Goal: Contribute content: Contribute content

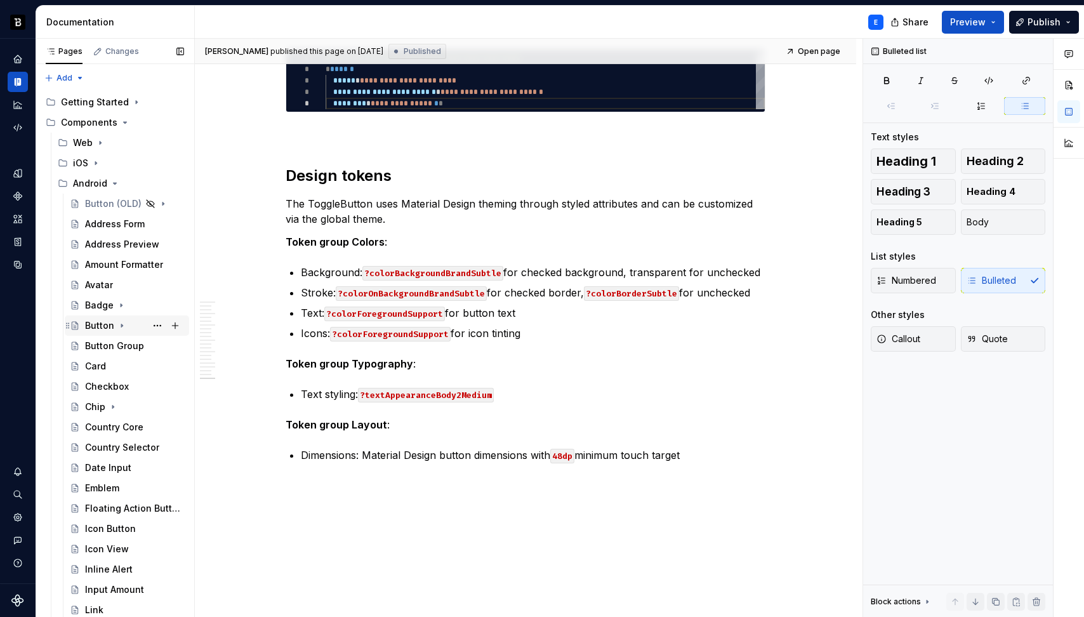
click at [96, 323] on div "Button" at bounding box center [99, 325] width 29 height 13
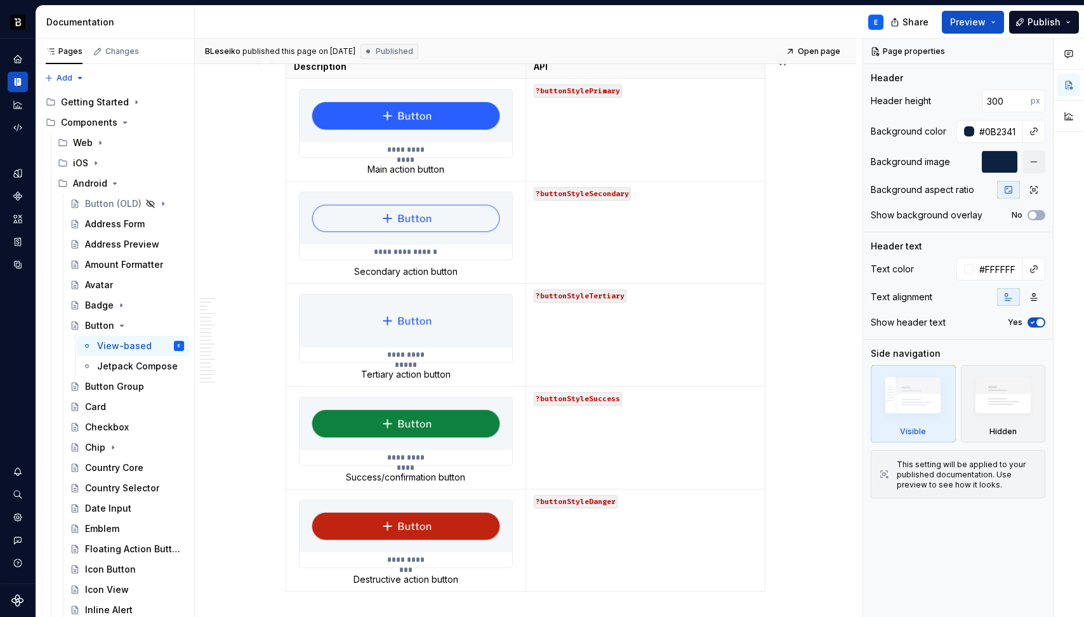
scroll to position [2209, 0]
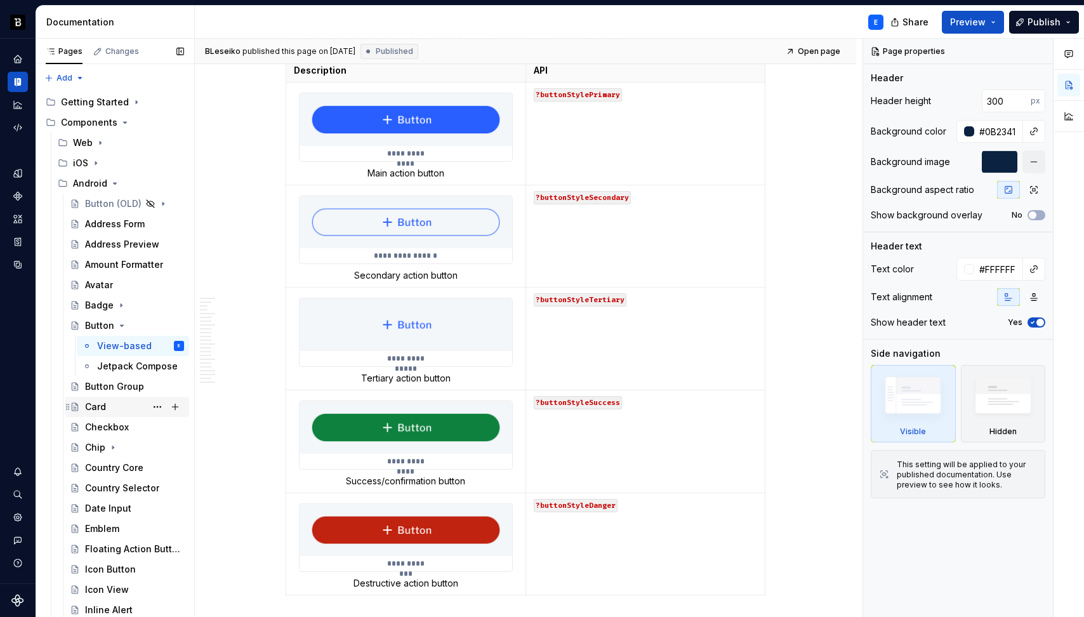
click at [96, 405] on div "Card" at bounding box center [95, 406] width 21 height 13
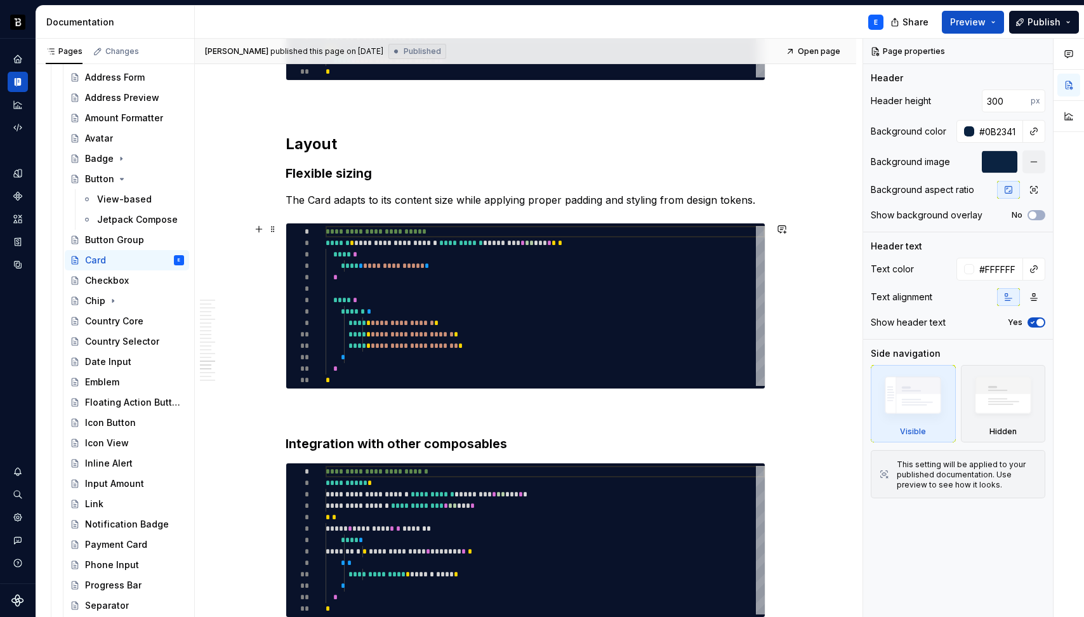
scroll to position [2768, 0]
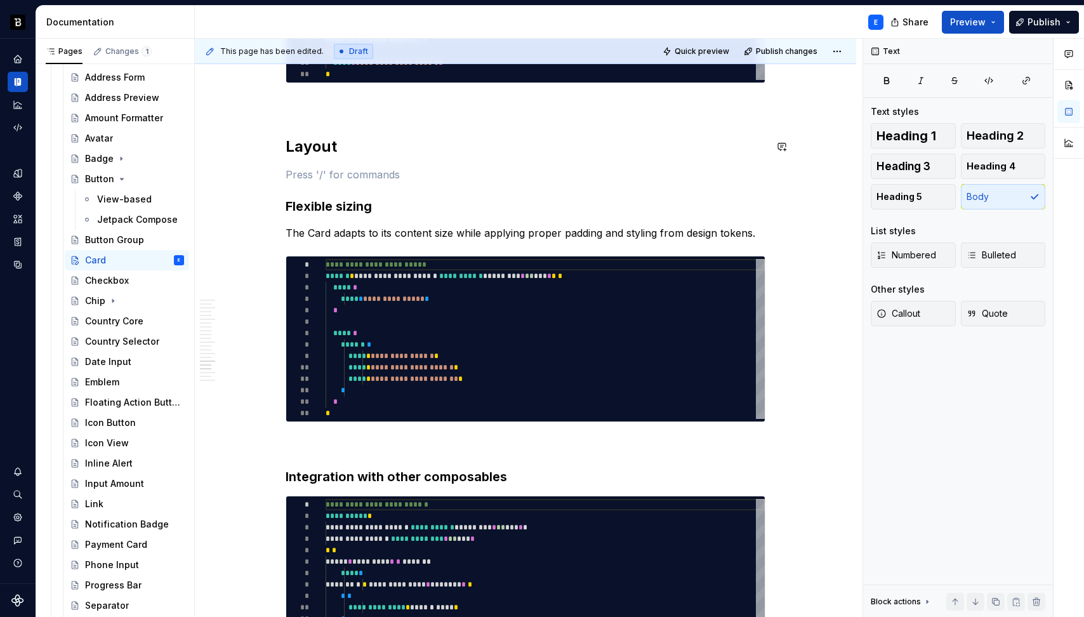
type textarea "*"
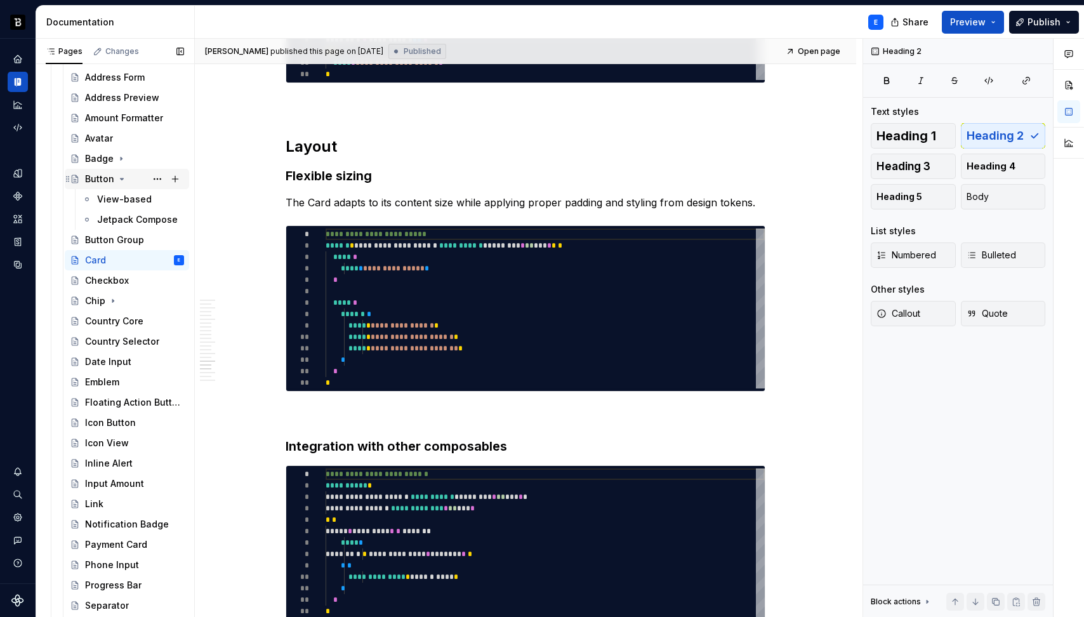
click at [119, 176] on icon "Page tree" at bounding box center [122, 179] width 10 height 10
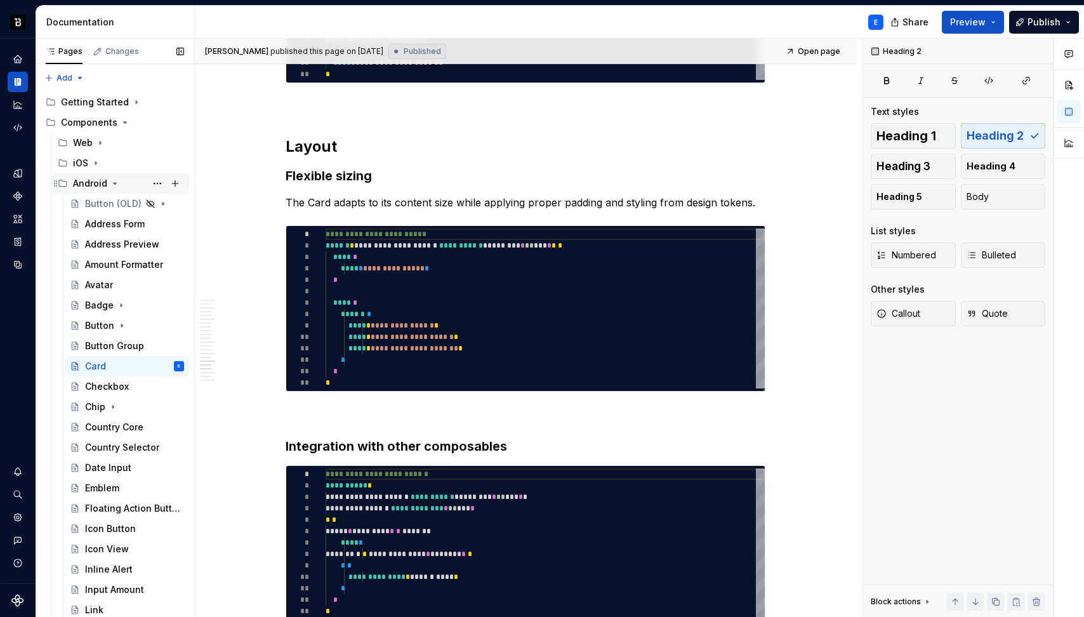
scroll to position [162, 0]
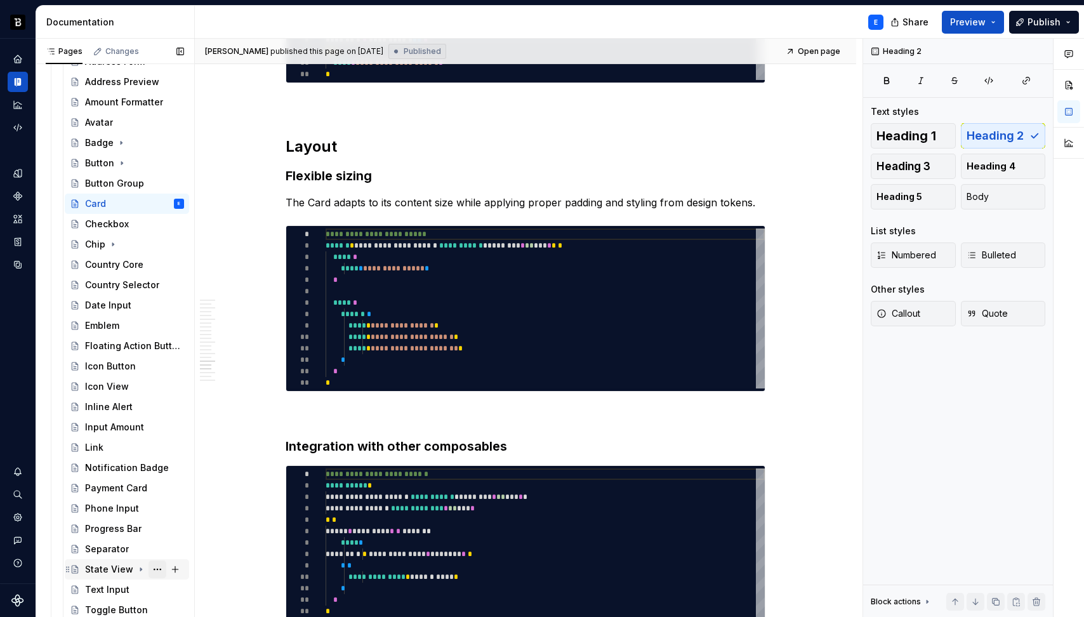
click at [148, 568] on button "Page tree" at bounding box center [157, 569] width 18 height 18
click at [117, 560] on div "Pages Changes Add Accessibility guide for tree Page tree. Navigate the tree wit…" at bounding box center [115, 331] width 159 height 584
click at [150, 588] on button "Page tree" at bounding box center [157, 590] width 18 height 18
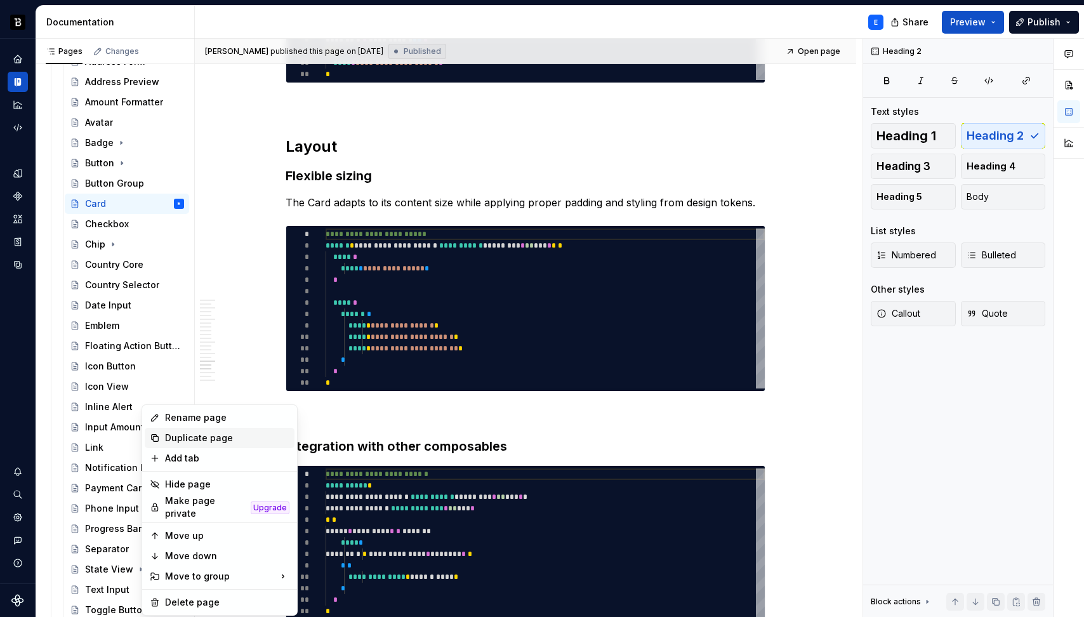
click at [173, 437] on div "Duplicate page" at bounding box center [227, 437] width 124 height 13
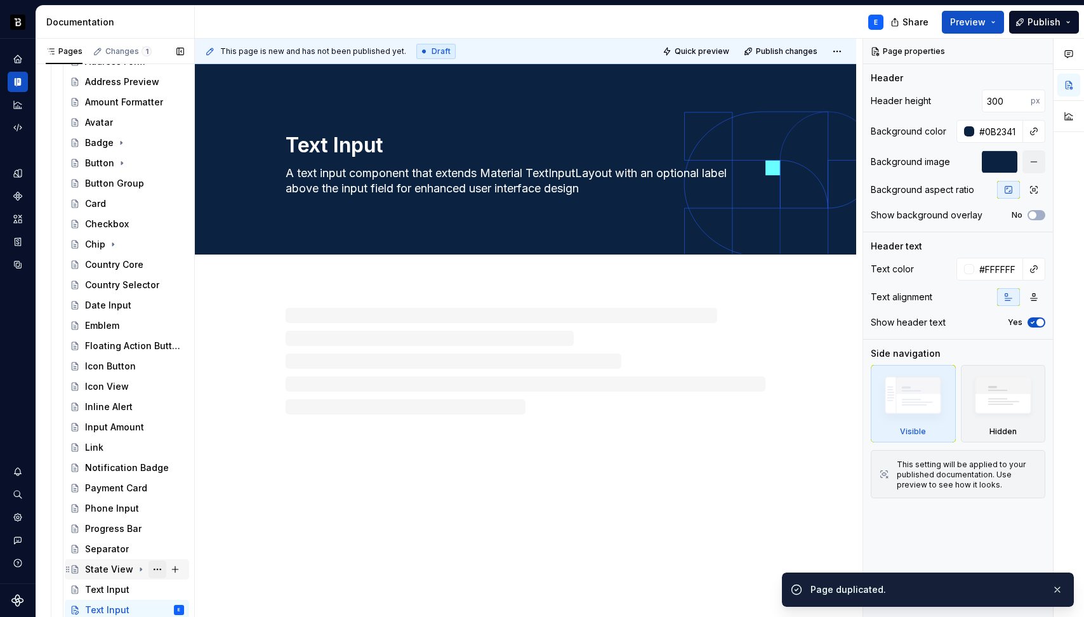
scroll to position [183, 0]
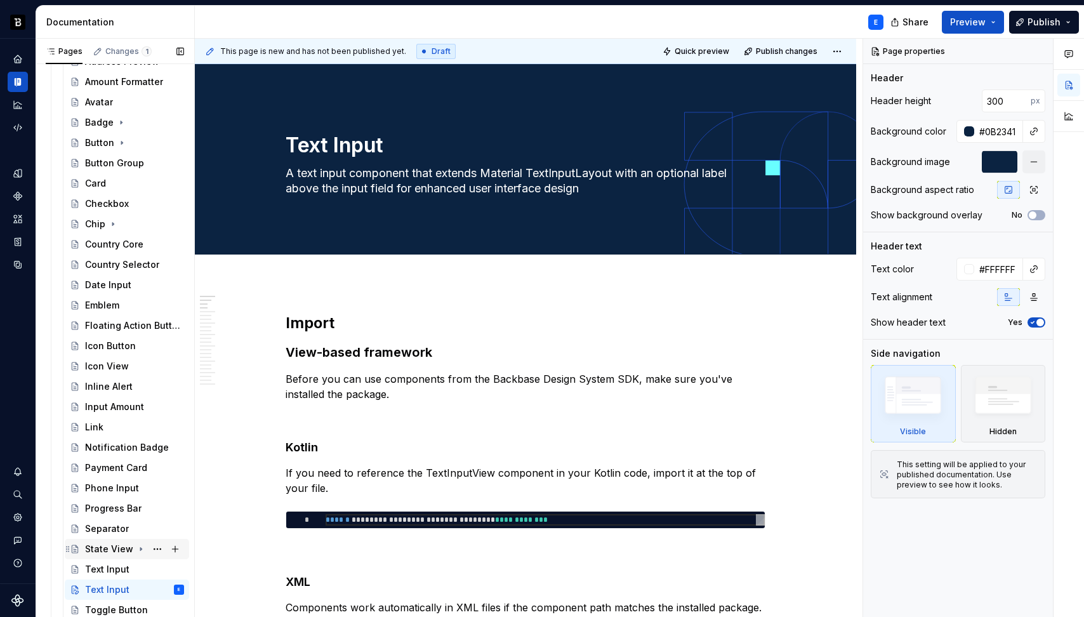
drag, startPoint x: 62, startPoint y: 591, endPoint x: 67, endPoint y: 555, distance: 37.1
click at [67, 555] on div "Button (OLD) Address Form Address Preview Amount Formatter Avatar Badge Button …" at bounding box center [121, 315] width 136 height 609
click at [148, 569] on button "Page tree" at bounding box center [157, 569] width 18 height 18
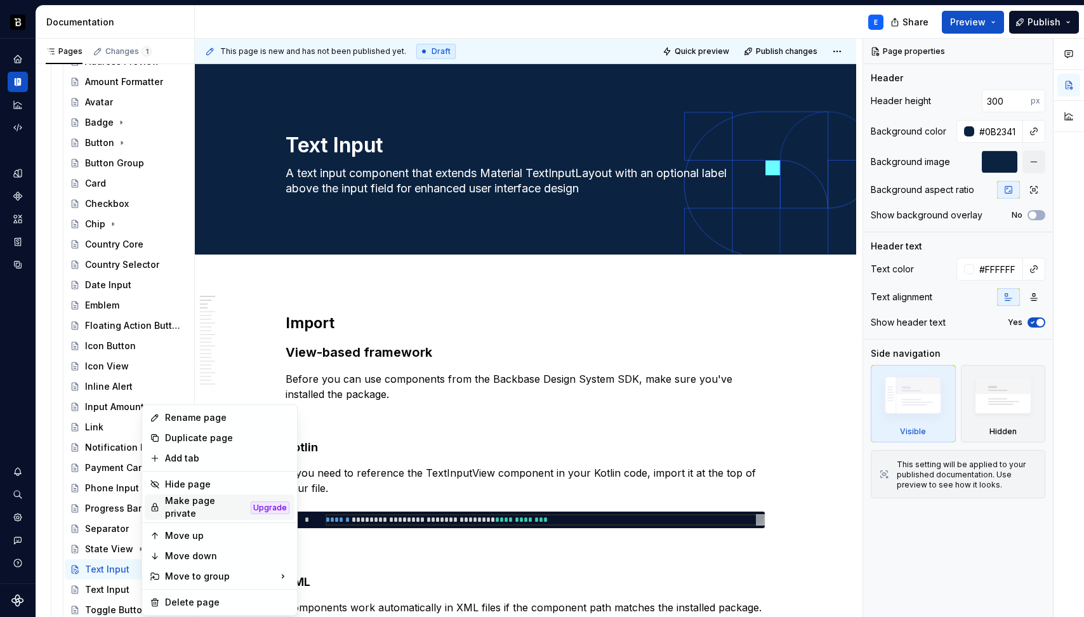
type textarea "*"
click at [173, 416] on div "Rename page" at bounding box center [227, 417] width 124 height 13
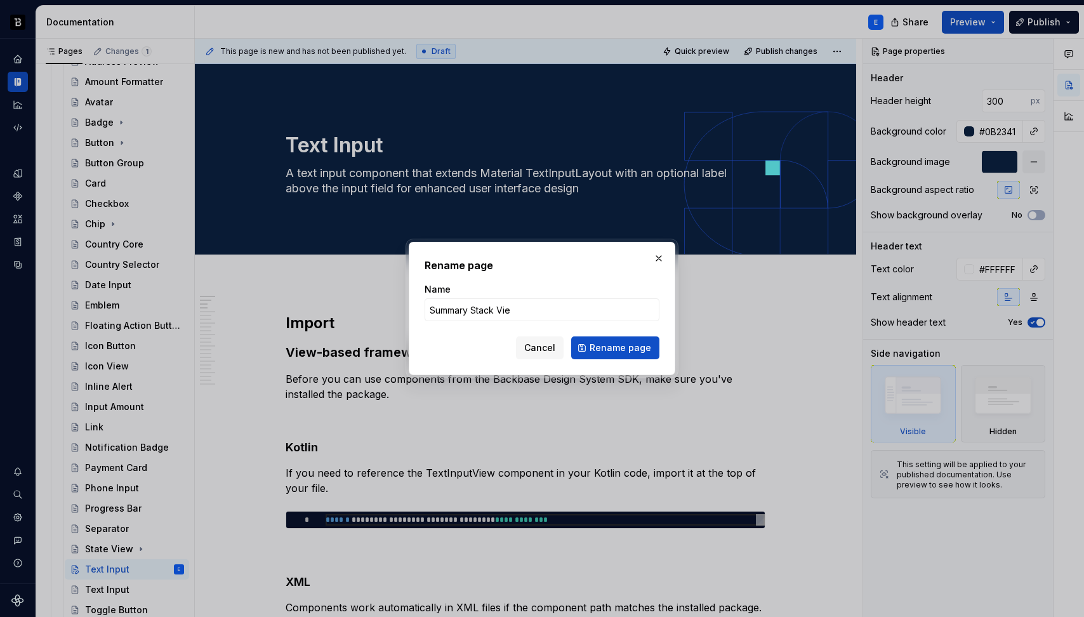
type input "Summary Stack View"
click button "Rename page" at bounding box center [615, 347] width 88 height 23
type textarea "*"
type textarea "Summary Stack View"
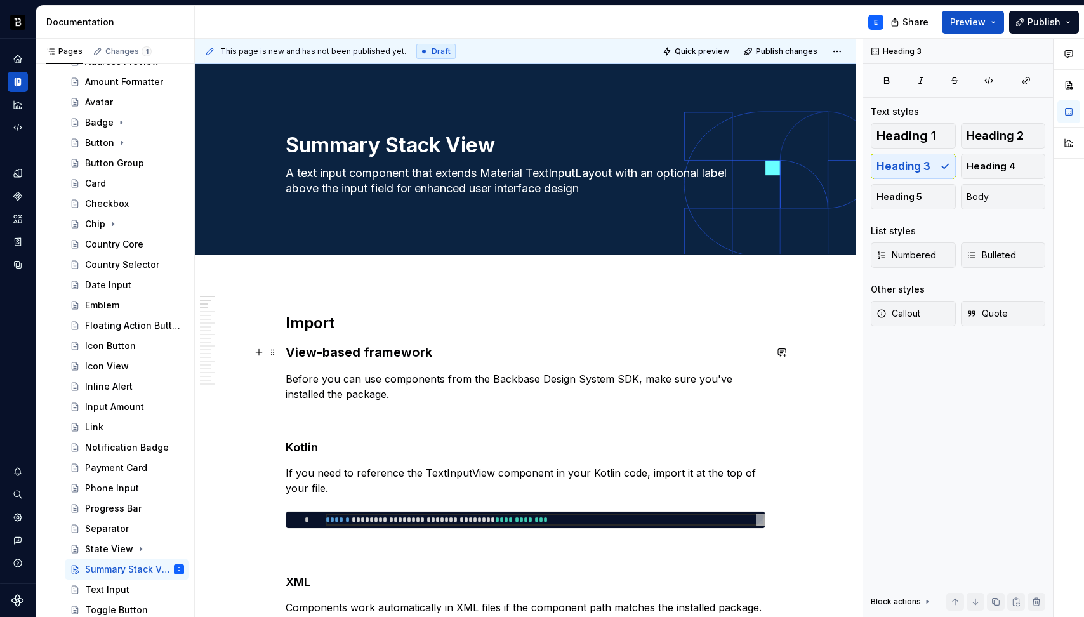
click at [403, 355] on h3 "View-based framework" at bounding box center [526, 352] width 480 height 18
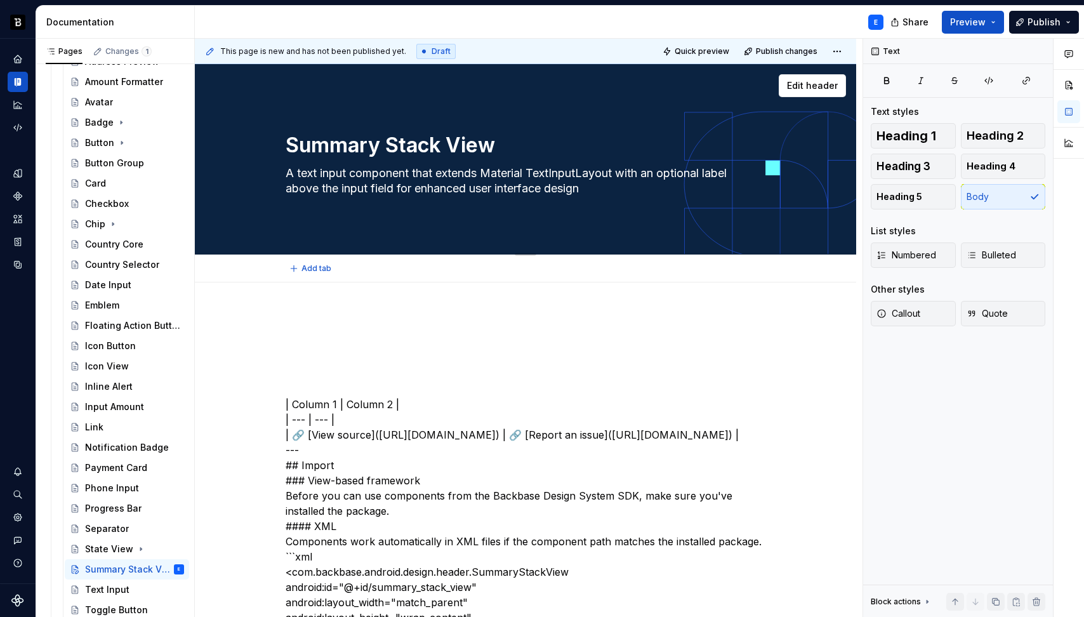
click at [381, 172] on textarea "A text input component that extends Material TextInputLayout with an optional l…" at bounding box center [523, 181] width 480 height 36
paste textarea "molecule that represents a set of vertically stacked items displayed together, …"
type textarea "*"
type textarea "A molecule that represents a set of vertically stacked items displayed together…"
type textarea "*"
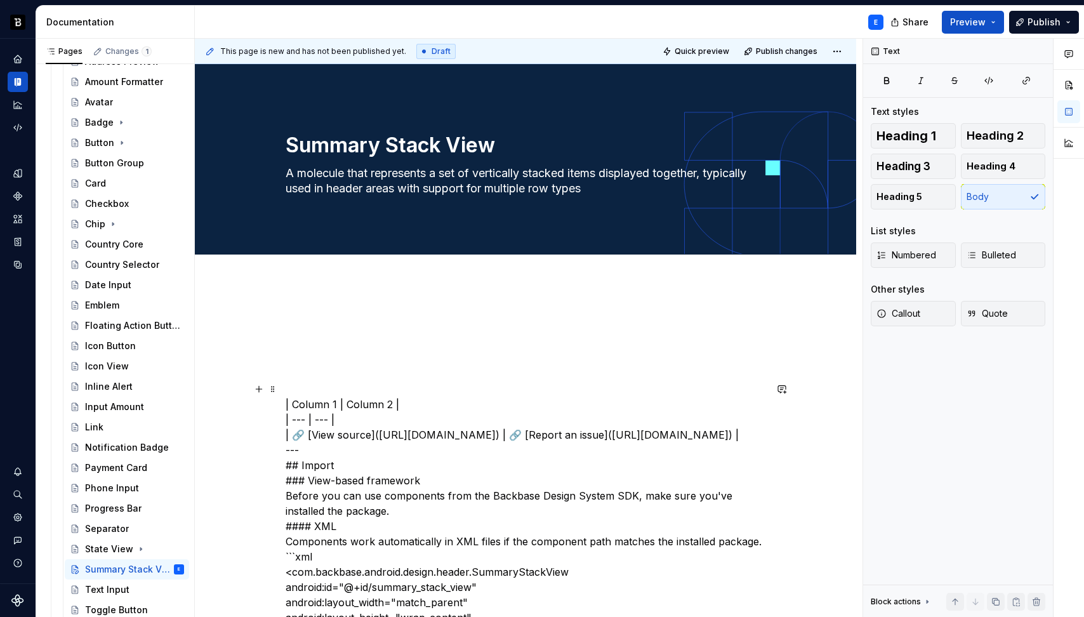
type textarea "A molecule that represents a set of vertically stacked items displayed together…"
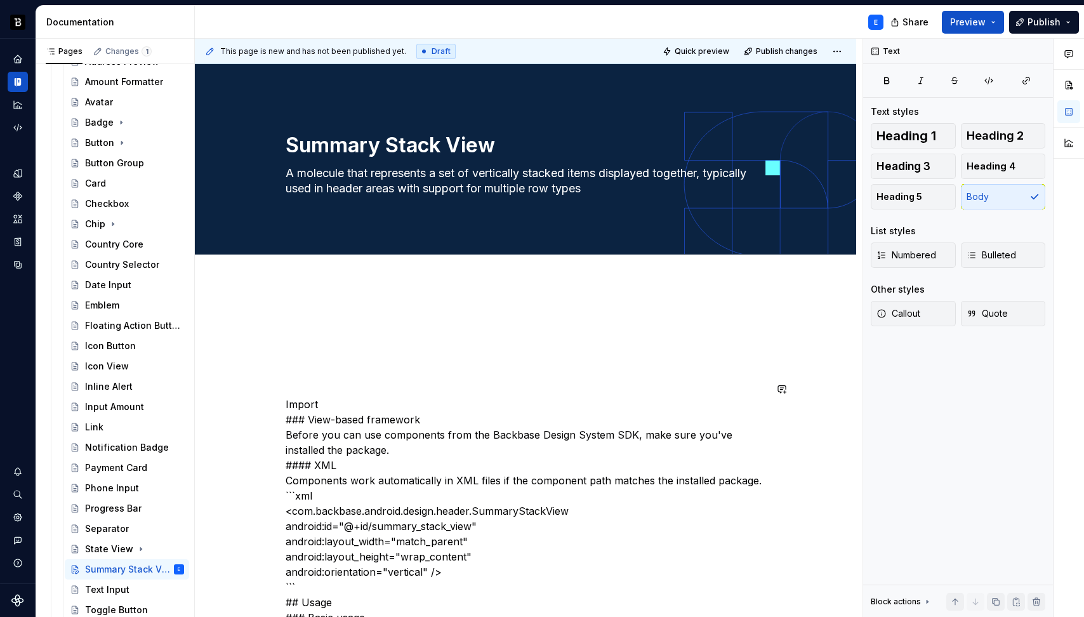
type textarea "*"
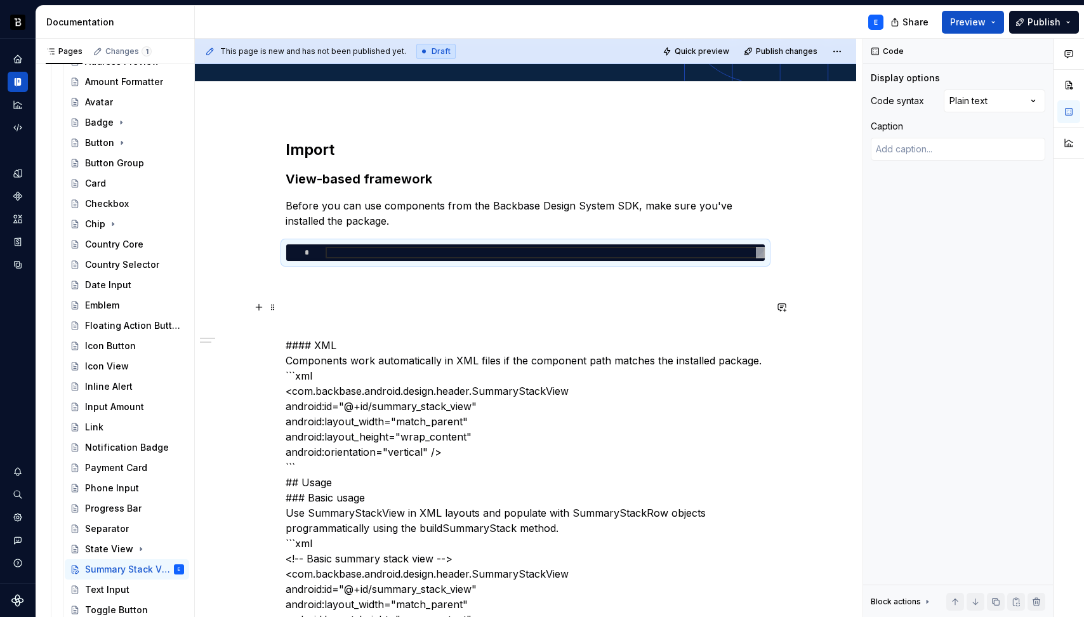
scroll to position [201, 0]
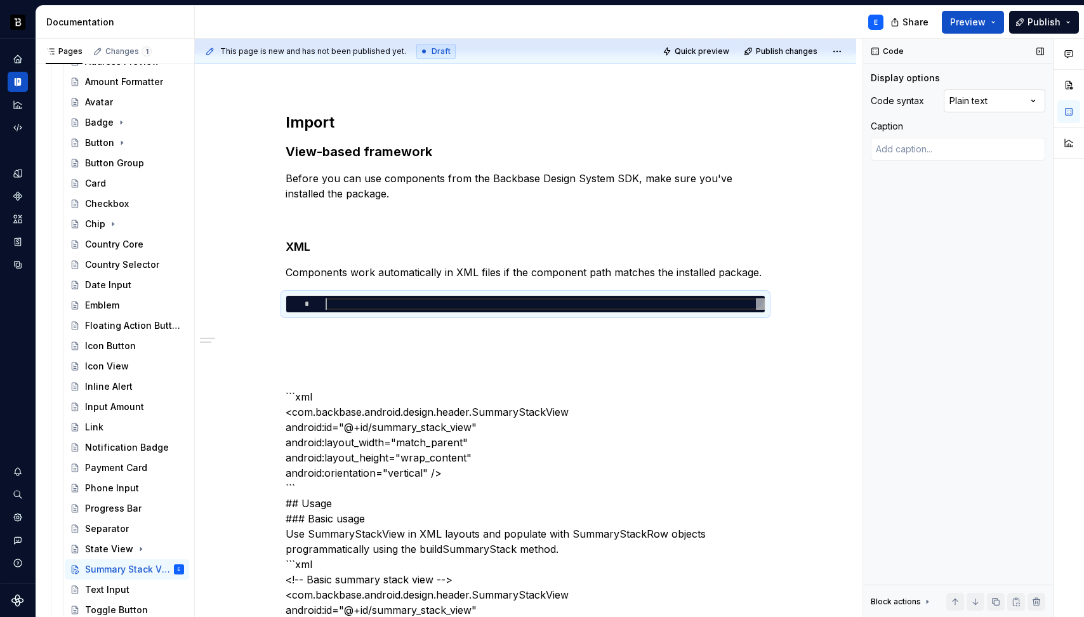
click at [985, 104] on div "Comments Open comments No comments yet Select ‘Comment’ from the block context …" at bounding box center [973, 328] width 221 height 579
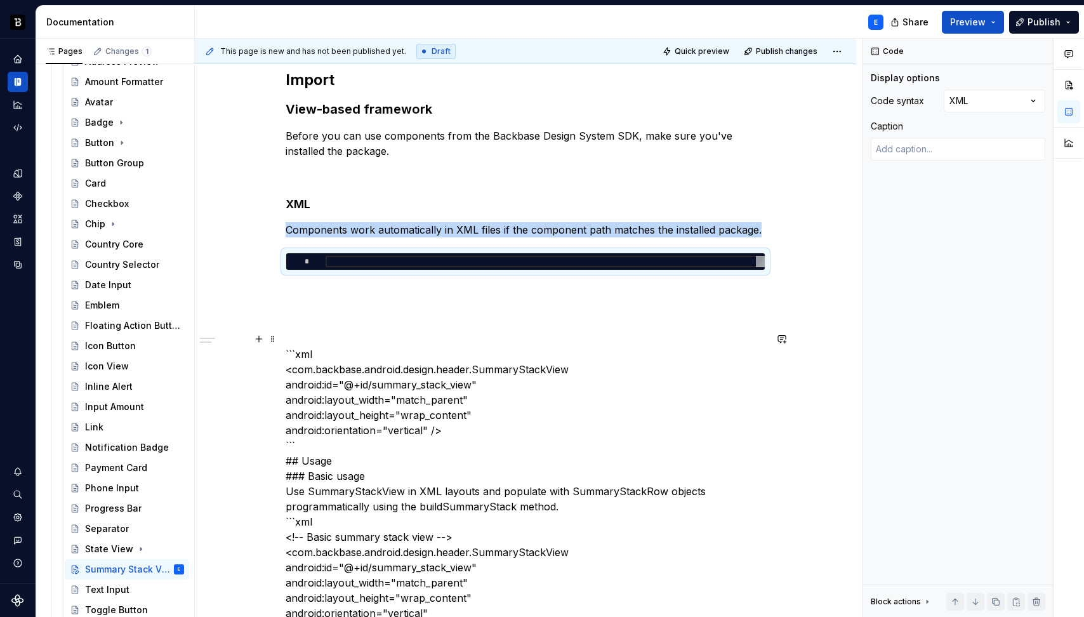
scroll to position [262, 0]
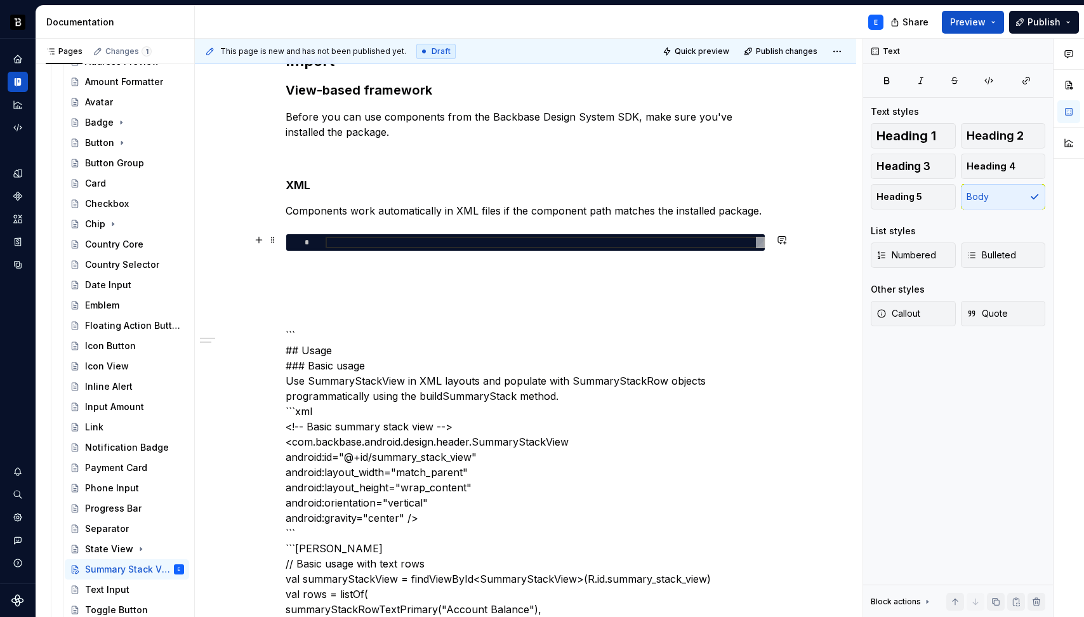
click at [357, 242] on div at bounding box center [545, 242] width 439 height 11
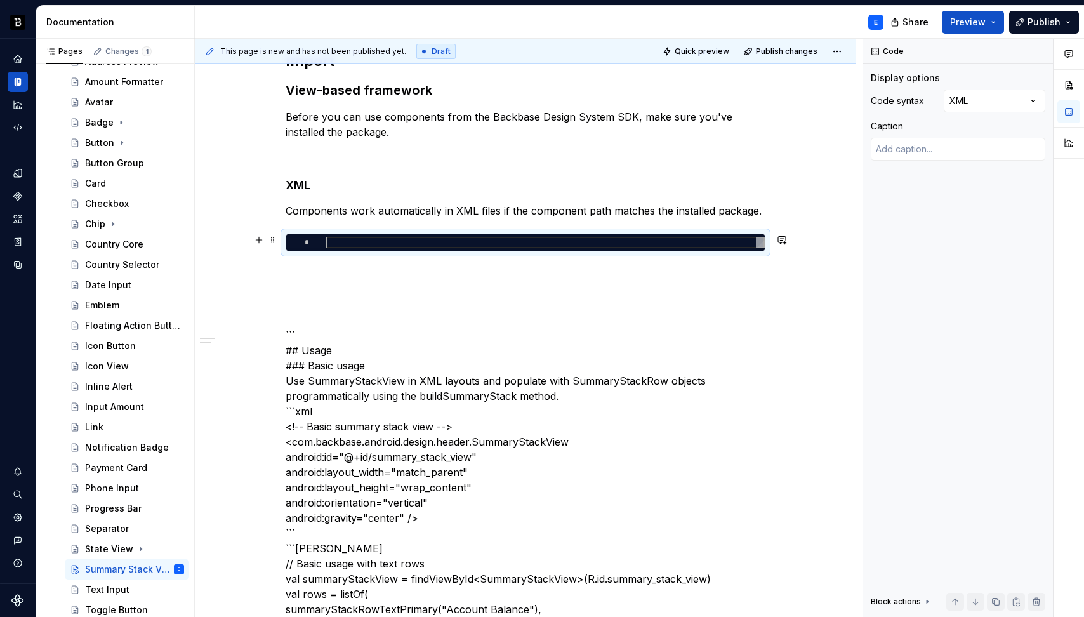
type textarea "*"
type textarea "**********"
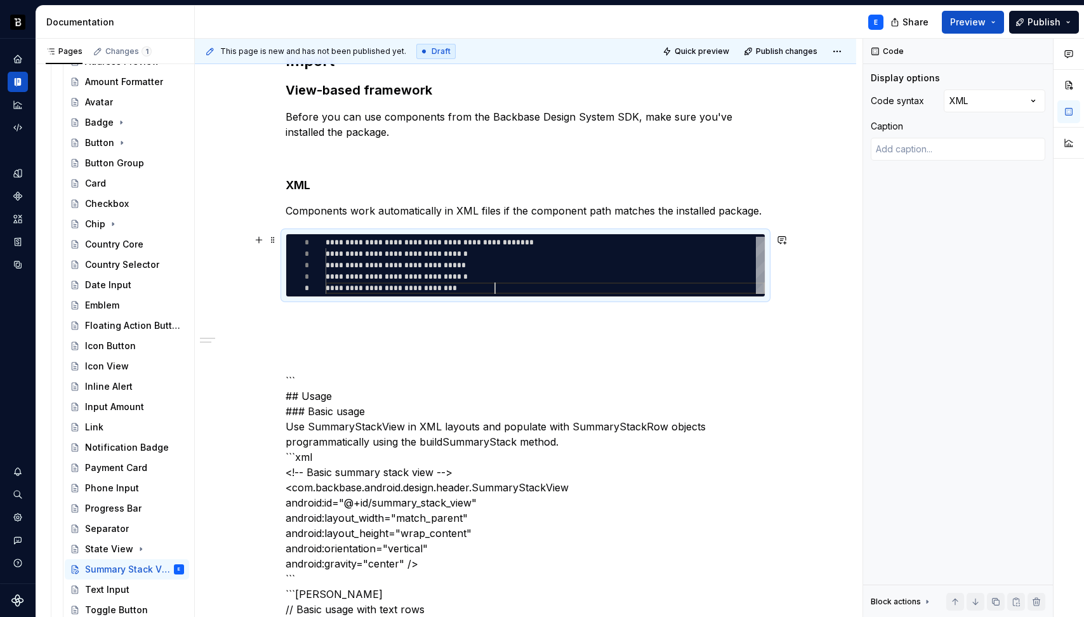
scroll to position [46, 169]
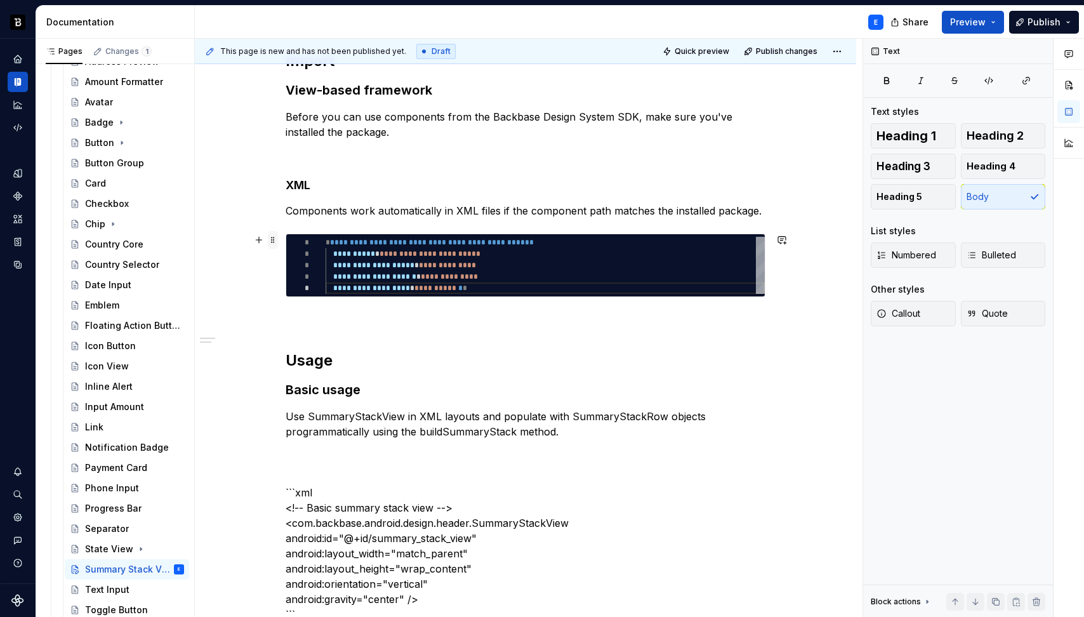
click at [270, 240] on span at bounding box center [273, 240] width 10 height 18
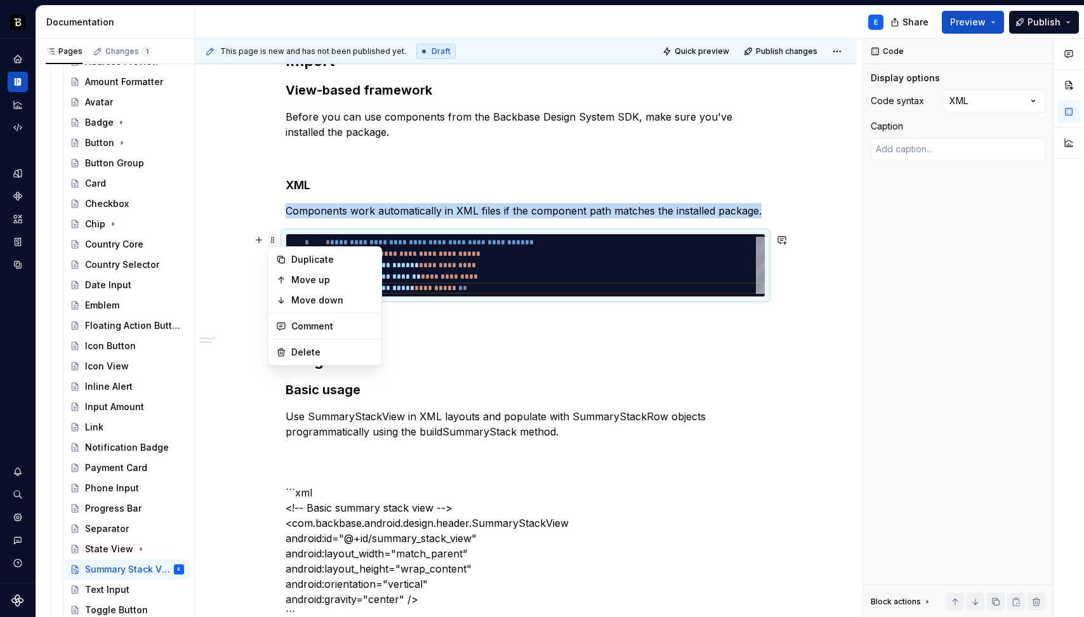
click at [270, 240] on span at bounding box center [273, 240] width 10 height 18
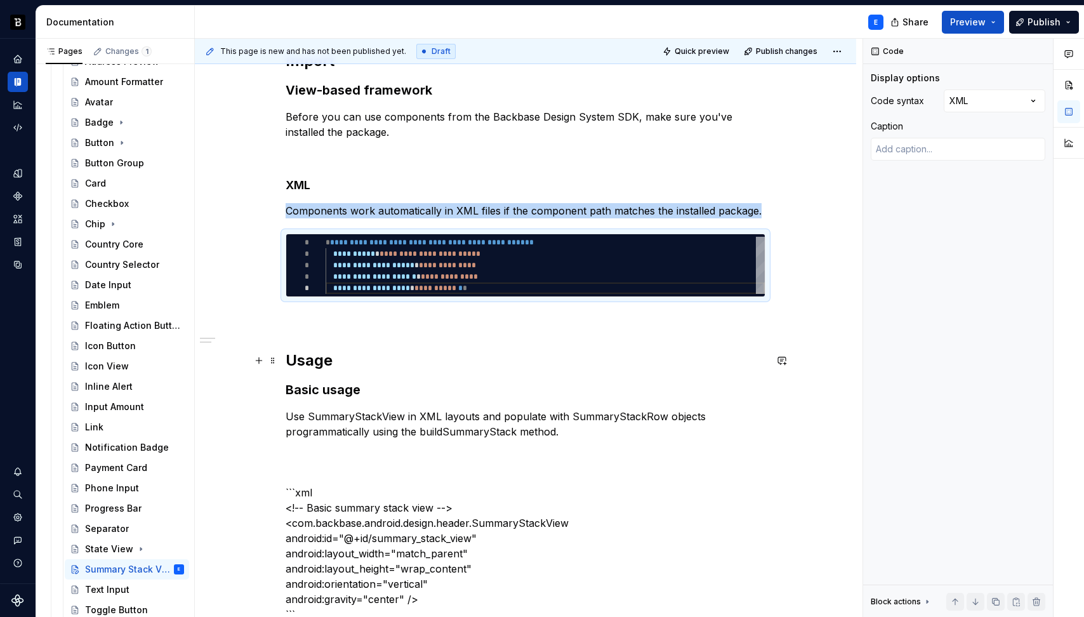
copy p "Components work automatically in XML files if the component path matches the in…"
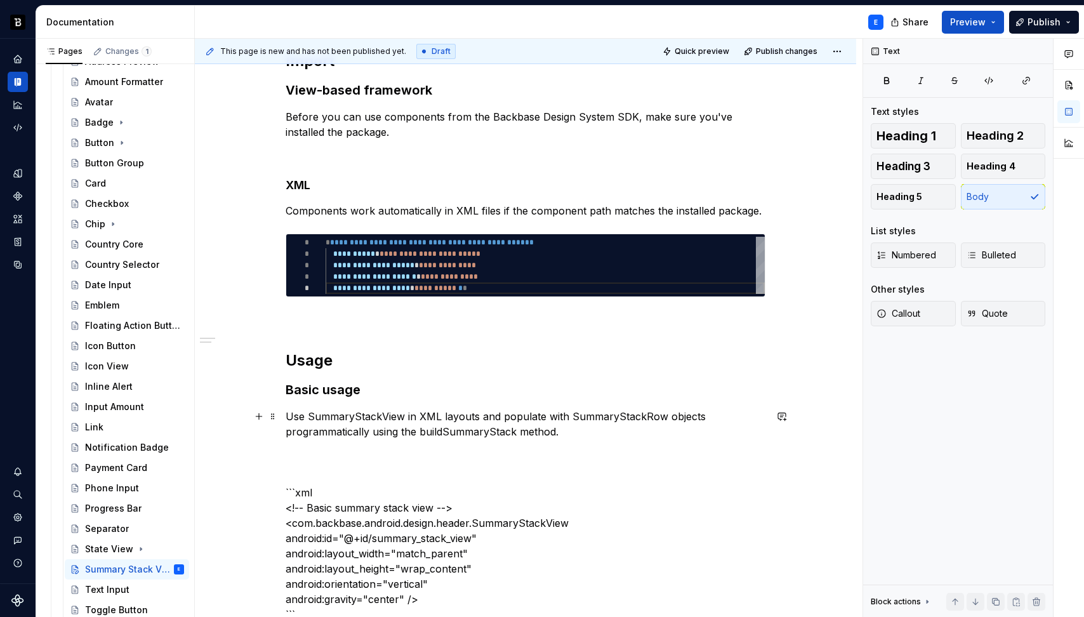
click at [616, 436] on p "Use SummaryStackView in XML layouts and populate with SummaryStackRow objects p…" at bounding box center [526, 424] width 480 height 30
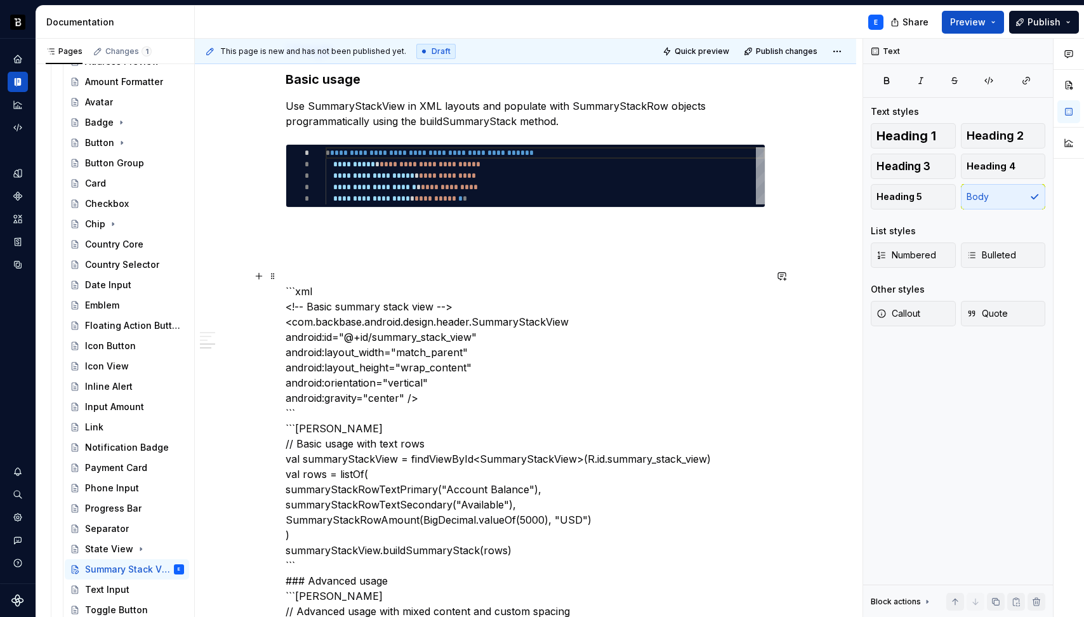
scroll to position [581, 0]
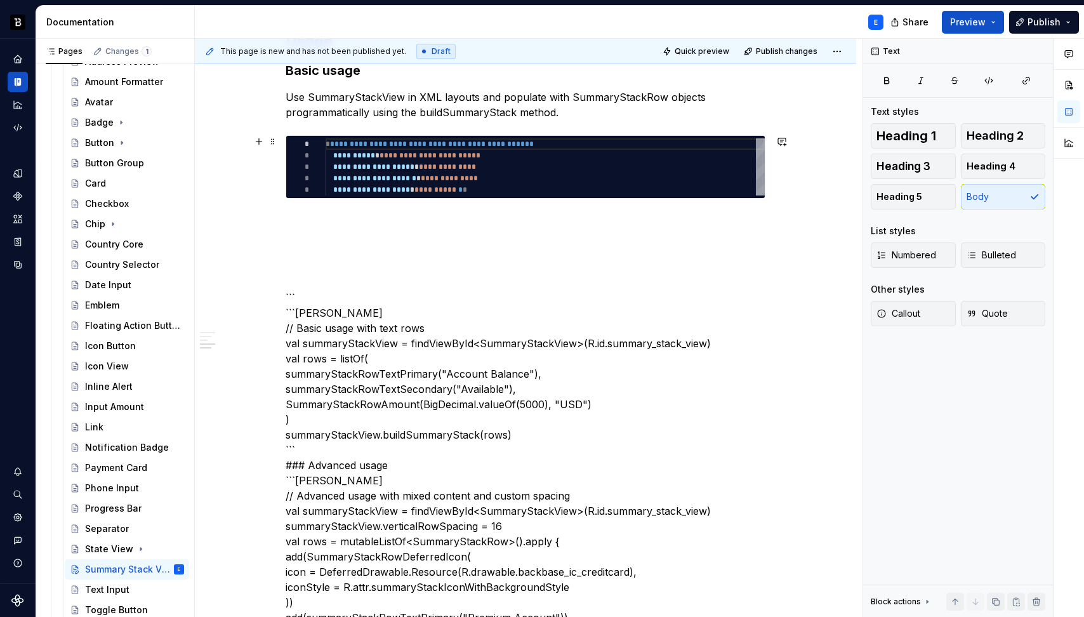
type textarea "*"
type textarea "**********"
click at [497, 171] on div "**********" at bounding box center [545, 166] width 439 height 57
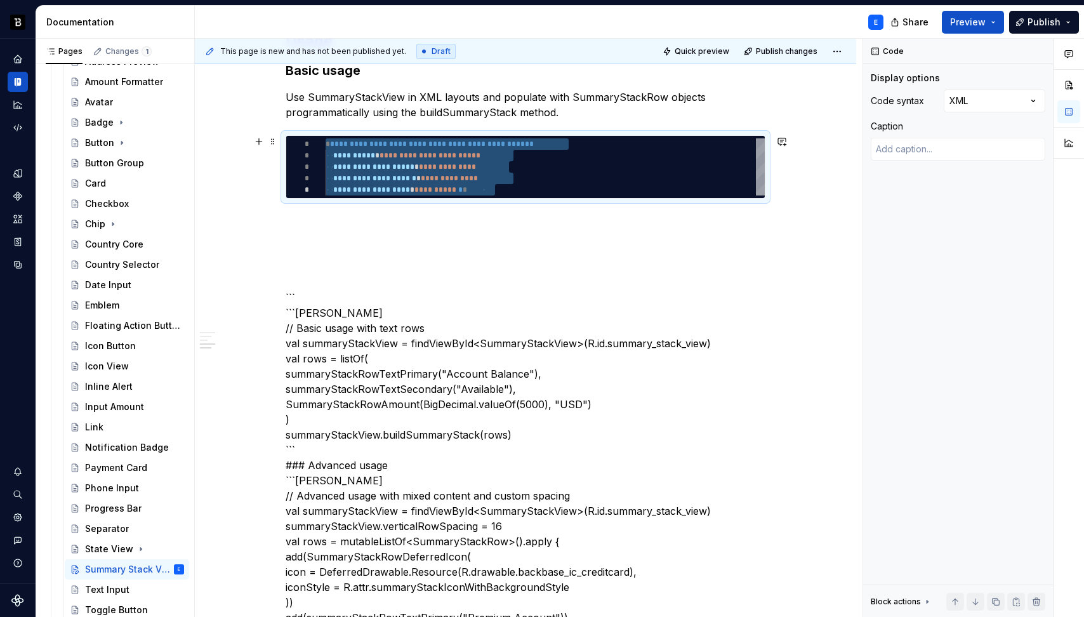
type textarea "*"
type textarea "**********"
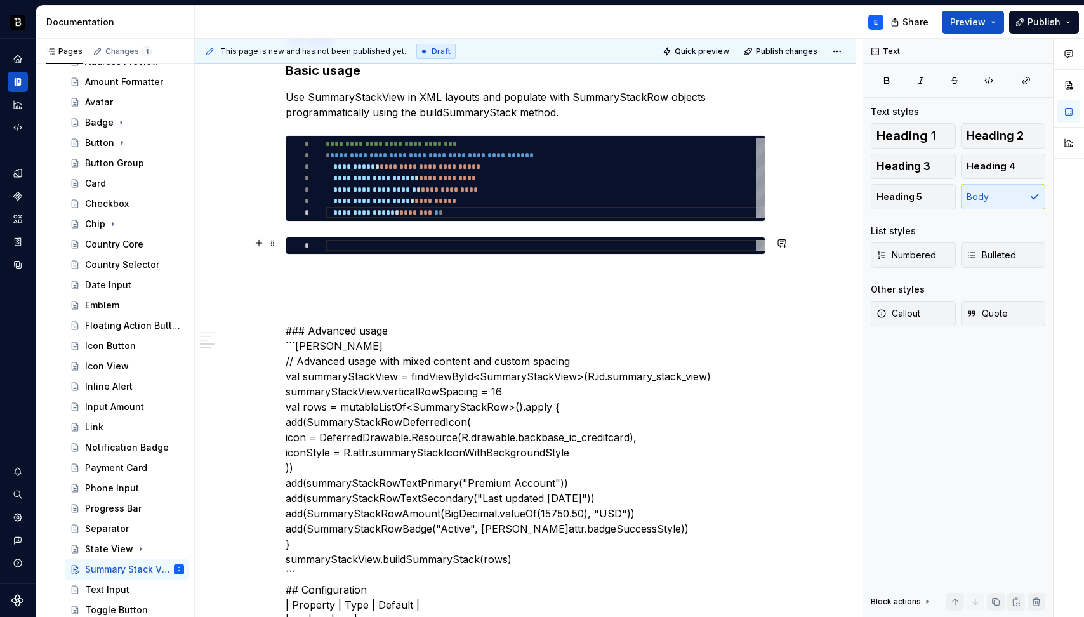
click at [380, 247] on div at bounding box center [545, 245] width 439 height 11
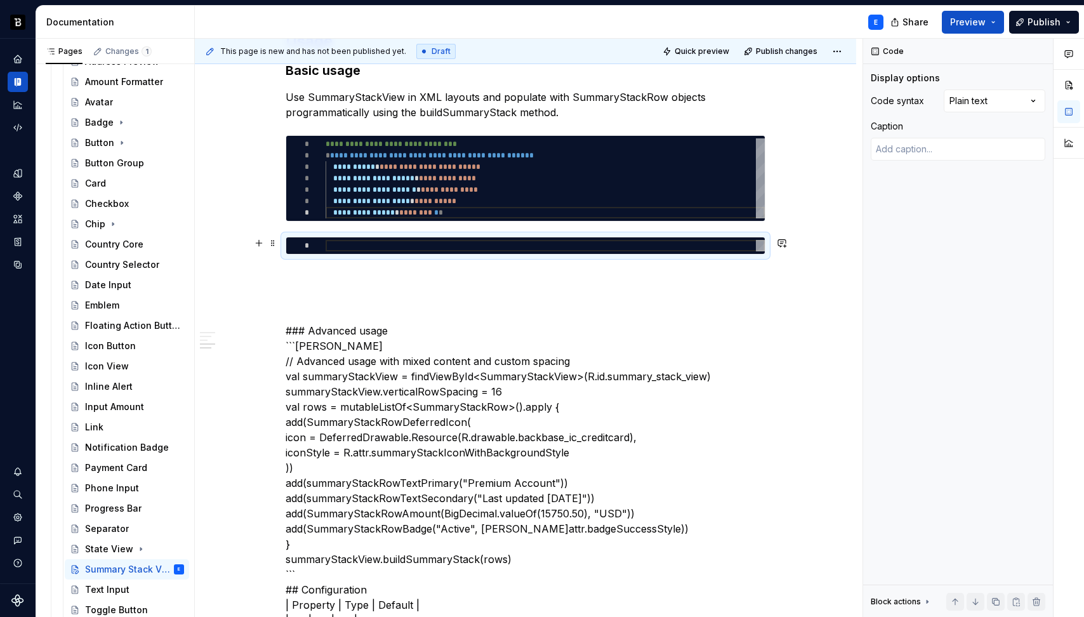
type textarea "*"
type textarea "**********"
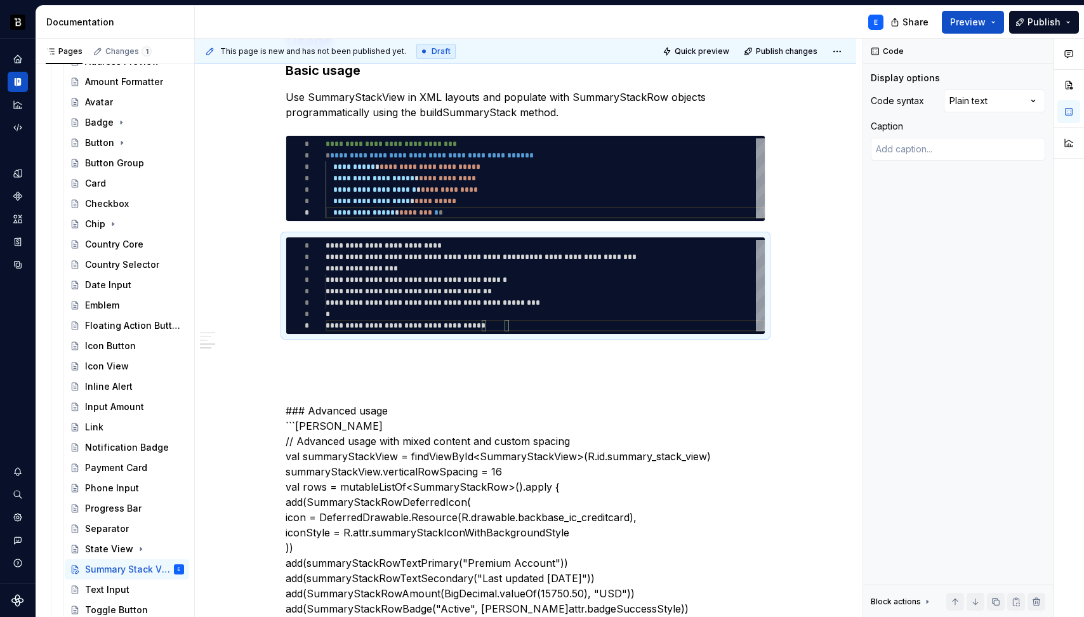
click at [987, 93] on div "Comments Open comments No comments yet Select ‘Comment’ from the block context …" at bounding box center [973, 328] width 221 height 579
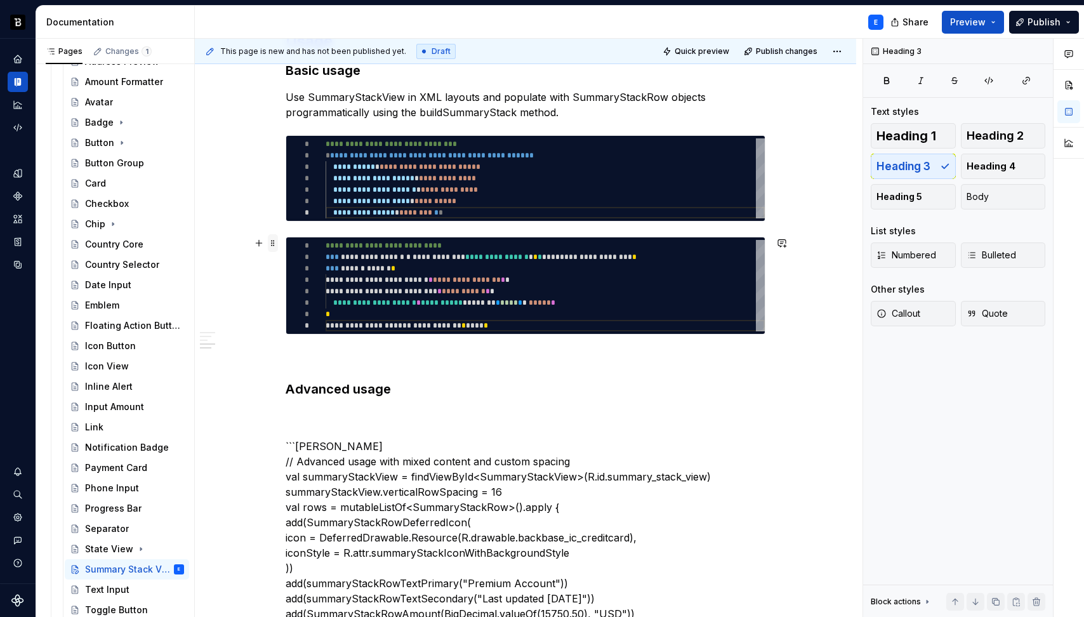
click at [273, 242] on span at bounding box center [273, 243] width 10 height 18
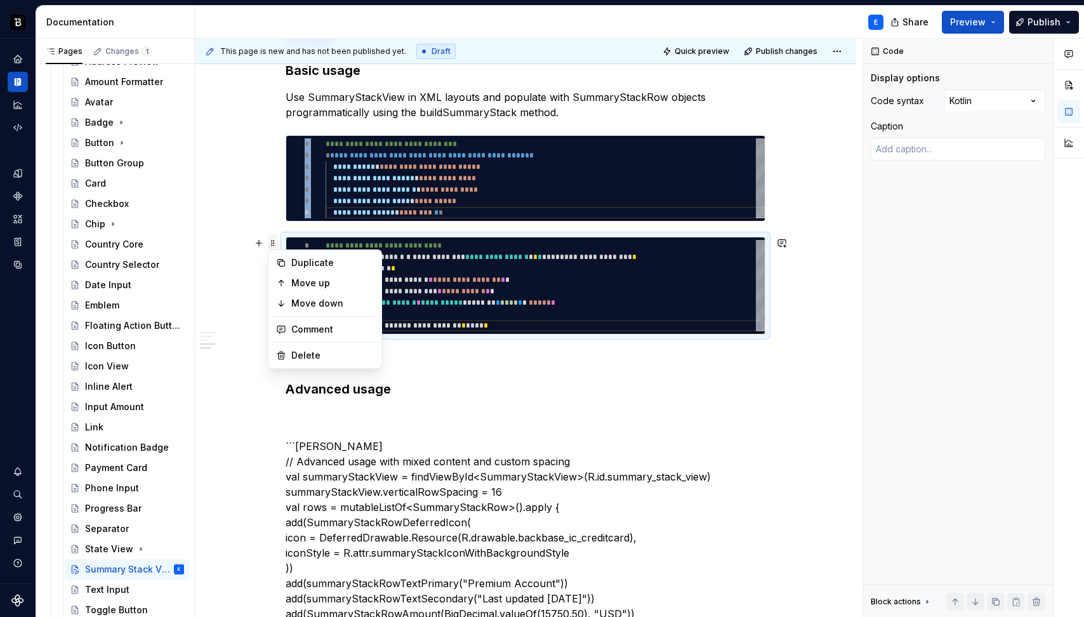
click at [273, 242] on span at bounding box center [273, 243] width 10 height 18
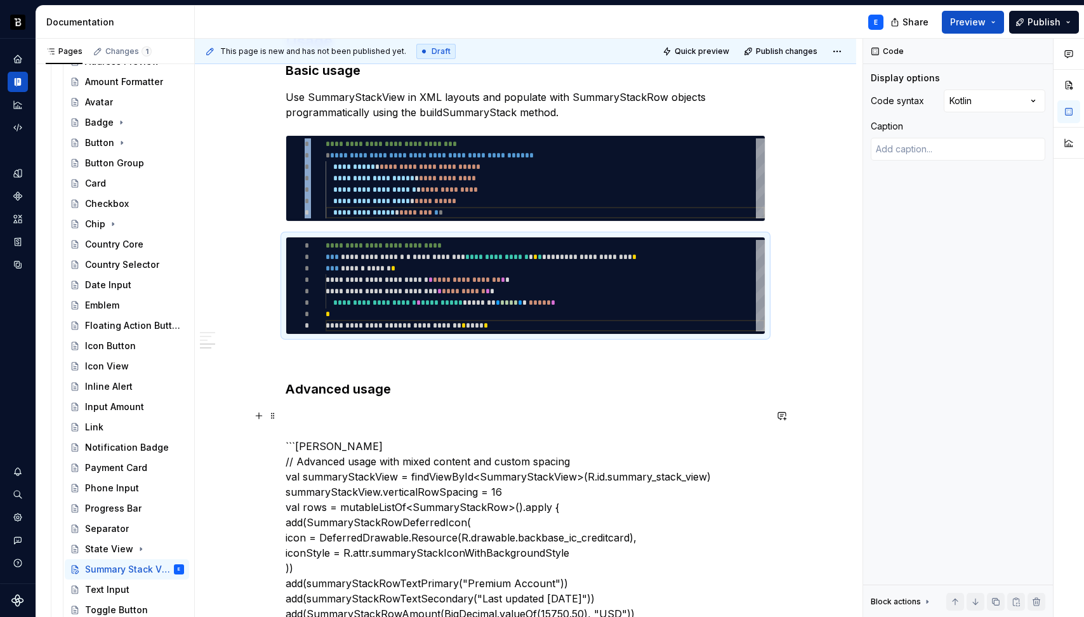
copy div "**********"
click at [434, 393] on h3 "Advanced usage" at bounding box center [526, 389] width 480 height 18
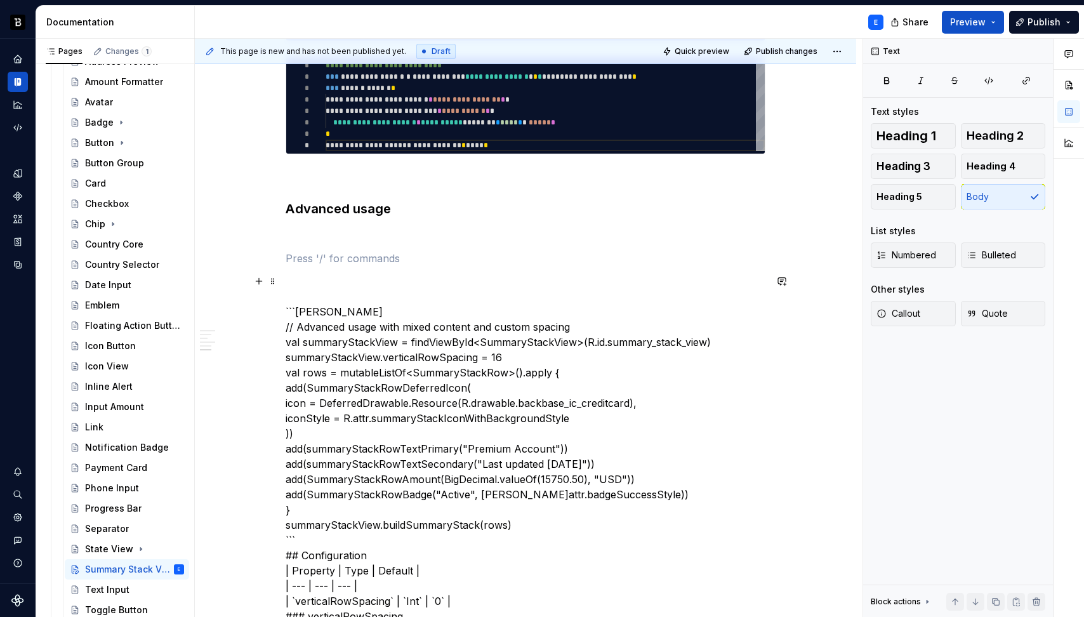
scroll to position [763, 0]
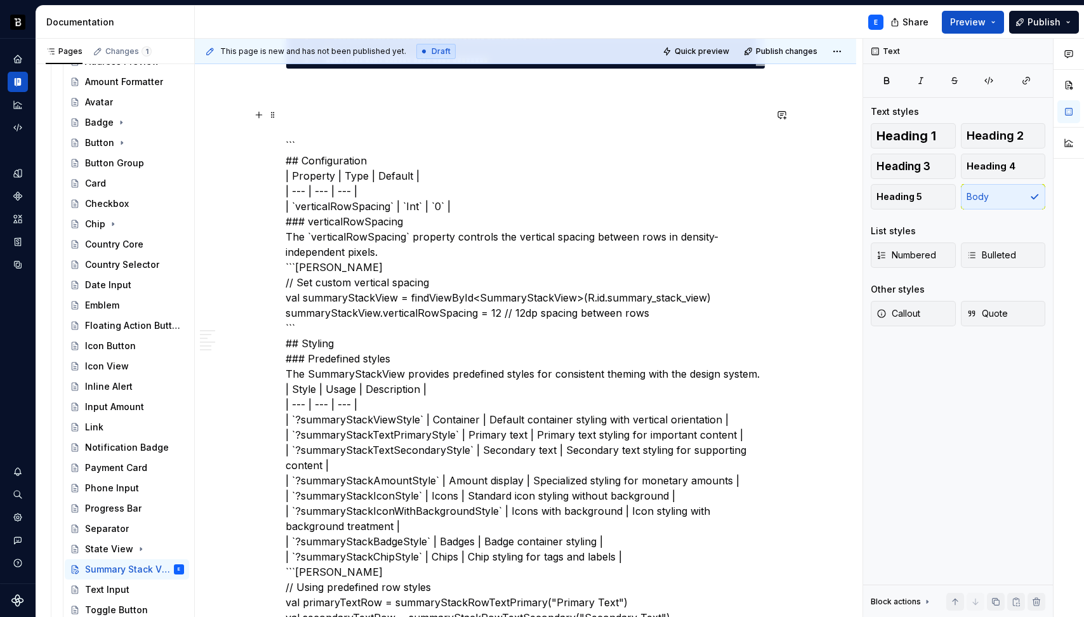
scroll to position [881, 0]
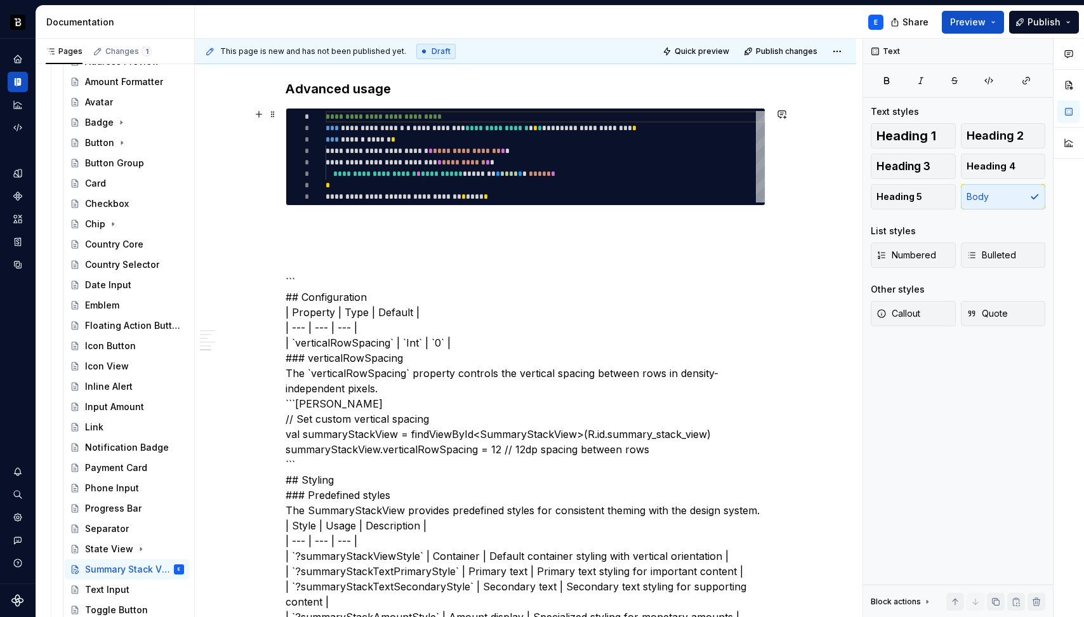
type textarea "*"
type textarea "**********"
click at [419, 159] on div "**********" at bounding box center [545, 156] width 439 height 91
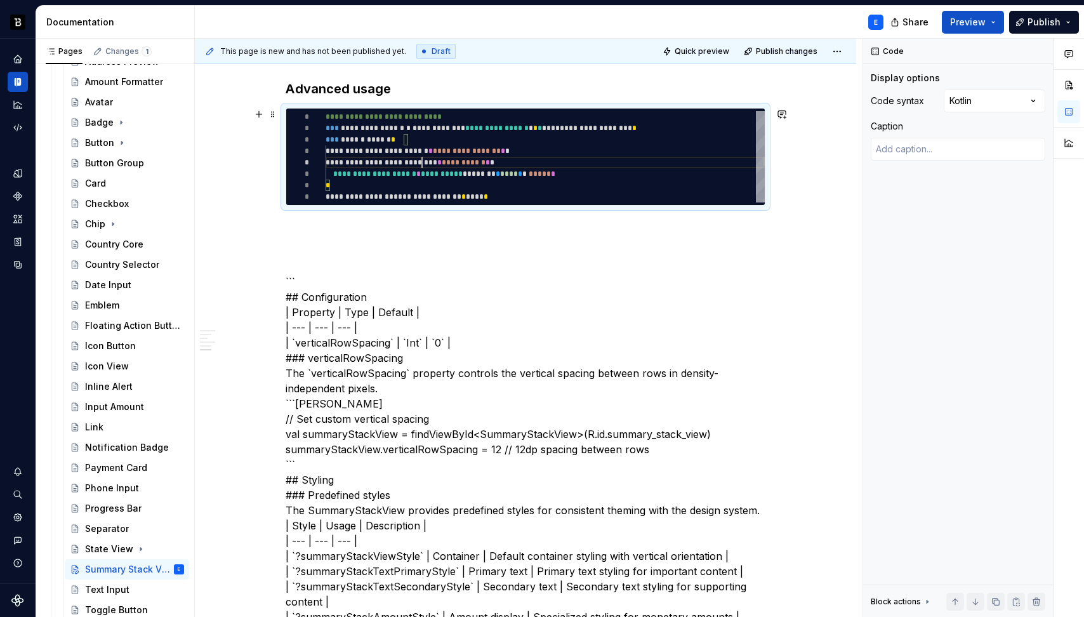
scroll to position [0, 183]
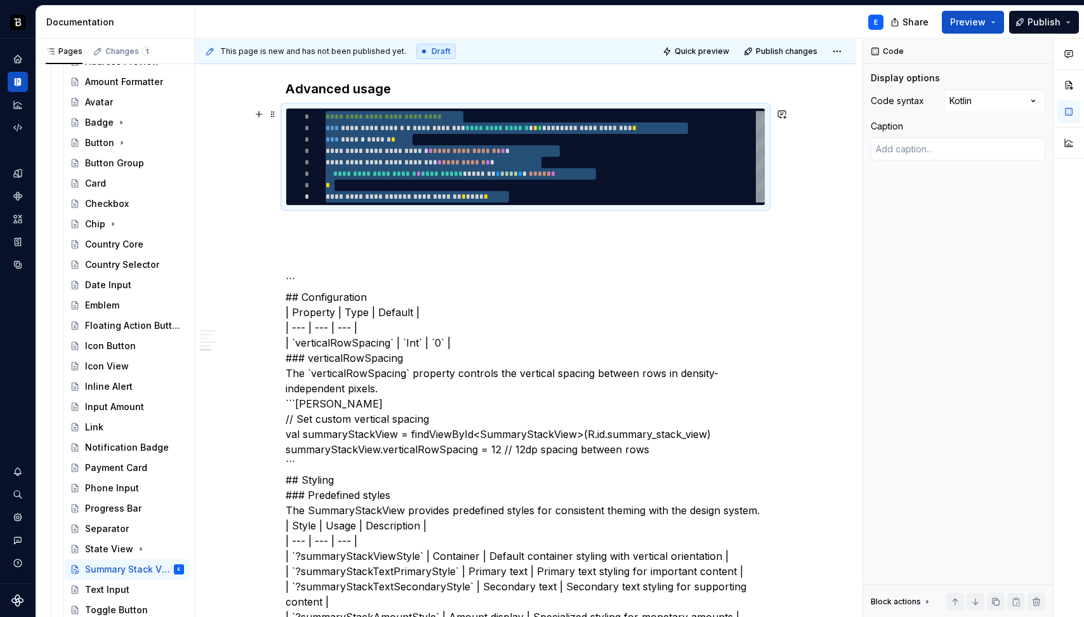
type textarea "*"
type textarea "**********"
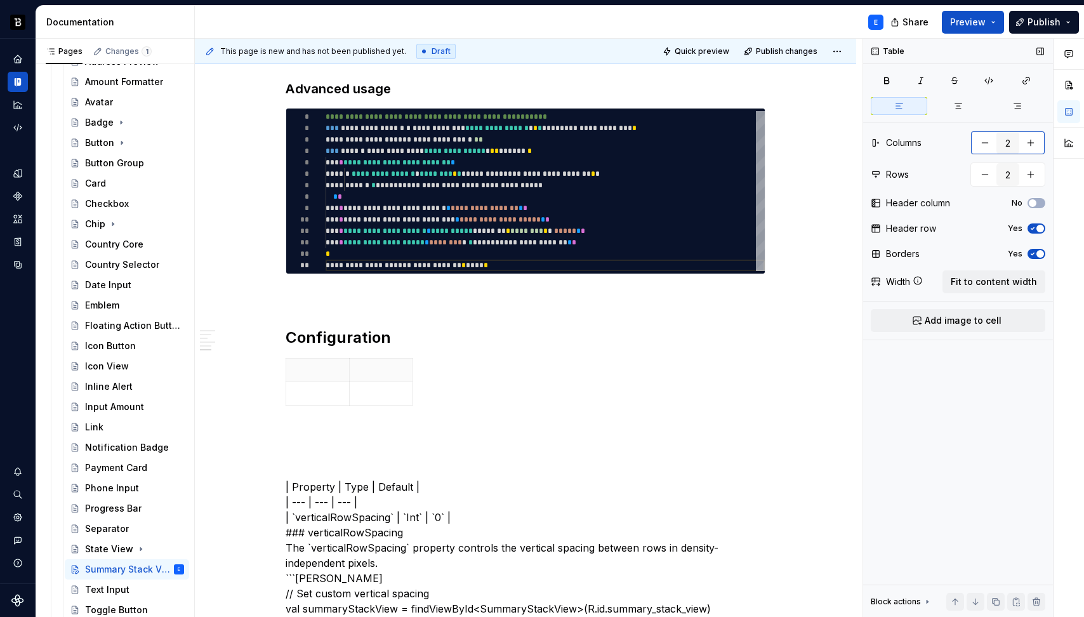
click at [1029, 140] on button "button" at bounding box center [1030, 142] width 23 height 23
type input "3"
click at [1001, 282] on span "Fit to content width" at bounding box center [994, 281] width 86 height 13
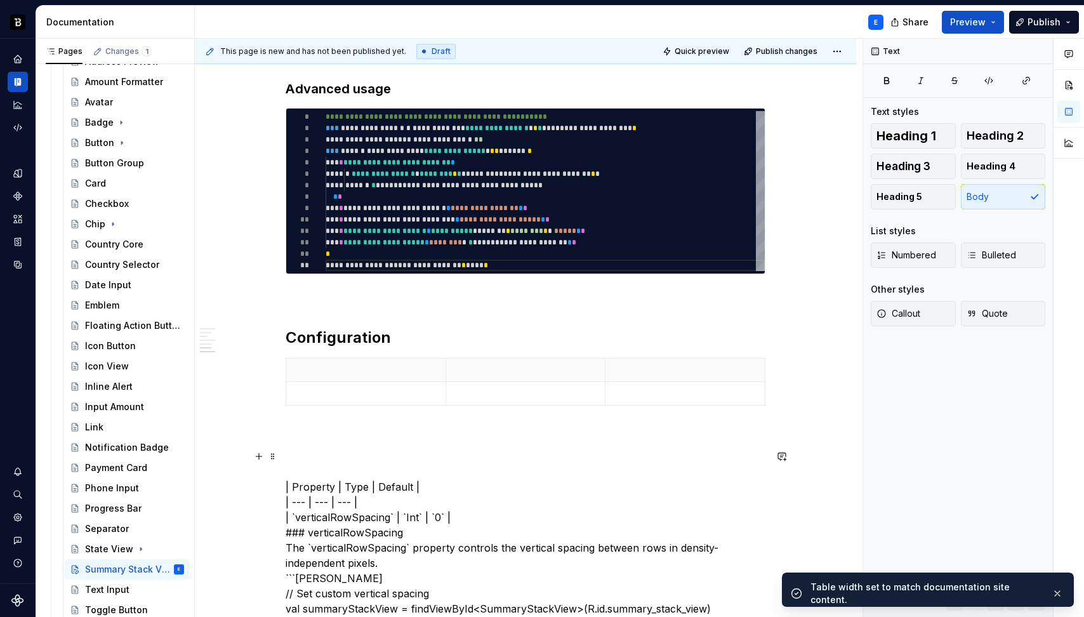
click at [321, 365] on p at bounding box center [366, 370] width 144 height 13
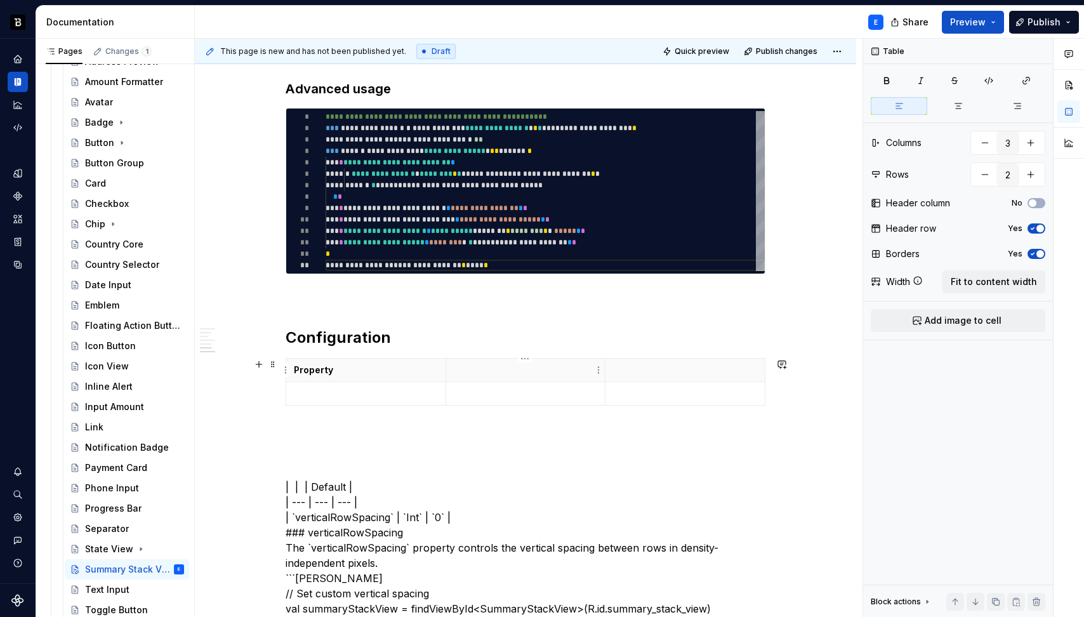
click at [475, 365] on p at bounding box center [526, 370] width 144 height 13
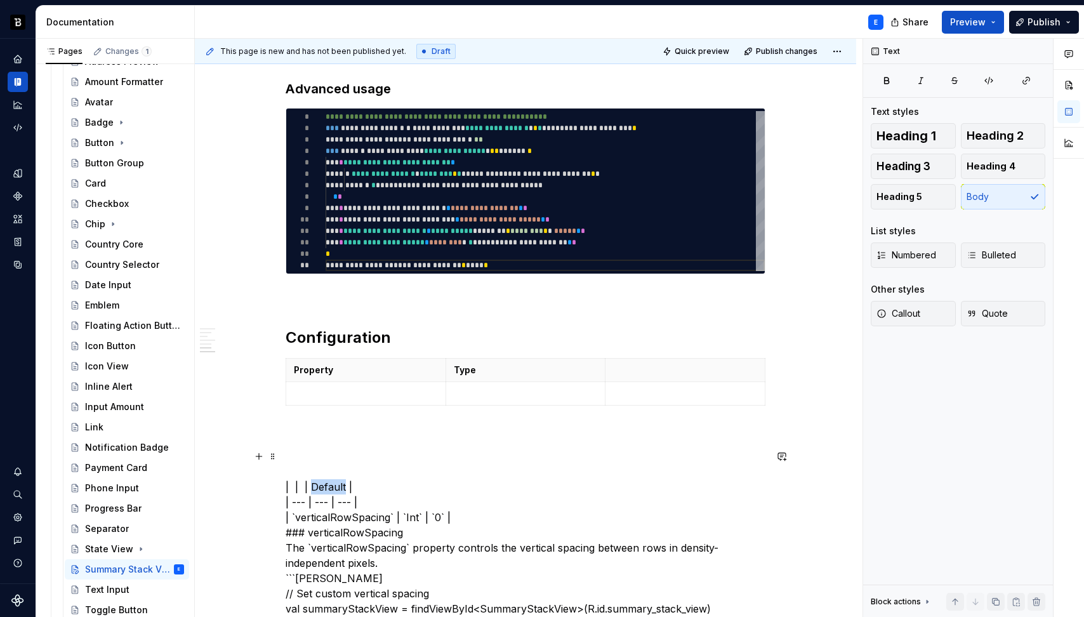
click at [661, 368] on p at bounding box center [685, 370] width 144 height 13
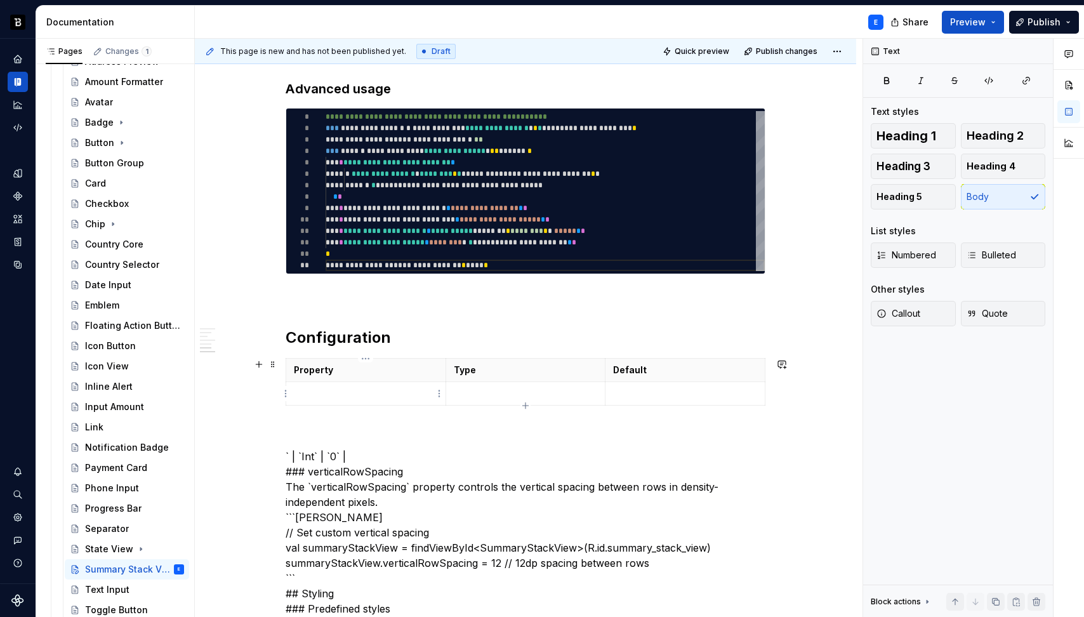
click at [336, 387] on p at bounding box center [366, 393] width 144 height 13
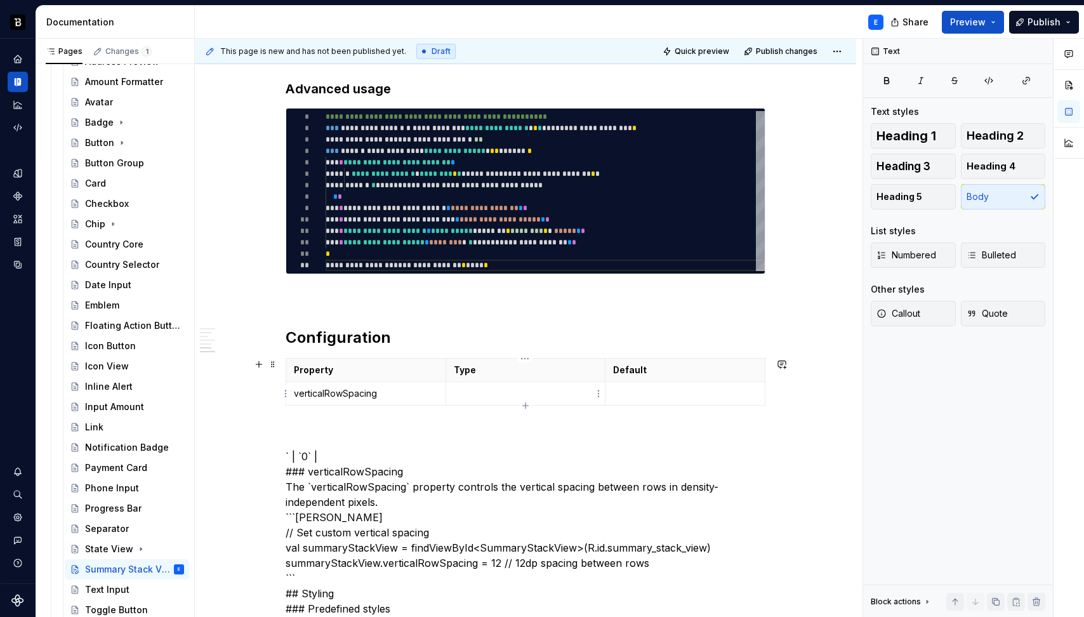
click at [501, 395] on p at bounding box center [526, 393] width 144 height 13
click at [636, 400] on td at bounding box center [685, 393] width 160 height 23
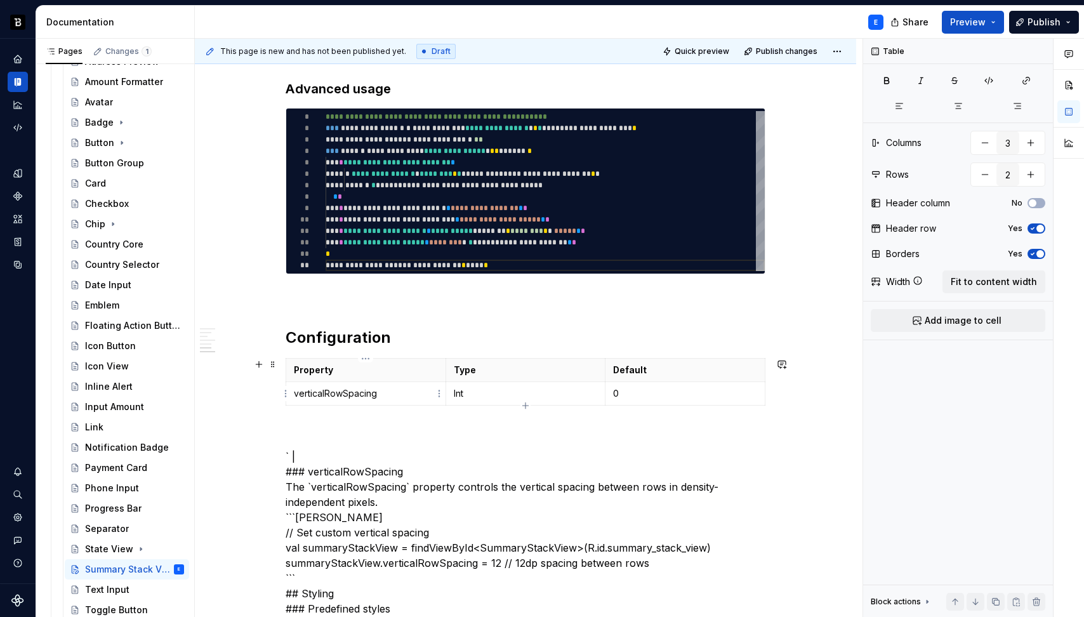
click at [418, 396] on p "verticalRowSpacing" at bounding box center [366, 393] width 144 height 13
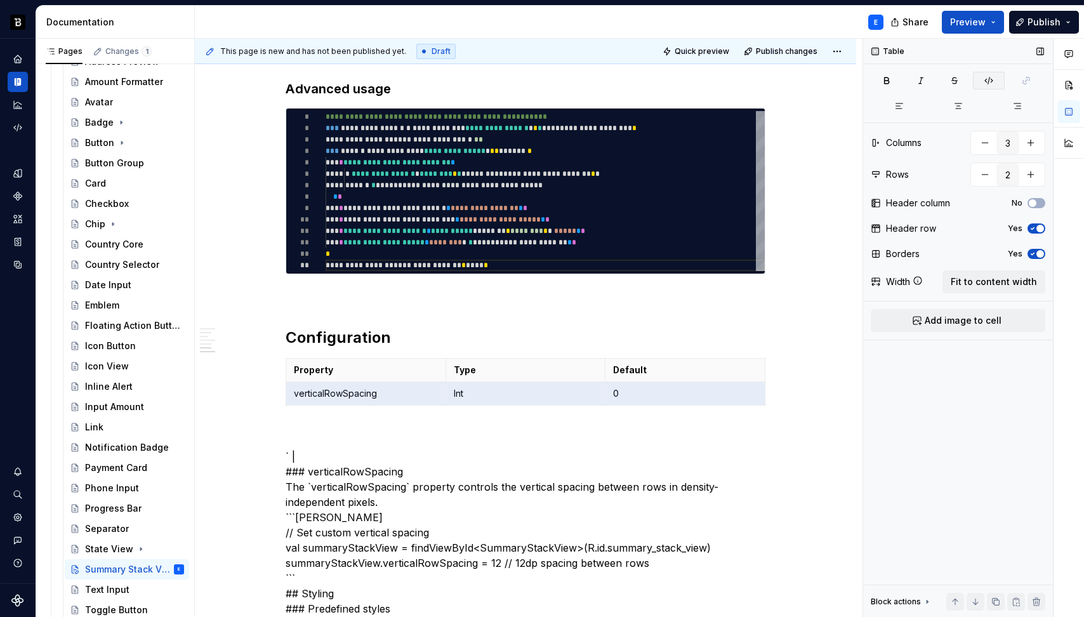
click at [987, 79] on icon "button" at bounding box center [989, 81] width 10 height 10
click at [274, 364] on span at bounding box center [273, 364] width 10 height 18
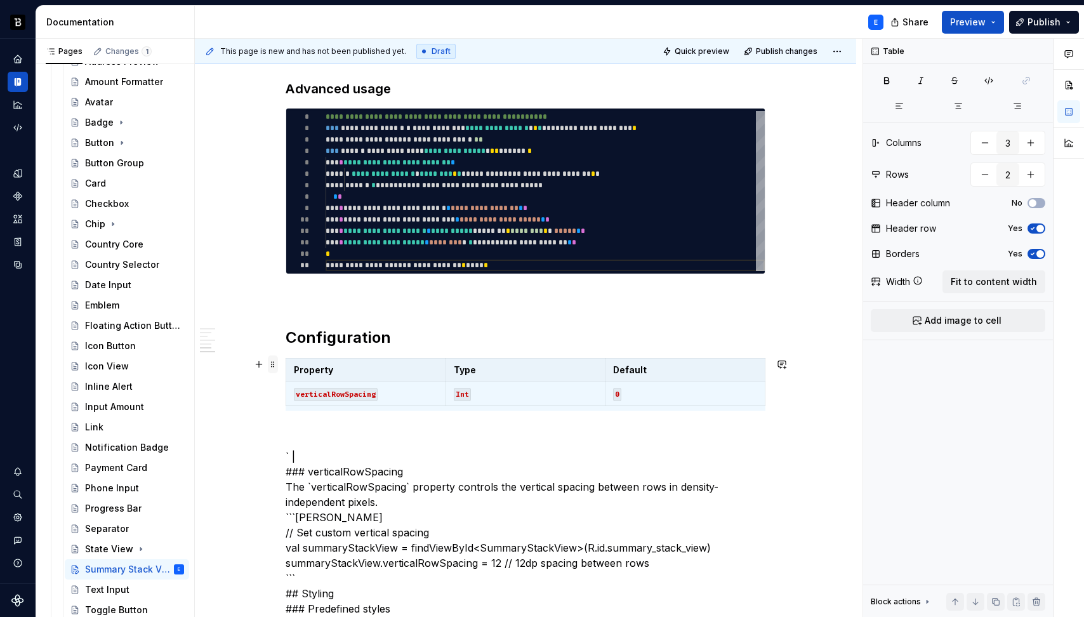
click at [274, 364] on span at bounding box center [273, 364] width 10 height 18
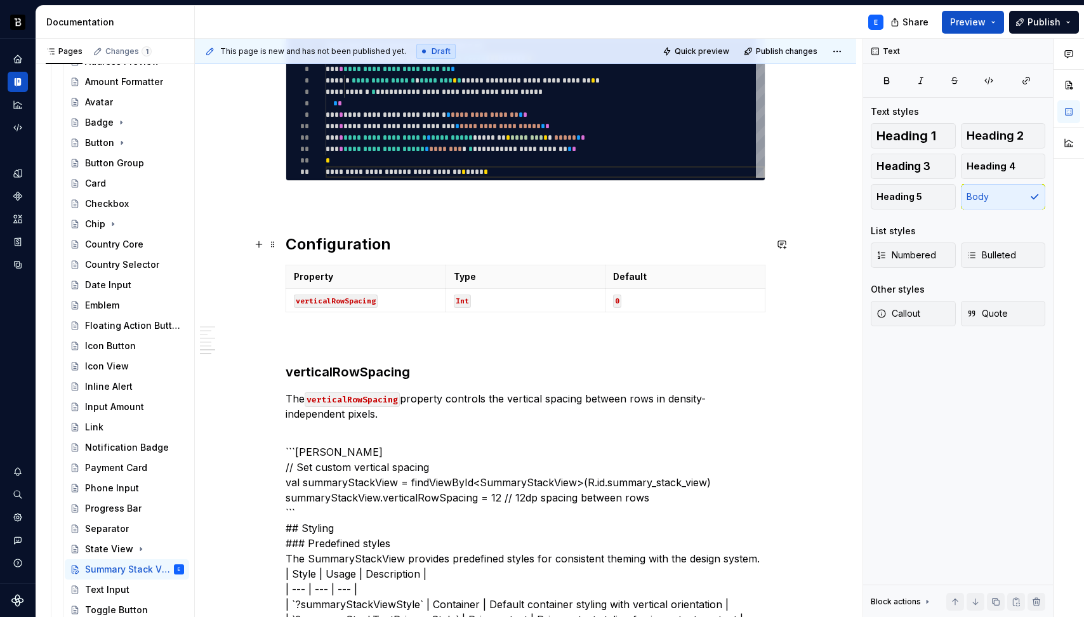
scroll to position [899, 0]
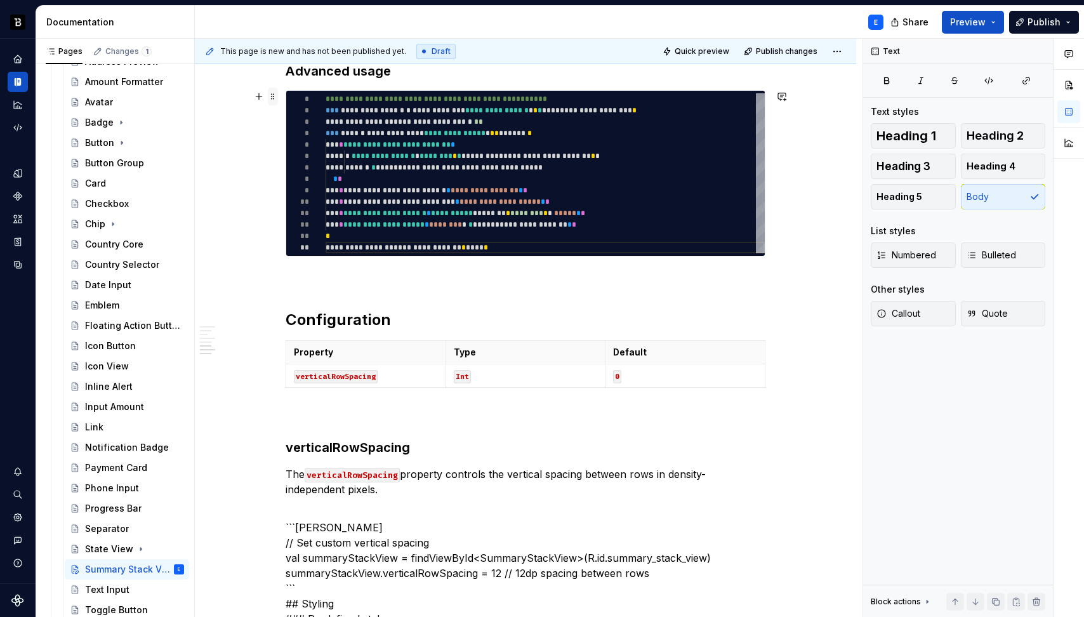
click at [270, 98] on span at bounding box center [273, 97] width 10 height 18
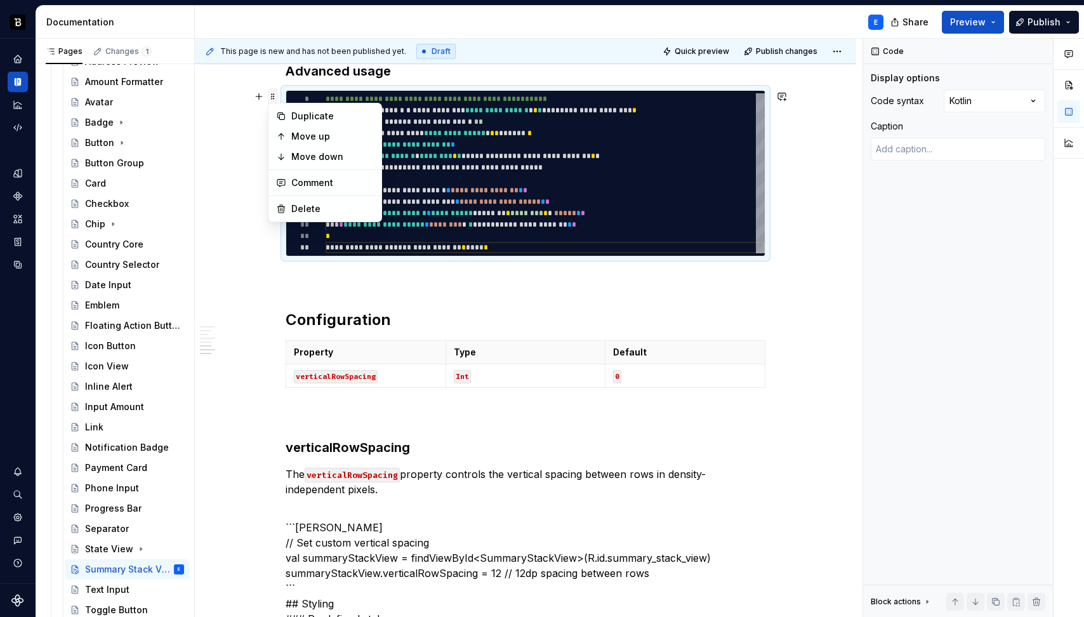
click at [270, 98] on span at bounding box center [273, 97] width 10 height 18
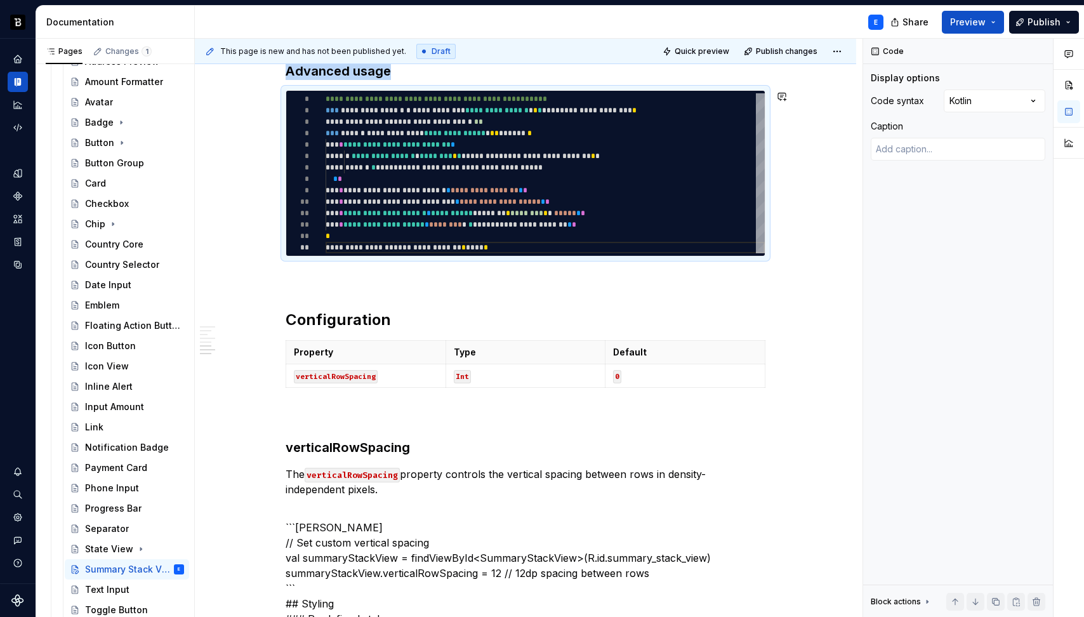
copy h3 "Advanced usage"
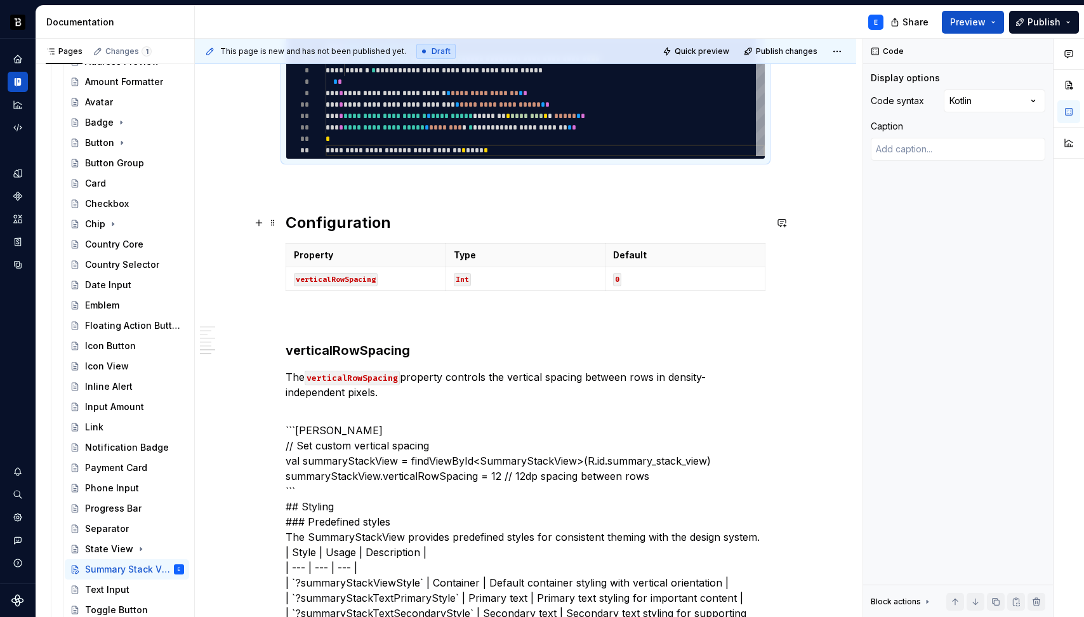
scroll to position [1031, 0]
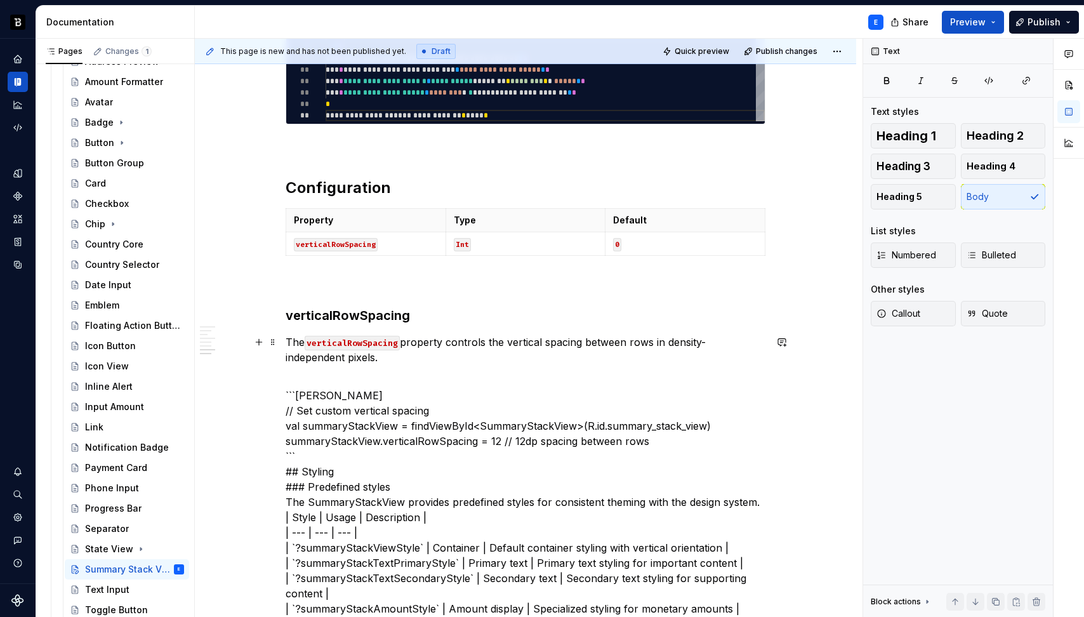
click at [398, 355] on p "The verticalRowSpacing property controls the vertical spacing between rows in d…" at bounding box center [526, 349] width 480 height 30
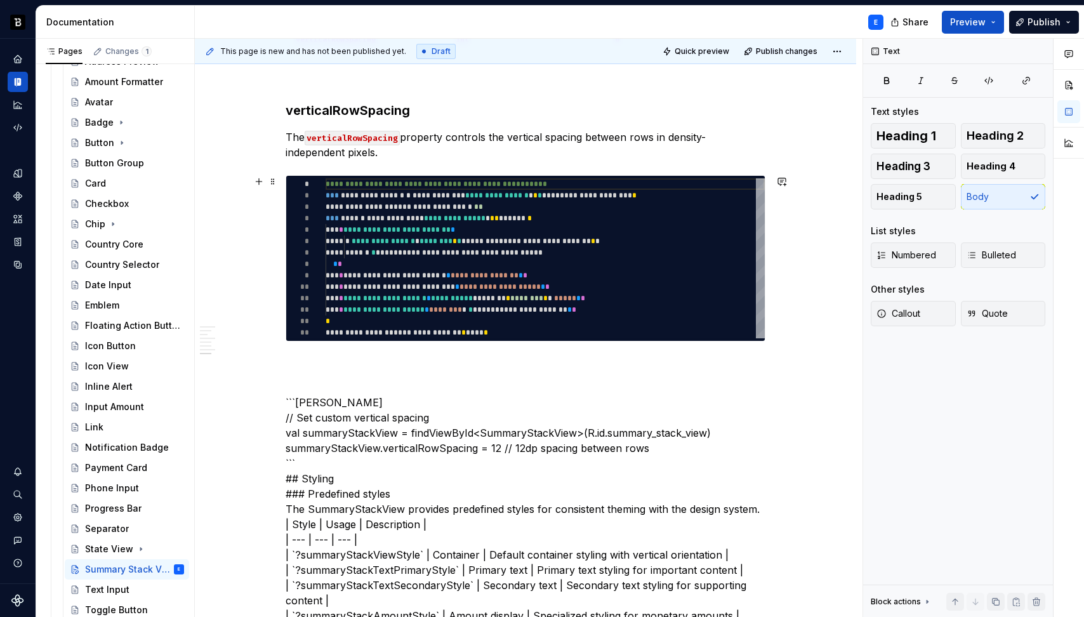
scroll to position [1241, 0]
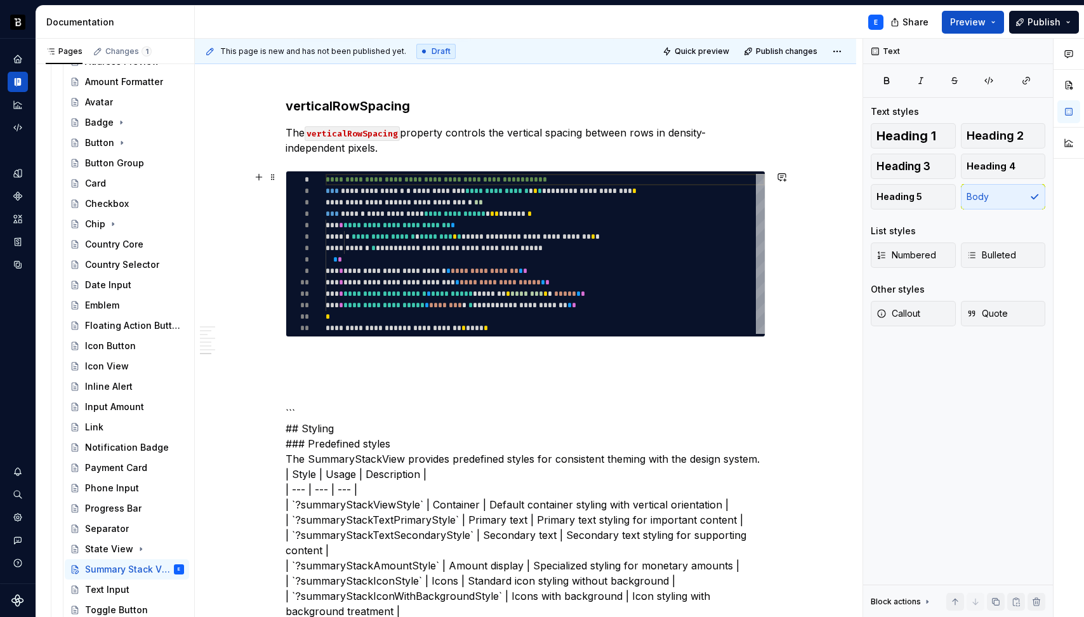
type textarea "*"
click at [367, 183] on div "**********" at bounding box center [545, 254] width 439 height 160
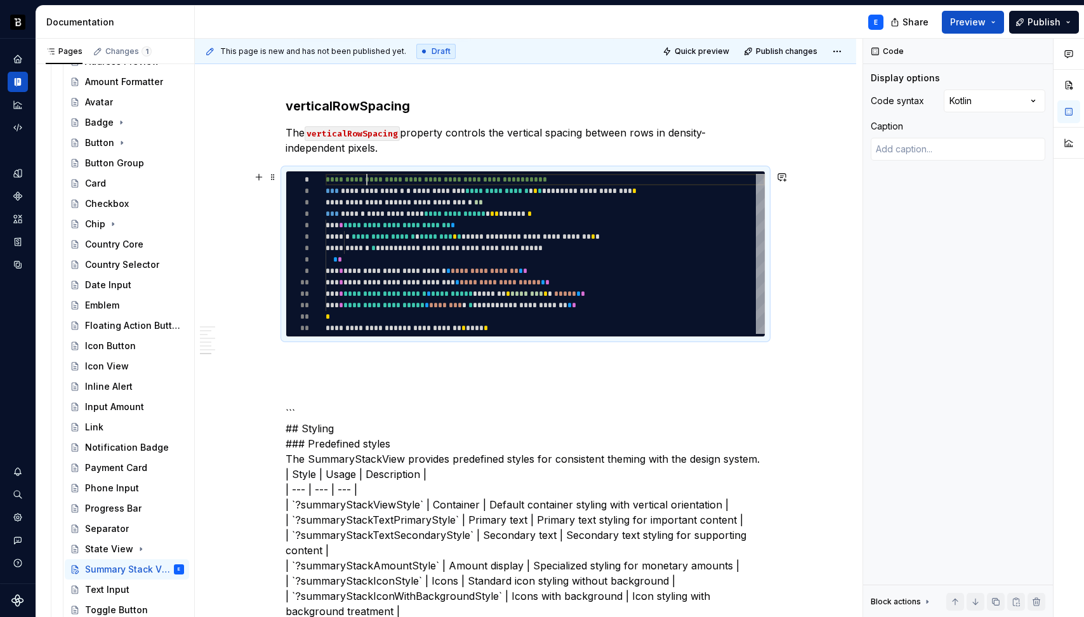
type textarea "**********"
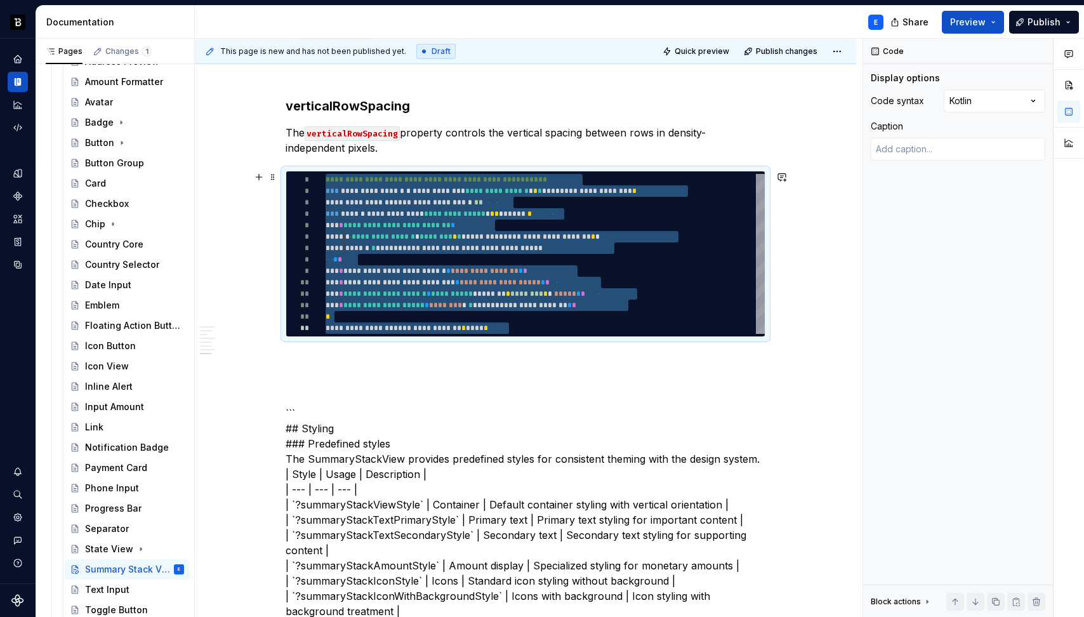
type textarea "*"
type textarea "**********"
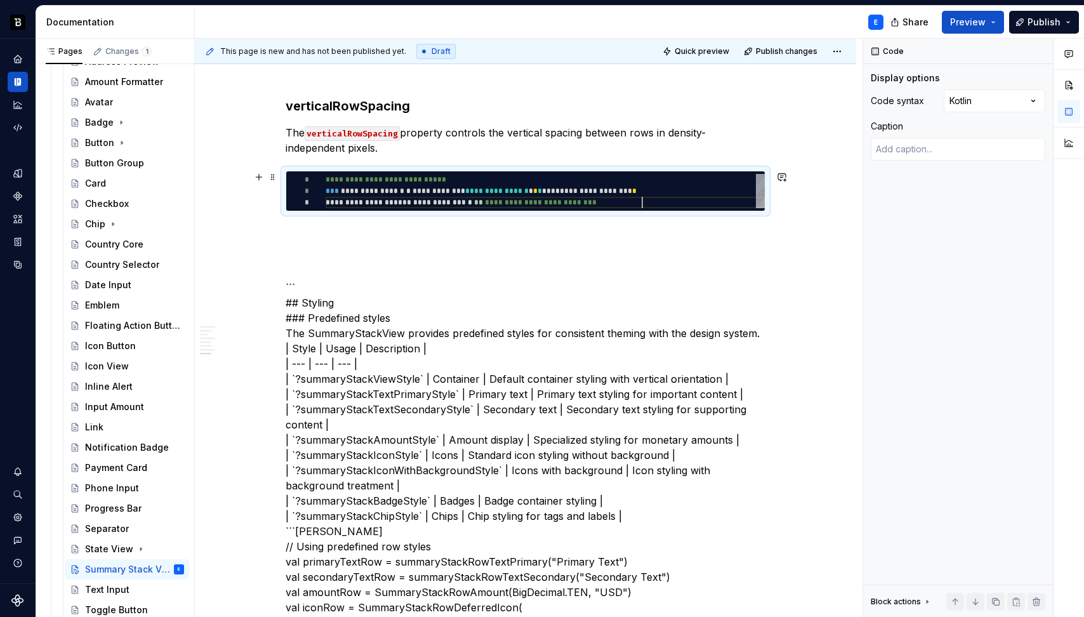
scroll to position [23, 317]
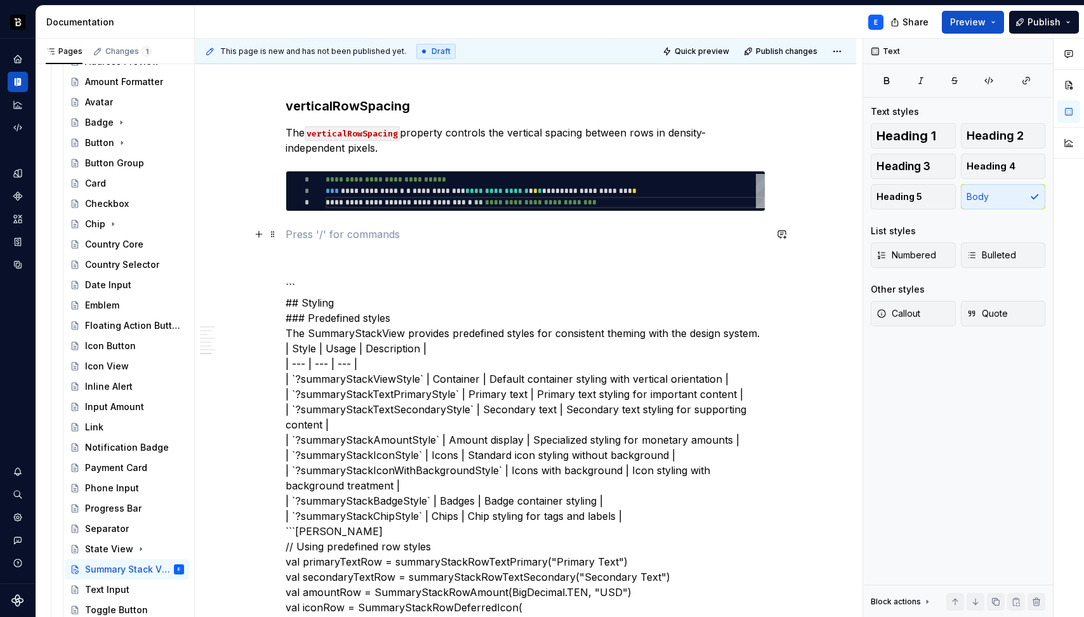
click at [345, 228] on p at bounding box center [526, 234] width 480 height 15
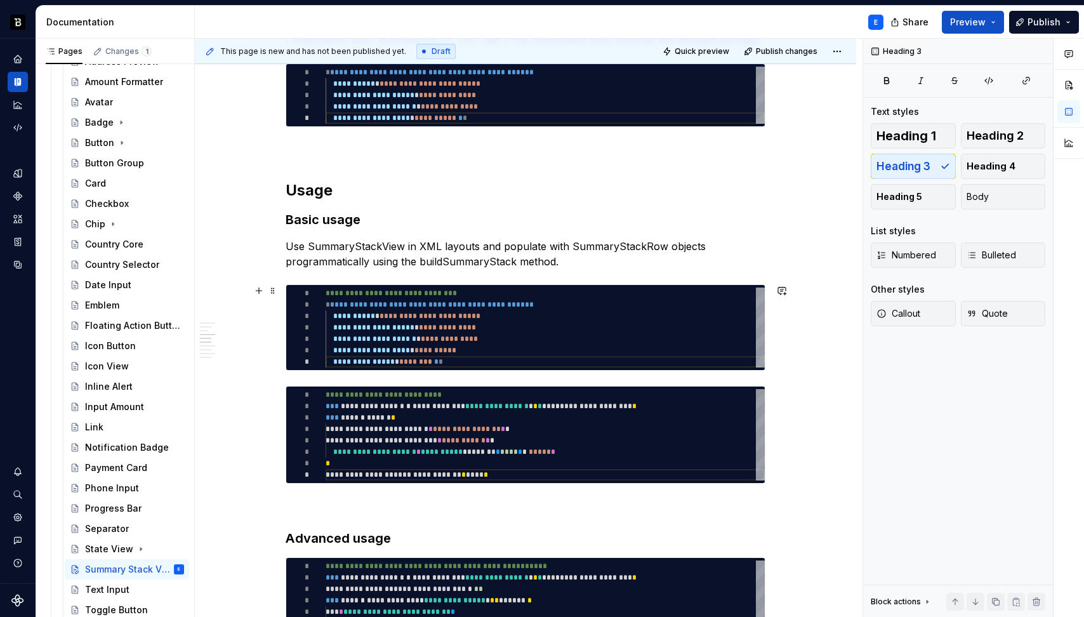
scroll to position [428, 0]
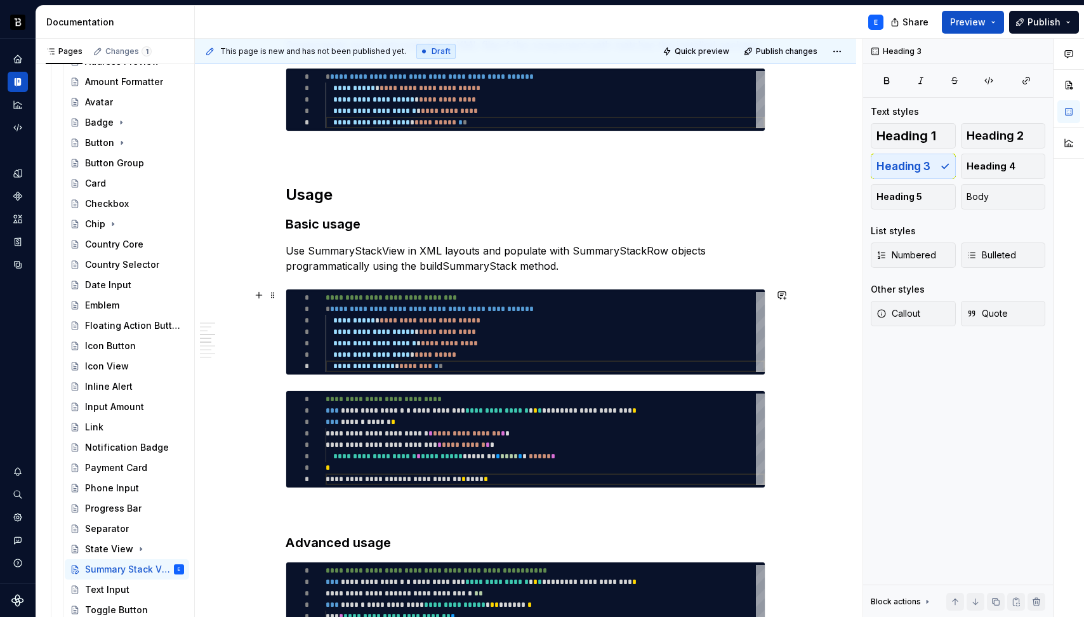
type textarea "*"
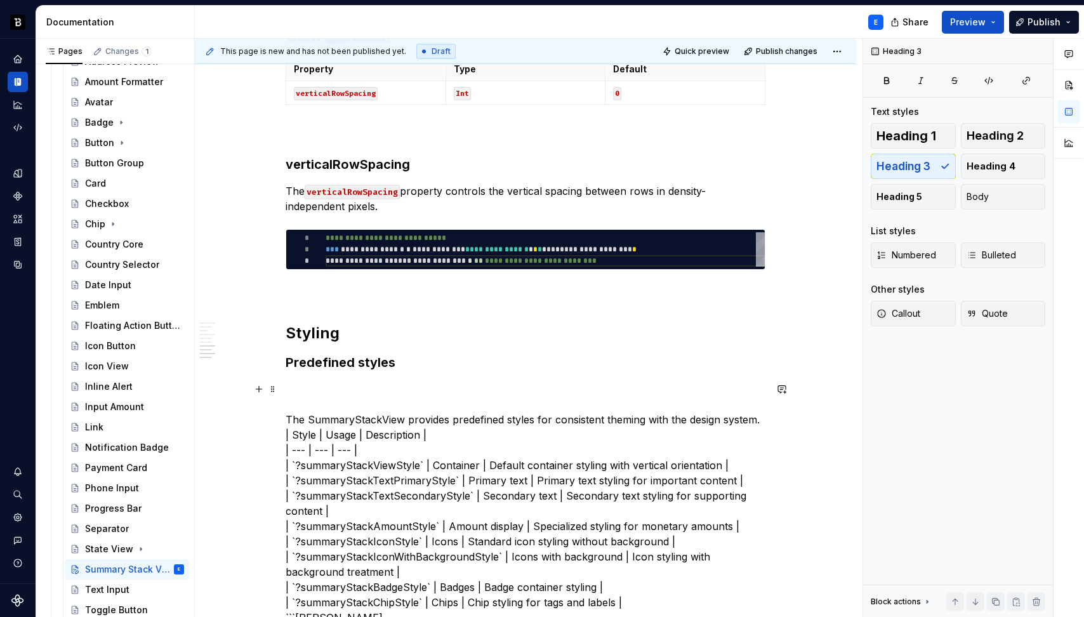
scroll to position [1183, 0]
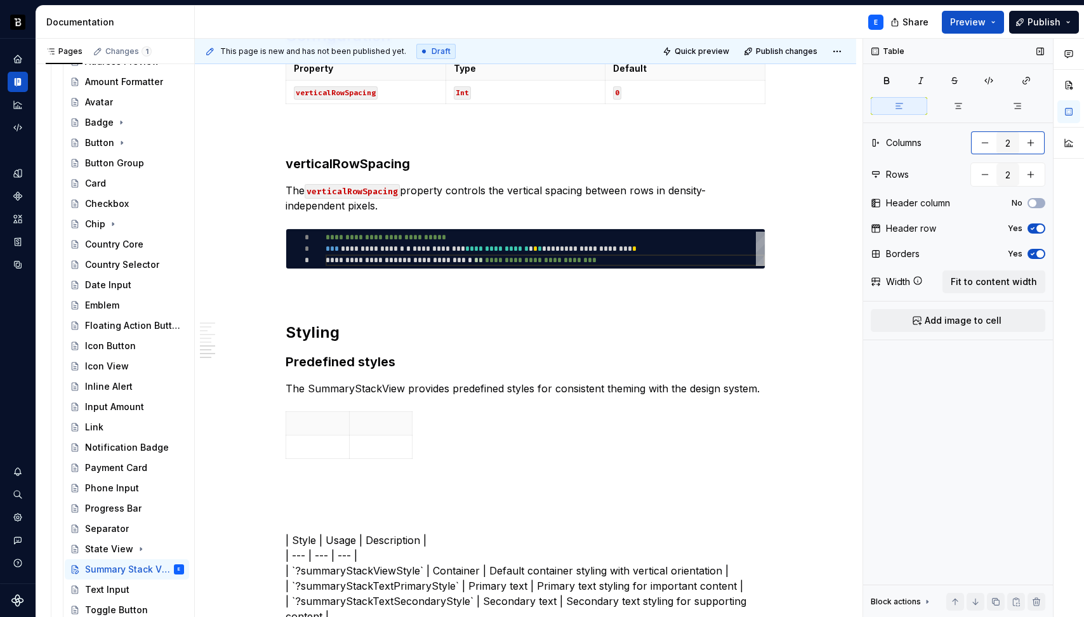
click at [1034, 142] on button "button" at bounding box center [1030, 142] width 23 height 23
type input "3"
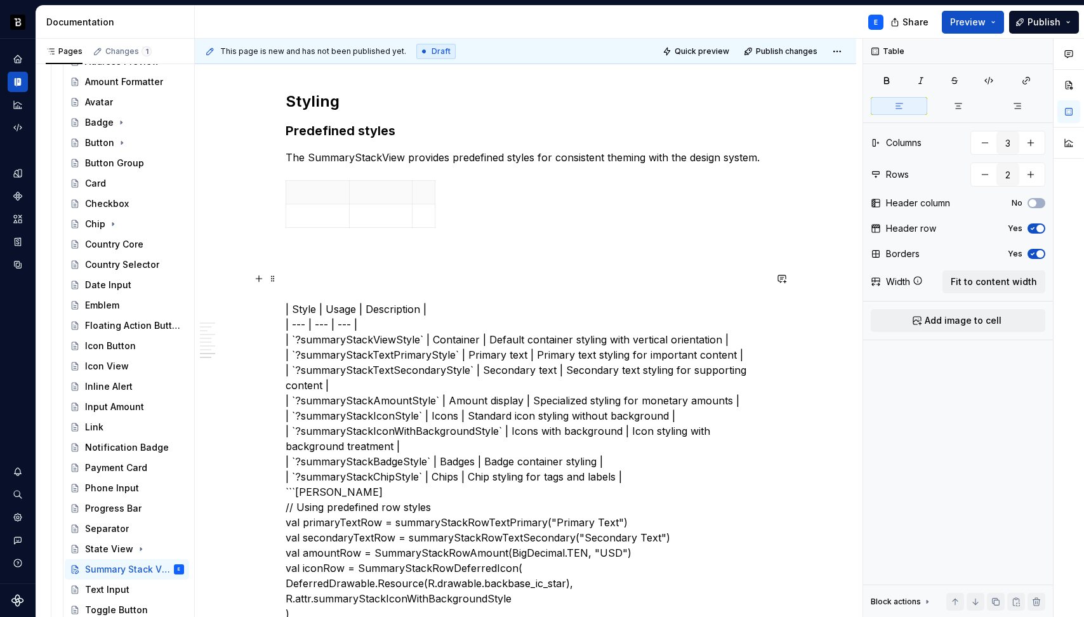
scroll to position [1421, 0]
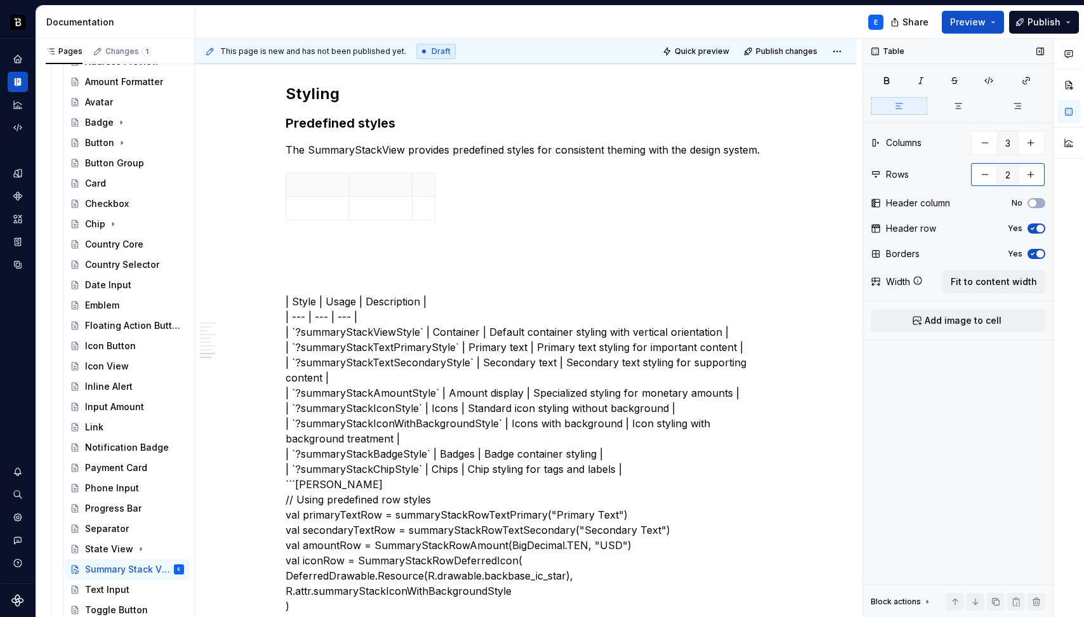
click at [1031, 171] on button "button" at bounding box center [1030, 174] width 23 height 23
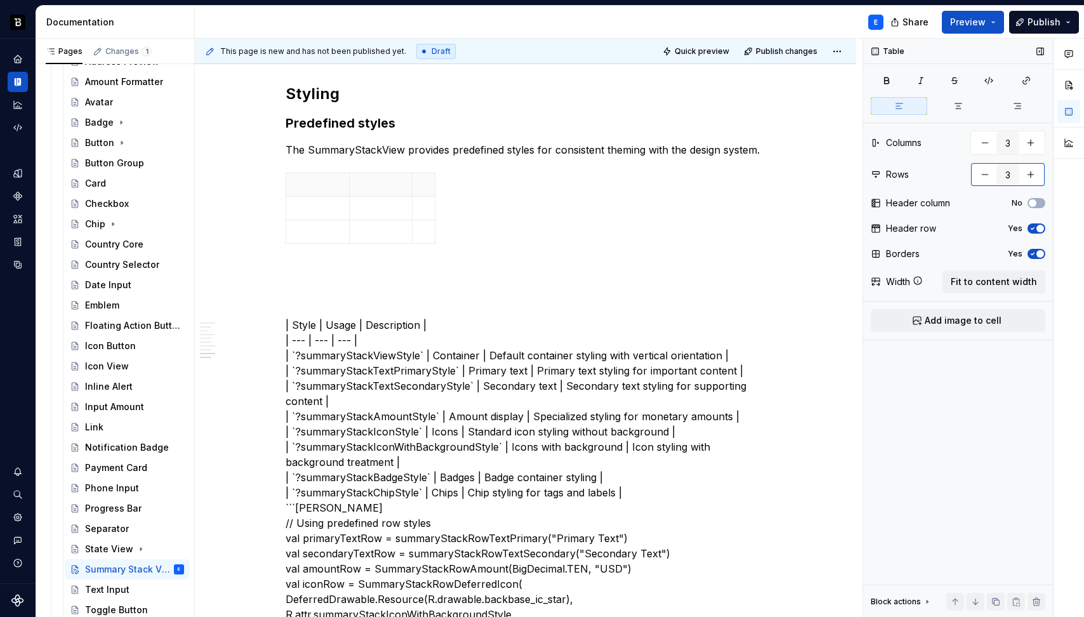
click at [1031, 171] on button "button" at bounding box center [1030, 174] width 23 height 23
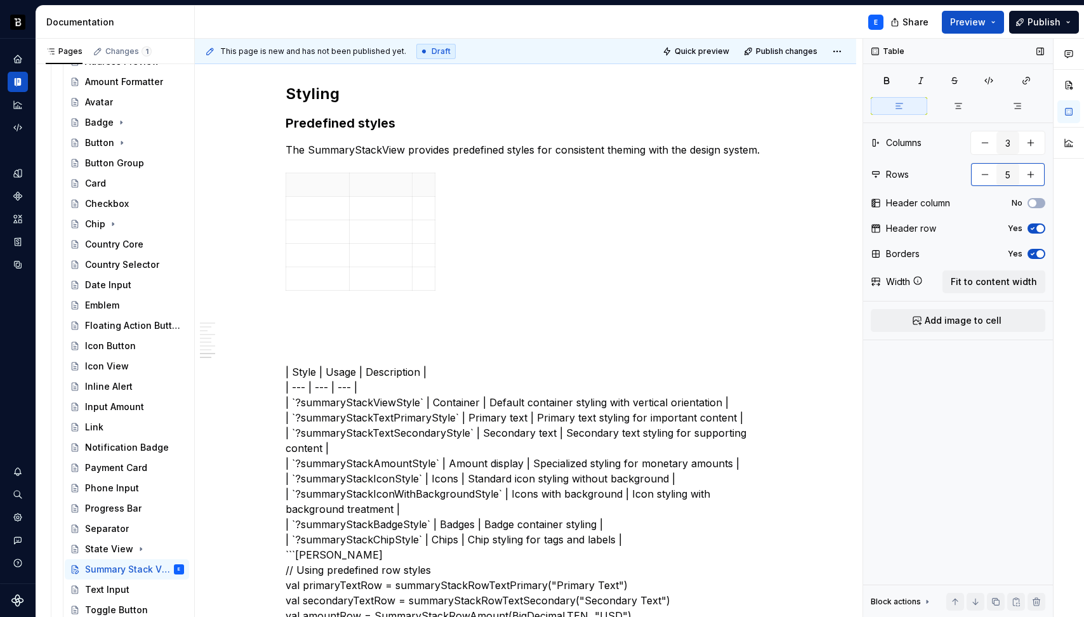
click at [1031, 171] on button "button" at bounding box center [1030, 174] width 23 height 23
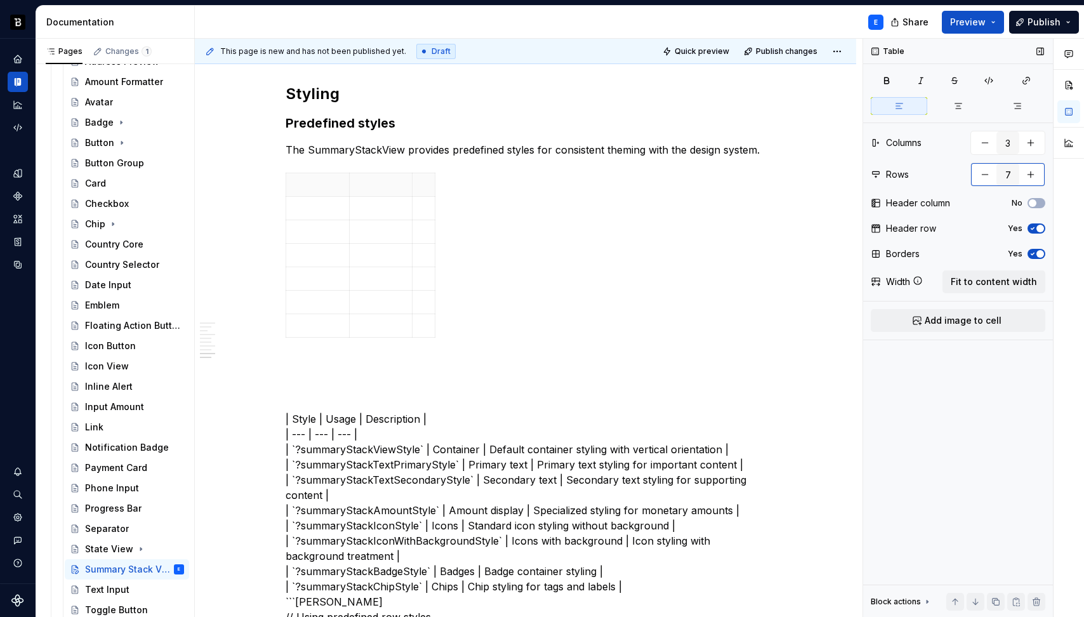
click at [1031, 171] on button "button" at bounding box center [1030, 174] width 23 height 23
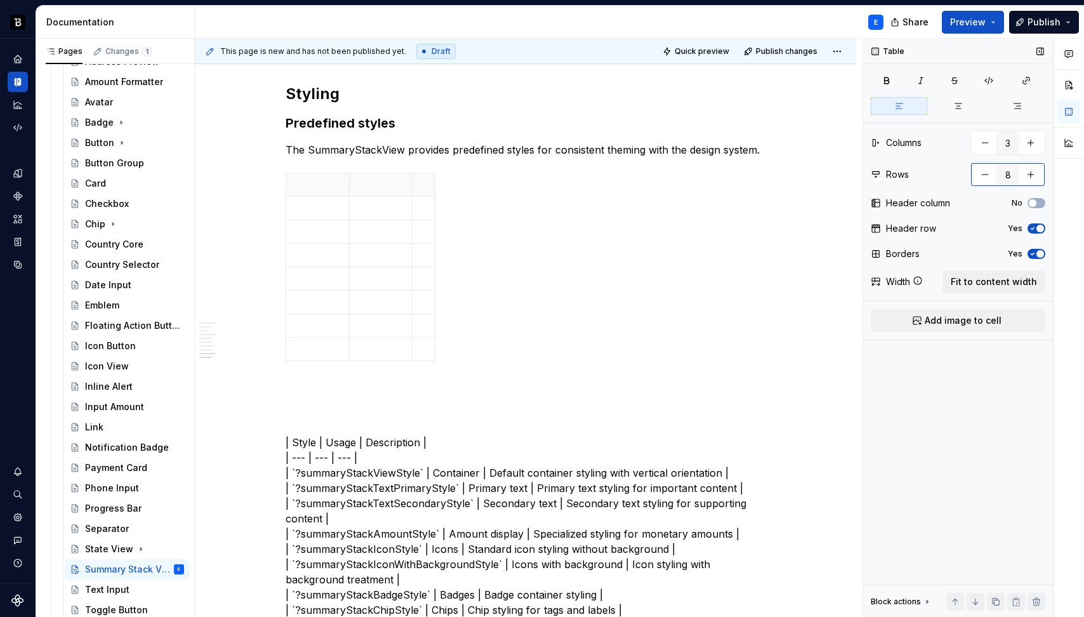
click at [1031, 171] on button "button" at bounding box center [1030, 174] width 23 height 23
type input "9"
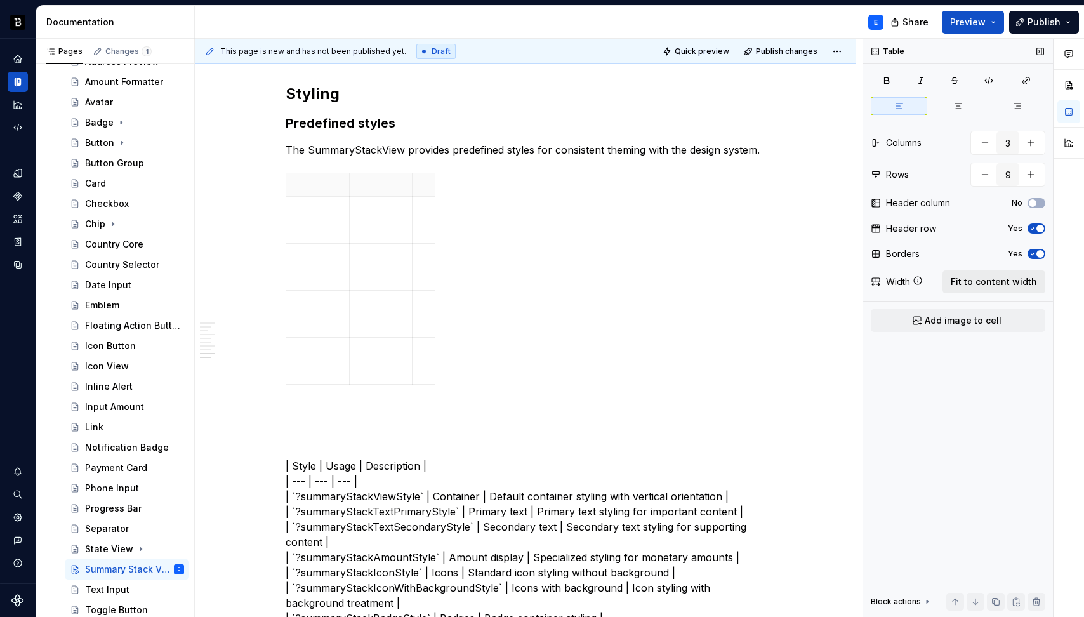
click at [982, 283] on span "Fit to content width" at bounding box center [994, 281] width 86 height 13
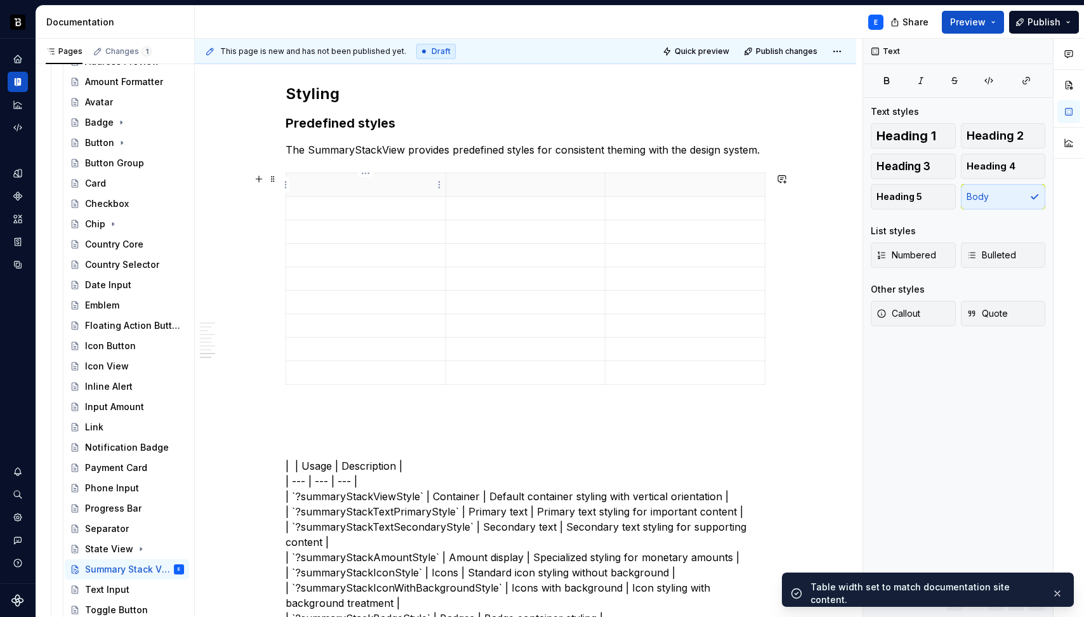
click at [333, 187] on p at bounding box center [366, 184] width 144 height 13
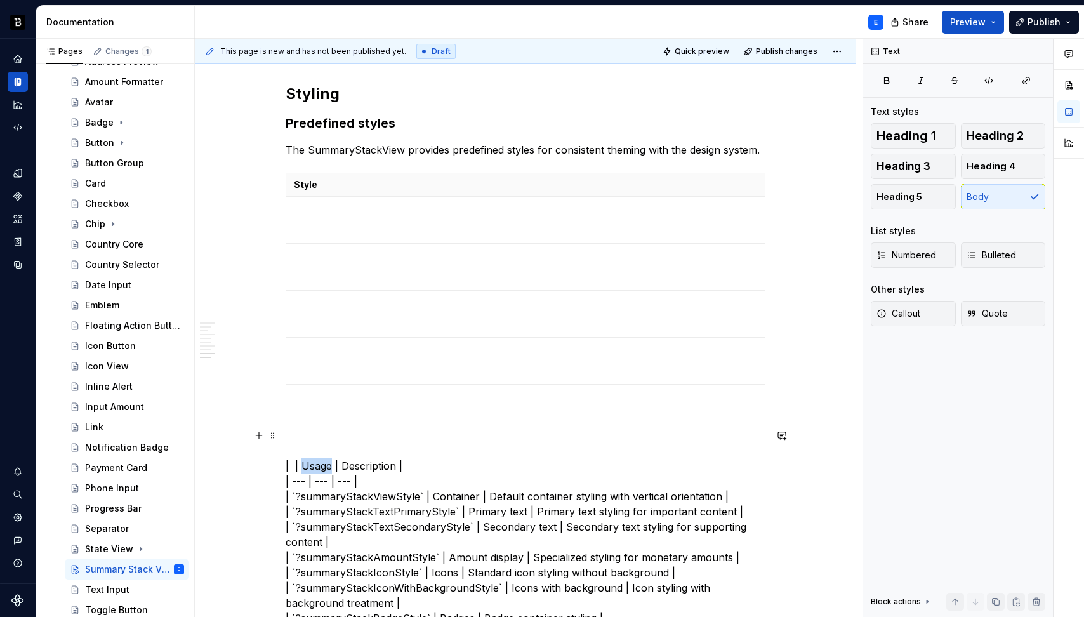
click at [498, 178] on p at bounding box center [526, 184] width 144 height 13
click at [693, 180] on p at bounding box center [685, 184] width 144 height 13
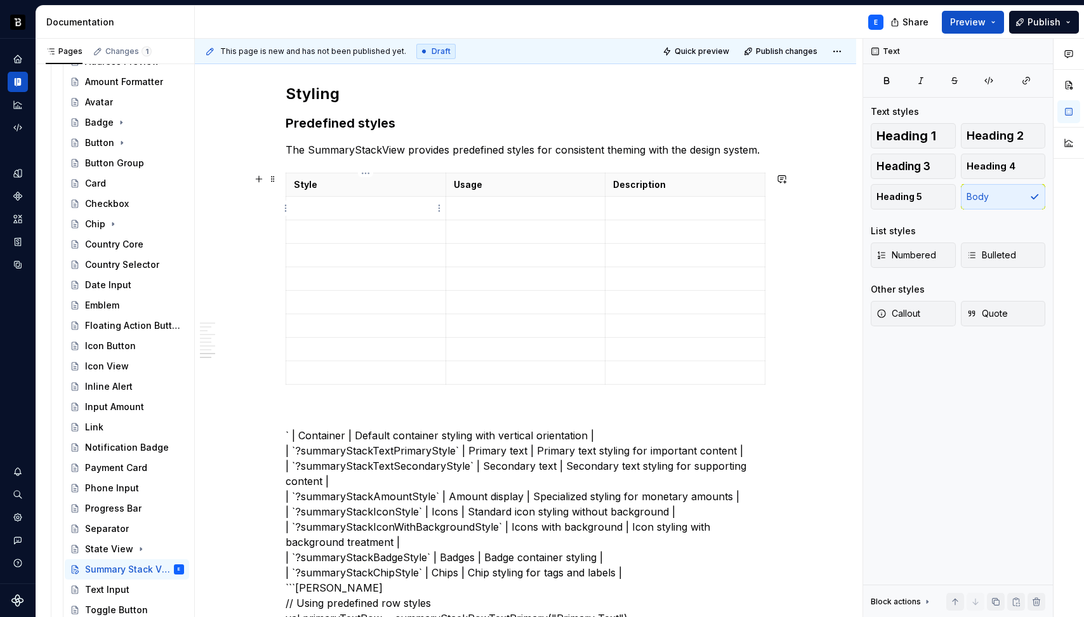
click at [341, 212] on p at bounding box center [366, 208] width 144 height 13
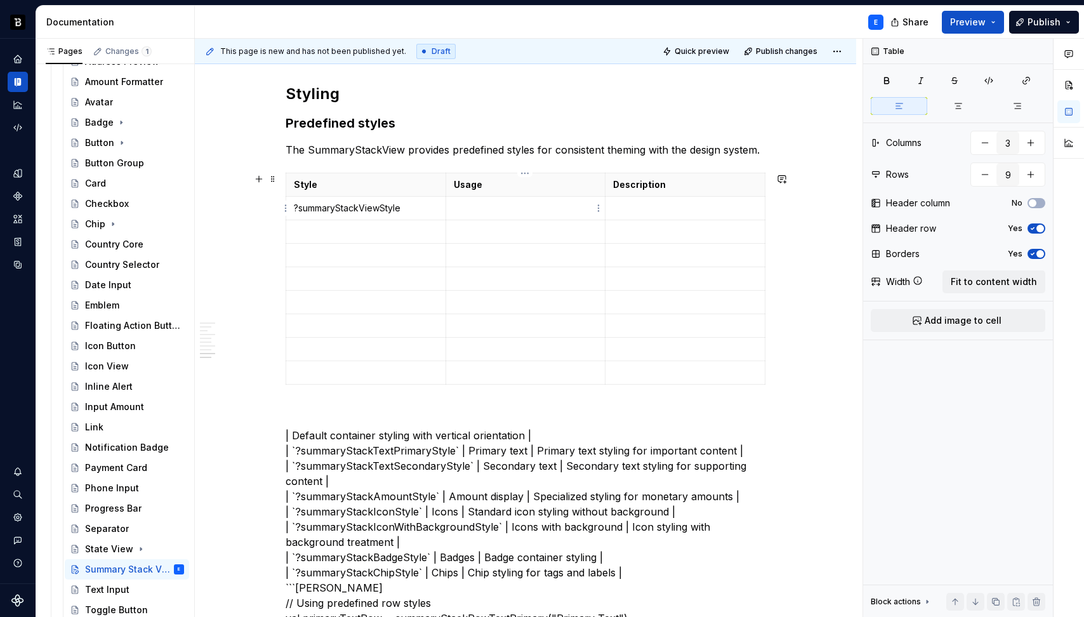
click at [475, 199] on td at bounding box center [525, 208] width 160 height 23
click at [617, 213] on p at bounding box center [685, 208] width 144 height 13
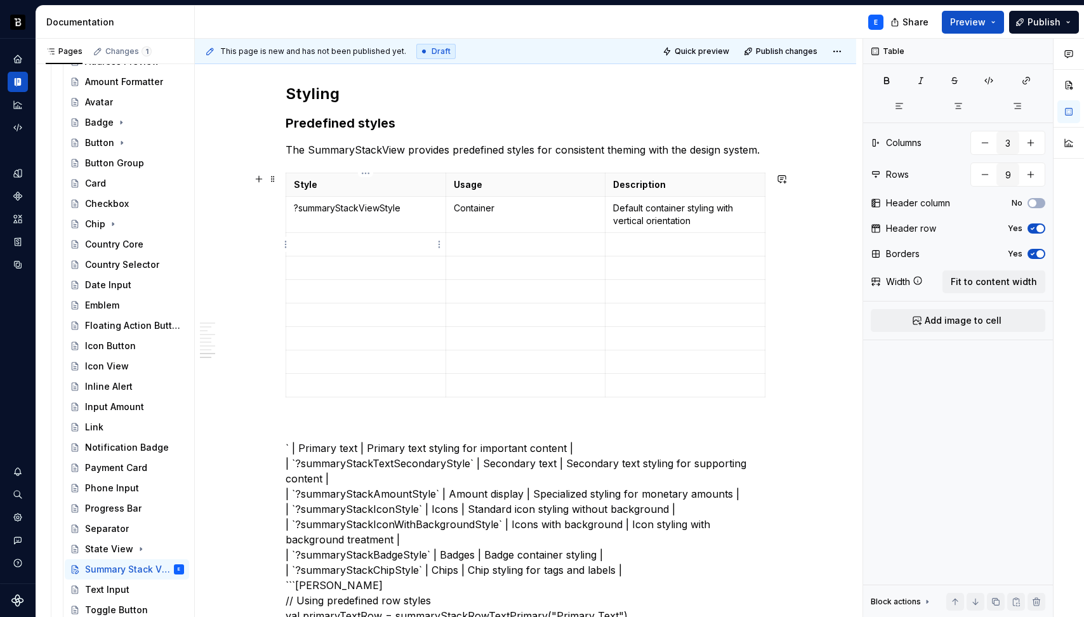
click at [325, 244] on p at bounding box center [366, 244] width 144 height 13
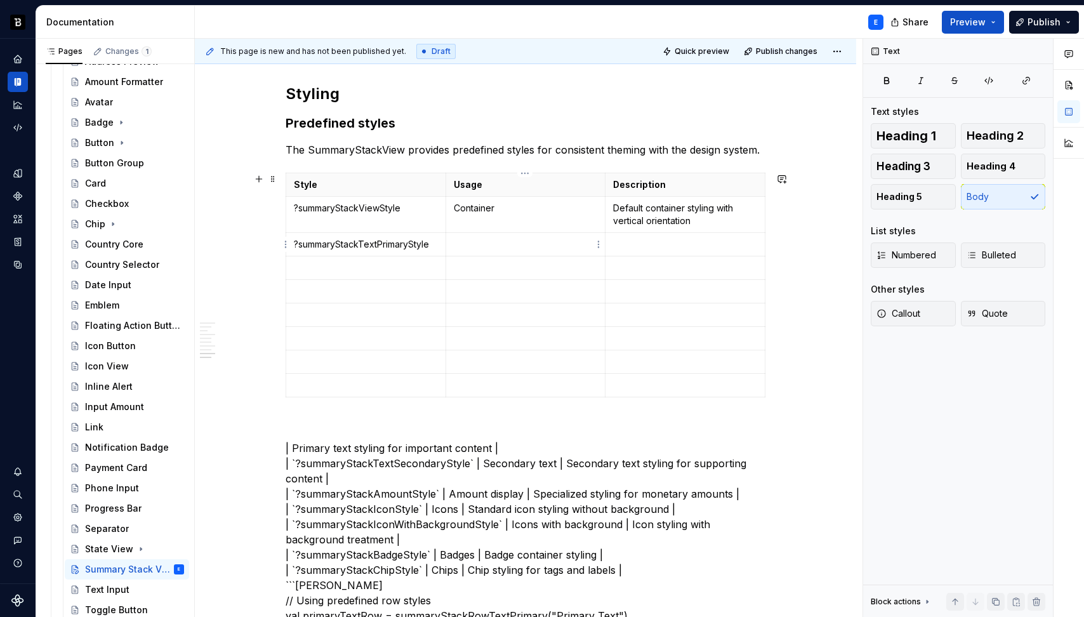
click at [480, 243] on p at bounding box center [526, 244] width 144 height 13
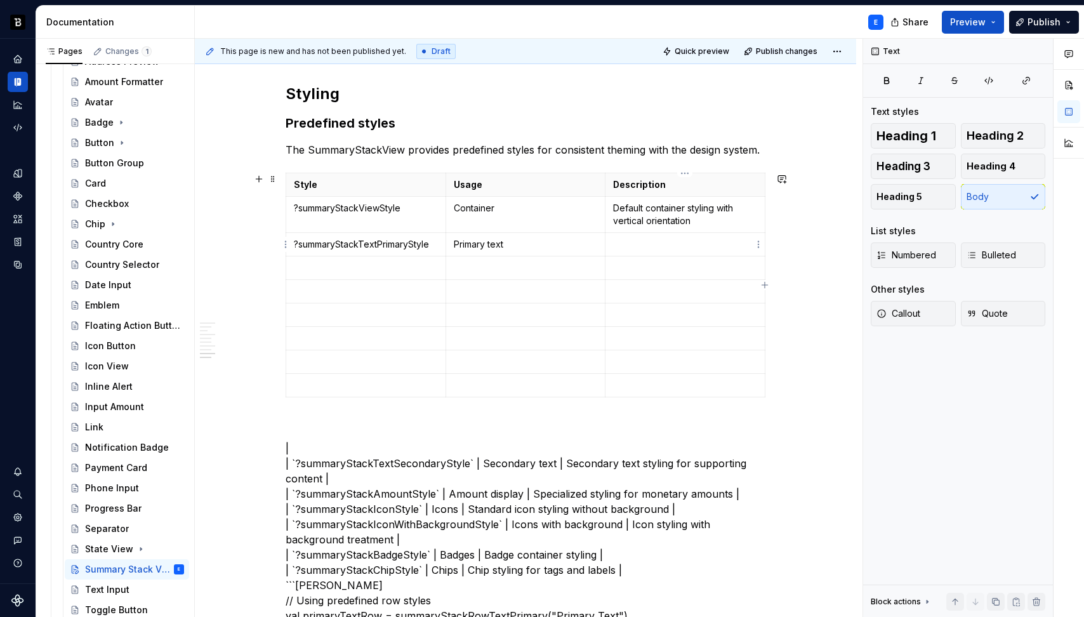
click at [633, 243] on p at bounding box center [685, 244] width 144 height 13
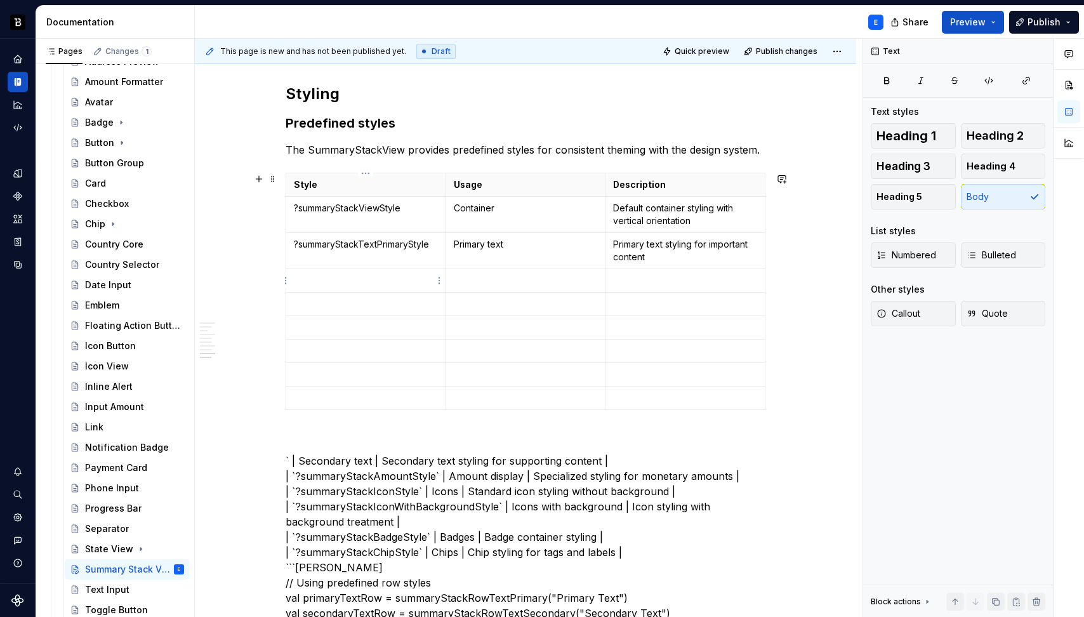
click at [335, 280] on p at bounding box center [366, 280] width 144 height 13
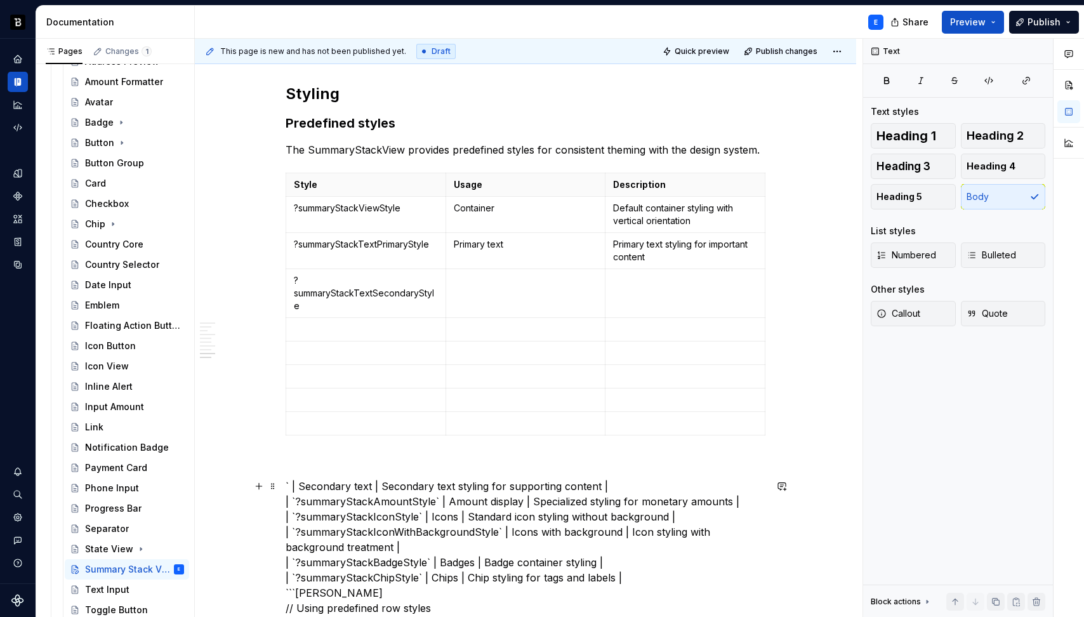
click at [511, 291] on td at bounding box center [525, 293] width 160 height 49
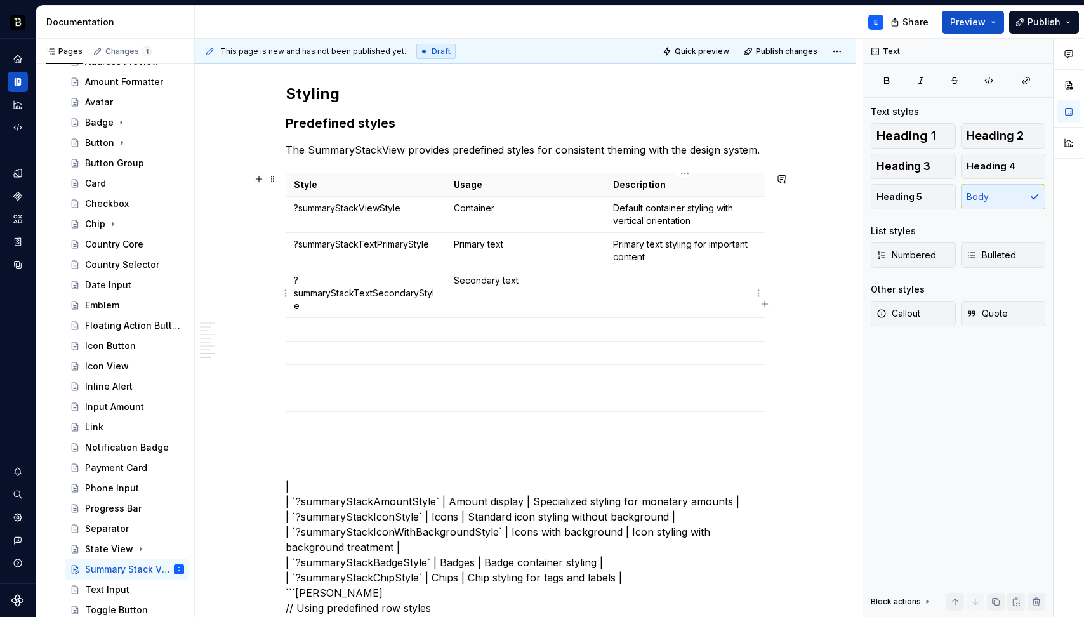
click at [630, 296] on td at bounding box center [685, 293] width 160 height 49
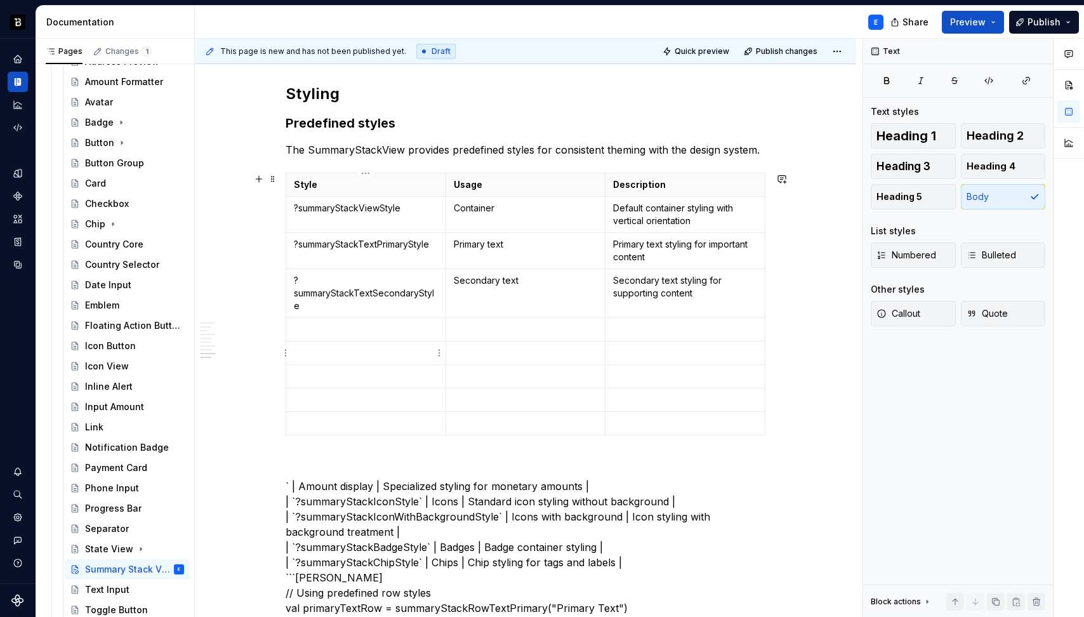
click at [330, 329] on p at bounding box center [366, 329] width 144 height 13
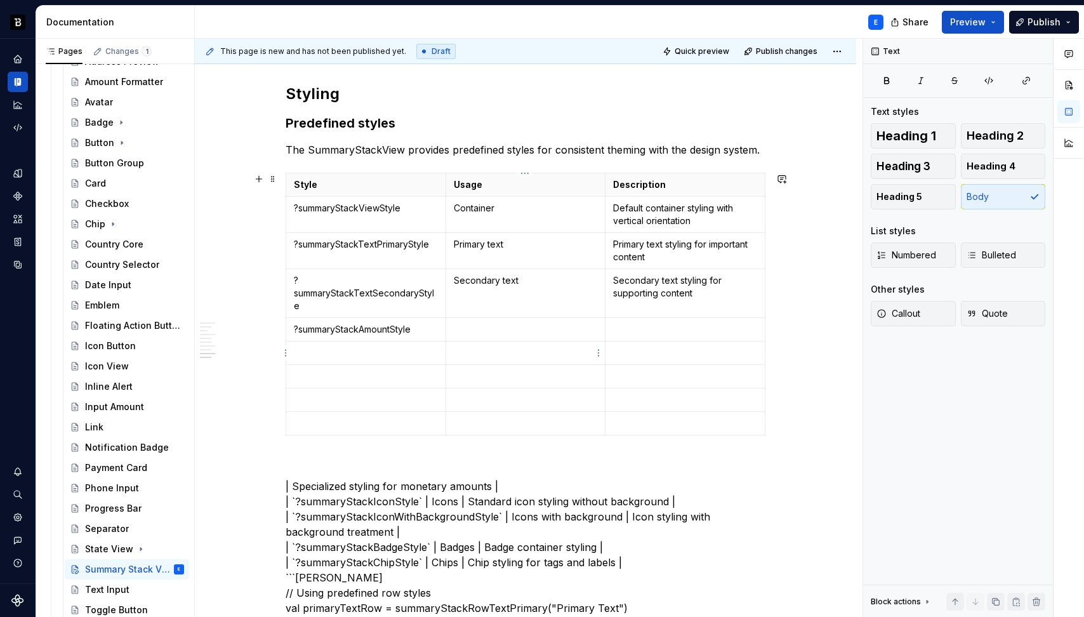
click at [503, 324] on p at bounding box center [526, 329] width 144 height 13
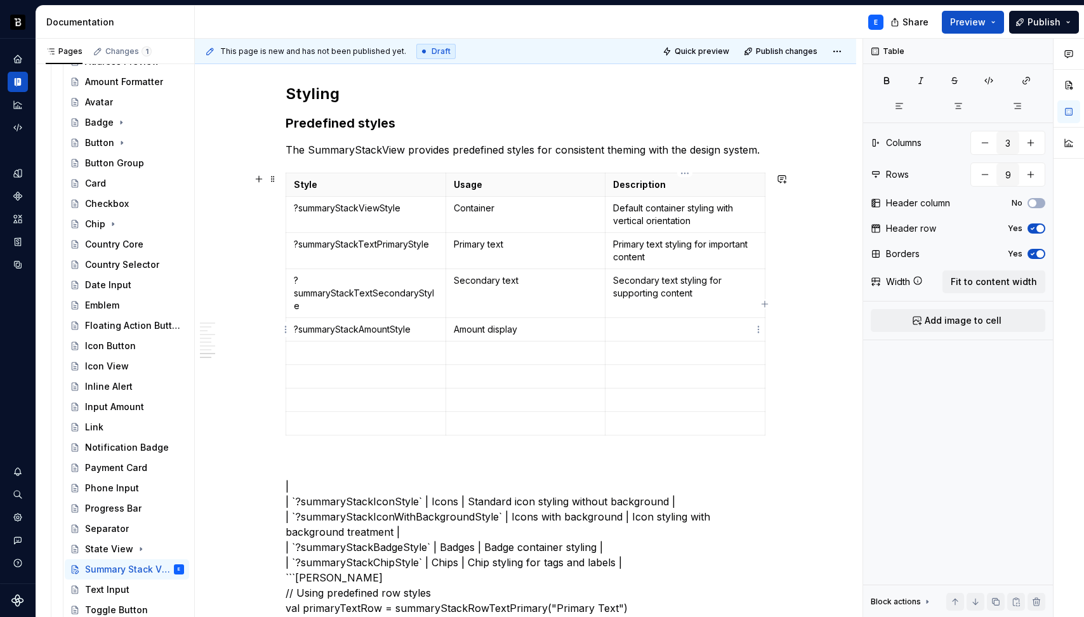
click at [628, 336] on td at bounding box center [685, 329] width 160 height 23
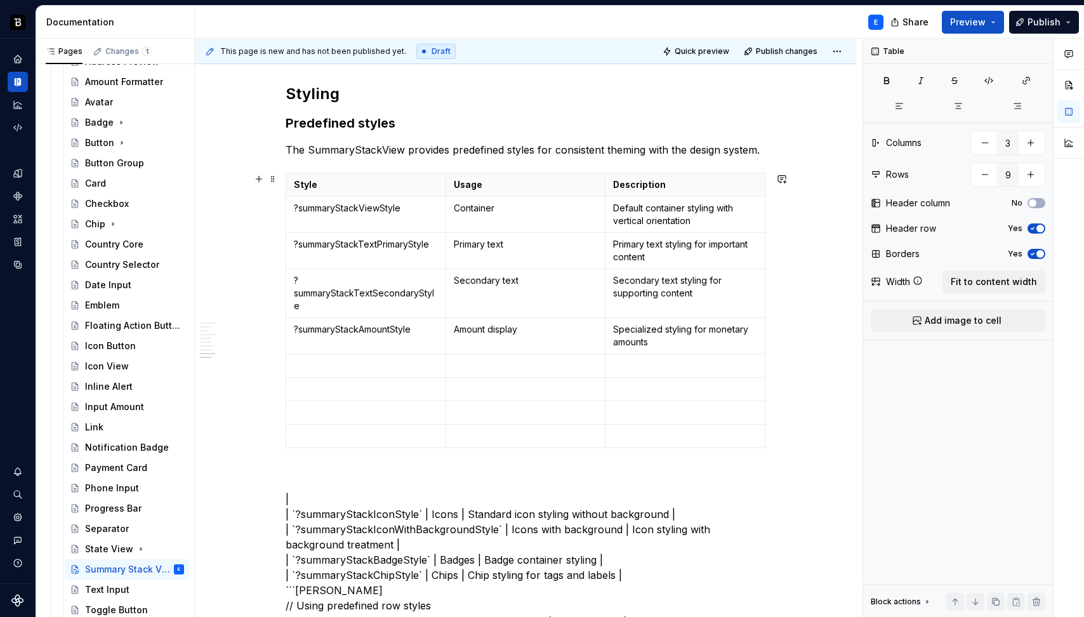
scroll to position [1482, 0]
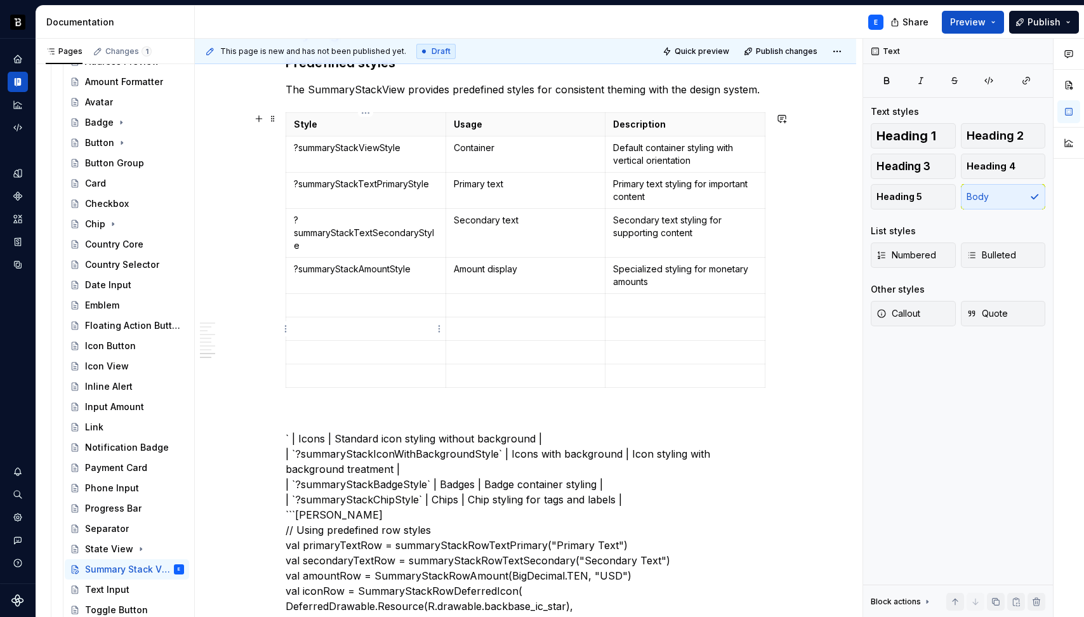
click at [350, 305] on p at bounding box center [366, 305] width 144 height 13
click at [495, 306] on p at bounding box center [526, 305] width 144 height 13
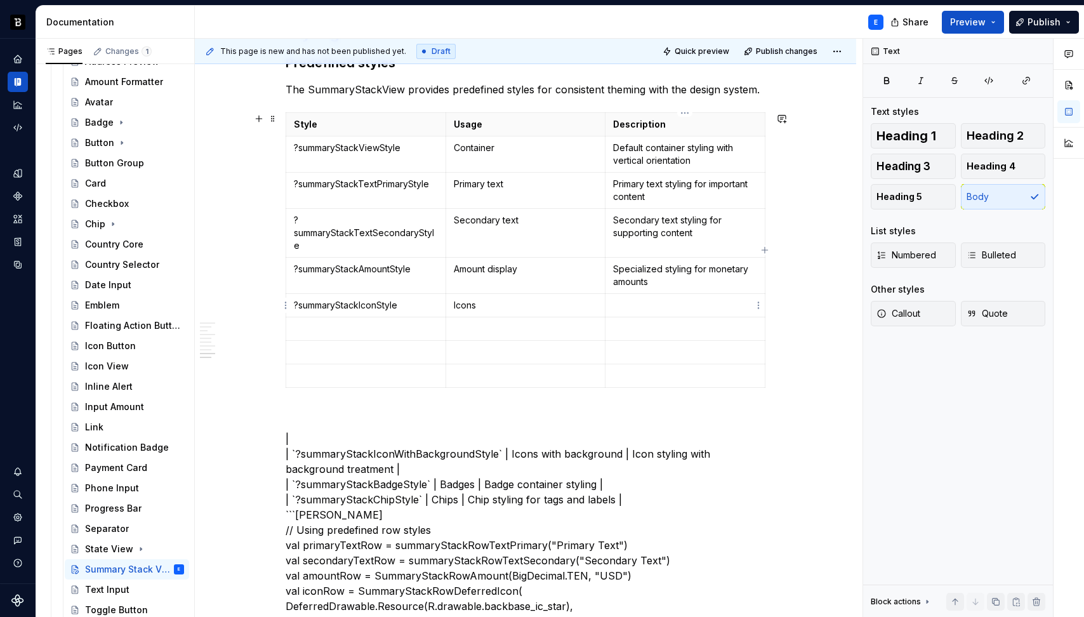
click at [630, 308] on p at bounding box center [685, 305] width 144 height 13
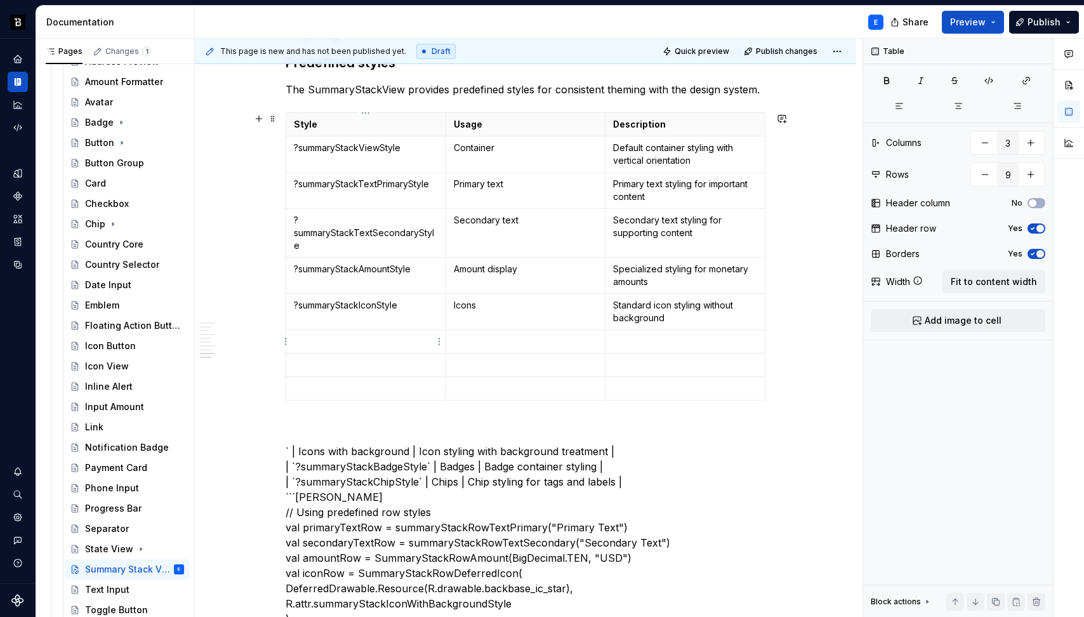
click at [383, 339] on p at bounding box center [366, 341] width 144 height 13
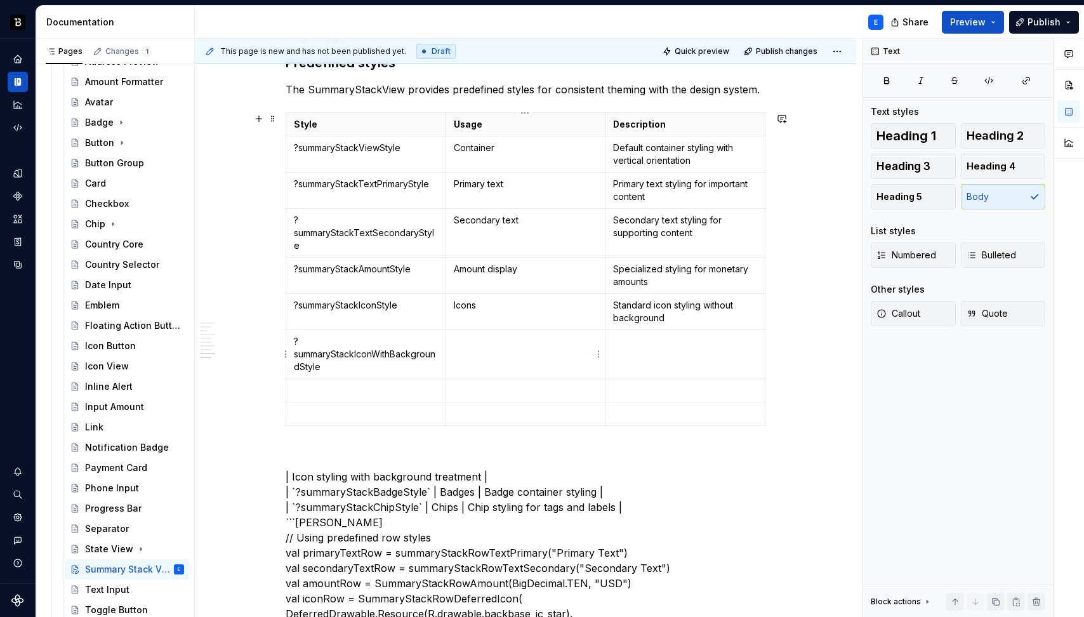
click at [485, 344] on p at bounding box center [526, 341] width 144 height 13
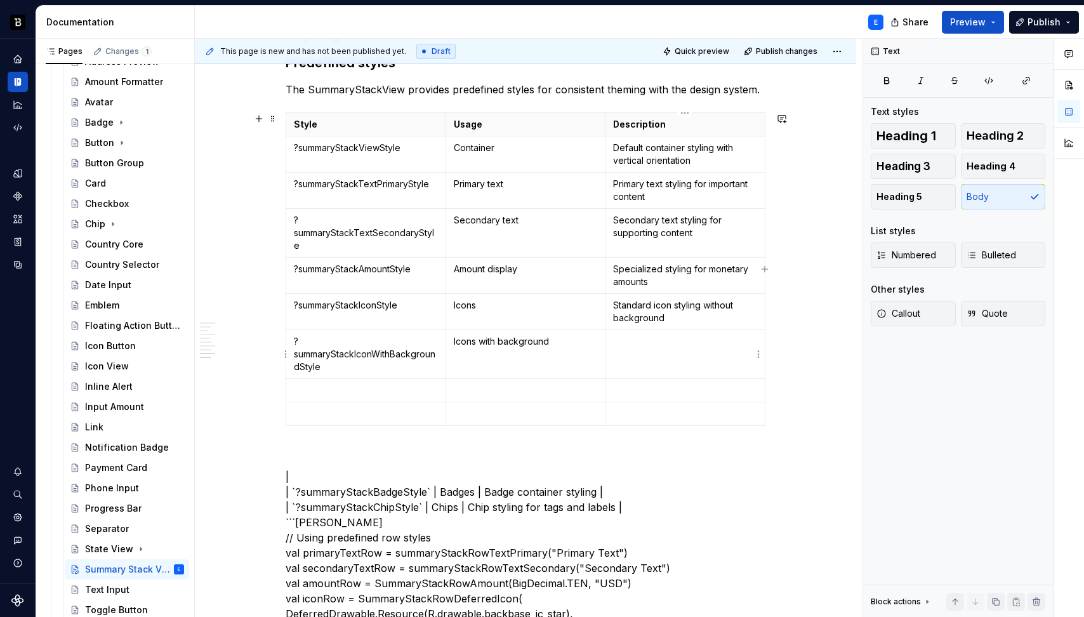
click at [636, 365] on td at bounding box center [685, 354] width 160 height 49
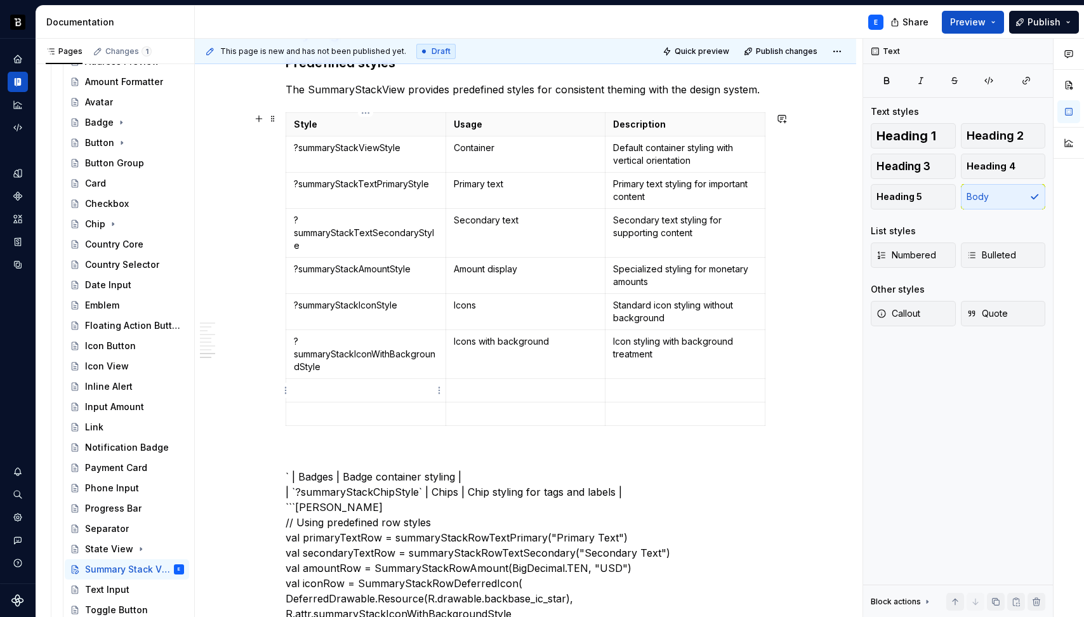
click at [374, 390] on p at bounding box center [366, 390] width 144 height 13
click at [536, 393] on p at bounding box center [526, 390] width 144 height 13
click at [643, 392] on p at bounding box center [685, 390] width 144 height 13
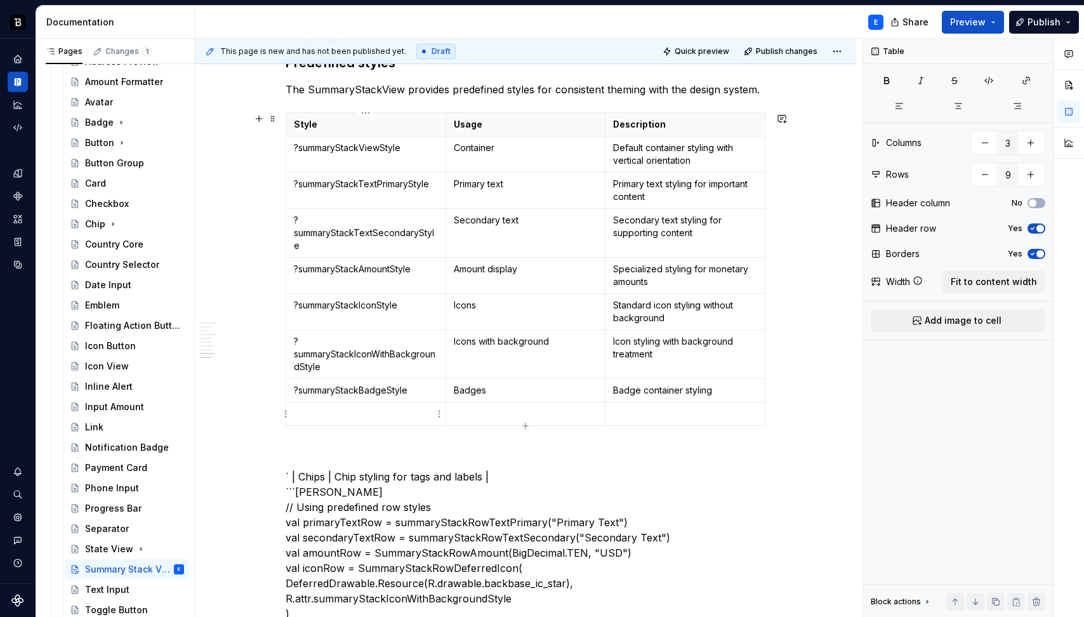
click at [397, 413] on p at bounding box center [366, 413] width 144 height 13
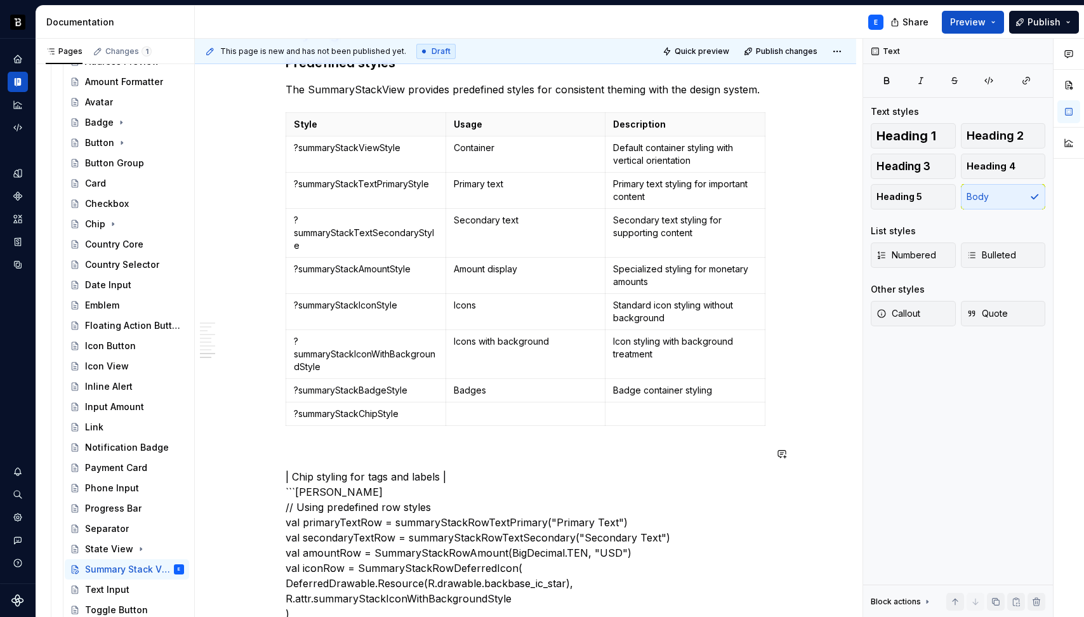
click at [489, 418] on p at bounding box center [526, 413] width 144 height 13
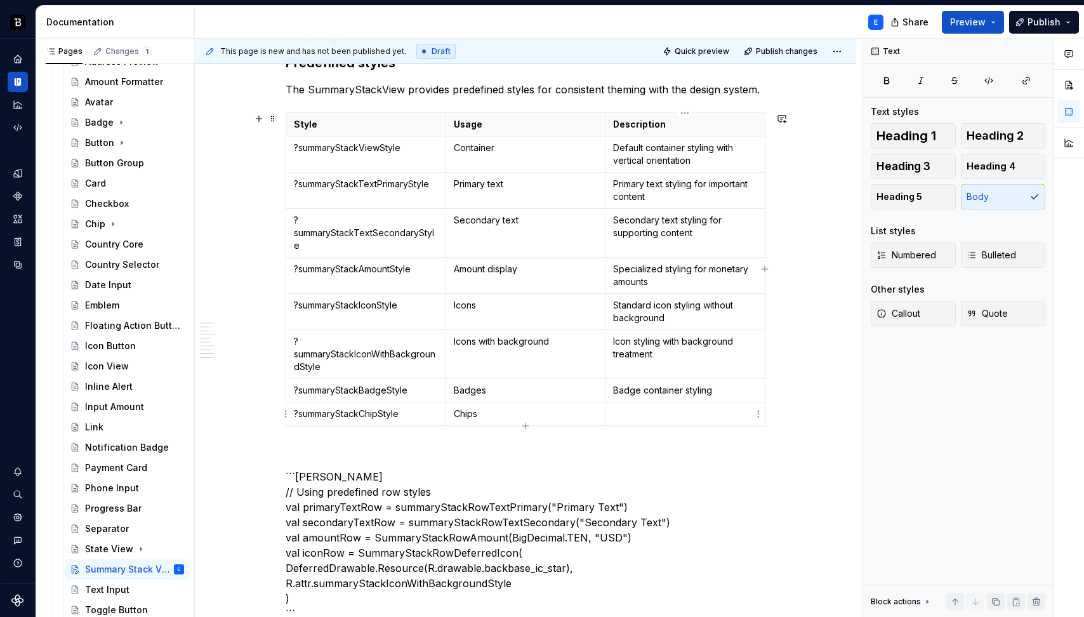
click at [626, 412] on p at bounding box center [685, 413] width 144 height 13
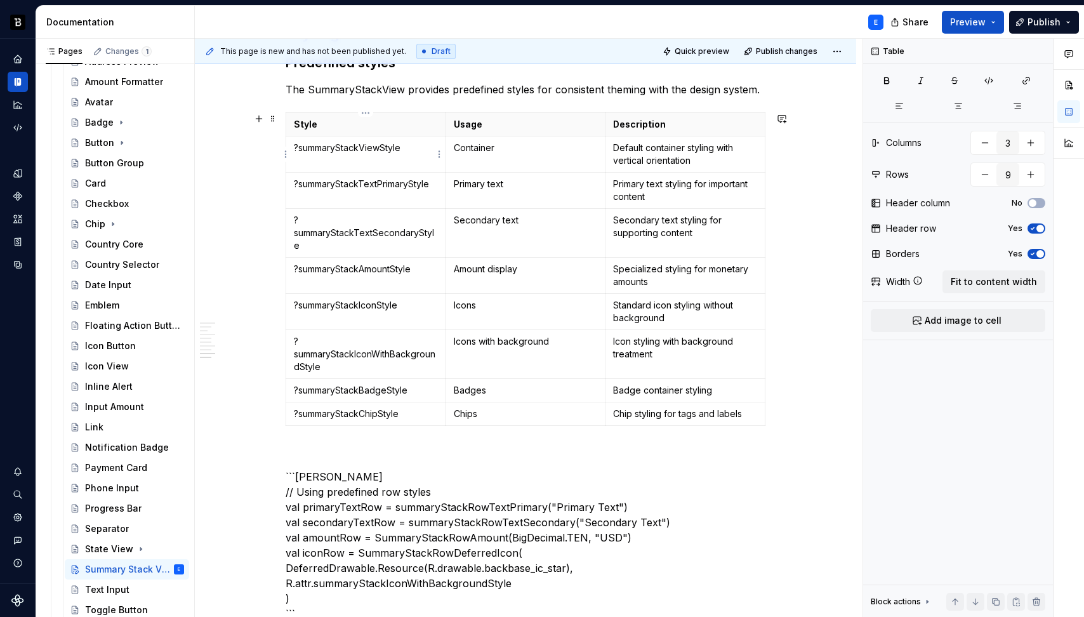
click at [417, 155] on td "?summaryStackViewStyle" at bounding box center [366, 154] width 160 height 36
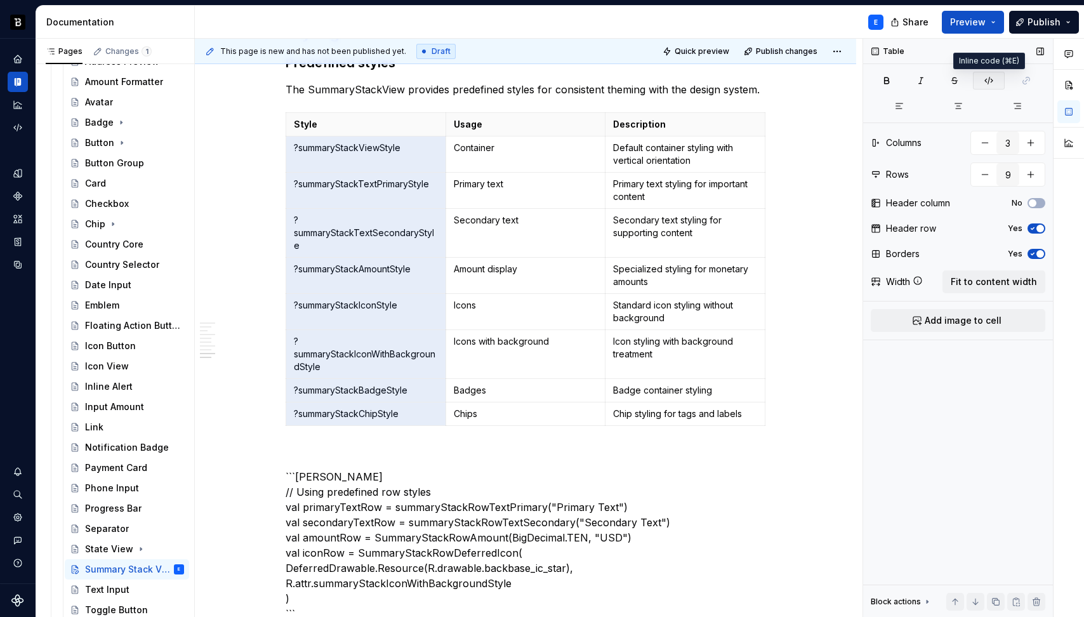
click at [991, 80] on icon "button" at bounding box center [989, 81] width 10 height 10
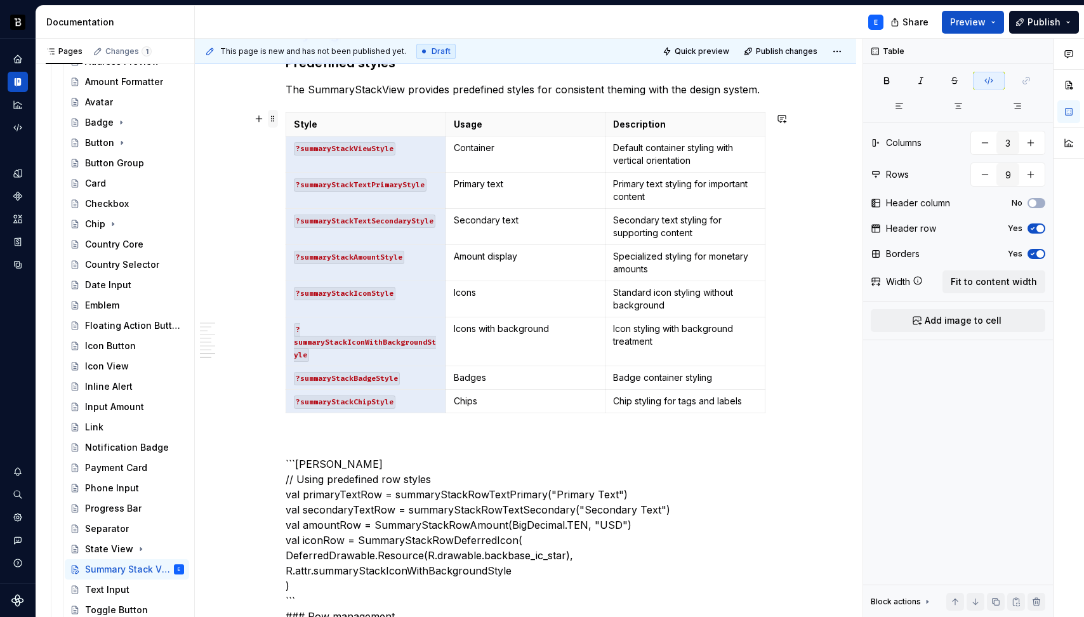
click at [272, 120] on span at bounding box center [273, 119] width 10 height 18
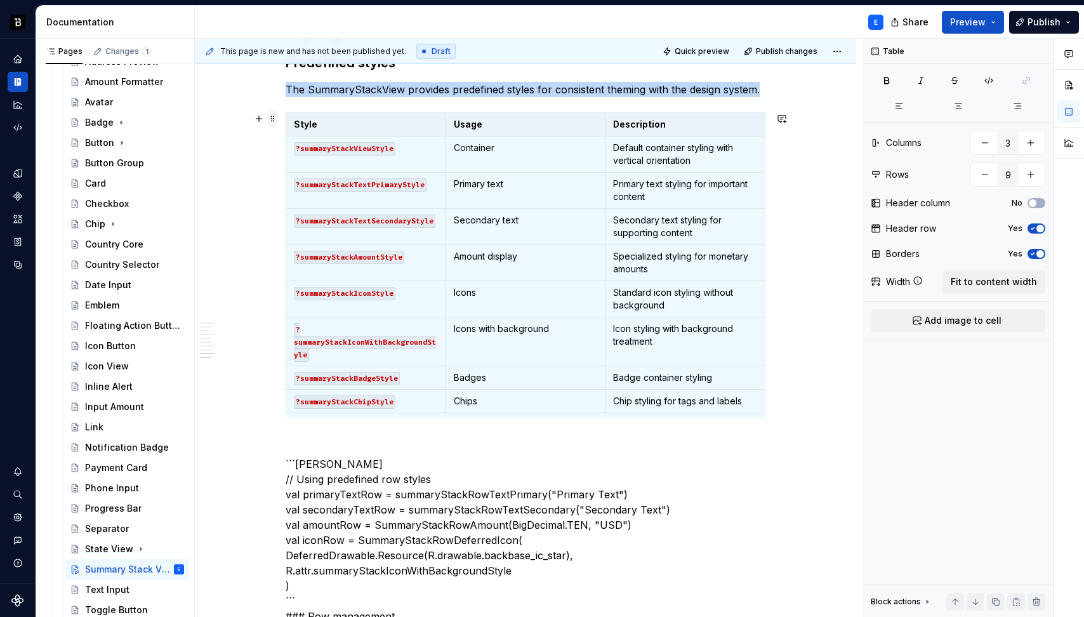
click at [272, 120] on span at bounding box center [273, 119] width 10 height 18
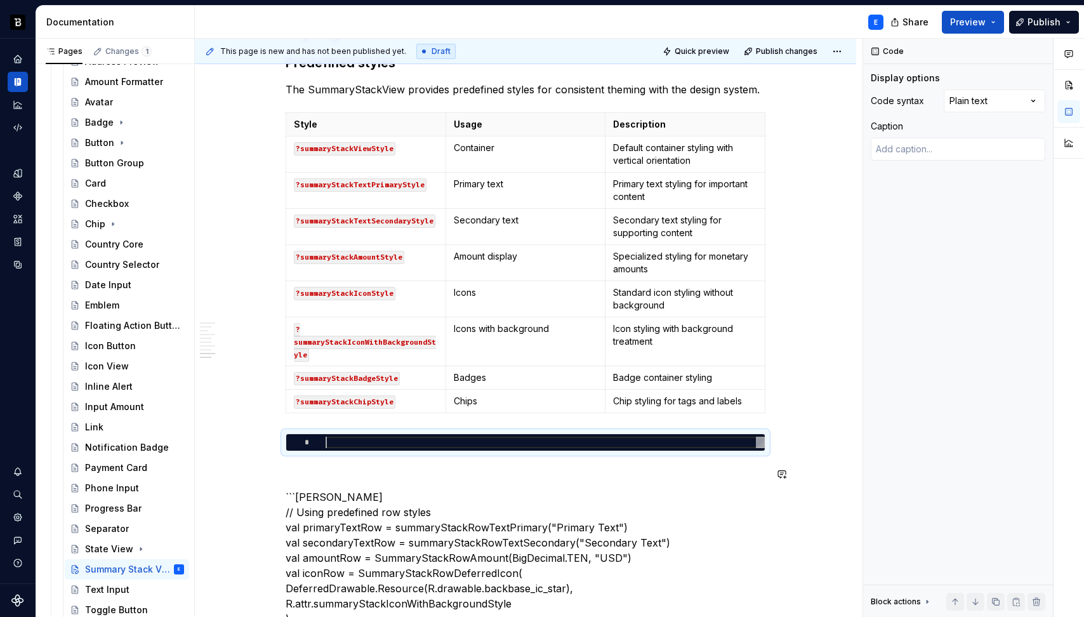
scroll to position [1545, 0]
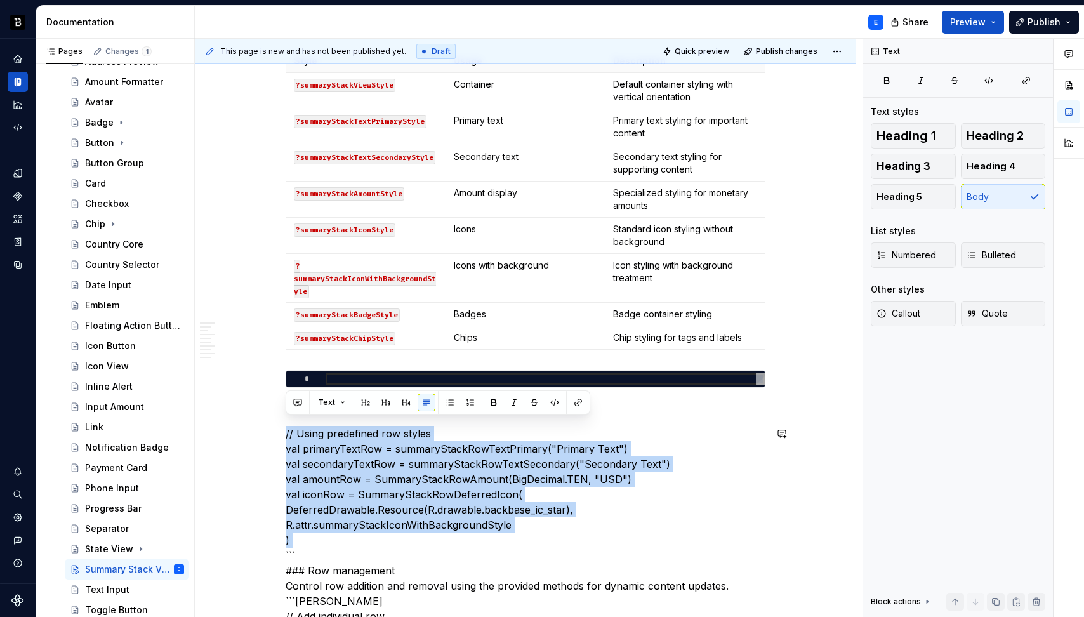
scroll to position [1553, 0]
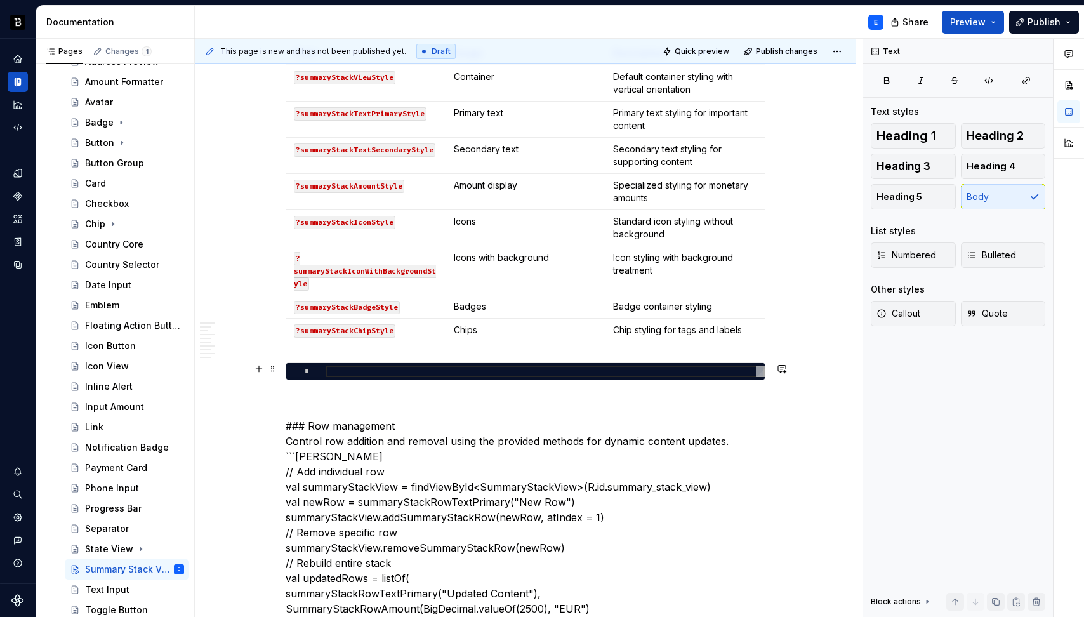
click at [357, 369] on div at bounding box center [545, 370] width 439 height 11
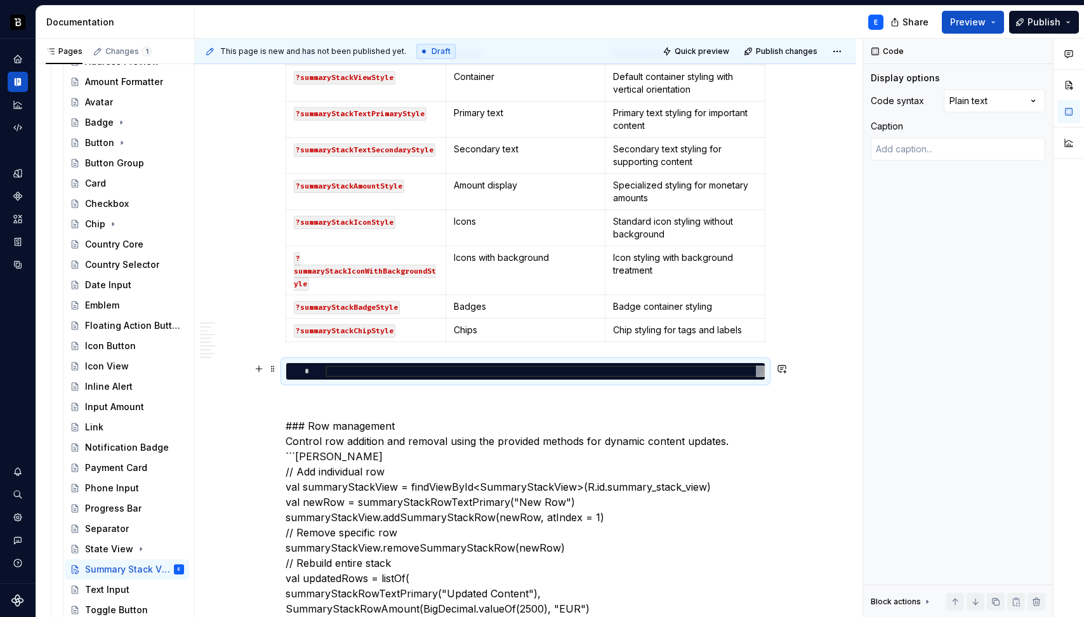
type textarea "*"
type textarea "**********"
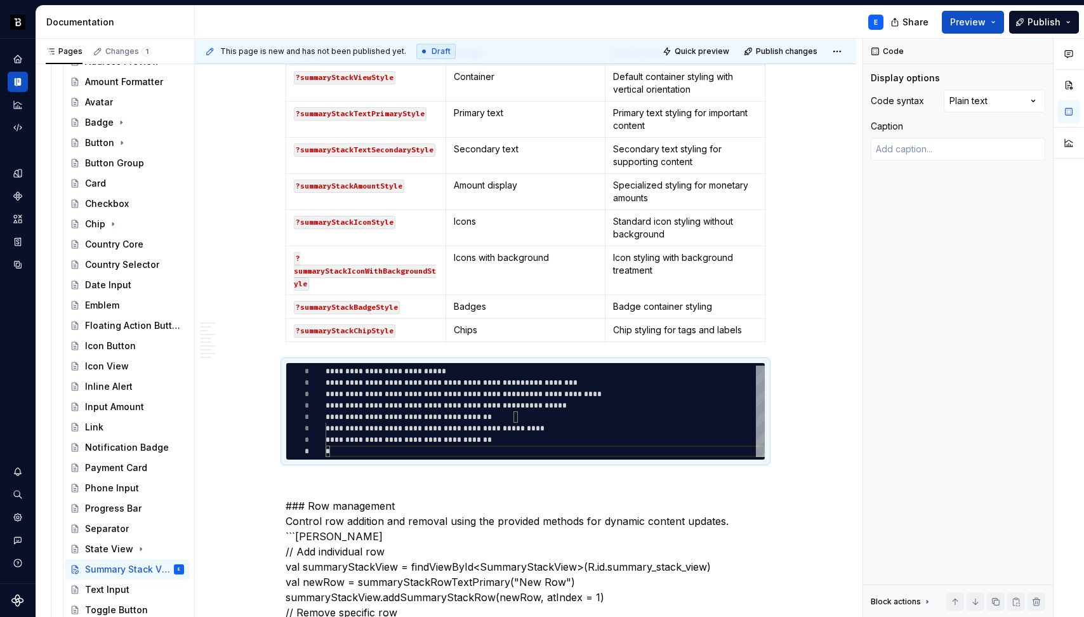
click at [981, 99] on div "Comments Open comments No comments yet Select ‘Comment’ from the block context …" at bounding box center [973, 328] width 221 height 579
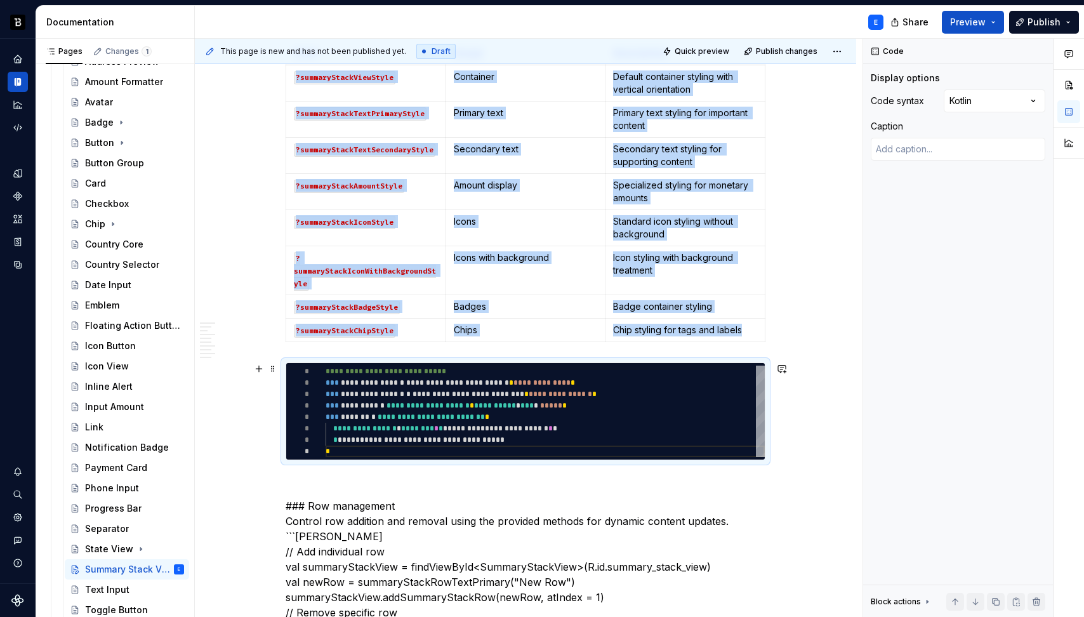
scroll to position [1583, 0]
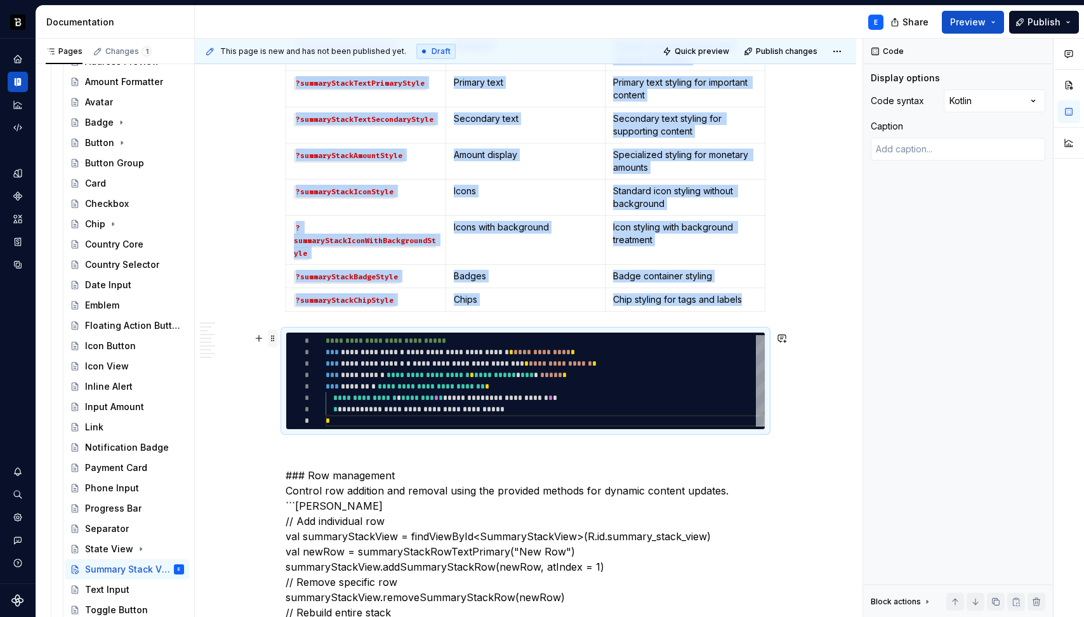
click at [270, 336] on span at bounding box center [273, 338] width 10 height 18
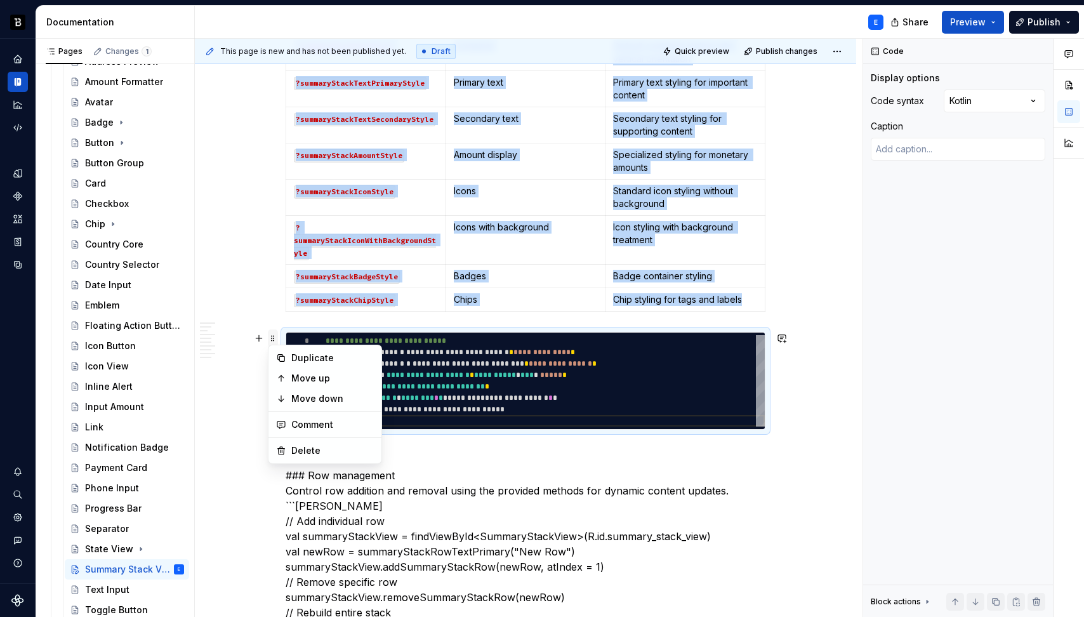
click at [270, 336] on span at bounding box center [273, 338] width 10 height 18
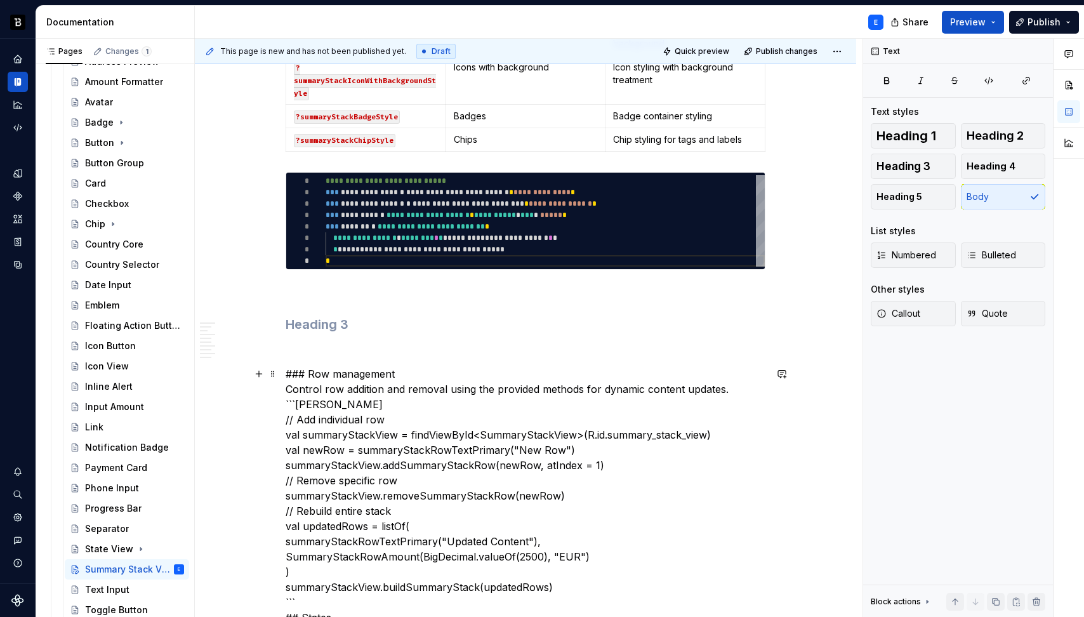
scroll to position [1746, 0]
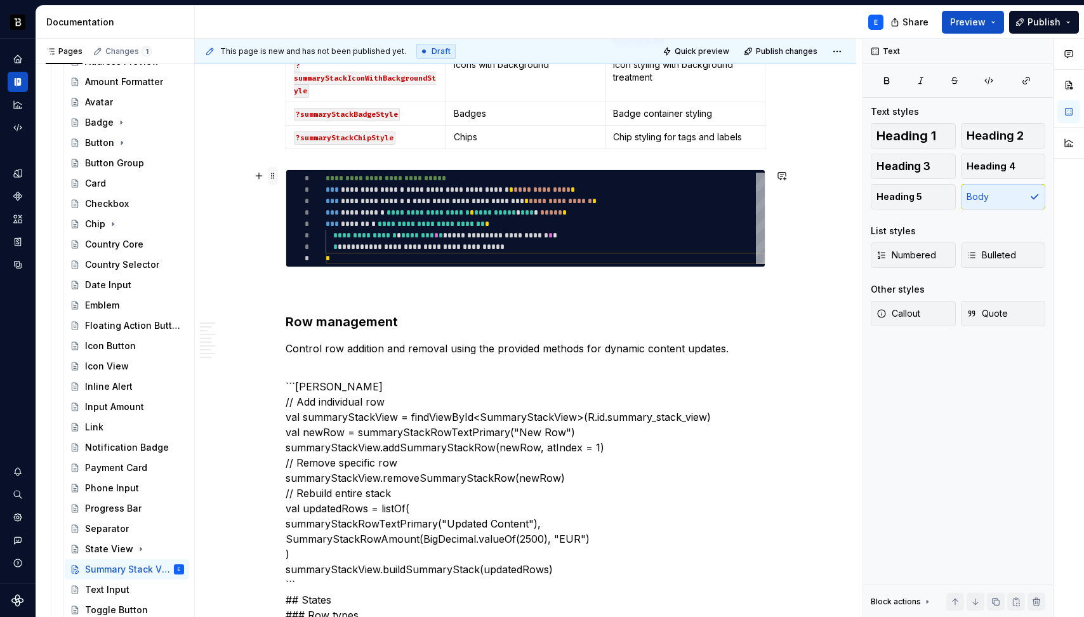
click at [272, 174] on span at bounding box center [273, 176] width 10 height 18
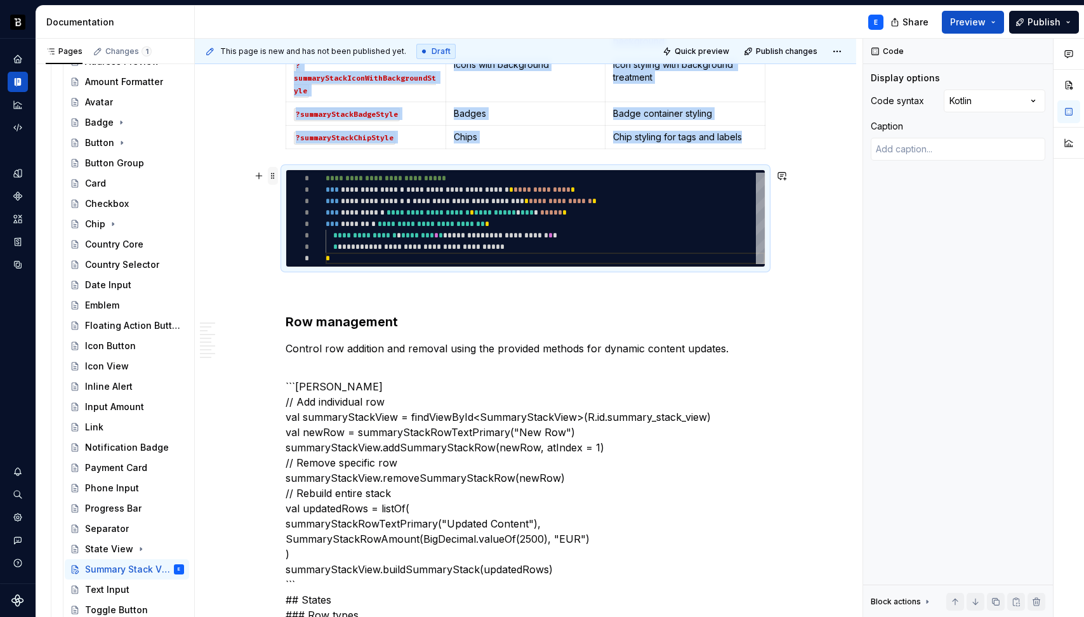
click at [272, 174] on span at bounding box center [273, 176] width 10 height 18
copy div "Style Usage Description ?summaryStackViewStyle Container Default container styl…"
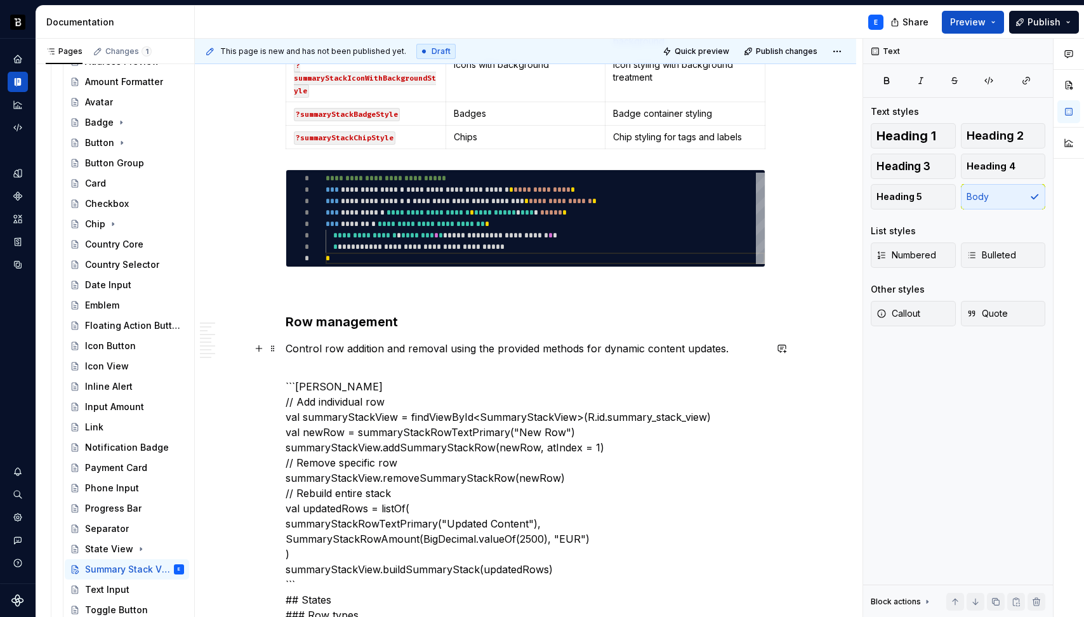
click at [459, 347] on p "Control row addition and removal using the provided methods for dynamic content…" at bounding box center [526, 348] width 480 height 15
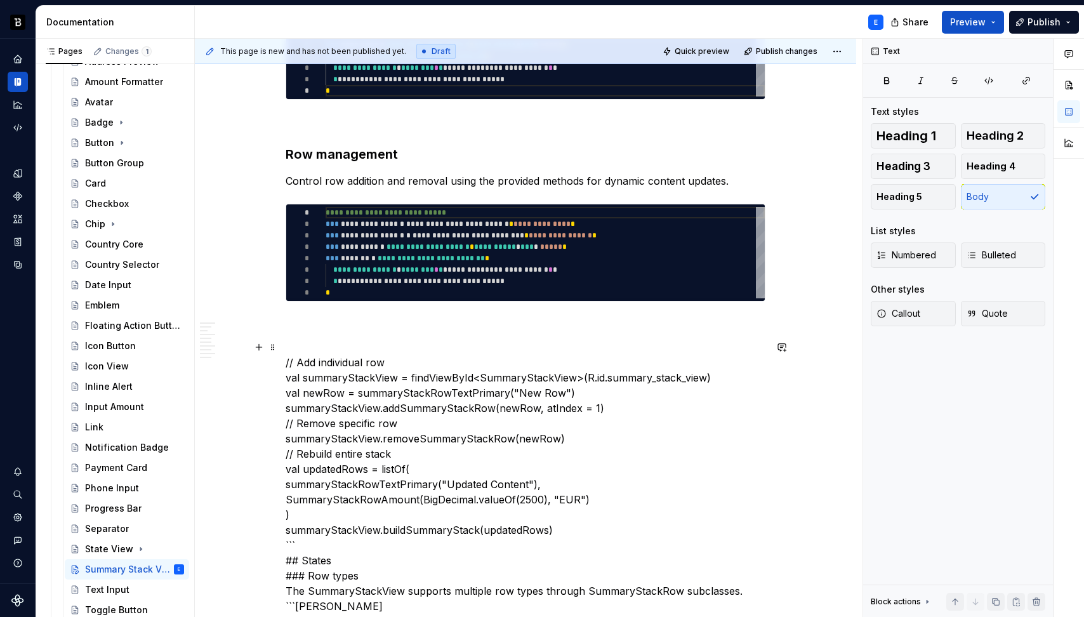
scroll to position [1925, 0]
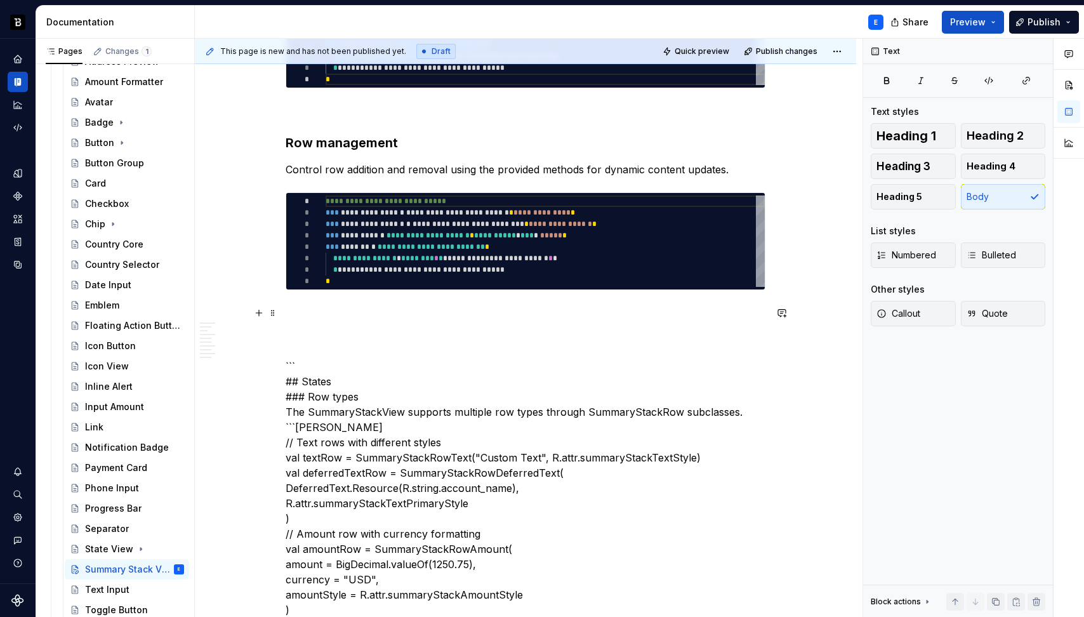
type textarea "*"
type textarea "**********"
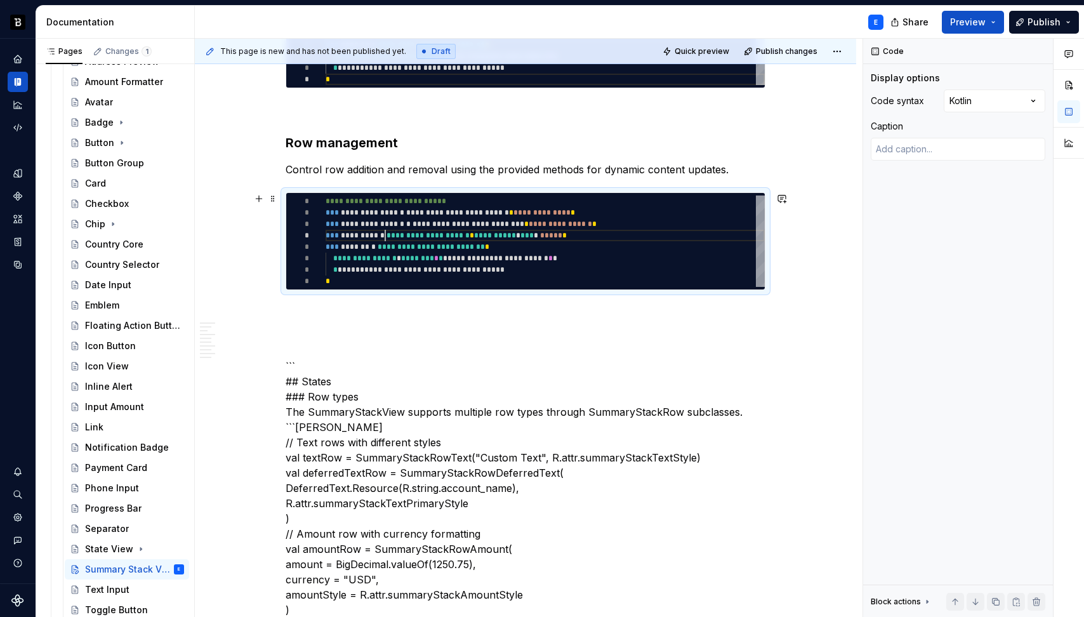
click at [384, 234] on div "**********" at bounding box center [545, 240] width 439 height 91
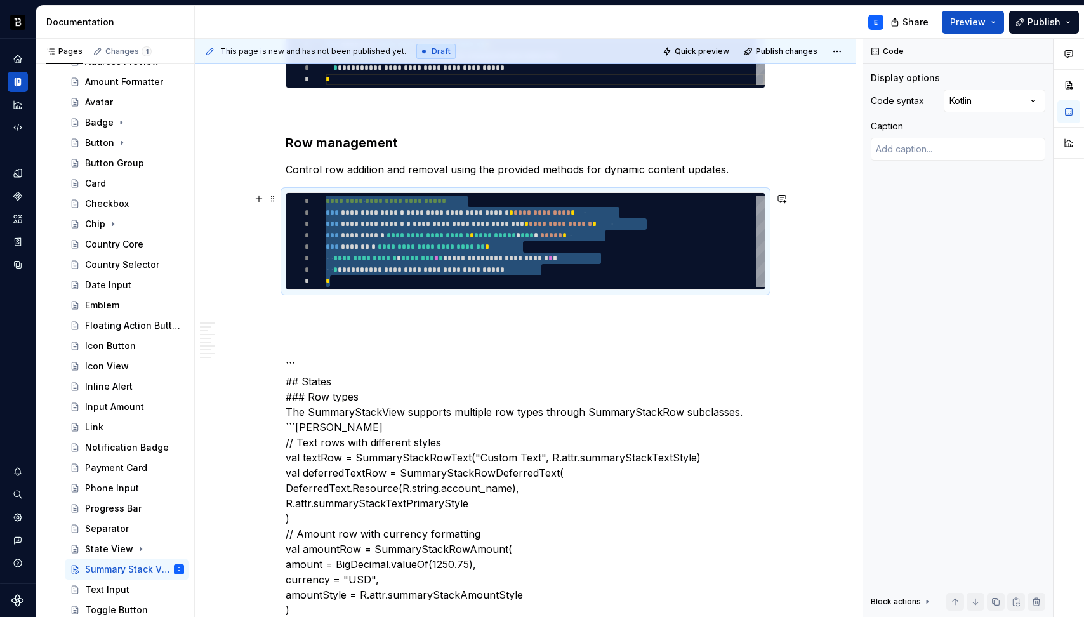
type textarea "*"
type textarea "**********"
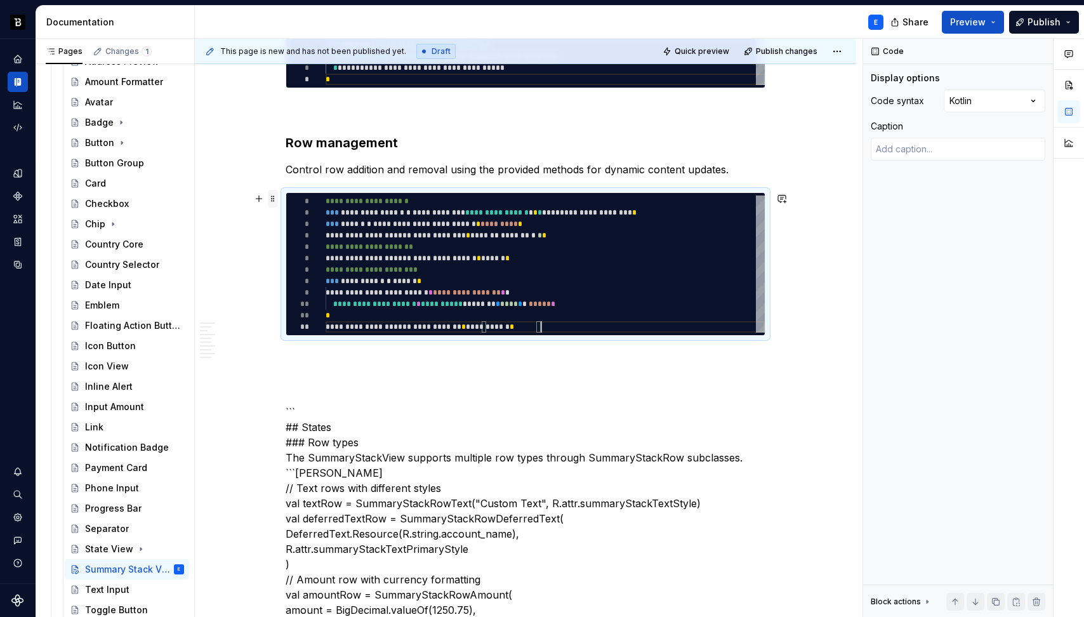
click at [275, 197] on span at bounding box center [273, 199] width 10 height 18
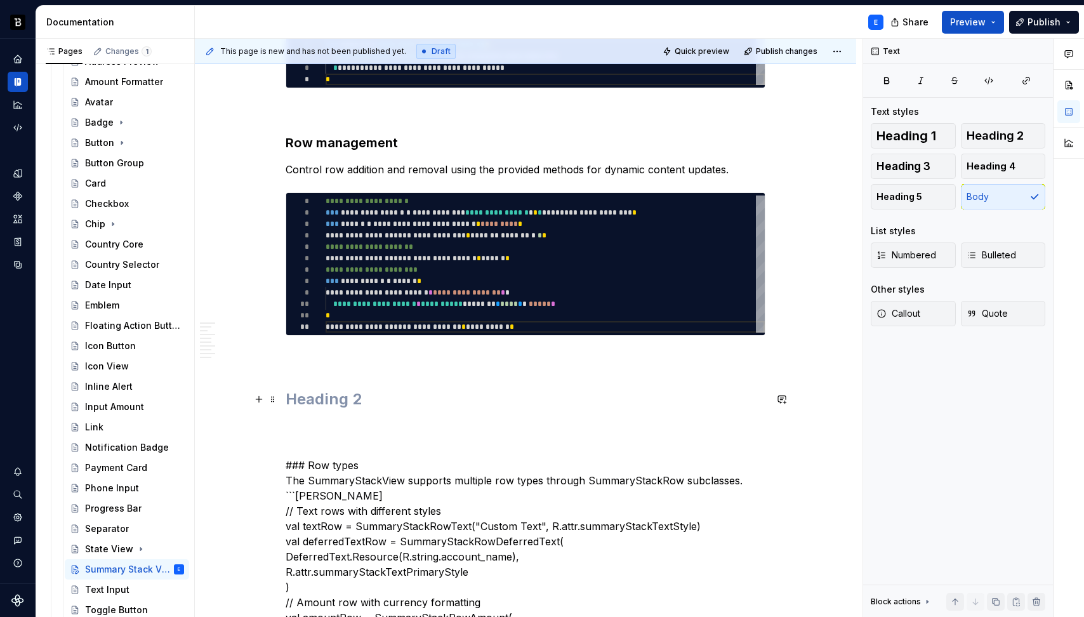
click at [327, 397] on h2 at bounding box center [526, 399] width 480 height 20
click at [345, 398] on h2 "States" at bounding box center [526, 399] width 480 height 20
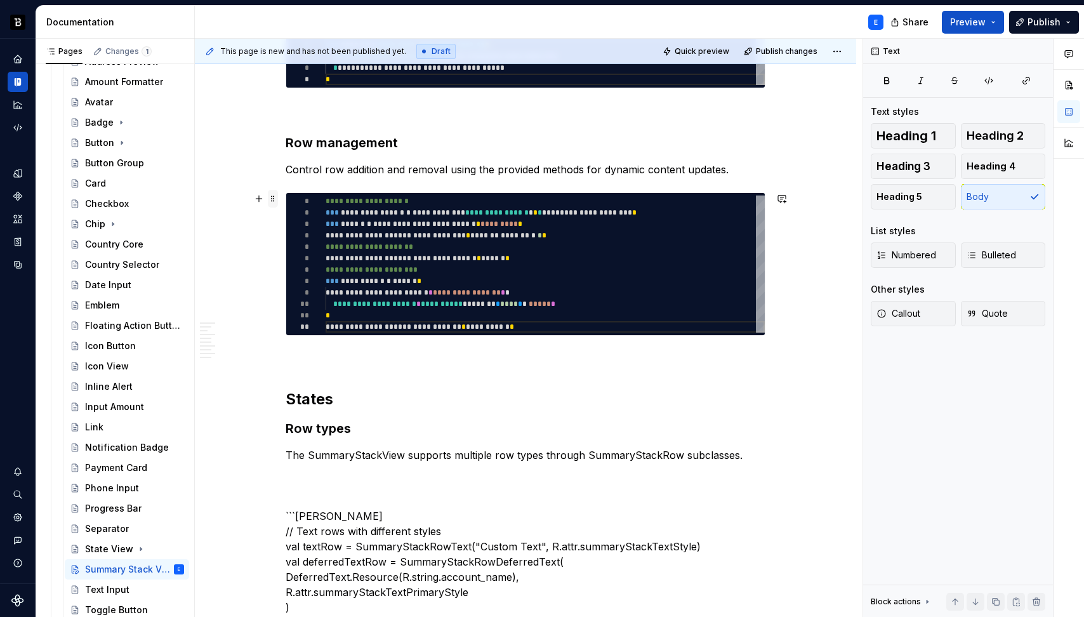
click at [271, 200] on span at bounding box center [273, 199] width 10 height 18
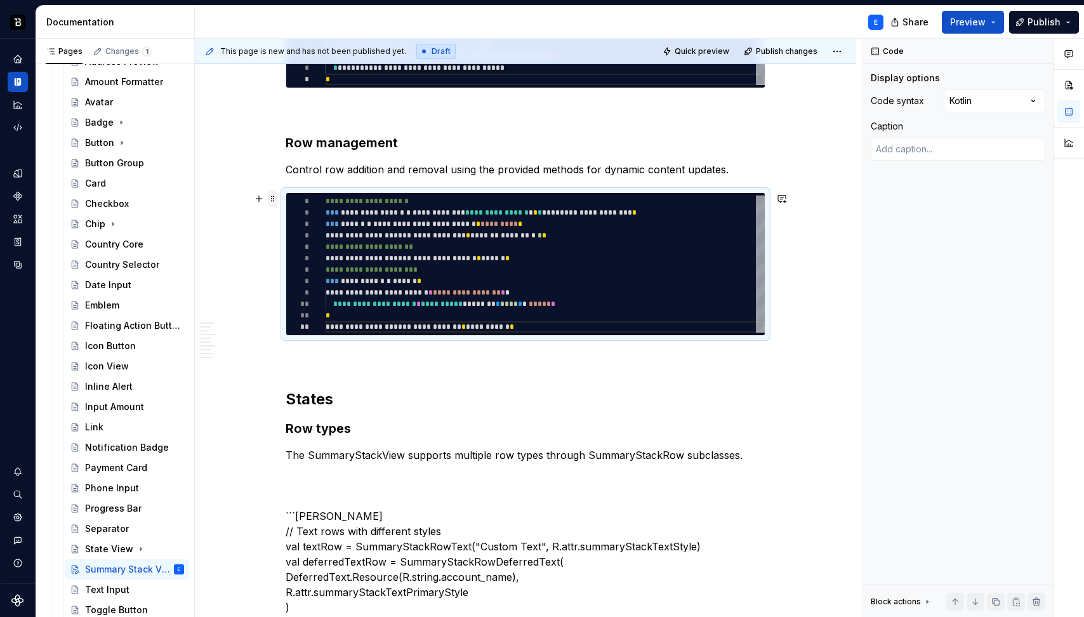
click at [271, 200] on span at bounding box center [273, 199] width 10 height 18
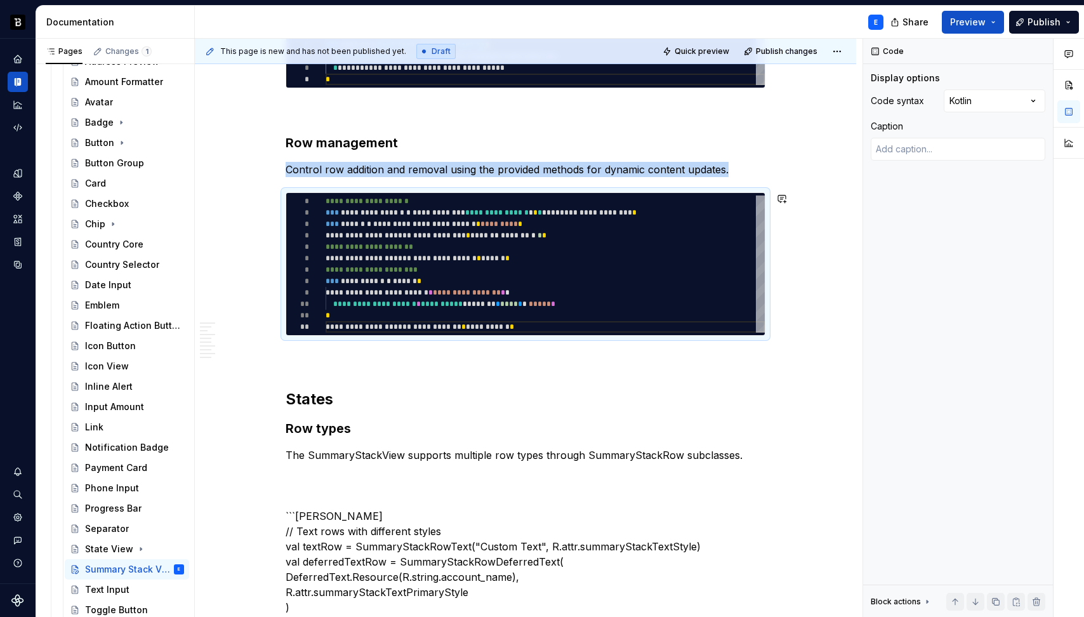
copy p "Control row addition and removal using the provided methods for dynamic content…"
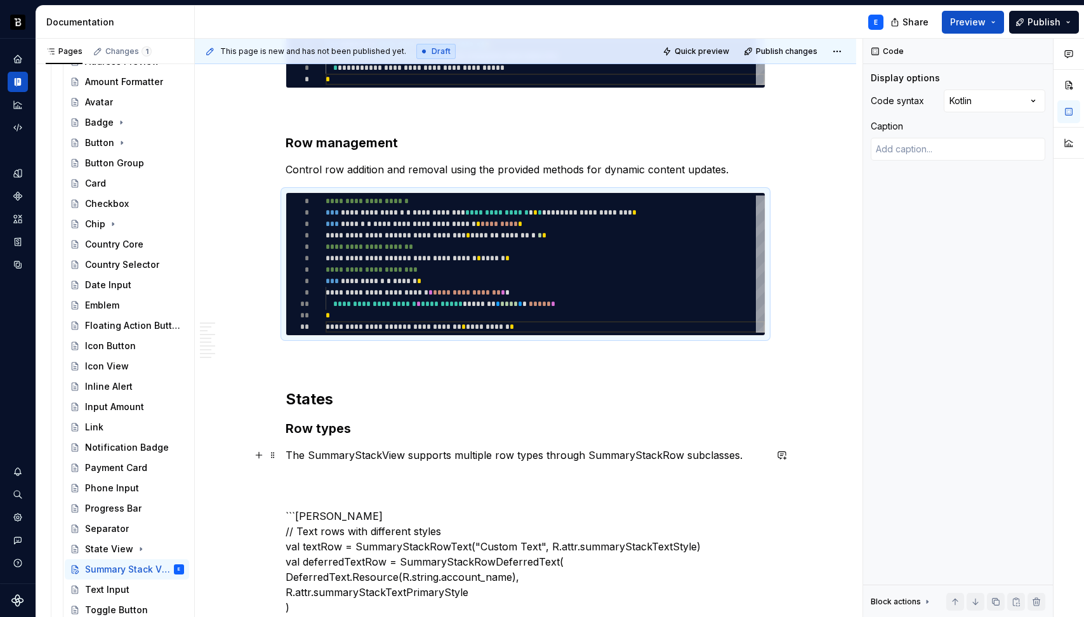
click at [576, 461] on p "The SummaryStackView supports multiple row types through SummaryStackRow subcla…" at bounding box center [526, 454] width 480 height 15
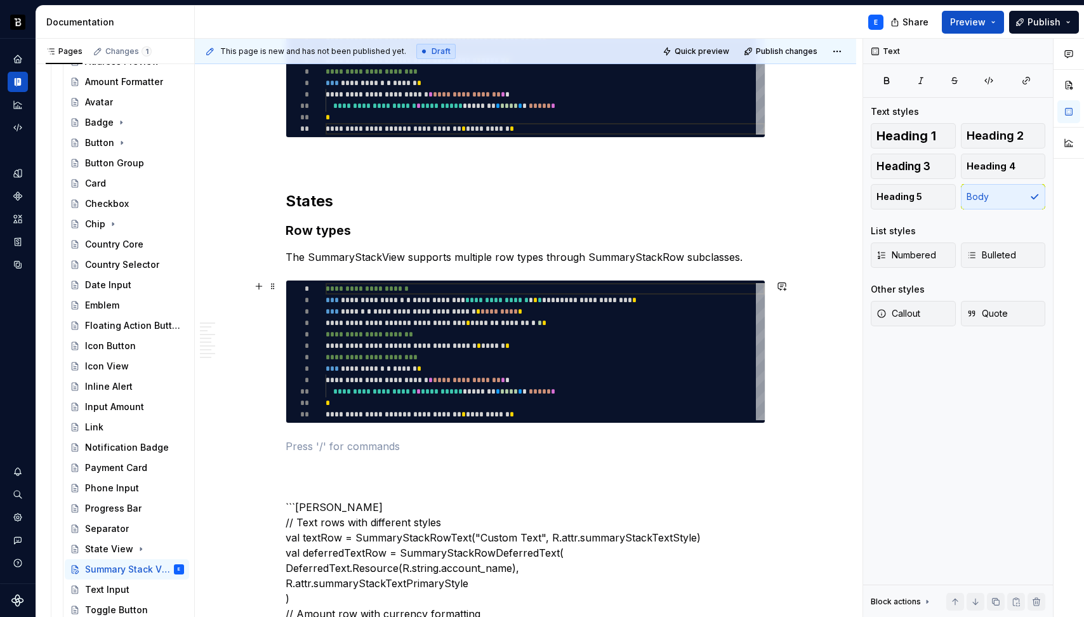
scroll to position [2129, 0]
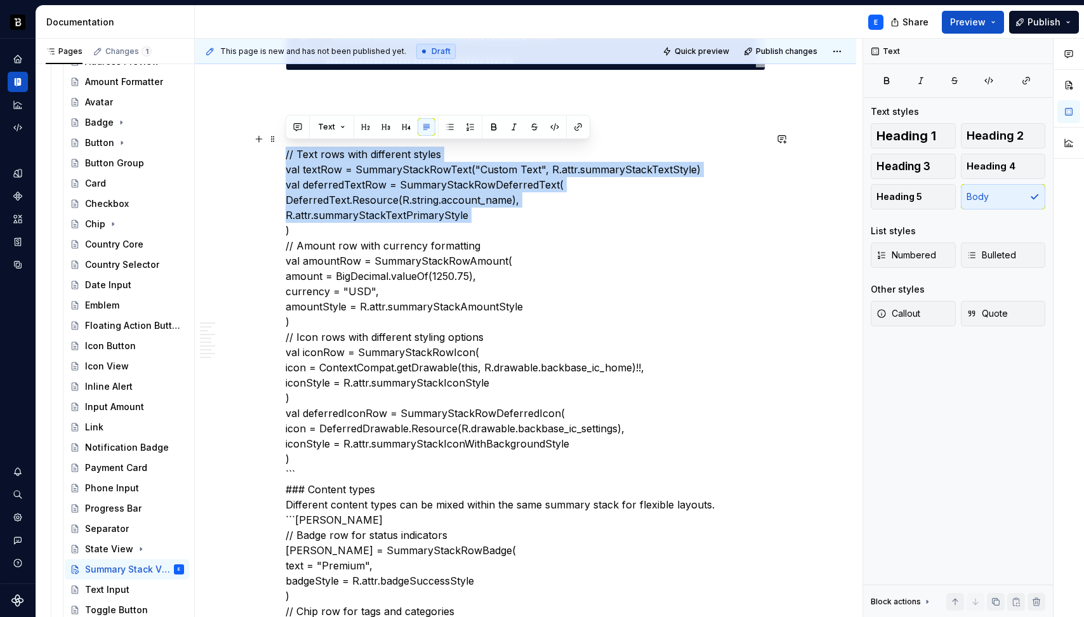
scroll to position [2479, 0]
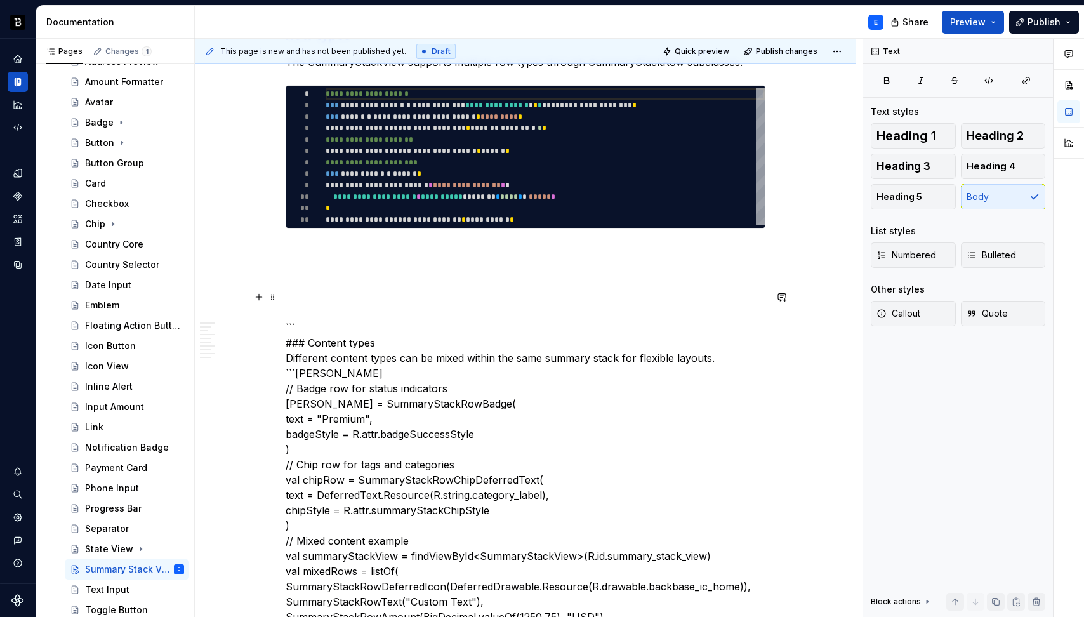
scroll to position [2304, 0]
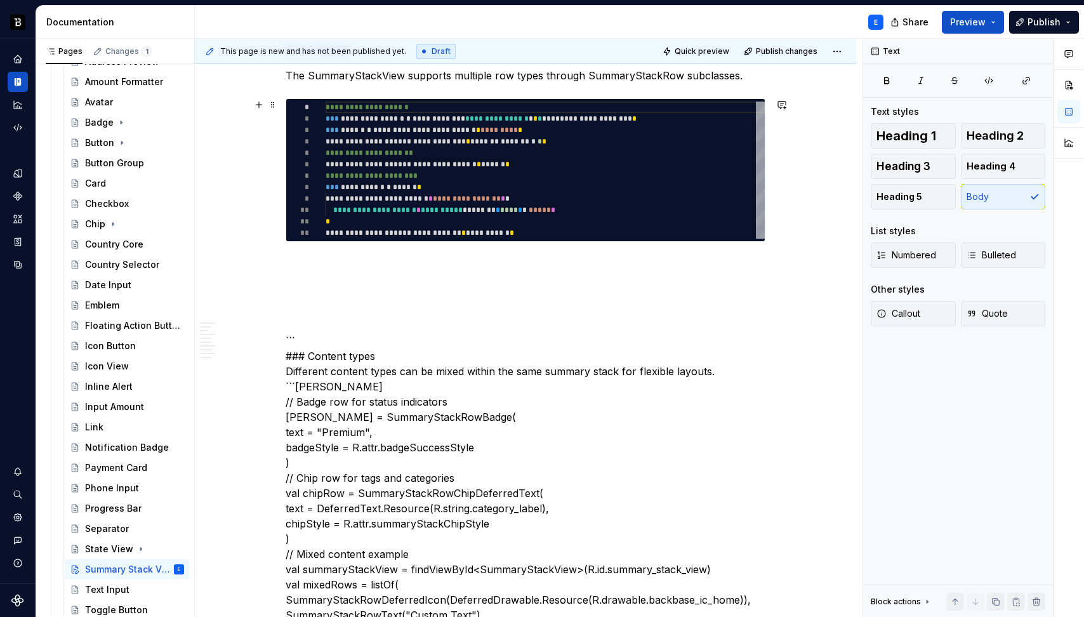
type textarea "*"
click at [418, 159] on div "**********" at bounding box center [545, 170] width 439 height 137
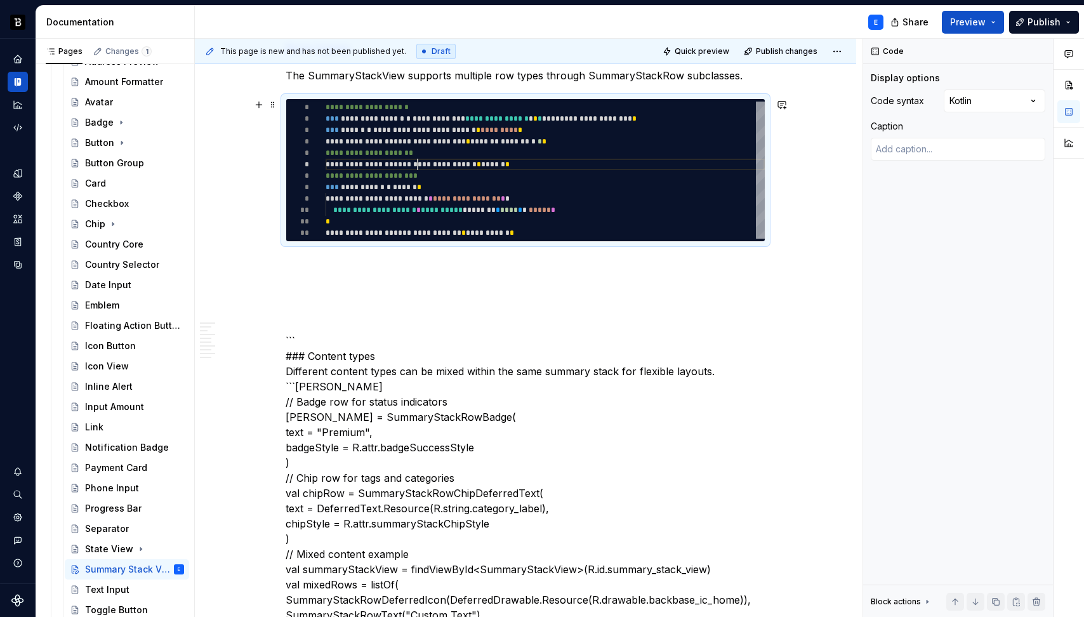
type textarea "**********"
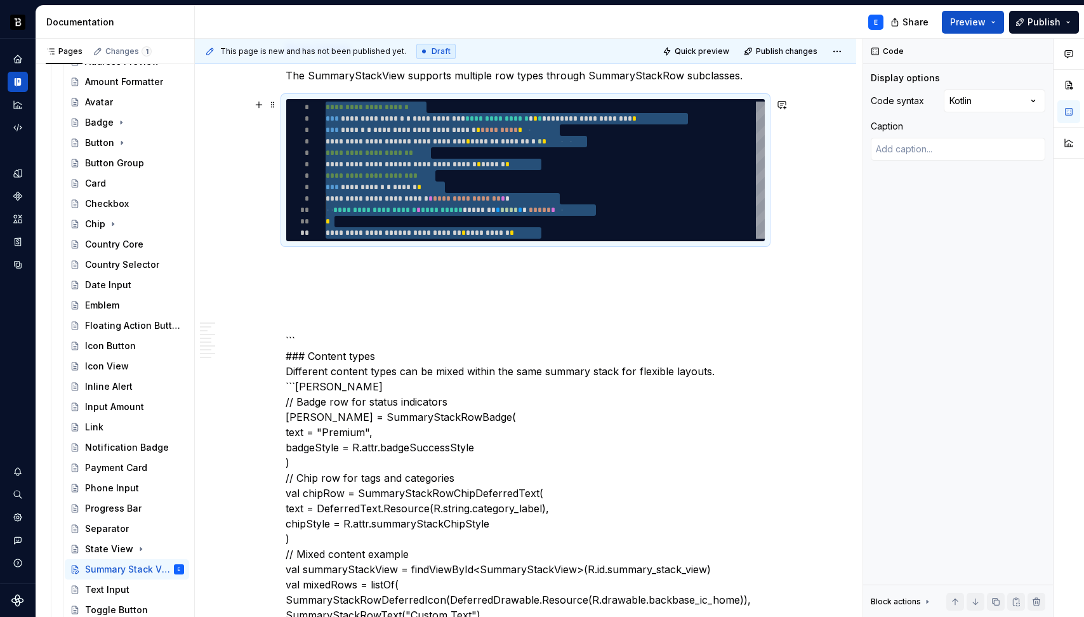
type textarea "*"
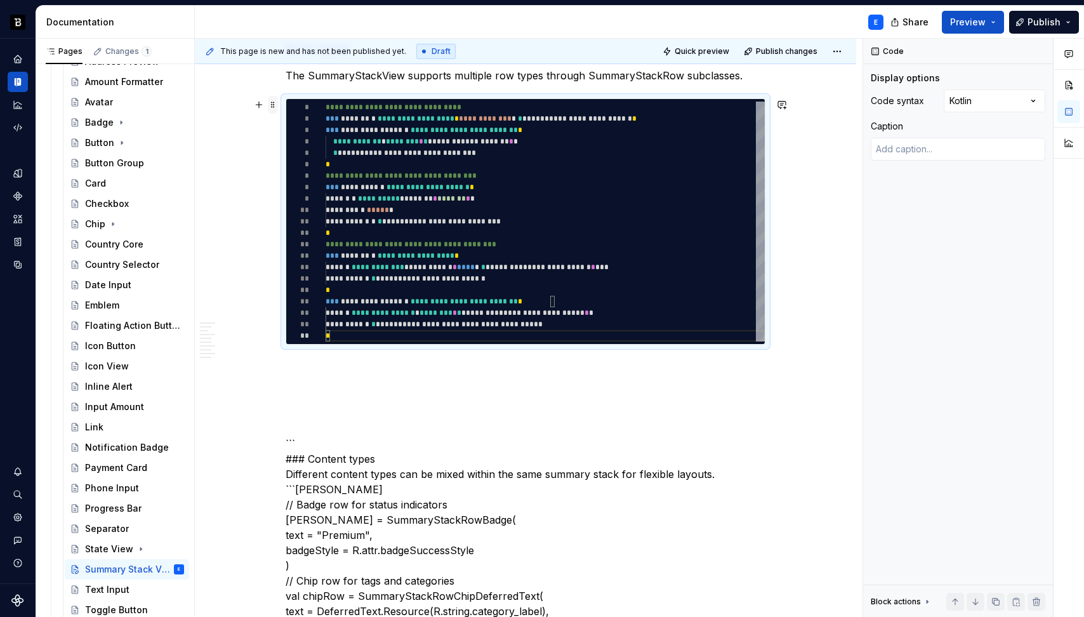
click at [271, 109] on span at bounding box center [273, 105] width 10 height 18
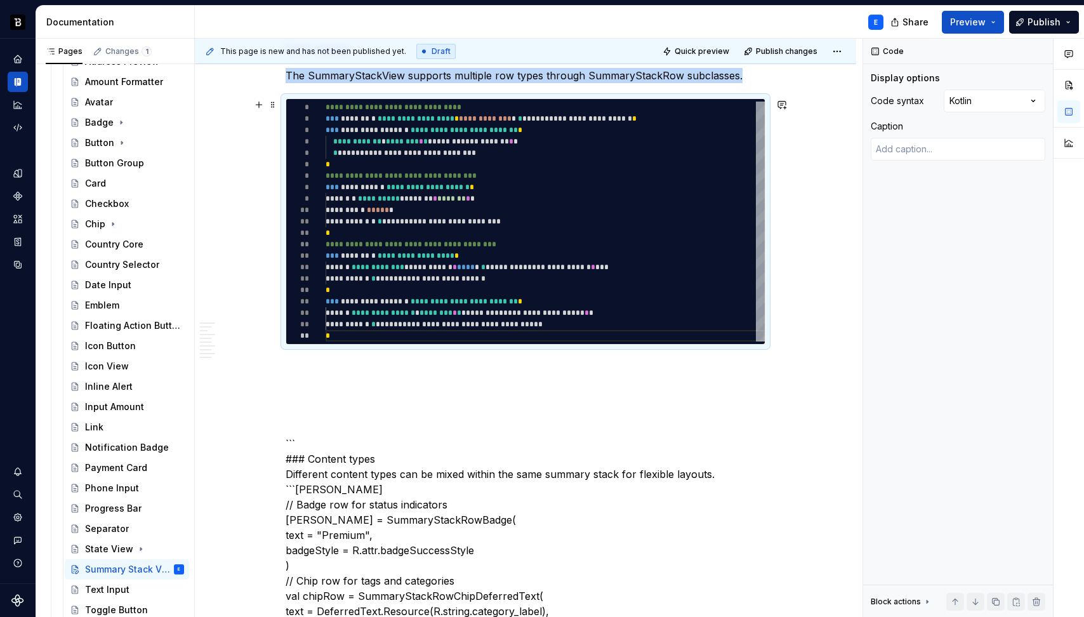
type textarea "**********"
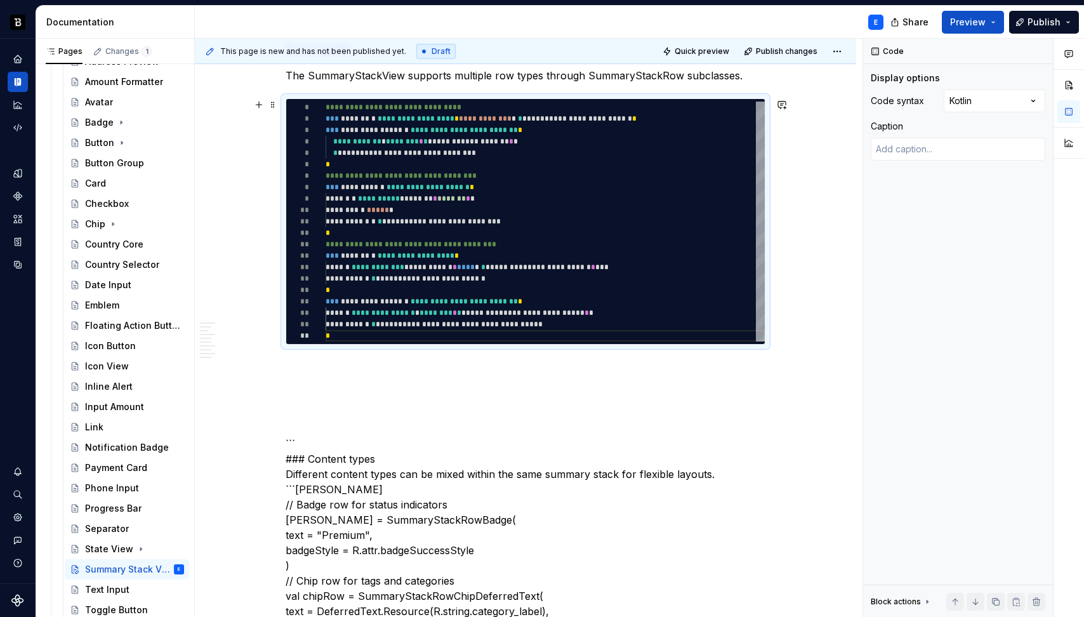
click at [343, 164] on div "**********" at bounding box center [545, 222] width 439 height 240
type textarea "*"
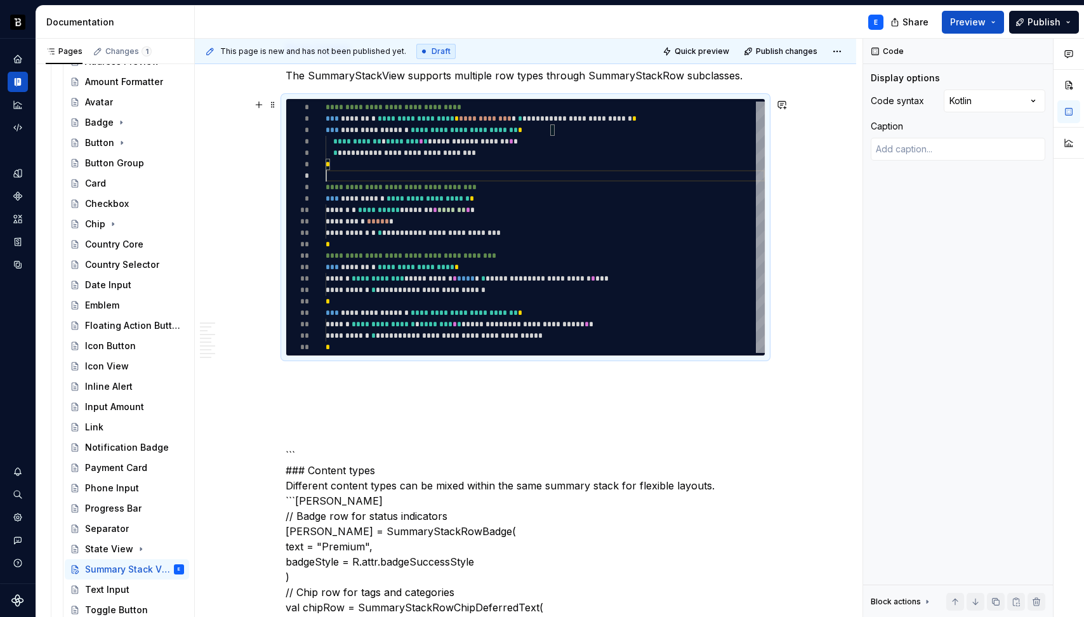
scroll to position [69, 0]
type textarea "**********"
click at [352, 245] on div "**********" at bounding box center [545, 227] width 439 height 251
type textarea "*"
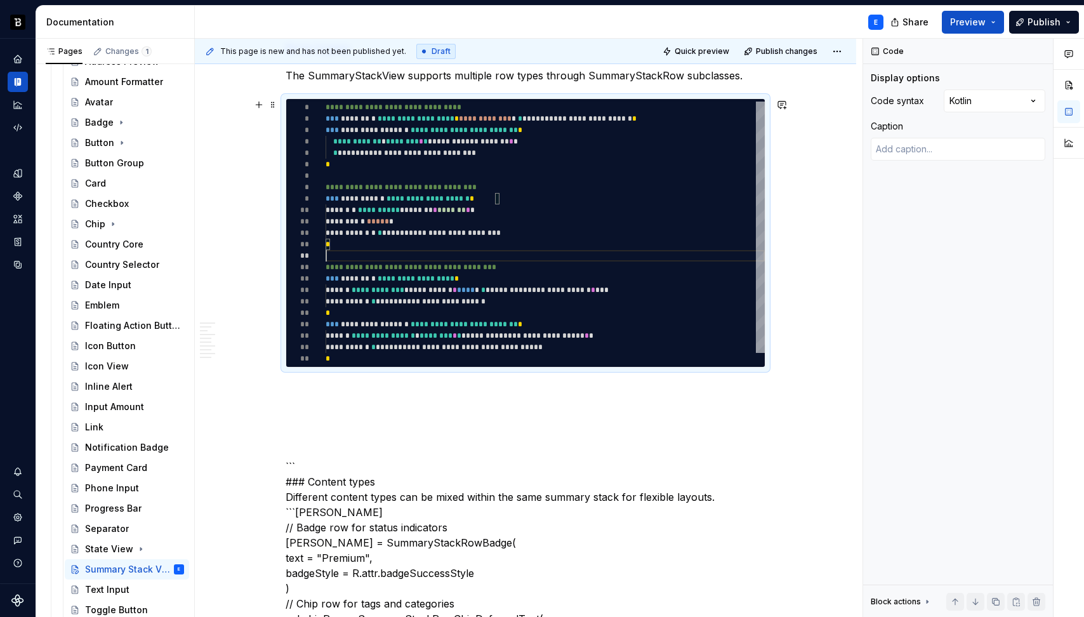
scroll to position [34, 0]
type textarea "**********"
click at [273, 103] on span at bounding box center [273, 105] width 10 height 18
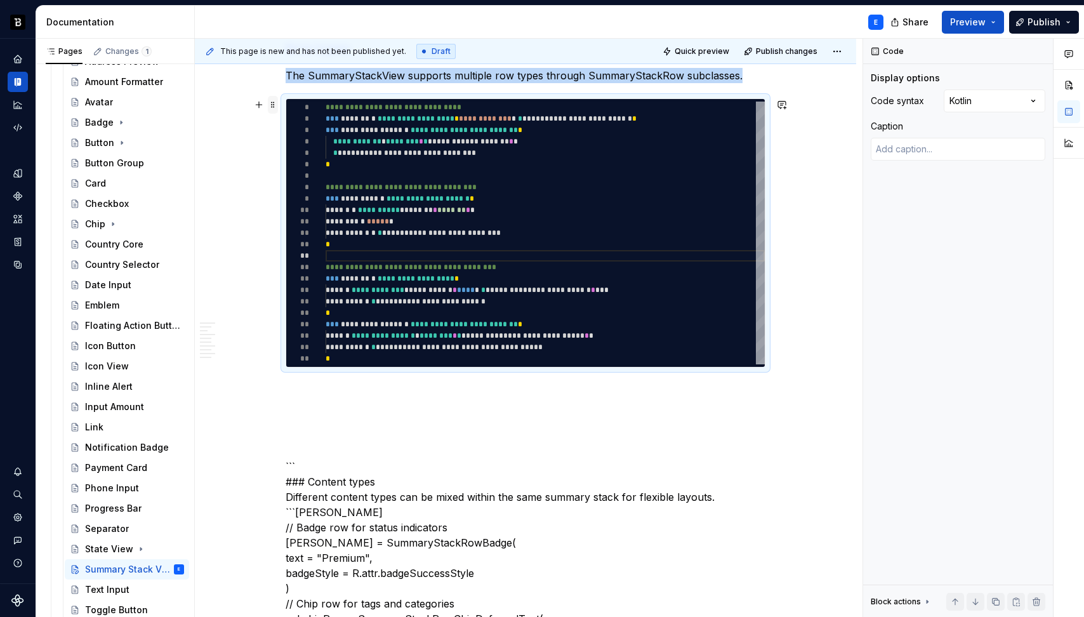
click at [273, 103] on span at bounding box center [273, 105] width 10 height 18
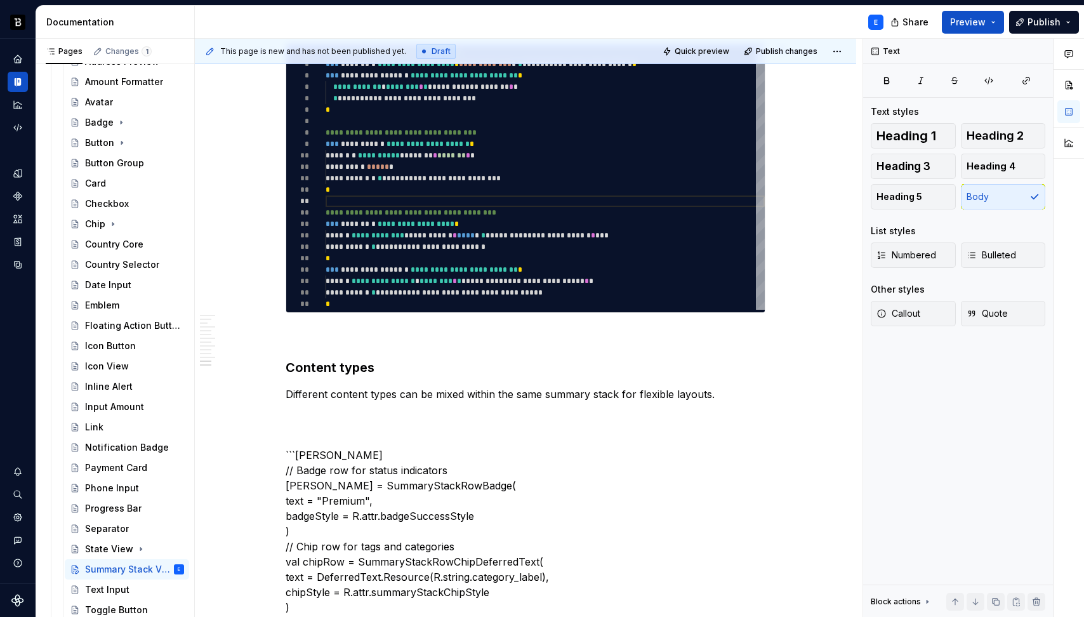
scroll to position [2286, 0]
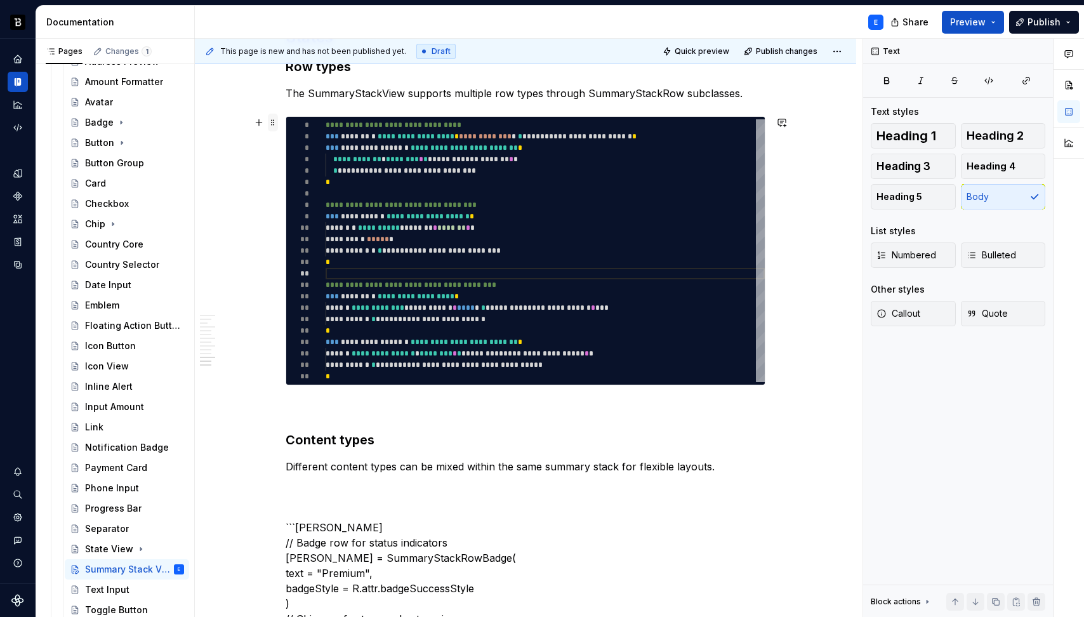
click at [275, 124] on span at bounding box center [273, 123] width 10 height 18
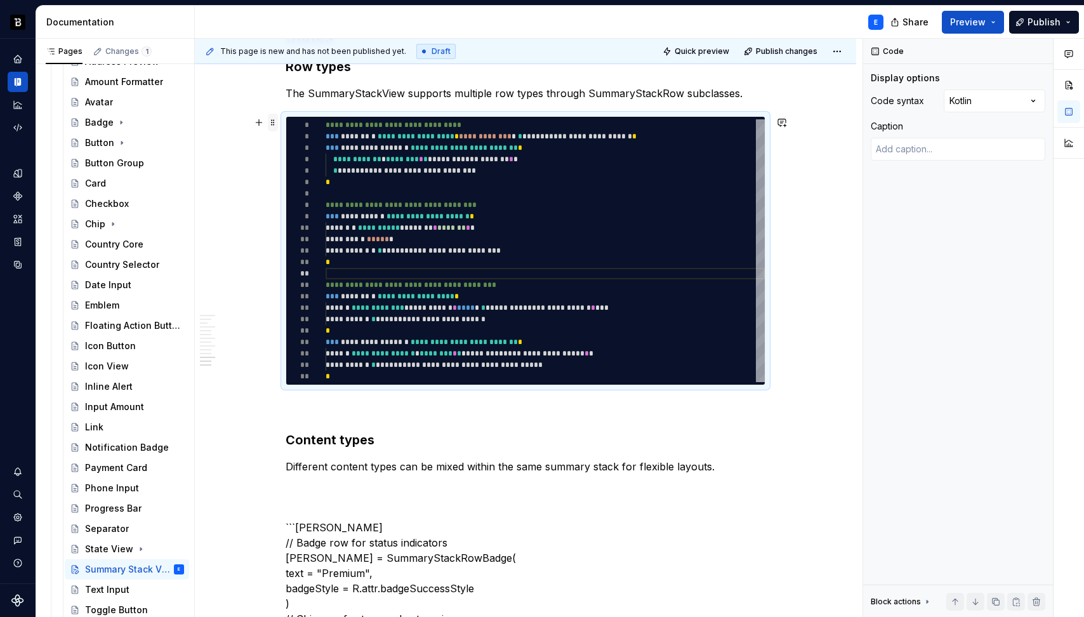
click at [275, 124] on span at bounding box center [273, 123] width 10 height 18
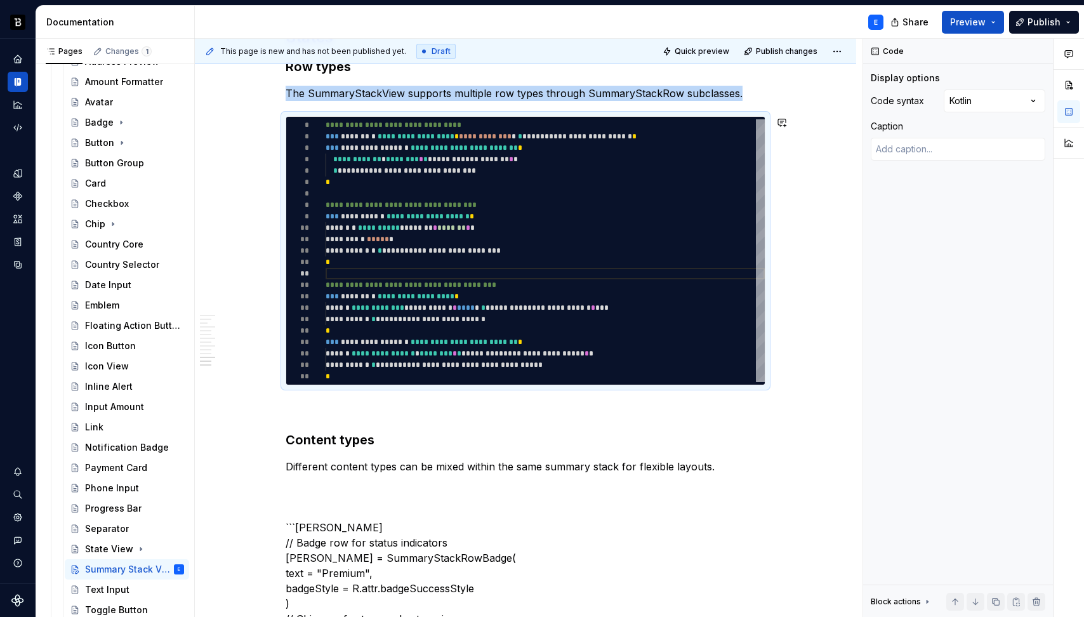
copy p "The SummaryStackView supports multiple row types through SummaryStackRow subcla…"
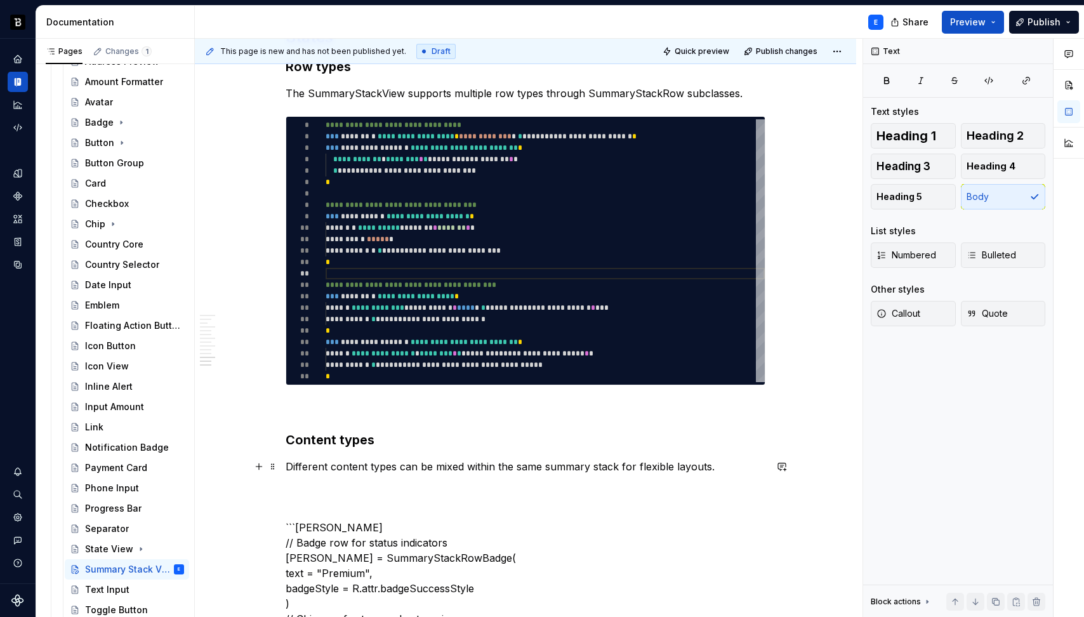
click at [534, 469] on p "Different content types can be mixed within the same summary stack for flexible…" at bounding box center [526, 466] width 480 height 15
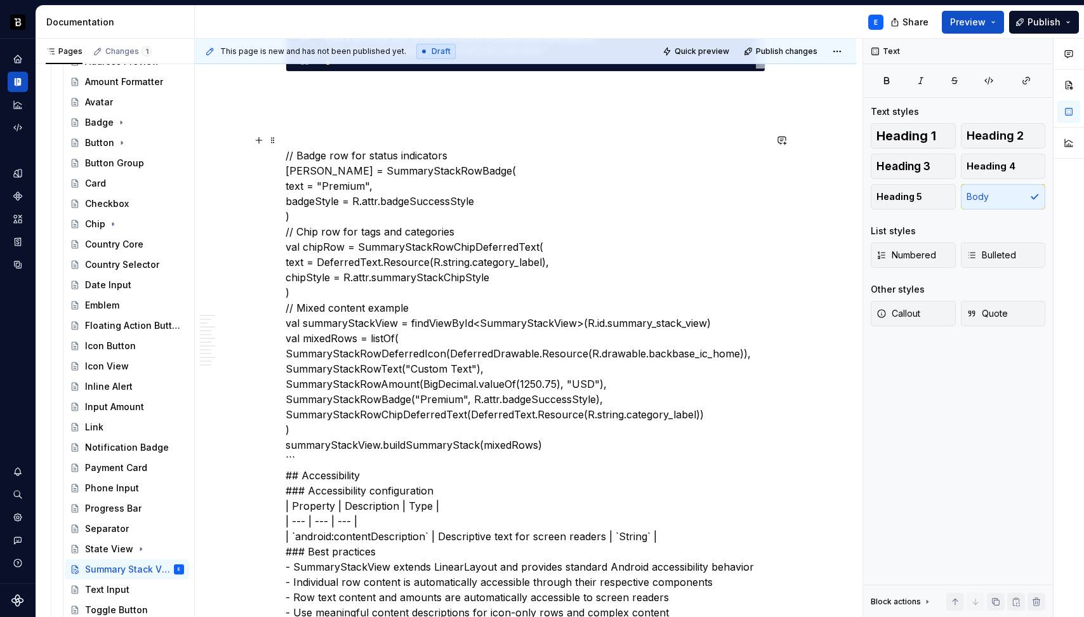
scroll to position [2992, 0]
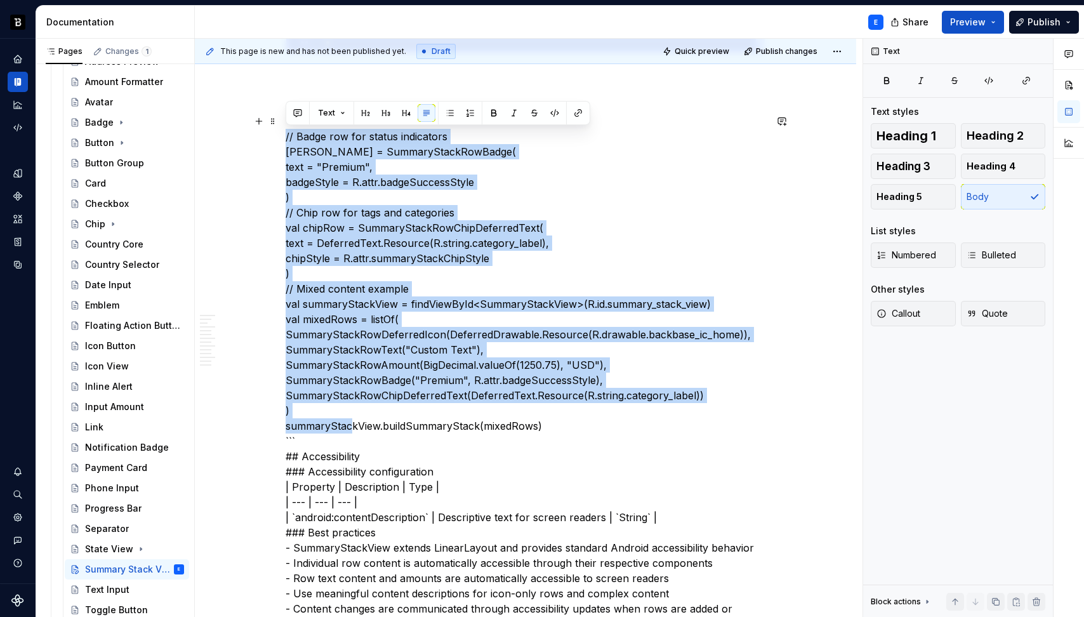
click at [350, 428] on p "// Badge row for status indicators val badgeRow = SummaryStackRowBadge( text = …" at bounding box center [526, 609] width 480 height 990
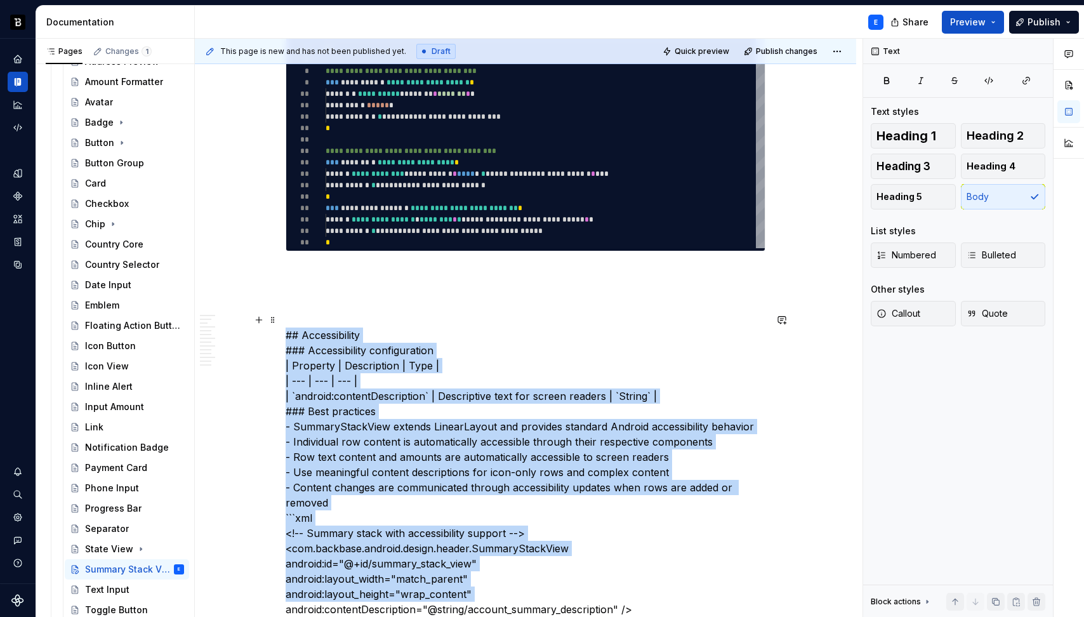
scroll to position [2755, 0]
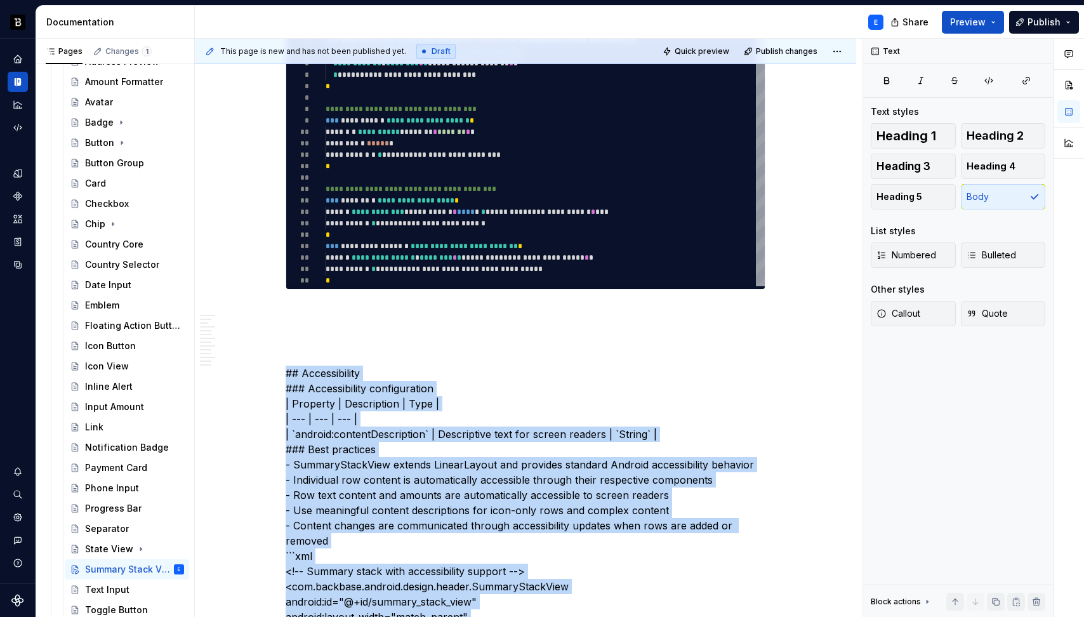
click at [431, 210] on div "**********" at bounding box center [545, 154] width 439 height 263
type textarea "*"
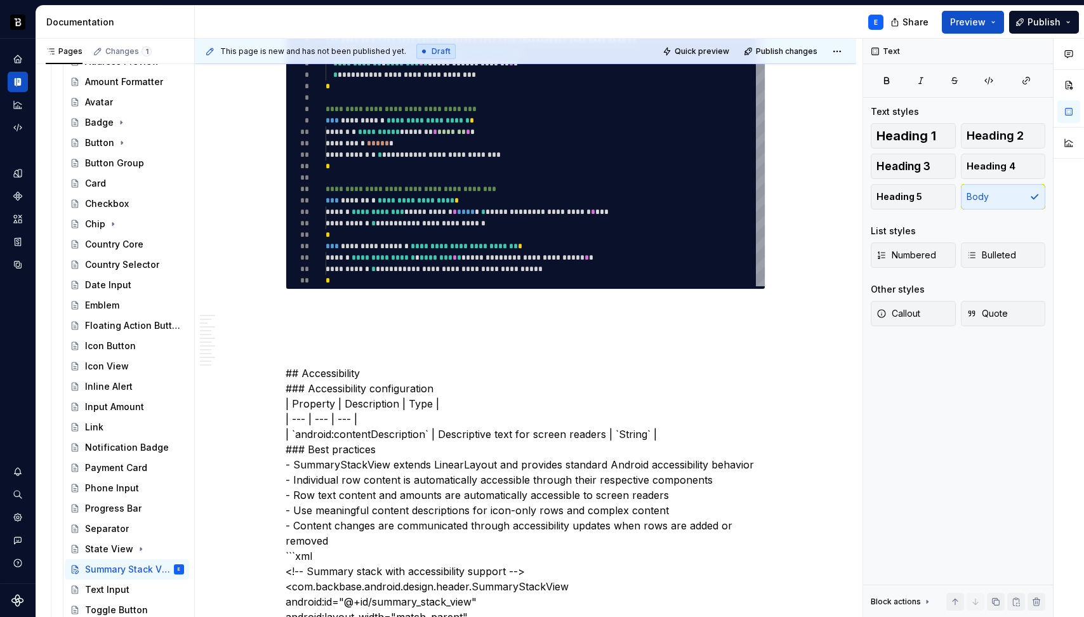
type textarea "**********"
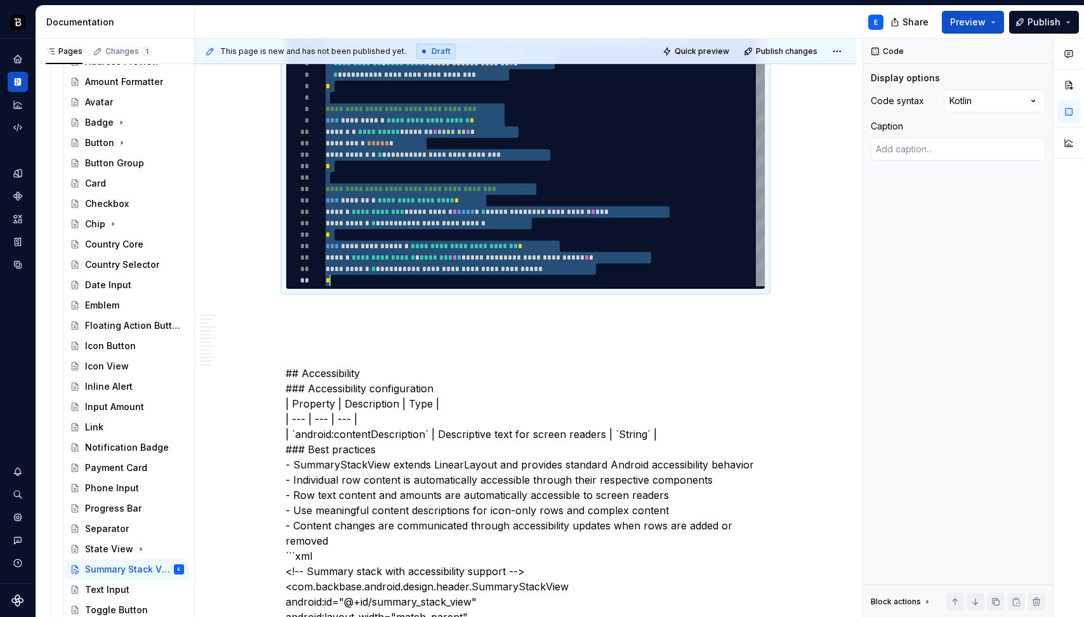
scroll to position [0, 4]
type textarea "*"
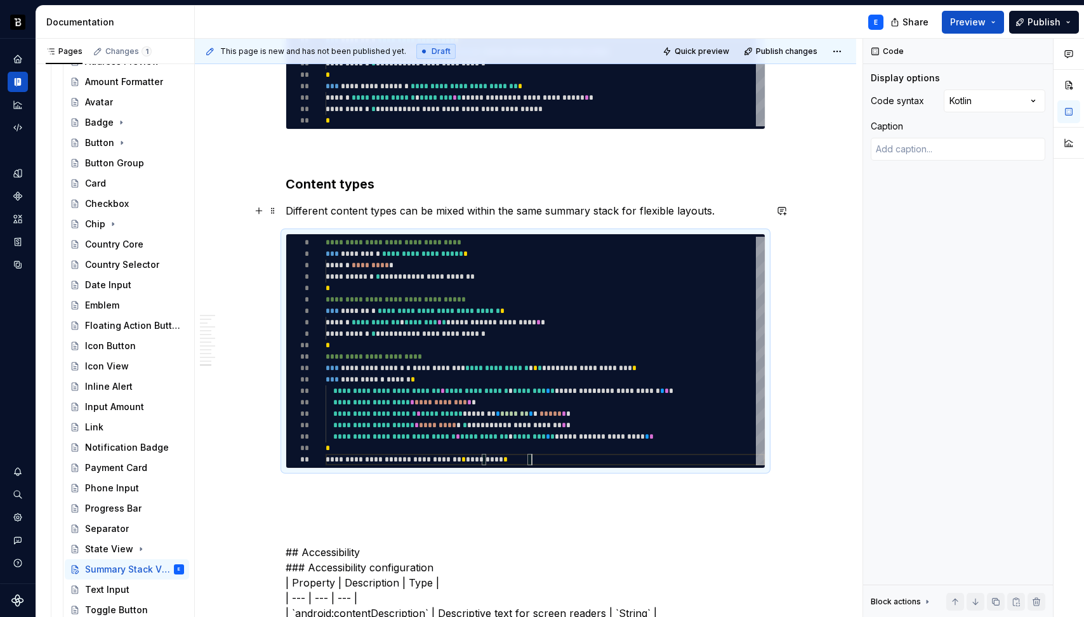
scroll to position [2540, 0]
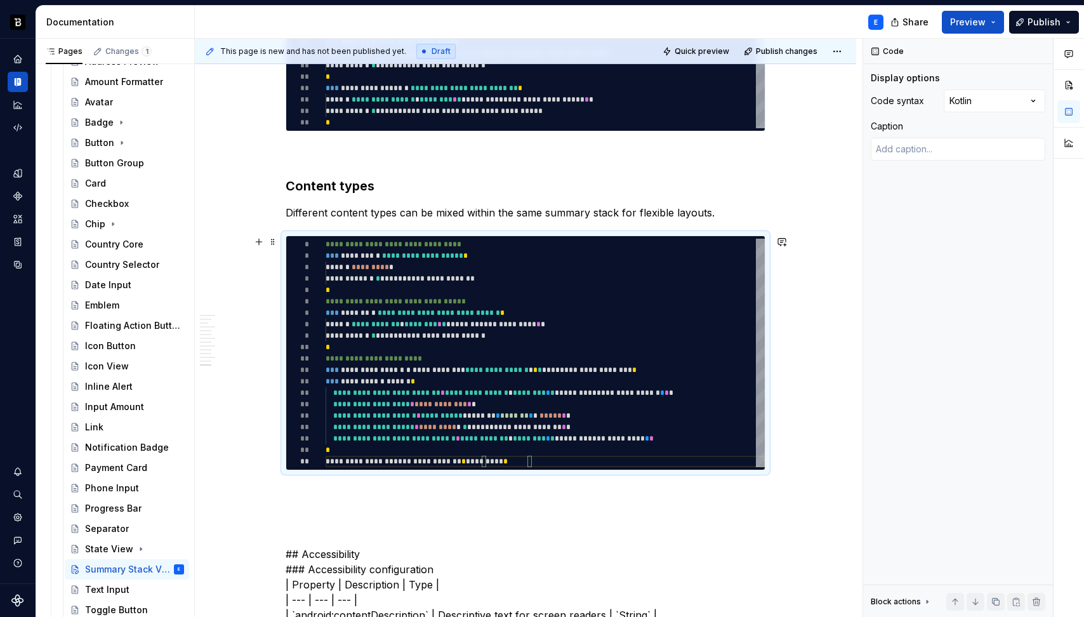
type textarea "**********"
click at [365, 286] on div "**********" at bounding box center [545, 353] width 439 height 228
type textarea "*"
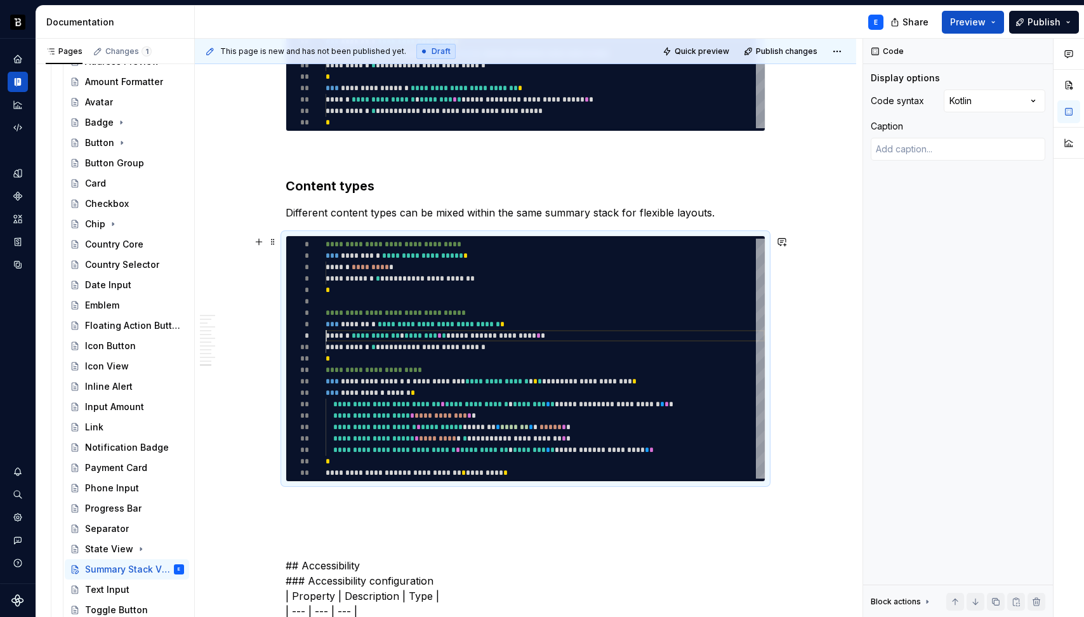
scroll to position [103, 0]
type textarea "**********"
type textarea "*"
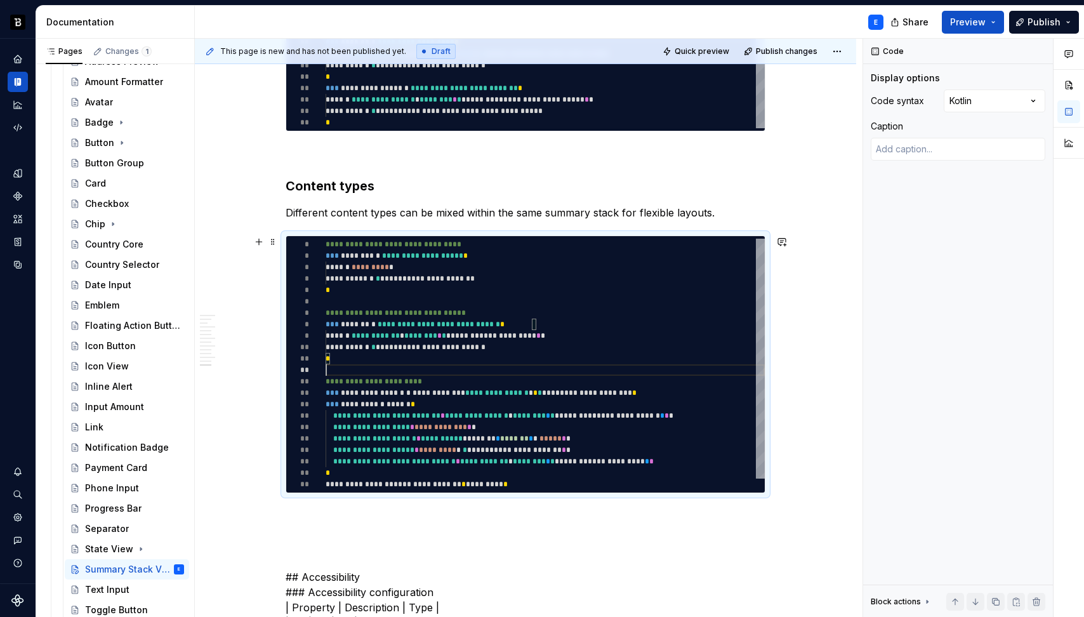
scroll to position [11, 0]
type textarea "**********"
click at [272, 241] on span at bounding box center [273, 242] width 10 height 18
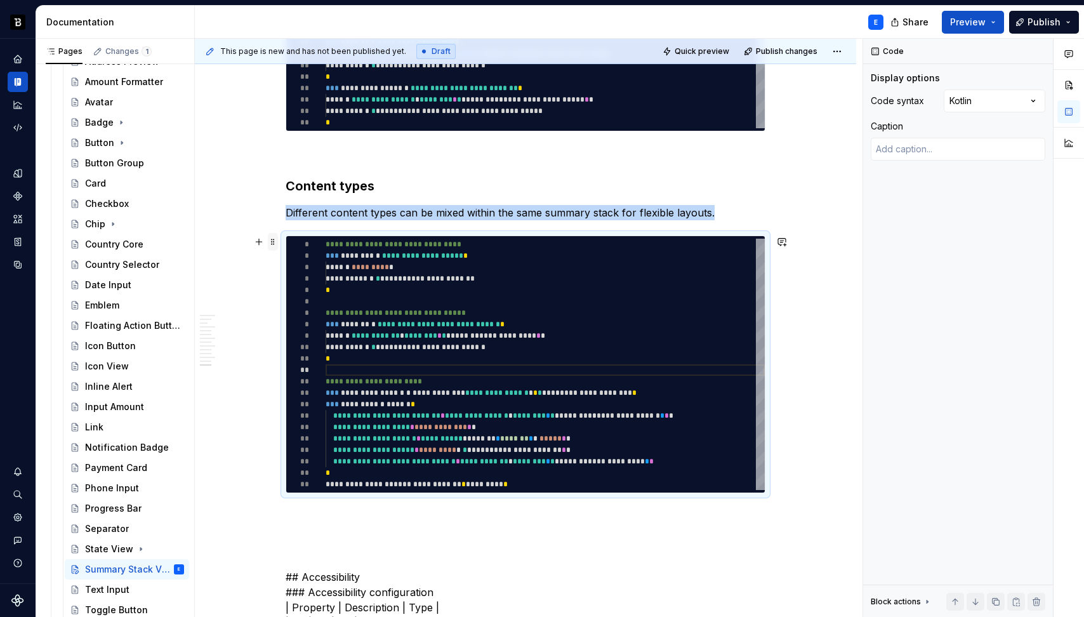
click at [272, 241] on span at bounding box center [273, 242] width 10 height 18
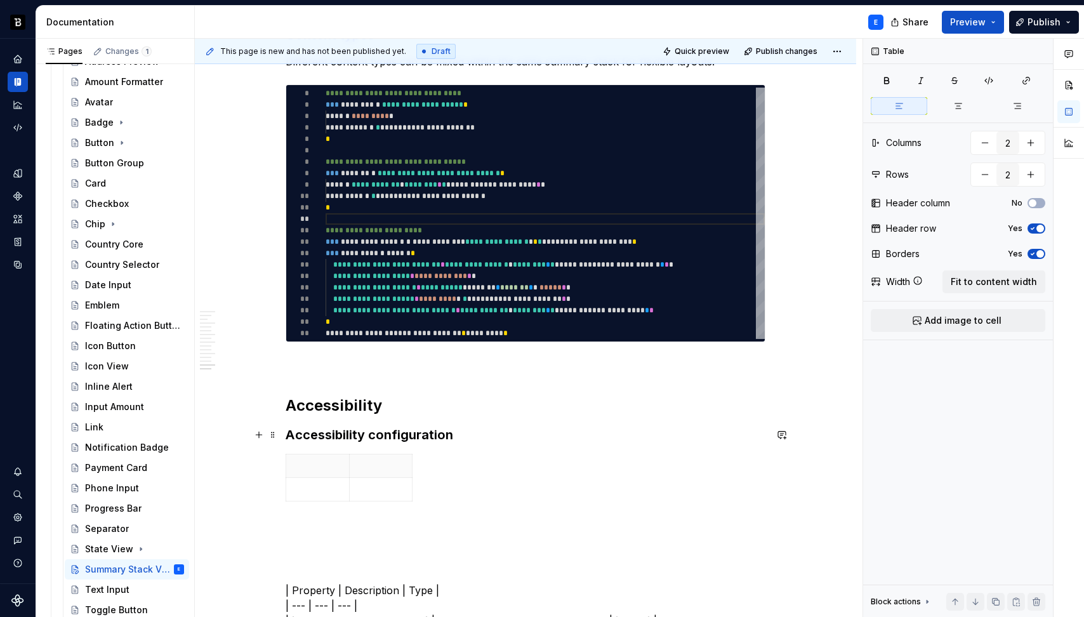
scroll to position [2724, 0]
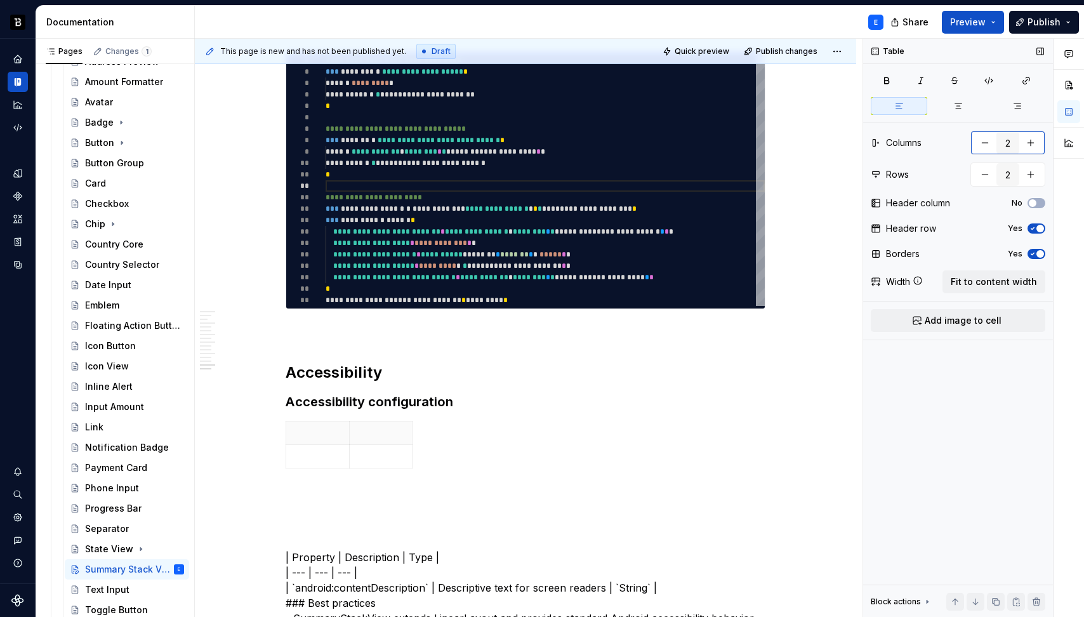
click at [1032, 141] on button "button" at bounding box center [1030, 142] width 23 height 23
type input "3"
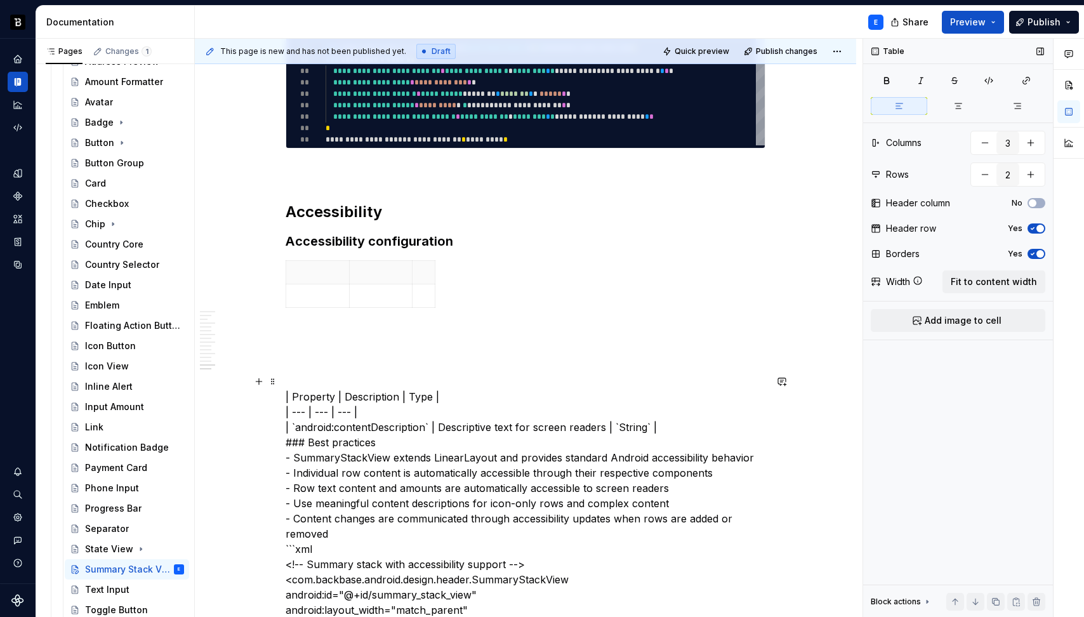
scroll to position [2887, 0]
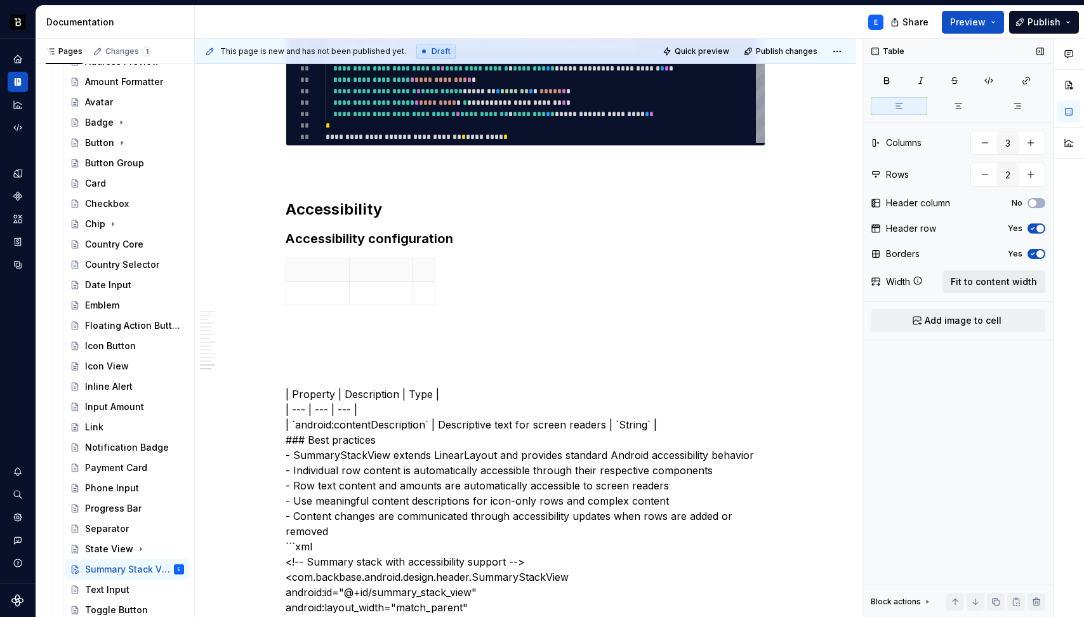
click at [1001, 283] on span "Fit to content width" at bounding box center [994, 281] width 86 height 13
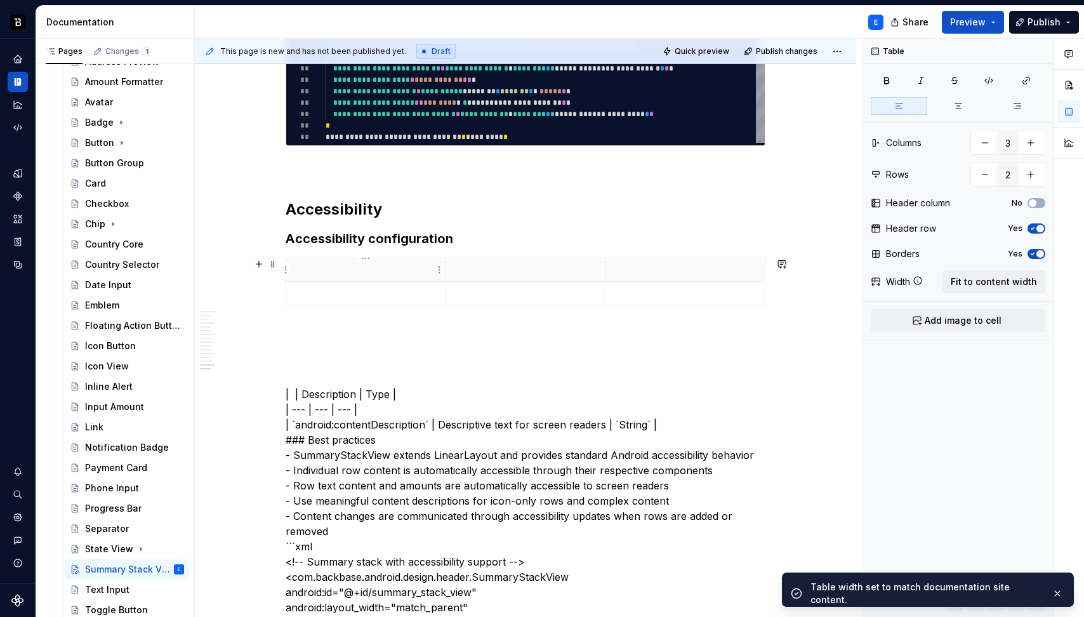
click at [350, 268] on p at bounding box center [366, 269] width 144 height 13
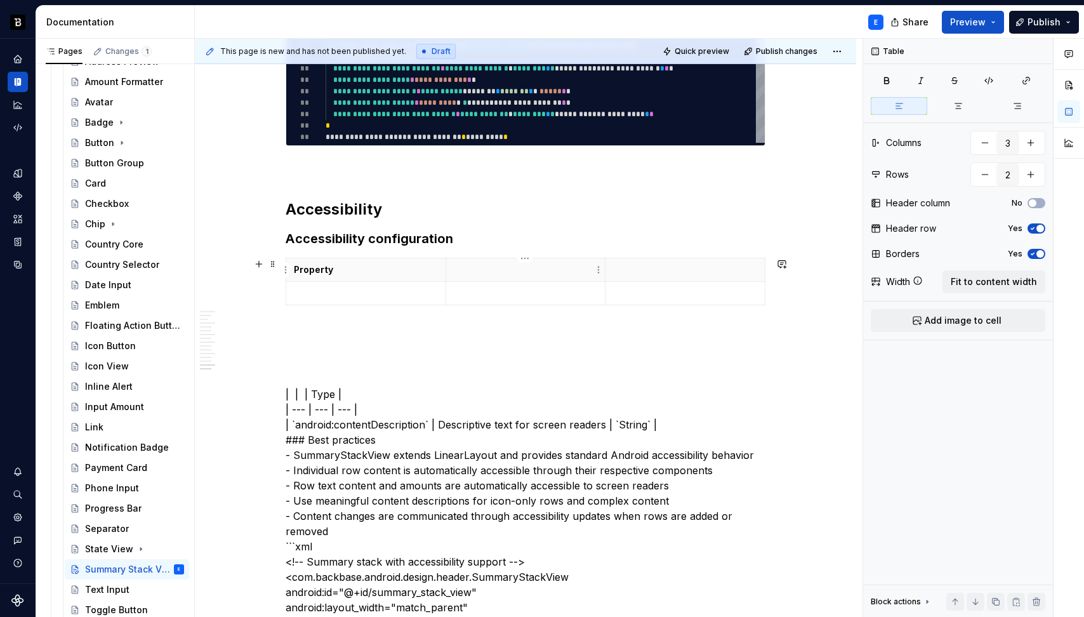
click at [515, 272] on p at bounding box center [526, 269] width 144 height 13
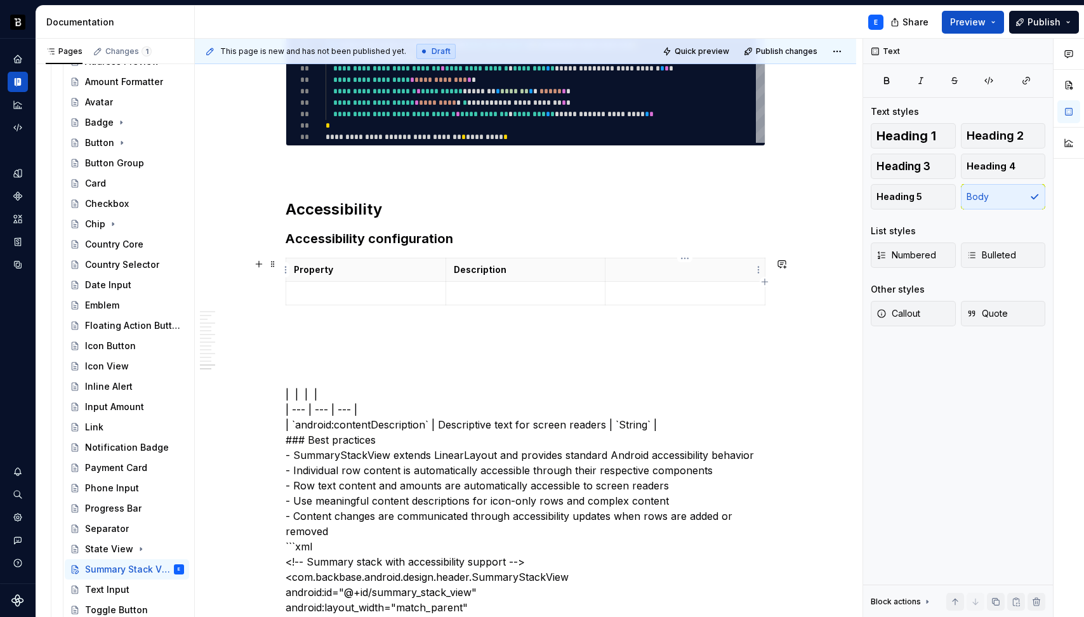
click at [670, 261] on th at bounding box center [685, 269] width 160 height 23
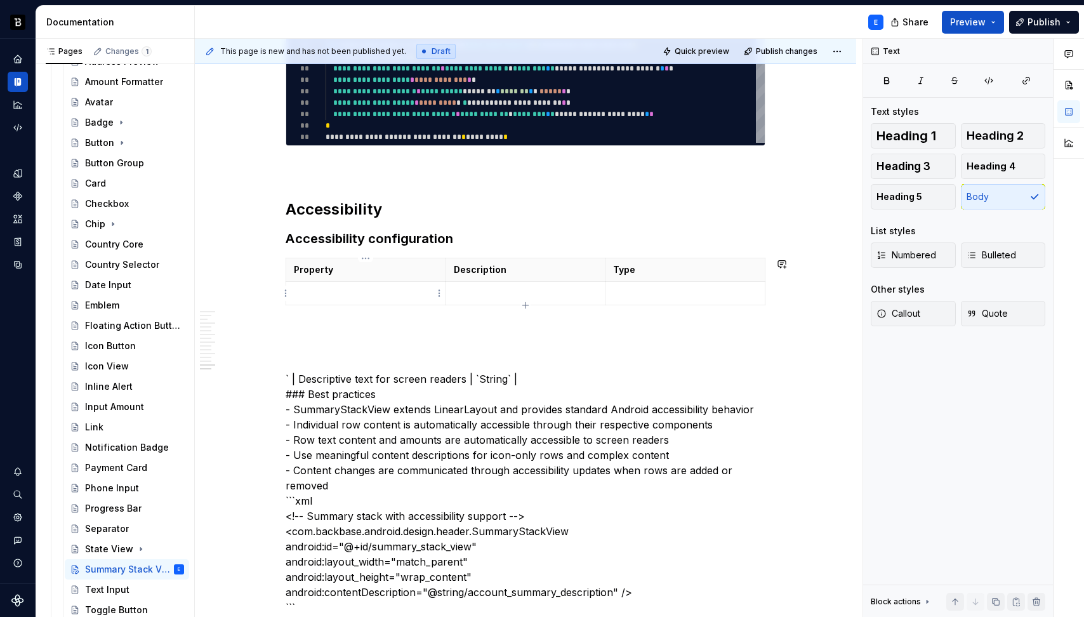
click at [381, 295] on p at bounding box center [366, 293] width 144 height 13
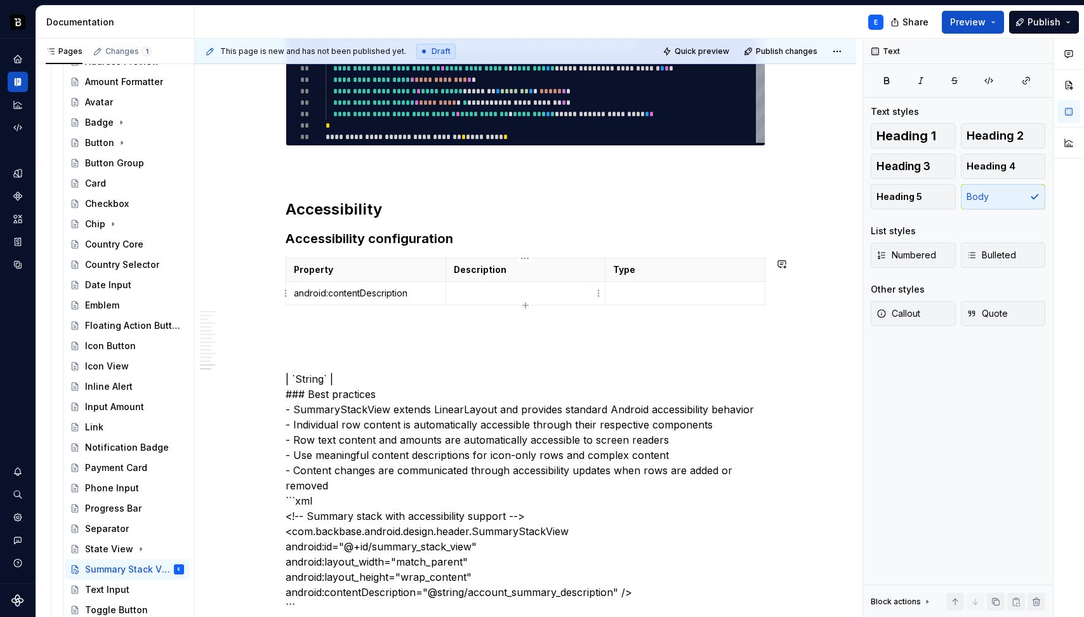
click at [454, 296] on p at bounding box center [526, 293] width 144 height 13
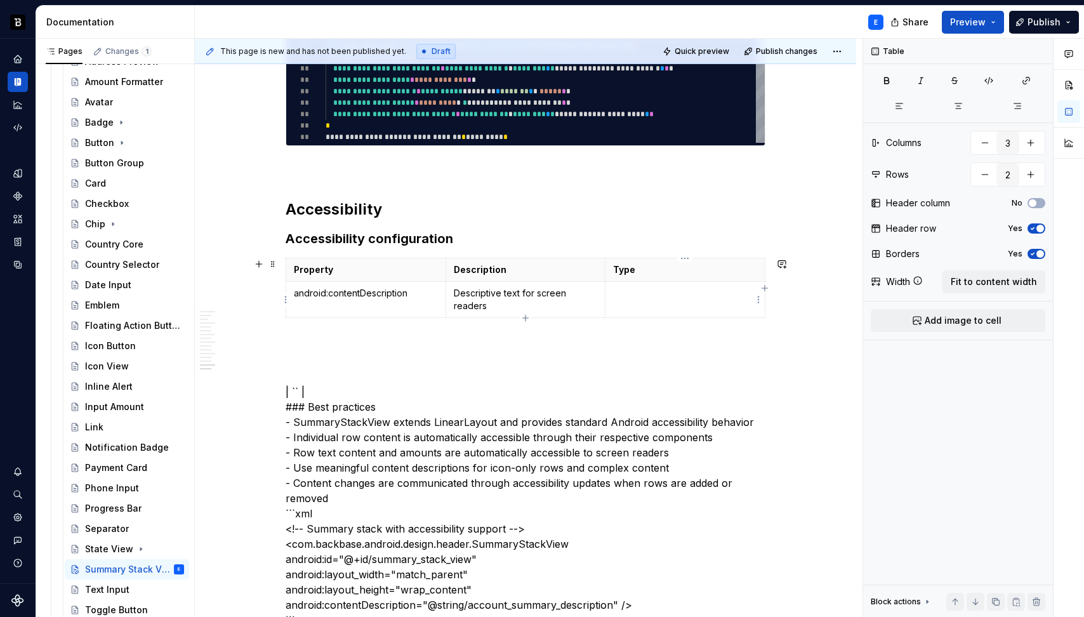
click at [661, 294] on p at bounding box center [685, 293] width 144 height 13
click at [709, 269] on button "button" at bounding box center [710, 270] width 18 height 18
click at [403, 296] on p "android:contentDescription" at bounding box center [366, 293] width 144 height 13
click at [386, 271] on button "button" at bounding box center [390, 270] width 18 height 18
click at [270, 263] on span at bounding box center [273, 264] width 10 height 18
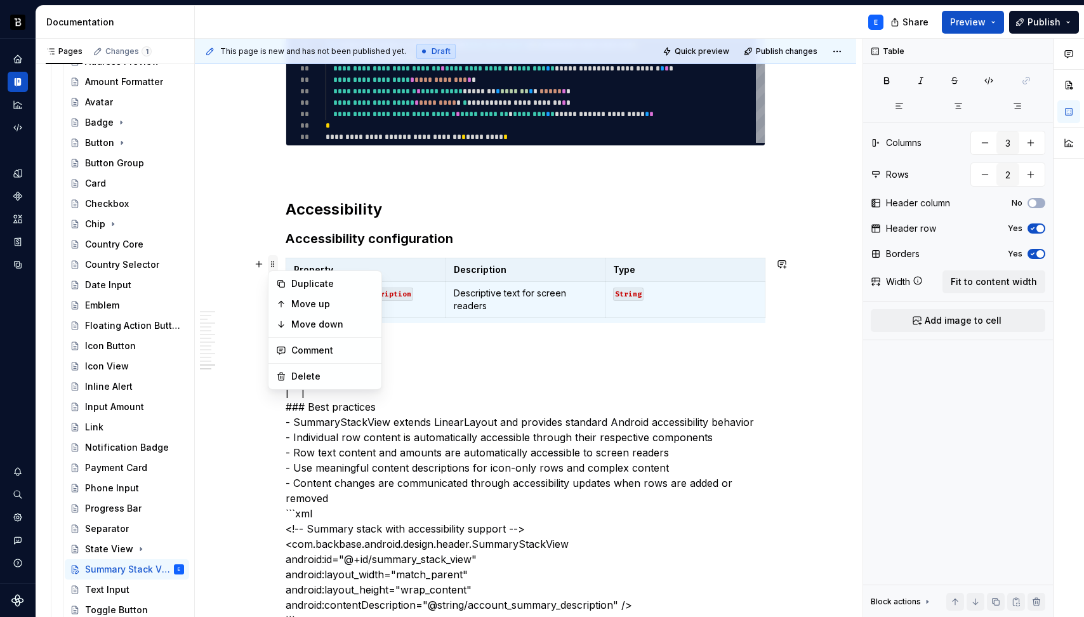
click at [270, 263] on span at bounding box center [273, 264] width 10 height 18
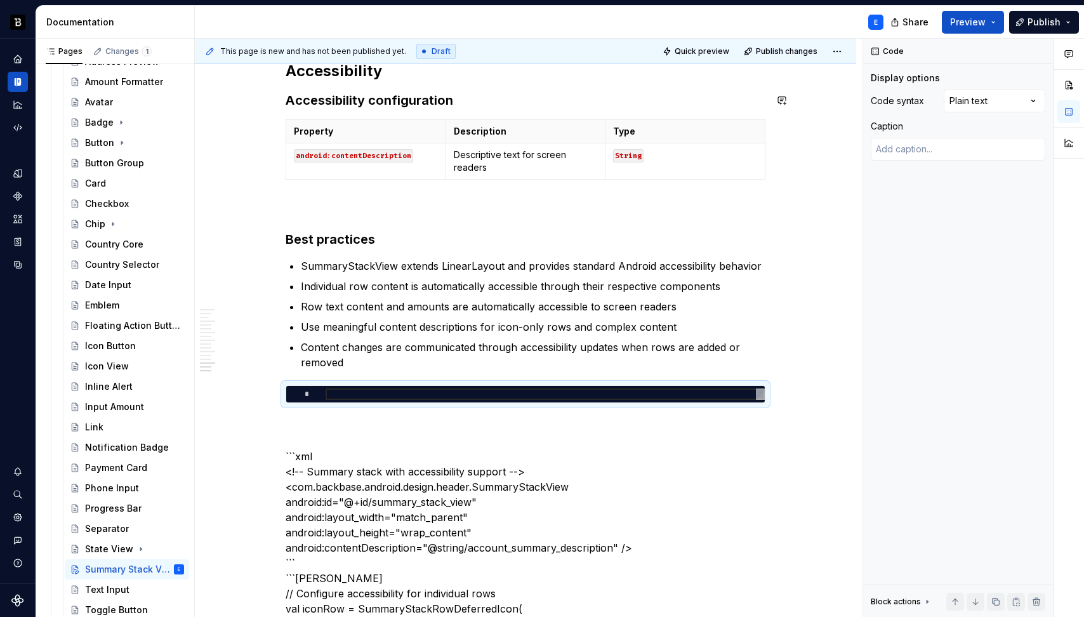
scroll to position [3061, 0]
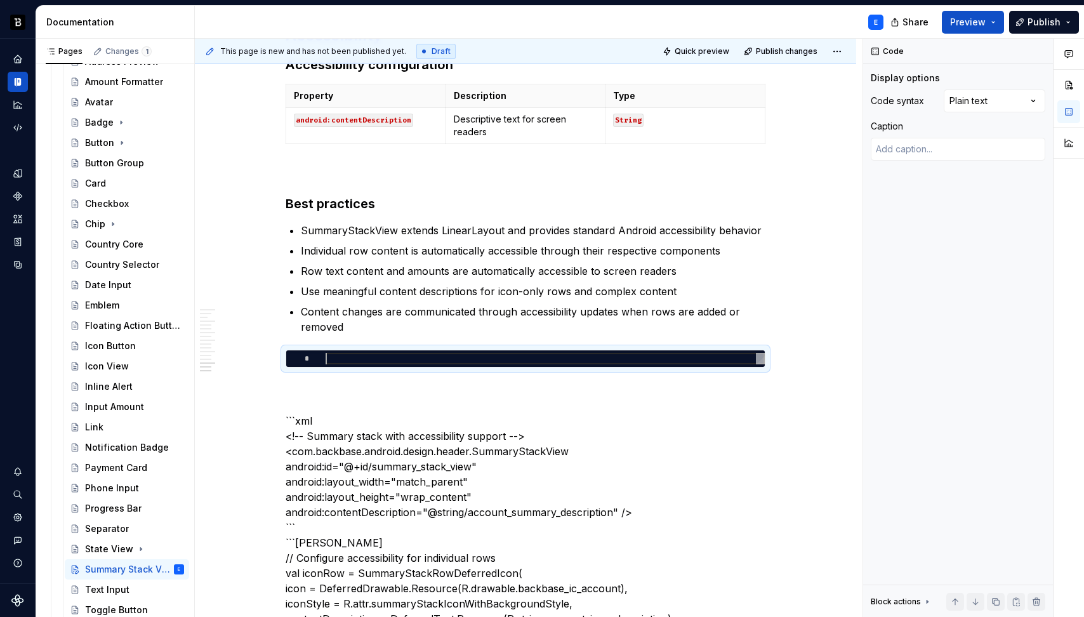
click at [966, 107] on div "Comments Open comments No comments yet Select ‘Comment’ from the block context …" at bounding box center [973, 328] width 221 height 579
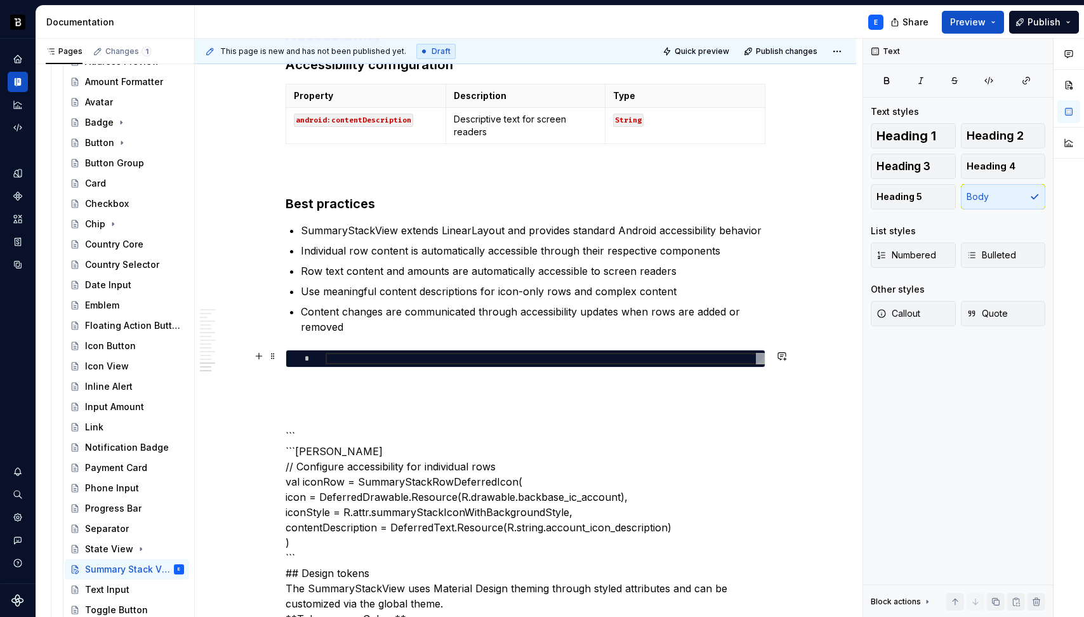
click at [378, 357] on div at bounding box center [545, 358] width 439 height 11
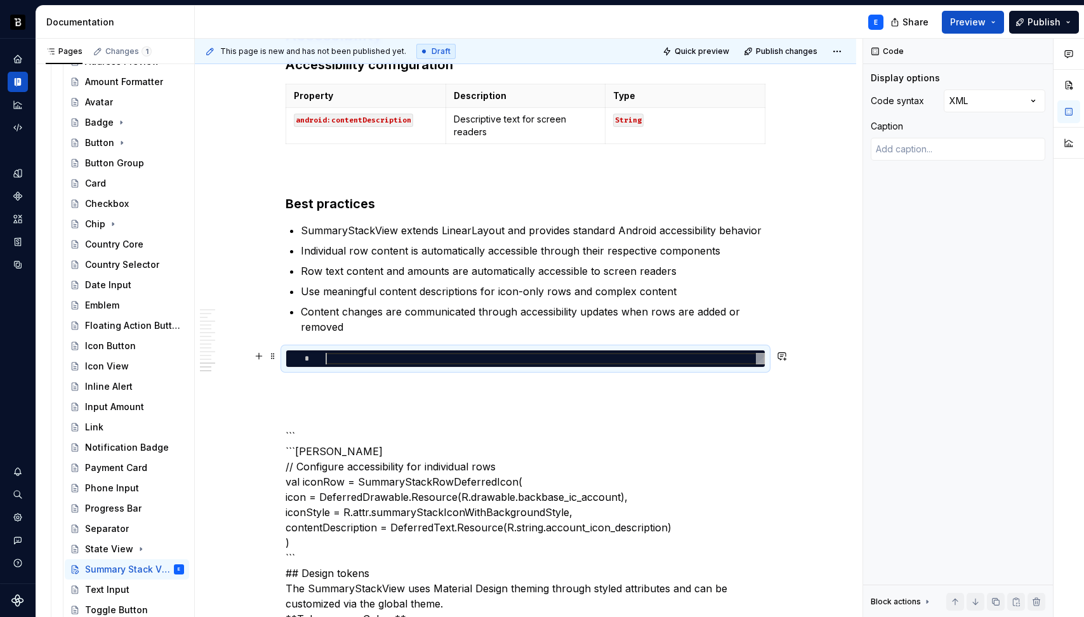
type textarea "*"
type textarea "**********"
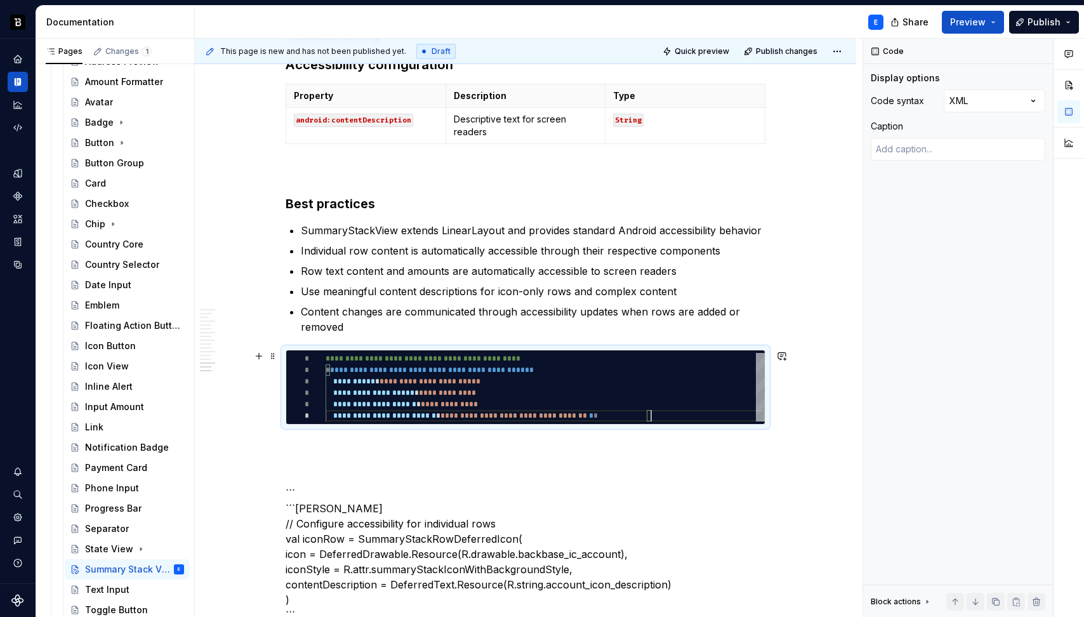
scroll to position [57, 325]
click at [273, 356] on span at bounding box center [273, 356] width 10 height 18
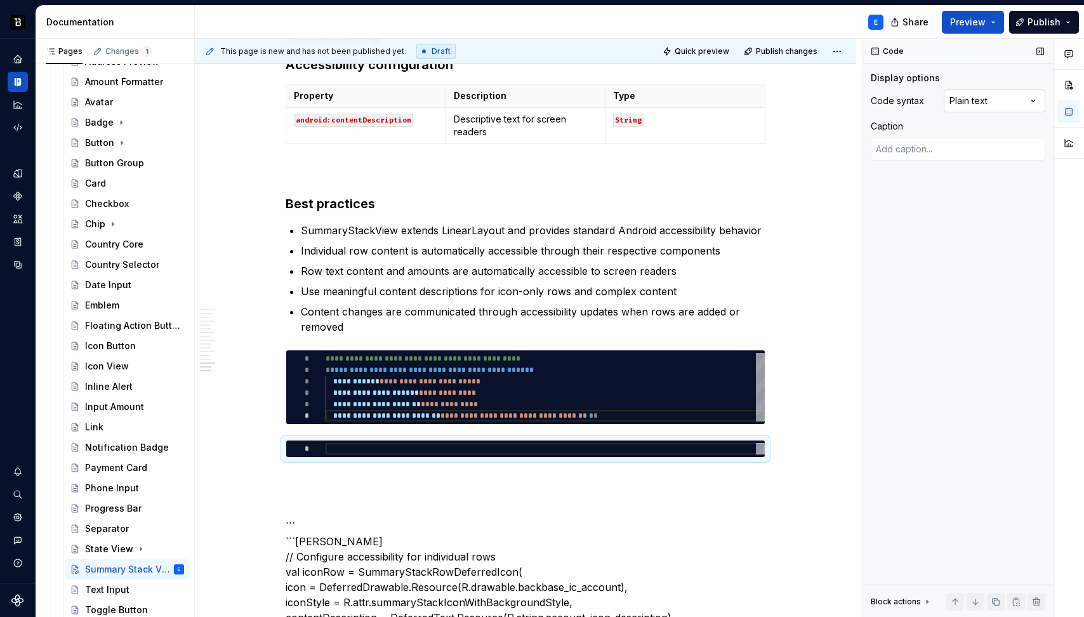
click at [965, 103] on div "Comments Open comments No comments yet Select ‘Comment’ from the block context …" at bounding box center [973, 328] width 221 height 579
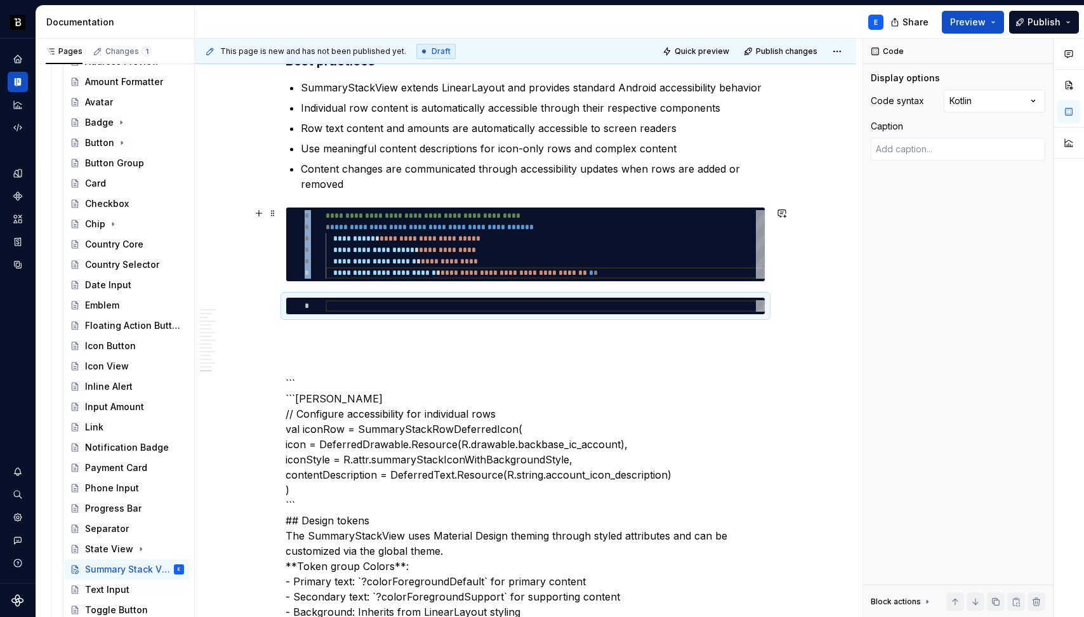
scroll to position [3230, 0]
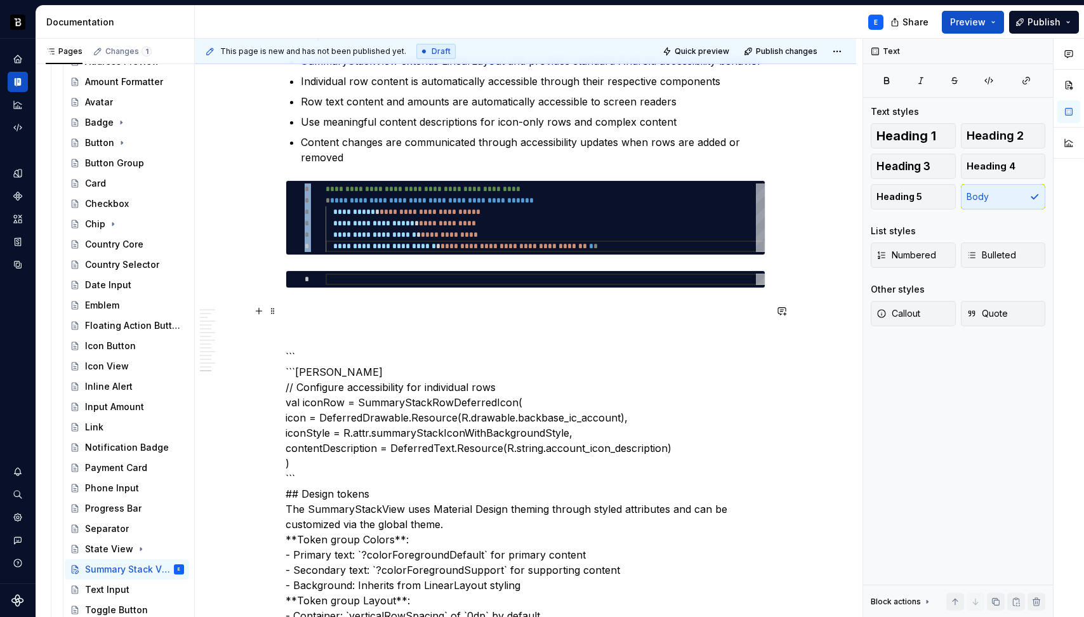
click at [390, 351] on p "``` ```kotlin // Configure accessibility for individual rows val iconRow = Summ…" at bounding box center [526, 508] width 480 height 411
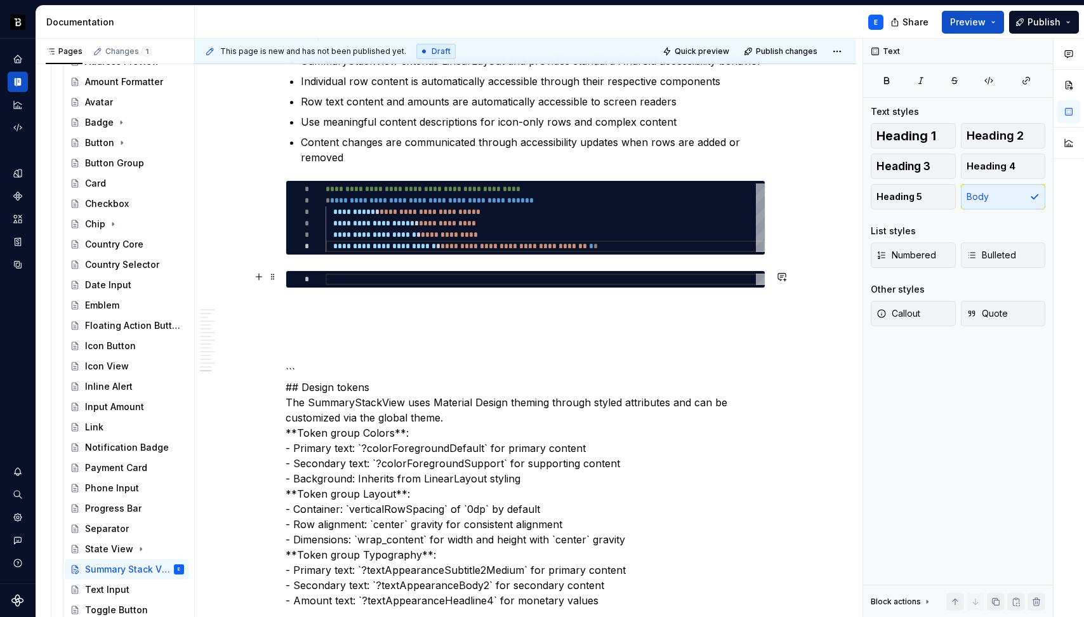
click at [414, 279] on div at bounding box center [545, 278] width 439 height 11
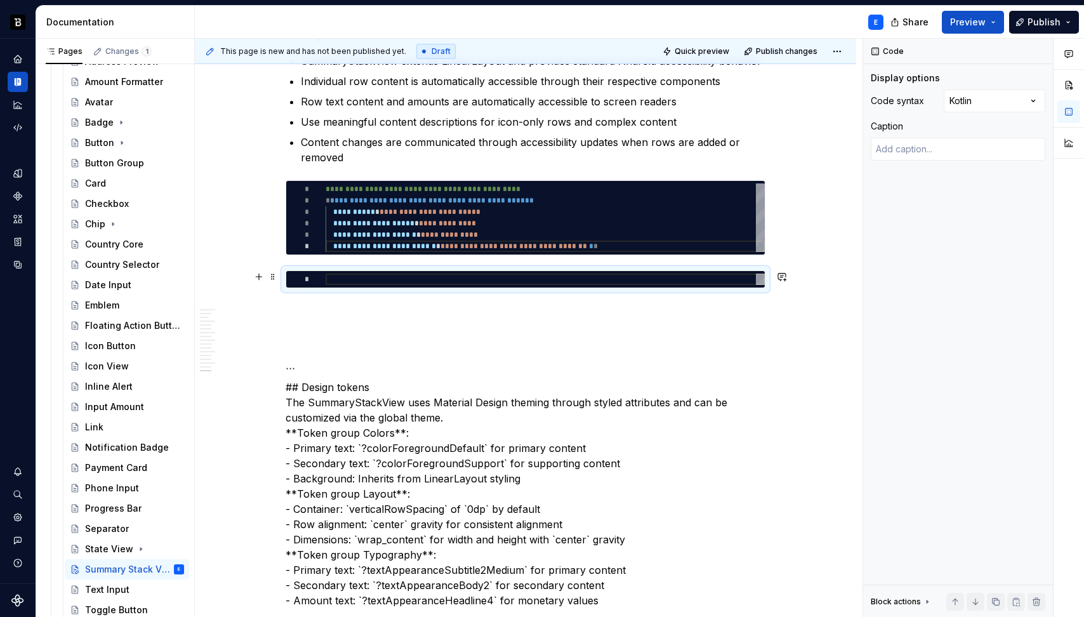
type textarea "*"
type textarea "**********"
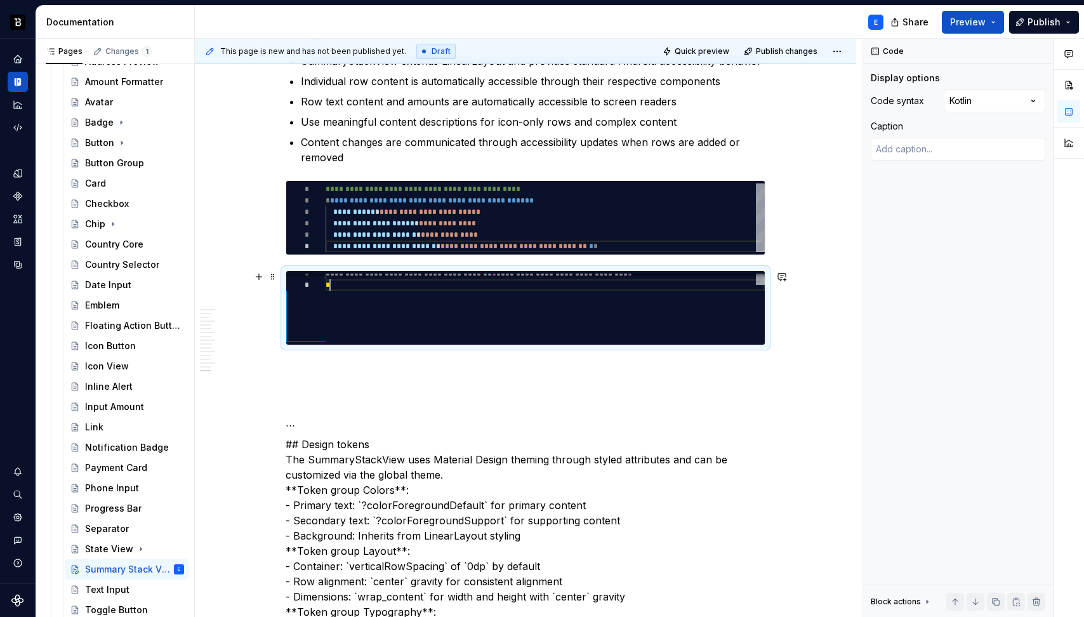
scroll to position [57, 4]
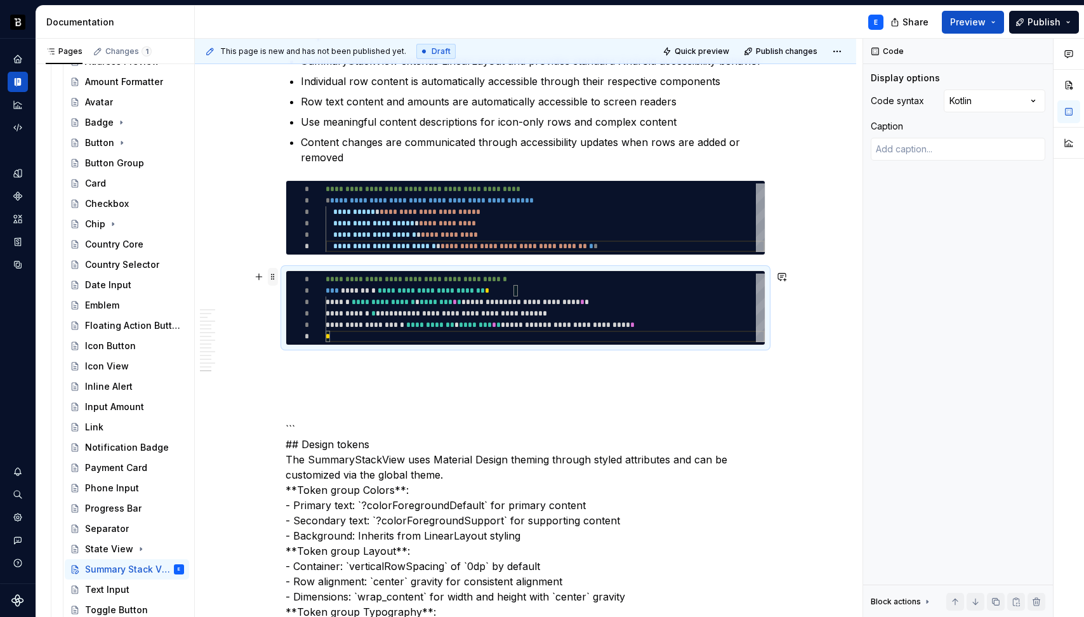
click at [272, 276] on span at bounding box center [273, 277] width 10 height 18
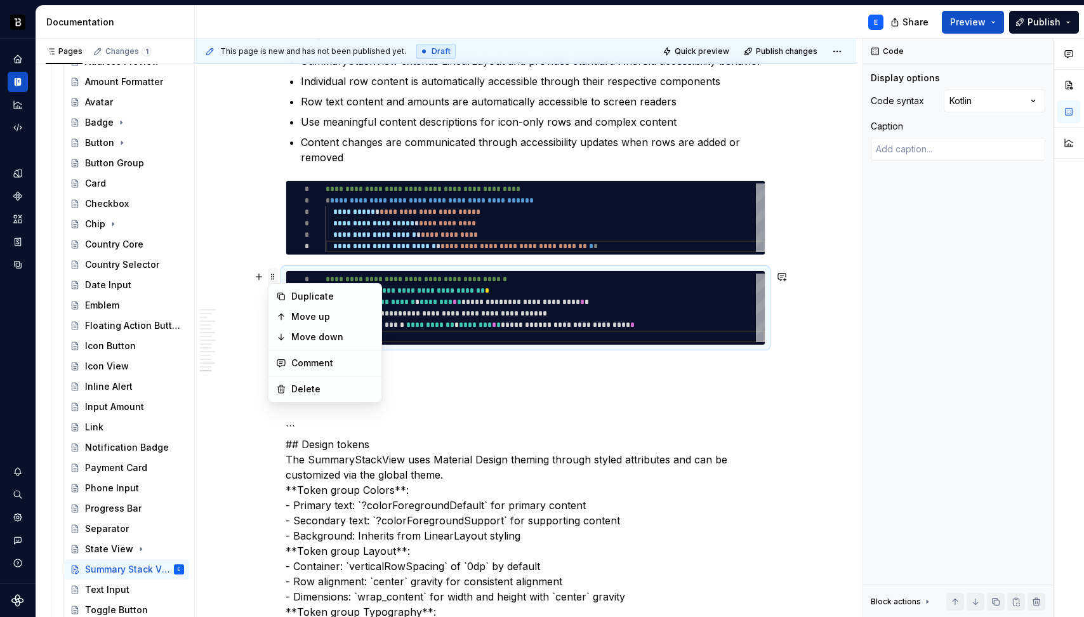
click at [272, 276] on span at bounding box center [273, 277] width 10 height 18
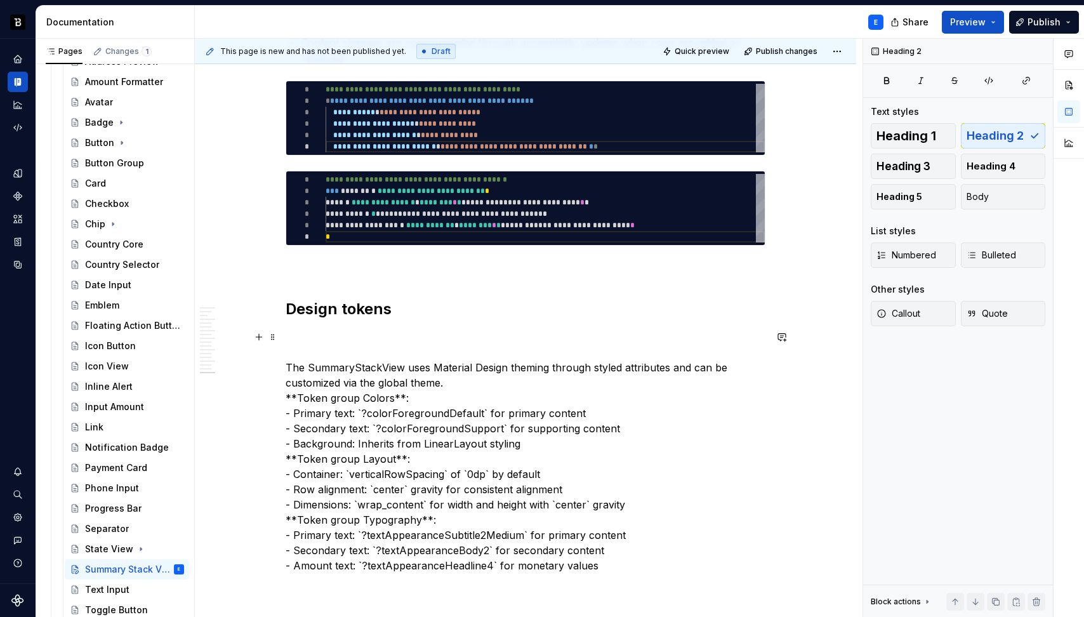
scroll to position [3355, 0]
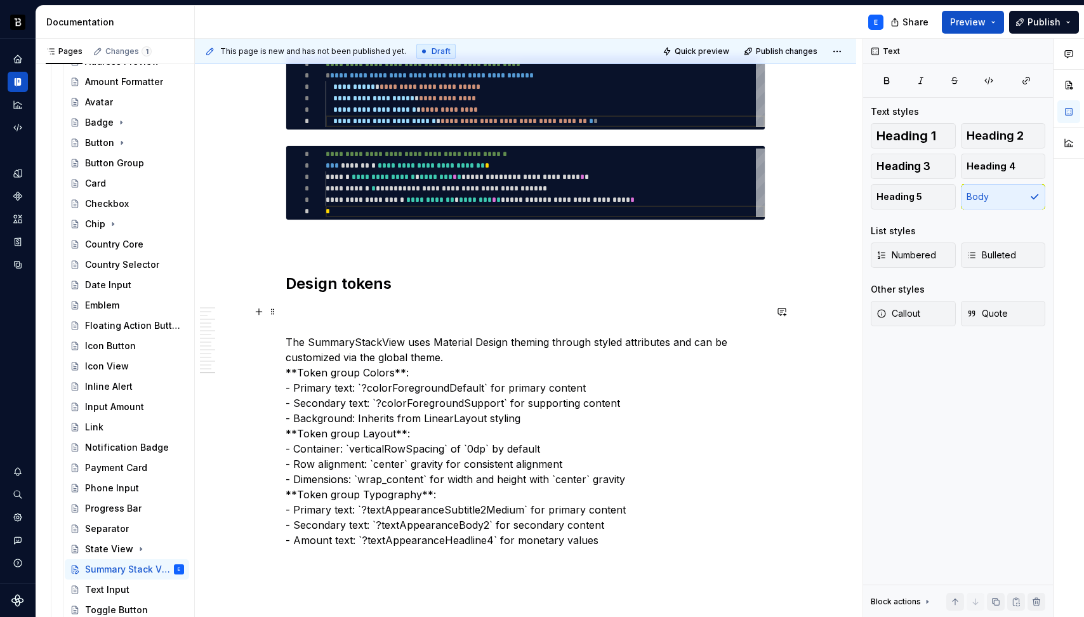
click at [396, 347] on p "The SummaryStackView uses Material Design theming through styled attributes and…" at bounding box center [526, 426] width 480 height 244
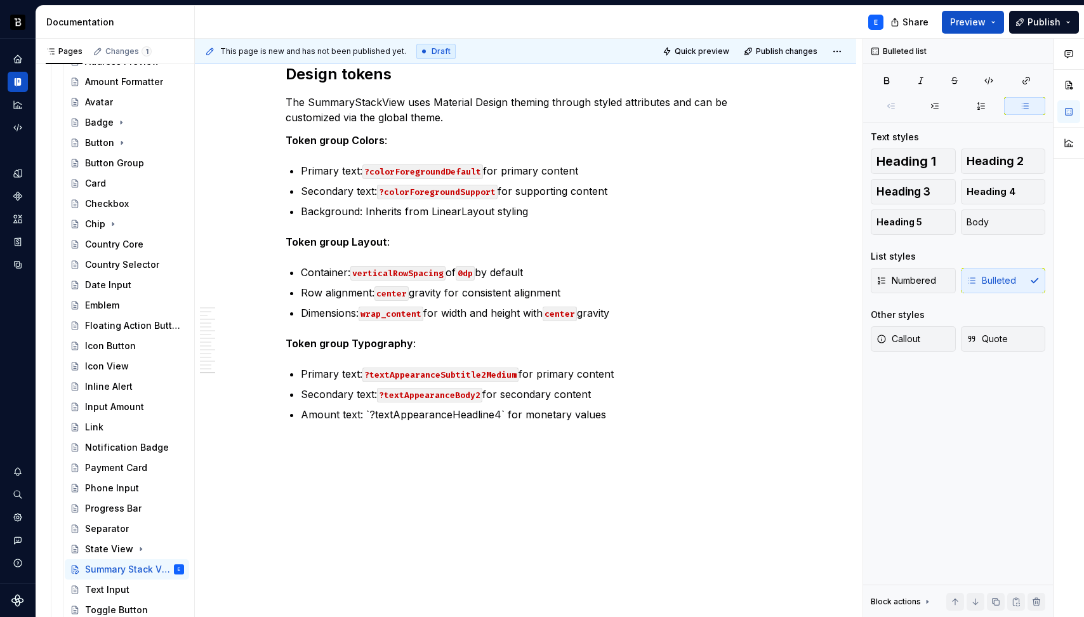
scroll to position [3570, 0]
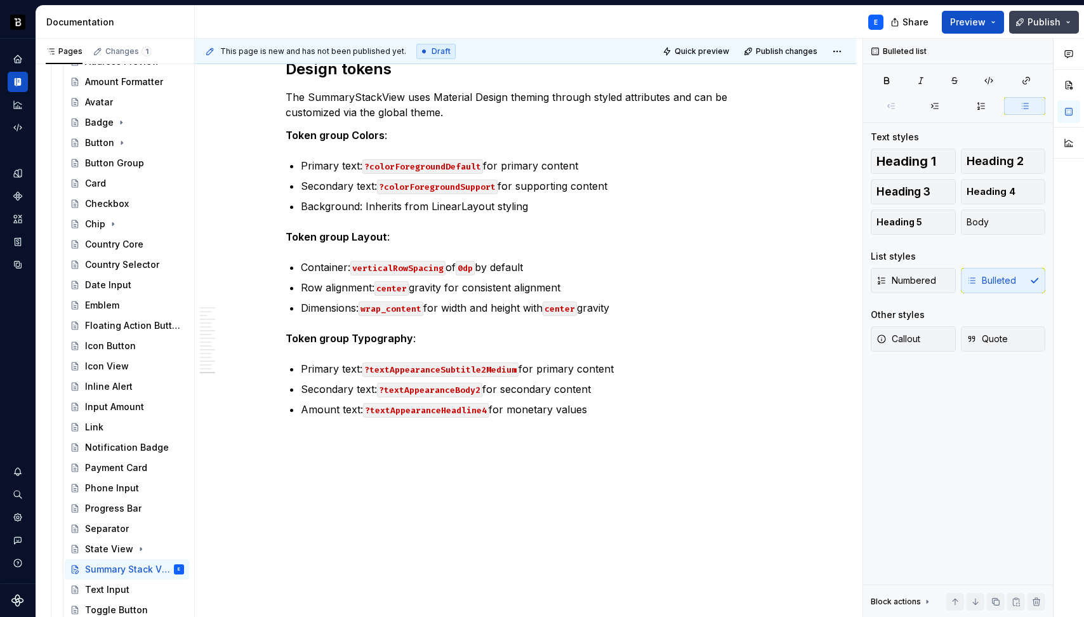
click at [1022, 23] on button "Publish" at bounding box center [1044, 22] width 70 height 23
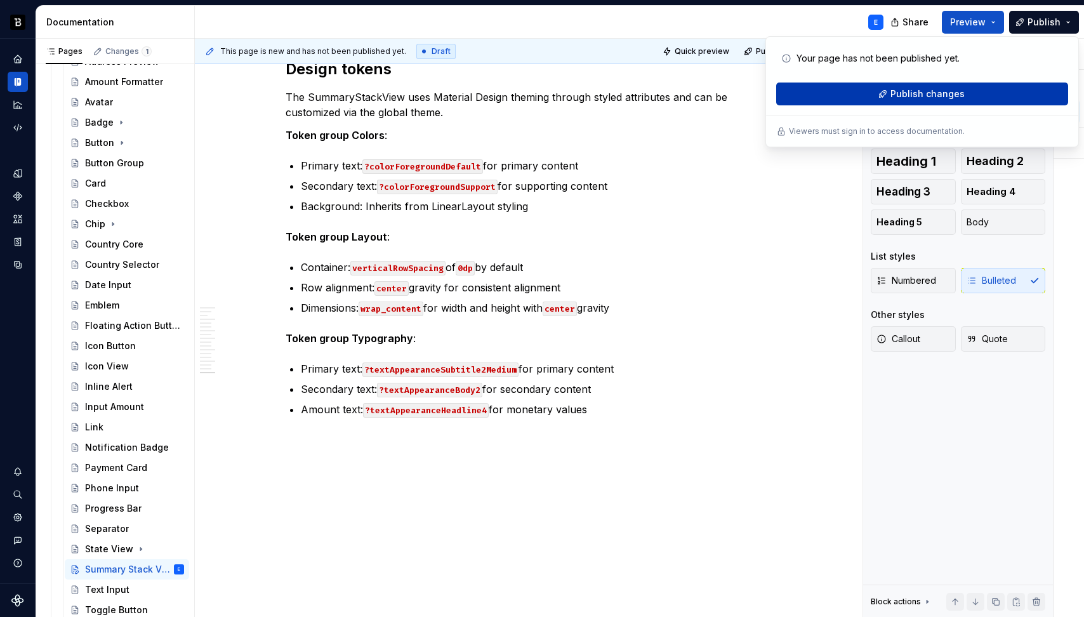
click at [948, 94] on span "Publish changes" at bounding box center [927, 94] width 74 height 13
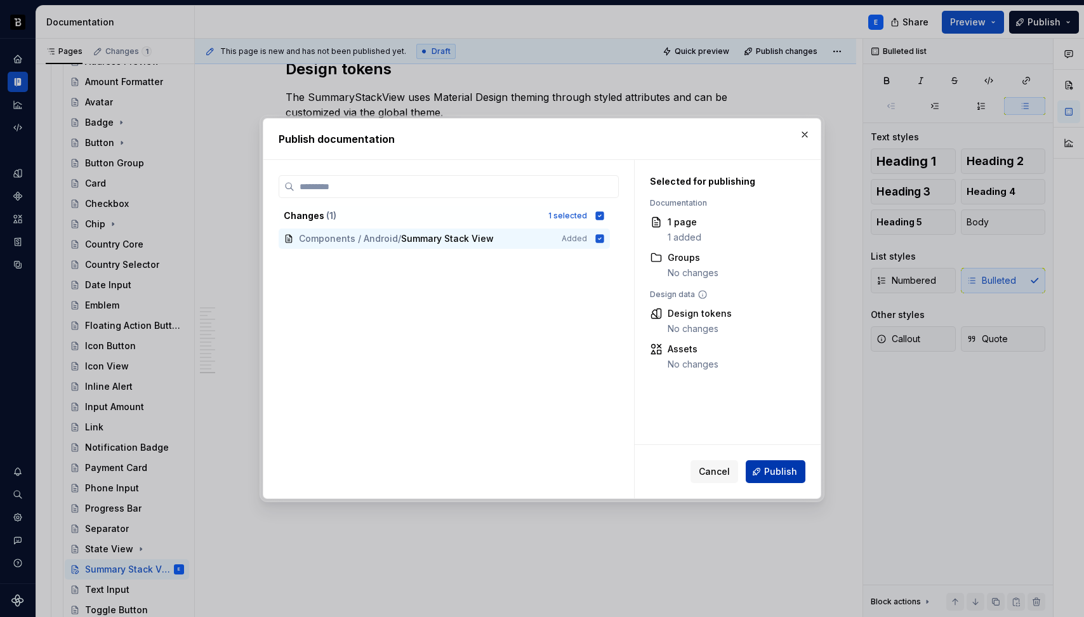
click at [773, 468] on span "Publish" at bounding box center [780, 471] width 33 height 13
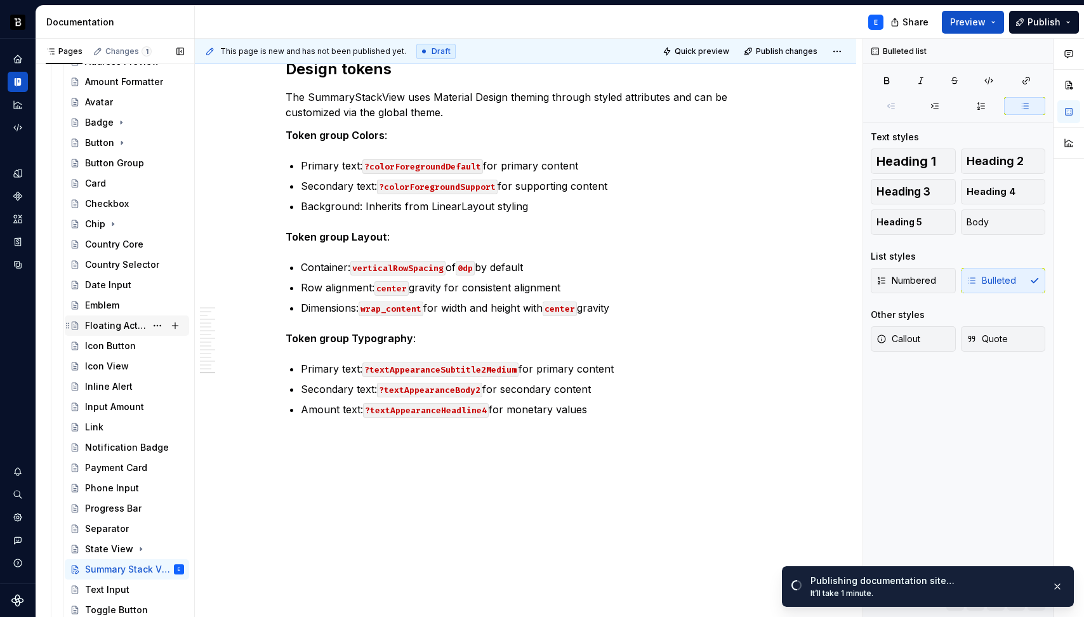
scroll to position [0, 0]
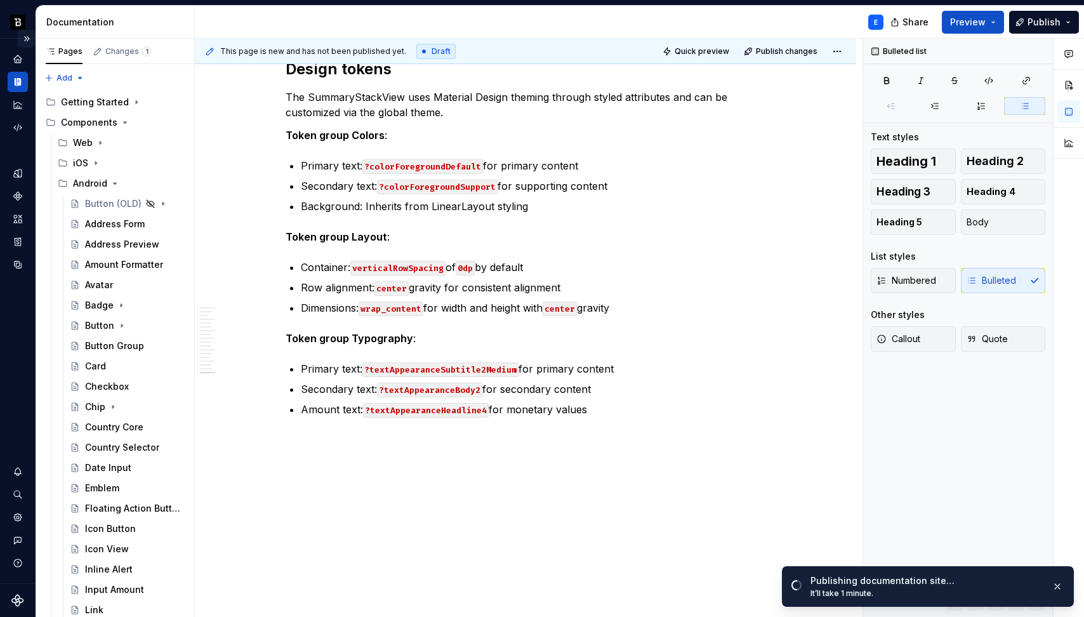
click at [27, 36] on button "Expand sidebar" at bounding box center [27, 39] width 18 height 18
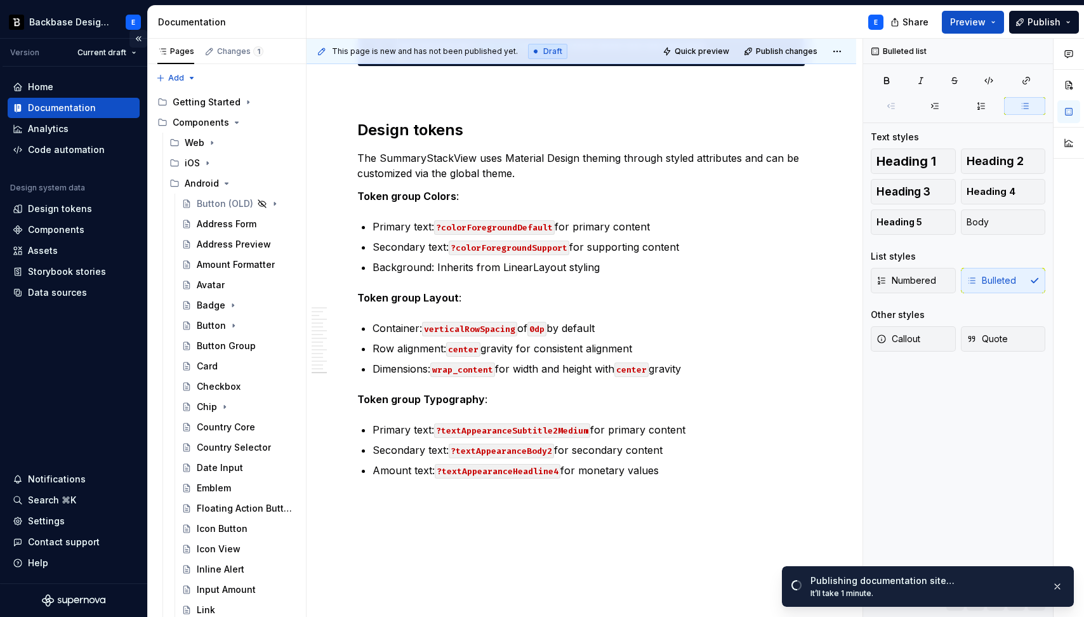
scroll to position [3659, 0]
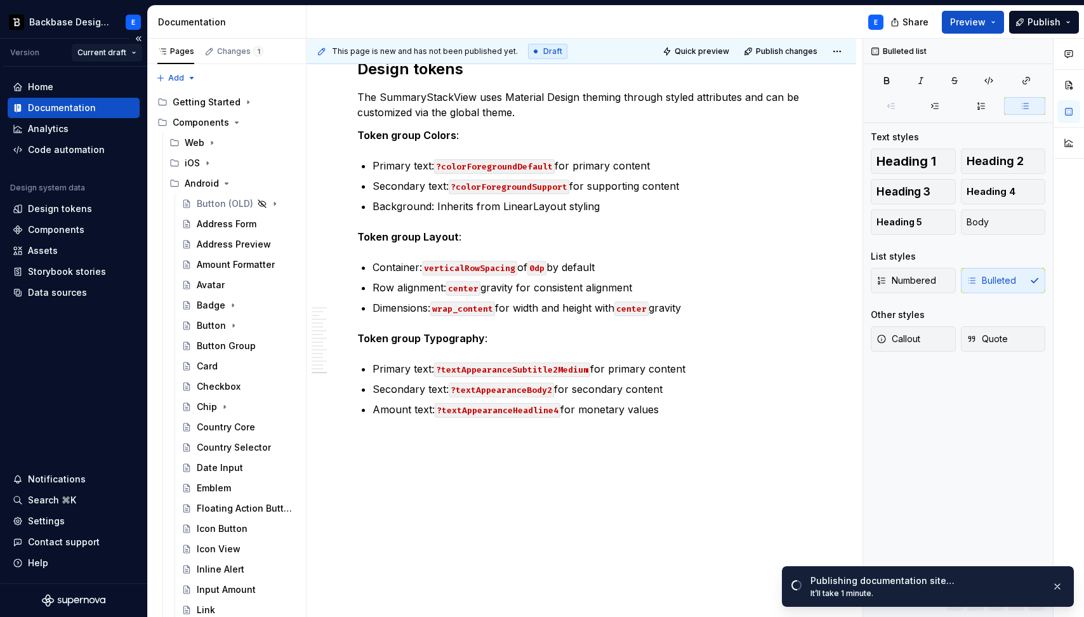
click at [134, 51] on html "Backbase Design System E Version Current draft Home Documentation Analytics Cod…" at bounding box center [542, 308] width 1084 height 617
click at [122, 53] on html "Backbase Design System E Version Current draft Home Documentation Analytics Cod…" at bounding box center [542, 308] width 1084 height 617
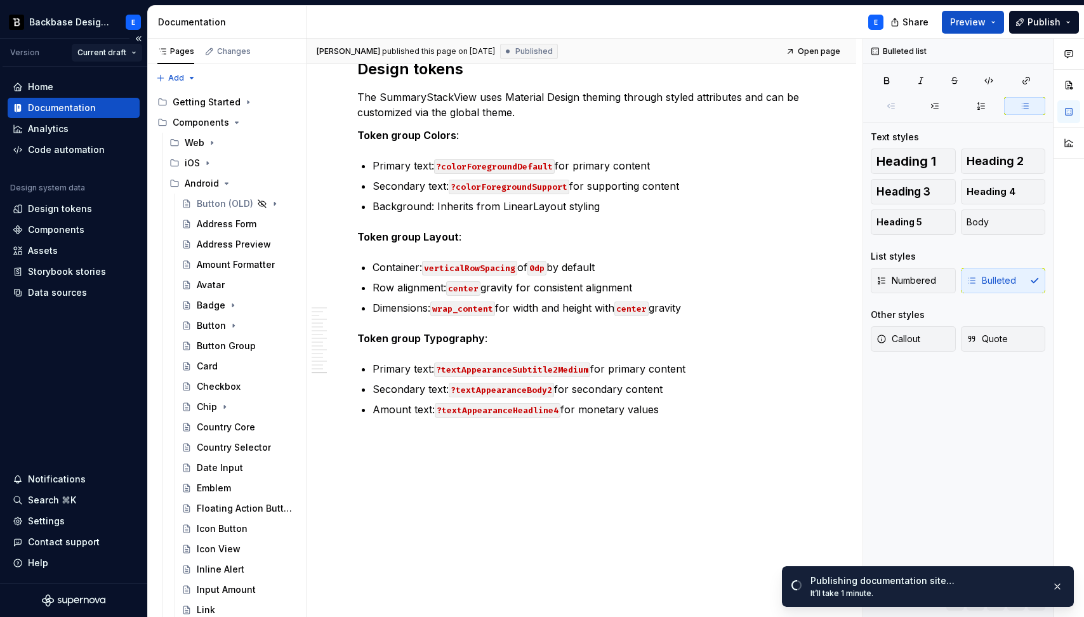
click at [132, 51] on html "Backbase Design System E Version Current draft Home Documentation Analytics Cod…" at bounding box center [542, 308] width 1084 height 617
click at [110, 49] on html "Backbase Design System E Version Current draft Home Documentation Analytics Cod…" at bounding box center [542, 308] width 1084 height 617
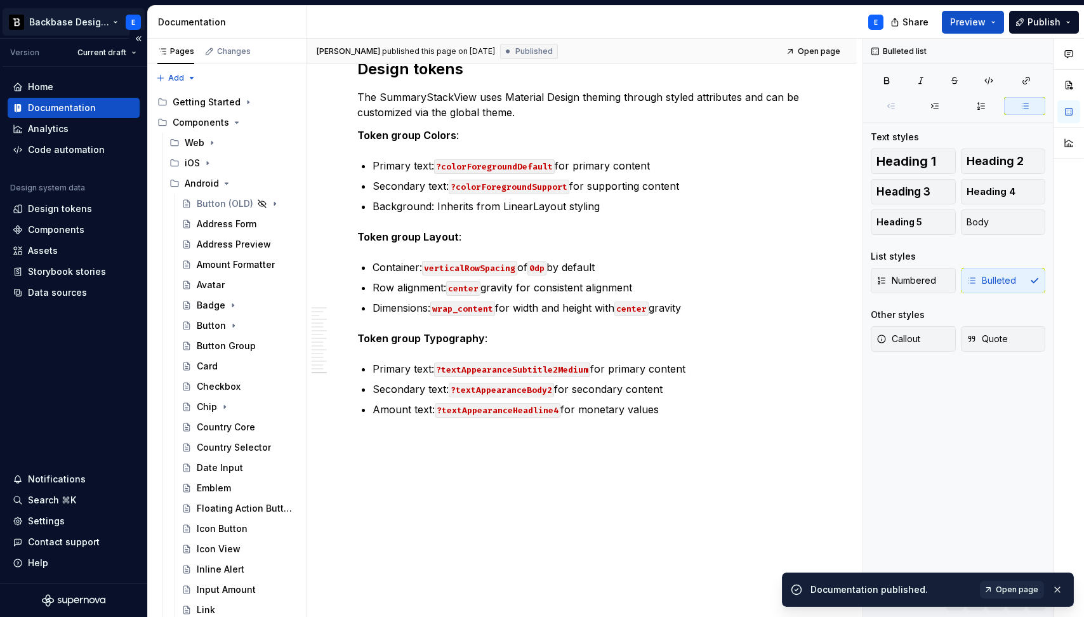
click at [110, 23] on html "Backbase Design System E Version Current draft Home Documentation Analytics Cod…" at bounding box center [542, 308] width 1084 height 617
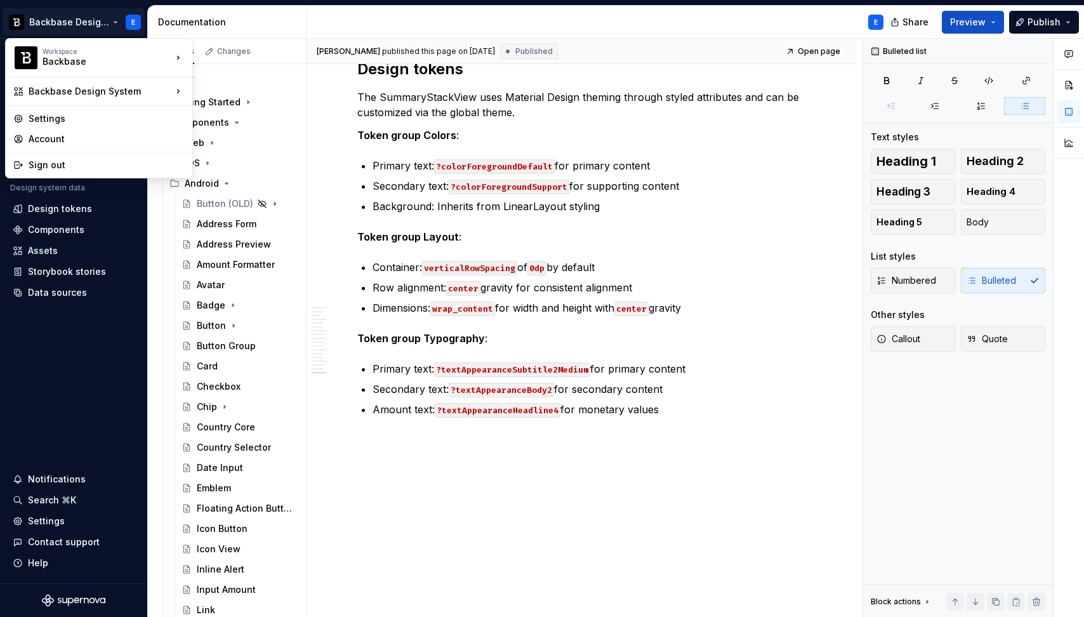
click at [838, 48] on html "Backbase Design System E Version Current draft Home Documentation Analytics Cod…" at bounding box center [542, 308] width 1084 height 617
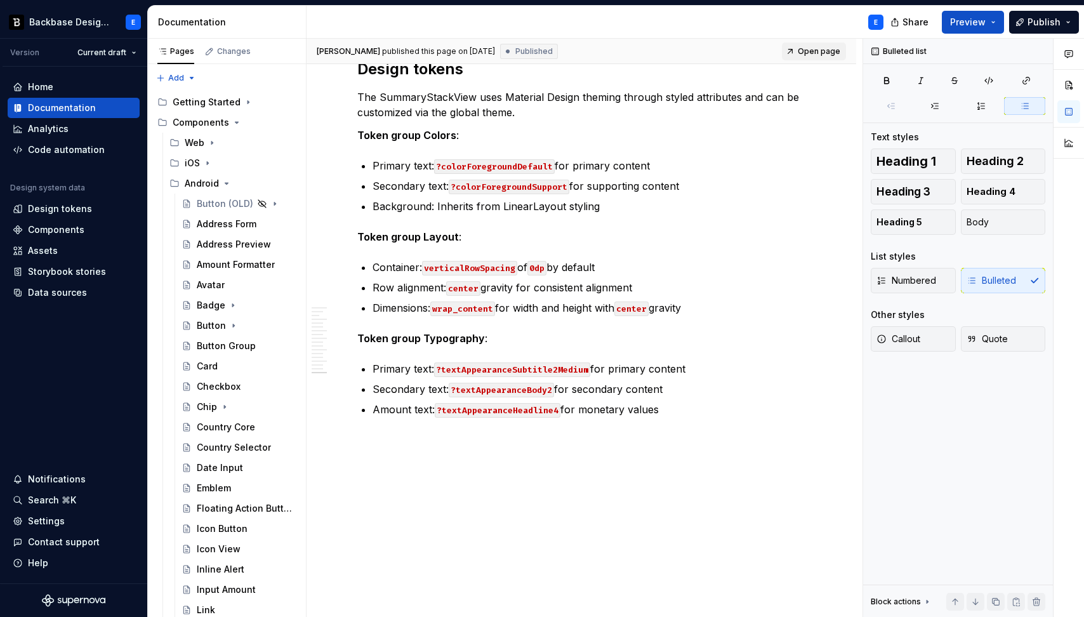
click at [826, 52] on span "Open page" at bounding box center [819, 51] width 43 height 10
click at [103, 23] on html "Backbase Design System E Version Current draft Home Documentation Analytics Cod…" at bounding box center [542, 308] width 1084 height 617
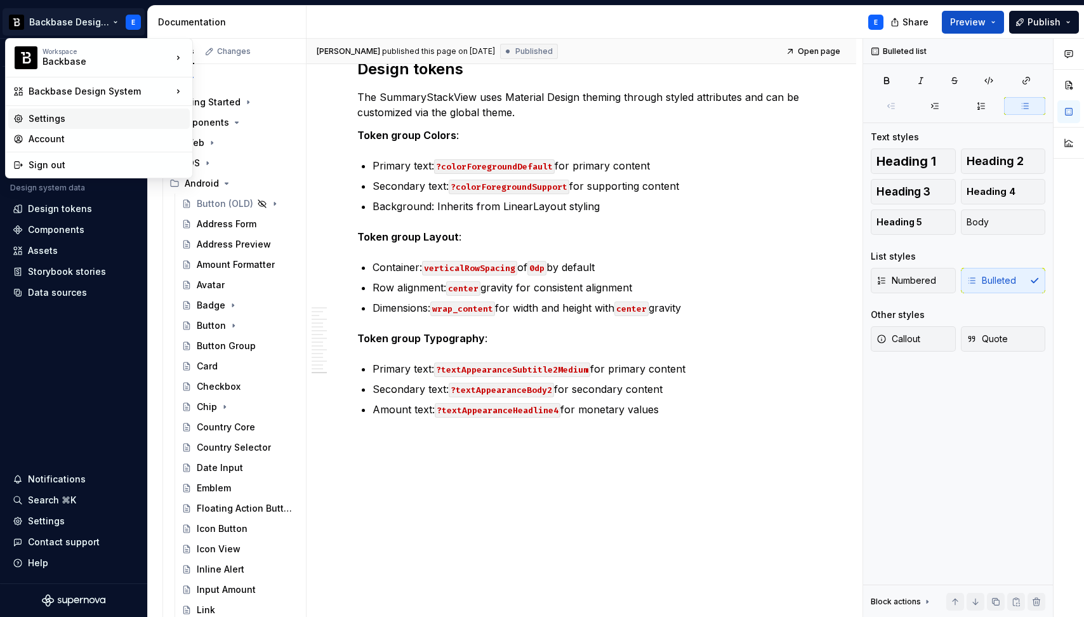
click at [75, 119] on div "Settings" at bounding box center [107, 118] width 156 height 13
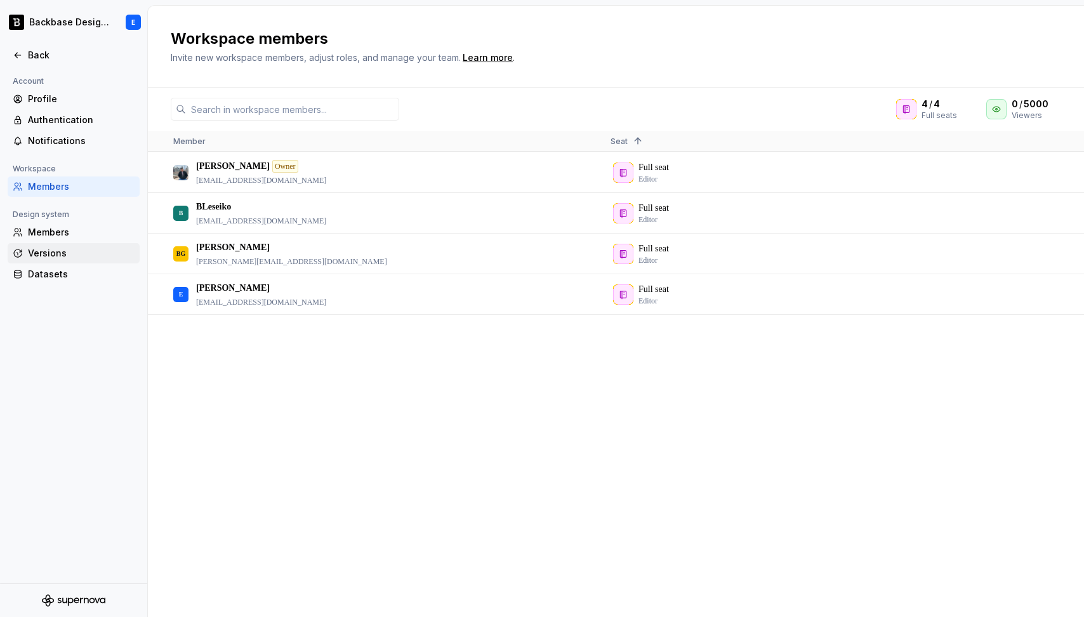
click at [52, 253] on div "Versions" at bounding box center [81, 253] width 107 height 13
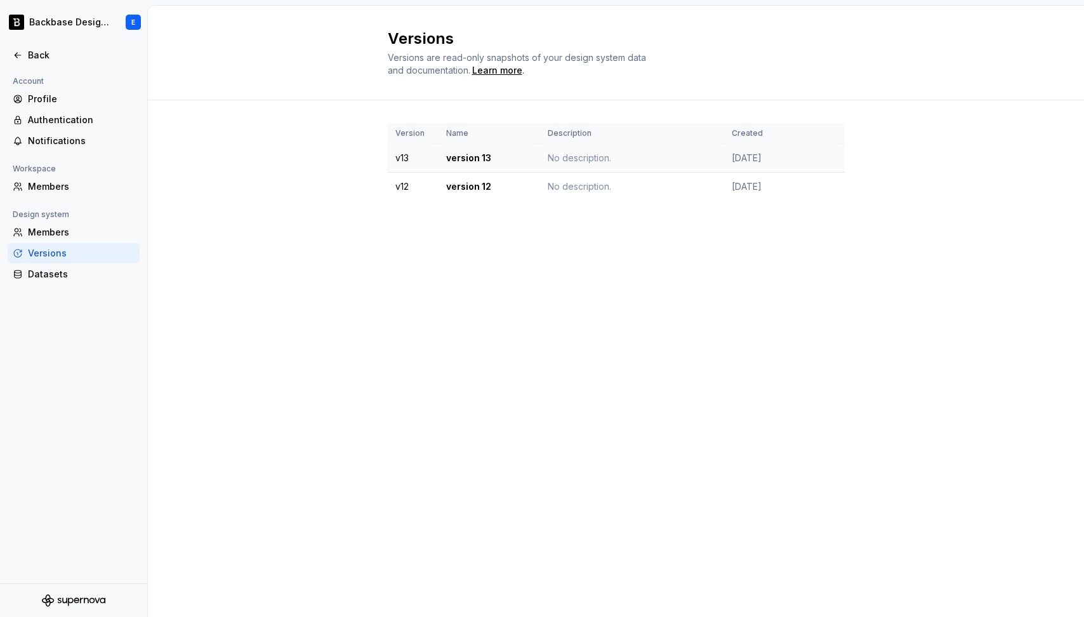
click at [822, 156] on td "8 months ago" at bounding box center [784, 158] width 121 height 29
click at [15, 51] on icon at bounding box center [18, 55] width 10 height 10
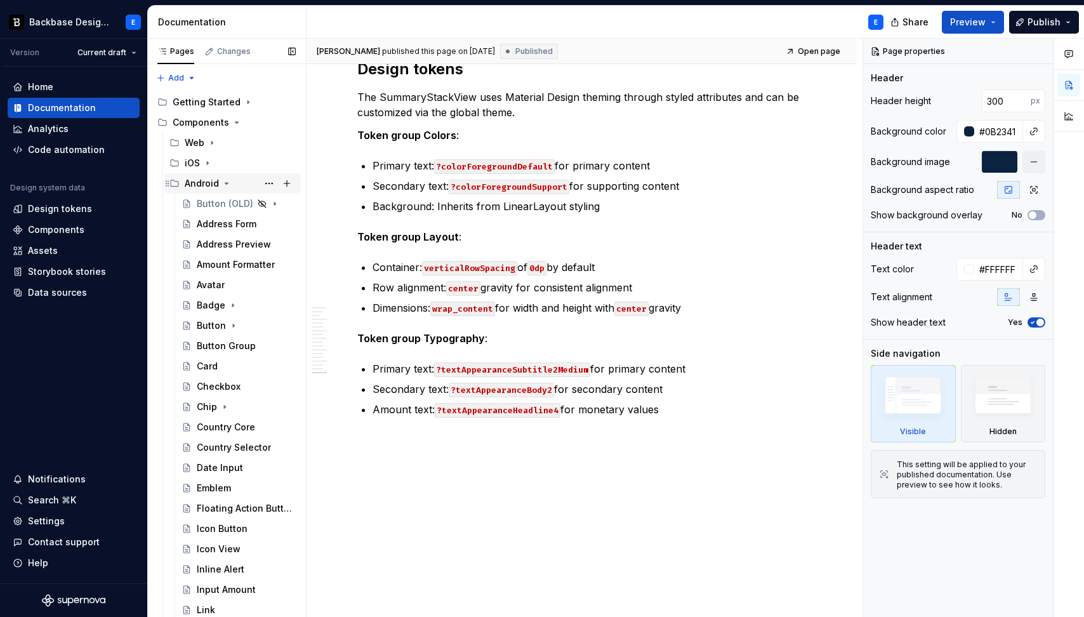
click at [226, 184] on icon "Page tree" at bounding box center [226, 183] width 3 height 1
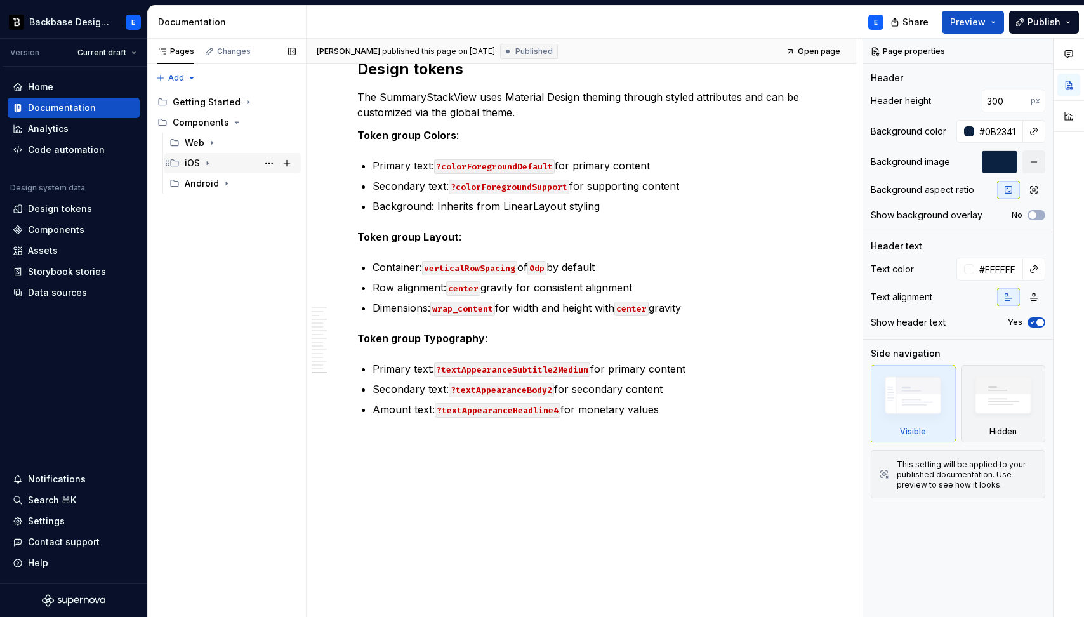
click at [207, 164] on icon "Page tree" at bounding box center [207, 163] width 10 height 10
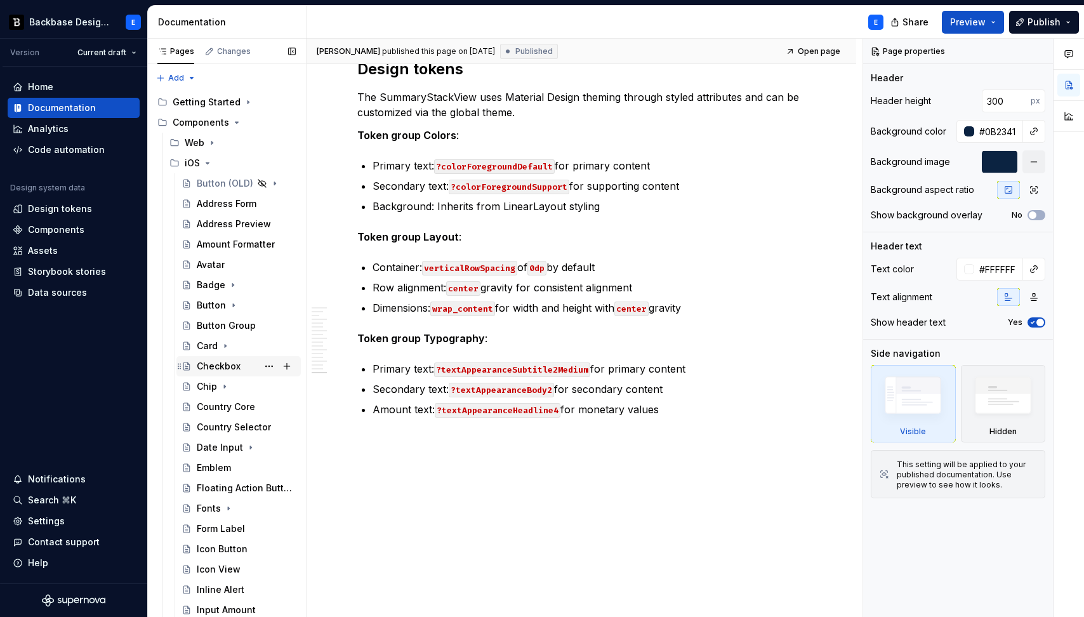
scroll to position [345, 0]
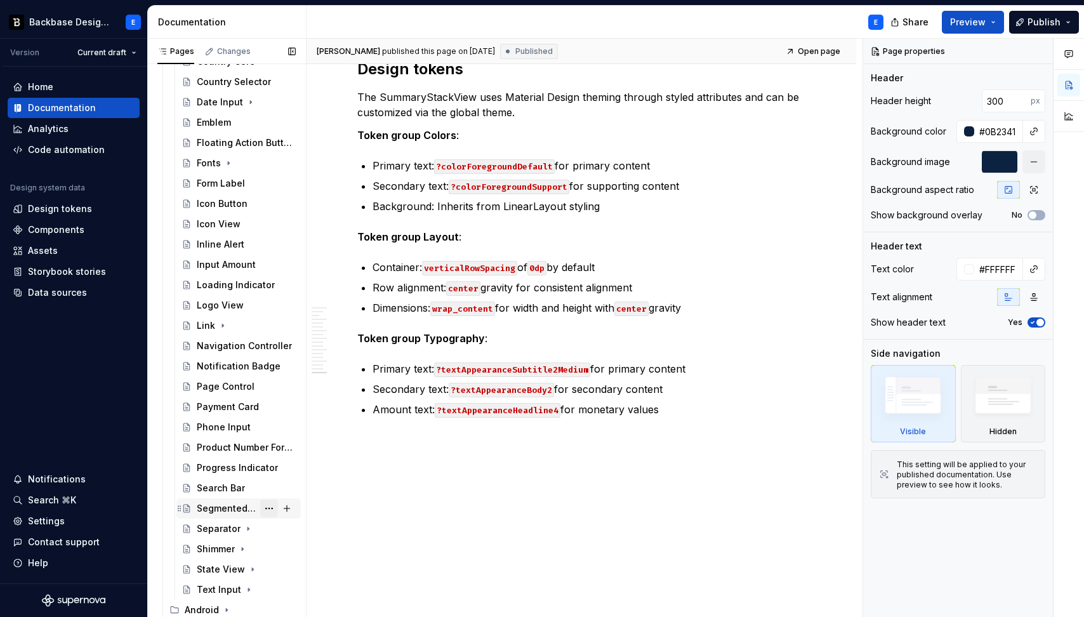
click at [262, 508] on button "Page tree" at bounding box center [269, 508] width 18 height 18
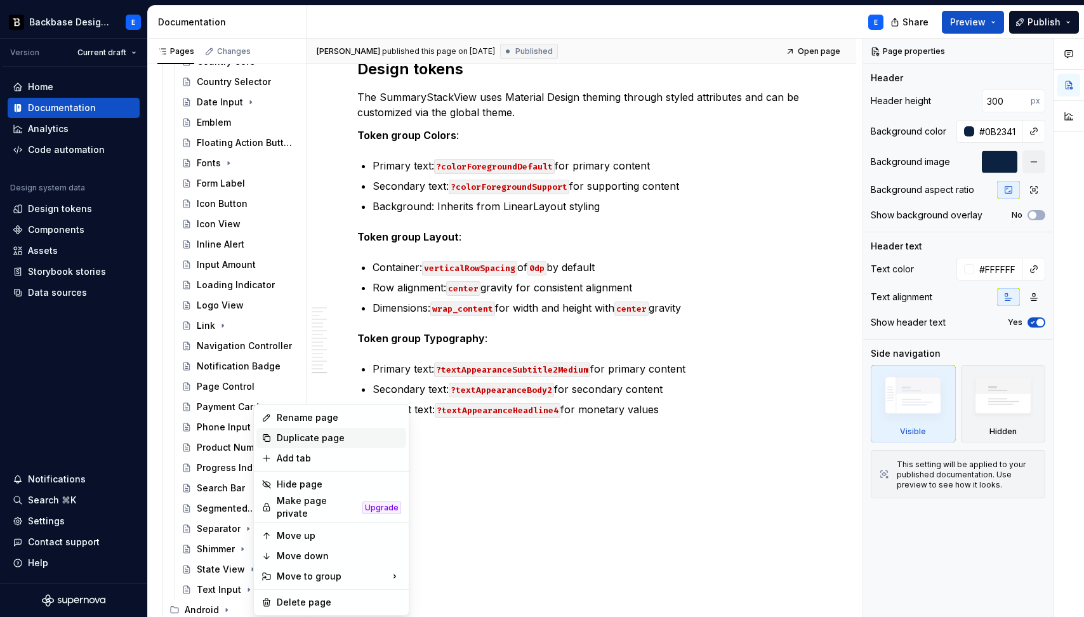
click at [287, 436] on div "Duplicate page" at bounding box center [339, 437] width 124 height 13
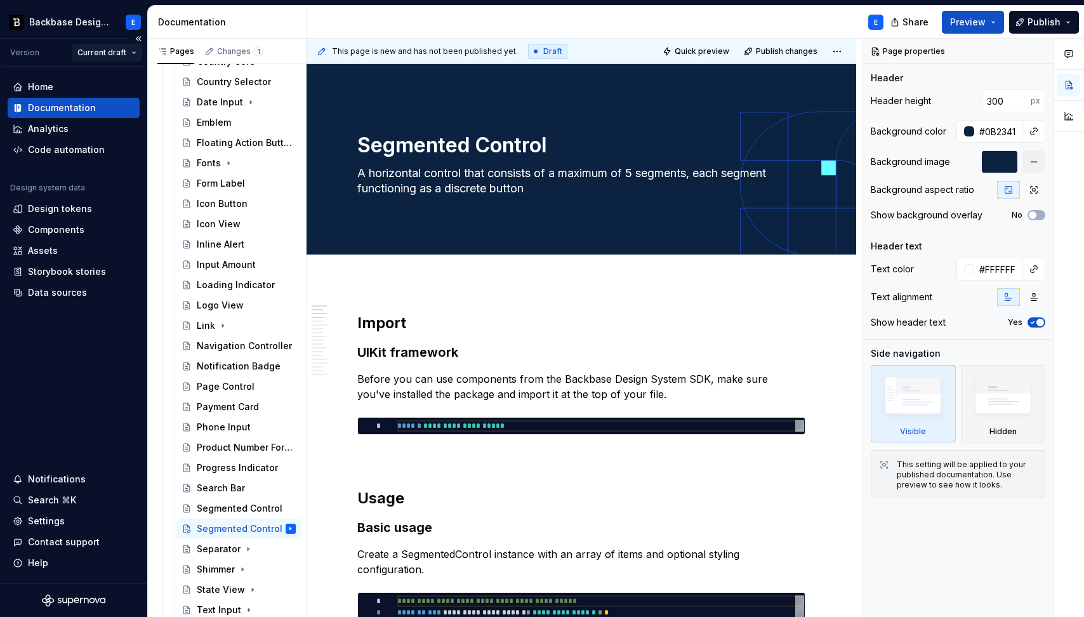
click at [122, 55] on html "Backbase Design System E Version Current draft Home Documentation Analytics Cod…" at bounding box center [542, 308] width 1084 height 617
click at [271, 528] on div "Pages Changes 1 Add Accessibility guide for tree Page tree. Navigate the tree w…" at bounding box center [226, 331] width 159 height 584
click at [262, 526] on button "Page tree" at bounding box center [269, 529] width 18 height 18
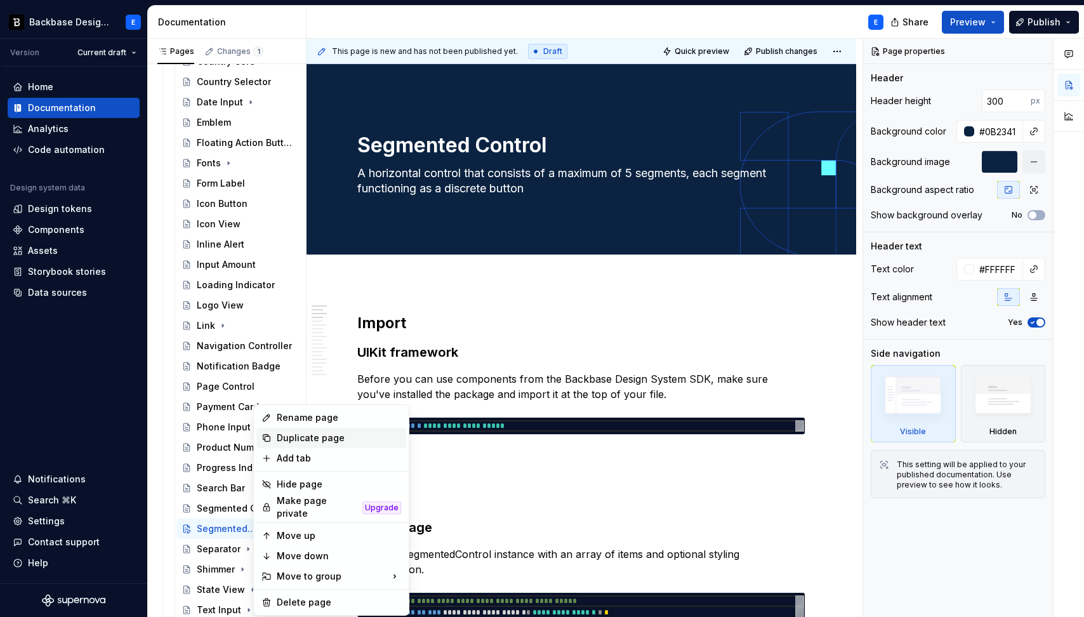
type textarea "*"
click at [285, 414] on div "Rename page" at bounding box center [339, 417] width 124 height 13
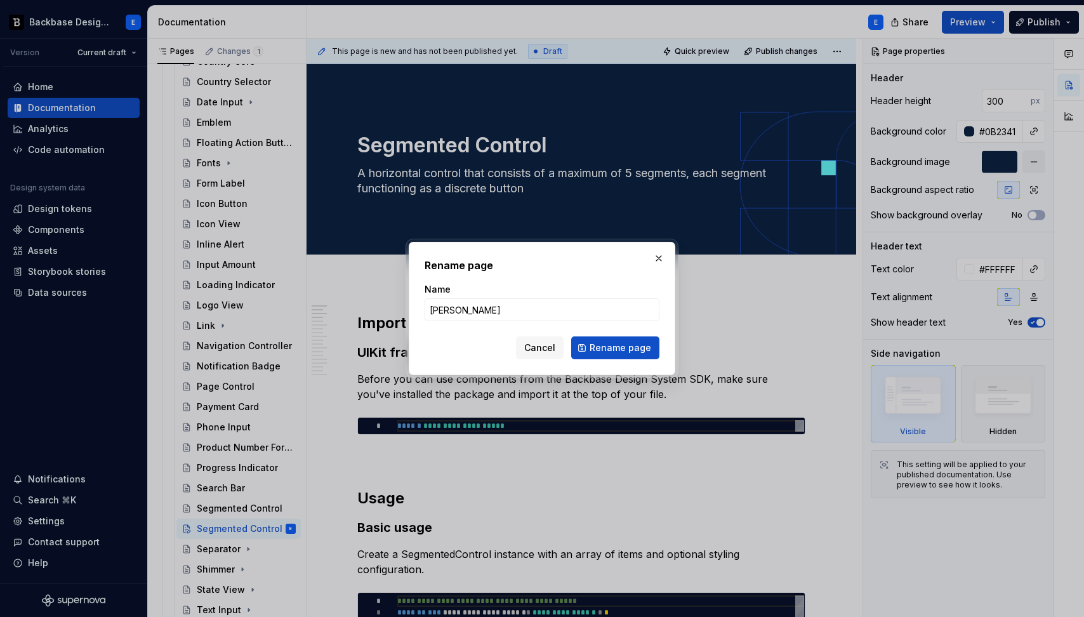
type input "Summary Stack View"
click at [607, 351] on span "Rename page" at bounding box center [620, 347] width 62 height 13
type textarea "*"
type textarea "Summary Stack View"
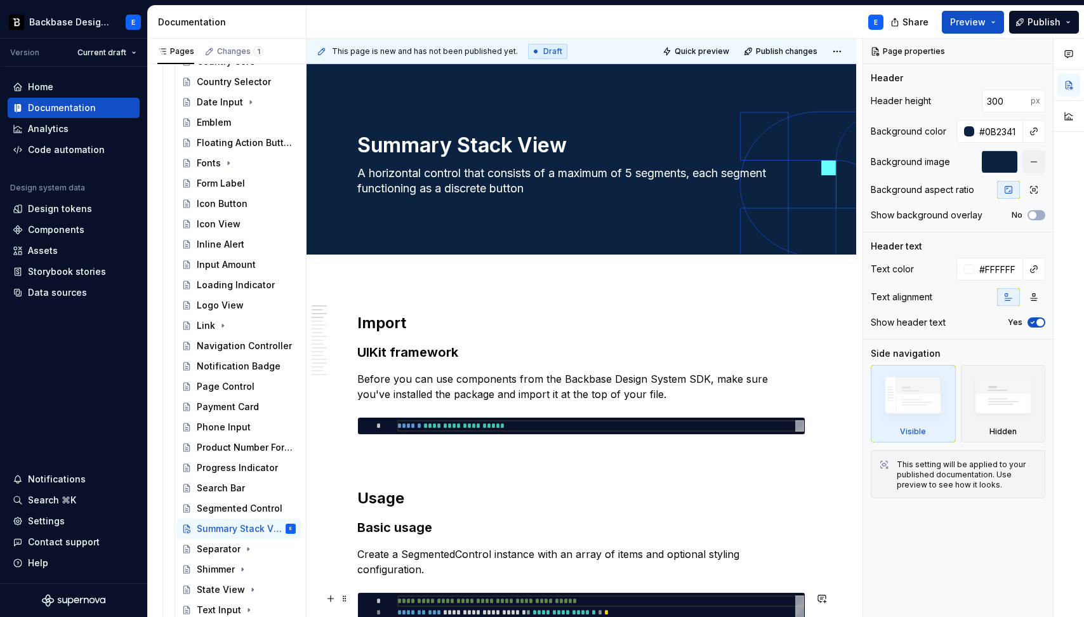
type textarea "*"
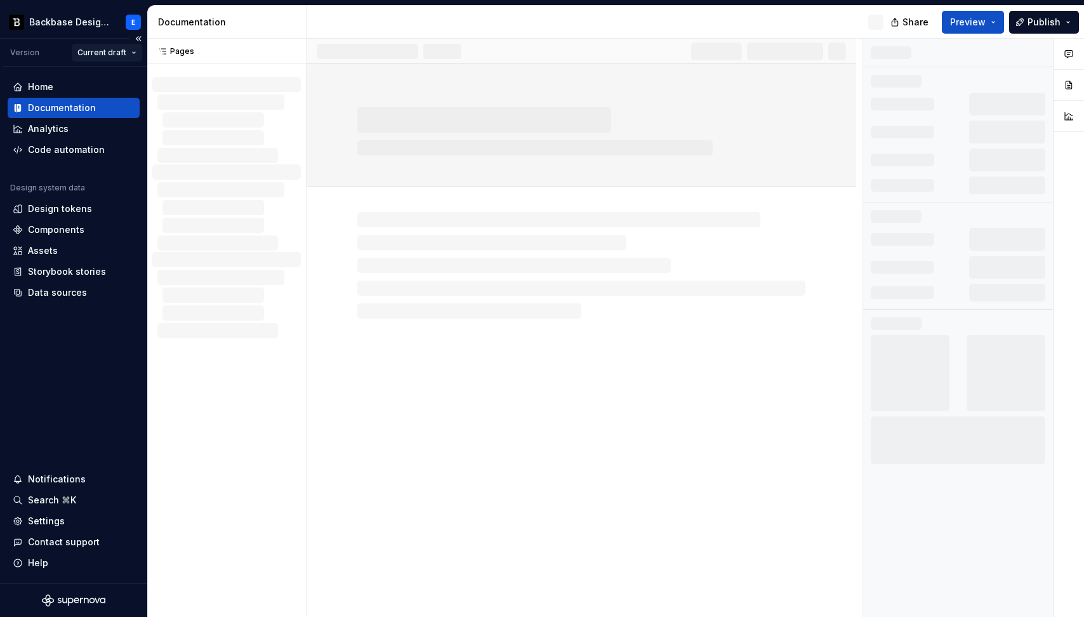
click at [115, 51] on html "Backbase Design System E Version Current draft Home Documentation Analytics Cod…" at bounding box center [542, 308] width 1084 height 617
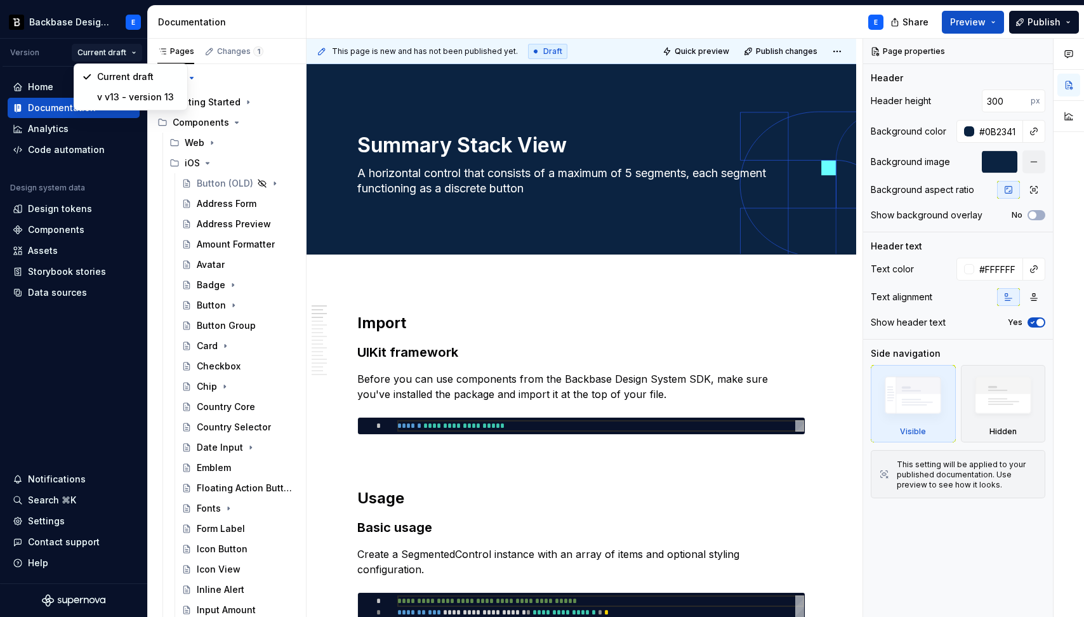
type textarea "*"
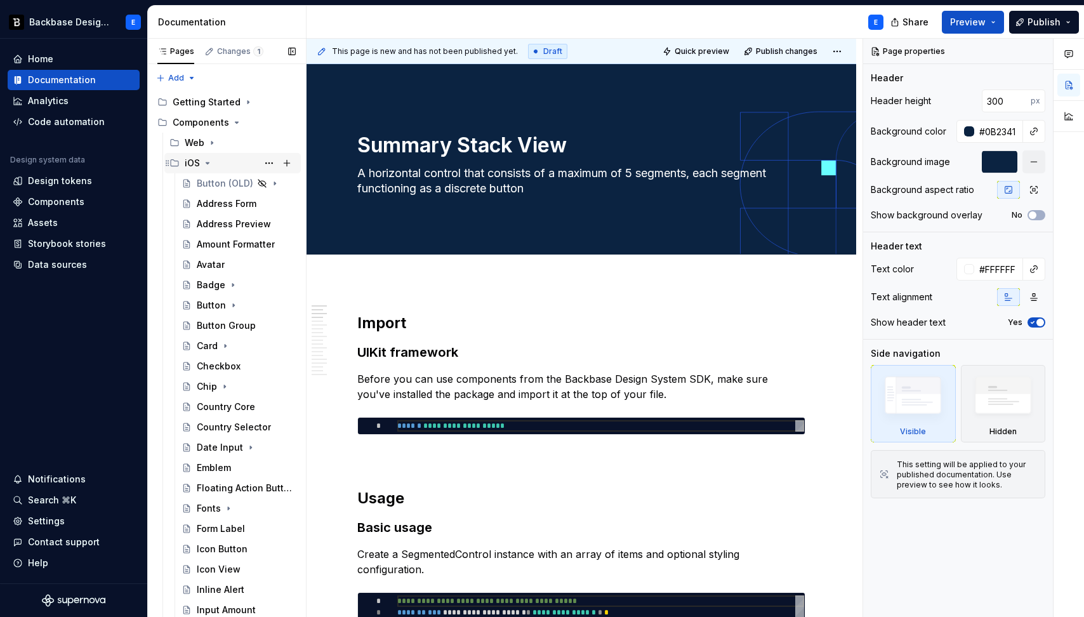
click at [205, 165] on icon "Page tree" at bounding box center [207, 163] width 10 height 10
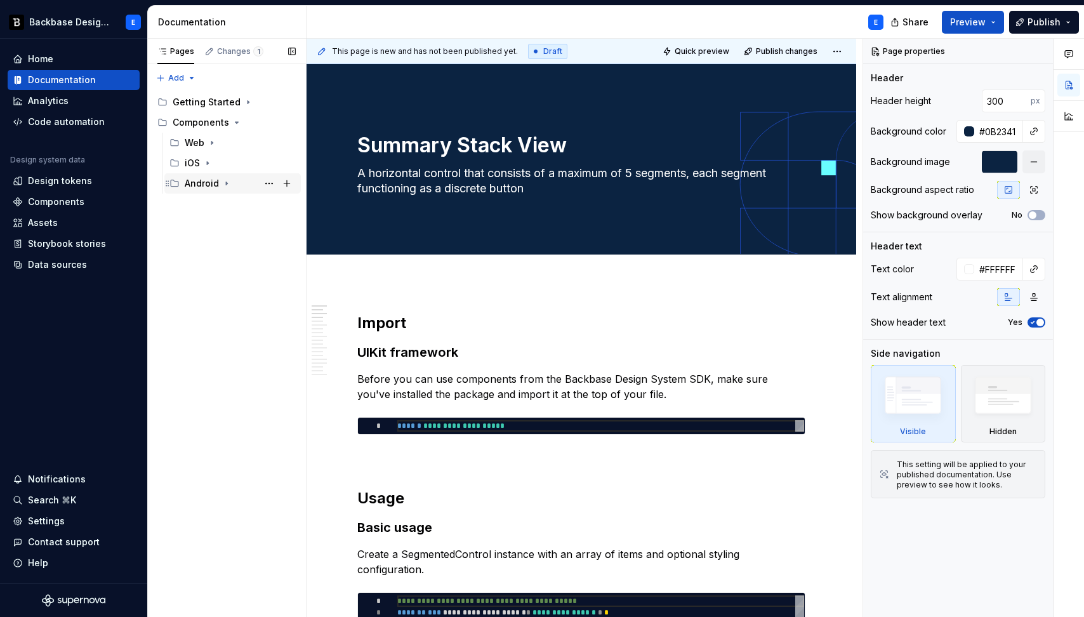
click at [228, 186] on icon "Page tree" at bounding box center [226, 183] width 10 height 10
type textarea "*"
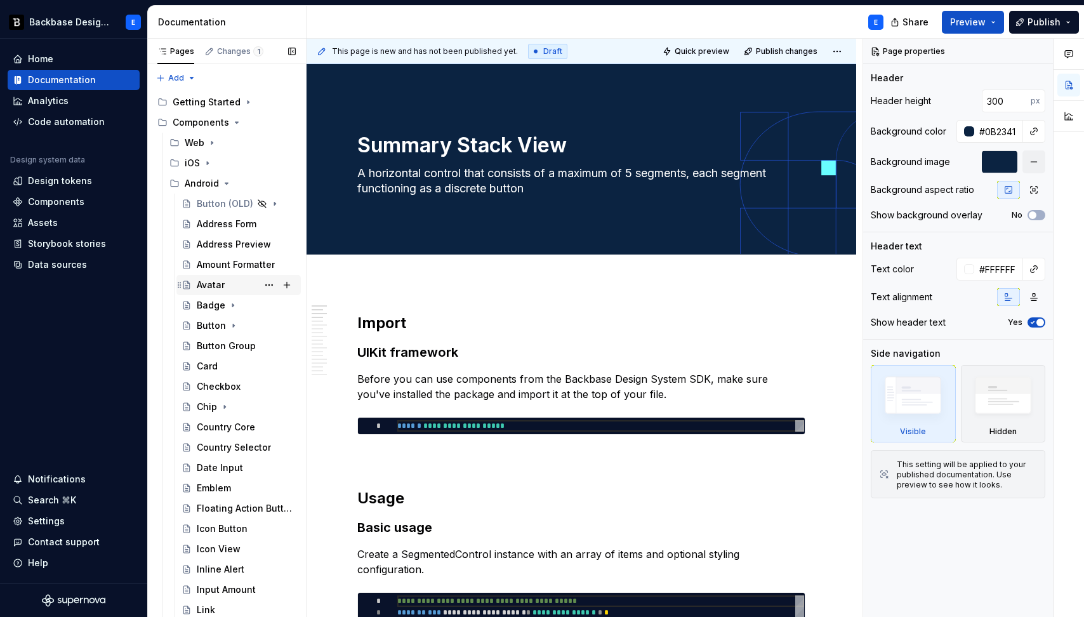
scroll to position [183, 0]
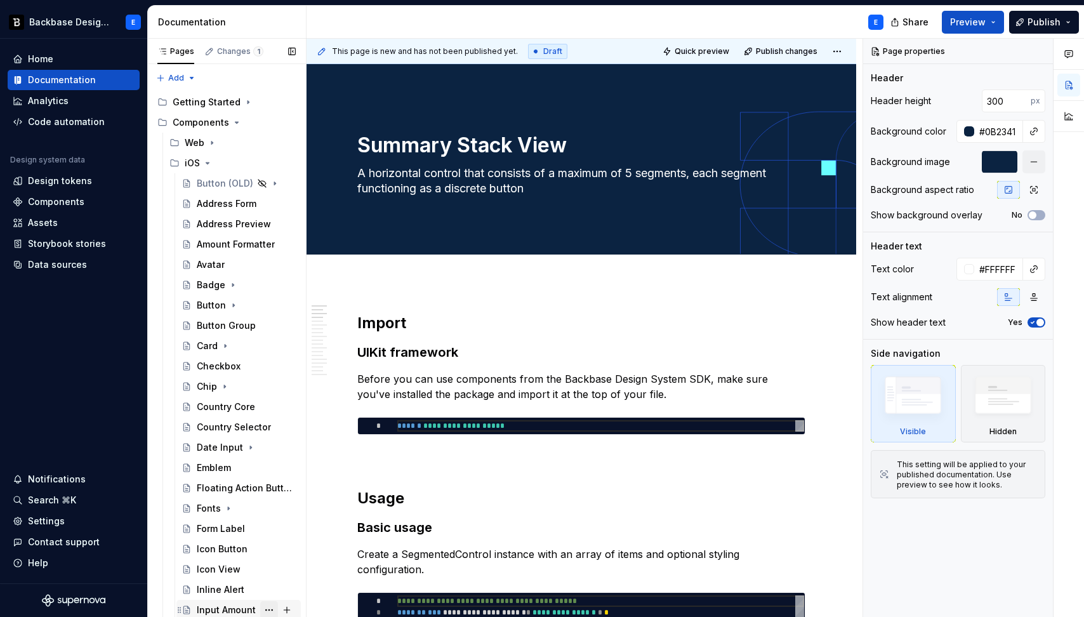
scroll to position [975, 0]
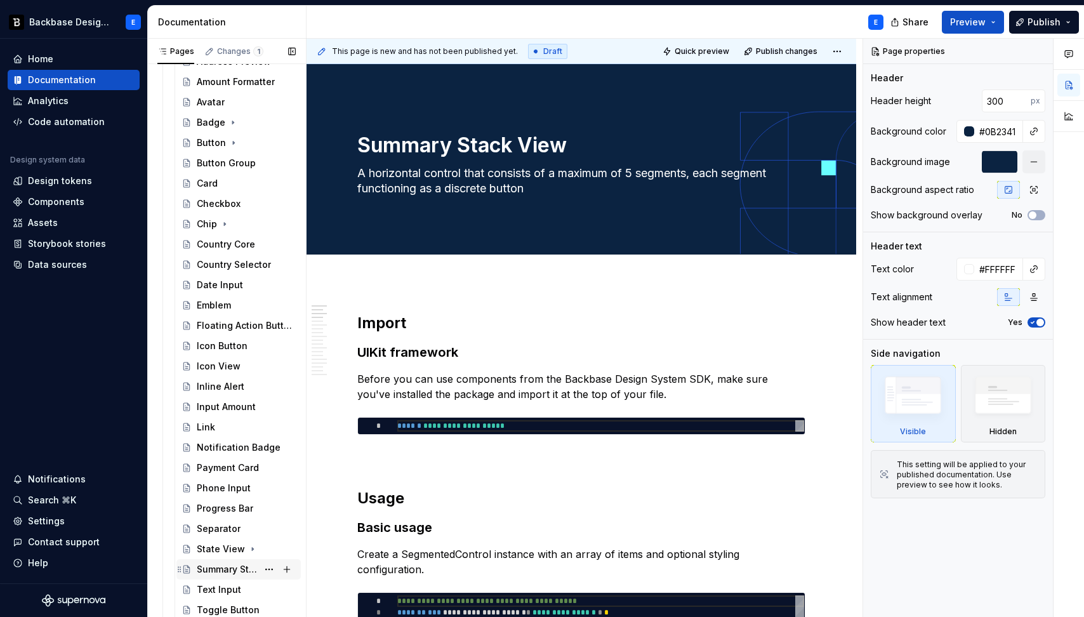
click at [250, 569] on div "Summary Stack View" at bounding box center [227, 569] width 61 height 13
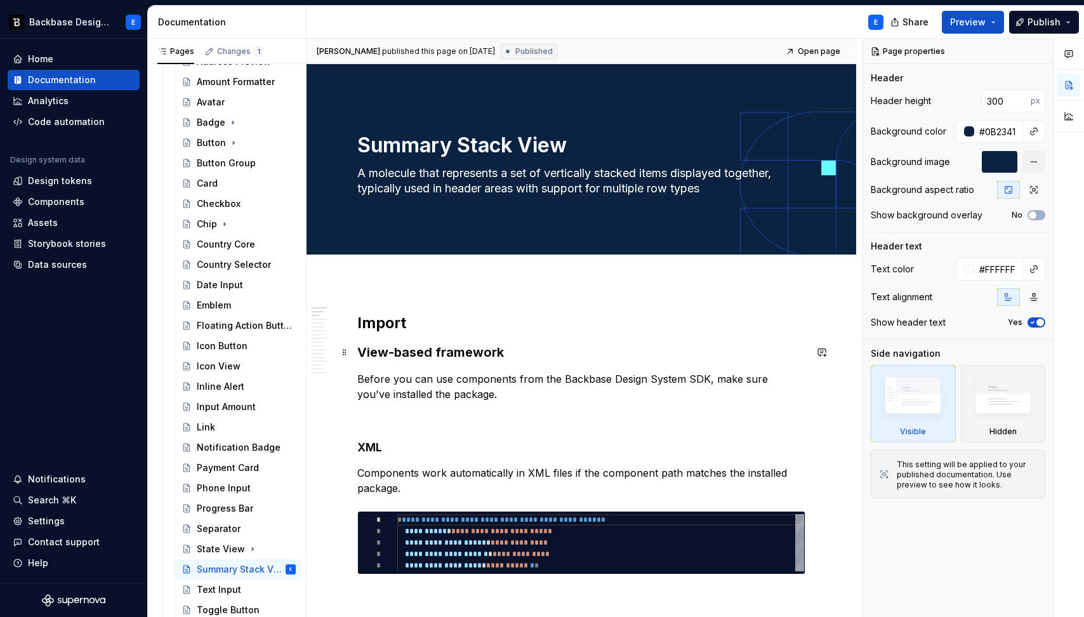
click at [430, 353] on h3 "View-based framework" at bounding box center [581, 352] width 448 height 18
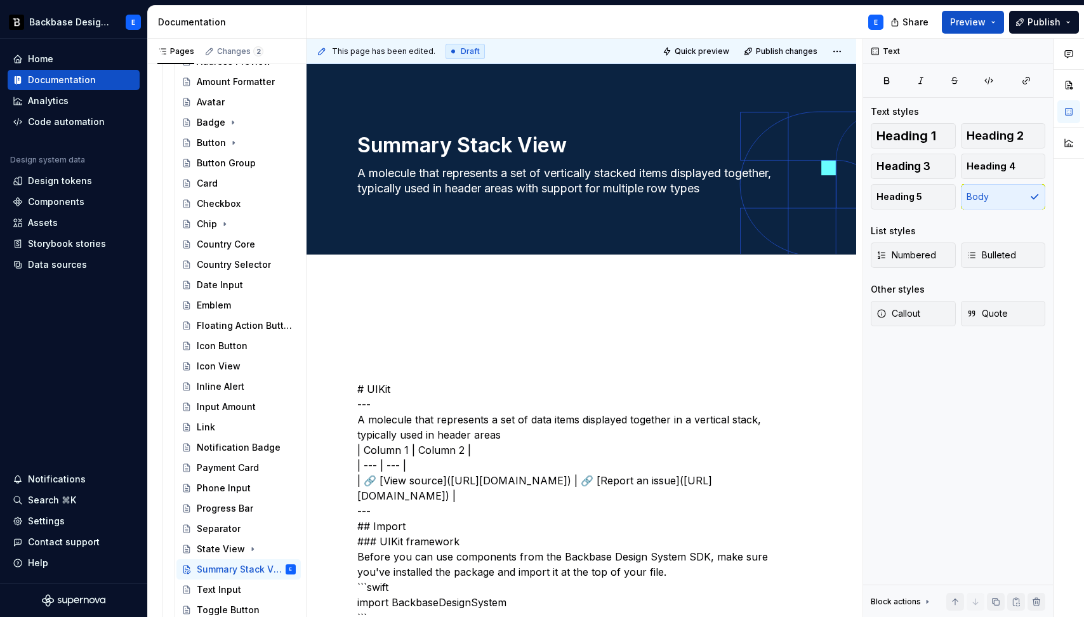
click at [416, 278] on div at bounding box center [581, 268] width 550 height 28
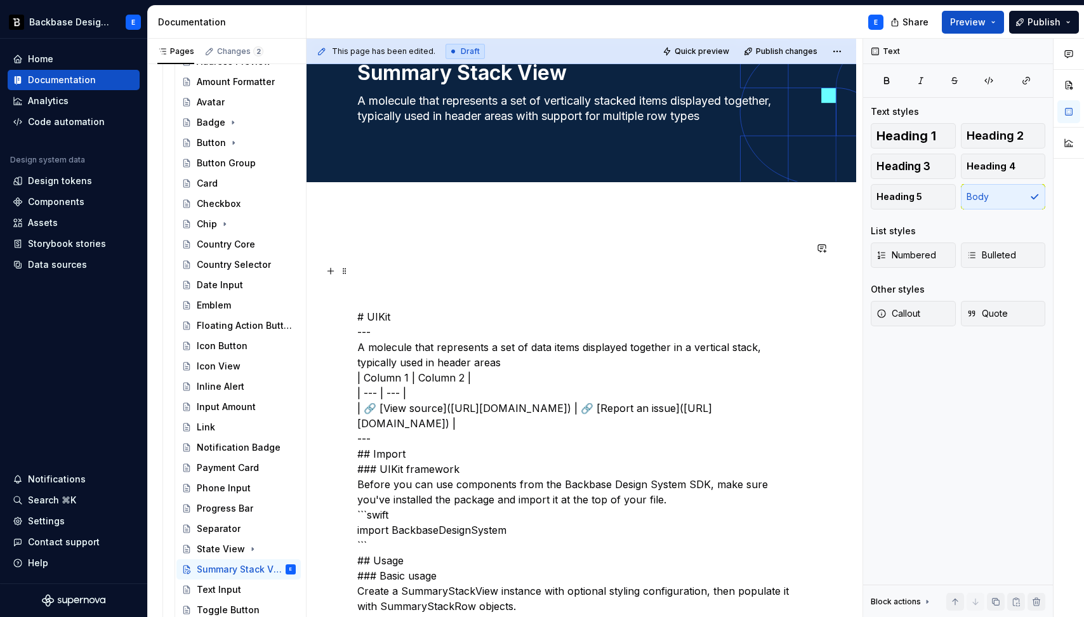
scroll to position [83, 0]
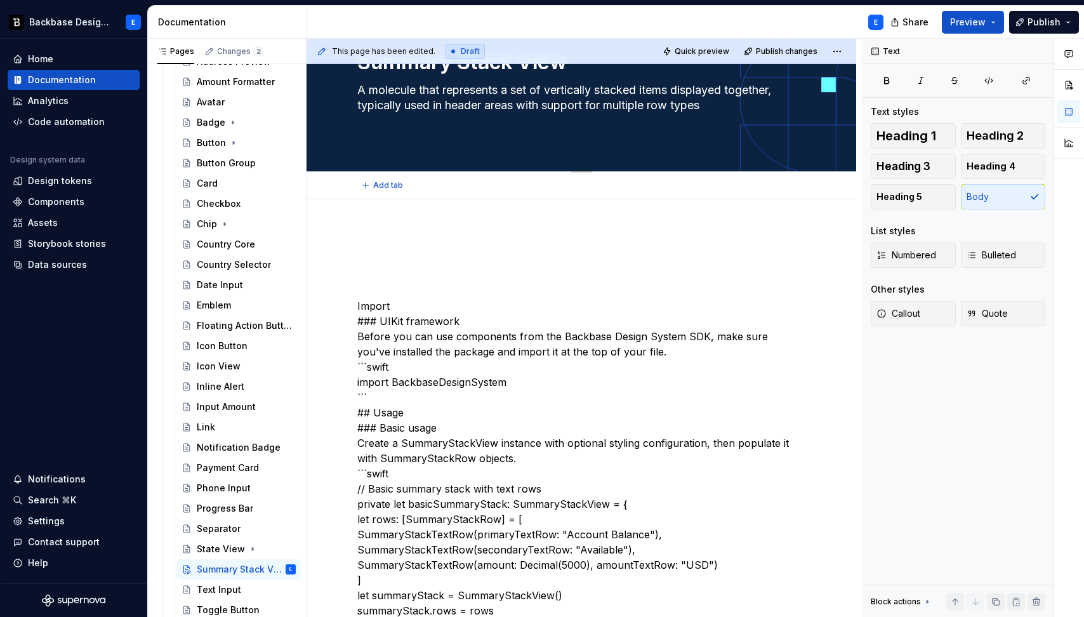
click at [486, 106] on textarea "A molecule that represents a set of vertically stacked items displayed together…" at bounding box center [579, 98] width 448 height 36
paste textarea "data items displayed together in a vertical stack, typically used in header area"
type textarea "*"
type textarea "A molecule that represents a set of data items displayed together in a vertical…"
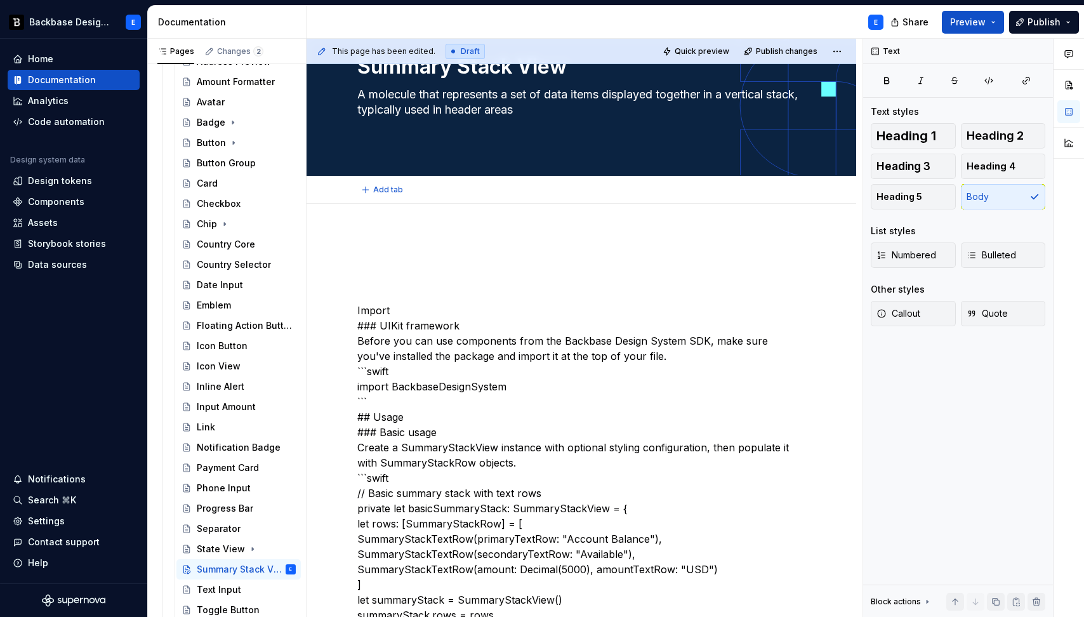
type textarea "*"
type textarea "A molecule that represents a set of data items displayed together in a vertical…"
click at [422, 209] on div "This page has been edited. Draft Quick preview Publish changes Summary Stack Vi…" at bounding box center [584, 328] width 556 height 579
click at [433, 235] on p at bounding box center [581, 241] width 448 height 15
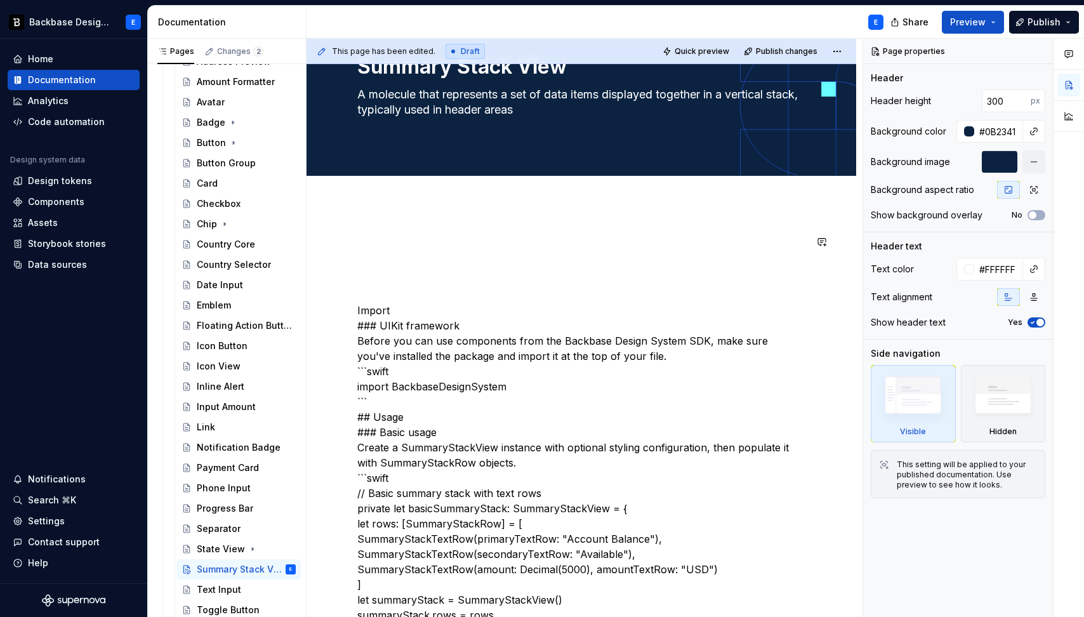
type textarea "*"
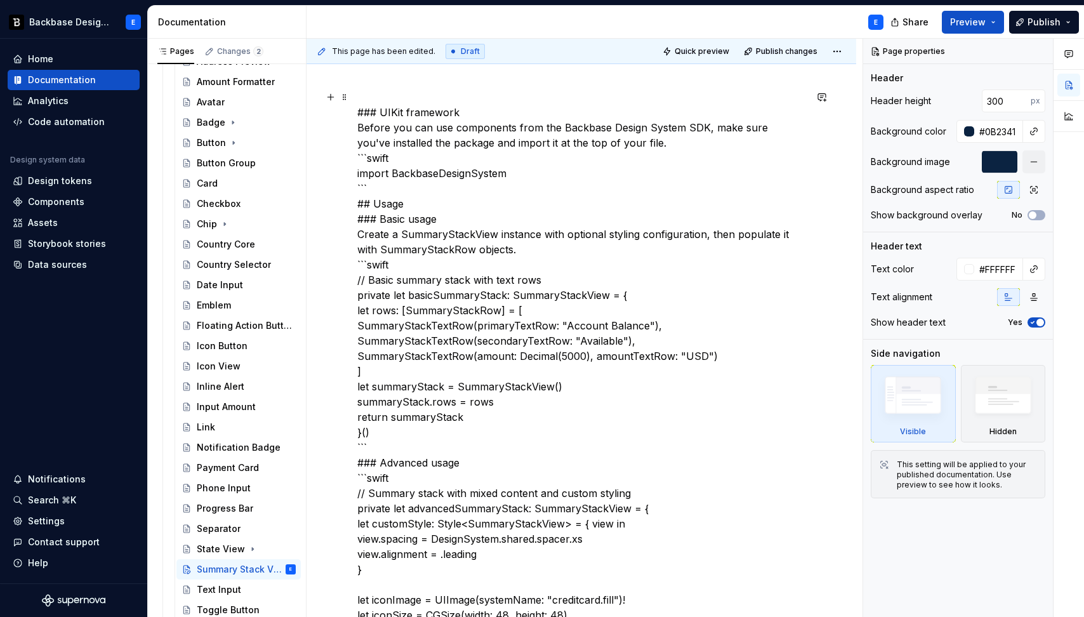
scroll to position [0, 0]
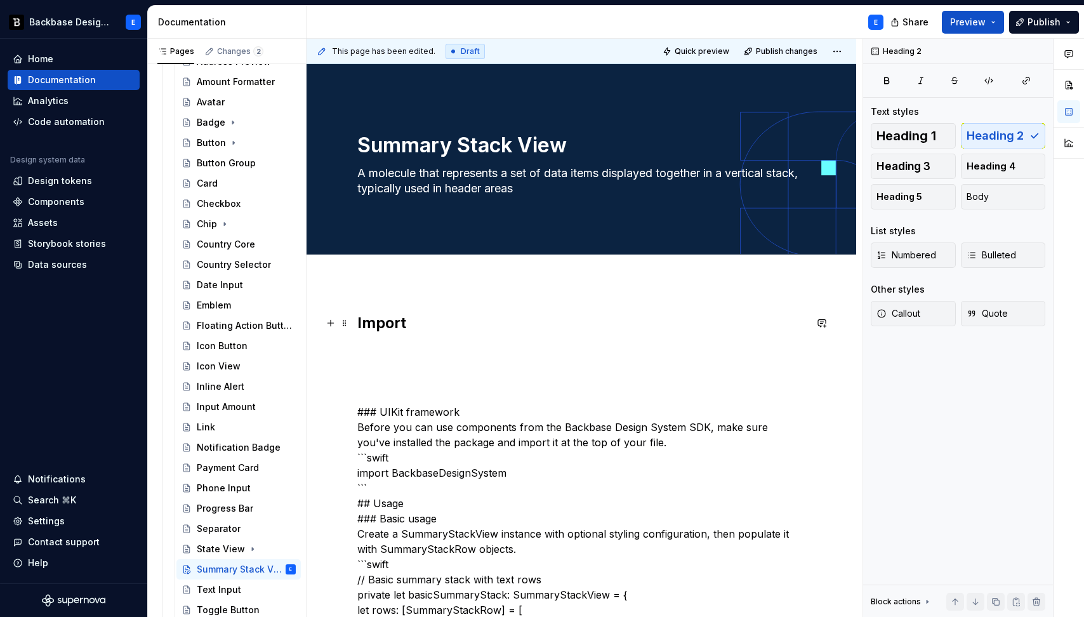
click at [412, 324] on h2 "Import" at bounding box center [581, 323] width 448 height 20
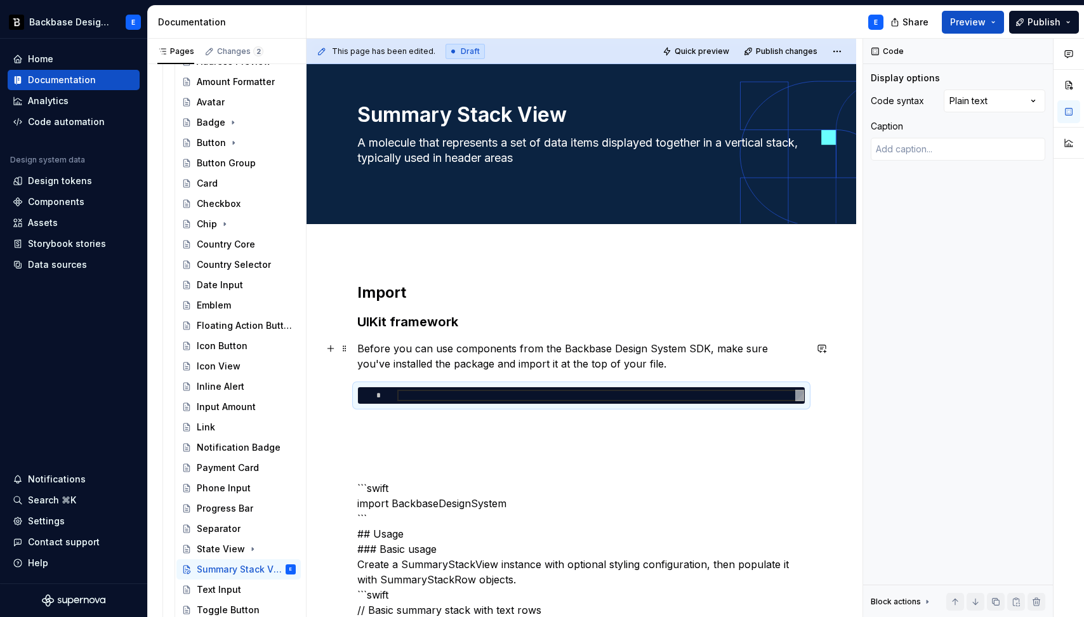
scroll to position [67, 0]
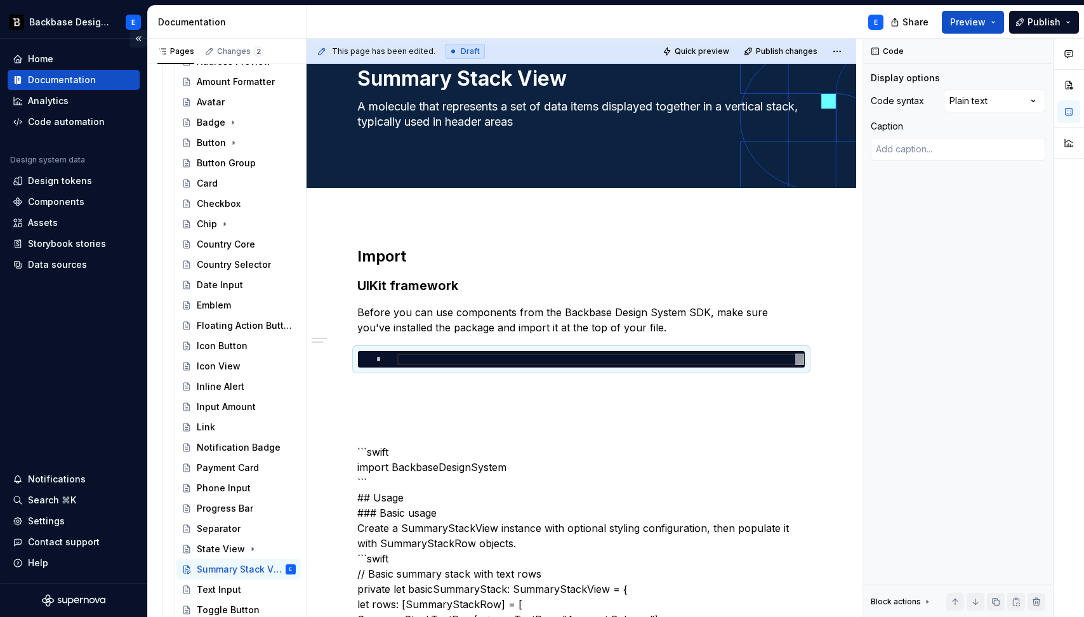
click at [136, 39] on button "Collapse sidebar" at bounding box center [138, 39] width 18 height 18
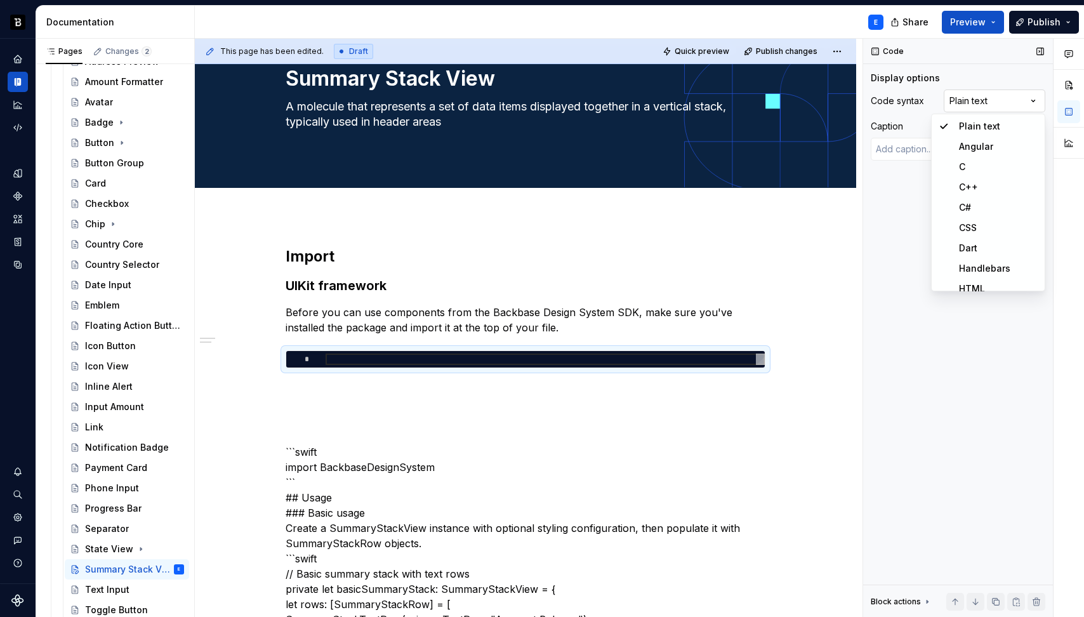
click at [1001, 104] on div "Comments Open comments No comments yet Select ‘Comment’ from the block context …" at bounding box center [973, 328] width 221 height 579
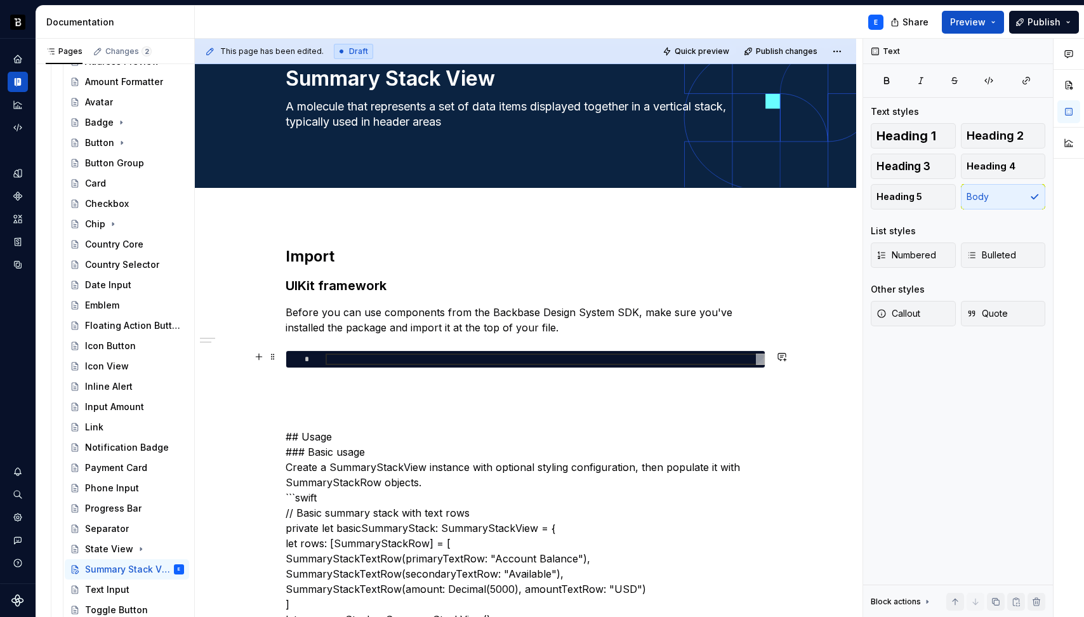
click at [346, 358] on div at bounding box center [545, 358] width 439 height 11
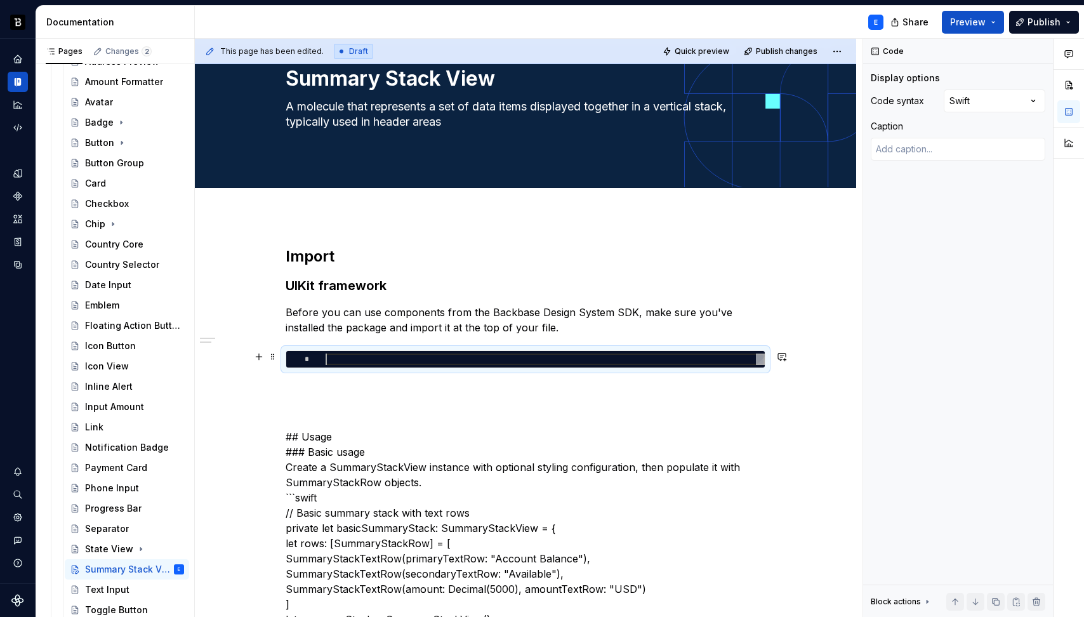
type textarea "*"
type textarea "**********"
click at [276, 357] on span at bounding box center [273, 357] width 10 height 18
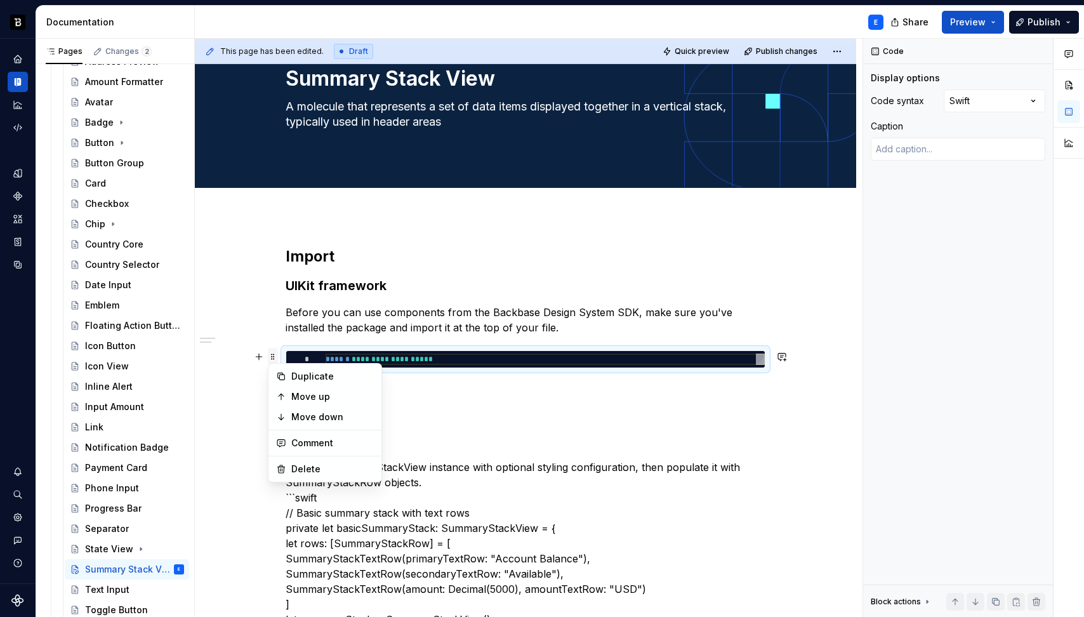
click at [276, 357] on span at bounding box center [273, 357] width 10 height 18
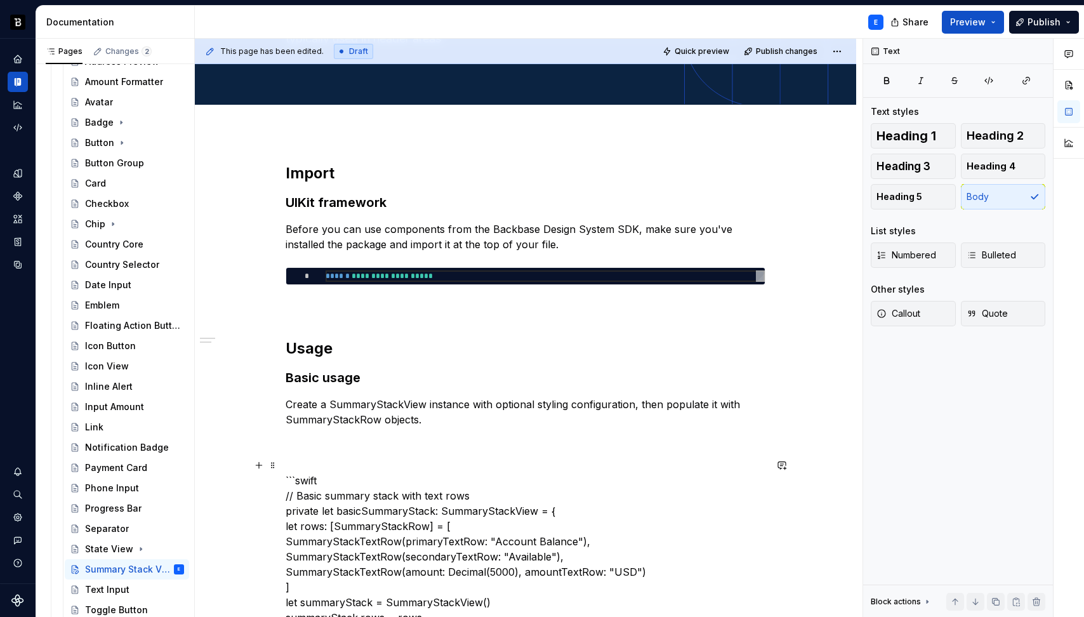
scroll to position [172, 0]
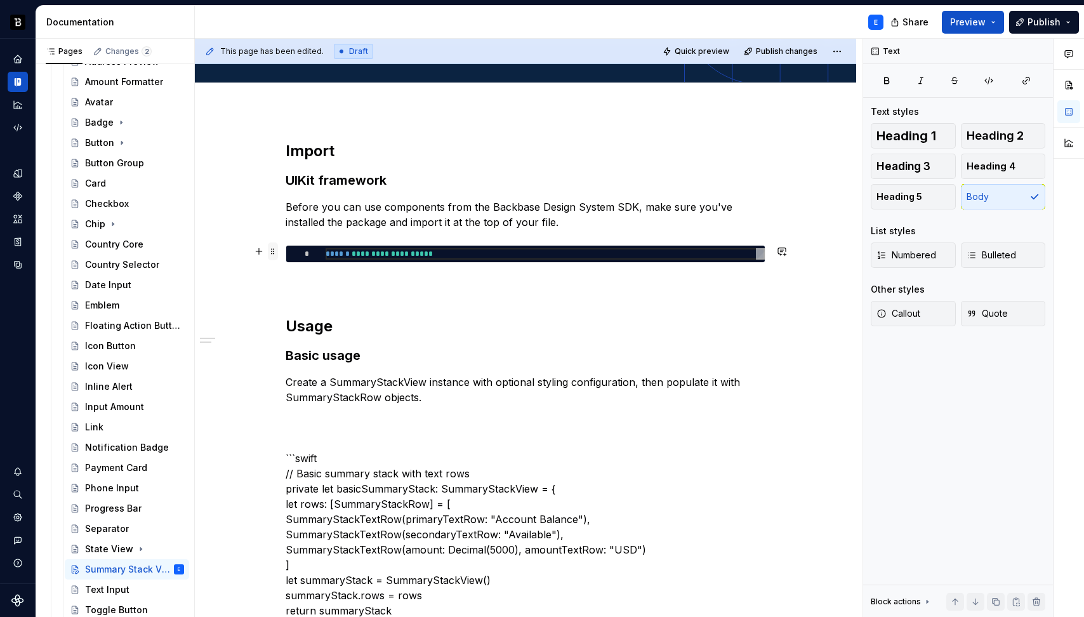
click at [275, 256] on span at bounding box center [273, 251] width 10 height 18
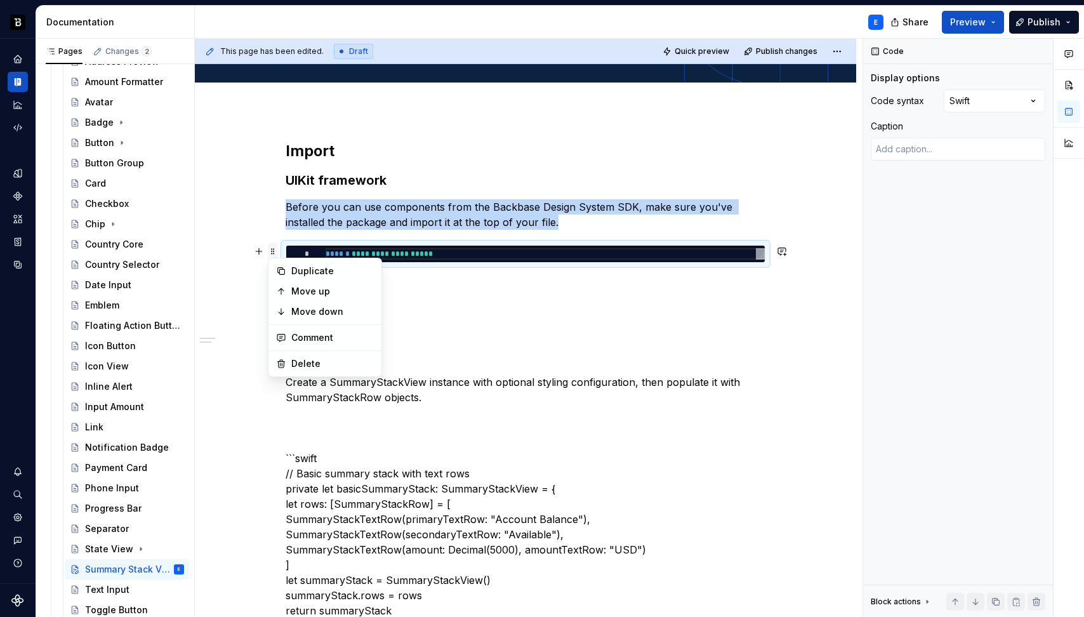
click at [275, 256] on span at bounding box center [273, 251] width 10 height 18
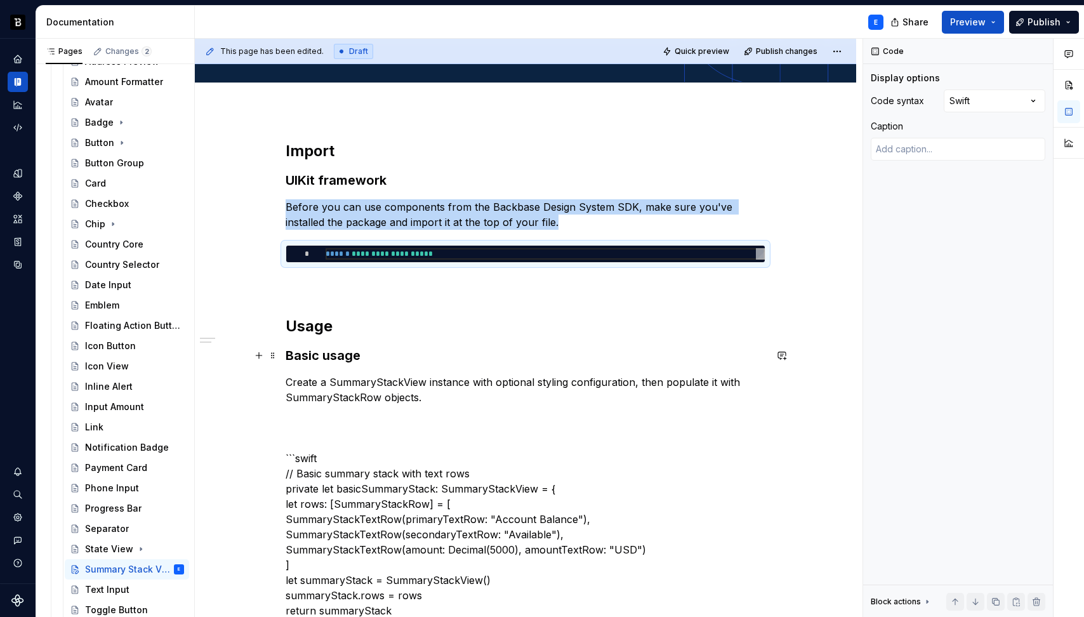
copy p "Before you can use components from the Backbase Design System SDK, make sure yo…"
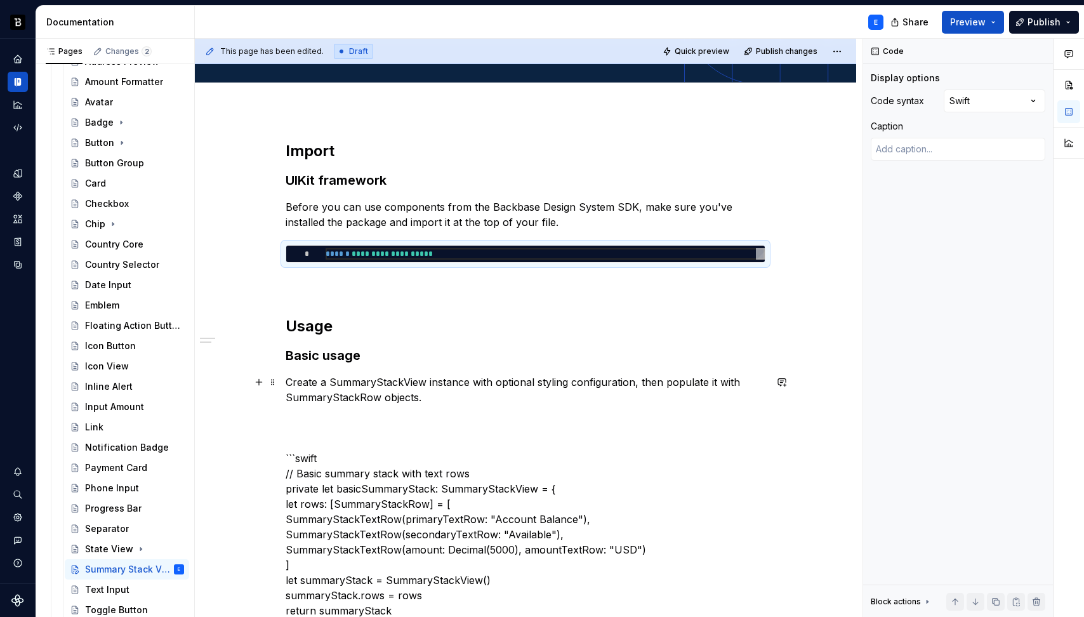
click at [443, 395] on p "Create a SummaryStackView instance with optional styling configuration, then po…" at bounding box center [526, 389] width 480 height 30
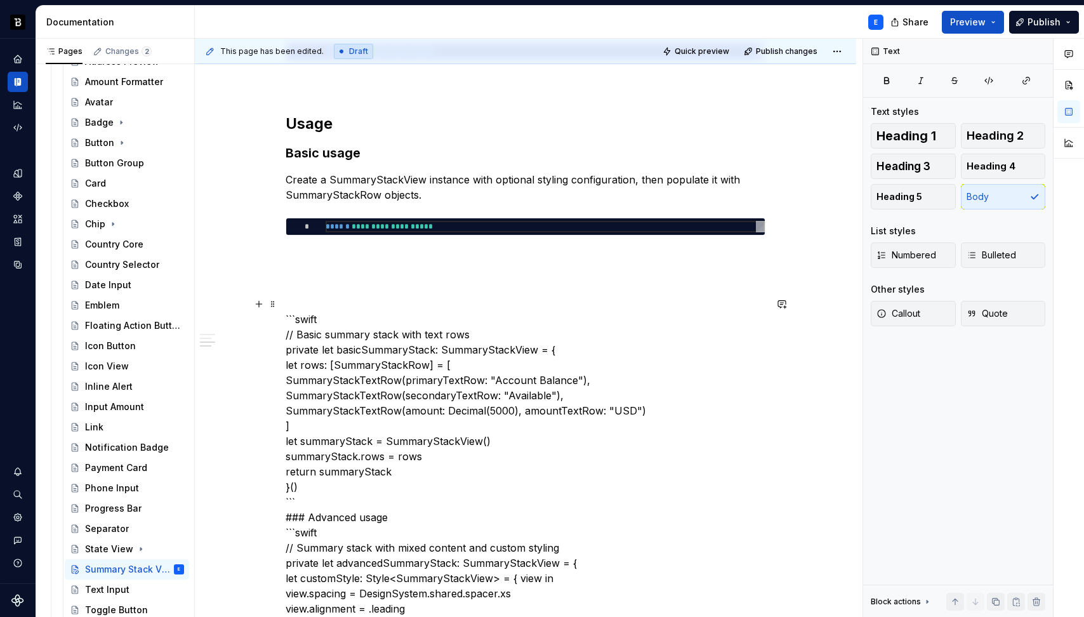
scroll to position [375, 0]
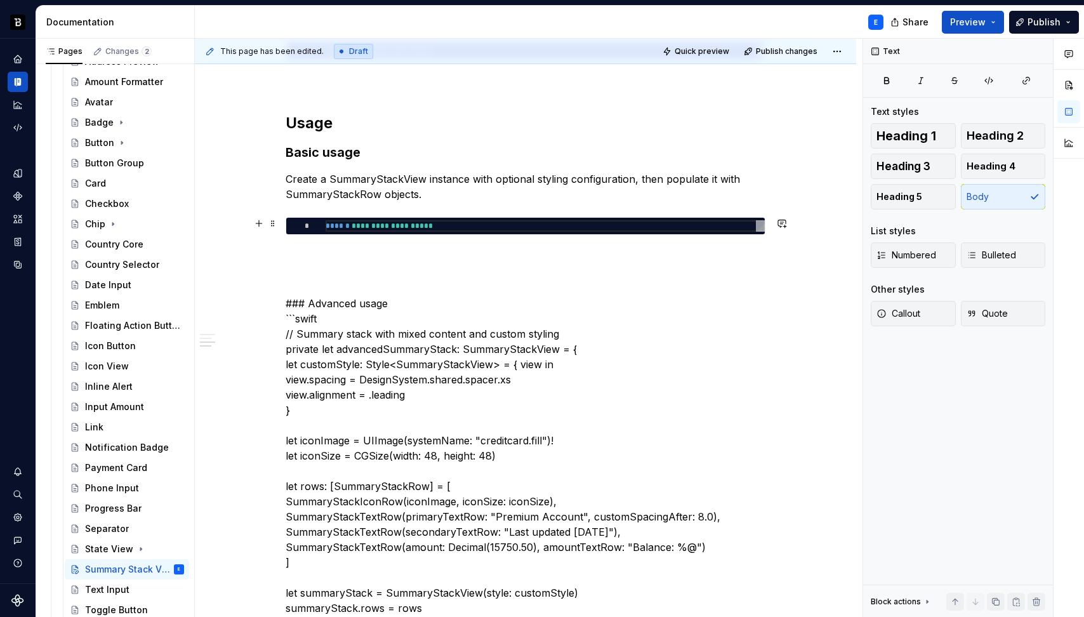
type textarea "*"
type textarea "**********"
click at [451, 223] on div "**********" at bounding box center [545, 225] width 439 height 11
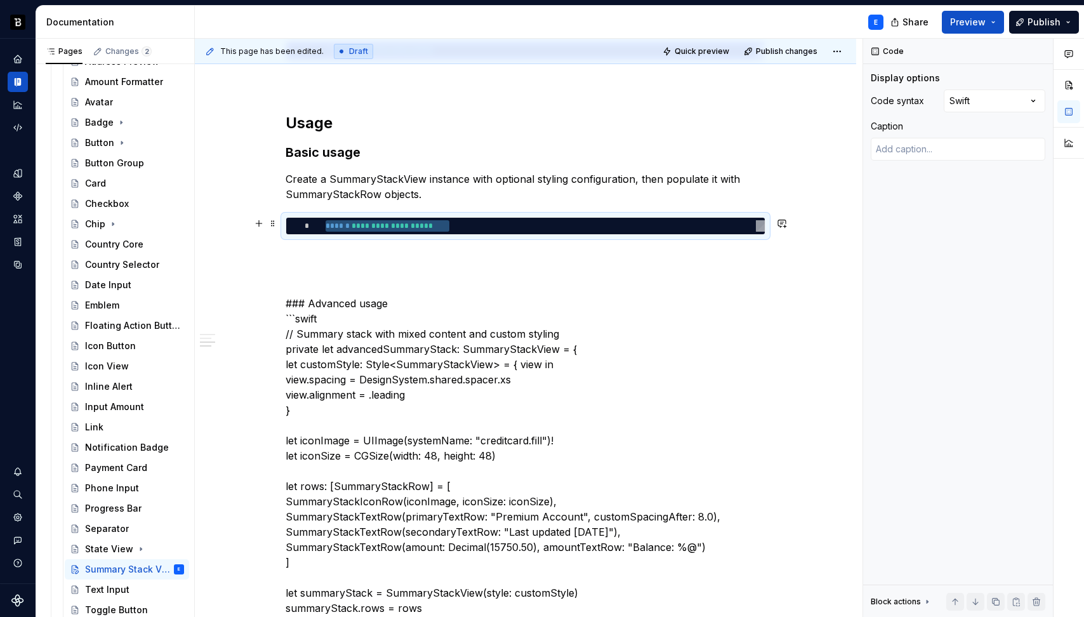
type textarea "*"
type textarea "***"
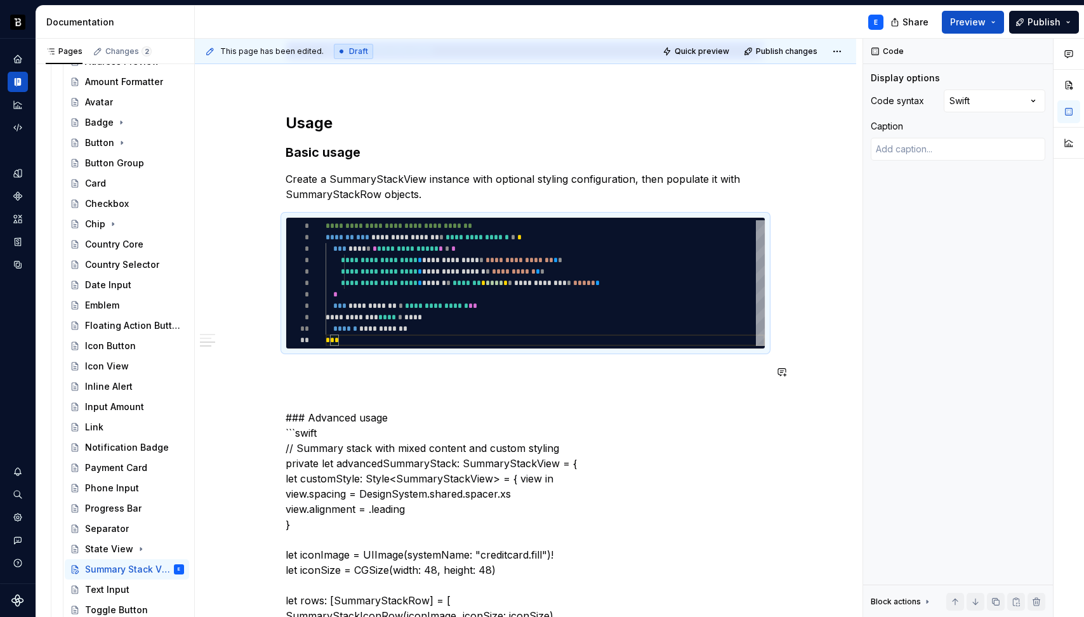
click at [398, 364] on p at bounding box center [526, 371] width 480 height 15
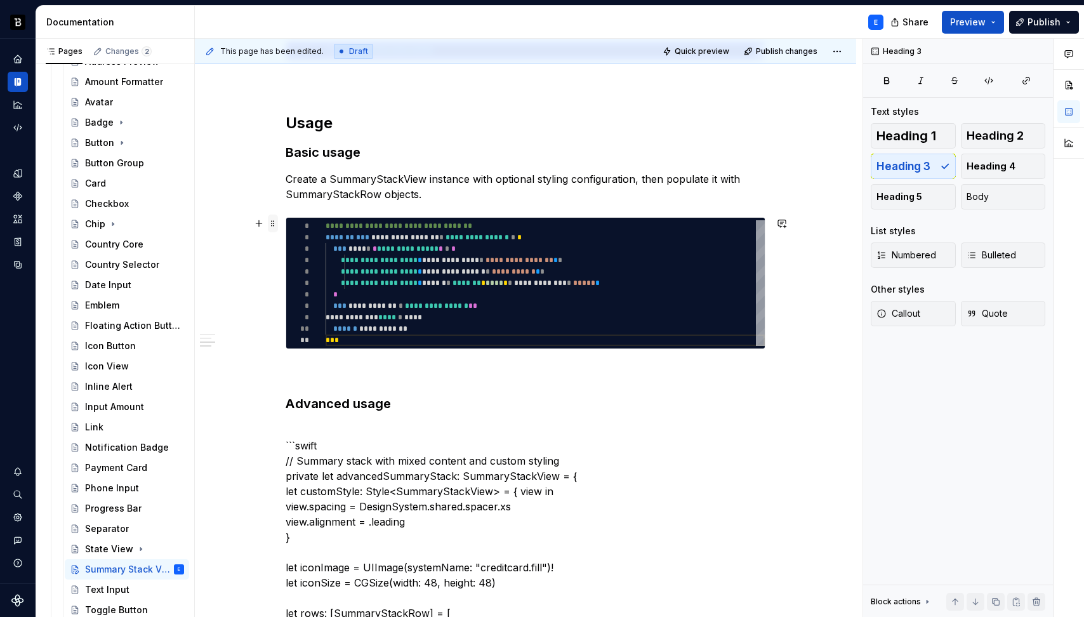
click at [271, 226] on span at bounding box center [273, 223] width 10 height 18
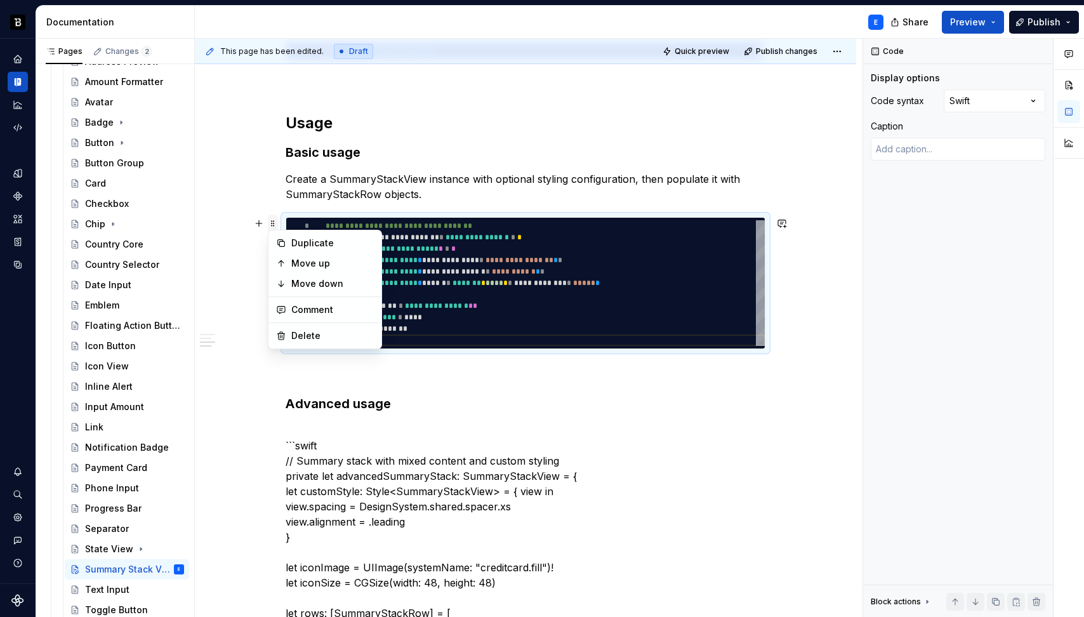
click at [271, 226] on span at bounding box center [273, 223] width 10 height 18
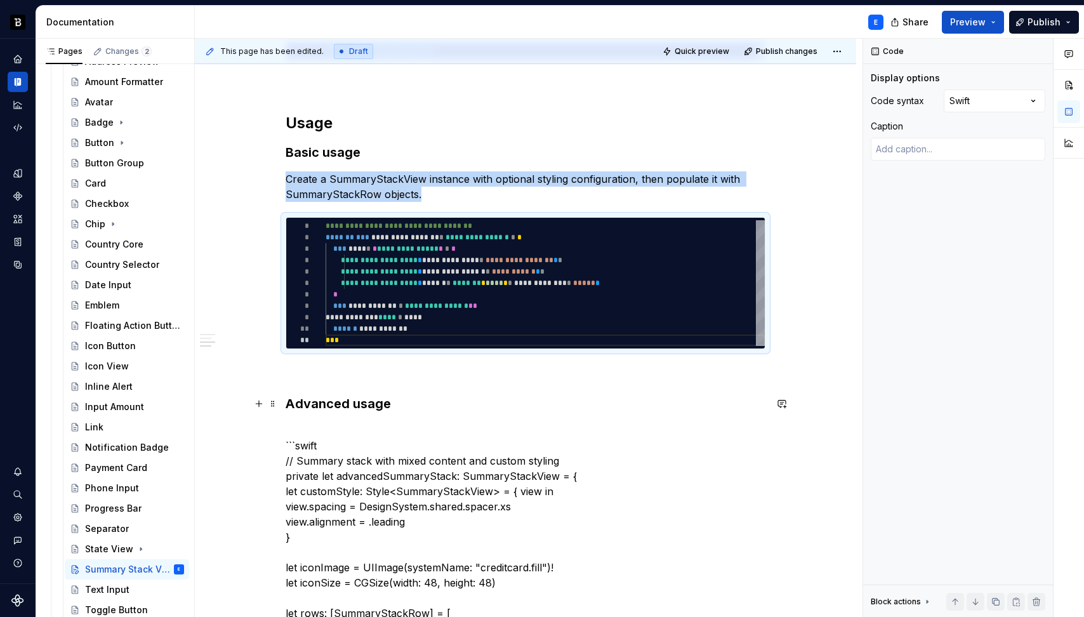
copy p "Create a SummaryStackView instance with optional styling configuration, then po…"
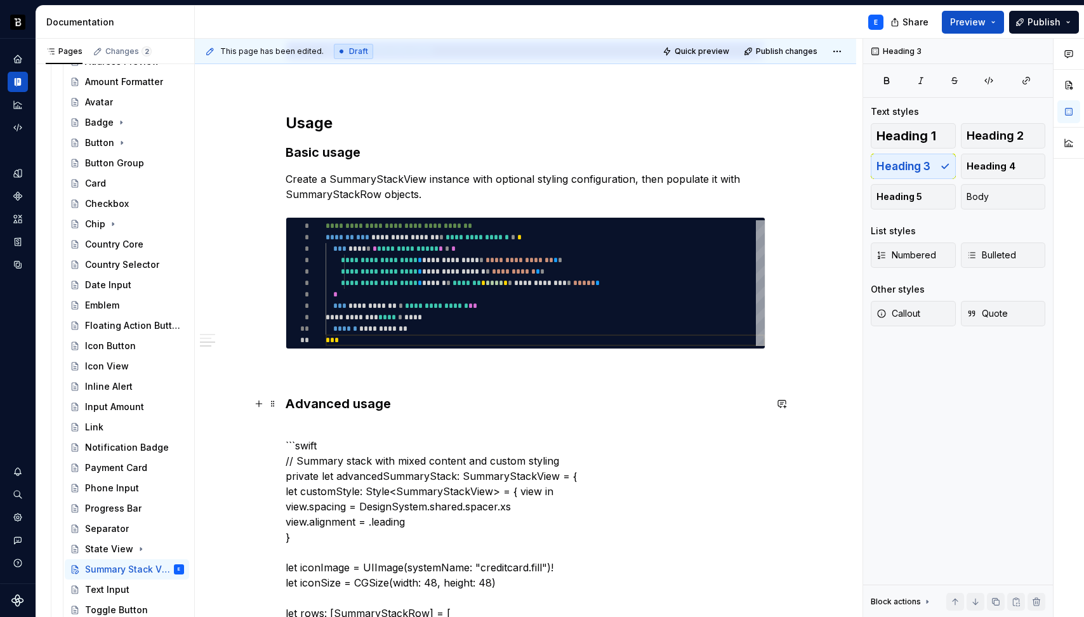
click at [394, 404] on h3 "Advanced usage" at bounding box center [526, 404] width 480 height 18
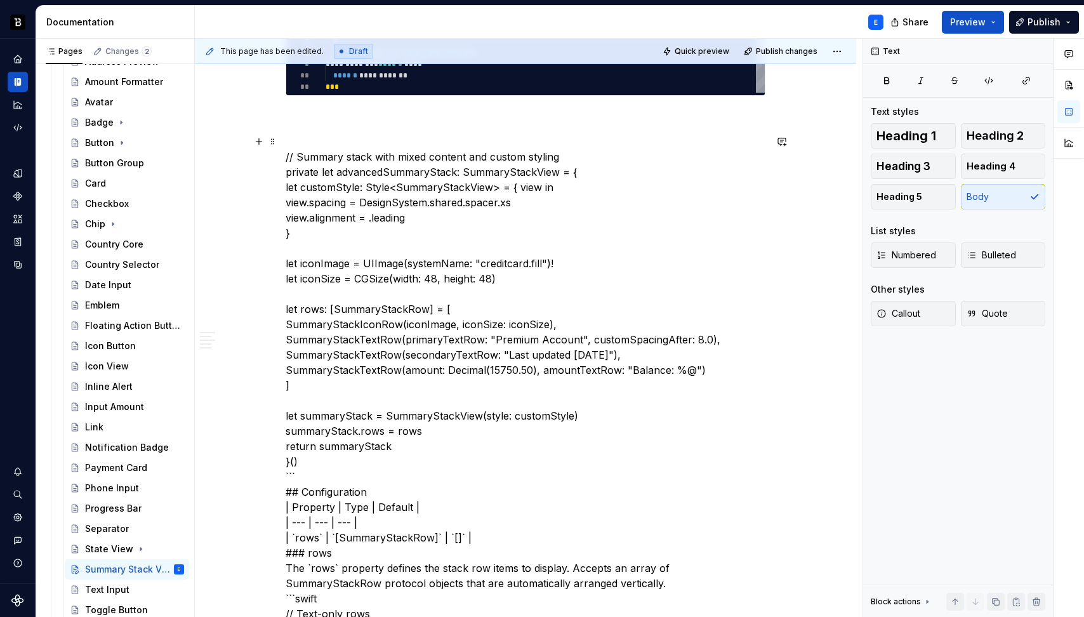
scroll to position [843, 0]
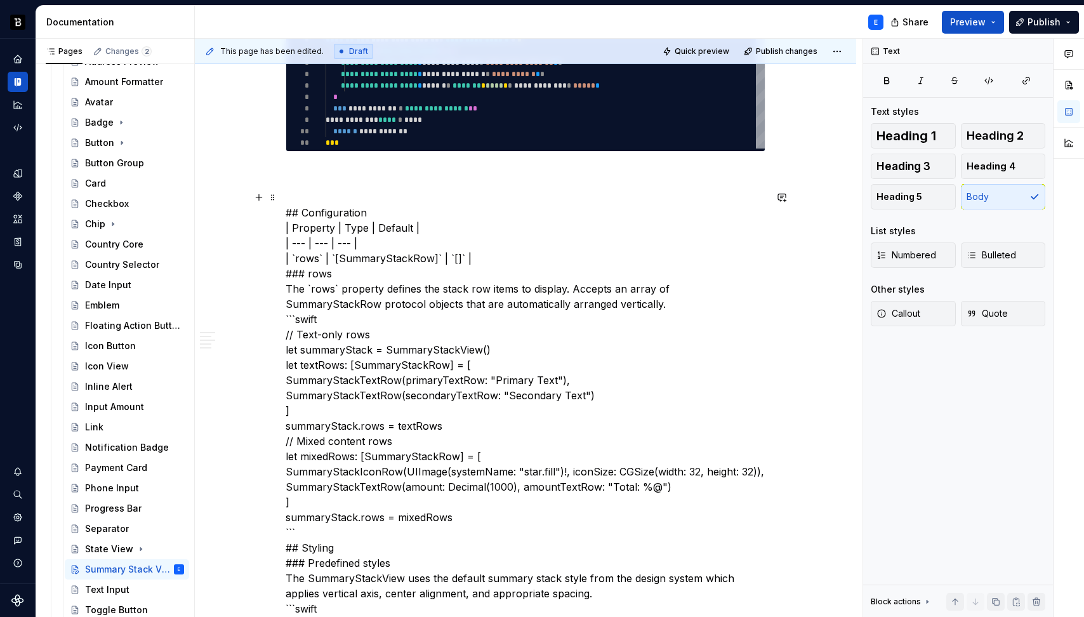
scroll to position [704, 0]
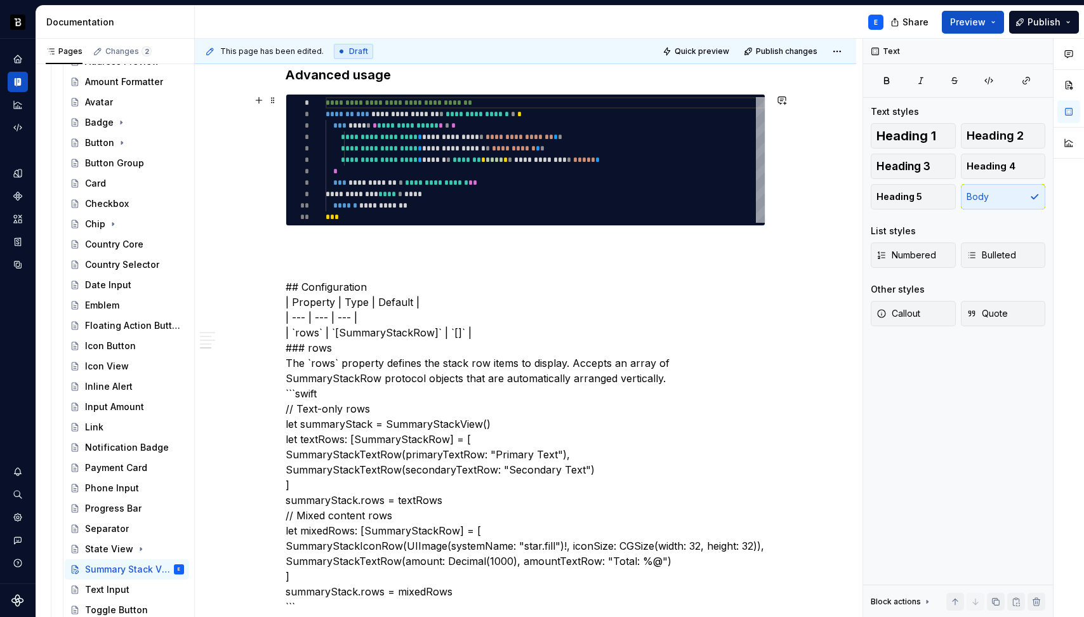
type textarea "*"
click at [383, 194] on div "**********" at bounding box center [545, 160] width 439 height 126
type textarea "**********"
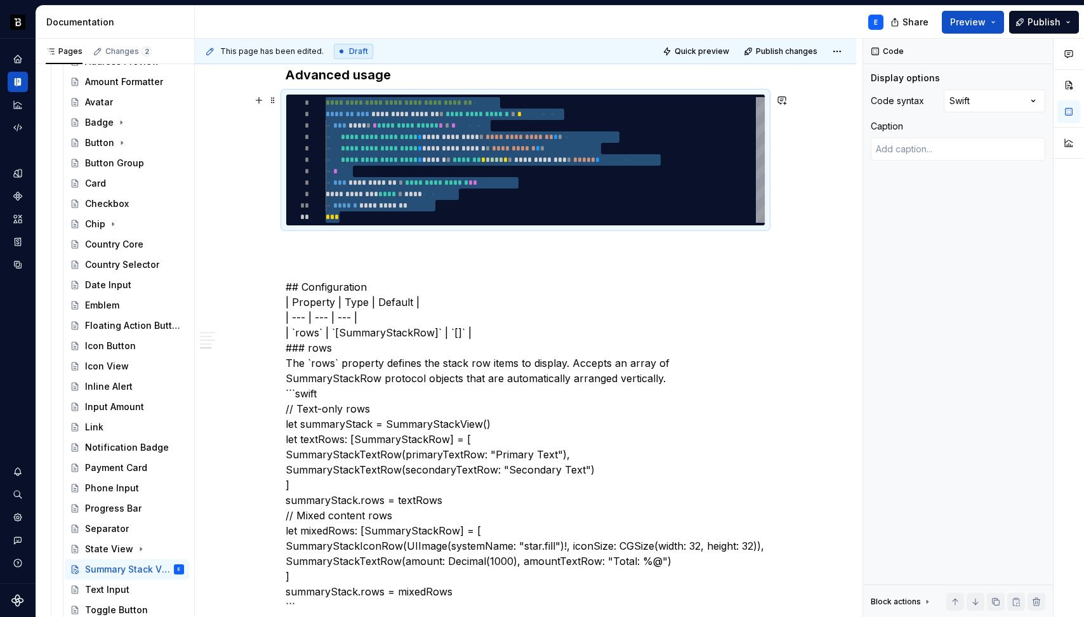
type textarea "*"
type textarea "***"
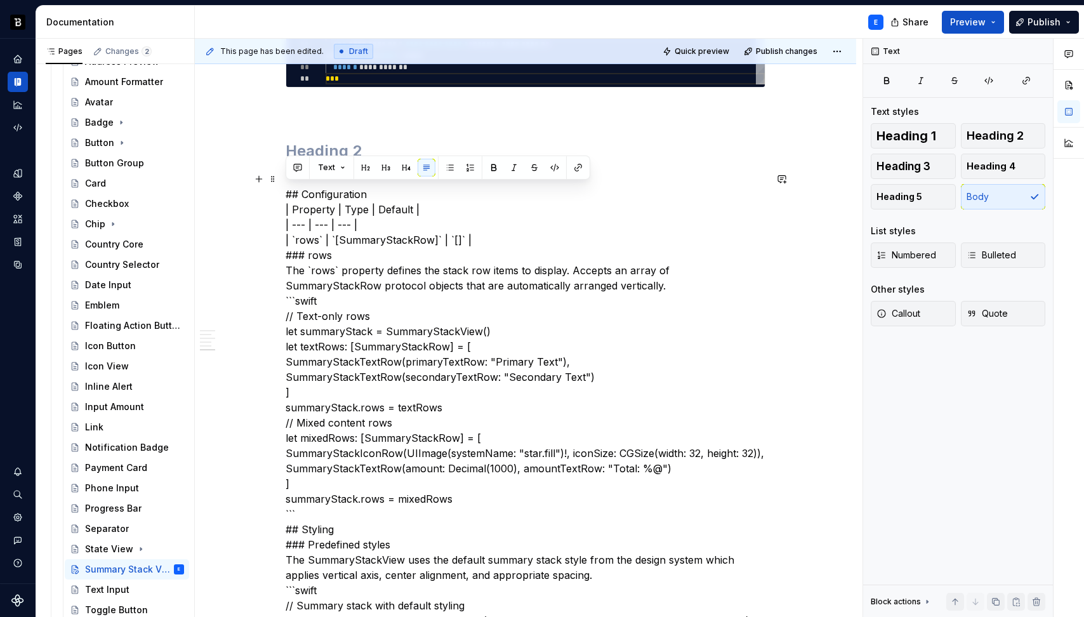
scroll to position [961, 0]
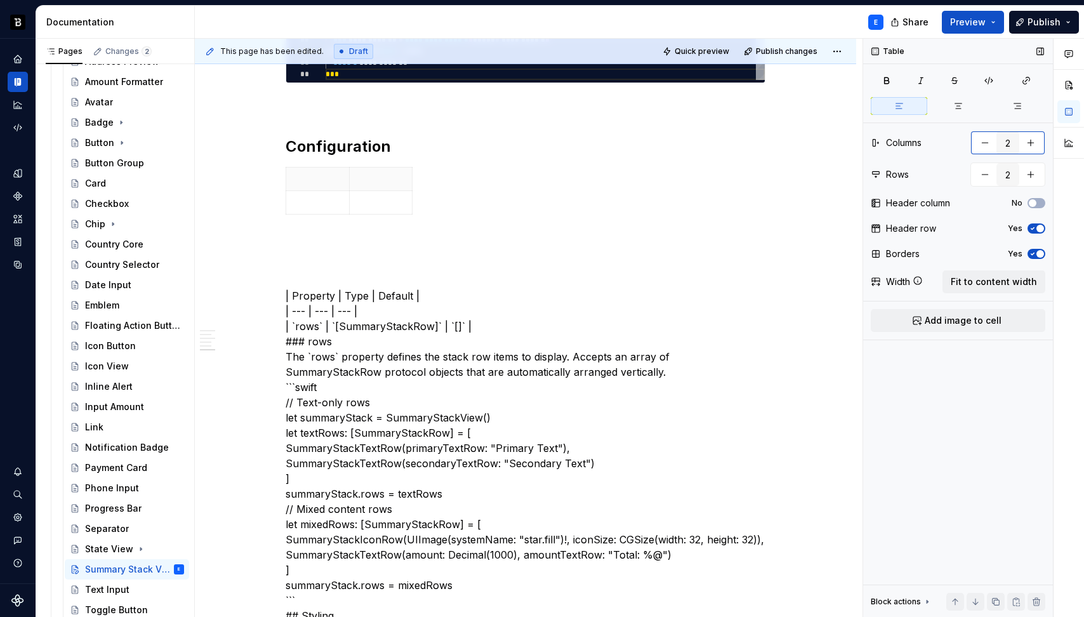
click at [1034, 141] on button "button" at bounding box center [1030, 142] width 23 height 23
type input "3"
click at [987, 274] on button "Fit to content width" at bounding box center [993, 281] width 103 height 23
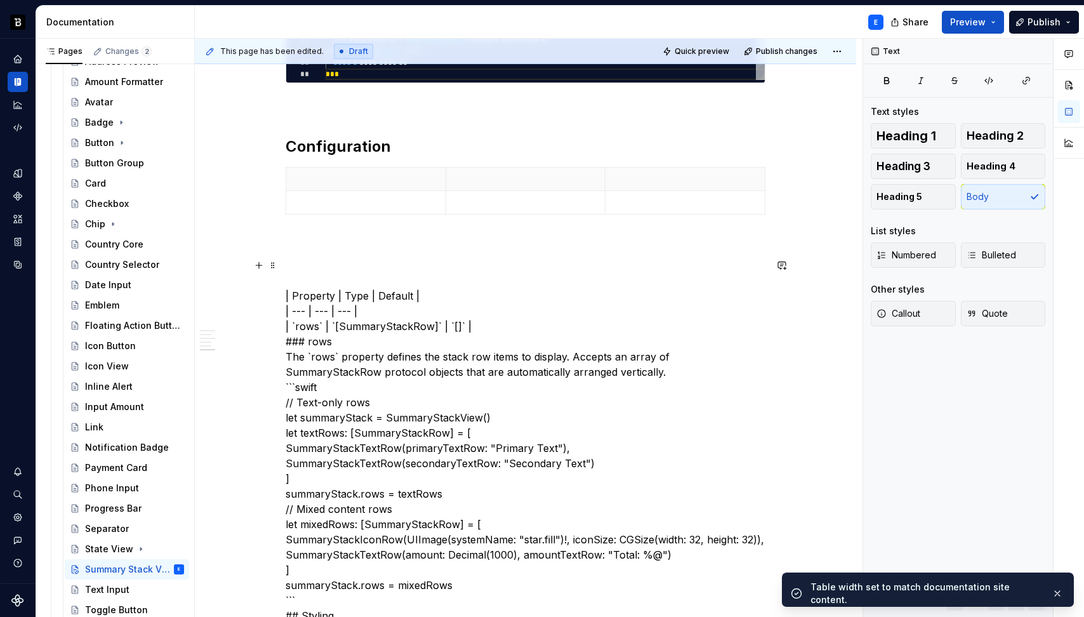
click at [326, 183] on p at bounding box center [366, 179] width 144 height 13
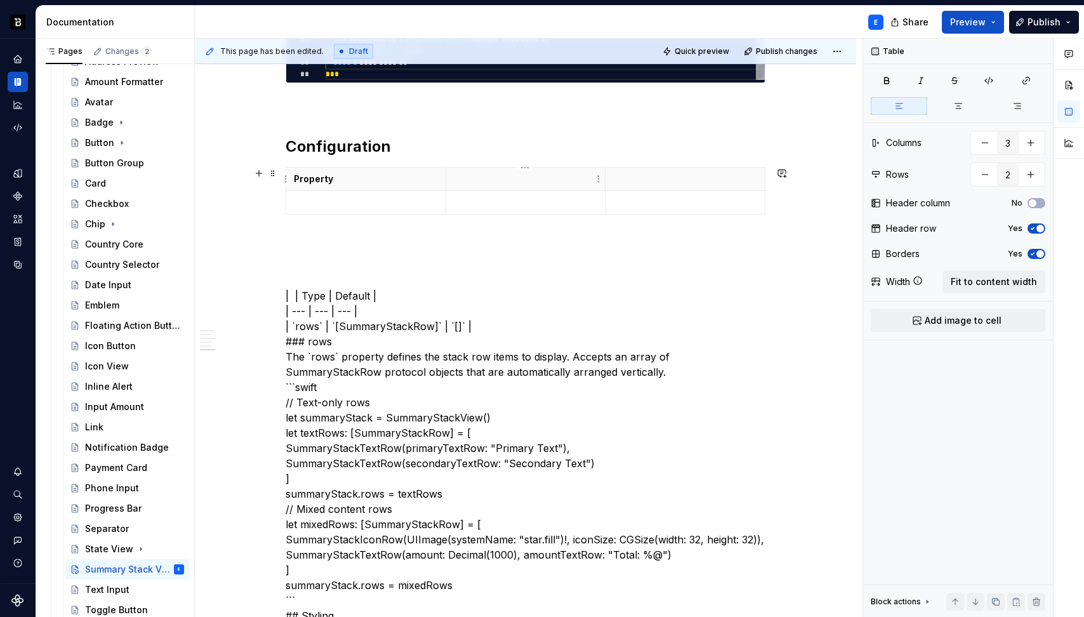
click at [460, 173] on p at bounding box center [526, 179] width 144 height 13
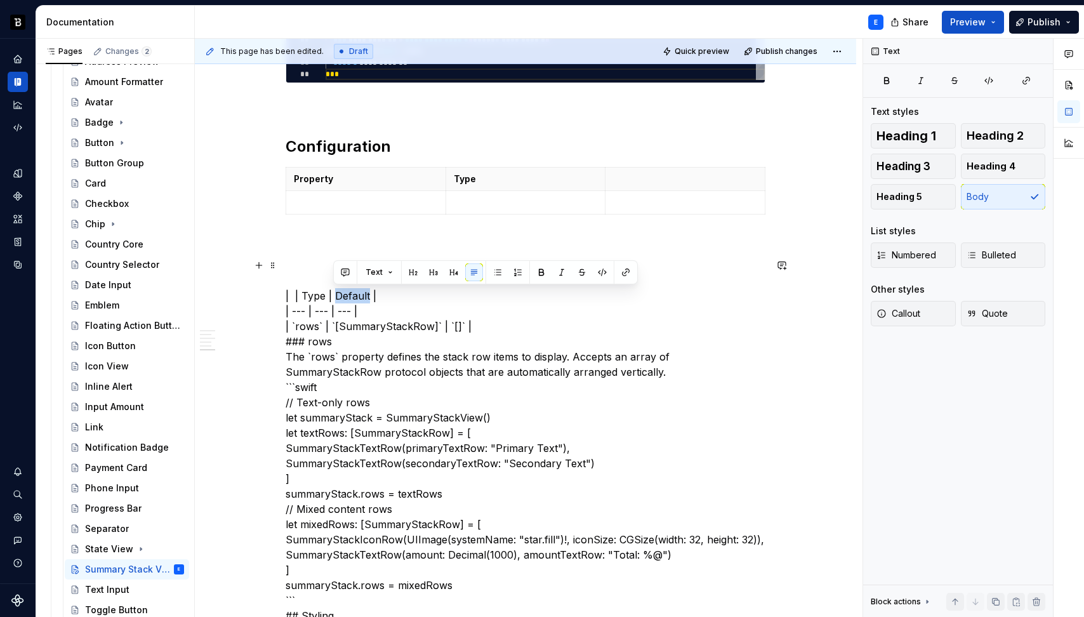
click at [650, 183] on p at bounding box center [685, 179] width 144 height 13
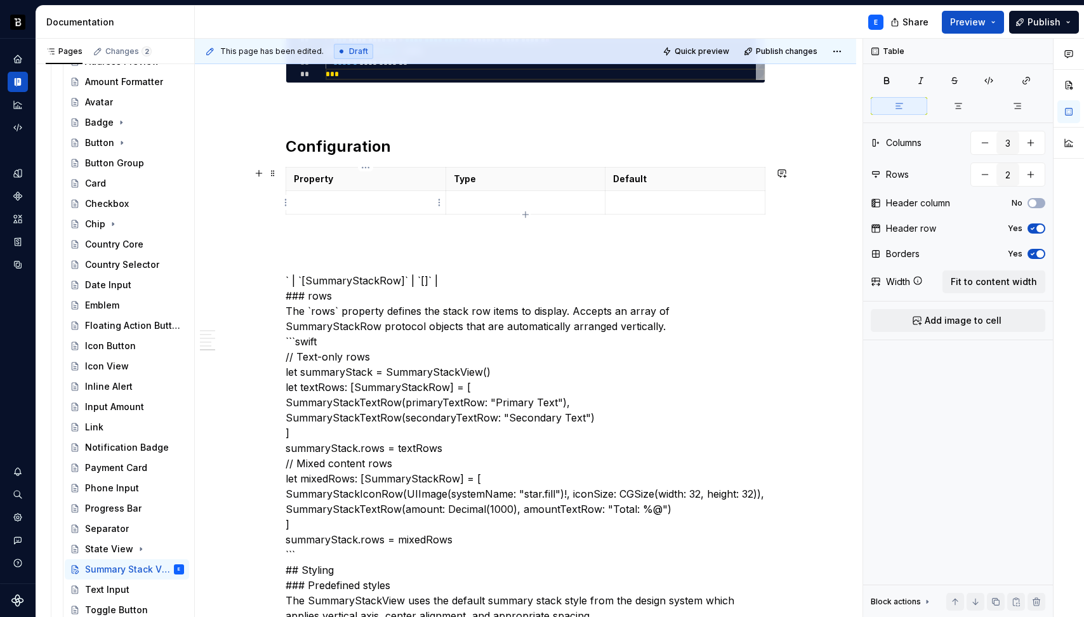
click at [409, 204] on p at bounding box center [366, 202] width 144 height 13
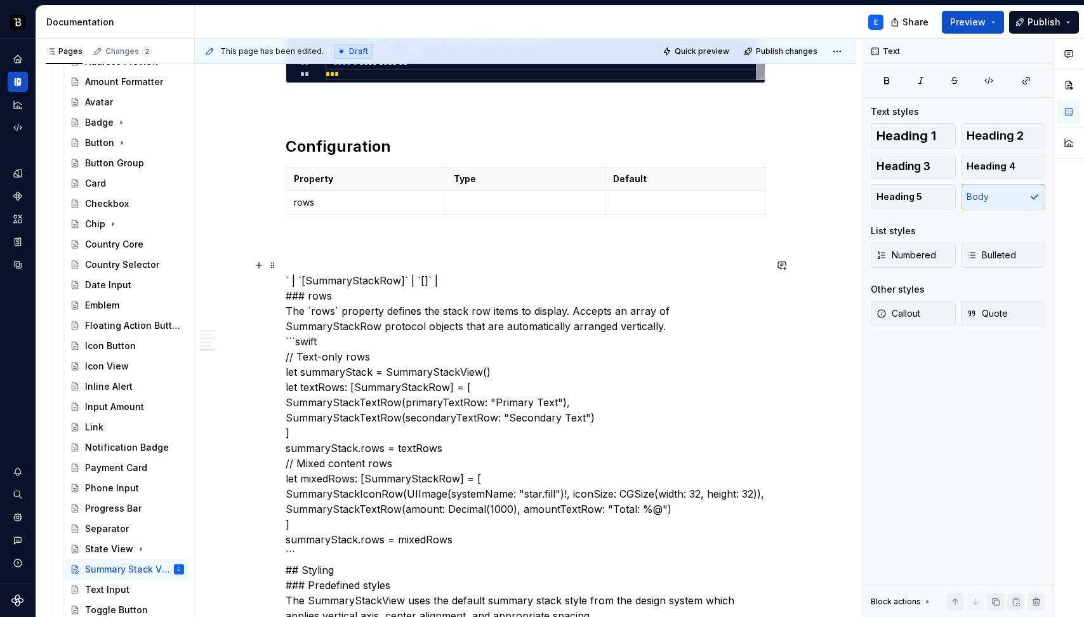
click at [474, 203] on p at bounding box center [526, 202] width 144 height 13
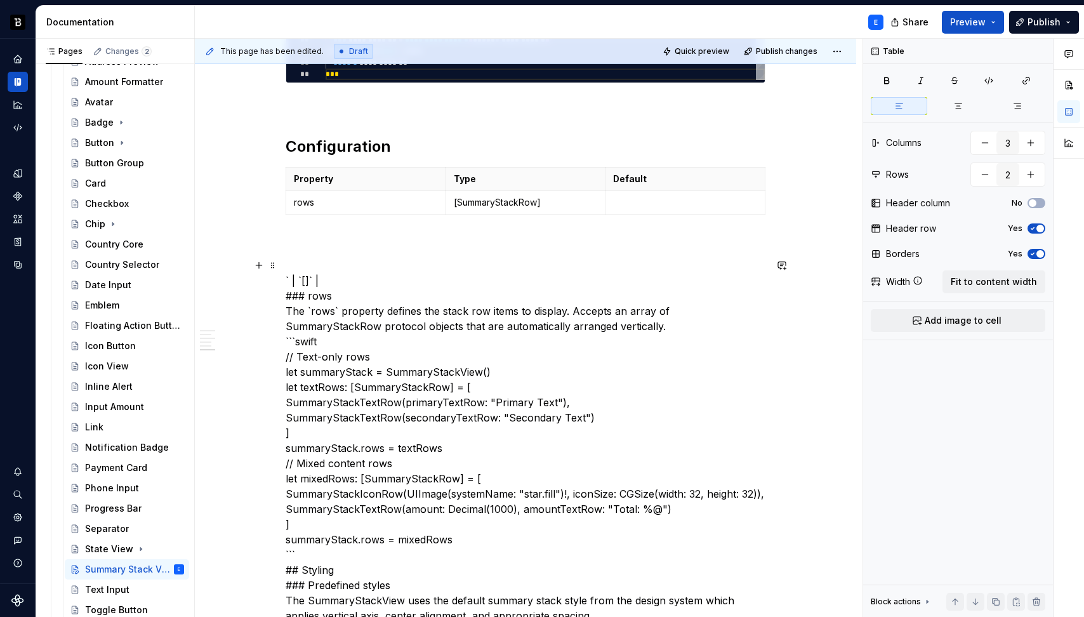
click at [654, 201] on p at bounding box center [685, 202] width 144 height 13
click at [412, 208] on p "rows" at bounding box center [366, 202] width 144 height 13
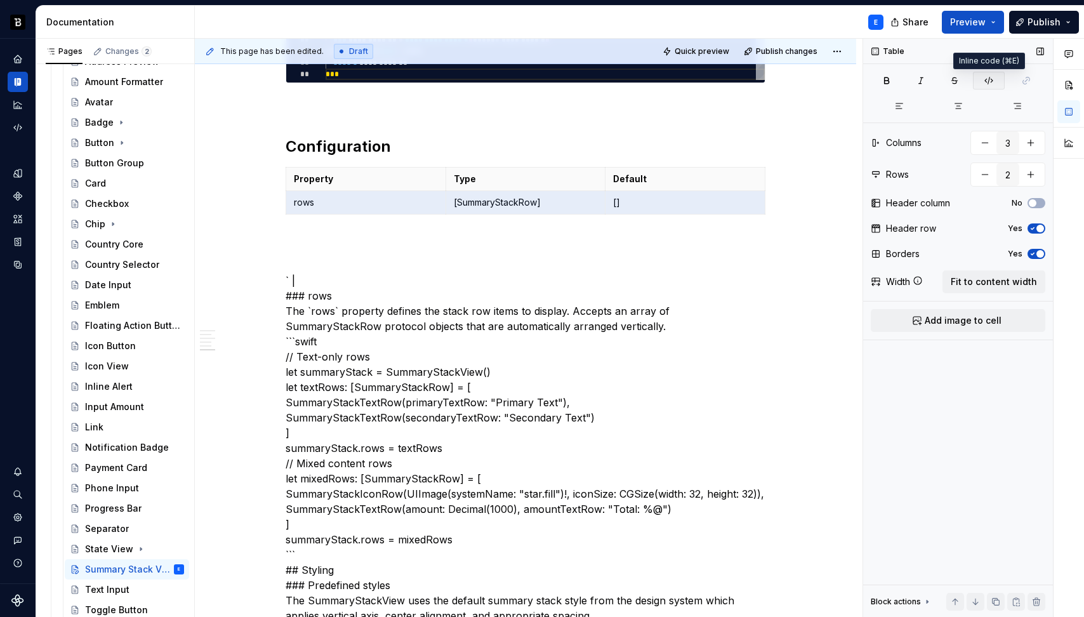
click at [984, 84] on icon "button" at bounding box center [989, 81] width 10 height 10
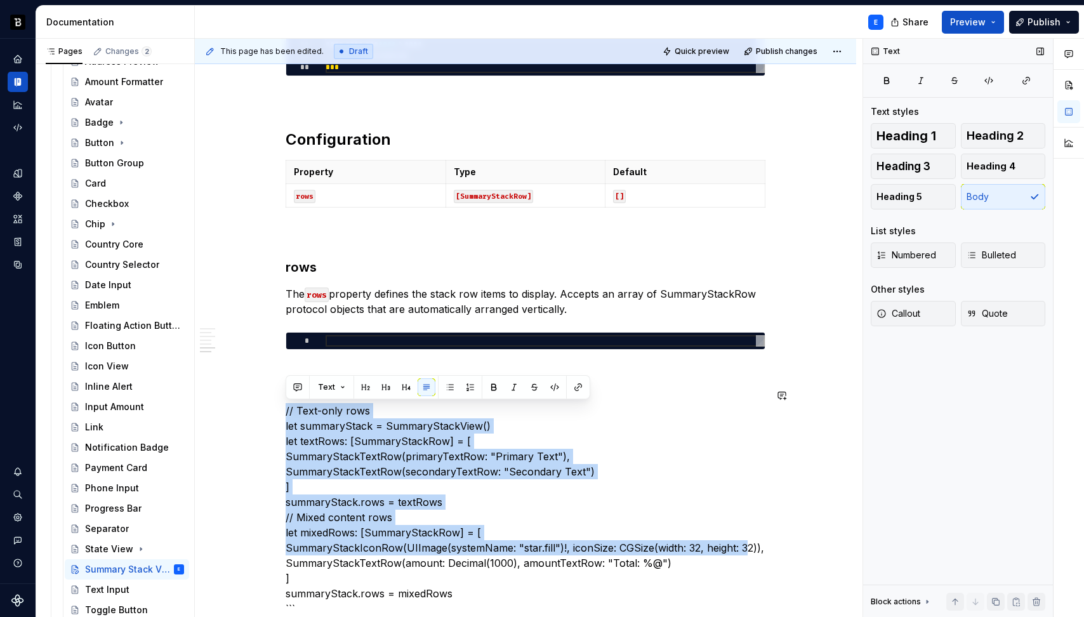
scroll to position [1202, 0]
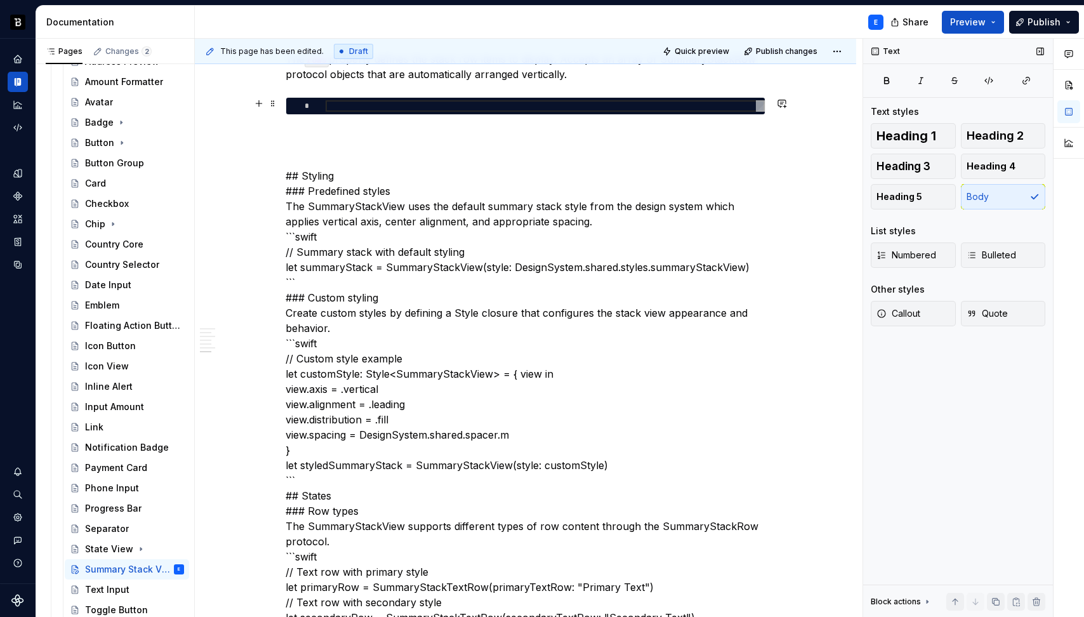
click at [408, 105] on div at bounding box center [545, 105] width 439 height 11
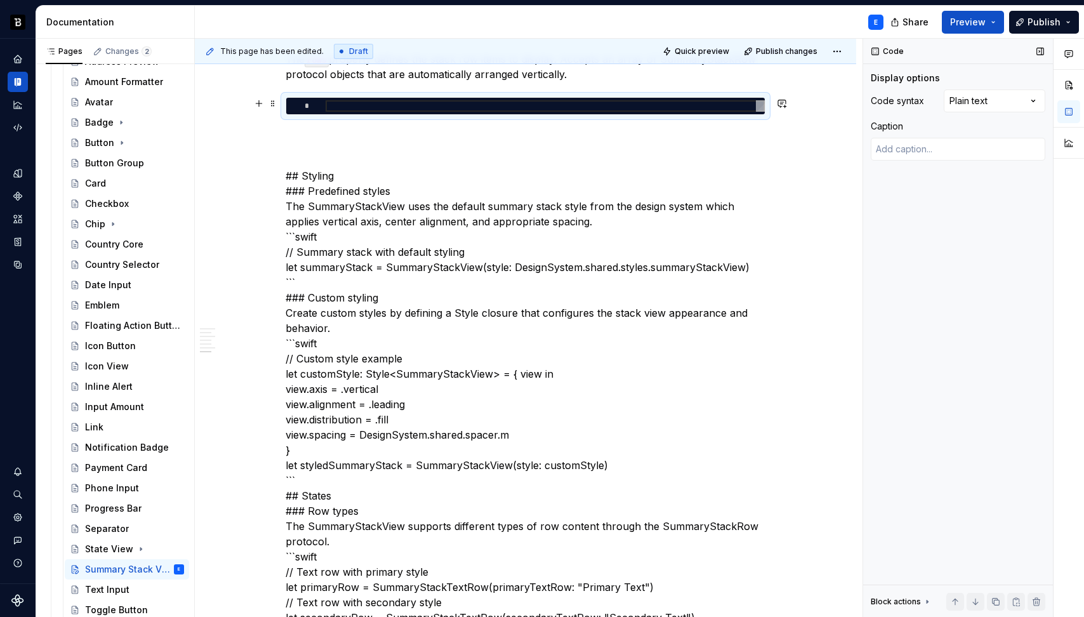
type textarea "*"
type textarea "**********"
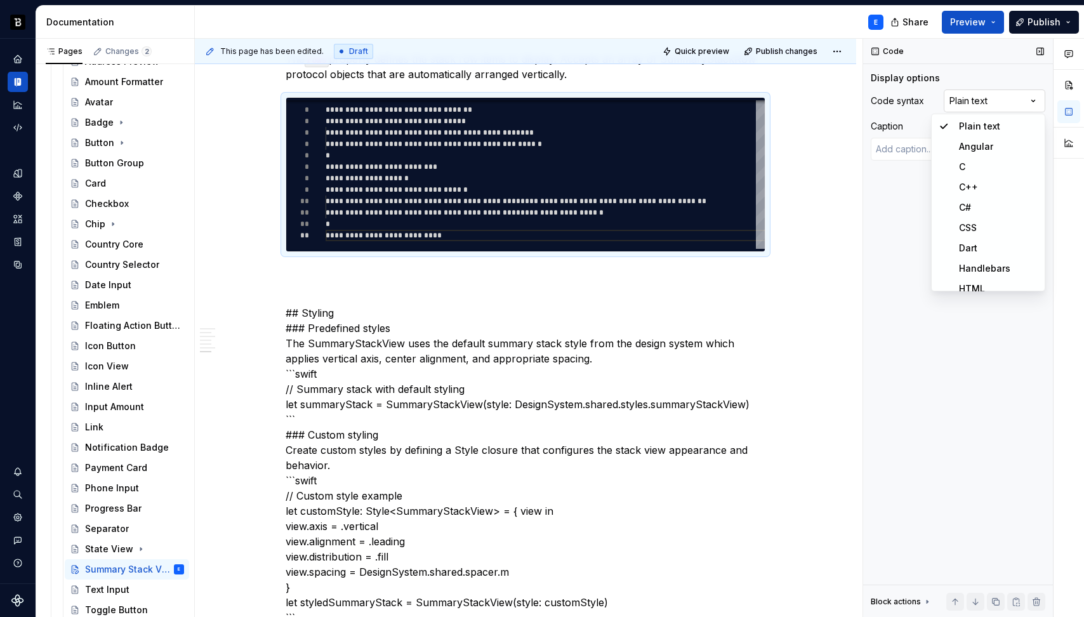
click at [985, 93] on div "Comments Open comments No comments yet Select ‘Comment’ from the block context …" at bounding box center [973, 328] width 221 height 579
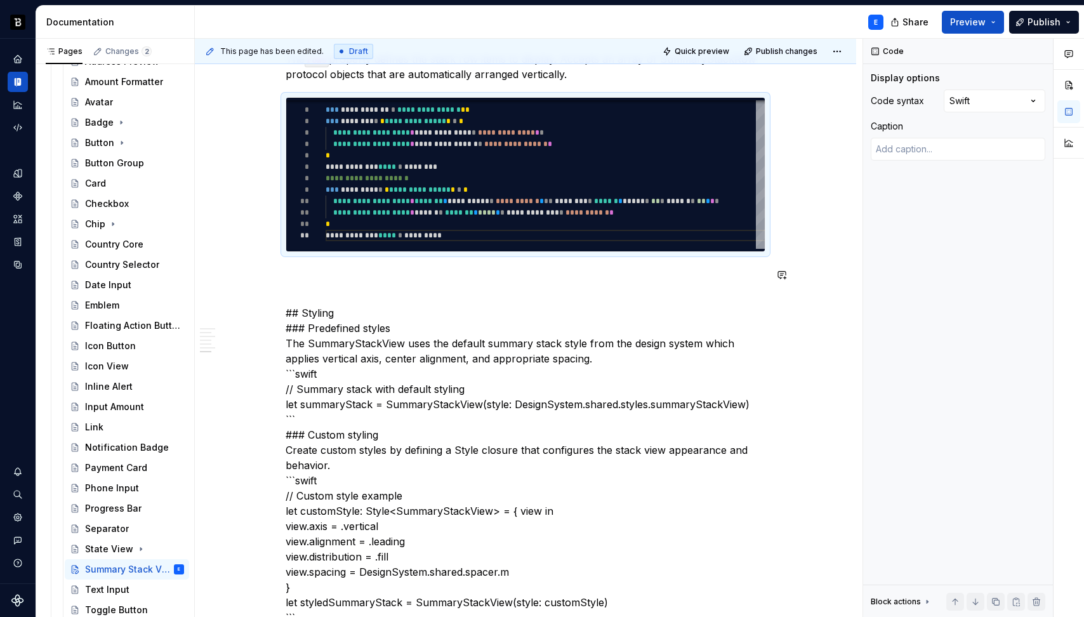
click at [336, 262] on div "**********" at bounding box center [526, 408] width 480 height 2596
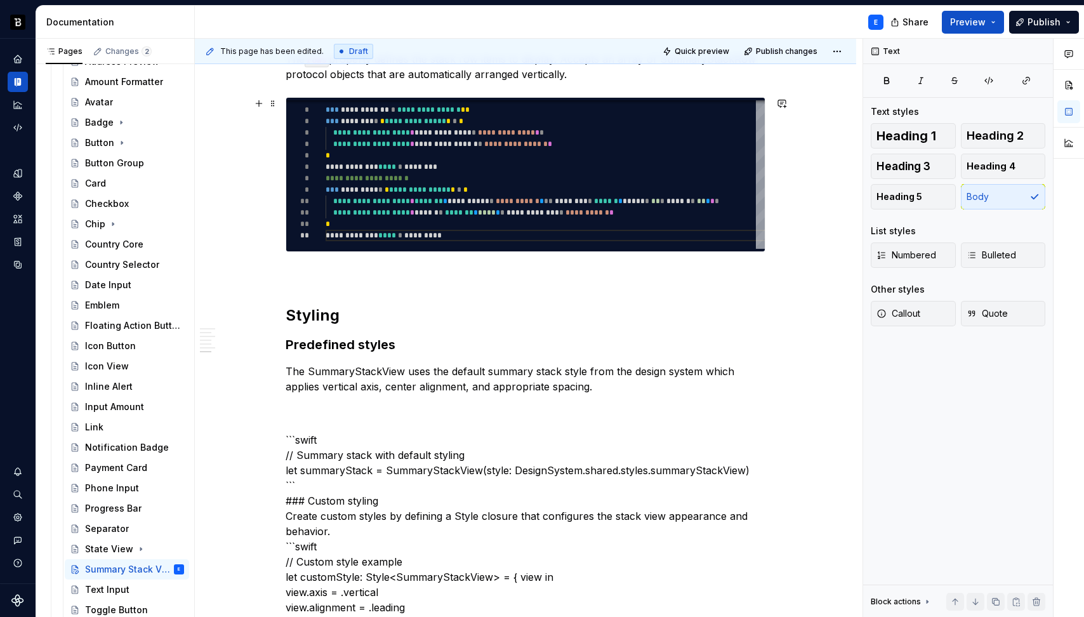
scroll to position [1175, 0]
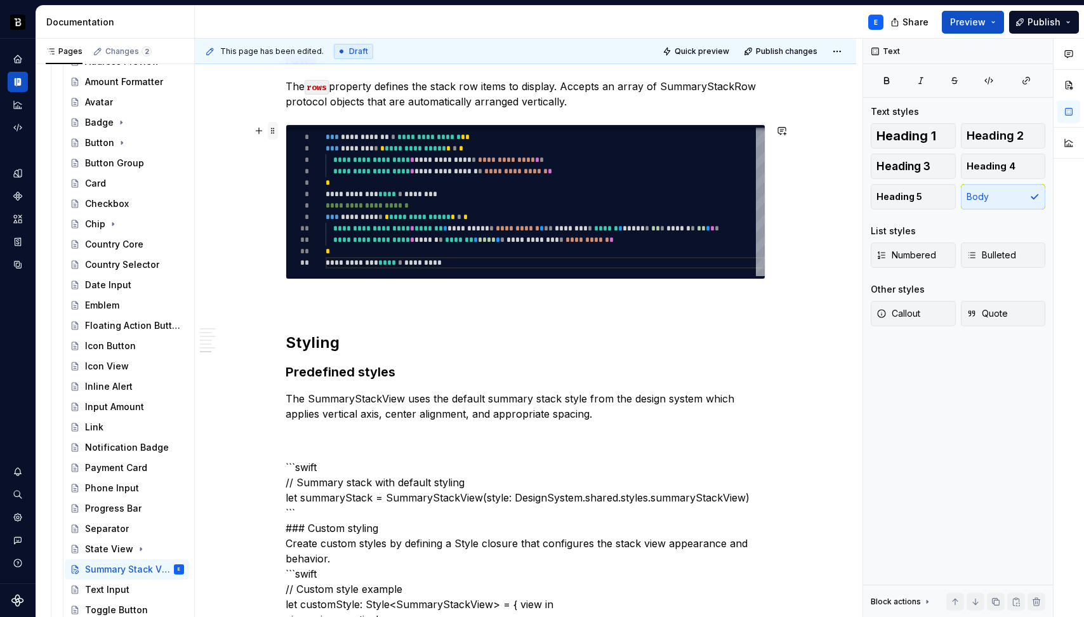
click at [268, 128] on span at bounding box center [273, 131] width 10 height 18
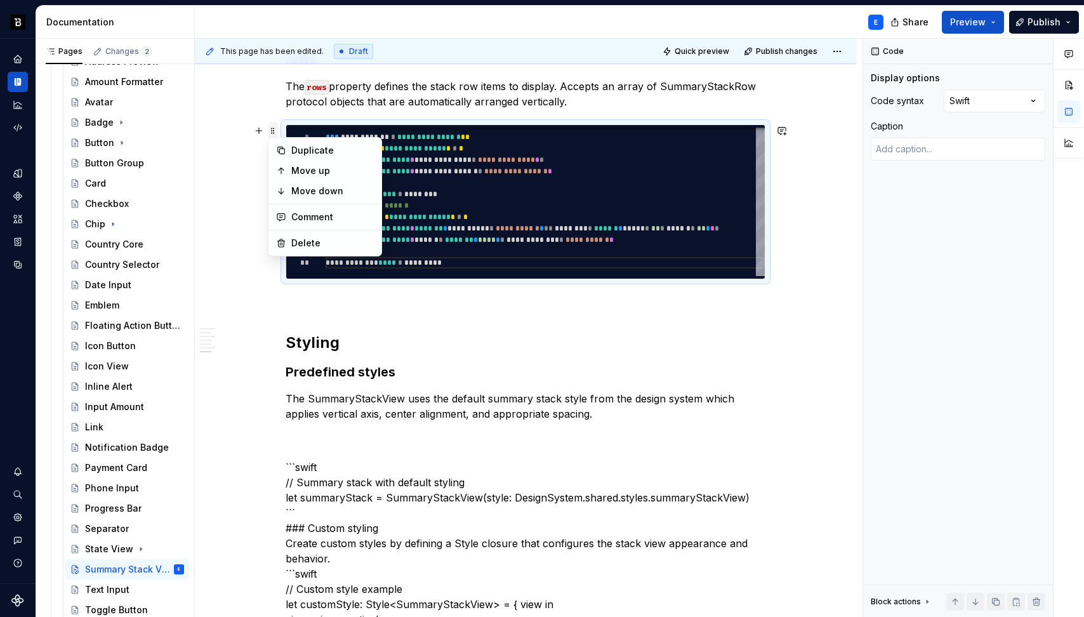
click at [268, 128] on span at bounding box center [273, 131] width 10 height 18
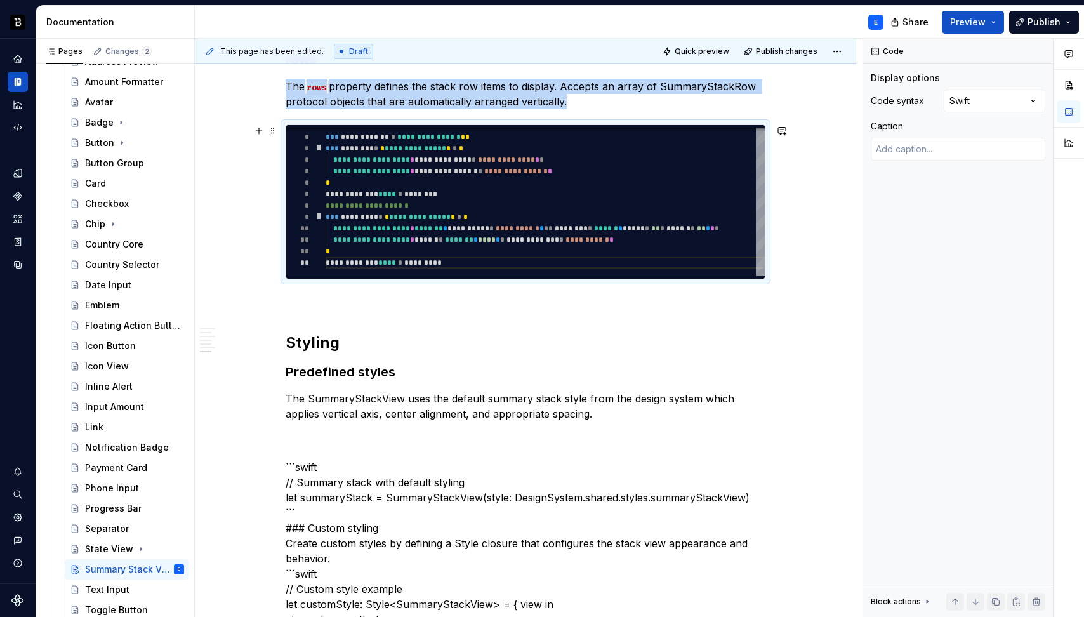
copy p "The rows property defines the stack row items to display. Accepts an array of S…"
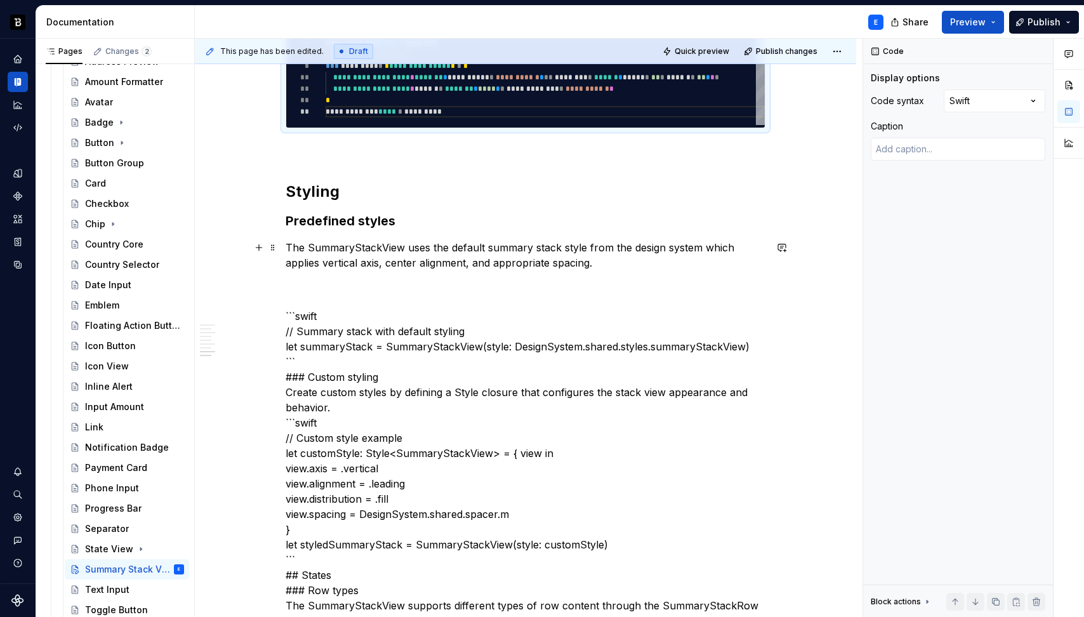
scroll to position [1338, 0]
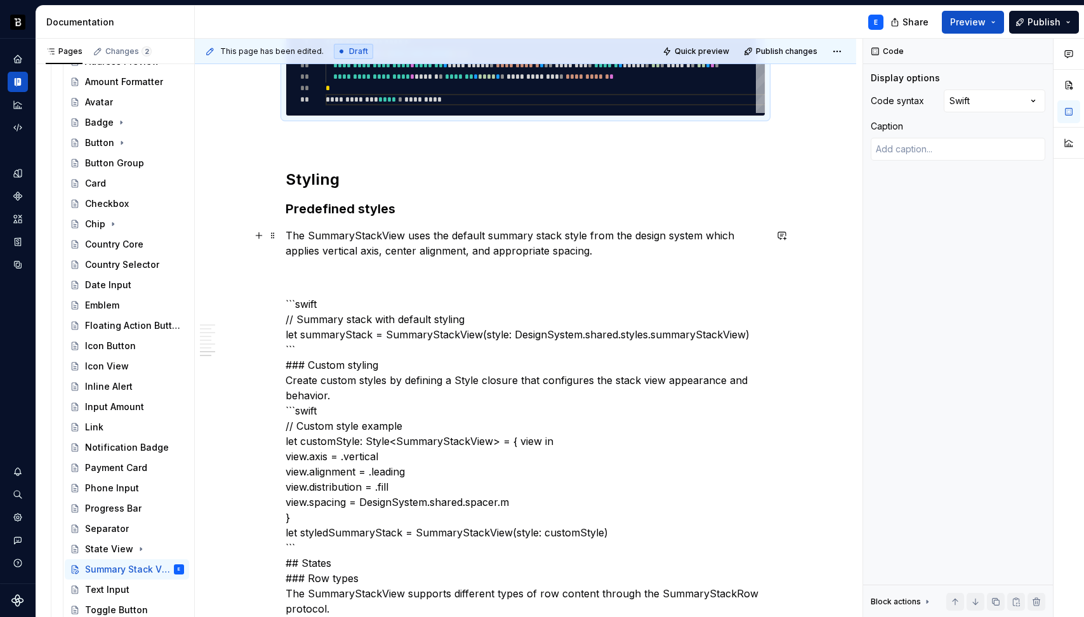
click at [610, 252] on p "The SummaryStackView uses the default summary stack style from the design syste…" at bounding box center [526, 243] width 480 height 30
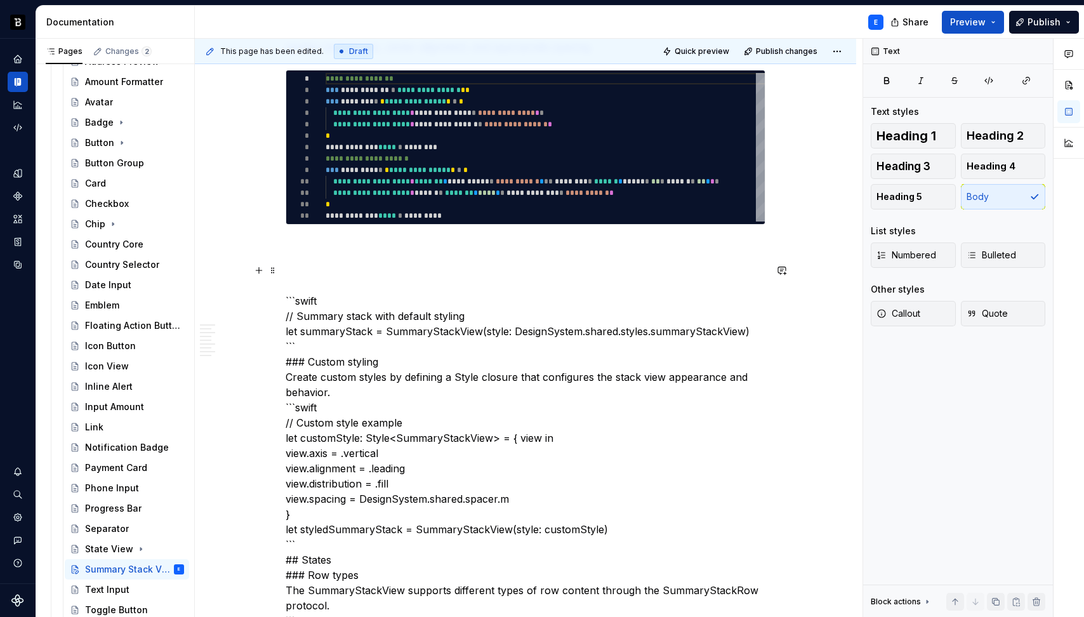
scroll to position [1546, 0]
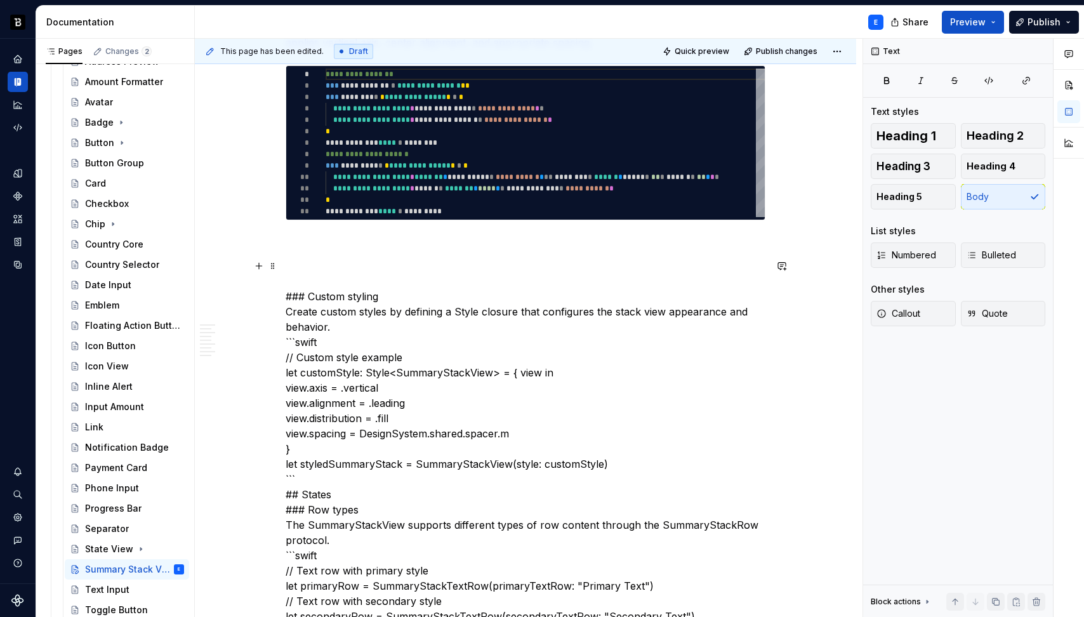
type textarea "*"
click at [508, 155] on div "**********" at bounding box center [568, 147] width 485 height 156
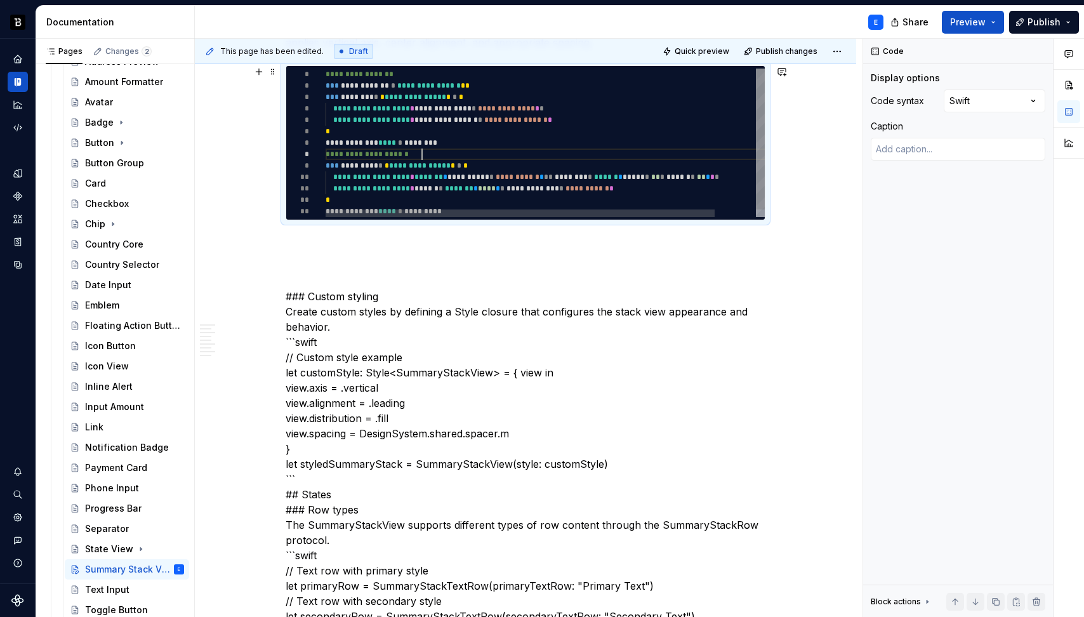
type textarea "**********"
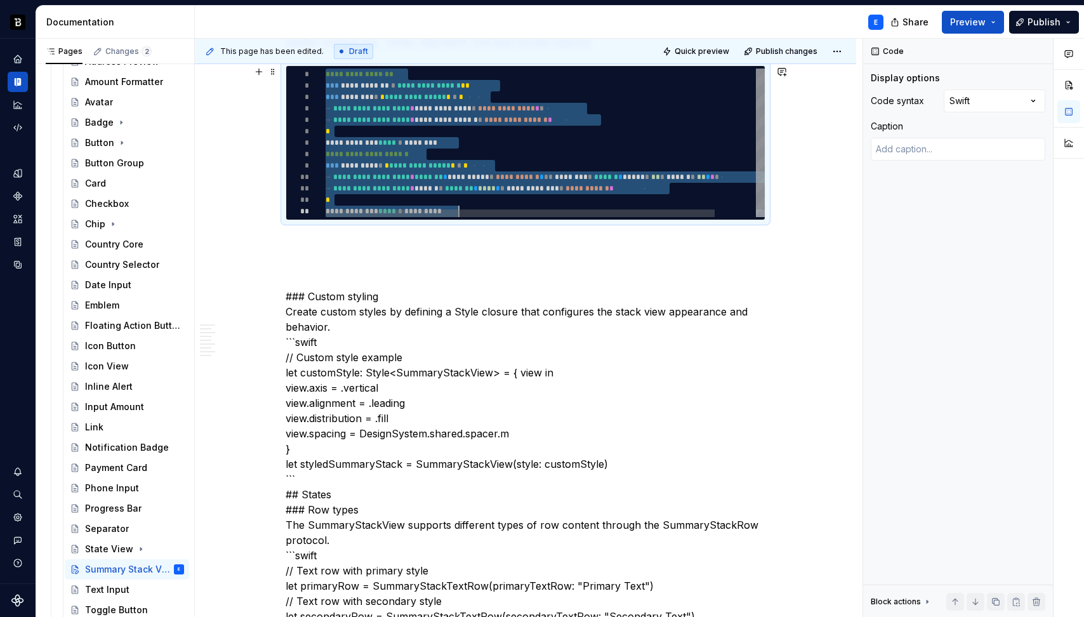
type textarea "*"
type textarea "**********"
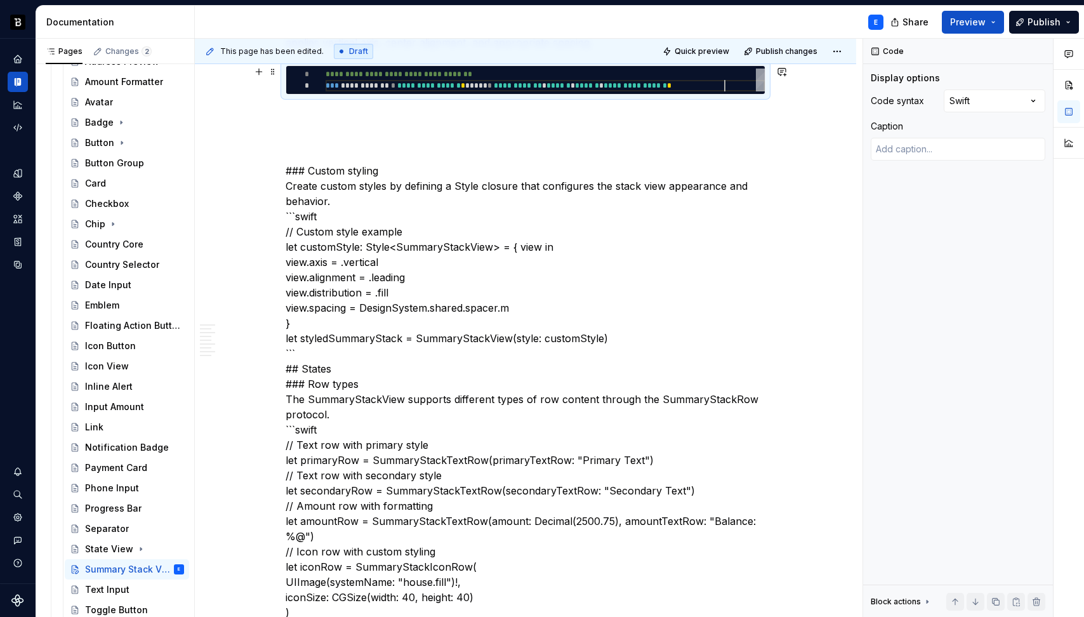
scroll to position [11, 398]
click at [427, 109] on div "**********" at bounding box center [526, 104] width 480 height 2676
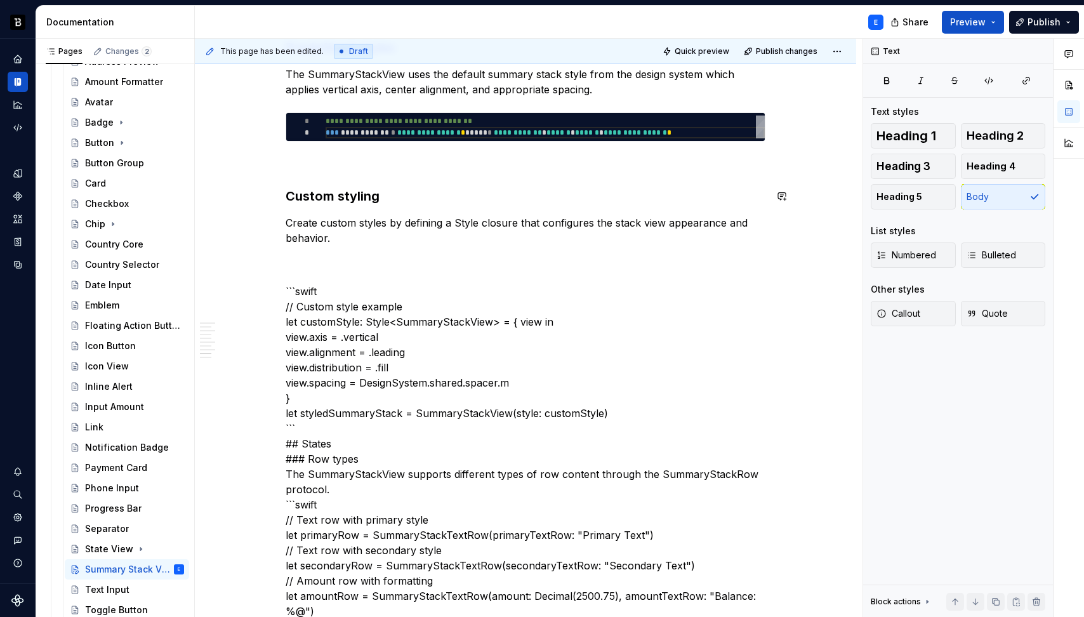
scroll to position [1484, 0]
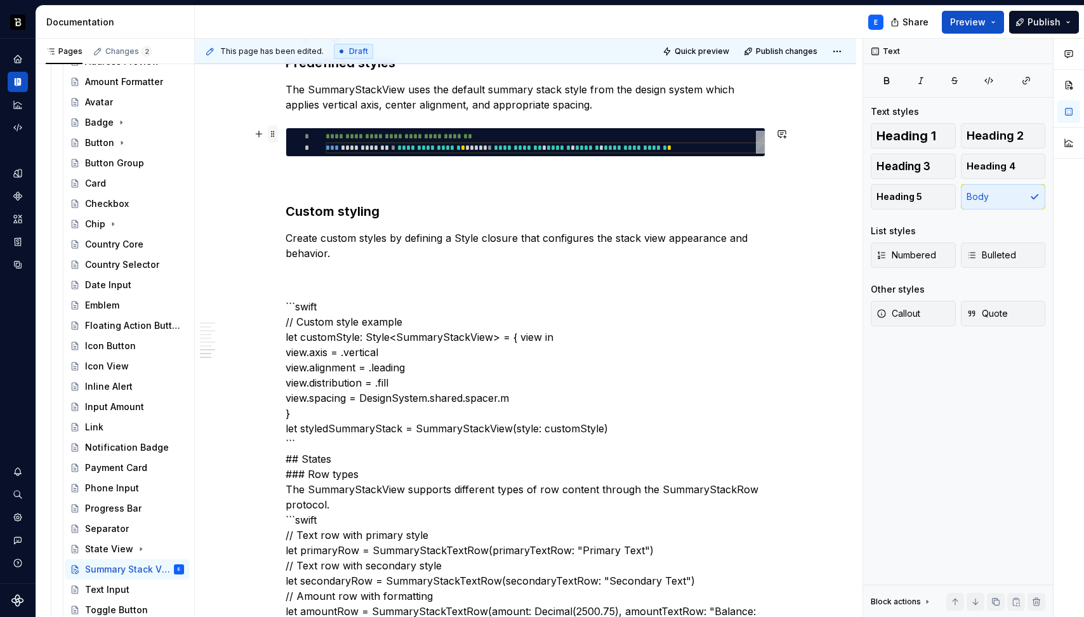
click at [274, 132] on span at bounding box center [273, 134] width 10 height 18
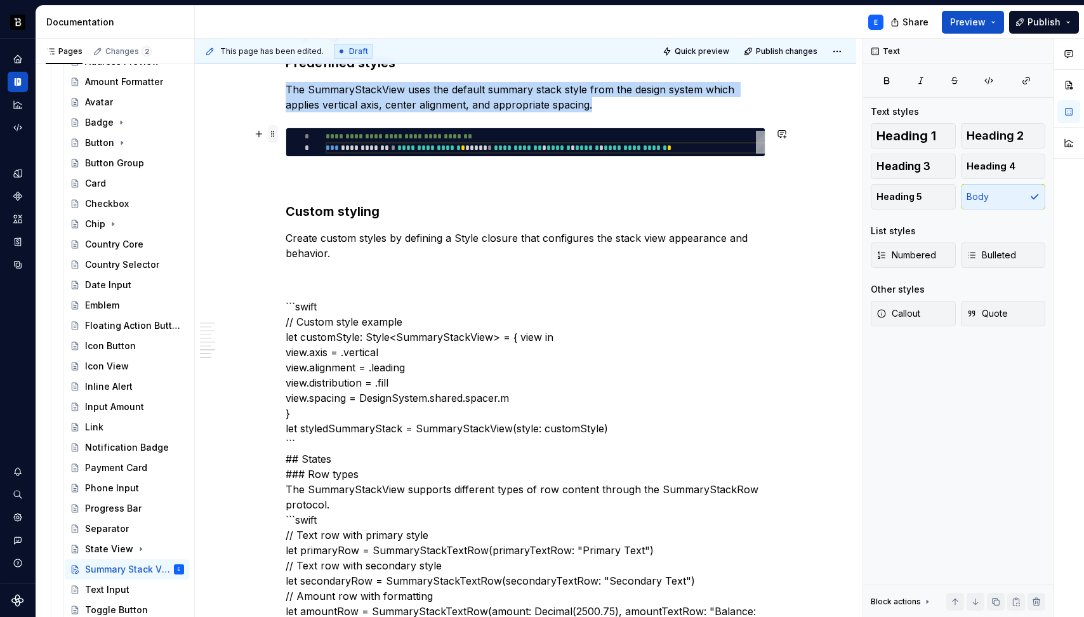
click at [274, 132] on span at bounding box center [273, 134] width 10 height 18
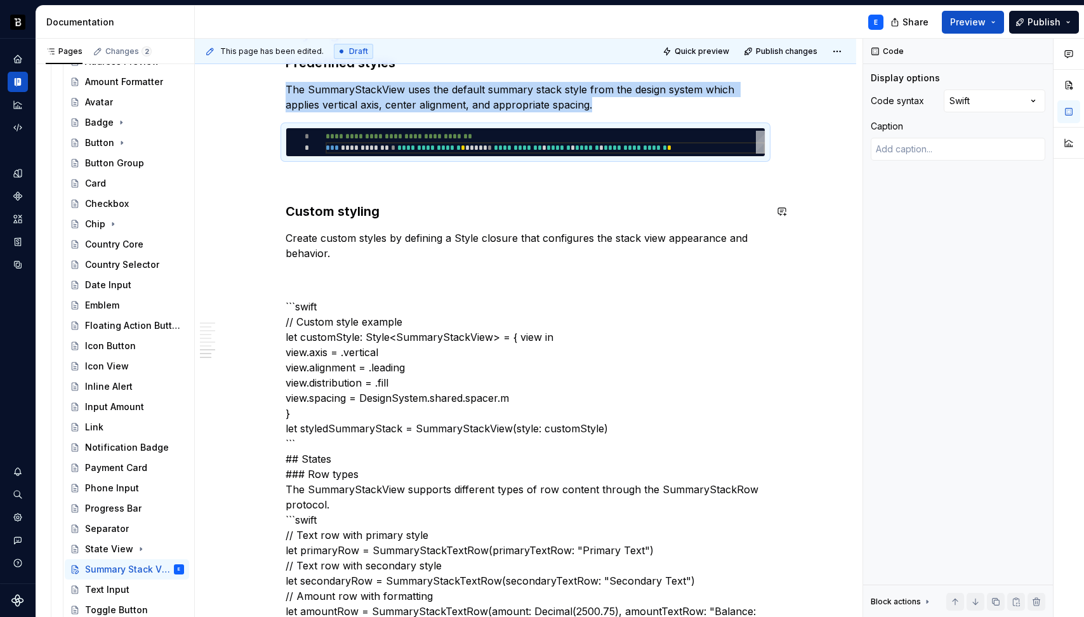
copy p "The SummaryStackView uses the default summary stack style from the design syste…"
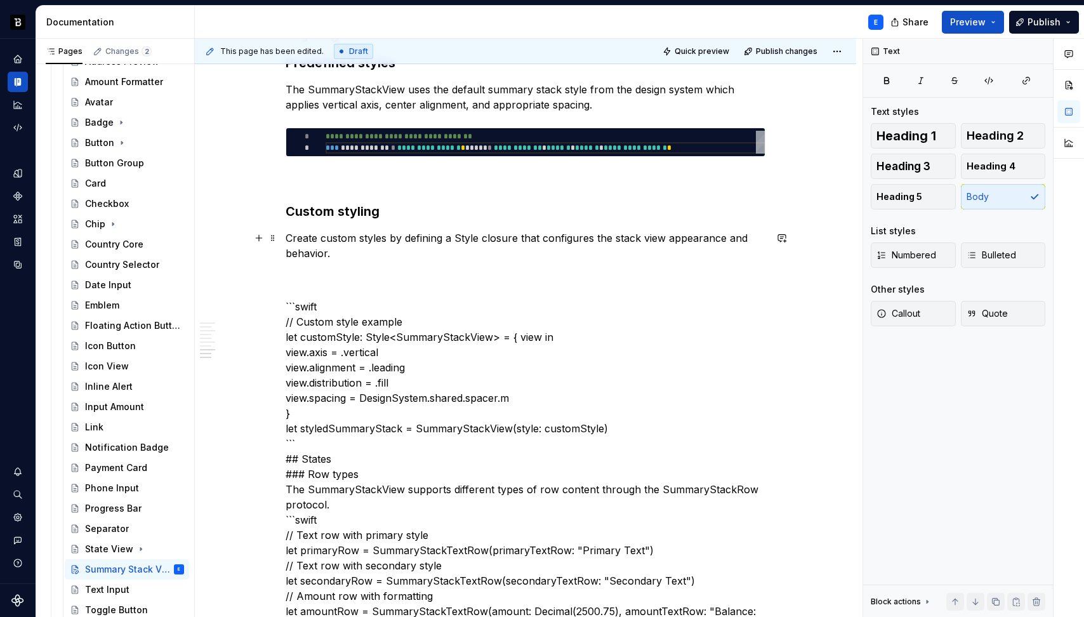
click at [359, 260] on p "Create custom styles by defining a Style closure that configures the stack view…" at bounding box center [526, 245] width 480 height 30
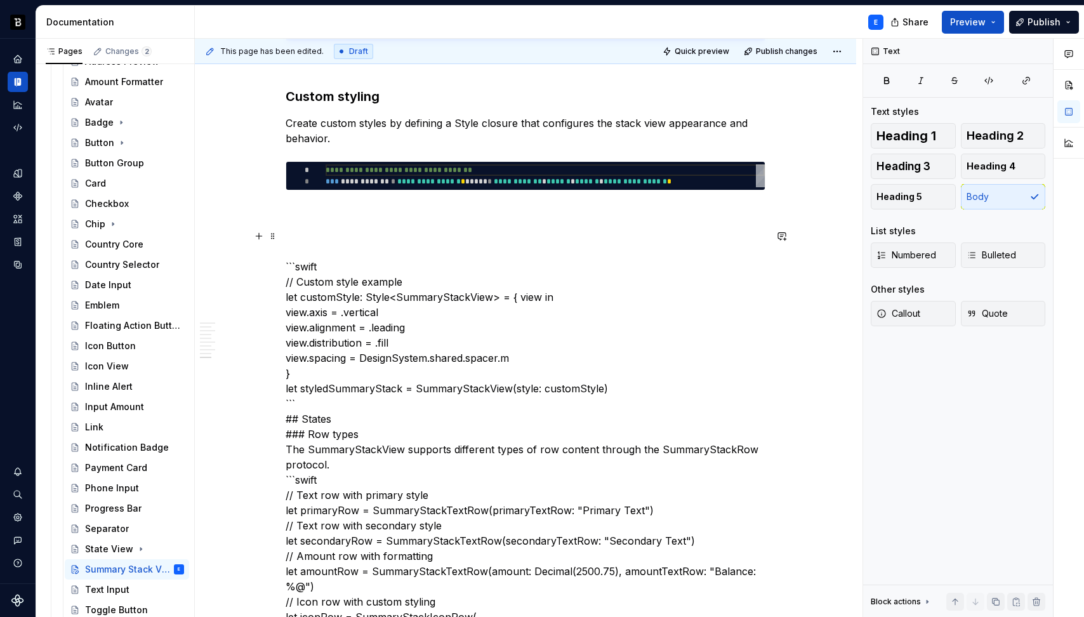
scroll to position [1600, 0]
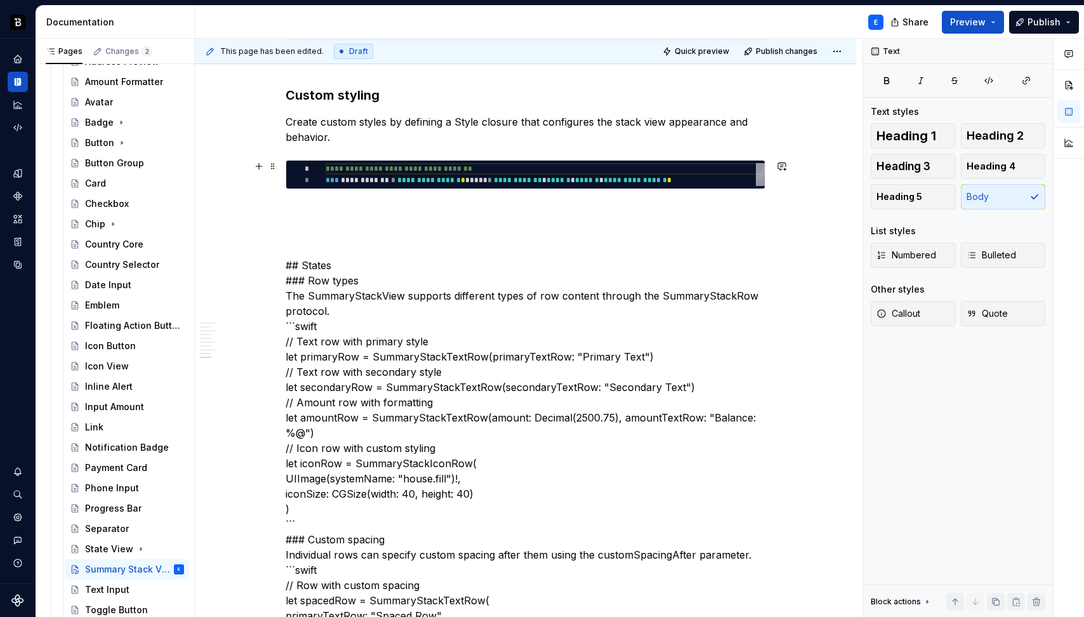
type textarea "*"
type textarea "**********"
click at [411, 172] on div "**********" at bounding box center [545, 174] width 439 height 23
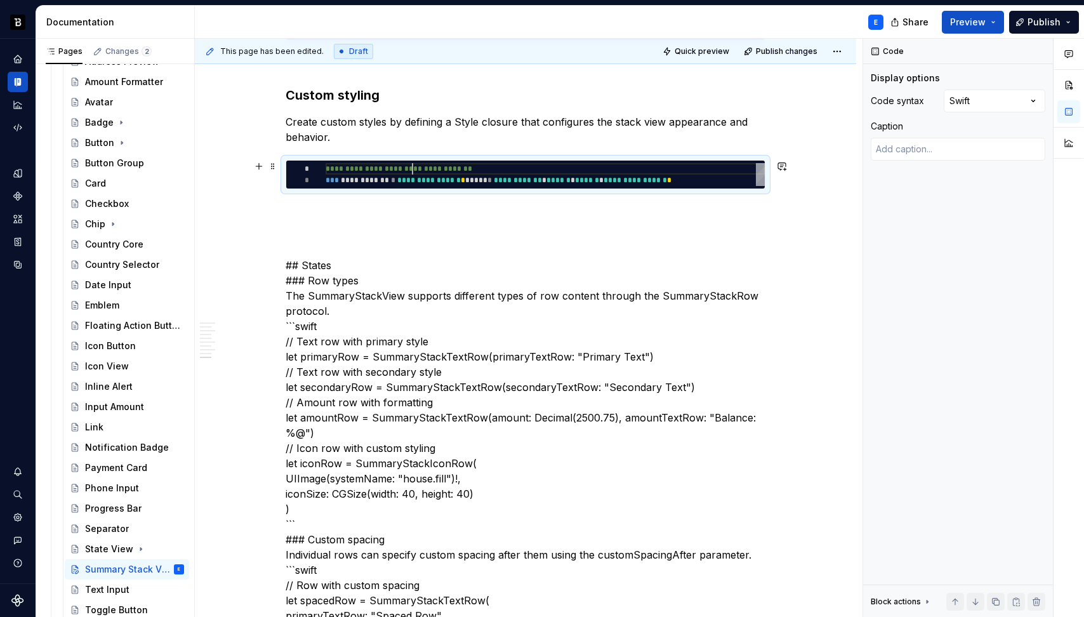
scroll to position [0, 398]
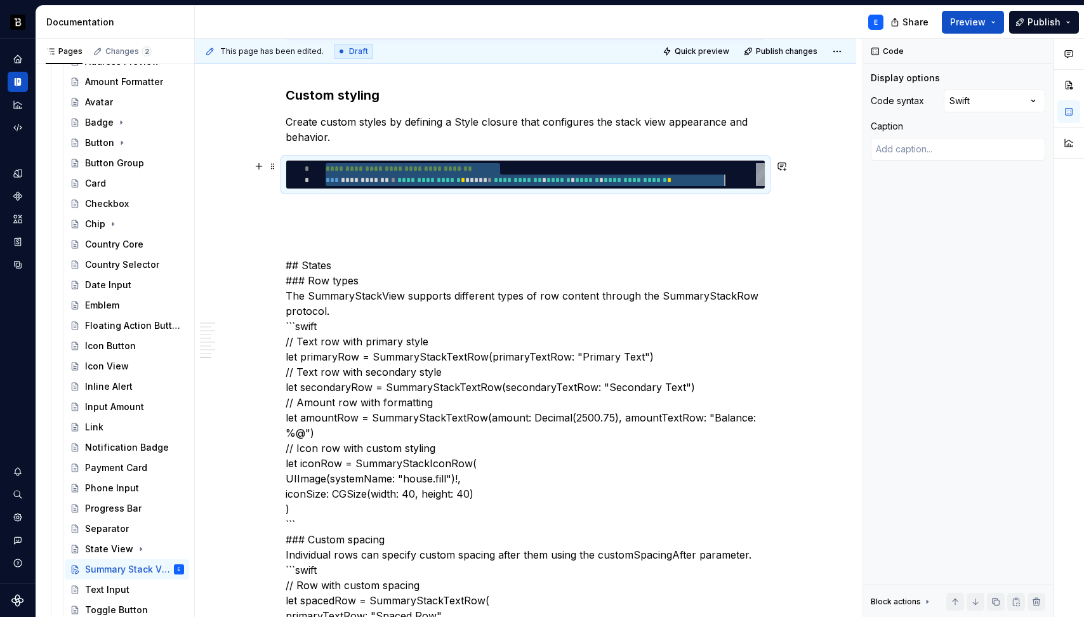
type textarea "*"
type textarea "**********"
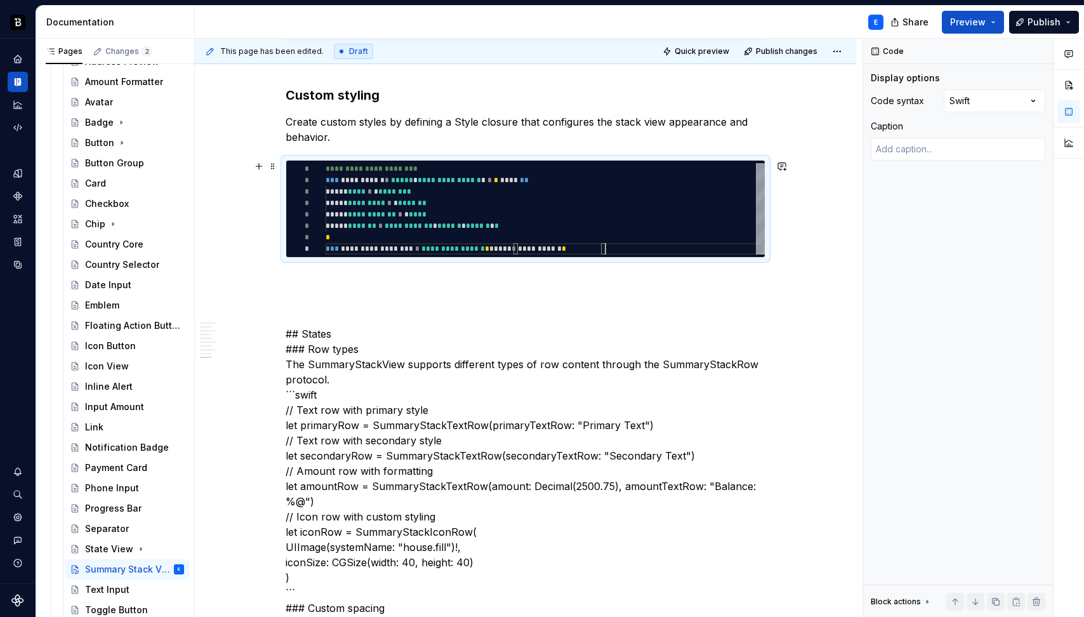
scroll to position [80, 279]
click at [273, 164] on span at bounding box center [273, 166] width 10 height 18
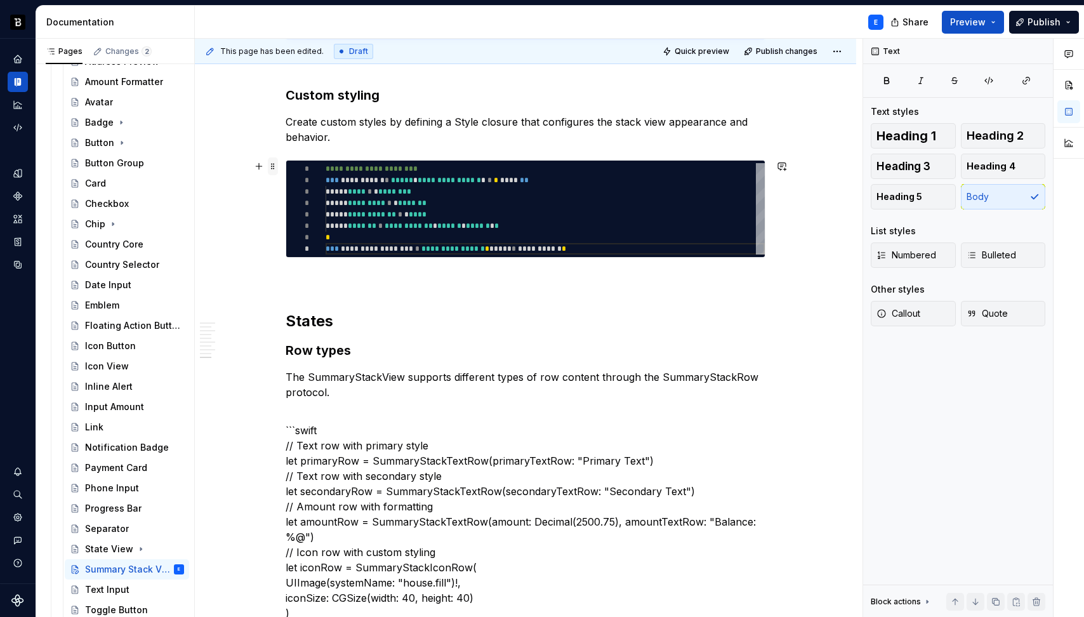
click at [272, 164] on span at bounding box center [273, 166] width 10 height 18
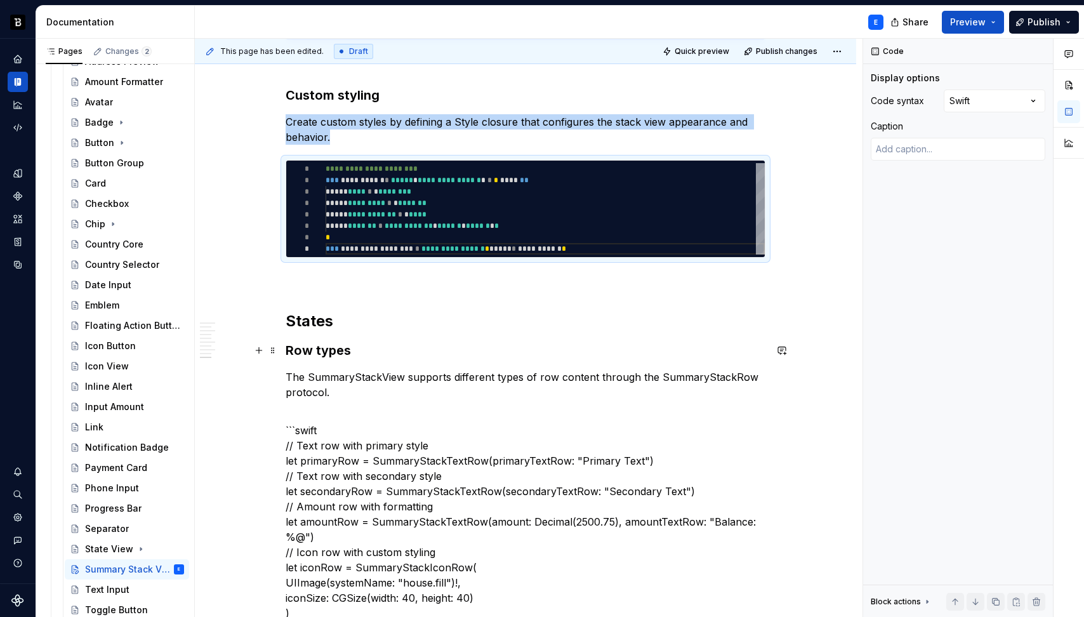
copy p "Create custom styles by defining a Style closure that configures the stack view…"
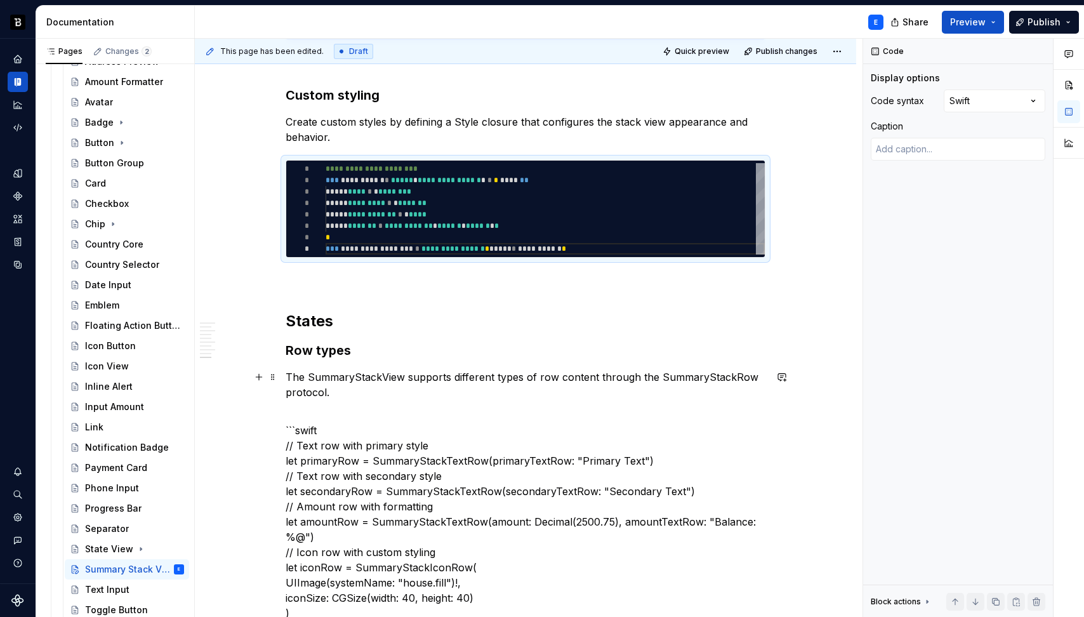
click at [395, 392] on p "The SummaryStackView supports different types of row content through the Summar…" at bounding box center [526, 384] width 480 height 30
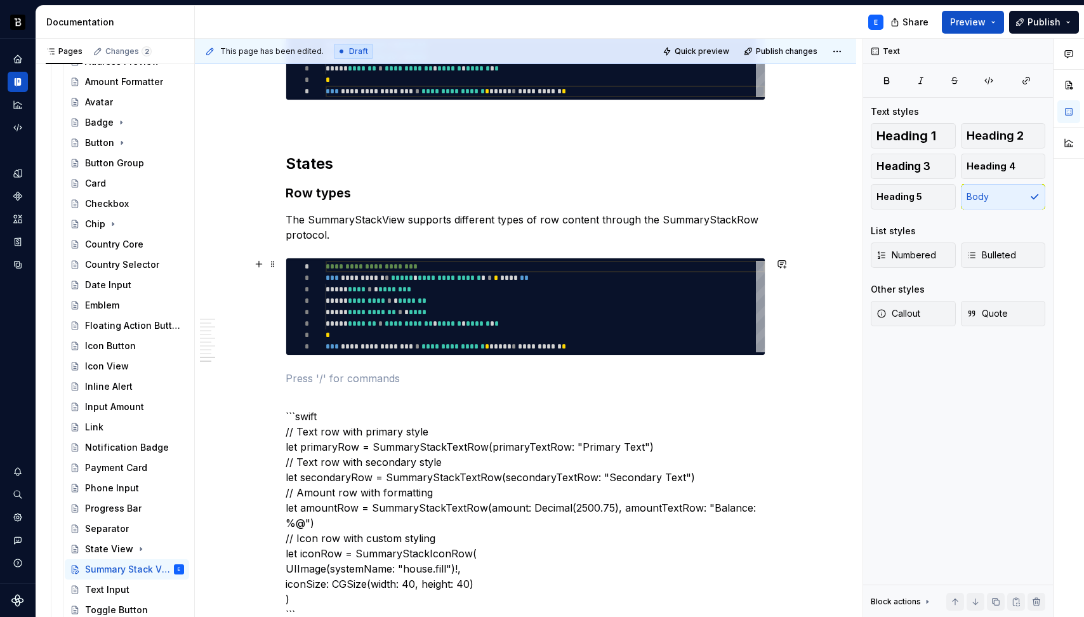
scroll to position [1805, 0]
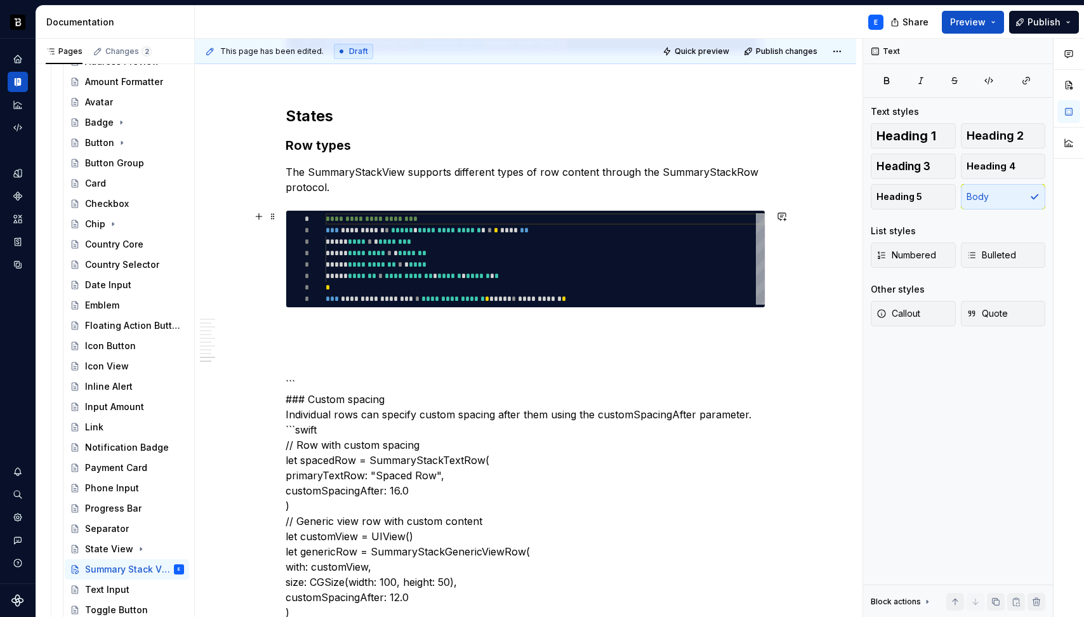
type textarea "*"
type textarea "**********"
click at [388, 258] on div "**********" at bounding box center [545, 258] width 439 height 91
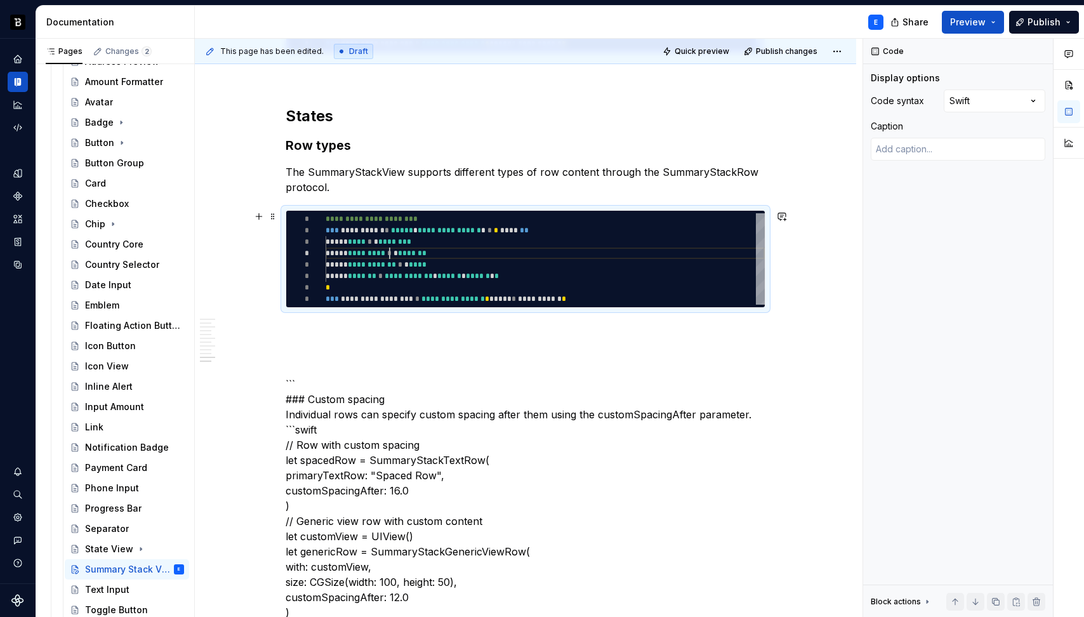
scroll to position [34, 64]
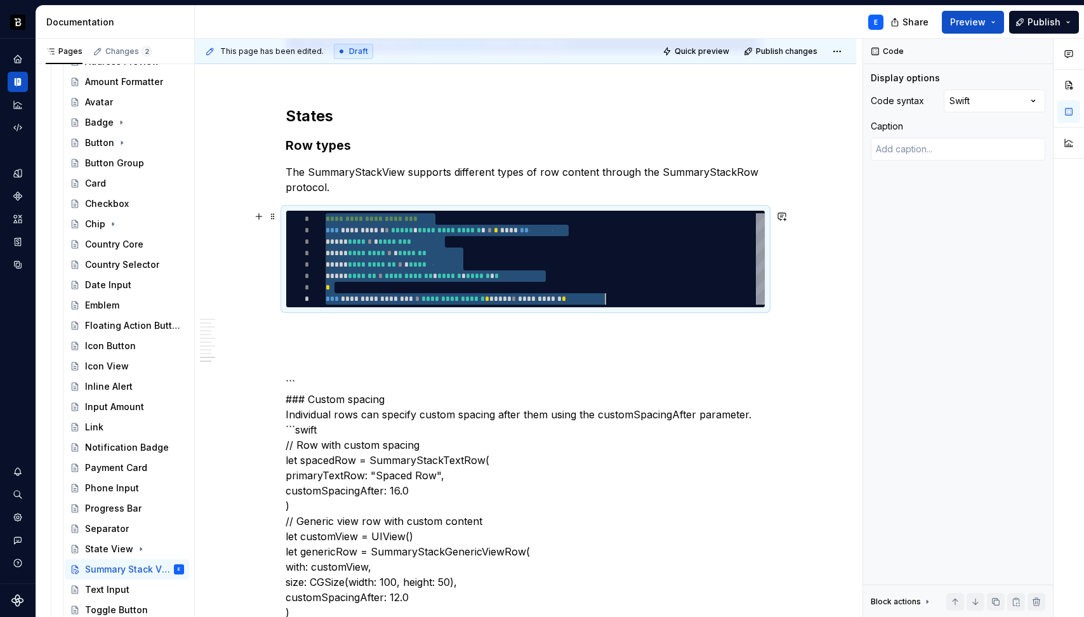
type textarea "*"
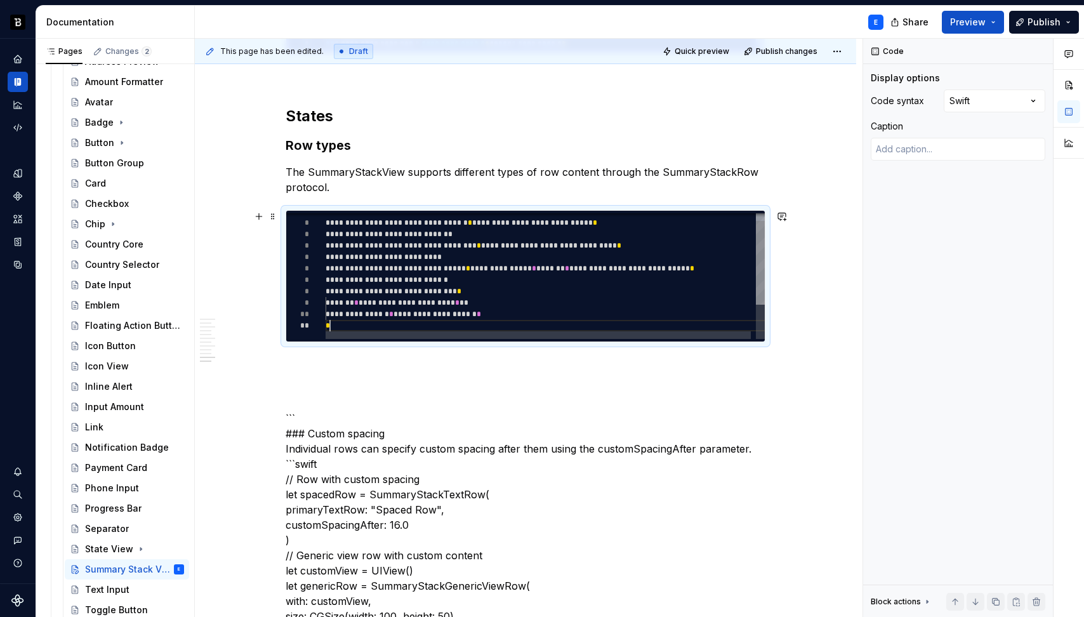
scroll to position [0, 4]
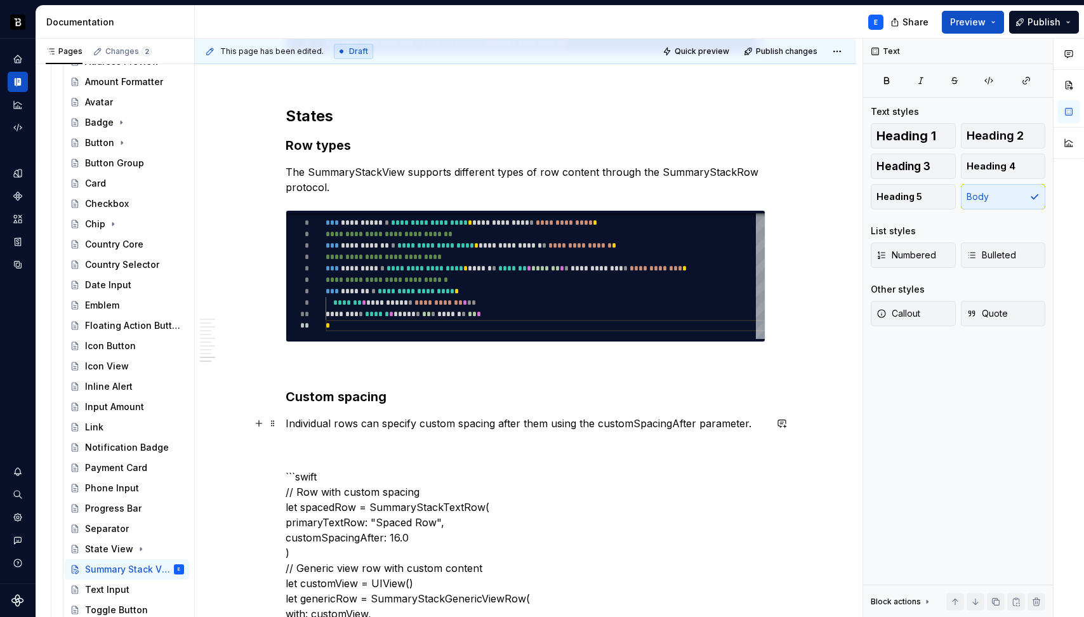
click at [640, 421] on p "Individual rows can specify custom spacing after them using the customSpacingAf…" at bounding box center [526, 423] width 480 height 15
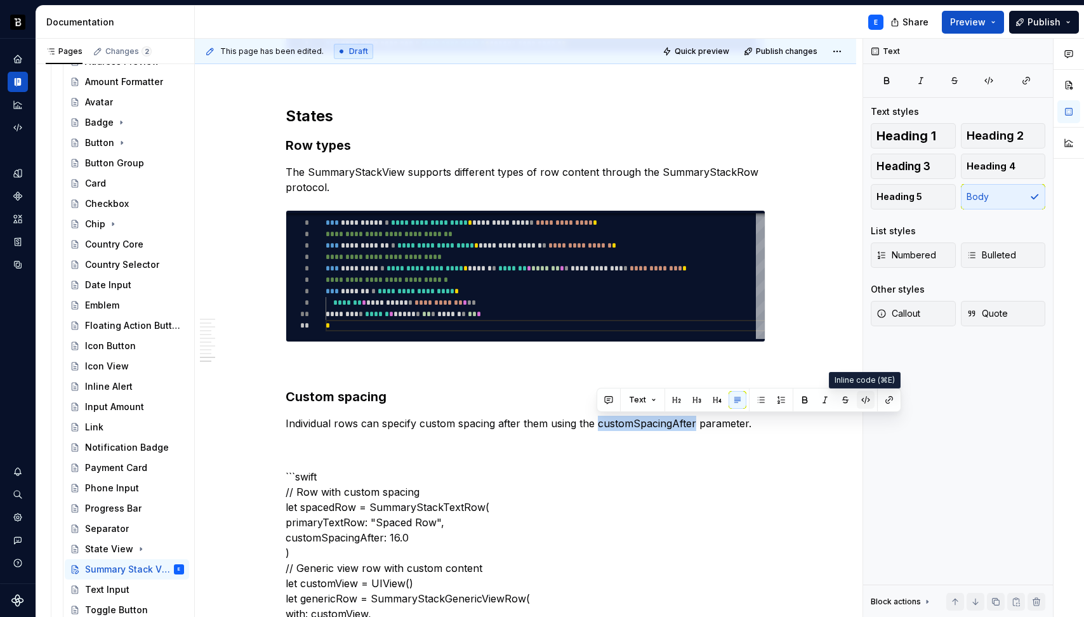
click at [864, 401] on button "button" at bounding box center [866, 400] width 18 height 18
click at [273, 214] on span at bounding box center [273, 216] width 10 height 18
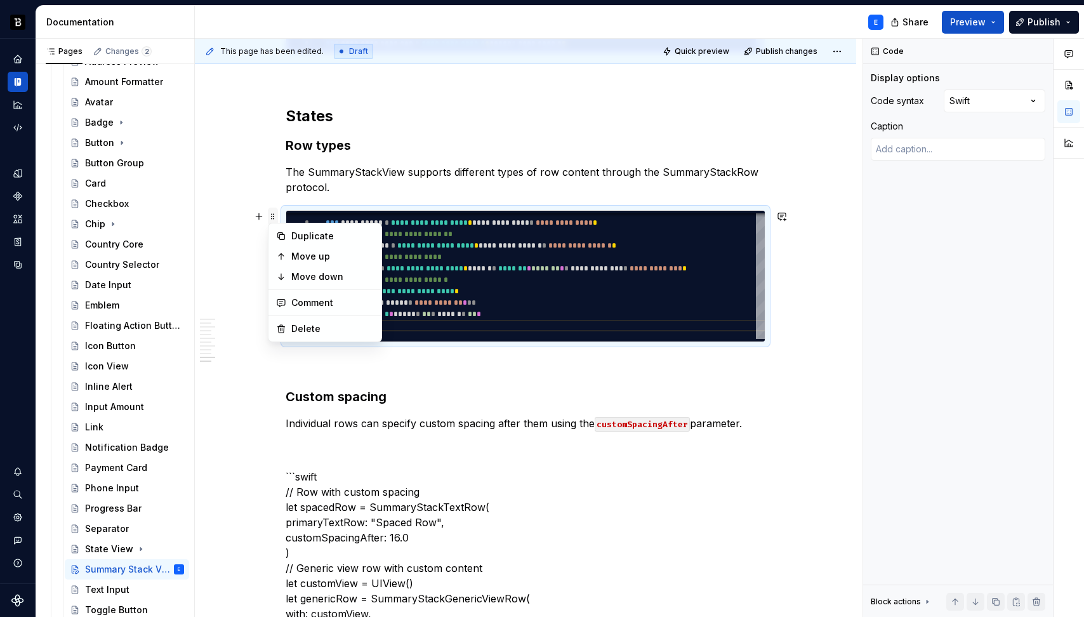
click at [273, 214] on span at bounding box center [273, 216] width 10 height 18
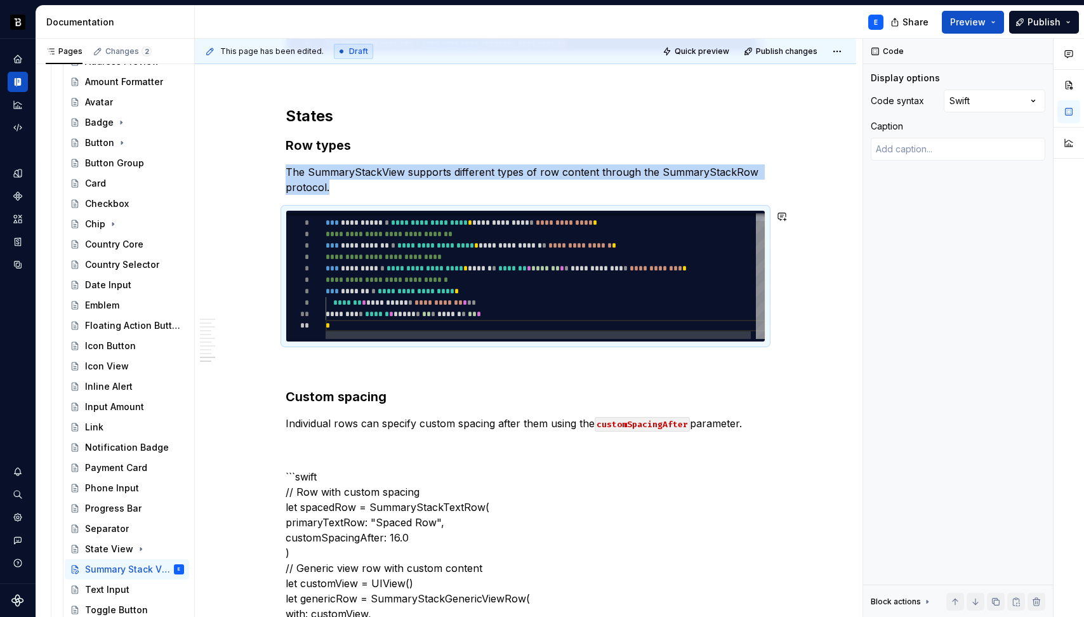
copy p "The SummaryStackView supports different types of row content through the Summar…"
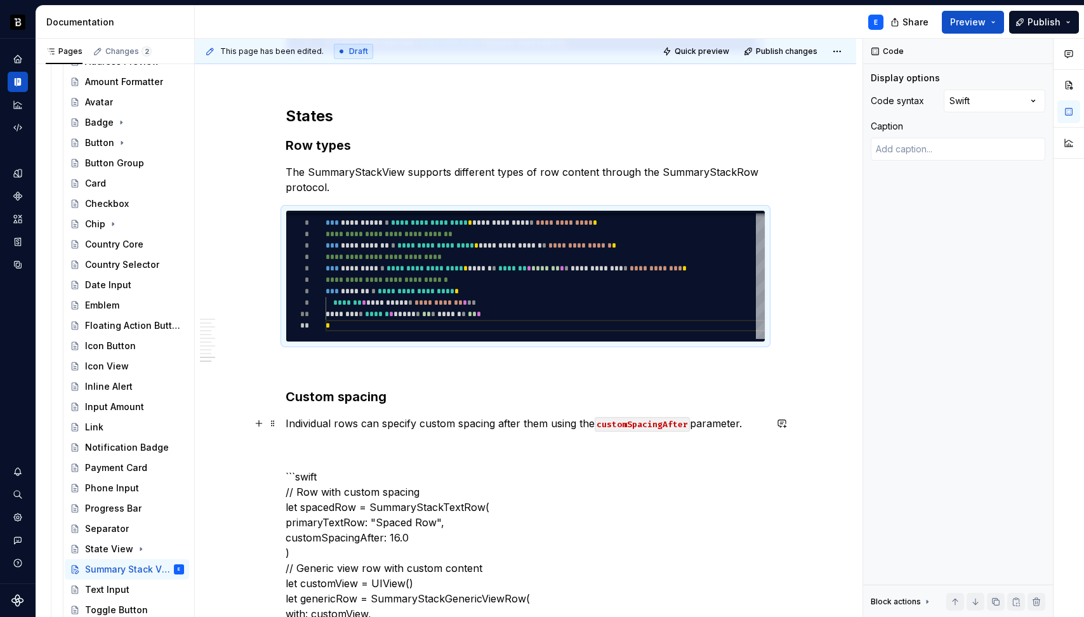
click at [459, 428] on p "Individual rows can specify custom spacing after them using the customSpacingAf…" at bounding box center [526, 423] width 480 height 15
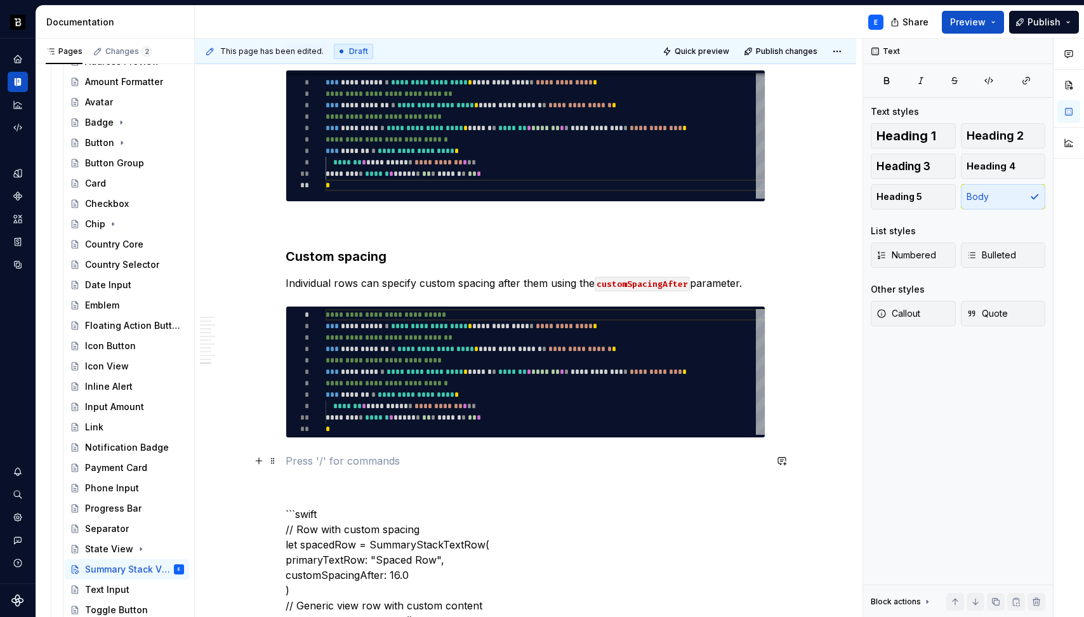
scroll to position [2038, 0]
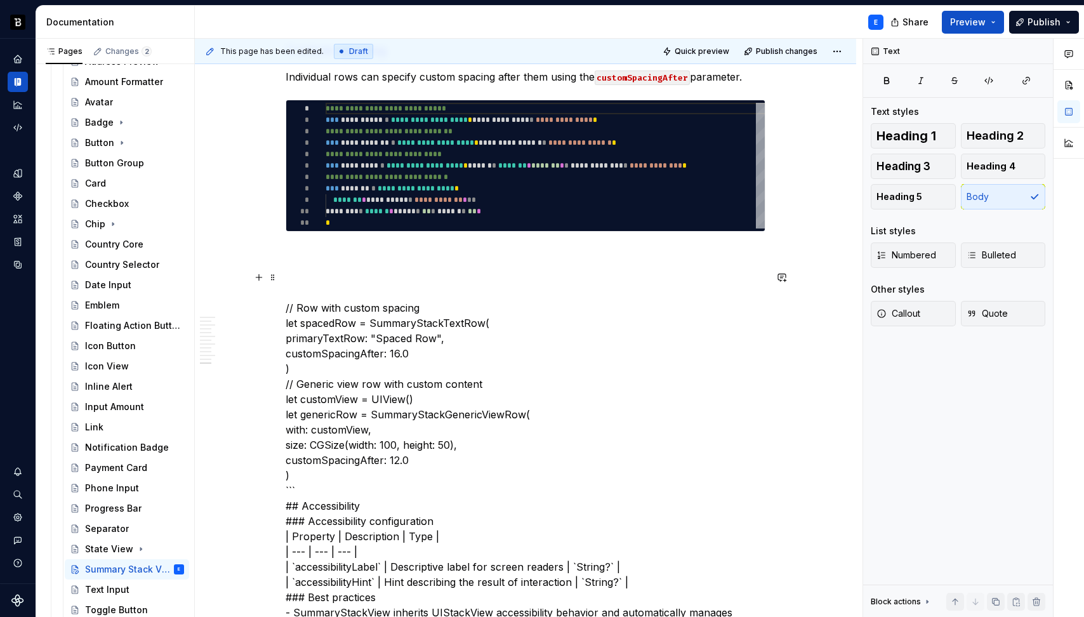
scroll to position [2153, 0]
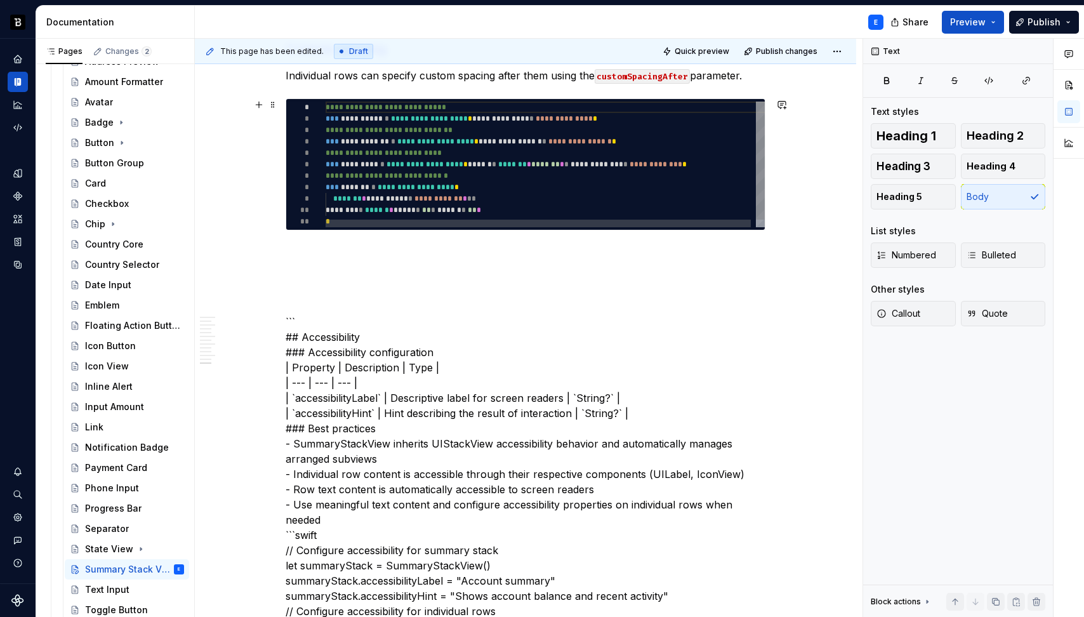
type textarea "*"
click at [411, 184] on div "**********" at bounding box center [548, 168] width 444 height 133
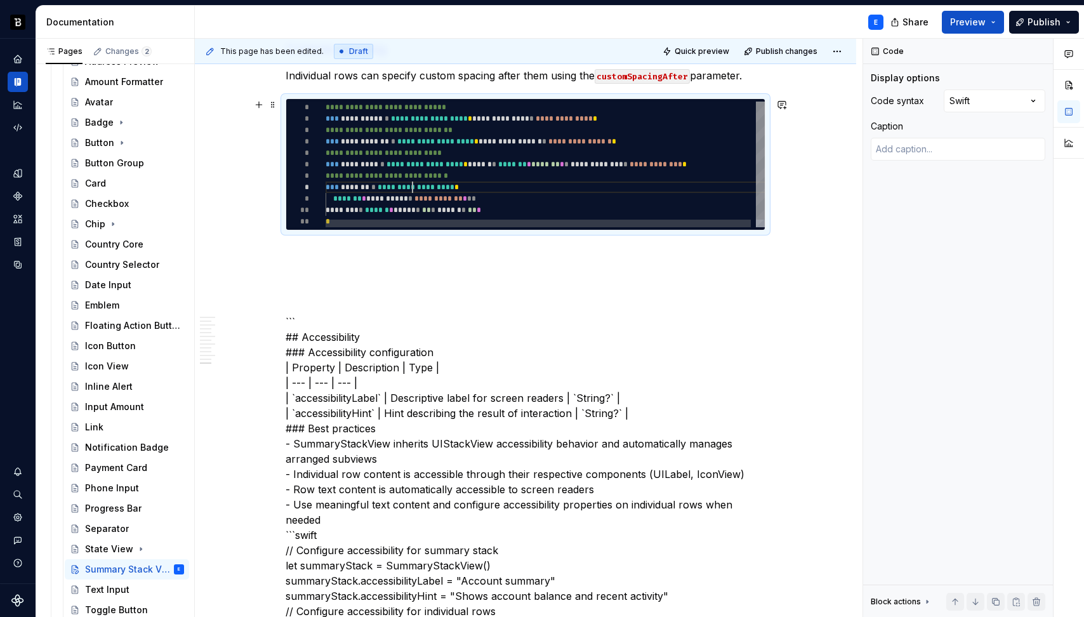
type textarea "**********"
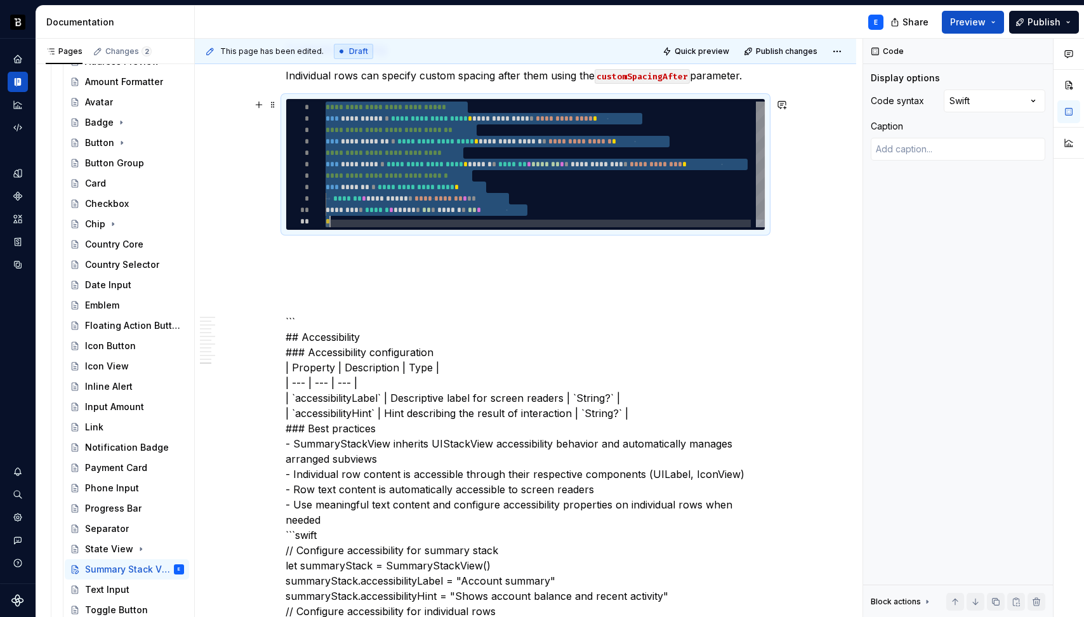
type textarea "*"
type textarea "**********"
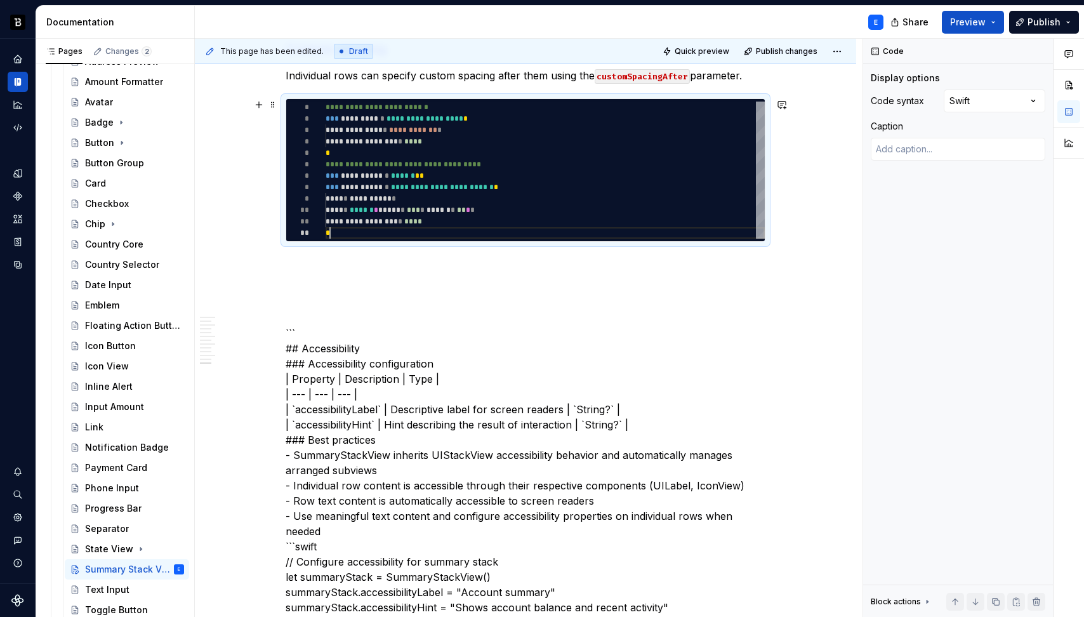
scroll to position [11, 4]
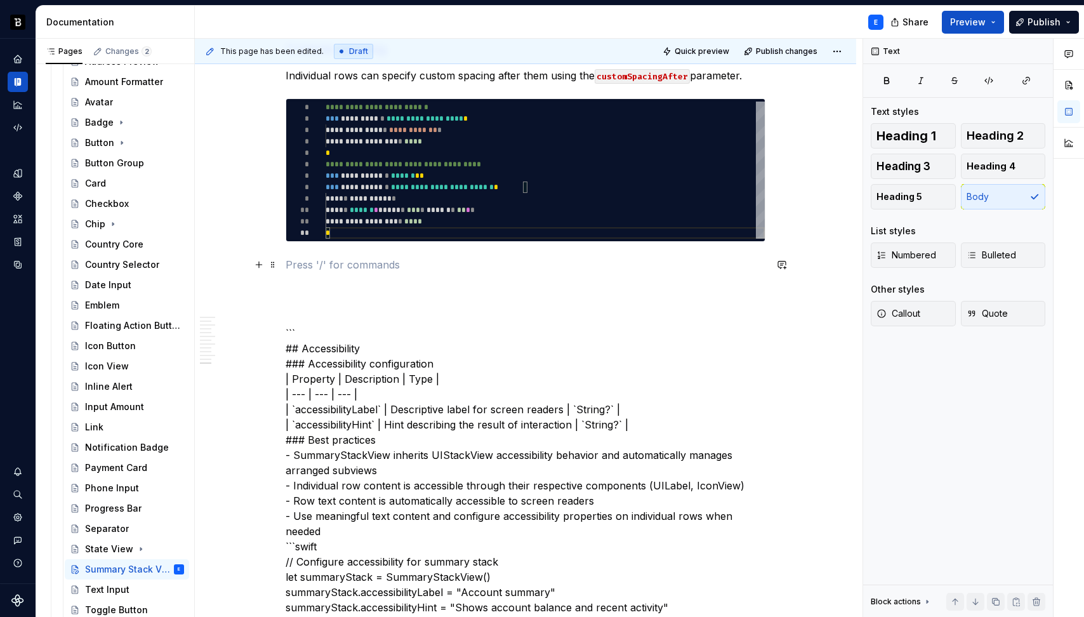
click at [300, 261] on p at bounding box center [526, 264] width 480 height 15
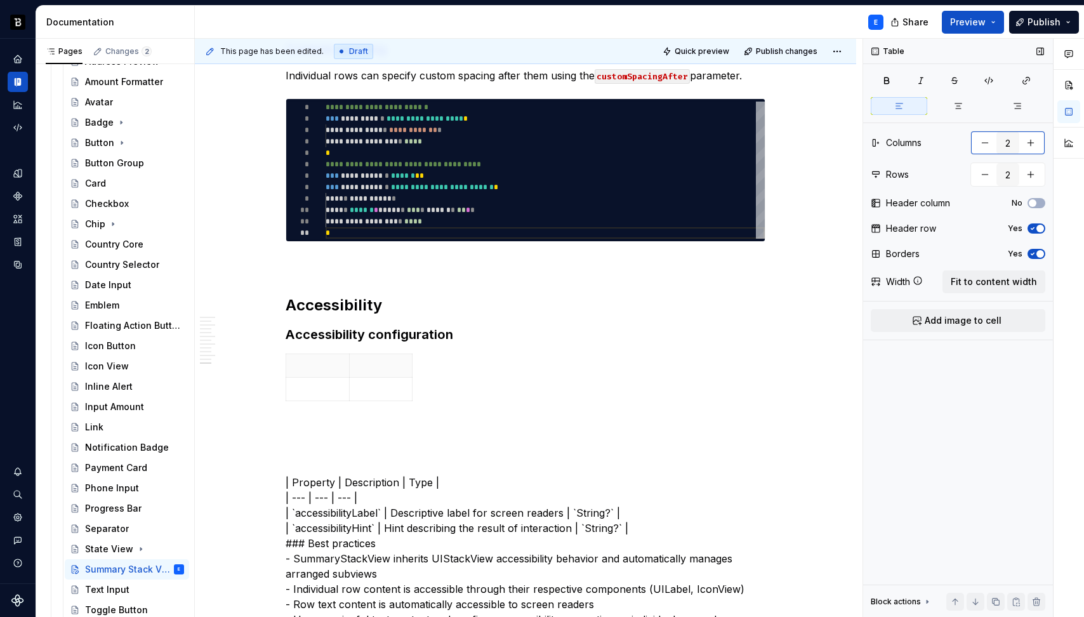
click at [1039, 142] on button "button" at bounding box center [1030, 142] width 23 height 23
type input "3"
click at [1031, 176] on button "button" at bounding box center [1030, 174] width 23 height 23
type input "3"
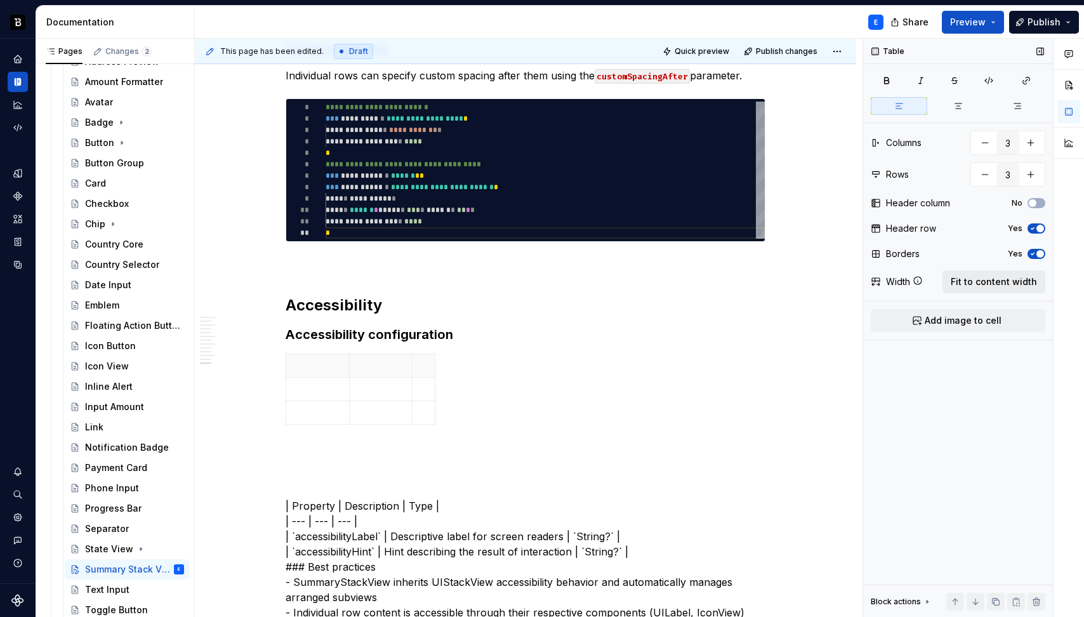
click at [989, 277] on span "Fit to content width" at bounding box center [994, 281] width 86 height 13
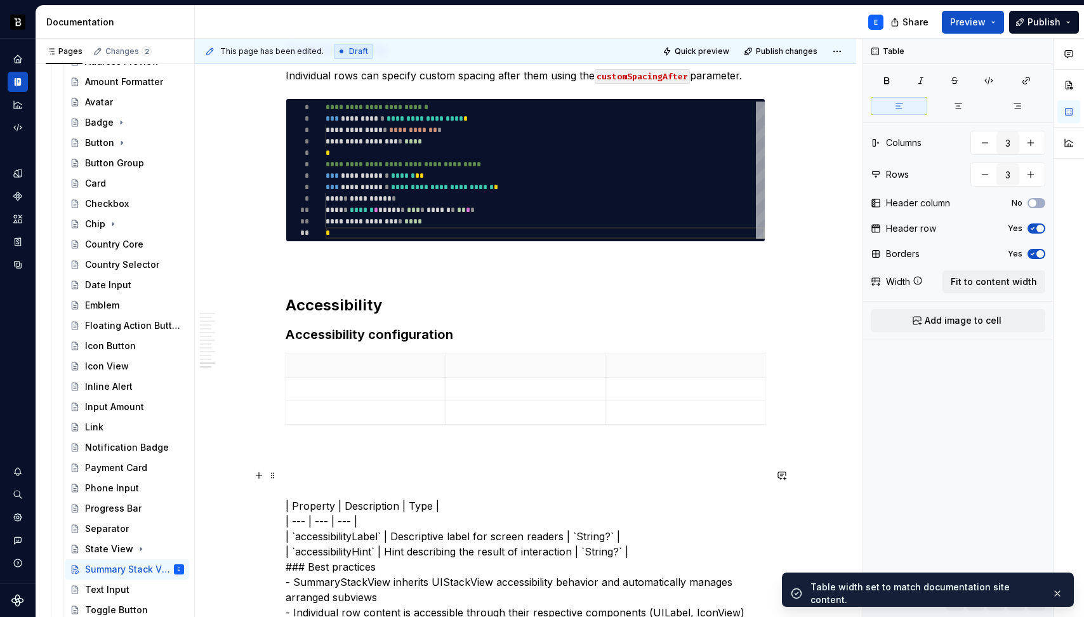
scroll to position [2201, 0]
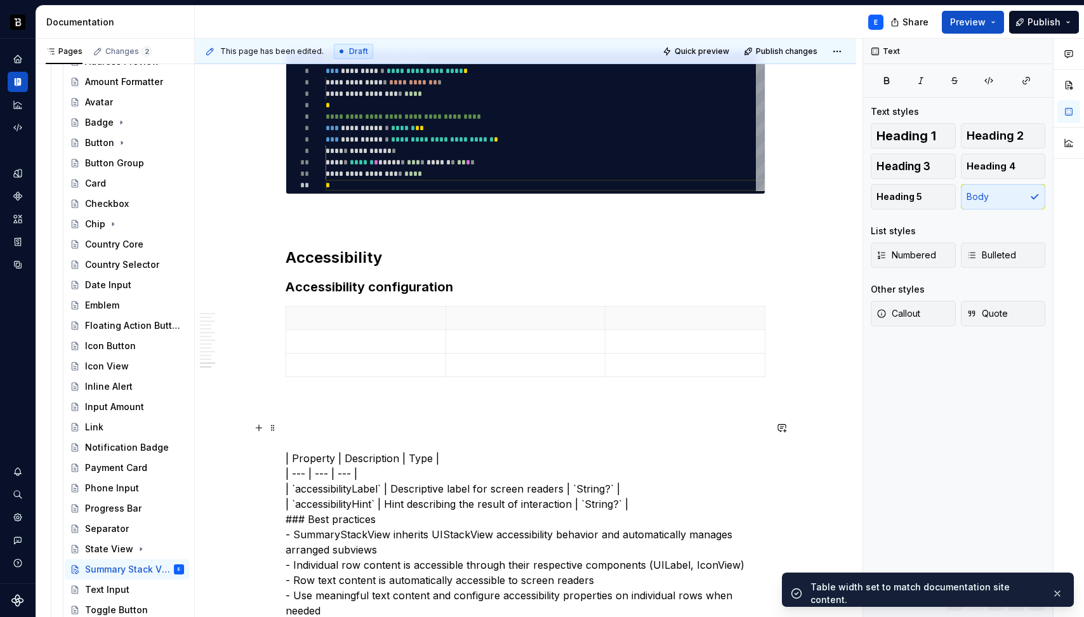
click at [345, 315] on p at bounding box center [366, 318] width 144 height 13
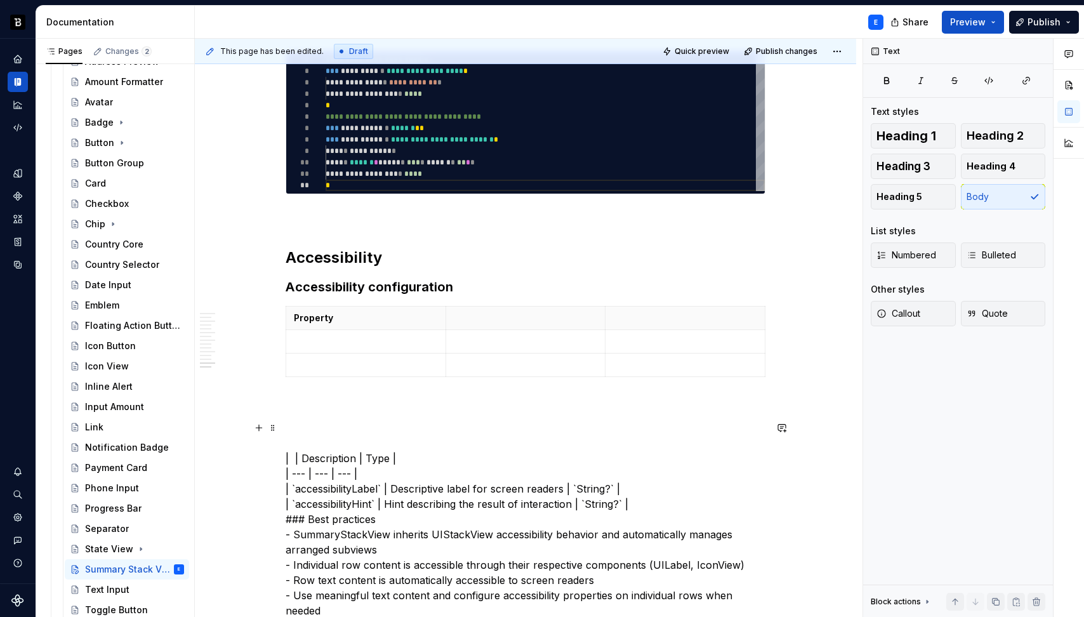
click at [494, 322] on p at bounding box center [526, 318] width 144 height 13
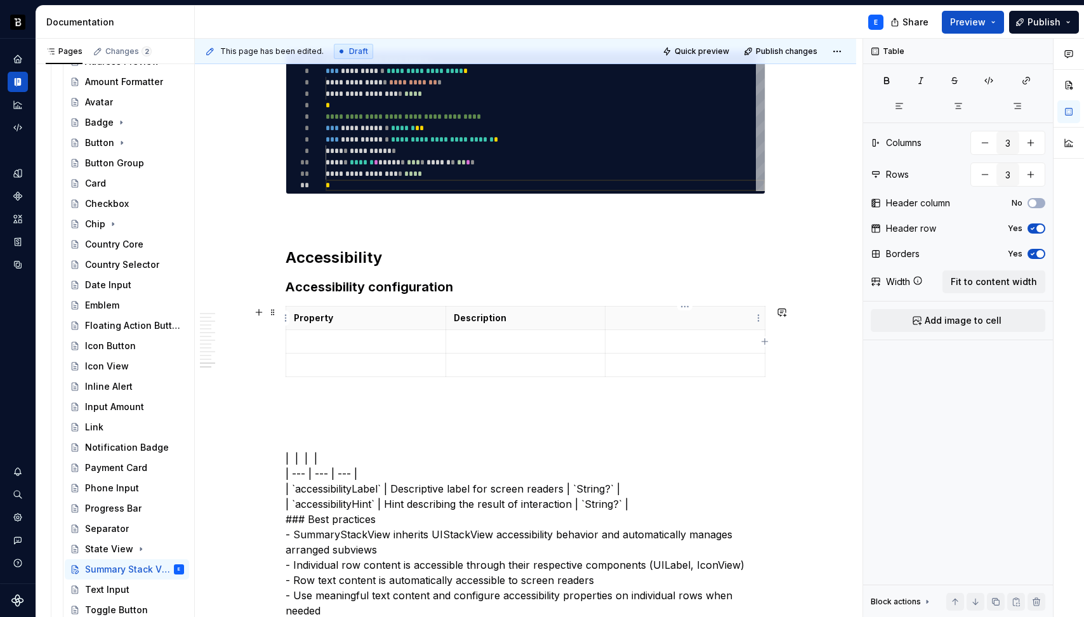
click at [665, 319] on p at bounding box center [685, 318] width 144 height 13
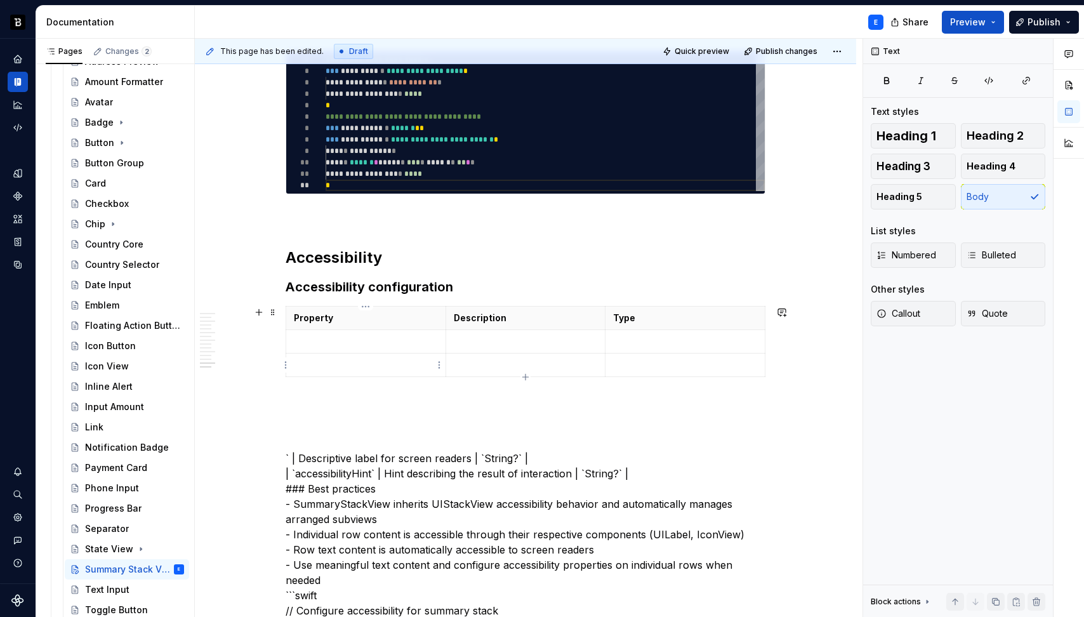
click at [345, 345] on p at bounding box center [366, 341] width 144 height 13
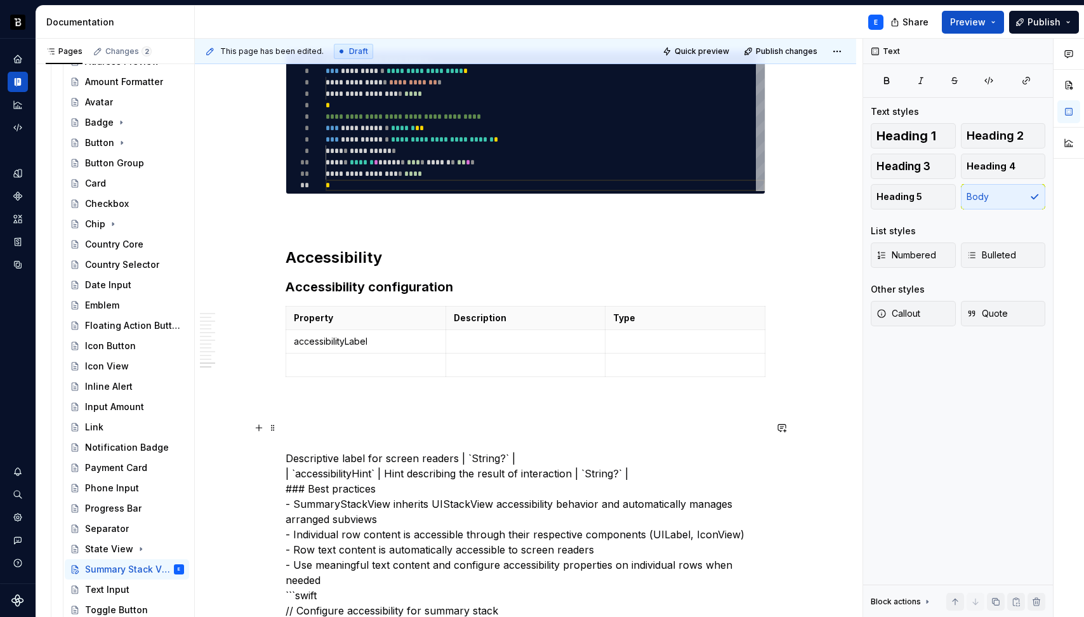
click at [482, 338] on p at bounding box center [526, 341] width 144 height 13
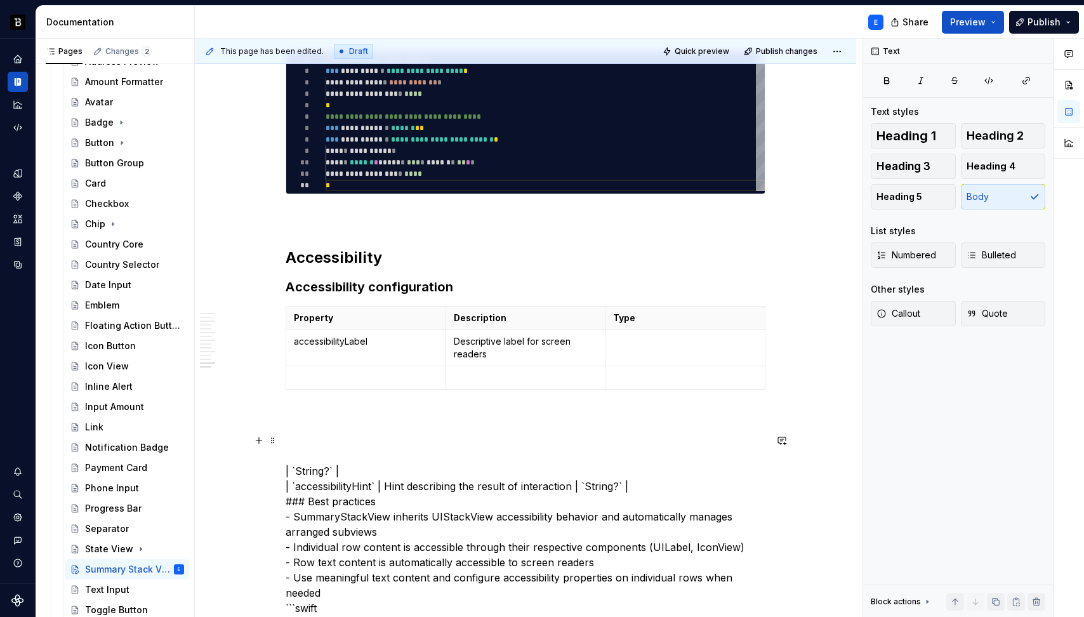
click at [645, 339] on p at bounding box center [685, 341] width 144 height 13
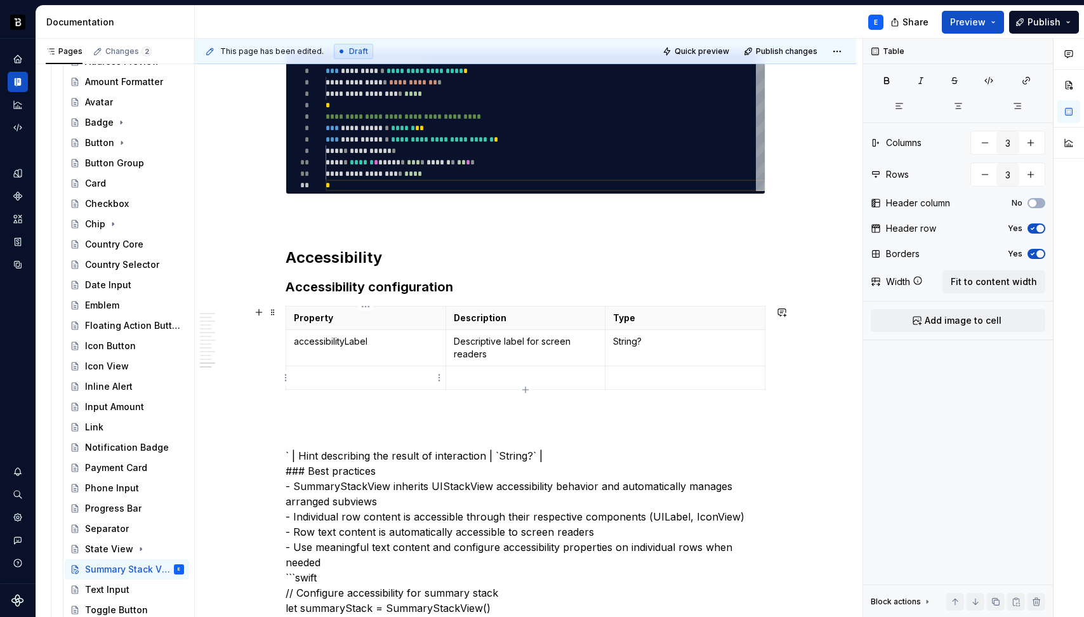
click at [345, 371] on p at bounding box center [366, 377] width 144 height 13
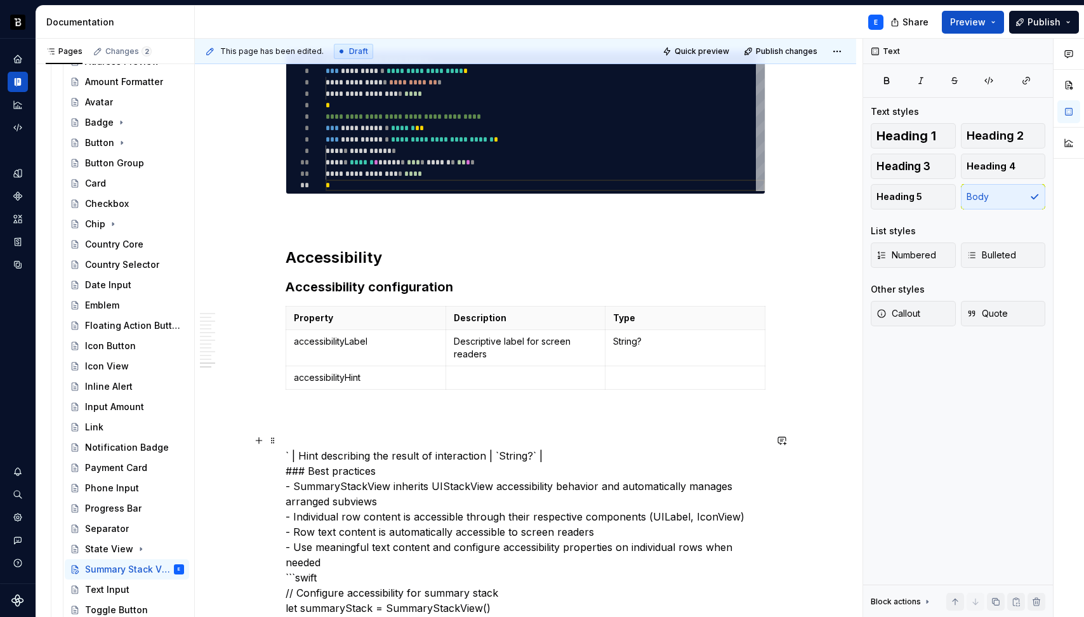
click at [464, 372] on p at bounding box center [526, 377] width 144 height 13
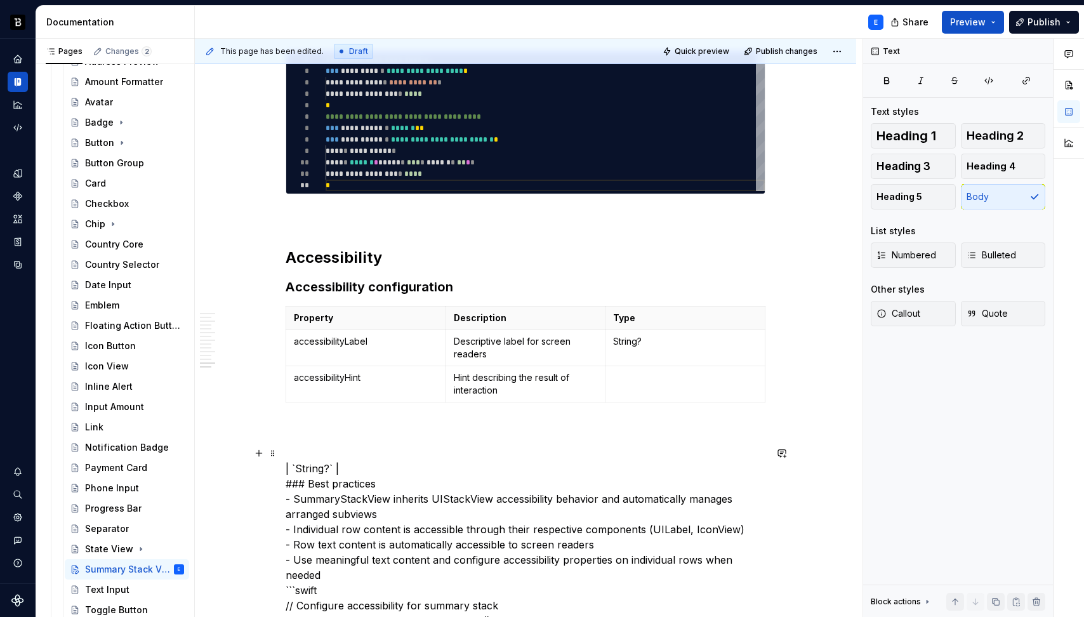
click at [645, 378] on p at bounding box center [685, 377] width 144 height 13
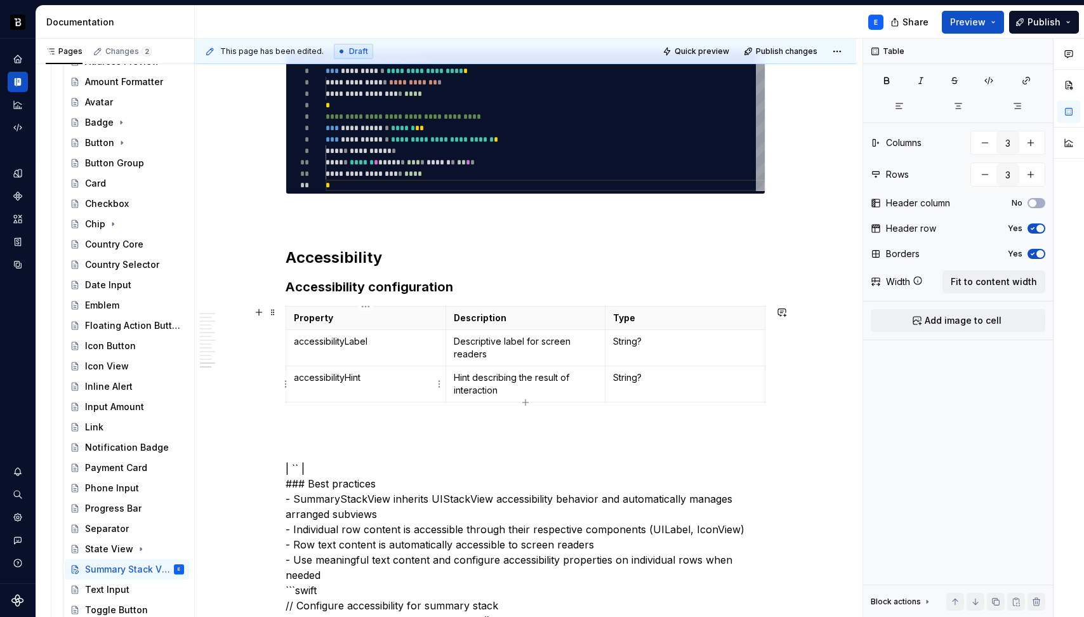
click at [399, 381] on p "accessibilityHint" at bounding box center [366, 377] width 144 height 13
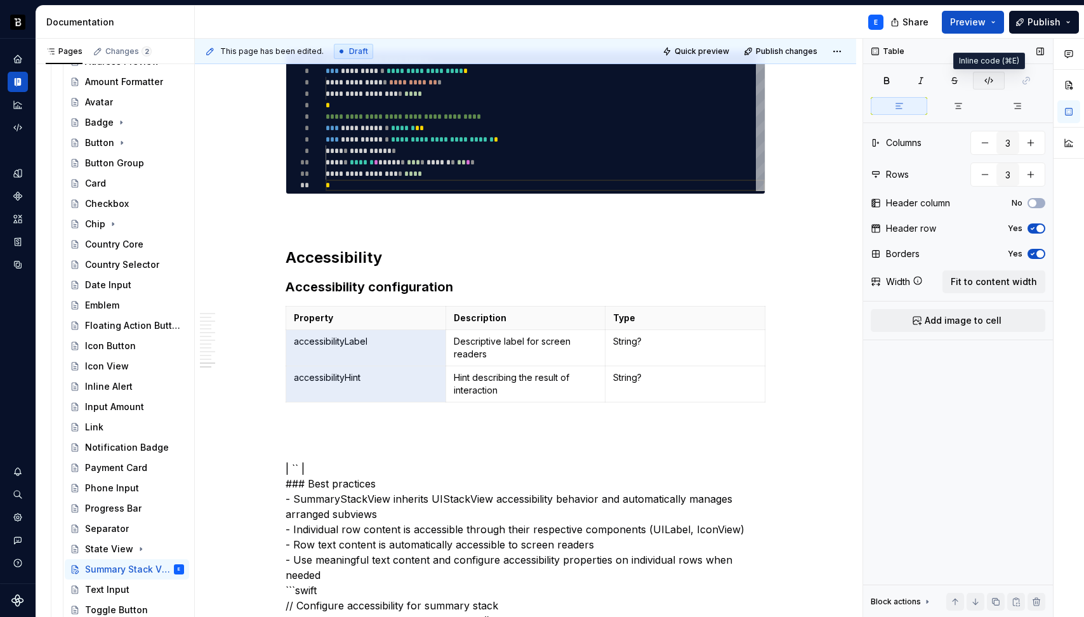
click at [983, 83] on button "button" at bounding box center [989, 81] width 32 height 18
click at [690, 385] on td "String?" at bounding box center [685, 384] width 160 height 36
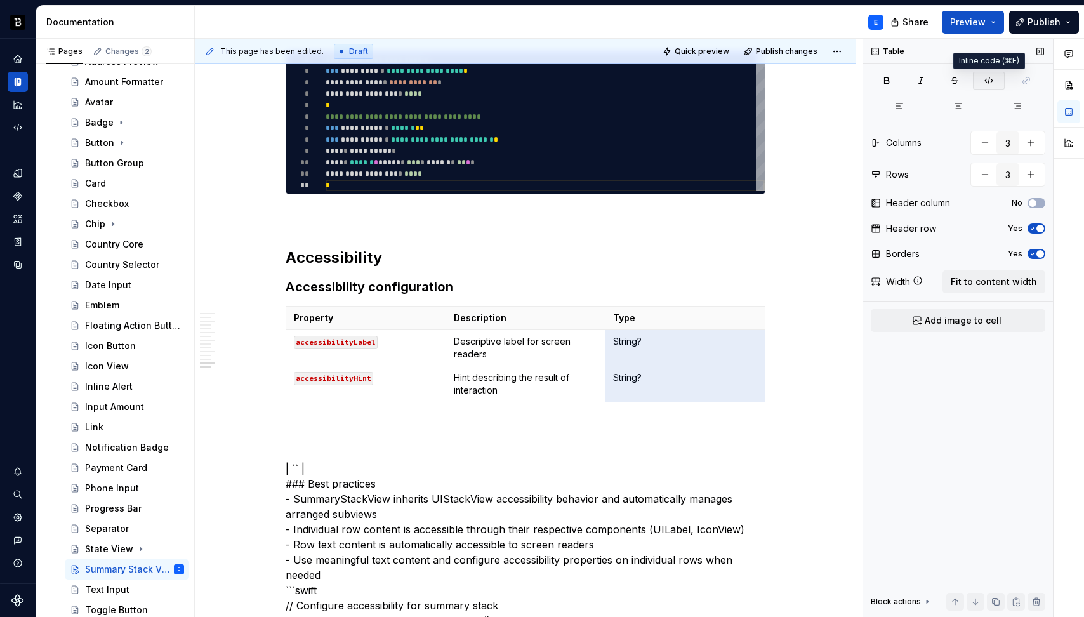
click at [985, 84] on icon "button" at bounding box center [989, 81] width 10 height 10
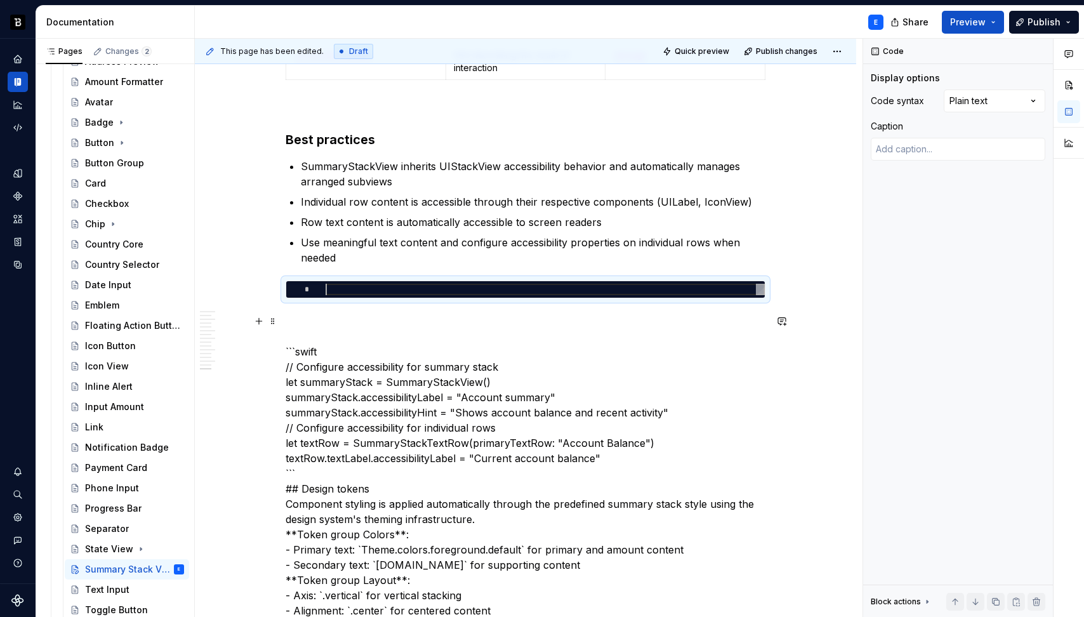
scroll to position [2525, 0]
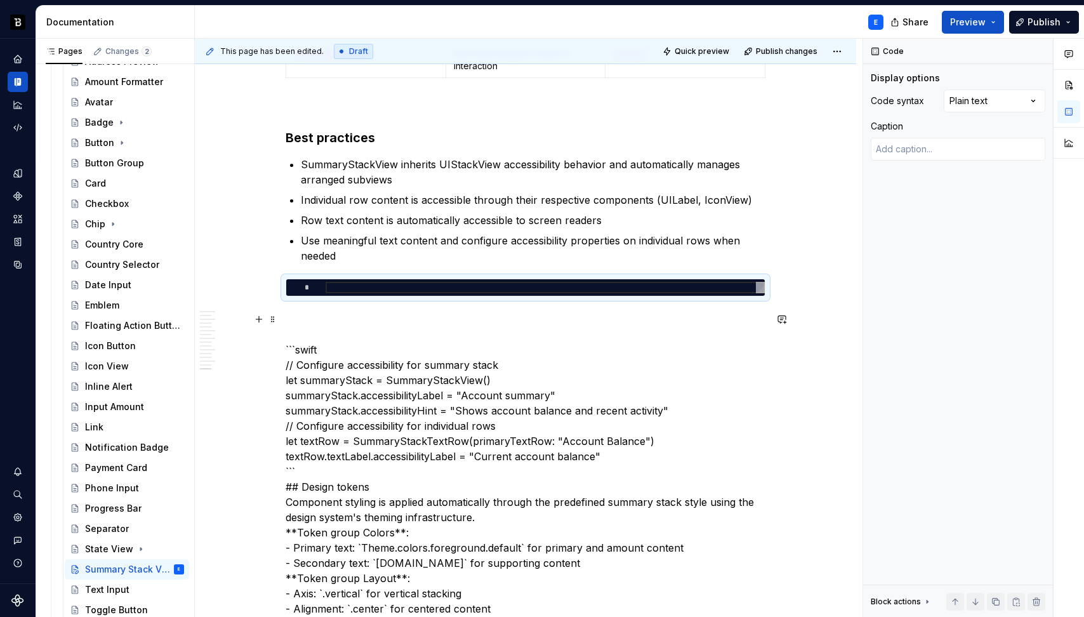
click at [338, 350] on p "```swift // Configure accessibility for summary stack let summaryStack = Summar…" at bounding box center [526, 510] width 480 height 396
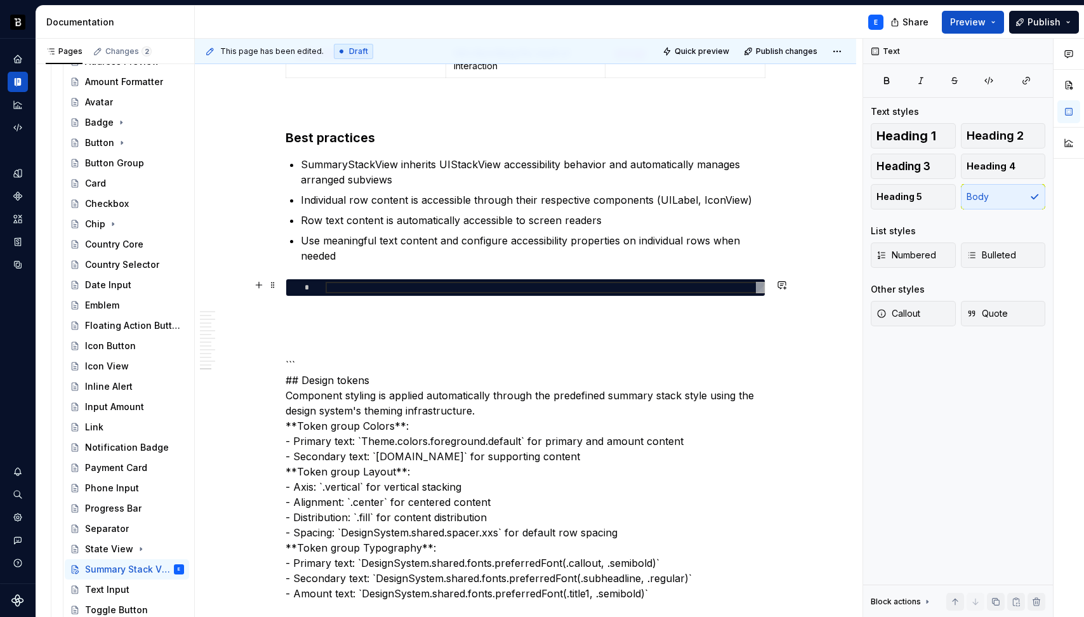
click at [364, 287] on div at bounding box center [545, 287] width 439 height 11
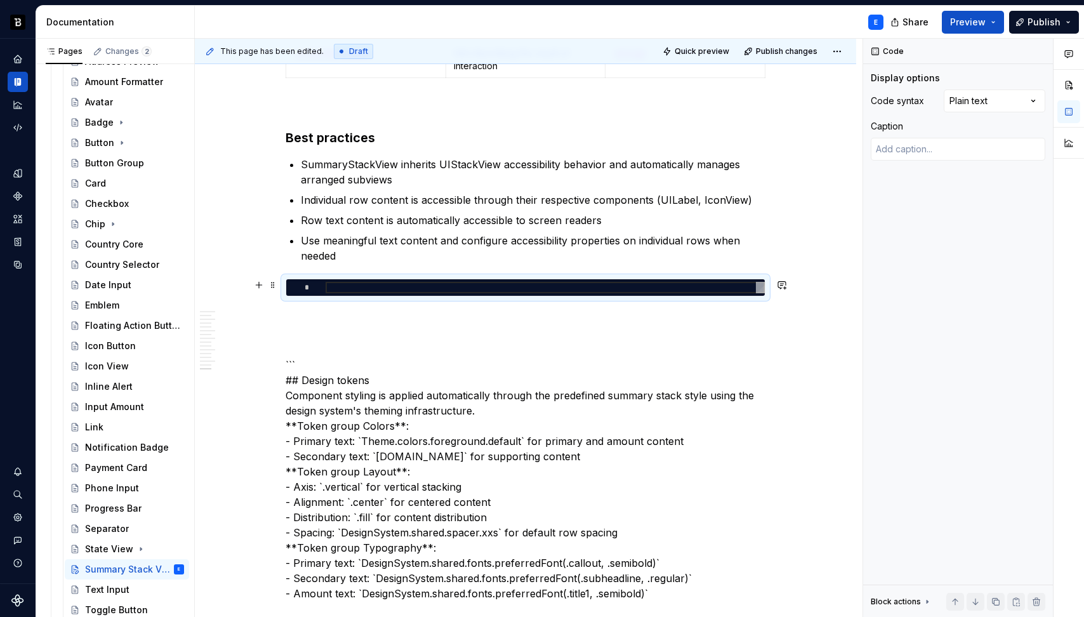
type textarea "*"
type textarea "**********"
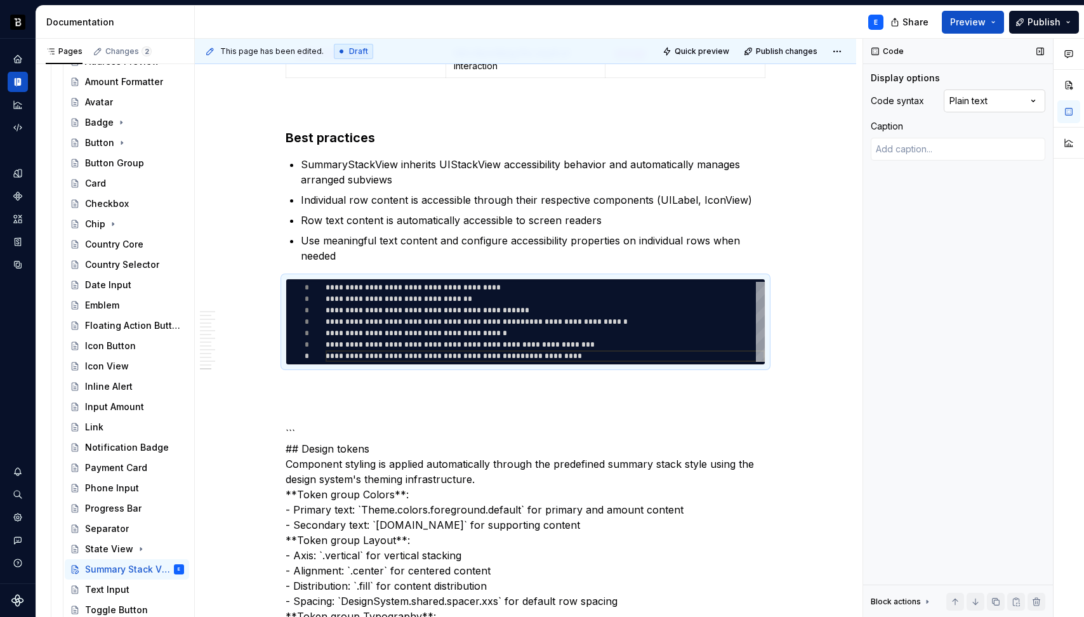
click at [986, 102] on div "Comments Open comments No comments yet Select ‘Comment’ from the block context …" at bounding box center [973, 328] width 221 height 579
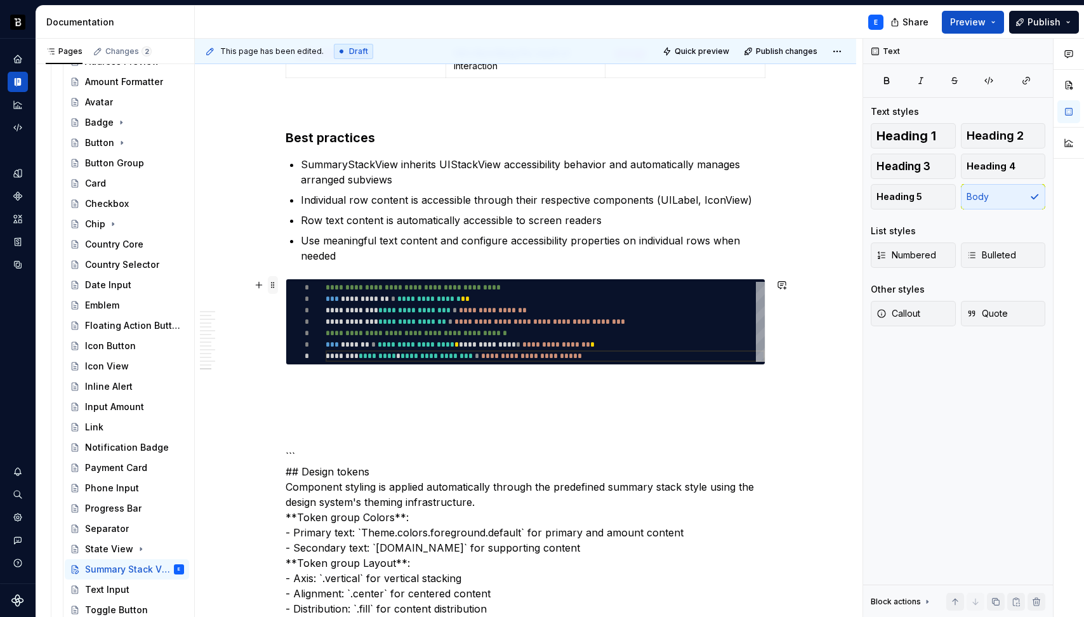
click at [273, 288] on span at bounding box center [273, 285] width 10 height 18
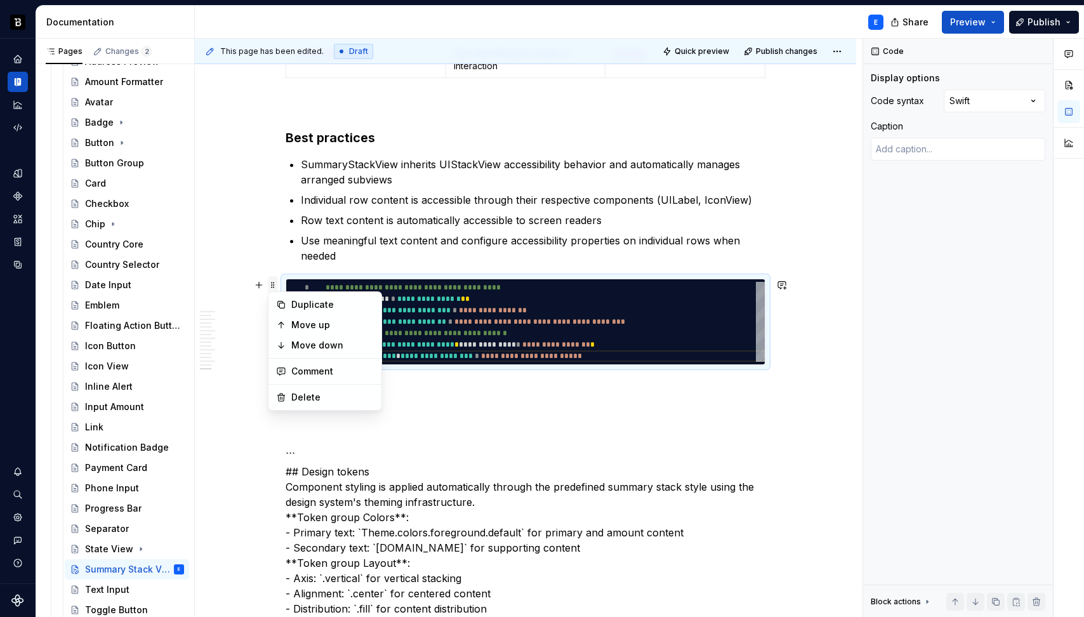
click at [273, 288] on span at bounding box center [273, 285] width 10 height 18
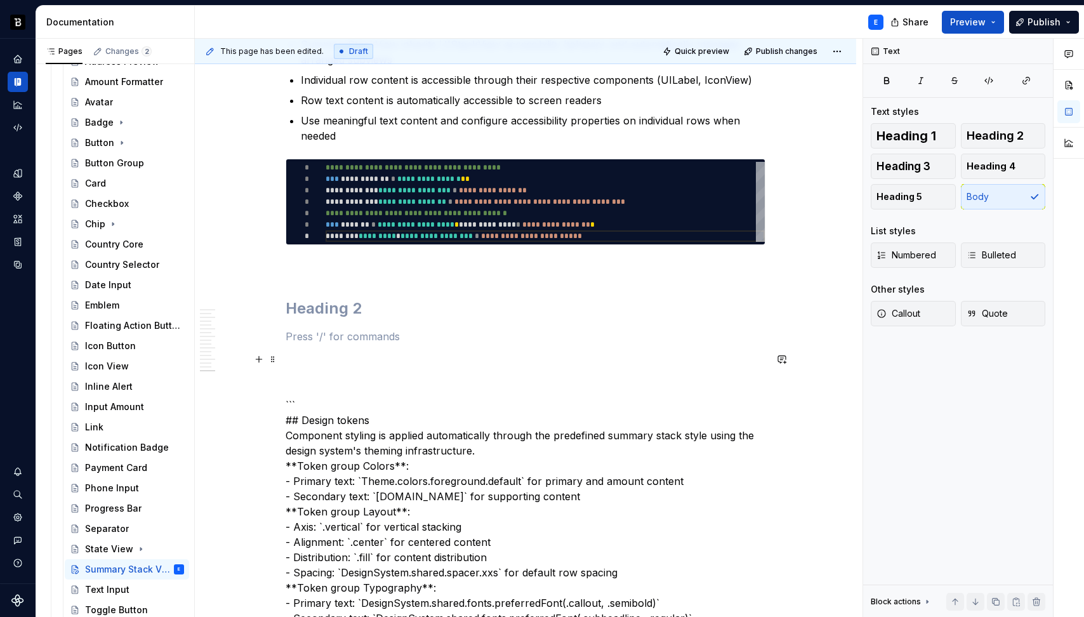
scroll to position [2646, 0]
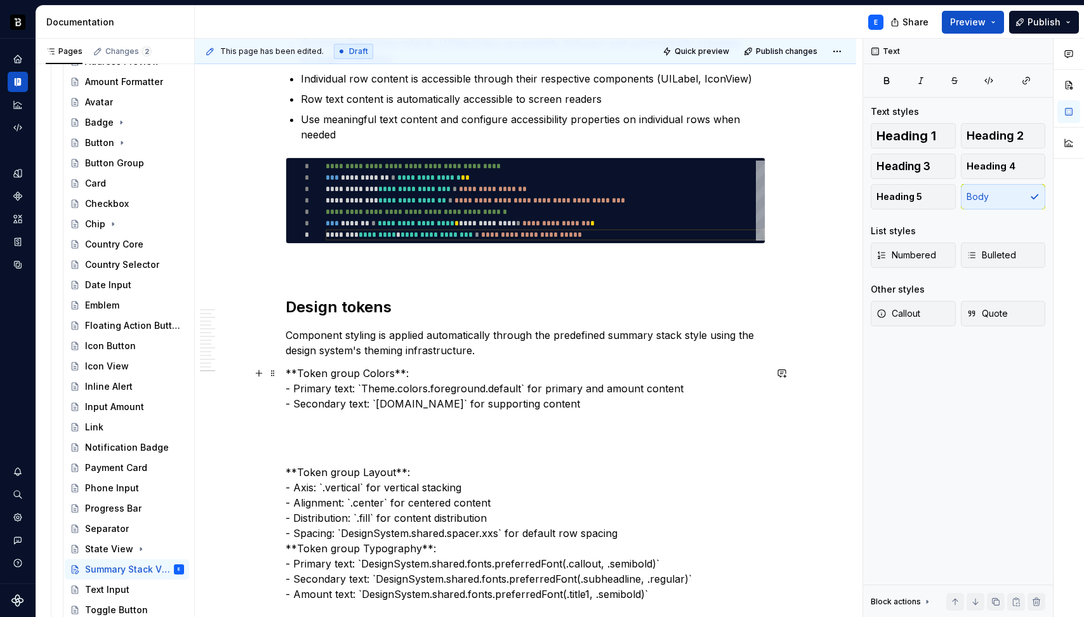
click at [362, 374] on p "**Token group Colors**: - Primary text: `Theme.colors.foreground.default` for p…" at bounding box center [526, 388] width 480 height 46
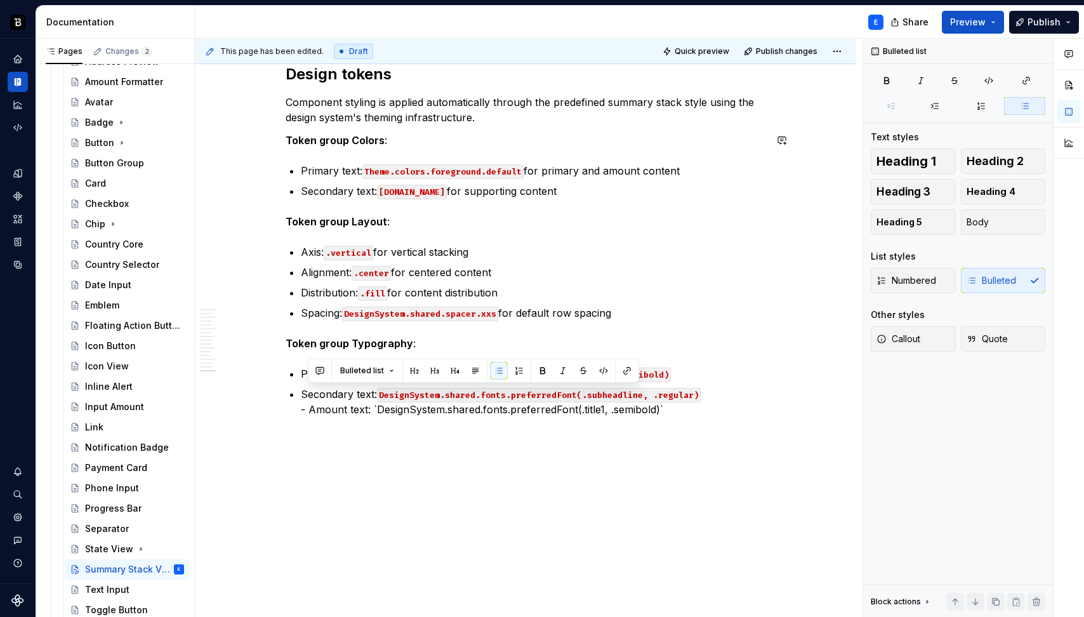
scroll to position [2881, 0]
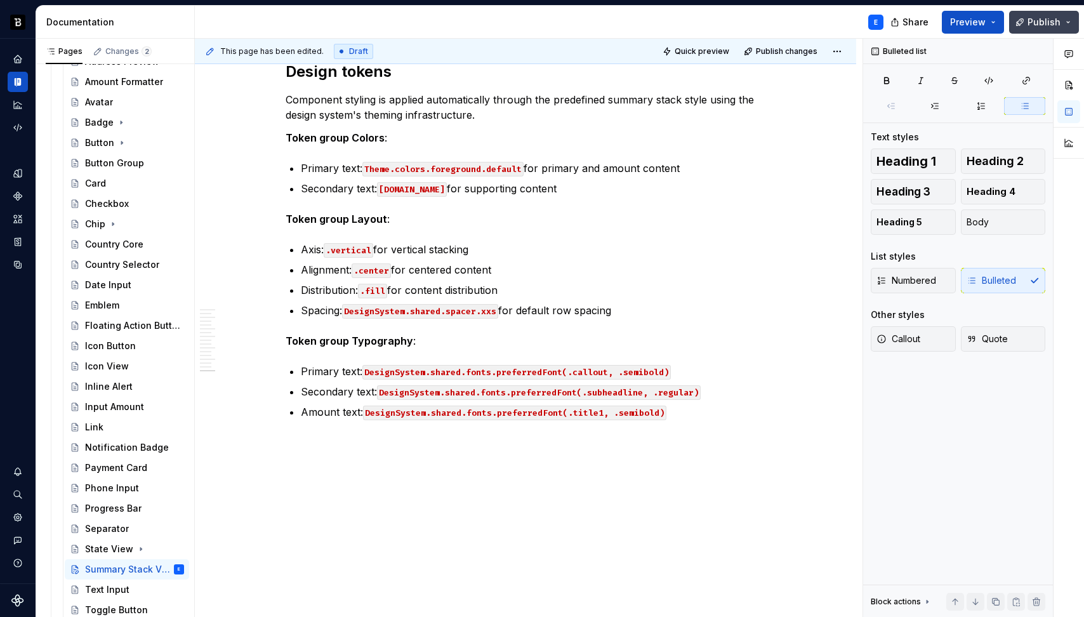
click at [1037, 20] on span "Publish" at bounding box center [1043, 22] width 33 height 13
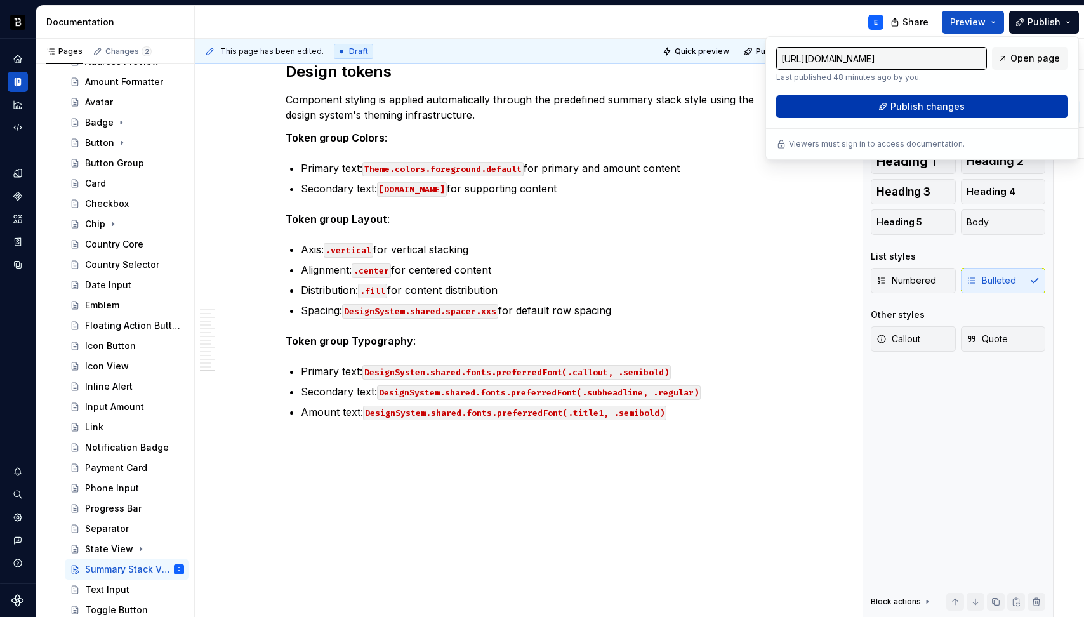
click at [912, 114] on button "Publish changes" at bounding box center [922, 106] width 292 height 23
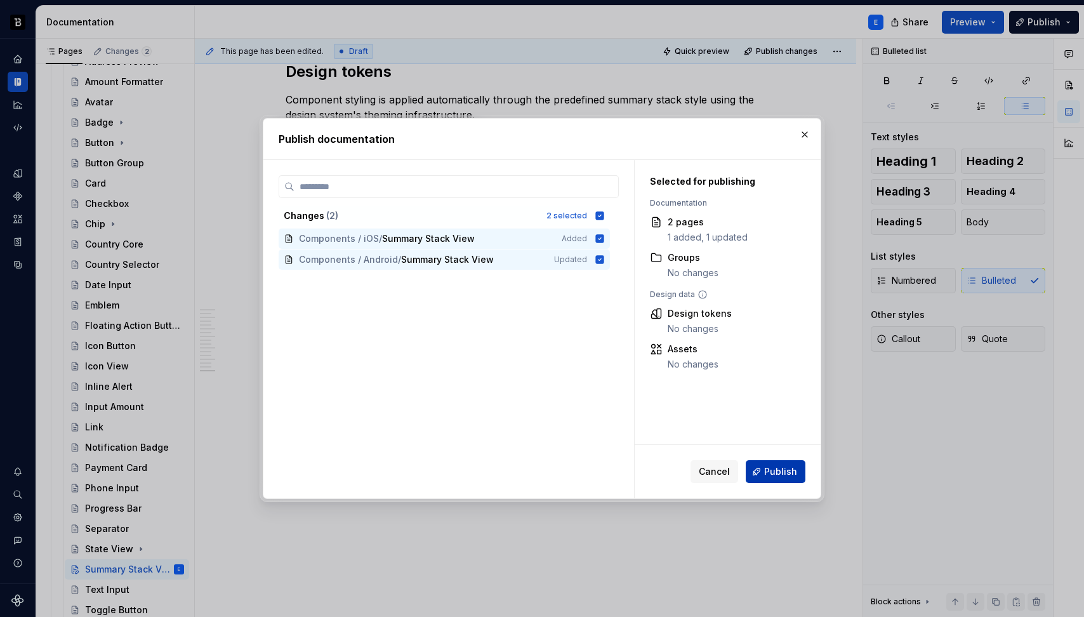
click at [771, 475] on span "Publish" at bounding box center [780, 471] width 33 height 13
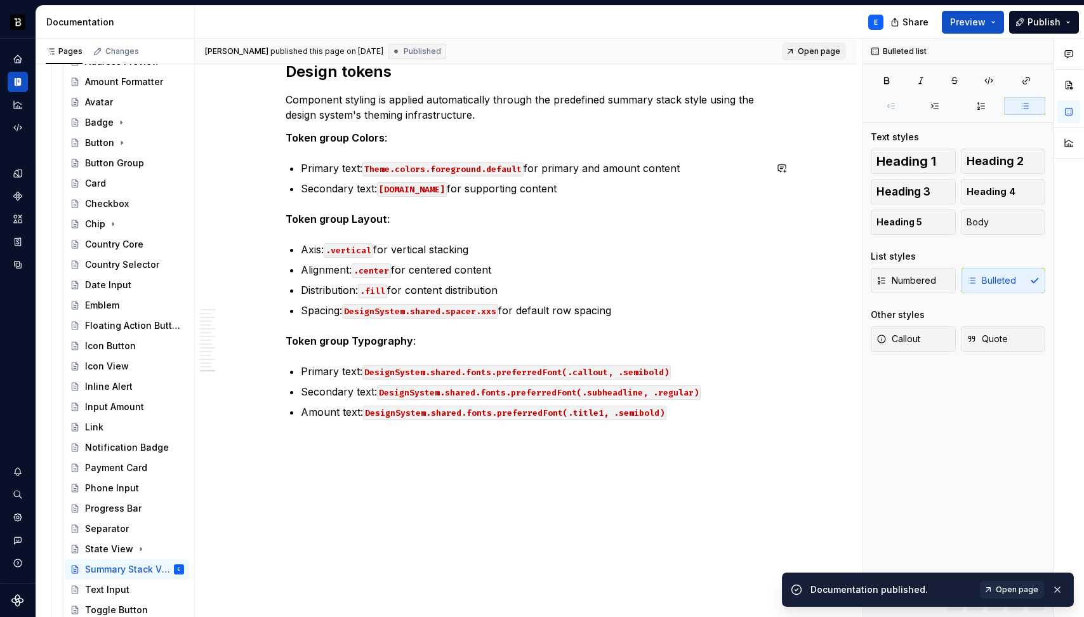
click at [817, 51] on span "Open page" at bounding box center [819, 51] width 43 height 10
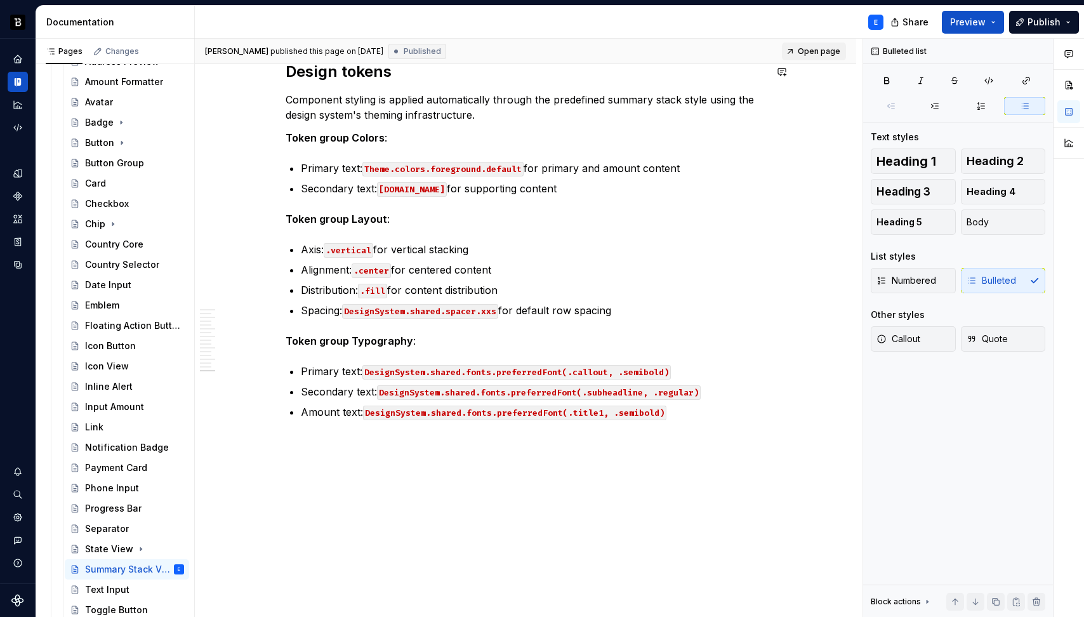
click at [813, 49] on span "Open page" at bounding box center [819, 51] width 43 height 10
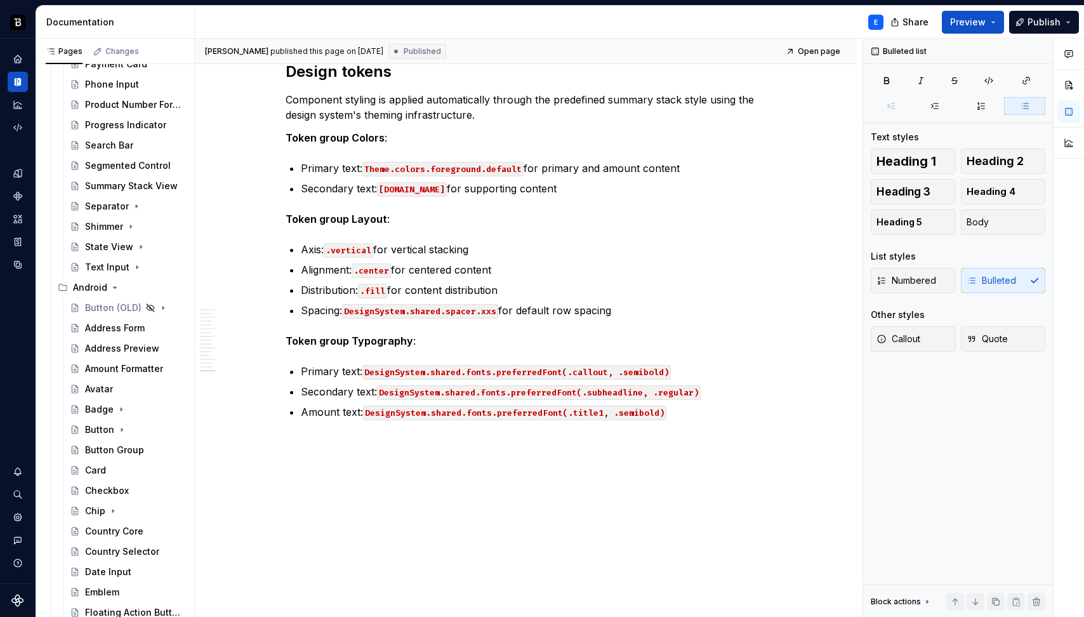
scroll to position [685, 0]
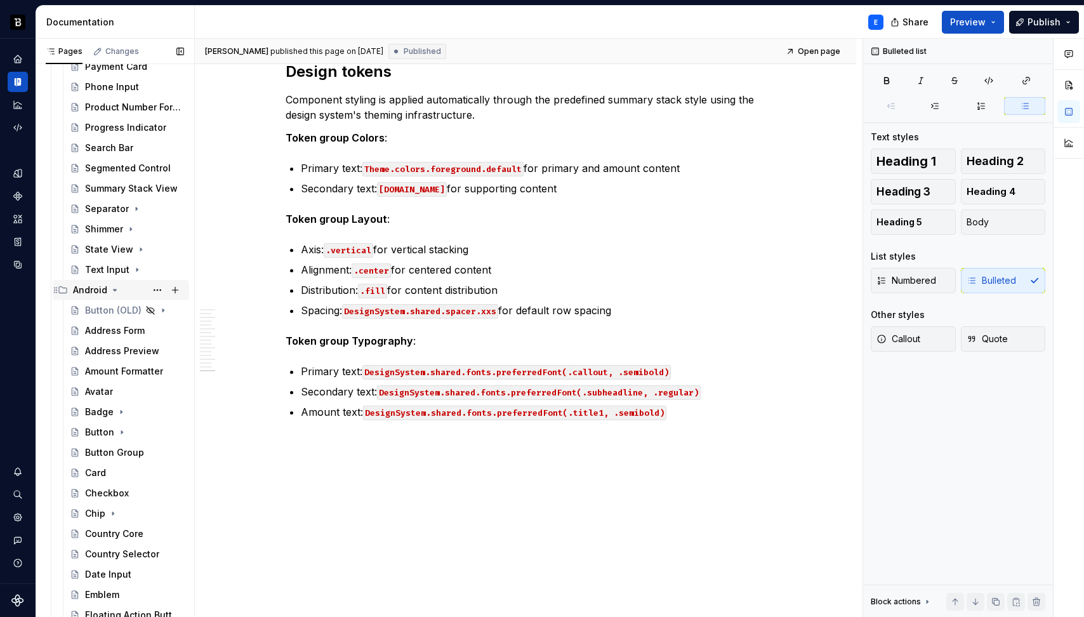
click at [115, 291] on icon "Page tree" at bounding box center [115, 290] width 10 height 10
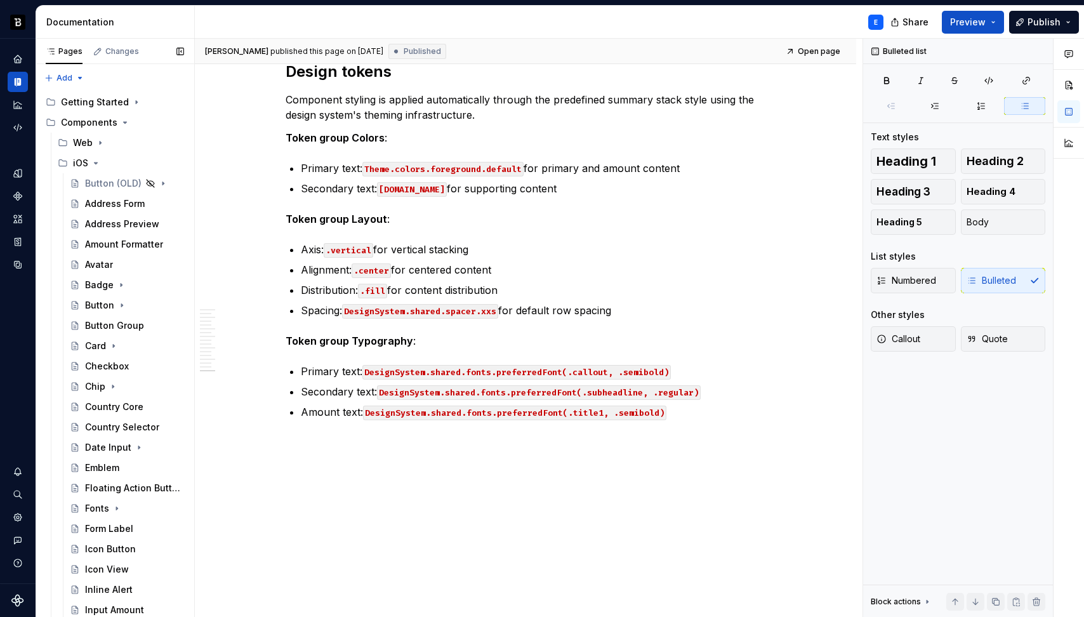
scroll to position [365, 0]
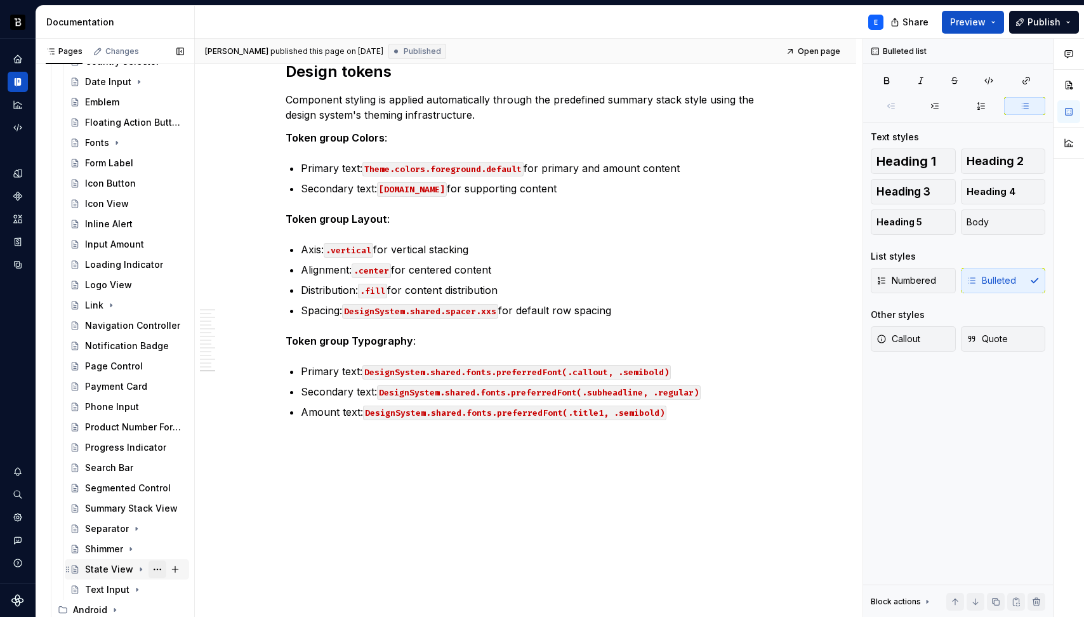
click at [150, 570] on button "Page tree" at bounding box center [157, 569] width 18 height 18
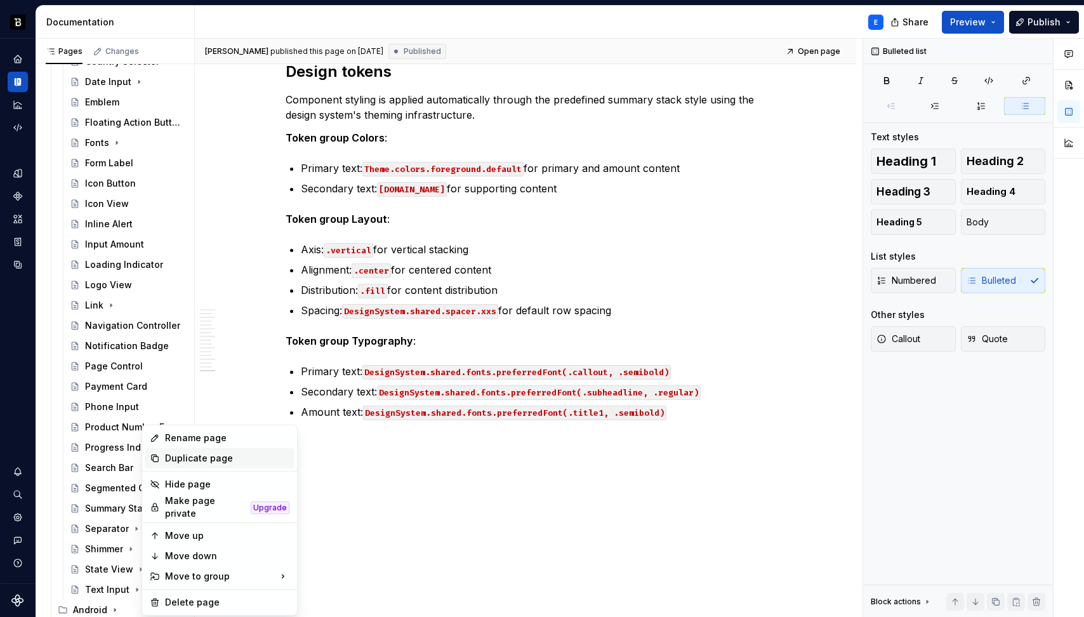
click at [210, 459] on div "Duplicate page" at bounding box center [227, 458] width 124 height 13
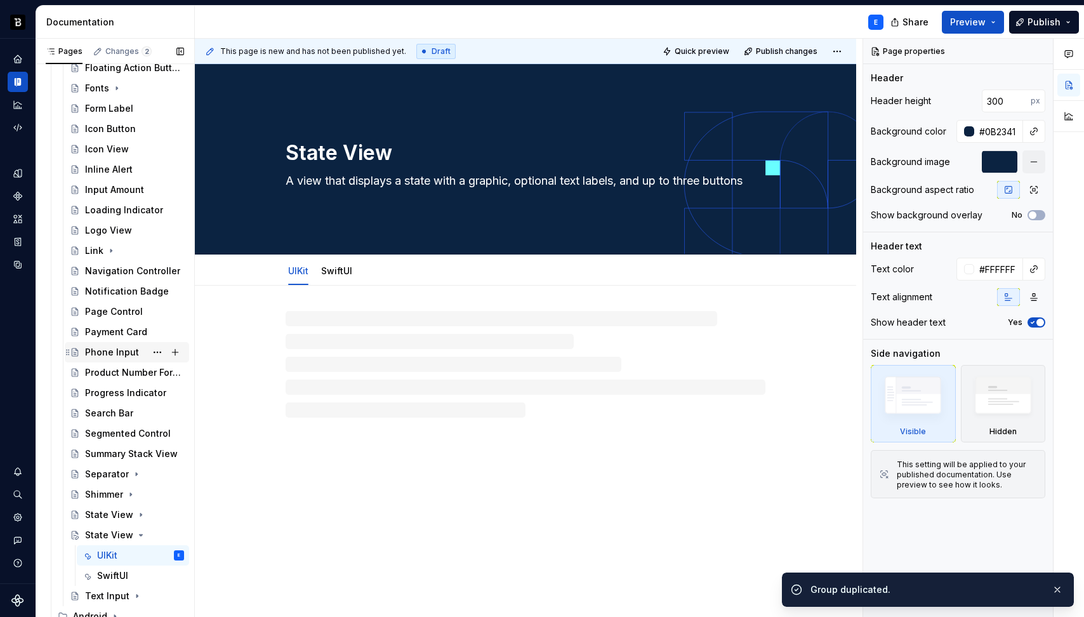
scroll to position [426, 0]
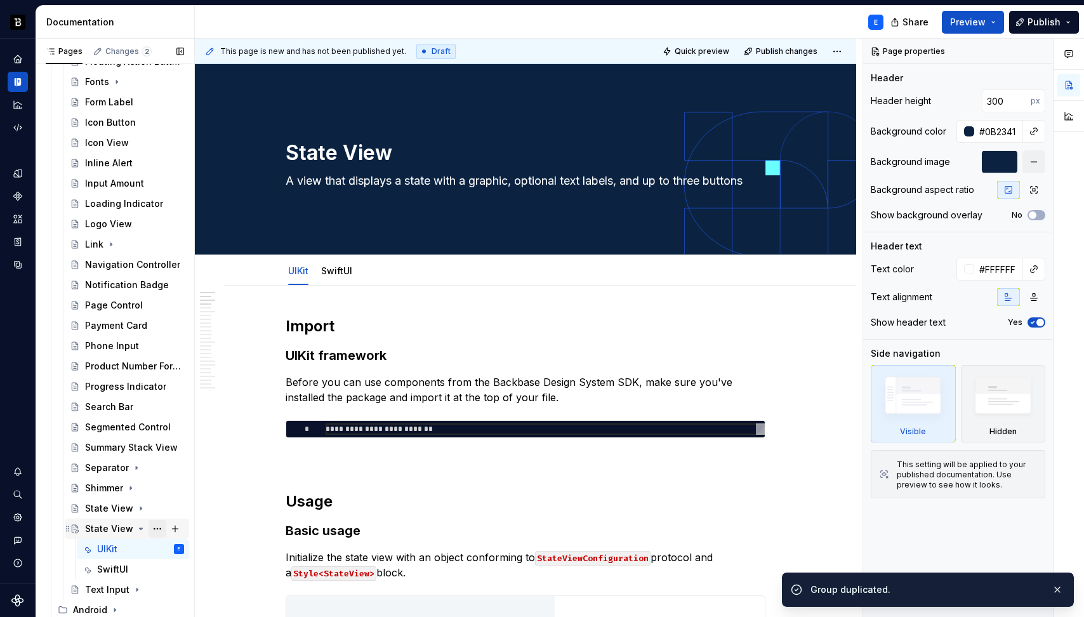
click at [152, 525] on button "Page tree" at bounding box center [157, 529] width 18 height 18
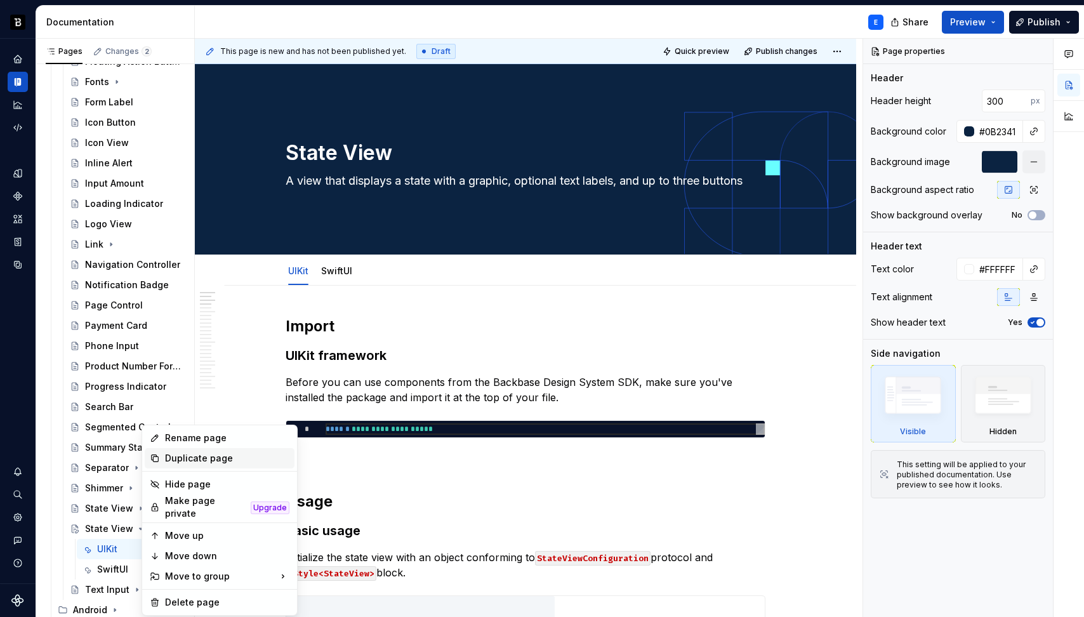
type textarea "*"
click at [179, 437] on div "Rename page" at bounding box center [227, 437] width 124 height 13
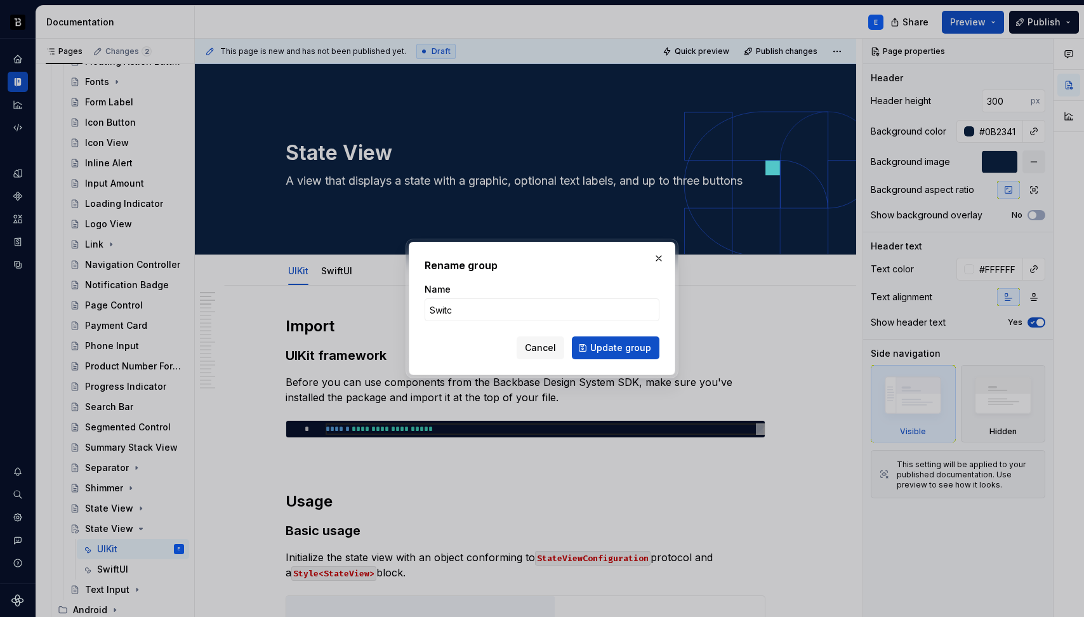
type input "Switch"
click at [628, 348] on span "Update group" at bounding box center [620, 347] width 61 height 13
type textarea "*"
type textarea "Switch"
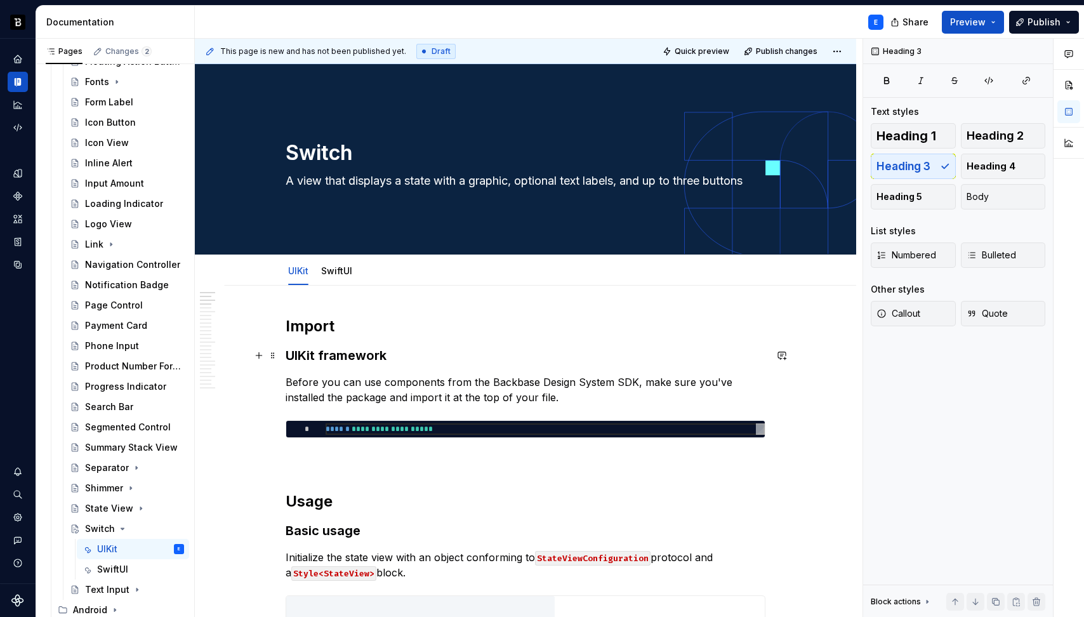
click at [441, 358] on h3 "UIKit framework" at bounding box center [526, 355] width 480 height 18
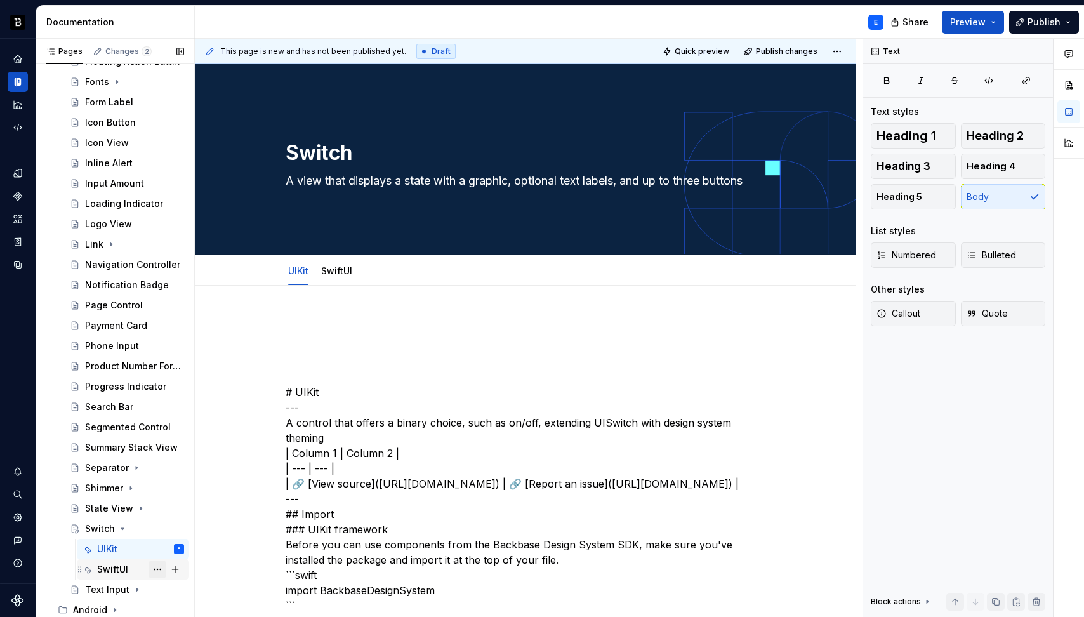
click at [149, 570] on button "Page tree" at bounding box center [157, 569] width 18 height 18
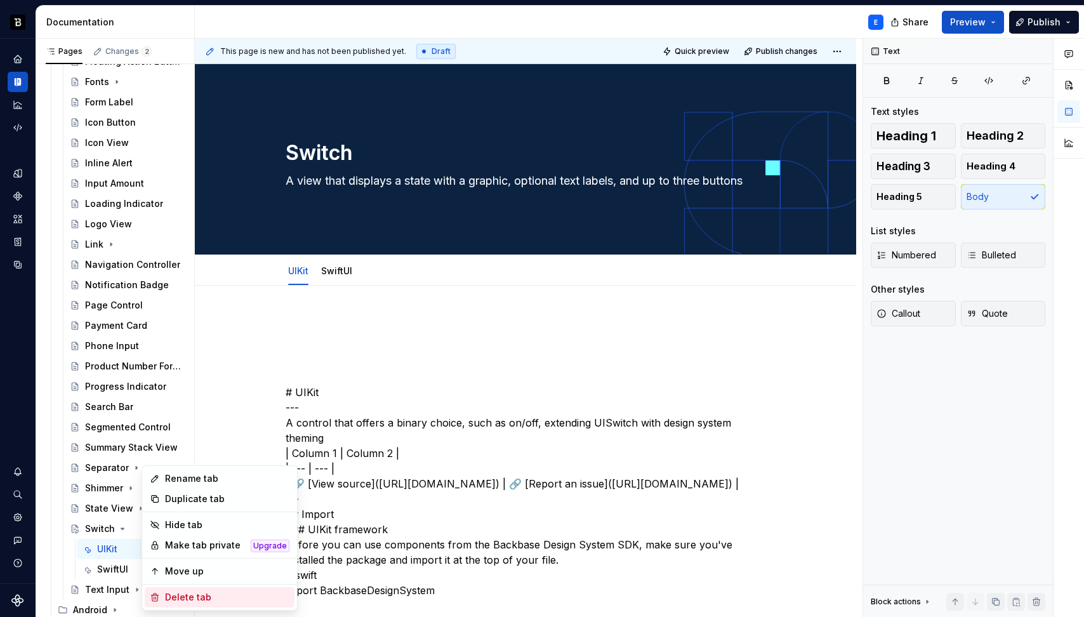
click at [187, 596] on div "Delete tab" at bounding box center [227, 597] width 124 height 13
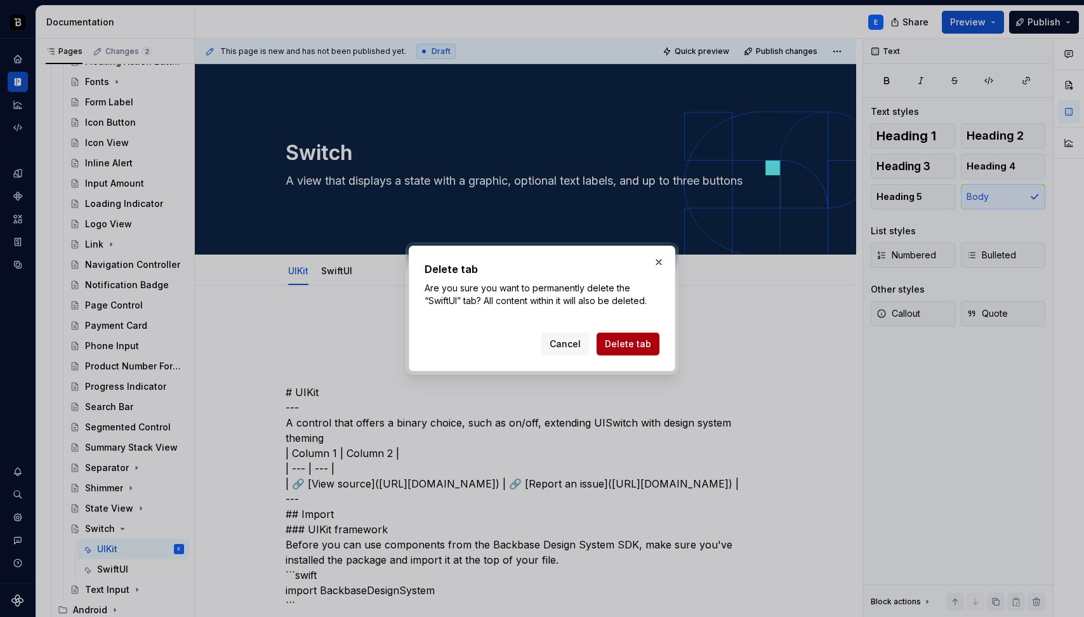
click at [621, 343] on span "Delete tab" at bounding box center [628, 344] width 46 height 13
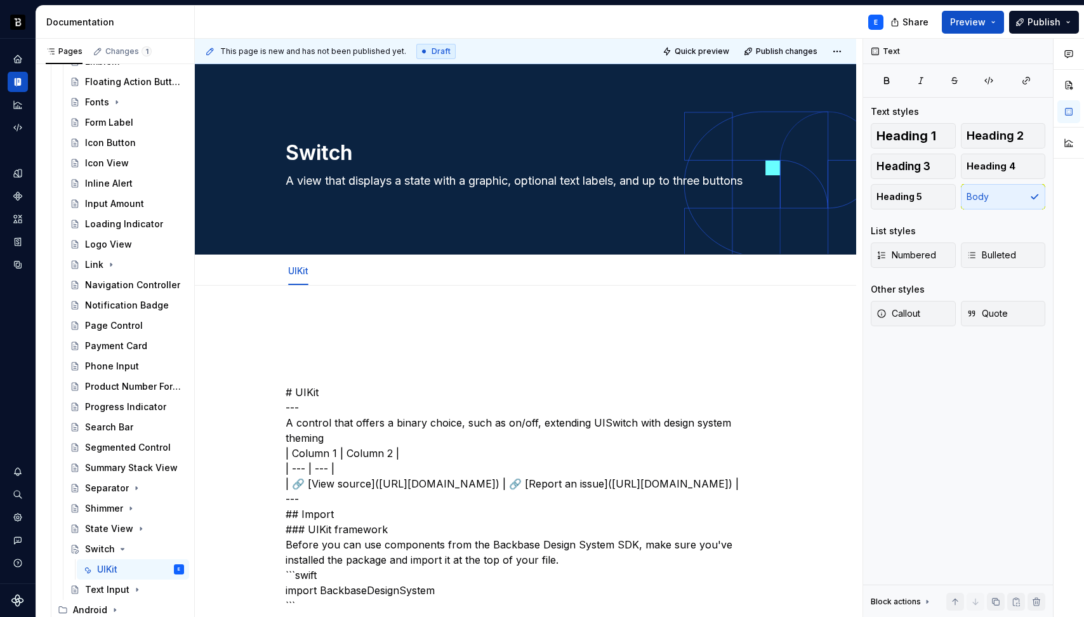
scroll to position [406, 0]
click at [149, 568] on button "Page tree" at bounding box center [157, 569] width 18 height 18
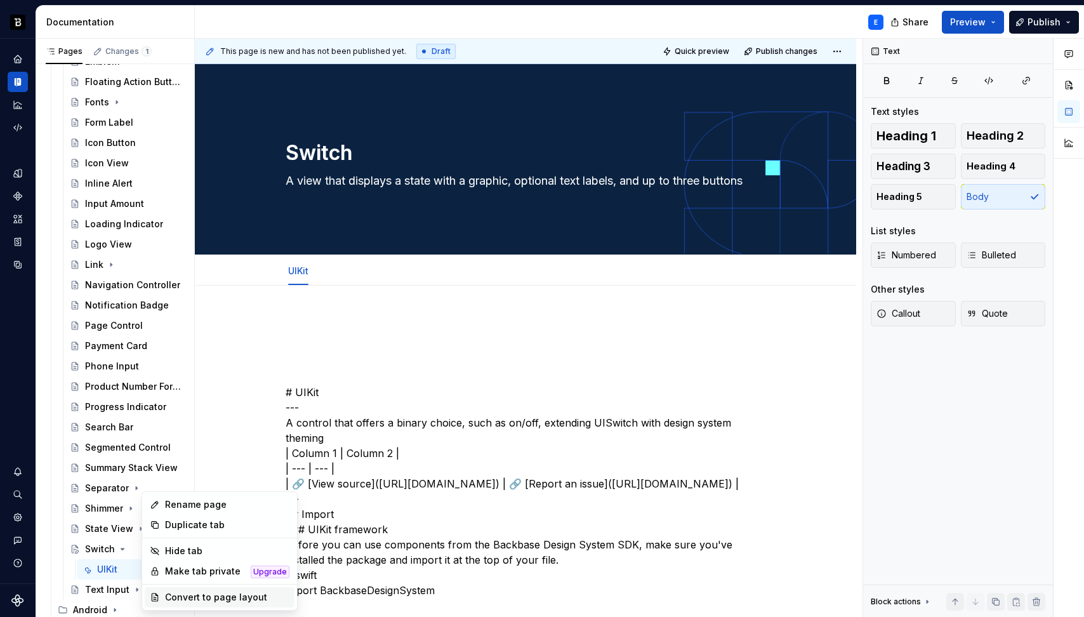
click at [191, 591] on div "Convert to page layout" at bounding box center [227, 597] width 124 height 13
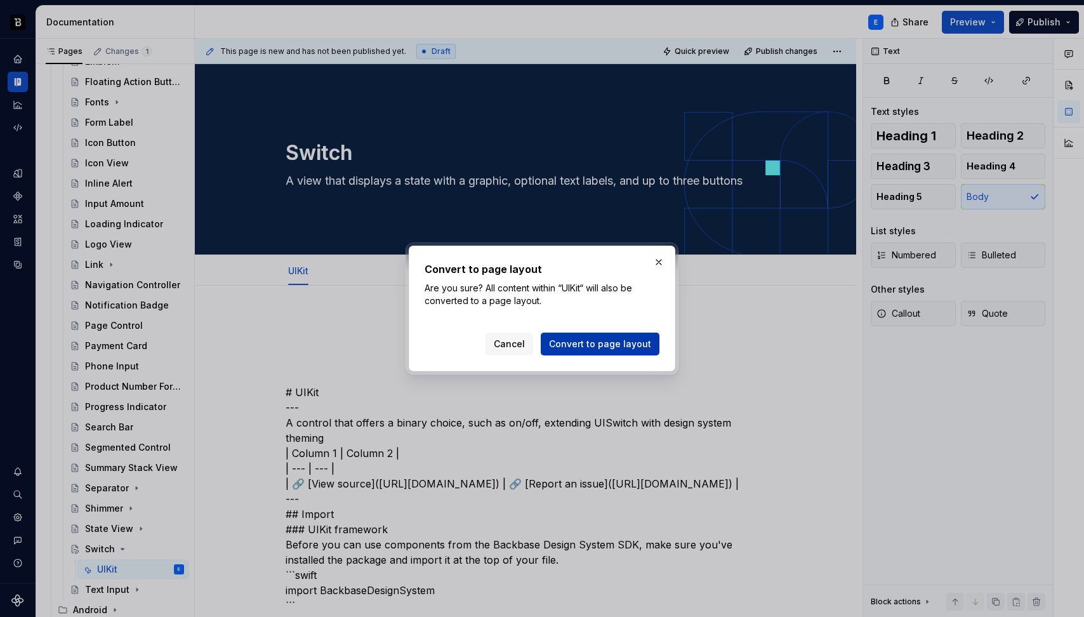
click at [579, 348] on span "Convert to page layout" at bounding box center [600, 344] width 102 height 13
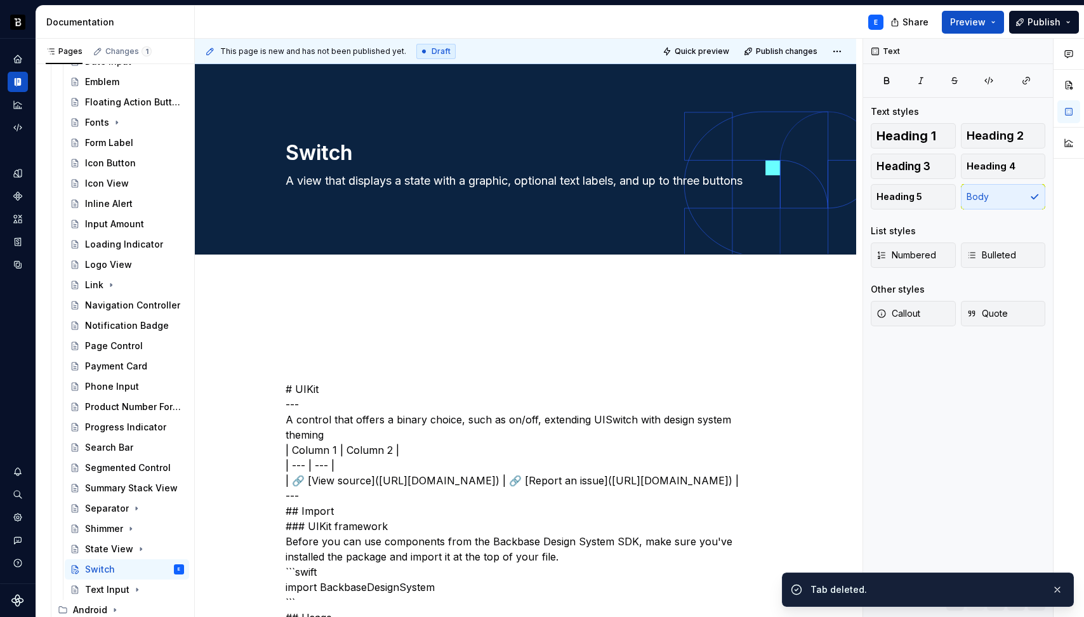
scroll to position [386, 0]
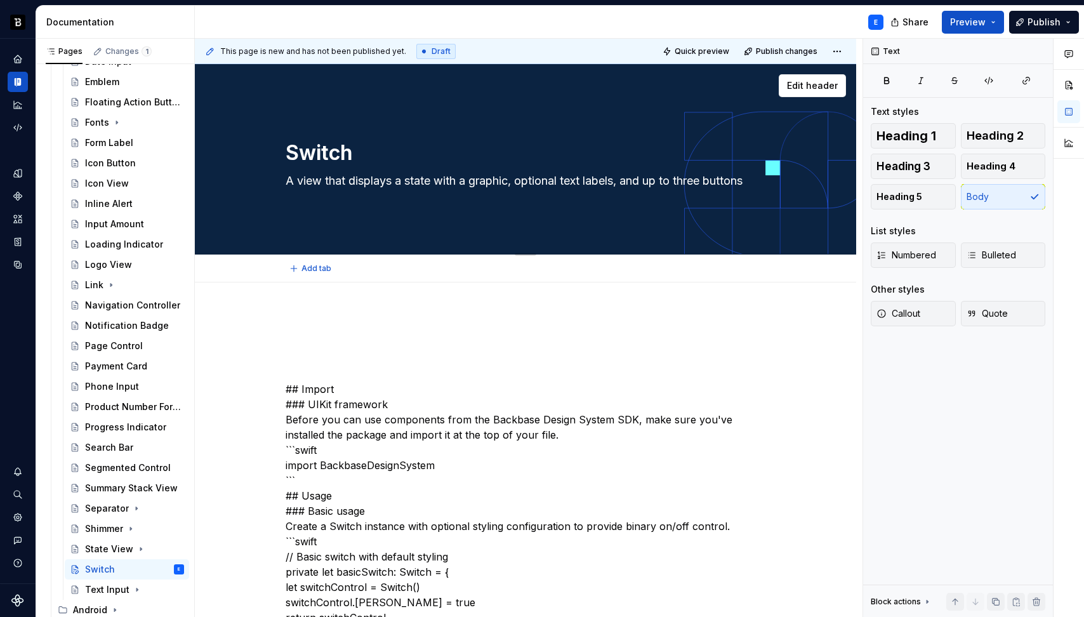
click at [364, 182] on textarea "A view that displays a state with a graphic, optional text labels, and up to th…" at bounding box center [523, 181] width 480 height 20
paste textarea "control that offers a binary choice, such as on/off, extending UISwitch with de…"
type textarea "*"
type textarea "A control that offers a binary choice, such as on/off, extending UISwitch with …"
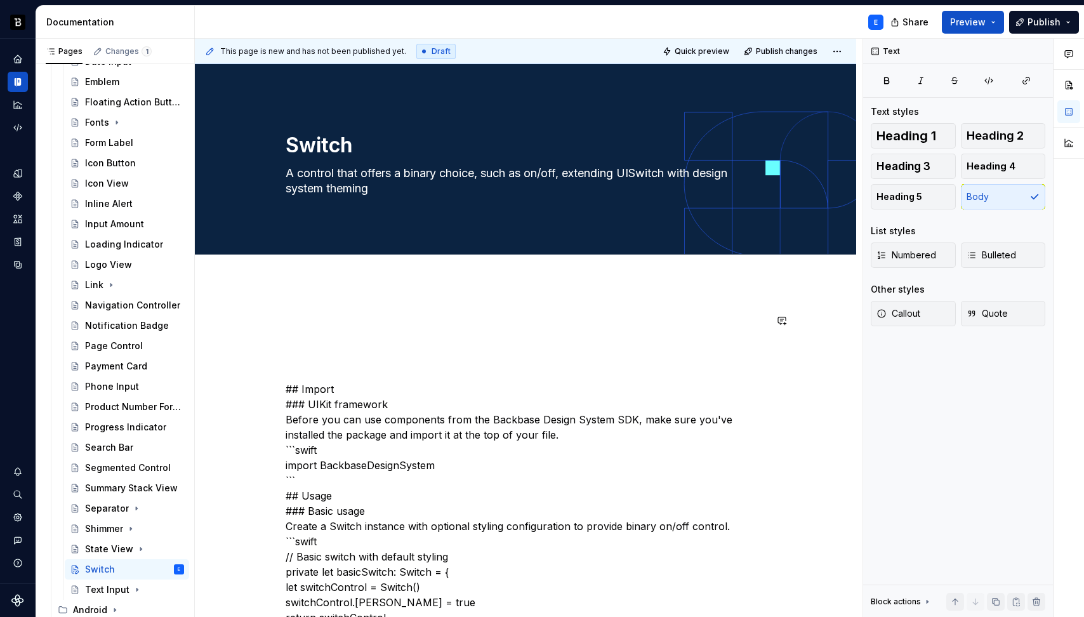
type textarea "*"
type textarea "A control that offers a binary choice, such as on/off, extending UISwitch with …"
click at [337, 275] on div "Add tab" at bounding box center [526, 269] width 480 height 18
type textarea "*"
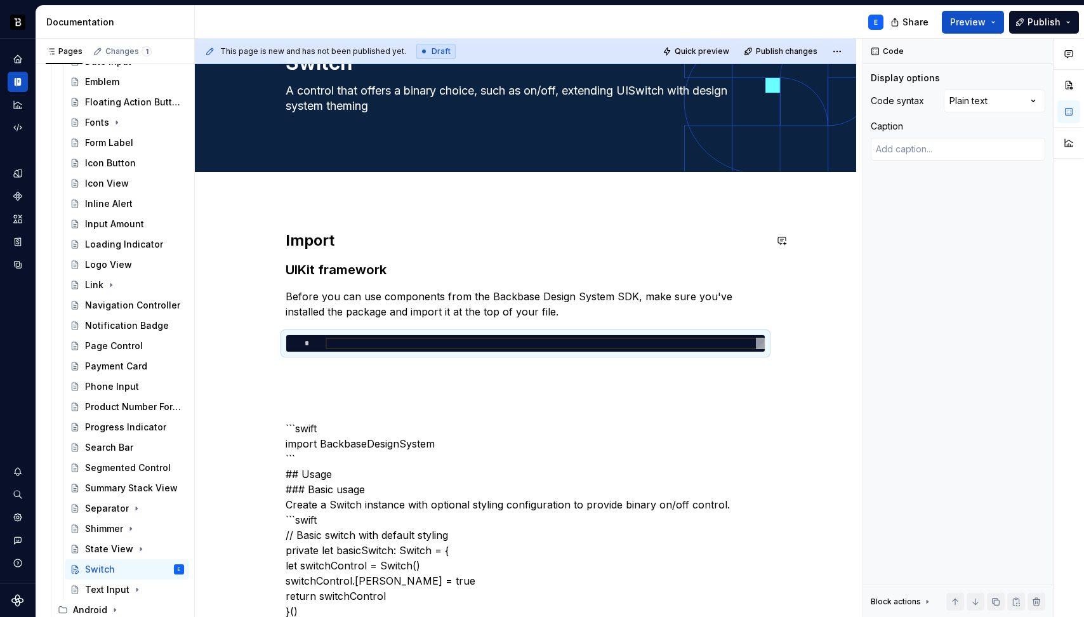
scroll to position [96, 0]
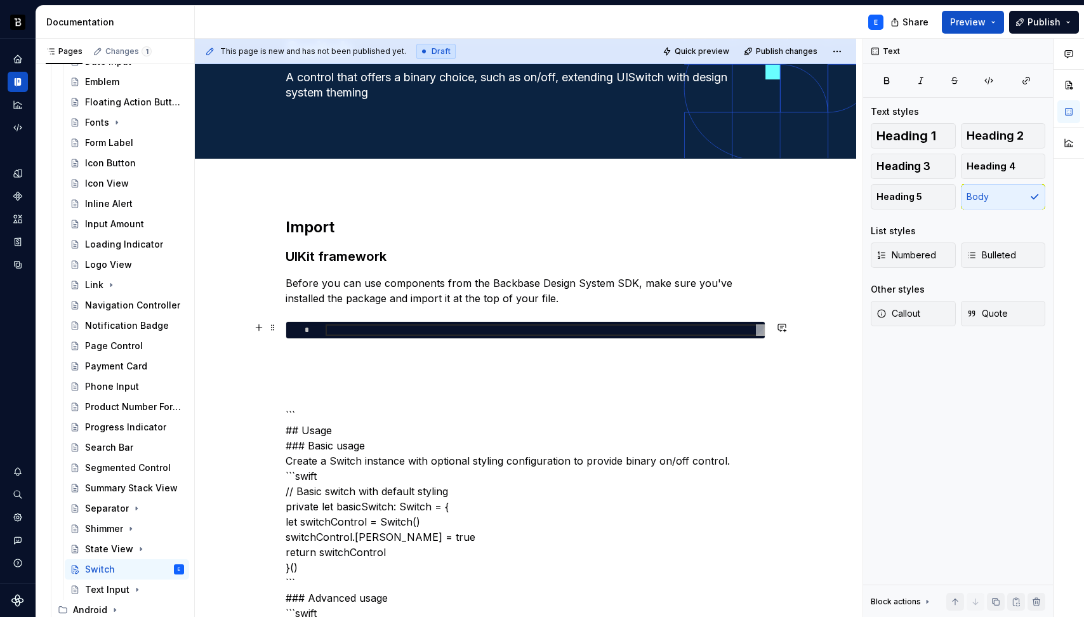
click at [369, 332] on div at bounding box center [545, 329] width 439 height 11
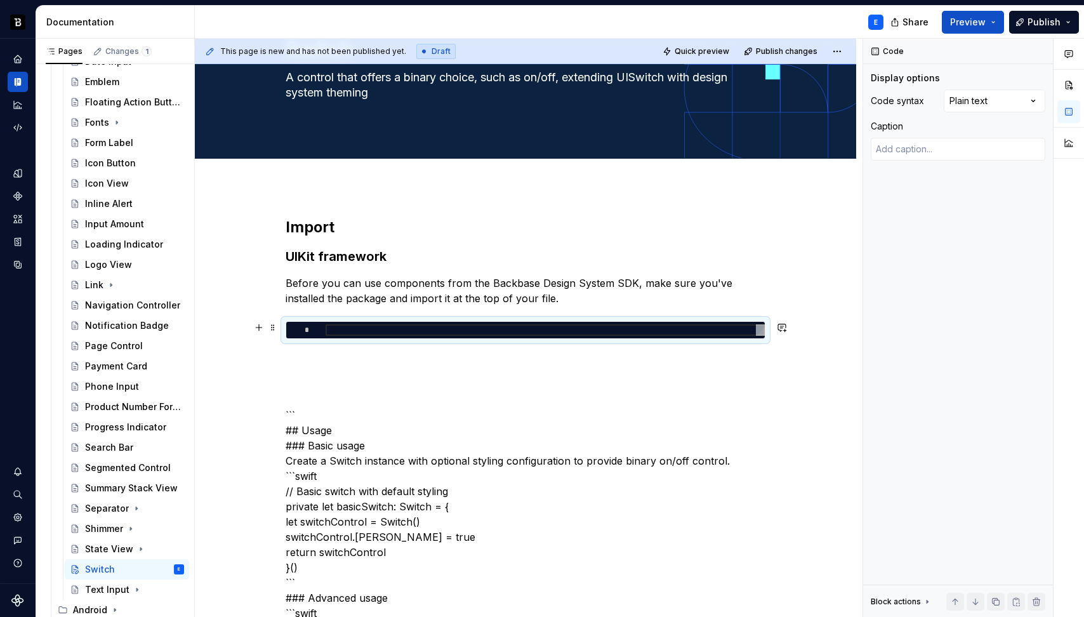
type textarea "*"
type textarea "**********"
click at [994, 91] on div "Comments Open comments No comments yet Select ‘Comment’ from the block context …" at bounding box center [973, 328] width 221 height 579
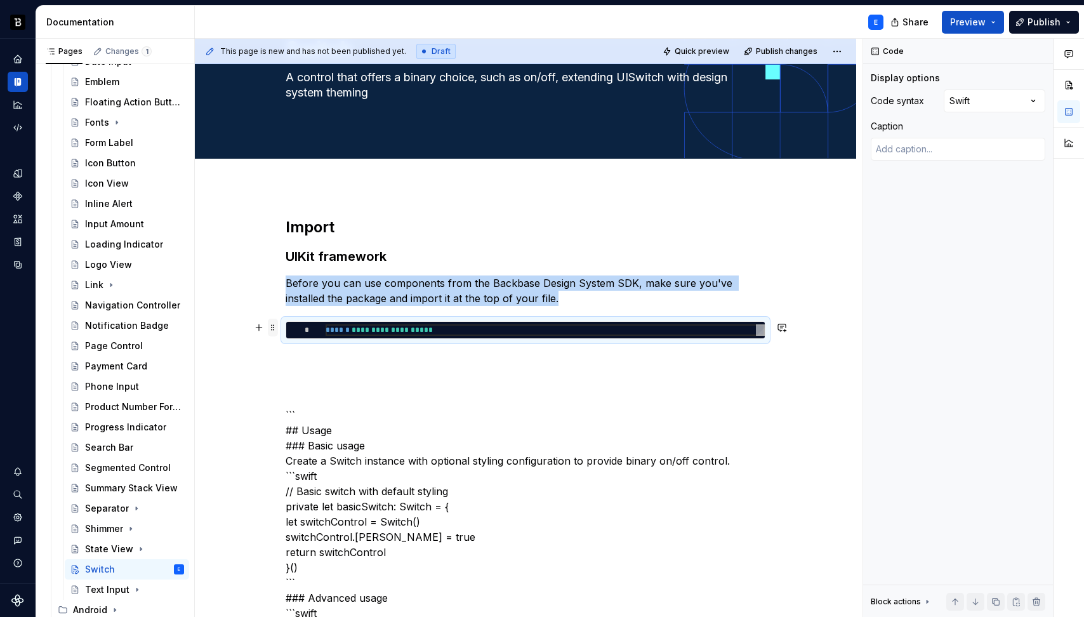
click at [273, 328] on span at bounding box center [273, 328] width 10 height 18
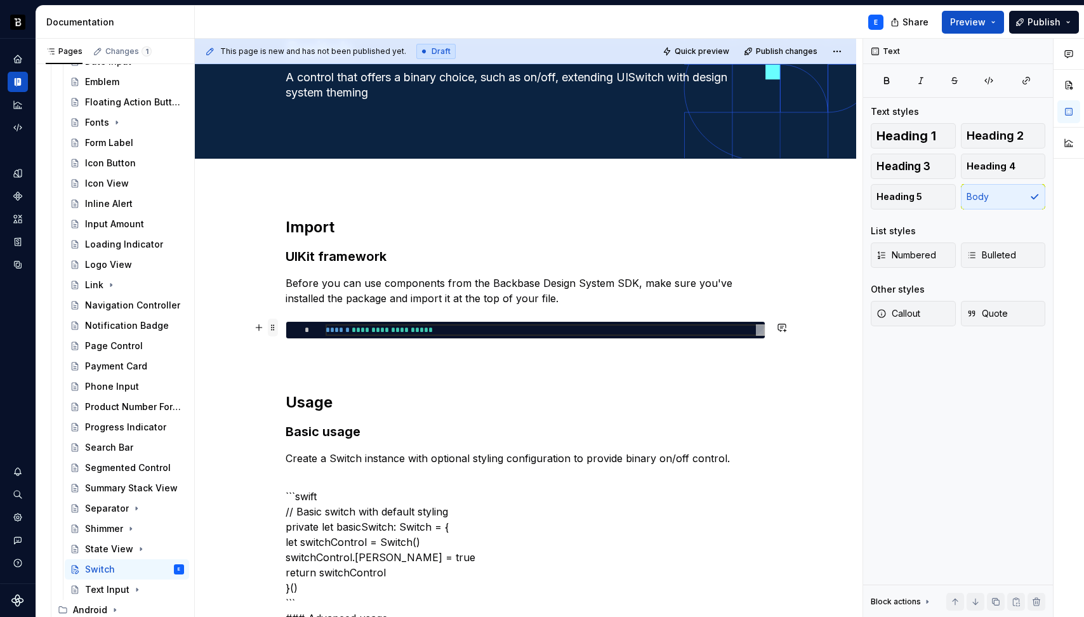
click at [273, 326] on span at bounding box center [273, 328] width 10 height 18
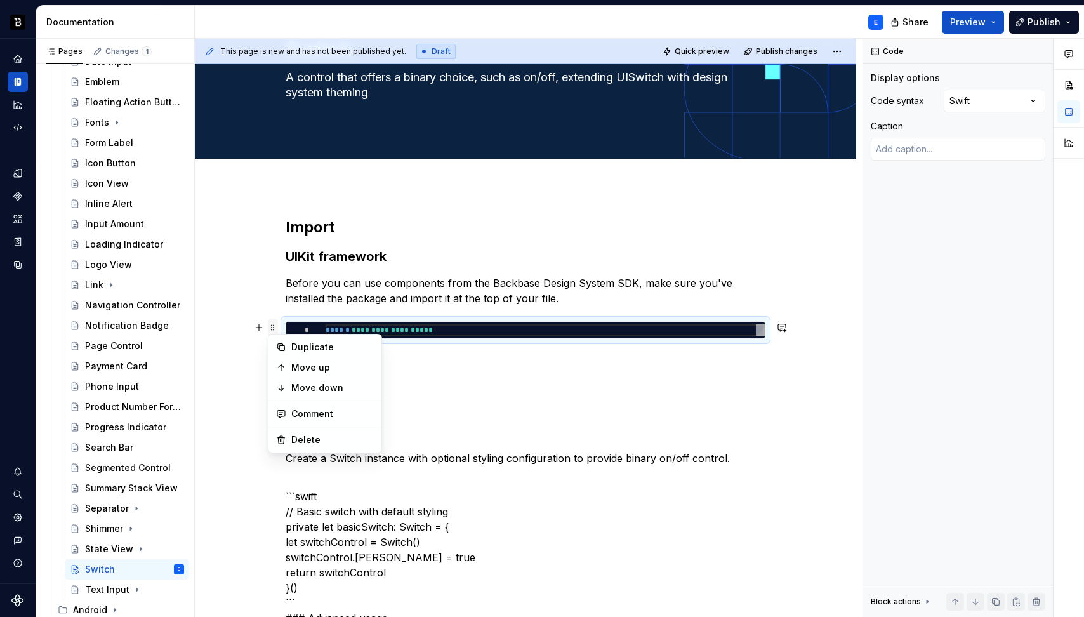
click at [273, 326] on span at bounding box center [273, 328] width 10 height 18
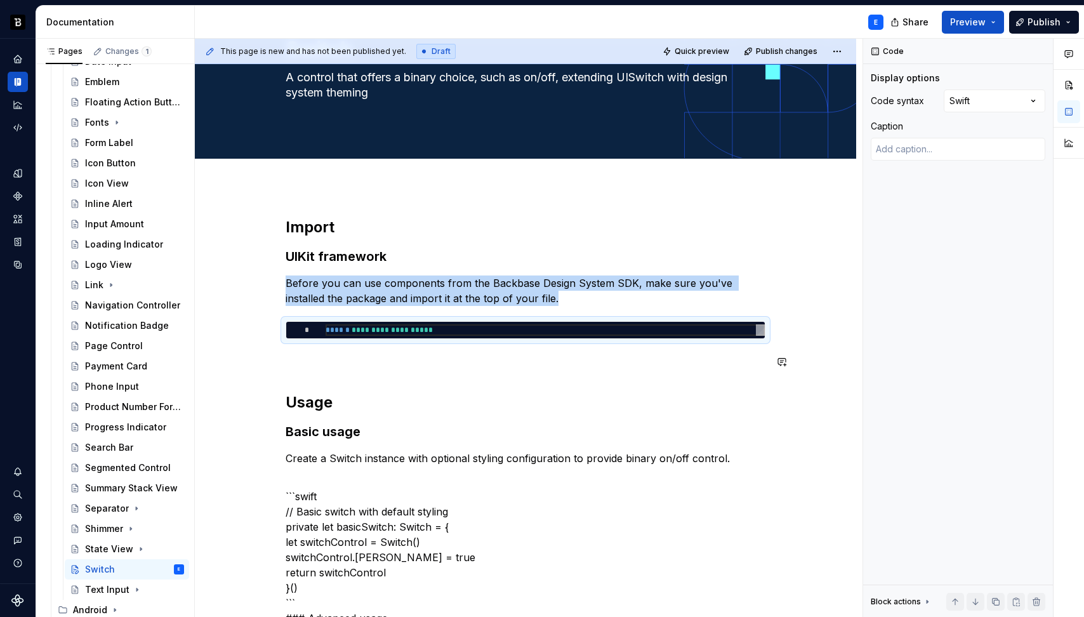
copy p "Before you can use components from the Backbase Design System SDK, make sure yo…"
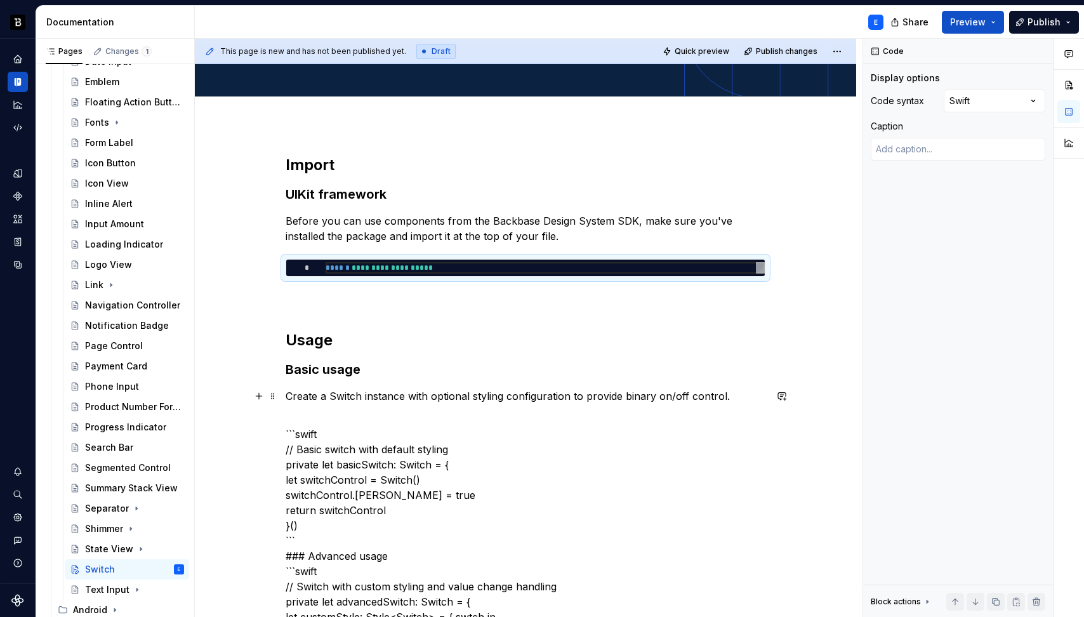
click at [499, 398] on p "Create a Switch instance with optional styling configuration to provide binary …" at bounding box center [526, 395] width 480 height 15
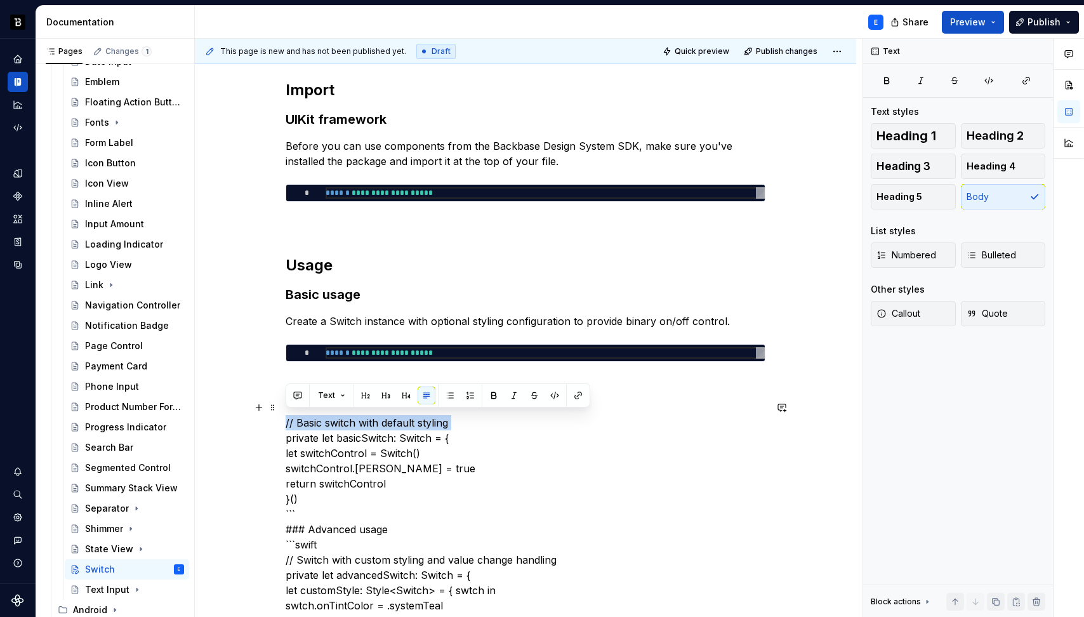
scroll to position [239, 0]
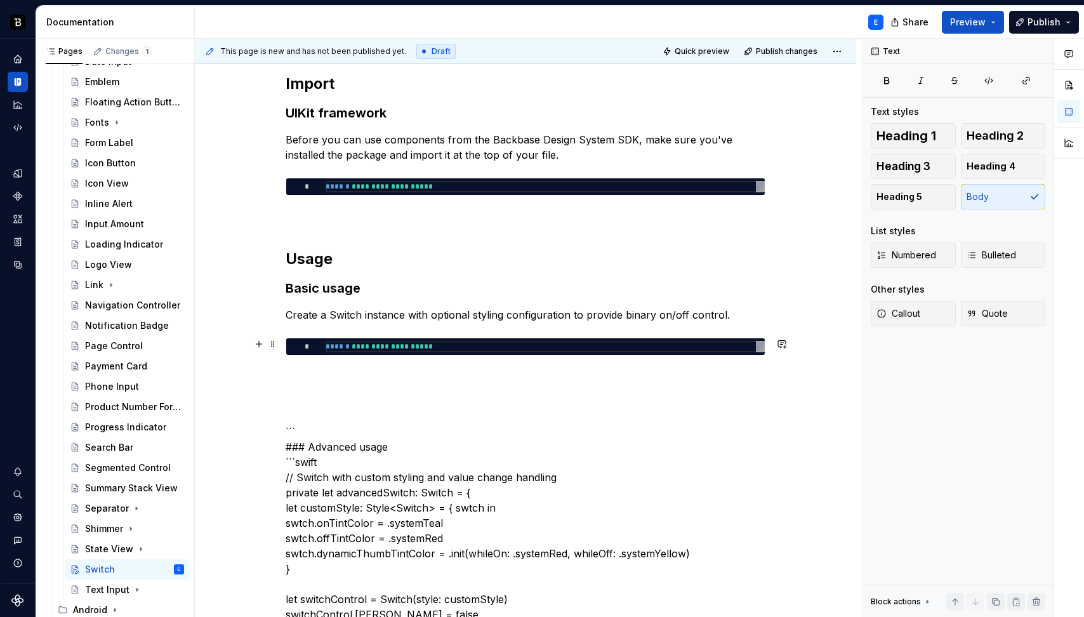
click at [435, 352] on div "**********" at bounding box center [525, 346] width 478 height 16
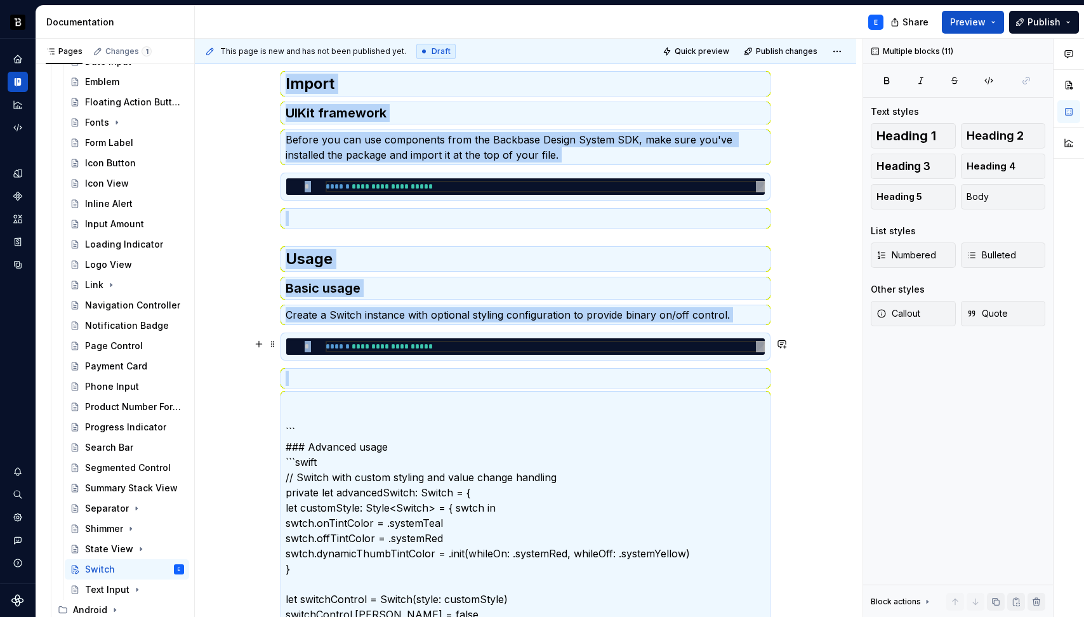
type textarea "*"
type textarea "**********"
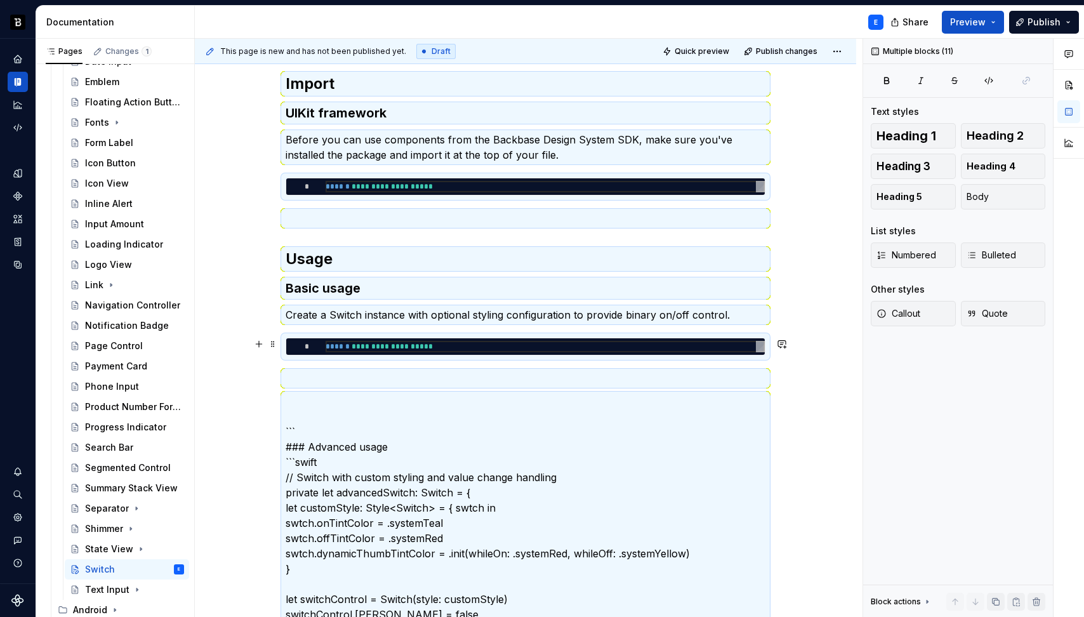
click at [438, 350] on div "**********" at bounding box center [545, 346] width 439 height 11
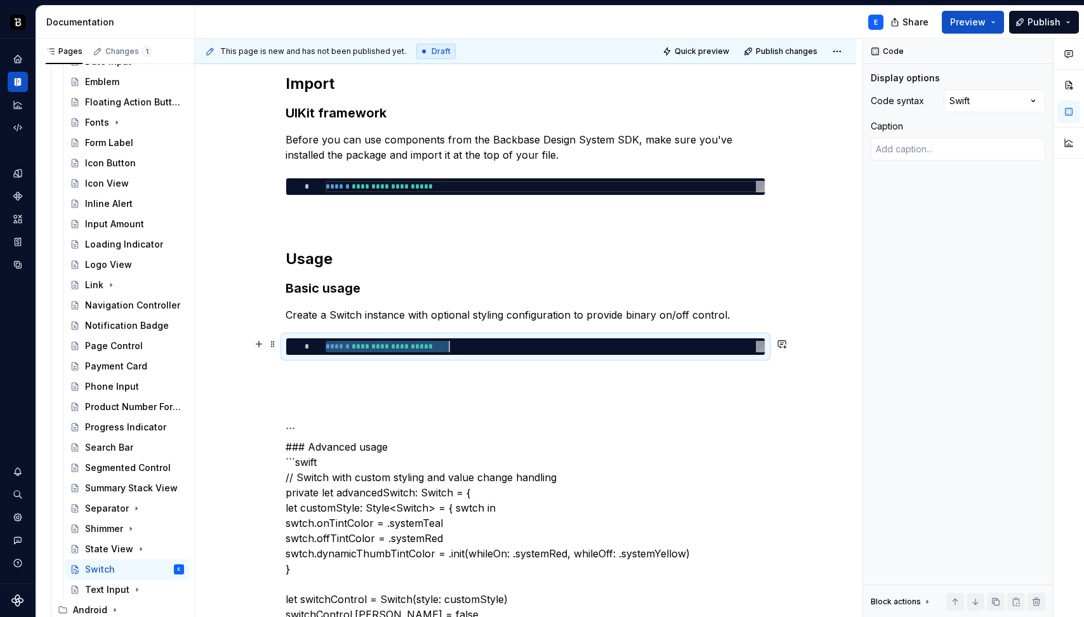
scroll to position [0, 123]
type textarea "*"
type textarea "**********"
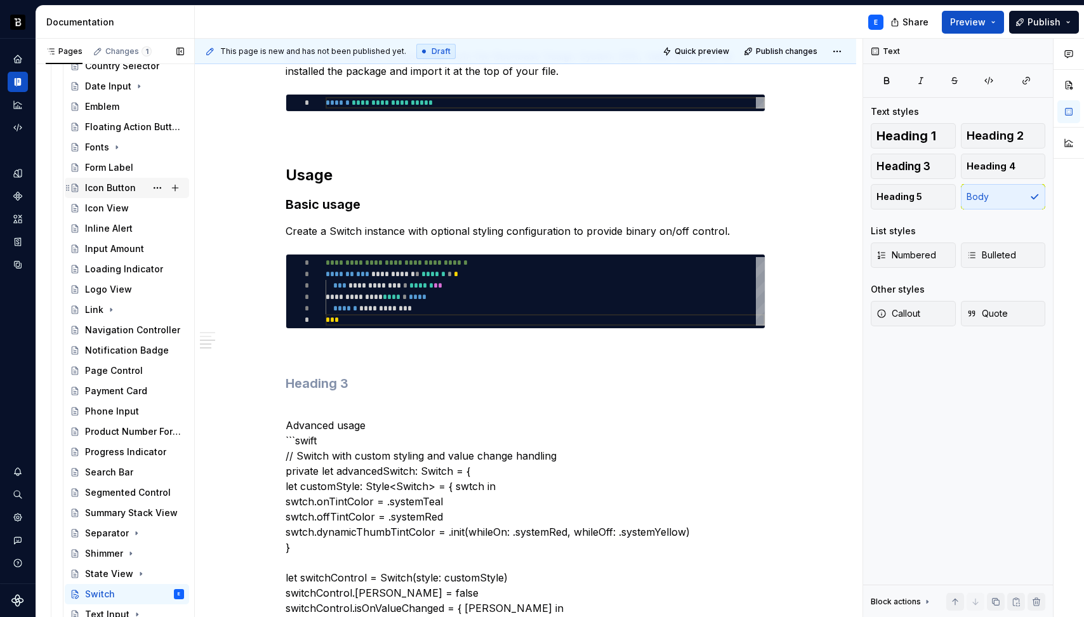
scroll to position [357, 0]
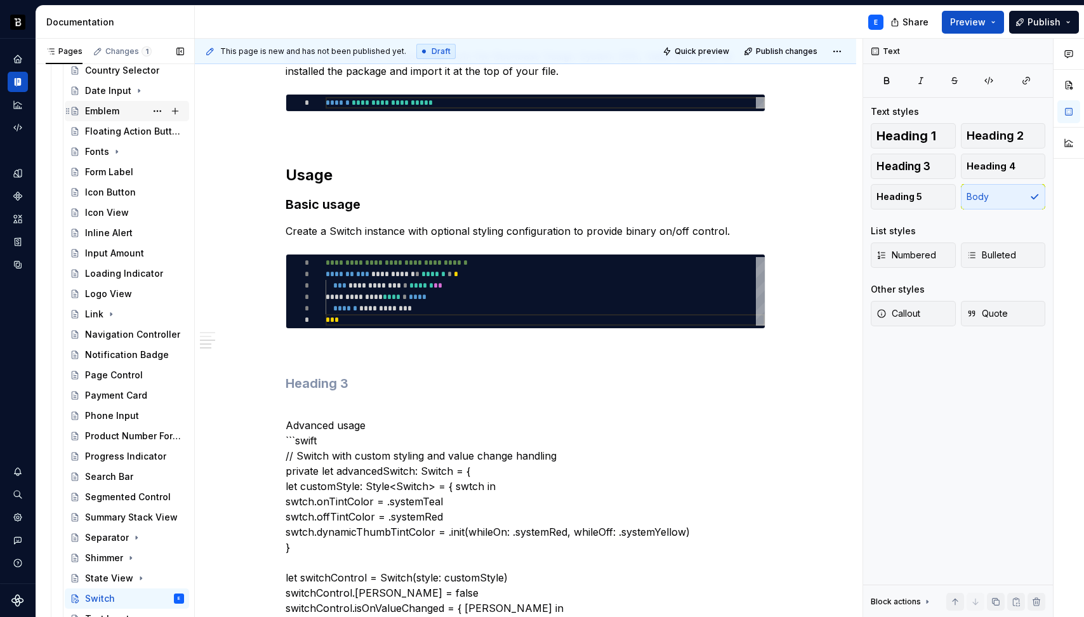
click at [98, 111] on div "Emblem" at bounding box center [102, 111] width 34 height 13
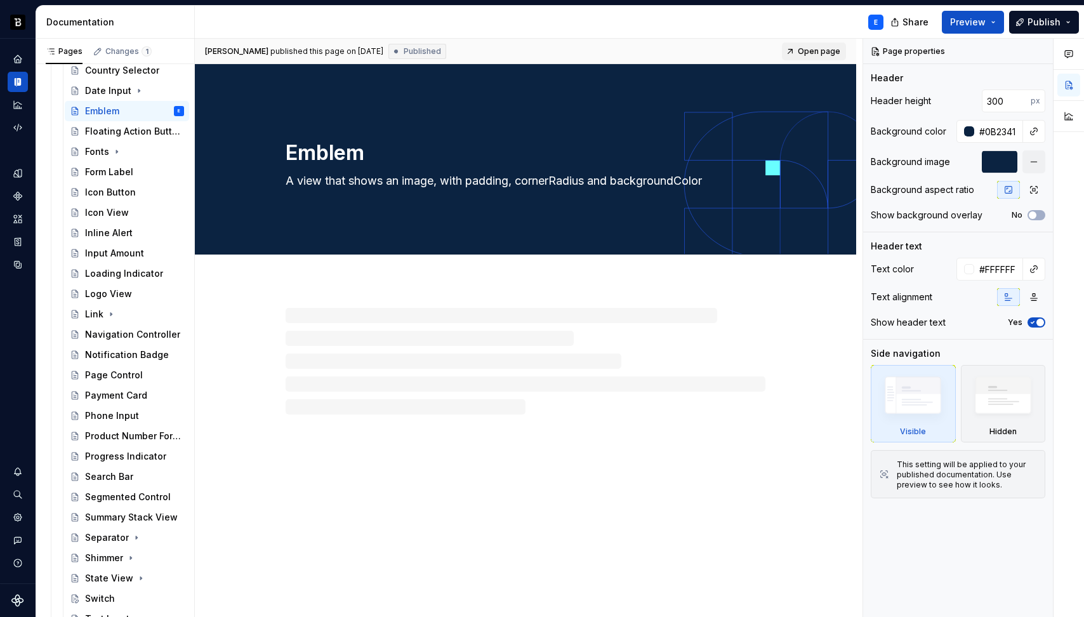
click at [808, 46] on span "Open page" at bounding box center [819, 51] width 43 height 10
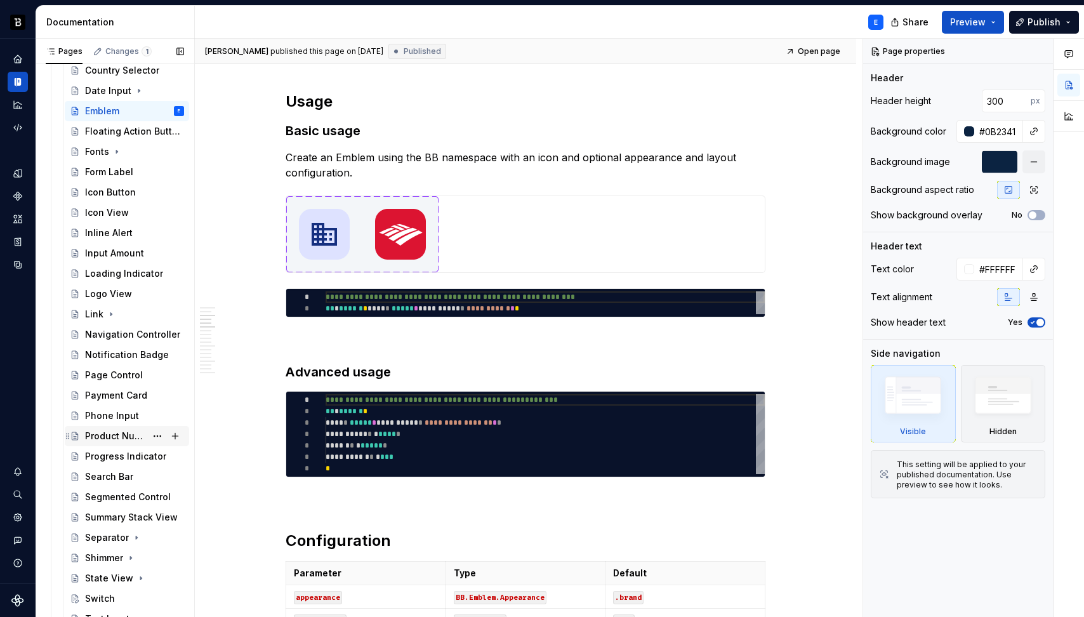
scroll to position [386, 0]
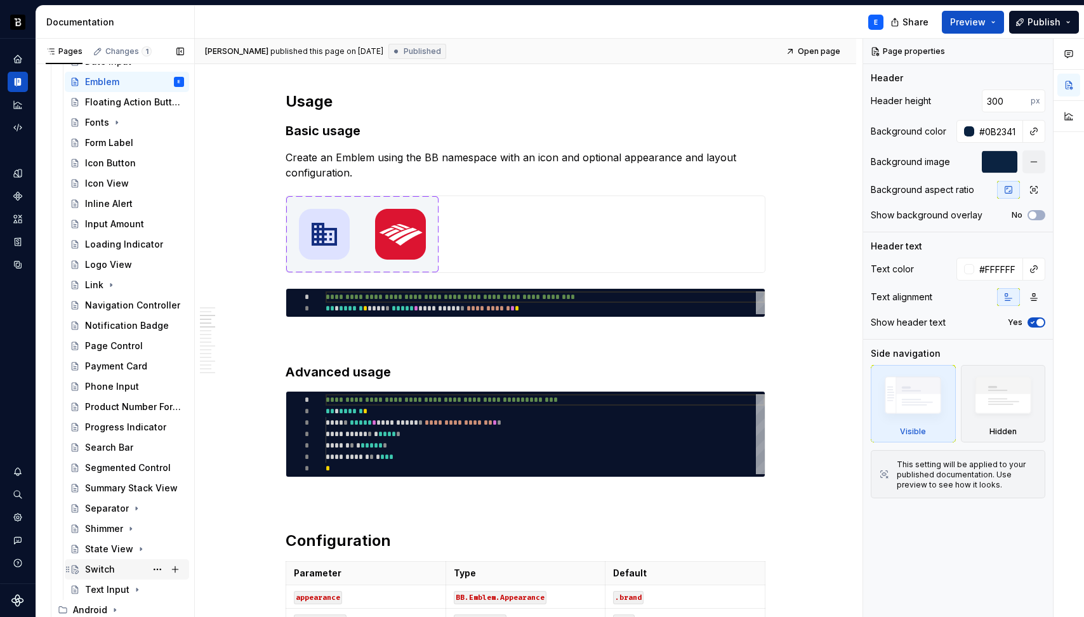
click at [97, 572] on div "Switch" at bounding box center [100, 569] width 30 height 13
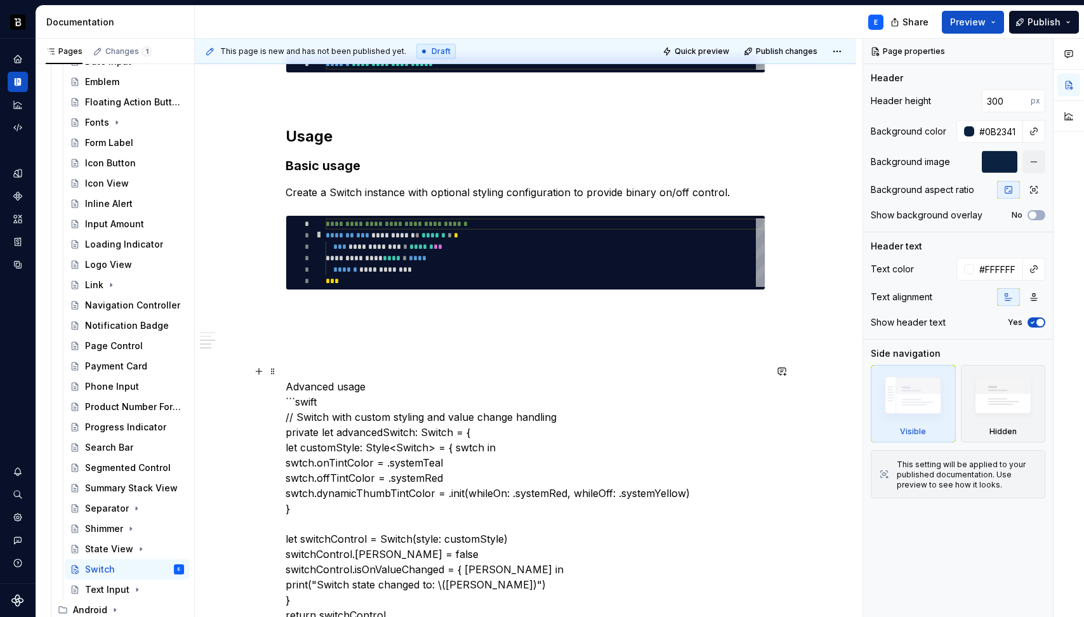
scroll to position [353, 0]
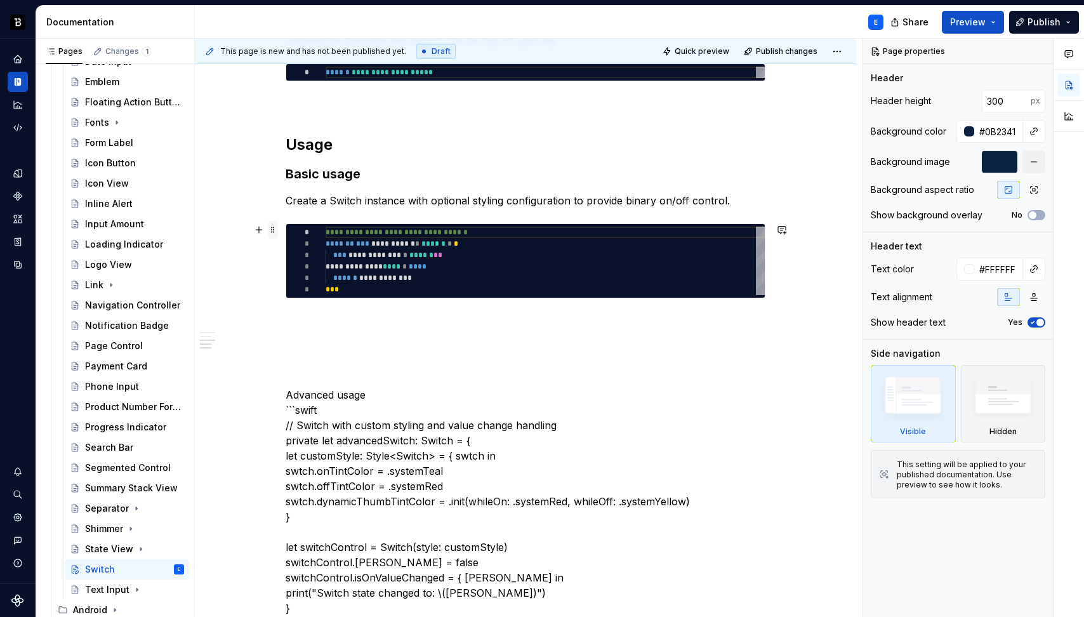
click at [271, 230] on span at bounding box center [273, 230] width 10 height 18
type textarea "*"
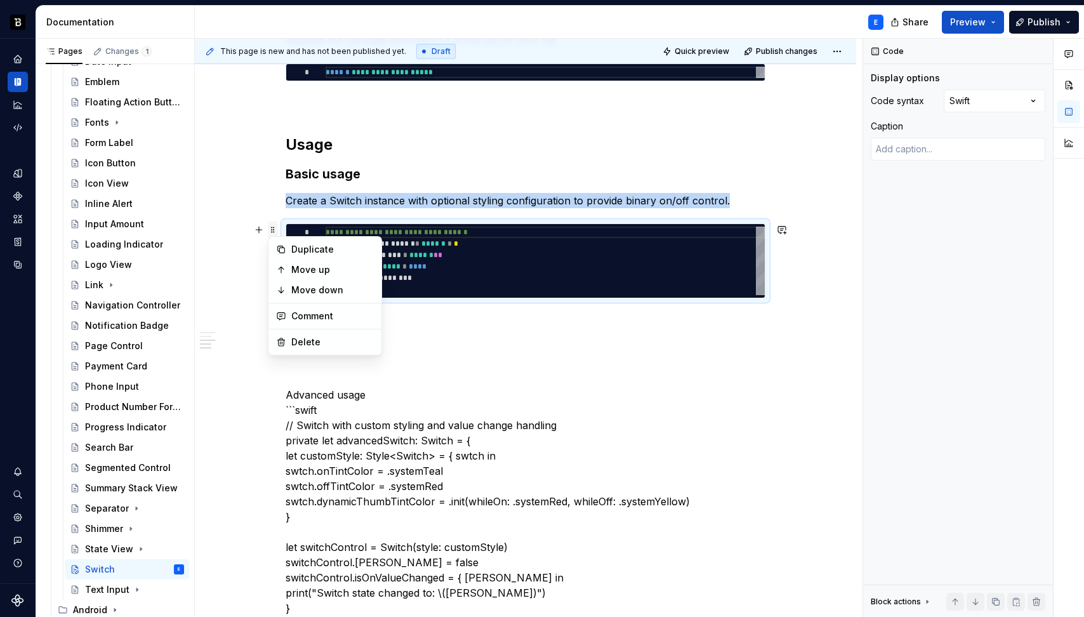
click at [271, 230] on span at bounding box center [273, 230] width 10 height 18
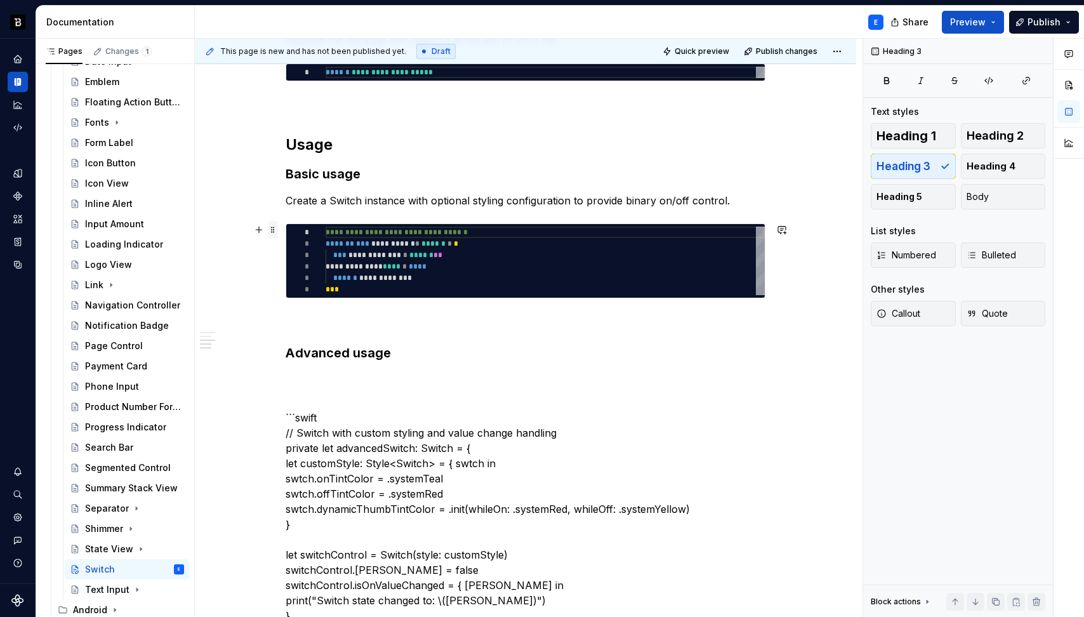
click at [272, 230] on span at bounding box center [273, 230] width 10 height 18
type textarea "*"
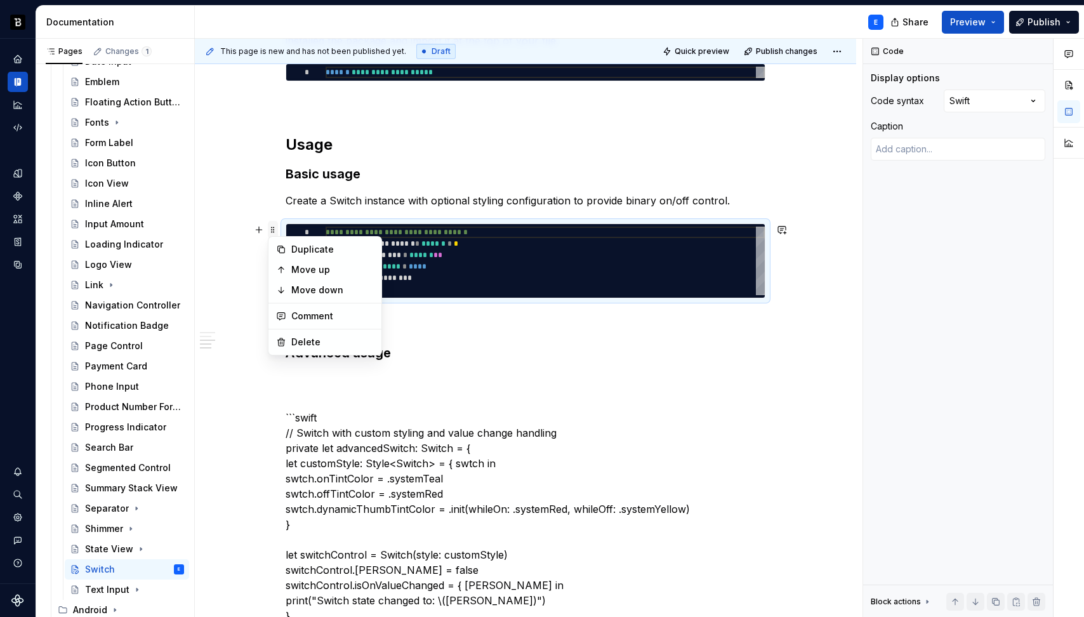
click at [272, 230] on span at bounding box center [273, 230] width 10 height 18
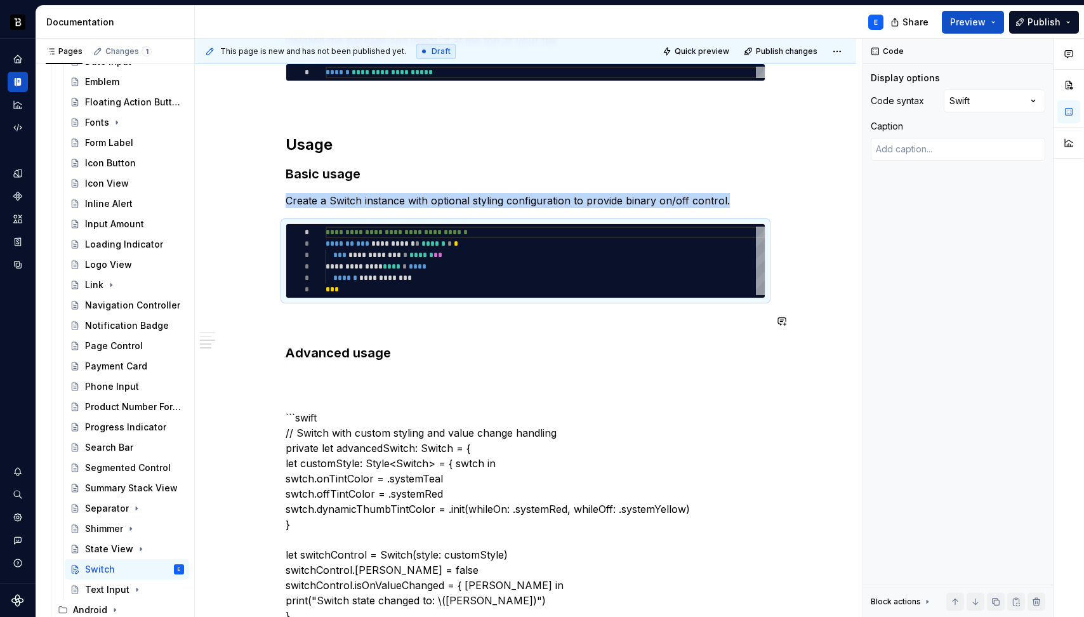
copy p "Create a Switch instance with optional styling configuration to provide binary …"
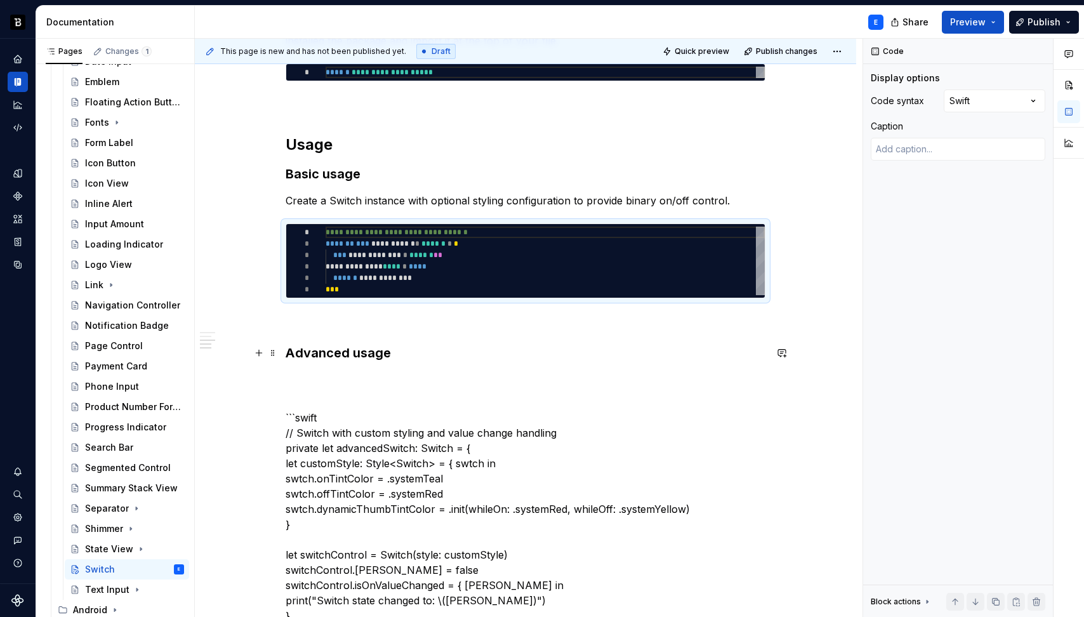
click at [397, 350] on h3 "Advanced usage" at bounding box center [526, 353] width 480 height 18
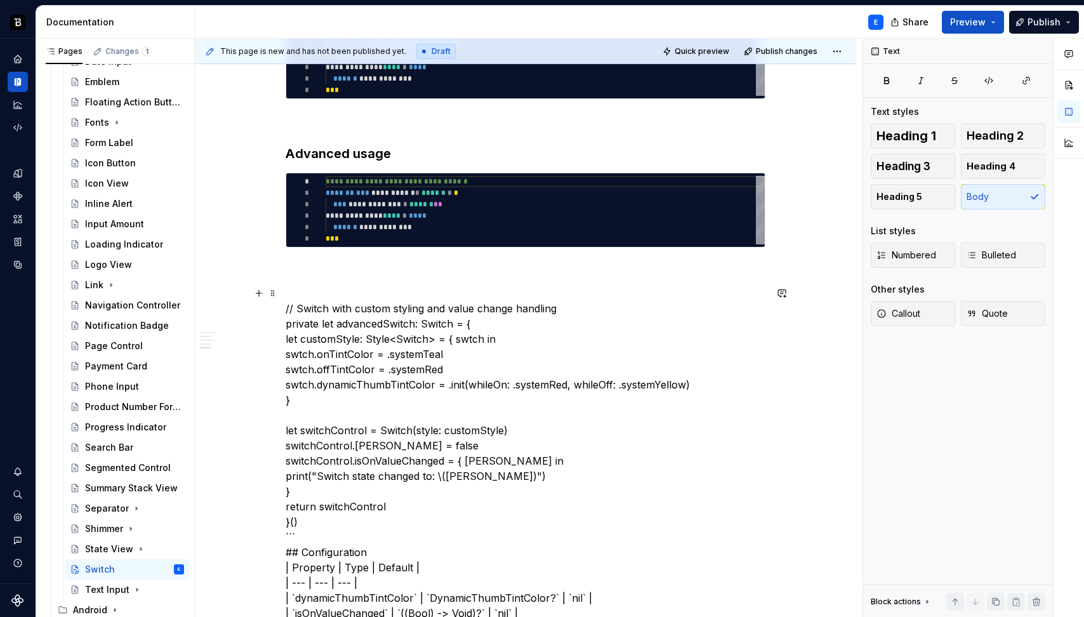
scroll to position [559, 0]
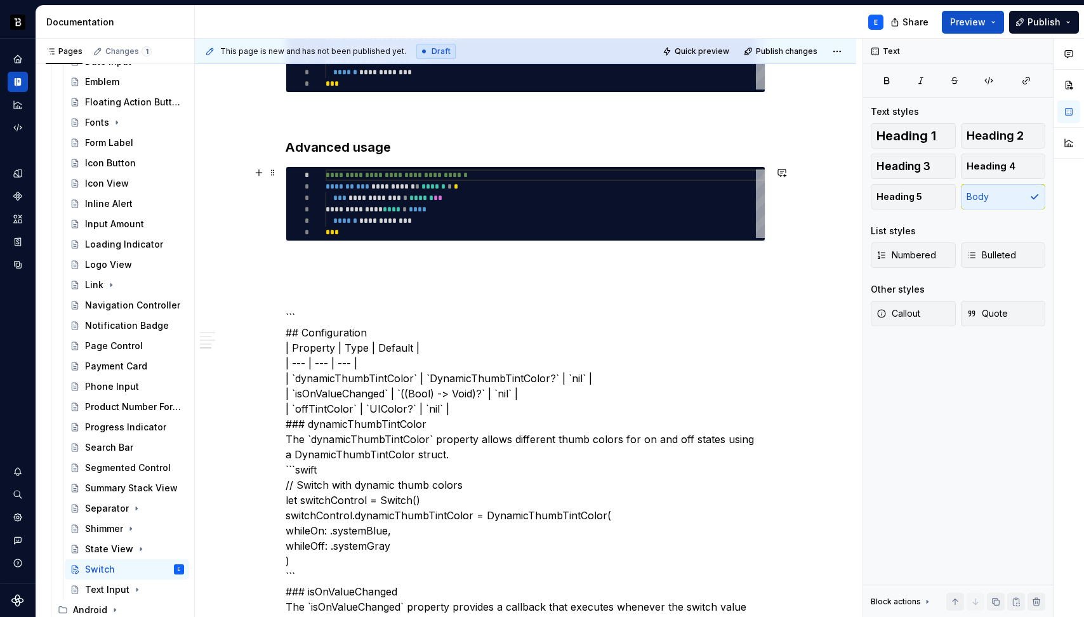
type textarea "**********"
click at [366, 213] on div "**********" at bounding box center [545, 203] width 439 height 69
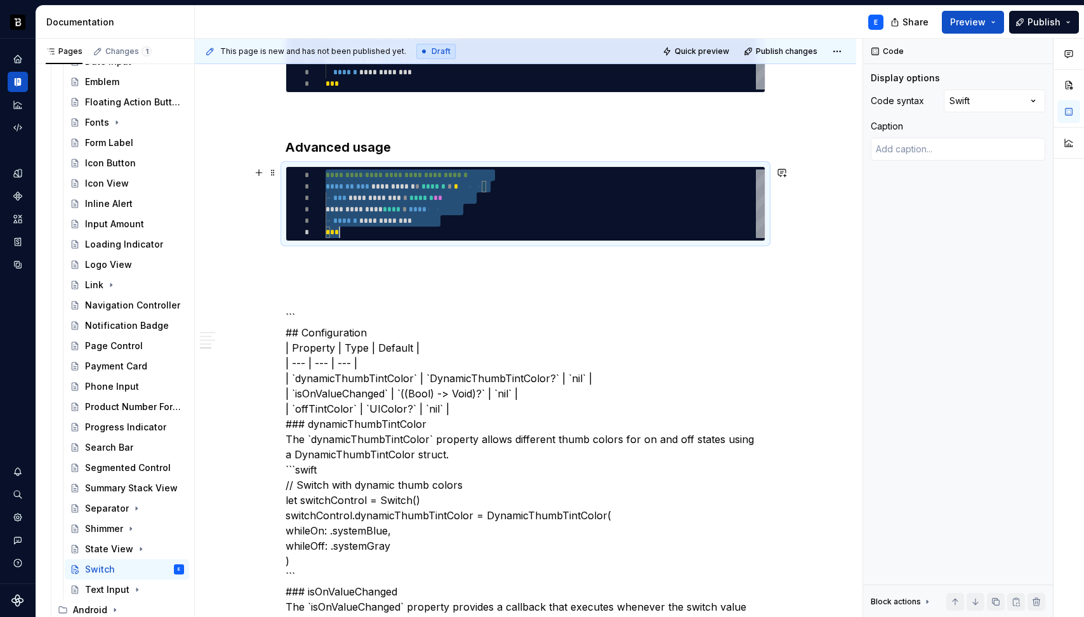
scroll to position [0, 14]
type textarea "*"
type textarea "**********"
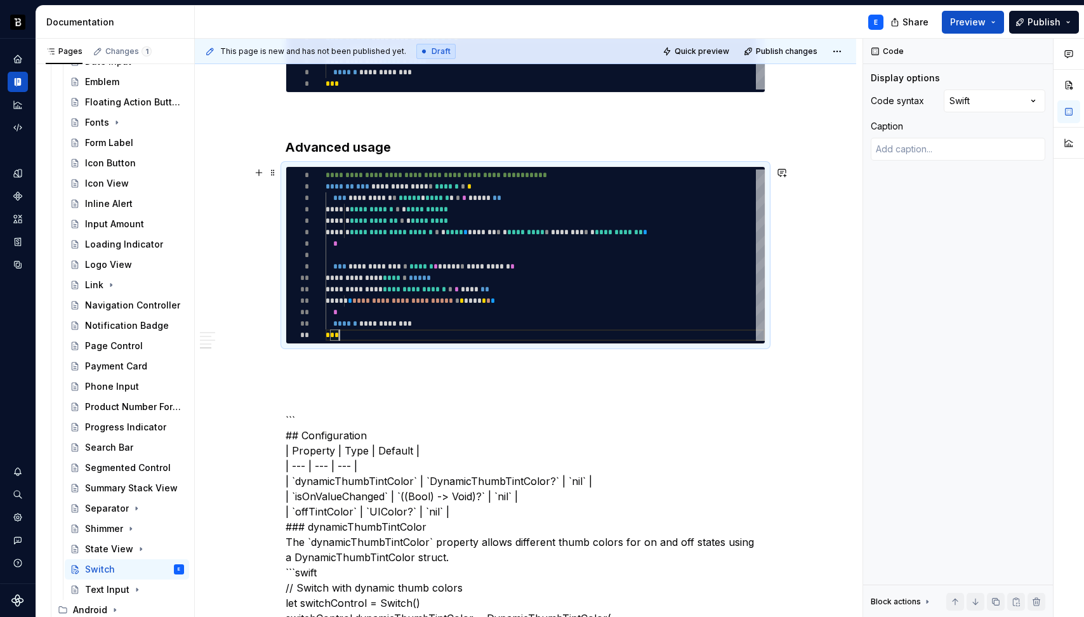
scroll to position [46, 14]
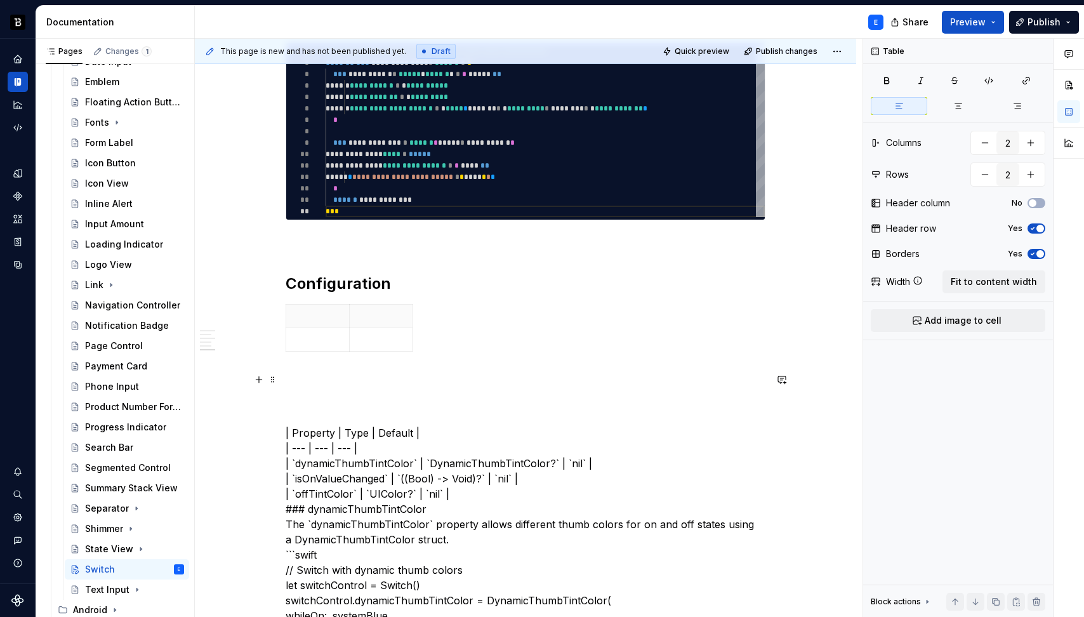
scroll to position [693, 0]
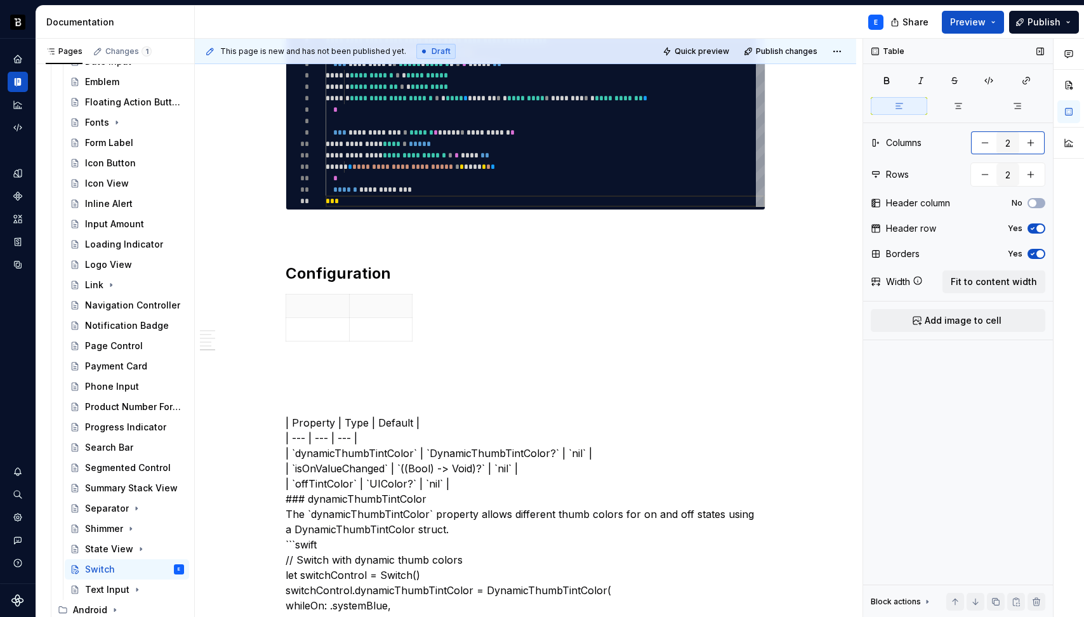
click at [1033, 146] on button "button" at bounding box center [1030, 142] width 23 height 23
type input "3"
click at [1025, 175] on button "button" at bounding box center [1030, 174] width 23 height 23
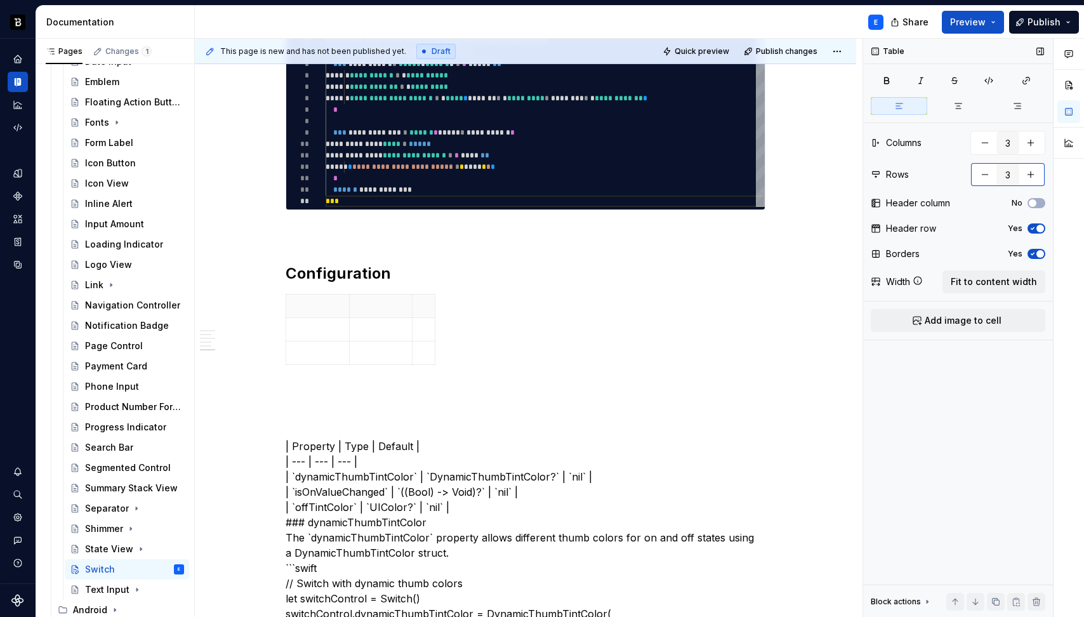
click at [1025, 175] on button "button" at bounding box center [1030, 174] width 23 height 23
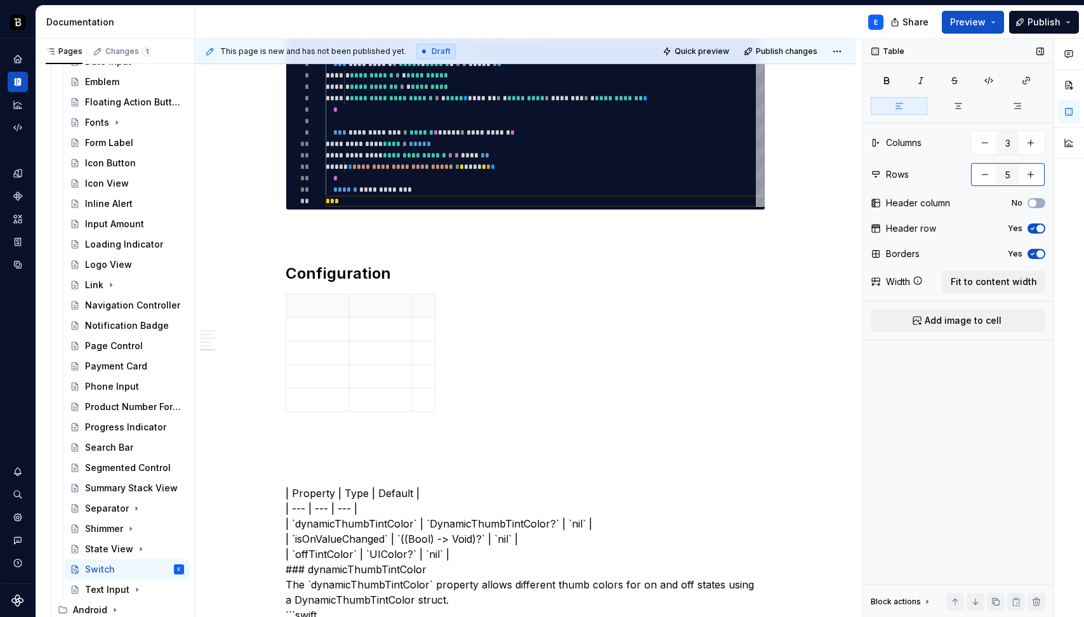
click at [975, 171] on button "button" at bounding box center [984, 174] width 23 height 23
type input "4"
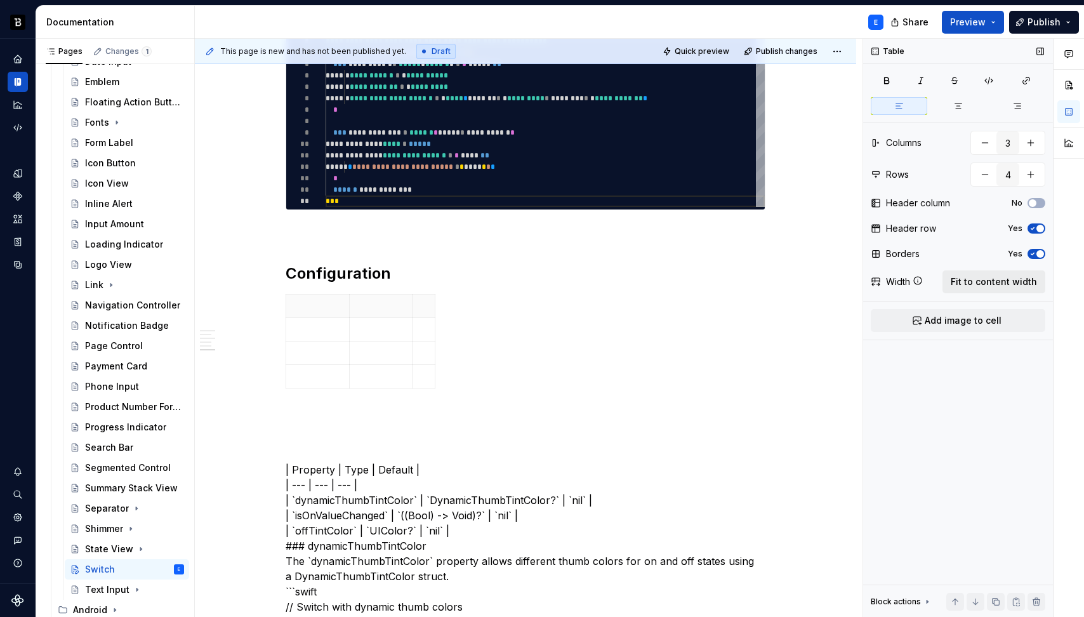
click at [982, 282] on span "Fit to content width" at bounding box center [994, 281] width 86 height 13
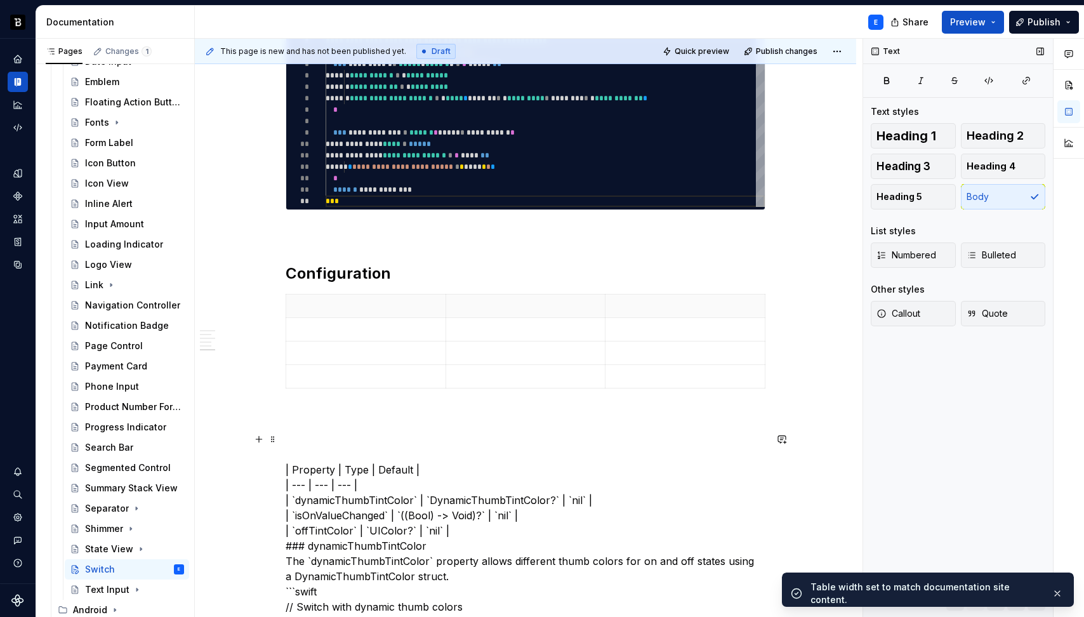
click at [337, 305] on p at bounding box center [366, 306] width 144 height 13
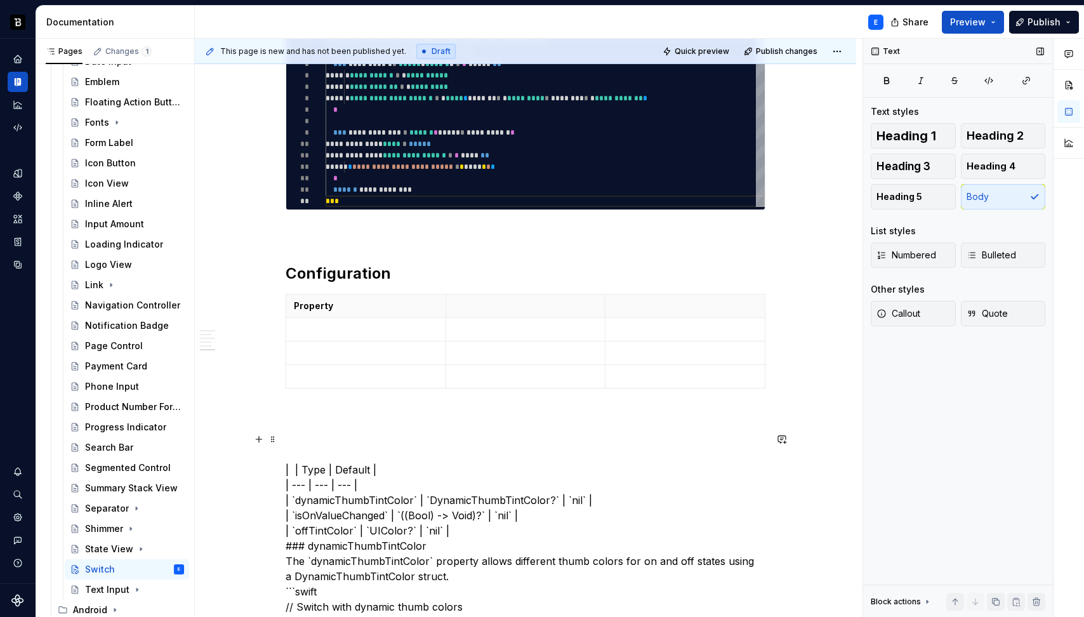
click at [467, 300] on p at bounding box center [526, 306] width 144 height 13
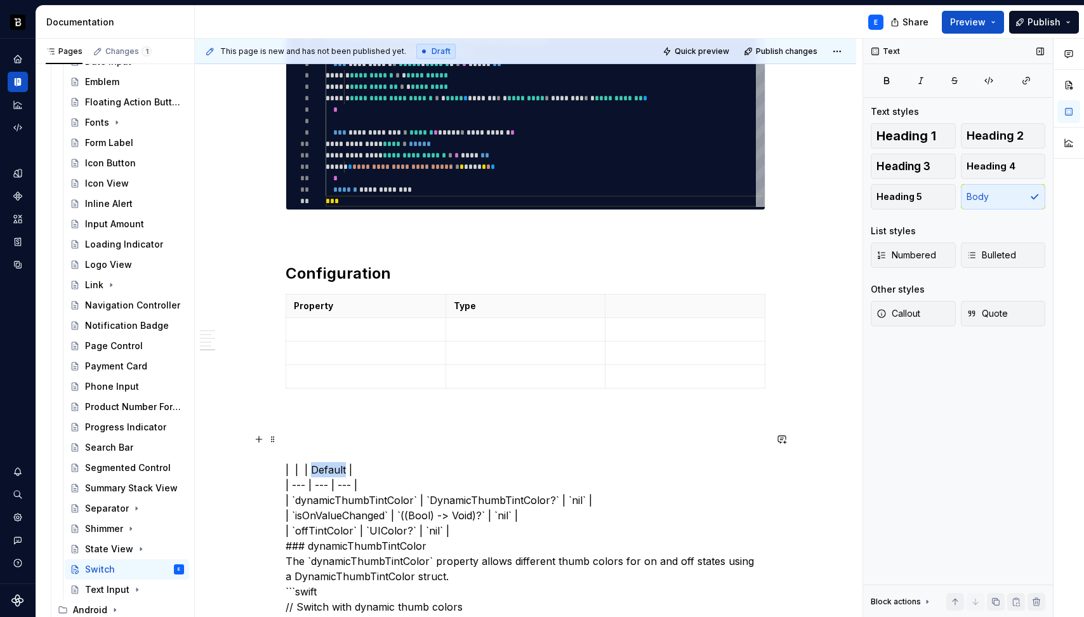
click at [654, 306] on p at bounding box center [685, 306] width 144 height 13
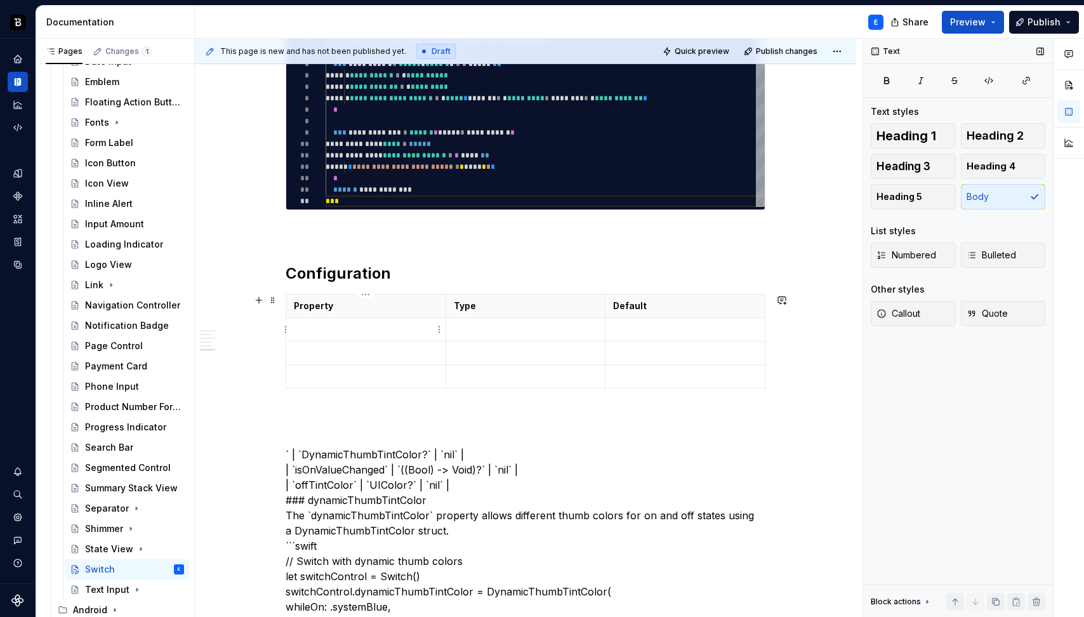
click at [311, 326] on p at bounding box center [366, 329] width 144 height 13
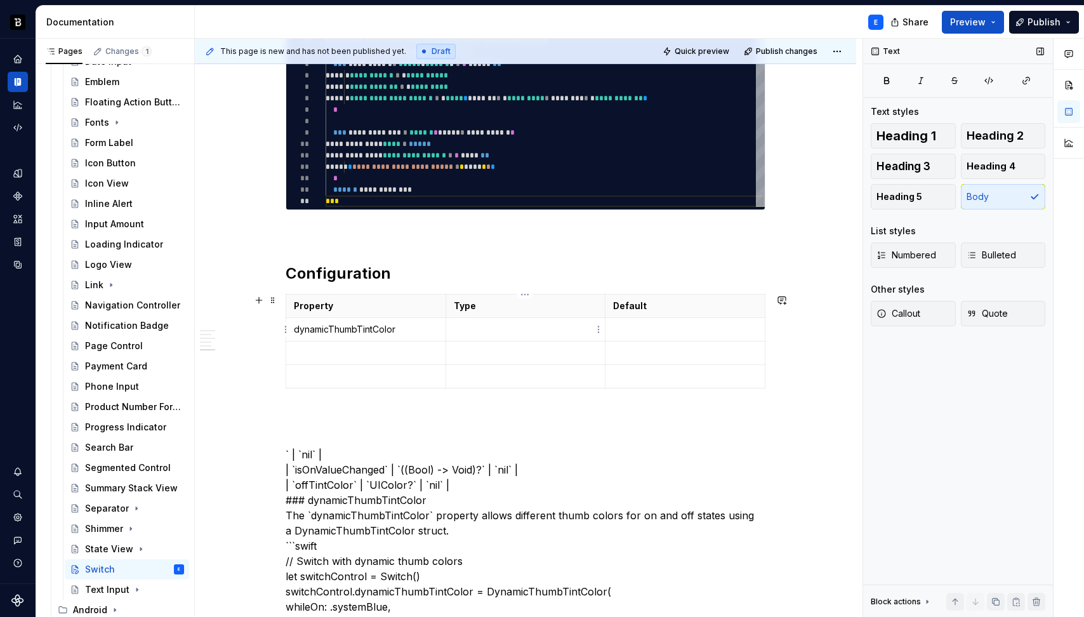
click at [504, 331] on p at bounding box center [526, 329] width 144 height 13
click at [655, 323] on p at bounding box center [685, 329] width 144 height 13
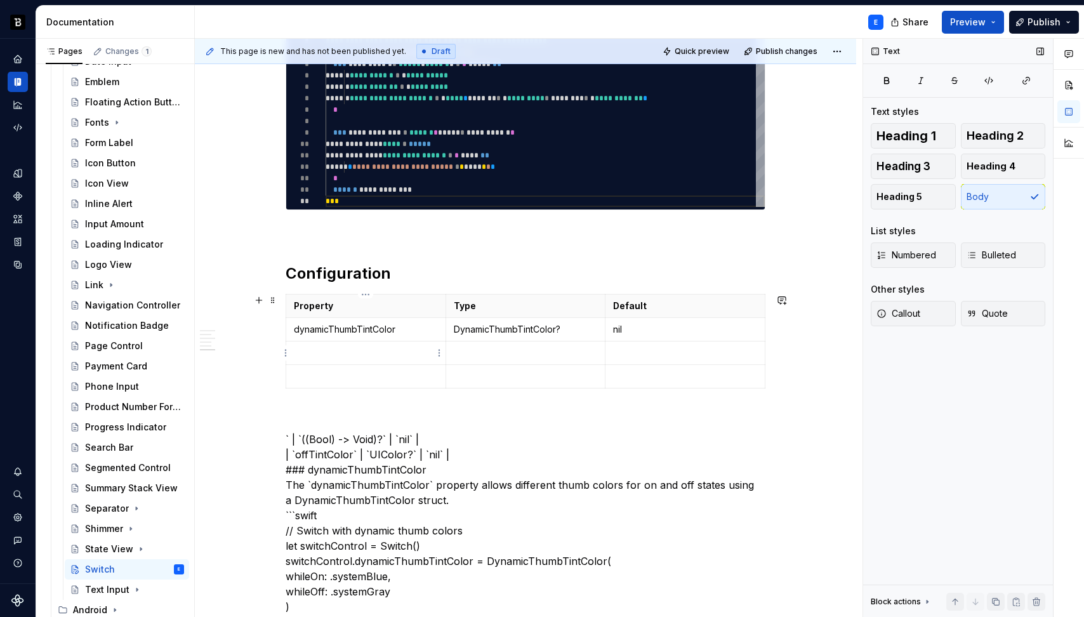
click at [400, 350] on p at bounding box center [366, 352] width 144 height 13
click at [466, 348] on p at bounding box center [526, 352] width 144 height 13
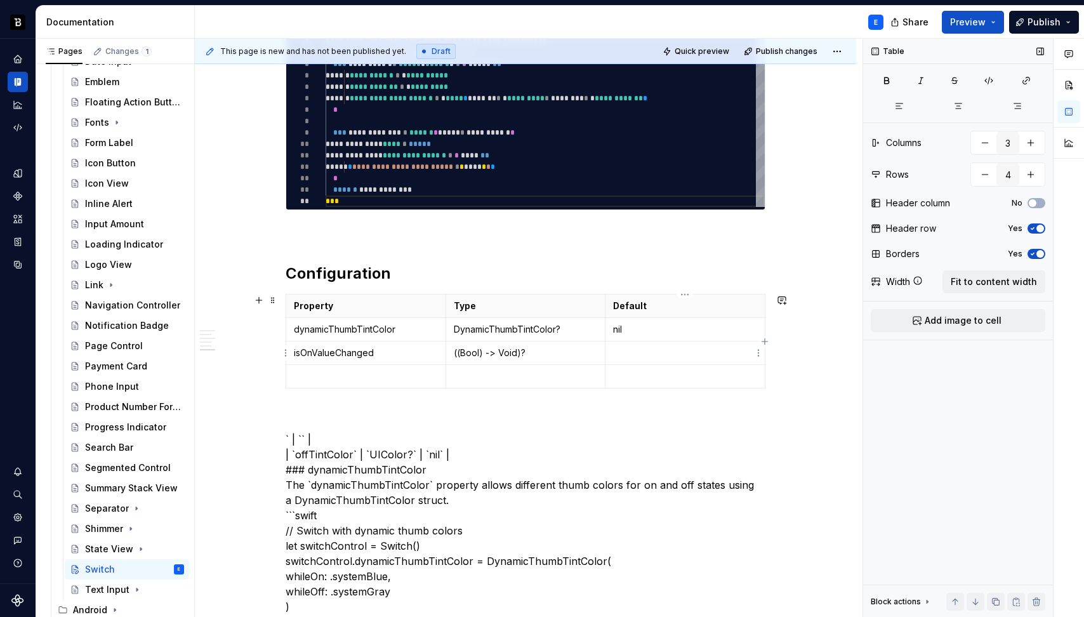
click at [647, 348] on p at bounding box center [685, 352] width 144 height 13
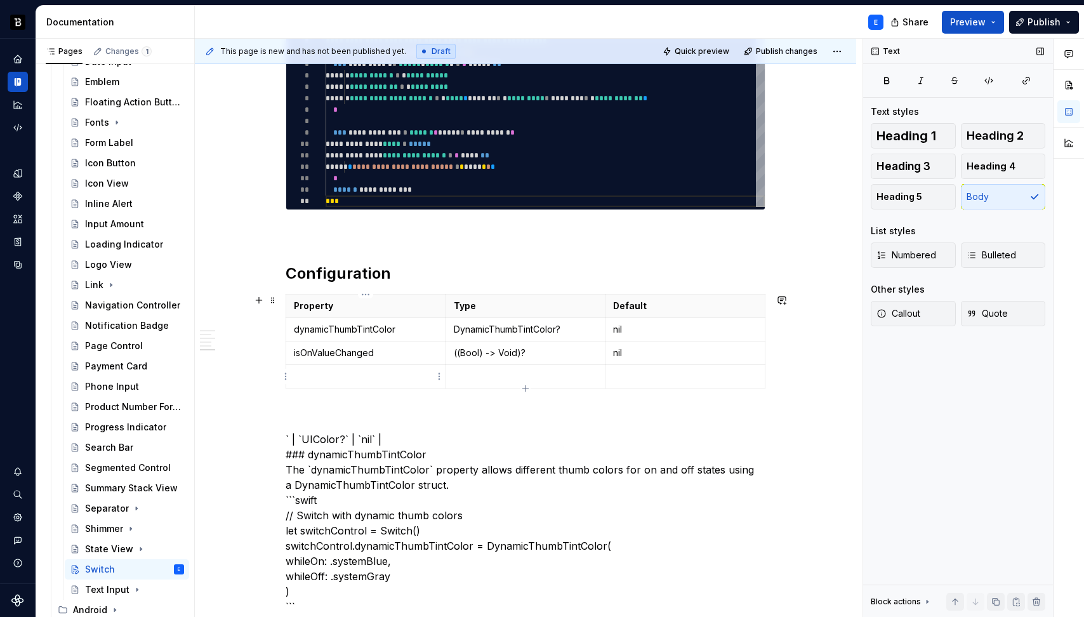
click at [411, 378] on p at bounding box center [366, 376] width 144 height 13
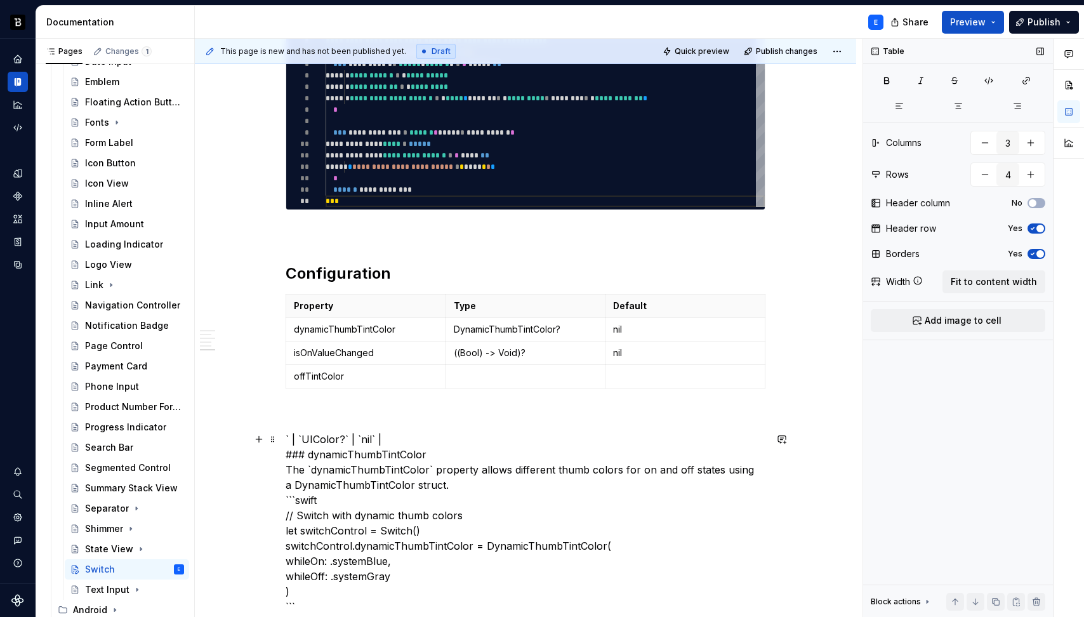
click at [472, 378] on p at bounding box center [526, 376] width 144 height 13
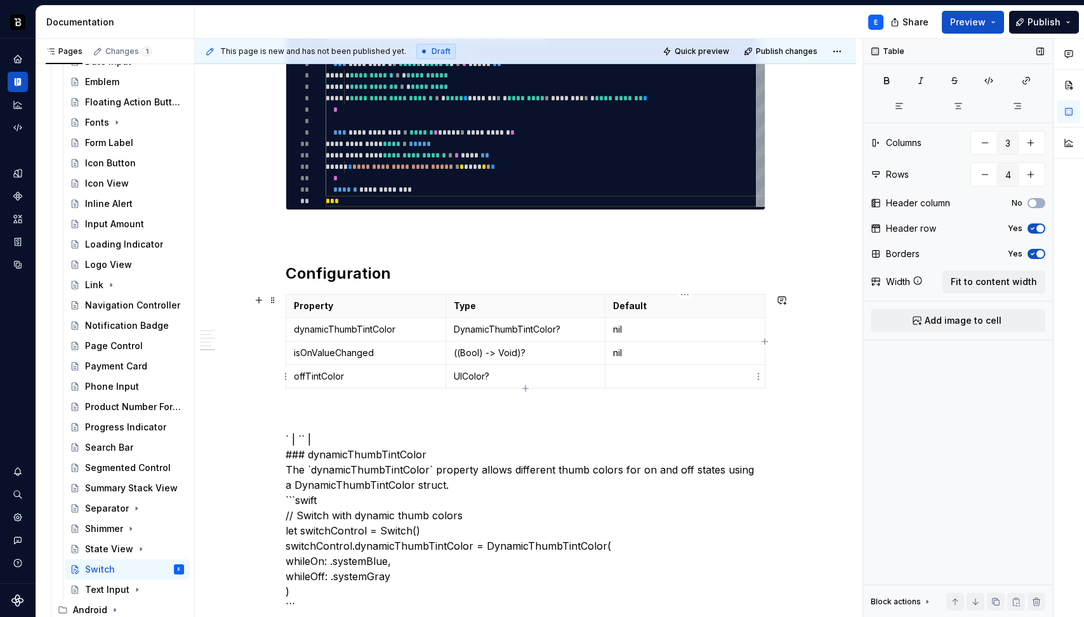
click at [655, 380] on p at bounding box center [685, 376] width 144 height 13
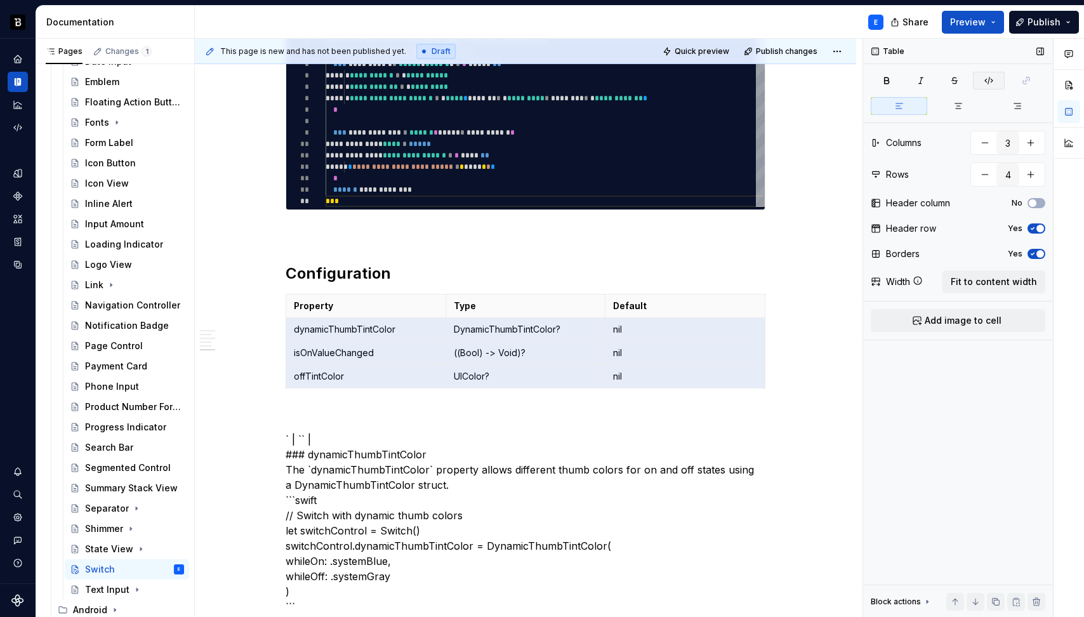
click at [991, 85] on icon "button" at bounding box center [989, 81] width 10 height 10
click at [268, 299] on span at bounding box center [273, 300] width 10 height 18
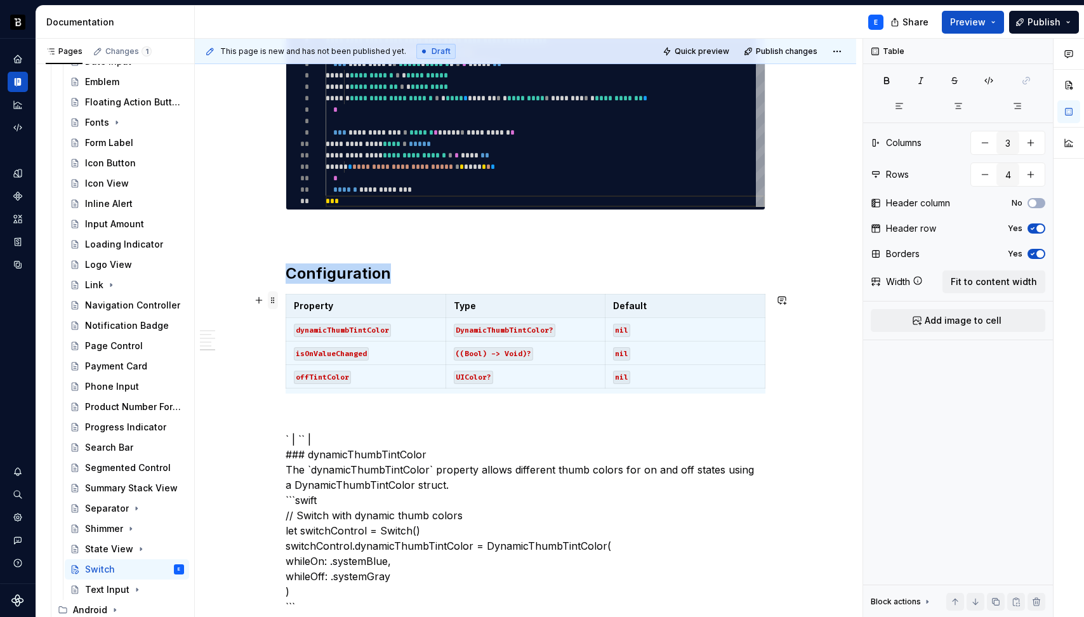
click at [268, 299] on span at bounding box center [273, 300] width 10 height 18
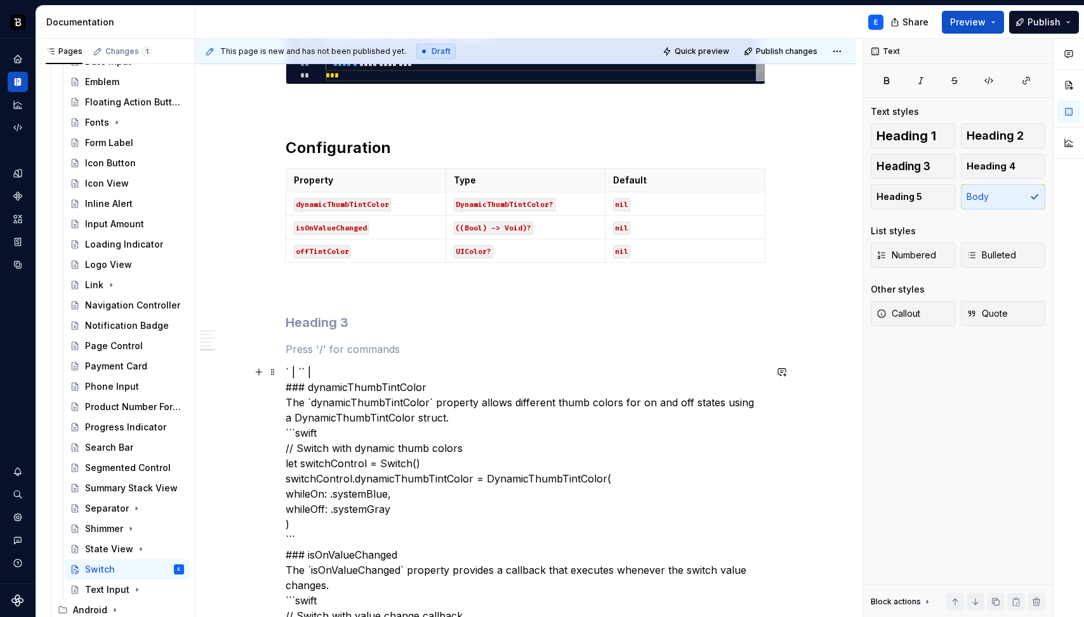
scroll to position [819, 0]
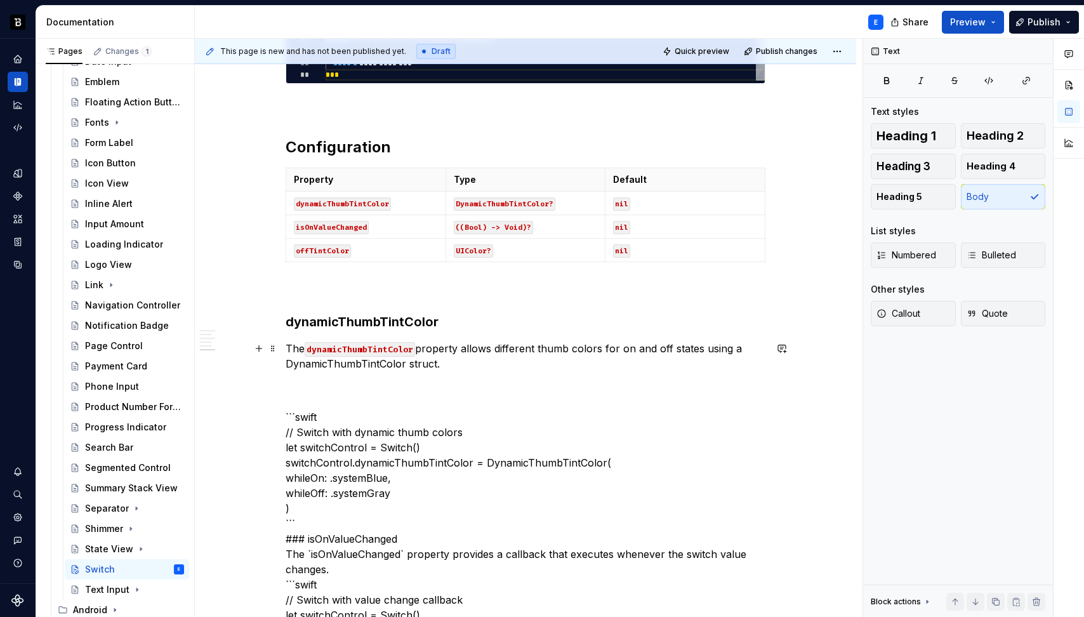
click at [444, 360] on p "The dynamicThumbTintColor property allows different thumb colors for on and off…" at bounding box center [526, 356] width 480 height 30
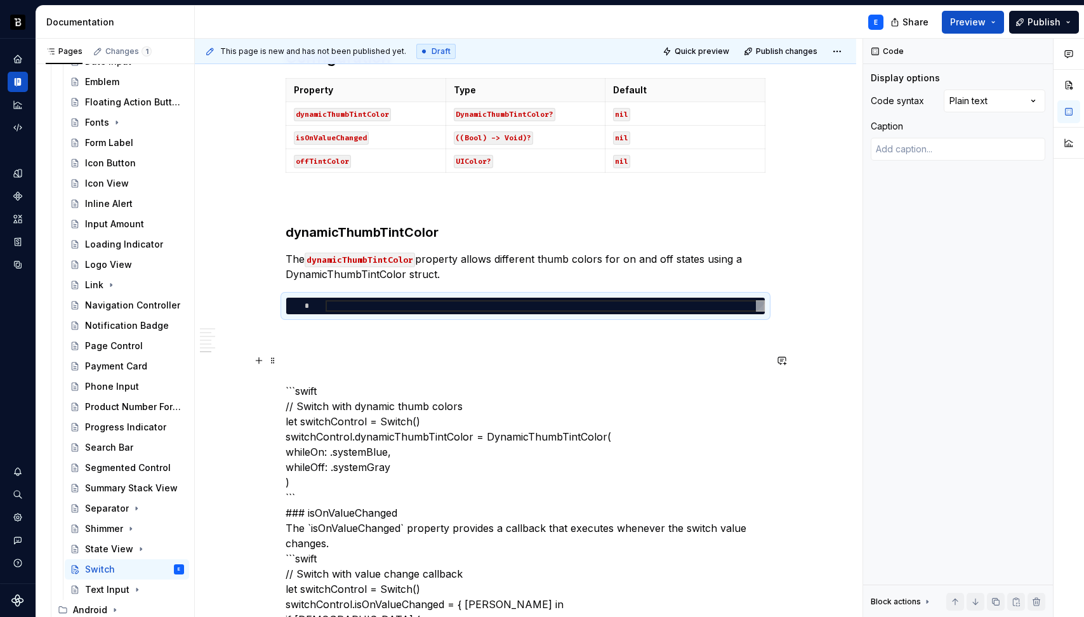
scroll to position [968, 0]
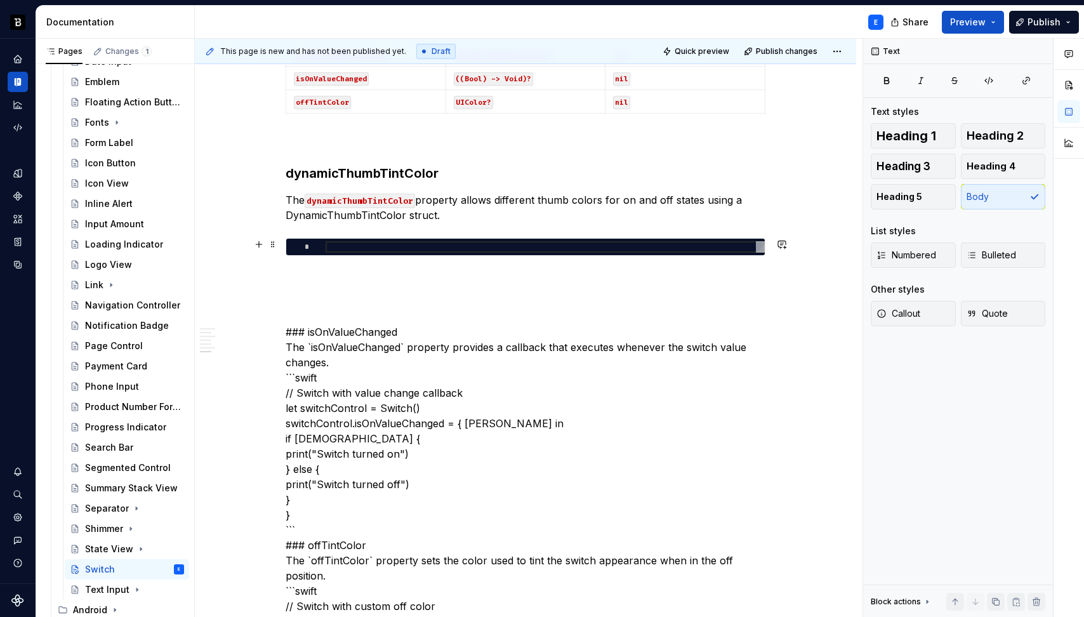
click at [413, 246] on div at bounding box center [545, 246] width 439 height 11
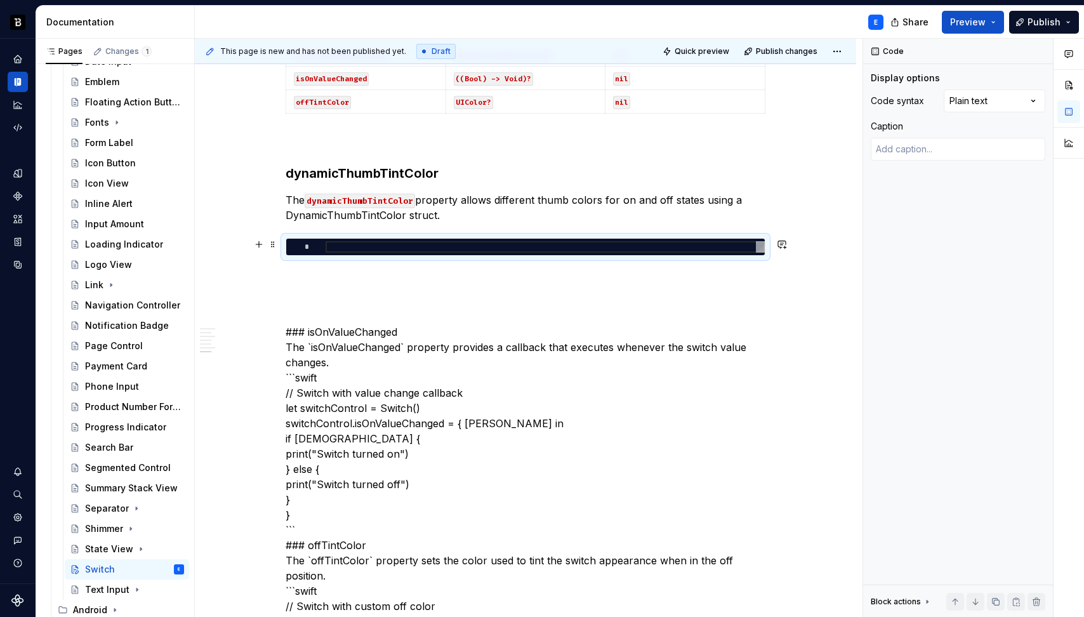
type textarea "*"
type textarea "**********"
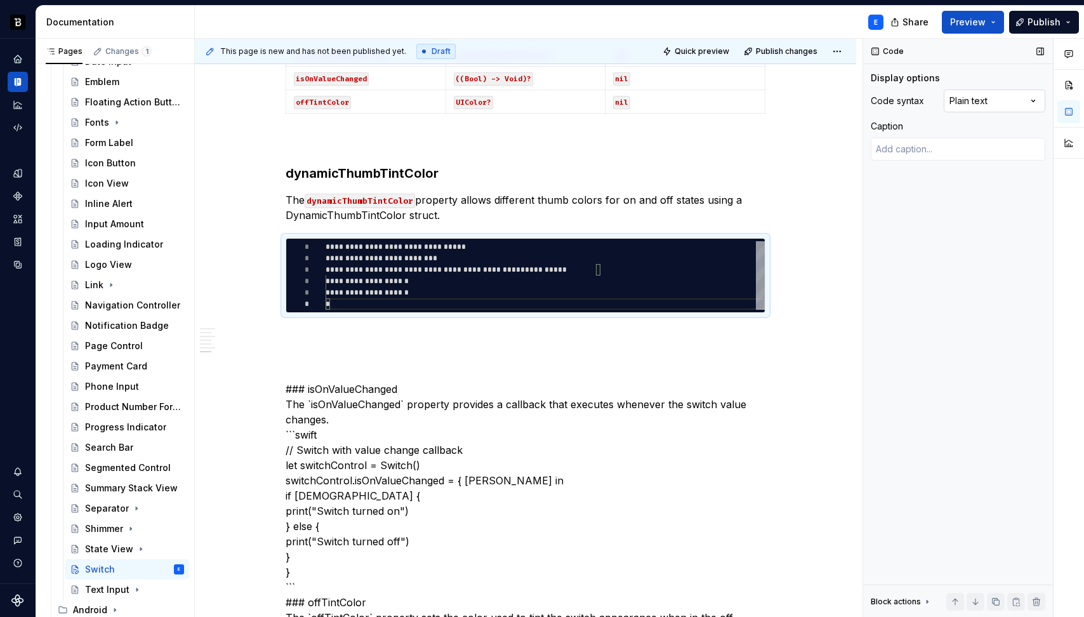
click at [972, 98] on div "Comments Open comments No comments yet Select ‘Comment’ from the block context …" at bounding box center [973, 328] width 221 height 579
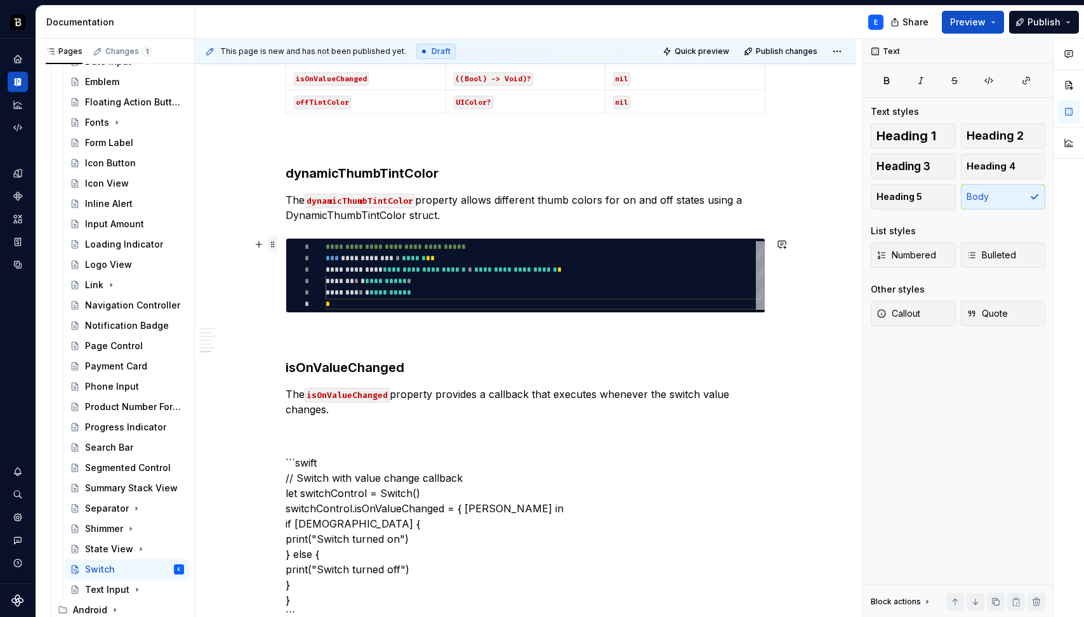
click at [270, 246] on span at bounding box center [273, 244] width 10 height 18
type textarea "*"
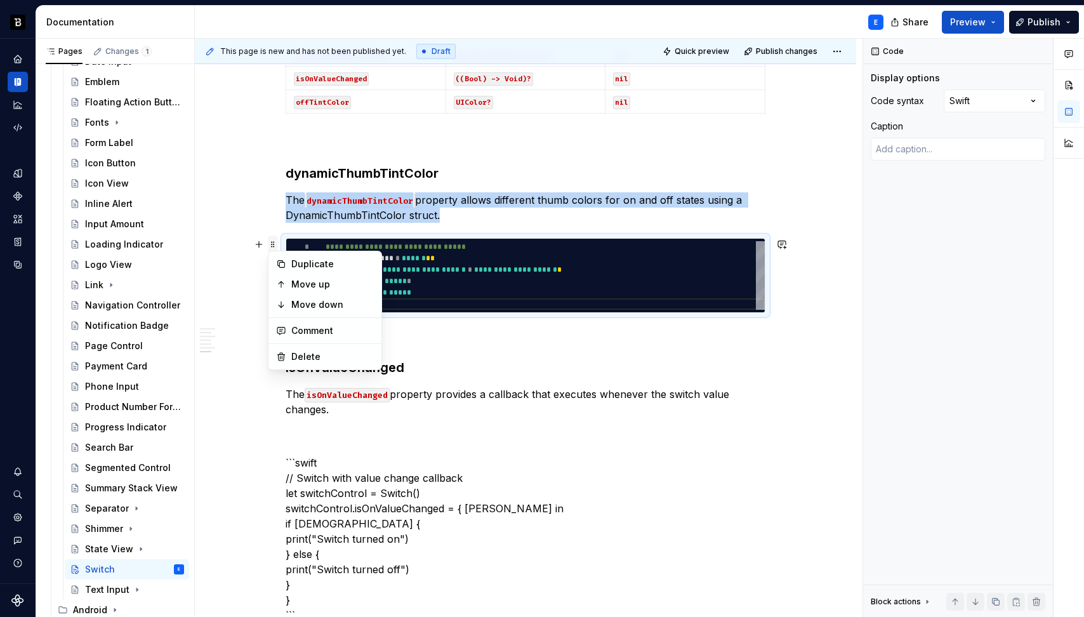
click at [270, 246] on span at bounding box center [273, 244] width 10 height 18
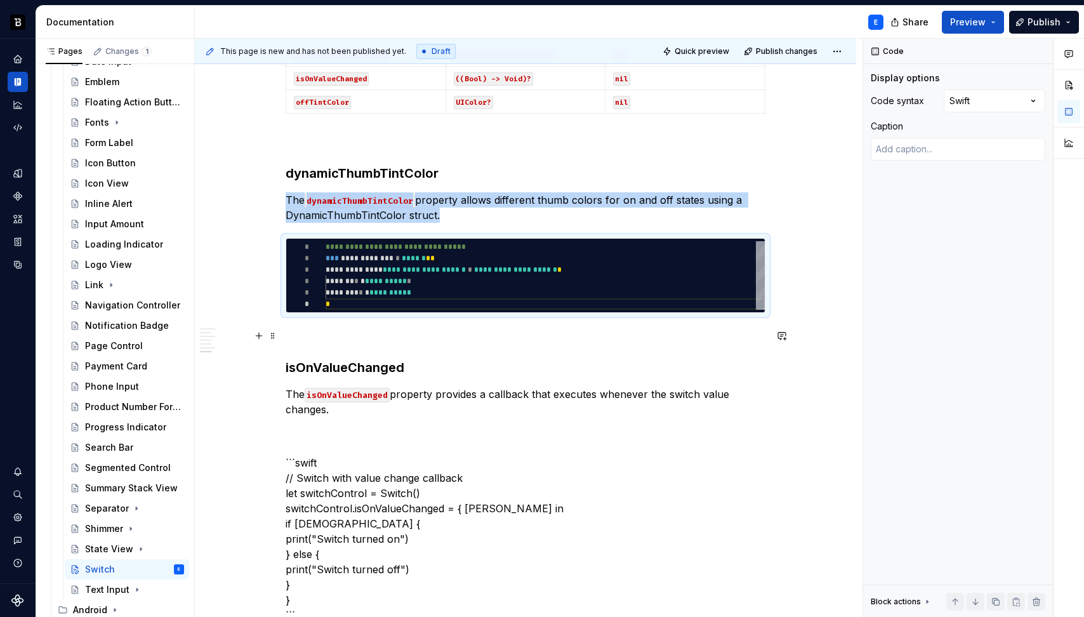
copy p "The dynamicThumbTintColor property allows different thumb colors for on and off…"
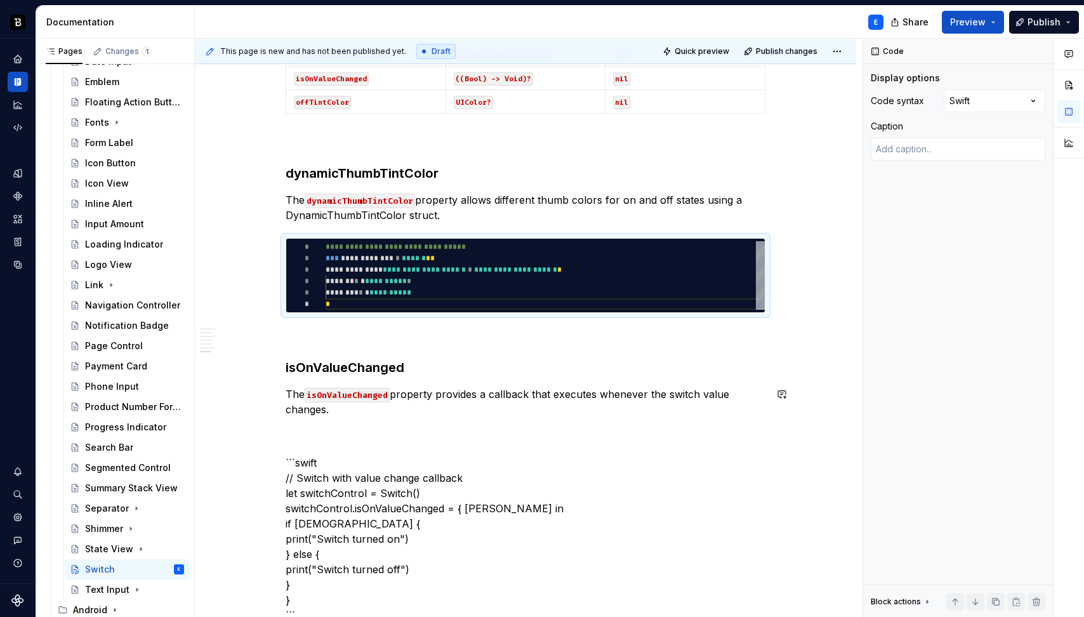
click at [348, 411] on p "The isOnValueChanged property provides a callback that executes whenever the sw…" at bounding box center [526, 401] width 480 height 30
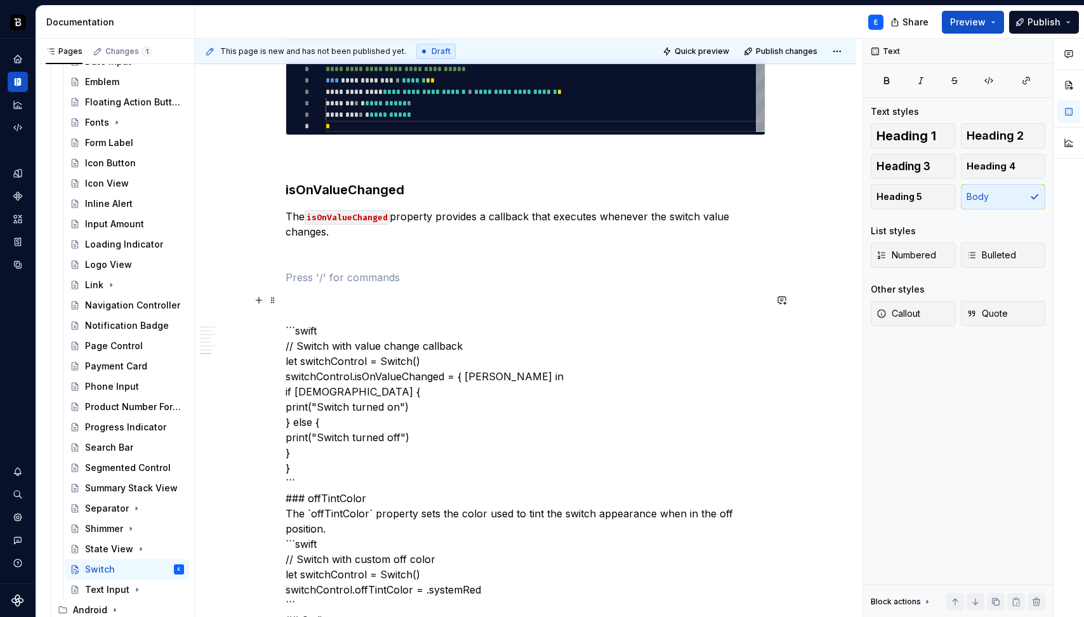
scroll to position [1146, 0]
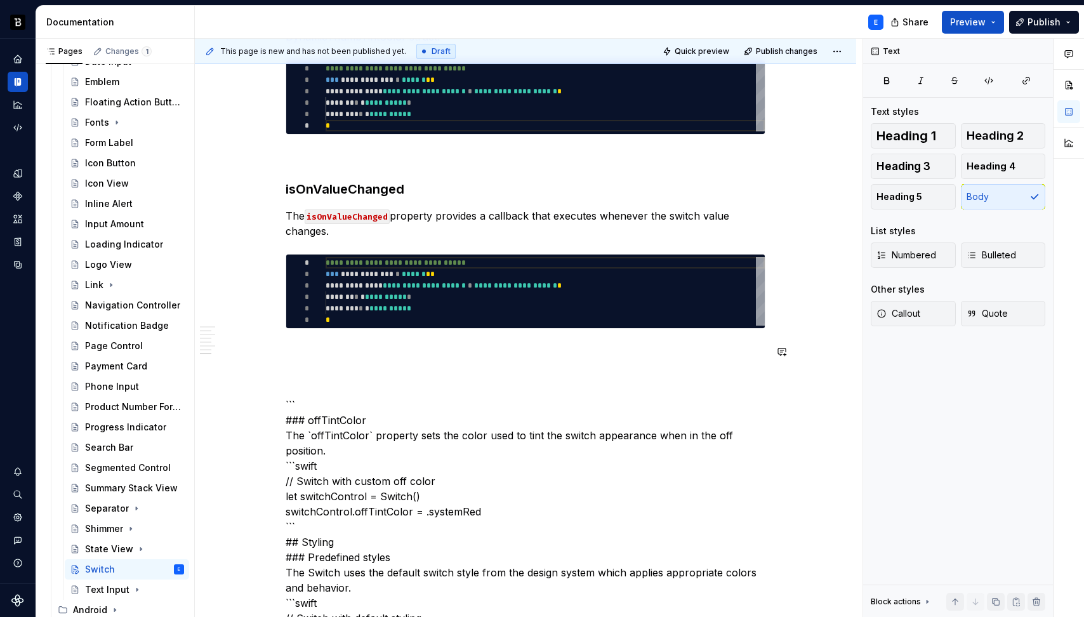
type textarea "**********"
click at [400, 300] on div "**********" at bounding box center [545, 291] width 439 height 69
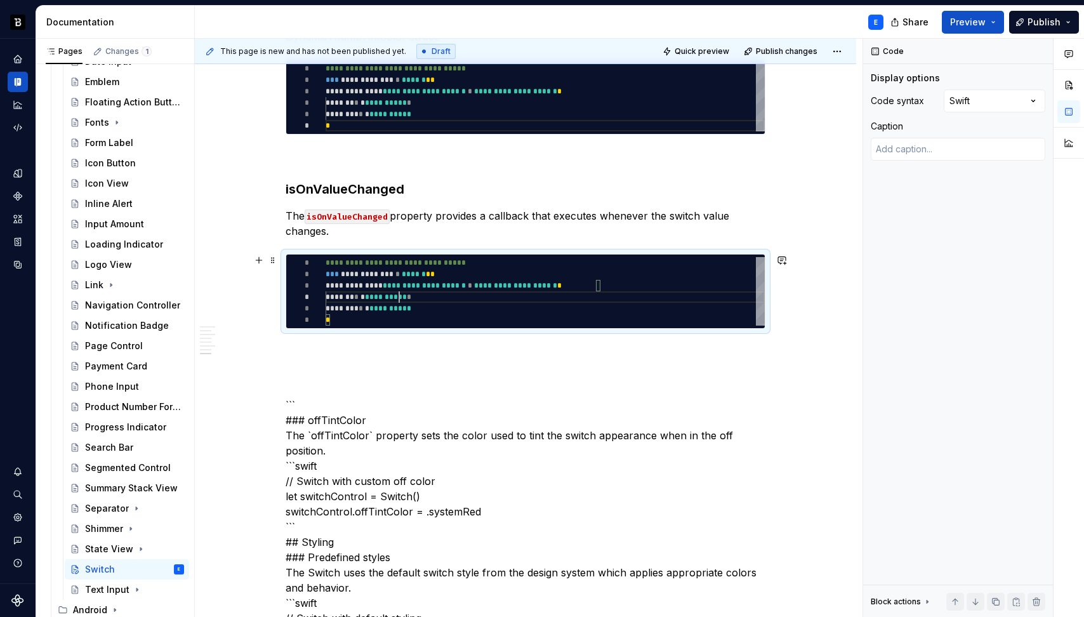
scroll to position [0, 4]
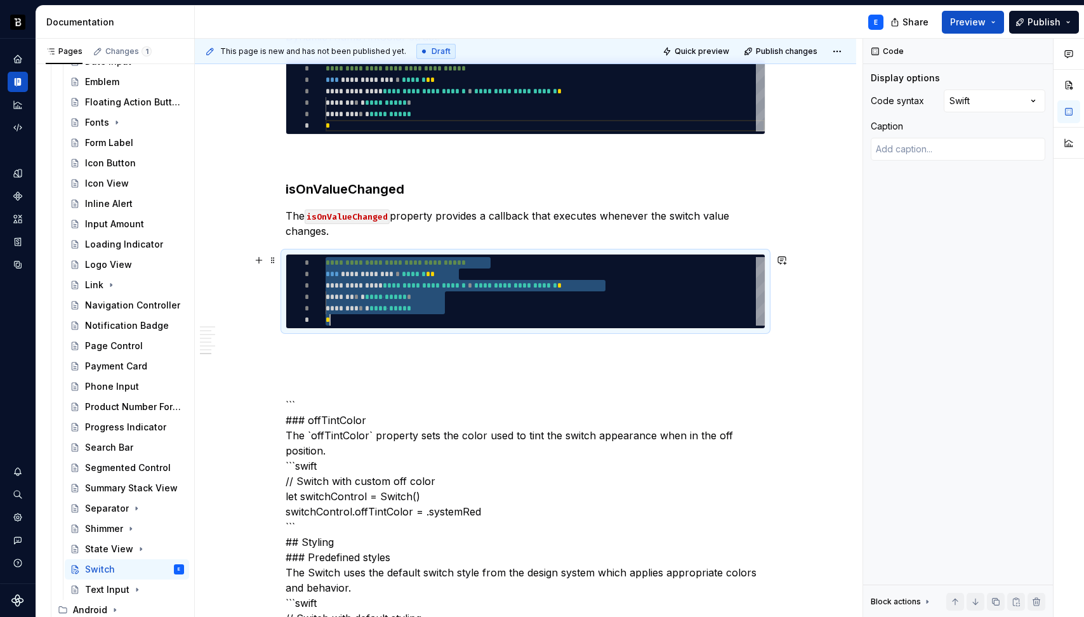
type textarea "*"
type textarea "**********"
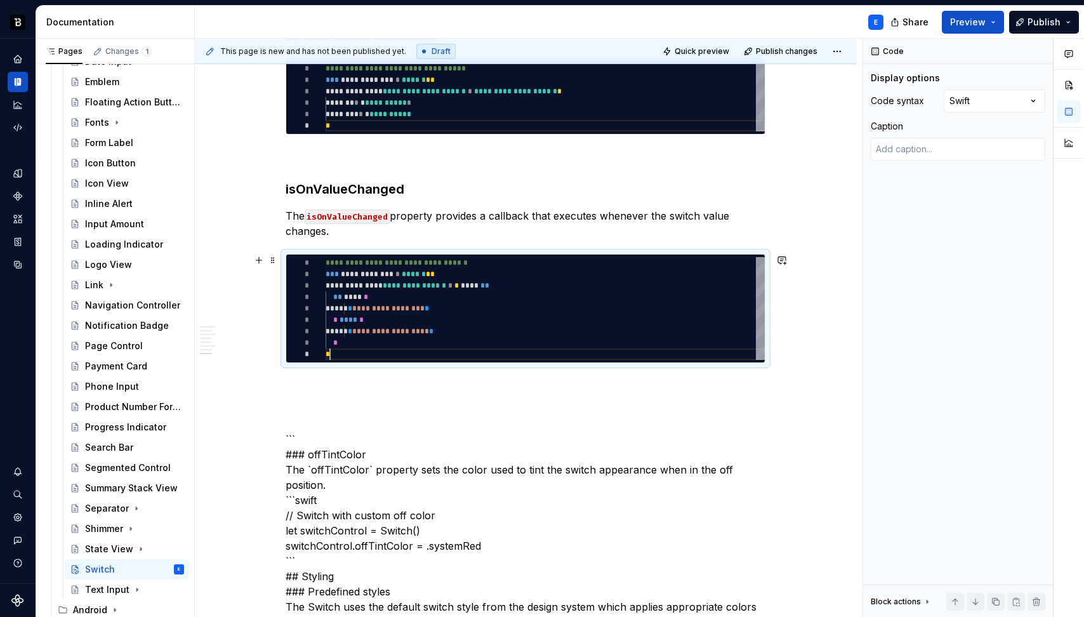
scroll to position [91, 4]
click at [277, 256] on span at bounding box center [273, 260] width 10 height 18
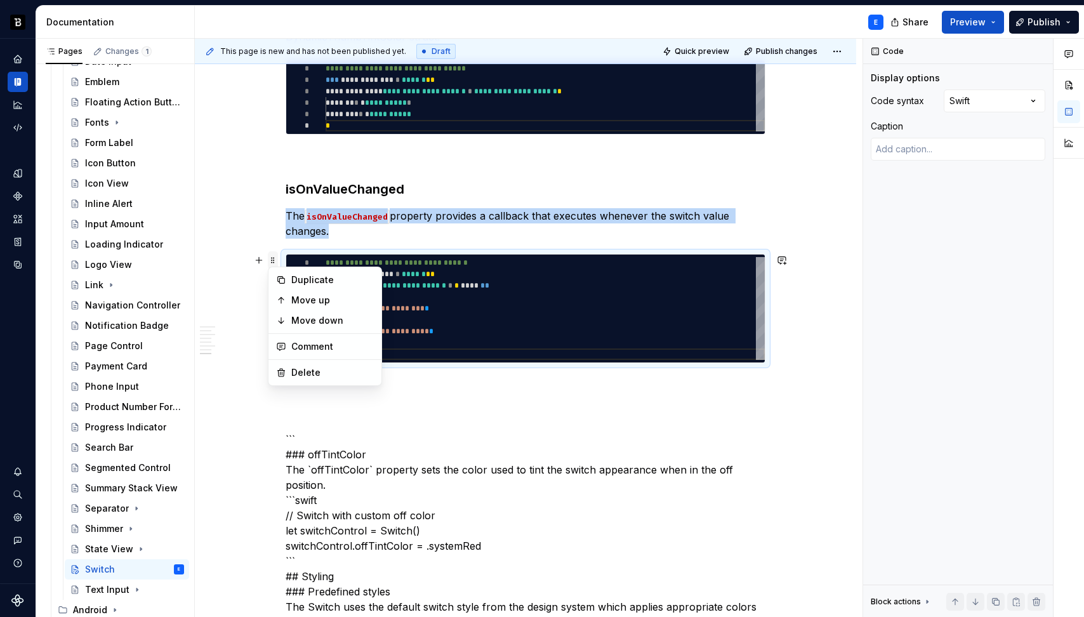
click at [277, 256] on span at bounding box center [273, 260] width 10 height 18
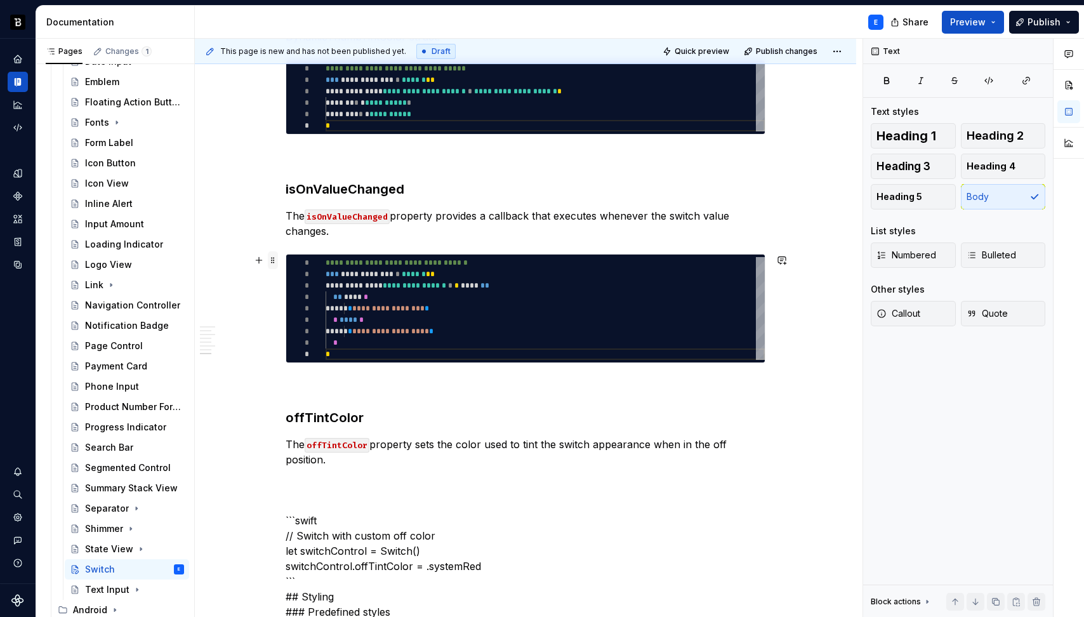
click at [273, 262] on span at bounding box center [273, 260] width 10 height 18
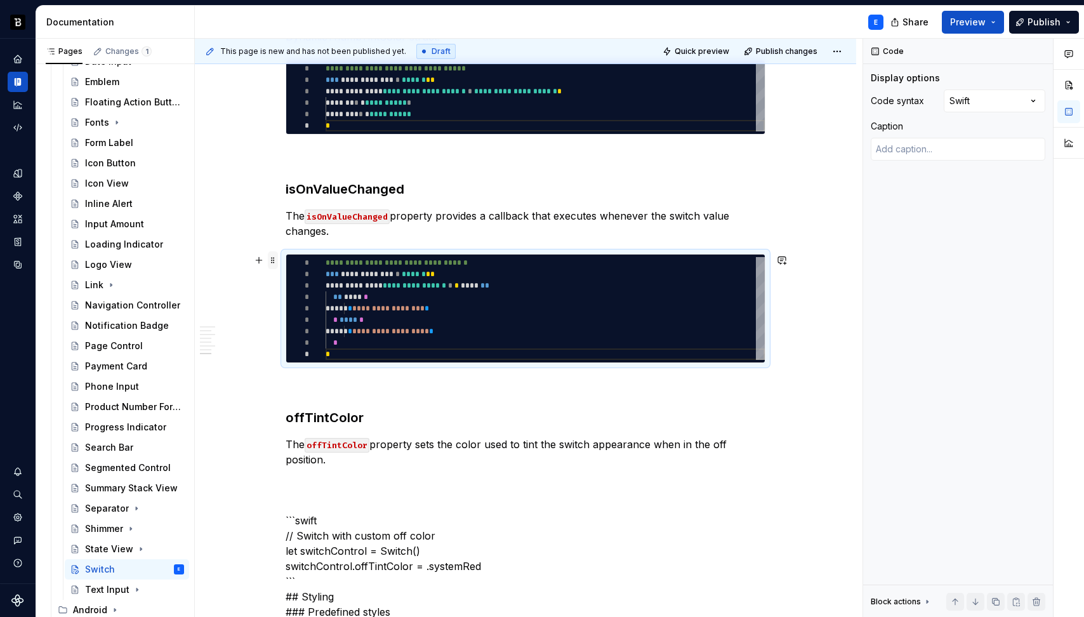
click at [273, 262] on span at bounding box center [273, 260] width 10 height 18
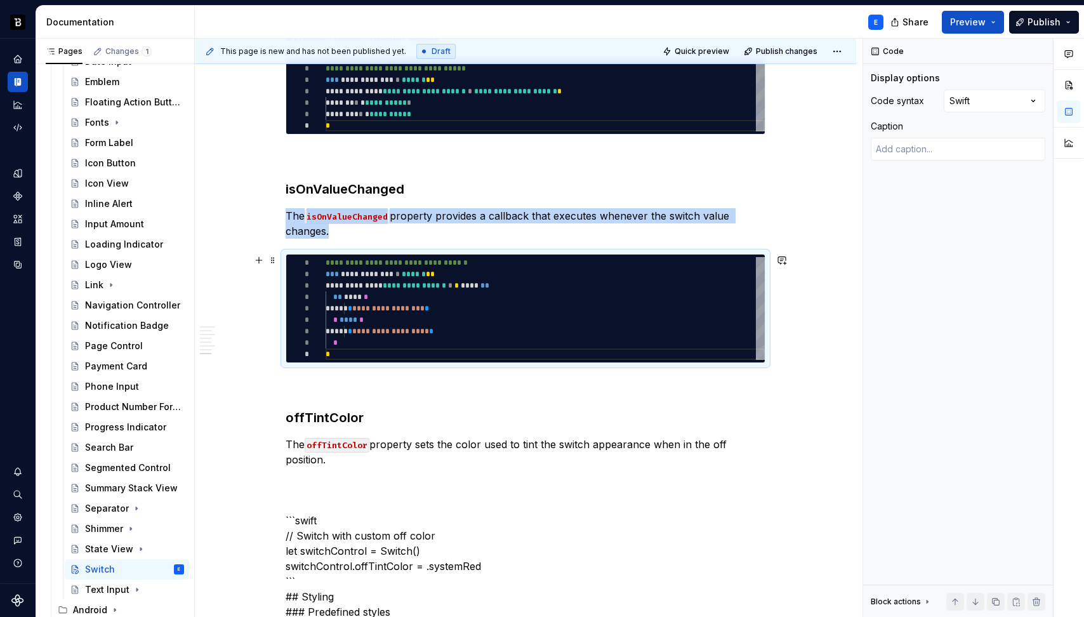
copy p "The isOnValueChanged property provides a callback that executes whenever the sw…"
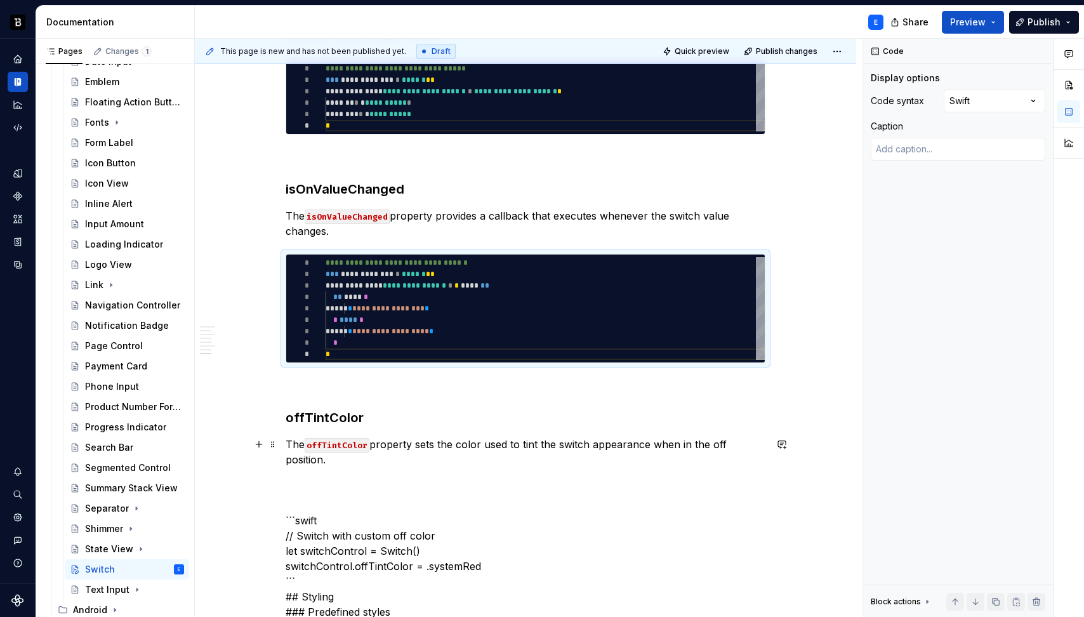
click at [353, 463] on p "The offTintColor property sets the color used to tint the switch appearance whe…" at bounding box center [526, 452] width 480 height 30
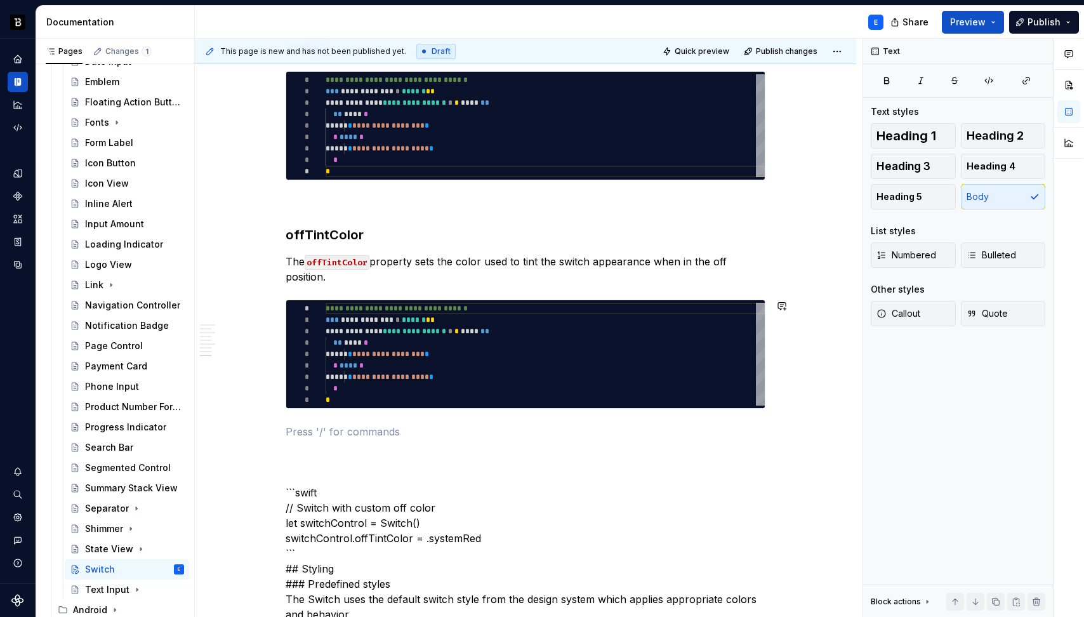
scroll to position [1334, 0]
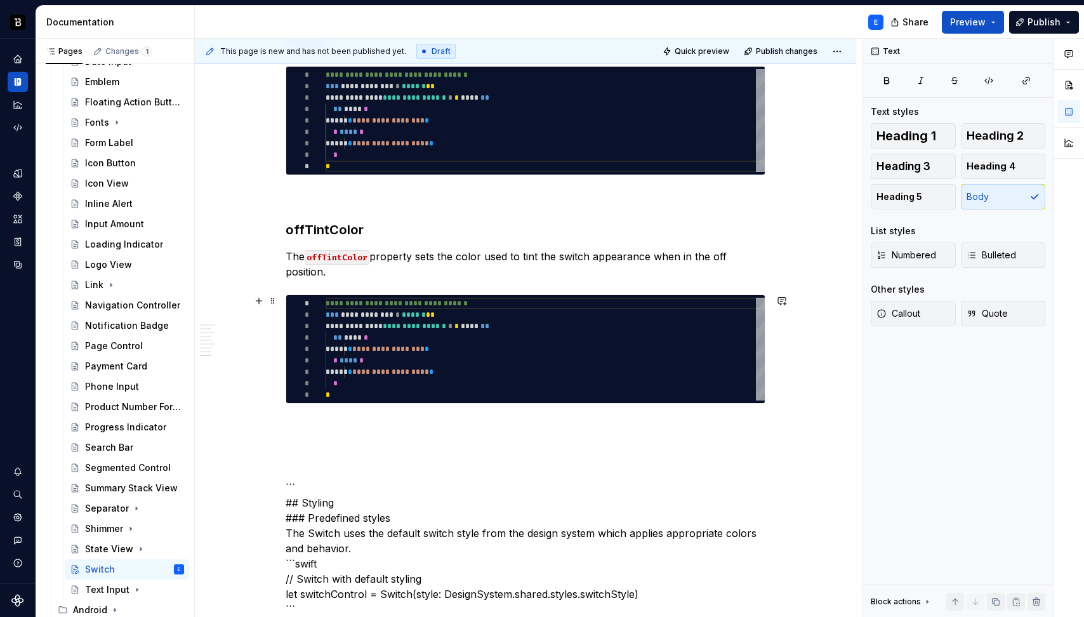
type textarea "*"
type textarea "**********"
click at [397, 348] on div "**********" at bounding box center [545, 349] width 439 height 103
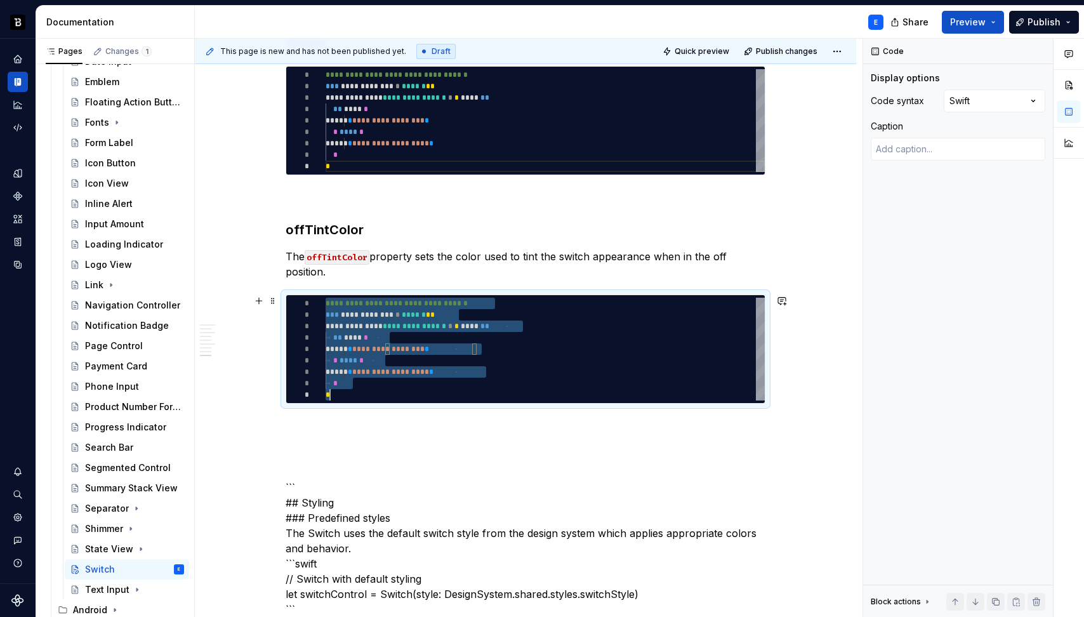
scroll to position [0, 4]
type textarea "*"
type textarea "**********"
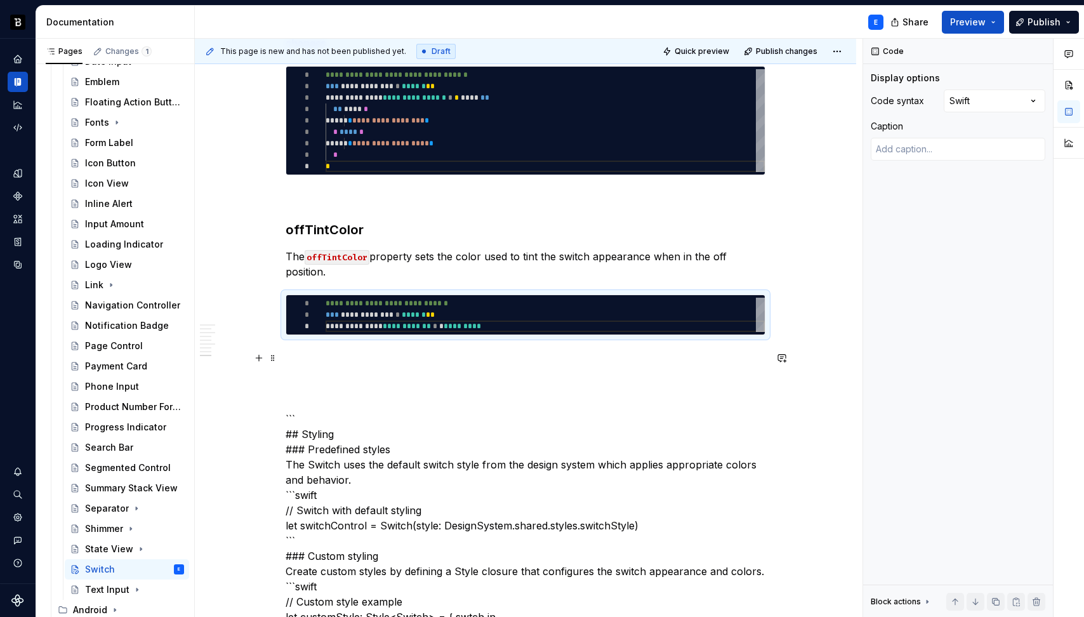
click at [310, 342] on div "**********" at bounding box center [526, 342] width 480 height 2727
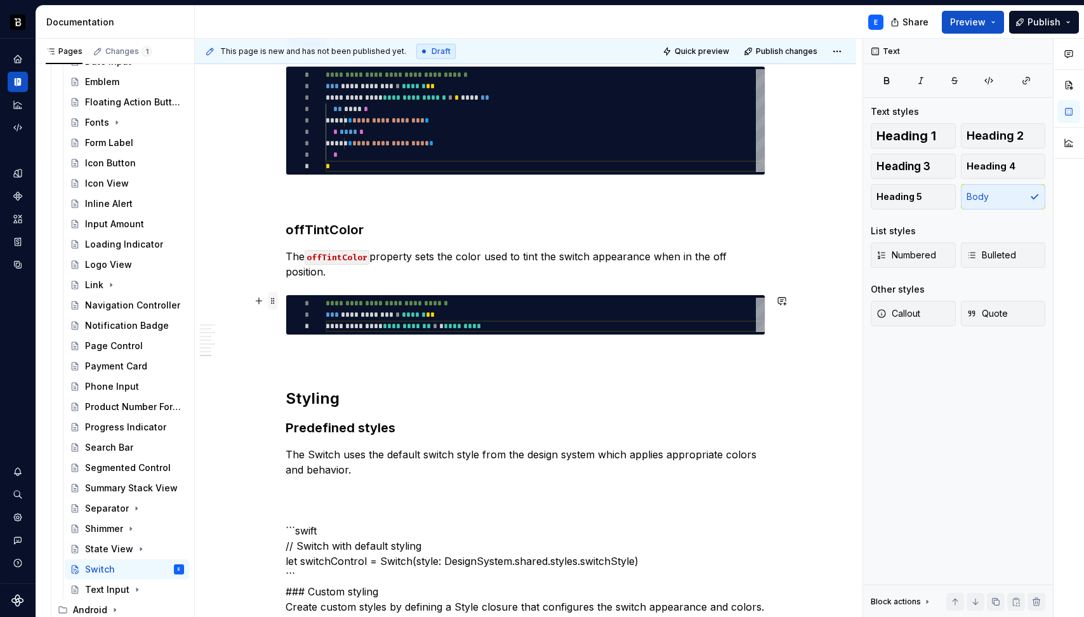
click at [276, 303] on span at bounding box center [273, 301] width 10 height 18
type textarea "*"
click at [276, 303] on span at bounding box center [273, 301] width 10 height 18
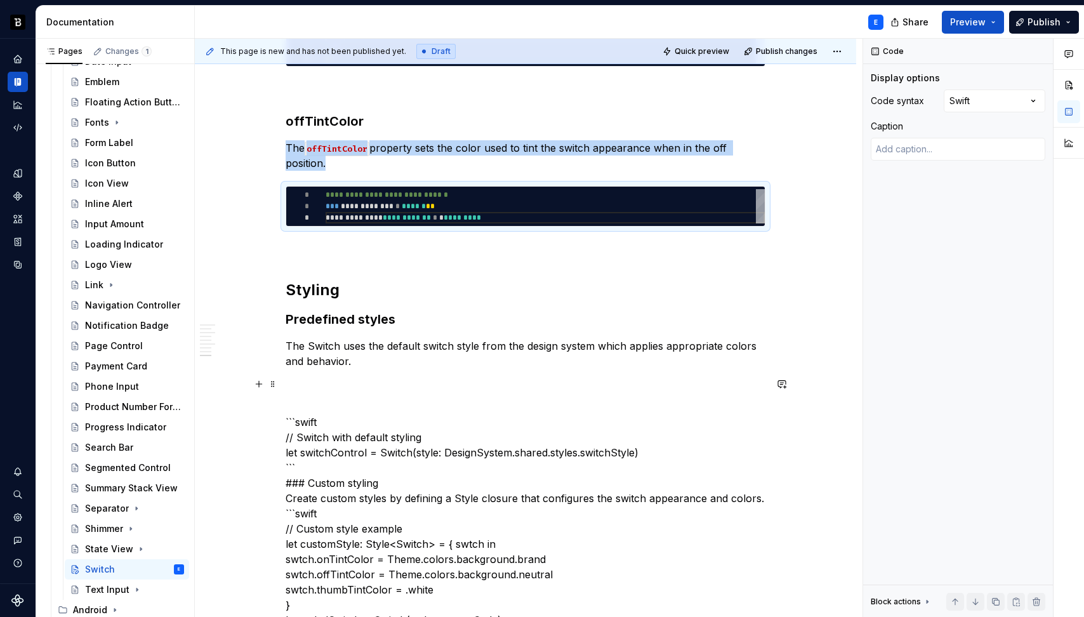
scroll to position [1501, 0]
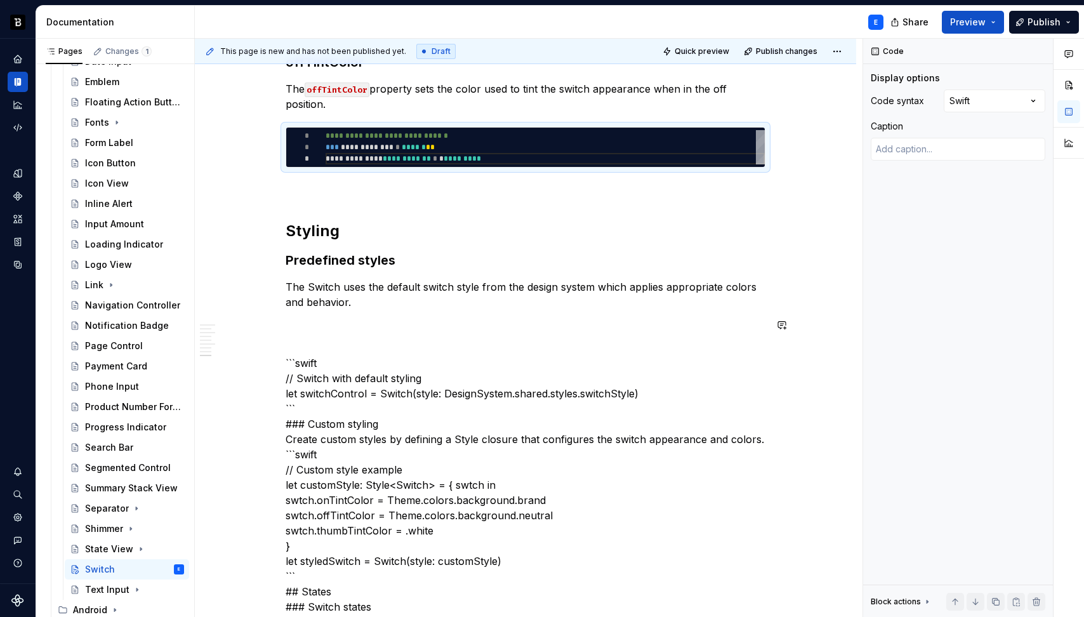
click at [397, 298] on p "The Switch uses the default switch style from the design system which applies a…" at bounding box center [526, 294] width 480 height 30
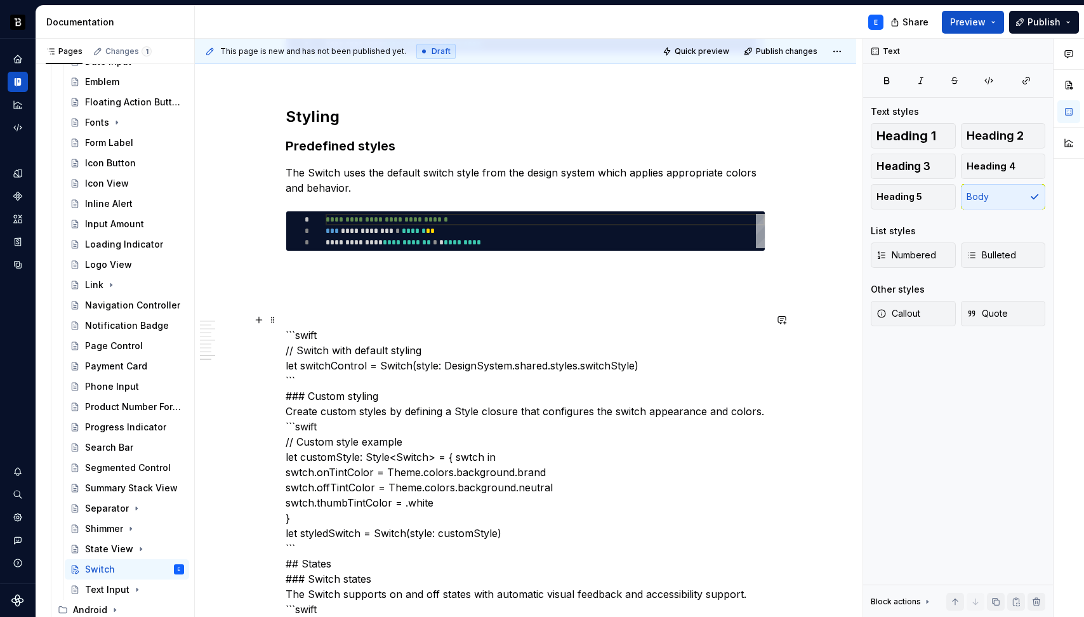
scroll to position [1618, 0]
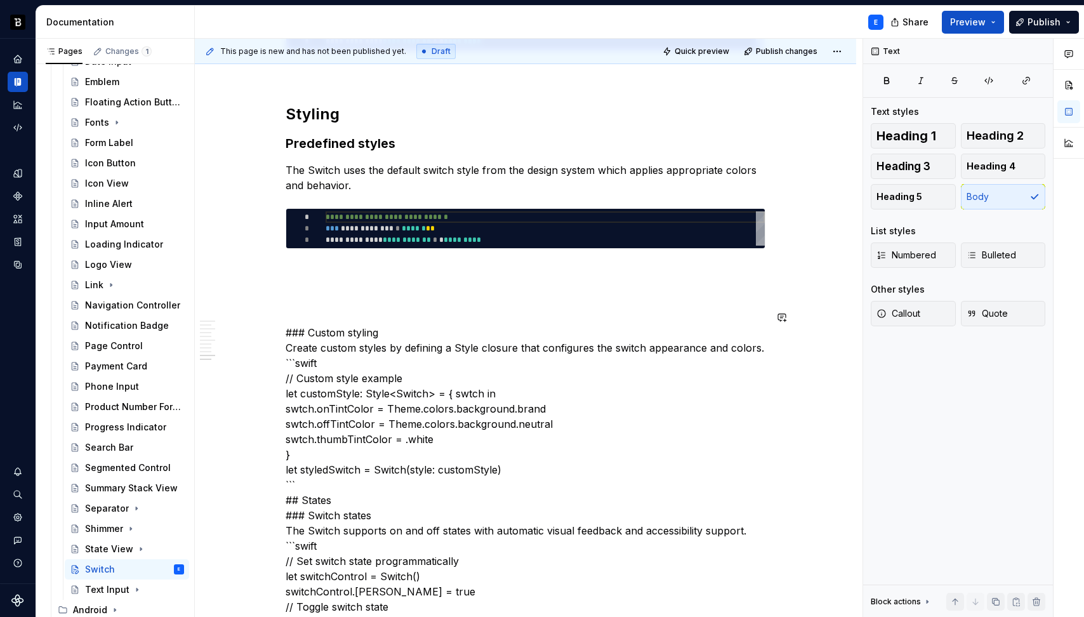
type textarea "**********"
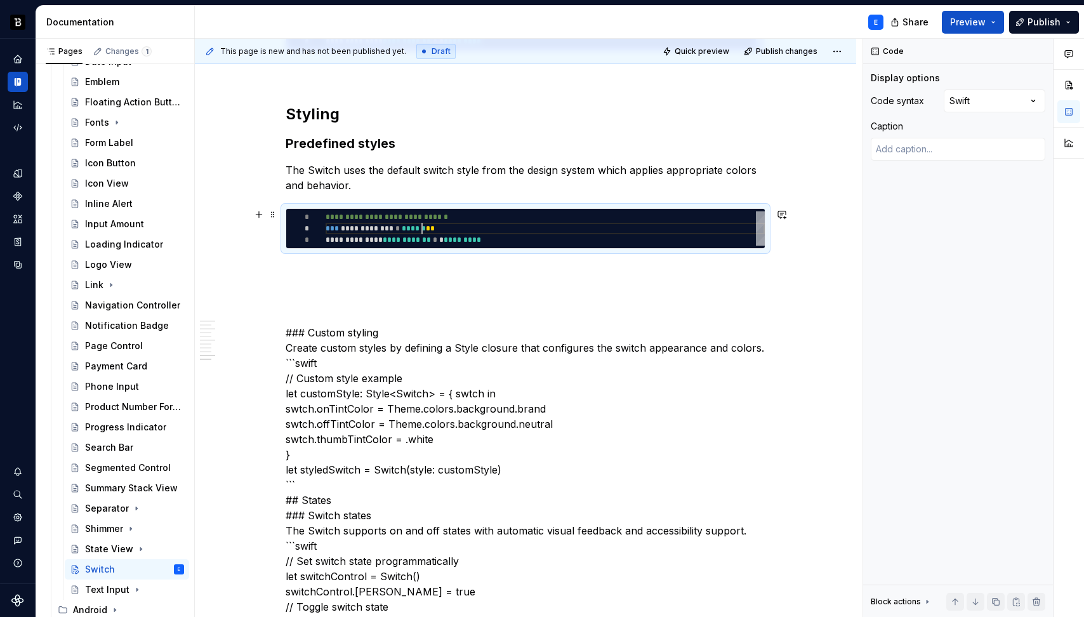
click at [423, 225] on div "**********" at bounding box center [545, 228] width 439 height 34
type textarea "*"
type textarea "**********"
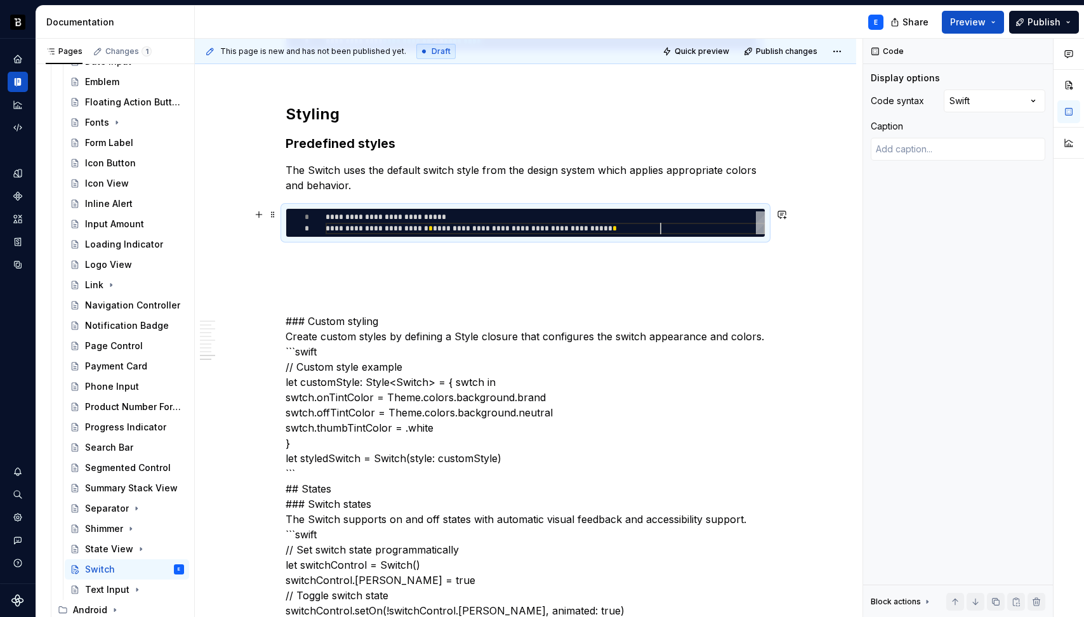
scroll to position [11, 334]
click at [389, 251] on div "**********" at bounding box center [526, 83] width 480 height 2776
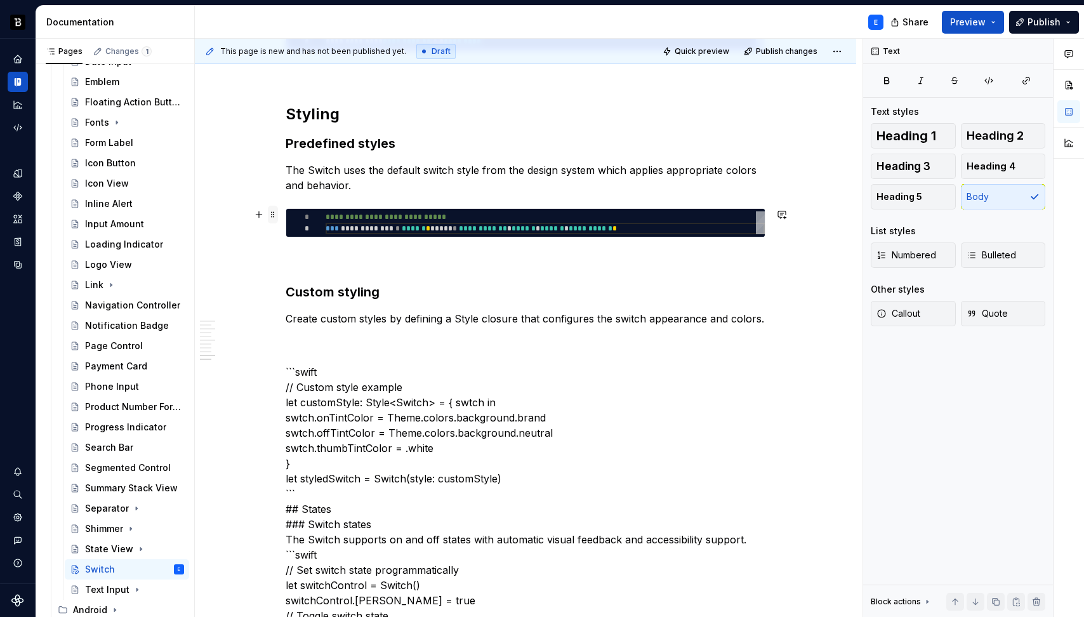
click at [268, 214] on span at bounding box center [273, 215] width 10 height 18
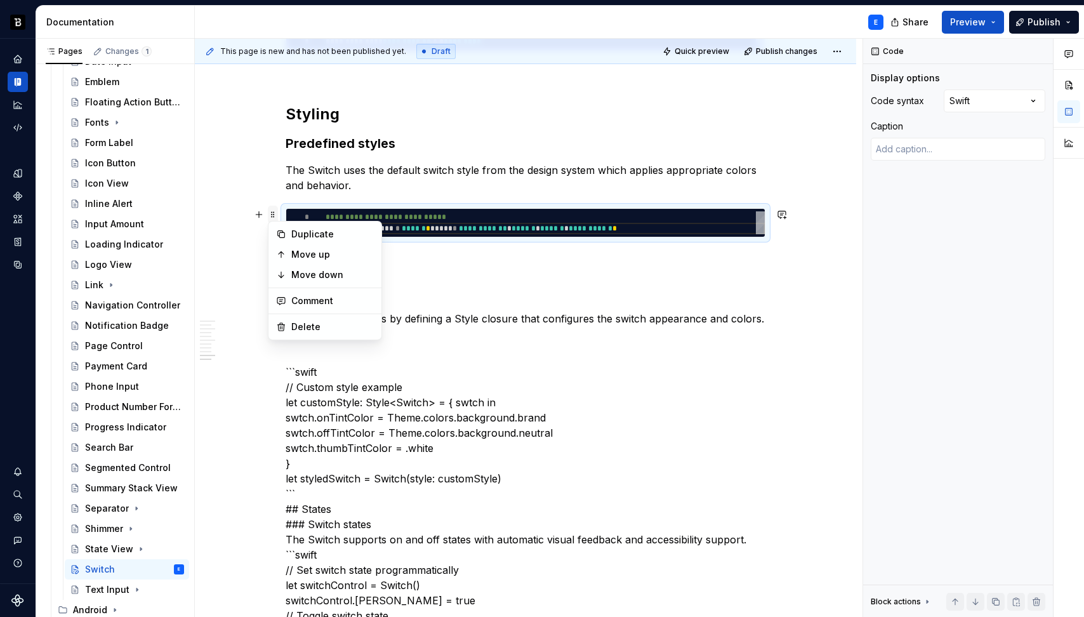
click at [271, 214] on span at bounding box center [273, 215] width 10 height 18
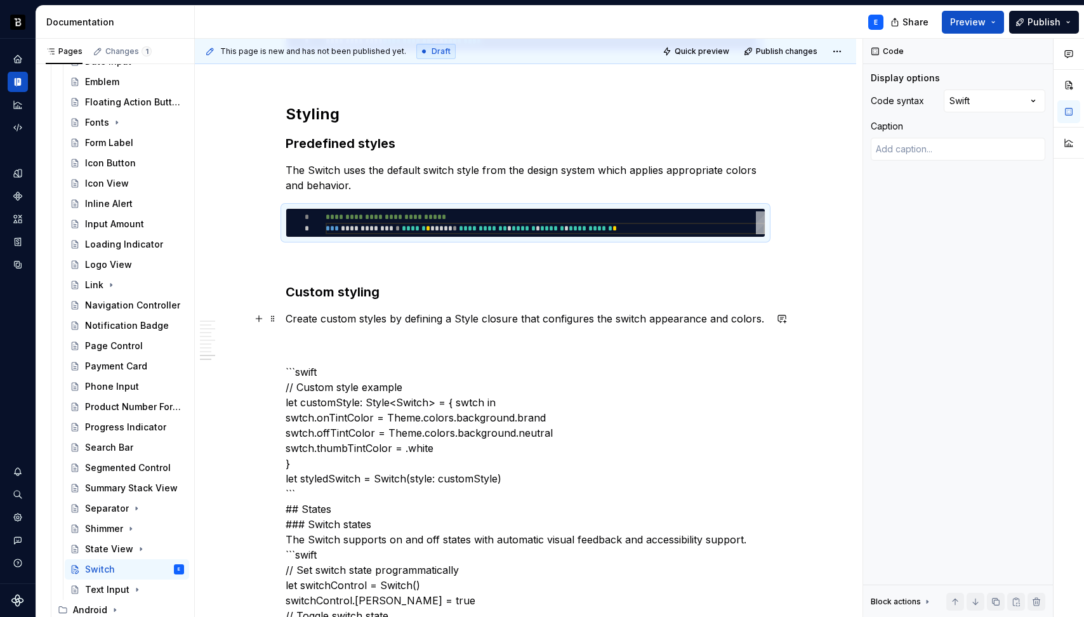
click at [411, 317] on p "Create custom styles by defining a Style closure that configures the switch app…" at bounding box center [526, 318] width 480 height 15
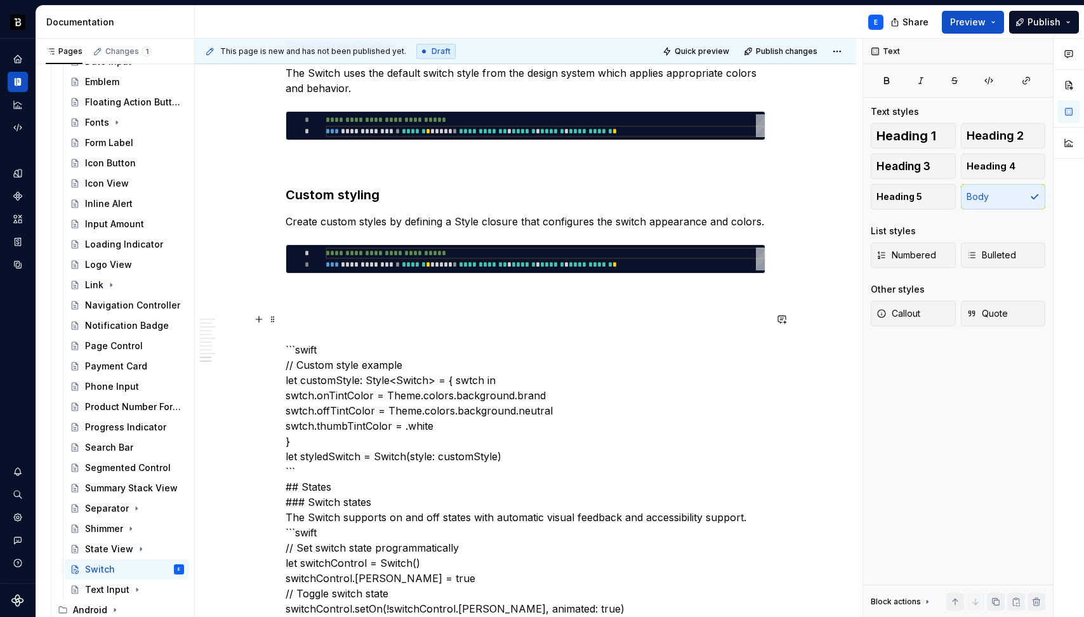
scroll to position [1716, 0]
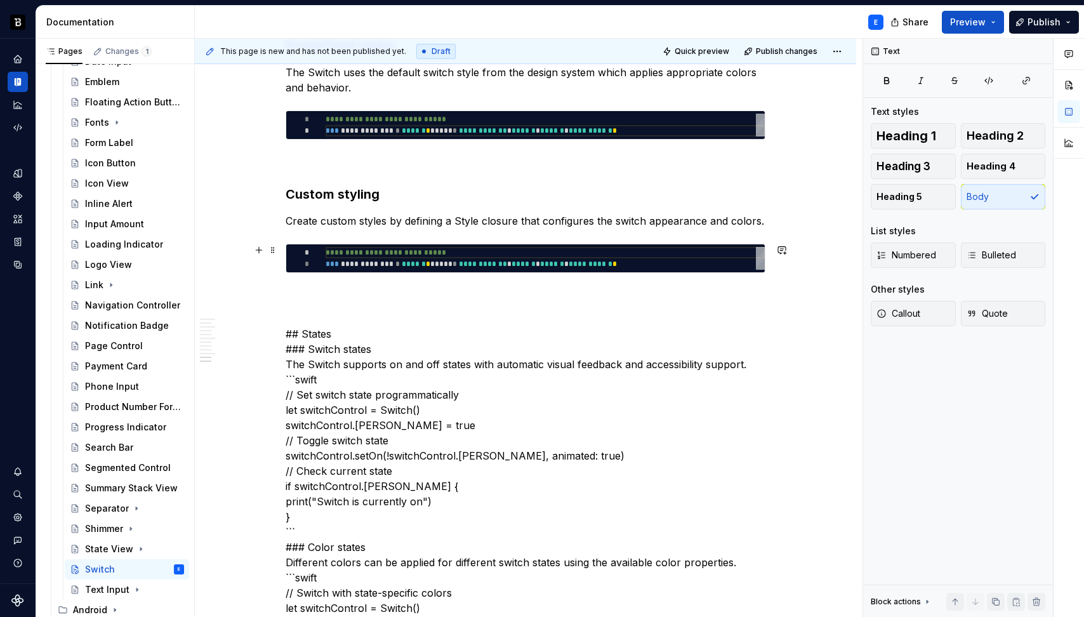
type textarea "*"
type textarea "**********"
click at [414, 259] on div "**********" at bounding box center [545, 258] width 439 height 23
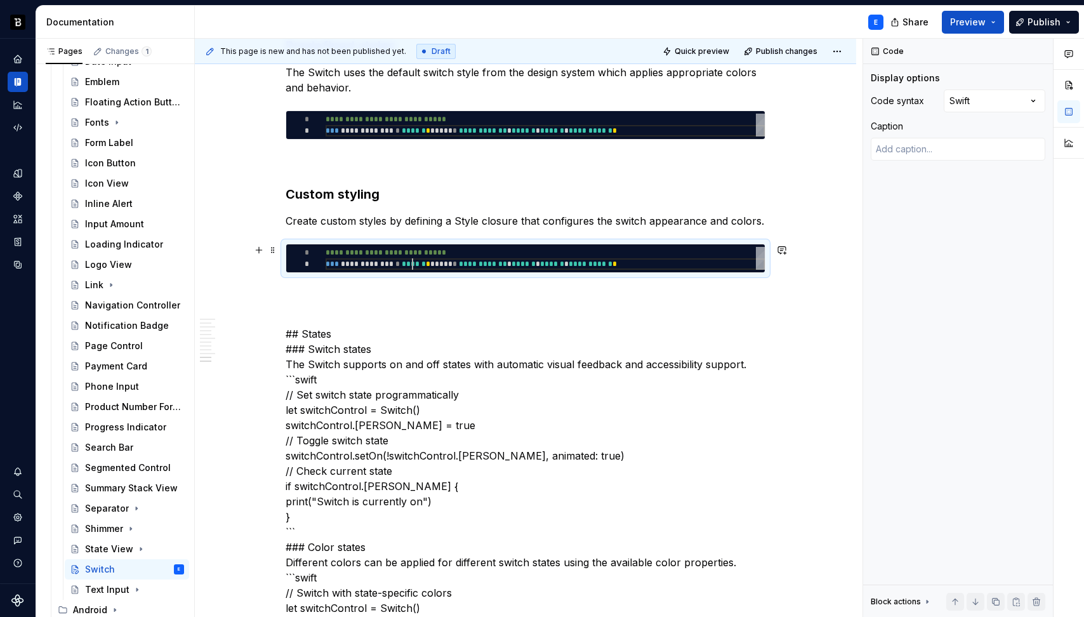
scroll to position [0, 334]
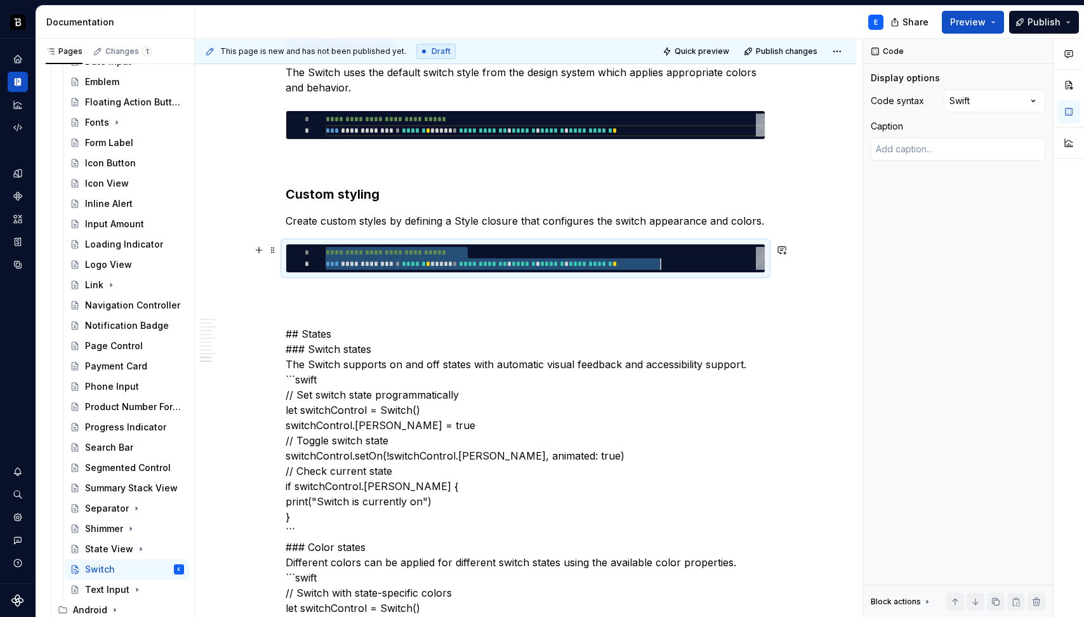
type textarea "*"
type textarea "**********"
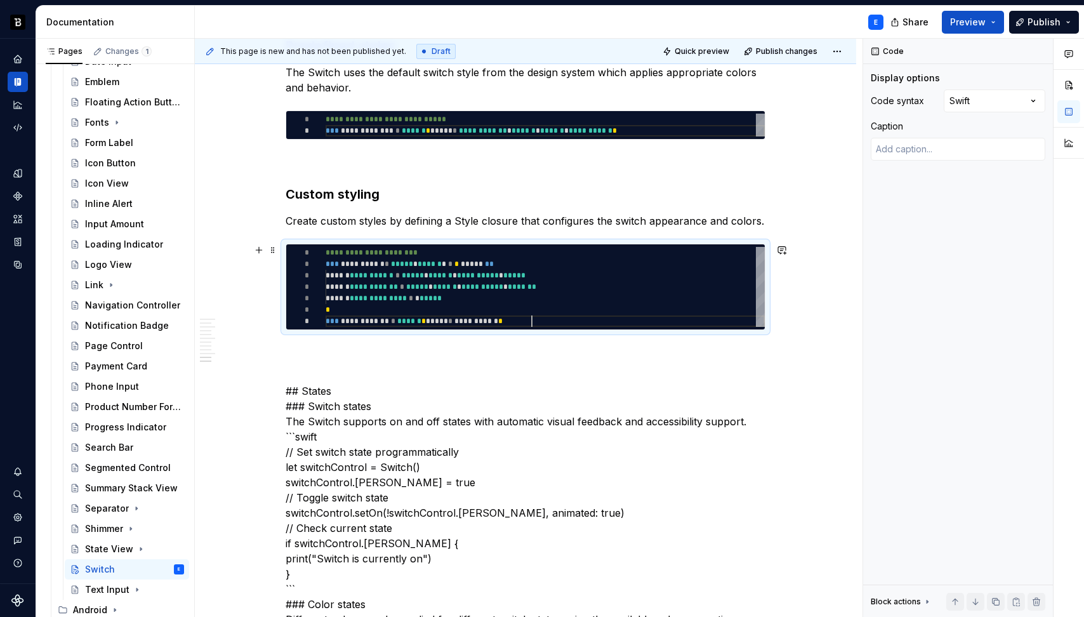
scroll to position [69, 206]
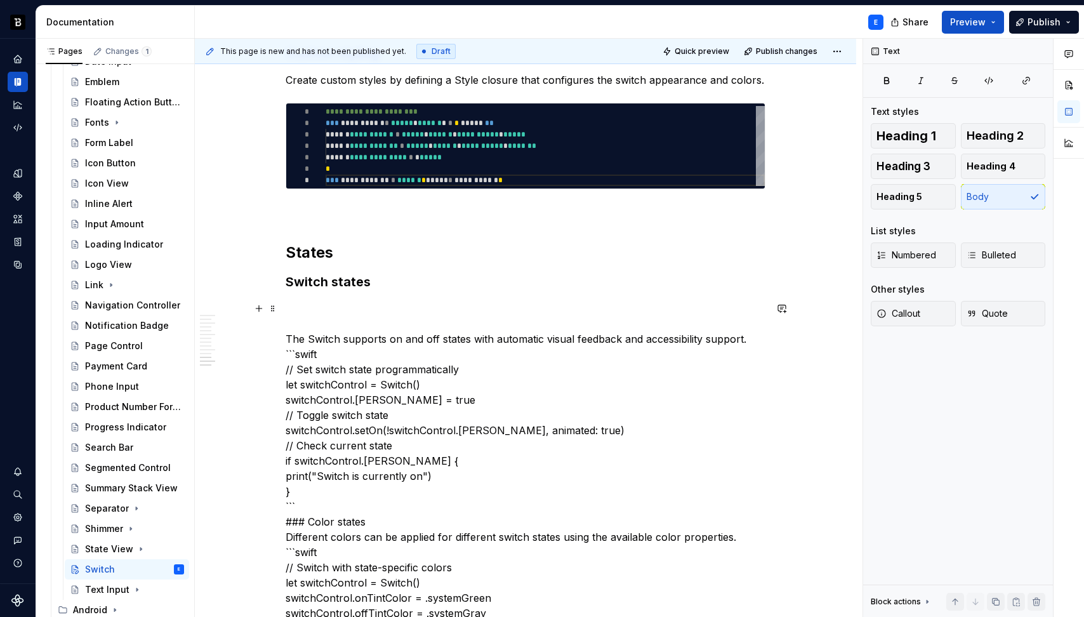
scroll to position [1858, 0]
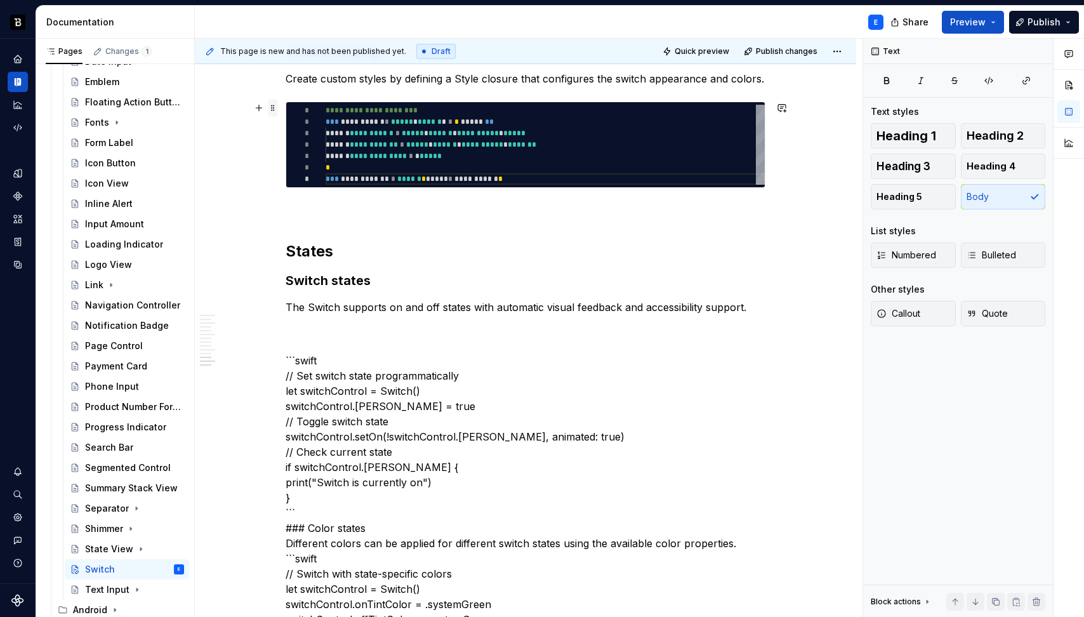
click at [273, 108] on span at bounding box center [273, 108] width 10 height 18
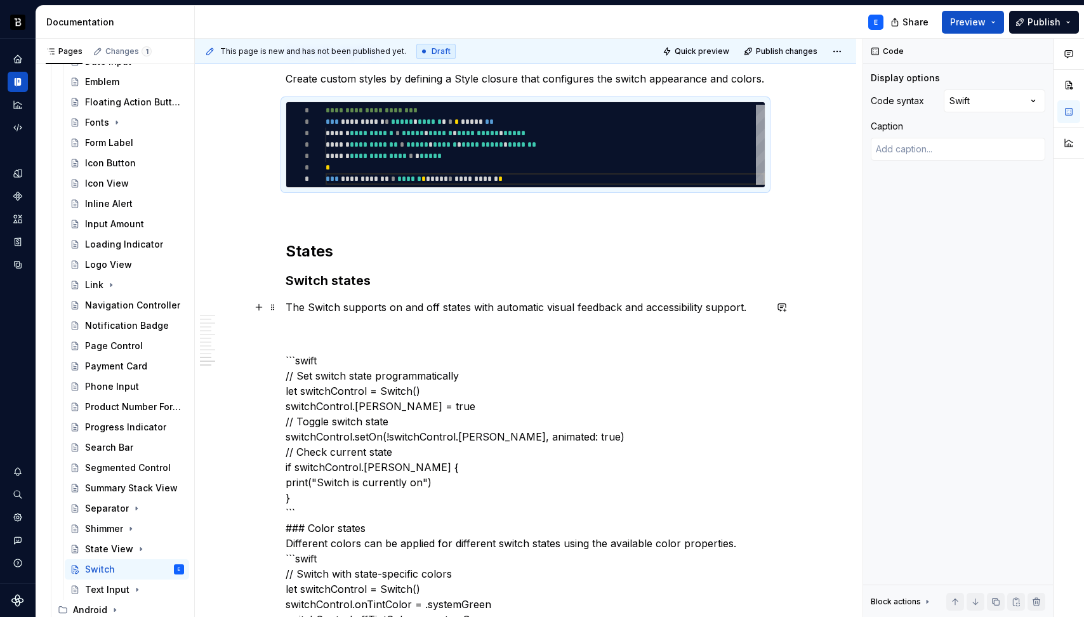
click at [454, 307] on p "The Switch supports on and off states with automatic visual feedback and access…" at bounding box center [526, 307] width 480 height 15
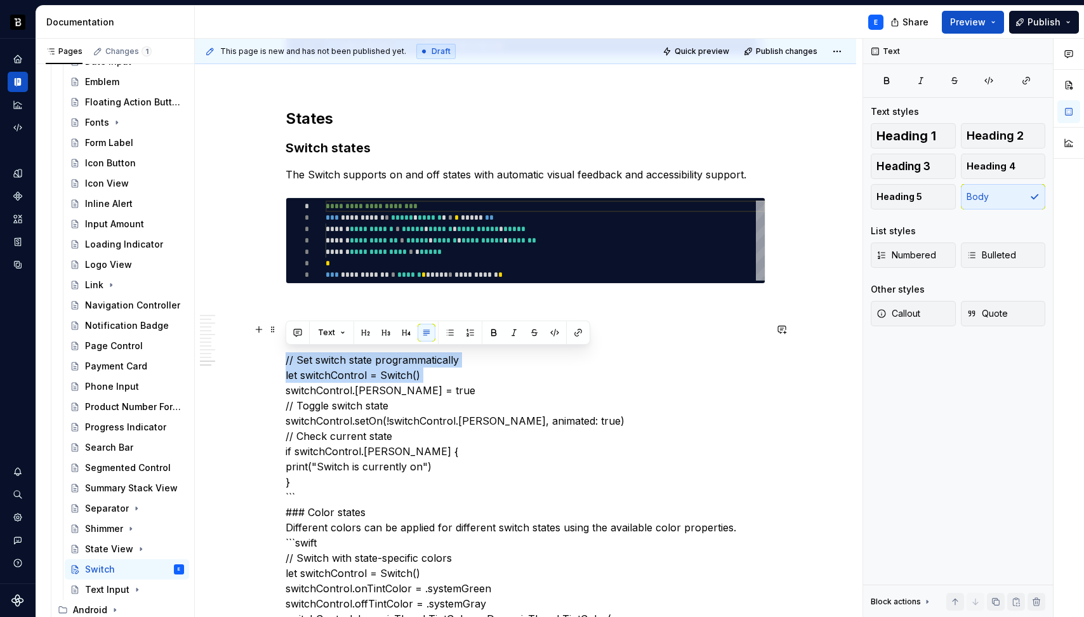
scroll to position [1995, 0]
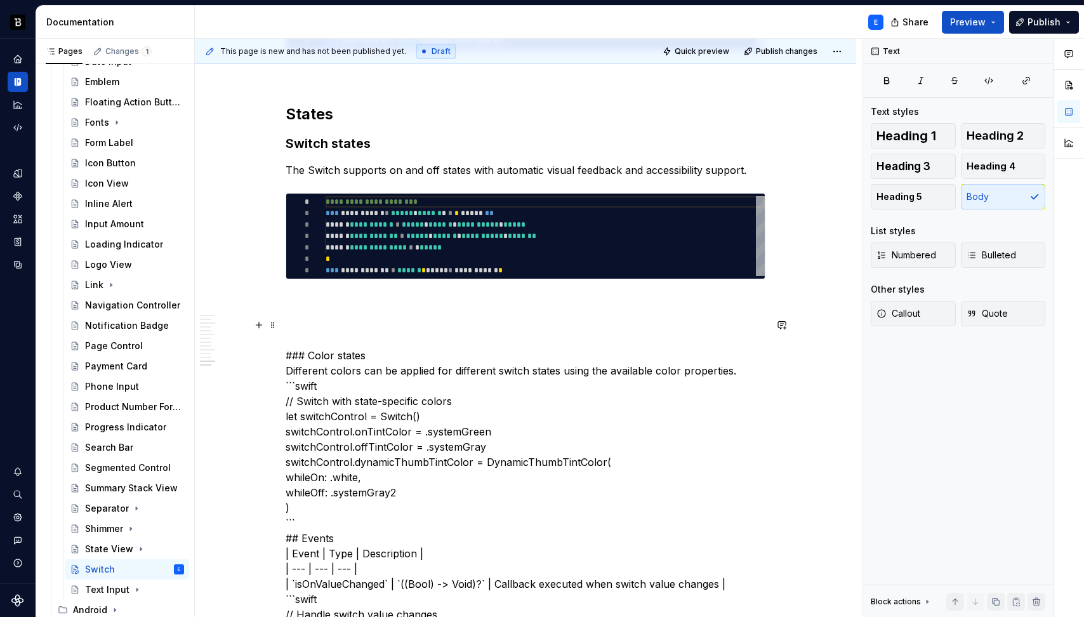
type textarea "*"
type textarea "**********"
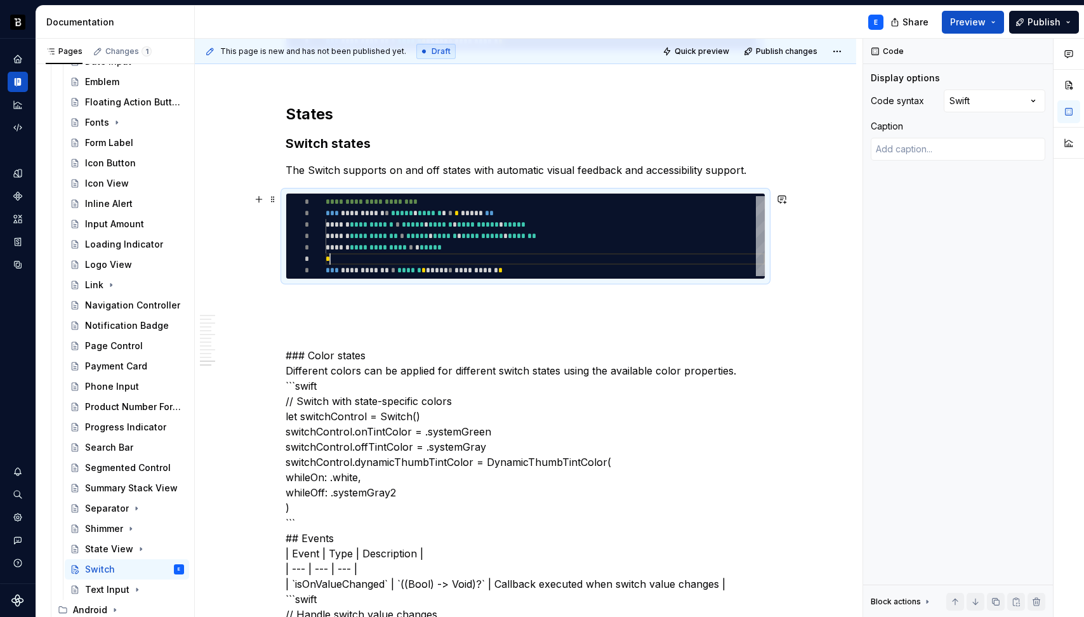
click at [499, 261] on div "**********" at bounding box center [545, 236] width 439 height 80
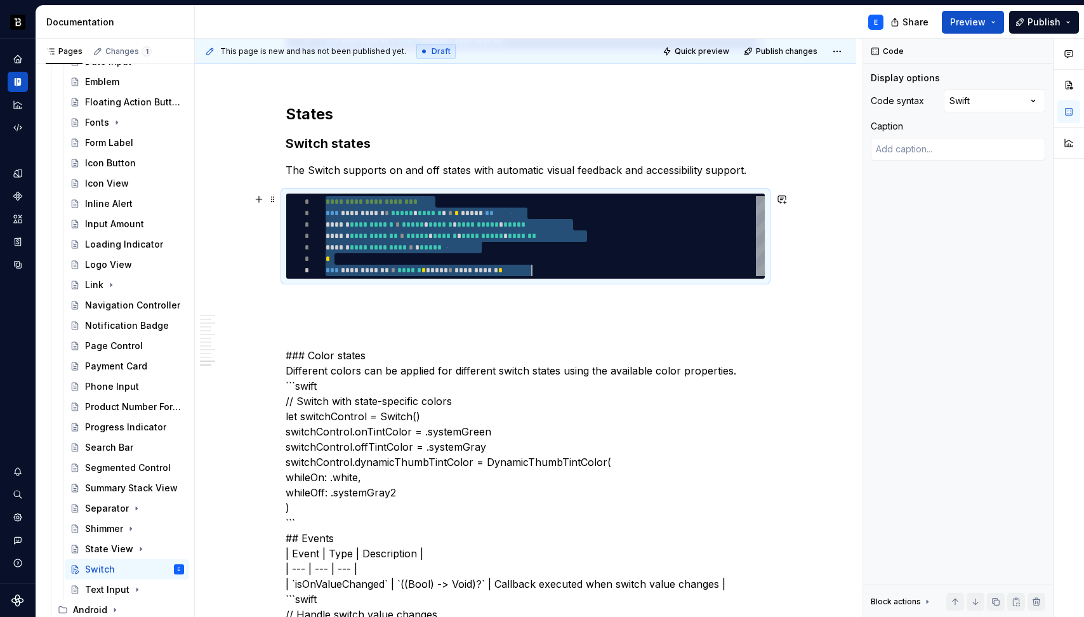
scroll to position [0, 206]
type textarea "*"
type textarea "**********"
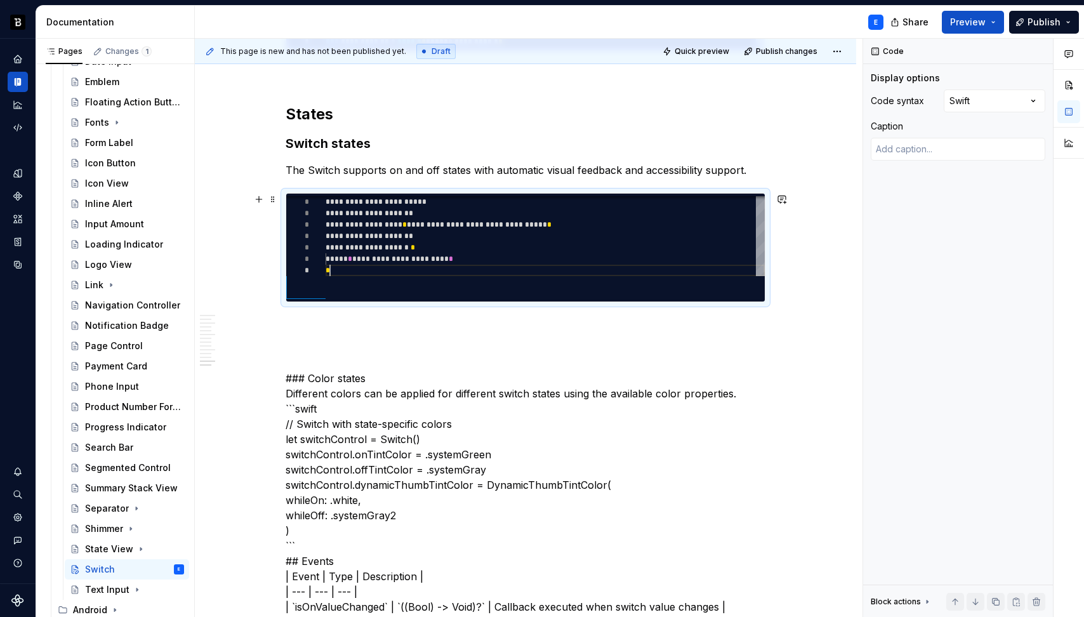
scroll to position [91, 4]
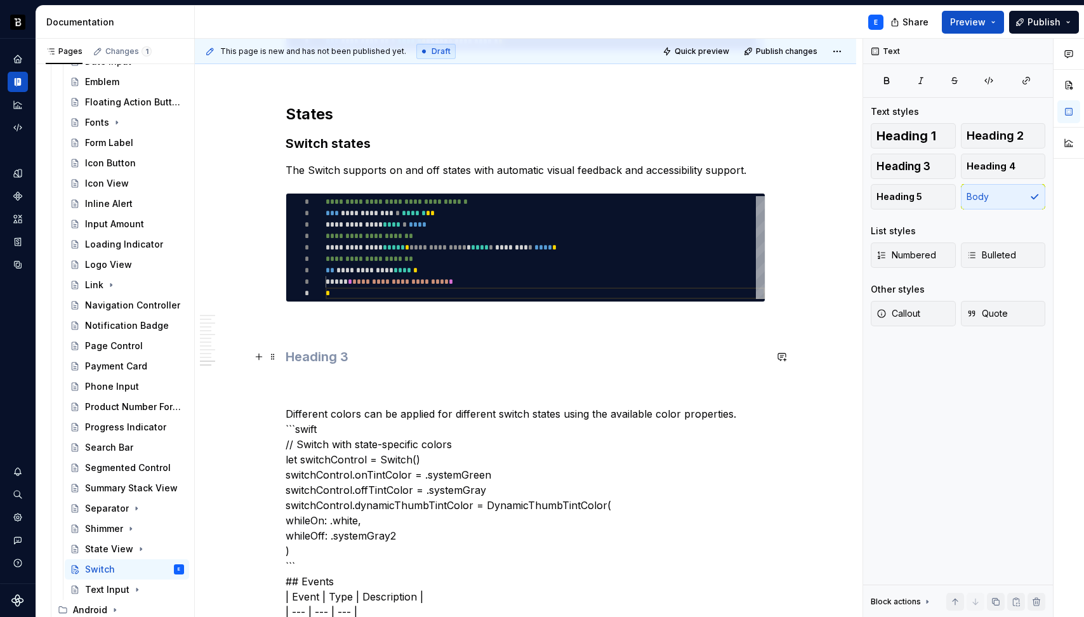
click at [333, 363] on h3 at bounding box center [526, 357] width 480 height 18
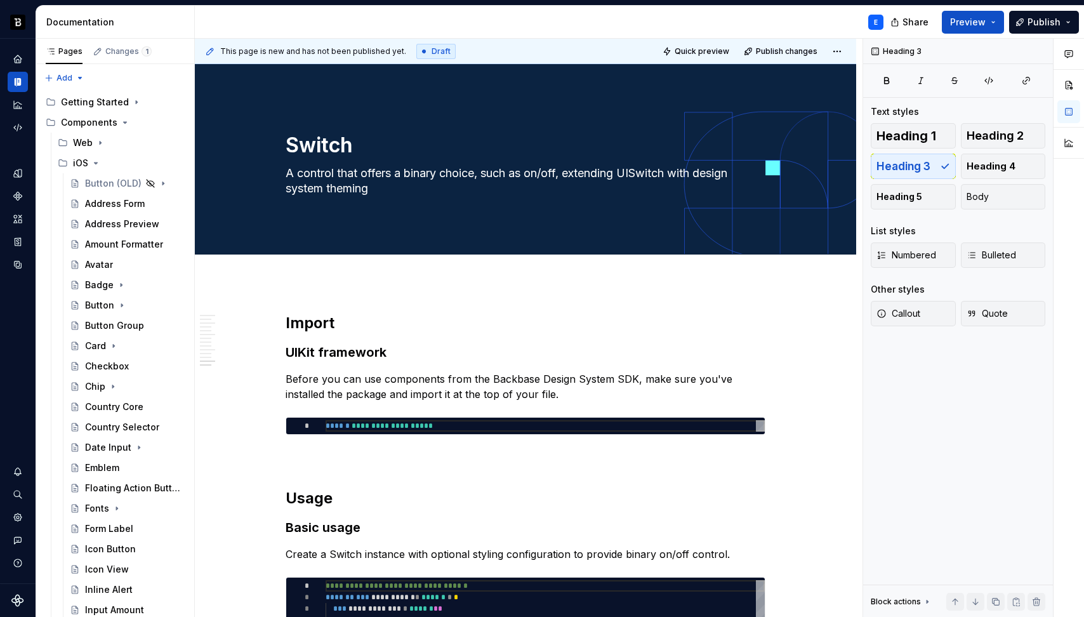
scroll to position [91, 4]
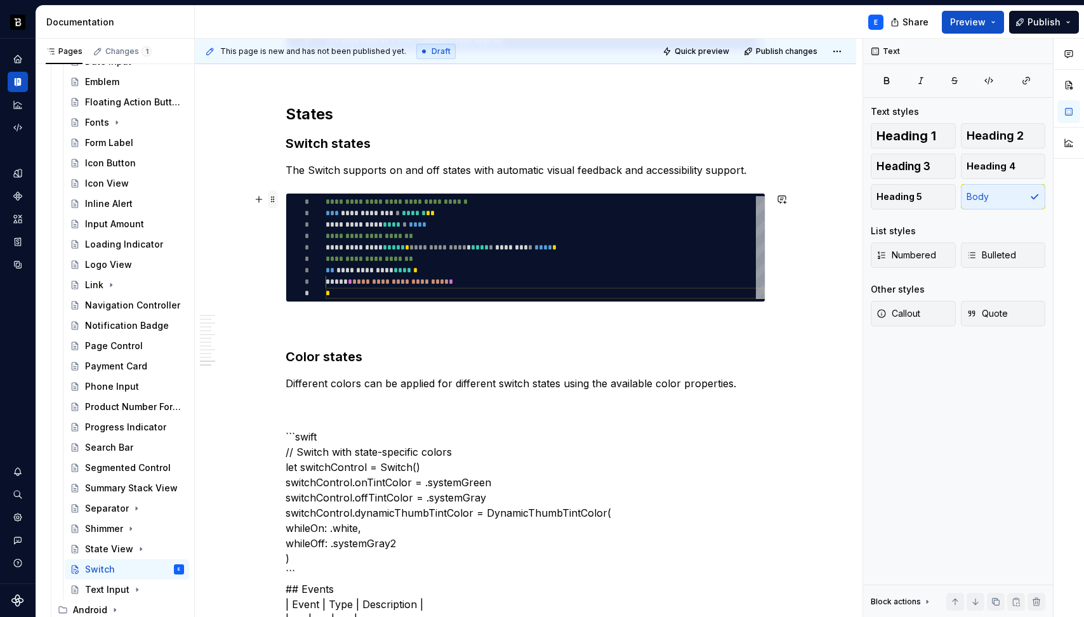
click at [272, 203] on span at bounding box center [273, 199] width 10 height 18
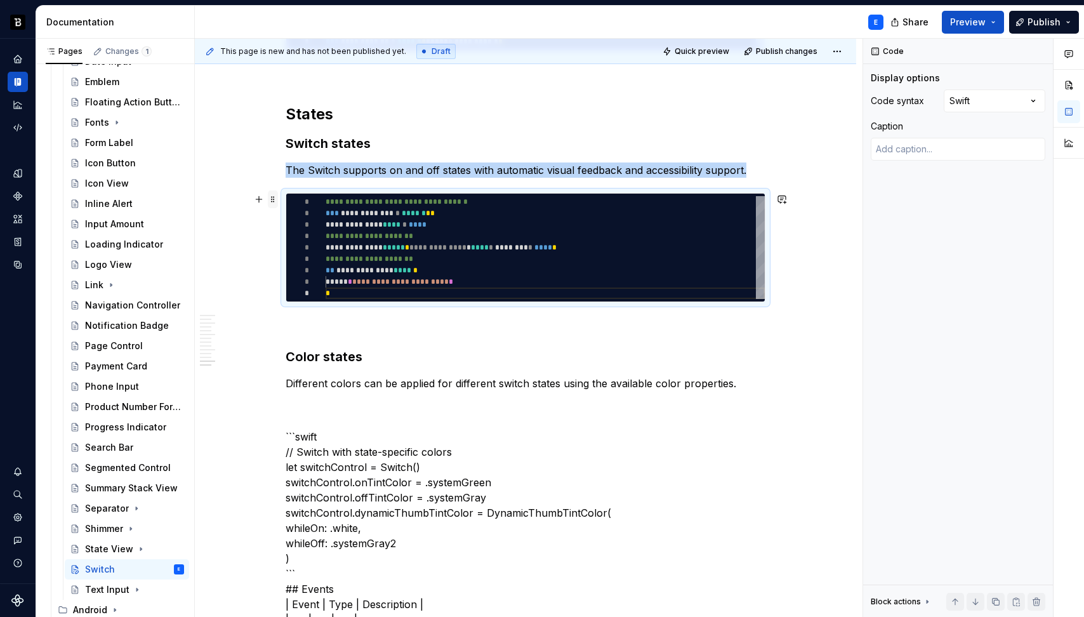
click at [272, 203] on span at bounding box center [273, 199] width 10 height 18
copy p "The Switch supports on and off states with automatic visual feedback and access…"
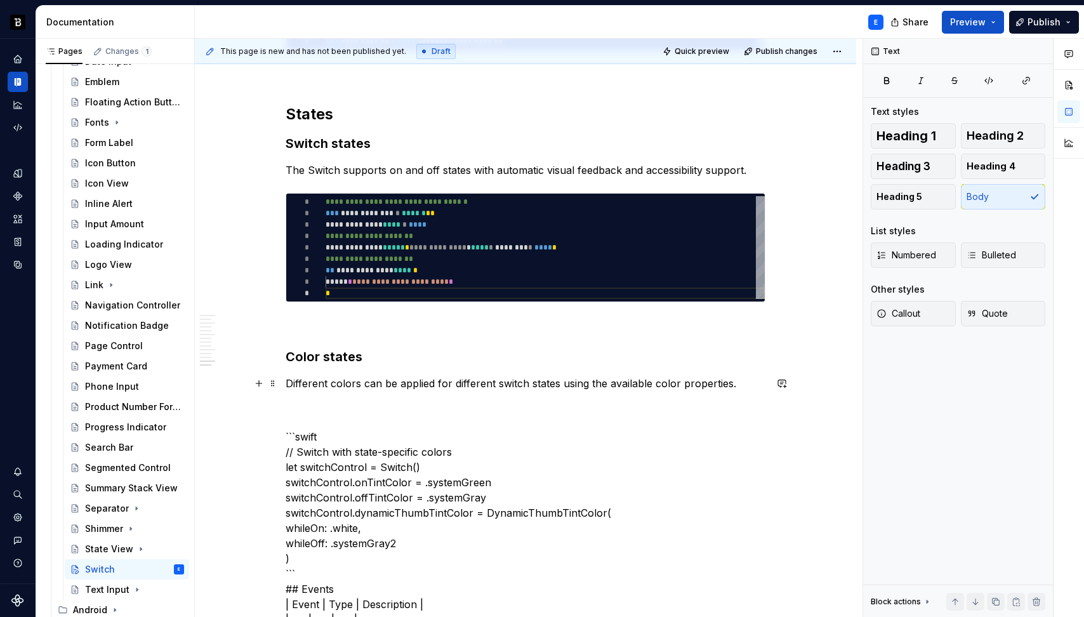
click at [484, 383] on p "Different colors can be applied for different switch states using the available…" at bounding box center [526, 383] width 480 height 15
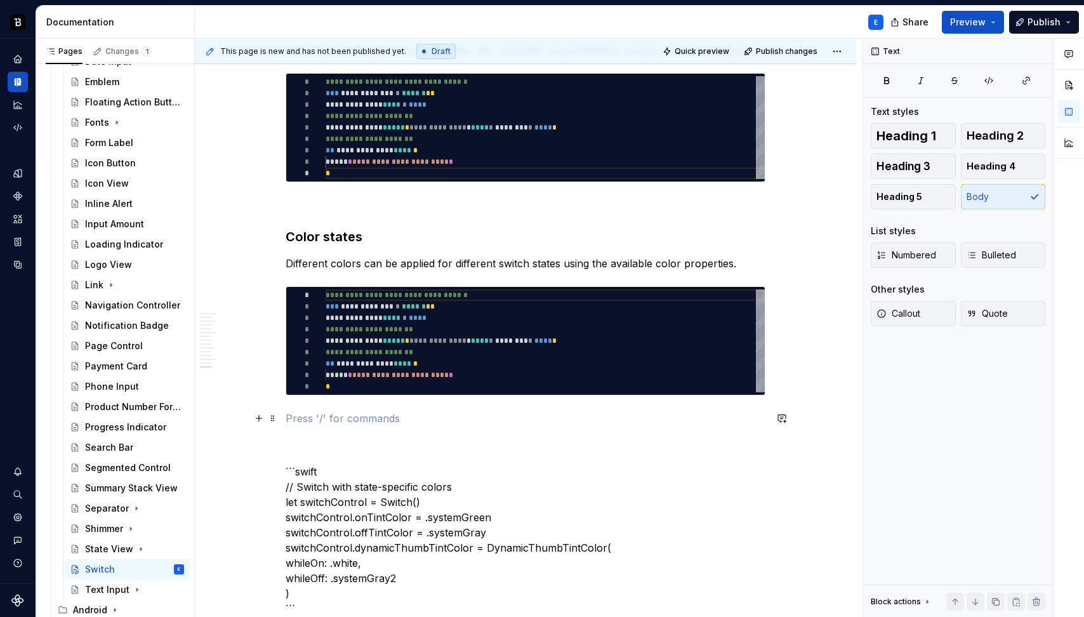
scroll to position [2214, 0]
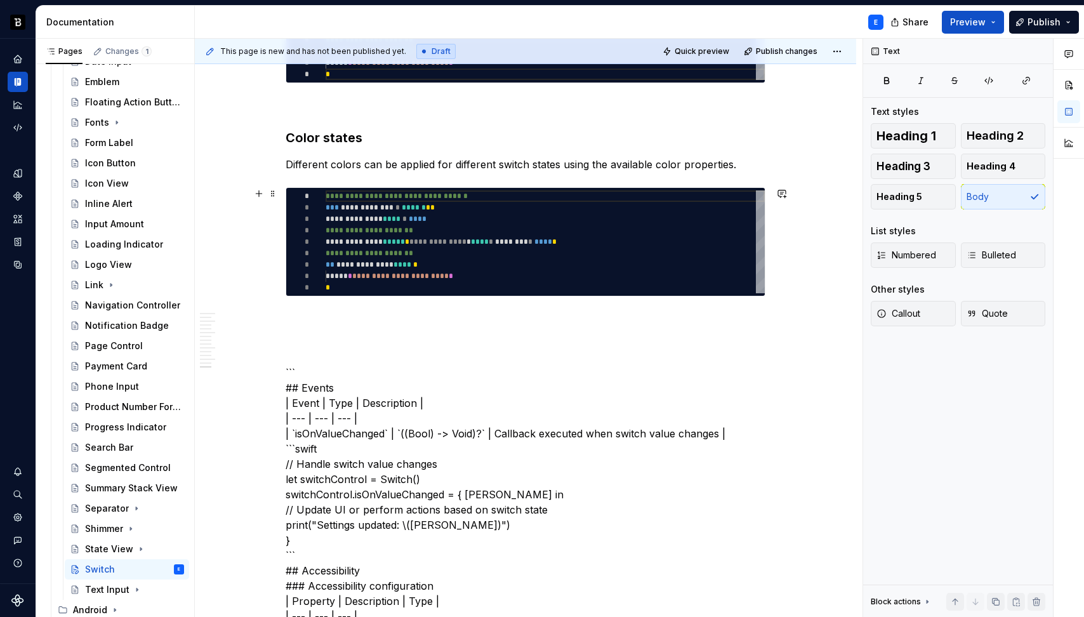
type textarea "*"
type textarea "**********"
click at [511, 238] on div "**********" at bounding box center [545, 241] width 439 height 103
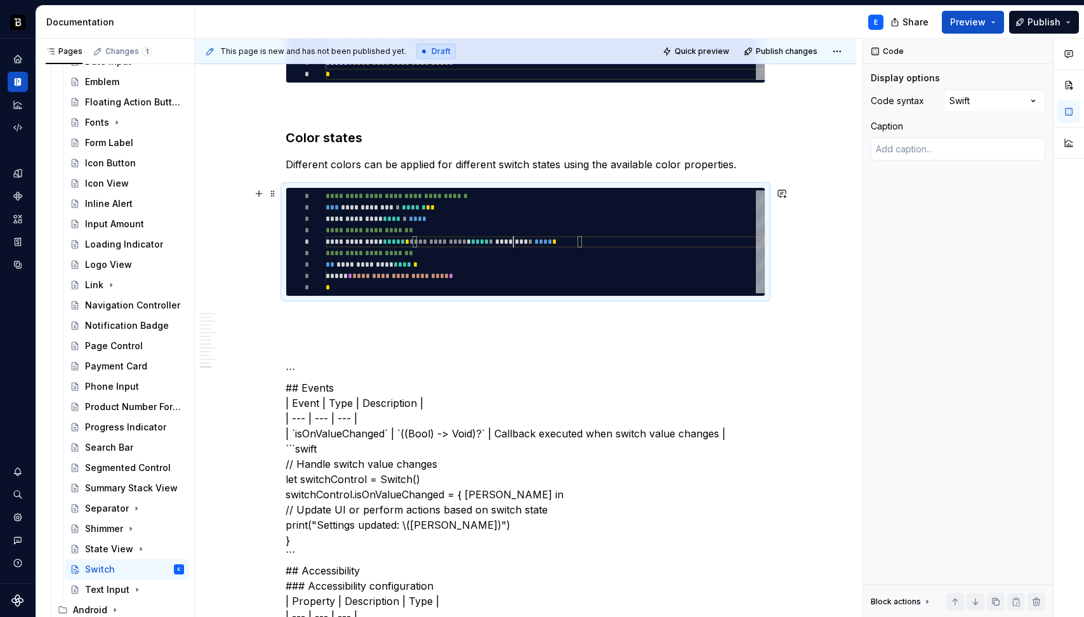
scroll to position [0, 4]
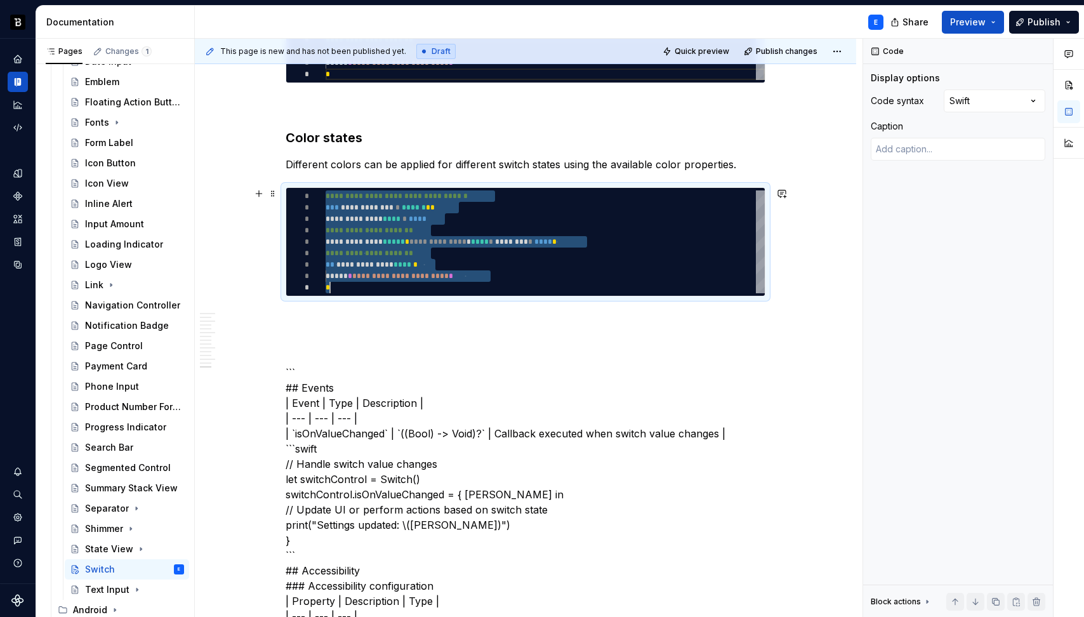
type textarea "*"
type textarea "**********"
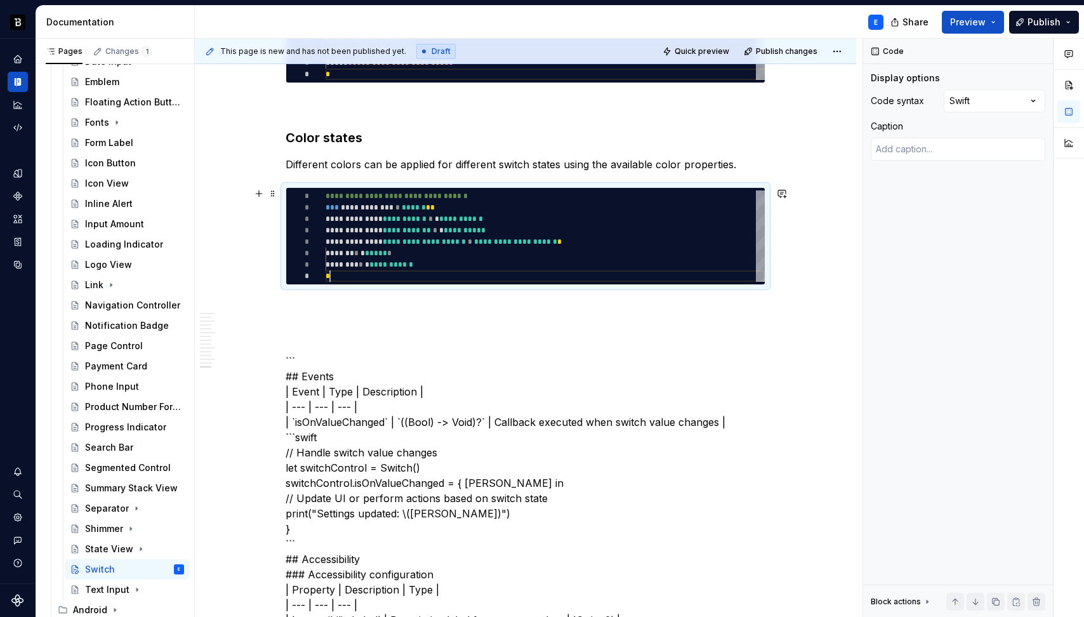
scroll to position [80, 4]
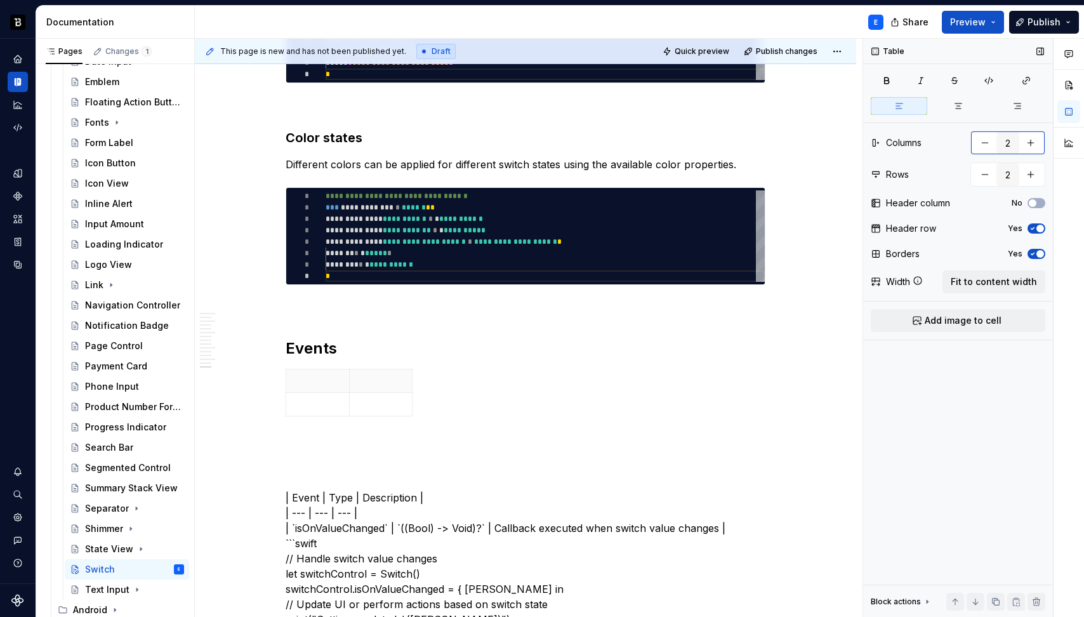
click at [1034, 139] on button "button" at bounding box center [1030, 142] width 23 height 23
type input "3"
click at [1009, 279] on span "Fit to content width" at bounding box center [994, 281] width 86 height 13
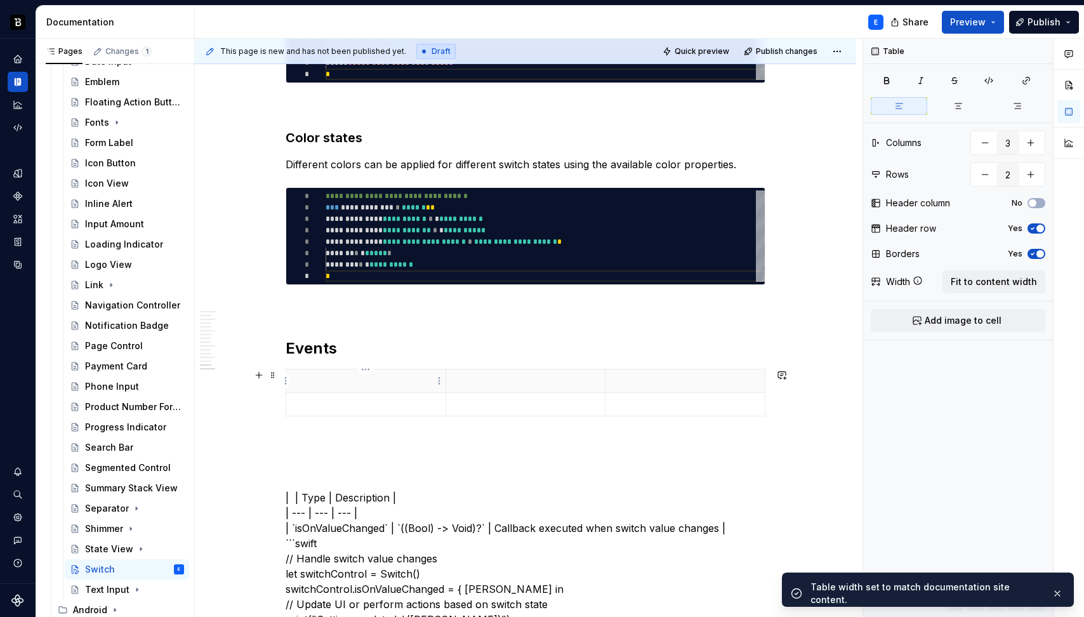
click at [339, 378] on p at bounding box center [366, 380] width 144 height 13
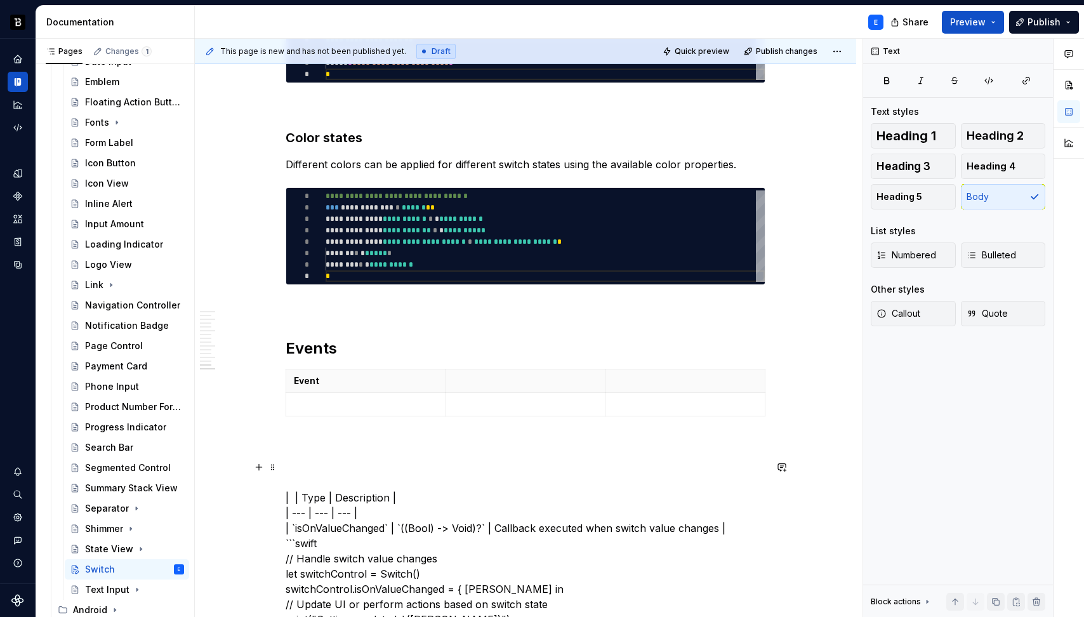
click at [496, 381] on p at bounding box center [526, 380] width 144 height 13
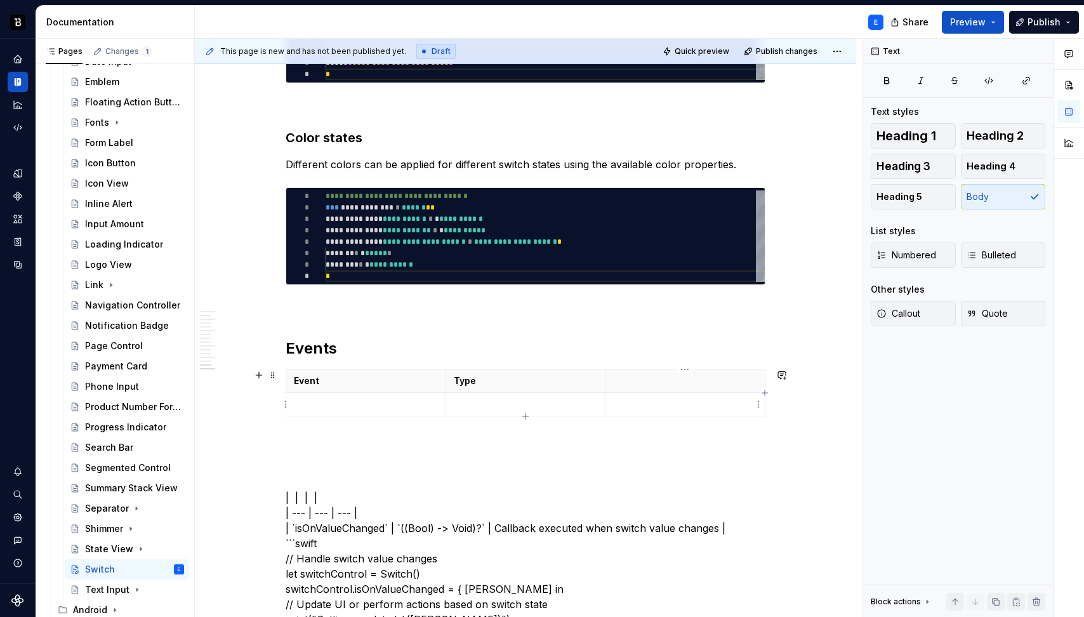
click at [638, 378] on p at bounding box center [685, 380] width 144 height 13
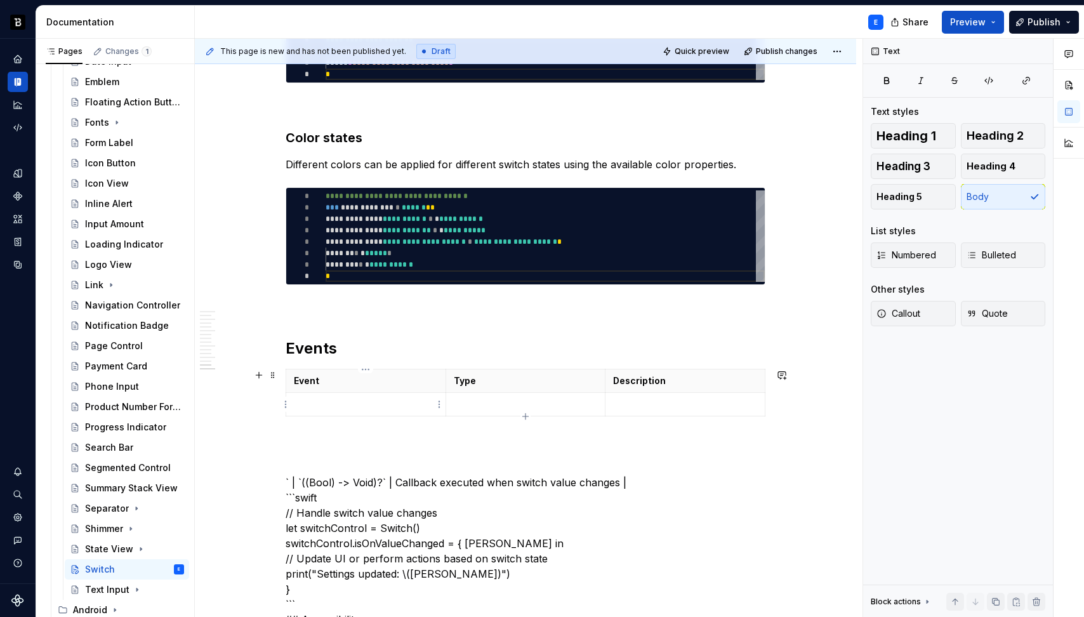
click at [400, 404] on p at bounding box center [366, 404] width 144 height 13
click at [471, 404] on p at bounding box center [526, 404] width 144 height 13
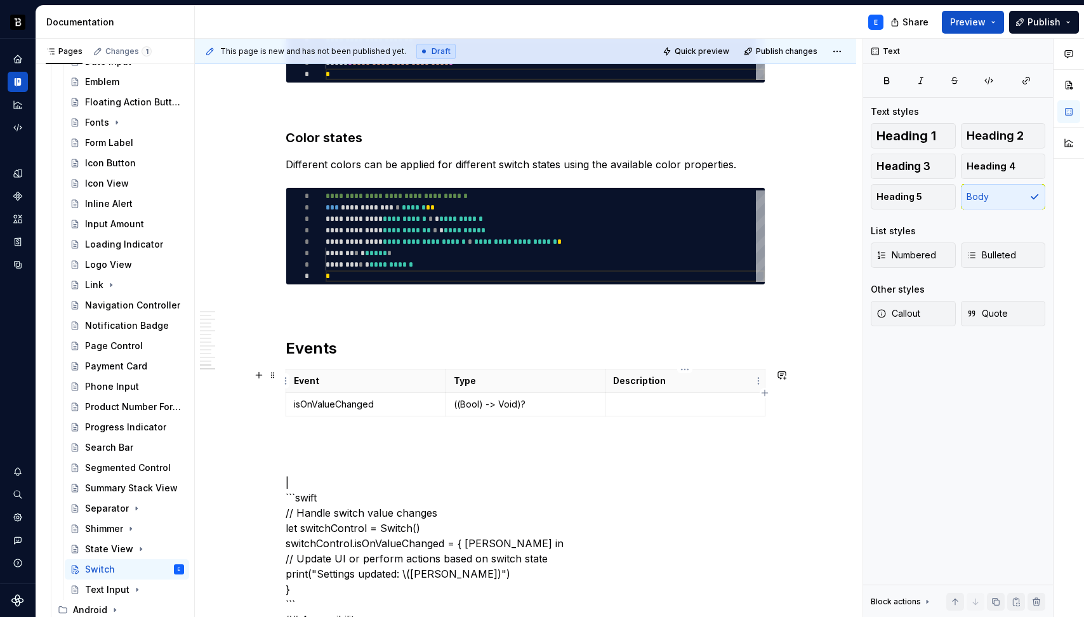
click at [631, 398] on p at bounding box center [685, 404] width 144 height 13
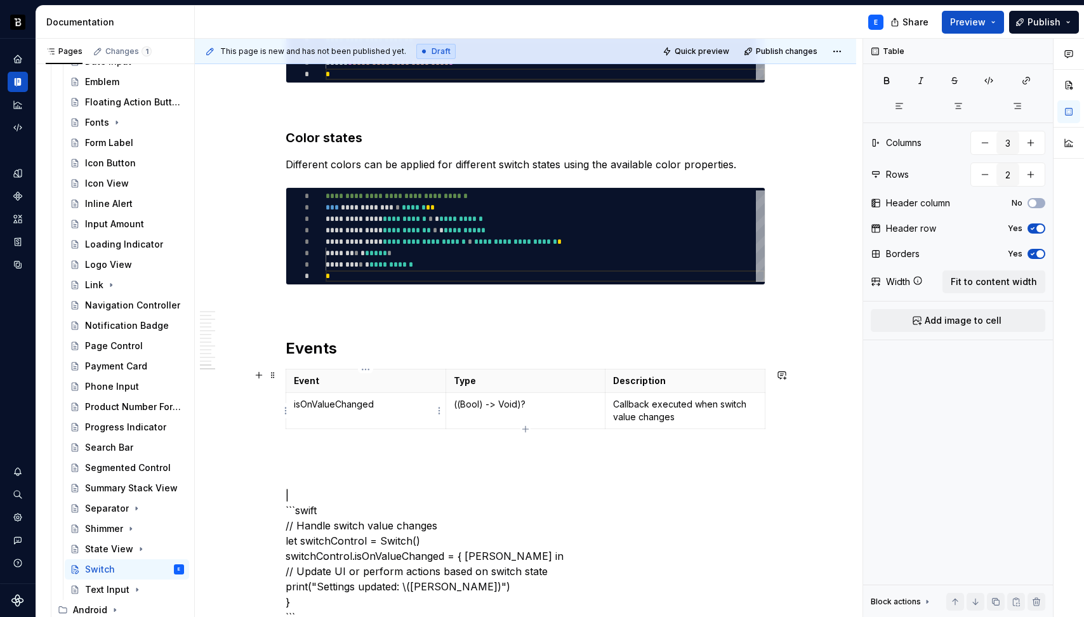
click at [347, 402] on p "isOnValueChanged" at bounding box center [366, 404] width 144 height 13
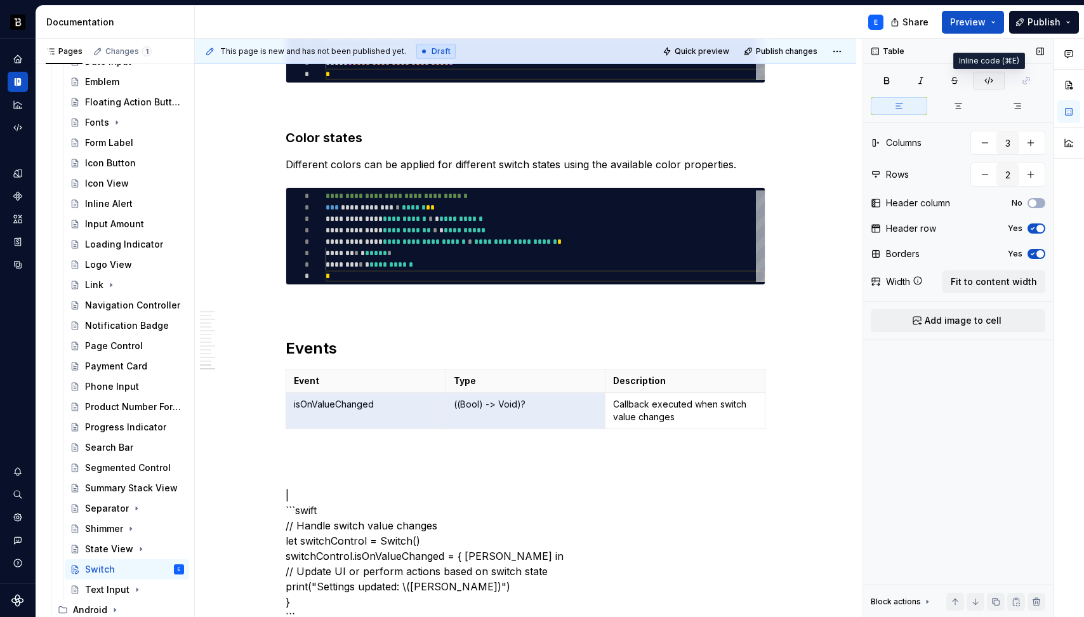
click at [986, 79] on icon "button" at bounding box center [989, 80] width 8 height 7
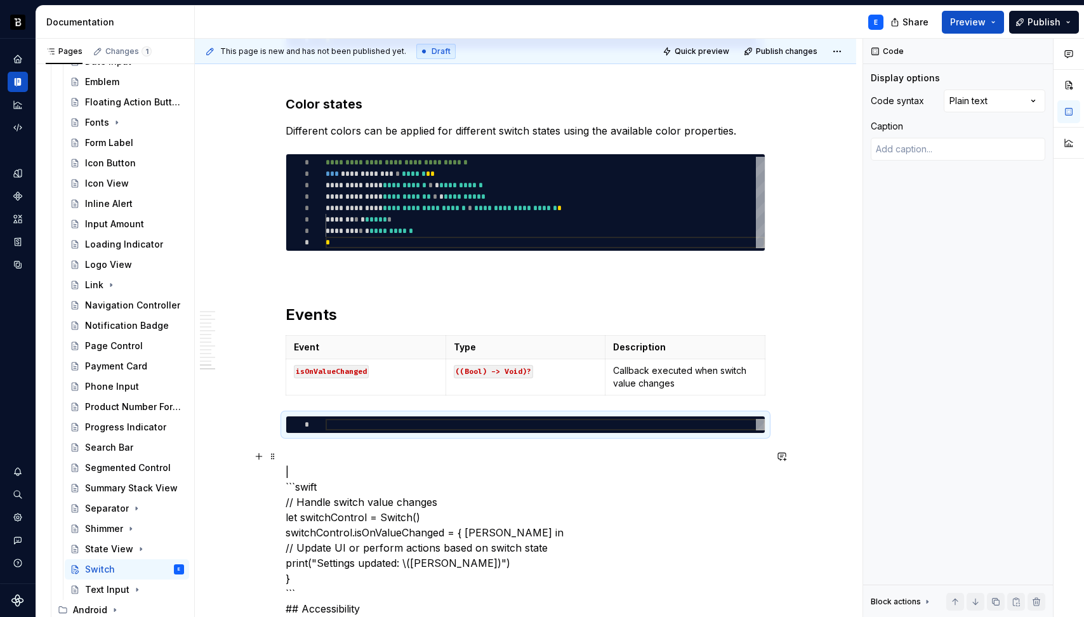
scroll to position [2292, 0]
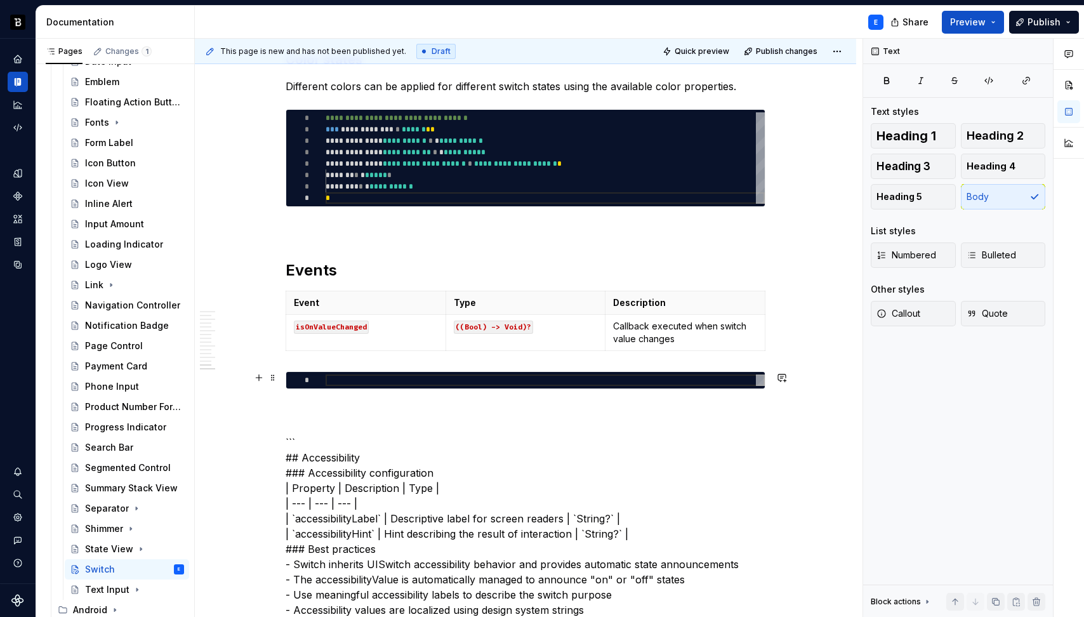
click at [352, 380] on div at bounding box center [545, 379] width 439 height 11
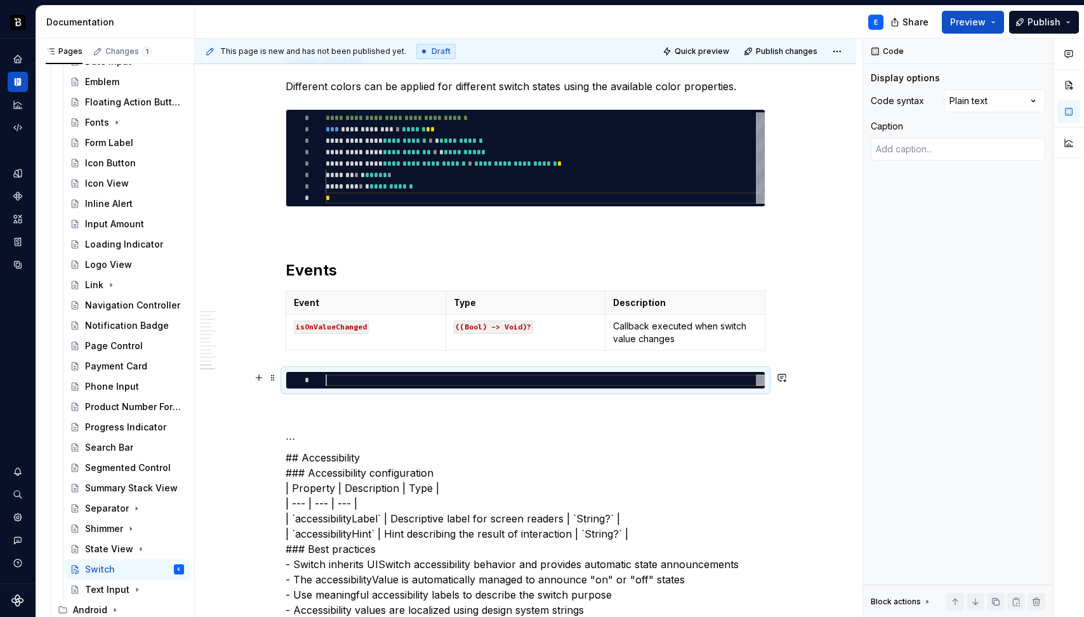
type textarea "*"
type textarea "**********"
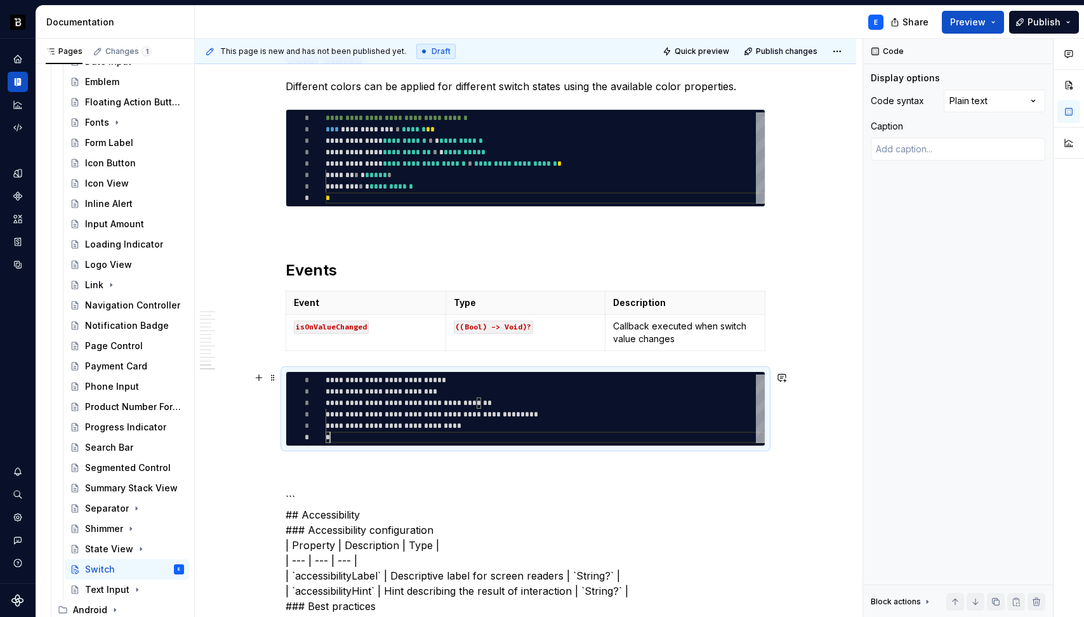
scroll to position [57, 4]
click at [963, 99] on div "Comments Open comments No comments yet Select ‘Comment’ from the block context …" at bounding box center [973, 328] width 221 height 579
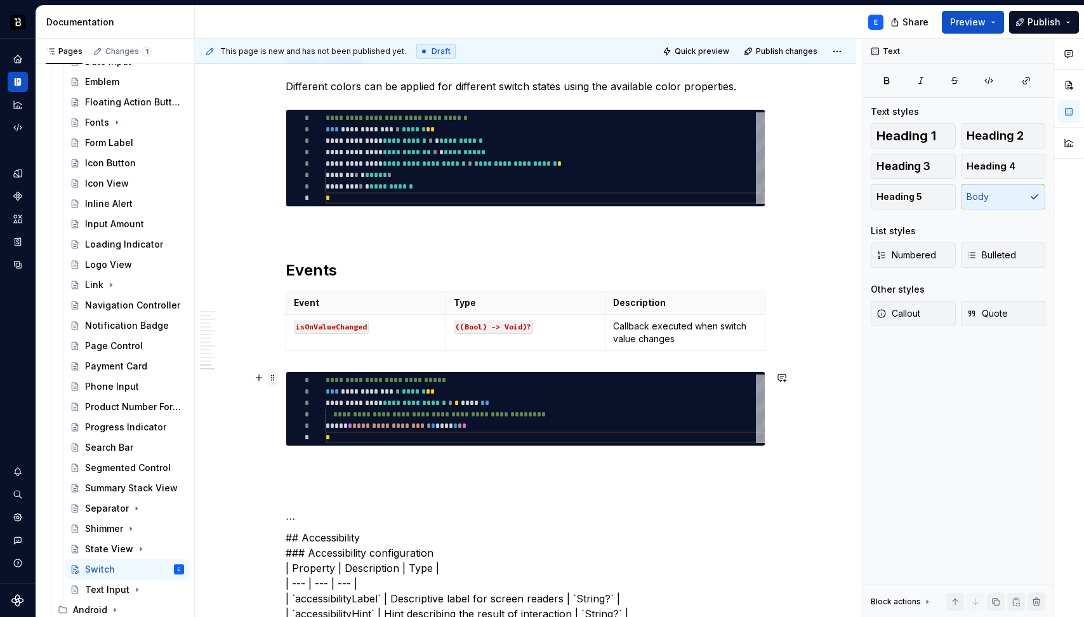
click at [271, 379] on span at bounding box center [273, 378] width 10 height 18
type textarea "*"
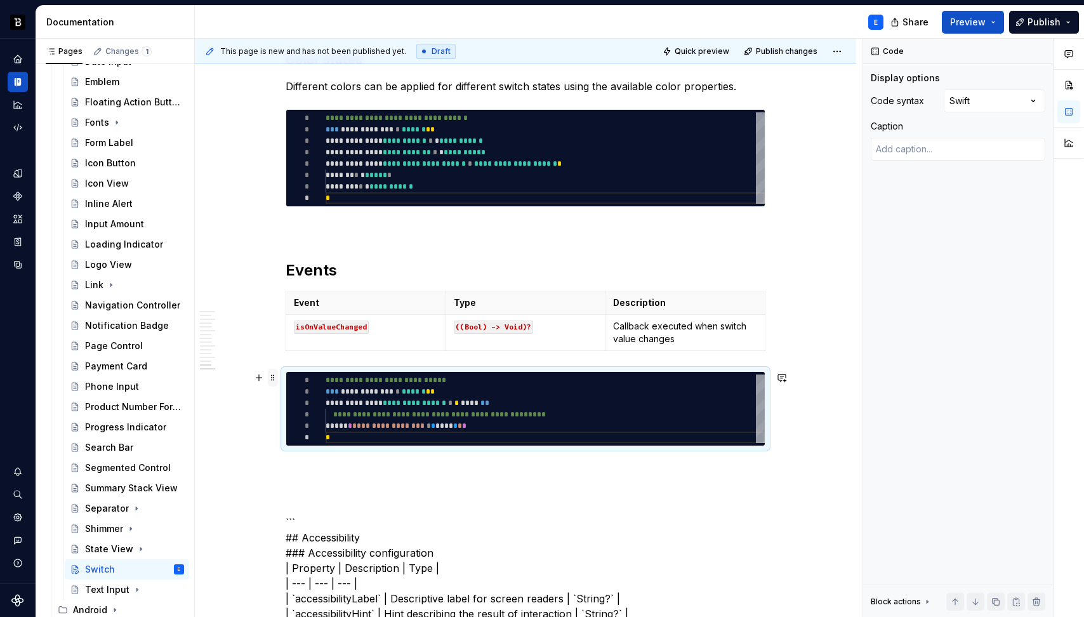
click at [271, 379] on span at bounding box center [273, 378] width 10 height 18
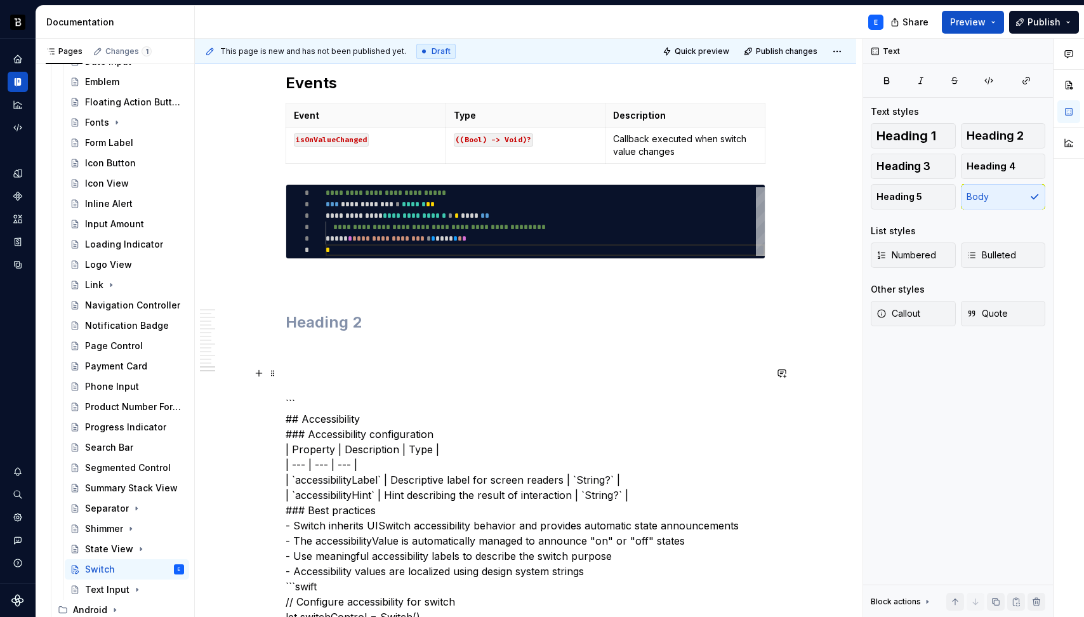
scroll to position [2483, 0]
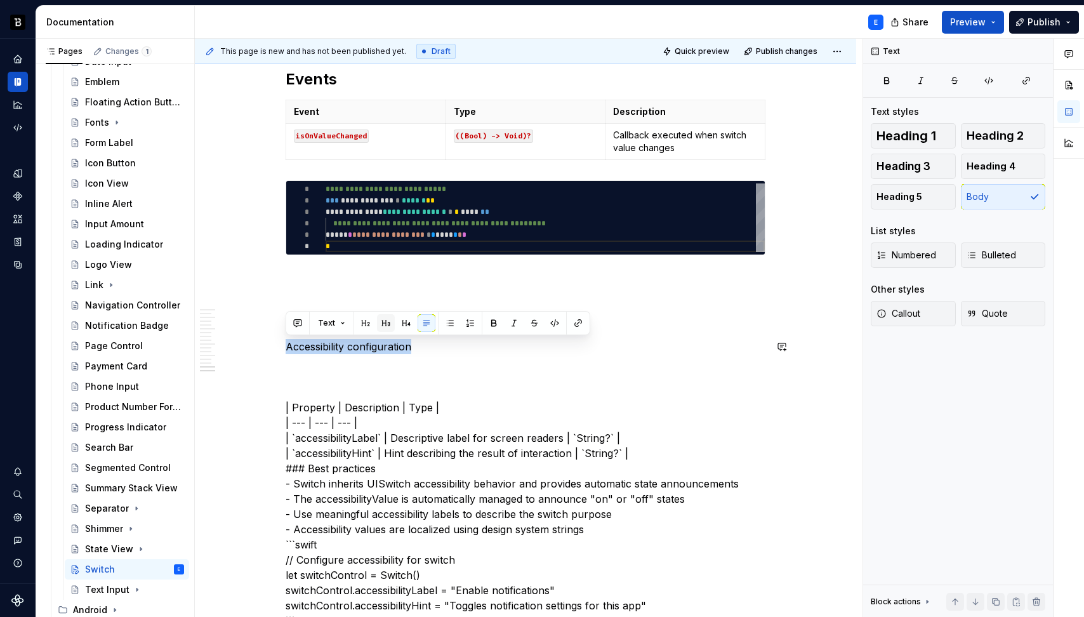
click at [379, 319] on button "button" at bounding box center [386, 323] width 18 height 18
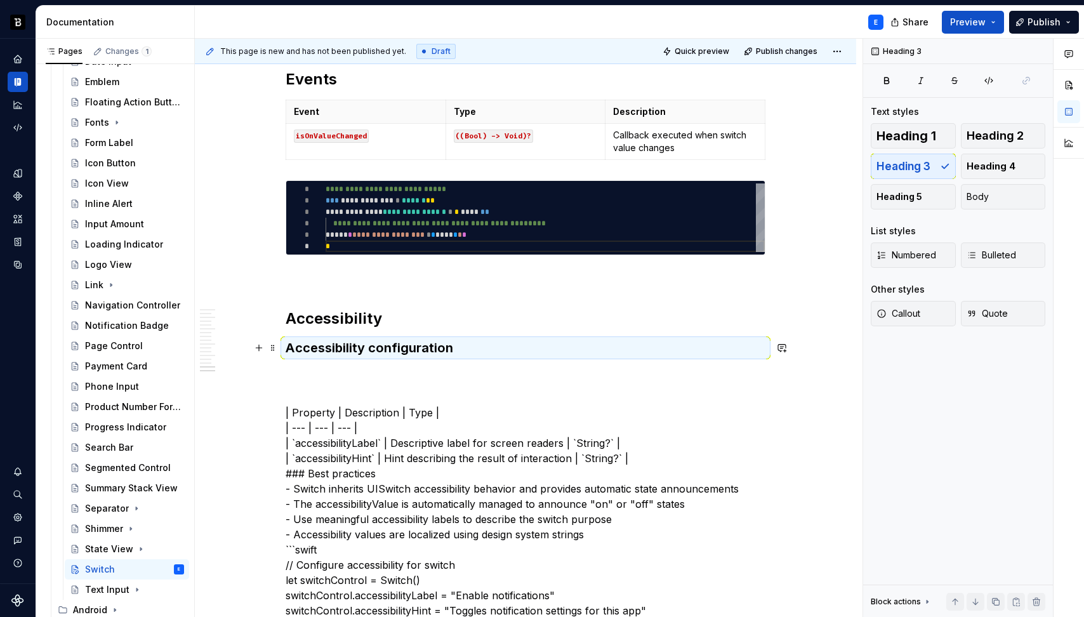
click at [461, 345] on h3 "Accessibility configuration" at bounding box center [526, 348] width 480 height 18
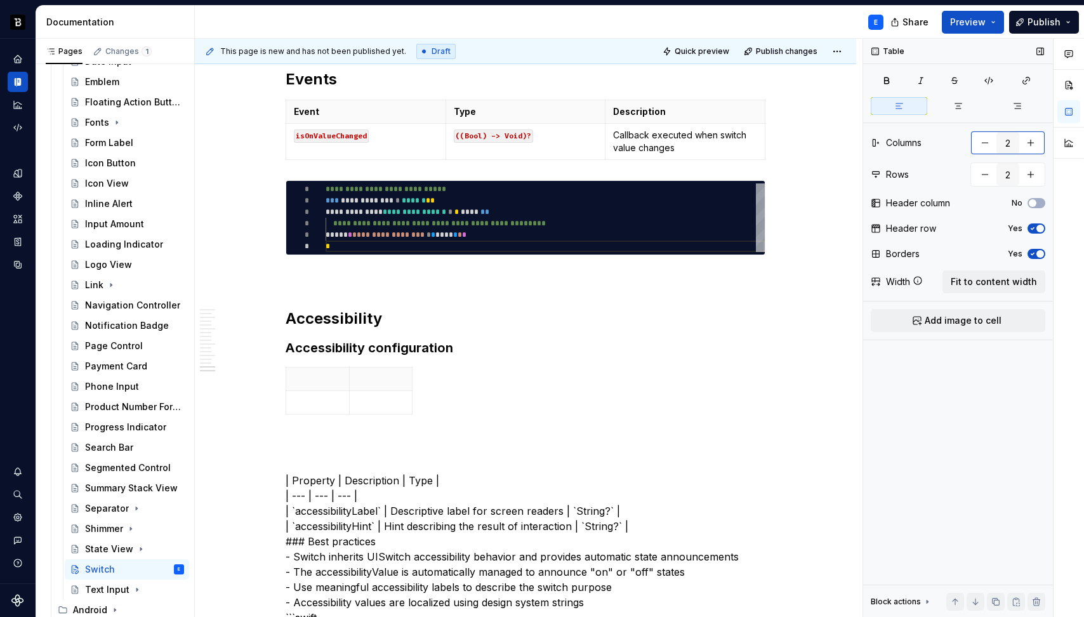
click at [1031, 141] on button "button" at bounding box center [1030, 142] width 23 height 23
type input "3"
click at [1032, 171] on button "button" at bounding box center [1030, 174] width 23 height 23
type input "3"
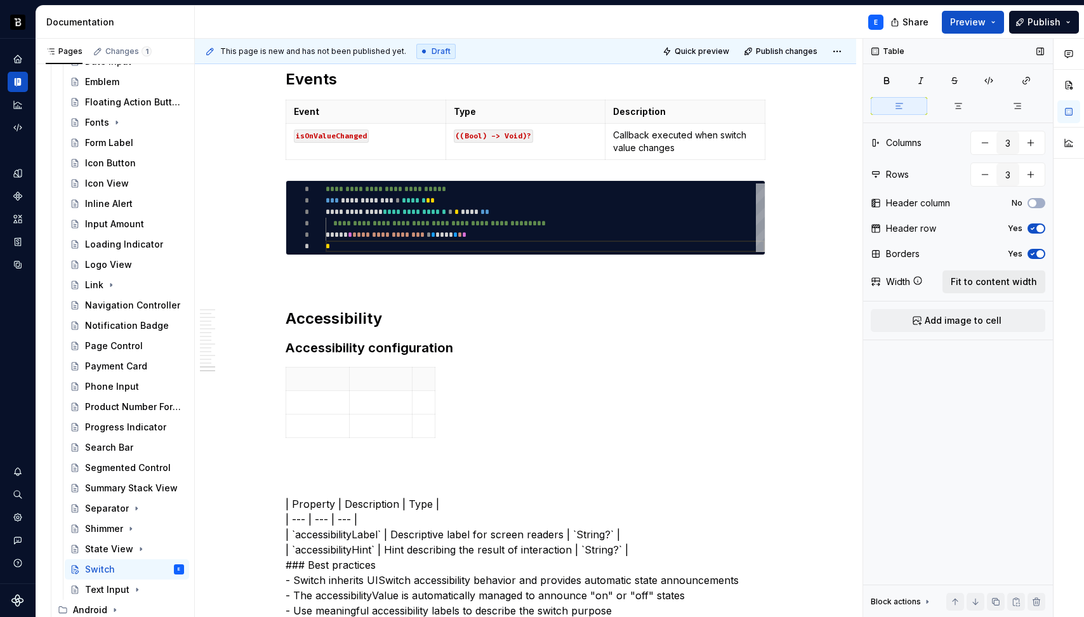
click at [992, 283] on span "Fit to content width" at bounding box center [994, 281] width 86 height 13
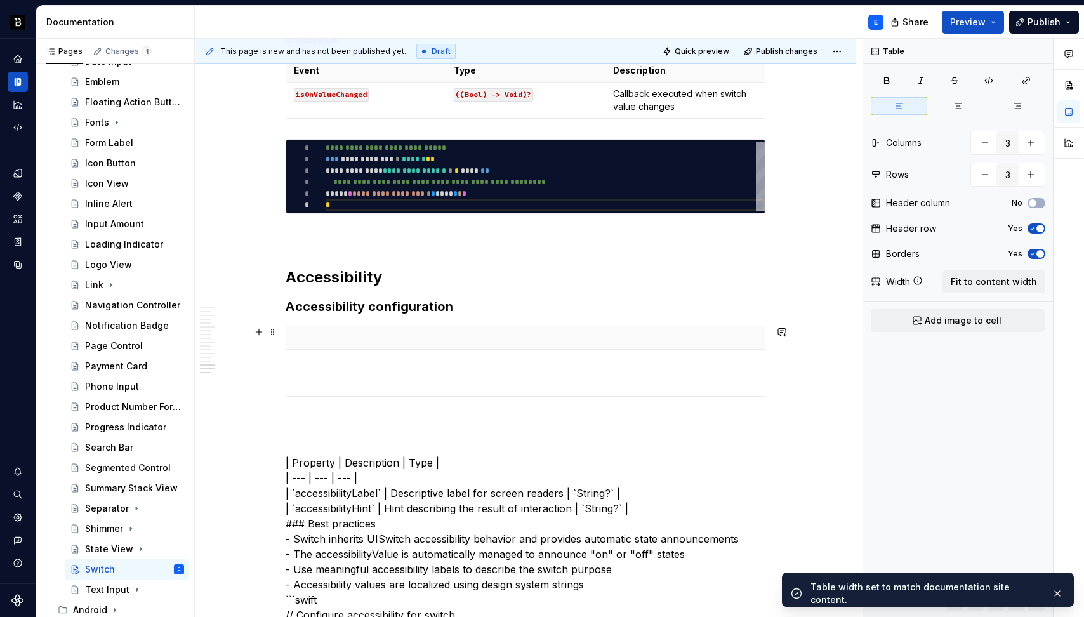
scroll to position [2583, 0]
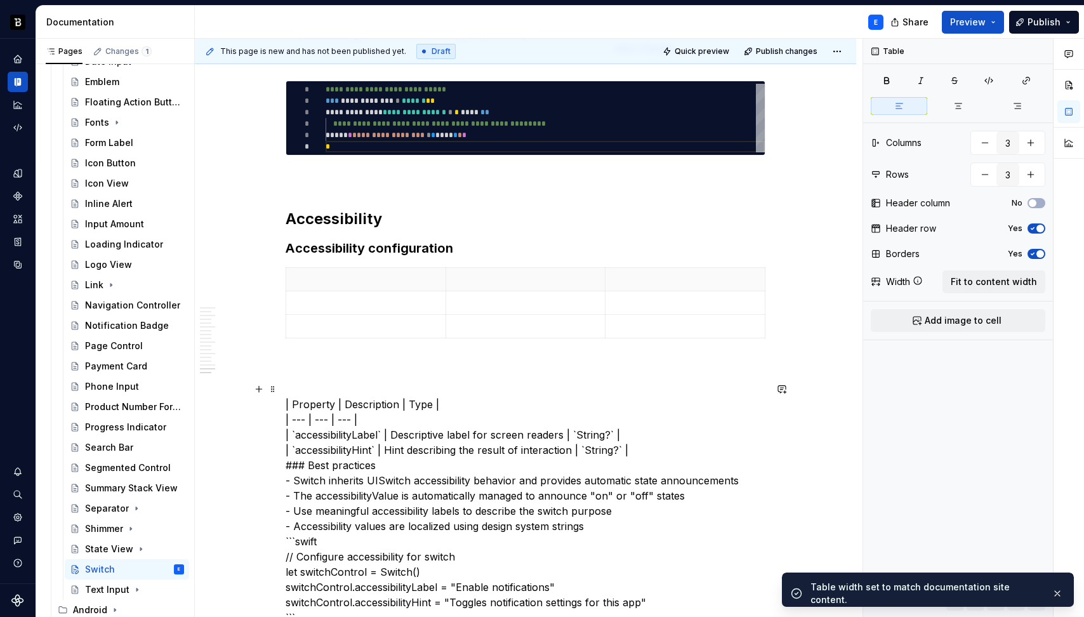
click at [324, 402] on p "| Property | Description | Type | | --- | --- | --- | | `accessibilityLabel` | …" at bounding box center [526, 579] width 480 height 396
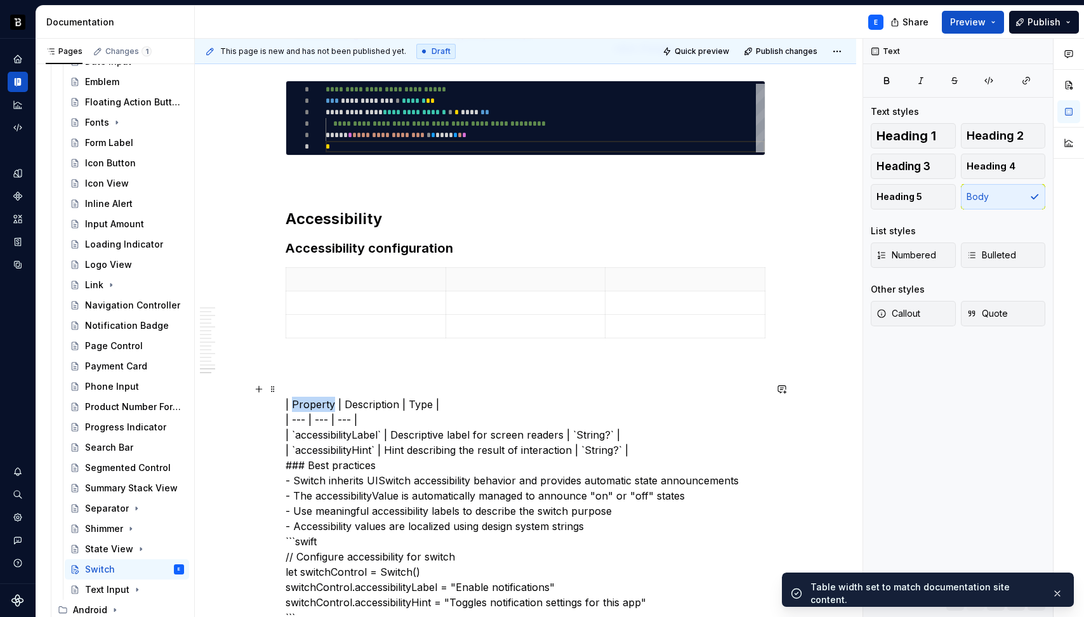
click at [324, 402] on p "| Property | Description | Type | | --- | --- | --- | | `accessibilityLabel` | …" at bounding box center [526, 579] width 480 height 396
click at [345, 286] on th at bounding box center [366, 279] width 160 height 23
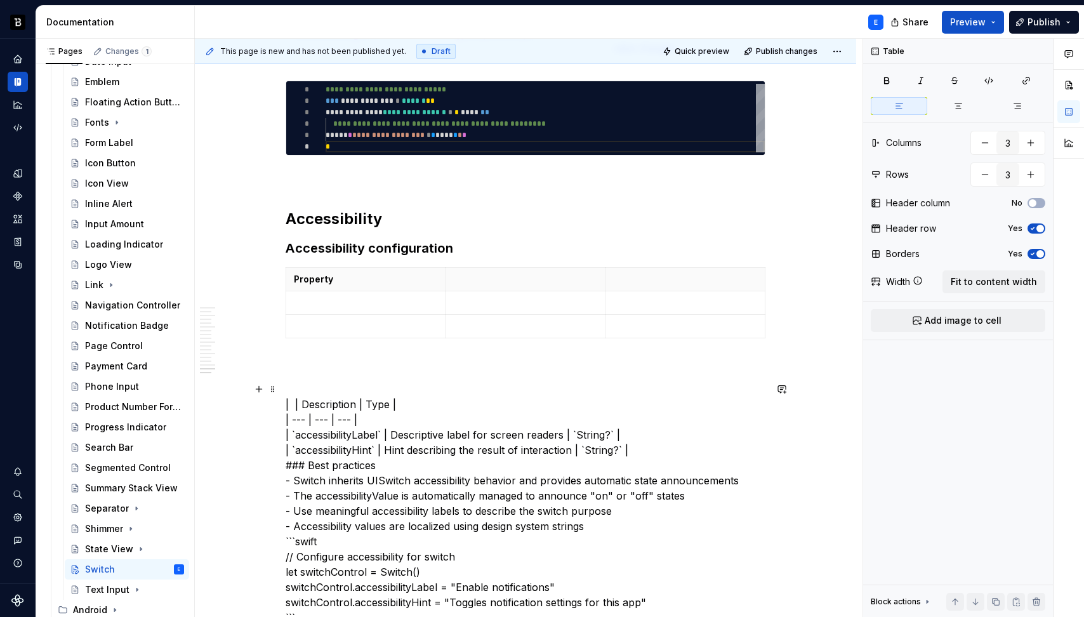
click at [326, 409] on p "| | Description | Type | | --- | --- | --- | | `accessibilityLabel` | Descripti…" at bounding box center [526, 579] width 480 height 396
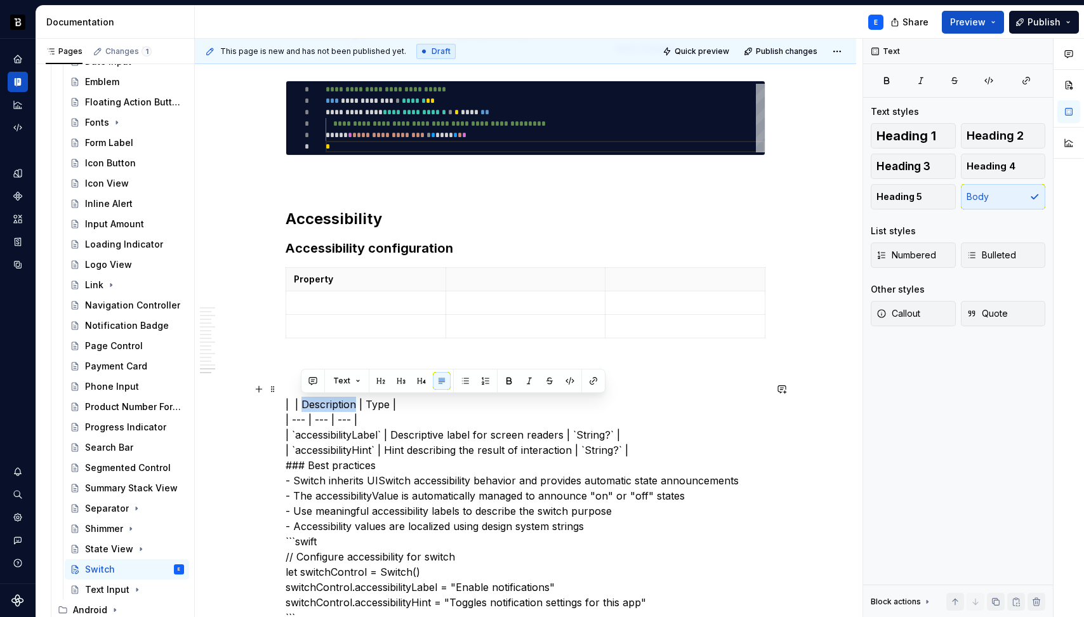
click at [326, 409] on p "| | Description | Type | | --- | --- | --- | | `accessibilityLabel` | Descripti…" at bounding box center [526, 579] width 480 height 396
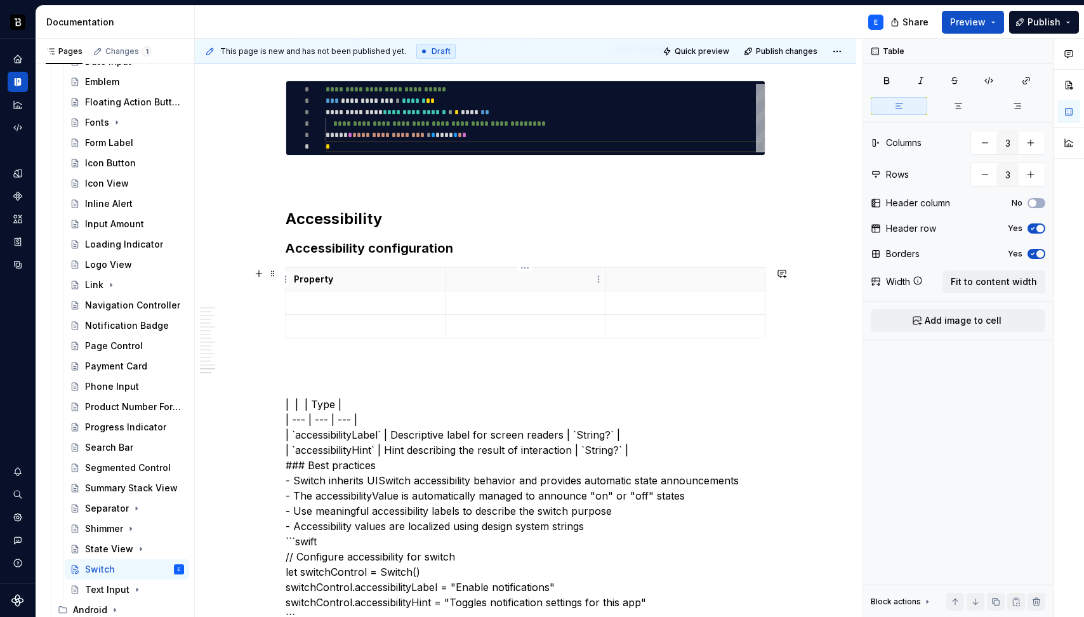
click at [484, 282] on p at bounding box center [526, 279] width 144 height 13
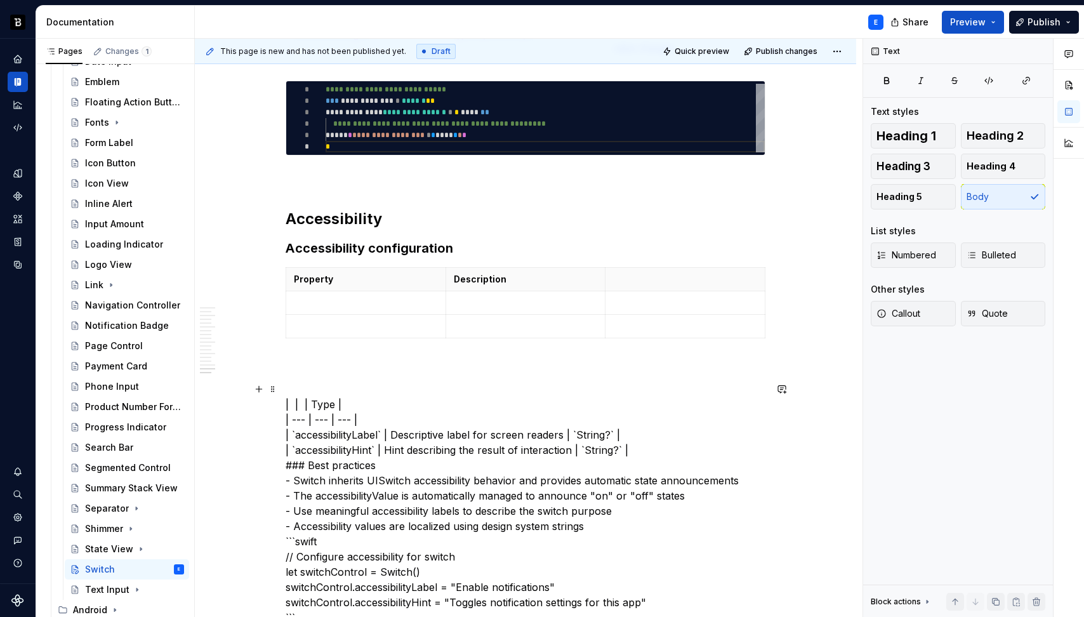
click at [327, 403] on p "| | | Type | | --- | --- | --- | | `accessibilityLabel` | Descriptive label for…" at bounding box center [526, 579] width 480 height 396
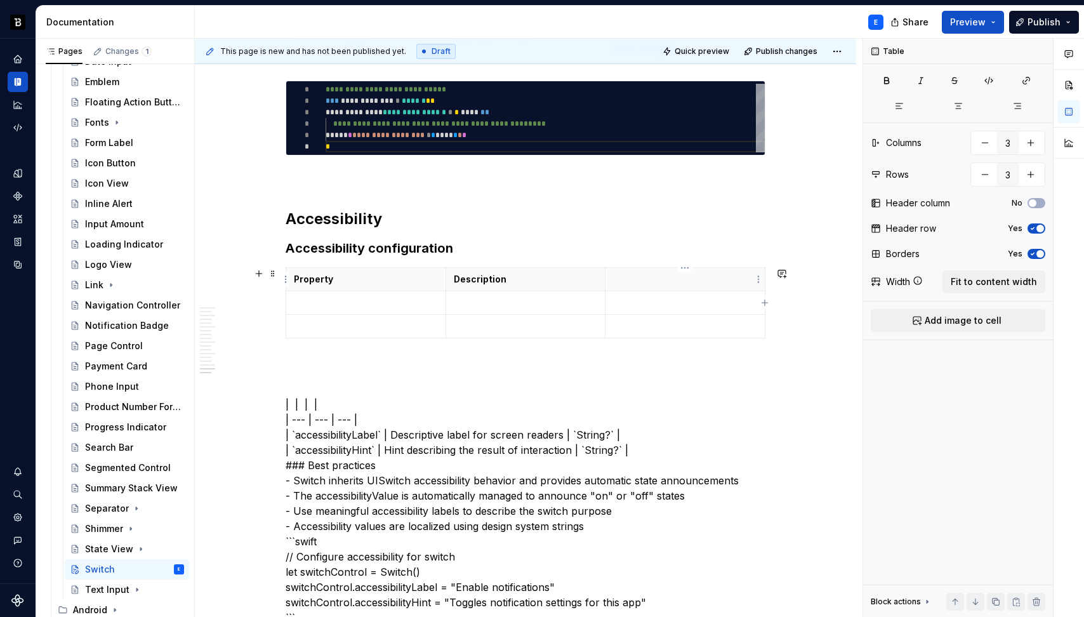
click at [636, 278] on p at bounding box center [685, 279] width 144 height 13
click at [479, 394] on p "| | | | | --- | --- | --- | | `accessibilityLabel` | Descriptive label for scre…" at bounding box center [526, 579] width 480 height 396
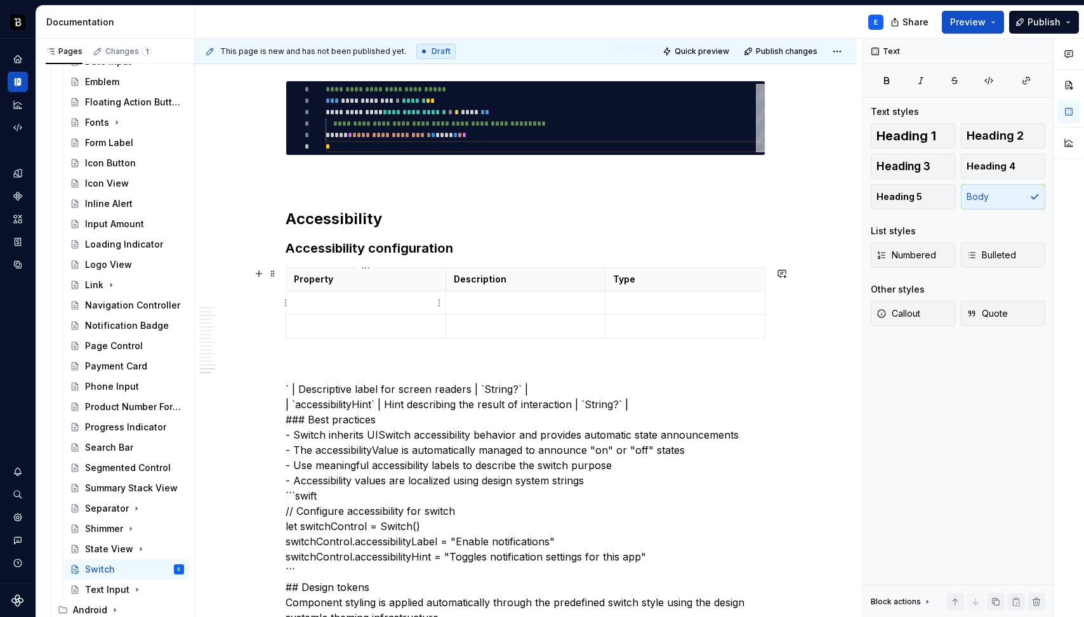
click at [364, 298] on p at bounding box center [366, 302] width 144 height 13
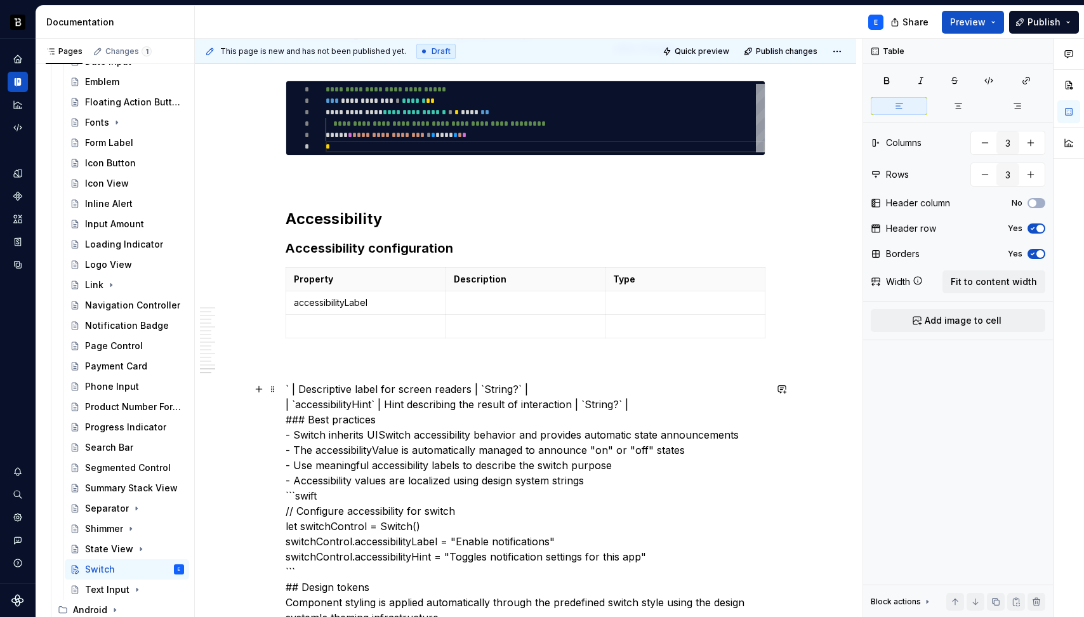
click at [309, 403] on p "` | Descriptive label for screen readers | `String?` | | `accessibilityHint` | …" at bounding box center [526, 556] width 480 height 350
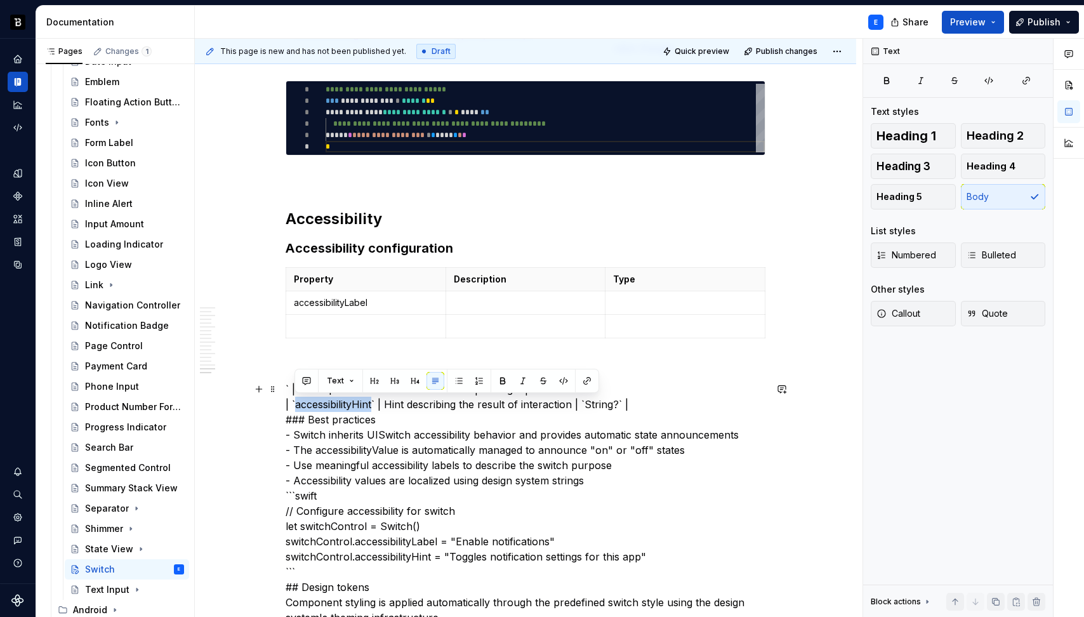
click at [309, 403] on p "` | Descriptive label for screen readers | `String?` | | `accessibilityHint` | …" at bounding box center [526, 556] width 480 height 350
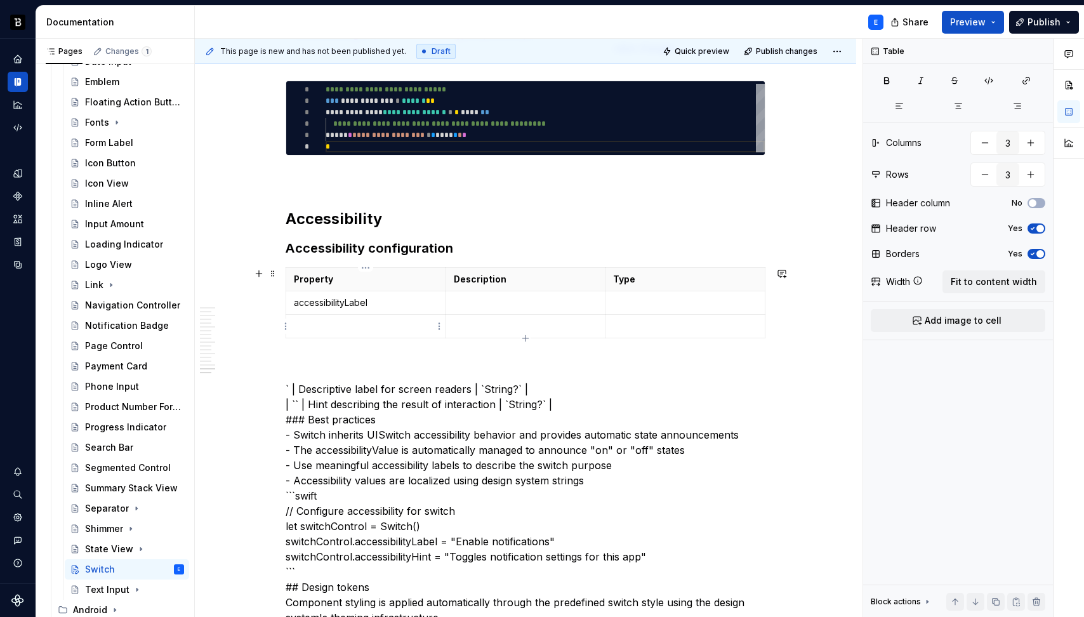
click at [362, 319] on td at bounding box center [366, 326] width 160 height 23
click at [309, 402] on p "` | Descriptive label for screen readers | `String?` | | `` | Hint describing t…" at bounding box center [526, 556] width 480 height 350
click at [454, 322] on p at bounding box center [526, 326] width 144 height 13
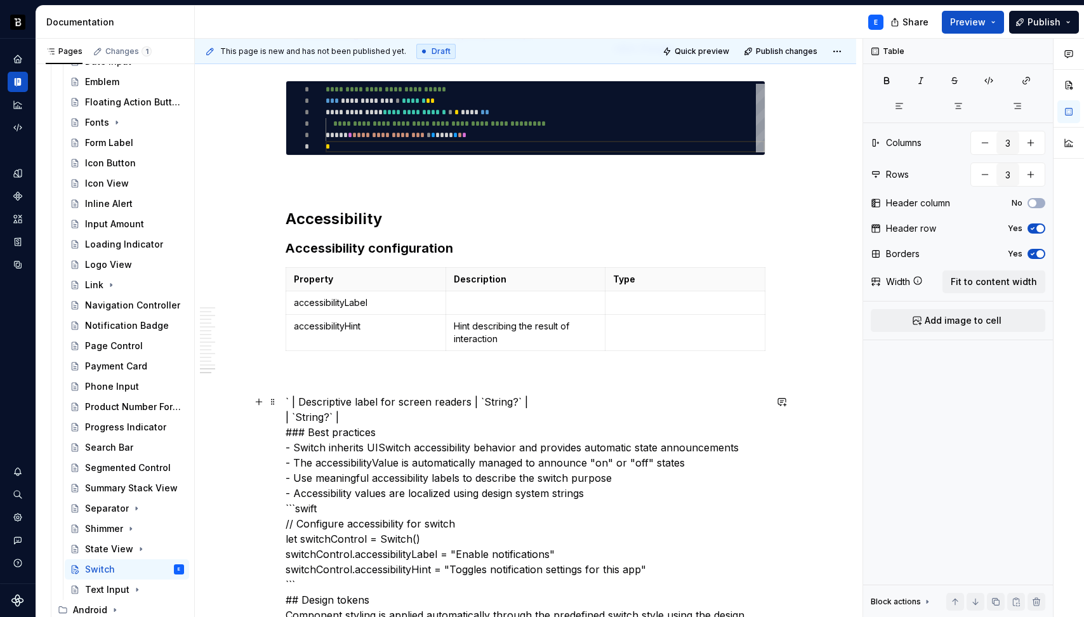
click at [301, 397] on p "` | Descriptive label for screen readers | `String?` | | `String?` | ### Best p…" at bounding box center [526, 569] width 480 height 350
click at [461, 312] on td at bounding box center [525, 302] width 160 height 23
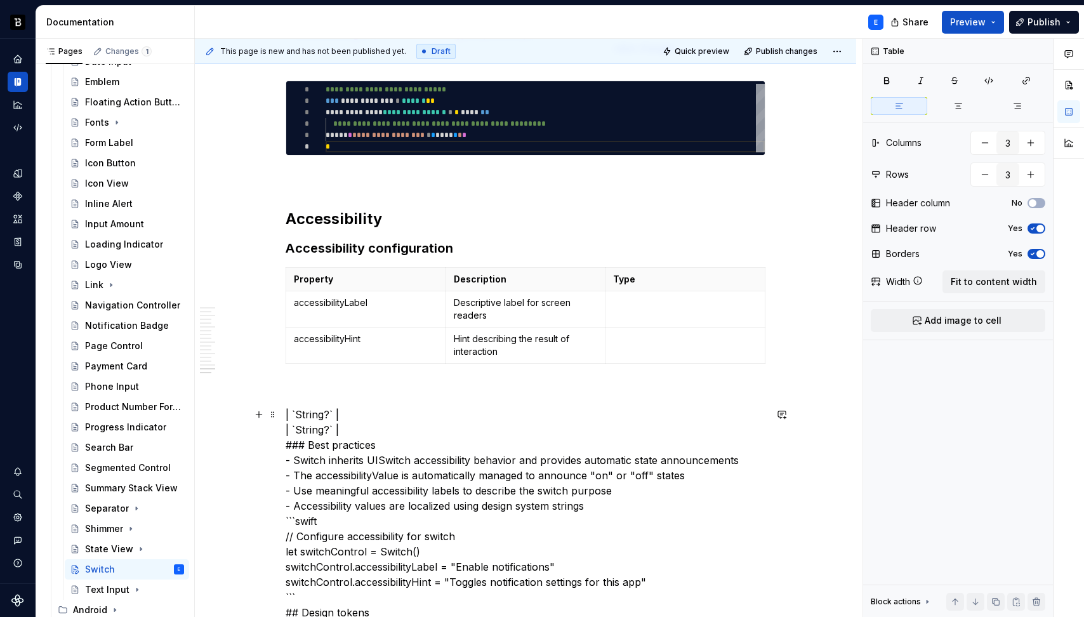
click at [308, 414] on p "| `String?` | | `String?` | ### Best practices - Switch inherits UISwitch acces…" at bounding box center [526, 582] width 480 height 350
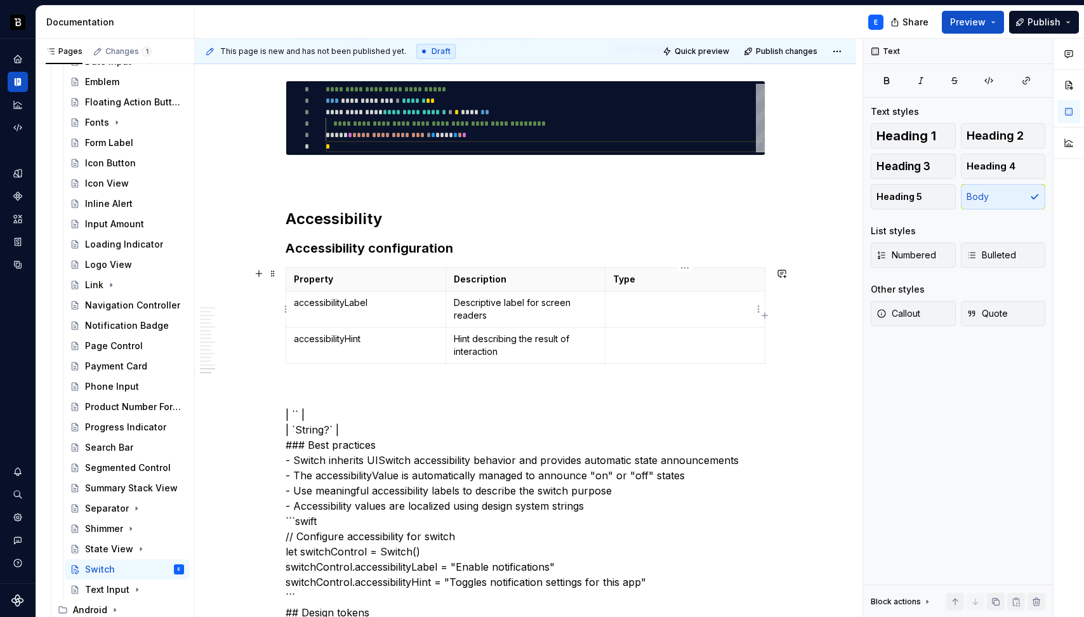
click at [633, 307] on p at bounding box center [685, 302] width 144 height 13
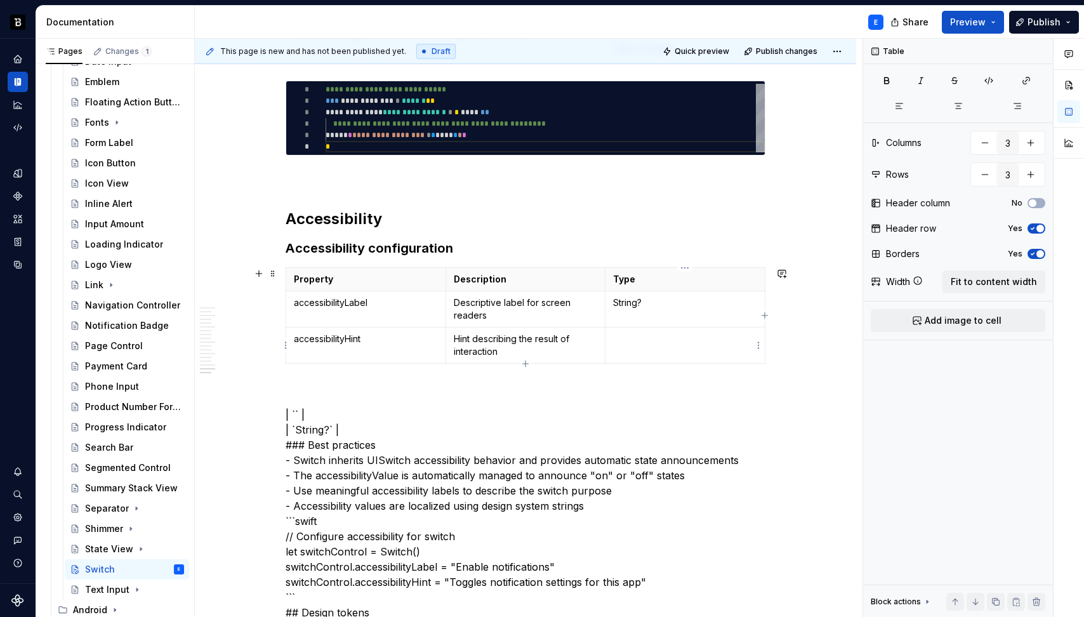
click at [633, 329] on td at bounding box center [685, 345] width 160 height 36
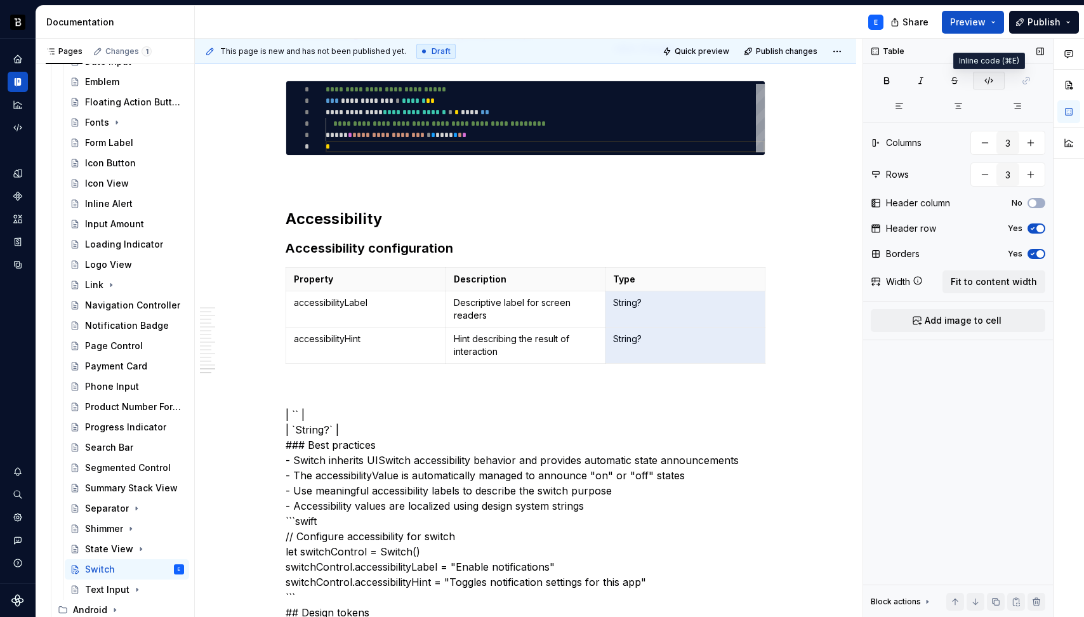
click at [984, 86] on button "button" at bounding box center [989, 81] width 32 height 18
click at [368, 336] on p "accessibilityHint" at bounding box center [366, 339] width 144 height 13
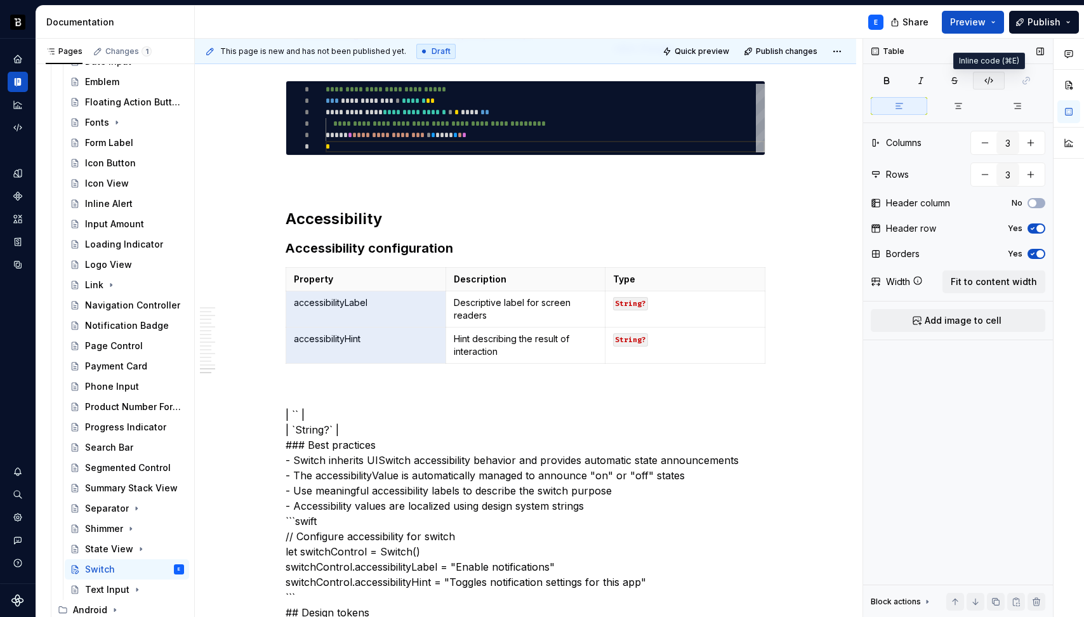
click at [990, 79] on icon "button" at bounding box center [989, 81] width 10 height 10
click at [336, 419] on p "| `` | | `String?` | ### Best practices - Switch inherits UISwitch accessibilit…" at bounding box center [526, 582] width 480 height 350
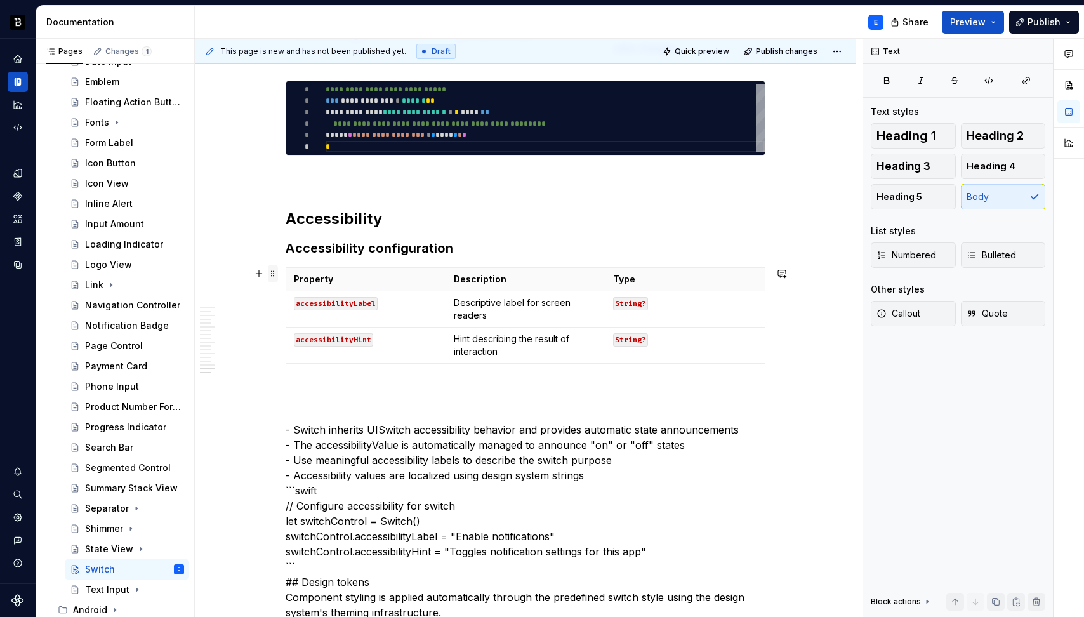
click at [273, 273] on span at bounding box center [273, 274] width 10 height 18
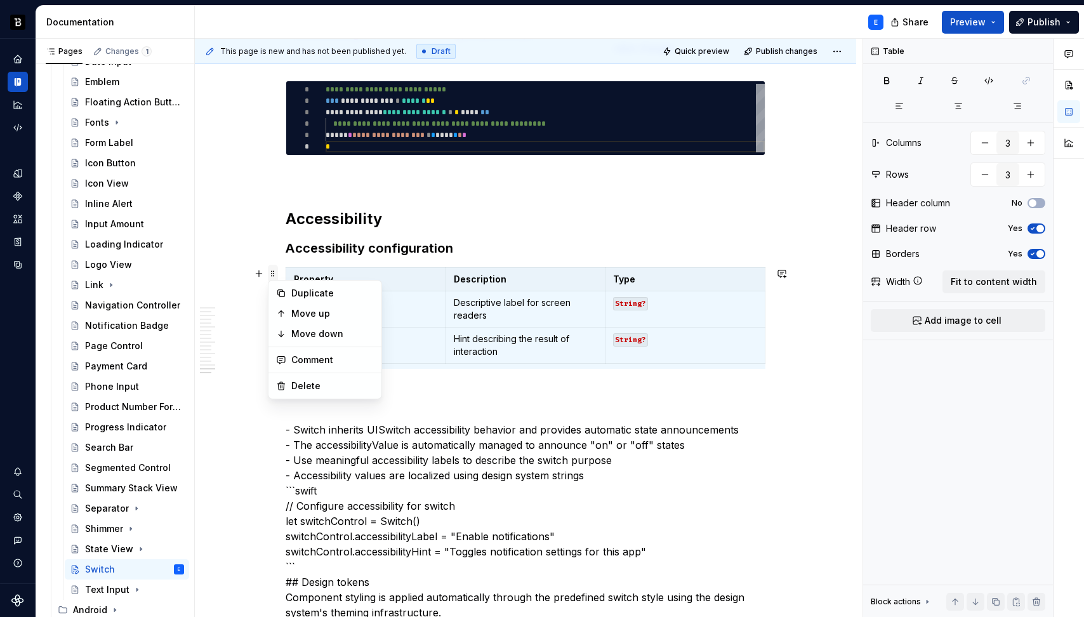
click at [273, 273] on span at bounding box center [273, 274] width 10 height 18
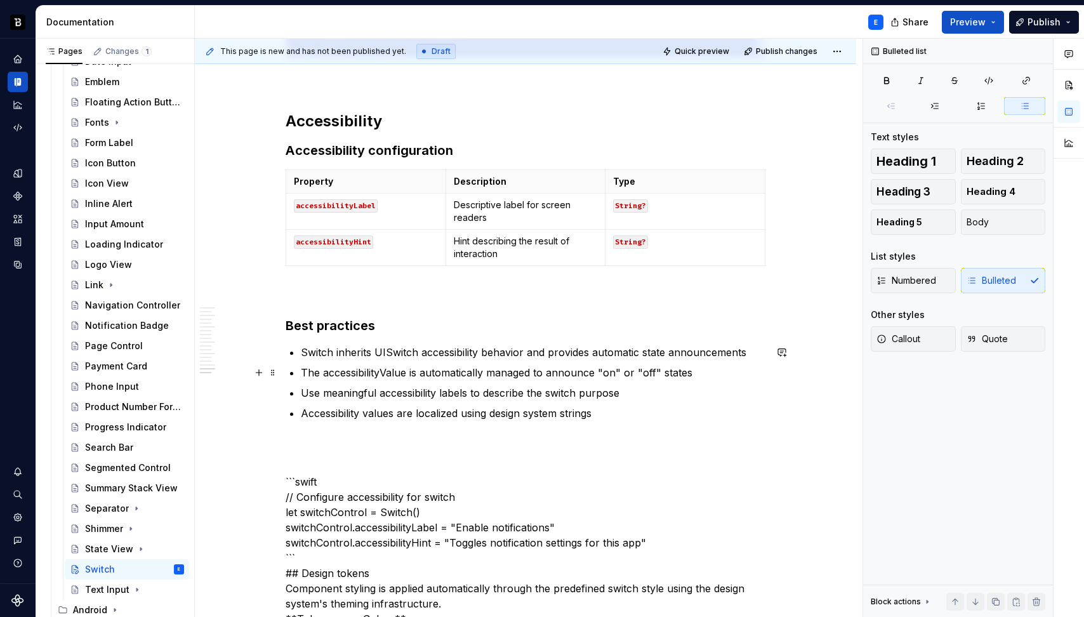
scroll to position [2687, 0]
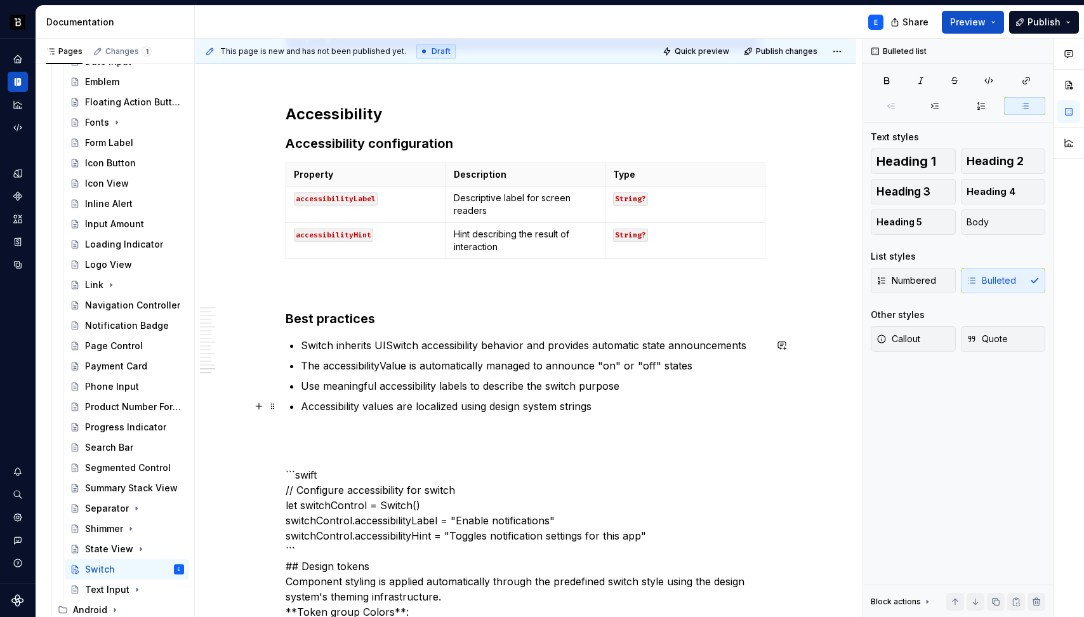
click at [614, 409] on p "Accessibility values are localized using design system strings" at bounding box center [533, 405] width 464 height 15
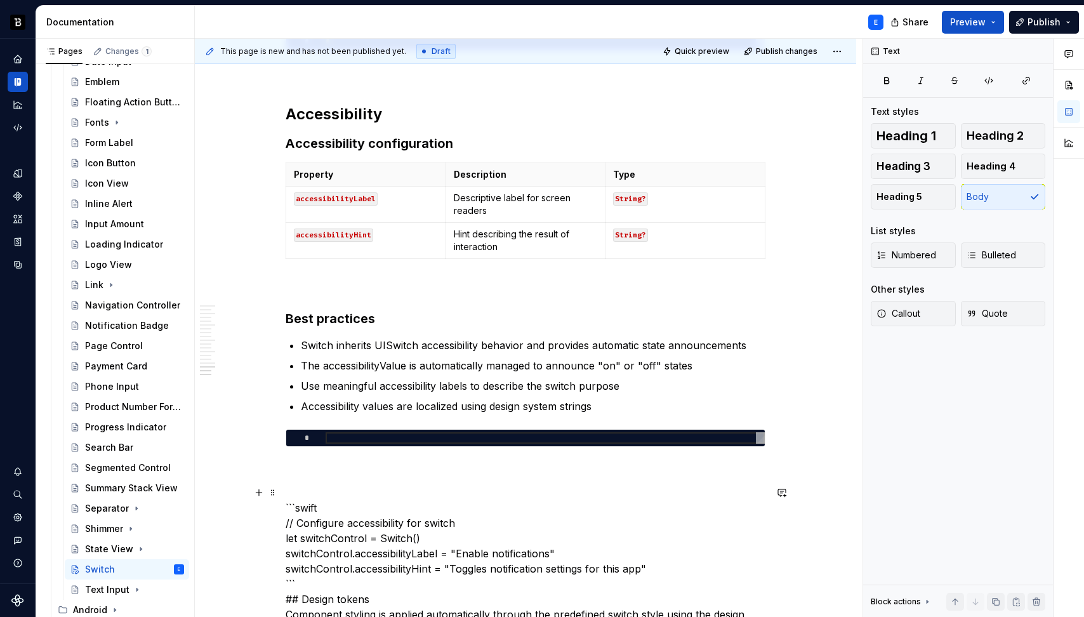
click at [535, 507] on p "```swift // Configure accessibility for switch let switchControl = Switch() swi…" at bounding box center [526, 614] width 480 height 259
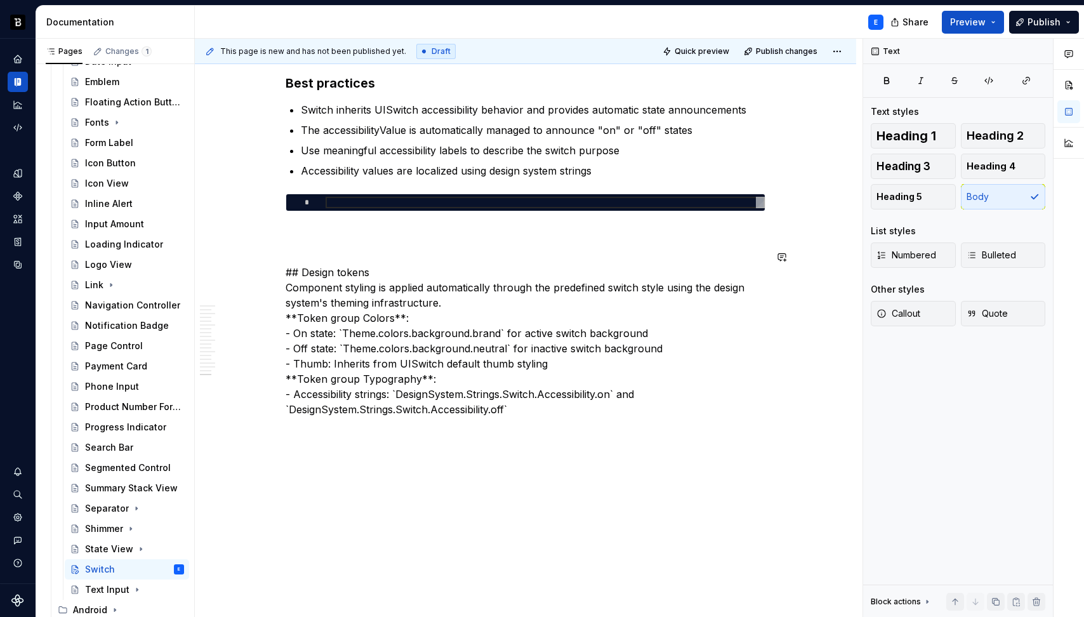
scroll to position [2923, 0]
click at [563, 202] on div at bounding box center [545, 202] width 439 height 11
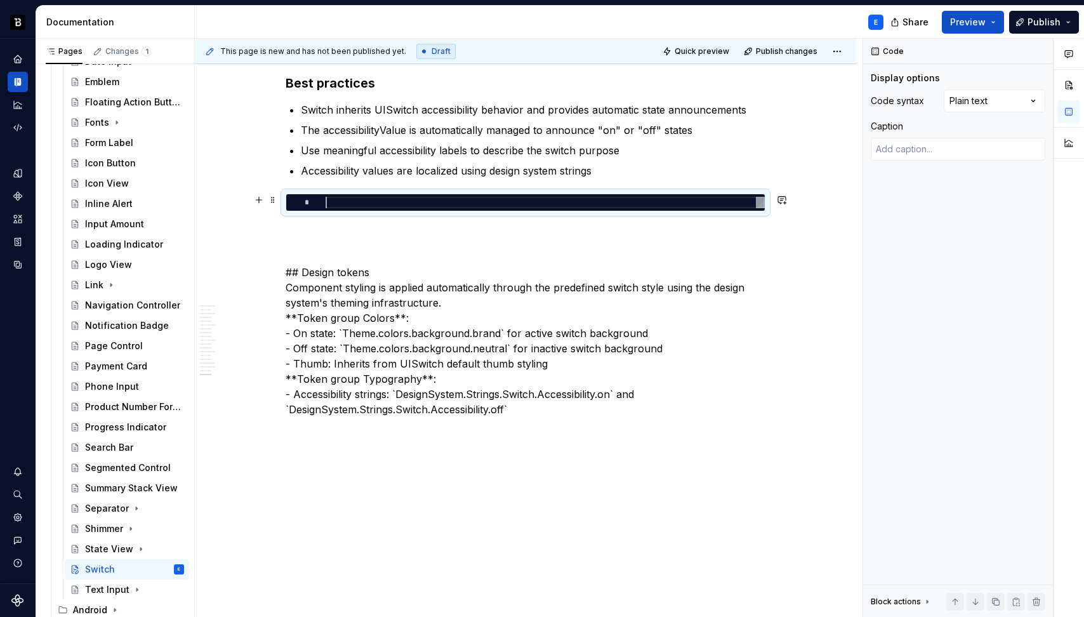
type textarea "*"
type textarea "**********"
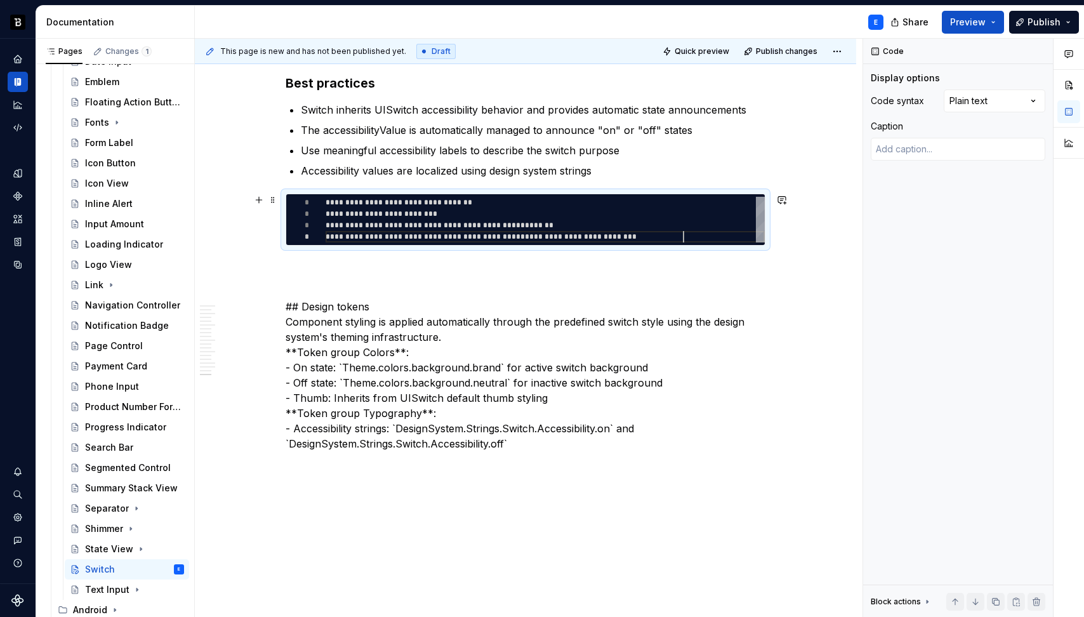
scroll to position [34, 357]
click at [966, 96] on div "Comments Open comments No comments yet Select ‘Comment’ from the block context …" at bounding box center [973, 328] width 221 height 579
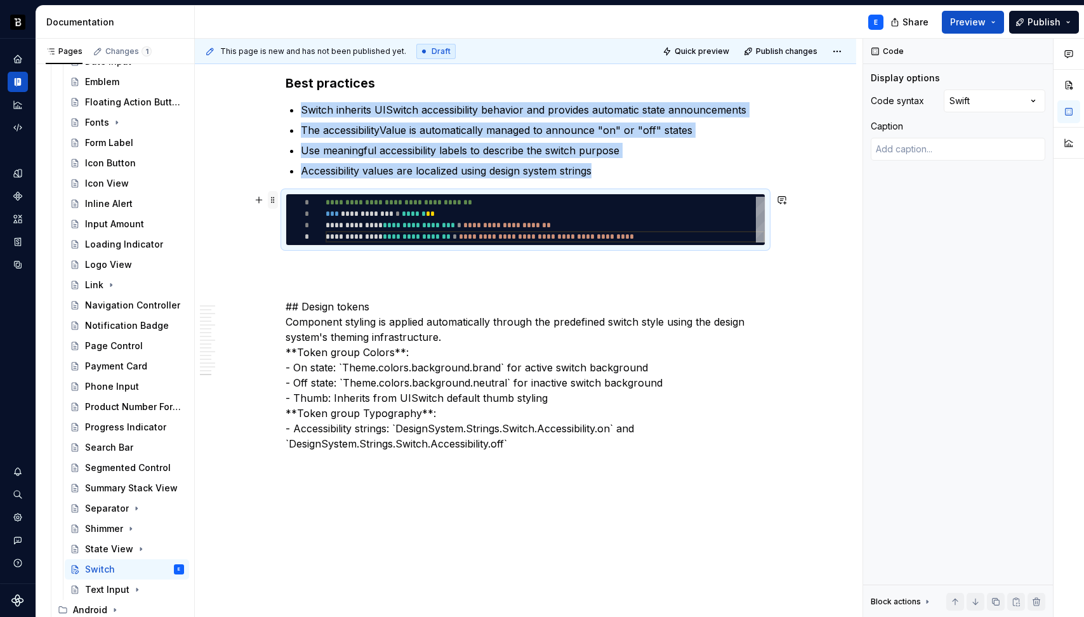
click at [273, 201] on span at bounding box center [273, 200] width 10 height 18
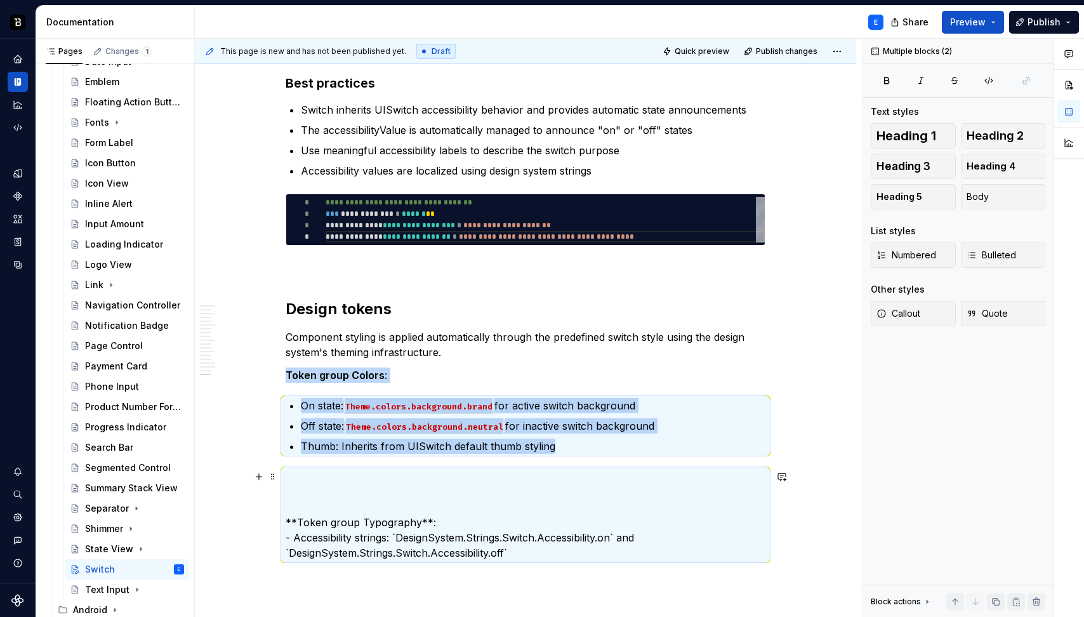
click at [320, 495] on p "**Token group Typography**: - Accessibility strings: `DesignSystem.Strings.Swit…" at bounding box center [526, 514] width 480 height 91
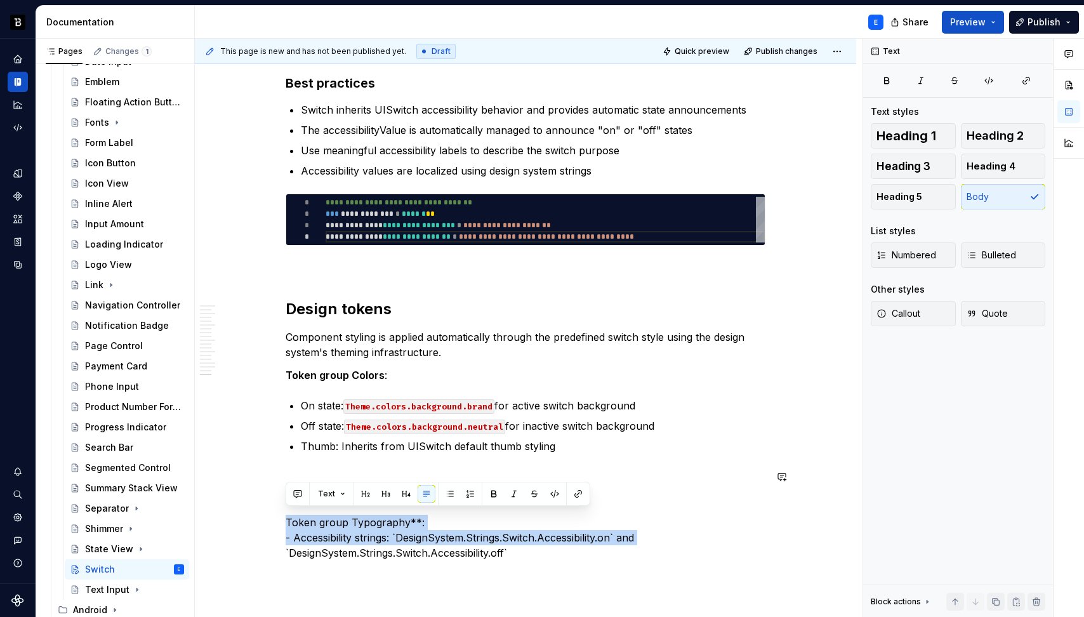
scroll to position [2928, 0]
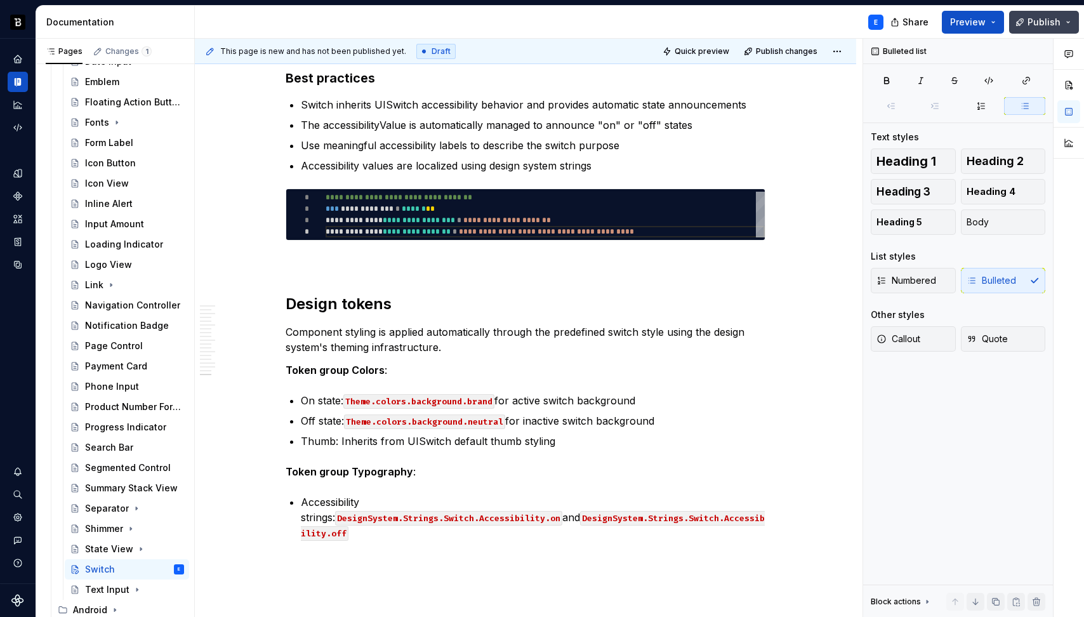
click at [1031, 24] on span "Publish" at bounding box center [1043, 22] width 33 height 13
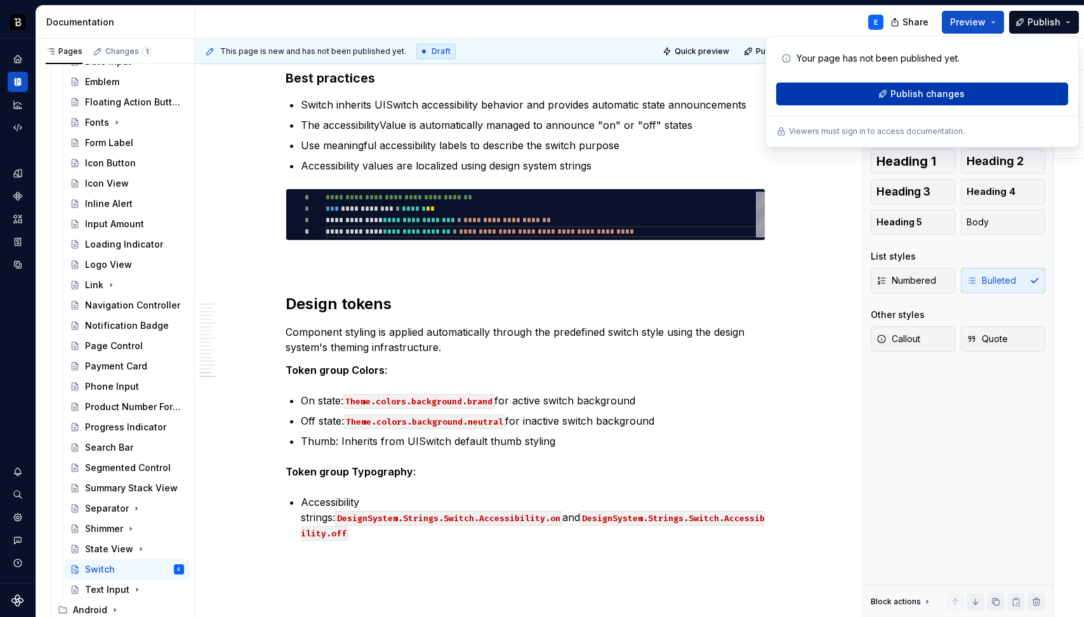
click at [932, 91] on span "Publish changes" at bounding box center [927, 94] width 74 height 13
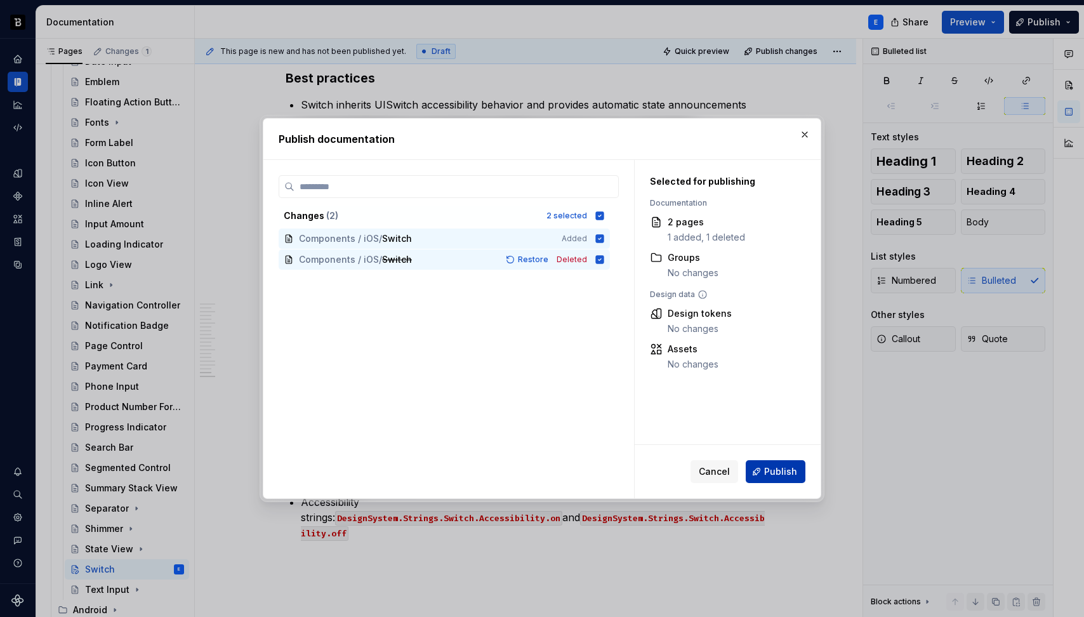
click at [766, 470] on span "Publish" at bounding box center [780, 471] width 33 height 13
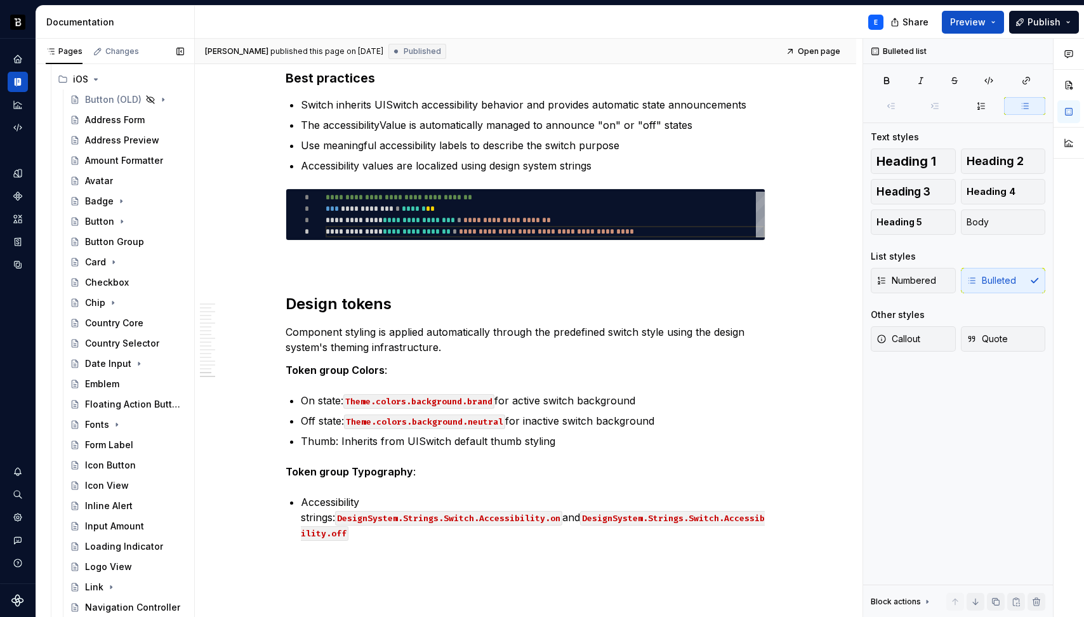
scroll to position [0, 0]
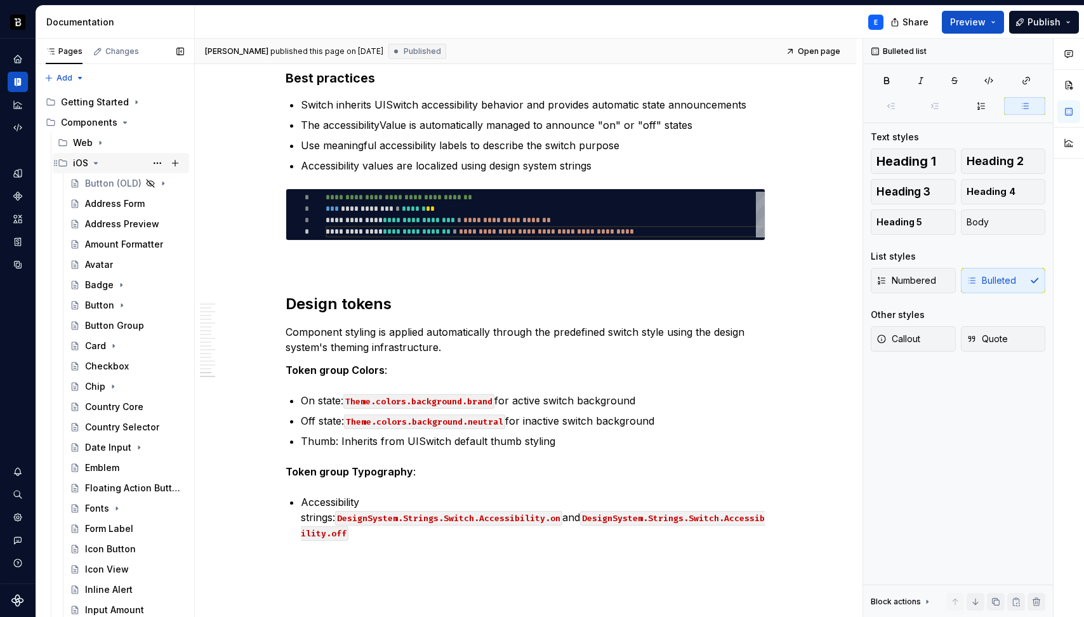
click at [93, 160] on icon "Page tree" at bounding box center [96, 163] width 10 height 10
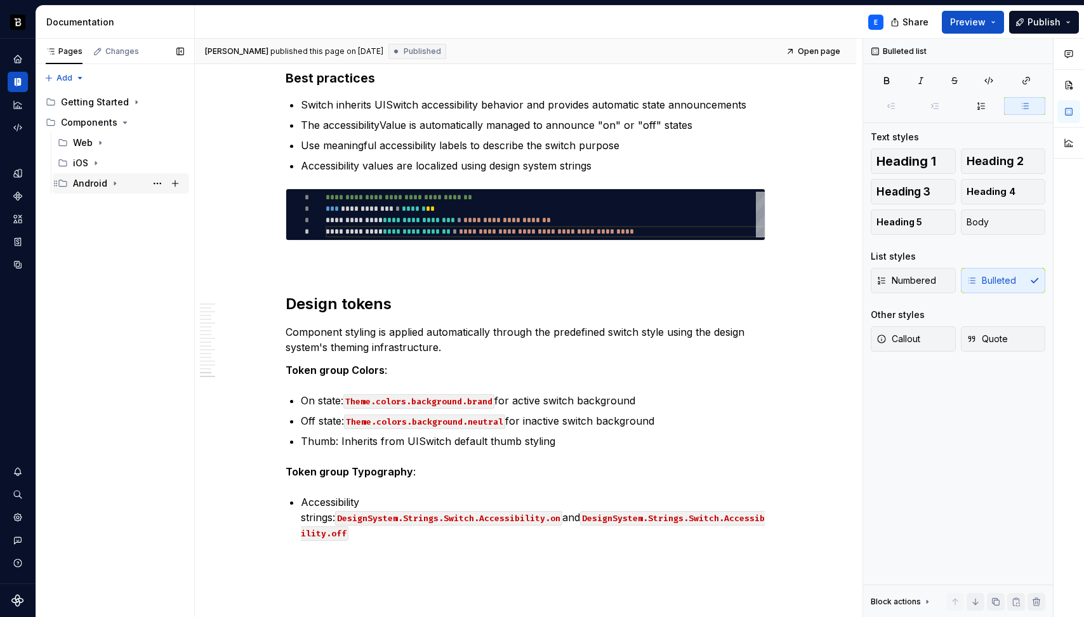
click at [110, 181] on icon "Page tree" at bounding box center [115, 183] width 10 height 10
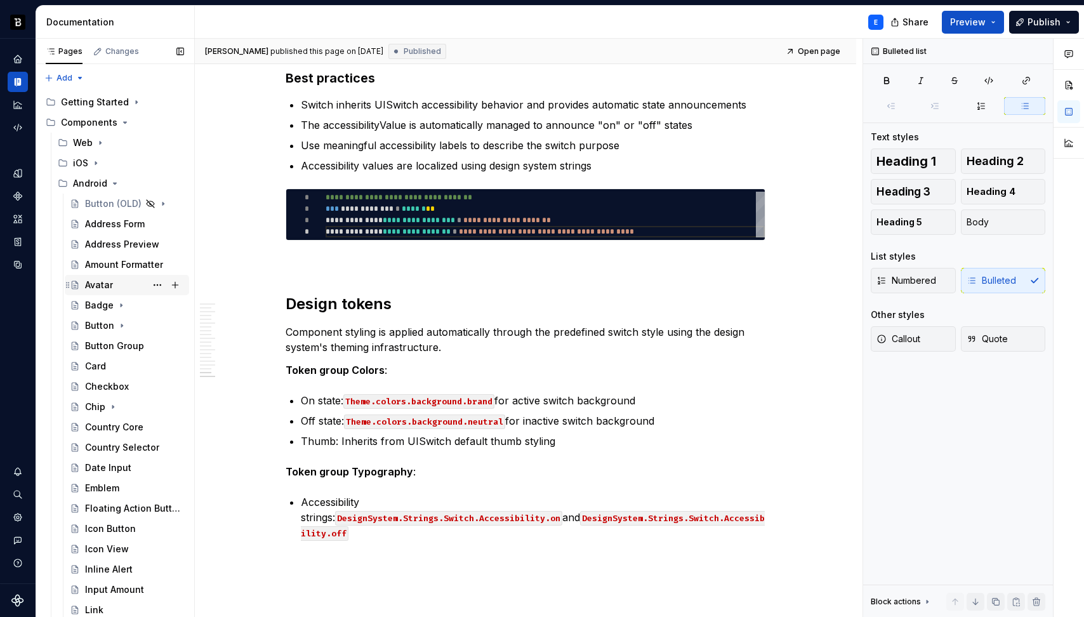
scroll to position [183, 0]
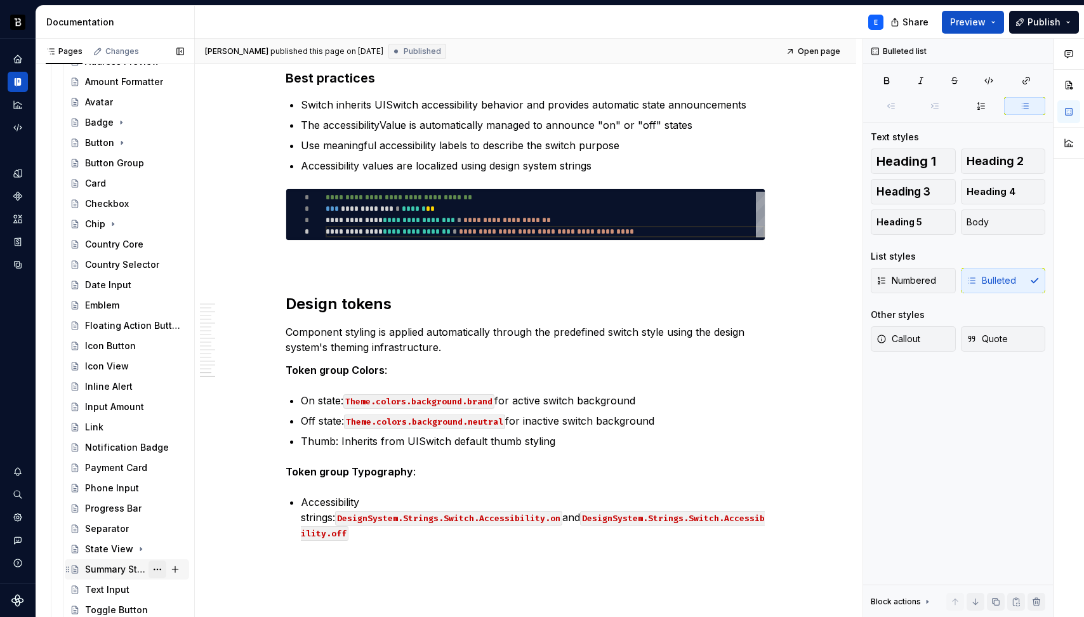
click at [151, 569] on button "Page tree" at bounding box center [157, 569] width 18 height 18
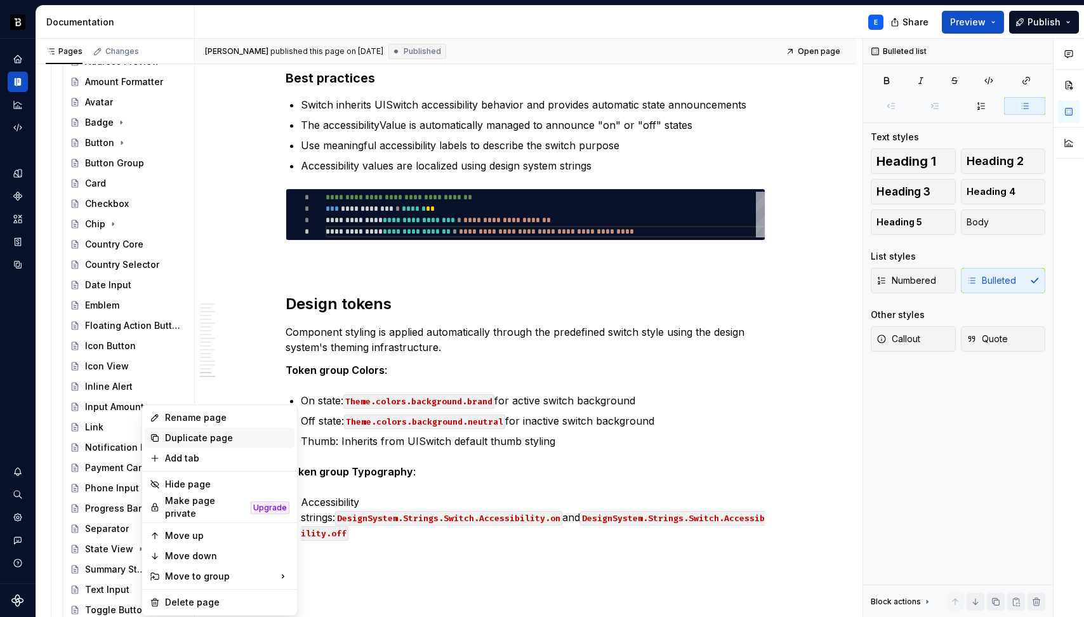
click at [180, 439] on div "Duplicate page" at bounding box center [227, 437] width 124 height 13
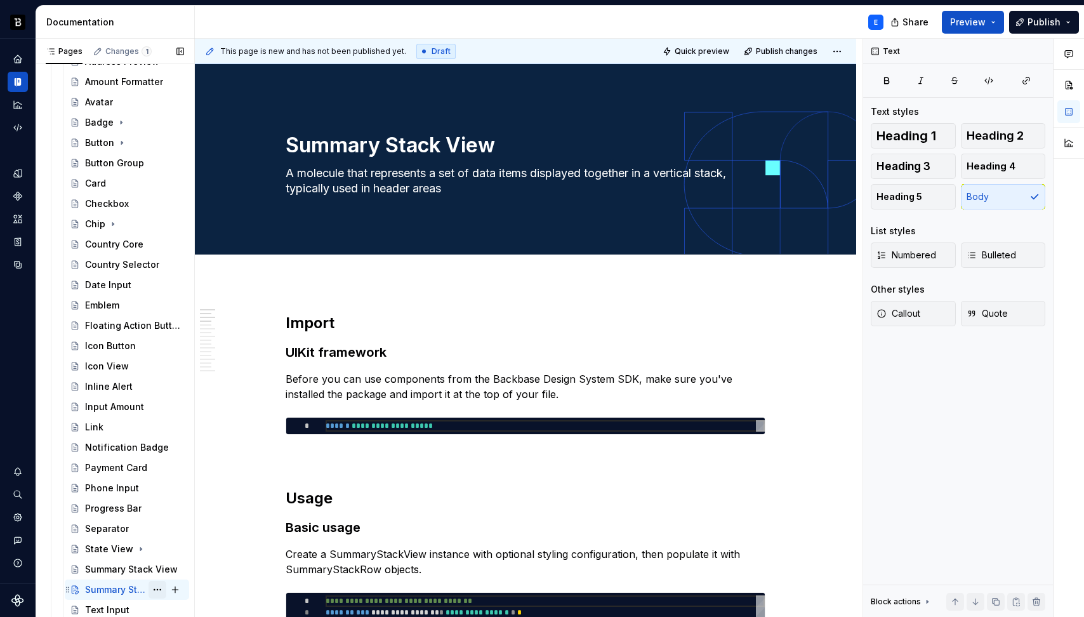
click at [149, 586] on button "Page tree" at bounding box center [157, 590] width 18 height 18
type textarea "*"
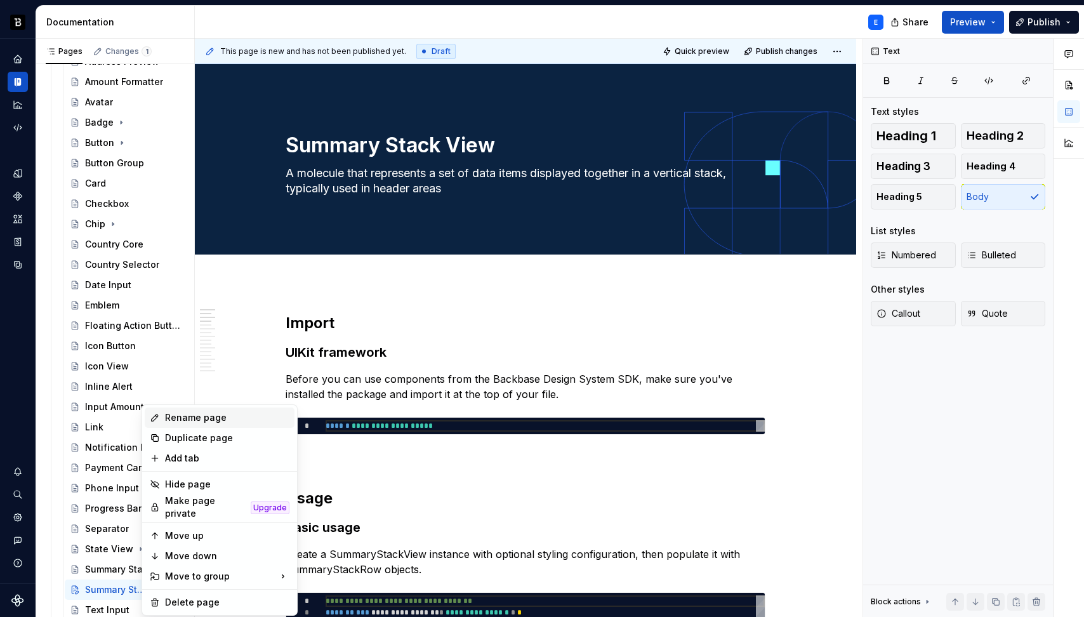
click at [168, 416] on div "Rename page" at bounding box center [227, 417] width 124 height 13
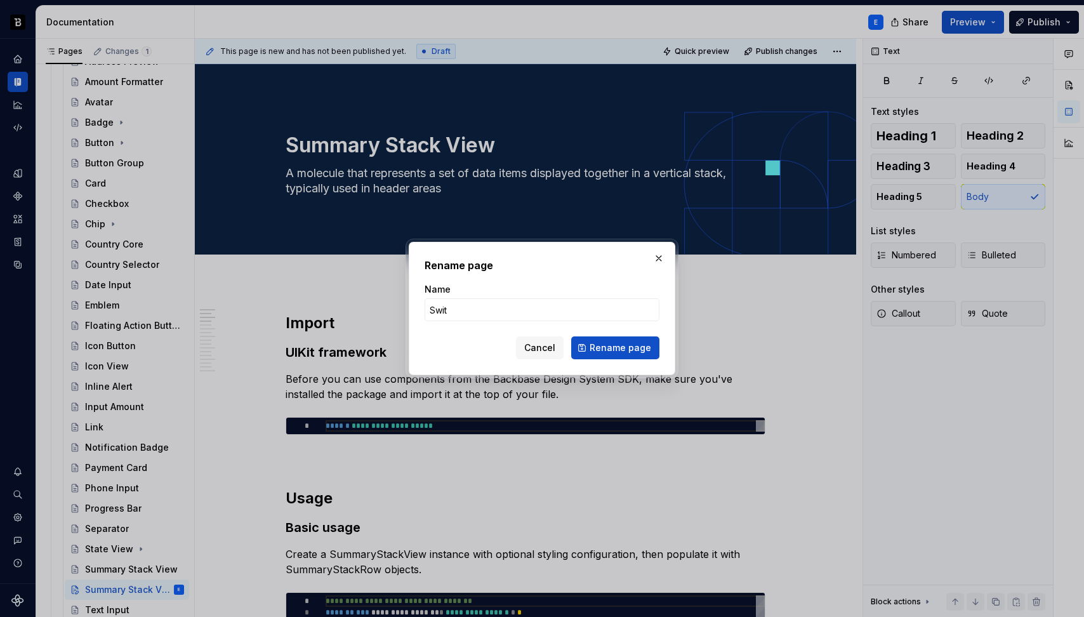
type input "Switch"
click at [602, 349] on span "Rename page" at bounding box center [620, 347] width 62 height 13
type textarea "*"
type textarea "Switch"
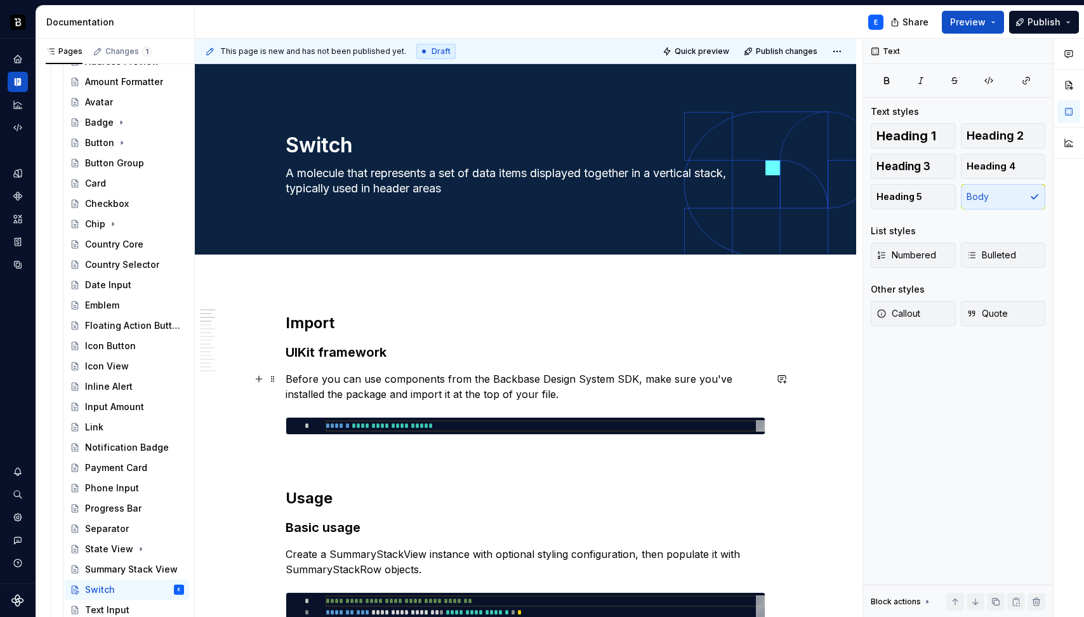
click at [444, 395] on p "Before you can use components from the Backbase Design System SDK, make sure yo…" at bounding box center [526, 386] width 480 height 30
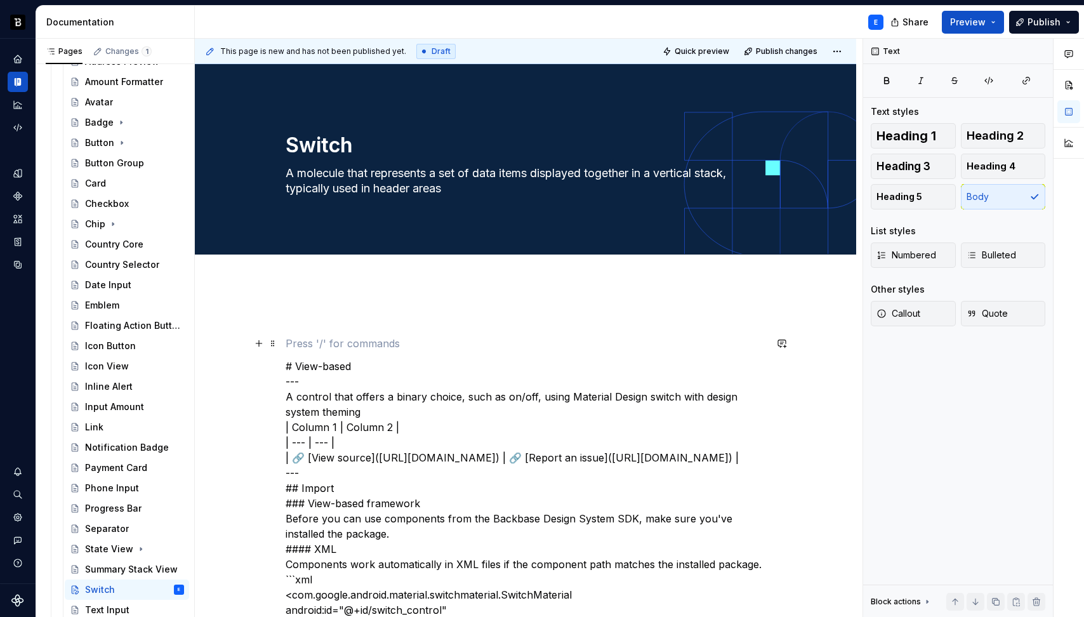
click at [409, 338] on p at bounding box center [526, 343] width 480 height 15
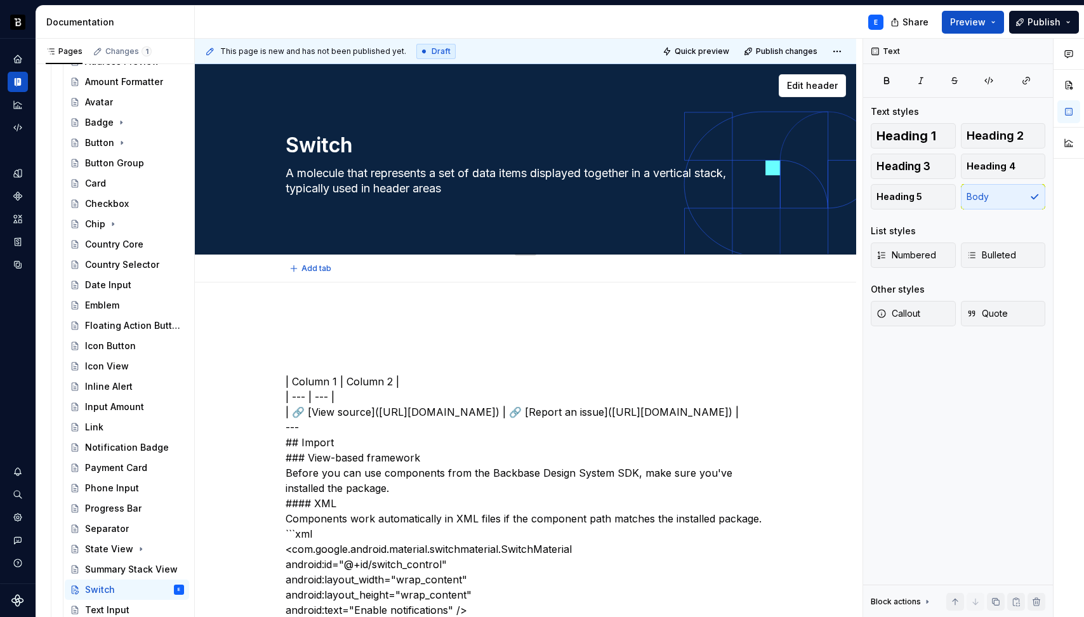
click at [414, 183] on textarea "A molecule that represents a set of data items displayed together in a vertical…" at bounding box center [523, 181] width 480 height 36
paste textarea "control that offers a binary choice, such as on/off, using Material Design swit…"
type textarea "*"
type textarea "A control that offers a binary choice, such as on/off, using Material Design sw…"
type textarea "*"
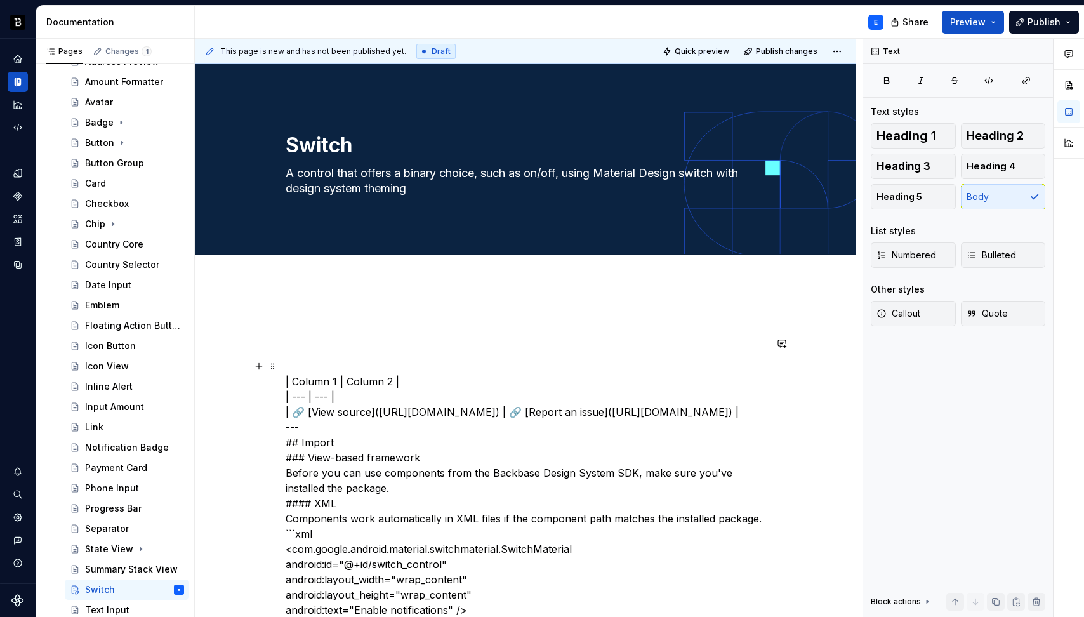
type textarea "A control that offers a binary choice, such as on/off, using Material Design sw…"
type textarea "*"
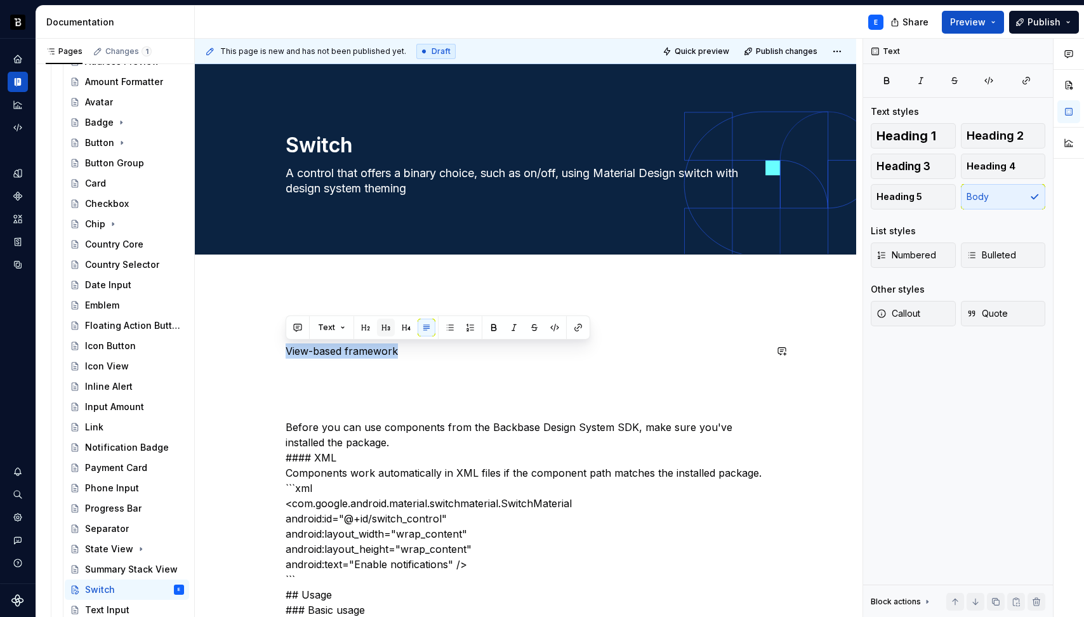
click at [379, 326] on button "button" at bounding box center [386, 328] width 18 height 18
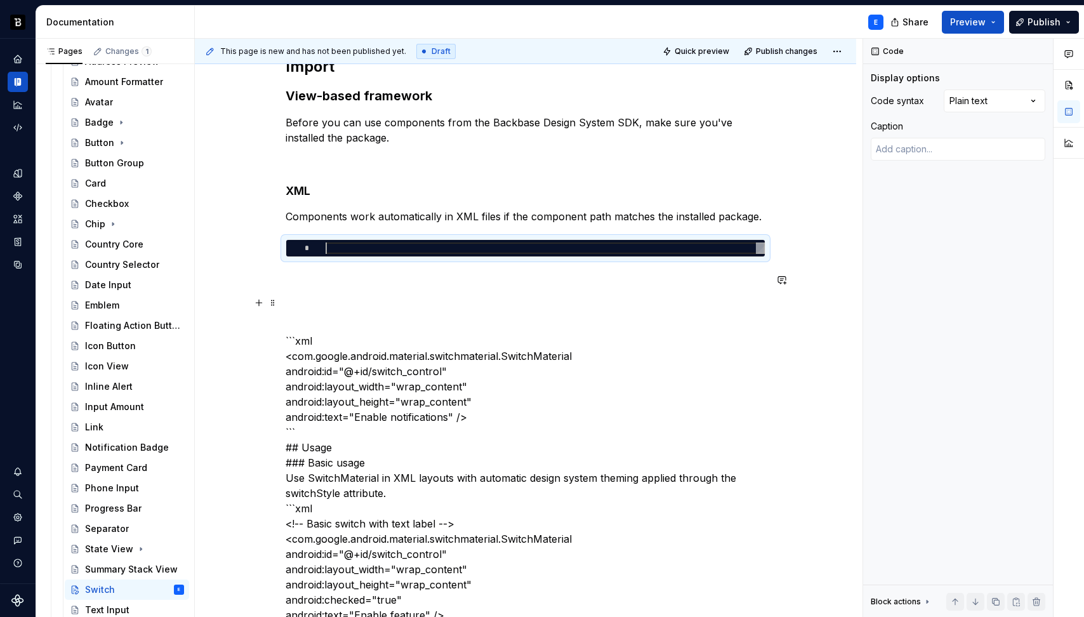
scroll to position [267, 0]
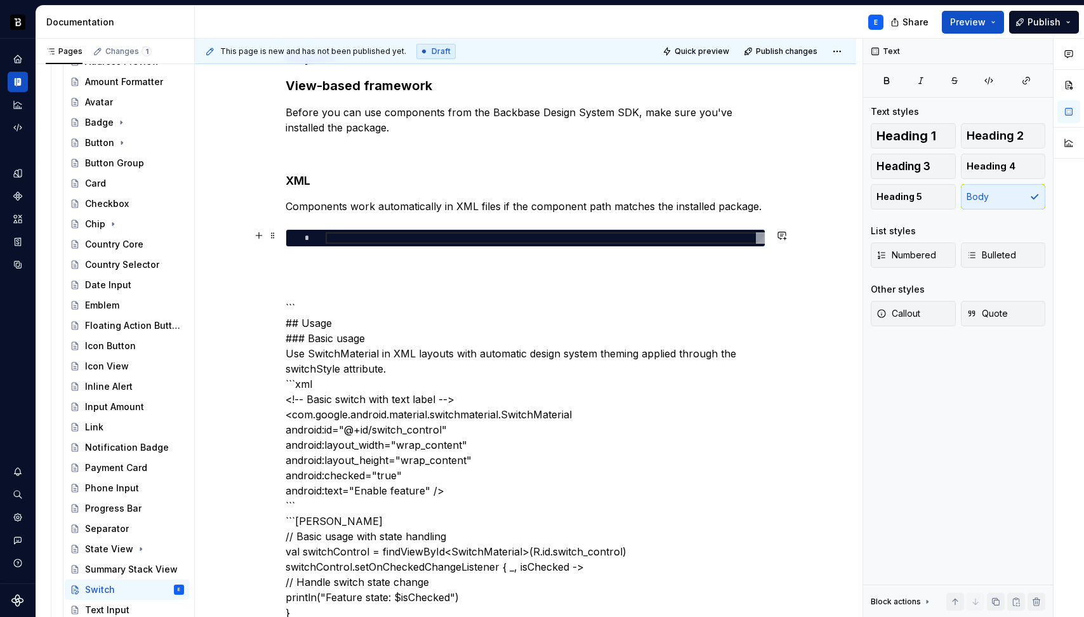
click at [390, 239] on div at bounding box center [545, 237] width 439 height 11
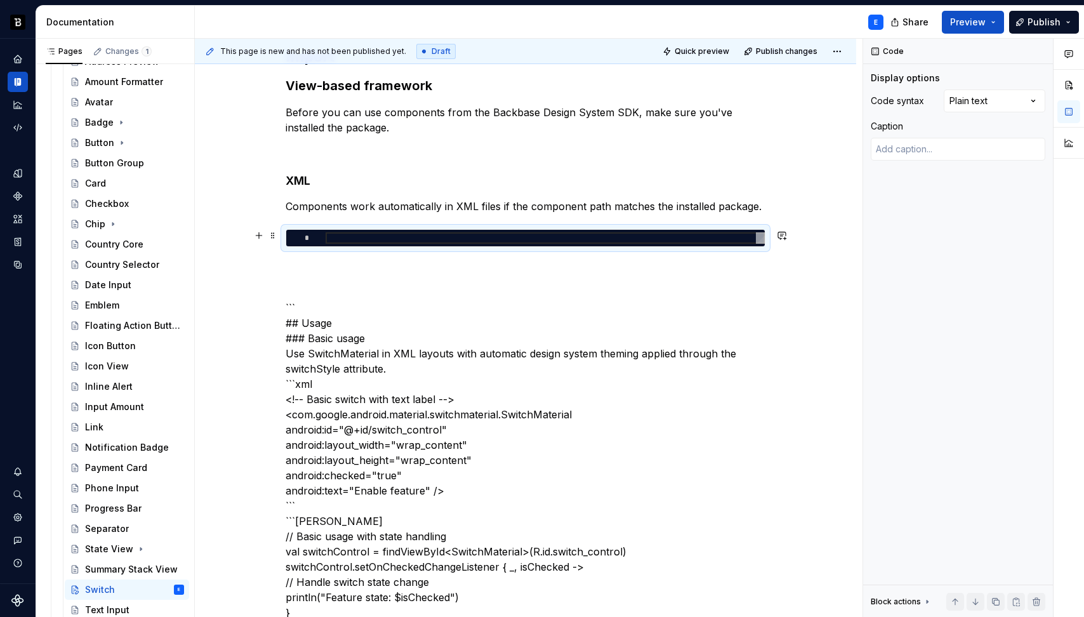
type textarea "*"
type textarea "**********"
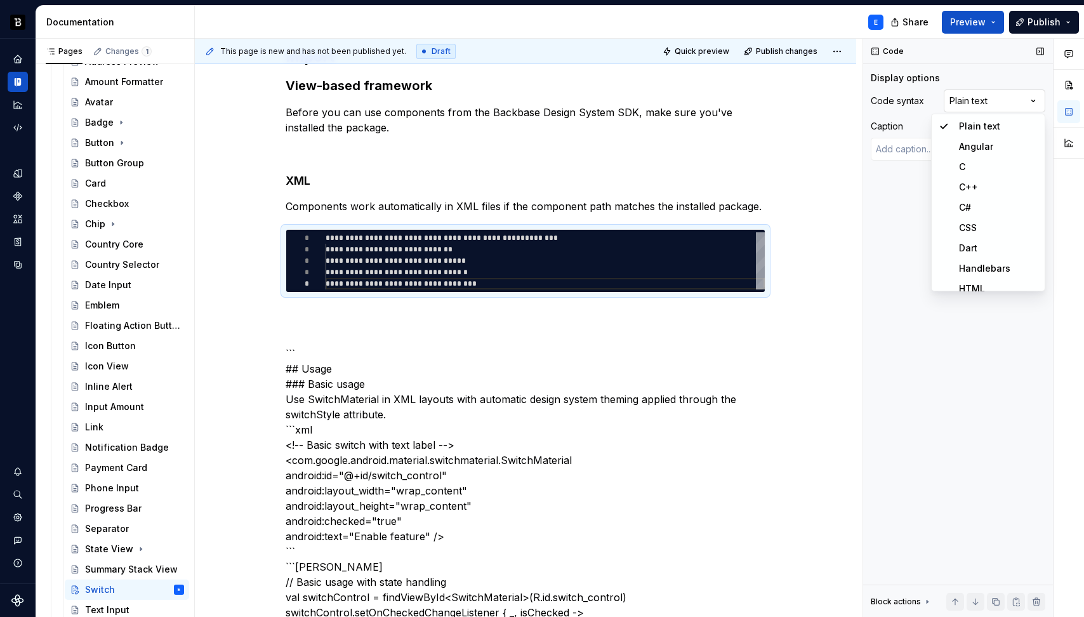
click at [996, 96] on div "Comments Open comments No comments yet Select ‘Comment’ from the block context …" at bounding box center [973, 328] width 221 height 579
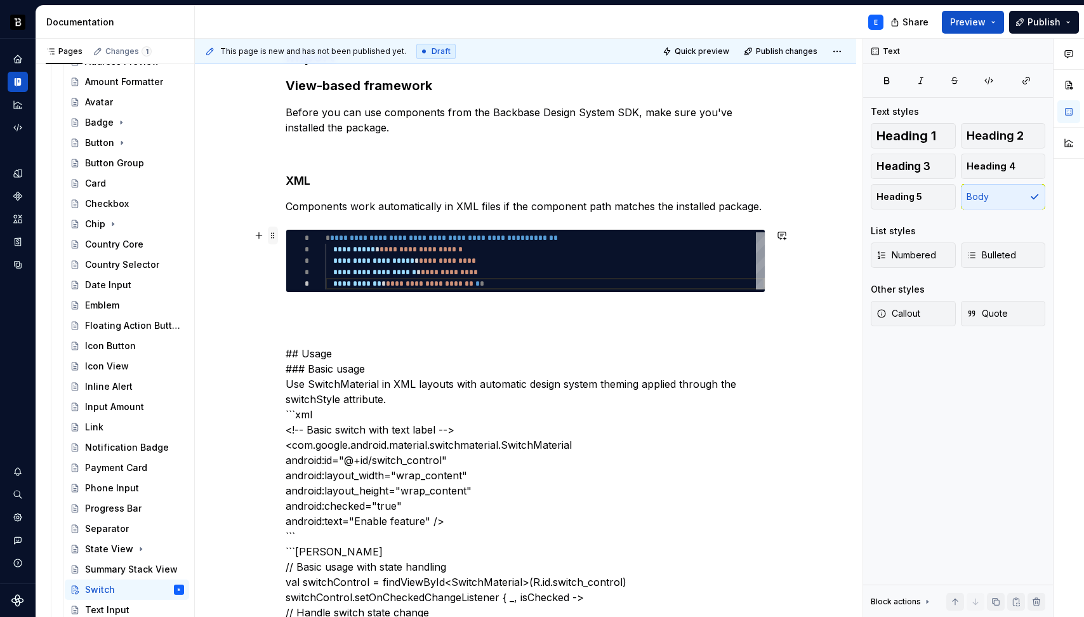
click at [271, 237] on span at bounding box center [273, 236] width 10 height 18
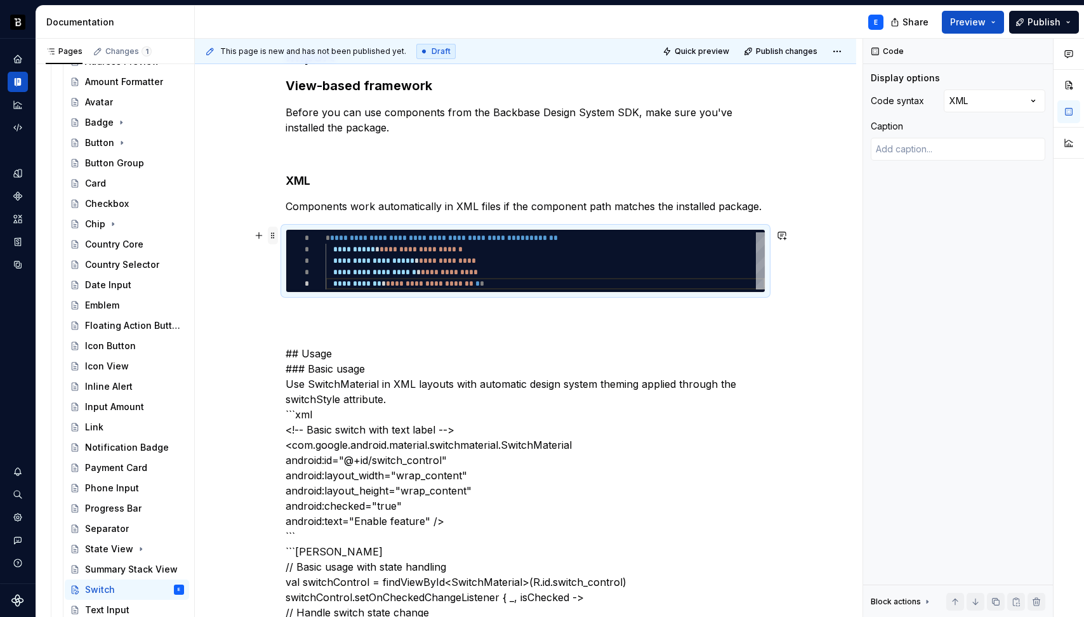
click at [271, 237] on span at bounding box center [273, 236] width 10 height 18
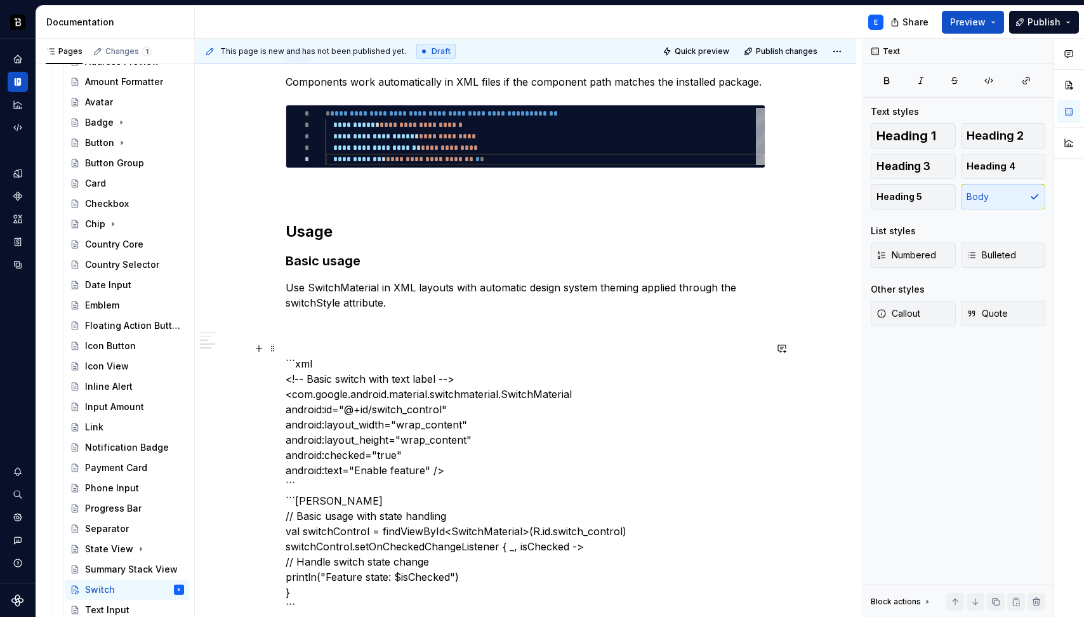
scroll to position [402, 0]
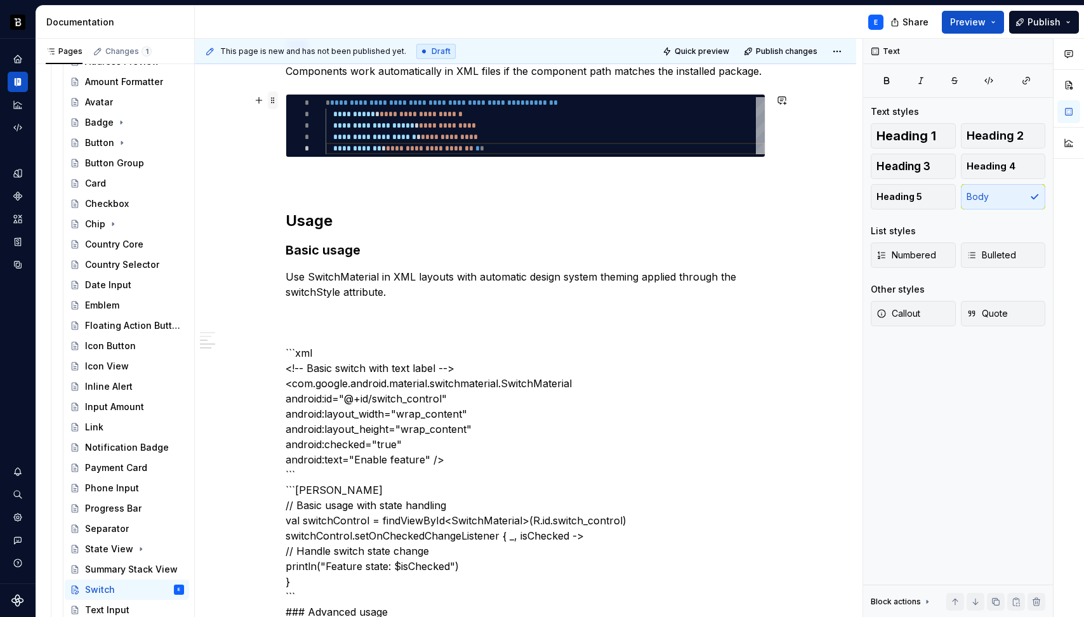
click at [270, 95] on span at bounding box center [273, 100] width 10 height 18
type textarea "*"
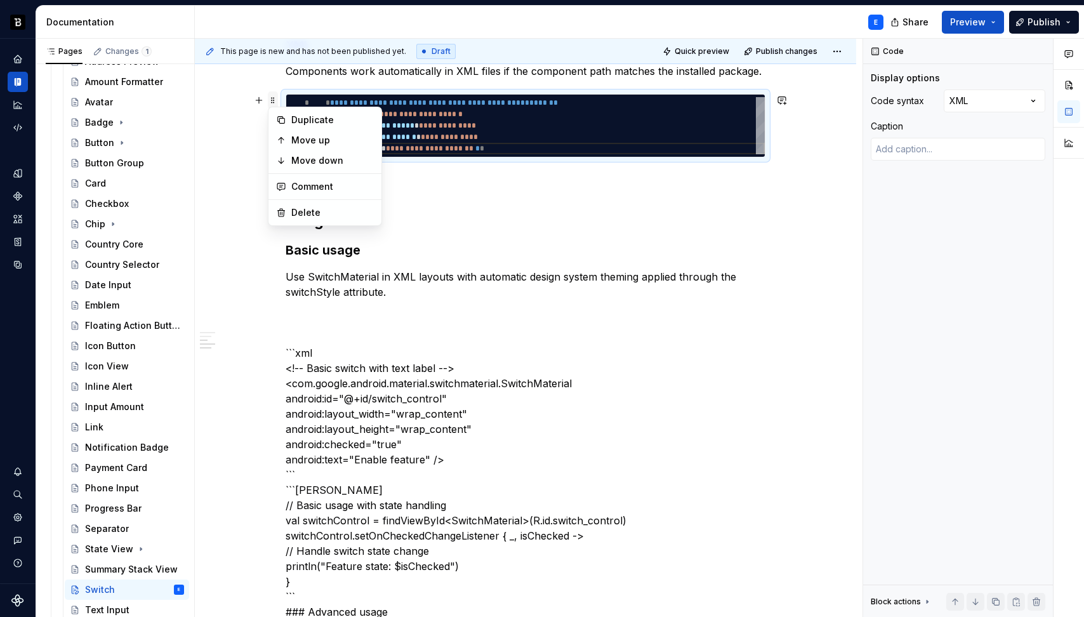
click at [270, 95] on span at bounding box center [273, 100] width 10 height 18
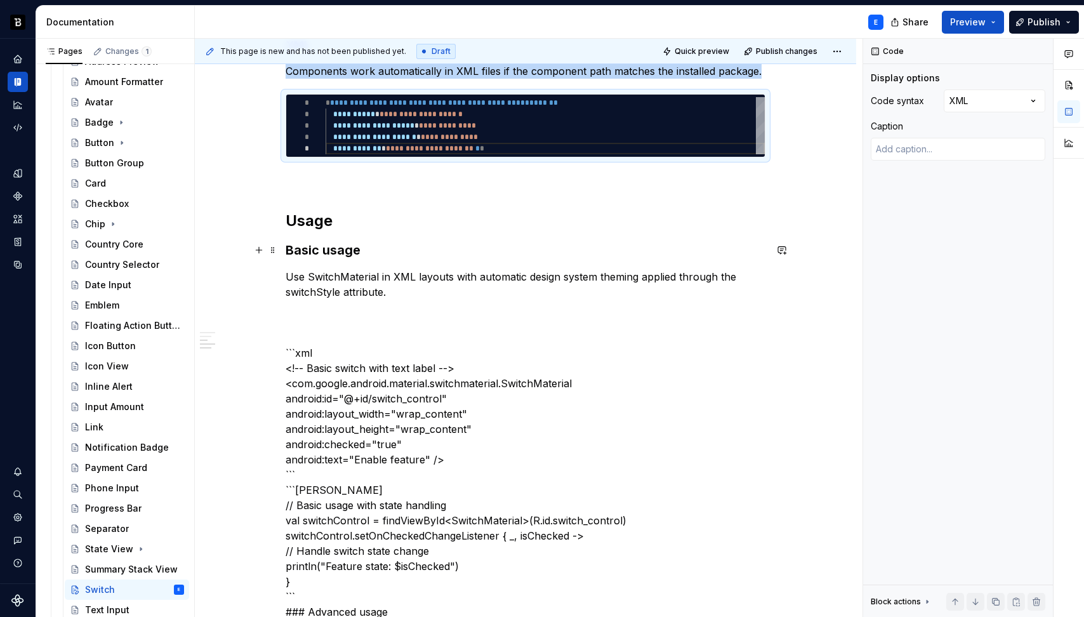
copy p "Components work automatically in XML files if the component path matches the in…"
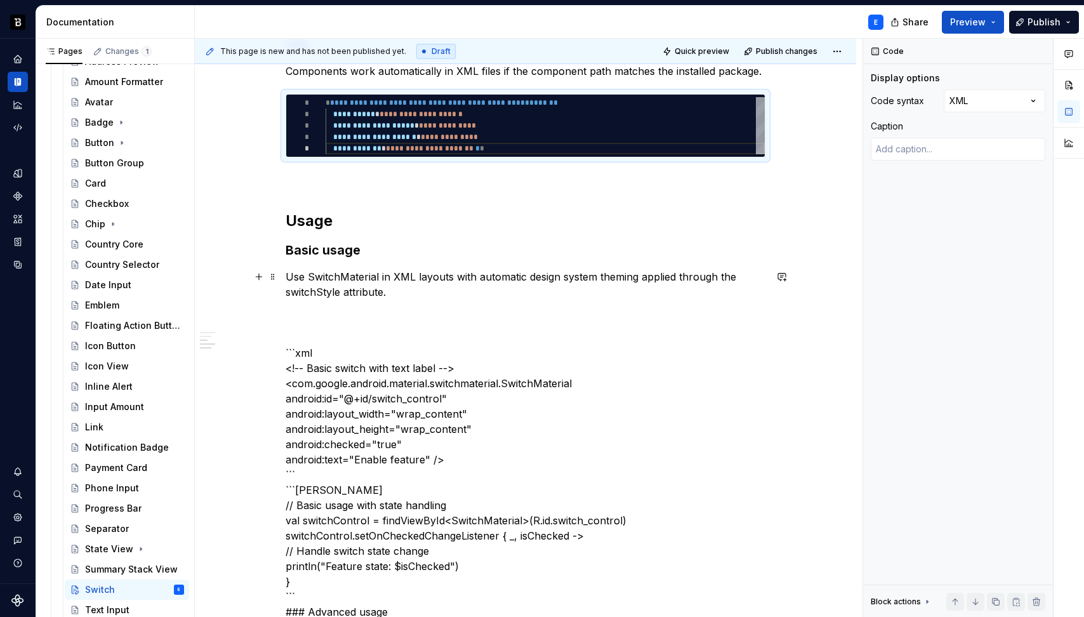
click at [418, 288] on p "Use SwitchMaterial in XML layouts with automatic design system theming applied …" at bounding box center [526, 284] width 480 height 30
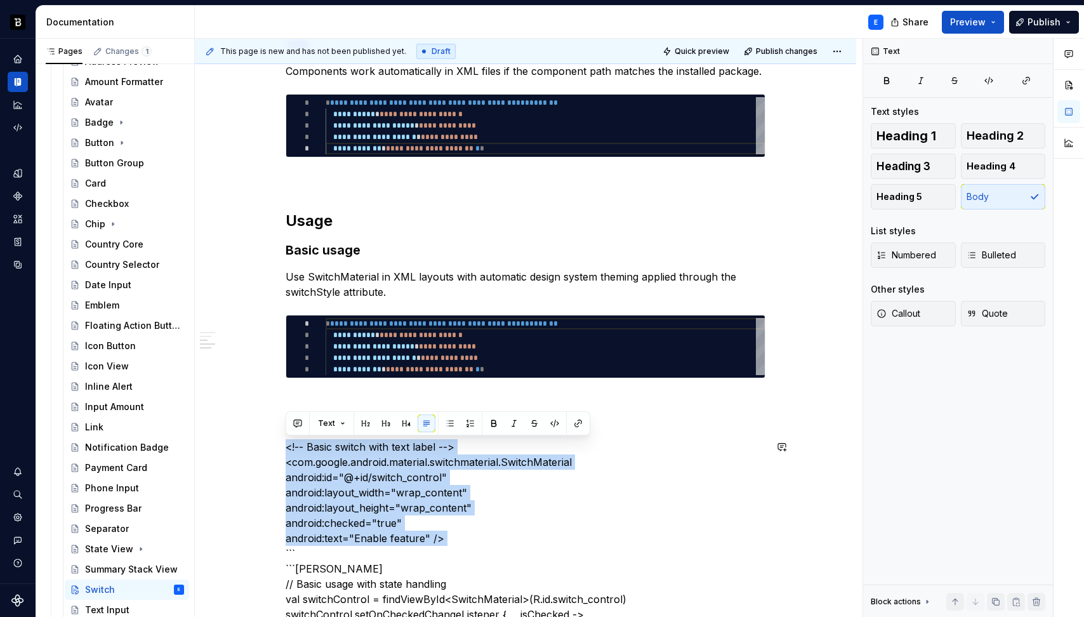
scroll to position [407, 0]
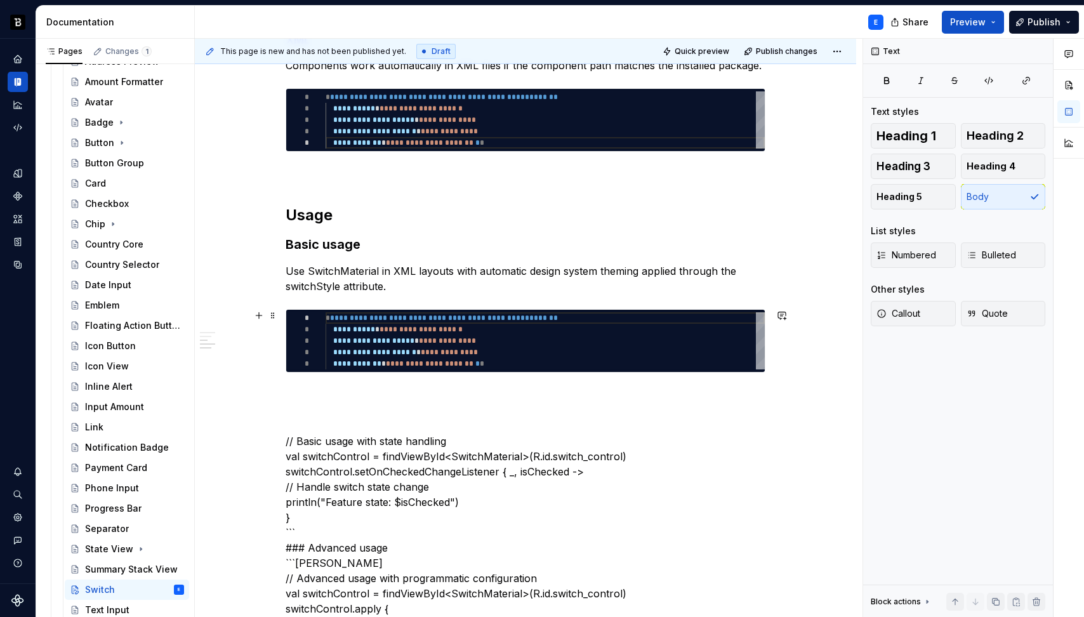
type textarea "**********"
click at [376, 345] on div "**********" at bounding box center [545, 340] width 439 height 57
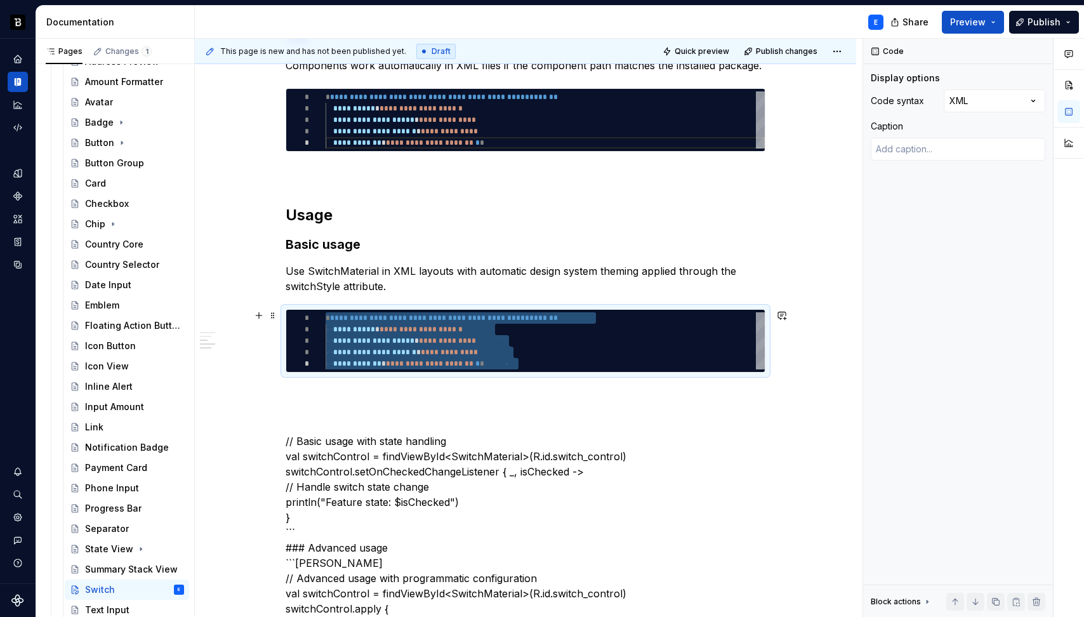
type textarea "*"
type textarea "**********"
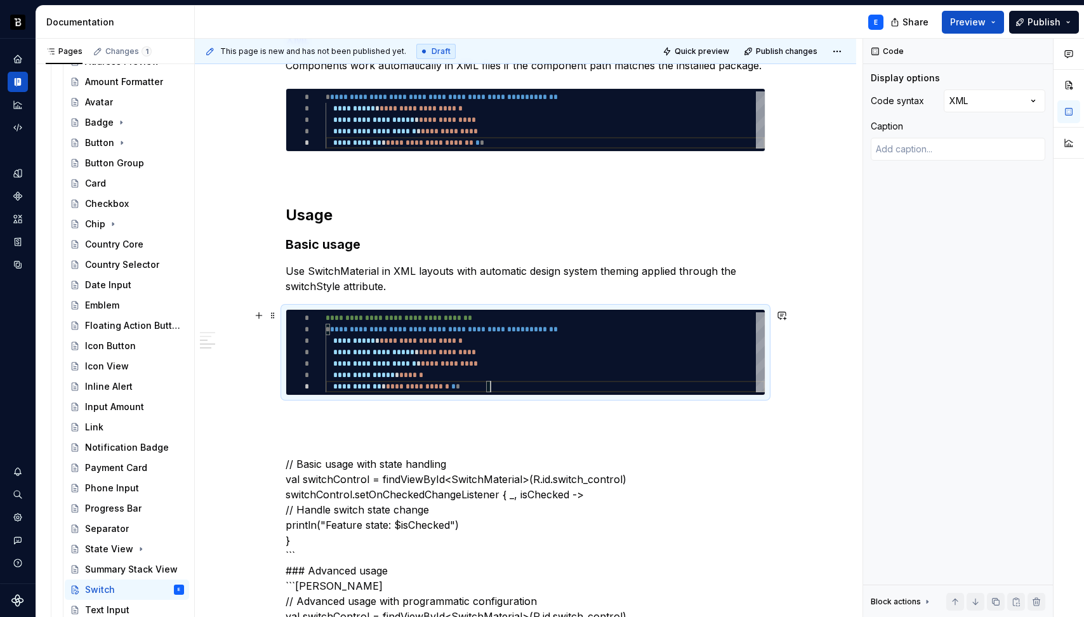
scroll to position [69, 165]
click at [270, 313] on span at bounding box center [273, 315] width 10 height 18
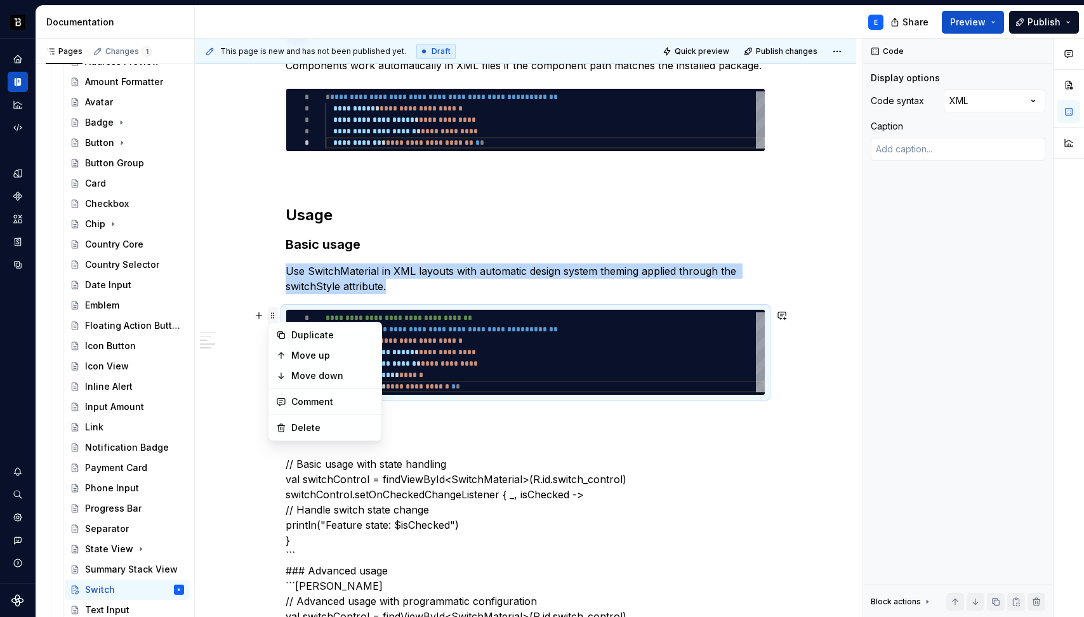
click at [270, 313] on span at bounding box center [273, 315] width 10 height 18
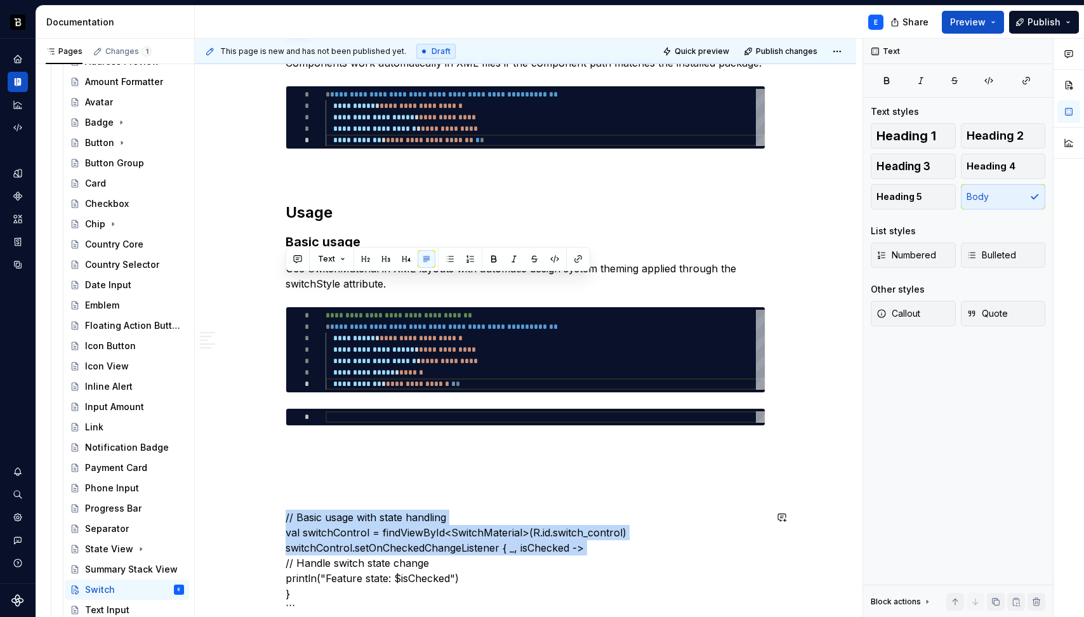
scroll to position [645, 0]
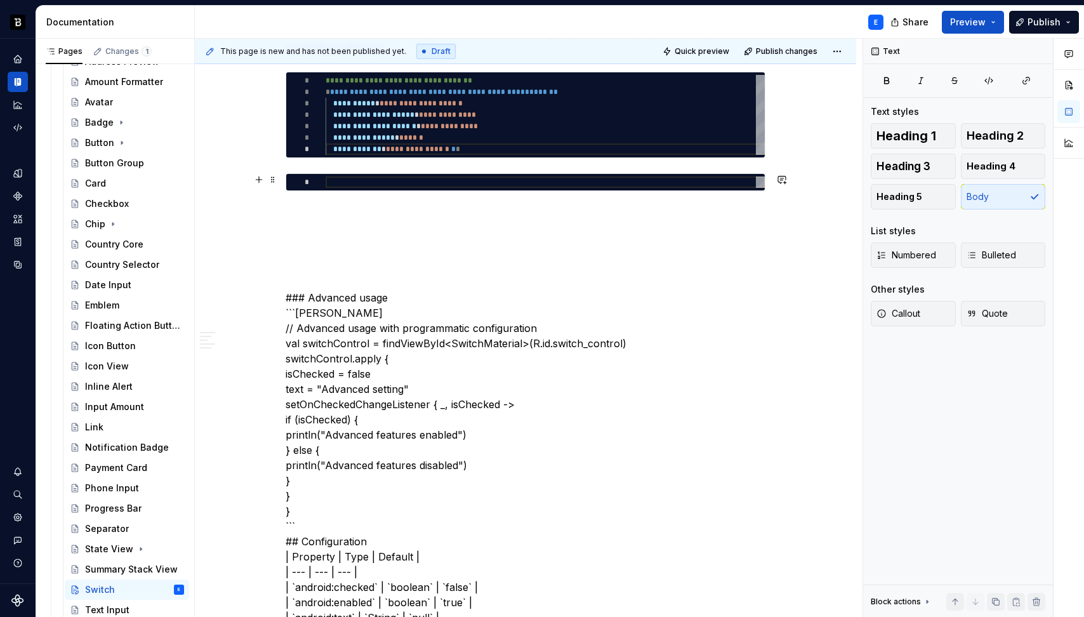
click at [397, 186] on div at bounding box center [545, 181] width 439 height 11
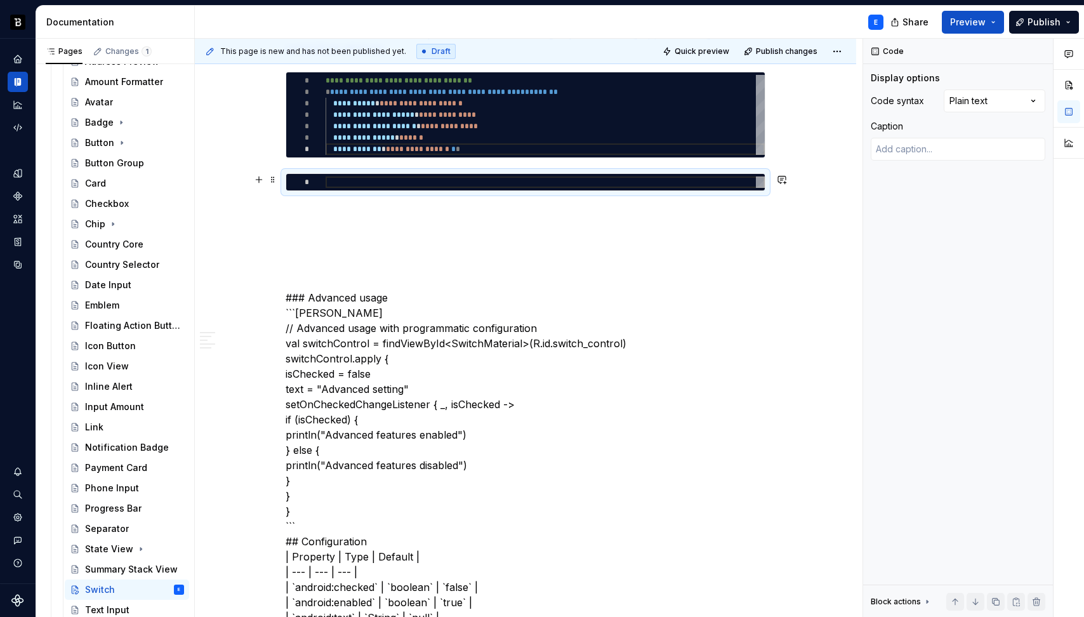
type textarea "*"
type textarea "**********"
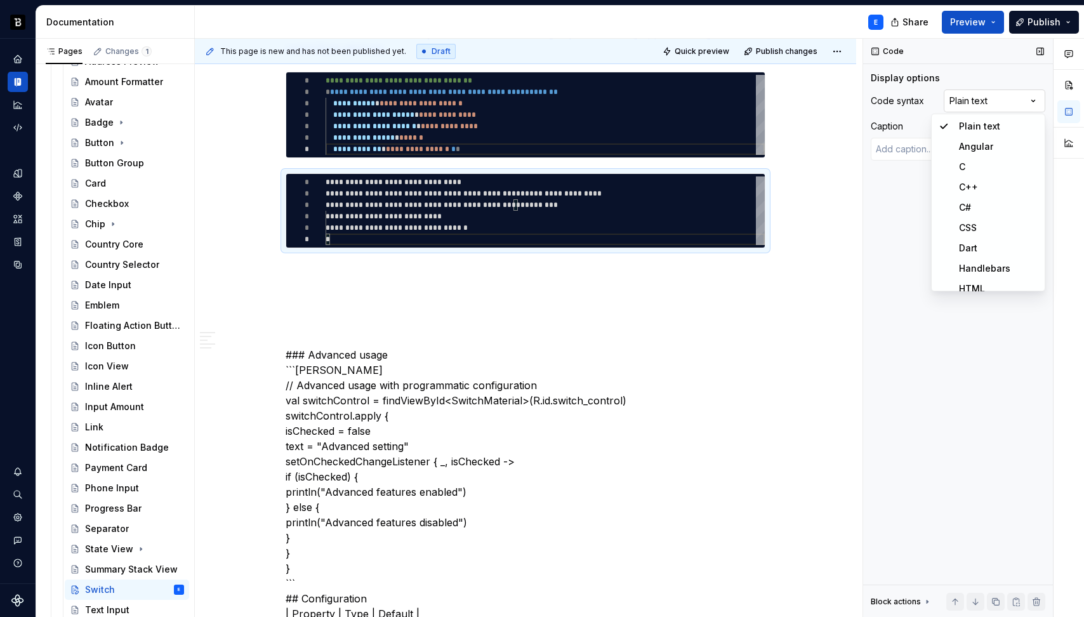
click at [973, 104] on div "Comments Open comments No comments yet Select ‘Comment’ from the block context …" at bounding box center [973, 328] width 221 height 579
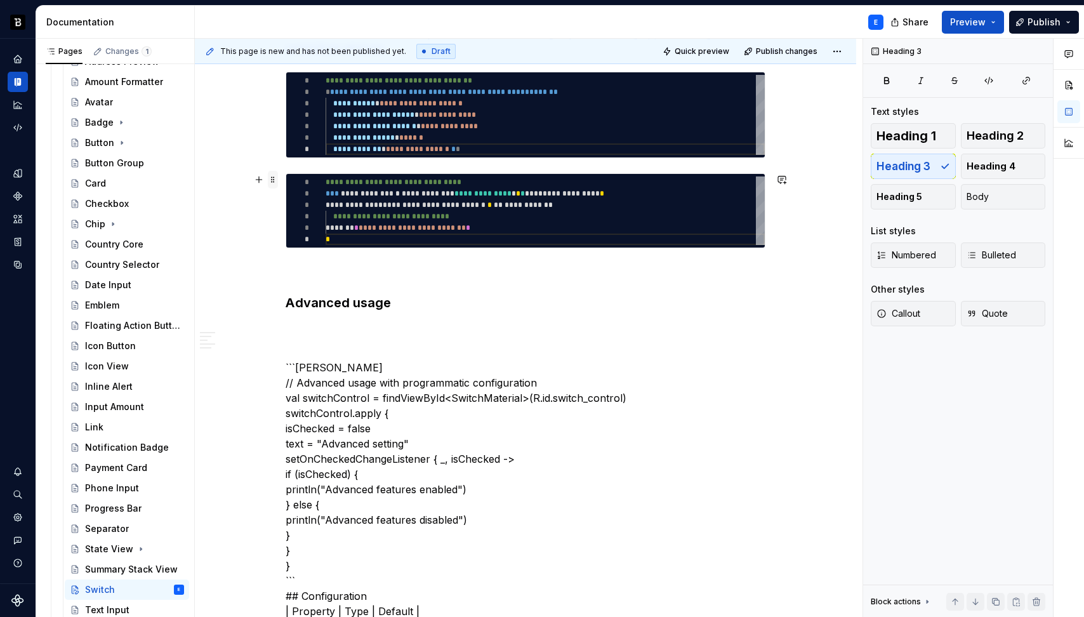
click at [272, 181] on span at bounding box center [273, 180] width 10 height 18
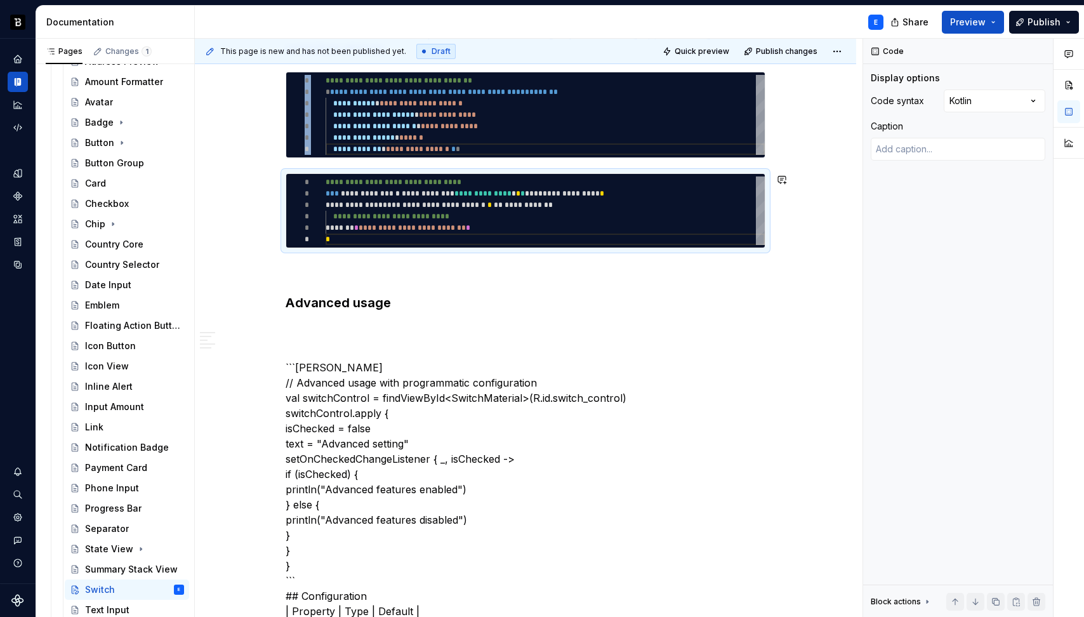
copy div "**********"
click at [412, 309] on h3 "Advanced usage" at bounding box center [526, 303] width 480 height 18
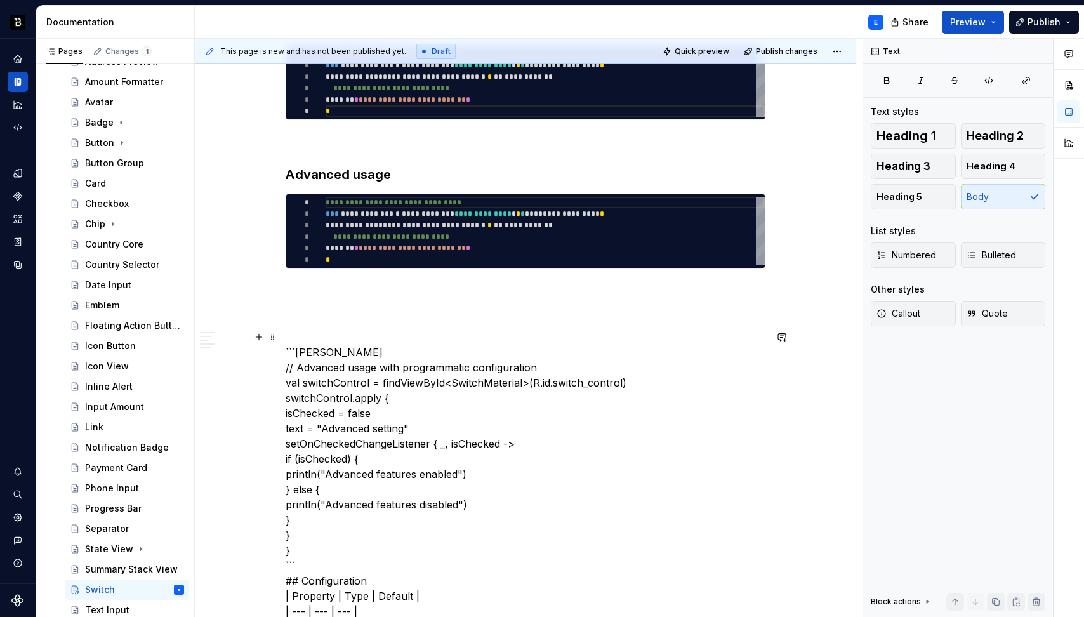
scroll to position [775, 0]
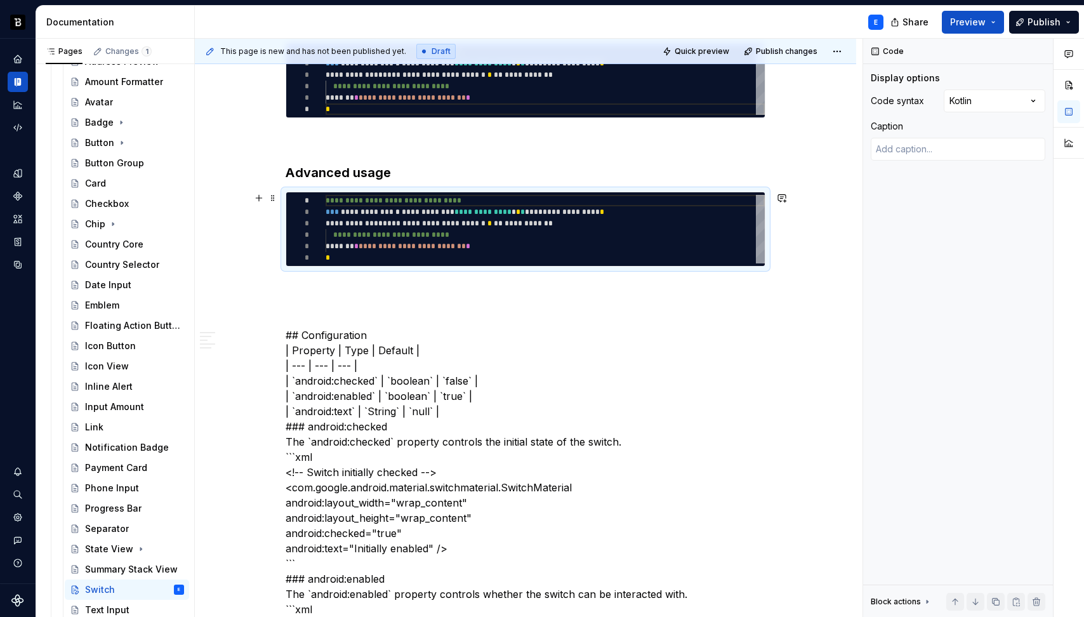
click at [438, 192] on div "**********" at bounding box center [526, 229] width 480 height 75
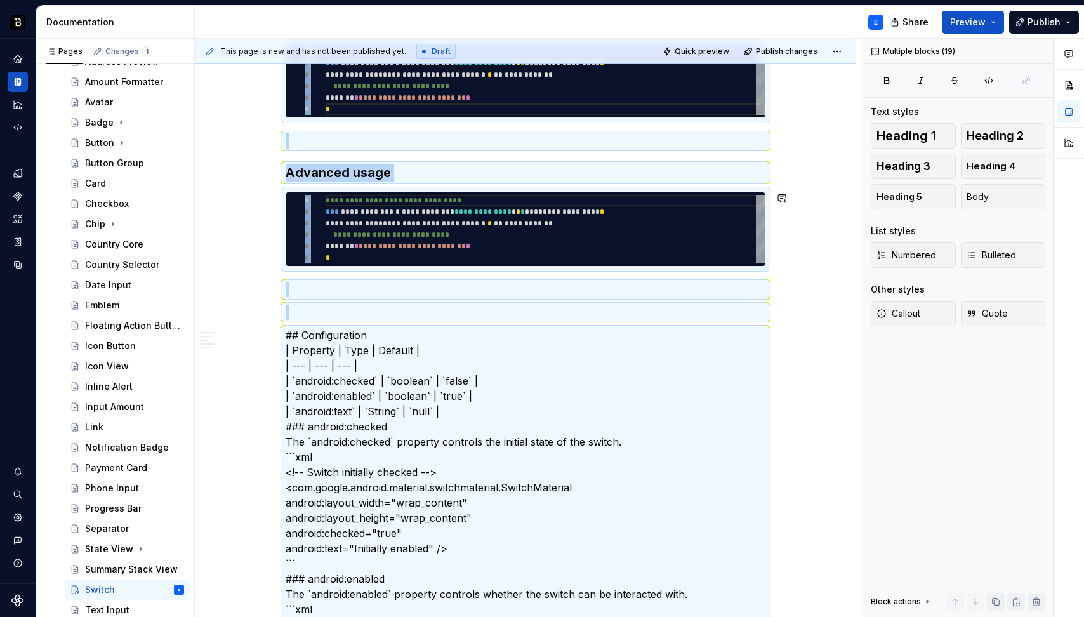
type textarea "*"
type textarea "**********"
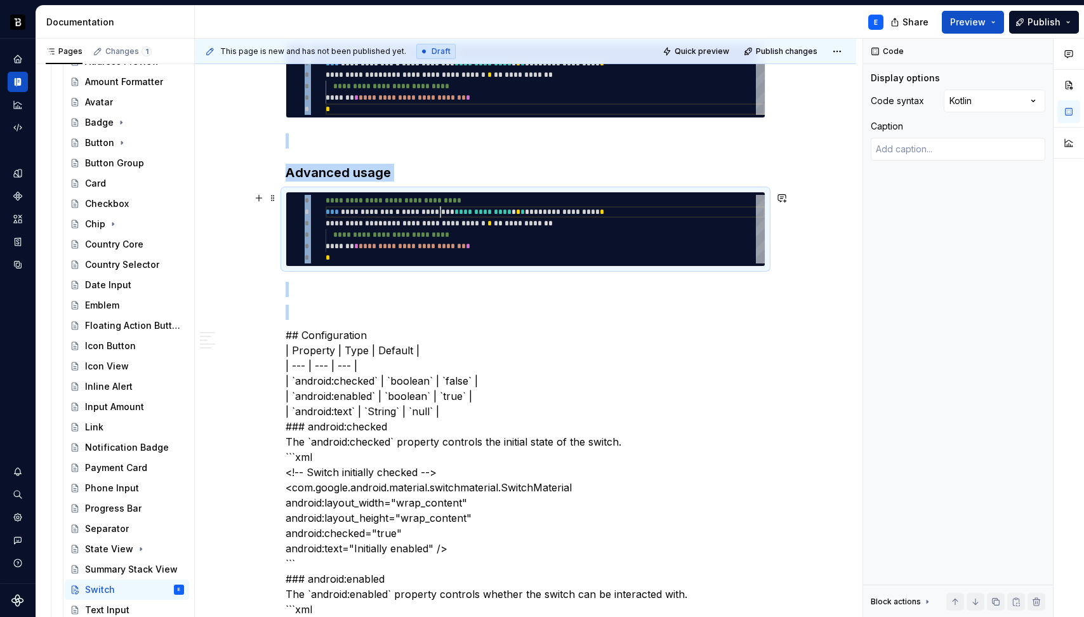
click at [438, 212] on div "**********" at bounding box center [545, 229] width 439 height 69
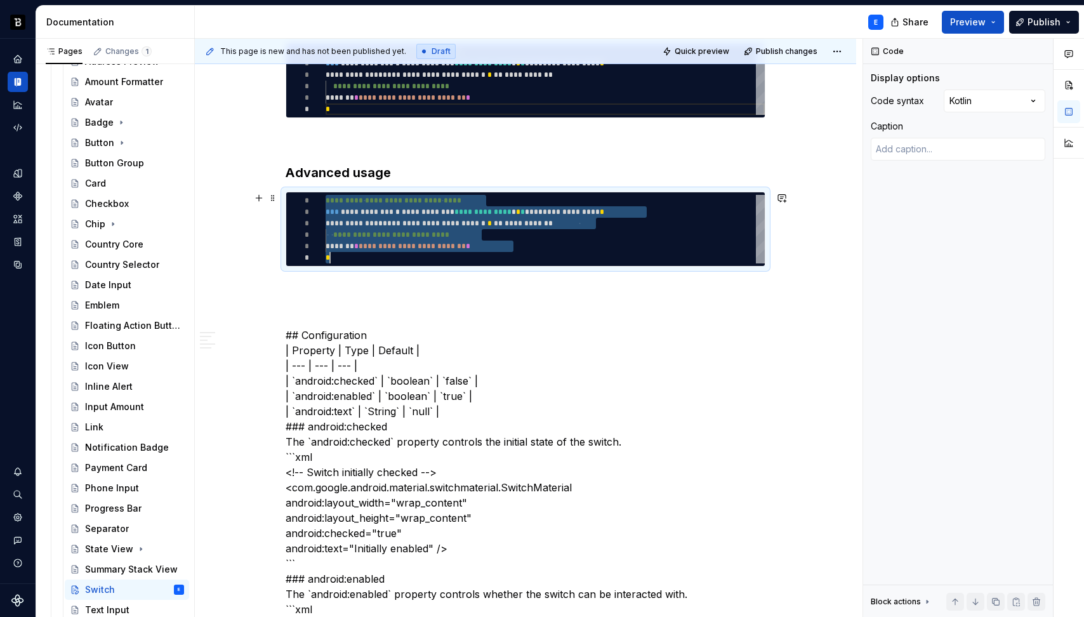
scroll to position [0, 4]
type textarea "*"
type textarea "* ***** *"
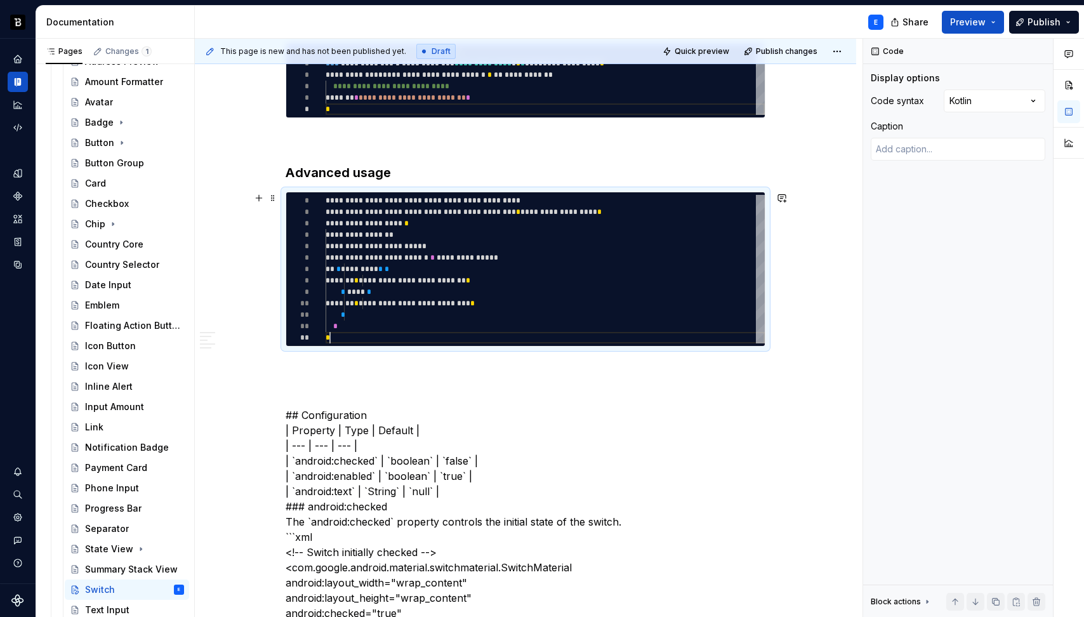
scroll to position [23, 4]
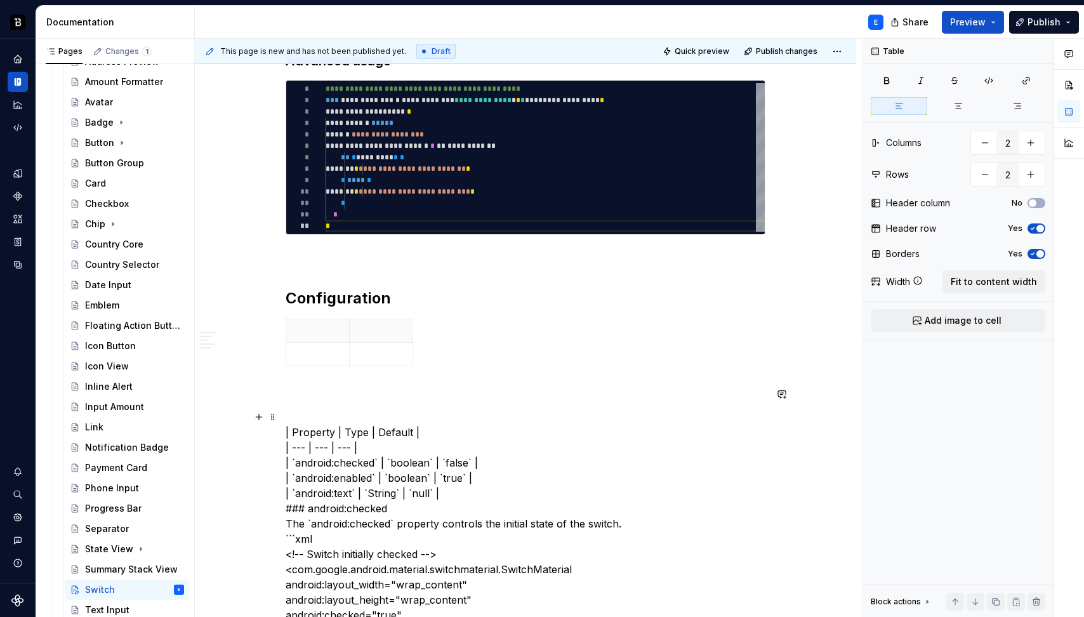
scroll to position [890, 0]
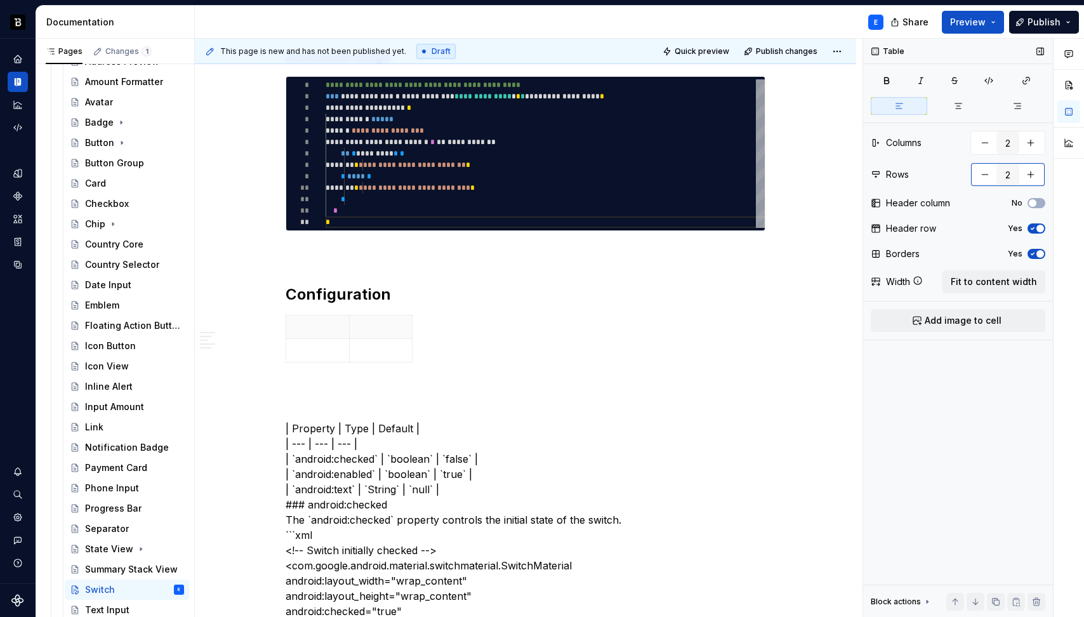
click at [1033, 176] on button "button" at bounding box center [1030, 174] width 23 height 23
type input "4"
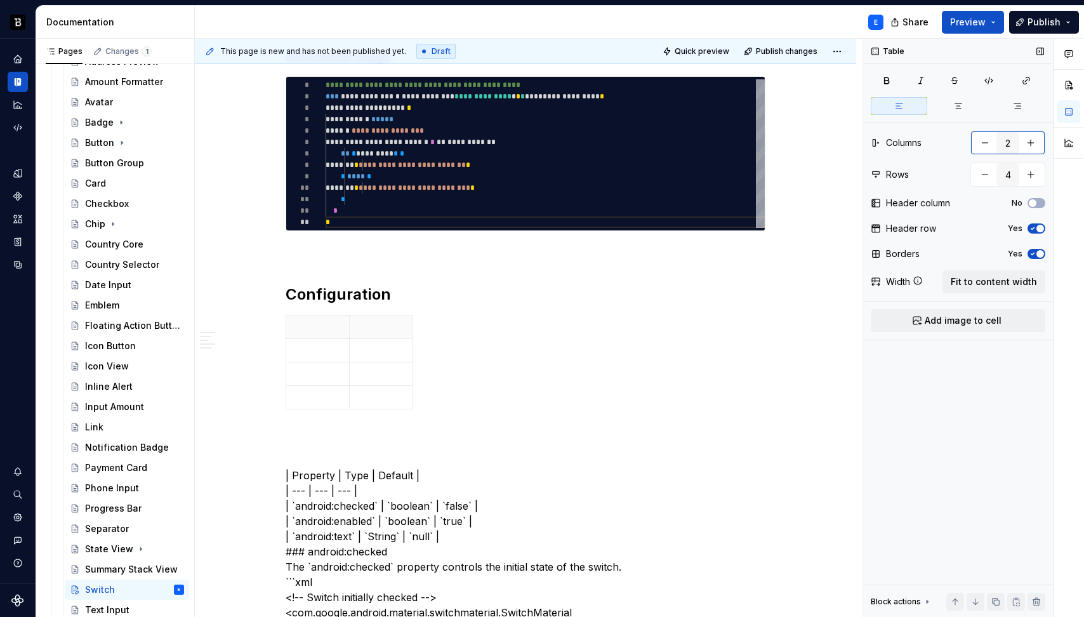
click at [1034, 139] on button "button" at bounding box center [1030, 142] width 23 height 23
type input "3"
click at [993, 291] on button "Fit to content width" at bounding box center [993, 281] width 103 height 23
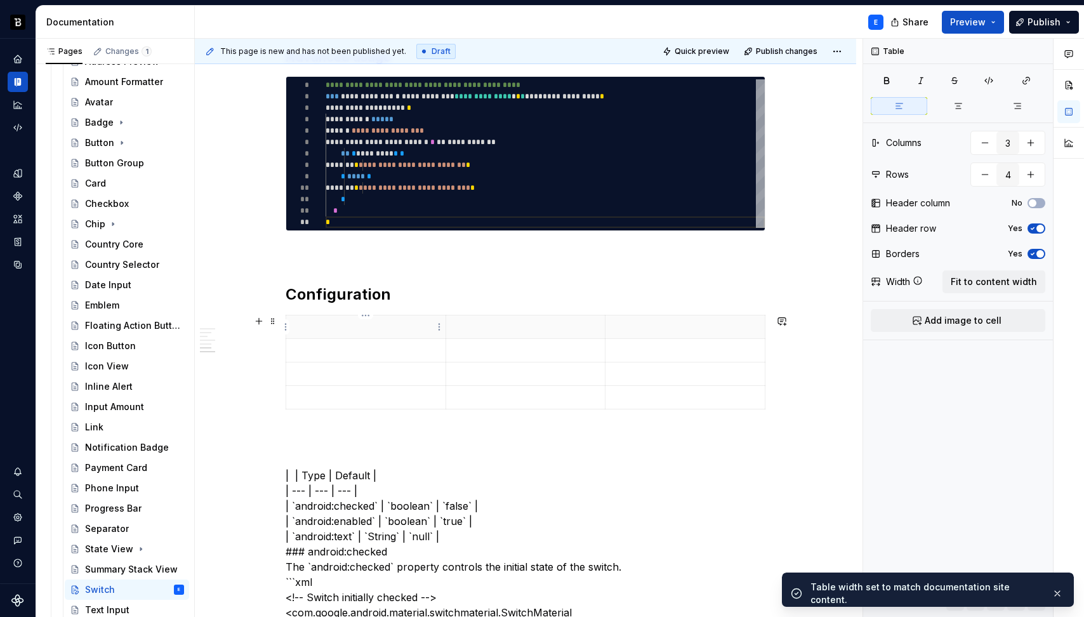
click at [346, 333] on th at bounding box center [366, 326] width 160 height 23
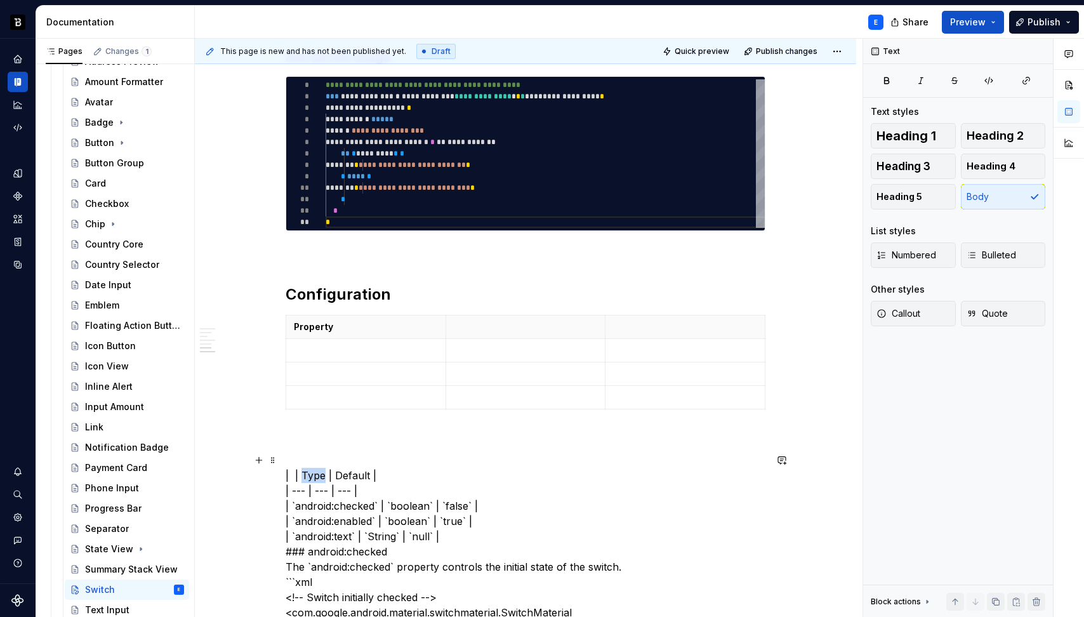
click at [475, 328] on p at bounding box center [526, 326] width 144 height 13
click at [636, 346] on p at bounding box center [685, 350] width 144 height 13
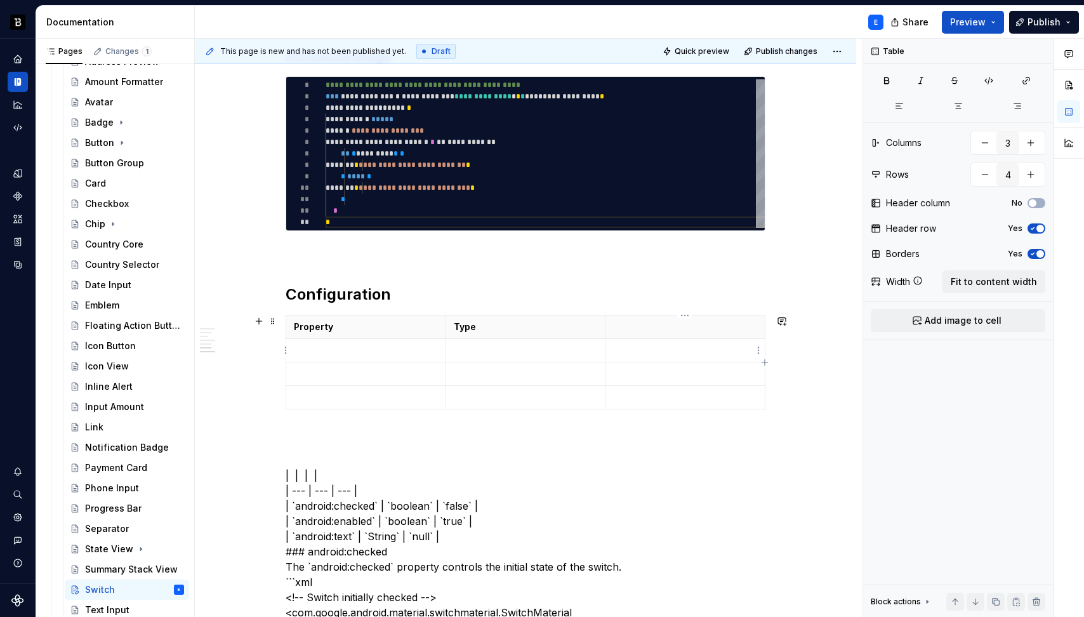
click at [634, 329] on p at bounding box center [685, 326] width 144 height 13
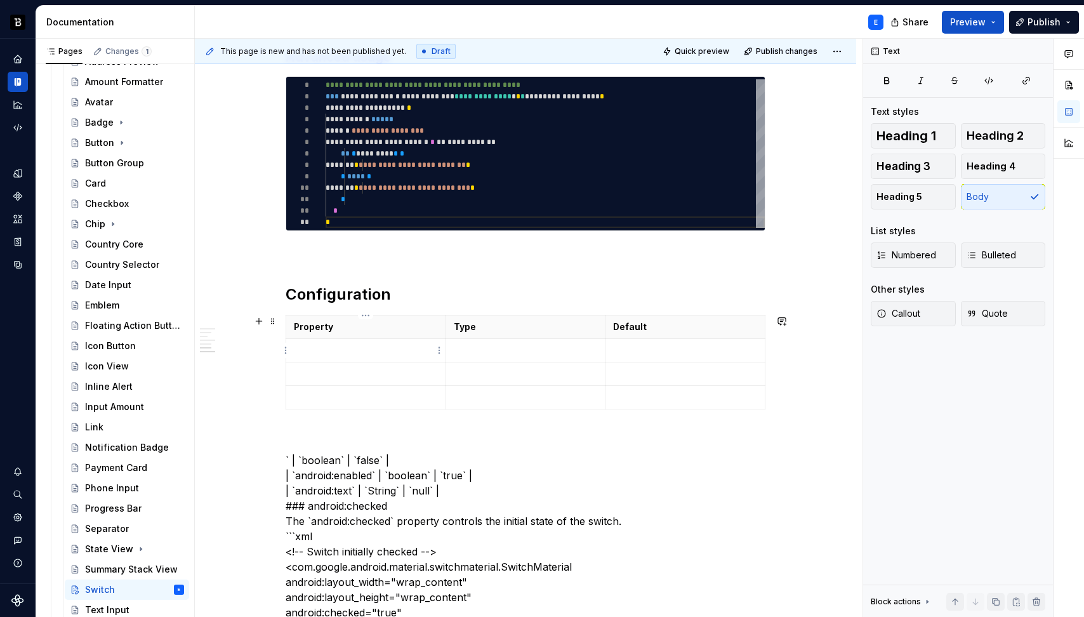
click at [364, 346] on p at bounding box center [366, 350] width 144 height 13
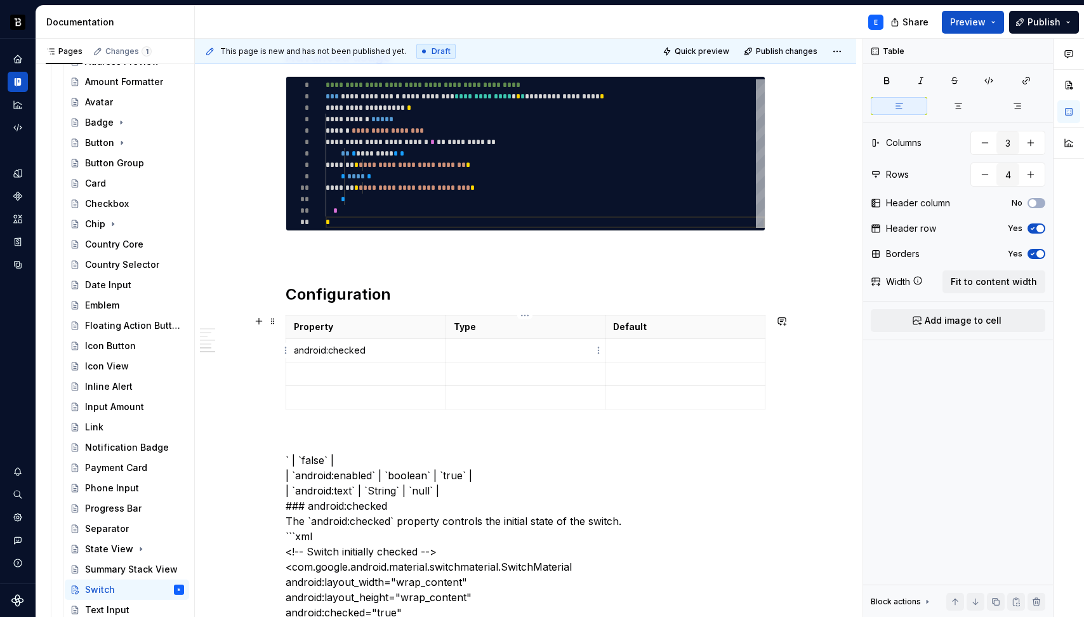
click at [476, 358] on td at bounding box center [525, 350] width 160 height 23
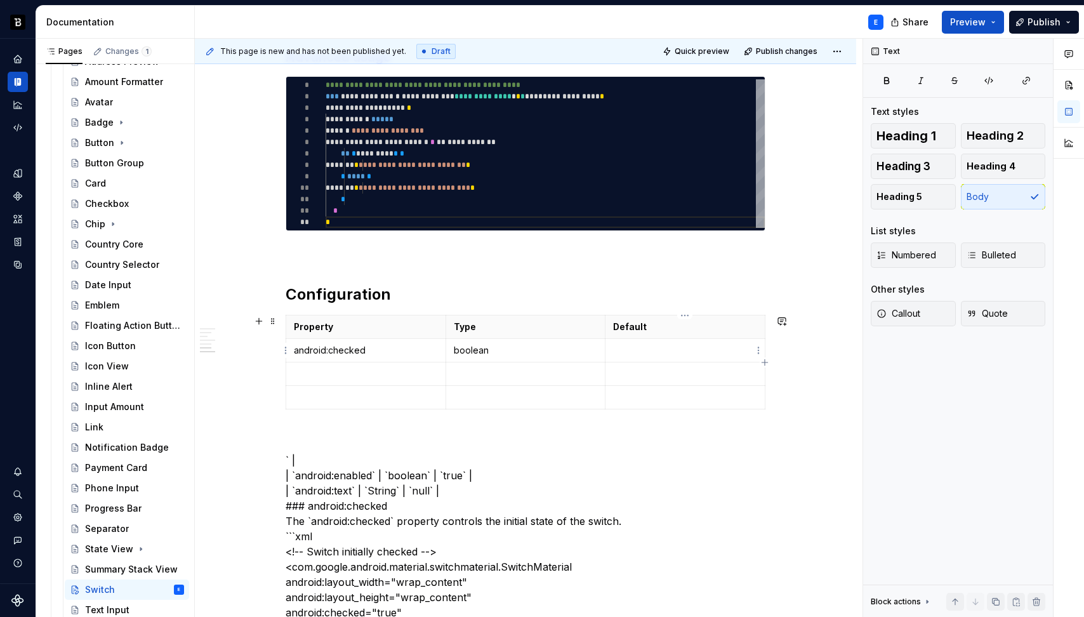
click at [663, 341] on td at bounding box center [685, 350] width 160 height 23
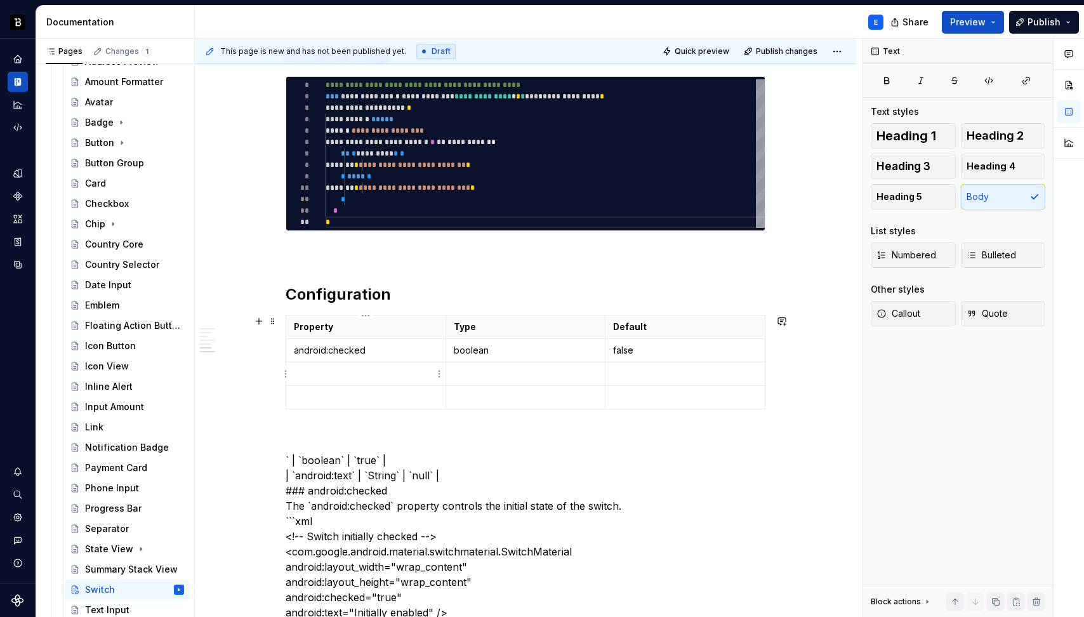
click at [331, 371] on p at bounding box center [366, 373] width 144 height 13
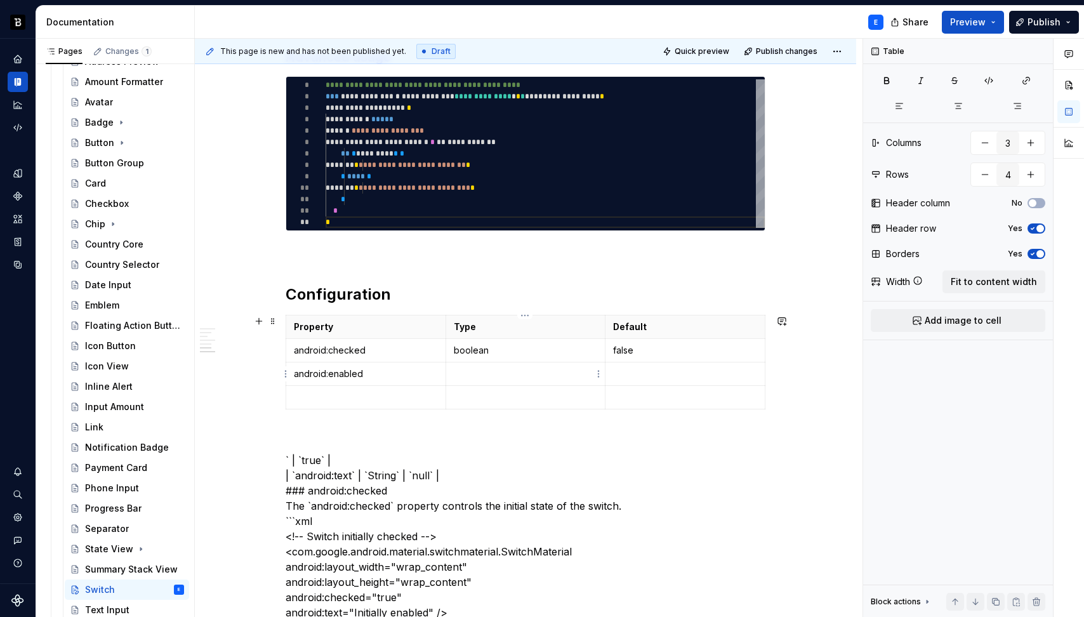
click at [476, 372] on p at bounding box center [526, 373] width 144 height 13
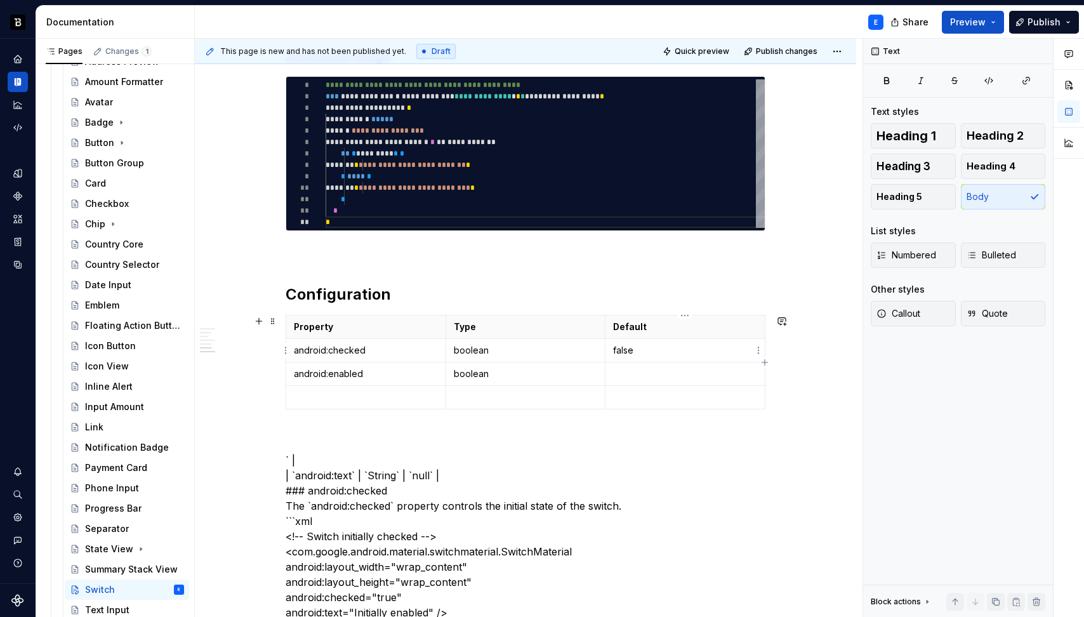
click at [635, 371] on p at bounding box center [685, 373] width 144 height 13
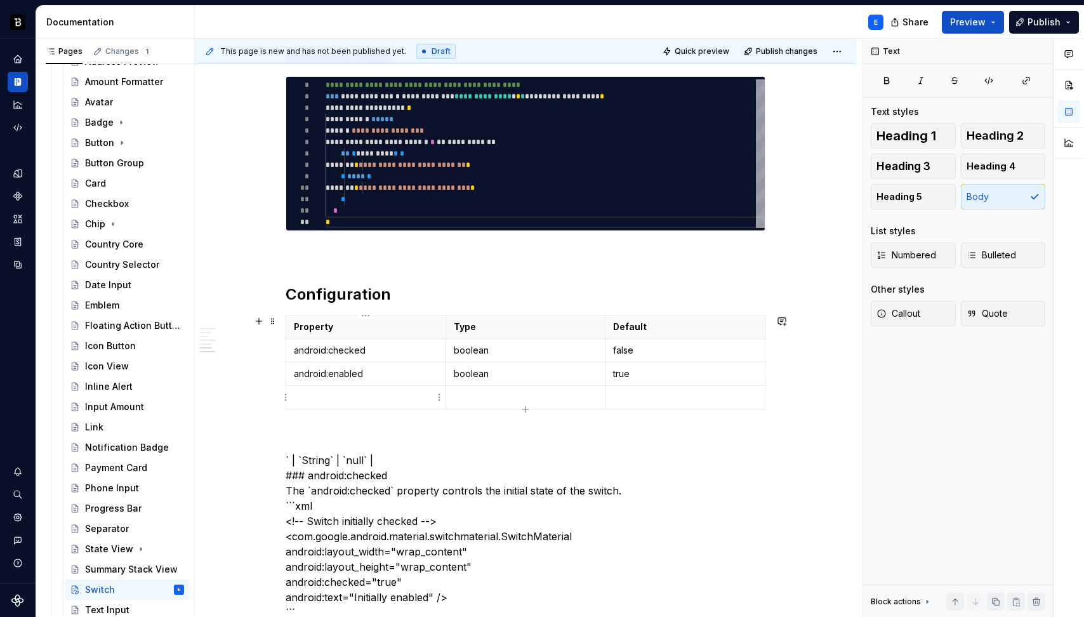
click at [326, 393] on p at bounding box center [366, 397] width 144 height 13
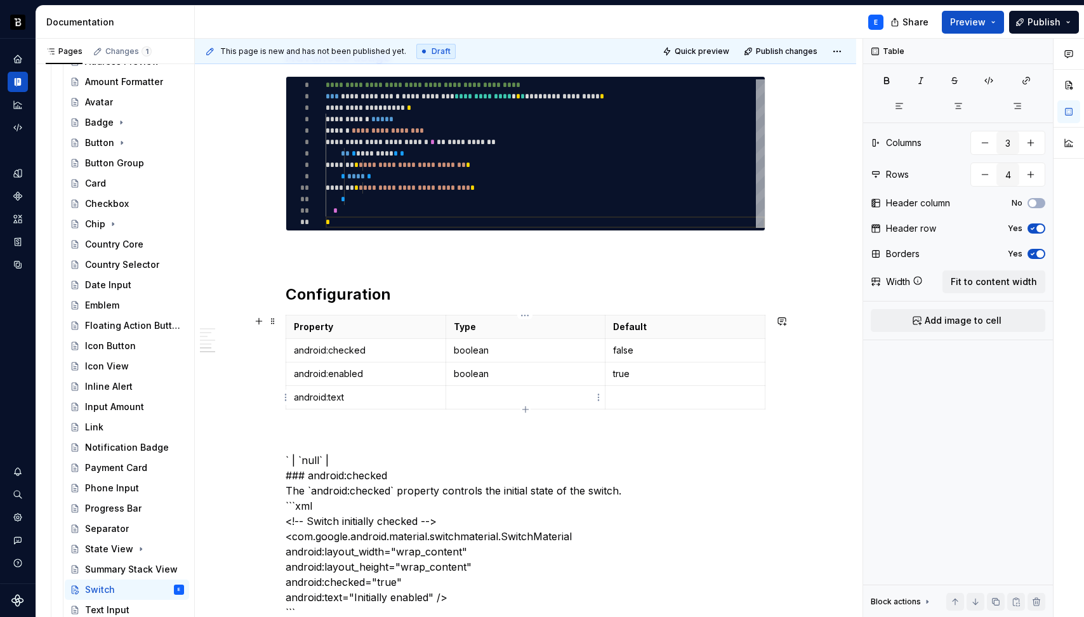
click at [506, 398] on p at bounding box center [526, 397] width 144 height 13
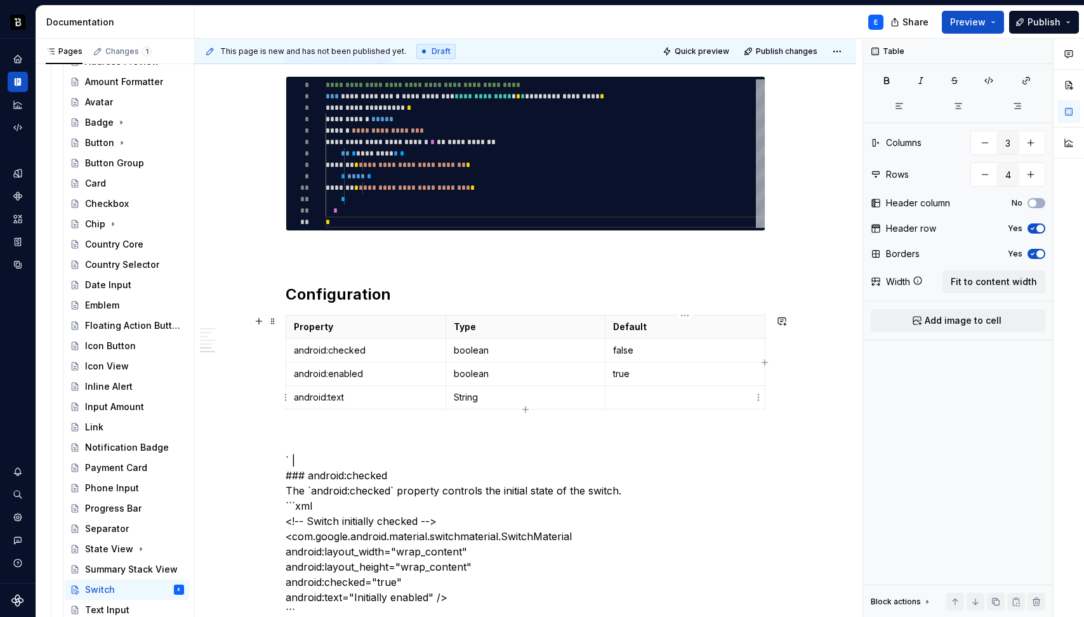
click at [642, 402] on p at bounding box center [685, 397] width 144 height 13
click at [383, 355] on p "android:checked" at bounding box center [366, 350] width 144 height 13
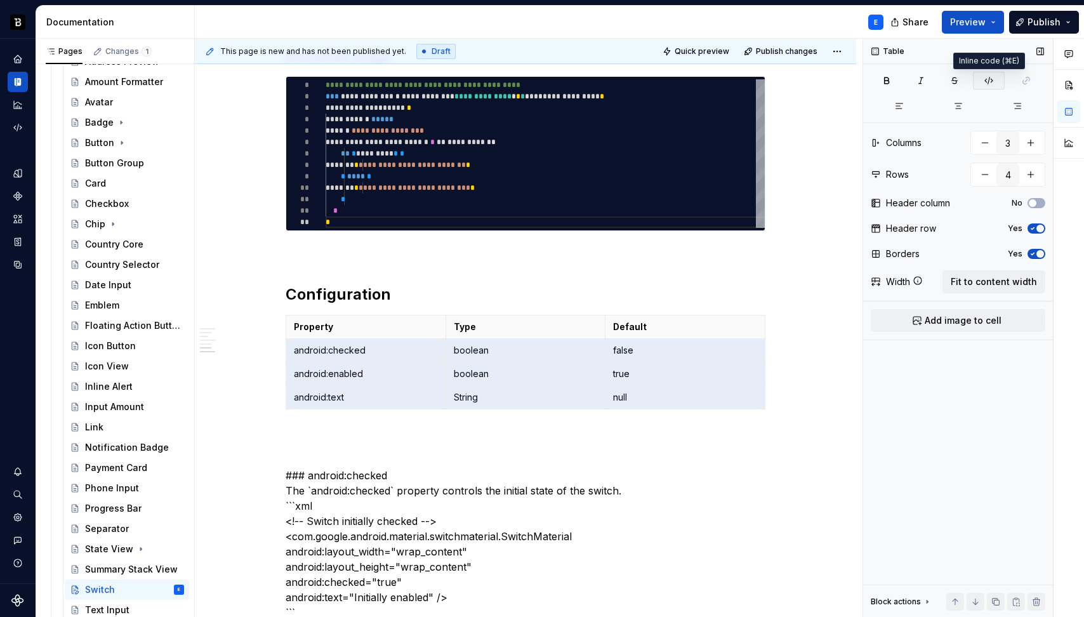
click at [989, 83] on icon "button" at bounding box center [989, 81] width 10 height 10
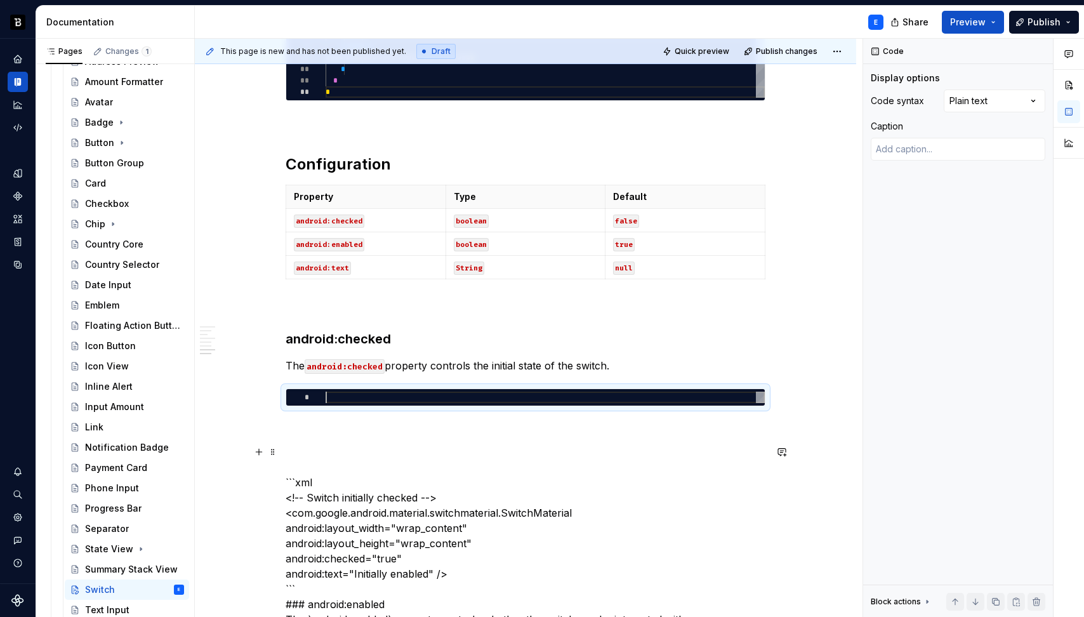
scroll to position [1039, 0]
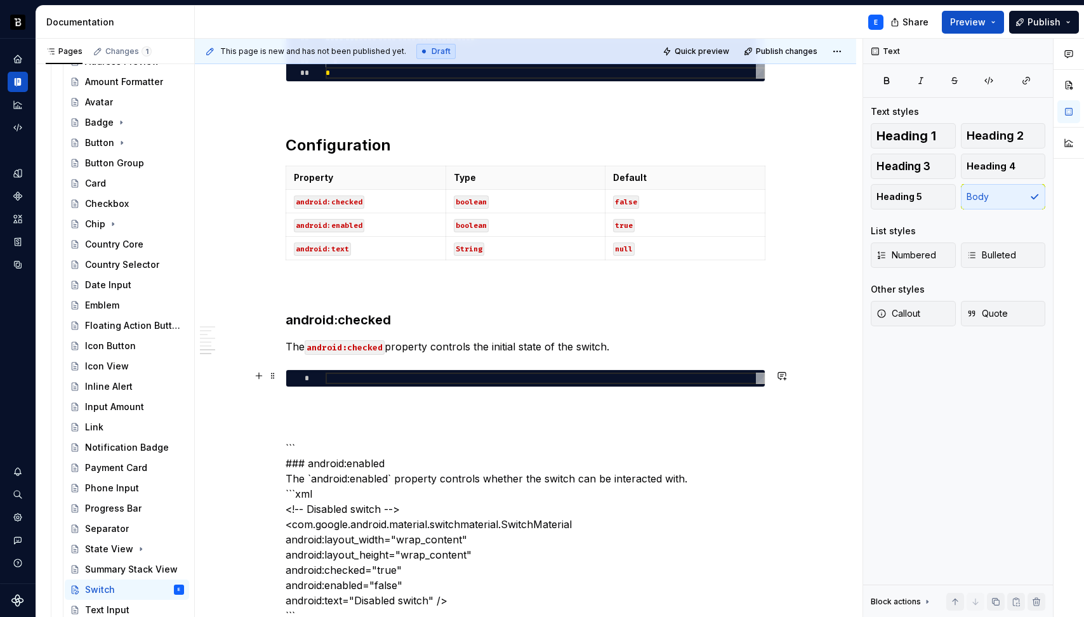
click at [358, 374] on div at bounding box center [545, 377] width 439 height 11
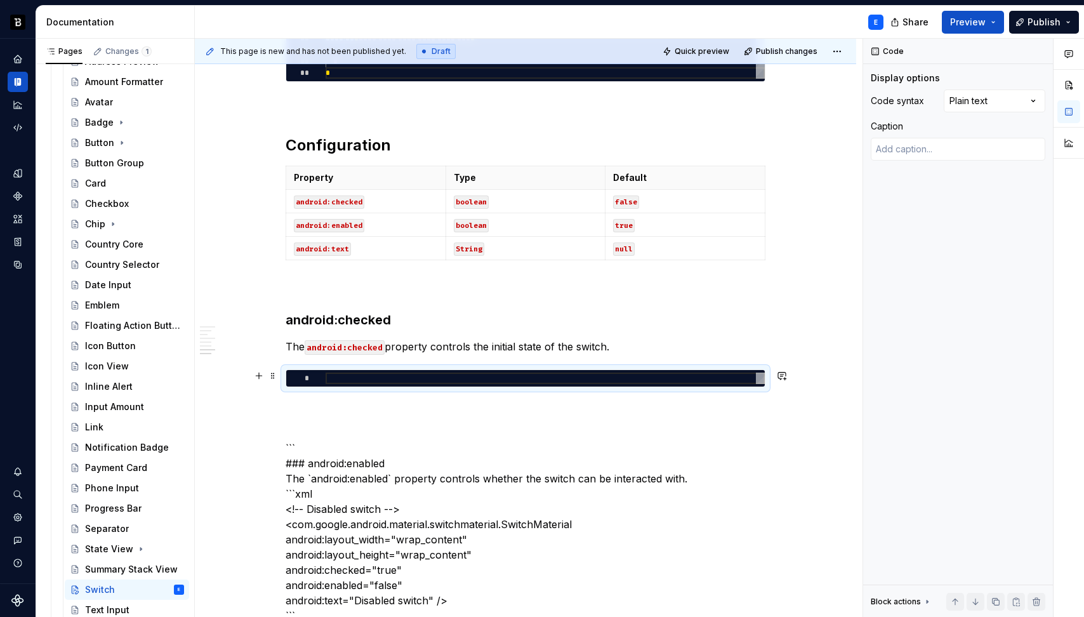
type textarea "*"
type textarea "**********"
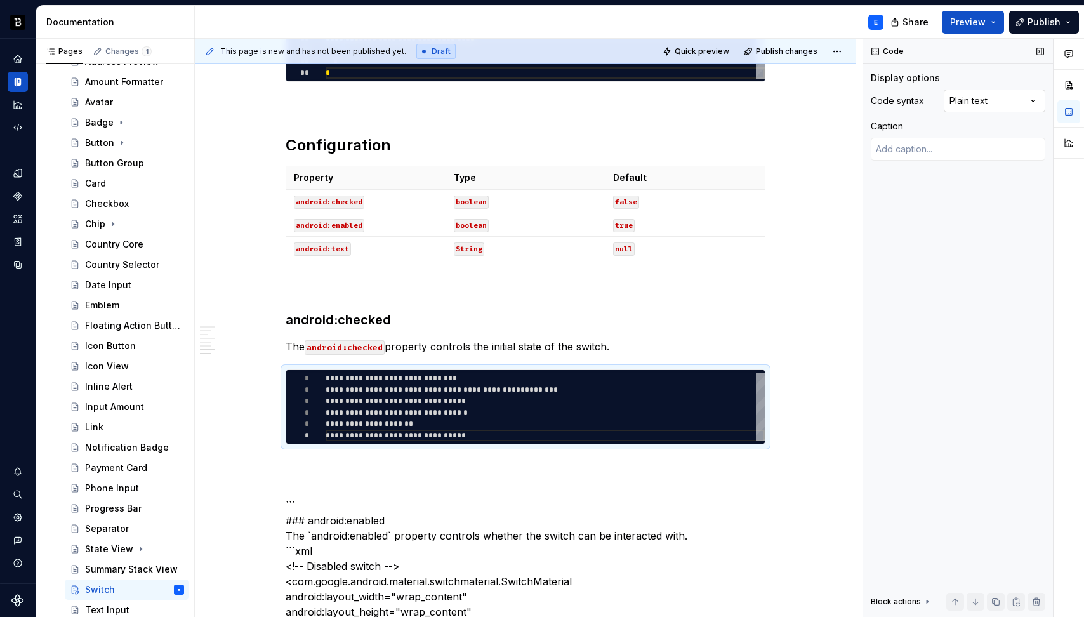
click at [953, 97] on div "Comments Open comments No comments yet Select ‘Comment’ from the block context …" at bounding box center [973, 328] width 221 height 579
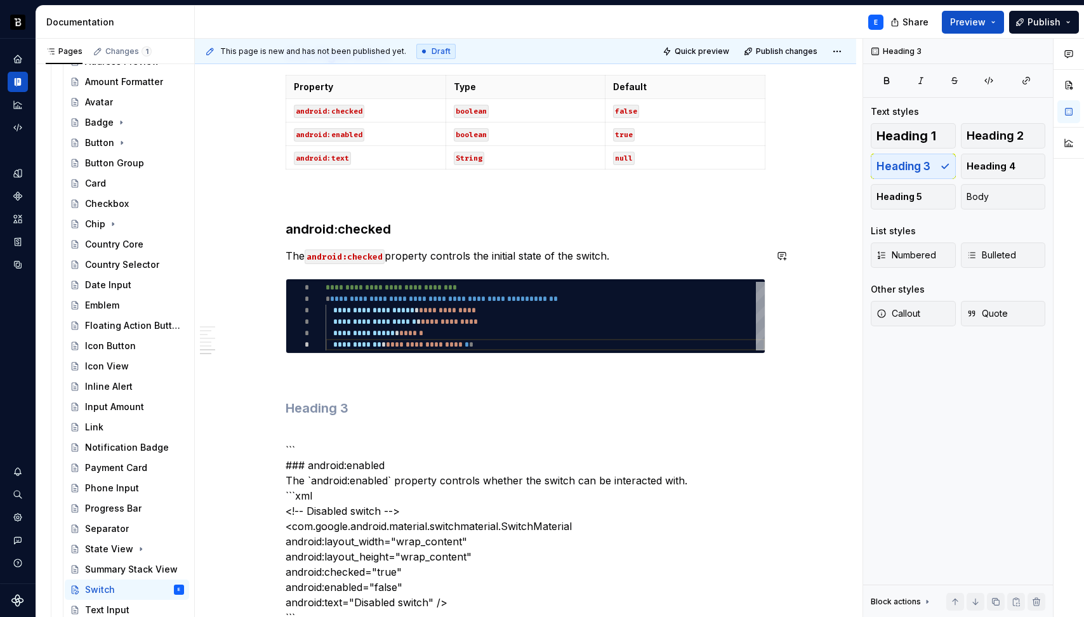
scroll to position [1132, 0]
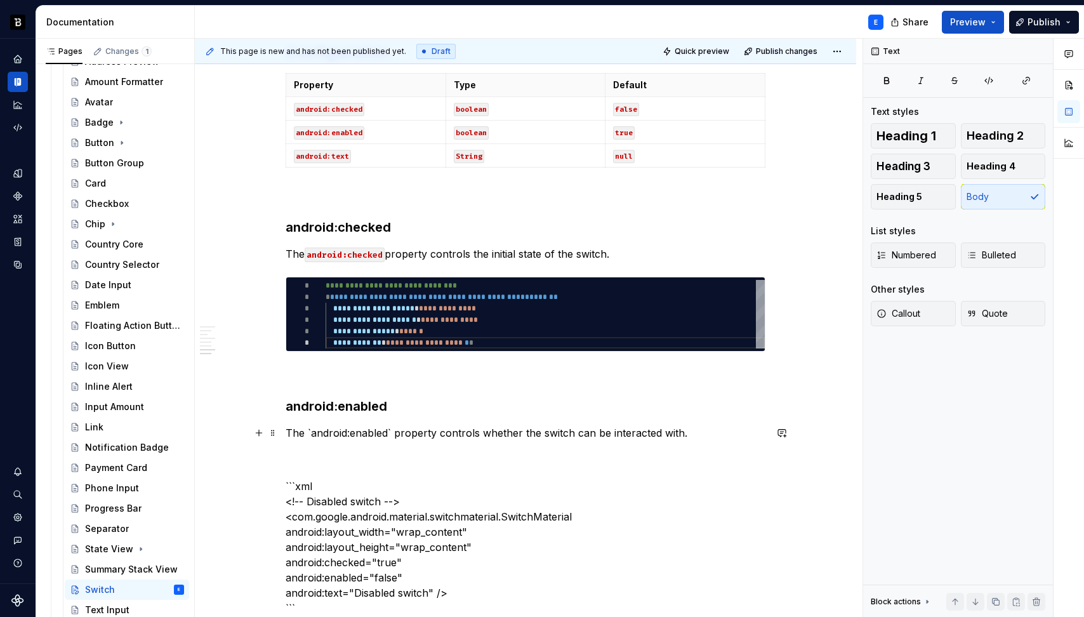
click at [369, 433] on p "The `android:enabled` property controls whether the switch can be interacted wi…" at bounding box center [526, 432] width 480 height 15
click at [273, 284] on span at bounding box center [273, 283] width 10 height 18
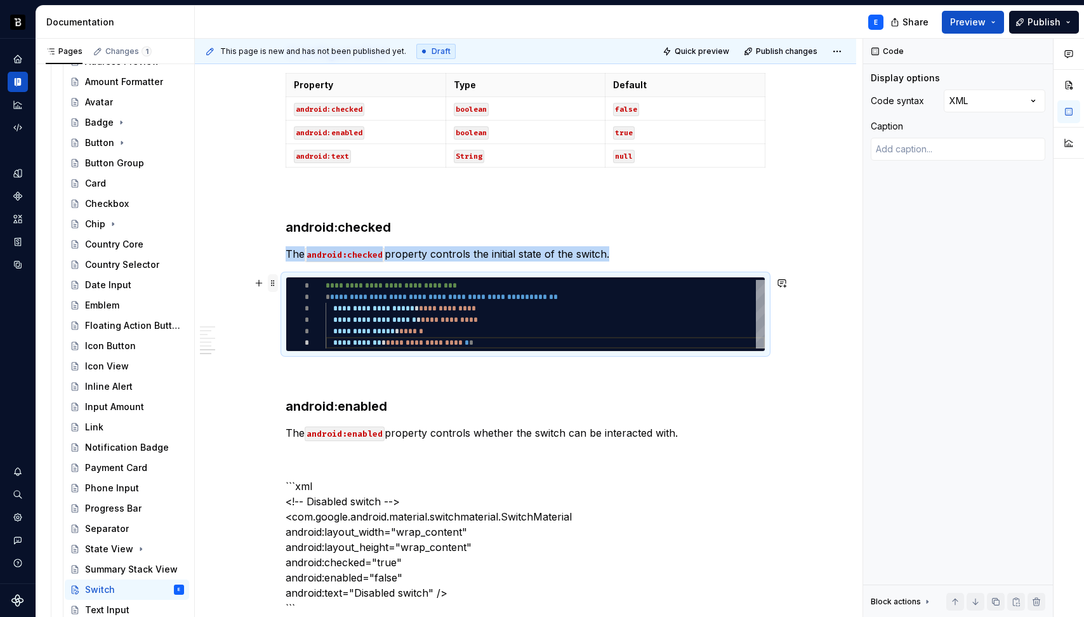
click at [273, 284] on span at bounding box center [273, 283] width 10 height 18
copy p "The android:checked property controls the initial state of the switch."
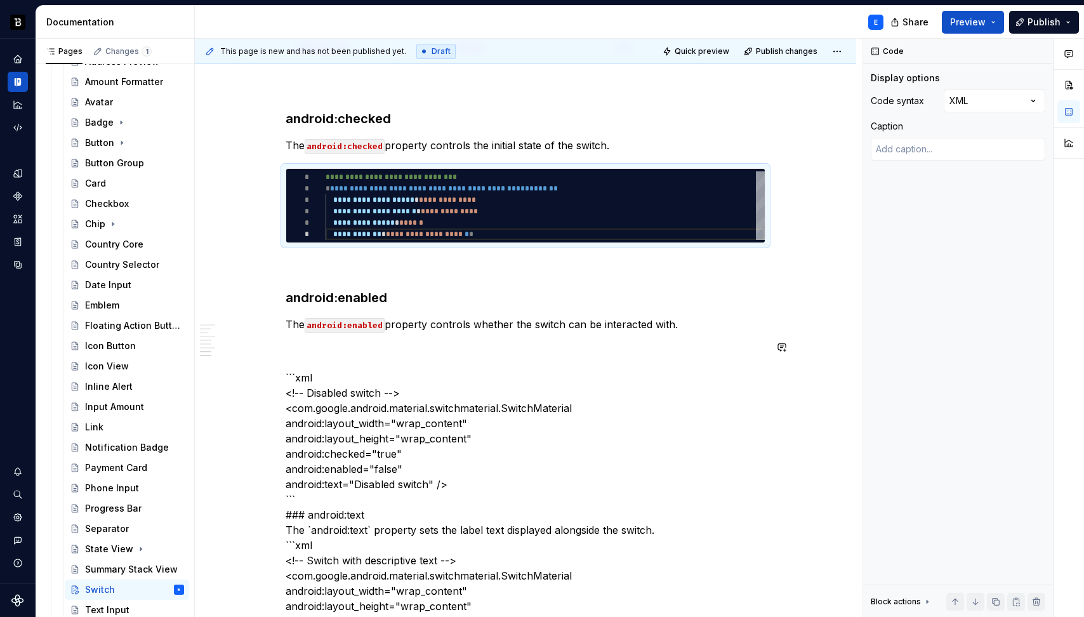
click at [690, 323] on p "The android:enabled property controls whether the switch can be interacted with." at bounding box center [526, 324] width 480 height 15
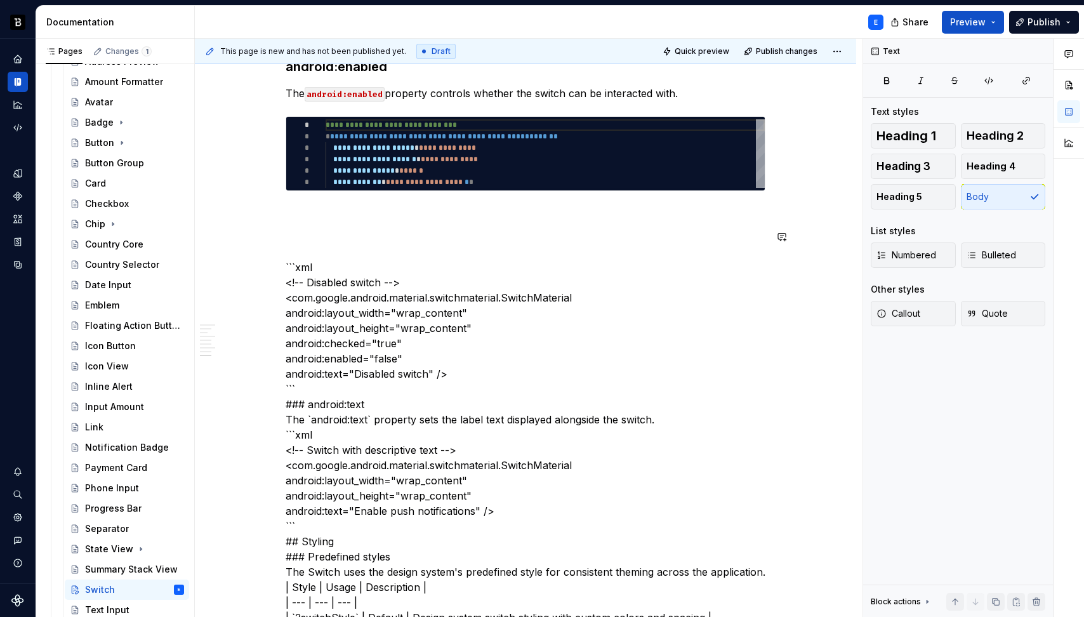
scroll to position [1475, 0]
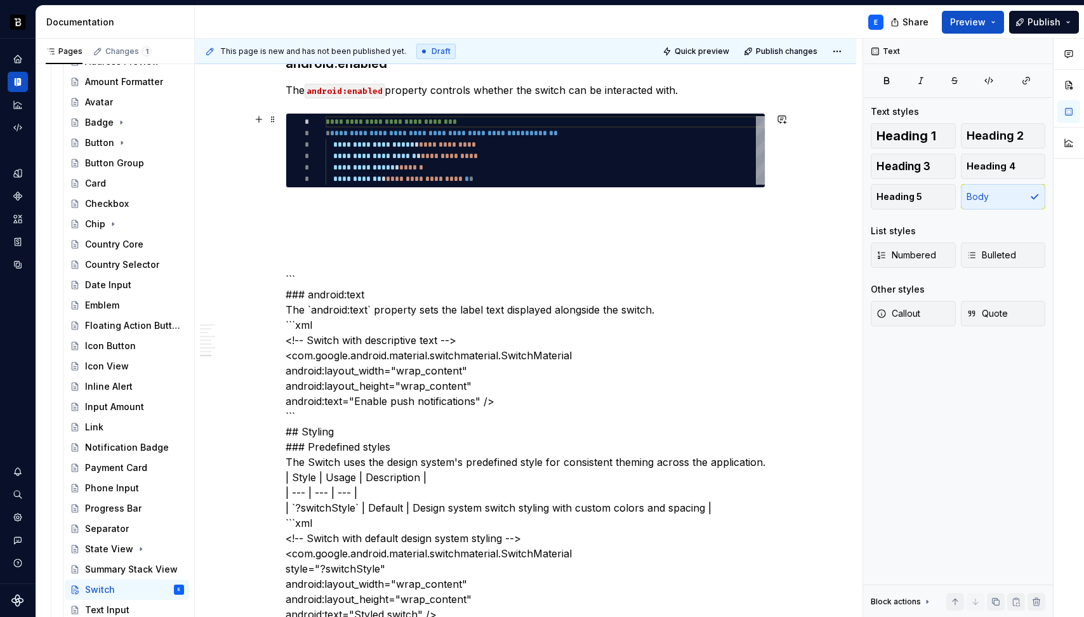
type textarea "*"
type textarea "**********"
click at [459, 160] on div "**********" at bounding box center [545, 150] width 439 height 69
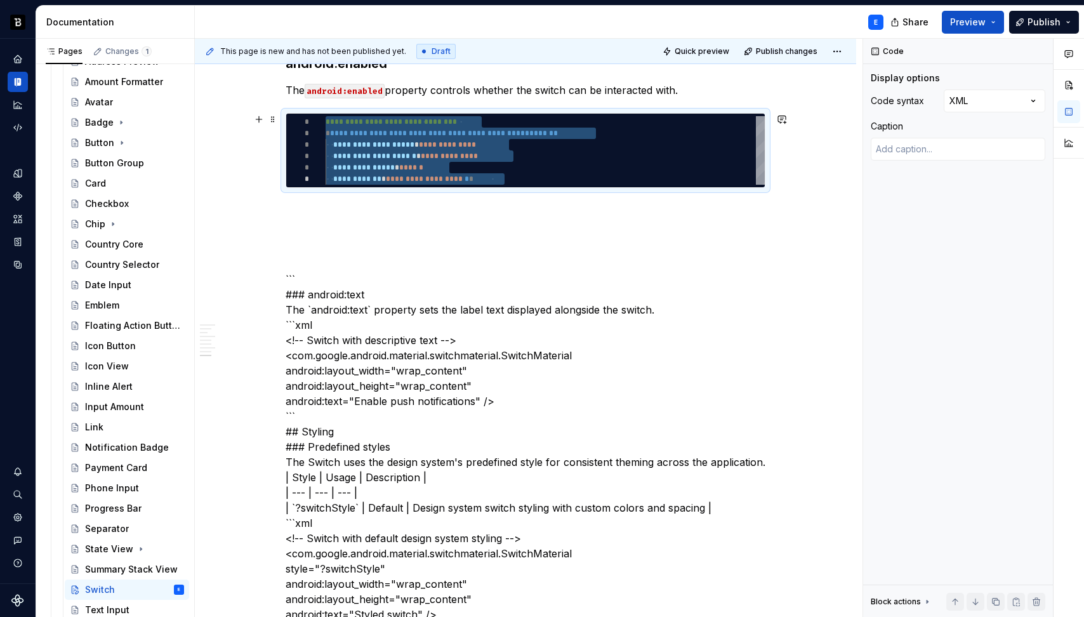
type textarea "*"
type textarea "**********"
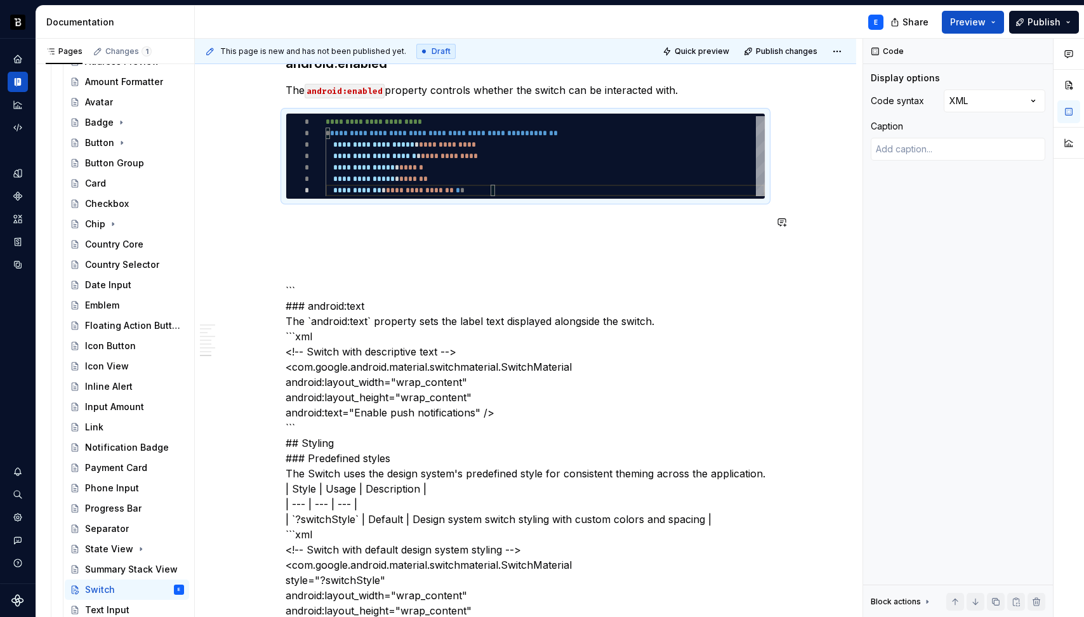
click at [398, 213] on div "**********" at bounding box center [526, 436] width 480 height 3196
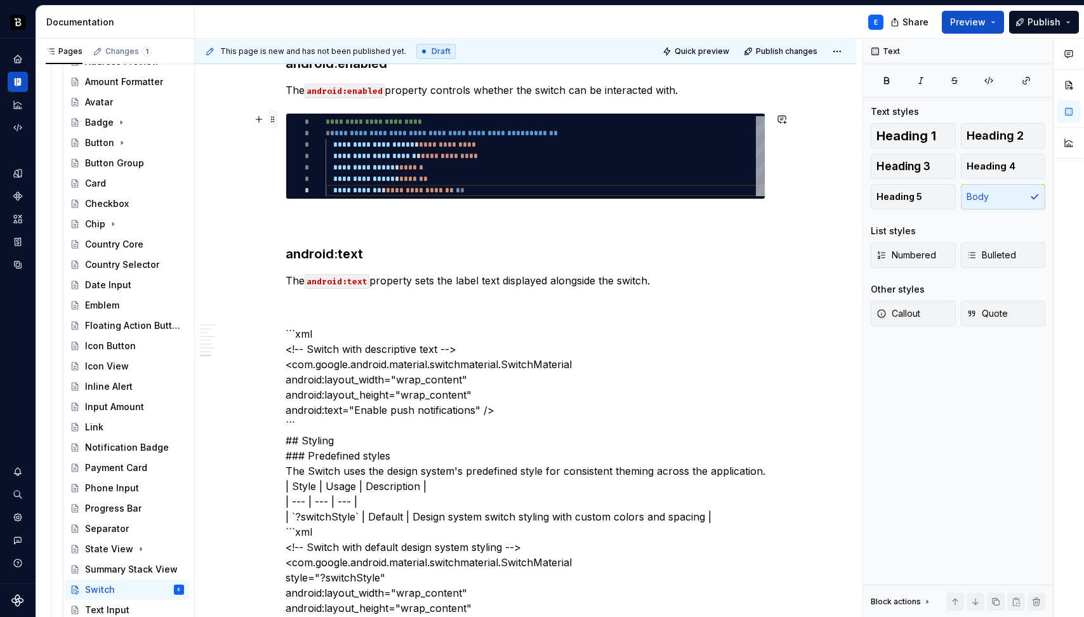
click at [271, 119] on span at bounding box center [273, 119] width 10 height 18
type textarea "*"
click at [271, 119] on span at bounding box center [273, 119] width 10 height 18
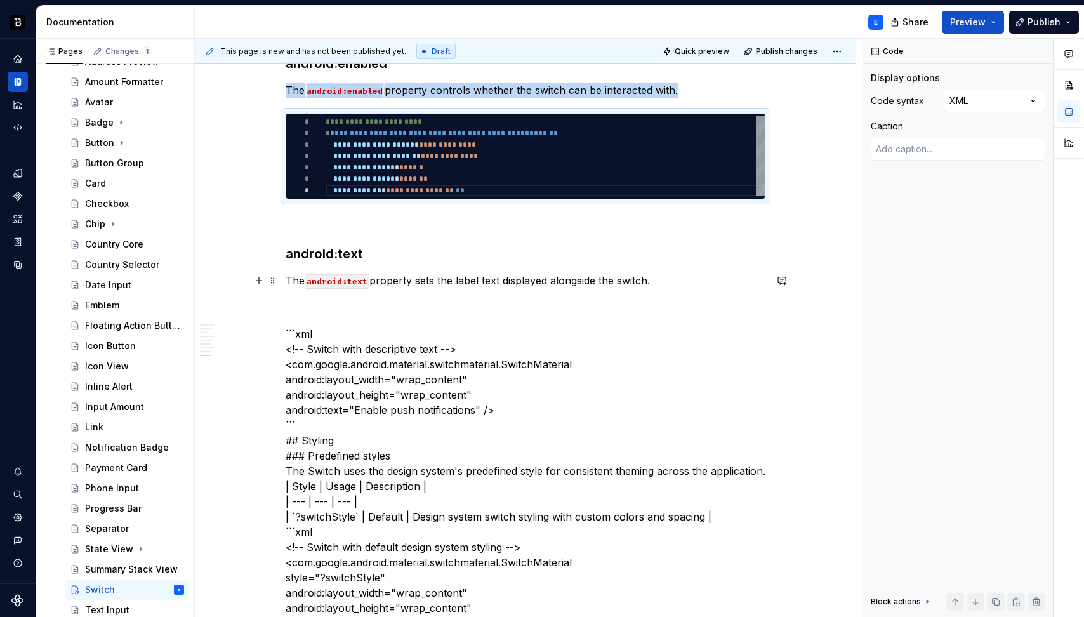
copy p "The android:enabled property controls whether the switch can be interacted with."
click at [493, 282] on p "The android:text property sets the label text displayed alongside the switch." at bounding box center [526, 280] width 480 height 15
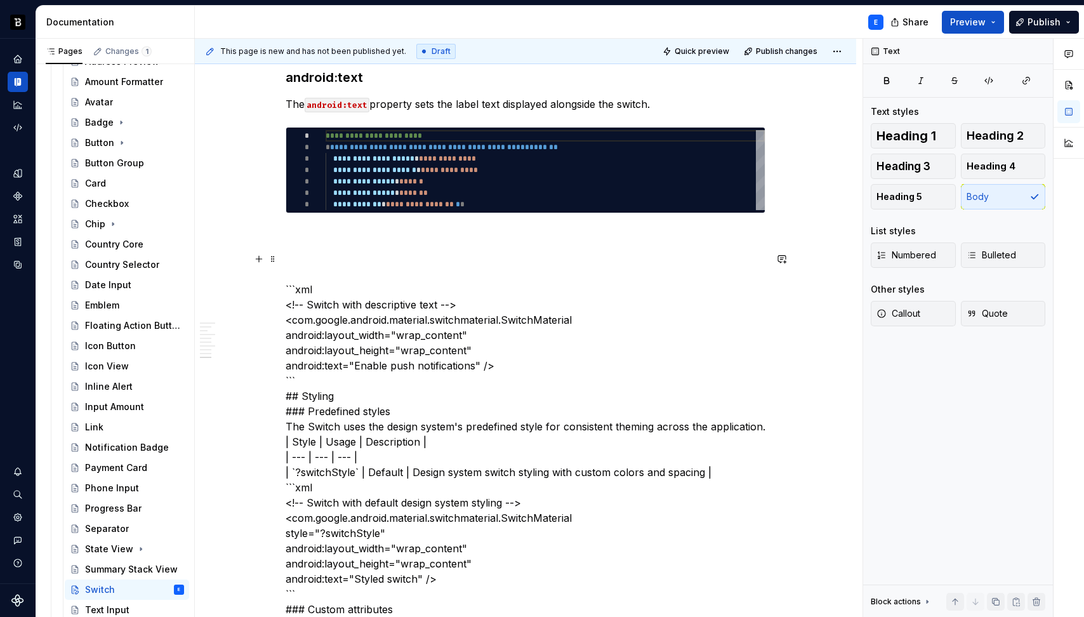
scroll to position [1654, 0]
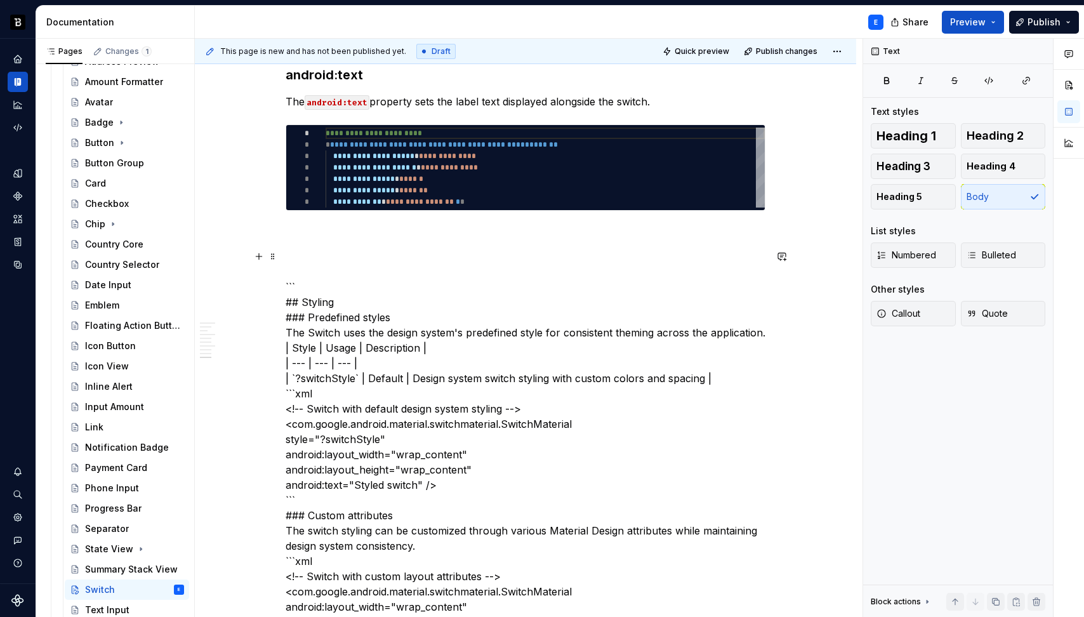
type textarea "**********"
click at [489, 179] on div "**********" at bounding box center [545, 168] width 439 height 80
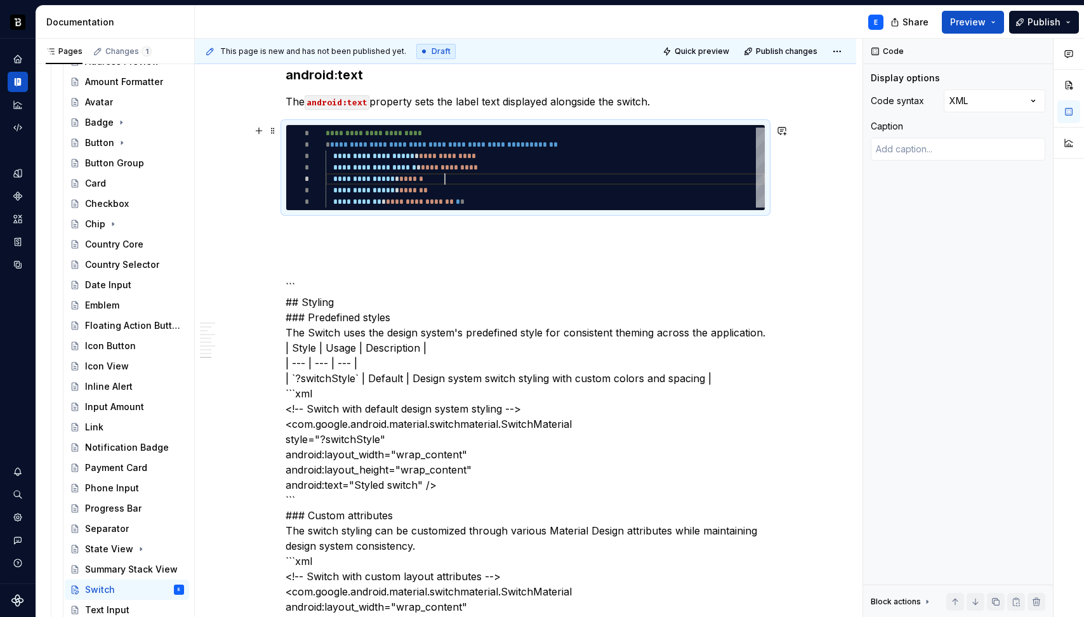
scroll to position [0, 169]
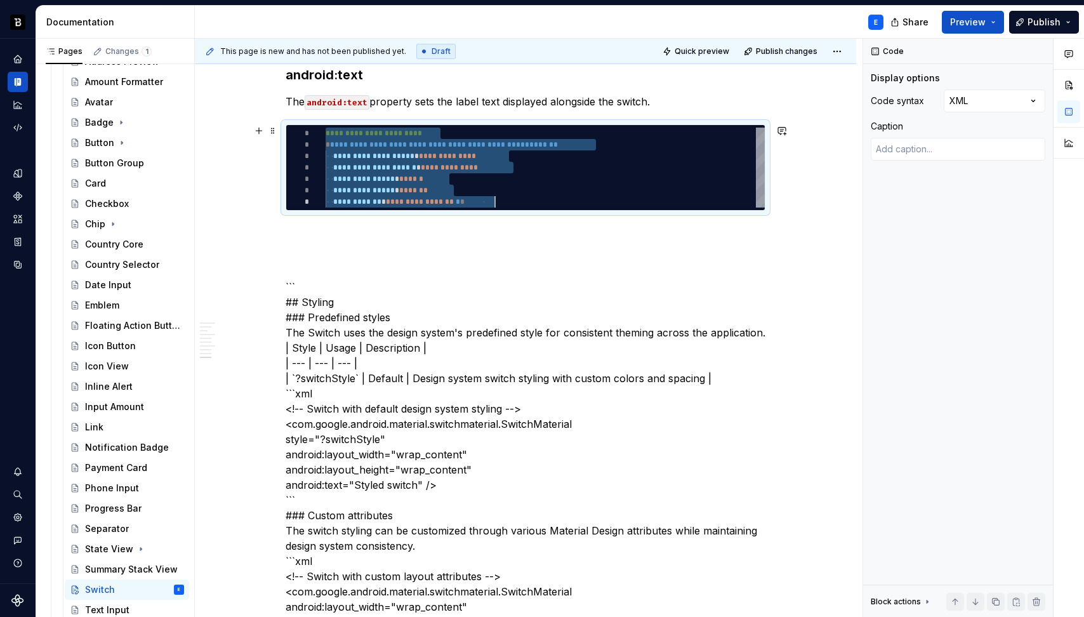
type textarea "*"
type textarea "**********"
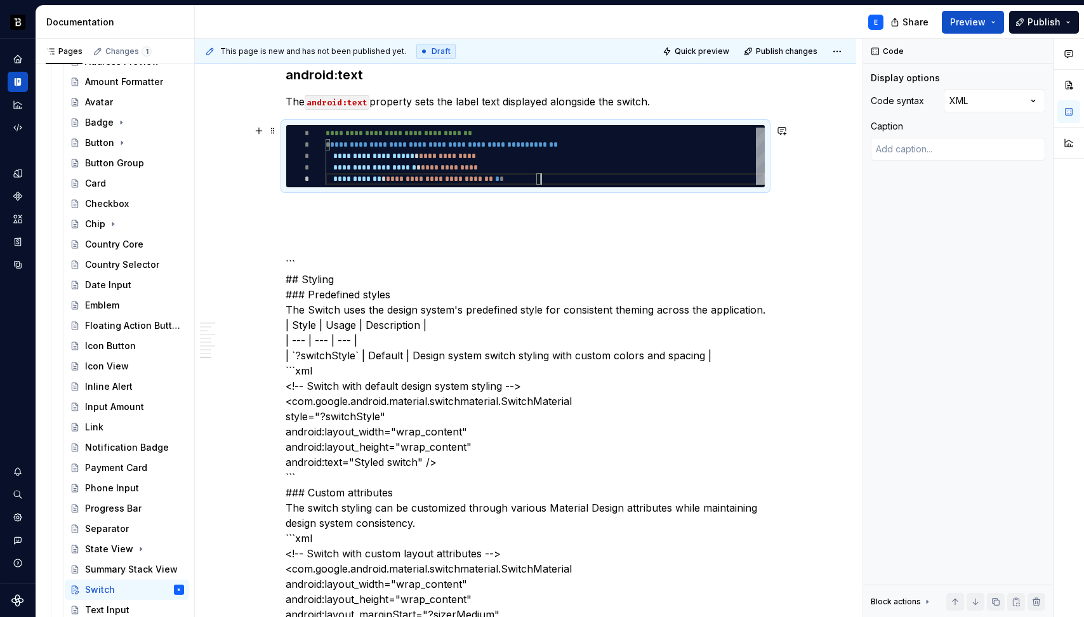
scroll to position [46, 216]
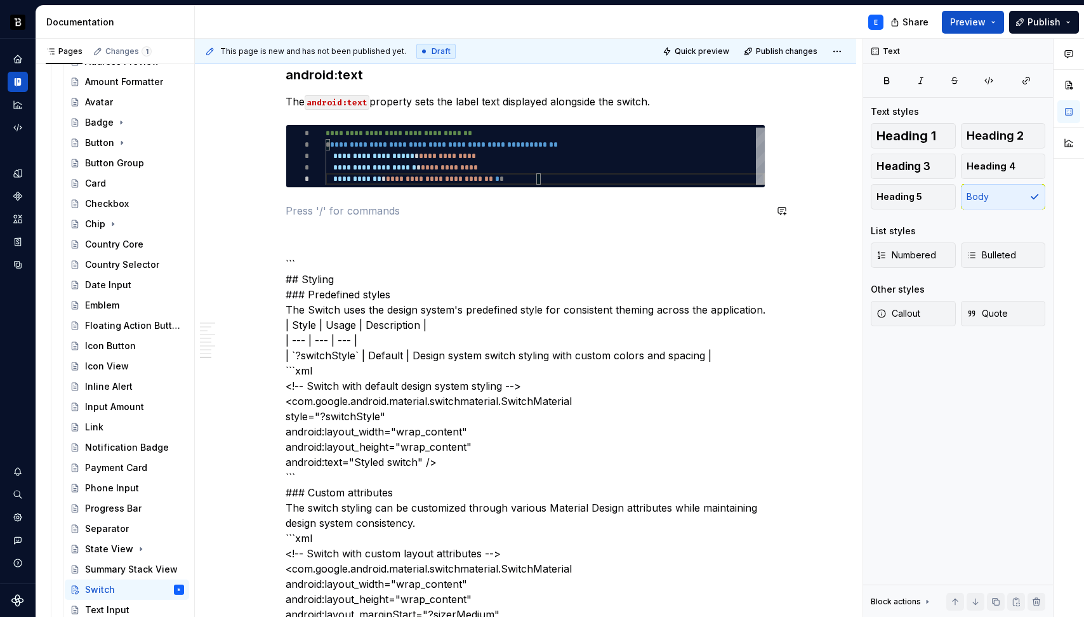
click at [452, 199] on div "**********" at bounding box center [526, 264] width 480 height 3211
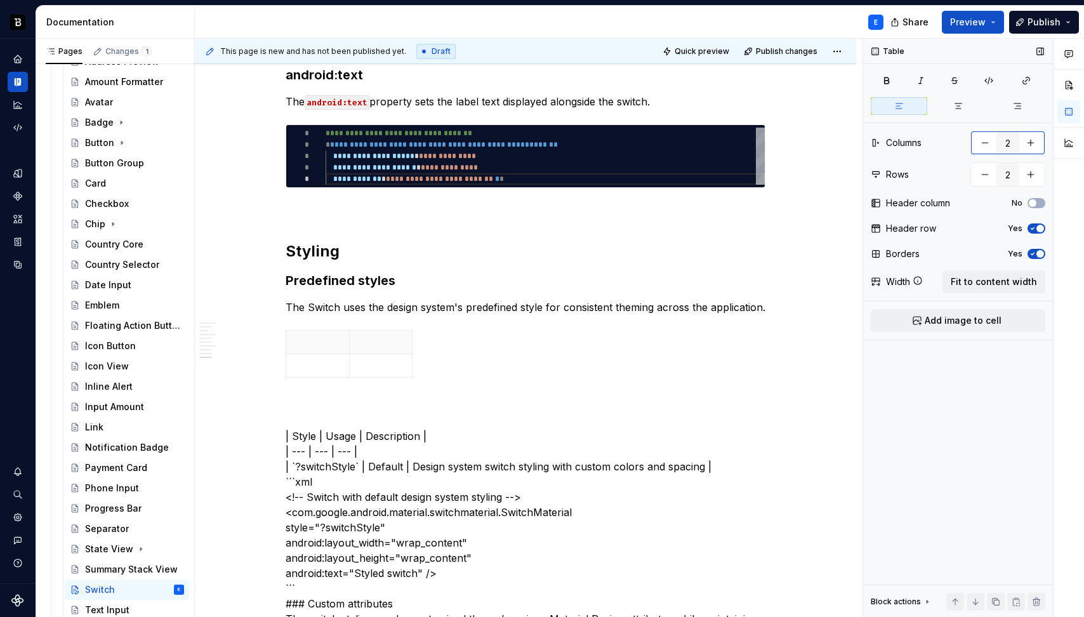
click at [1034, 145] on button "button" at bounding box center [1030, 142] width 23 height 23
type input "3"
click at [989, 279] on span "Fit to content width" at bounding box center [994, 281] width 86 height 13
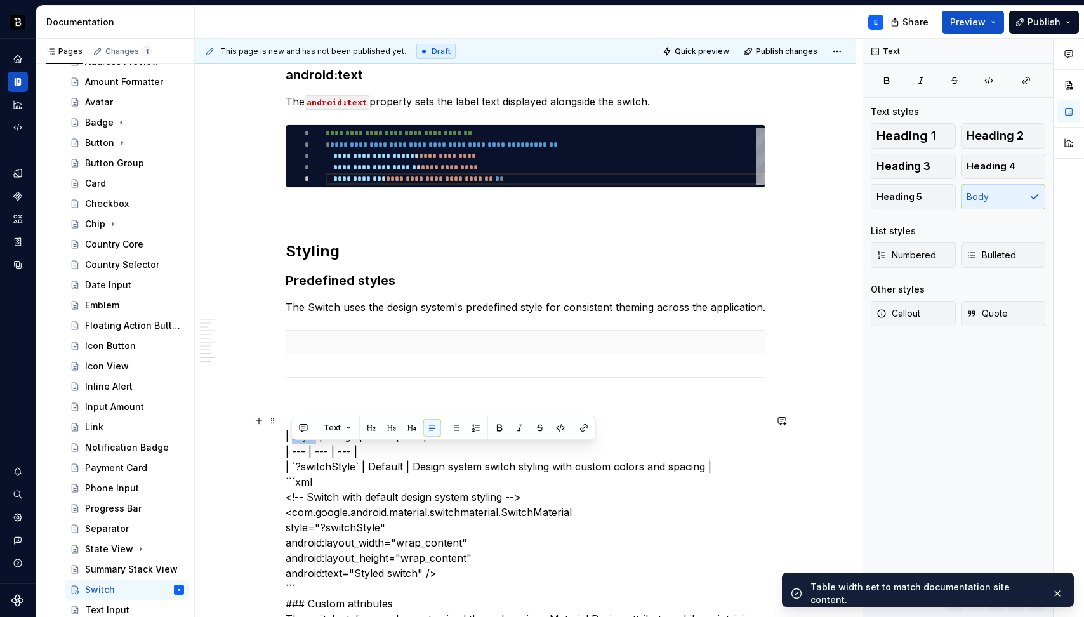
click at [325, 348] on p at bounding box center [366, 342] width 144 height 13
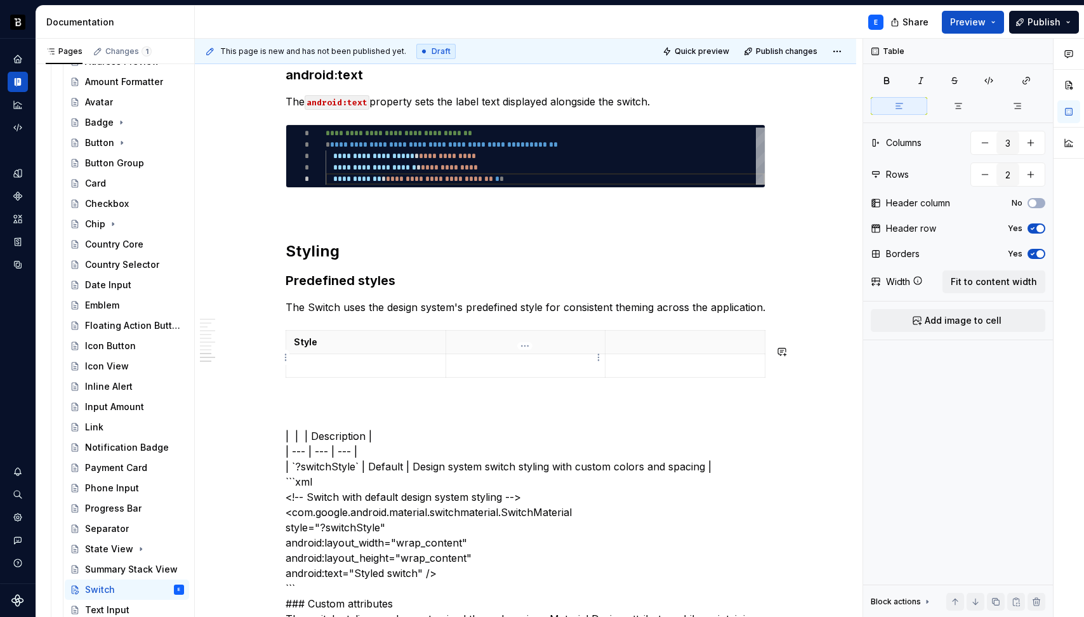
click at [499, 349] on th at bounding box center [525, 342] width 160 height 23
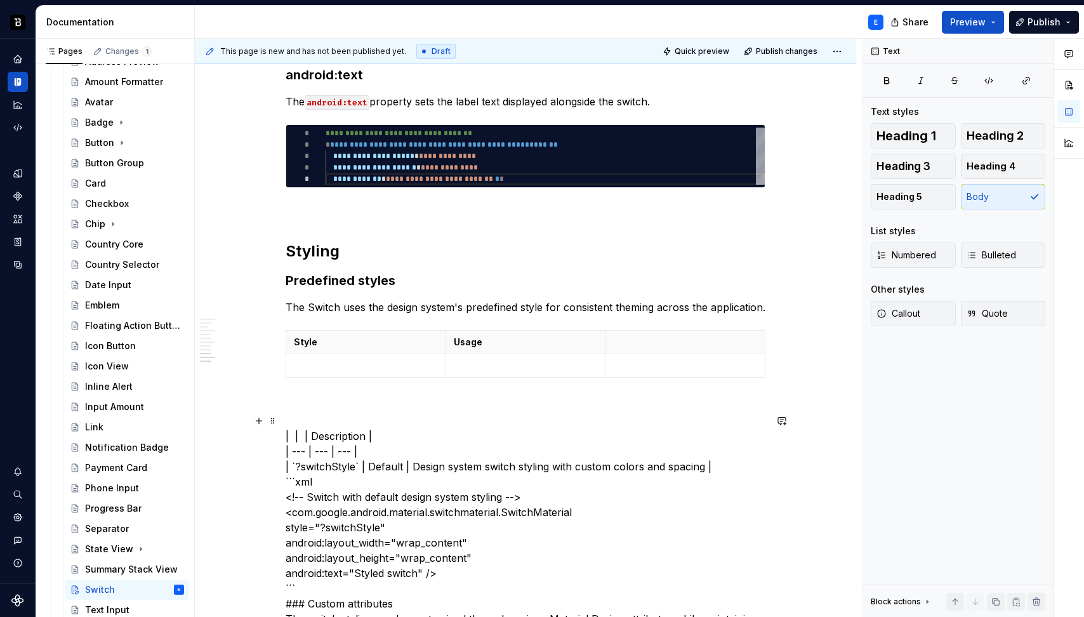
click at [626, 348] on p at bounding box center [685, 342] width 144 height 13
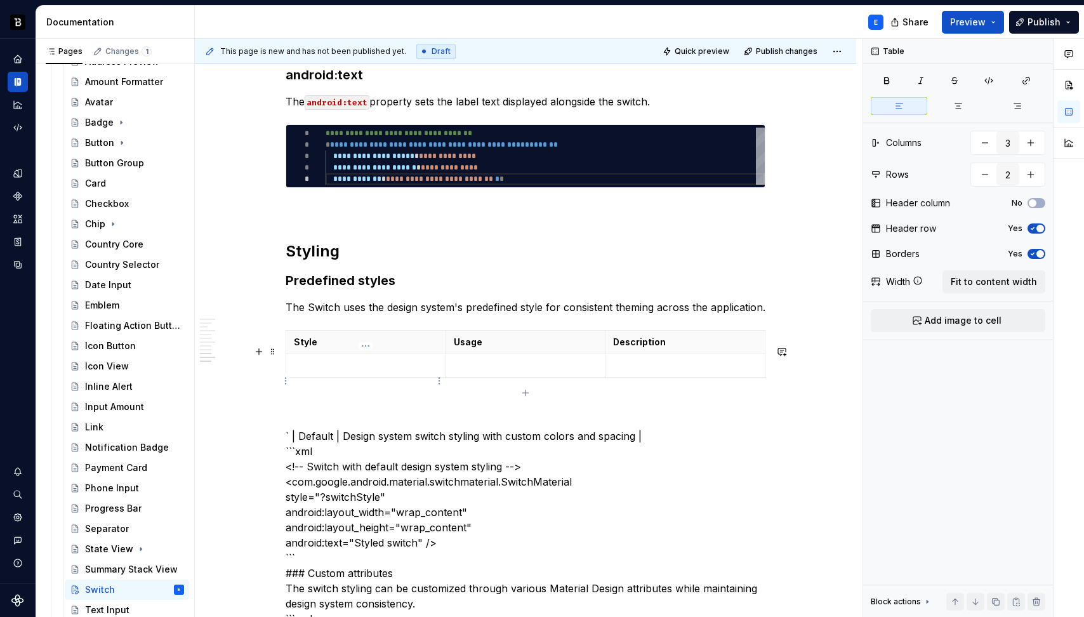
click at [406, 378] on td at bounding box center [366, 365] width 160 height 23
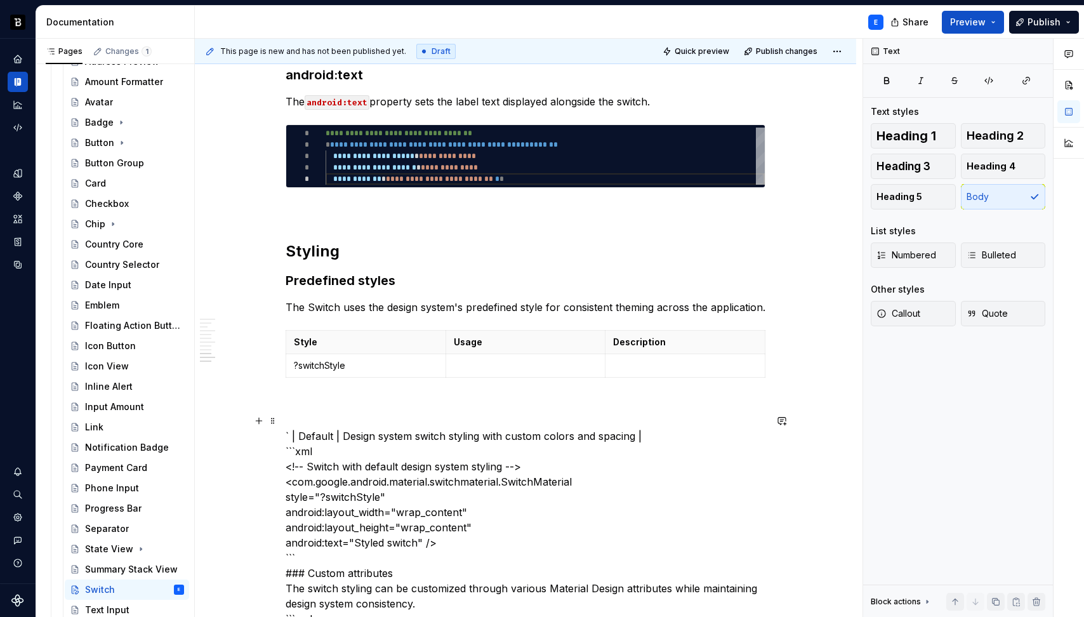
click at [482, 371] on td at bounding box center [525, 365] width 160 height 23
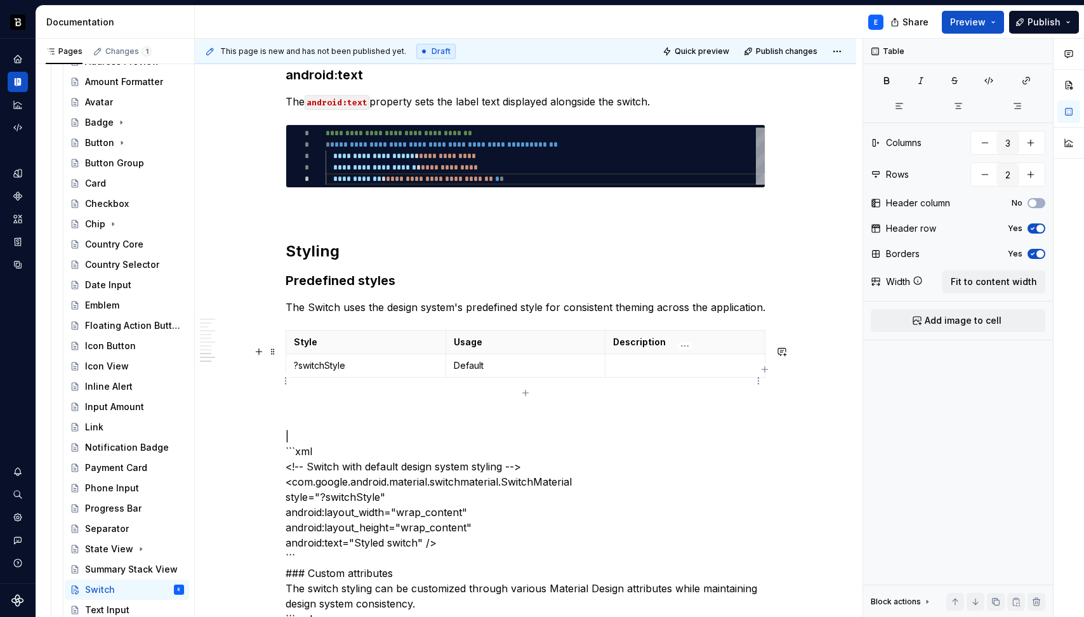
click at [650, 372] on p at bounding box center [685, 365] width 144 height 13
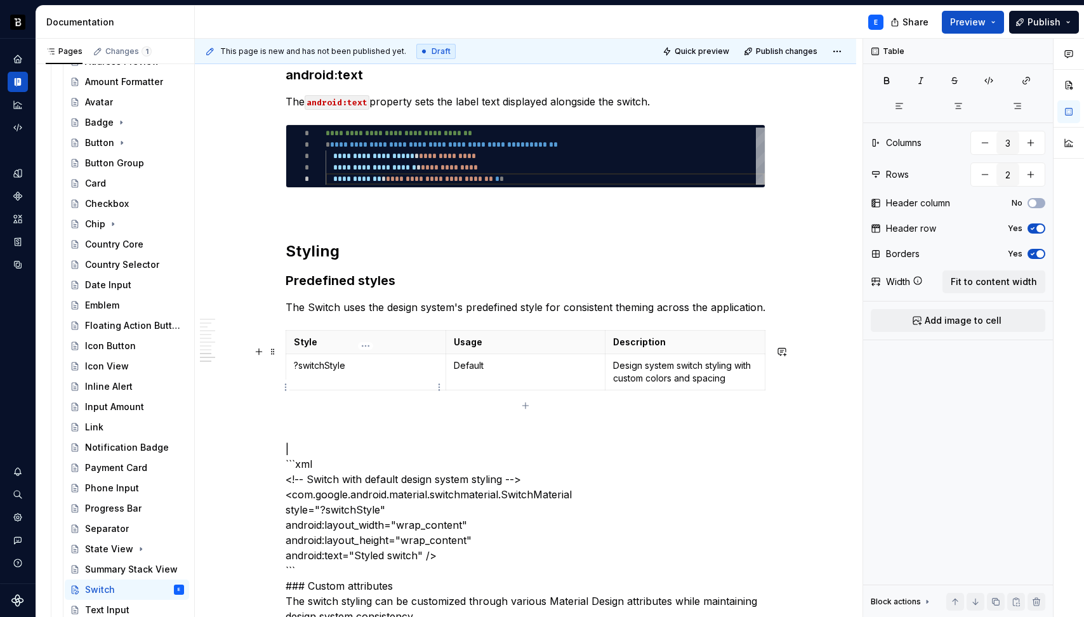
click at [345, 389] on td "?switchStyle" at bounding box center [366, 372] width 160 height 36
click at [388, 360] on button "button" at bounding box center [390, 358] width 18 height 18
click at [272, 352] on span at bounding box center [273, 352] width 10 height 18
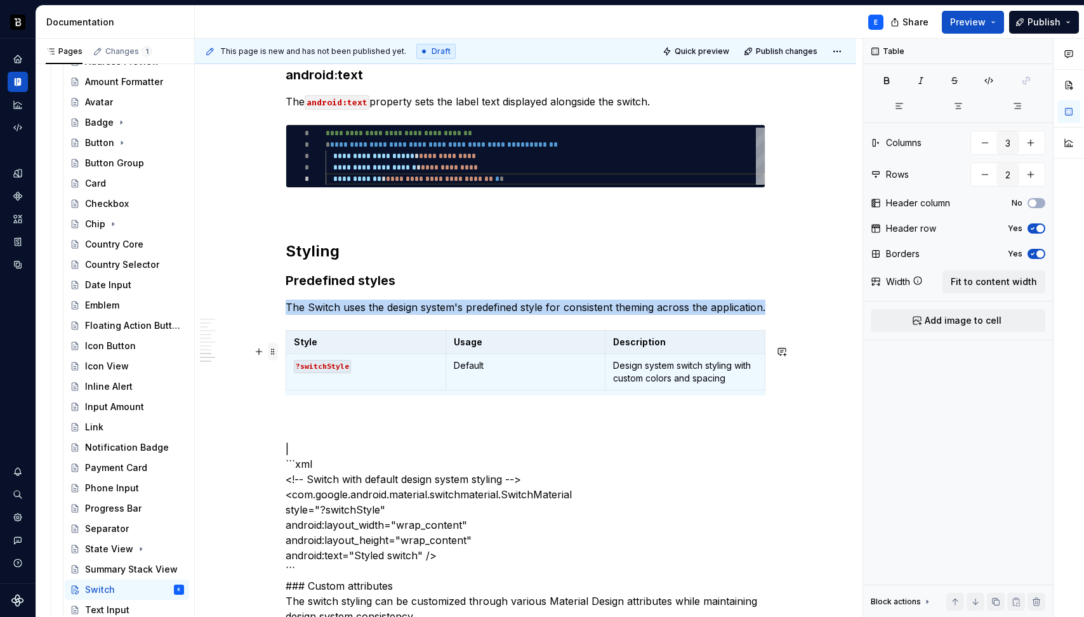
click at [272, 352] on span at bounding box center [273, 352] width 10 height 18
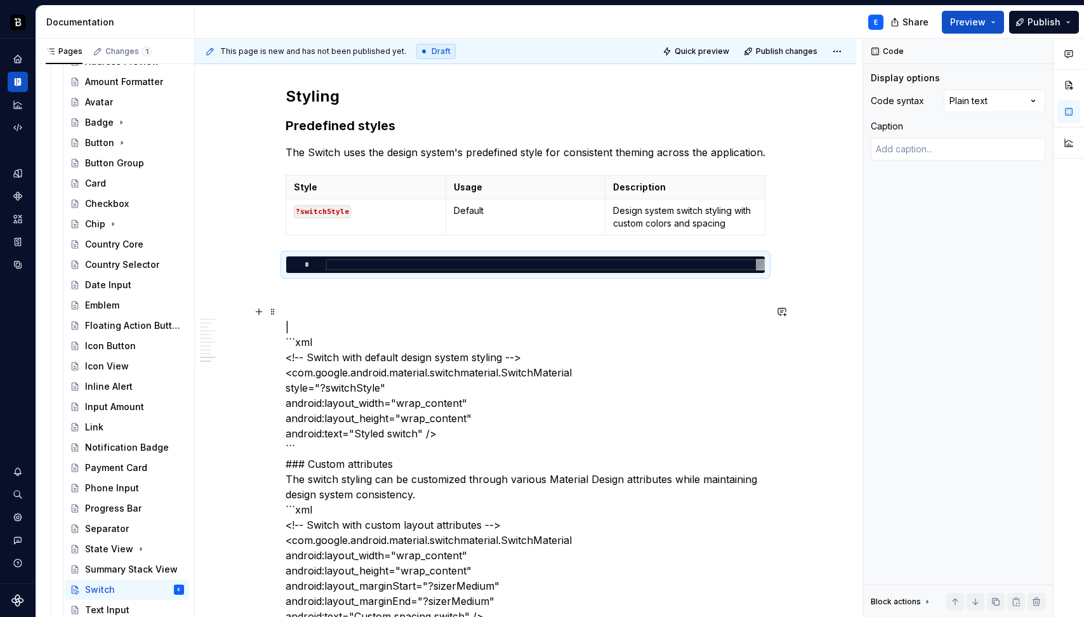
scroll to position [1900, 0]
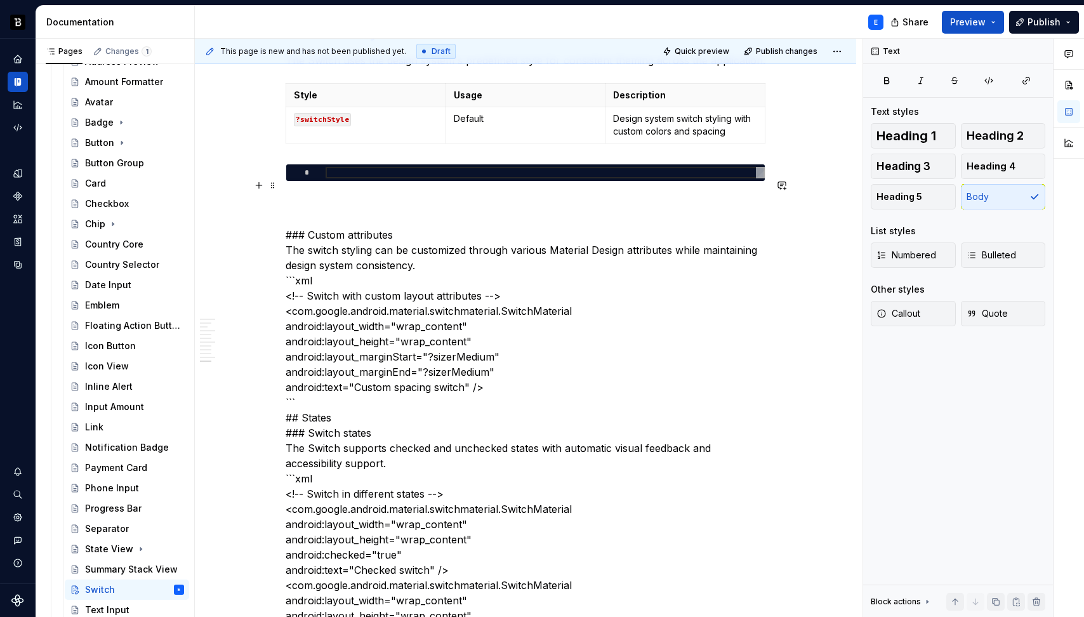
click at [388, 178] on div at bounding box center [545, 172] width 439 height 11
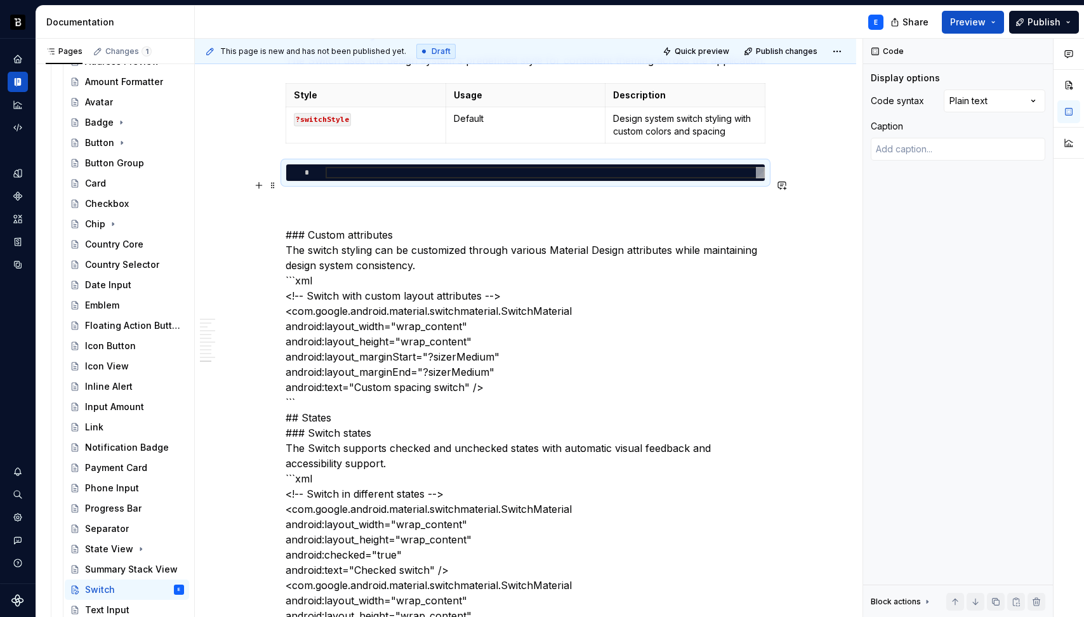
type textarea "*"
type textarea "**********"
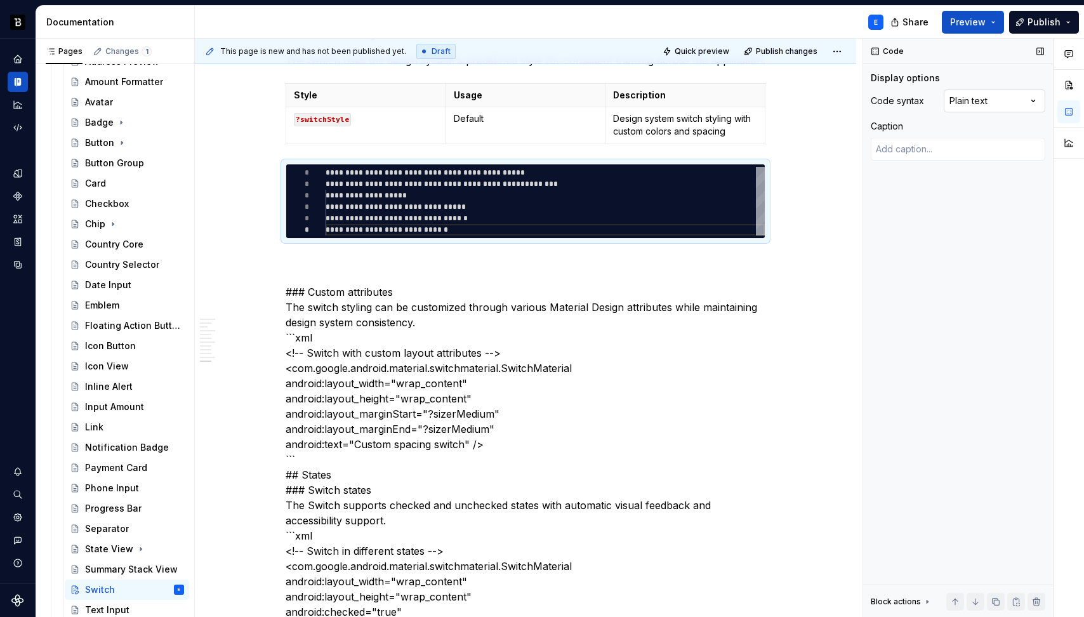
click at [994, 98] on div "Comments Open comments No comments yet Select ‘Comment’ from the block context …" at bounding box center [973, 328] width 221 height 579
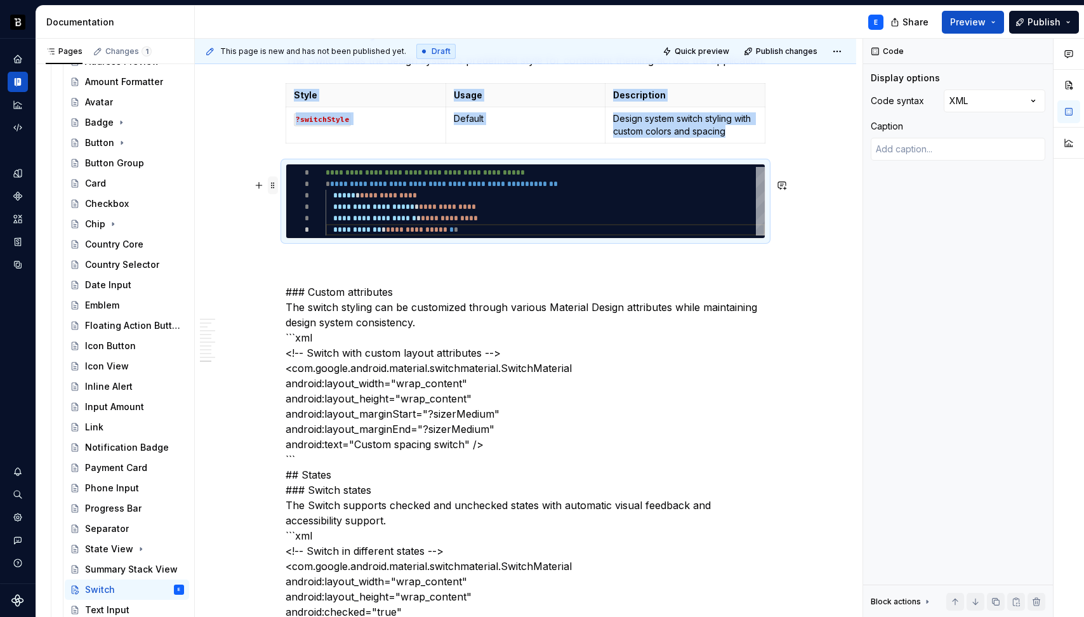
click at [270, 185] on span at bounding box center [273, 185] width 10 height 18
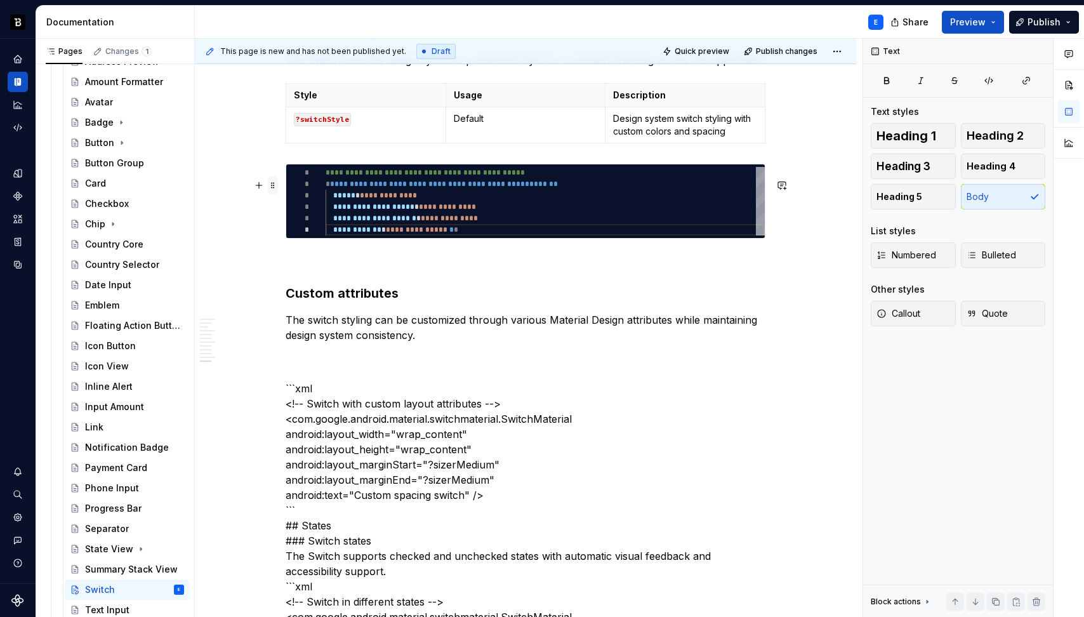
click at [274, 187] on span at bounding box center [273, 185] width 10 height 18
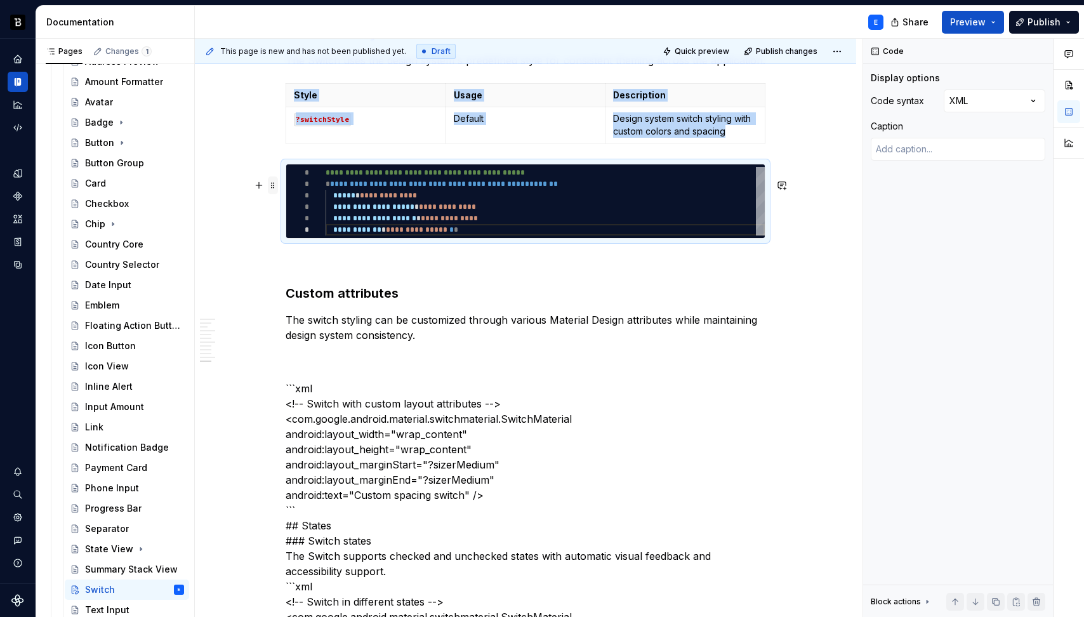
click at [274, 187] on span at bounding box center [273, 185] width 10 height 18
copy div "Style Usage Description ?switchStyle Default Design system switch styling with …"
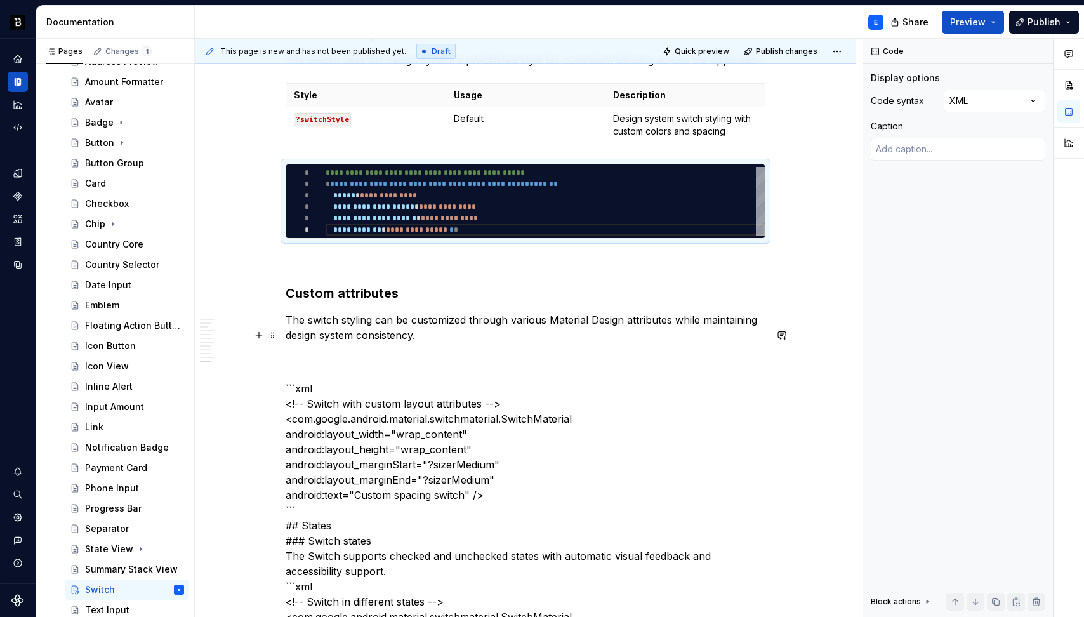
click at [479, 343] on p "The switch styling can be customized through various Material Design attributes…" at bounding box center [526, 327] width 480 height 30
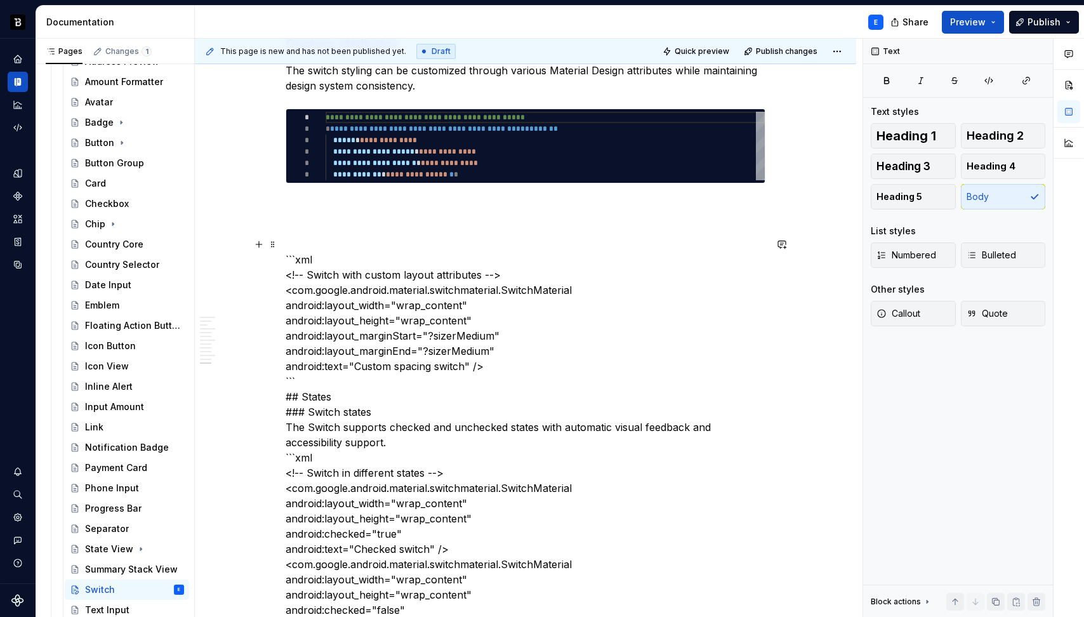
scroll to position [2150, 0]
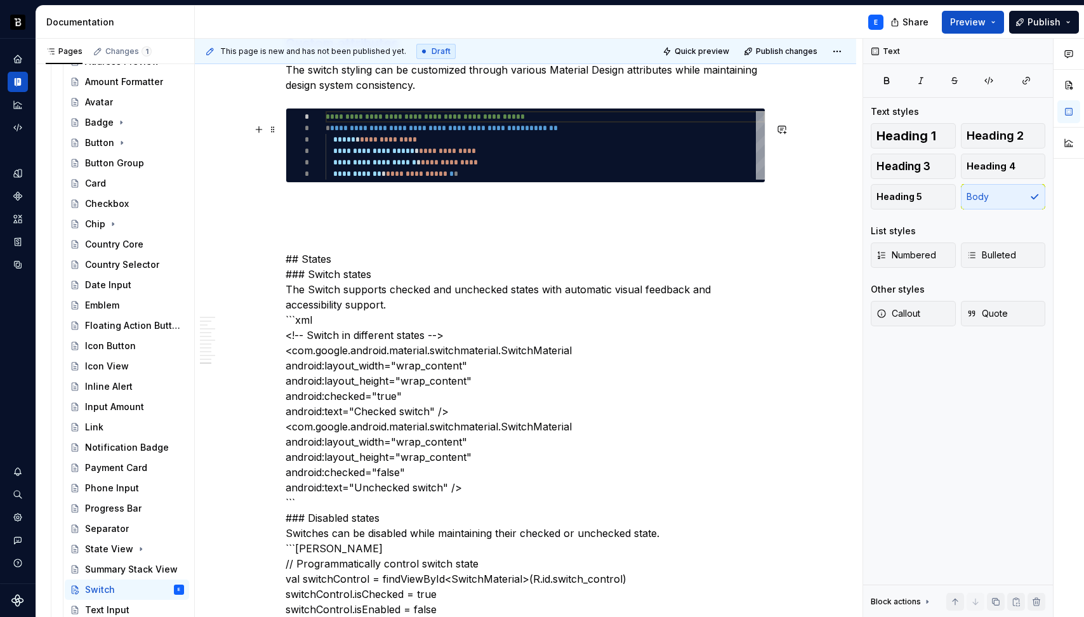
type textarea "*"
type textarea "**********"
click at [470, 150] on div "**********" at bounding box center [545, 145] width 439 height 69
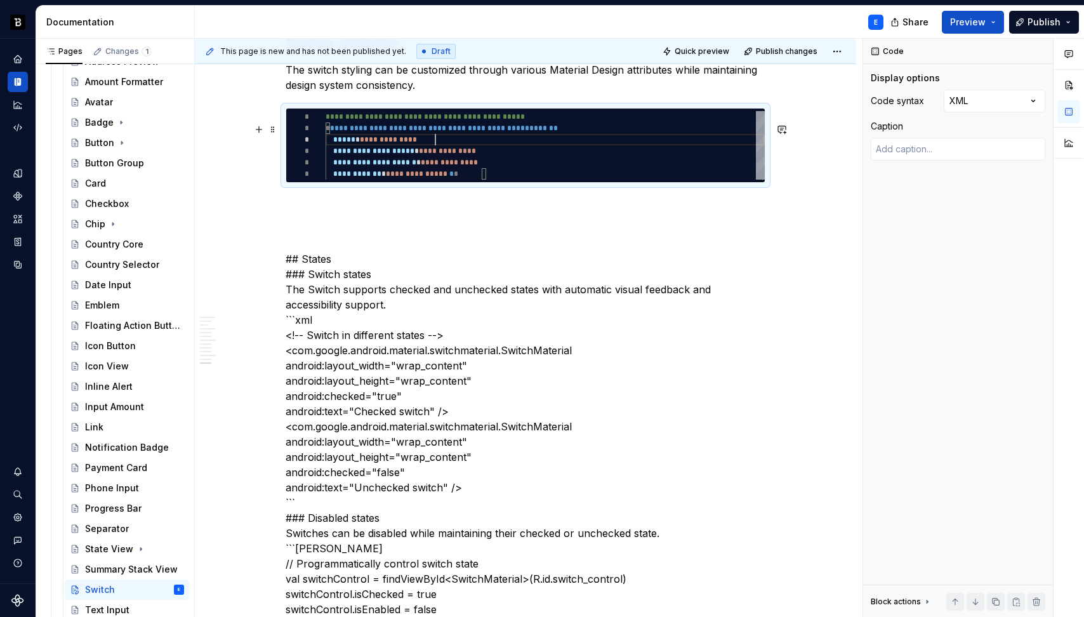
scroll to position [0, 161]
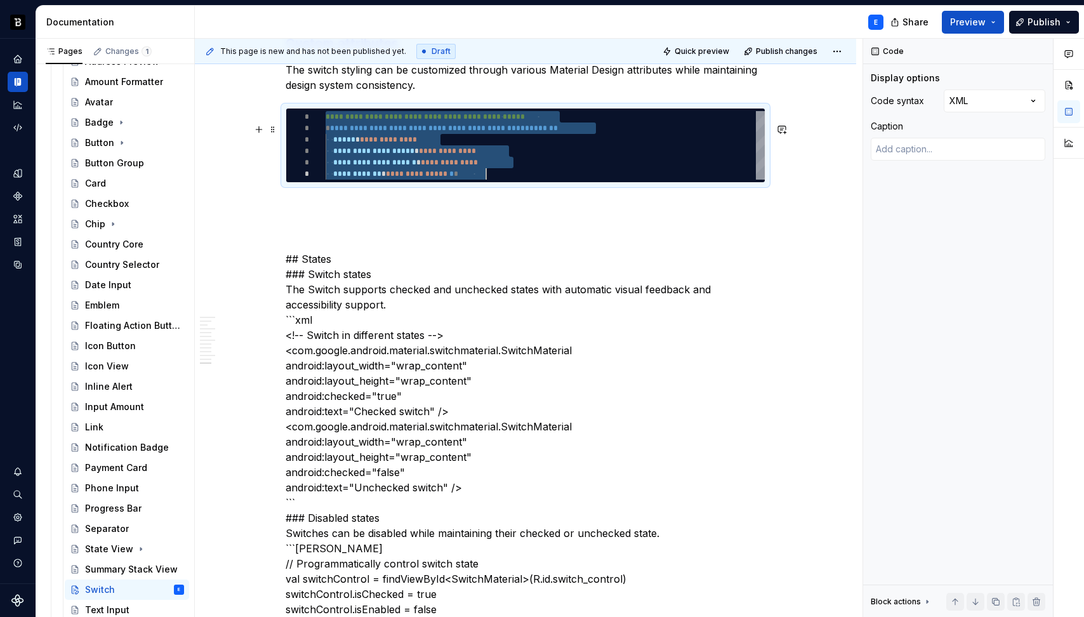
type textarea "*"
type textarea "**********"
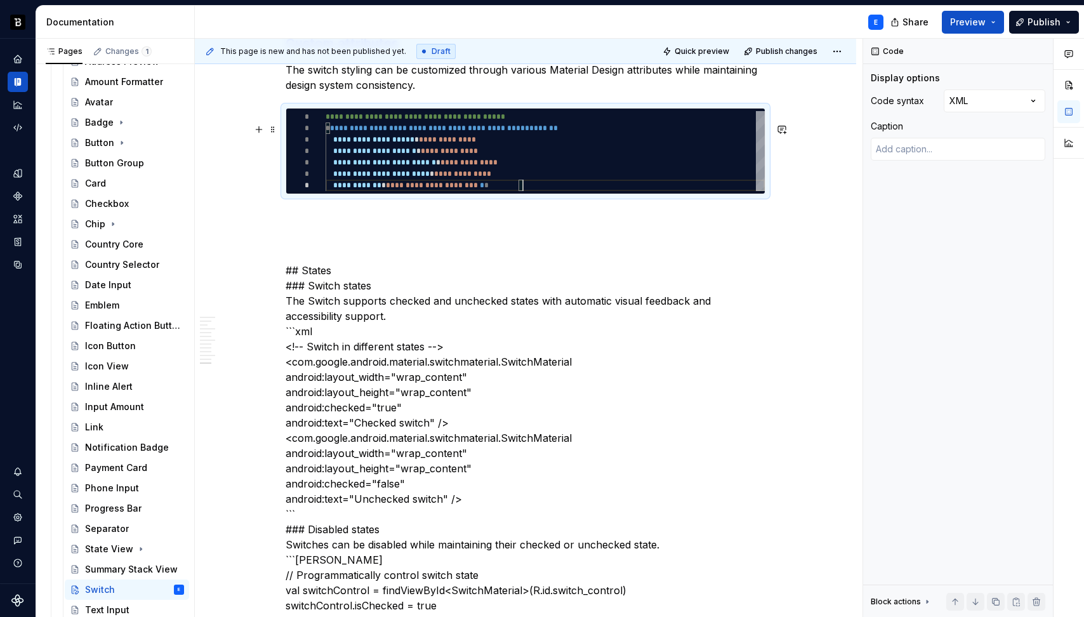
scroll to position [69, 197]
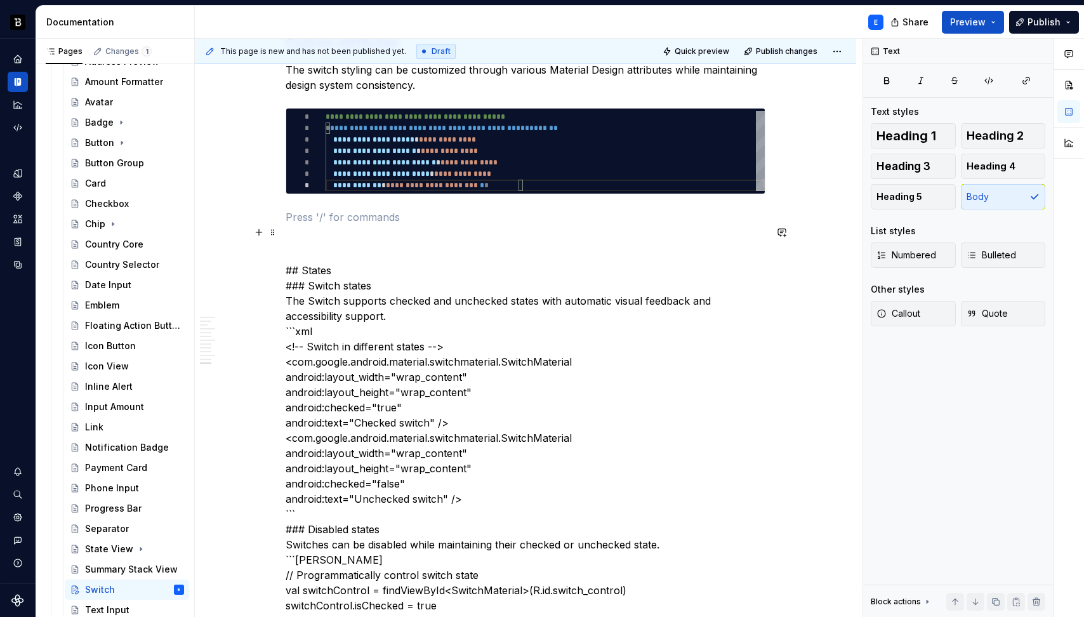
click at [414, 225] on p at bounding box center [526, 216] width 480 height 15
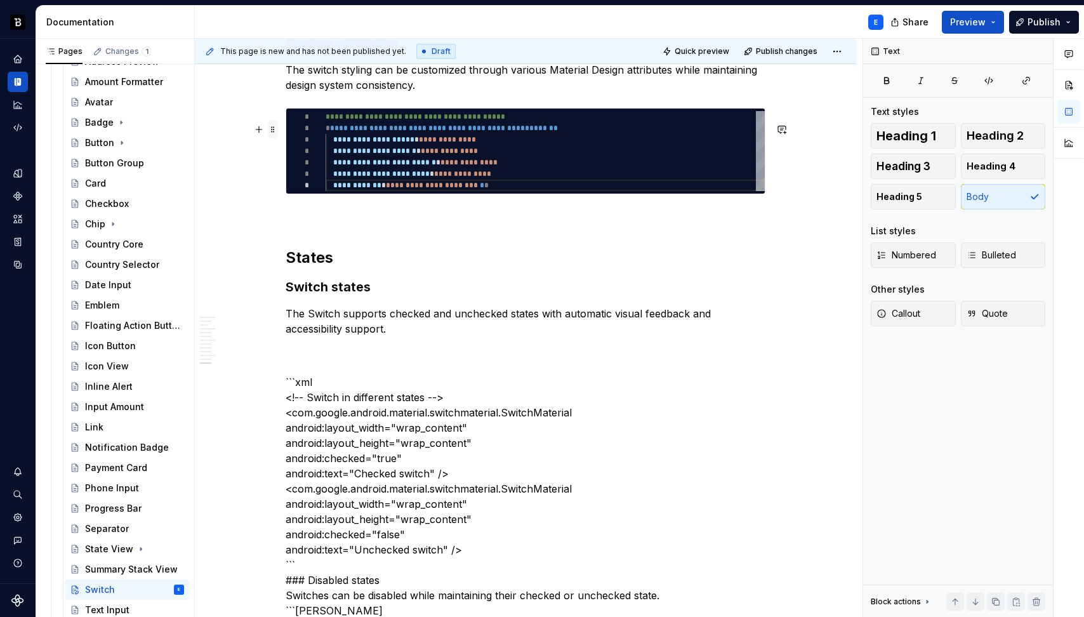
click at [269, 129] on span at bounding box center [273, 130] width 10 height 18
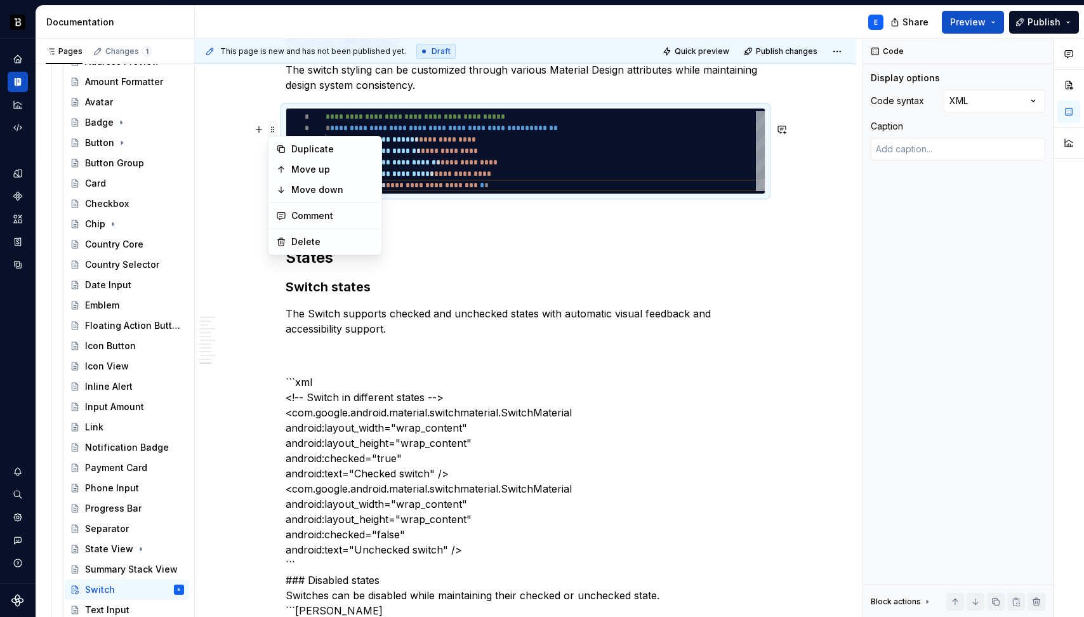
click at [269, 129] on span at bounding box center [273, 130] width 10 height 18
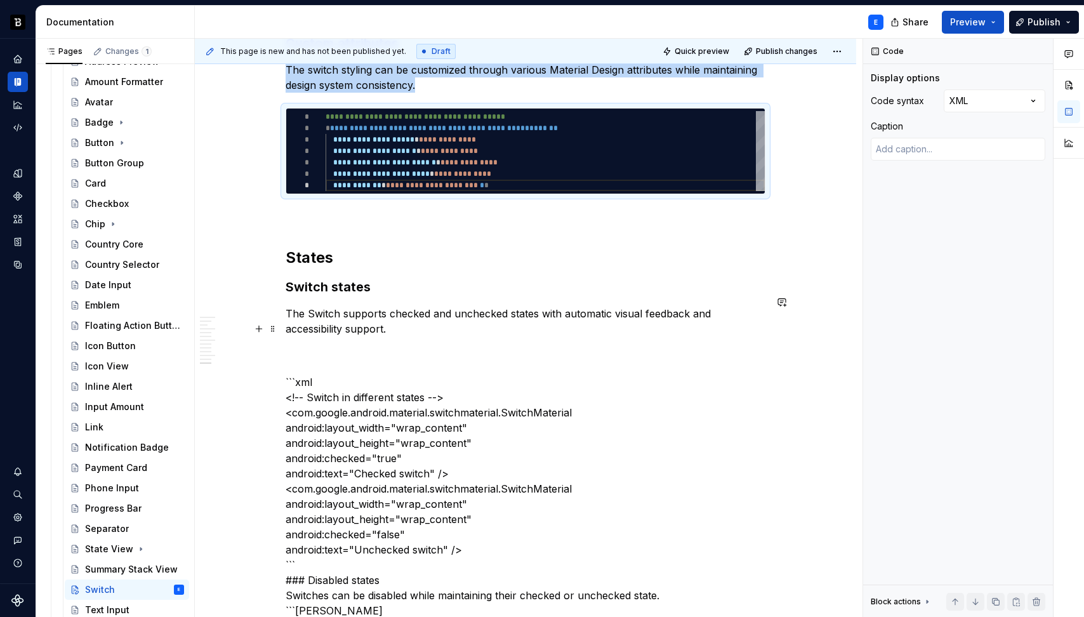
copy p "The switch styling can be customized through various Material Design attributes…"
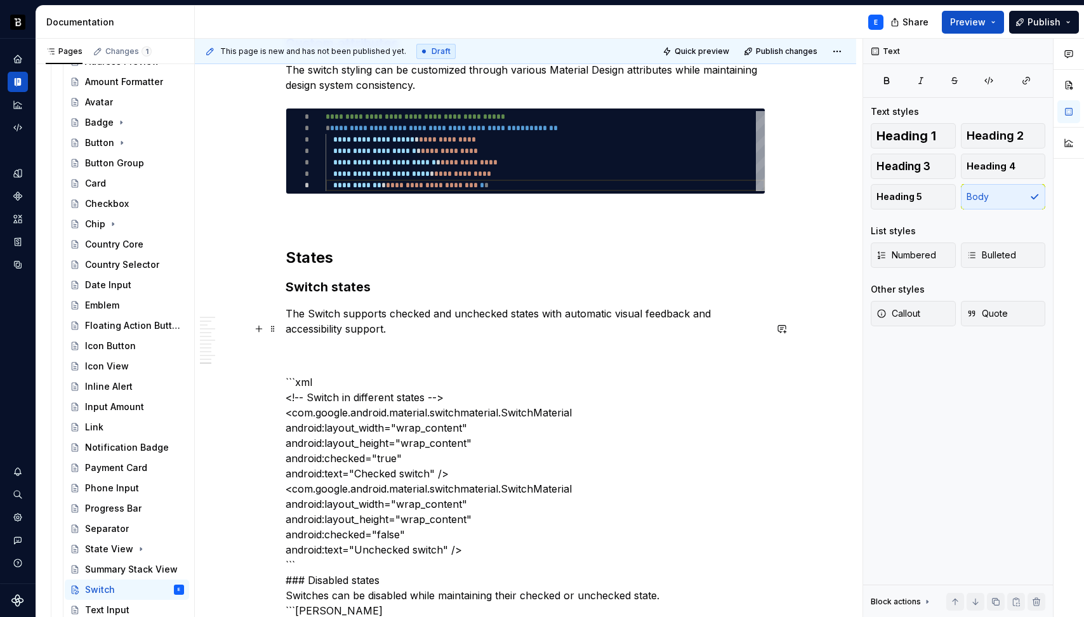
click at [460, 336] on p "The Switch supports checked and unchecked states with automatic visual feedback…" at bounding box center [526, 321] width 480 height 30
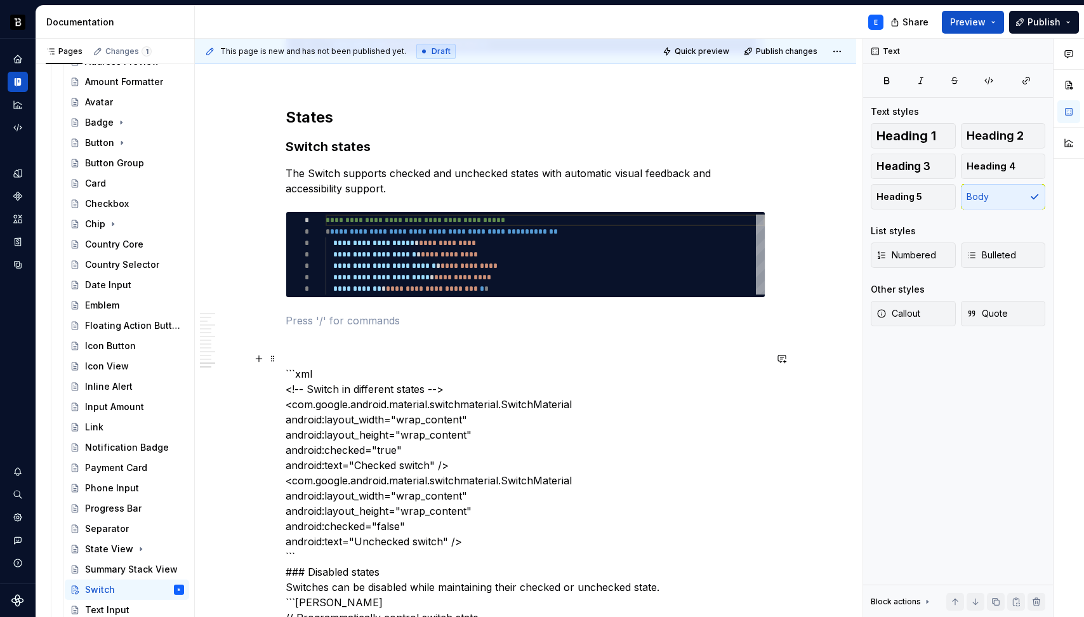
scroll to position [2361, 0]
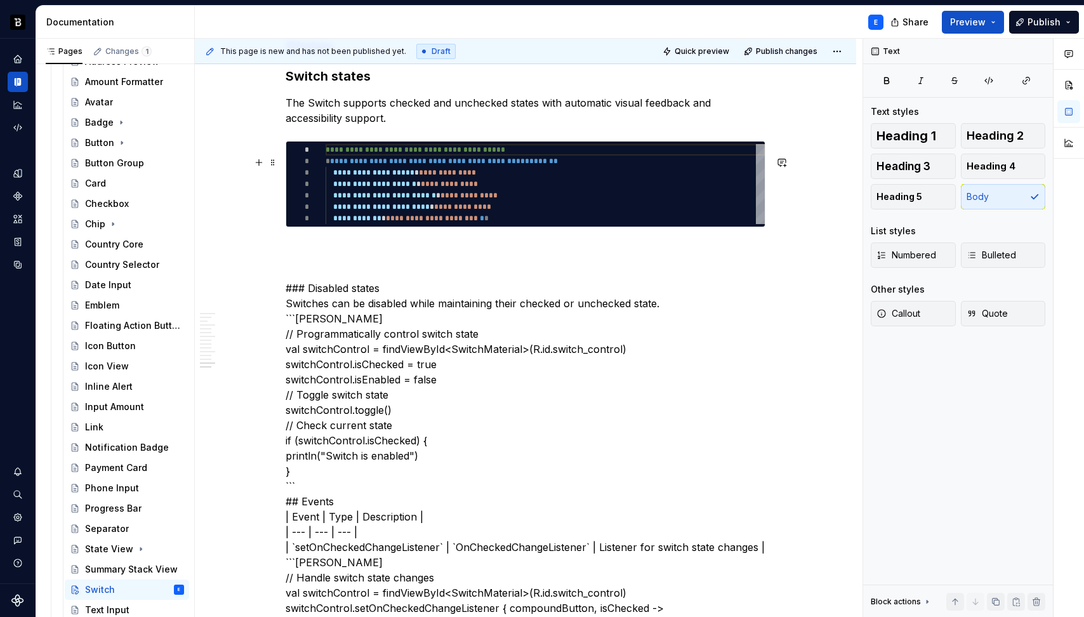
type textarea "*"
type textarea "**********"
click at [473, 197] on div "**********" at bounding box center [545, 184] width 439 height 80
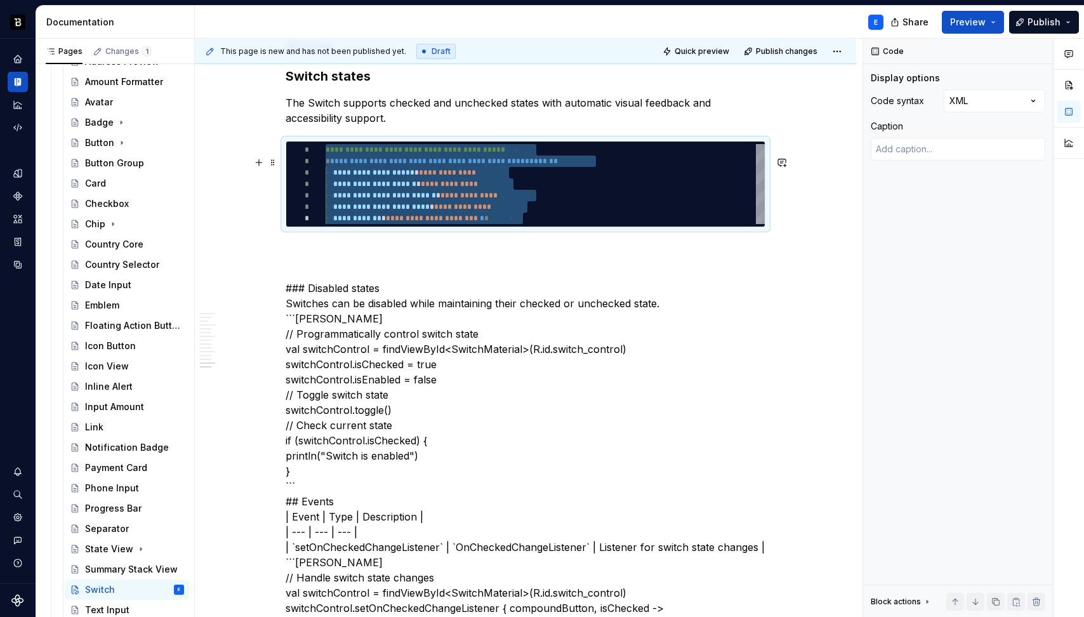
type textarea "*"
type textarea "**********"
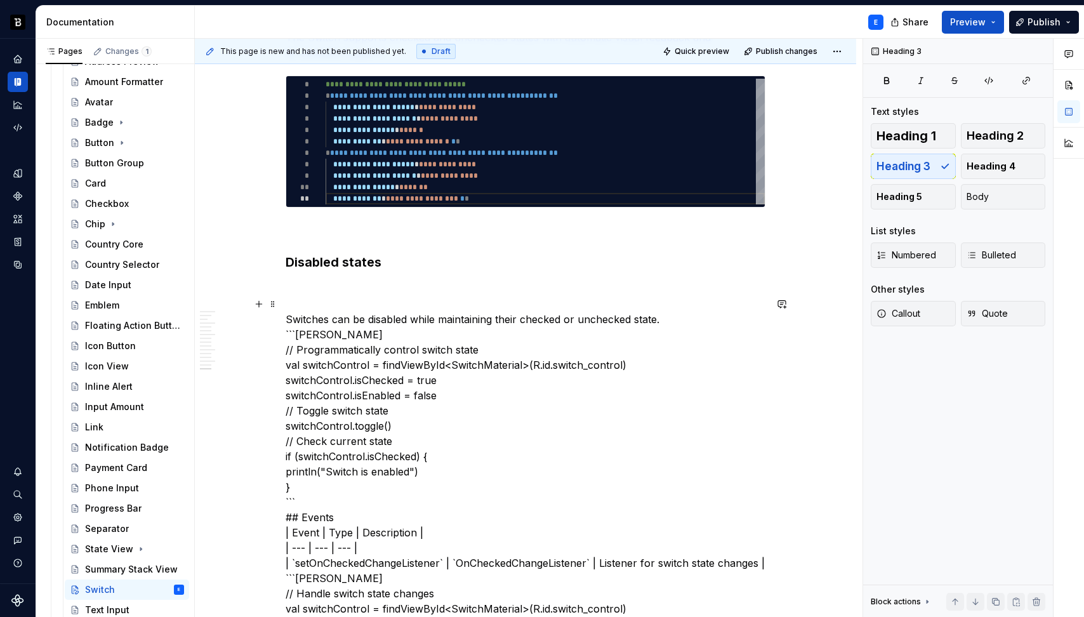
scroll to position [2433, 0]
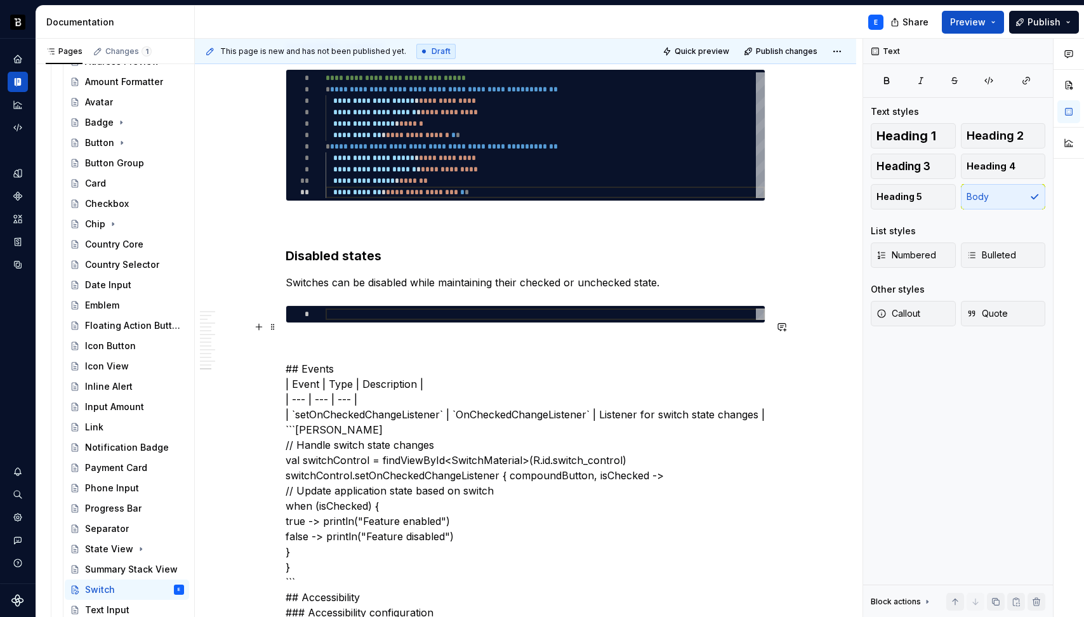
click at [398, 320] on div at bounding box center [545, 313] width 439 height 11
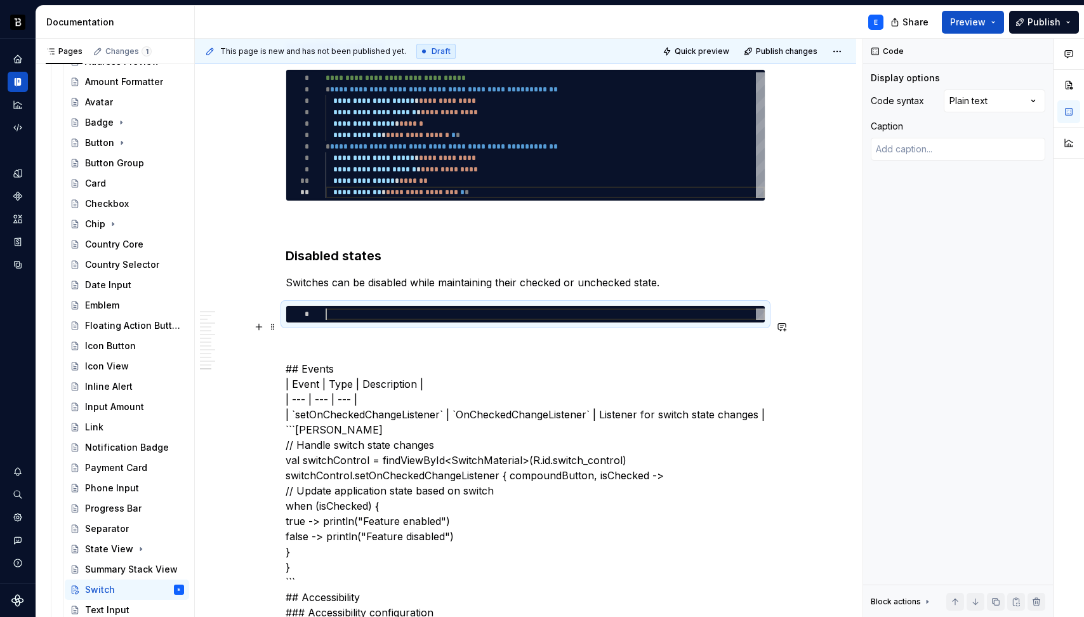
type textarea "*"
type textarea "**********"
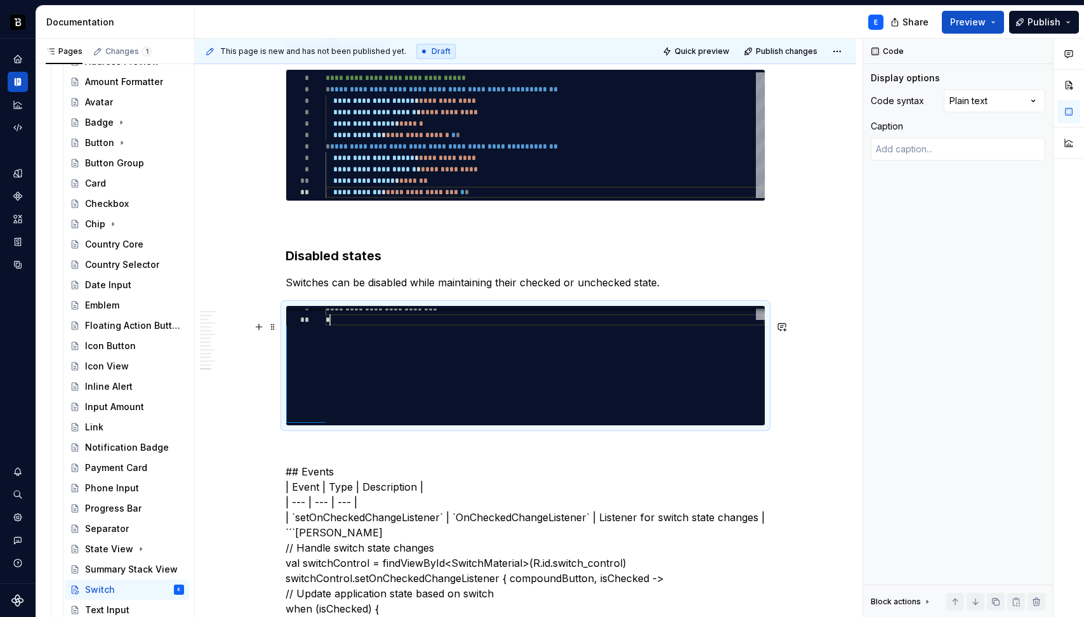
scroll to position [103, 4]
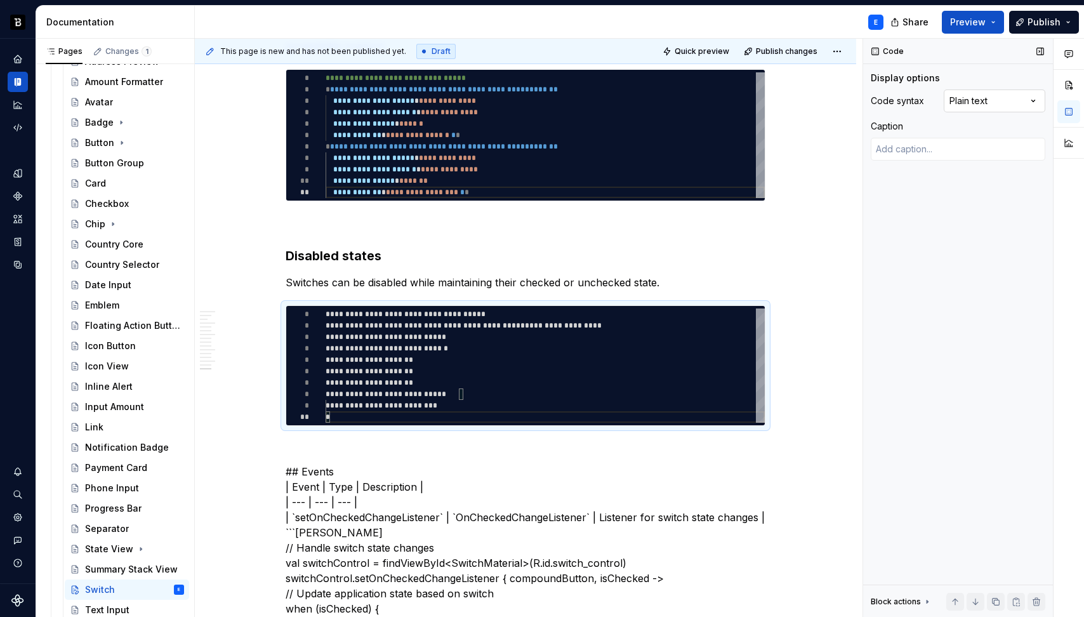
click at [978, 105] on div "Comments Open comments No comments yet Select ‘Comment’ from the block context …" at bounding box center [973, 328] width 221 height 579
type textarea "*"
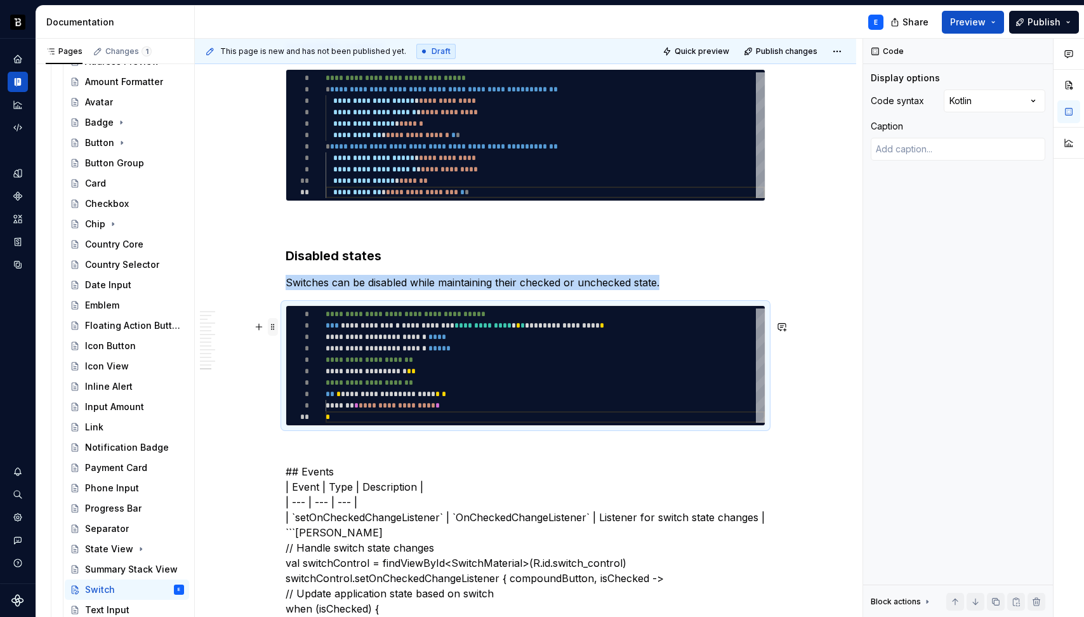
click at [273, 327] on span at bounding box center [273, 327] width 10 height 18
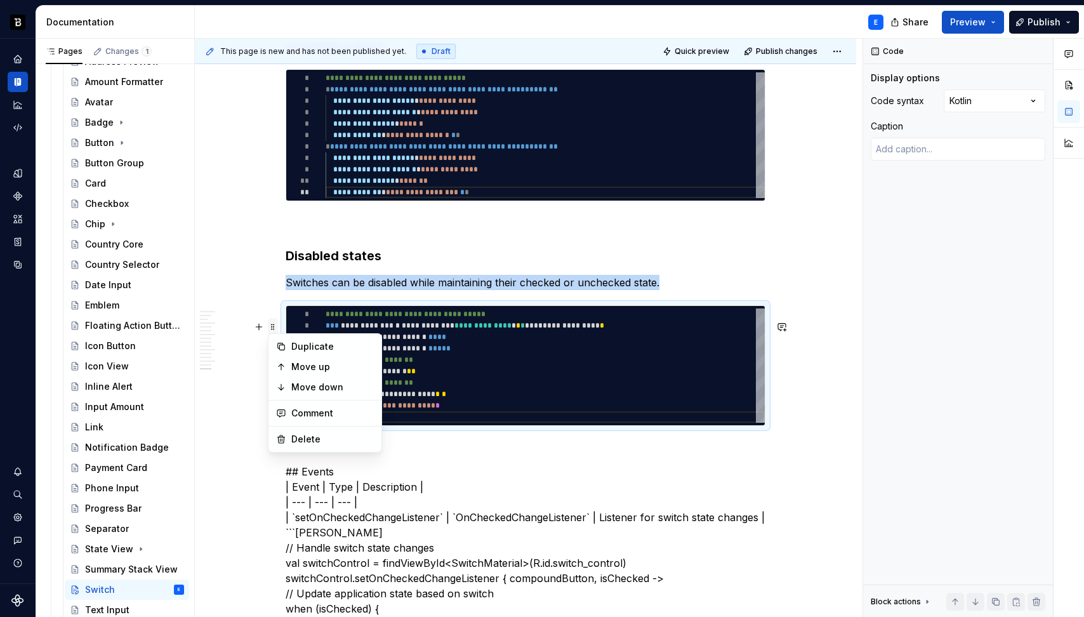
click at [273, 327] on span at bounding box center [273, 327] width 10 height 18
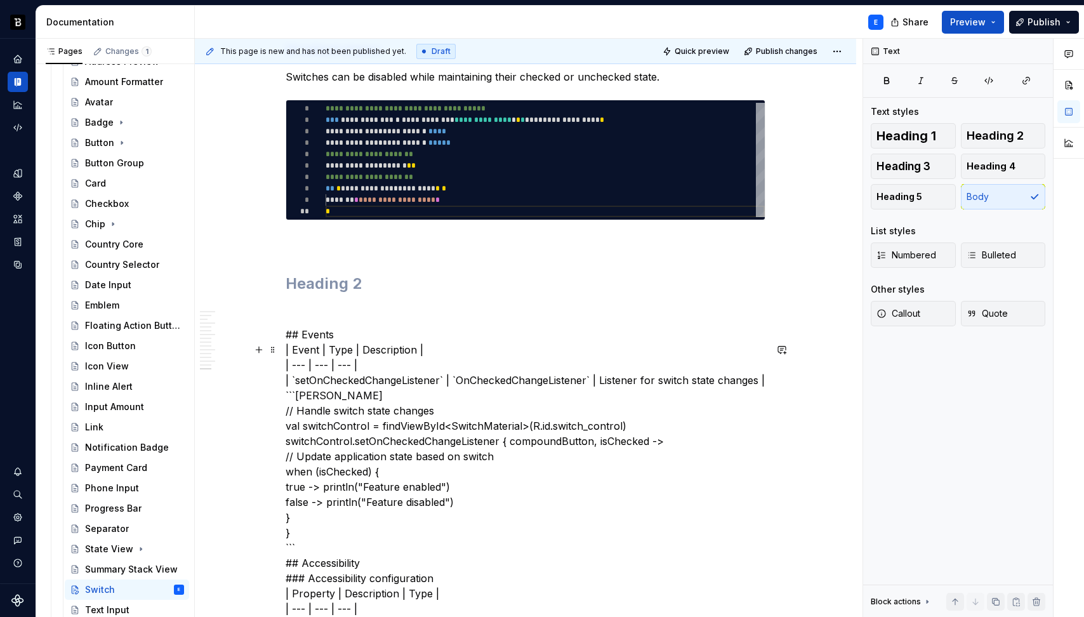
scroll to position [2642, 0]
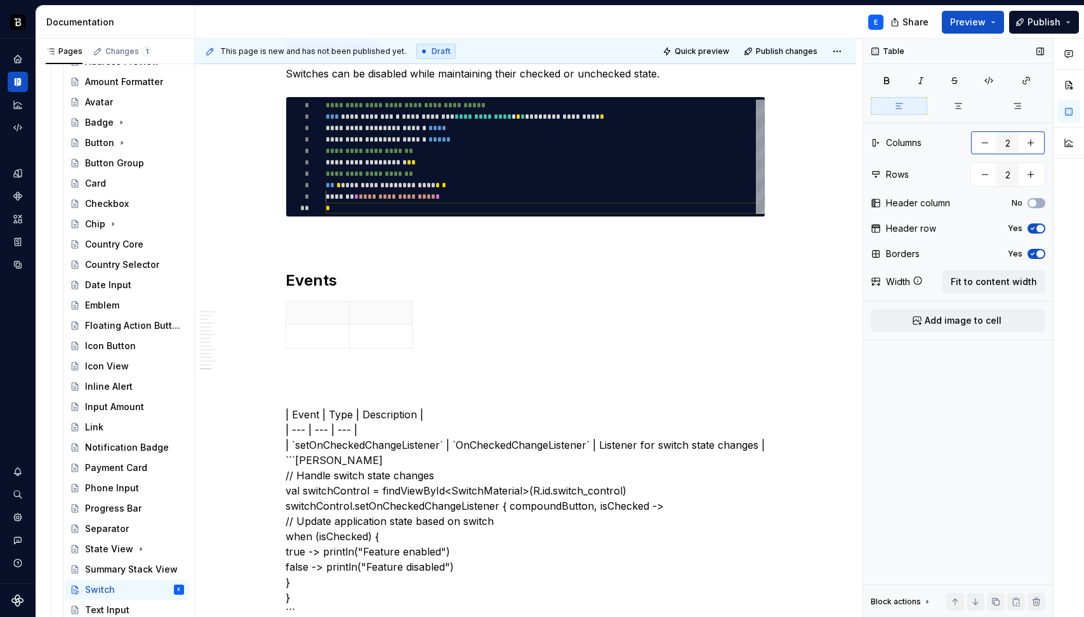
click at [1038, 143] on button "button" at bounding box center [1030, 142] width 23 height 23
type input "3"
click at [996, 277] on span "Fit to content width" at bounding box center [994, 281] width 86 height 13
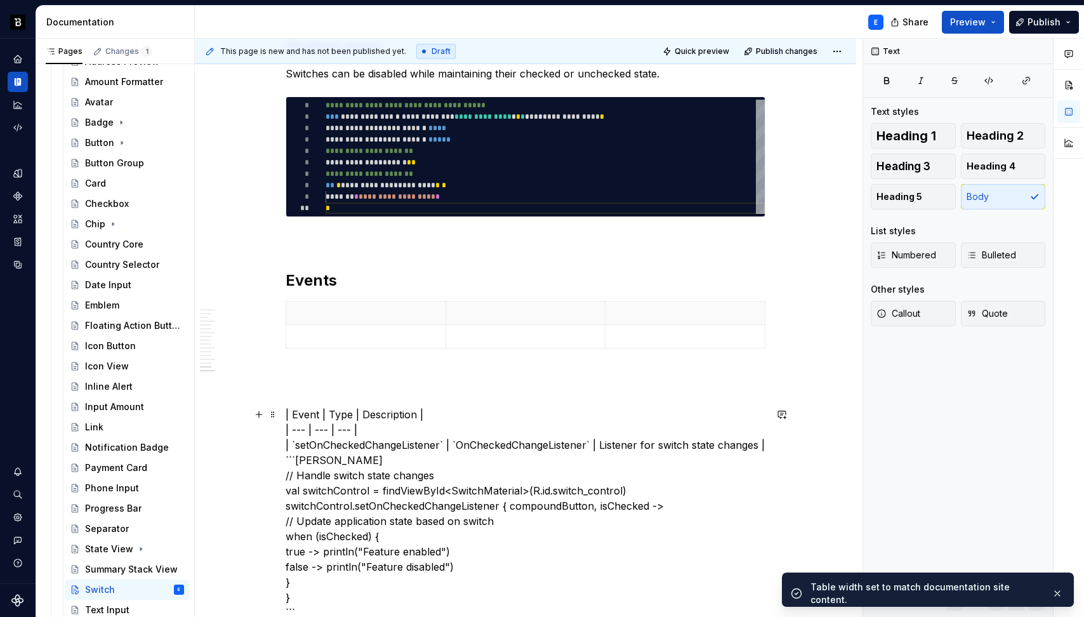
click at [327, 319] on p at bounding box center [366, 312] width 144 height 13
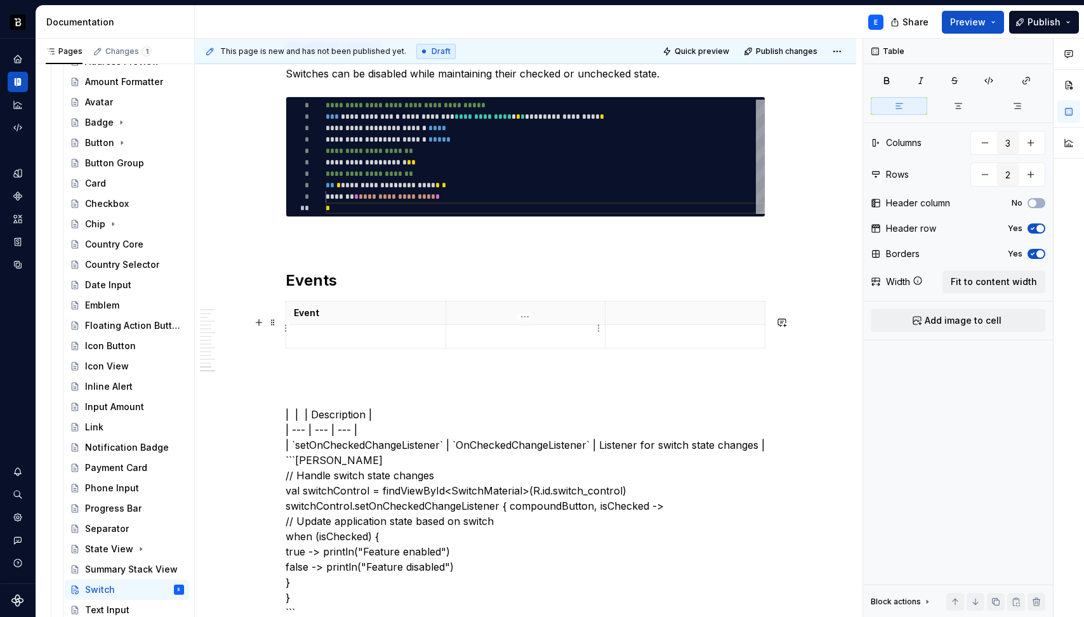
click at [510, 319] on p at bounding box center [526, 312] width 144 height 13
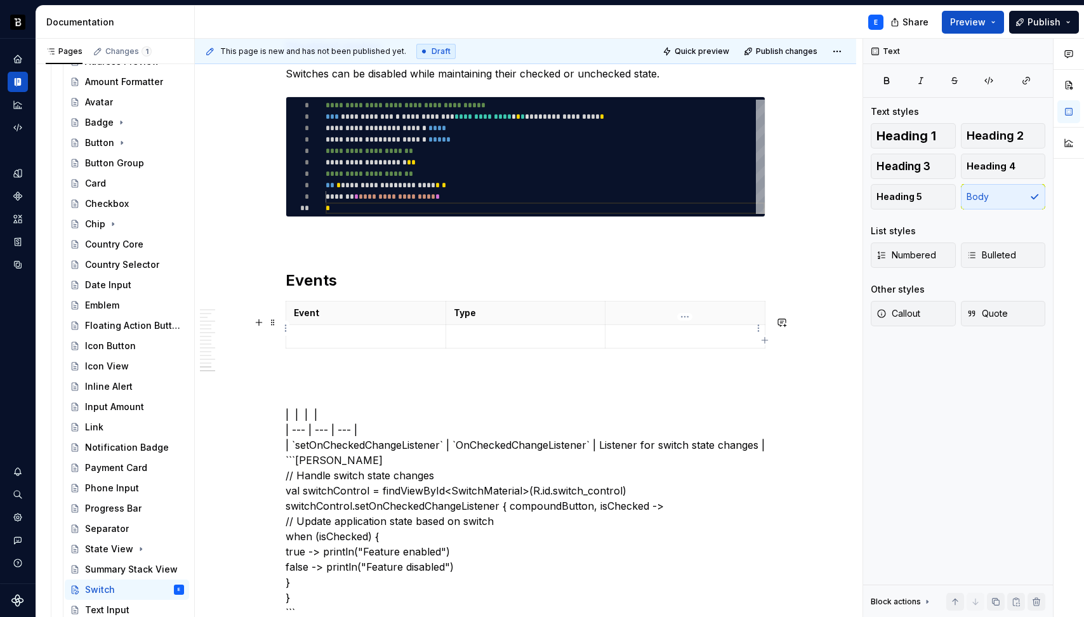
click at [666, 319] on p at bounding box center [685, 312] width 144 height 13
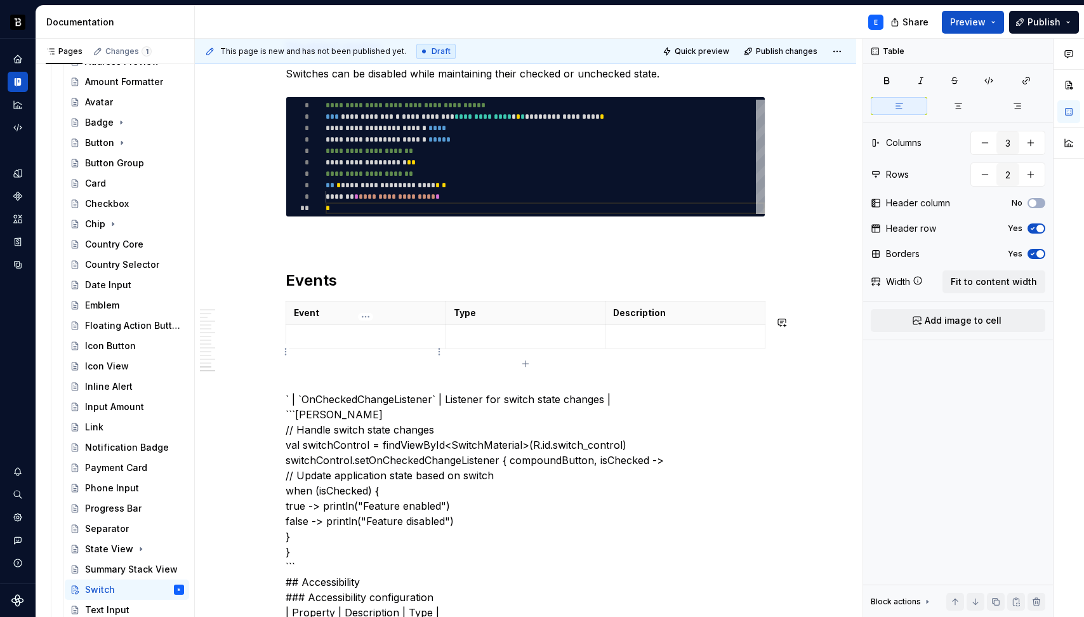
click at [360, 348] on td at bounding box center [366, 336] width 160 height 23
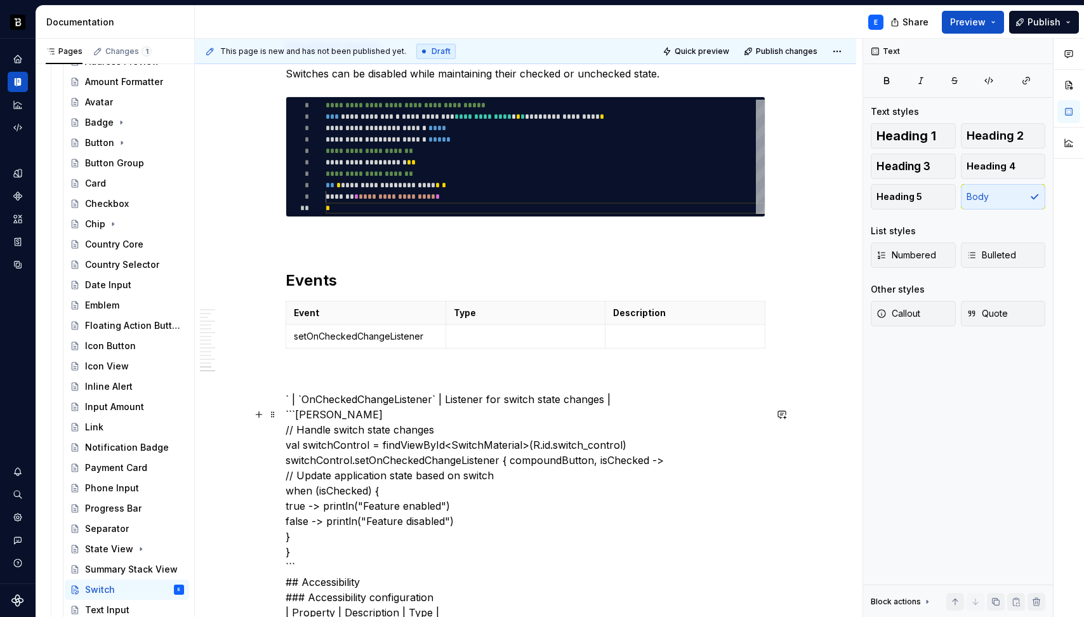
click at [478, 343] on p at bounding box center [526, 336] width 144 height 13
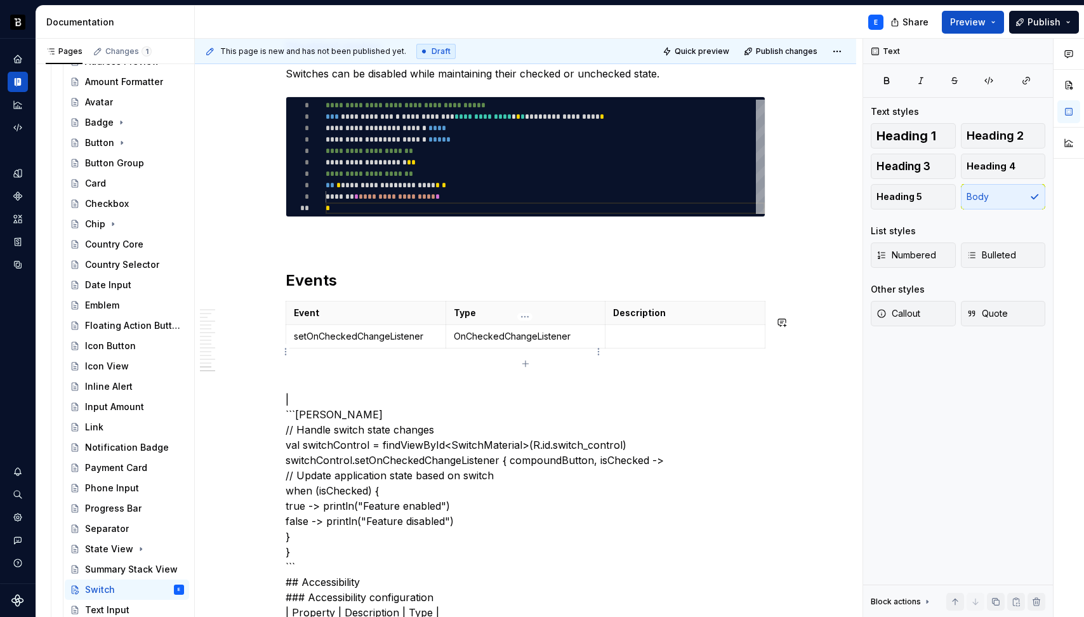
click at [616, 343] on p at bounding box center [685, 336] width 144 height 13
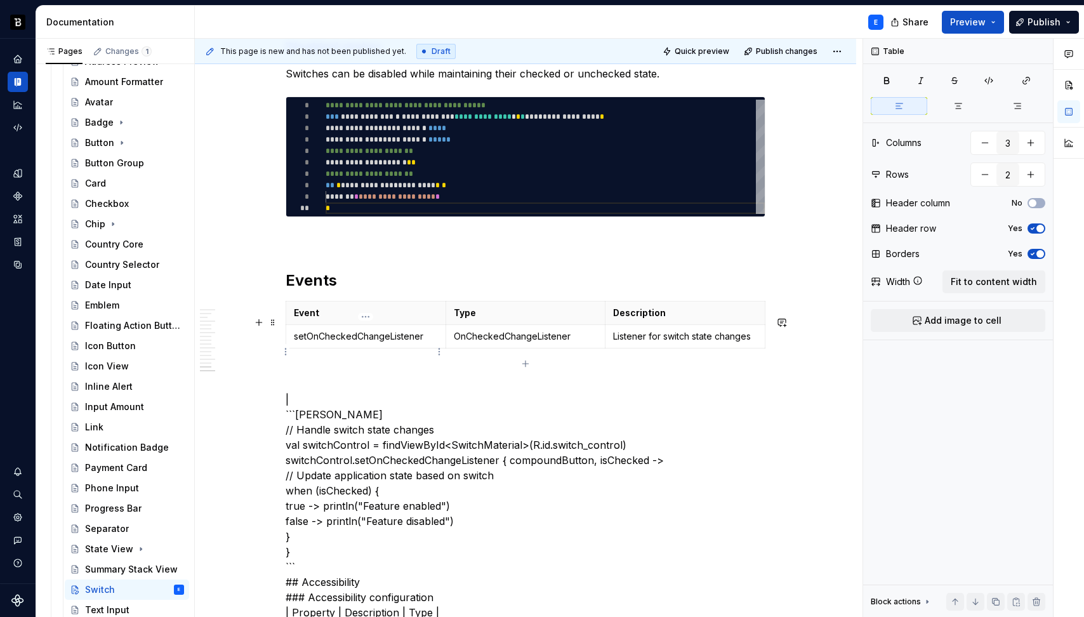
click at [433, 343] on p "setOnCheckedChangeListener" at bounding box center [366, 336] width 144 height 13
click at [988, 74] on button "button" at bounding box center [989, 81] width 32 height 18
click at [274, 120] on span at bounding box center [273, 118] width 10 height 18
type textarea "*"
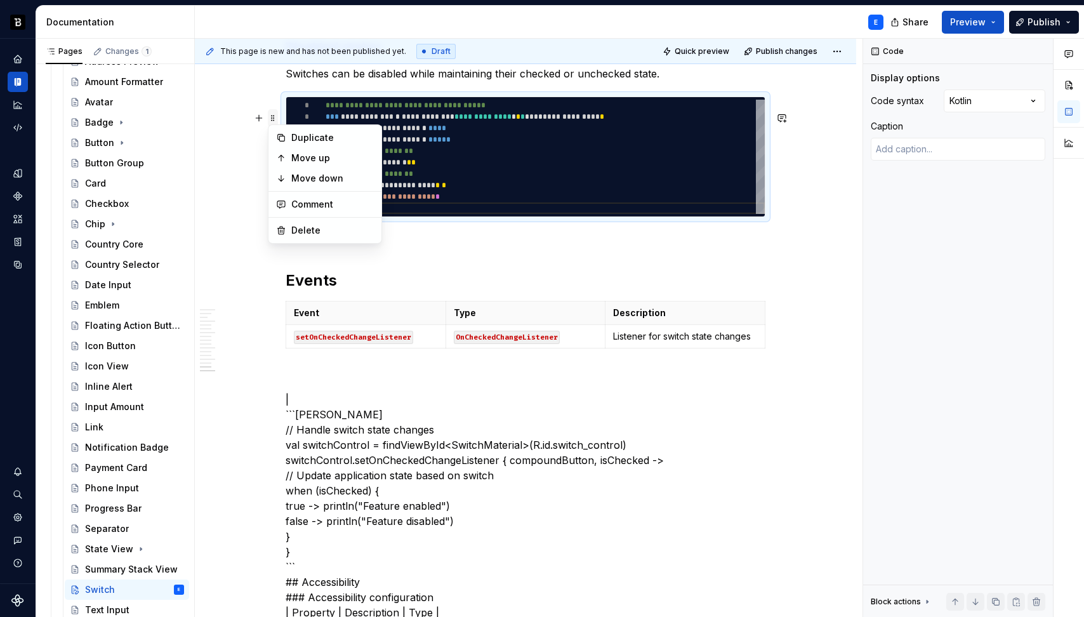
click at [274, 120] on span at bounding box center [273, 118] width 10 height 18
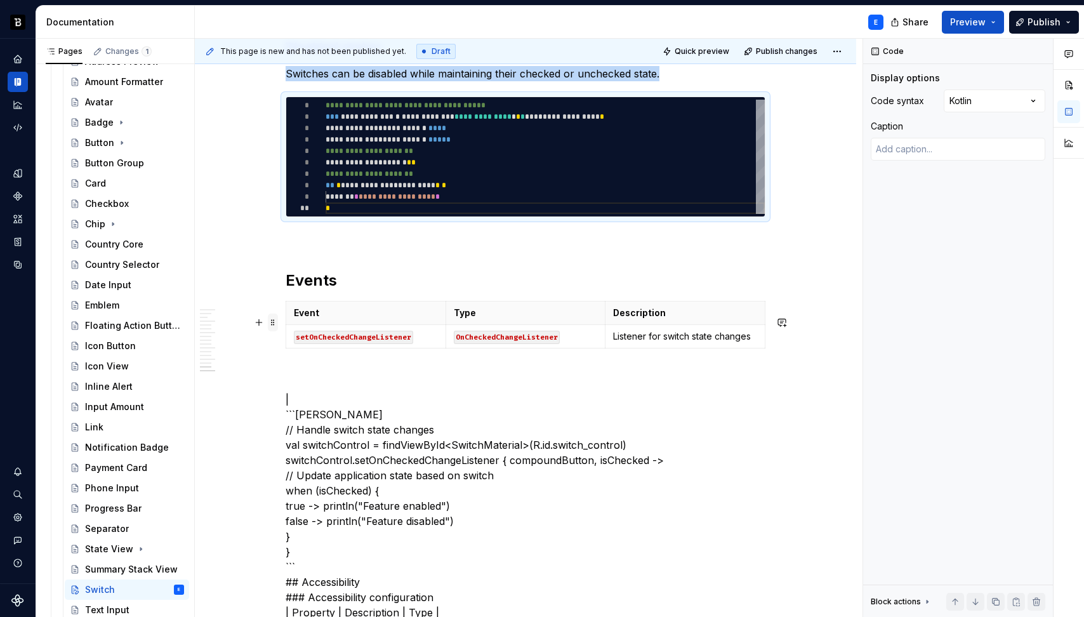
click at [272, 324] on span at bounding box center [273, 322] width 10 height 18
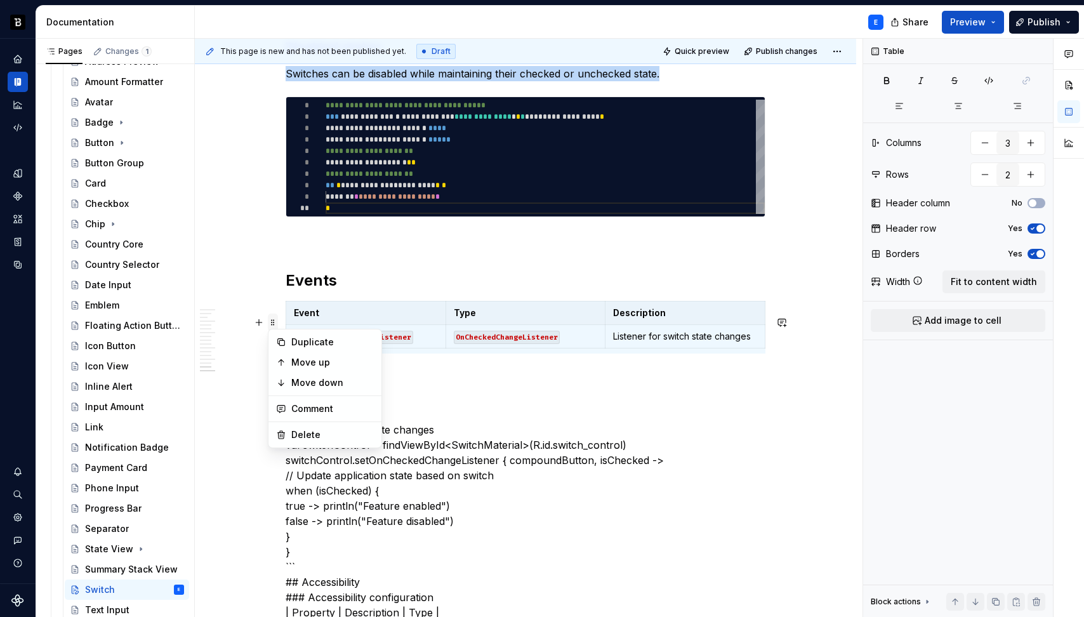
click at [272, 324] on span at bounding box center [273, 322] width 10 height 18
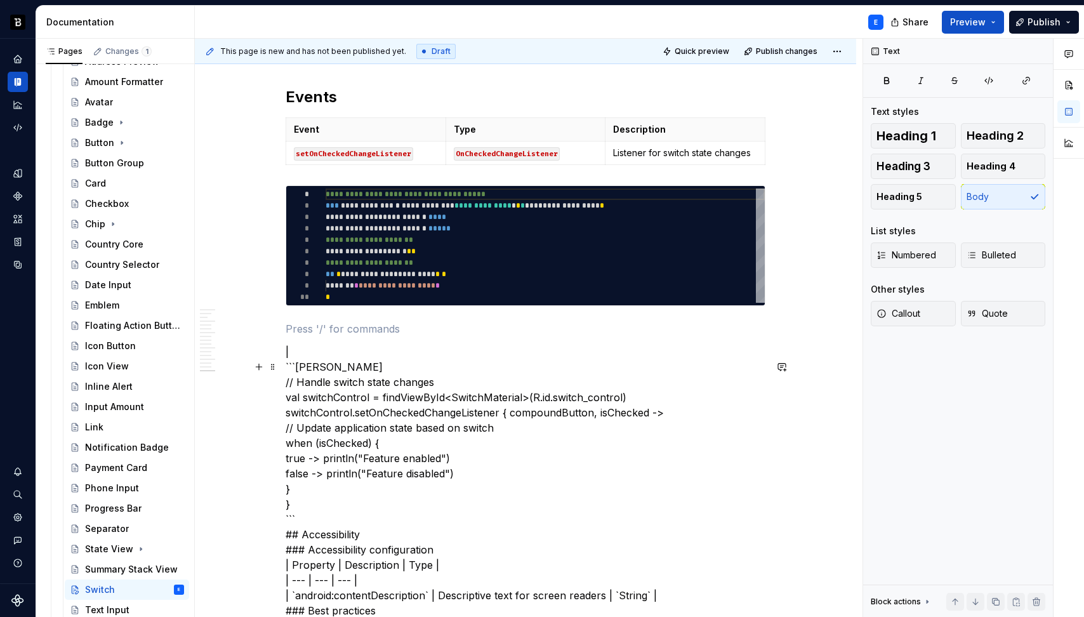
scroll to position [2858, 0]
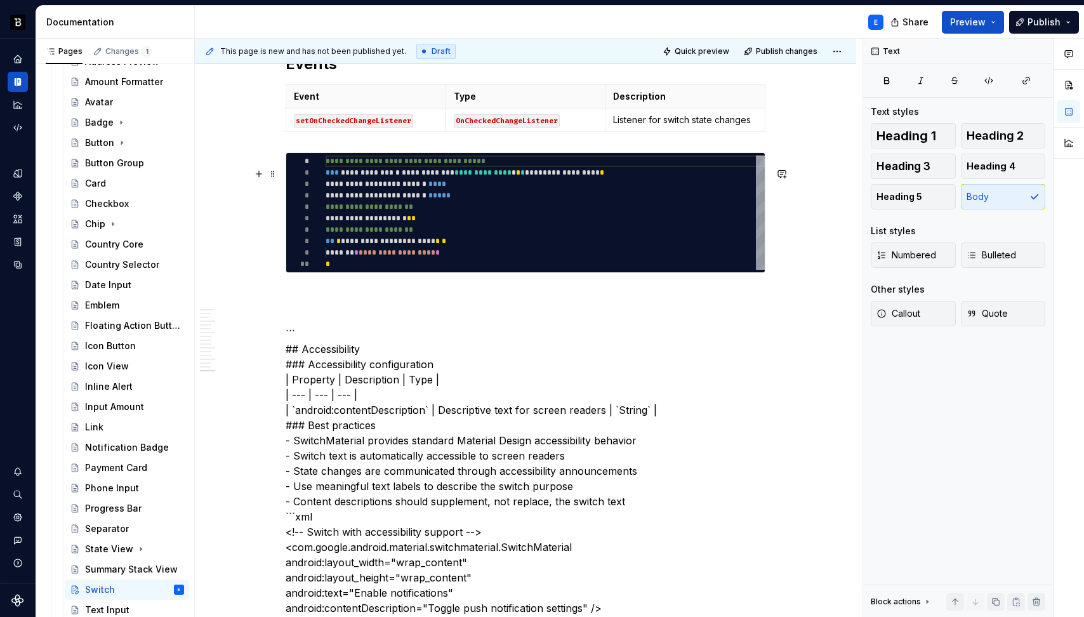
type textarea "**********"
click at [372, 208] on div "**********" at bounding box center [545, 212] width 439 height 114
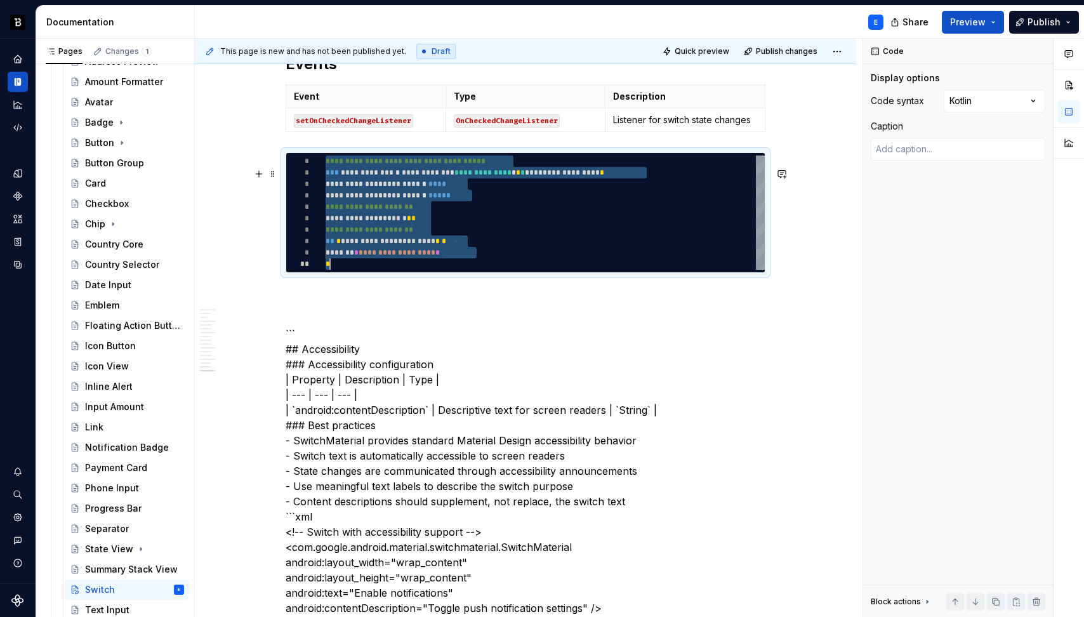
scroll to position [0, 4]
type textarea "*"
type textarea "**********"
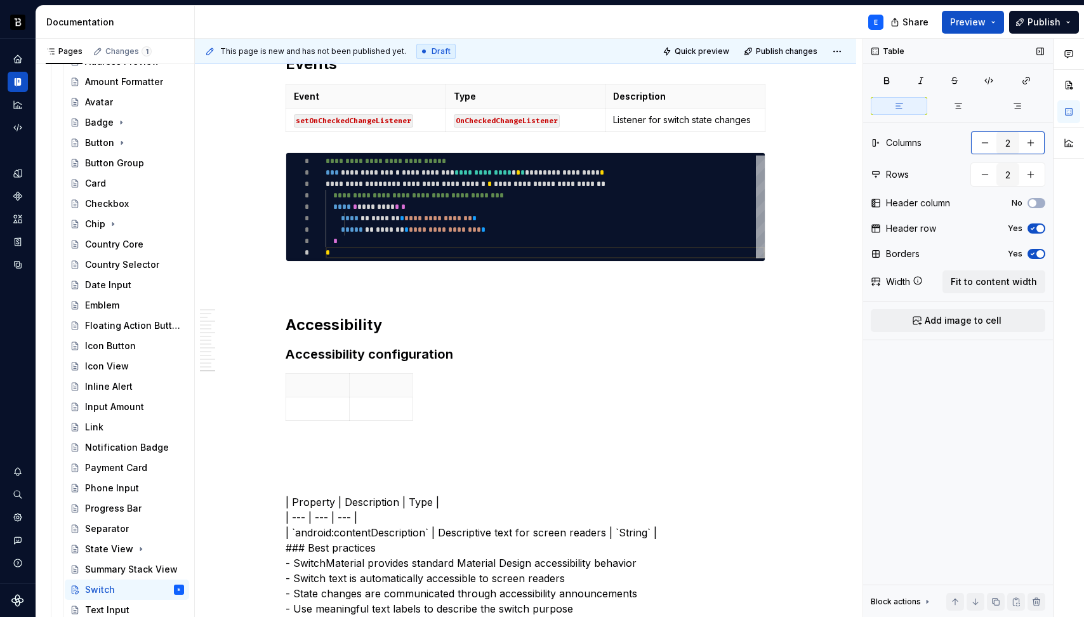
click at [1029, 147] on button "button" at bounding box center [1030, 142] width 23 height 23
type input "3"
click at [998, 279] on span "Fit to content width" at bounding box center [994, 281] width 86 height 13
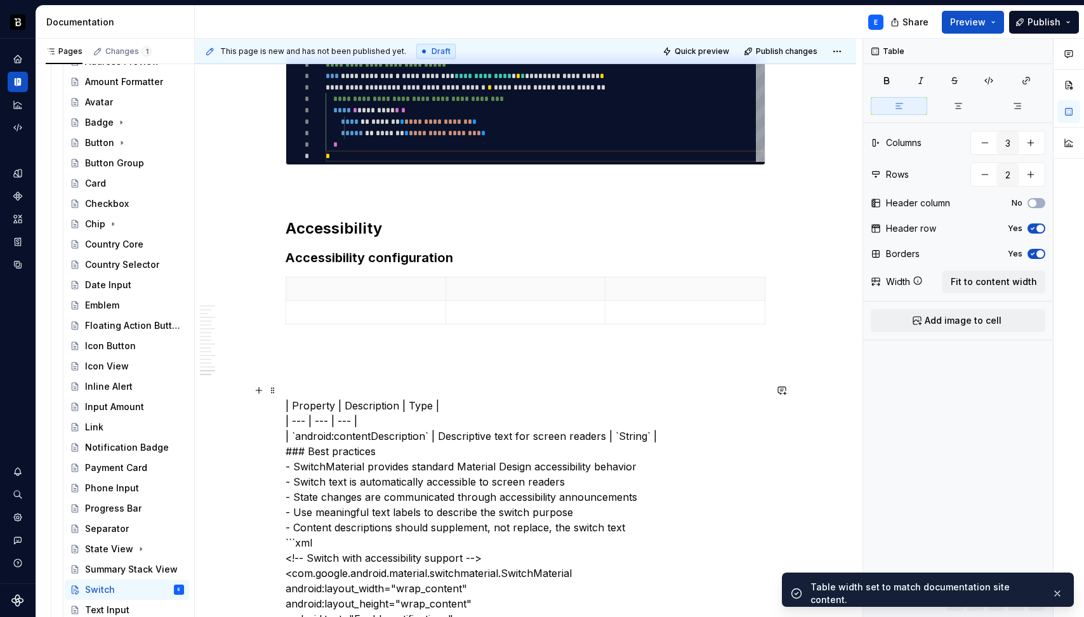
scroll to position [2996, 0]
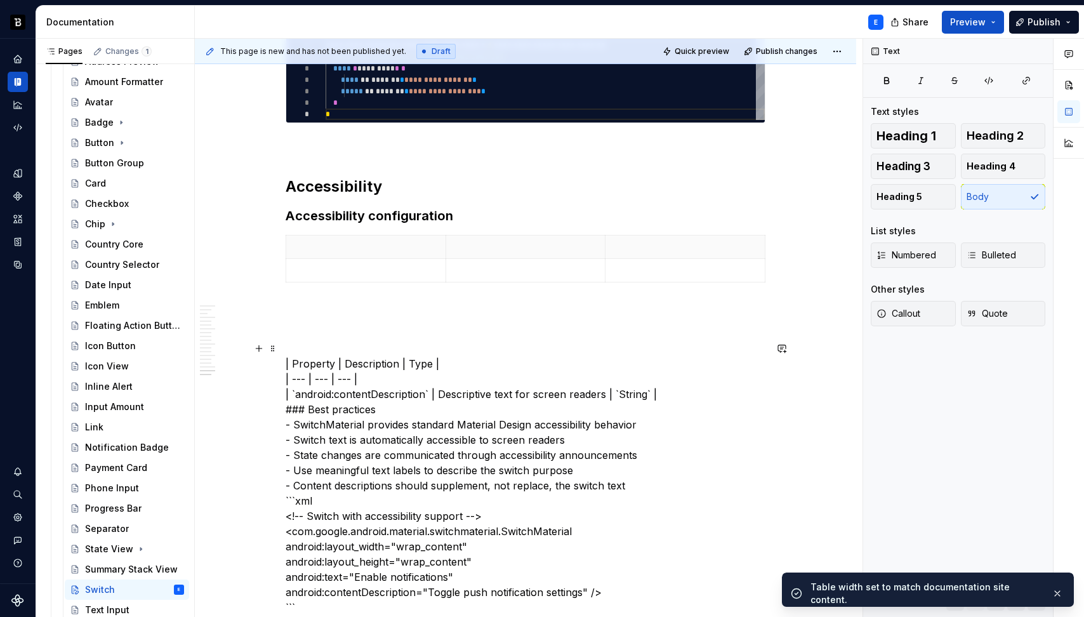
click at [318, 378] on p "| Property | Description | Type | | --- | --- | --- | | `android:contentDescrip…" at bounding box center [526, 577] width 480 height 503
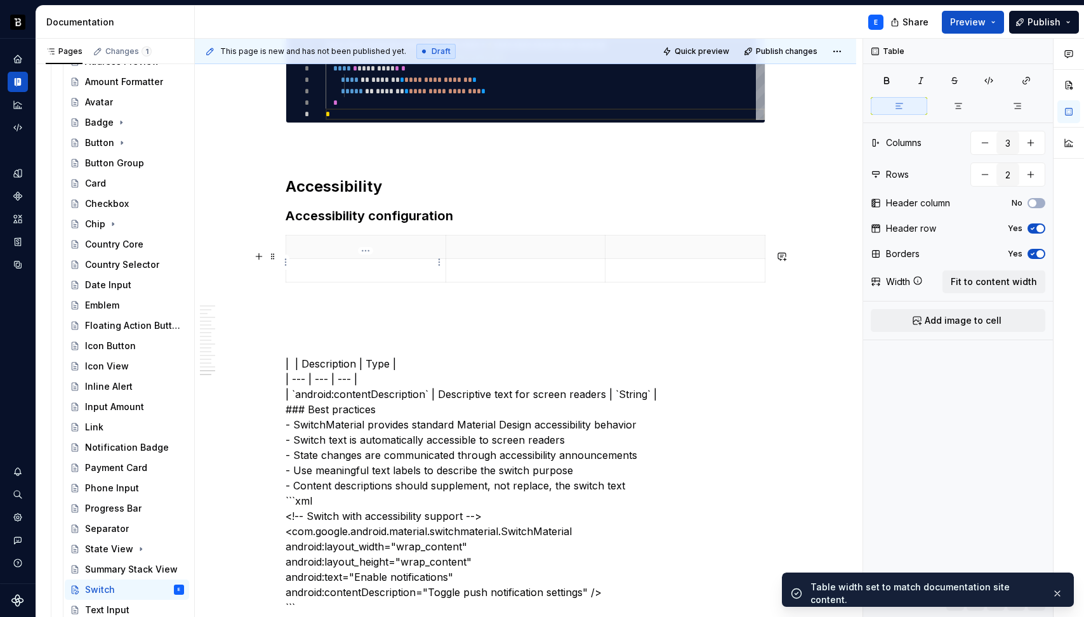
click at [324, 253] on p at bounding box center [366, 246] width 144 height 13
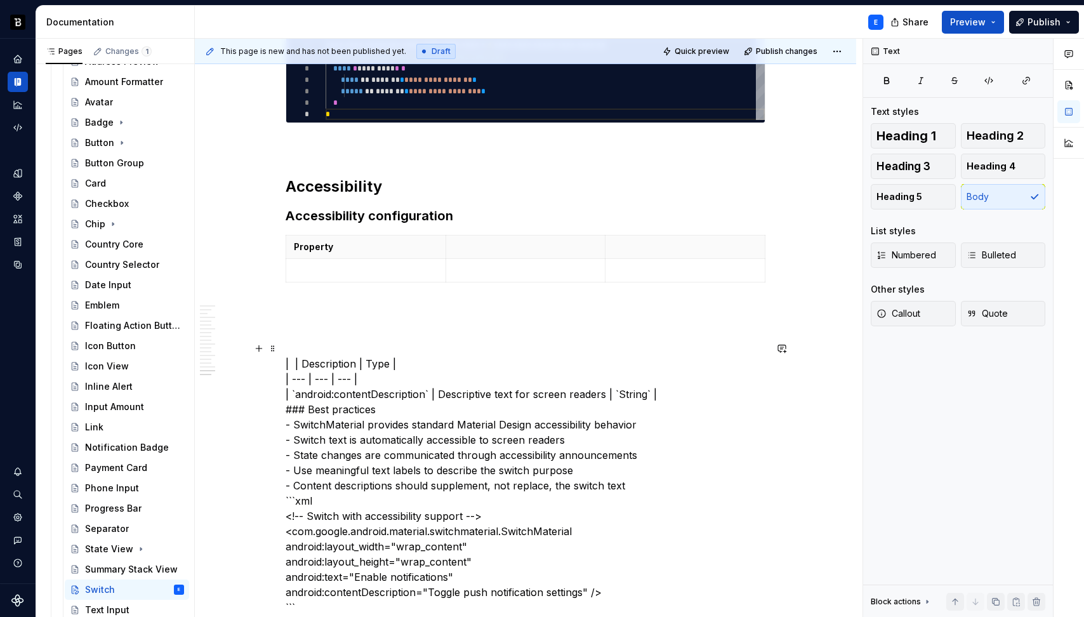
click at [322, 384] on p "| | Description | Type | | --- | --- | --- | | `android:contentDescription` | D…" at bounding box center [526, 577] width 480 height 503
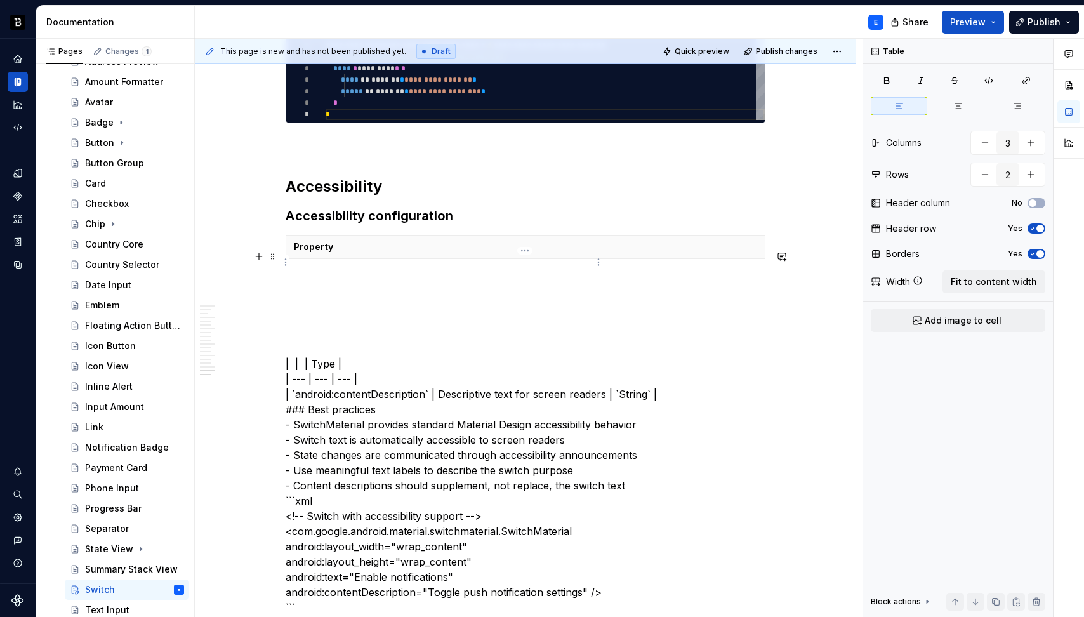
click at [471, 253] on p at bounding box center [526, 246] width 144 height 13
click at [323, 380] on p "| | | Type | | --- | --- | --- | | `android:contentDescription` | Descriptive t…" at bounding box center [526, 577] width 480 height 503
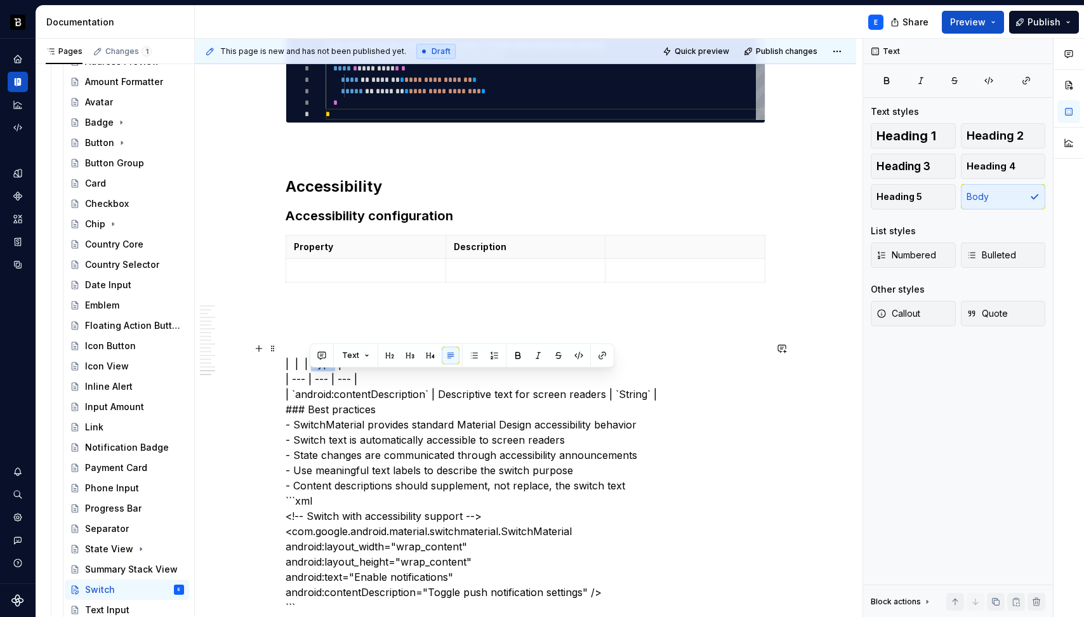
click at [323, 380] on p "| | | Type | | --- | --- | --- | | `android:contentDescription` | Descriptive t…" at bounding box center [526, 577] width 480 height 503
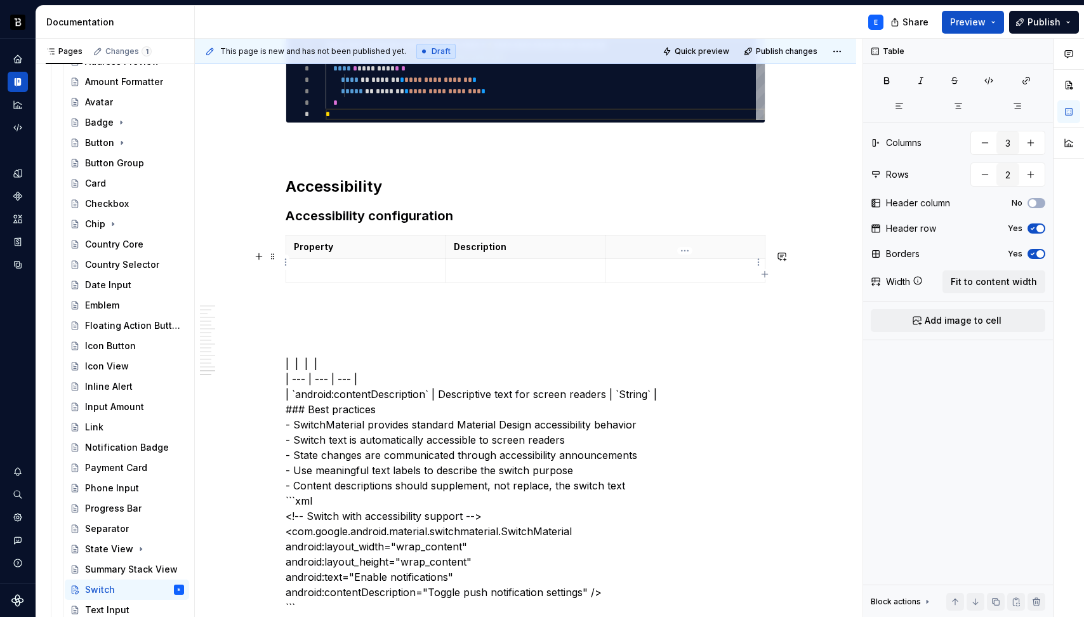
click at [628, 253] on p at bounding box center [685, 246] width 144 height 13
click at [331, 349] on p "| | | | | --- | --- | --- | | `android:contentDescription` | Descriptive text f…" at bounding box center [526, 577] width 480 height 503
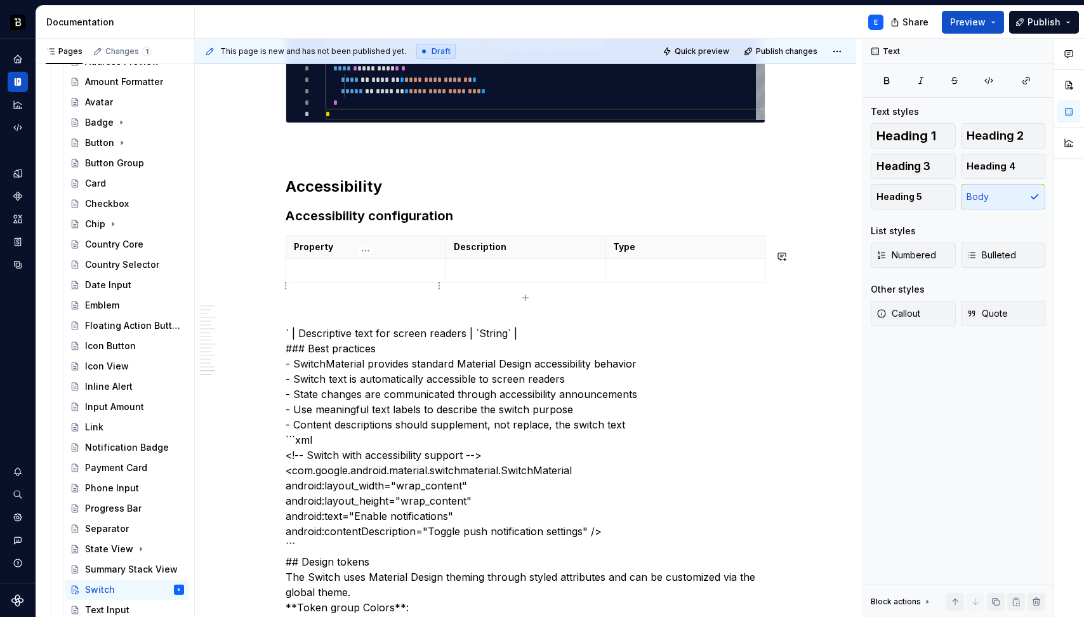
click at [317, 277] on p at bounding box center [366, 270] width 144 height 13
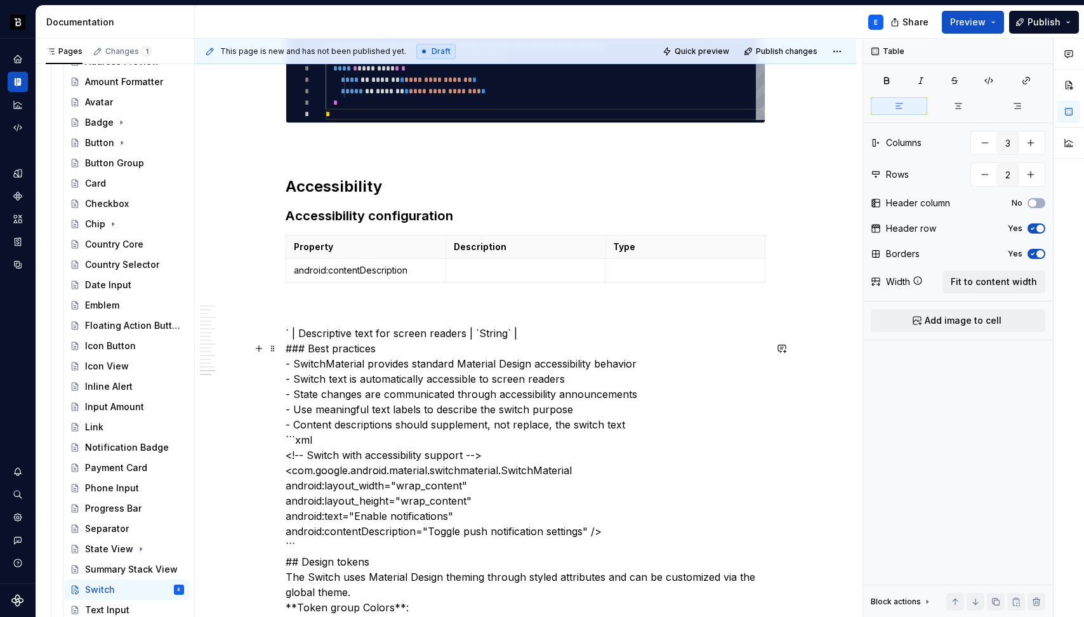
click at [302, 345] on p "` | Descriptive text for screen readers | `String` | ### Best practices - Switc…" at bounding box center [526, 547] width 480 height 442
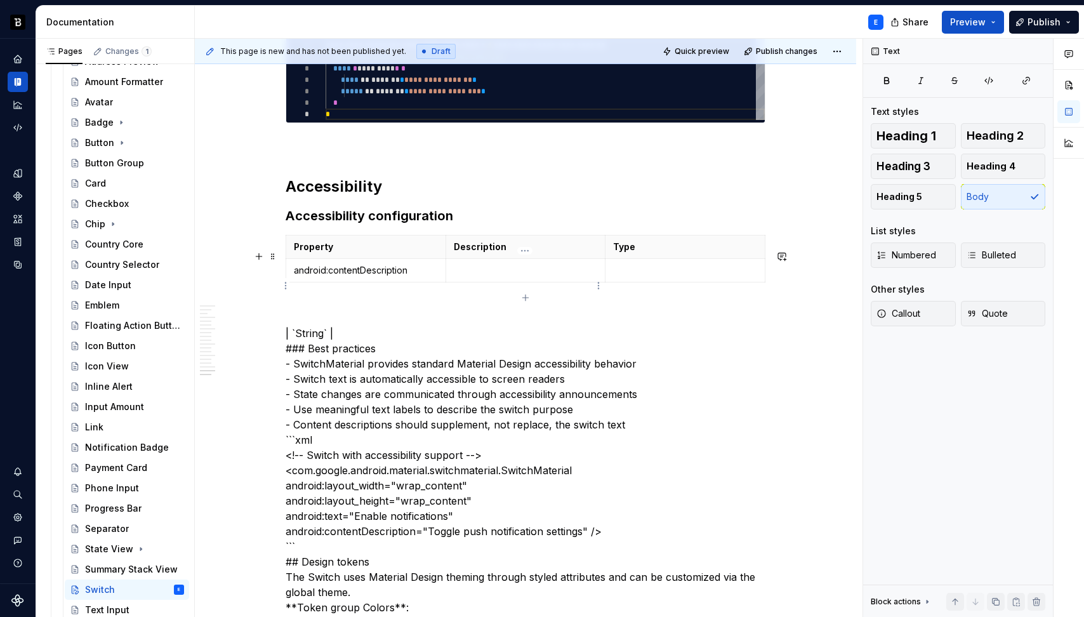
click at [466, 277] on p at bounding box center [526, 270] width 144 height 13
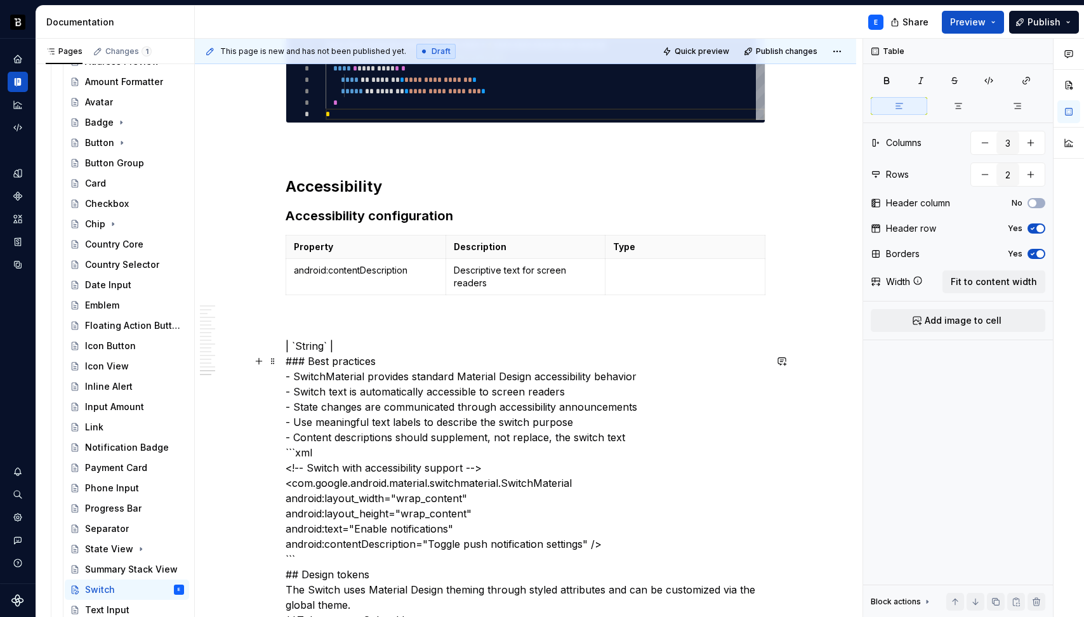
click at [297, 359] on p "| `String` | ### Best practices - SwitchMaterial provides standard Material Des…" at bounding box center [526, 559] width 480 height 442
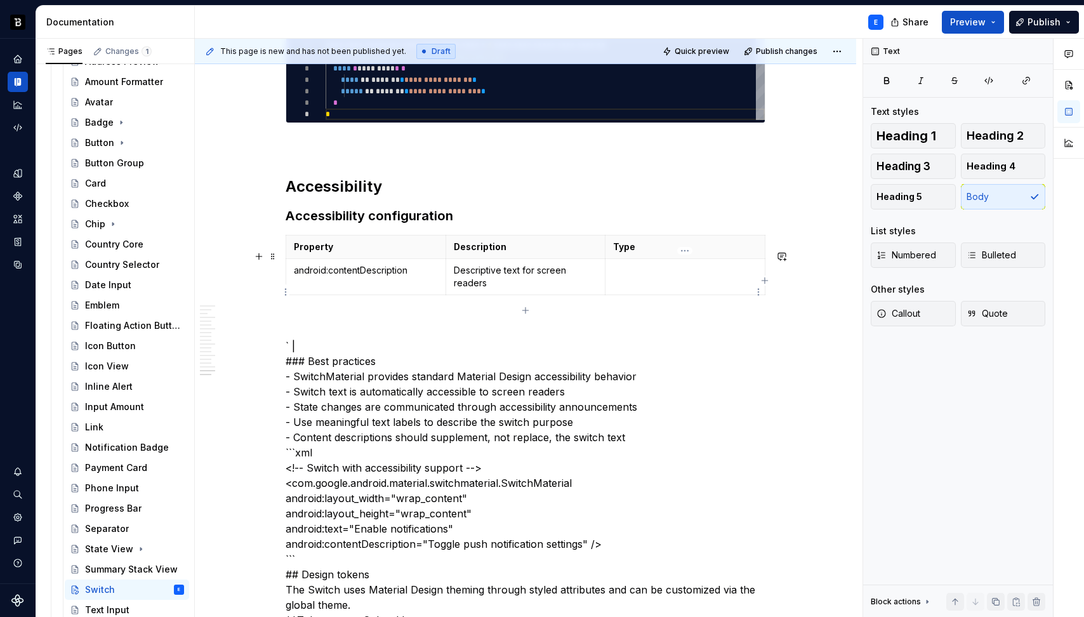
click at [630, 295] on td at bounding box center [685, 277] width 160 height 36
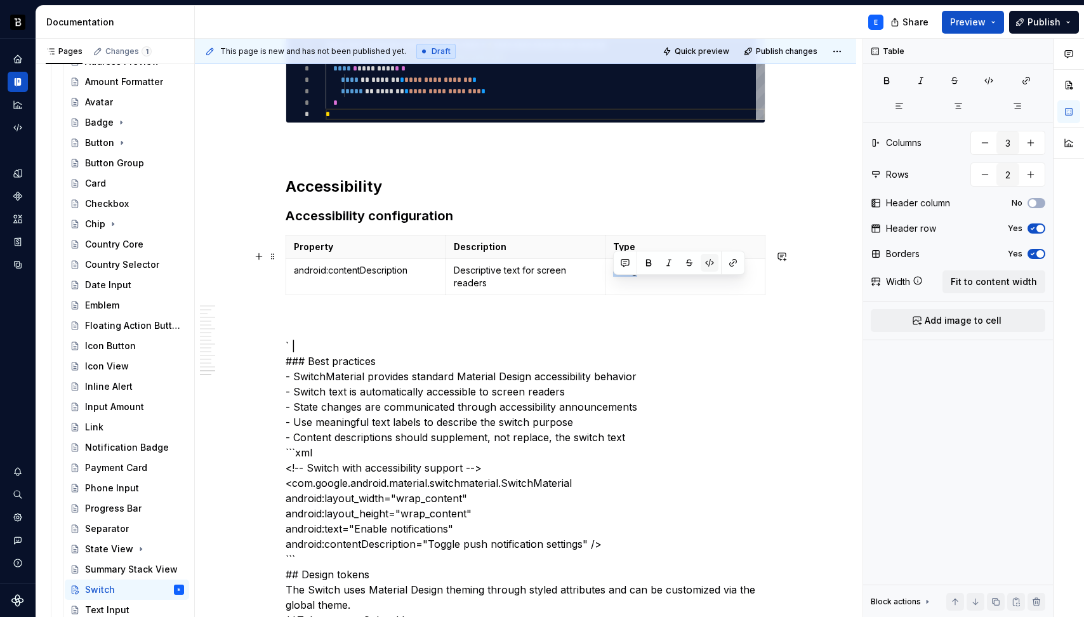
click at [707, 258] on button "button" at bounding box center [710, 263] width 18 height 18
click at [425, 277] on p "android:contentDescription" at bounding box center [366, 270] width 144 height 13
click at [388, 264] on button "button" at bounding box center [390, 263] width 18 height 18
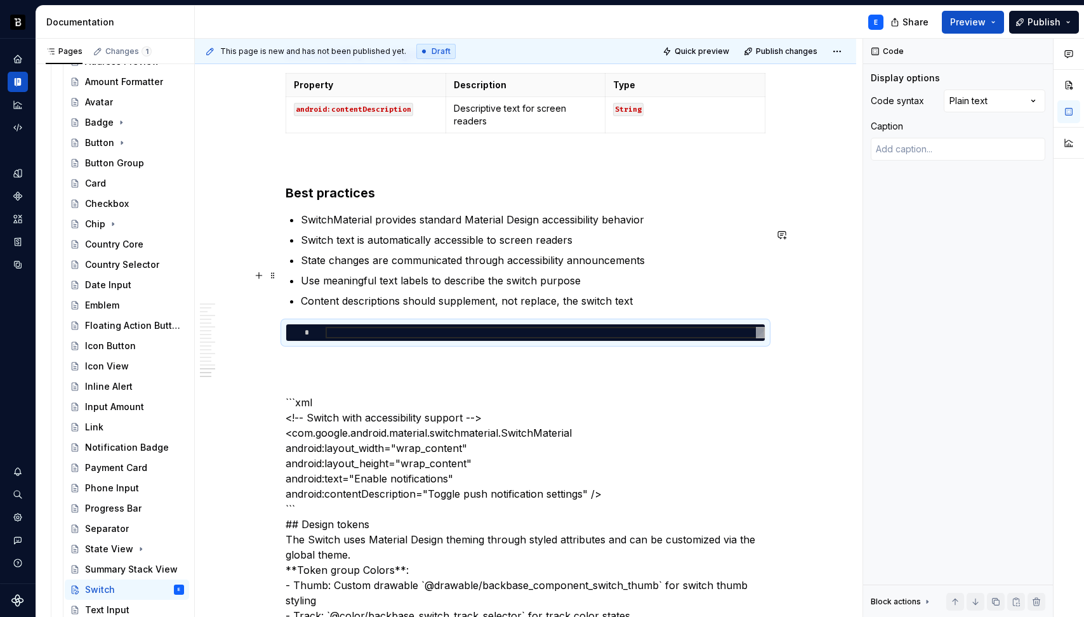
scroll to position [3208, 0]
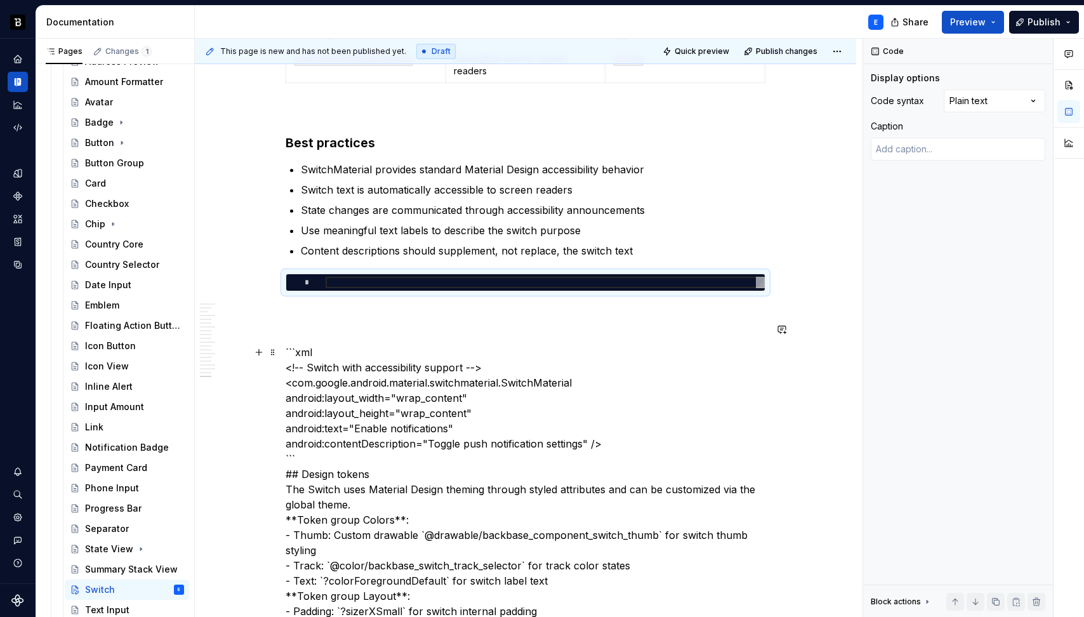
click at [404, 360] on p "```xml <!-- Switch with accessibility support --> <com.google.android.material.…" at bounding box center [526, 504] width 480 height 350
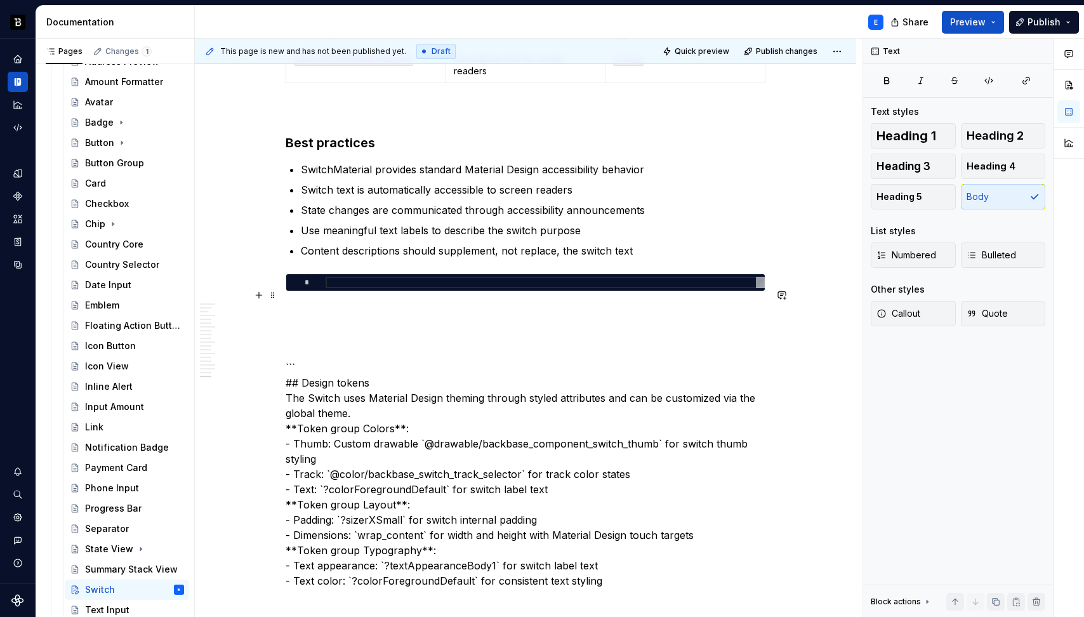
click at [397, 288] on div at bounding box center [545, 282] width 439 height 11
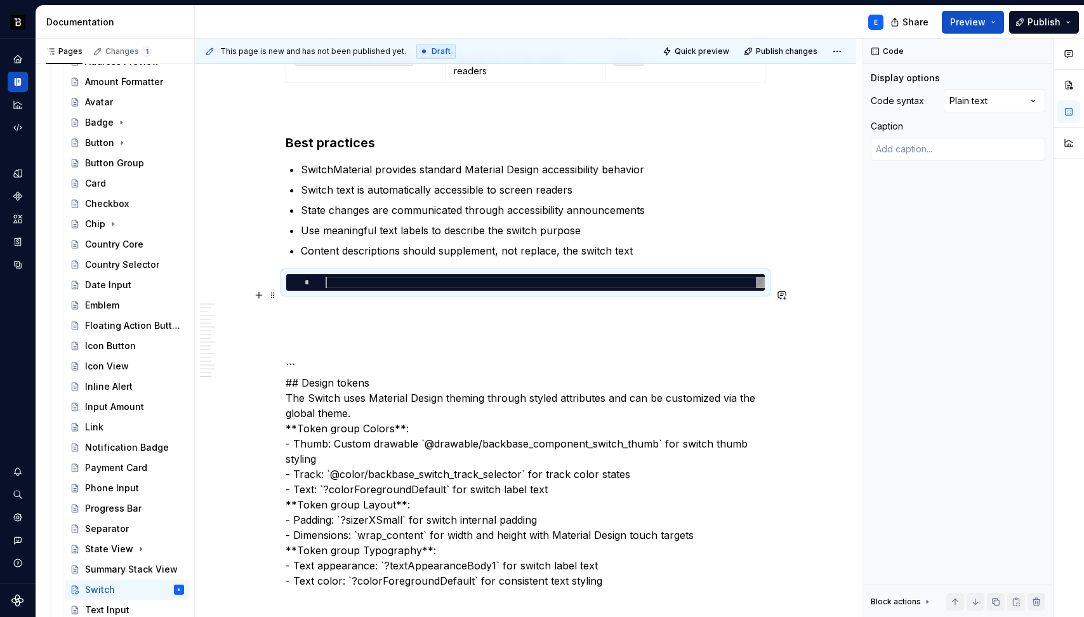
type textarea "*"
type textarea "**********"
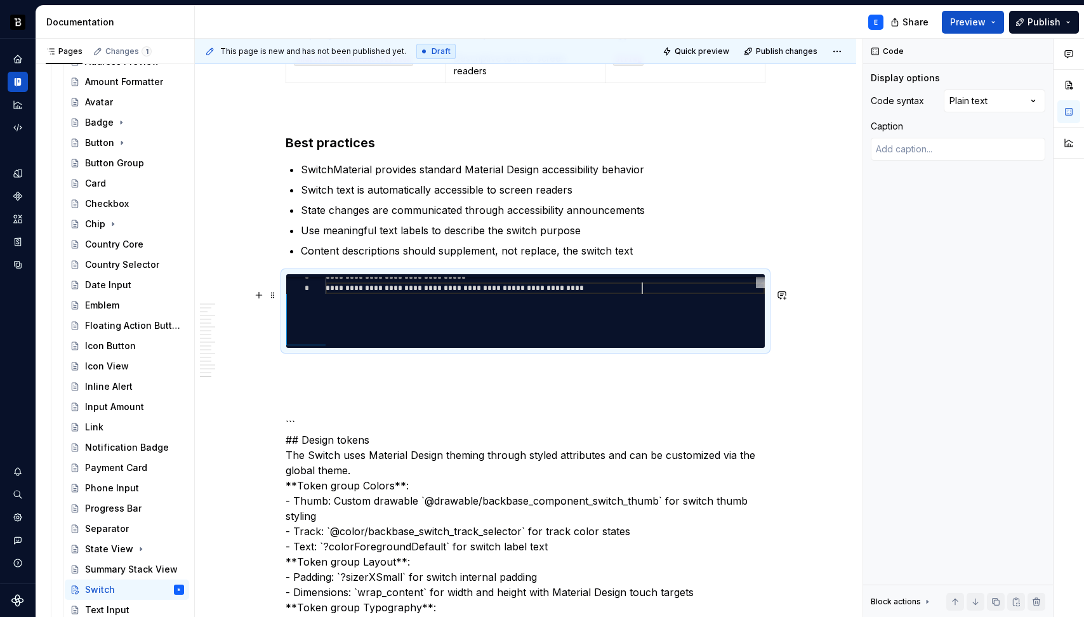
scroll to position [57, 316]
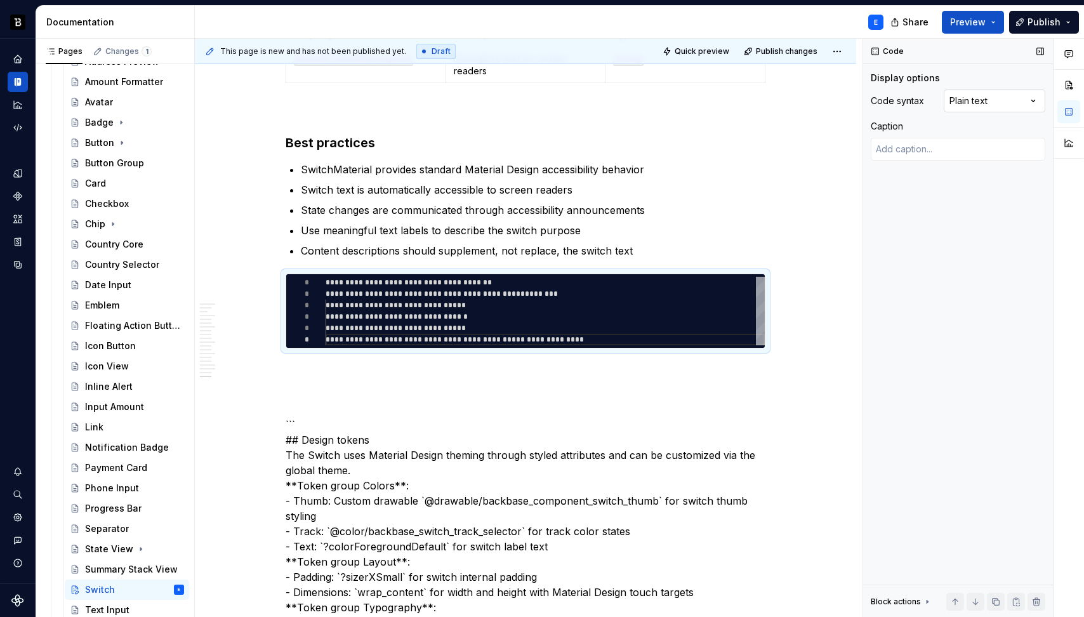
click at [1010, 101] on div "Comments Open comments No comments yet Select ‘Comment’ from the block context …" at bounding box center [973, 328] width 221 height 579
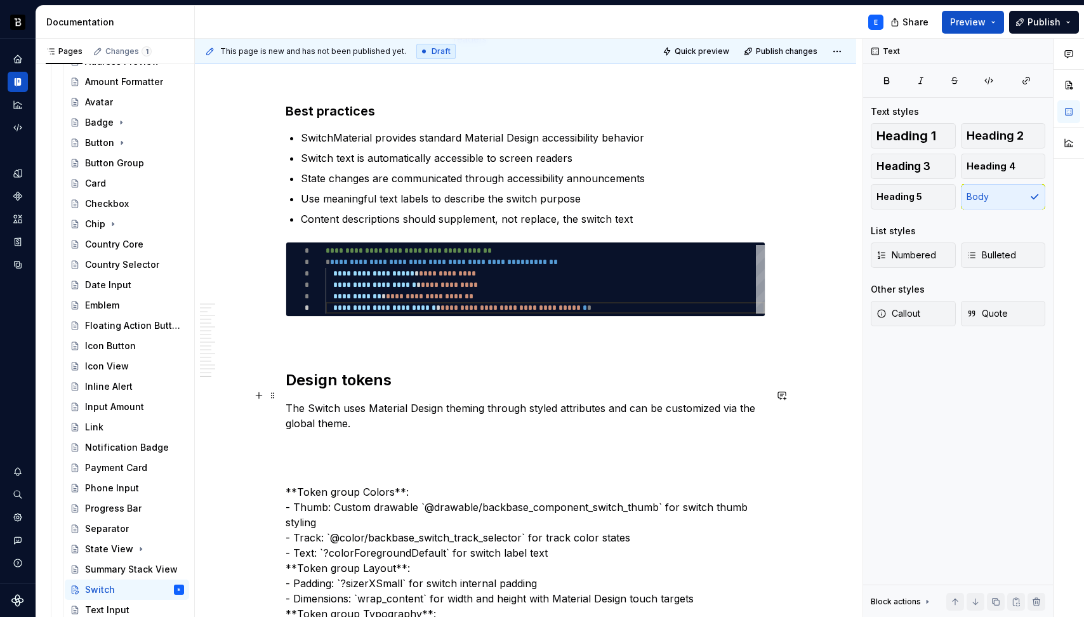
scroll to position [3278, 0]
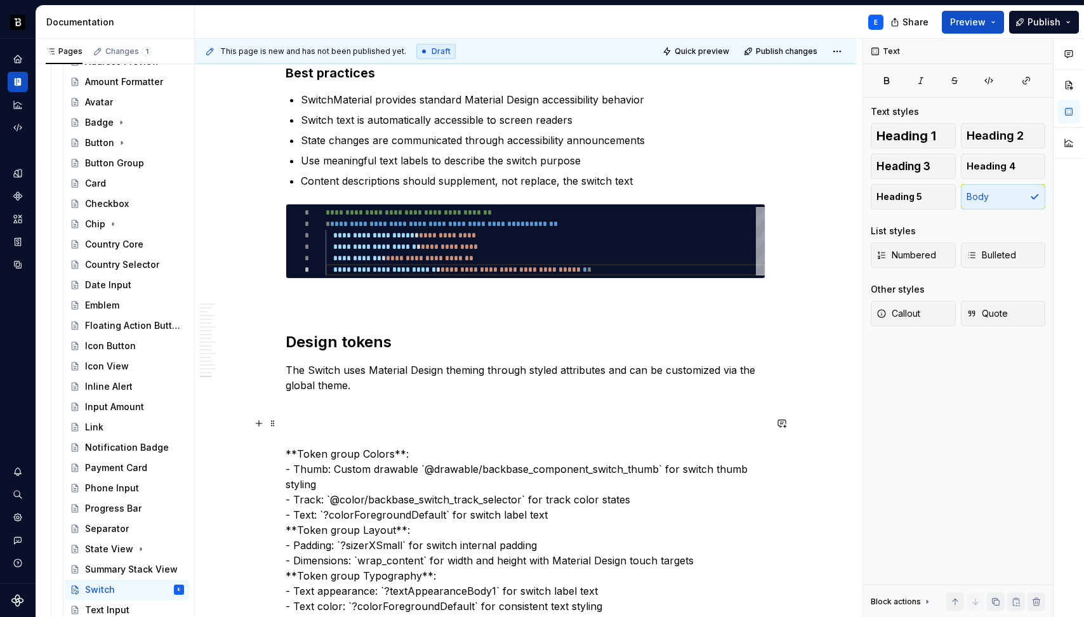
click at [409, 473] on p "**Token group Colors**: - Thumb: Custom drawable `@drawable/backbase_component_…" at bounding box center [526, 506] width 480 height 213
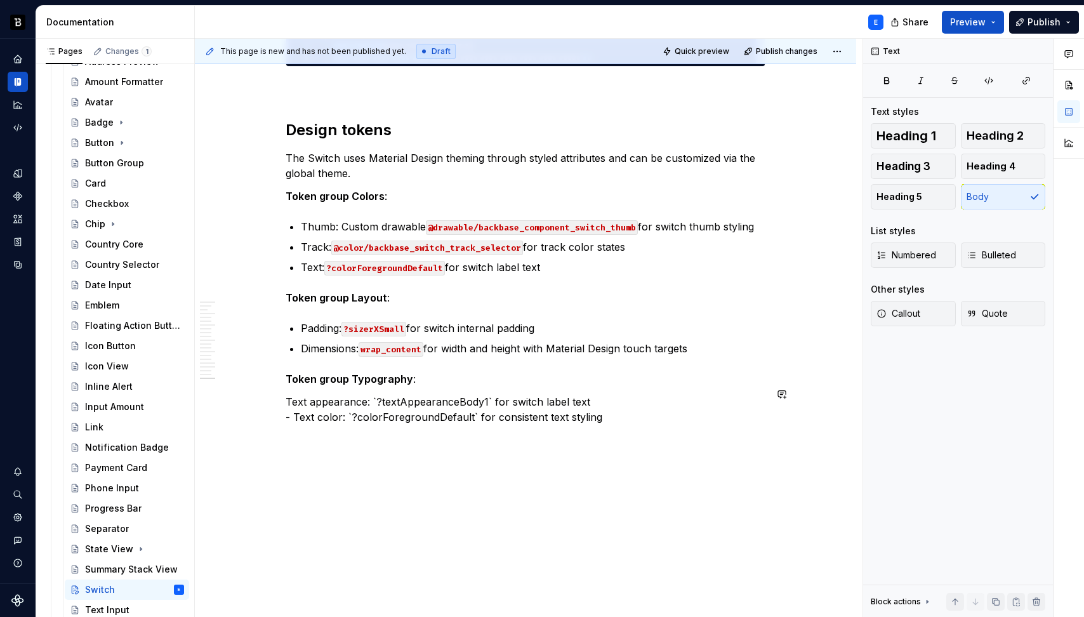
scroll to position [3513, 0]
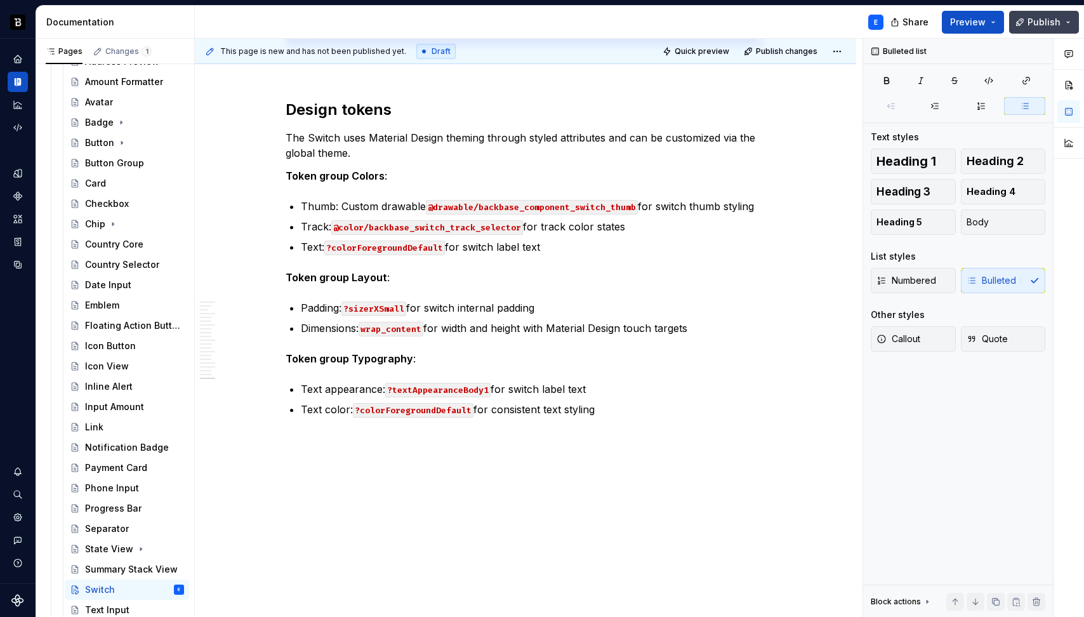
click at [1025, 17] on button "Publish" at bounding box center [1044, 22] width 70 height 23
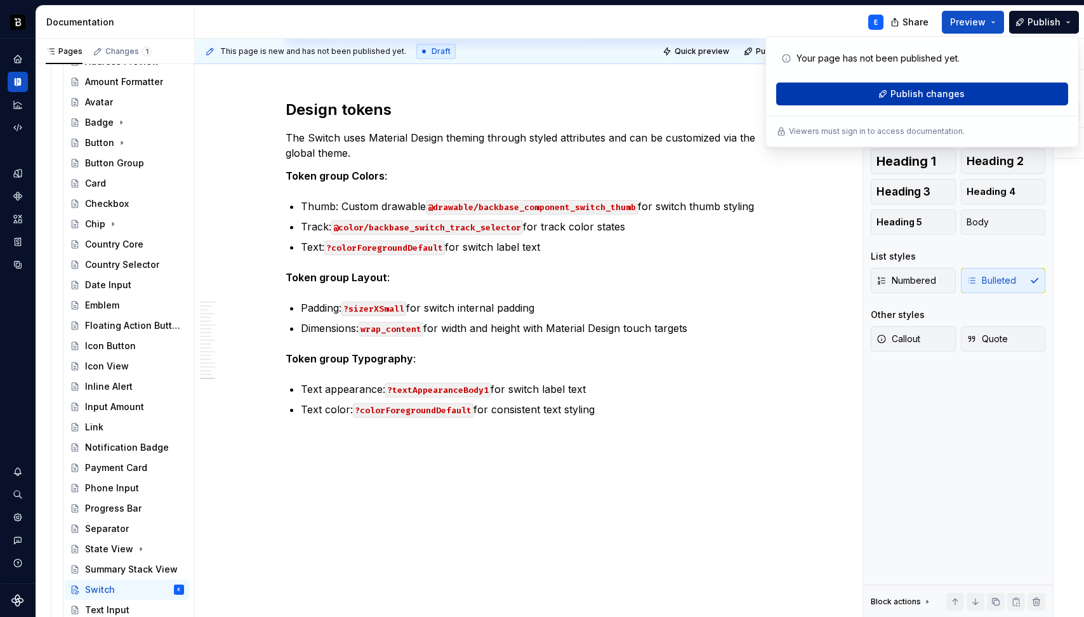
click at [949, 94] on span "Publish changes" at bounding box center [927, 94] width 74 height 13
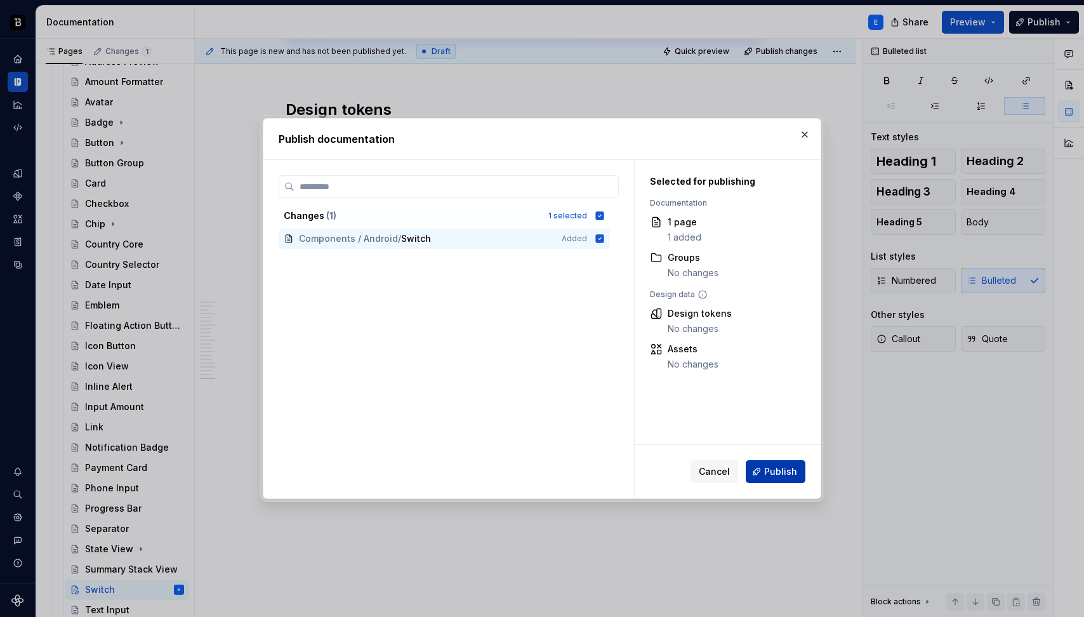
click at [782, 470] on span "Publish" at bounding box center [780, 471] width 33 height 13
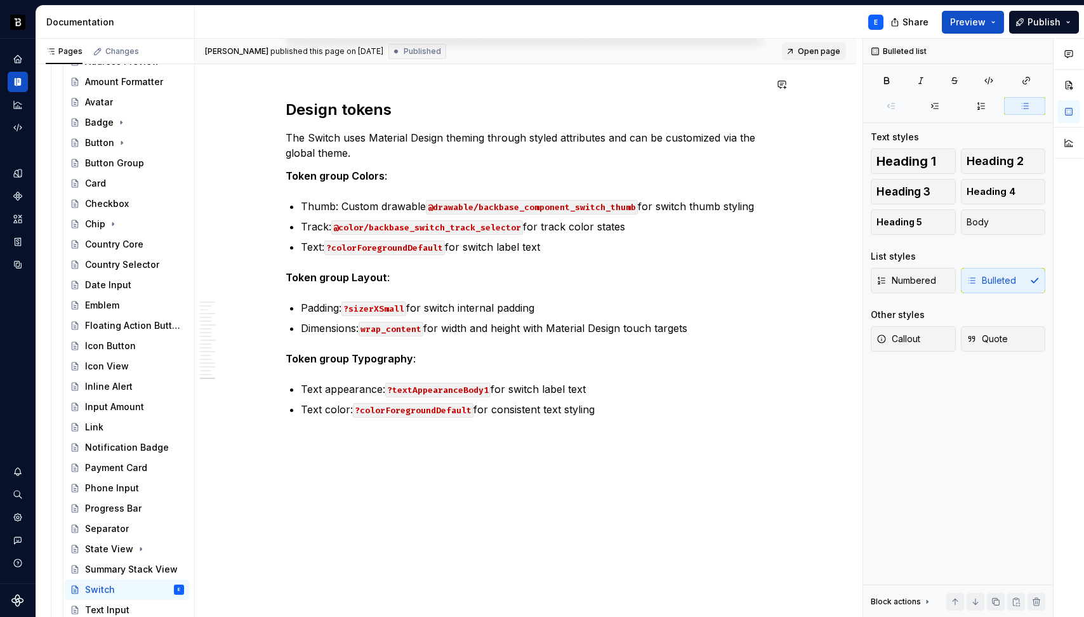
click at [810, 51] on span "Open page" at bounding box center [819, 51] width 43 height 10
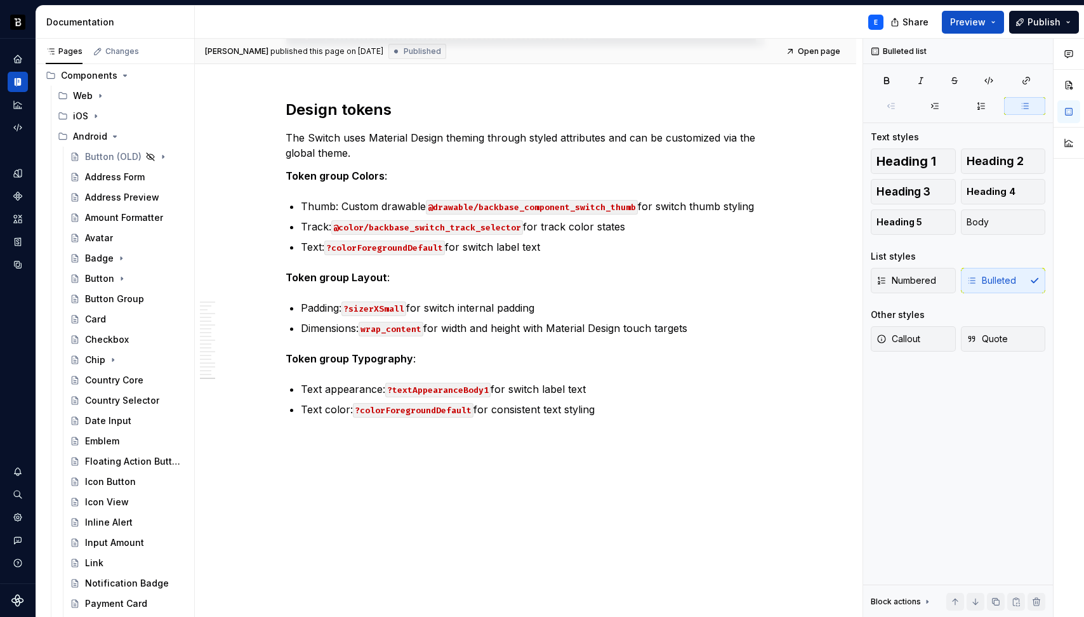
scroll to position [0, 0]
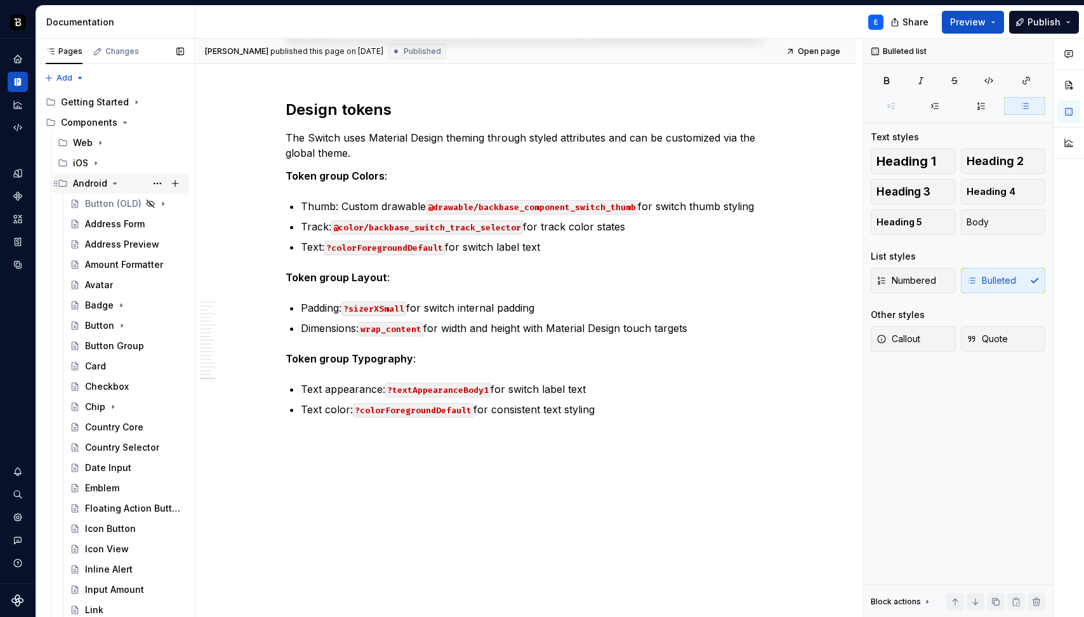
click at [114, 187] on icon "Page tree" at bounding box center [115, 183] width 10 height 10
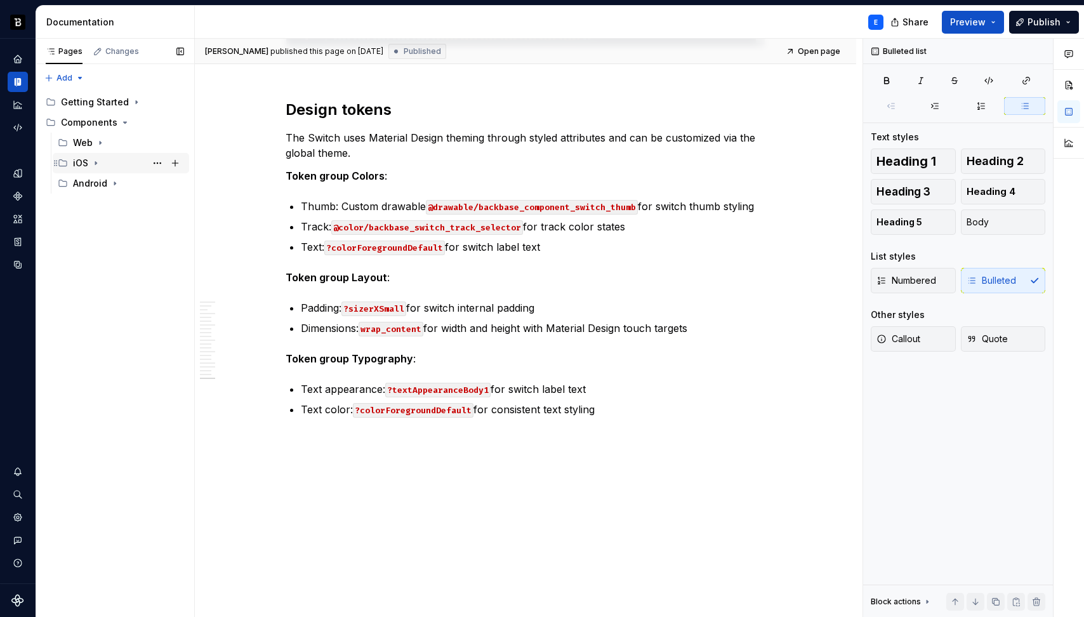
click at [95, 163] on icon "Page tree" at bounding box center [95, 163] width 1 height 3
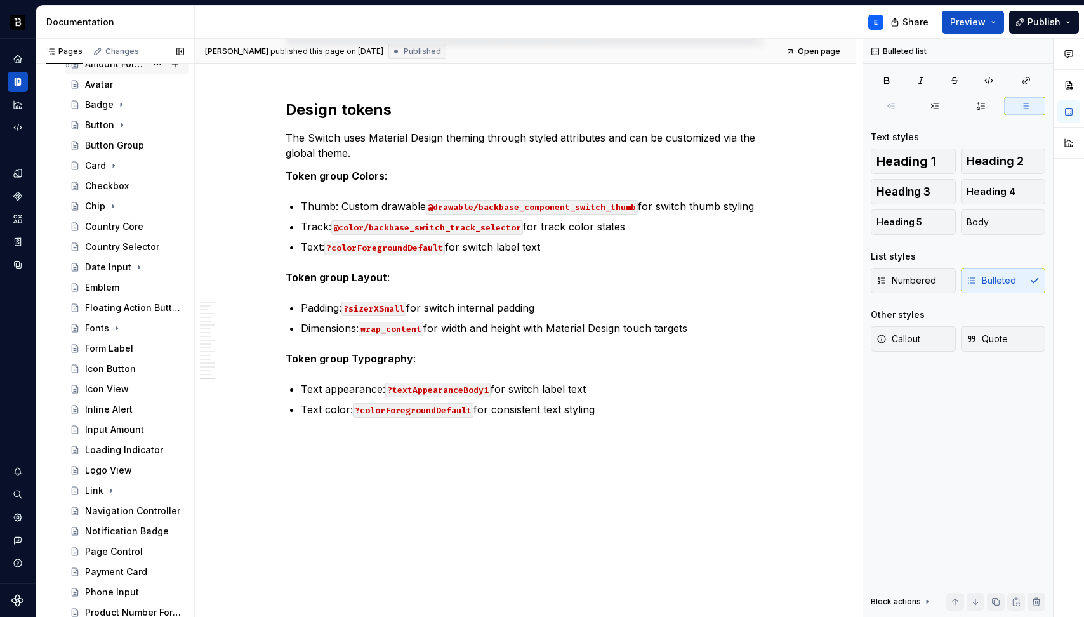
scroll to position [386, 0]
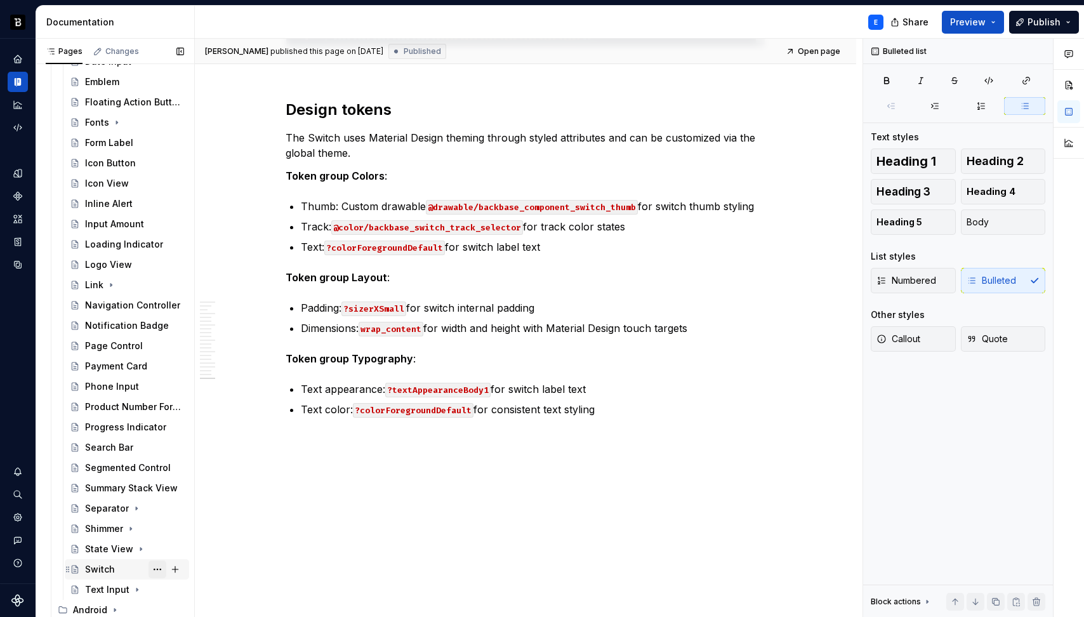
click at [149, 565] on button "Page tree" at bounding box center [157, 569] width 18 height 18
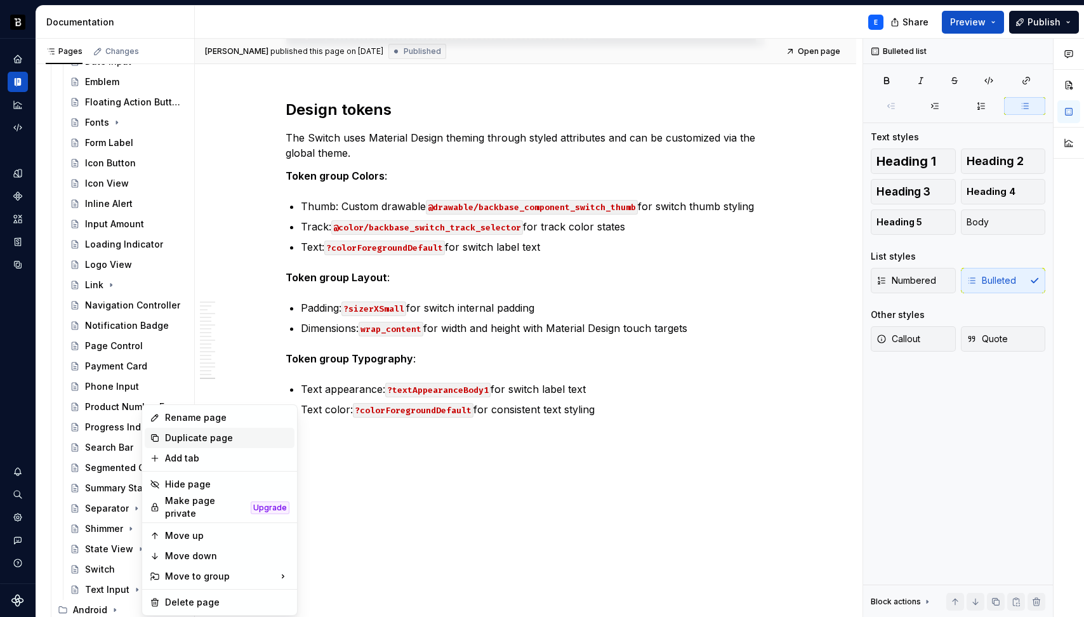
click at [184, 437] on div "Duplicate page" at bounding box center [227, 437] width 124 height 13
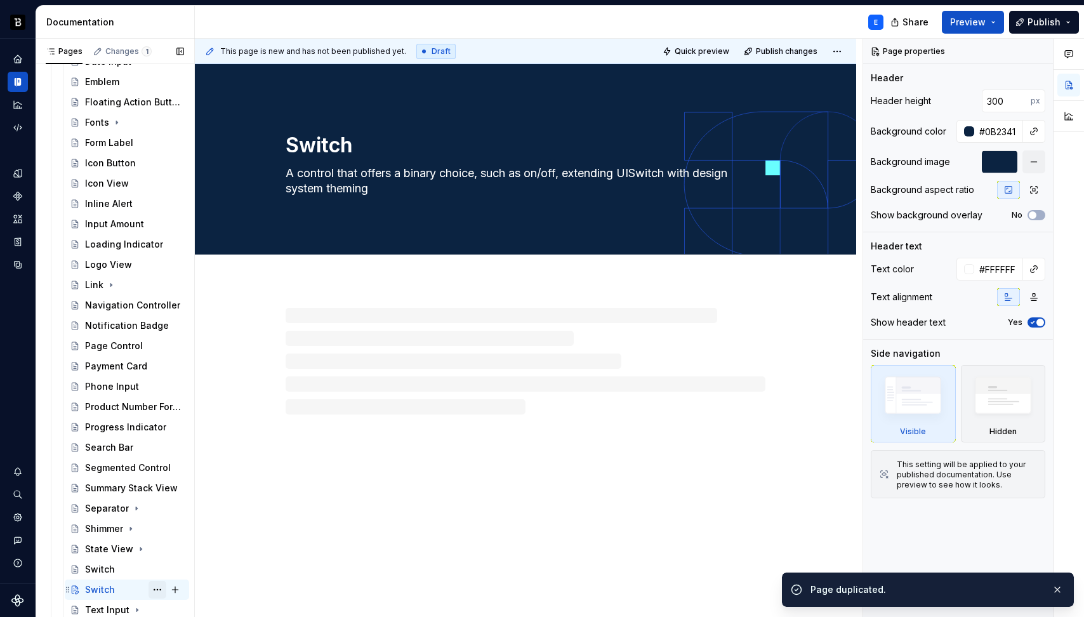
click at [150, 591] on button "Page tree" at bounding box center [157, 590] width 18 height 18
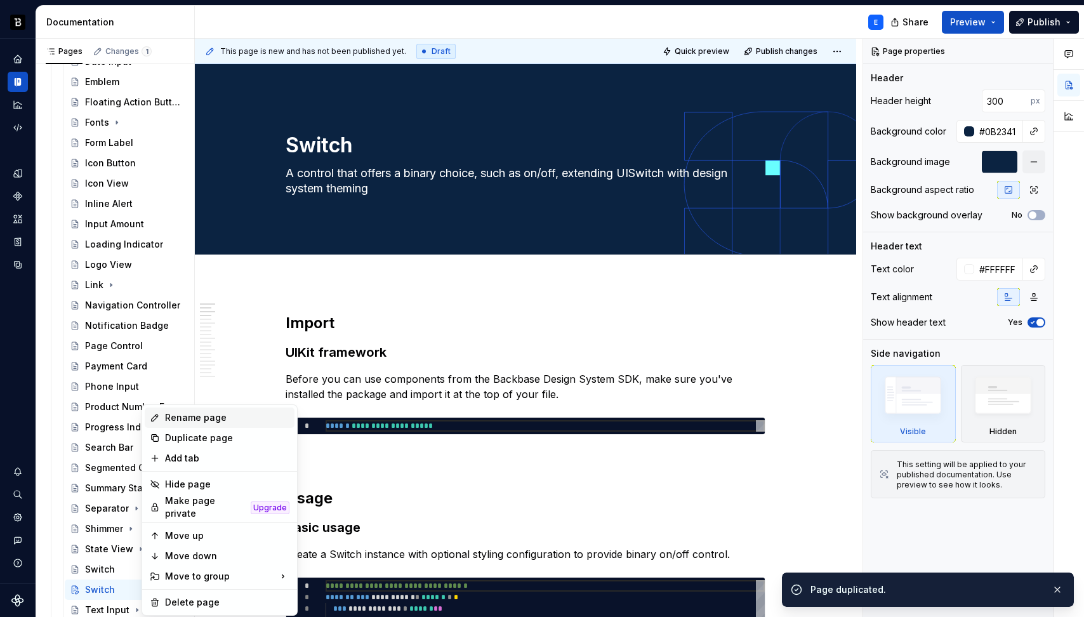
click at [180, 415] on div "Rename page" at bounding box center [227, 417] width 124 height 13
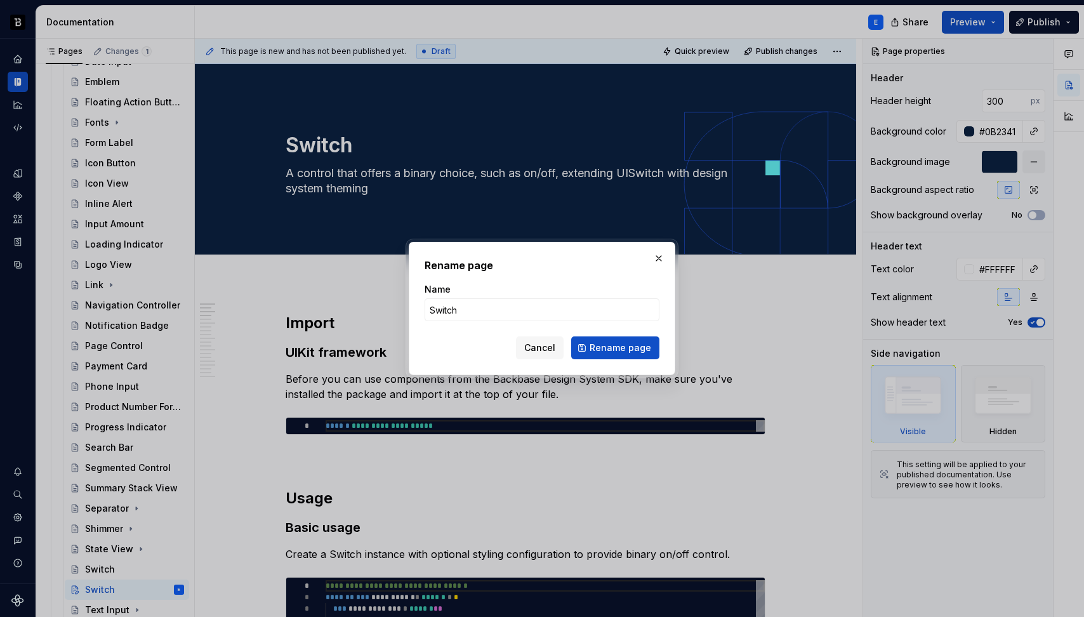
type textarea "*"
type input "TabBar Controller"
click at [609, 352] on span "Rename page" at bounding box center [620, 347] width 62 height 13
type textarea "*"
type textarea "TabBar Controller"
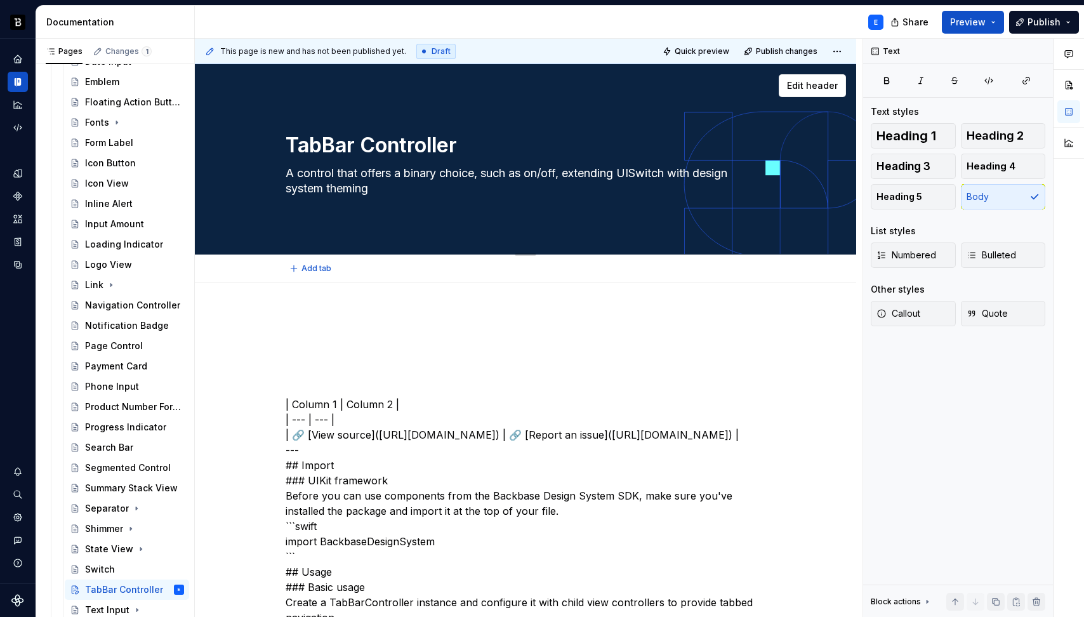
click at [351, 177] on textarea "A control that offers a binary choice, such as on/off, extending UISwitch with …" at bounding box center [523, 181] width 480 height 36
paste textarea "ainer view controller that manages a multiselection interface, where the select…"
type textarea "*"
type textarea "A container view controller that manages a multiselection interface, where the …"
type textarea "*"
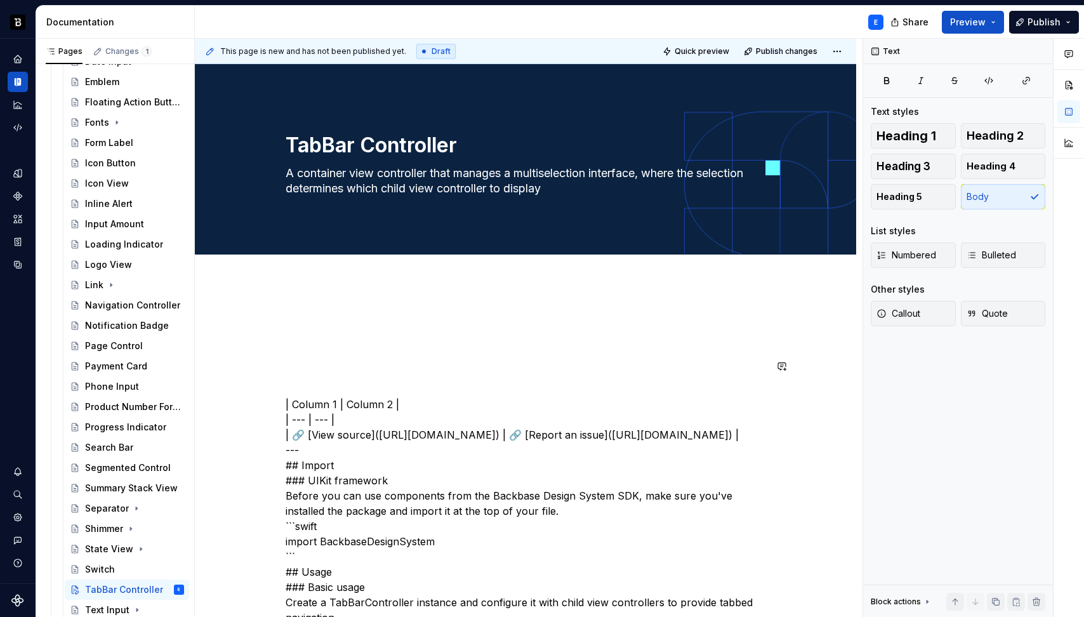
type textarea "A container view controller that manages a multiselection interface, where the …"
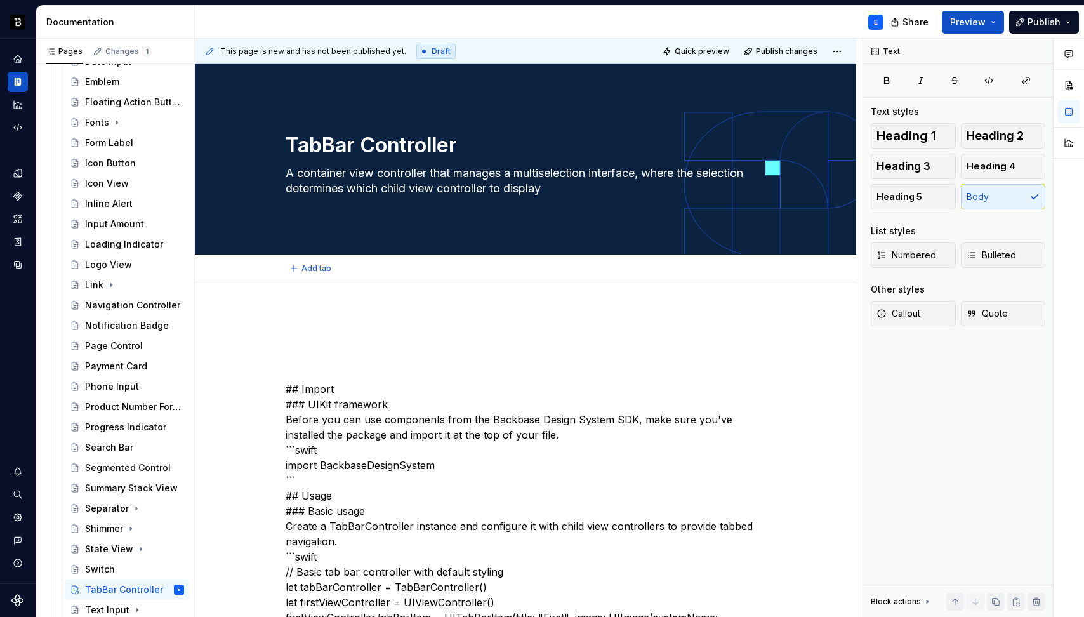
type textarea "*"
click at [407, 350] on p at bounding box center [526, 343] width 480 height 15
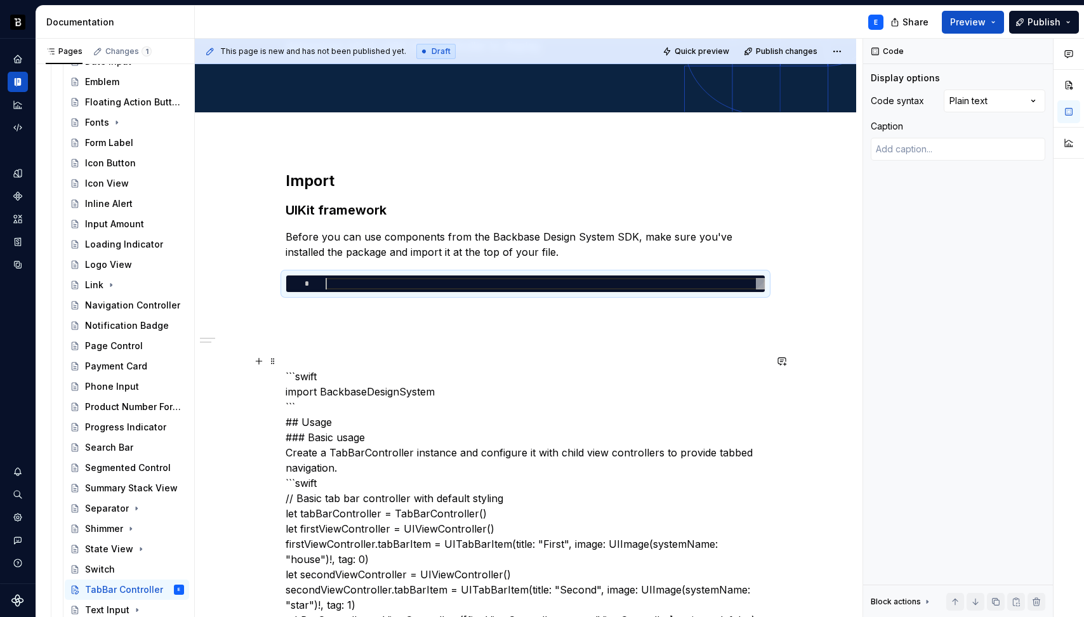
scroll to position [152, 0]
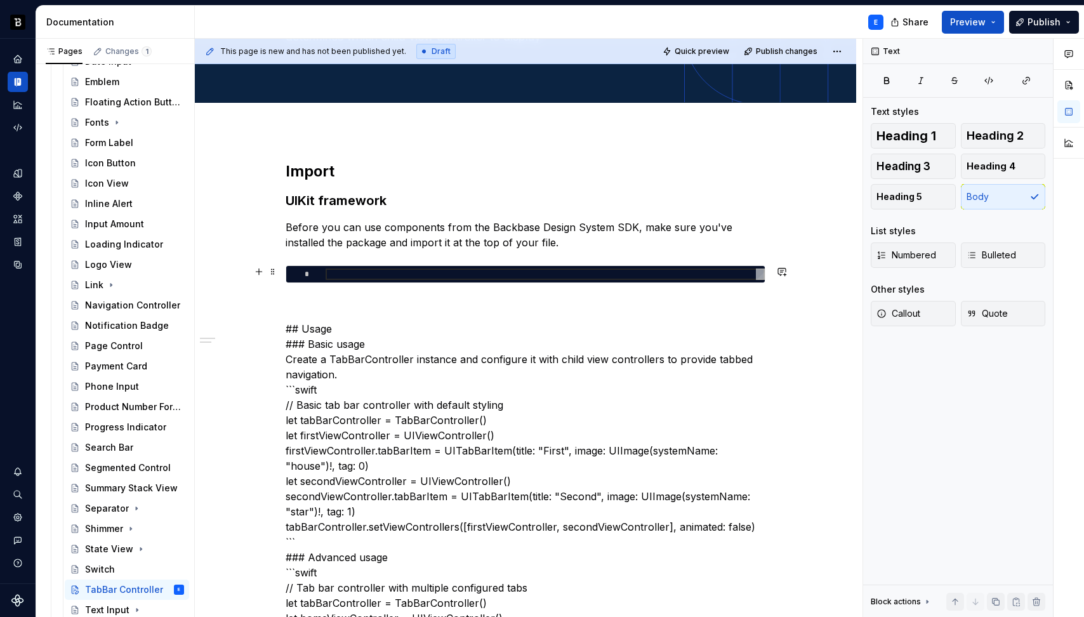
click at [350, 280] on div "*" at bounding box center [525, 274] width 478 height 16
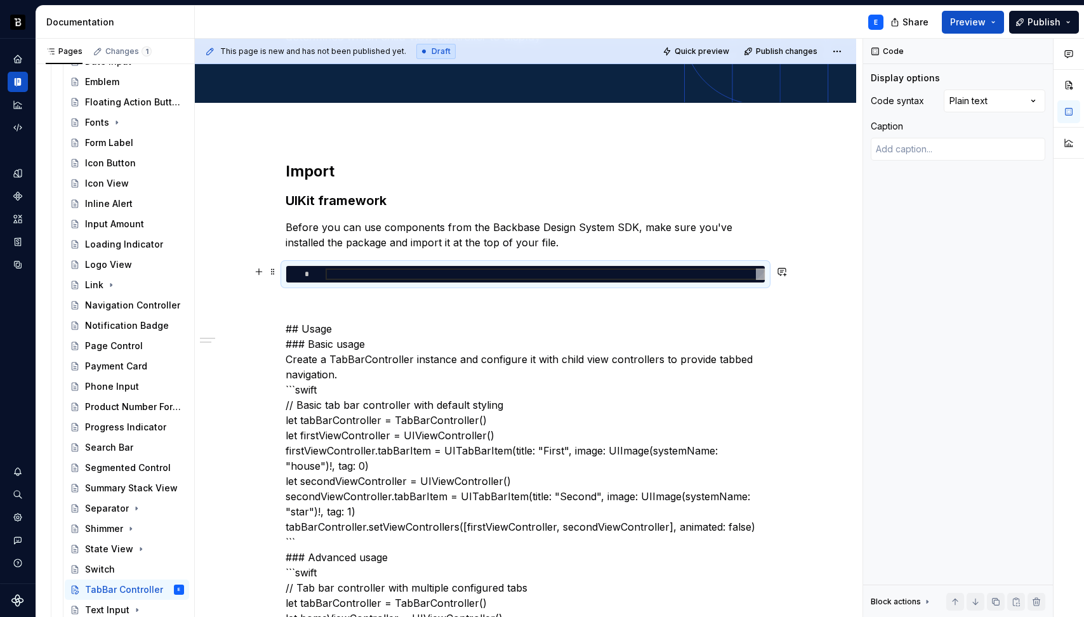
click at [356, 276] on div at bounding box center [545, 273] width 439 height 11
type textarea "*"
type textarea "**********"
click at [970, 105] on div "Comments Open comments No comments yet Select ‘Comment’ from the block context …" at bounding box center [973, 328] width 221 height 579
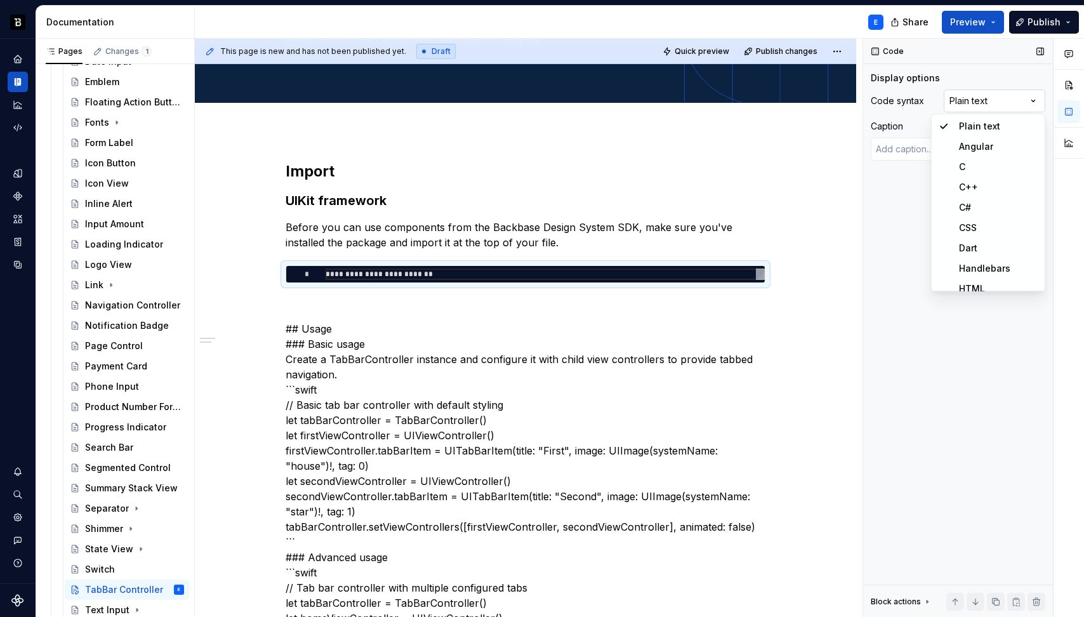
scroll to position [373, 0]
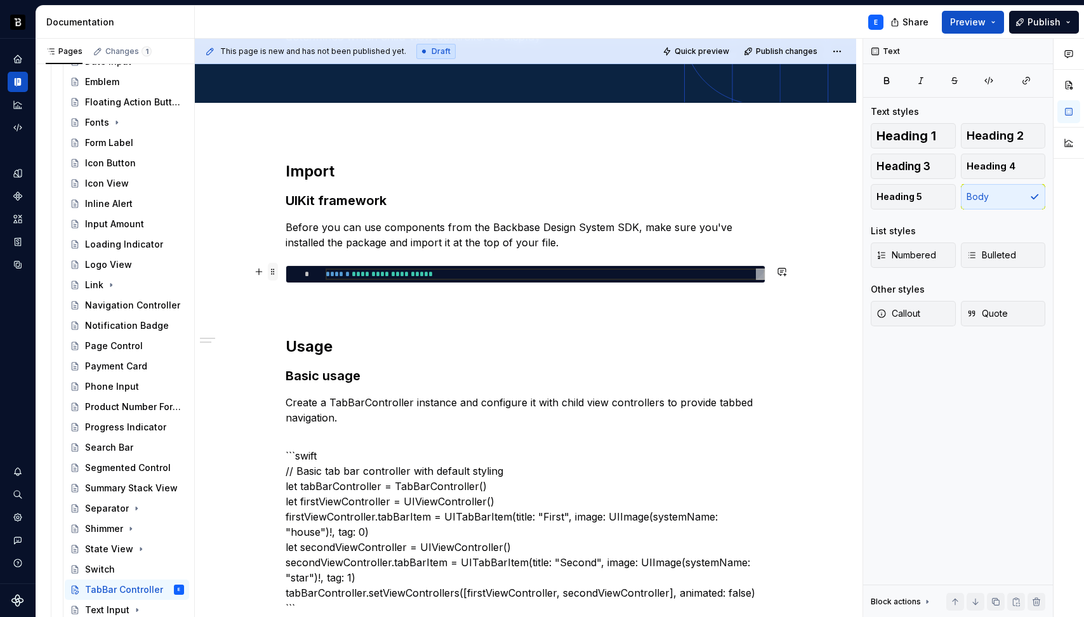
click at [273, 272] on span at bounding box center [273, 272] width 10 height 18
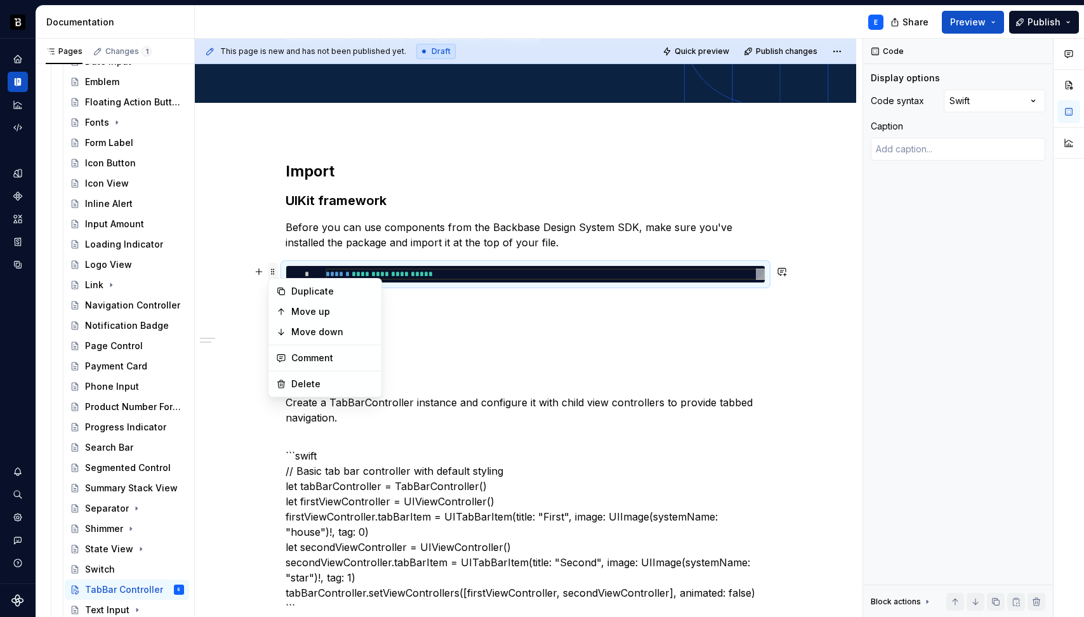
click at [273, 272] on span at bounding box center [273, 272] width 10 height 18
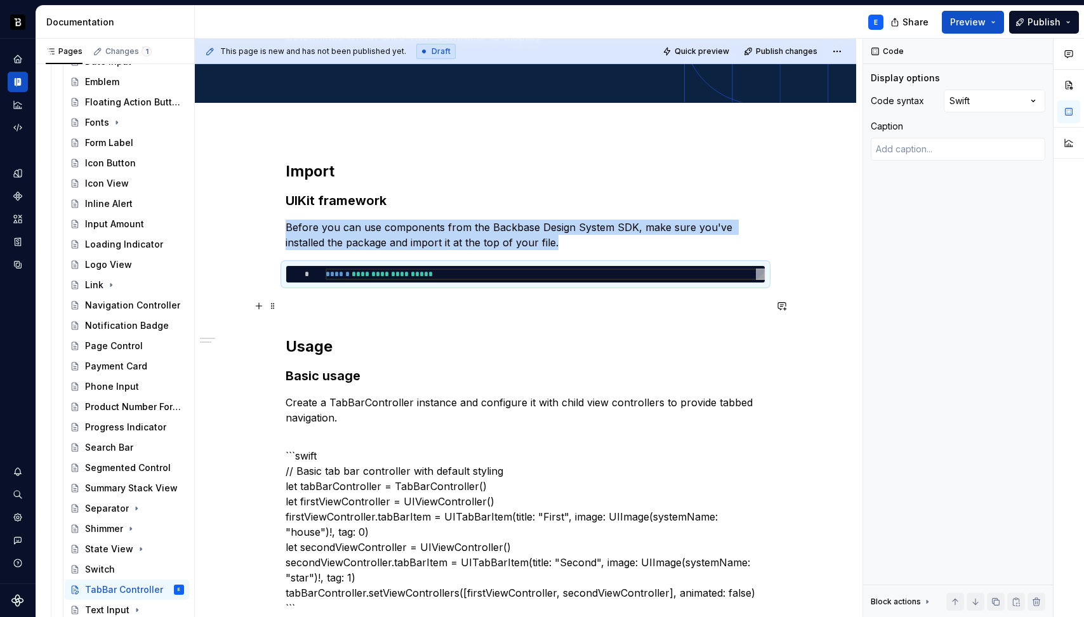
copy p "Before you can use components from the Backbase Design System SDK, make sure yo…"
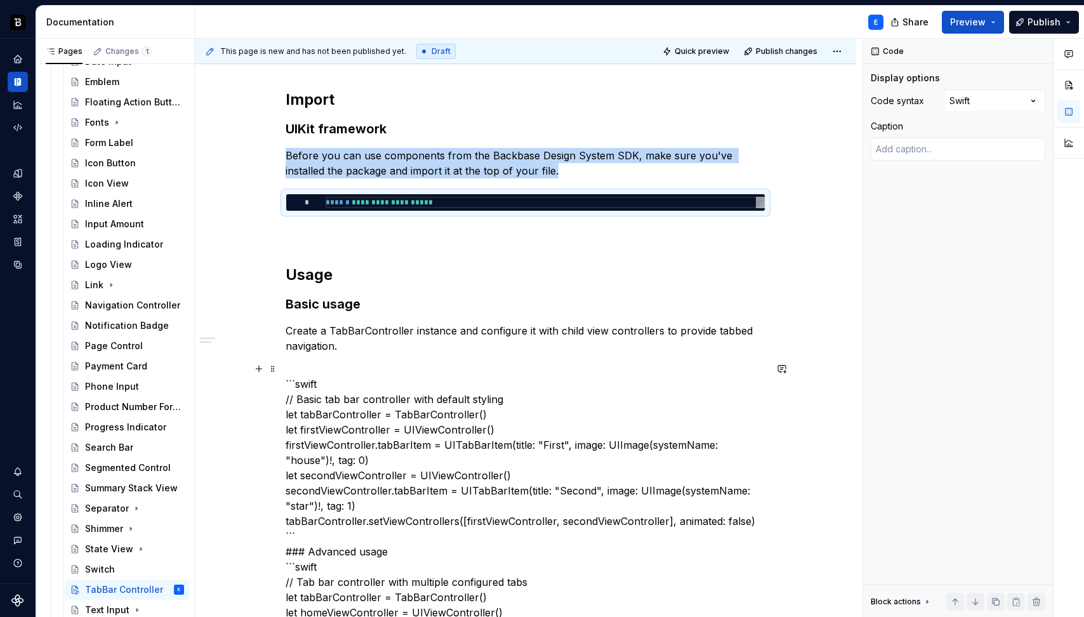
scroll to position [229, 0]
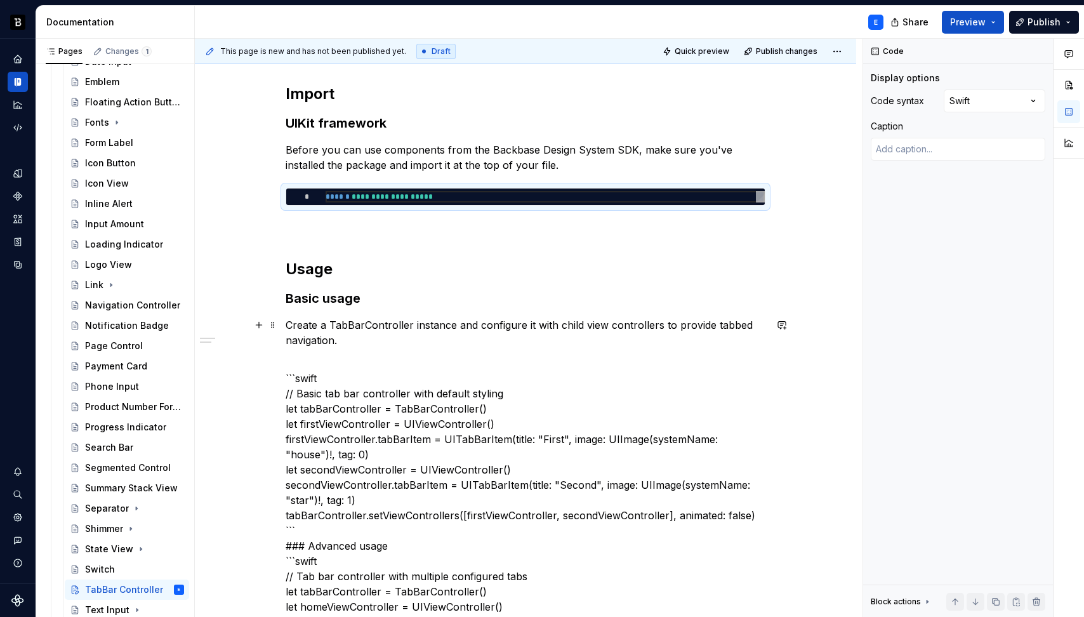
click at [396, 341] on p "Create a TabBarController instance and configure it with child view controllers…" at bounding box center [526, 332] width 480 height 30
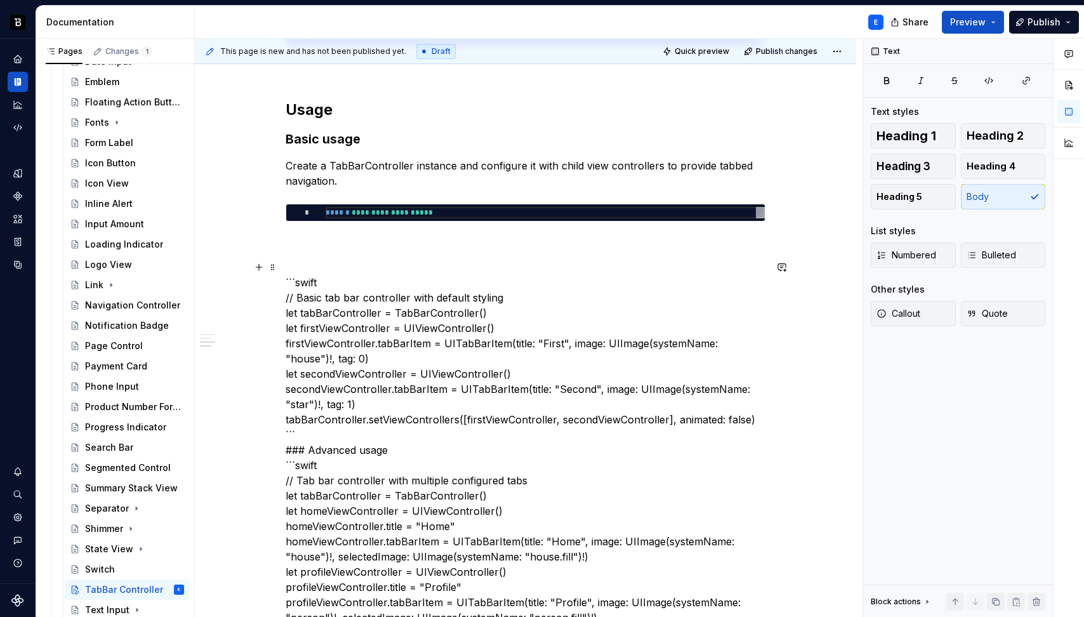
scroll to position [392, 0]
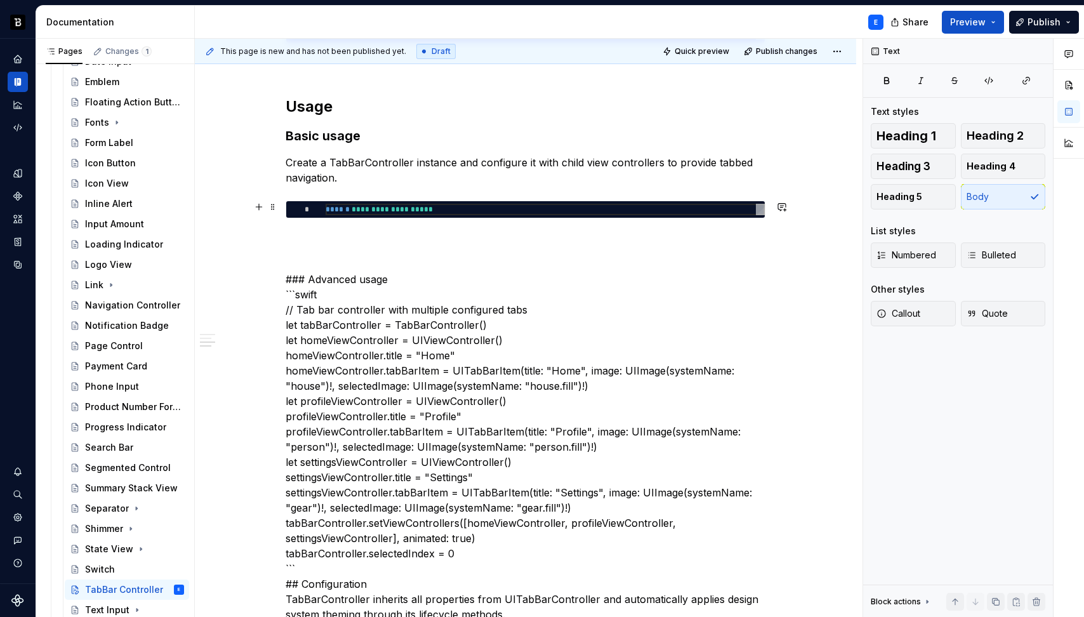
type textarea "*"
type textarea "**********"
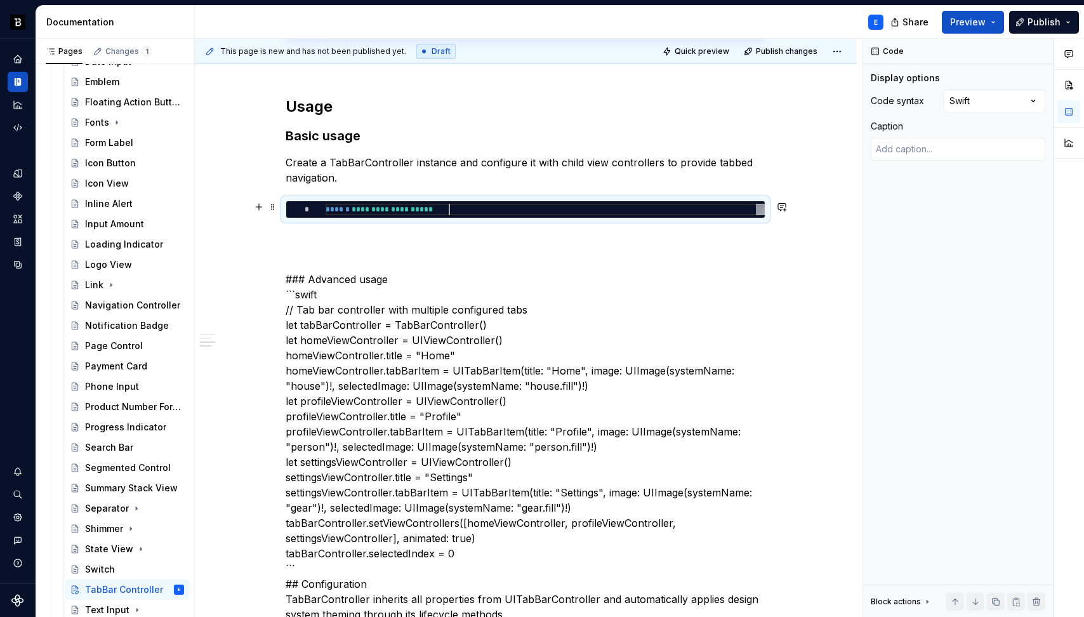
click at [451, 207] on div "**********" at bounding box center [545, 209] width 439 height 11
type textarea "*"
type textarea "**********"
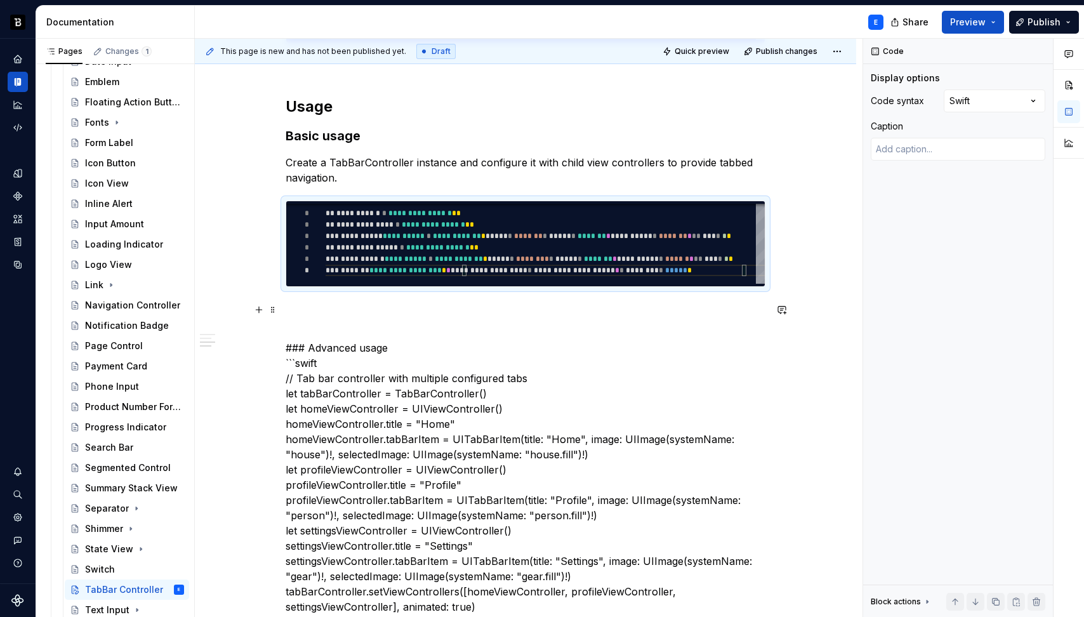
click at [370, 305] on p at bounding box center [526, 309] width 480 height 15
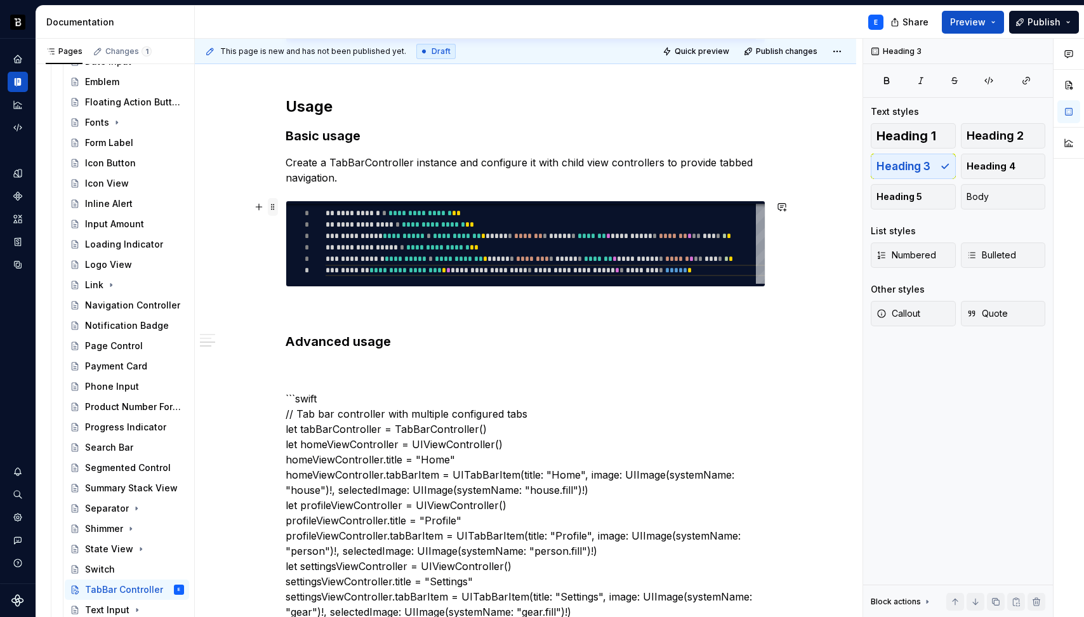
click at [273, 205] on span at bounding box center [273, 207] width 10 height 18
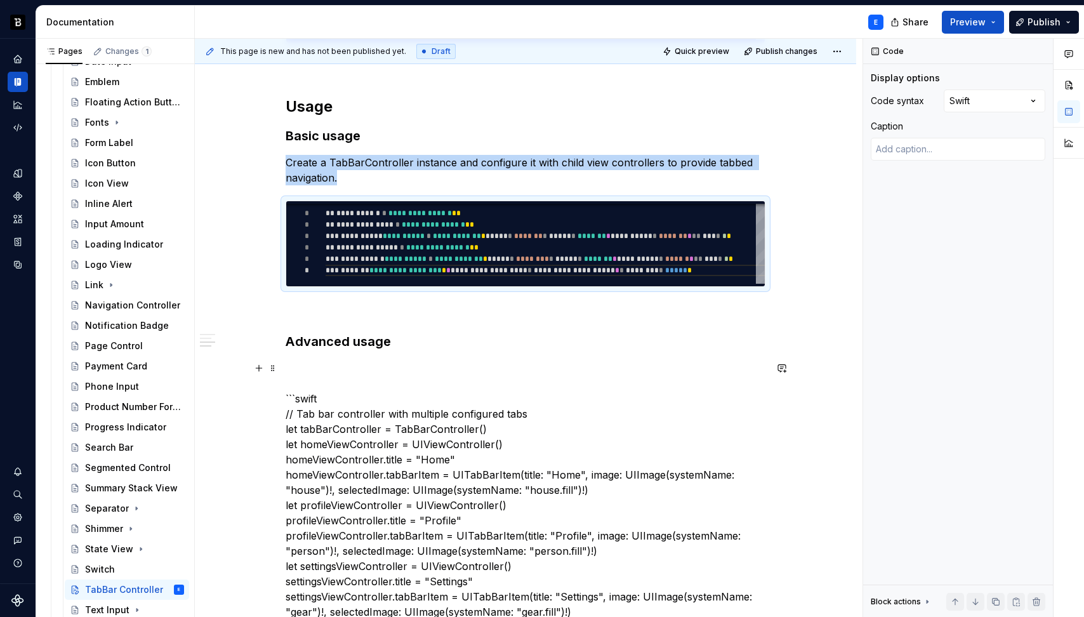
copy p "Create a TabBarController instance and configure it with child view controllers…"
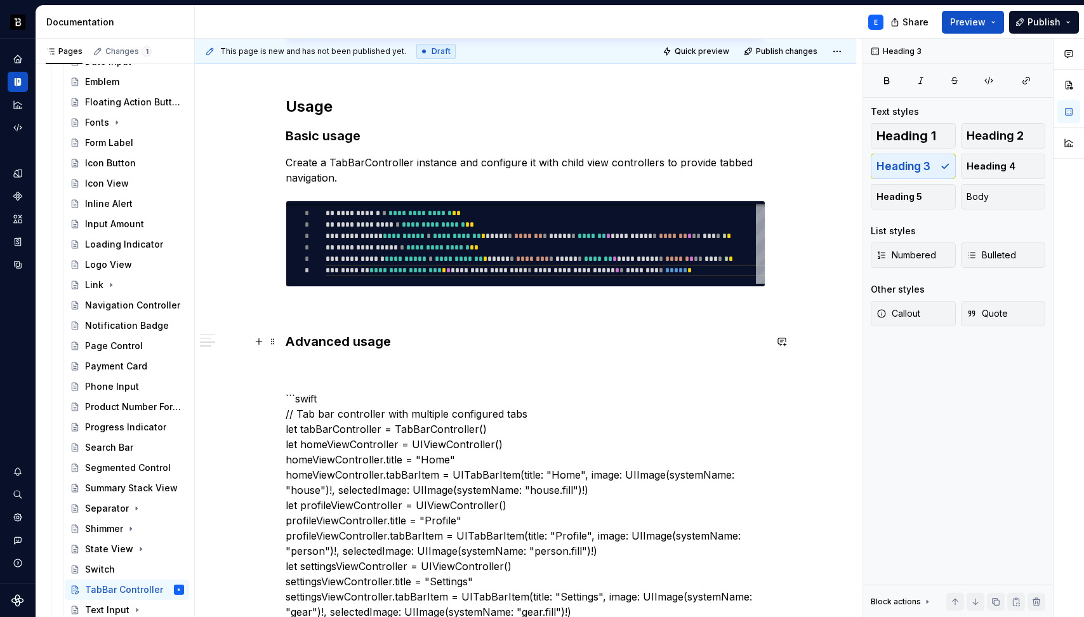
click at [411, 348] on h3 "Advanced usage" at bounding box center [526, 342] width 480 height 18
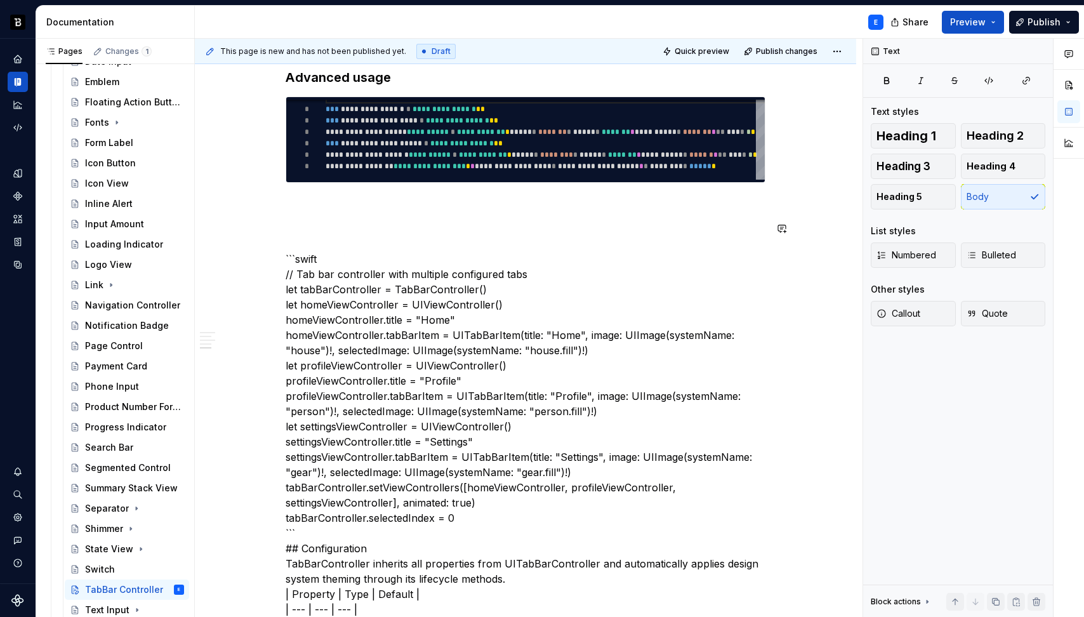
scroll to position [657, 0]
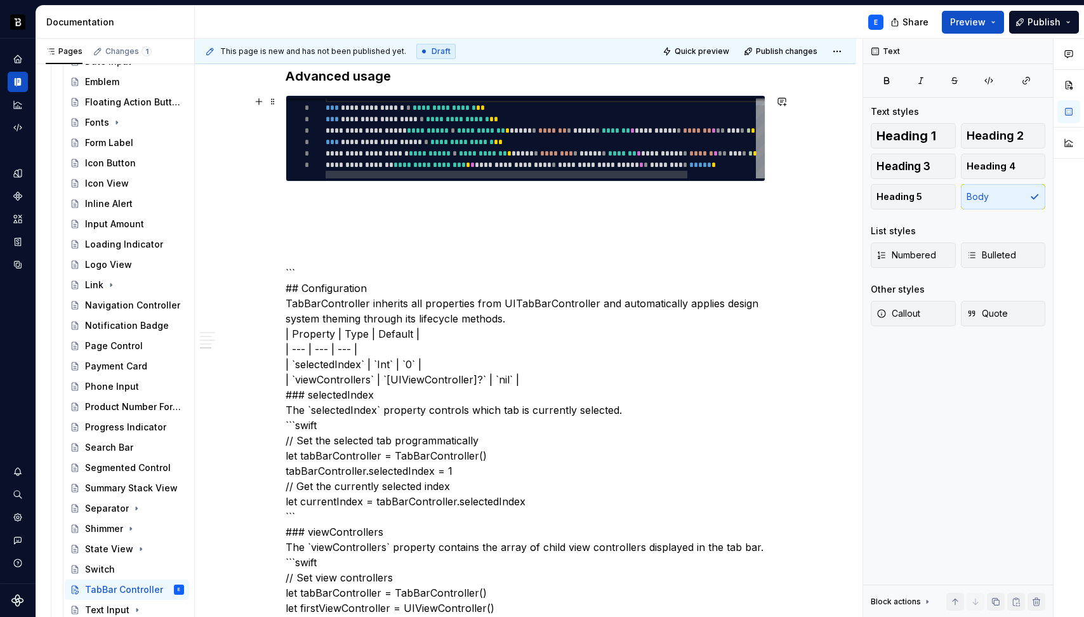
type textarea "*"
type textarea "**********"
click at [423, 131] on div "**********" at bounding box center [587, 135] width 522 height 88
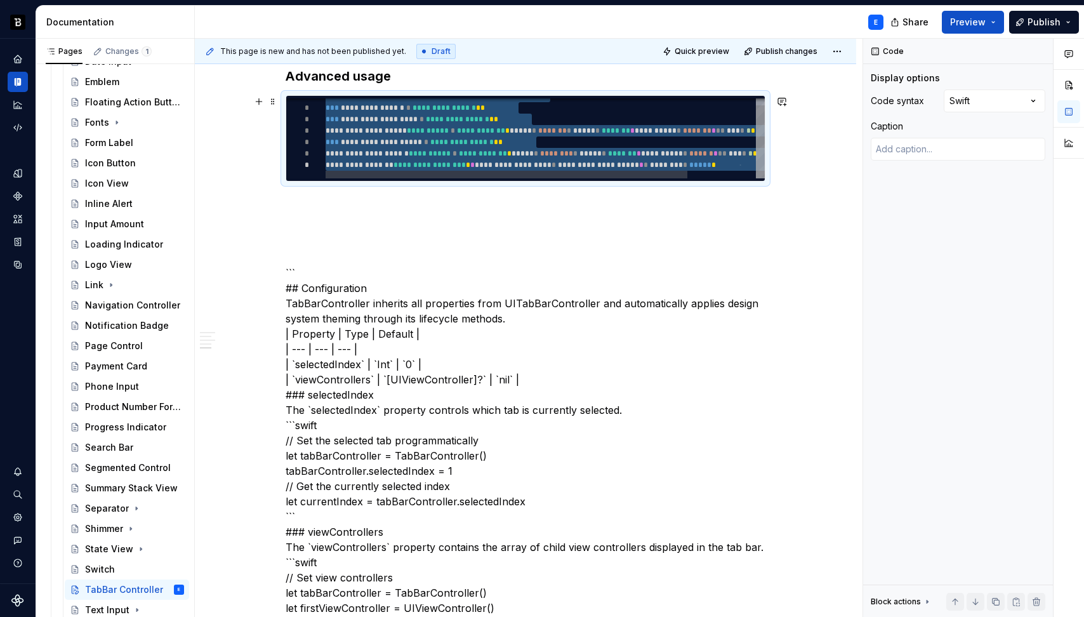
type textarea "*"
type textarea "**********"
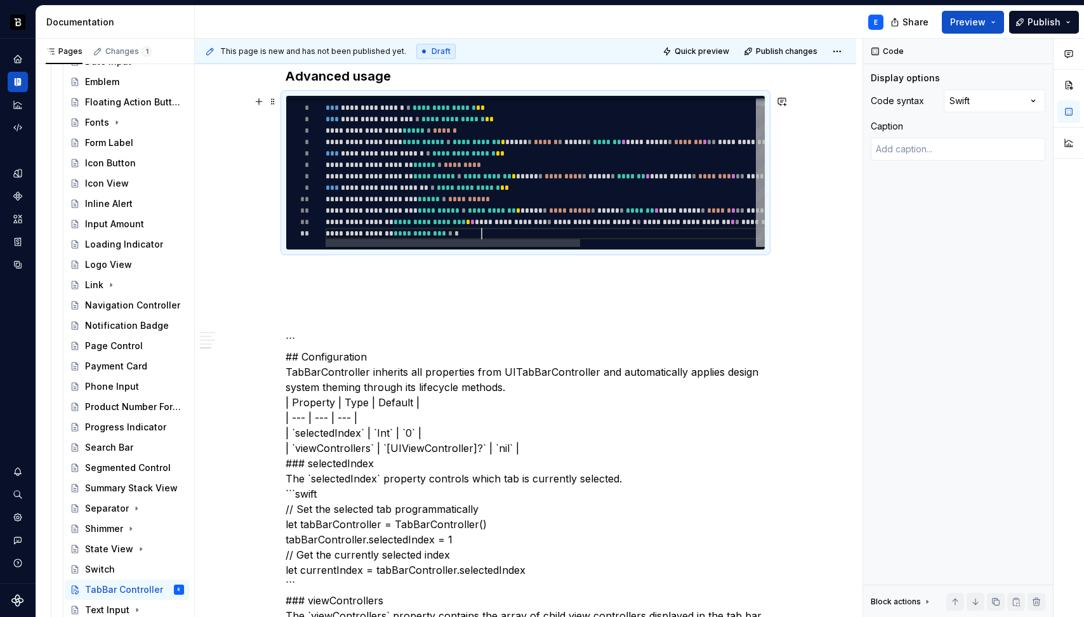
scroll to position [23, 156]
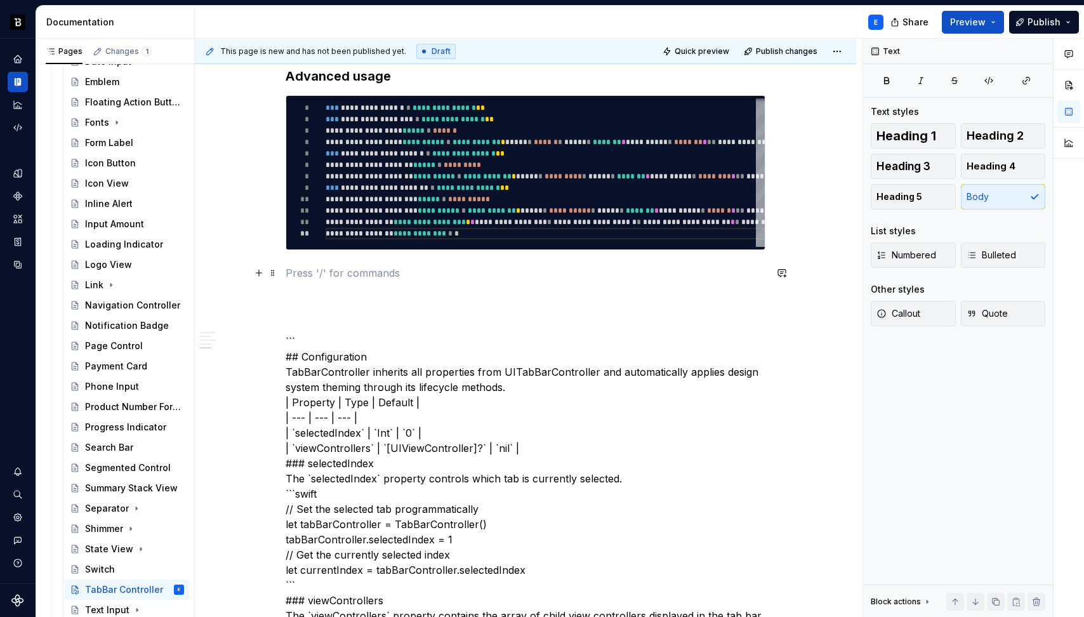
click at [355, 265] on p at bounding box center [526, 272] width 480 height 15
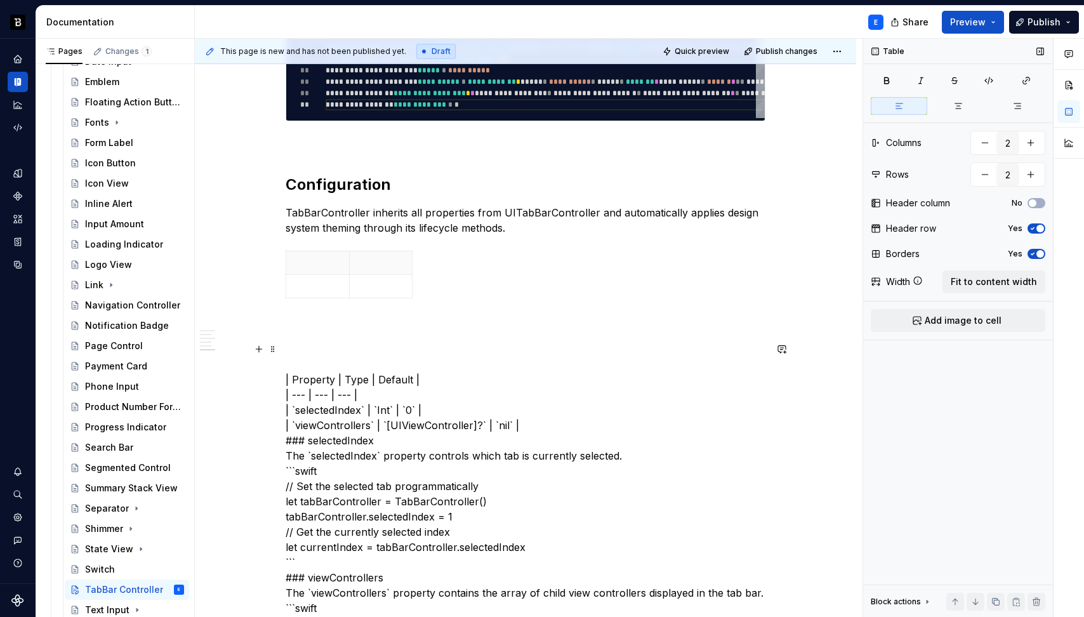
scroll to position [805, 0]
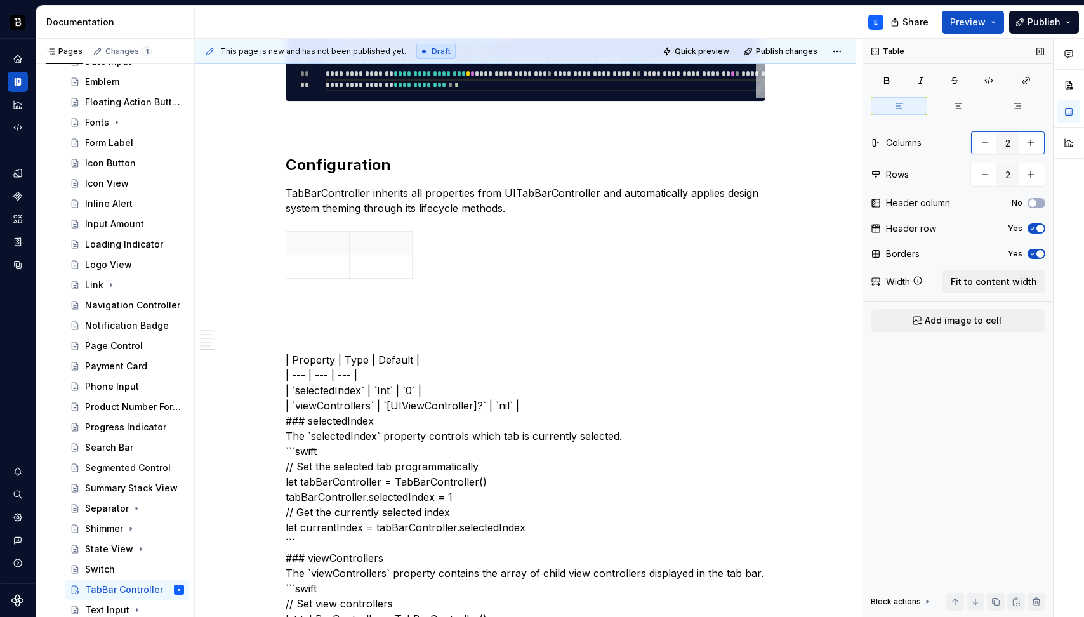
click at [1032, 142] on button "button" at bounding box center [1030, 142] width 23 height 23
type input "3"
click at [1035, 174] on button "button" at bounding box center [1030, 174] width 23 height 23
type input "3"
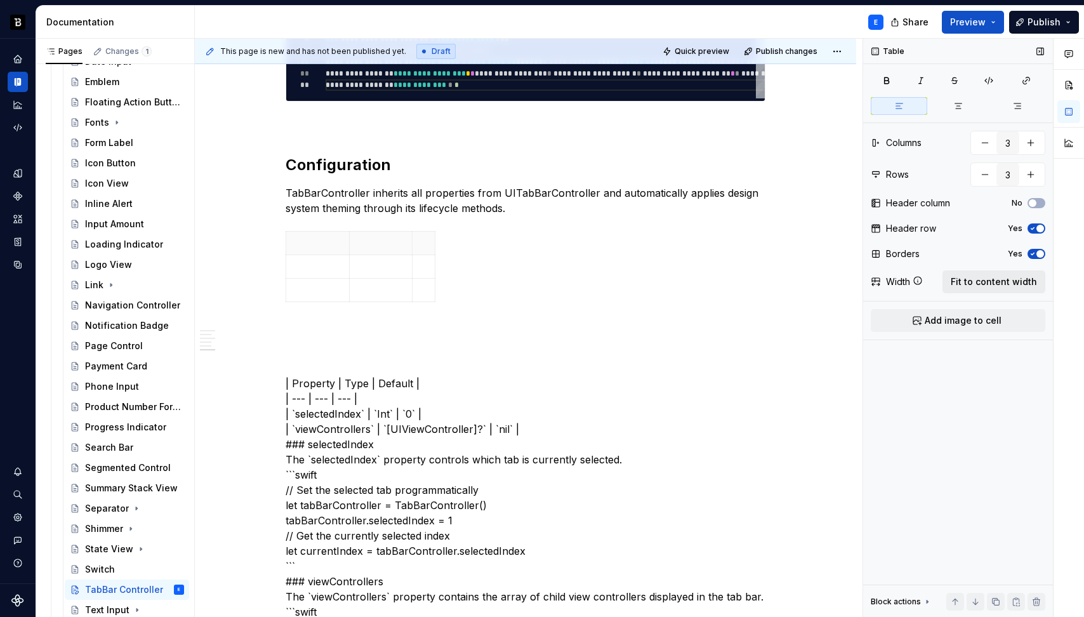
click at [994, 279] on span "Fit to content width" at bounding box center [994, 281] width 86 height 13
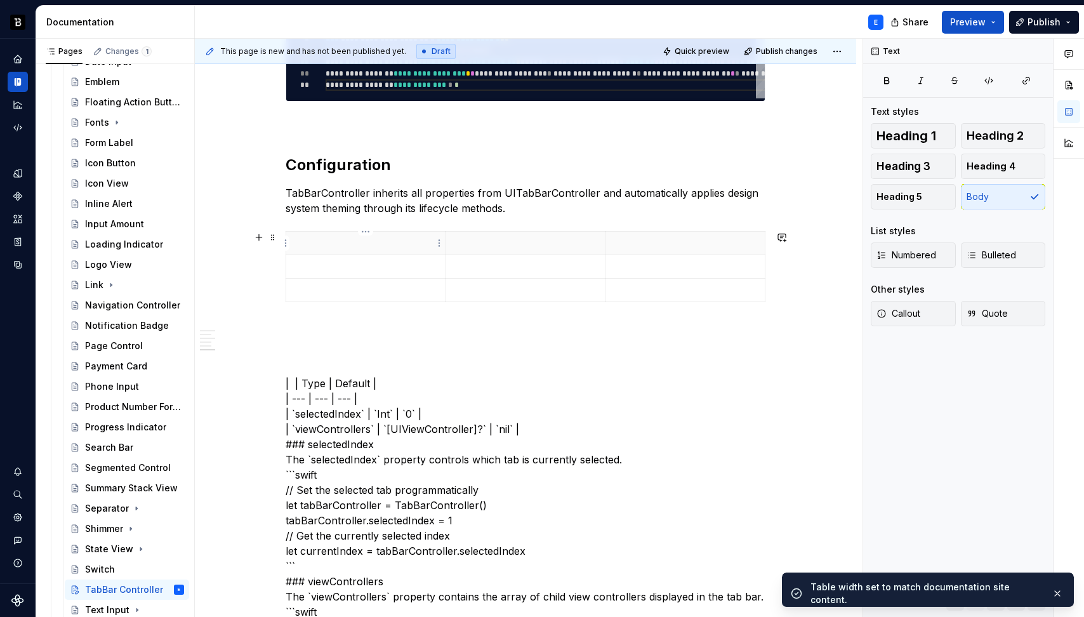
click at [326, 239] on p at bounding box center [366, 243] width 144 height 13
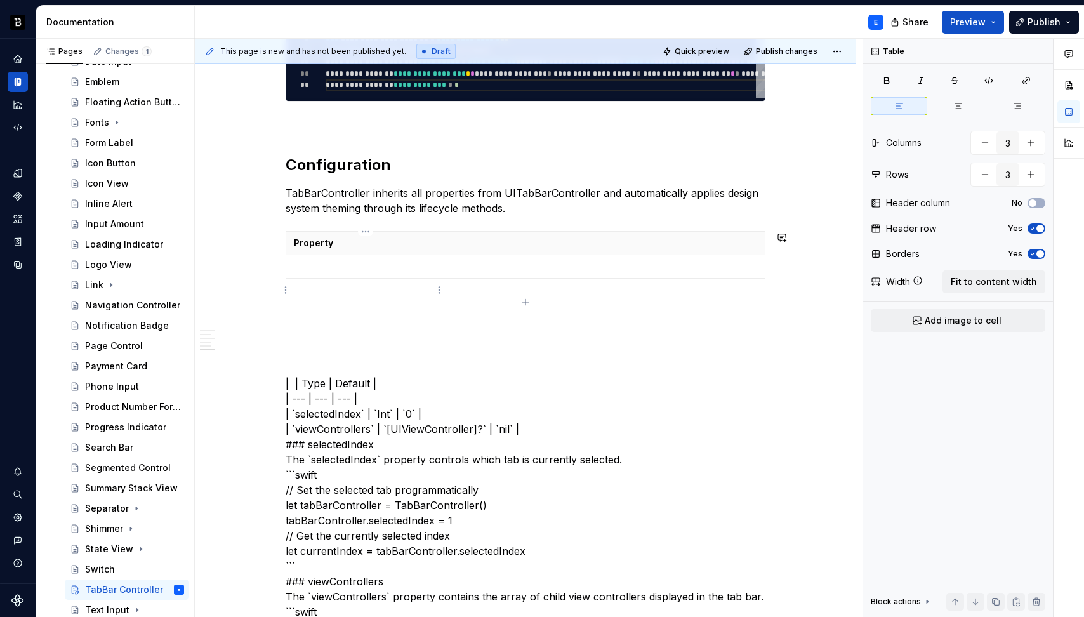
type textarea "*"
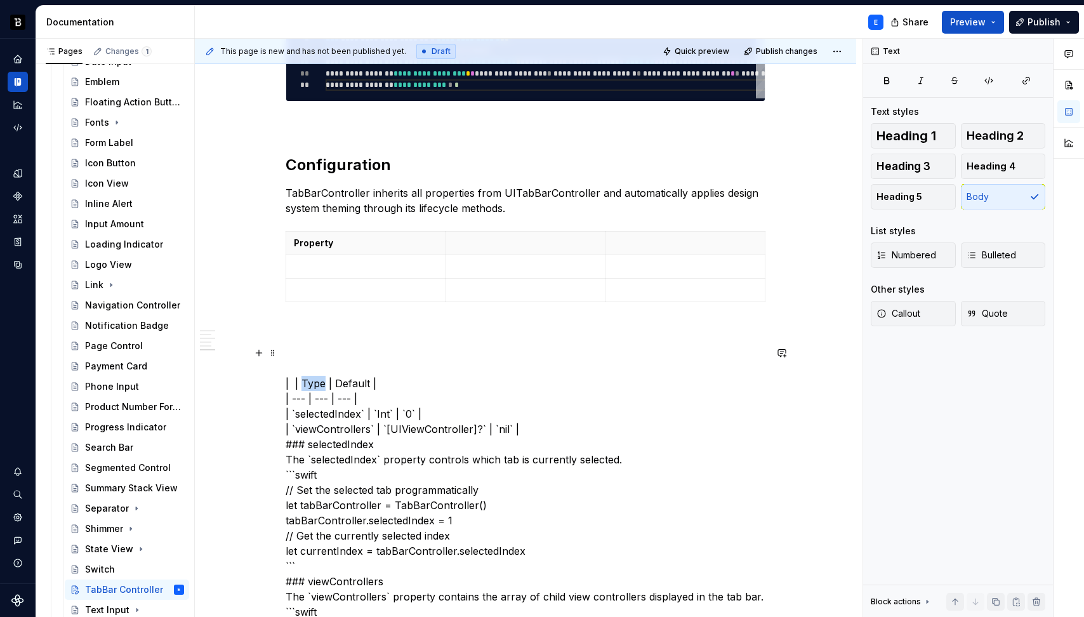
click at [501, 247] on p at bounding box center [526, 243] width 144 height 13
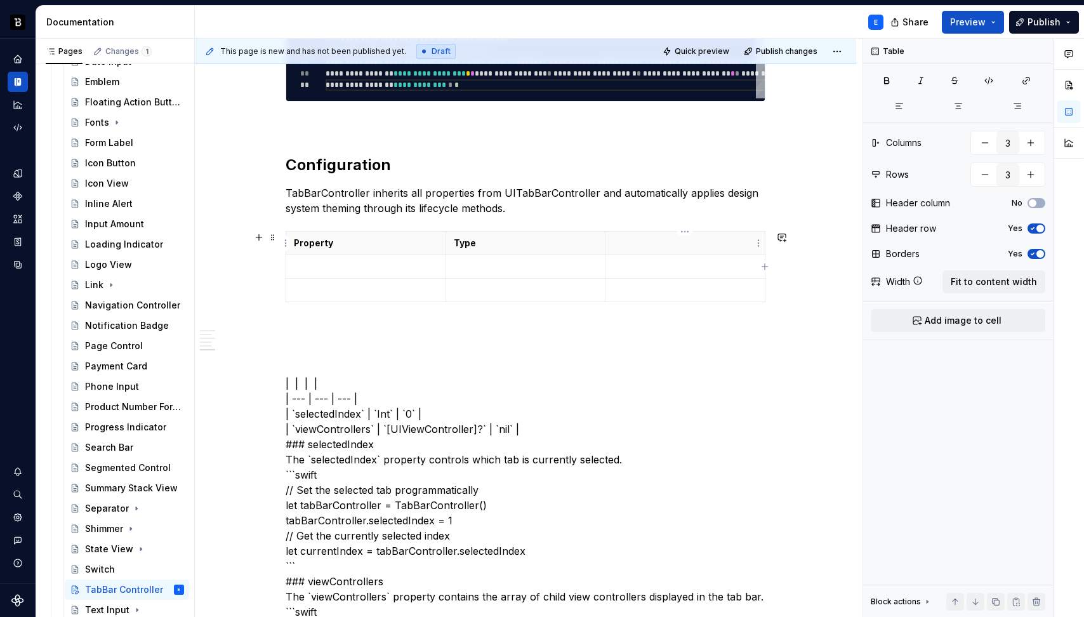
click at [627, 242] on p at bounding box center [685, 243] width 144 height 13
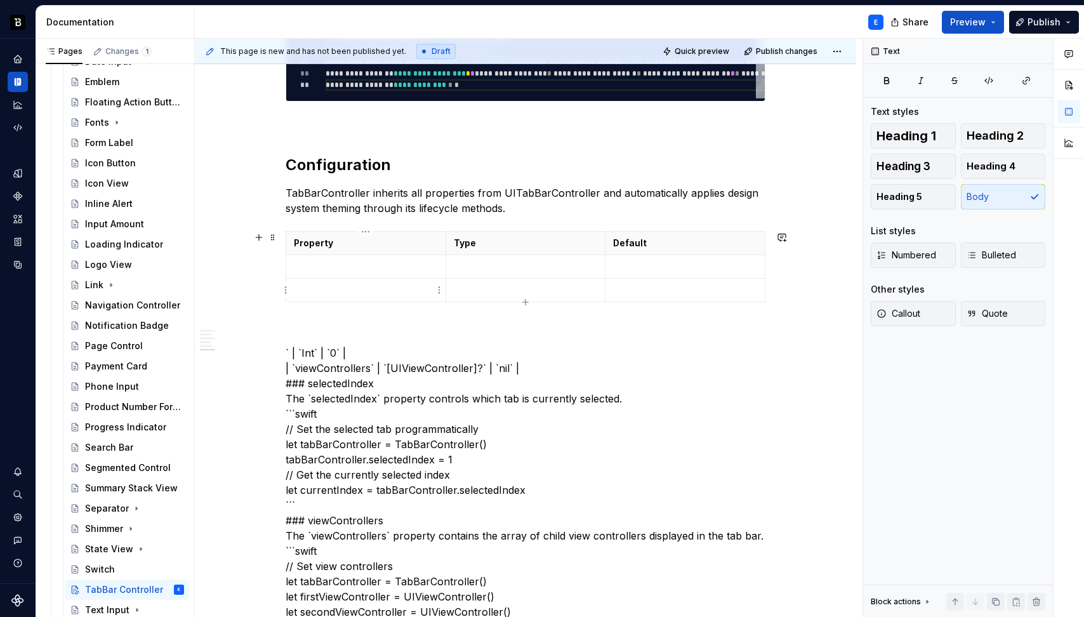
click at [341, 267] on p at bounding box center [366, 266] width 144 height 13
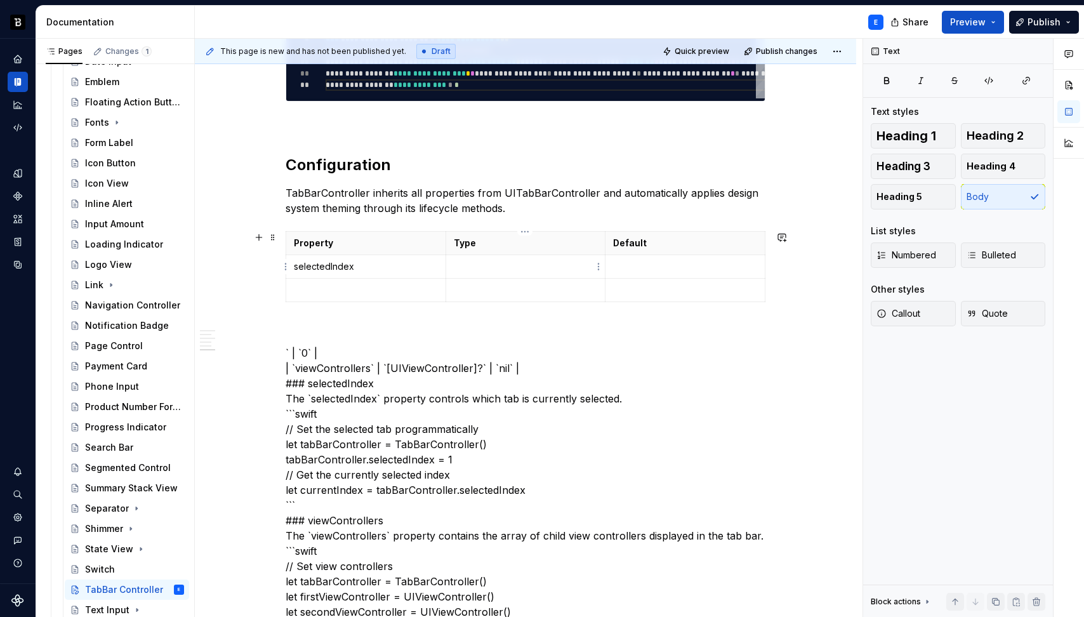
click at [484, 265] on p at bounding box center [526, 266] width 144 height 13
click at [635, 265] on p at bounding box center [685, 266] width 144 height 13
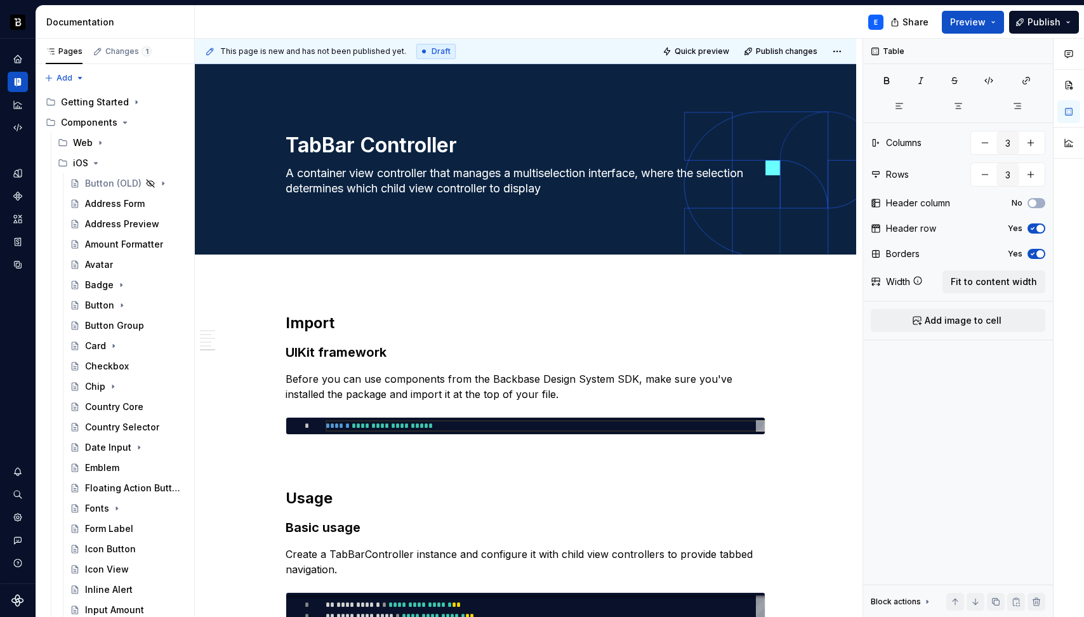
scroll to position [23, 156]
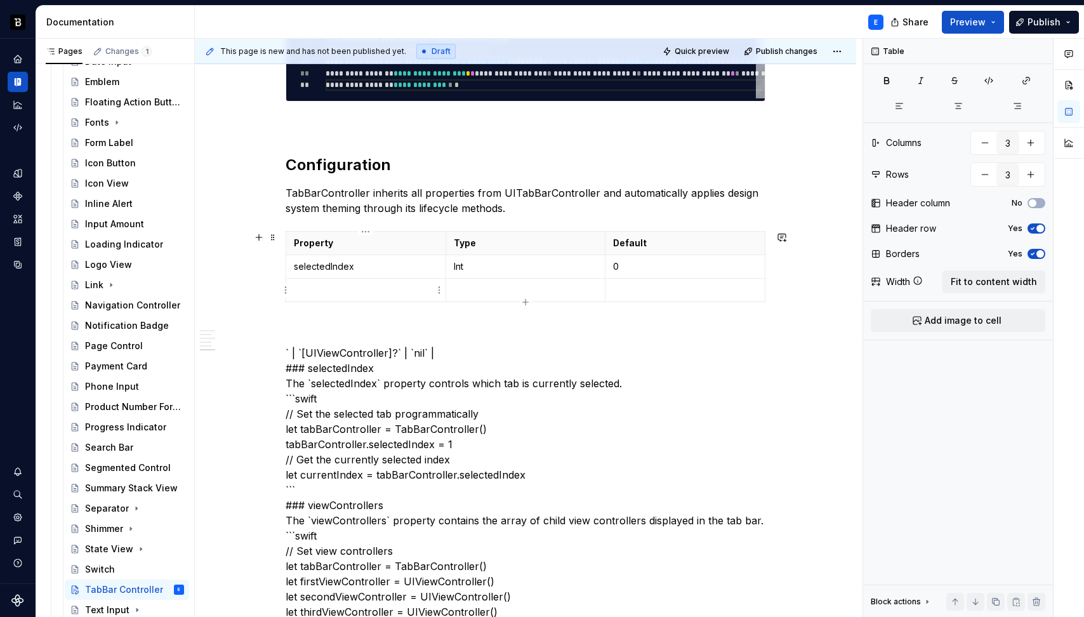
click at [360, 289] on p at bounding box center [366, 290] width 144 height 13
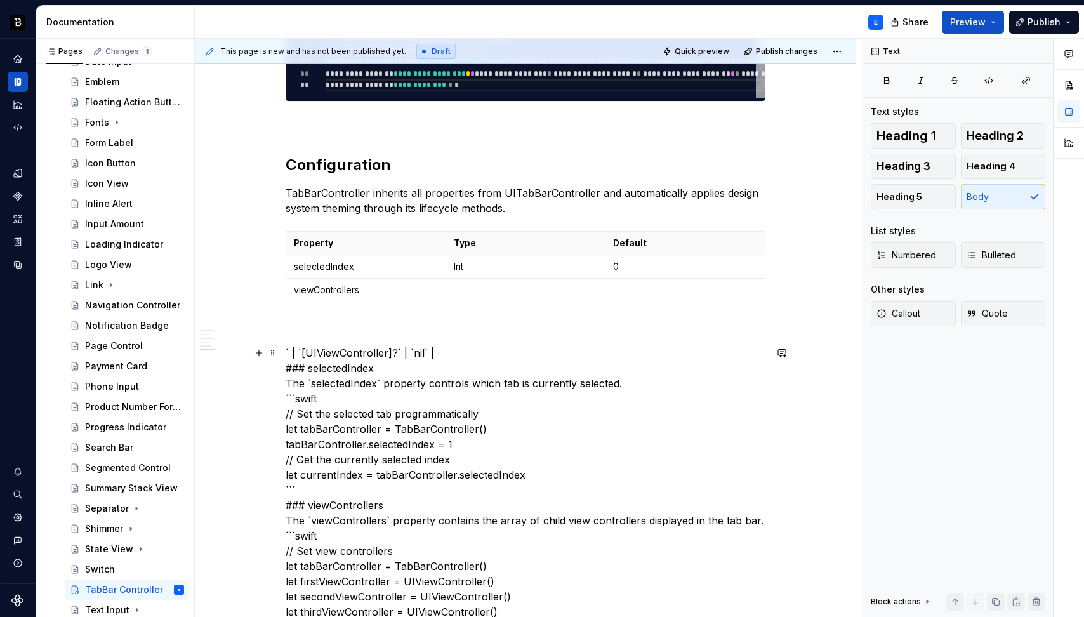
click at [478, 291] on p at bounding box center [526, 290] width 144 height 13
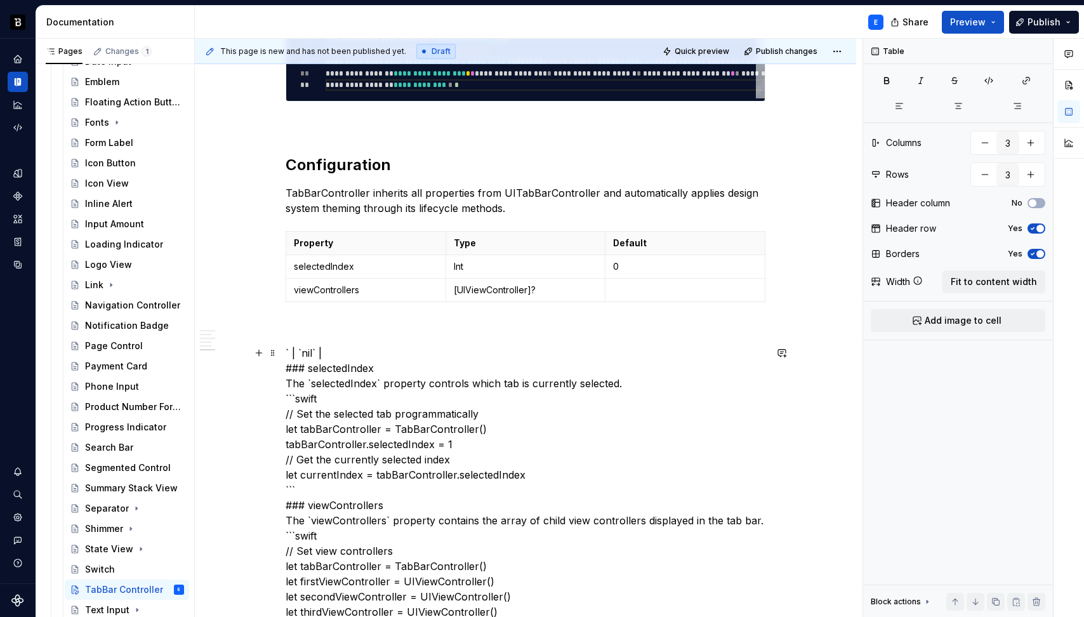
click at [656, 289] on p at bounding box center [685, 290] width 144 height 13
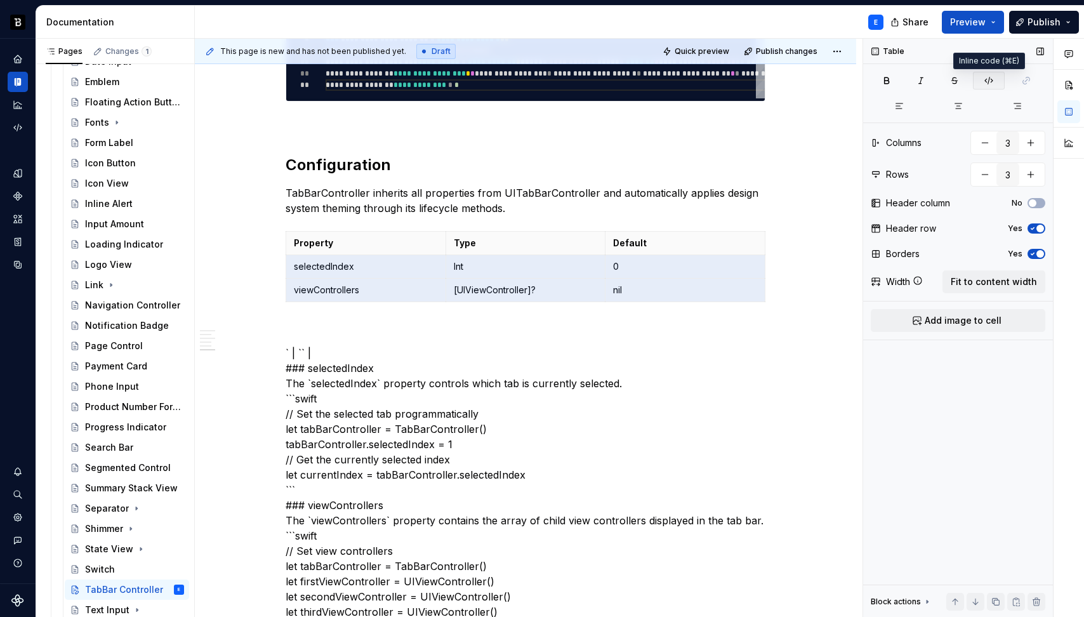
click at [991, 84] on icon "button" at bounding box center [989, 81] width 10 height 10
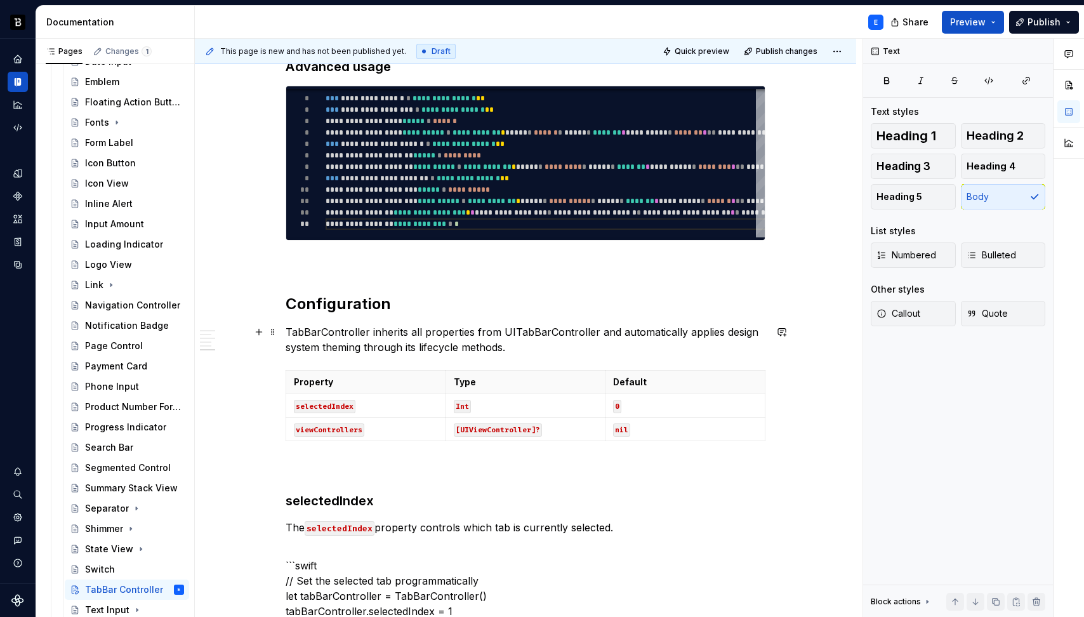
scroll to position [591, 0]
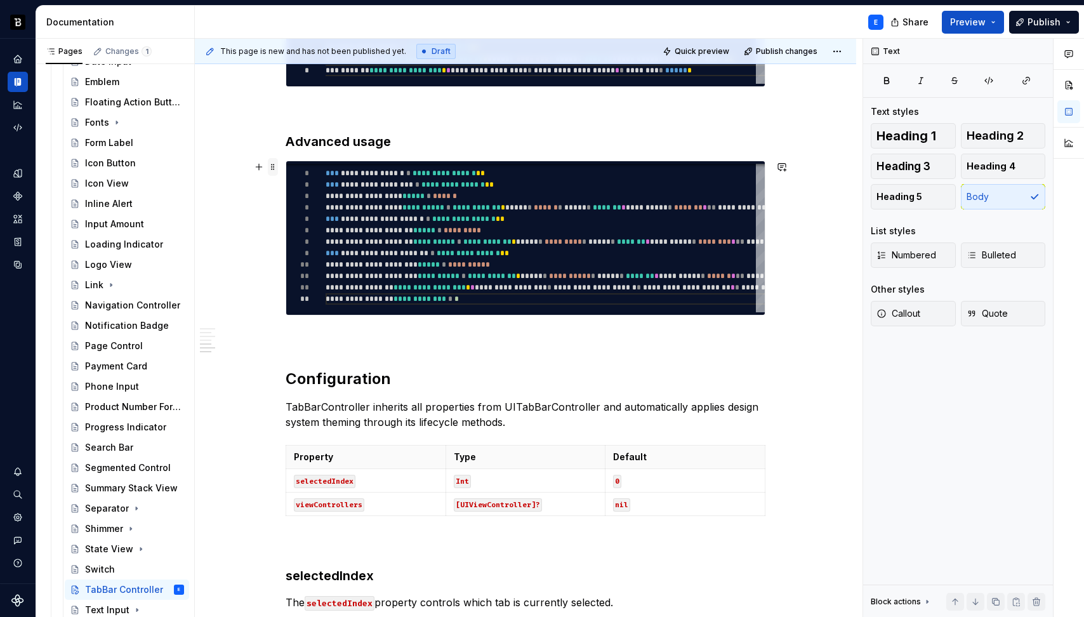
click at [272, 169] on span at bounding box center [273, 167] width 10 height 18
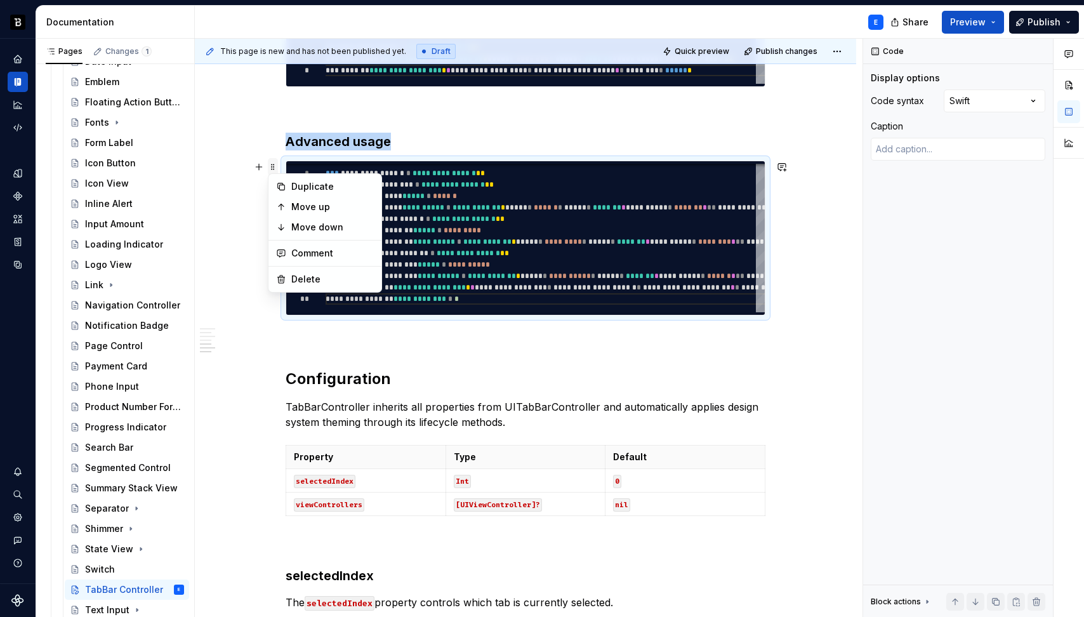
click at [272, 169] on span at bounding box center [273, 167] width 10 height 18
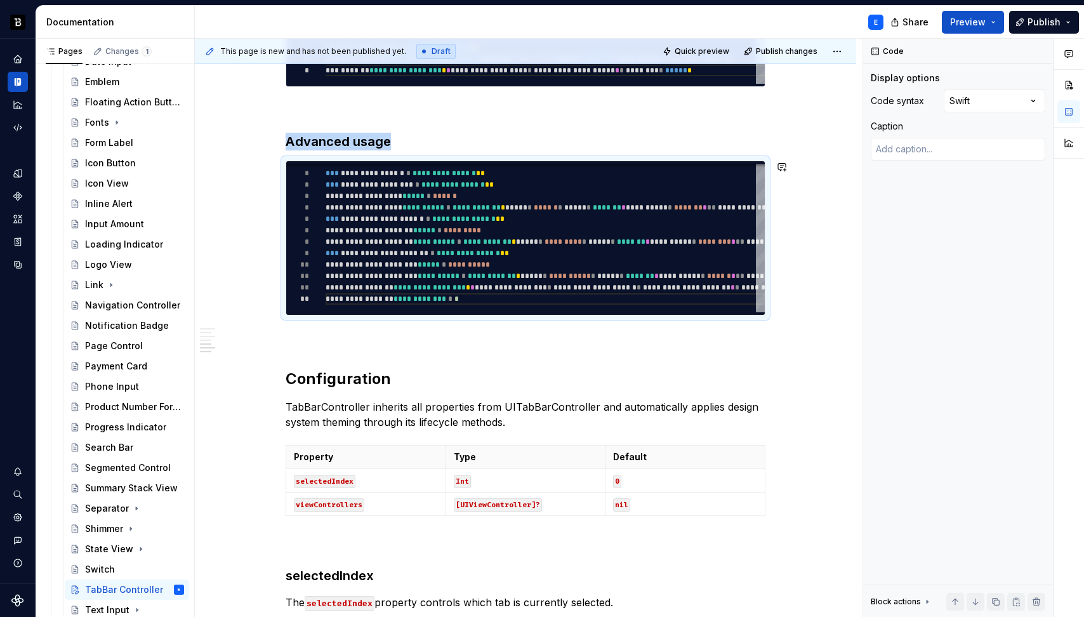
copy h3 "Advanced usage"
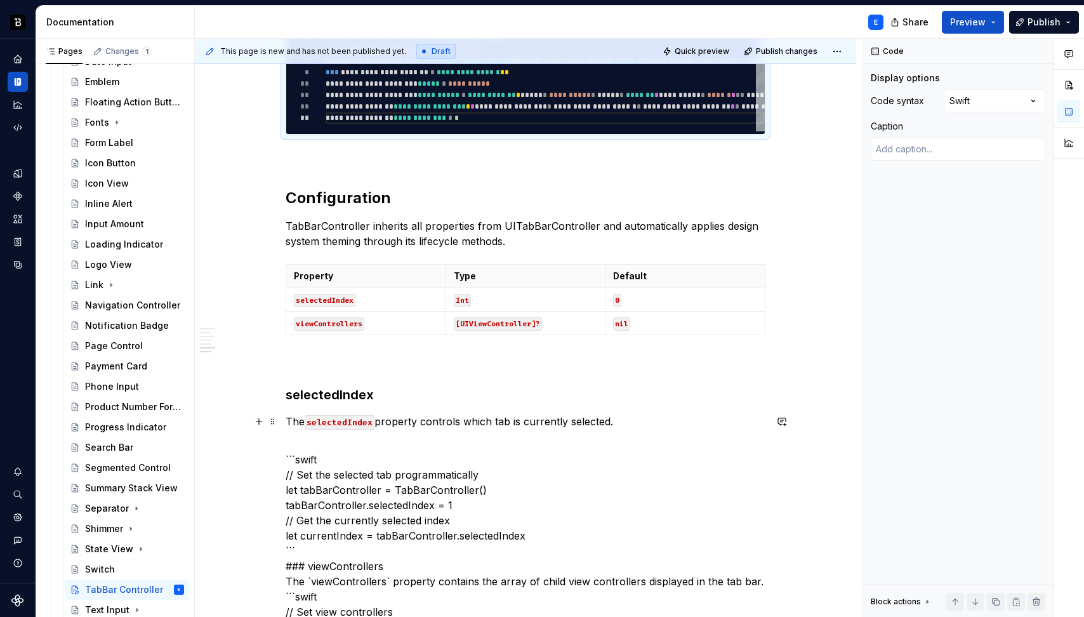
scroll to position [963, 0]
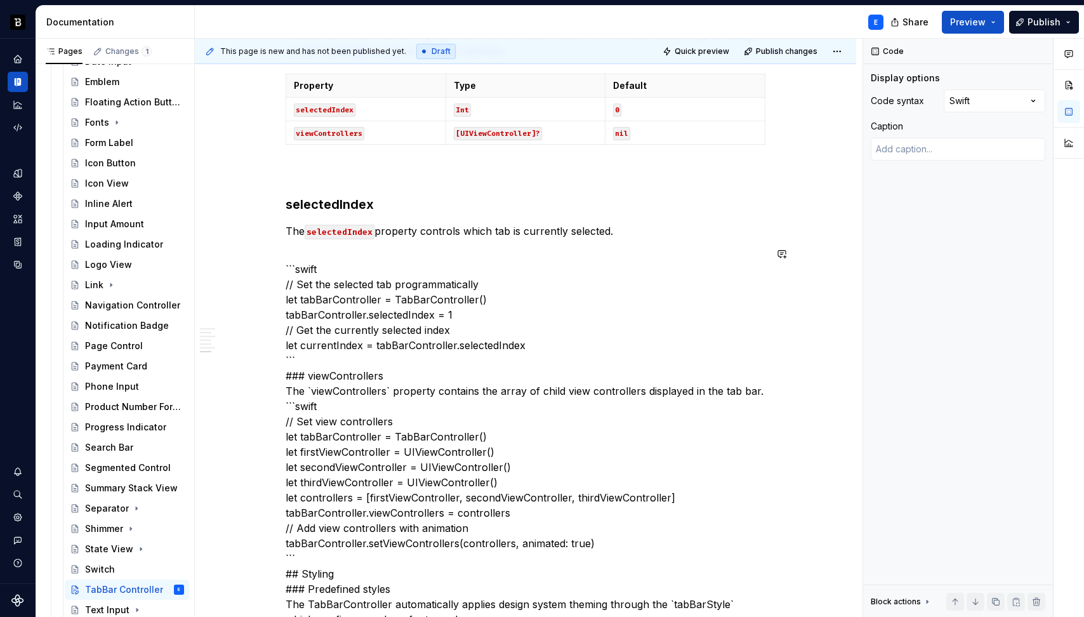
click at [504, 235] on p "The selectedIndex property controls which tab is currently selected." at bounding box center [526, 230] width 480 height 15
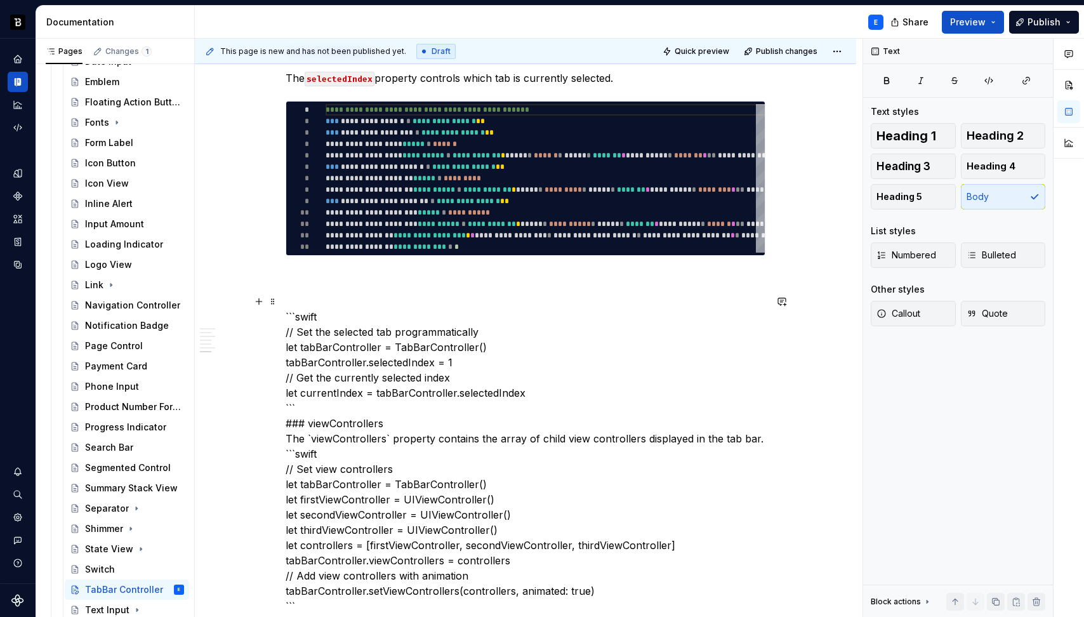
scroll to position [1117, 0]
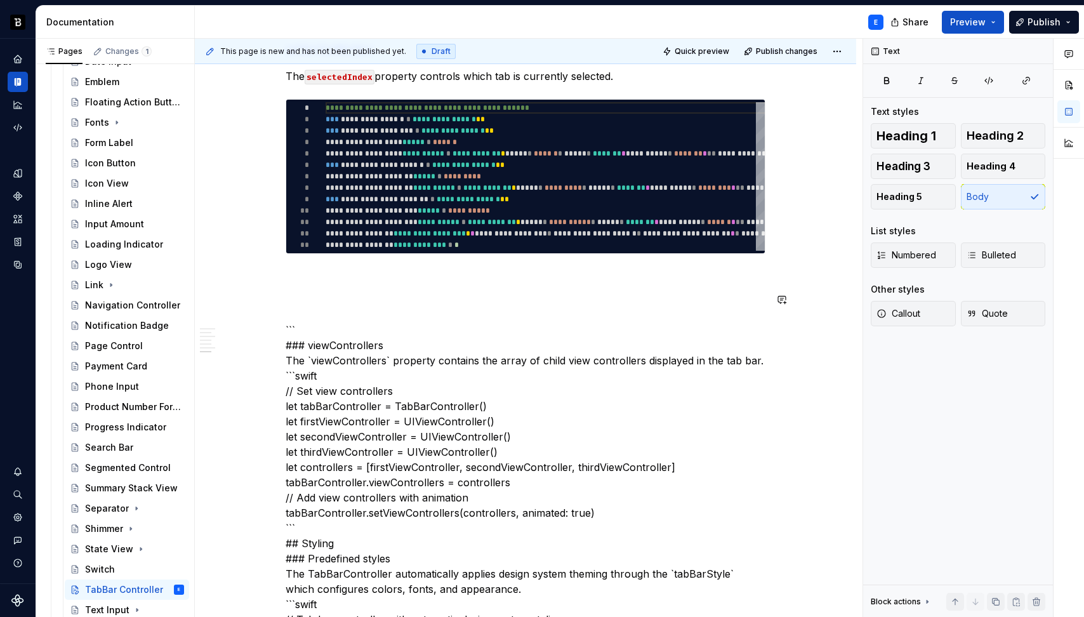
type textarea "*"
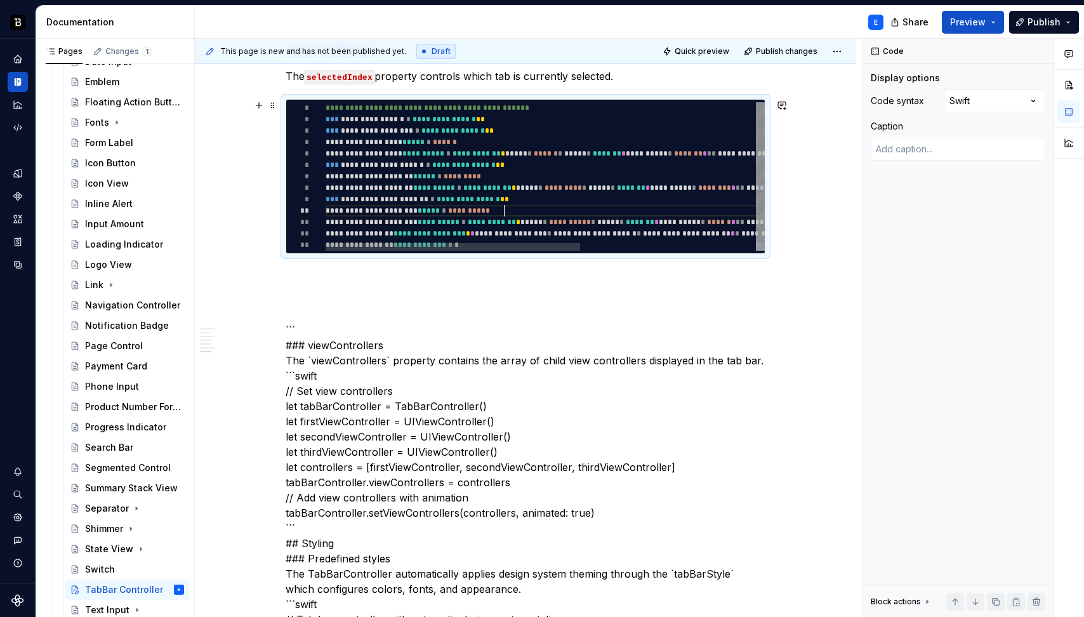
click at [503, 209] on div "**********" at bounding box center [697, 180] width 742 height 156
type textarea "**********"
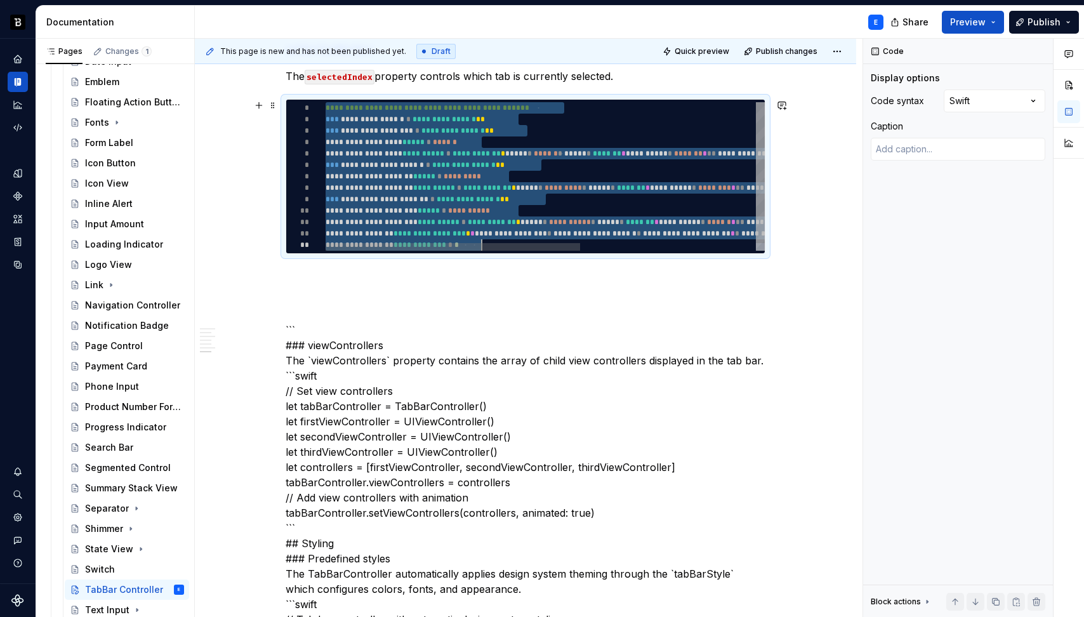
scroll to position [0, 156]
type textarea "*"
type textarea "**********"
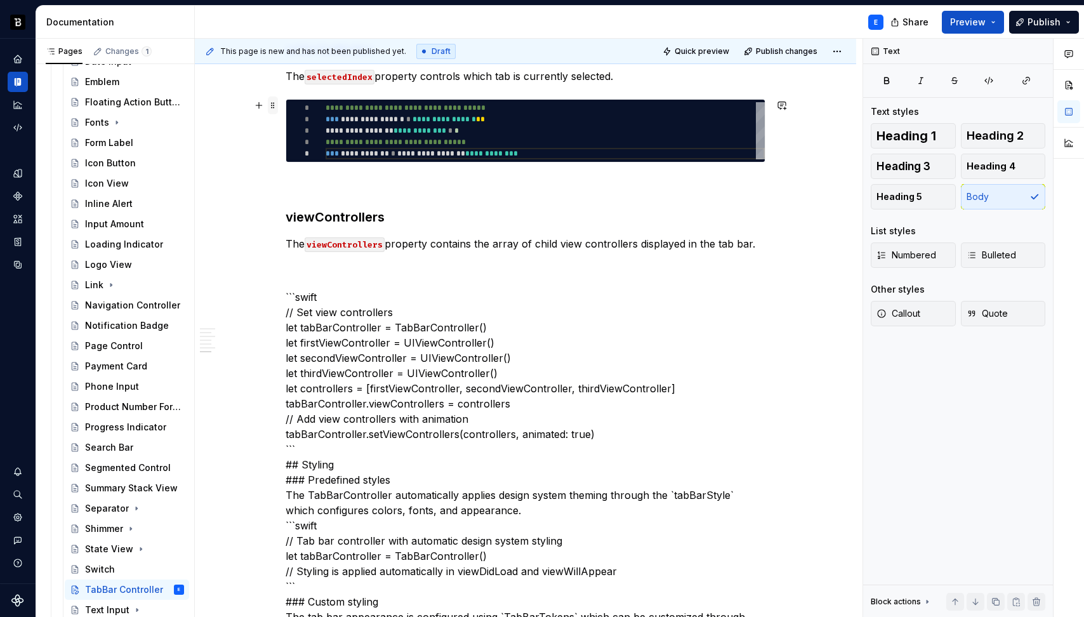
click at [271, 104] on span at bounding box center [273, 105] width 10 height 18
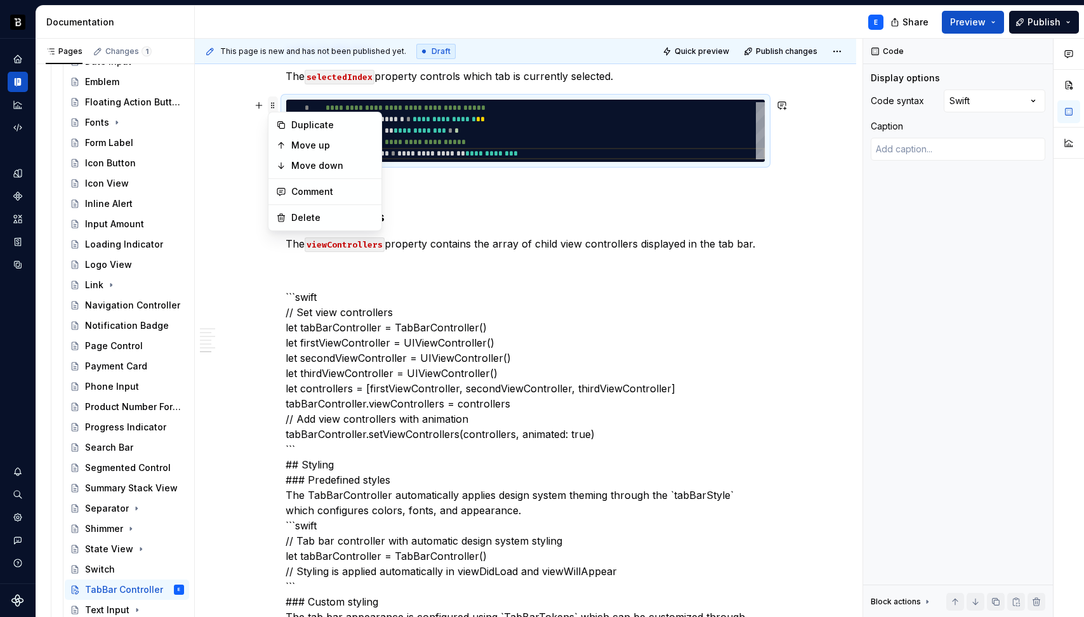
click at [271, 104] on span at bounding box center [273, 105] width 10 height 18
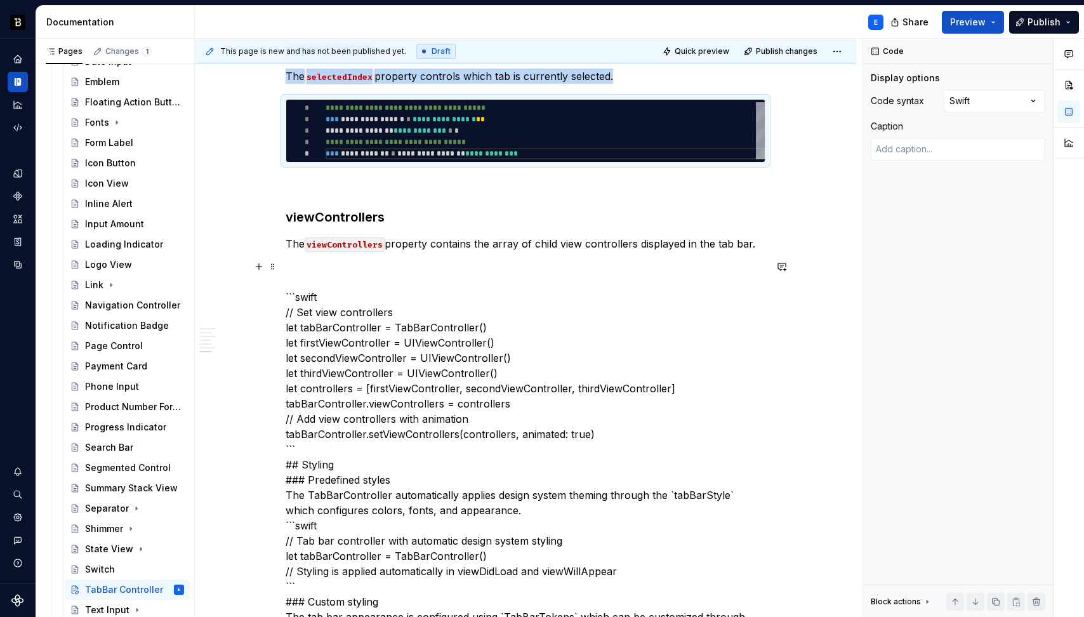
copy p "The selectedIndex property controls which tab is currently selected."
click at [478, 246] on p "The viewControllers property contains the array of child view controllers displ…" at bounding box center [526, 243] width 480 height 15
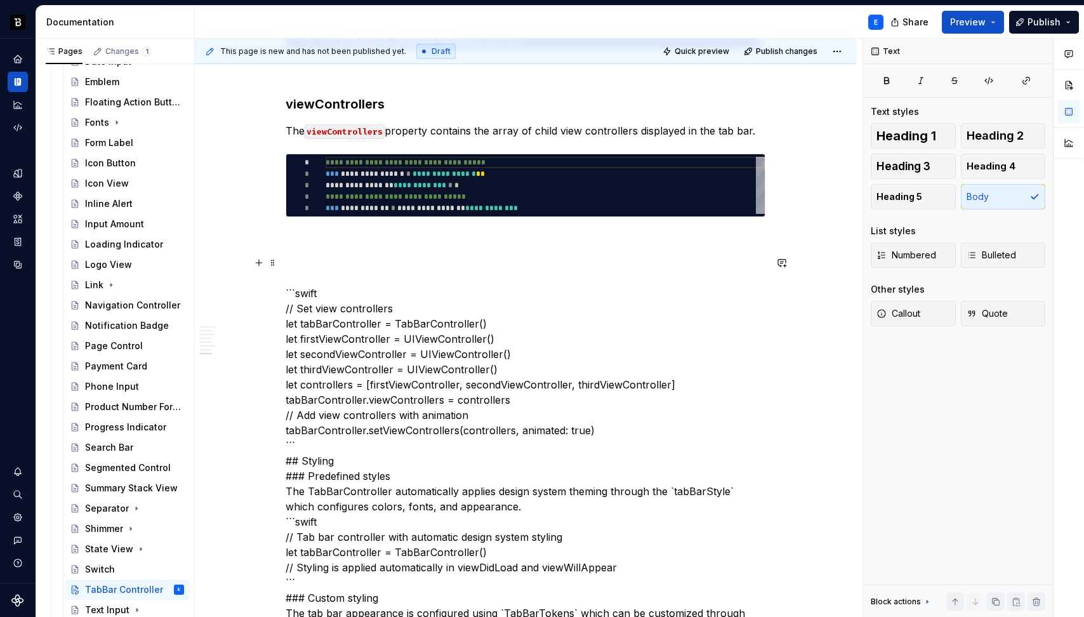
scroll to position [1232, 0]
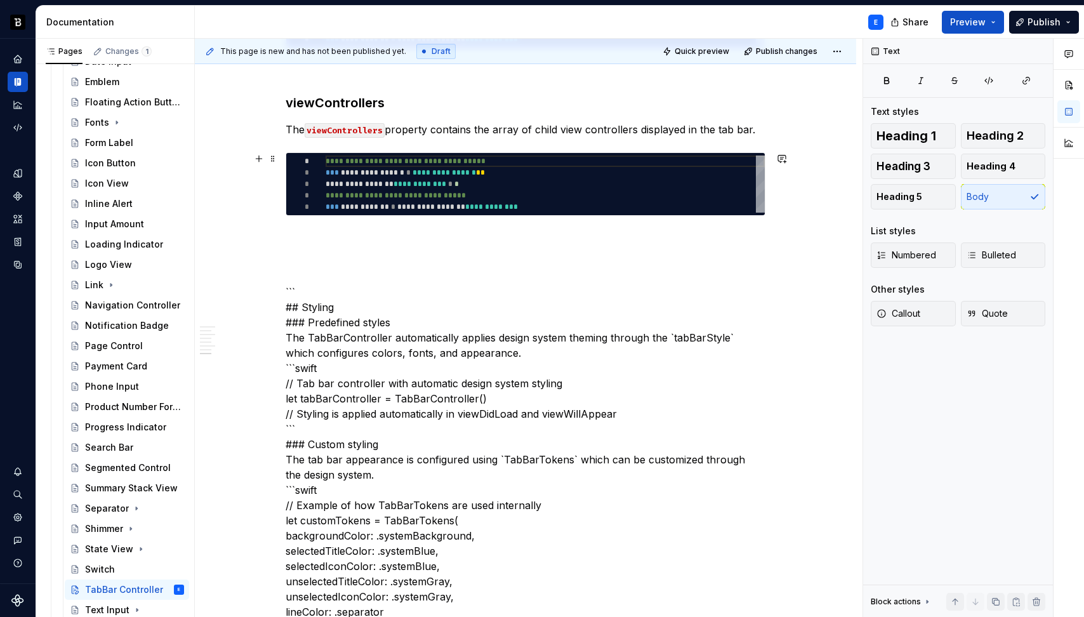
type textarea "*"
type textarea "**********"
click at [476, 190] on div "**********" at bounding box center [545, 183] width 439 height 57
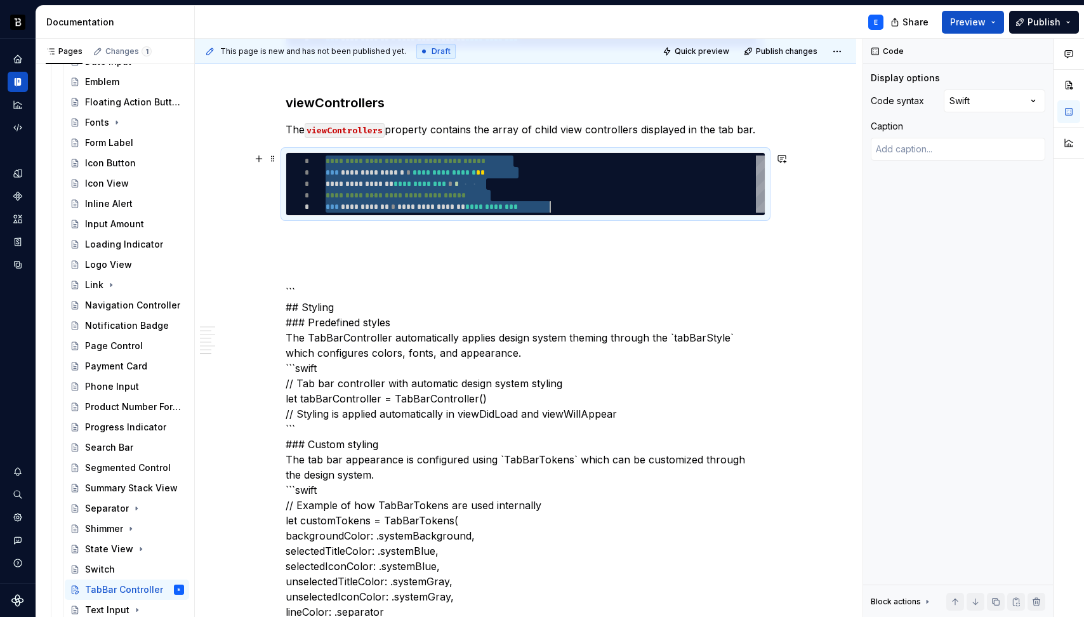
scroll to position [0, 224]
type textarea "*"
type textarea "**********"
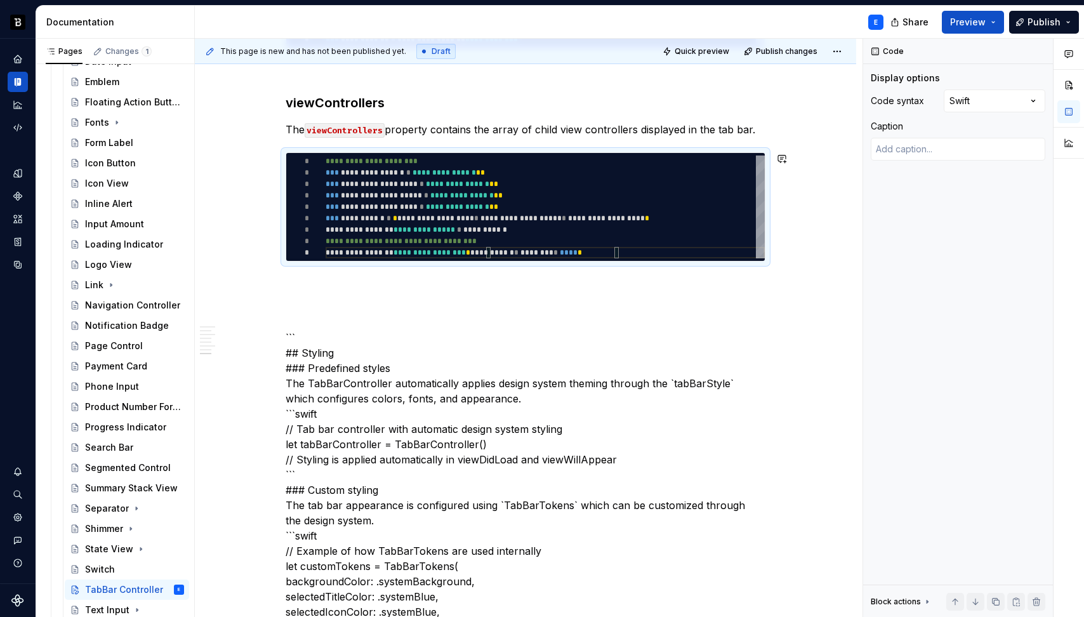
click at [416, 272] on div "**********" at bounding box center [526, 573] width 480 height 2985
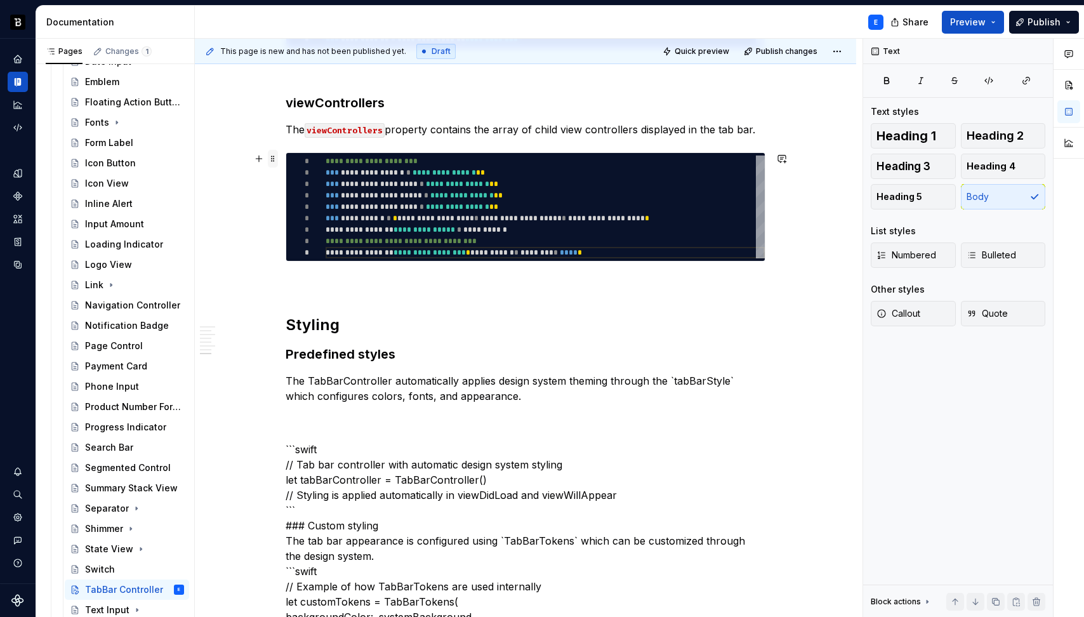
click at [269, 158] on span at bounding box center [273, 159] width 10 height 18
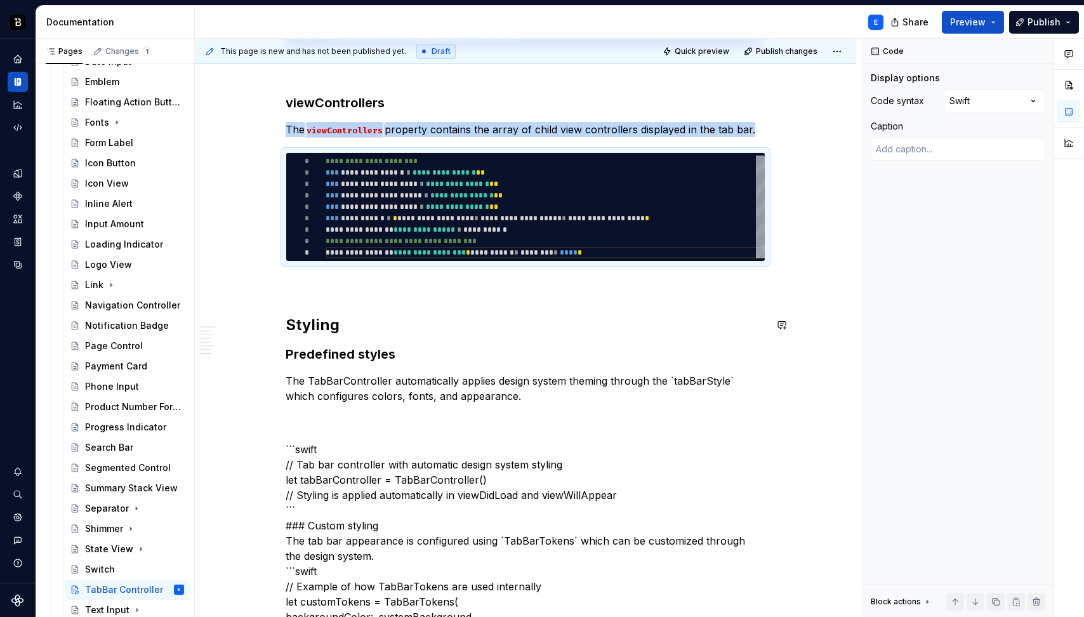
copy p "The viewControllers property contains the array of child view controllers displ…"
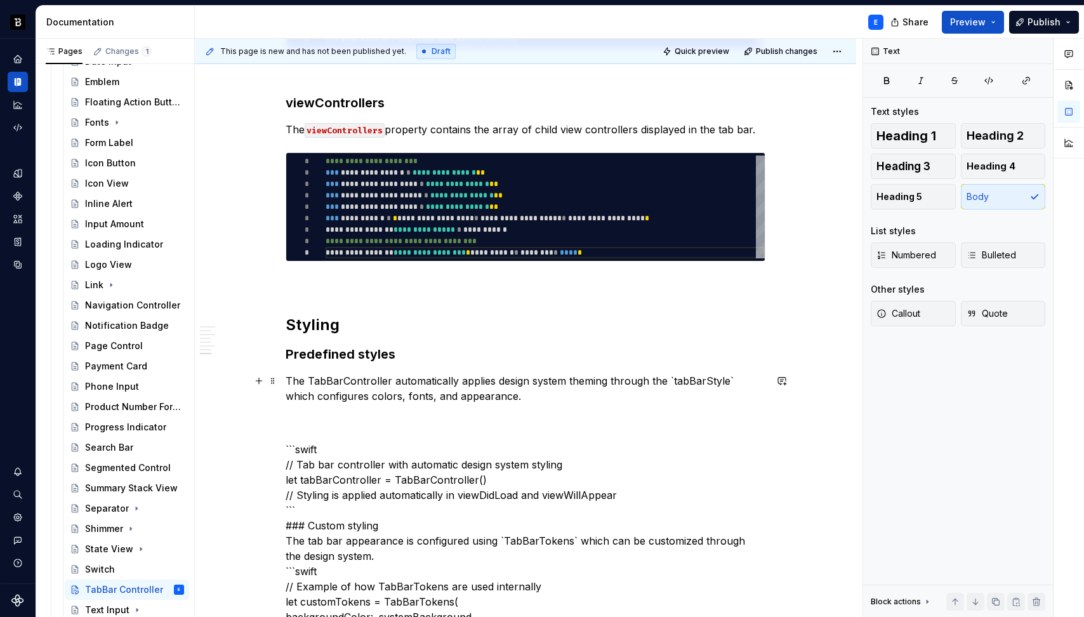
click at [546, 398] on p "The TabBarController automatically applies design system theming through the `t…" at bounding box center [526, 388] width 480 height 30
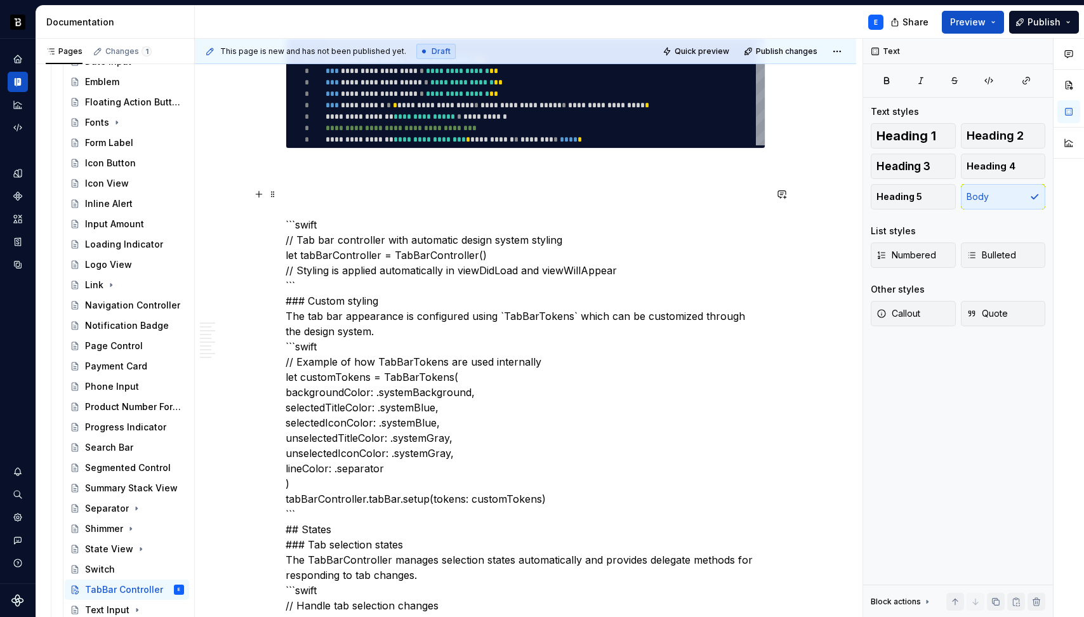
scroll to position [1612, 0]
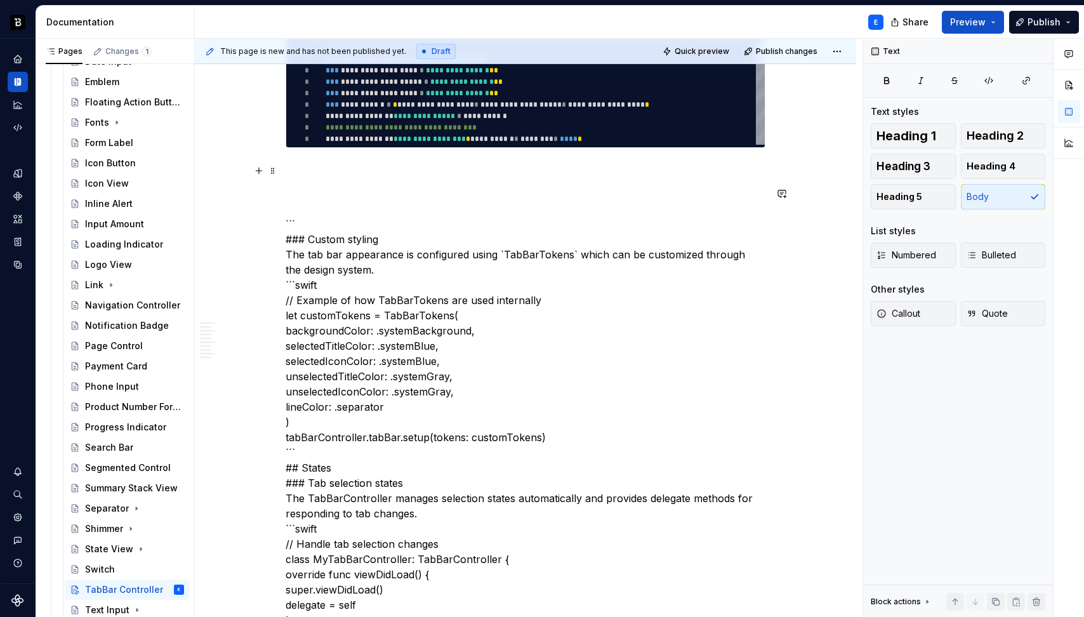
type textarea "*"
type textarea "**********"
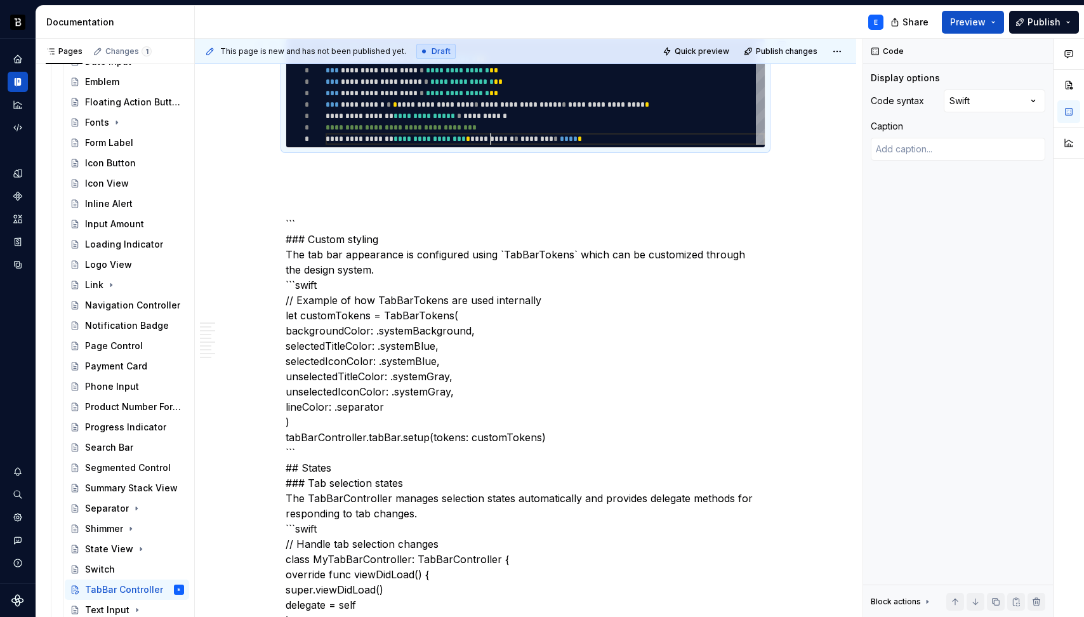
click at [492, 135] on div "**********" at bounding box center [545, 93] width 439 height 103
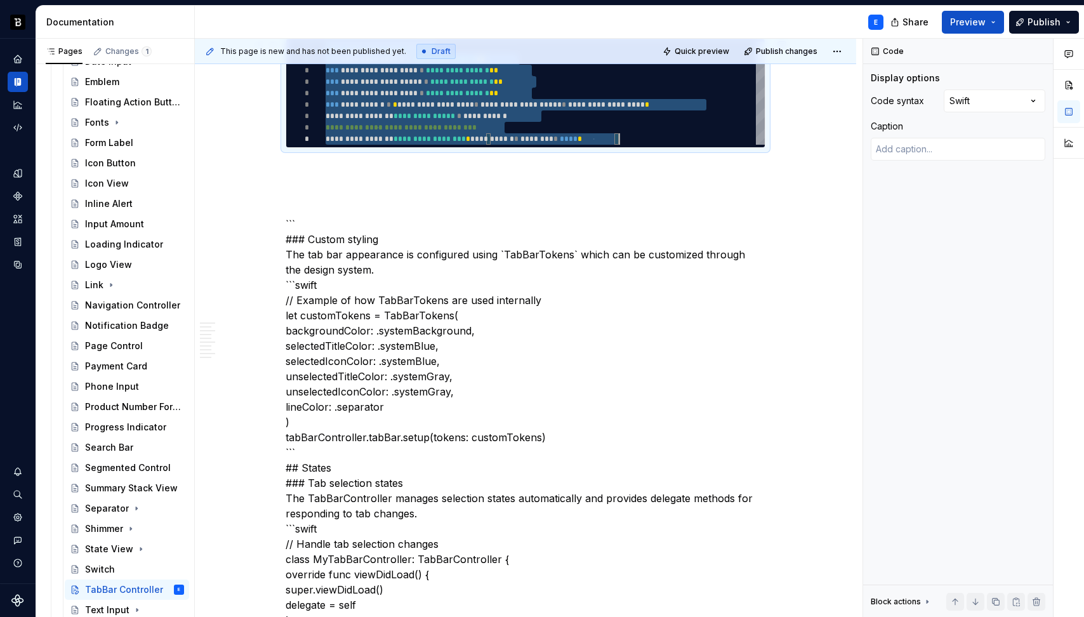
scroll to position [0, 294]
type textarea "*"
type textarea "**********"
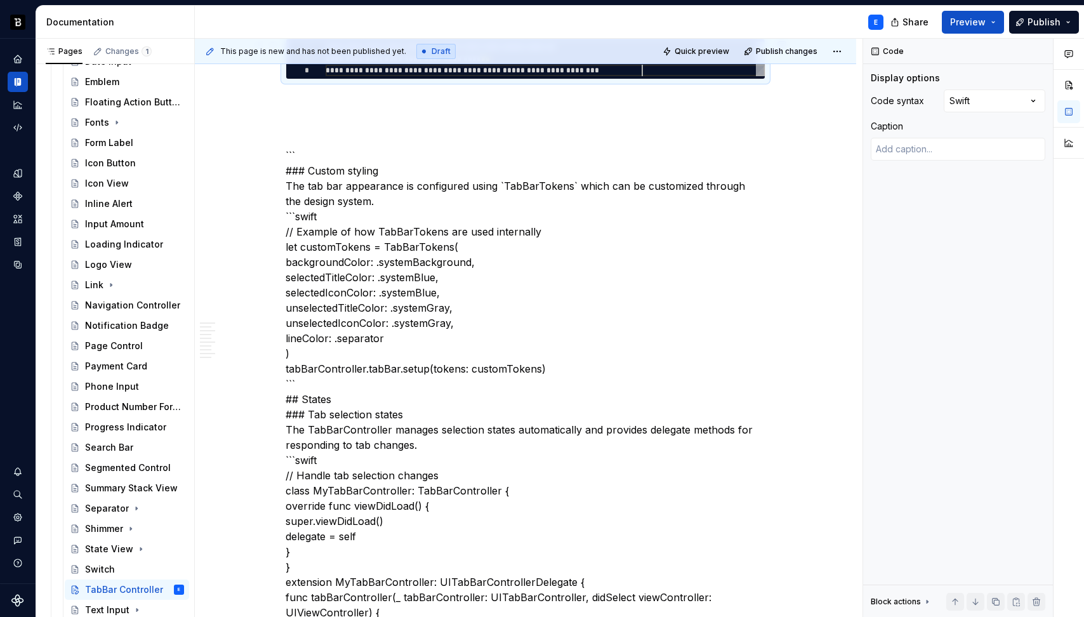
scroll to position [23, 316]
click at [427, 99] on p at bounding box center [526, 102] width 480 height 15
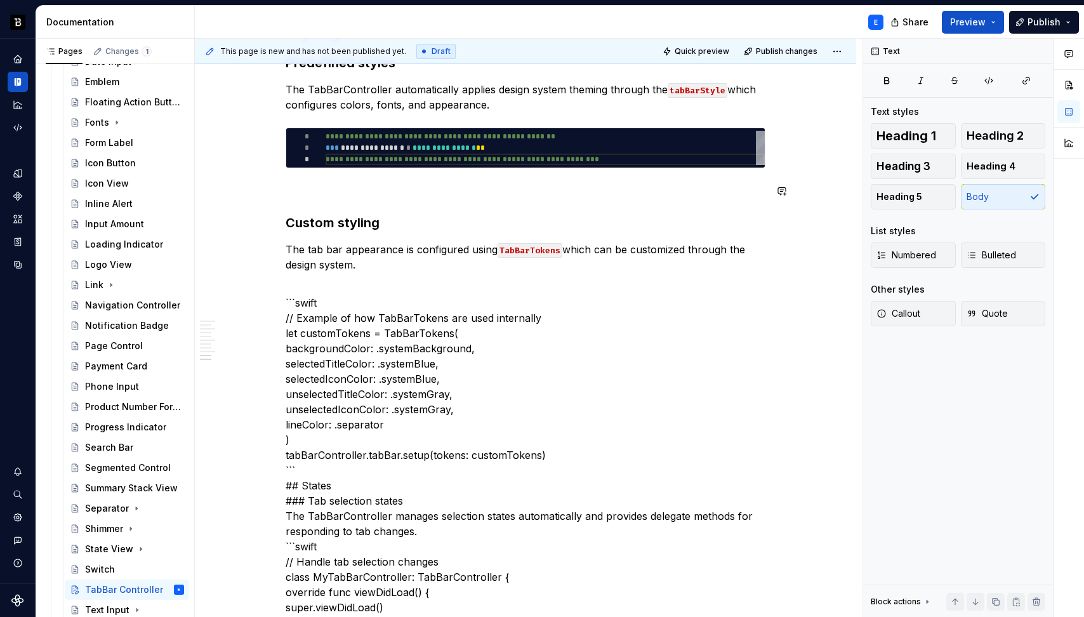
scroll to position [1521, 0]
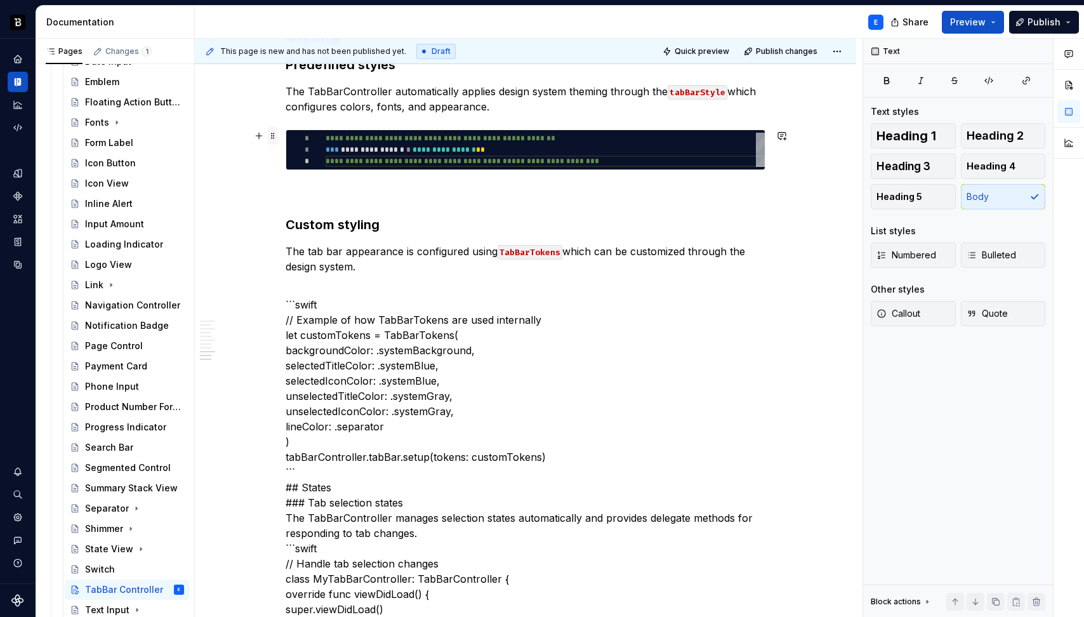
click at [273, 136] on span at bounding box center [273, 136] width 10 height 18
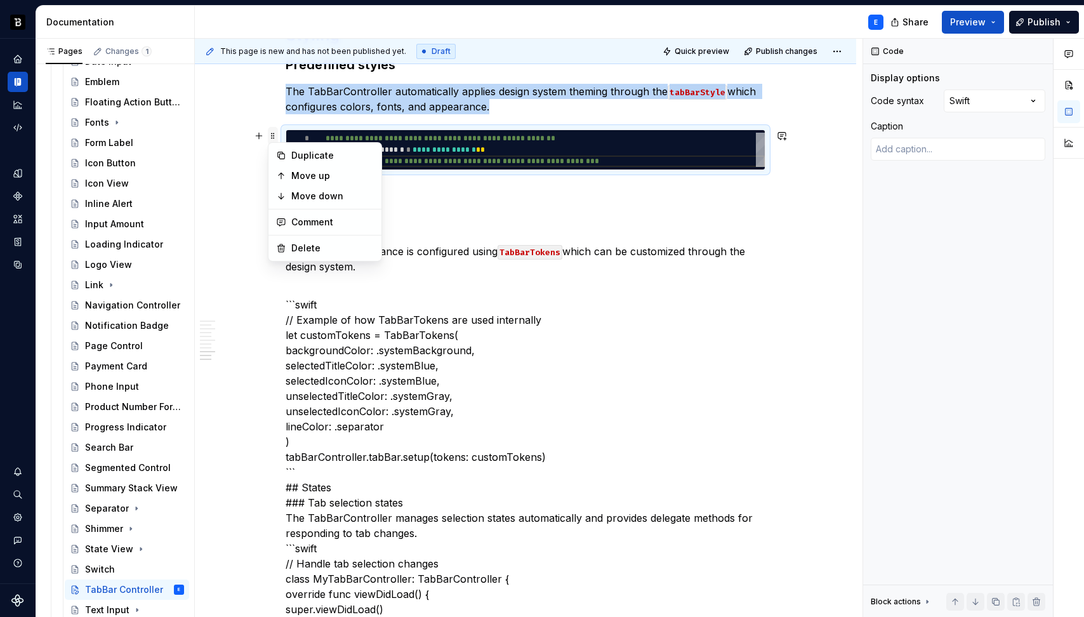
click at [273, 136] on span at bounding box center [273, 136] width 10 height 18
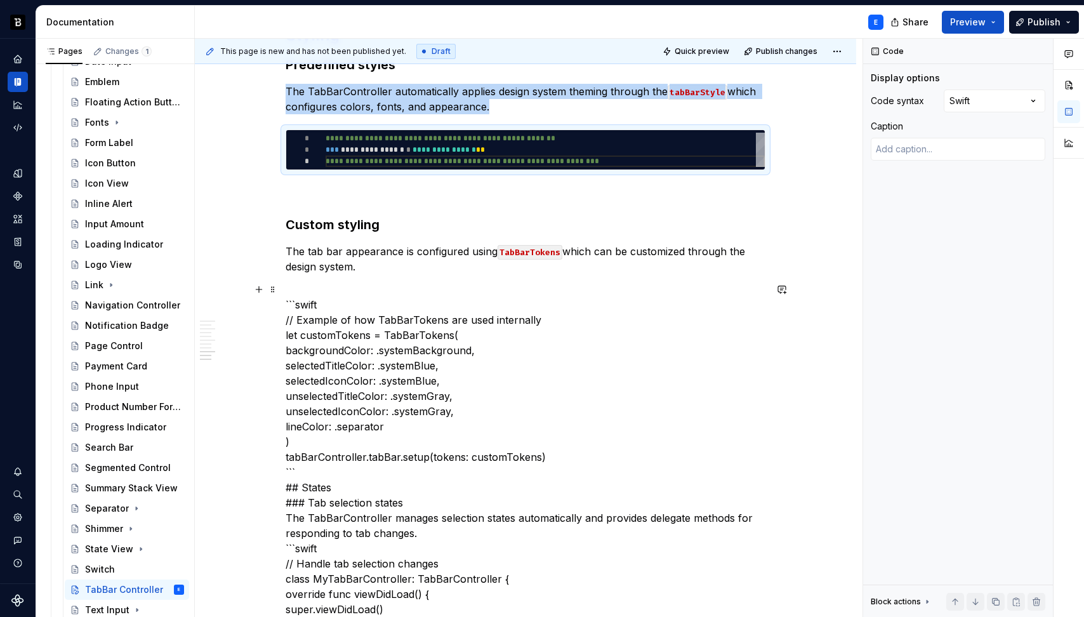
copy p "The TabBarController automatically applies design system theming through the ta…"
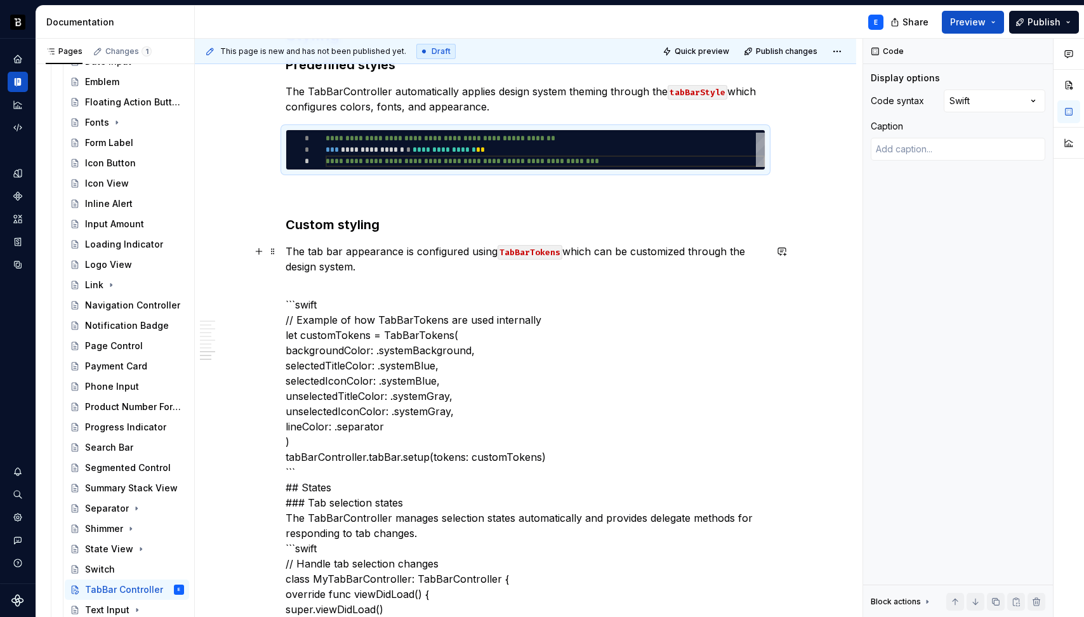
click at [401, 260] on p "The tab bar appearance is configured using TabBarTokens which can be customized…" at bounding box center [526, 259] width 480 height 30
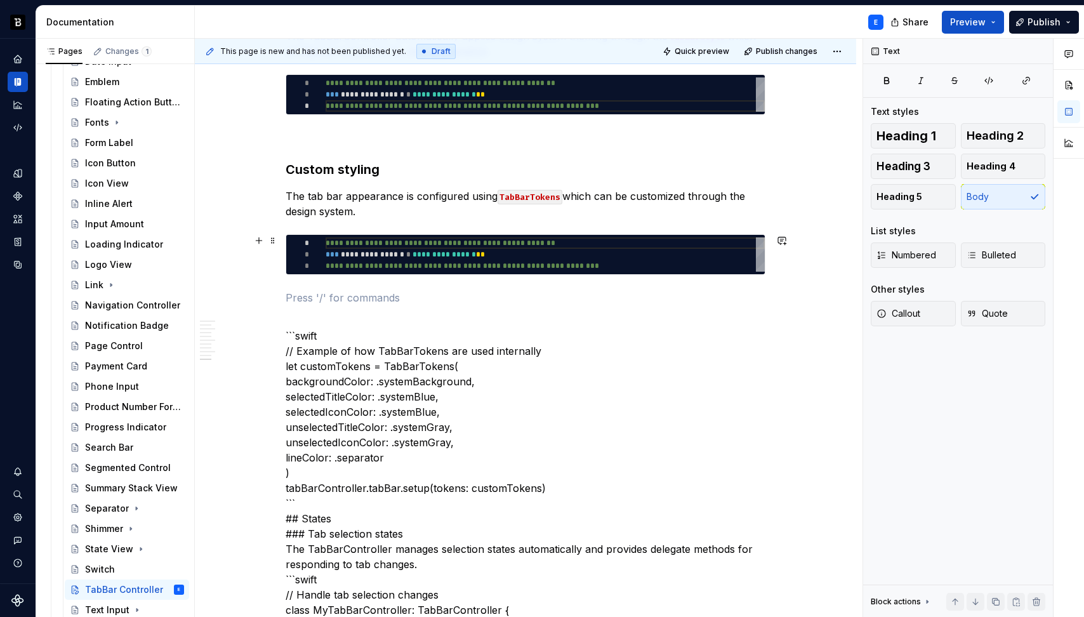
scroll to position [1601, 0]
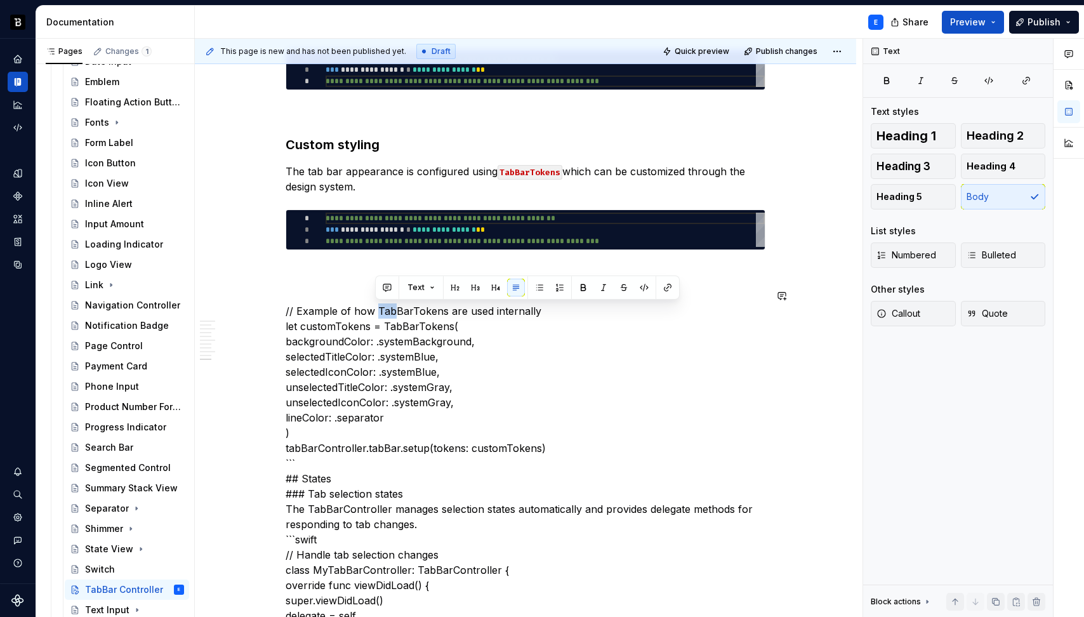
click at [425, 298] on div "Text" at bounding box center [527, 287] width 305 height 24
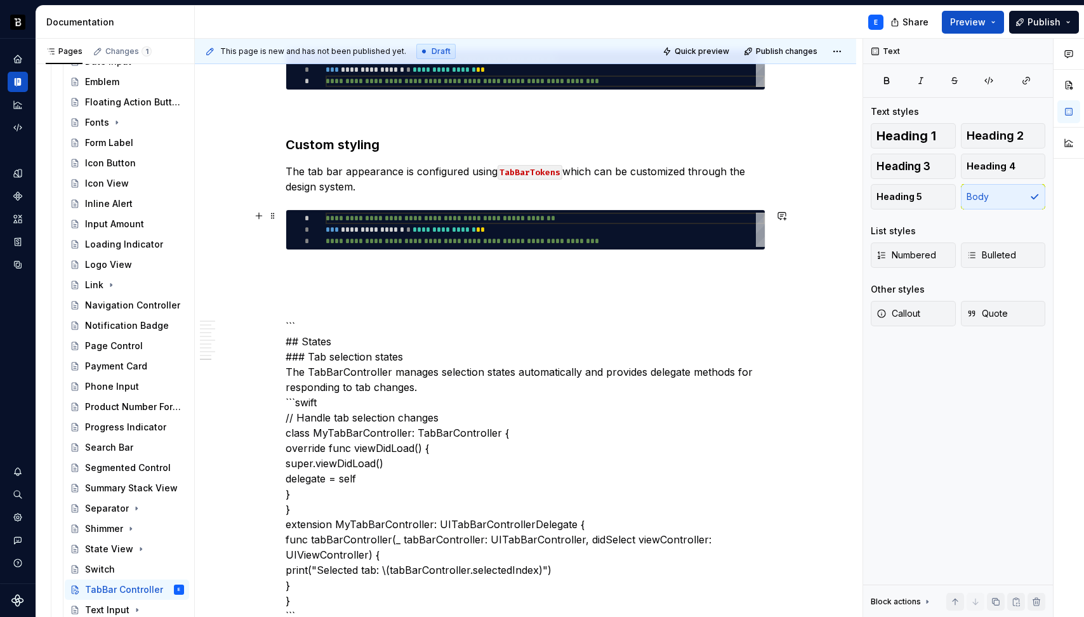
type textarea "*"
type textarea "**********"
click at [451, 220] on div "**********" at bounding box center [545, 230] width 439 height 34
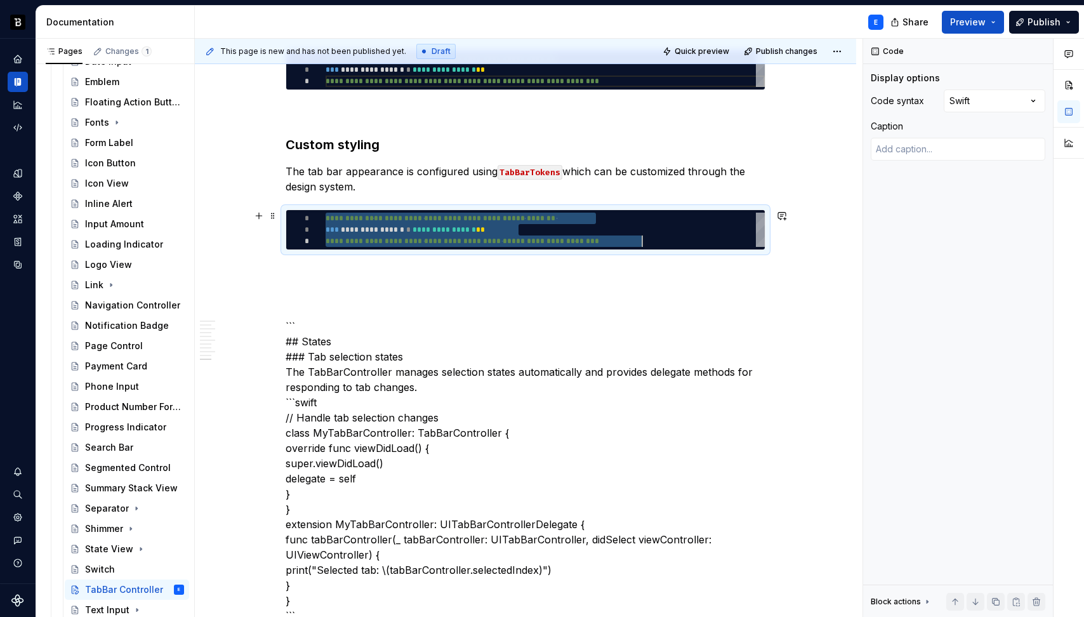
scroll to position [0, 316]
type textarea "*"
type textarea "**********"
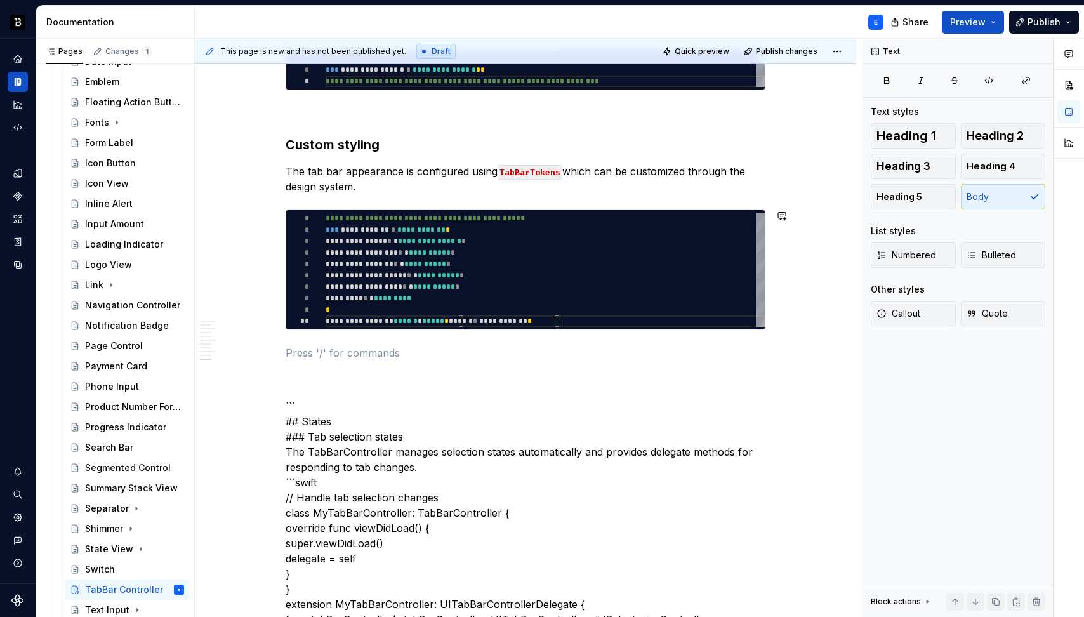
click at [364, 340] on div "**********" at bounding box center [526, 240] width 480 height 3057
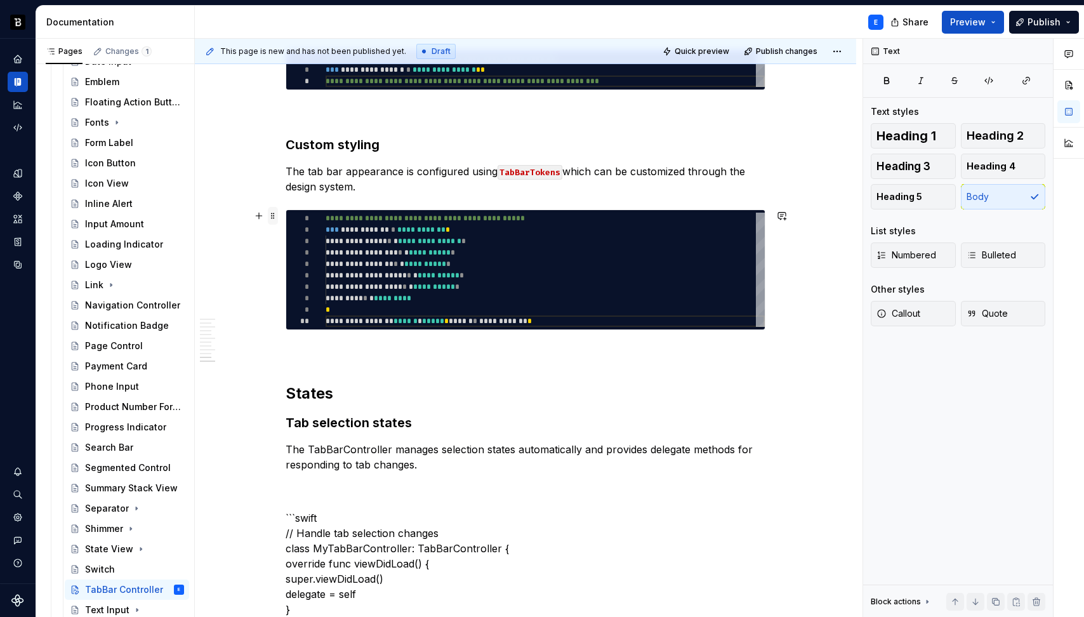
click at [274, 218] on span at bounding box center [273, 216] width 10 height 18
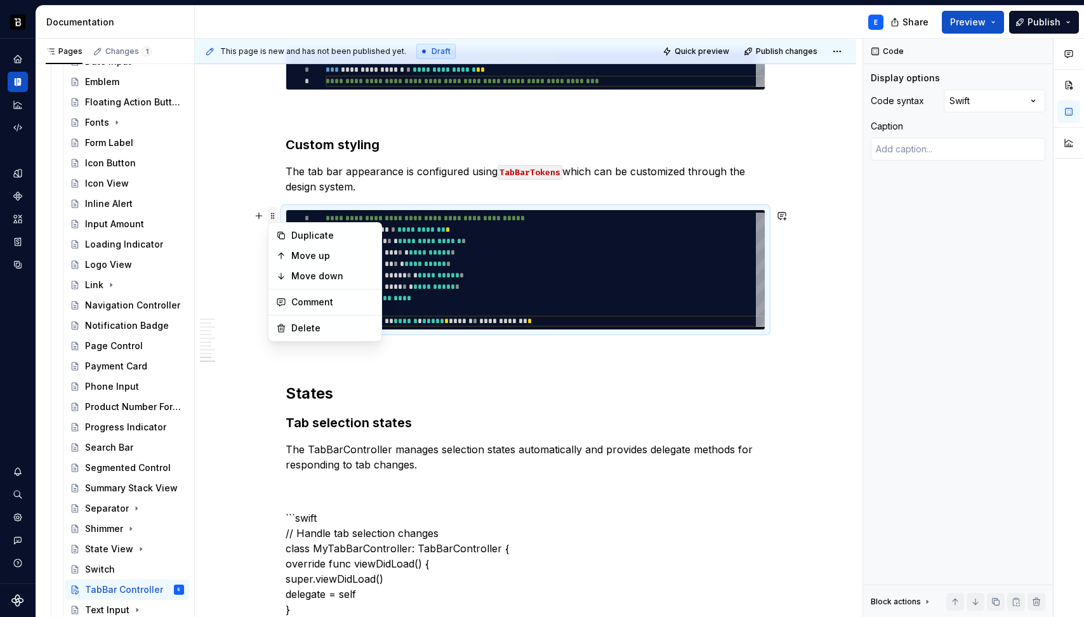
click at [274, 218] on span at bounding box center [273, 216] width 10 height 18
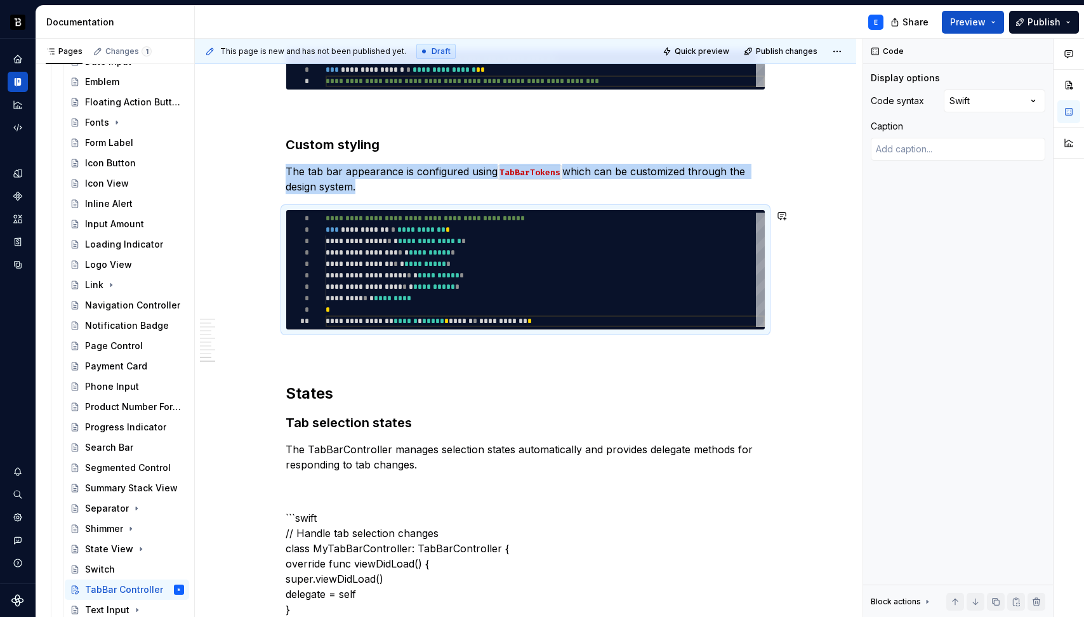
copy p "The tab bar appearance is configured using TabBarTokens which can be customized…"
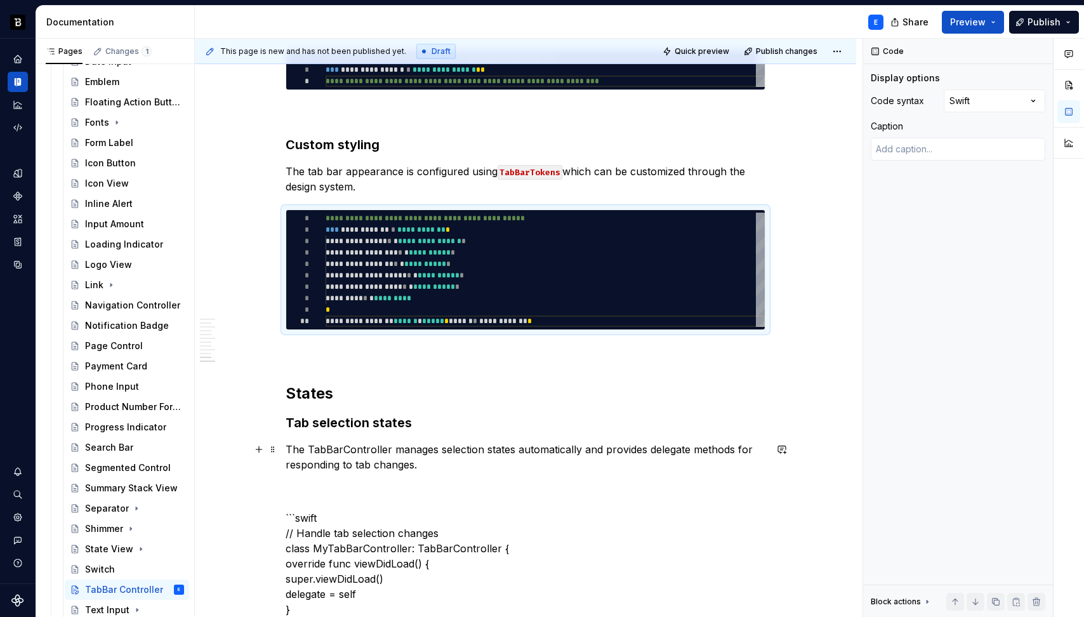
click at [437, 464] on p "The TabBarController manages selection states automatically and provides delega…" at bounding box center [526, 457] width 480 height 30
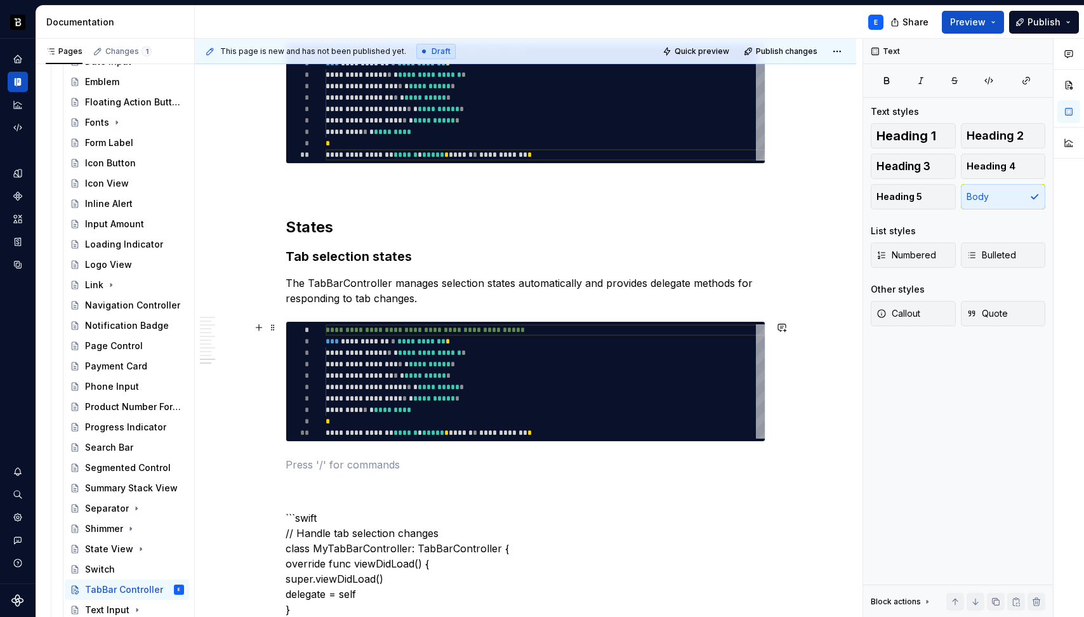
scroll to position [1854, 0]
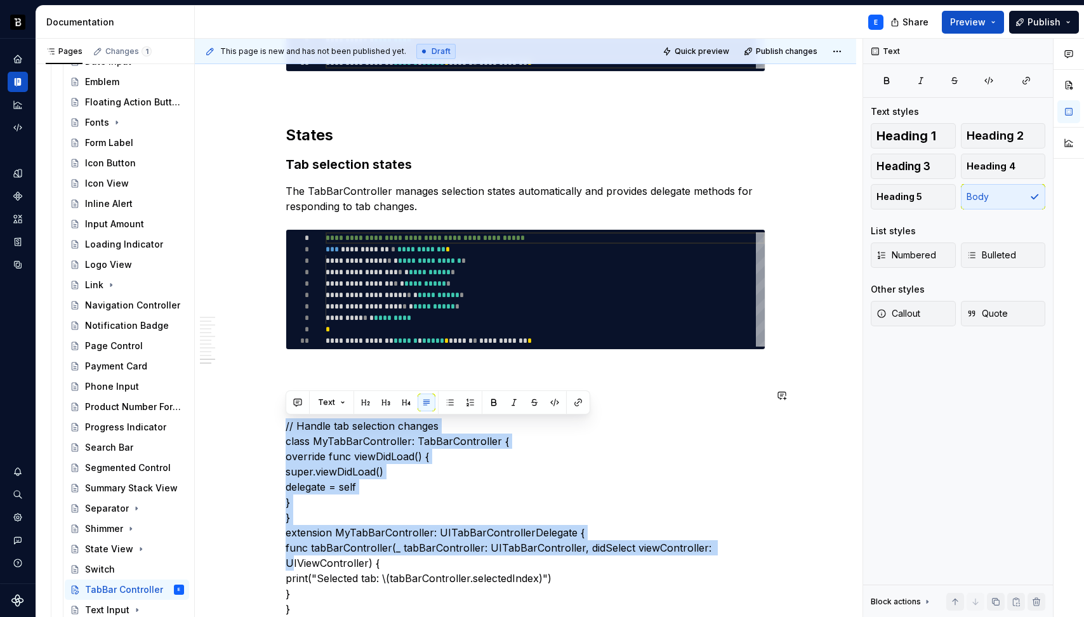
scroll to position [2094, 0]
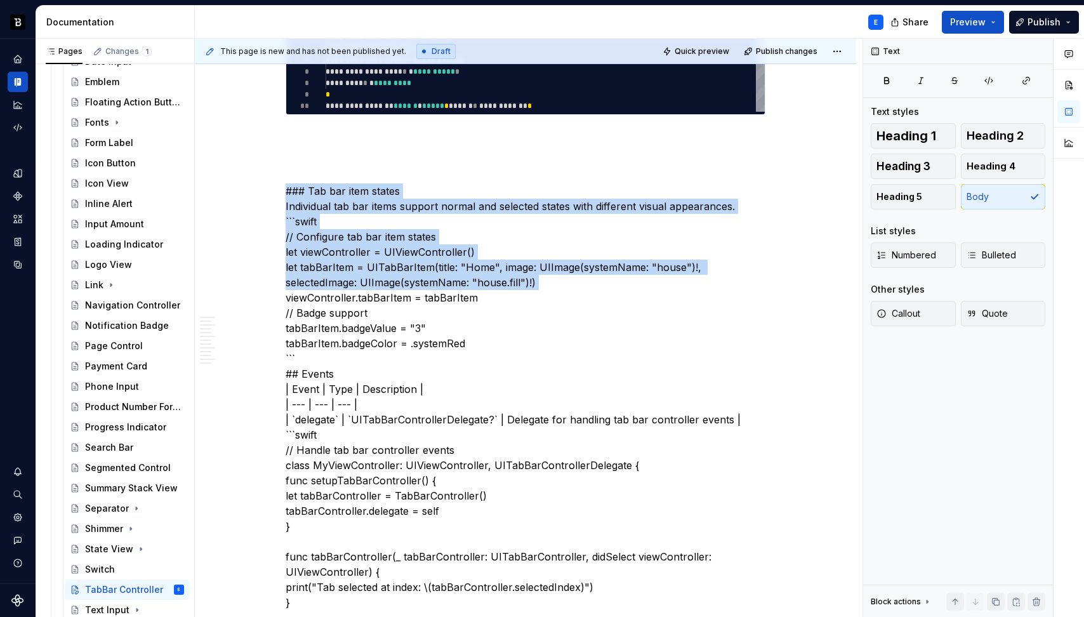
type textarea "*"
type textarea "**********"
click at [429, 90] on div "**********" at bounding box center [545, 54] width 439 height 114
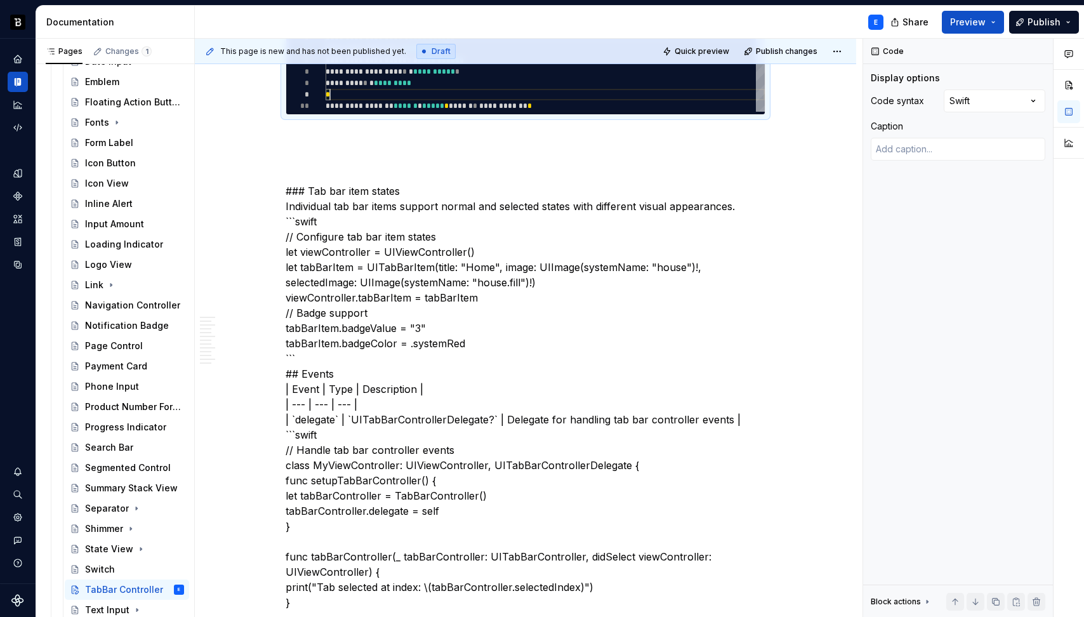
scroll to position [0, 233]
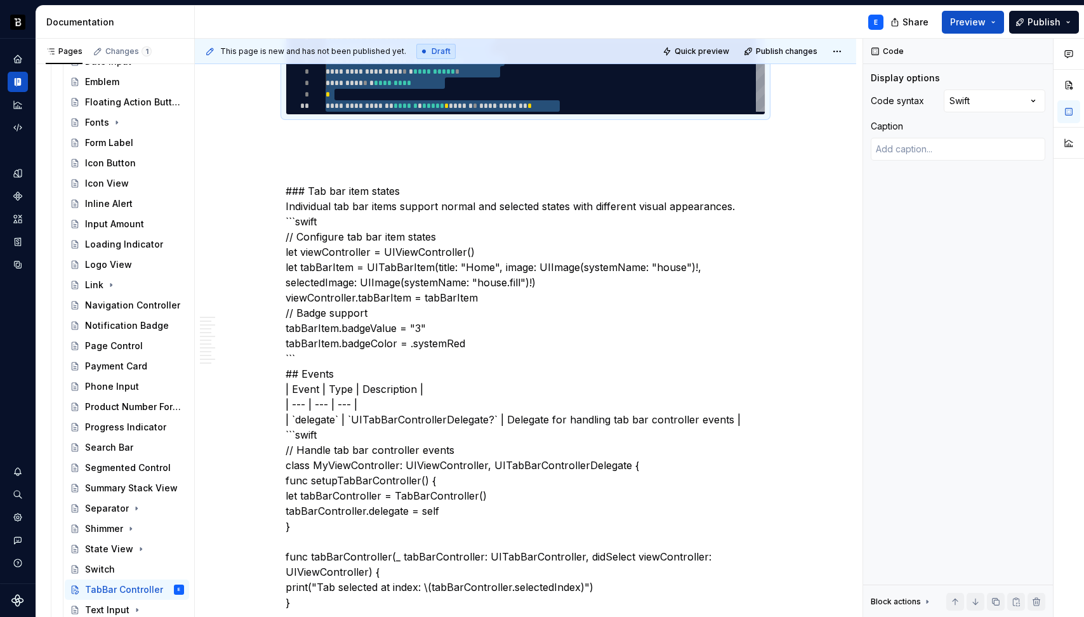
type textarea "*"
type textarea "* *"
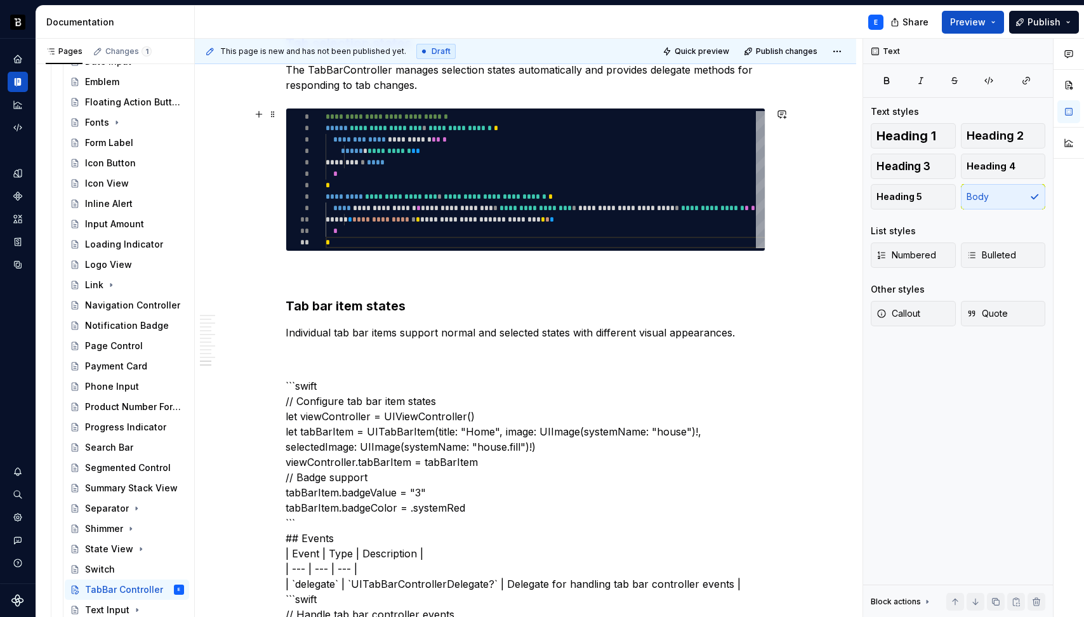
scroll to position [1971, 0]
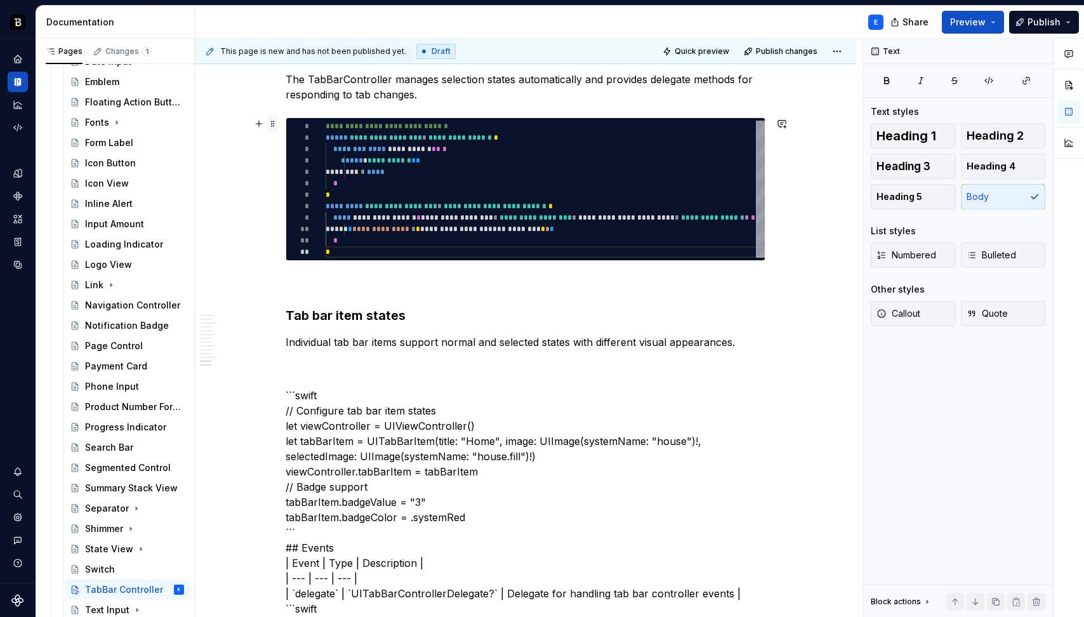
click at [275, 121] on span at bounding box center [273, 124] width 10 height 18
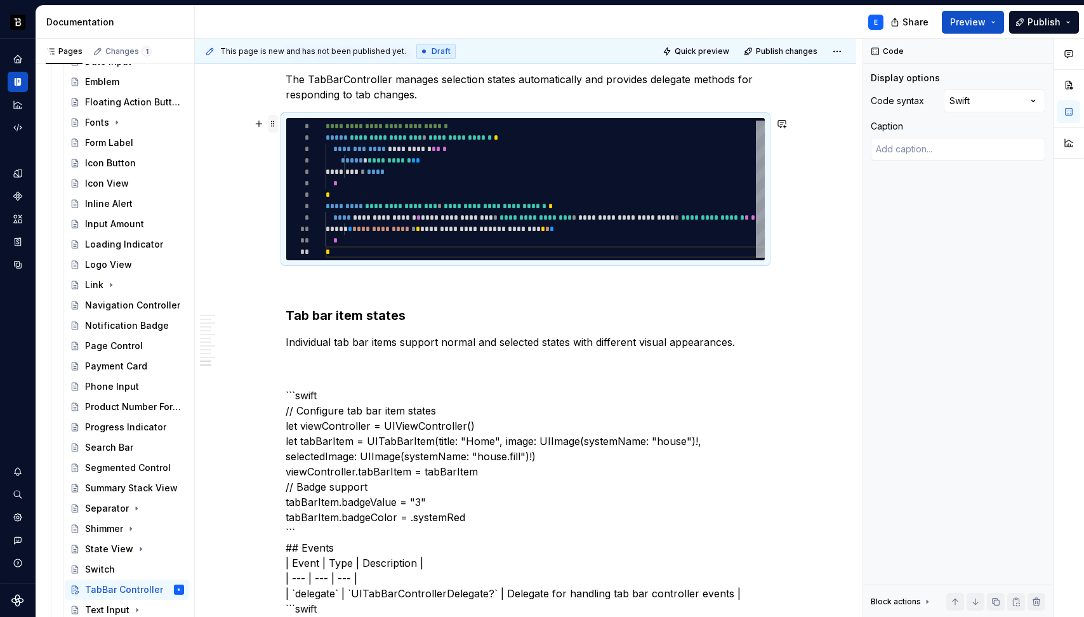
click at [275, 121] on span at bounding box center [273, 124] width 10 height 18
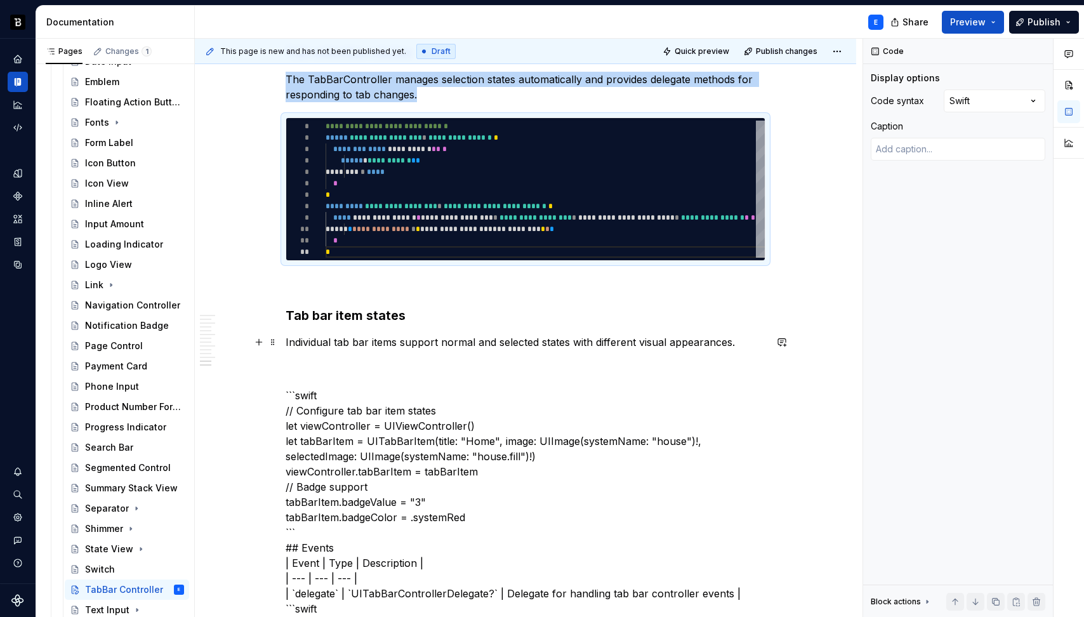
copy p "The TabBarController manages selection states automatically and provides delega…"
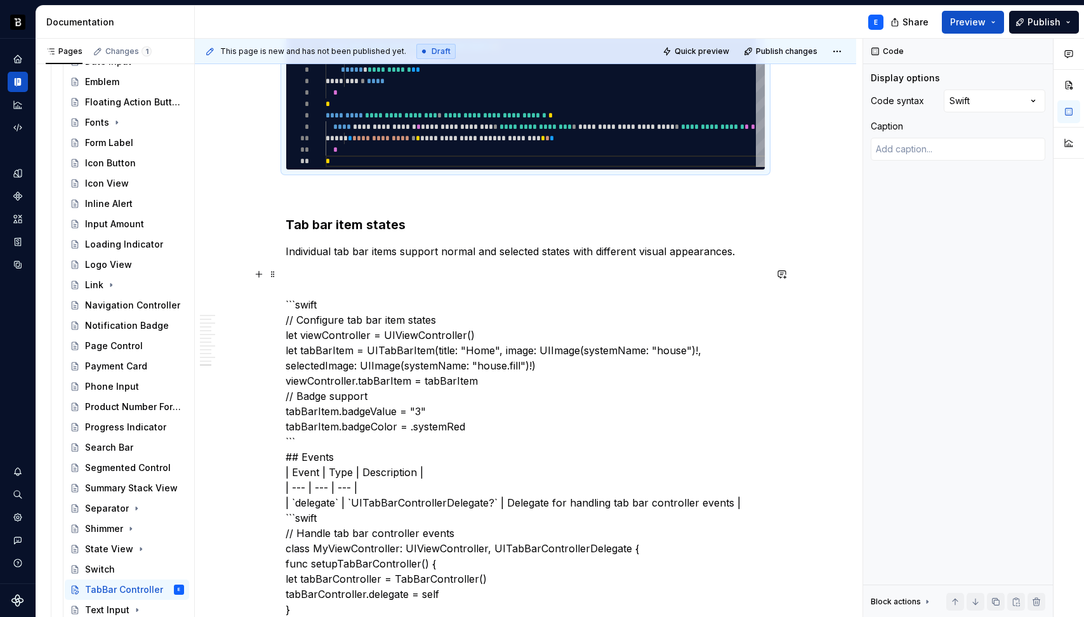
scroll to position [2068, 0]
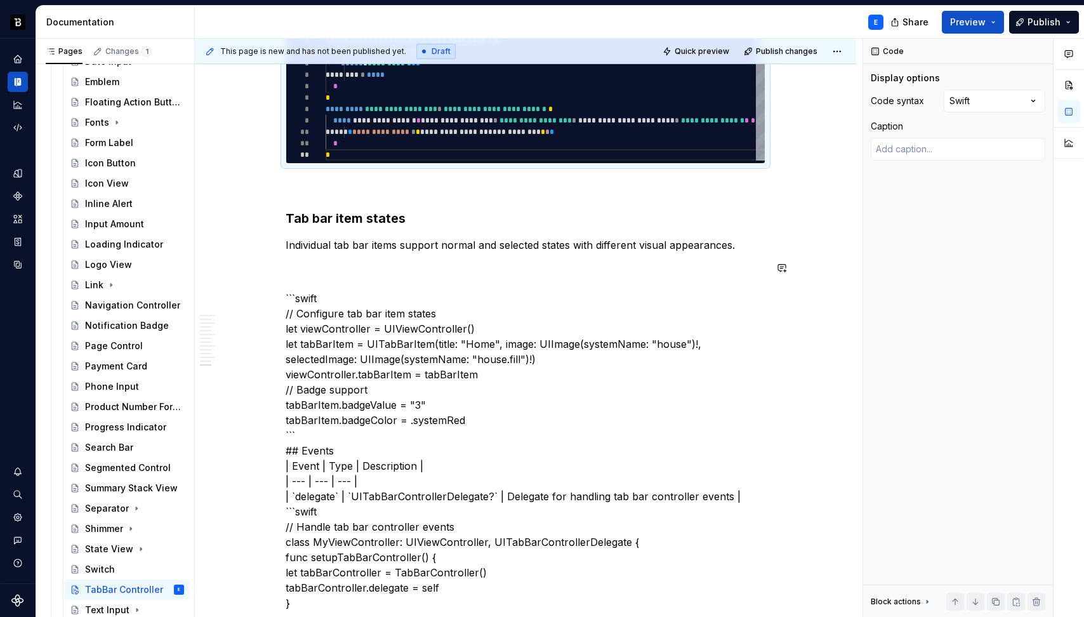
click at [463, 251] on p "Individual tab bar items support normal and selected states with different visu…" at bounding box center [526, 244] width 480 height 15
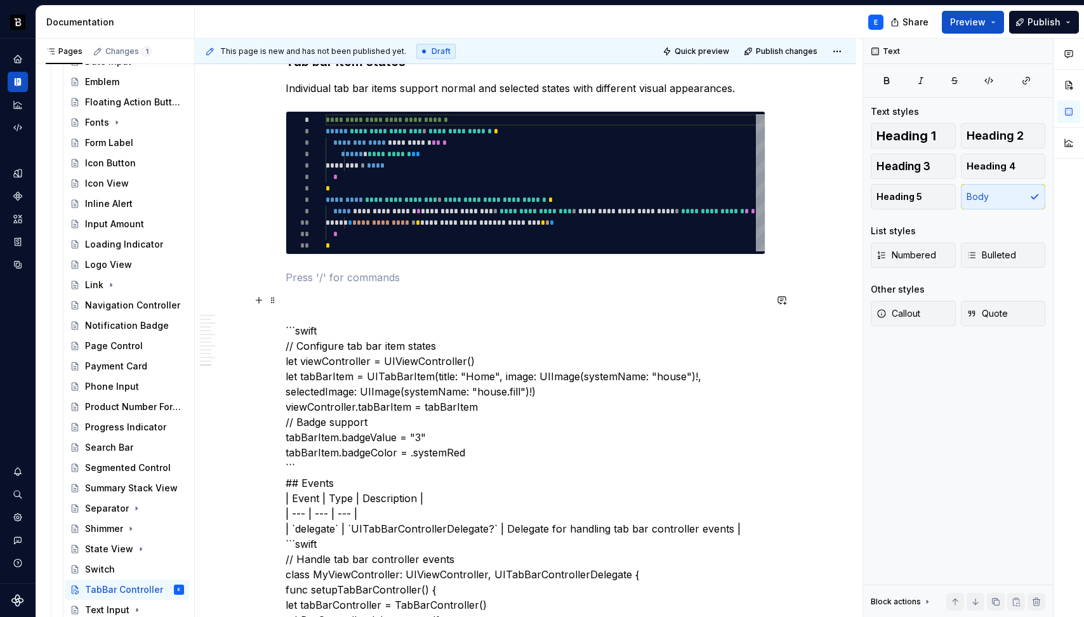
scroll to position [2225, 0]
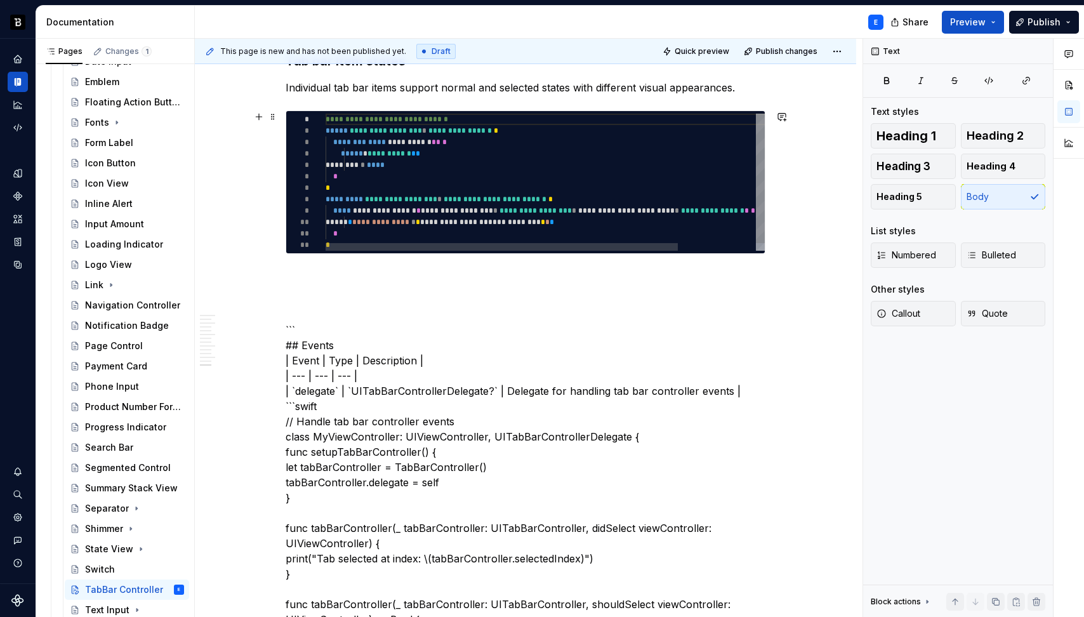
type textarea "*"
click at [404, 153] on div "**********" at bounding box center [594, 186] width 536 height 145
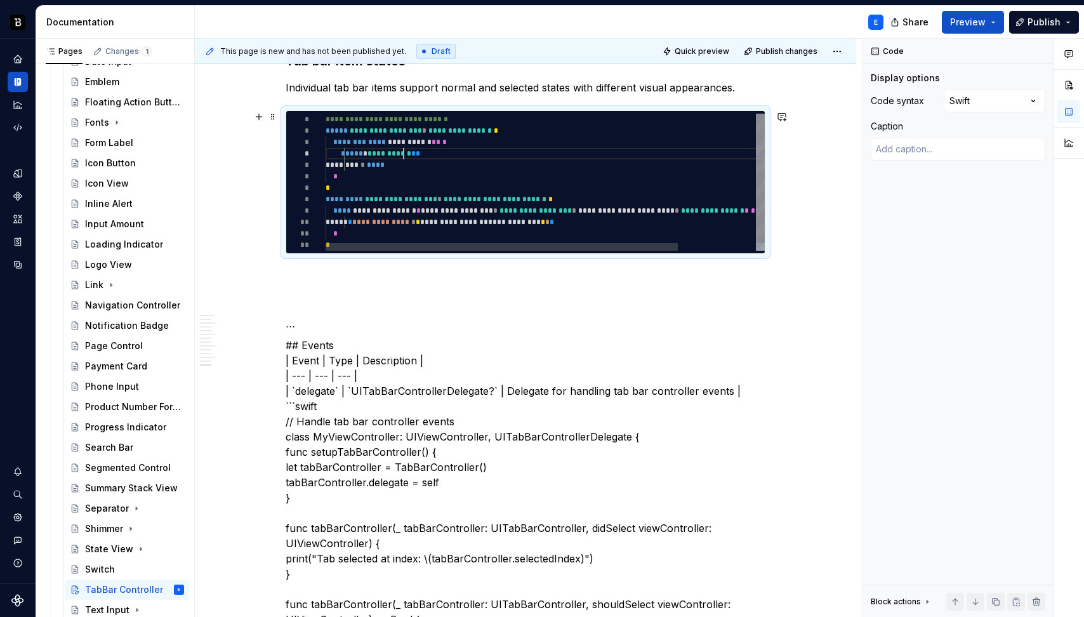
scroll to position [34, 78]
type textarea "**********"
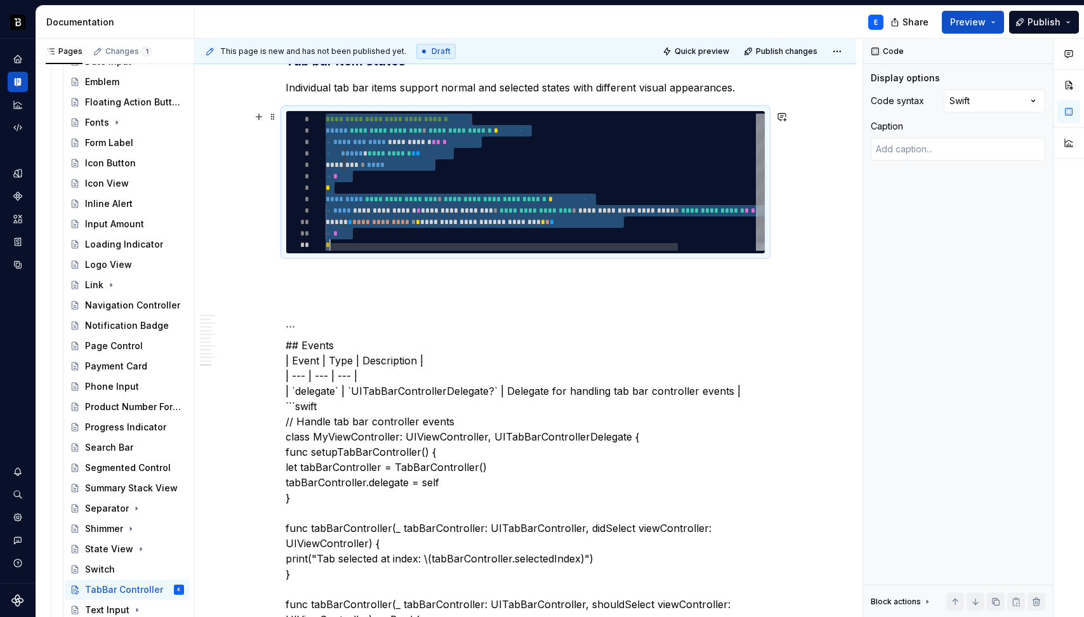
type textarea "*"
type textarea "**********"
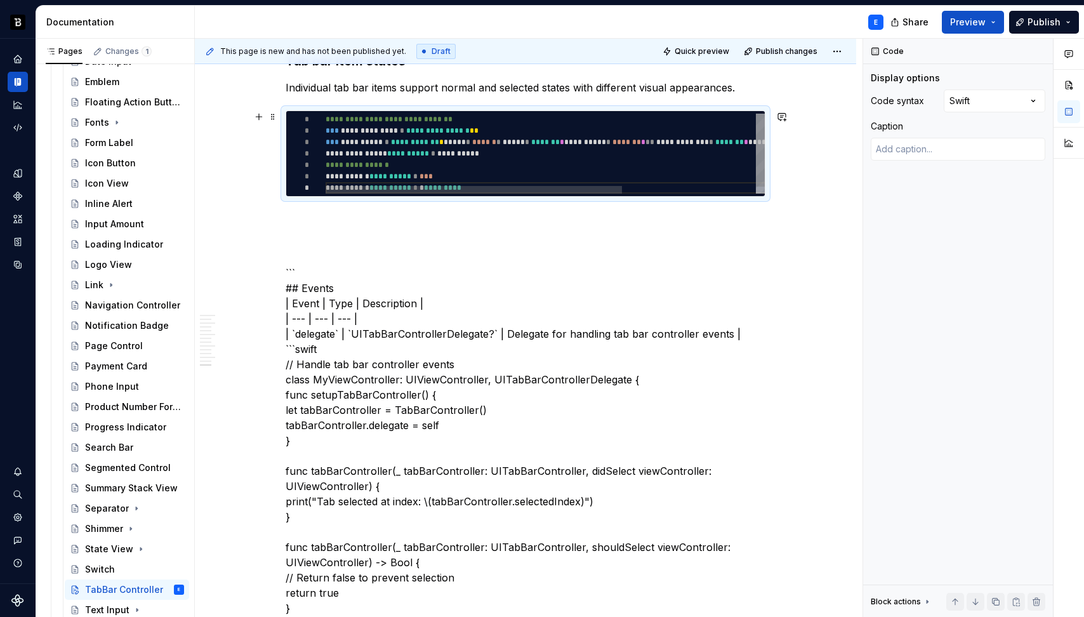
click at [416, 168] on div "**********" at bounding box center [644, 158] width 636 height 88
click at [270, 122] on span at bounding box center [273, 117] width 10 height 18
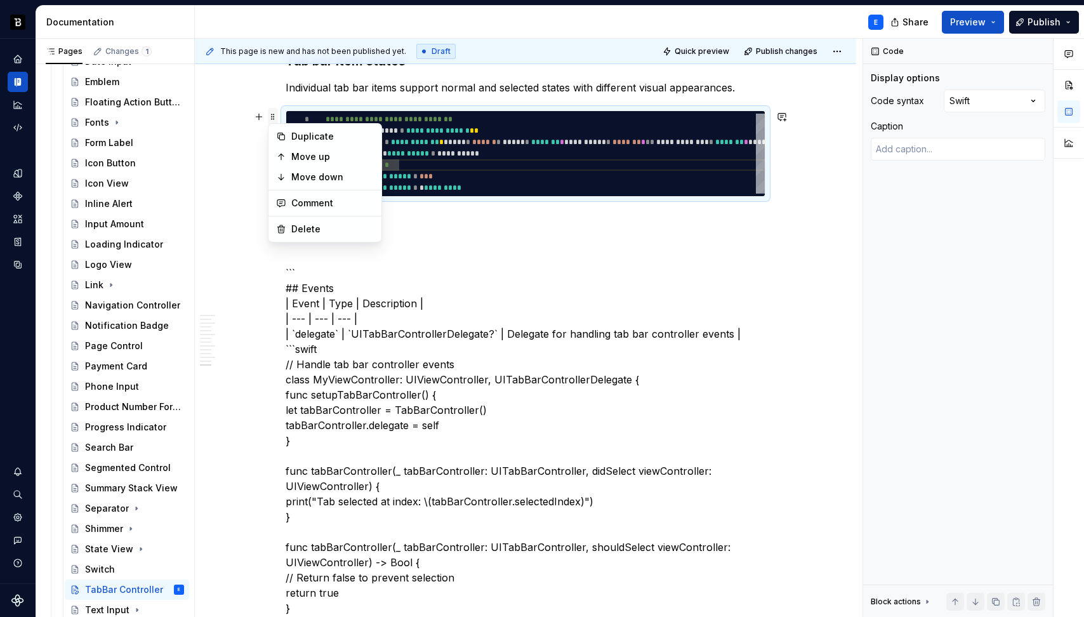
click at [270, 122] on span at bounding box center [273, 117] width 10 height 18
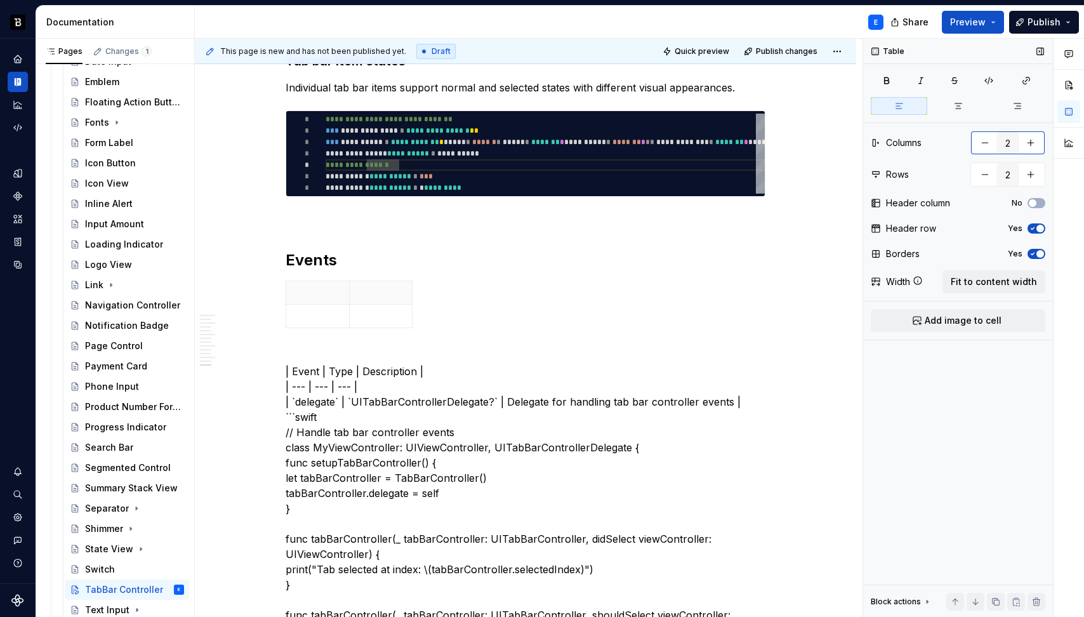
click at [1037, 142] on button "button" at bounding box center [1030, 142] width 23 height 23
type input "3"
click at [1018, 283] on span "Fit to content width" at bounding box center [994, 281] width 86 height 13
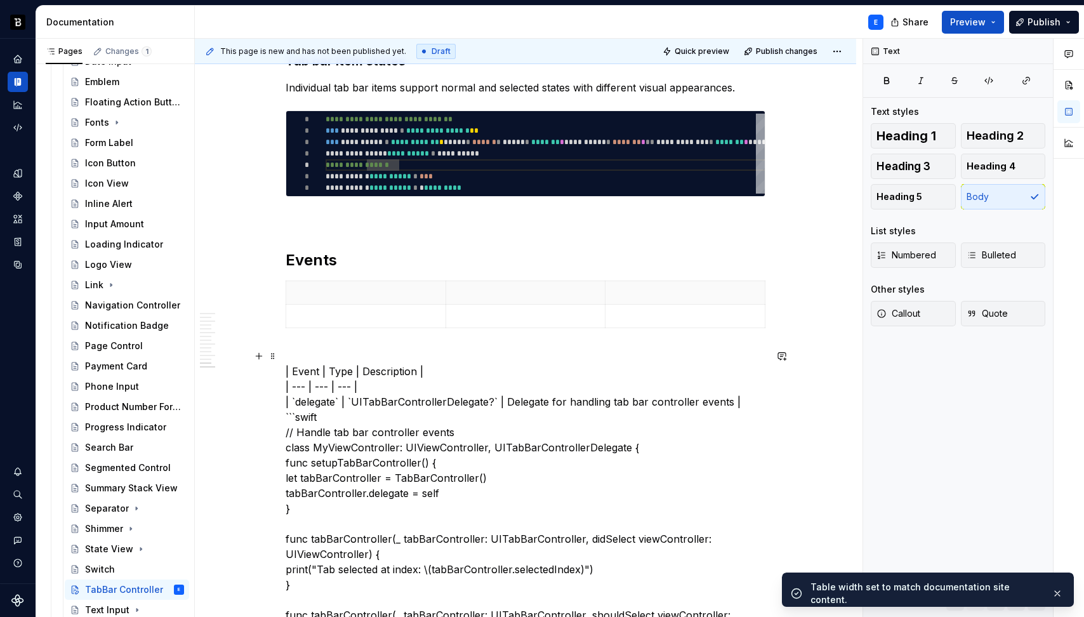
click at [339, 301] on th at bounding box center [366, 292] width 160 height 23
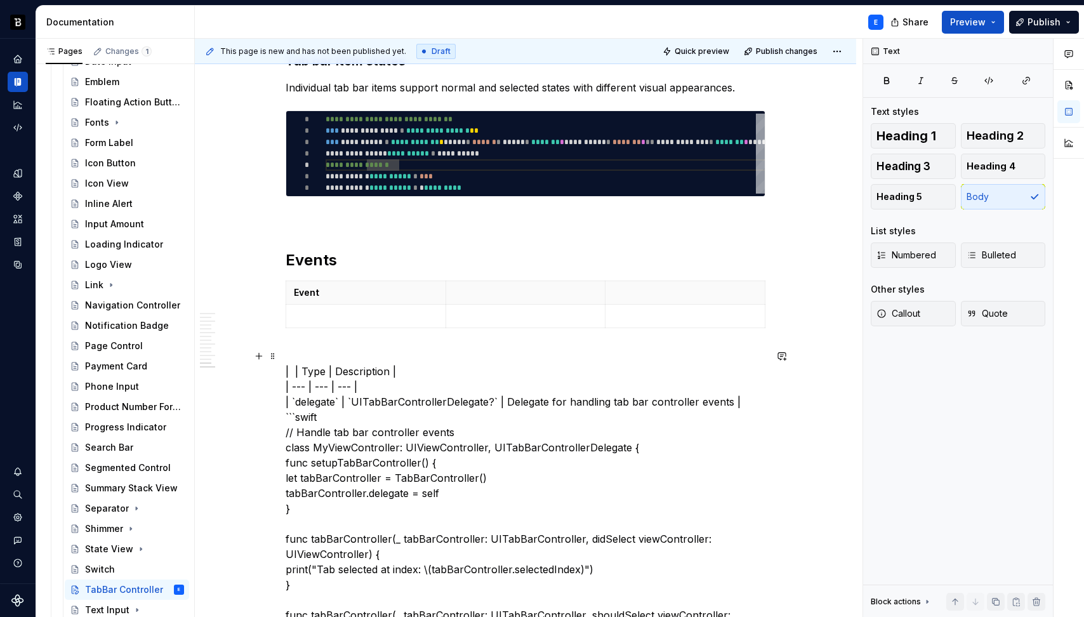
click at [487, 292] on p at bounding box center [526, 292] width 144 height 13
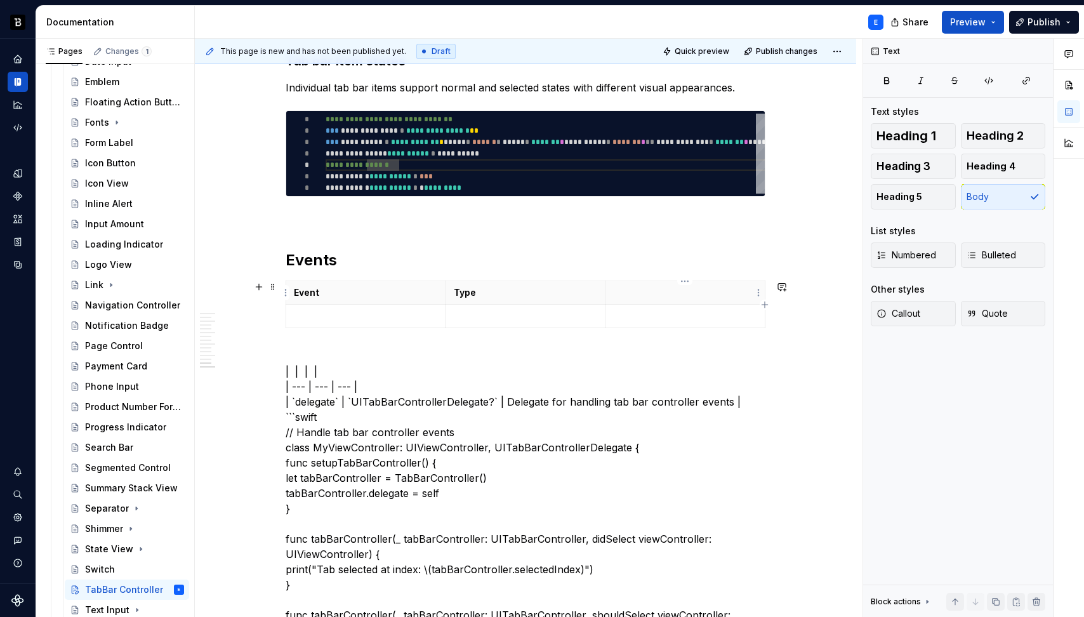
click at [628, 291] on p at bounding box center [685, 292] width 144 height 13
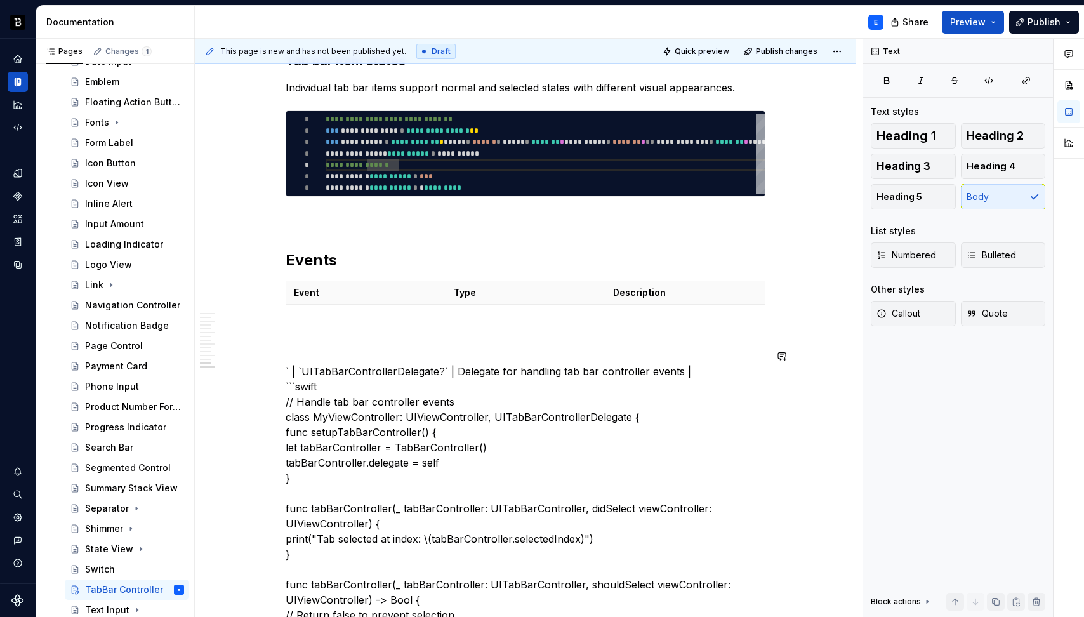
click at [398, 322] on td at bounding box center [366, 316] width 160 height 23
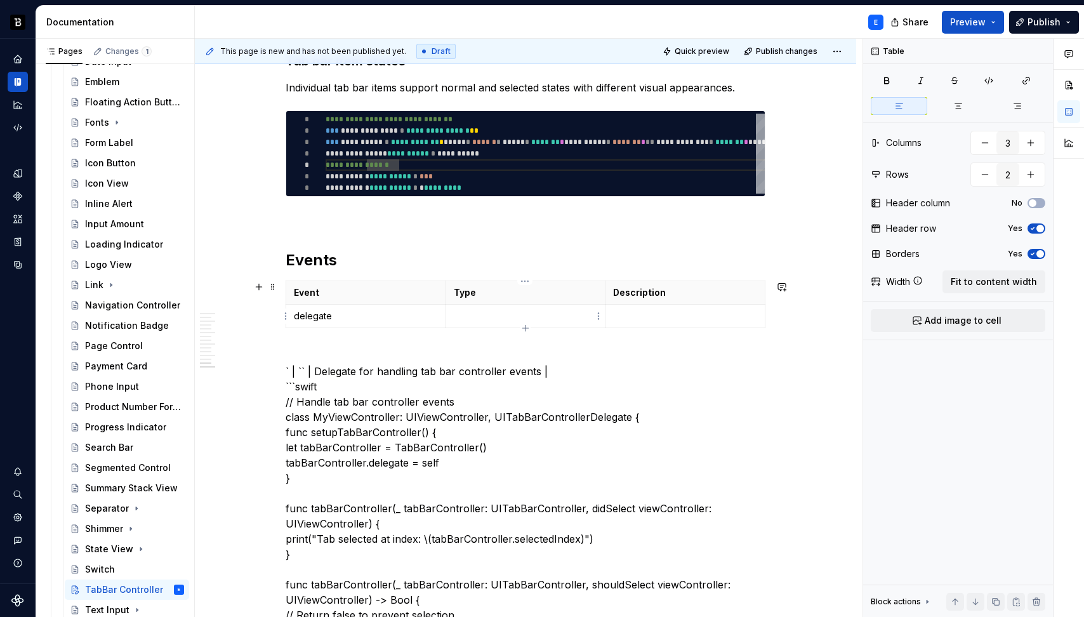
click at [497, 319] on p at bounding box center [526, 316] width 144 height 13
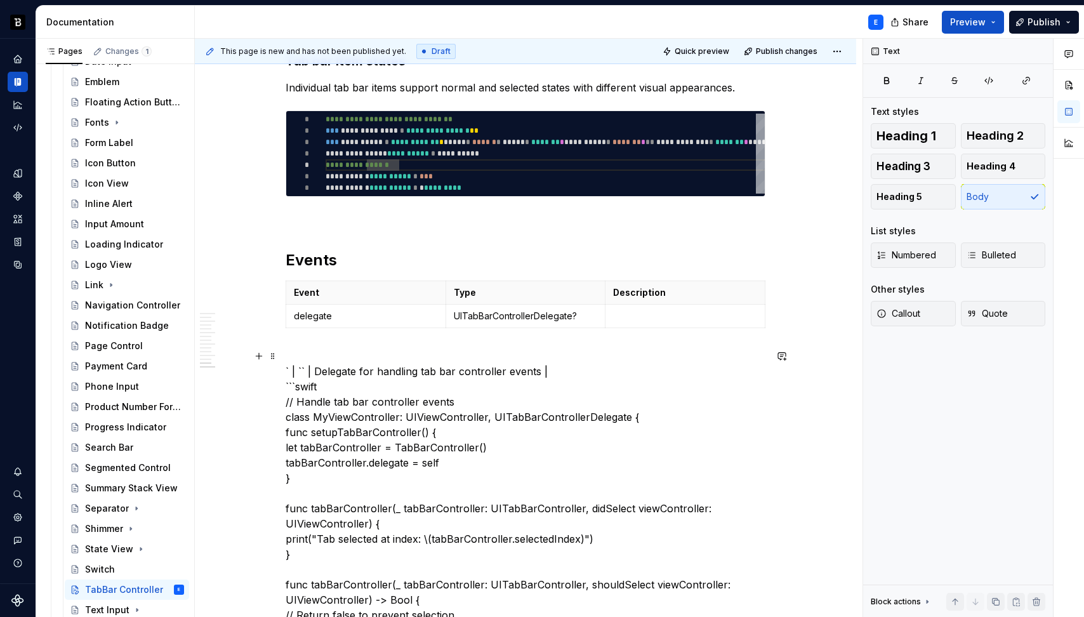
click at [631, 322] on td at bounding box center [685, 316] width 160 height 23
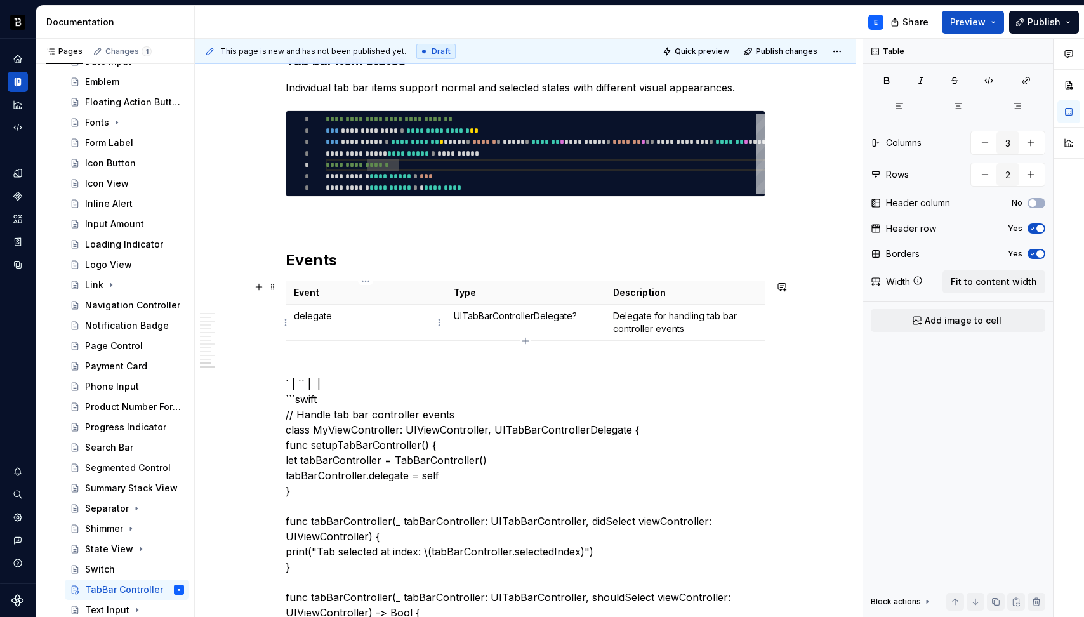
click at [360, 325] on td "delegate" at bounding box center [366, 323] width 160 height 36
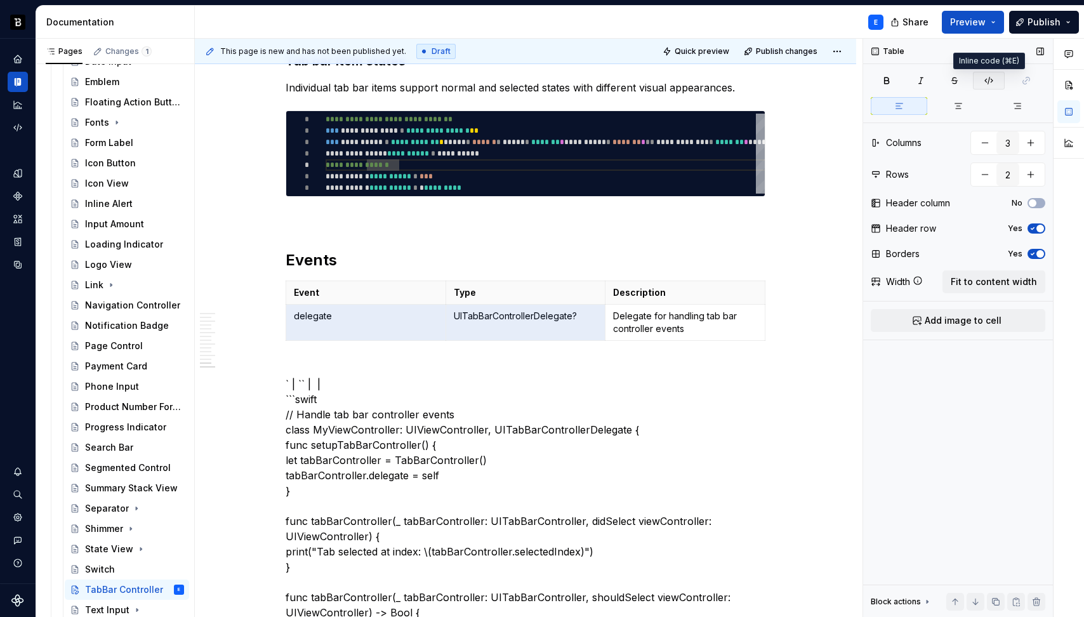
click at [991, 79] on icon "button" at bounding box center [989, 81] width 10 height 10
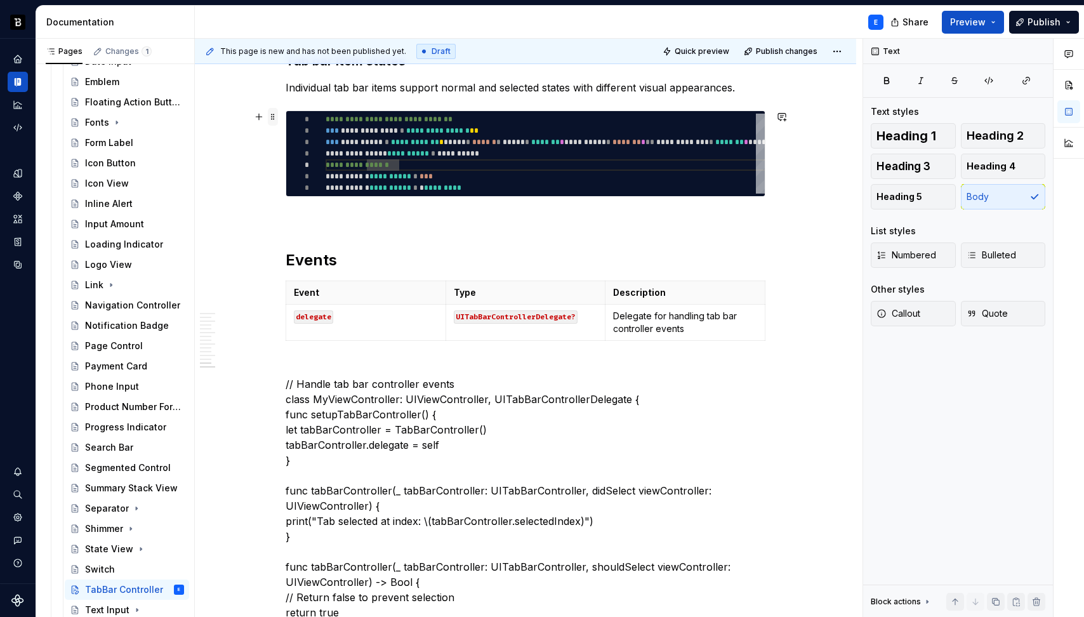
click at [270, 114] on span at bounding box center [273, 117] width 10 height 18
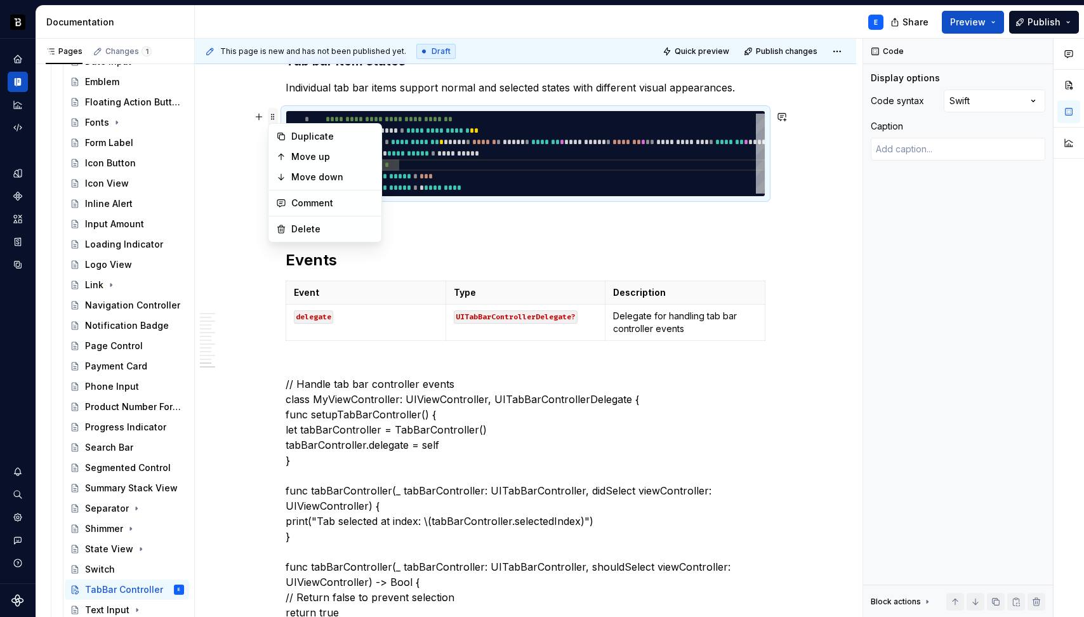
click at [270, 114] on span at bounding box center [273, 117] width 10 height 18
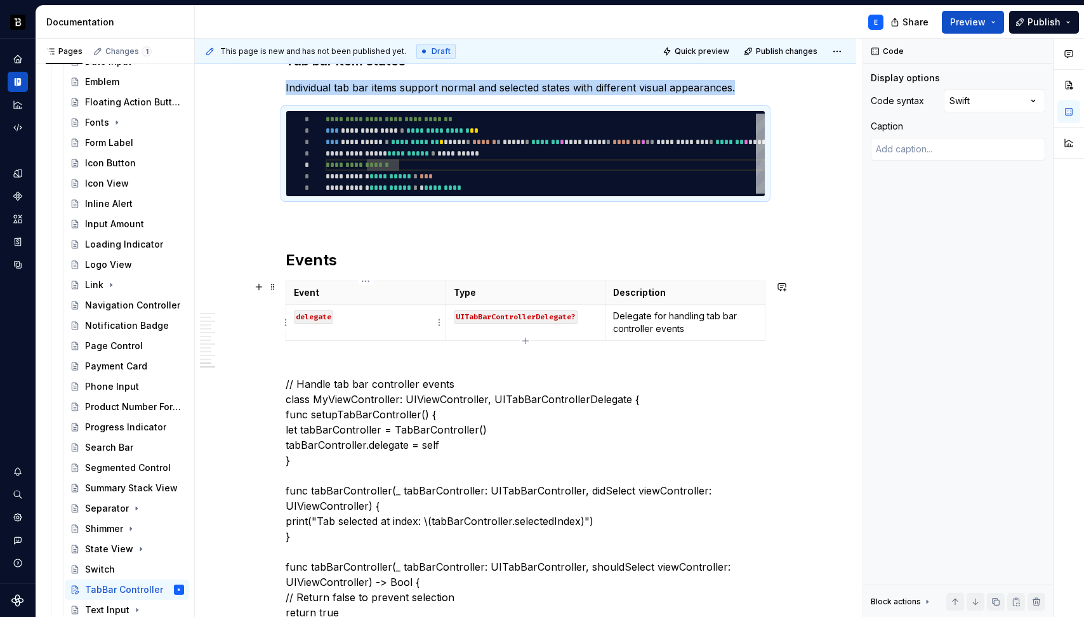
copy p "Individual tab bar items support normal and selected states with different visu…"
click at [271, 285] on span at bounding box center [273, 287] width 10 height 18
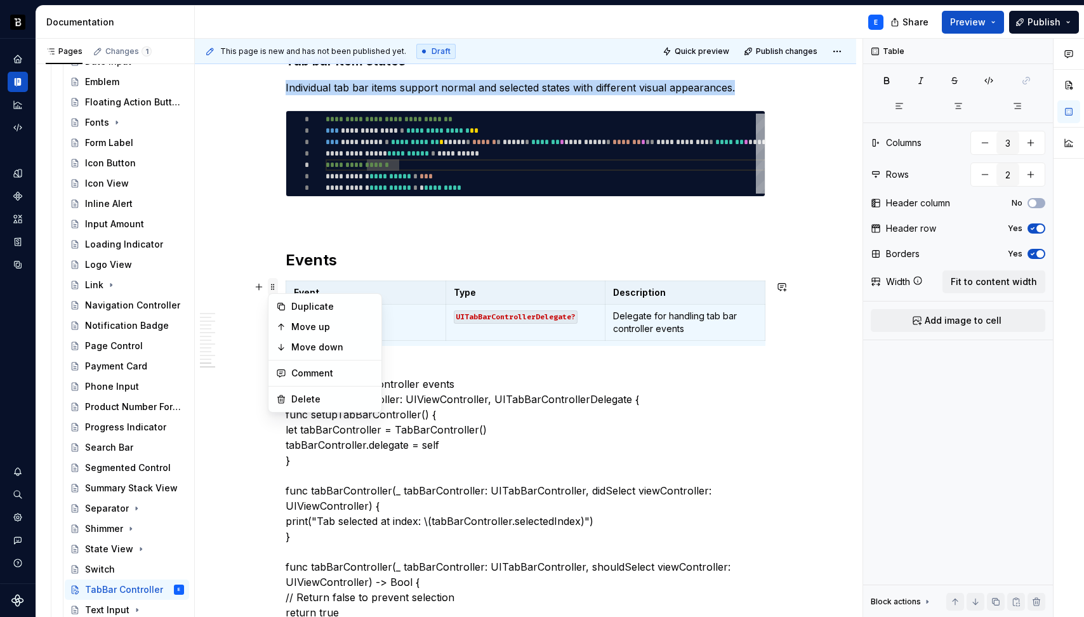
click at [271, 285] on span at bounding box center [273, 287] width 10 height 18
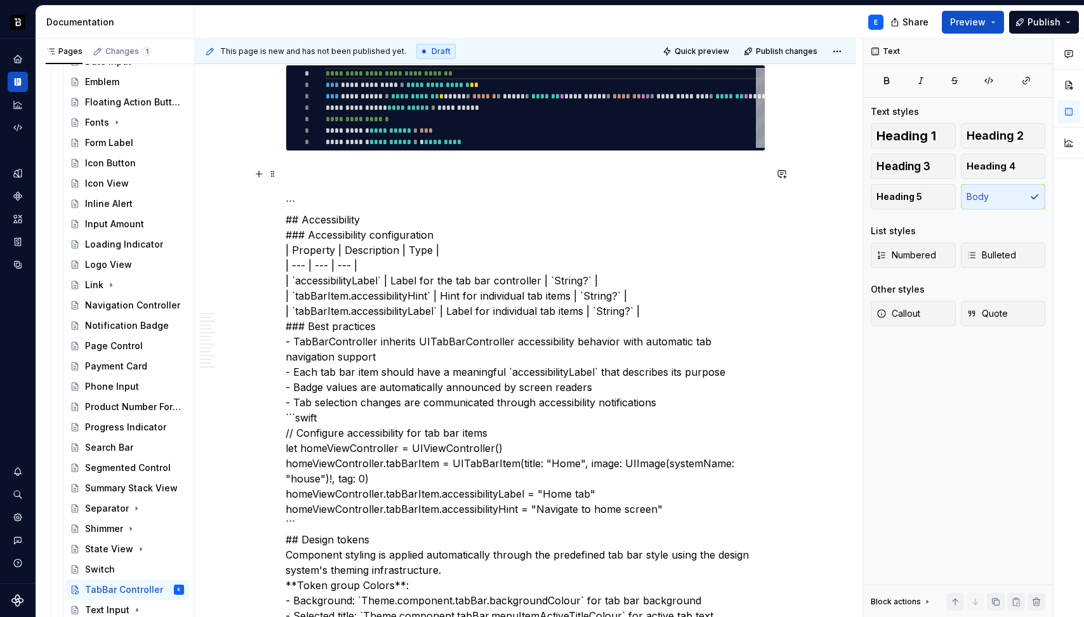
scroll to position [2471, 0]
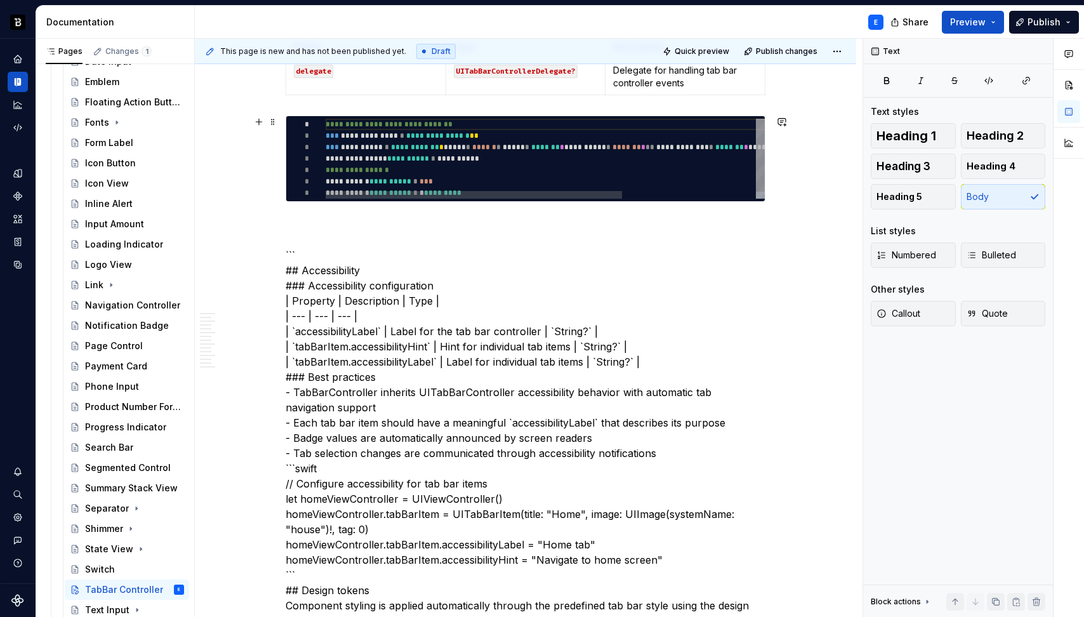
type textarea "*"
type textarea "**********"
click at [440, 158] on div "**********" at bounding box center [644, 163] width 636 height 88
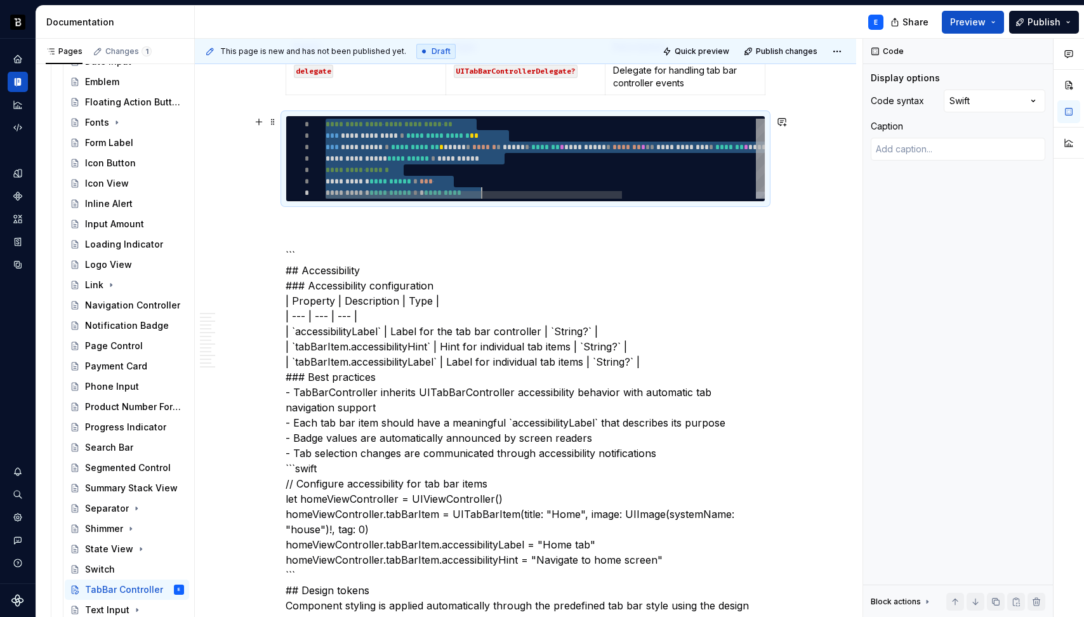
scroll to position [0, 156]
type textarea "*"
type textarea "**********"
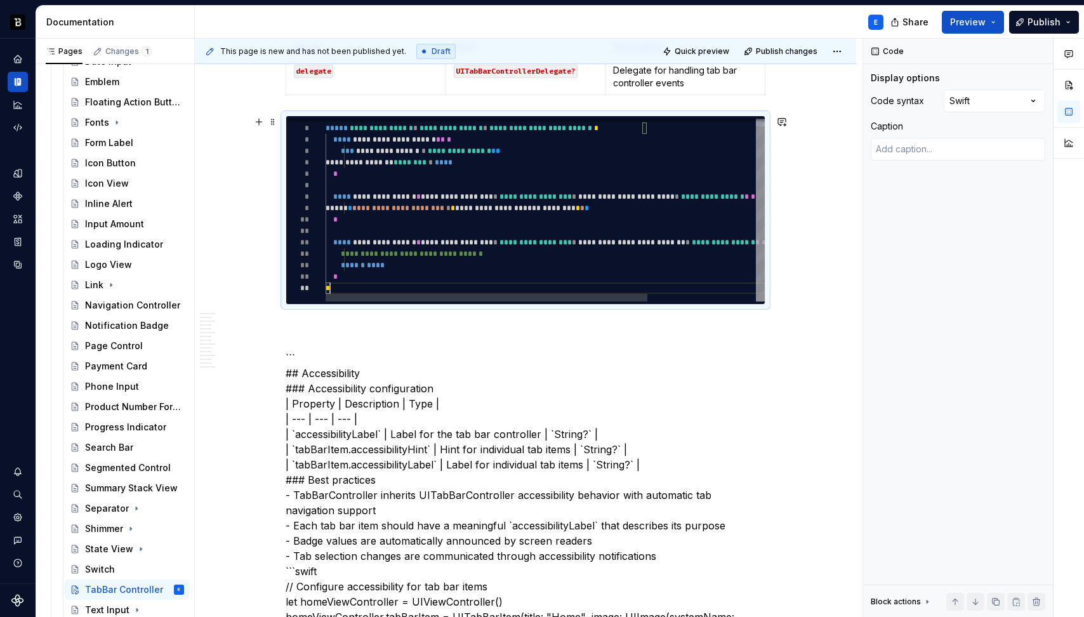
scroll to position [57, 4]
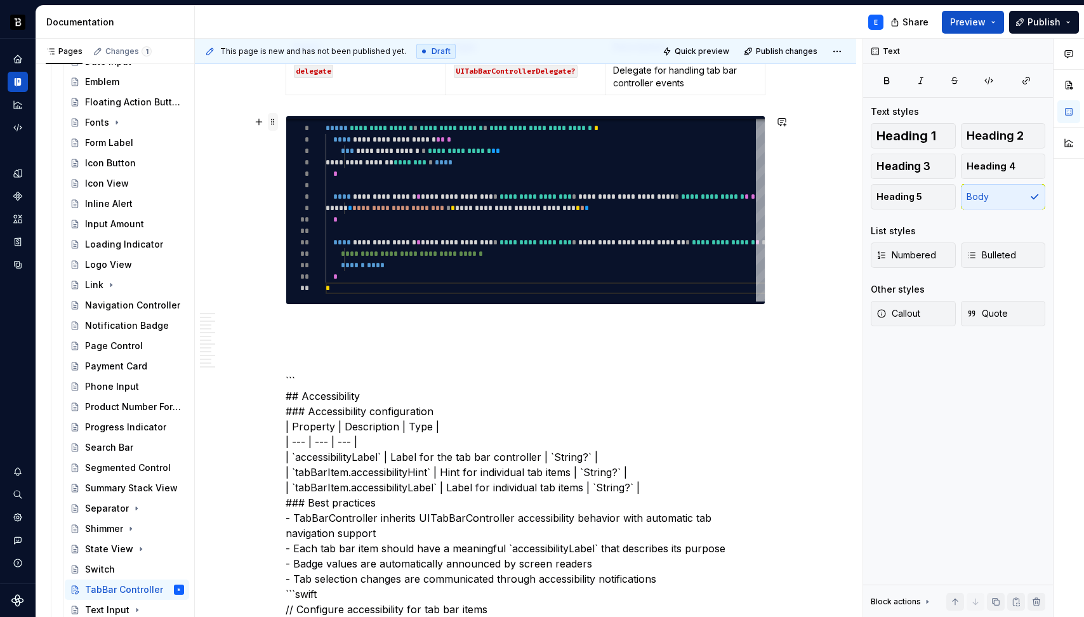
click at [270, 120] on span at bounding box center [273, 122] width 10 height 18
type textarea "*"
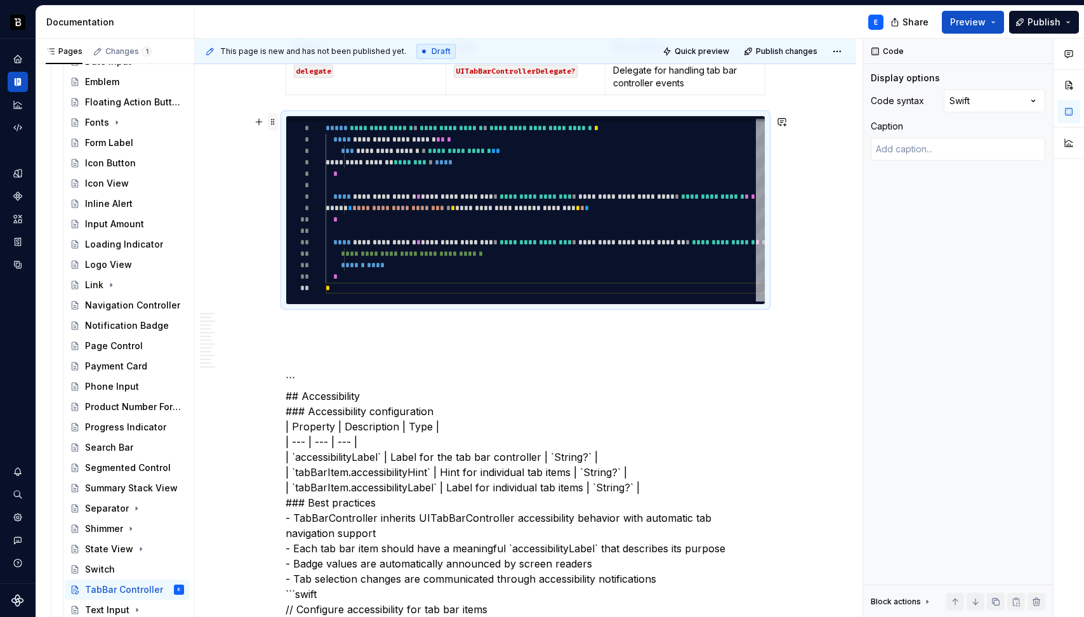
click at [270, 120] on span at bounding box center [273, 122] width 10 height 18
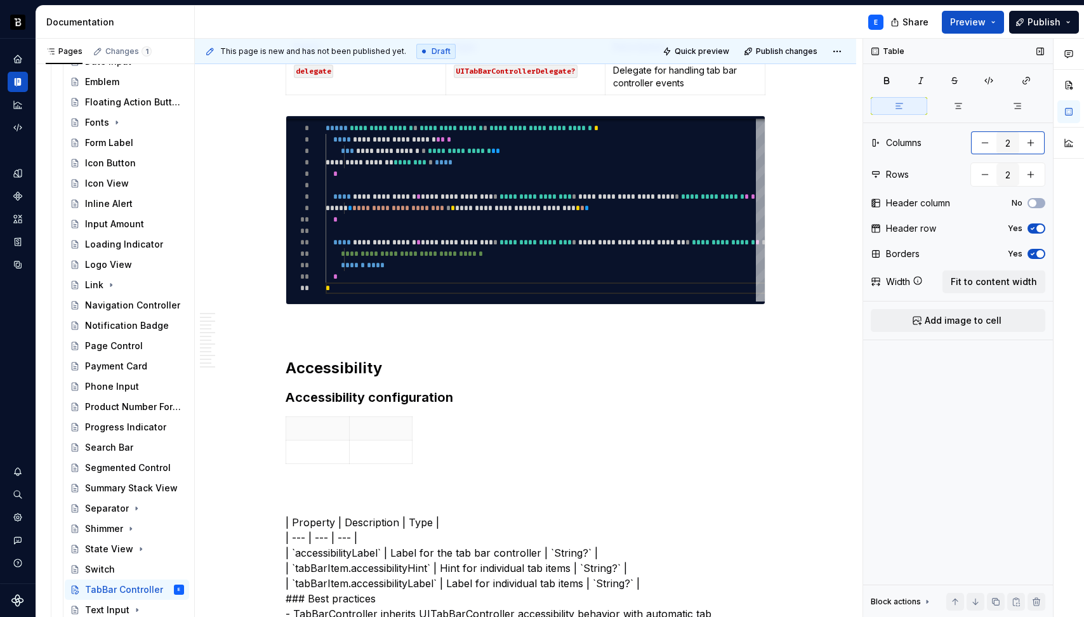
click at [1032, 141] on button "button" at bounding box center [1030, 142] width 23 height 23
type input "3"
click at [1027, 182] on button "button" at bounding box center [1030, 174] width 23 height 23
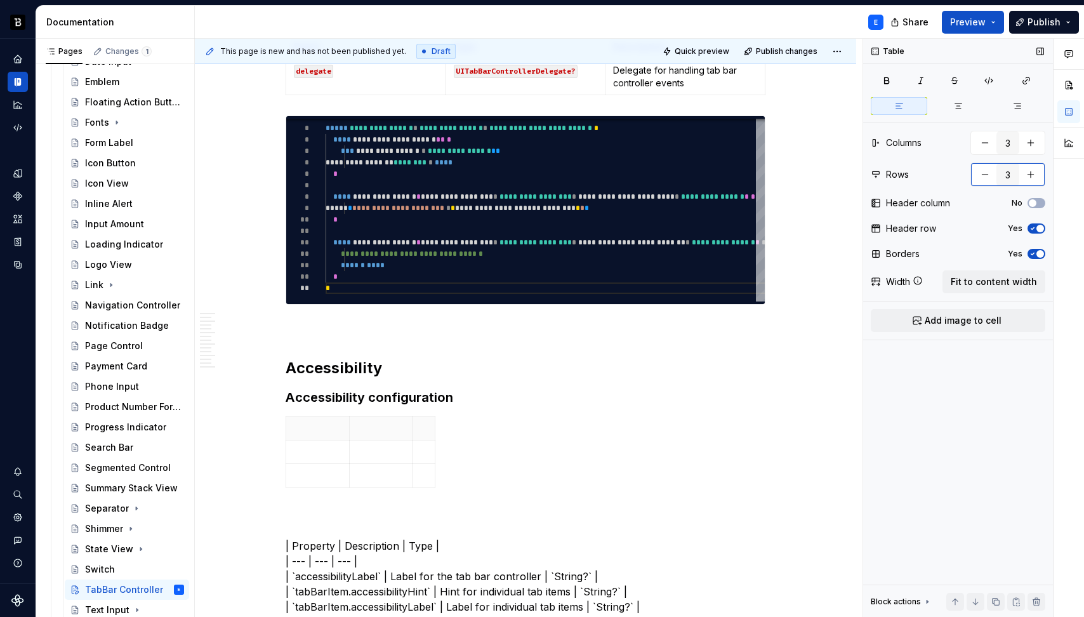
click at [1027, 182] on button "button" at bounding box center [1030, 174] width 23 height 23
type input "4"
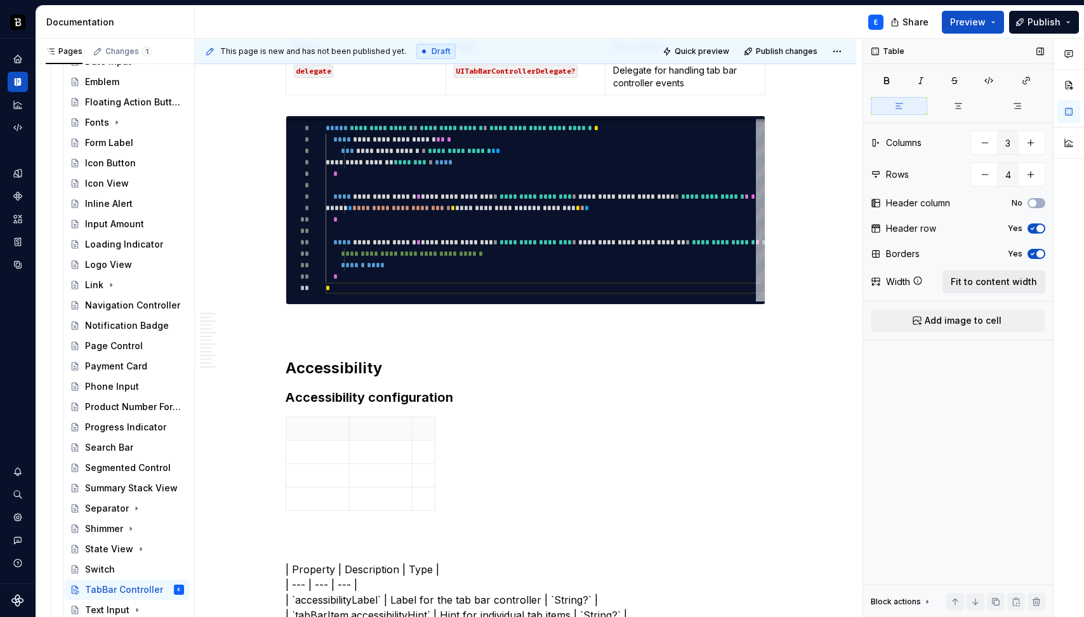
click at [989, 279] on span "Fit to content width" at bounding box center [994, 281] width 86 height 13
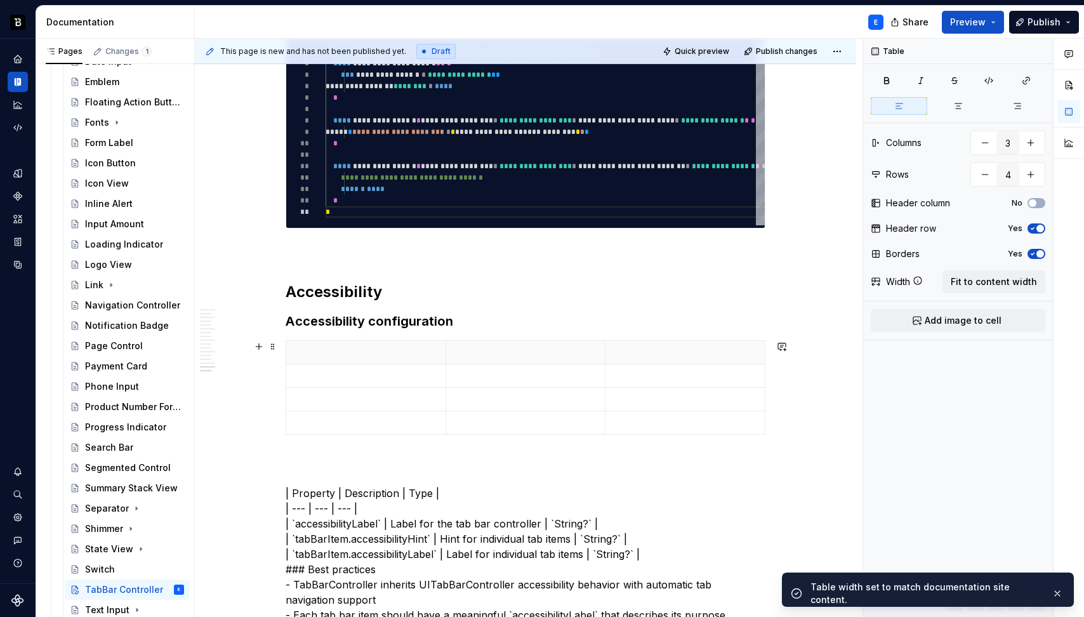
scroll to position [2584, 0]
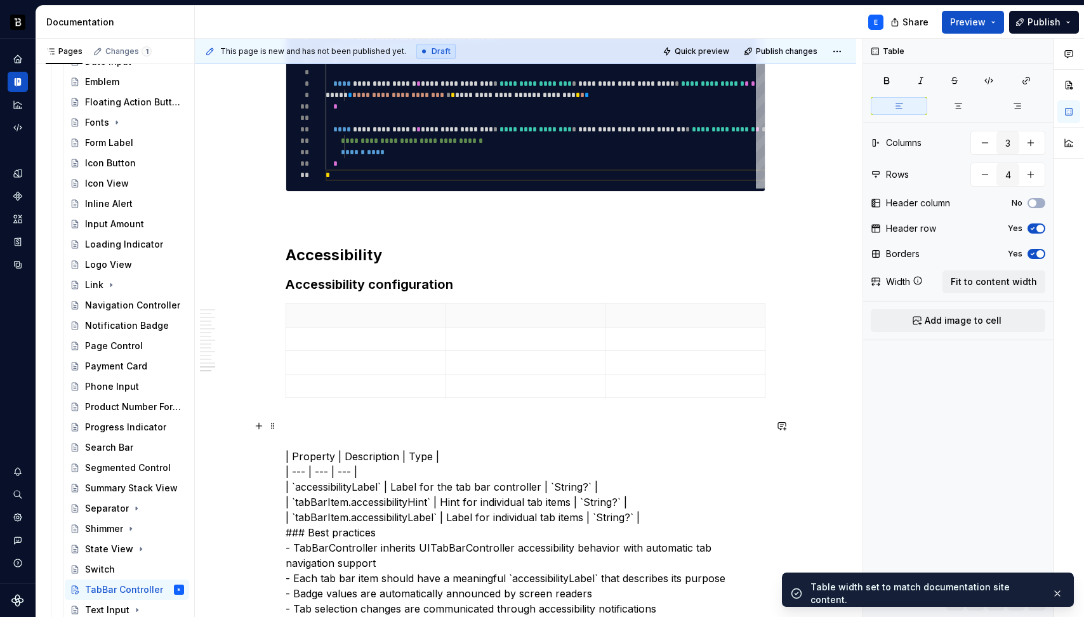
click at [324, 314] on p at bounding box center [366, 315] width 144 height 13
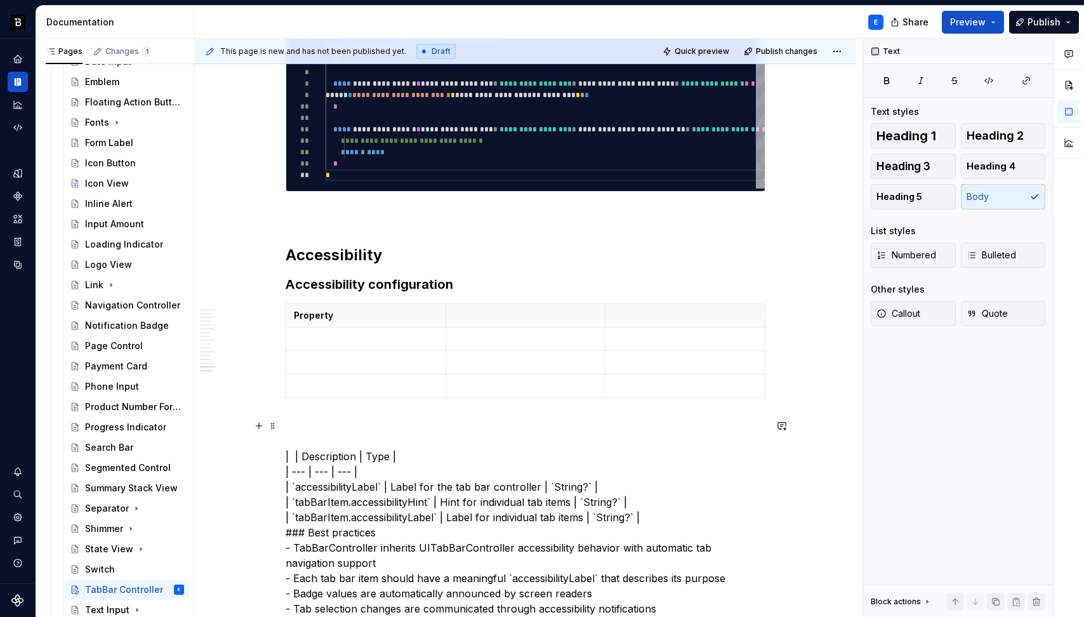
click at [478, 319] on p at bounding box center [526, 315] width 144 height 13
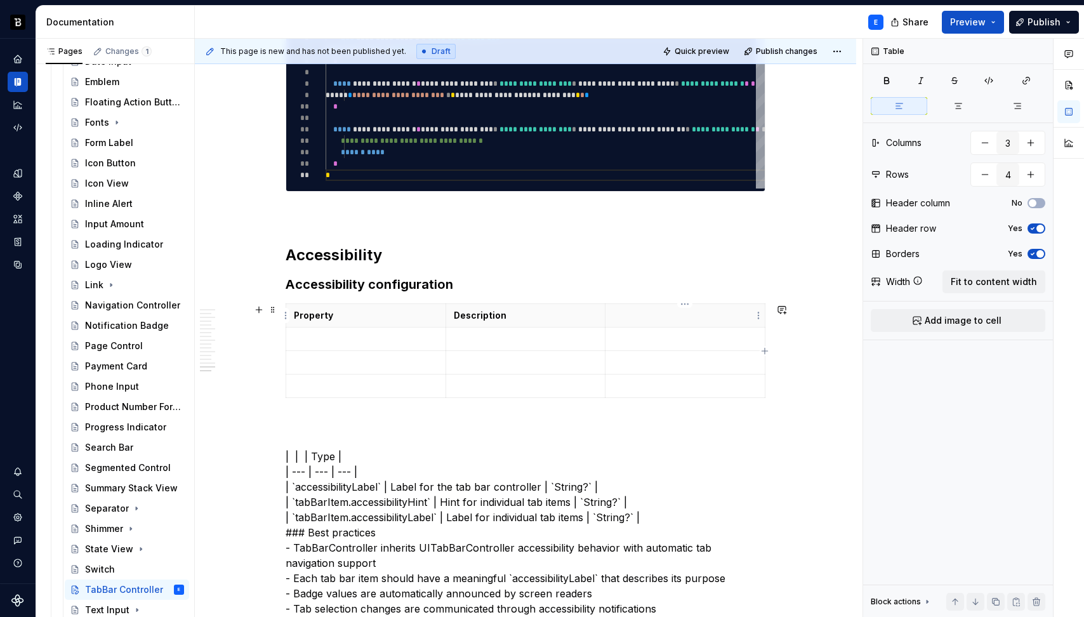
click at [621, 314] on p at bounding box center [685, 315] width 144 height 13
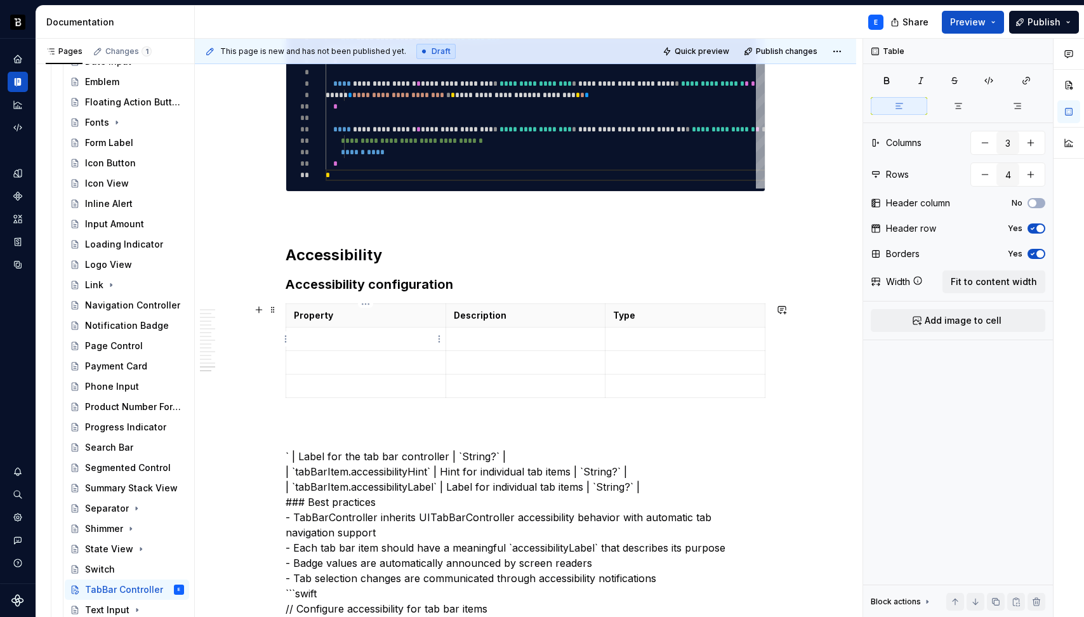
click at [386, 341] on p at bounding box center [366, 339] width 144 height 13
click at [469, 336] on p at bounding box center [526, 339] width 144 height 13
click at [638, 340] on p at bounding box center [685, 339] width 144 height 13
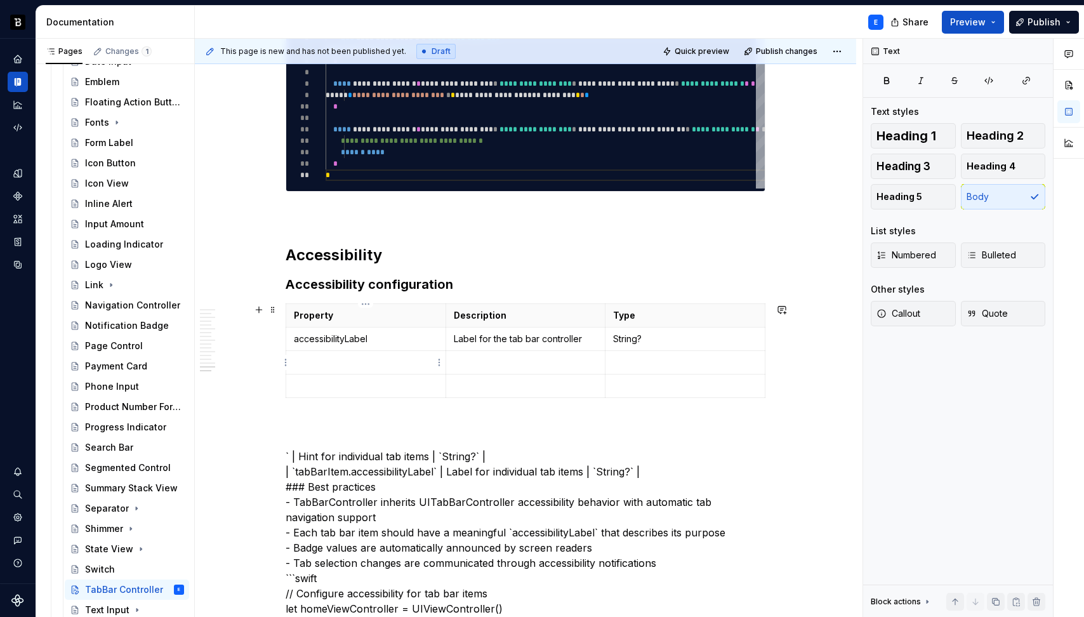
click at [322, 360] on p at bounding box center [366, 362] width 144 height 13
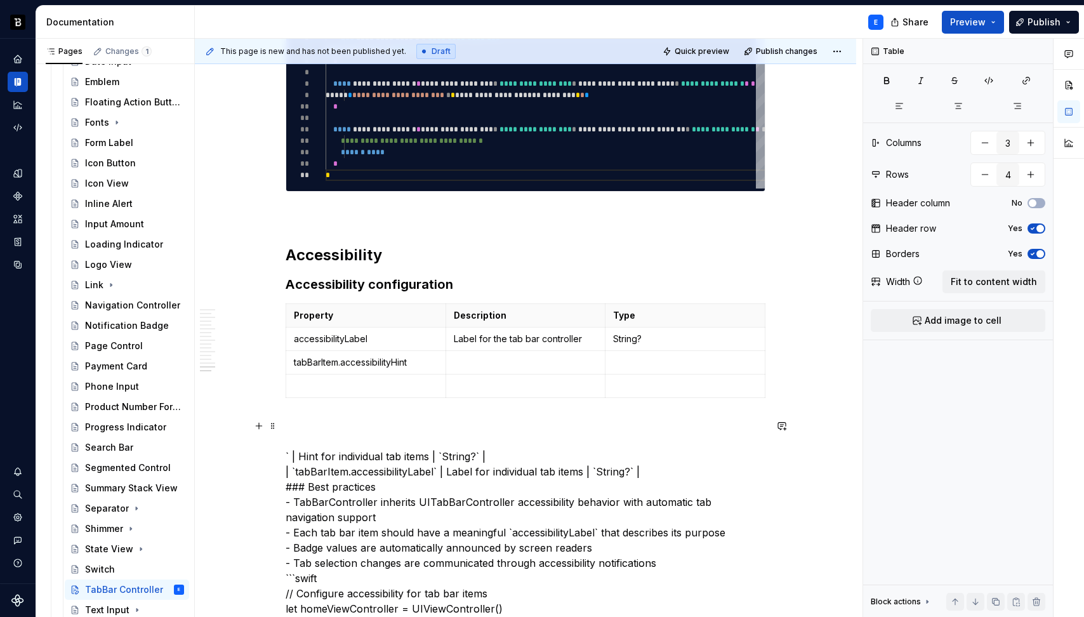
click at [506, 362] on p at bounding box center [526, 362] width 144 height 13
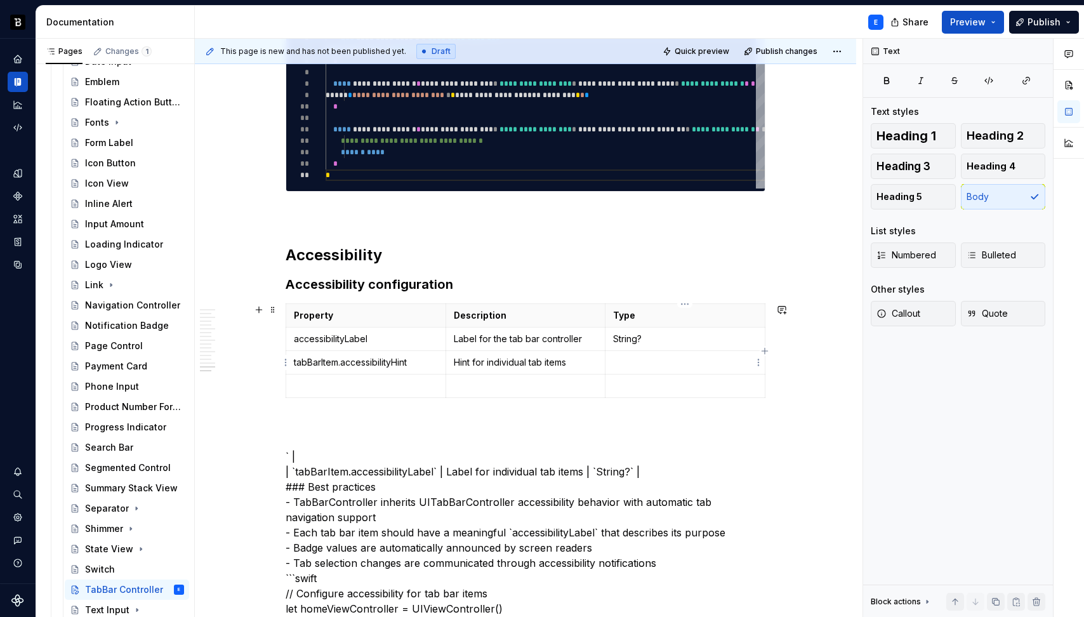
click at [633, 357] on p at bounding box center [685, 362] width 144 height 13
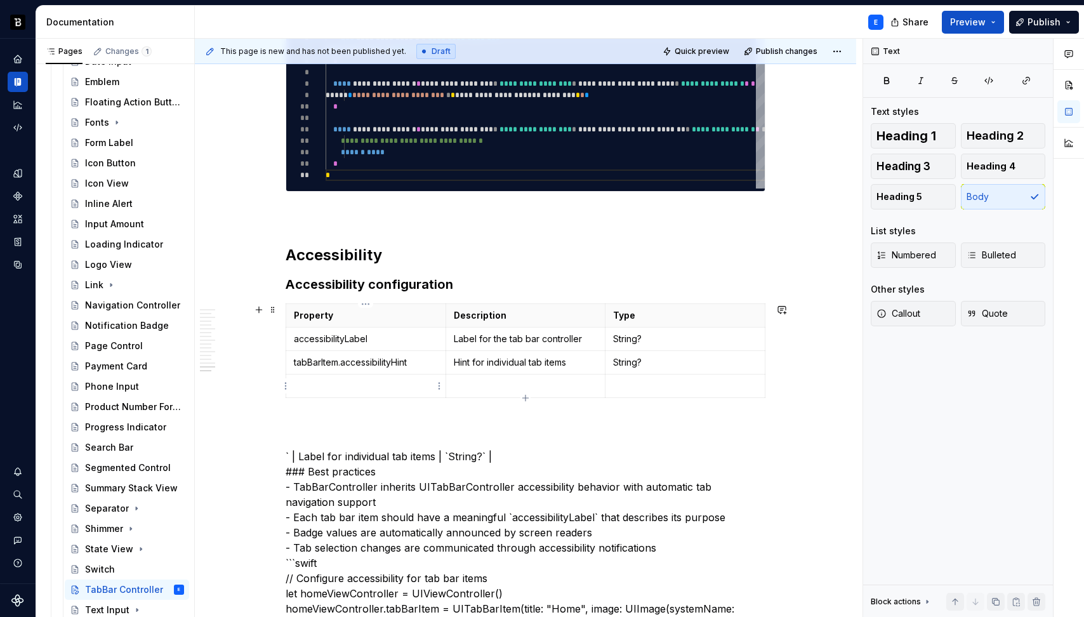
click at [355, 377] on td at bounding box center [366, 385] width 160 height 23
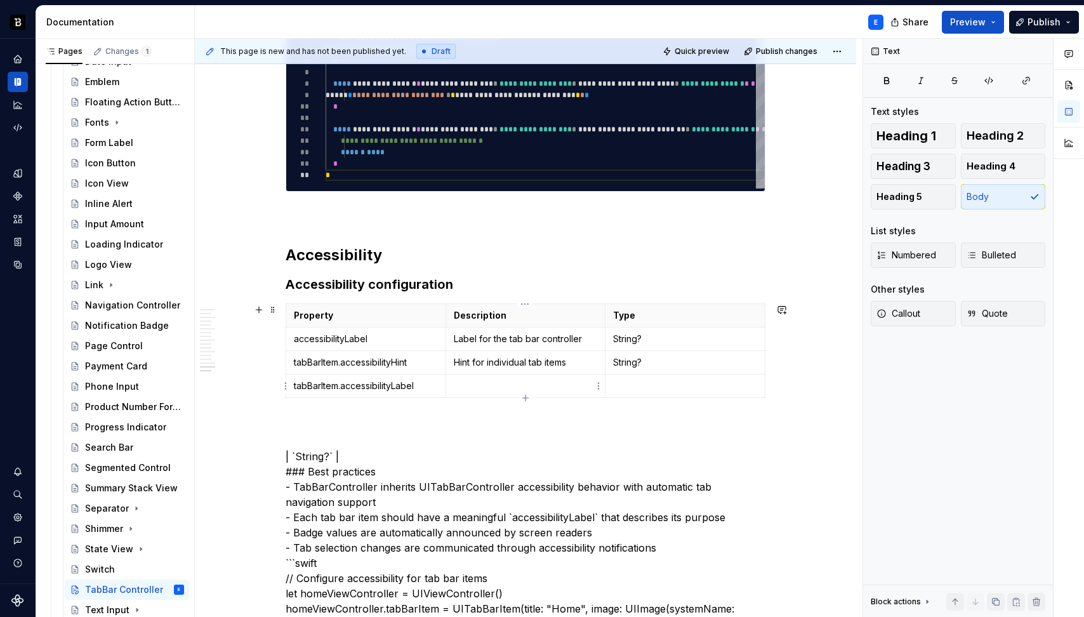
click at [465, 383] on p at bounding box center [526, 385] width 144 height 13
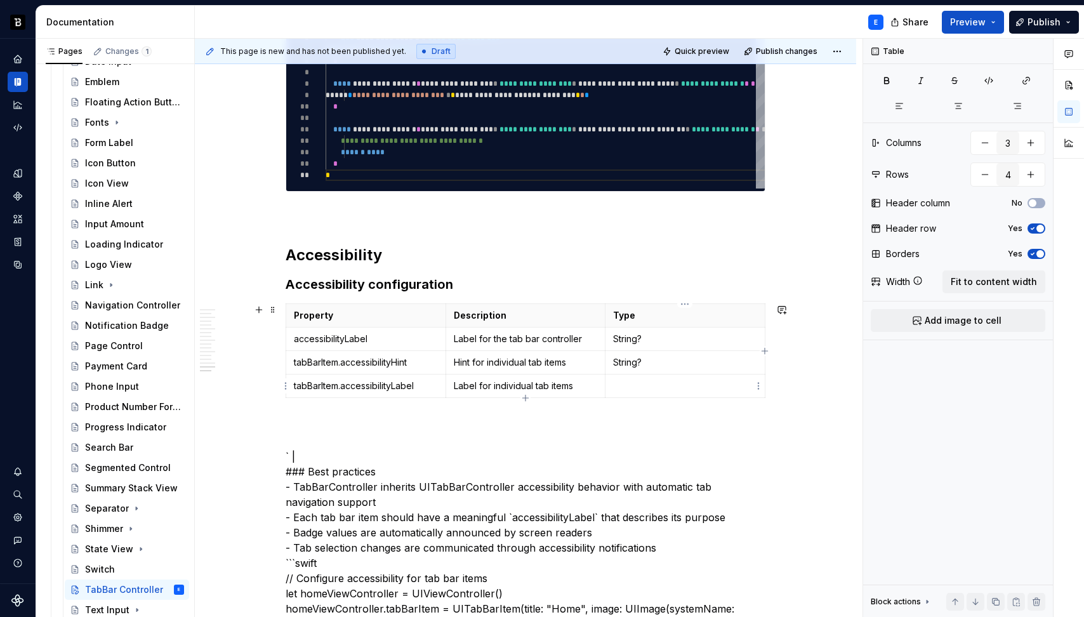
click at [633, 379] on p at bounding box center [685, 385] width 144 height 13
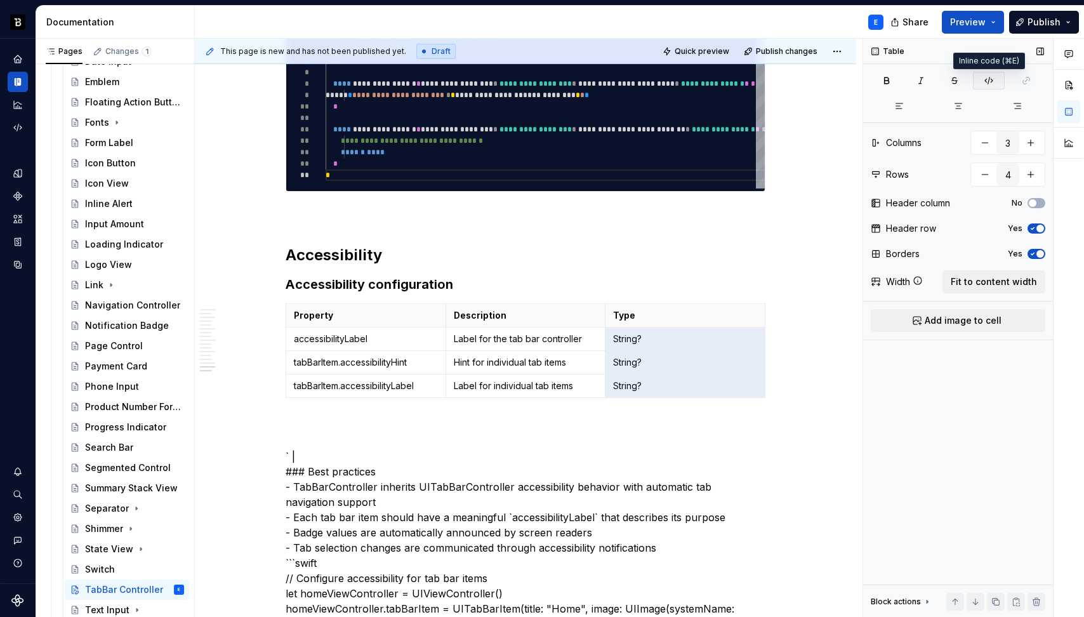
click at [996, 72] on button "button" at bounding box center [989, 81] width 32 height 18
click at [421, 385] on p "tabBarItem.accessibilityLabel" at bounding box center [366, 385] width 144 height 13
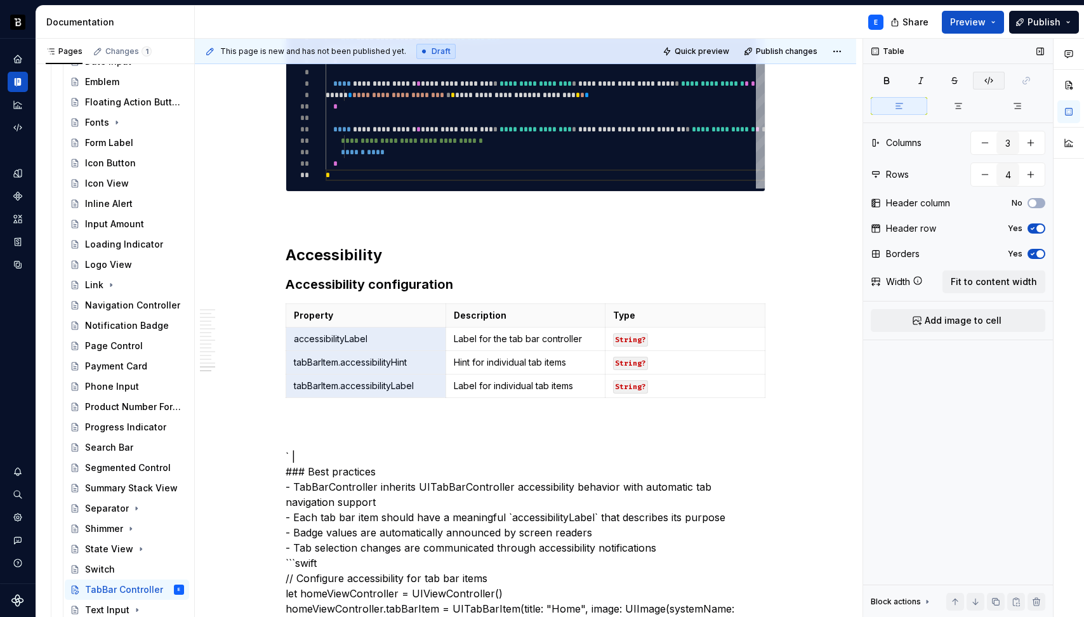
click at [988, 82] on icon "button" at bounding box center [989, 80] width 8 height 7
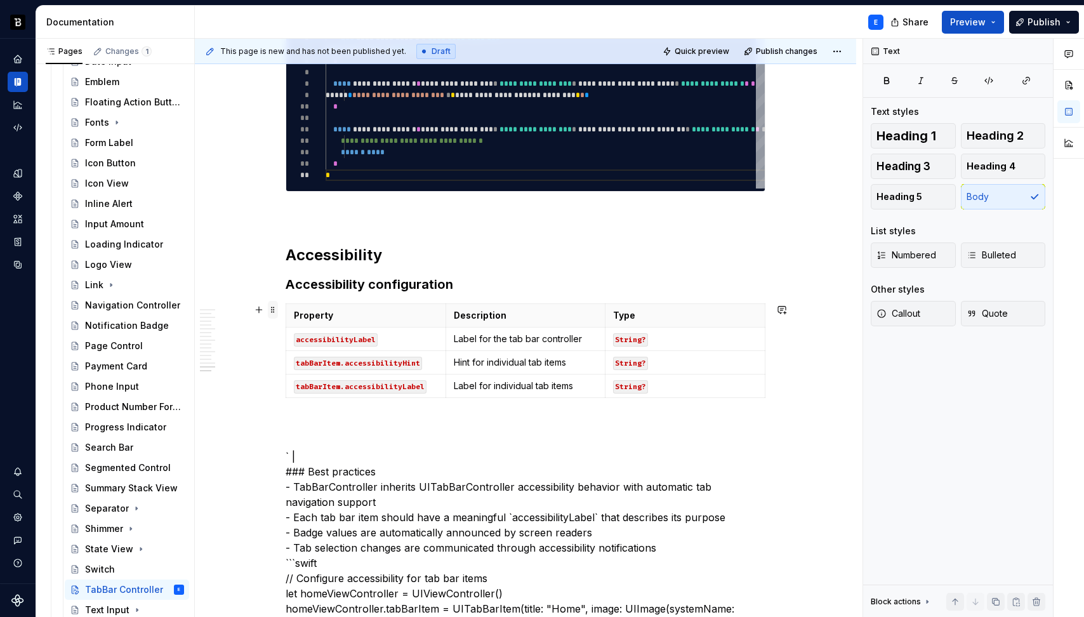
click at [273, 311] on span at bounding box center [273, 310] width 10 height 18
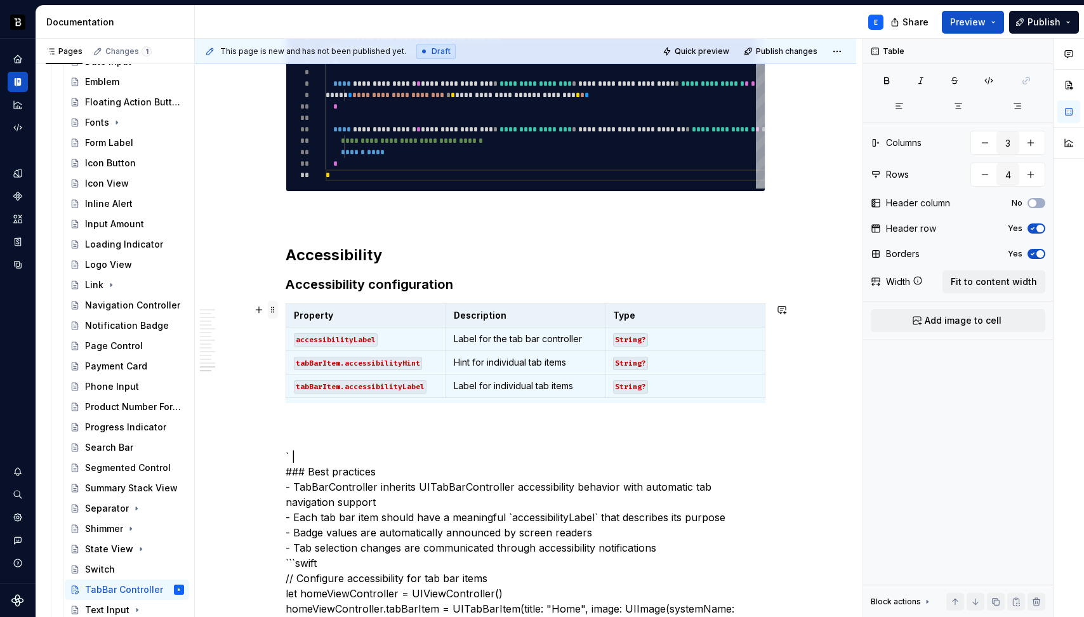
click at [273, 311] on span at bounding box center [273, 310] width 10 height 18
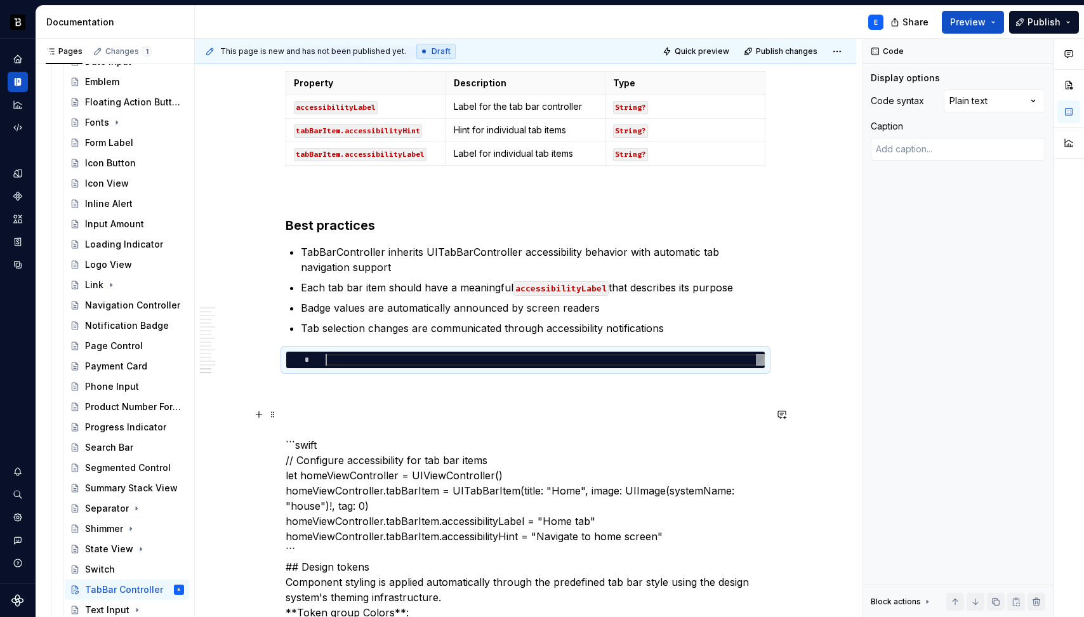
scroll to position [2854, 0]
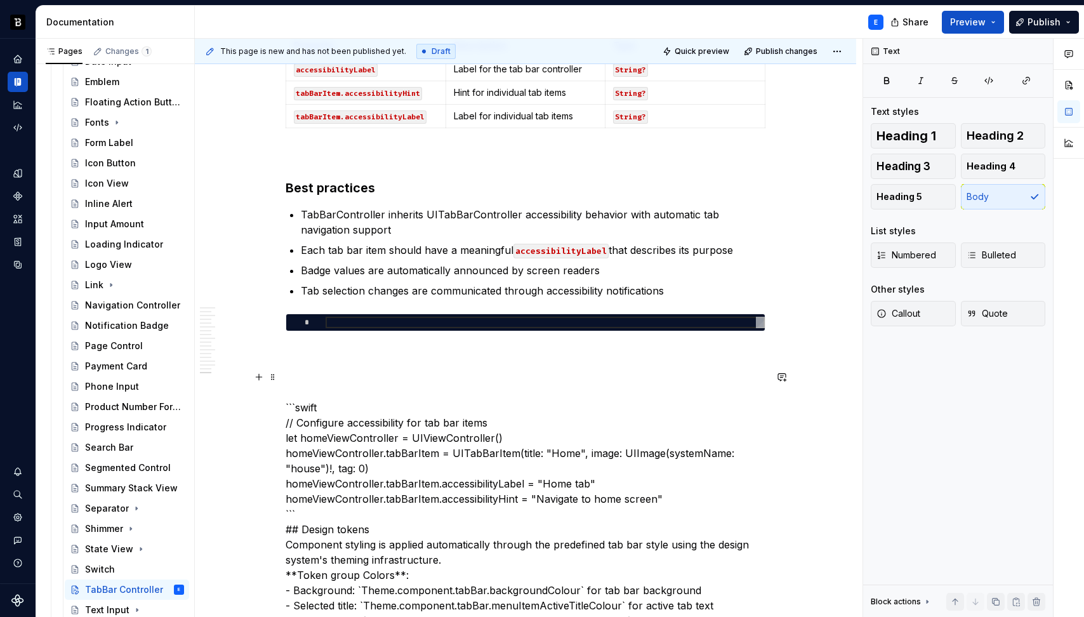
click at [301, 405] on p "```swift // Configure accessibility for tab bar items let homeViewController = …" at bounding box center [526, 544] width 480 height 350
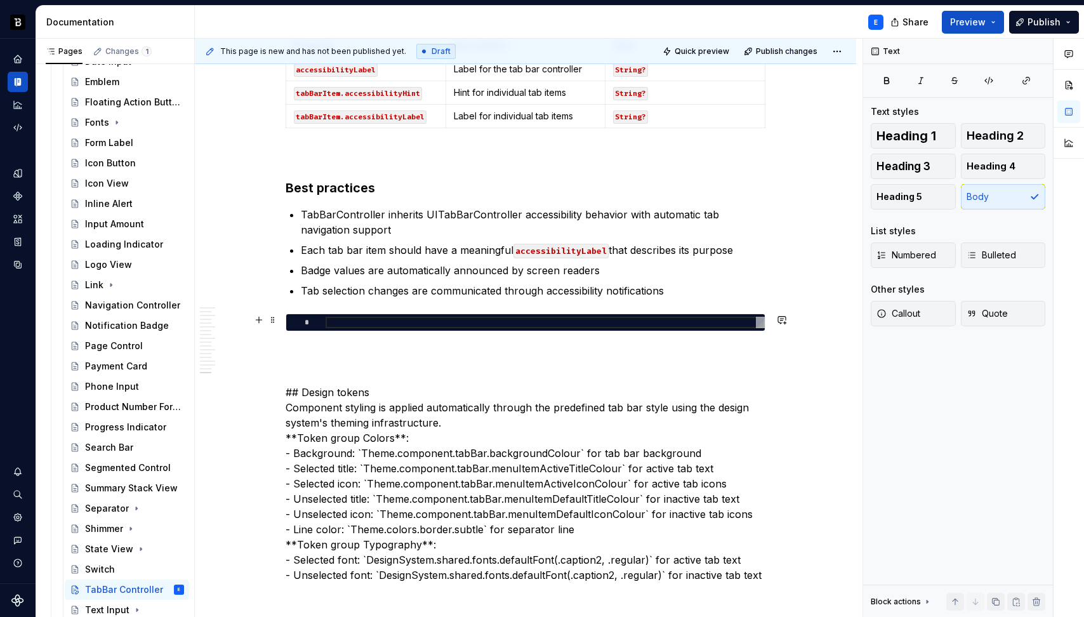
click at [336, 321] on div at bounding box center [545, 322] width 439 height 11
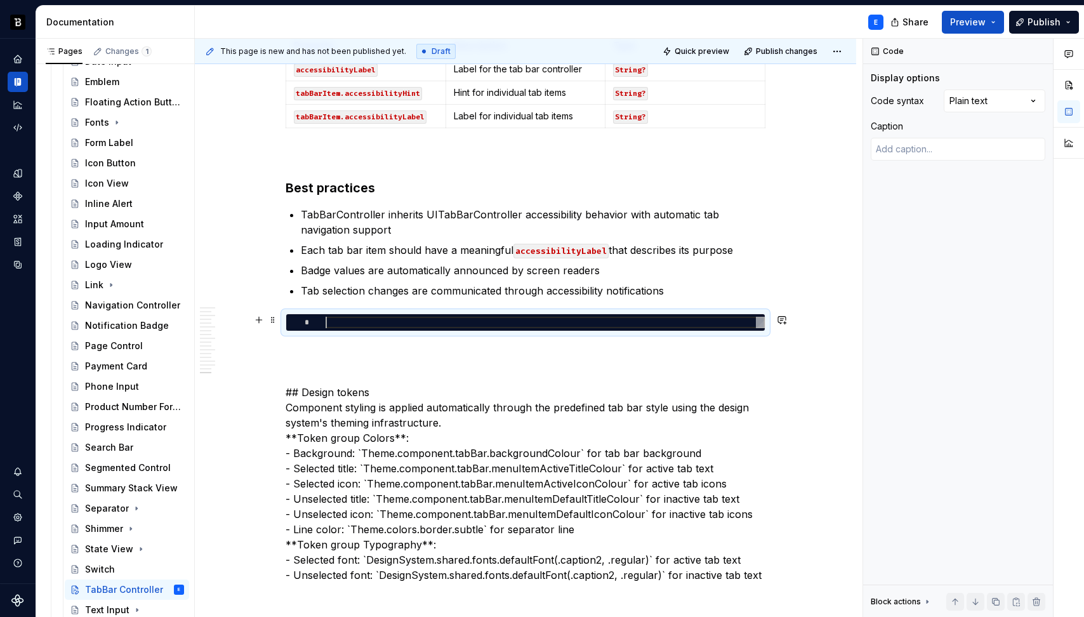
type textarea "*"
type textarea "**********"
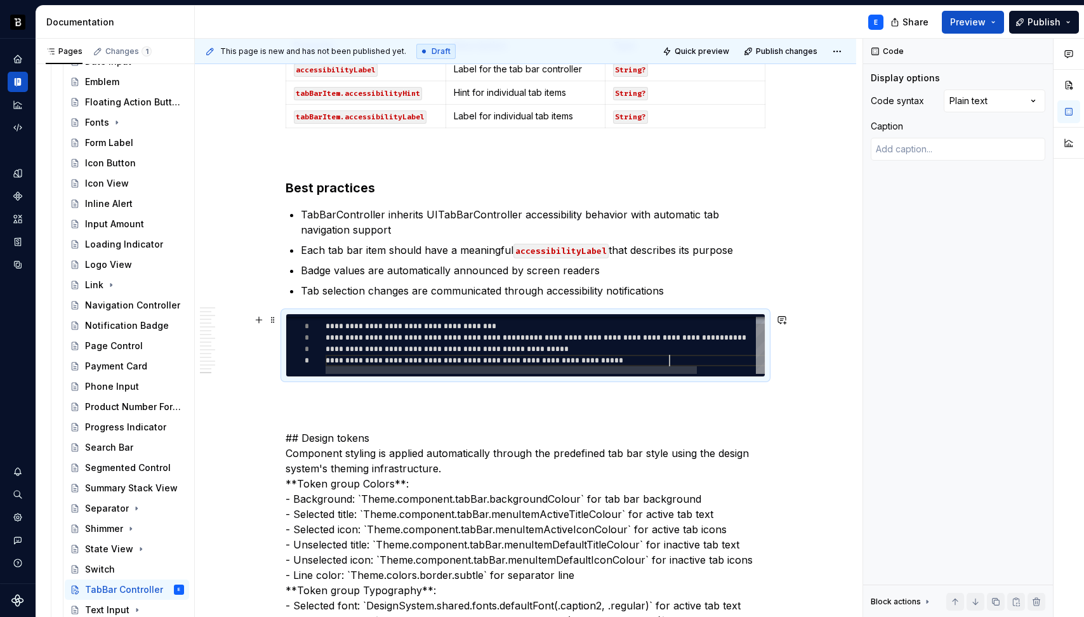
scroll to position [46, 344]
click at [966, 98] on div "Comments Open comments No comments yet Select ‘Comment’ from the block context …" at bounding box center [973, 328] width 221 height 579
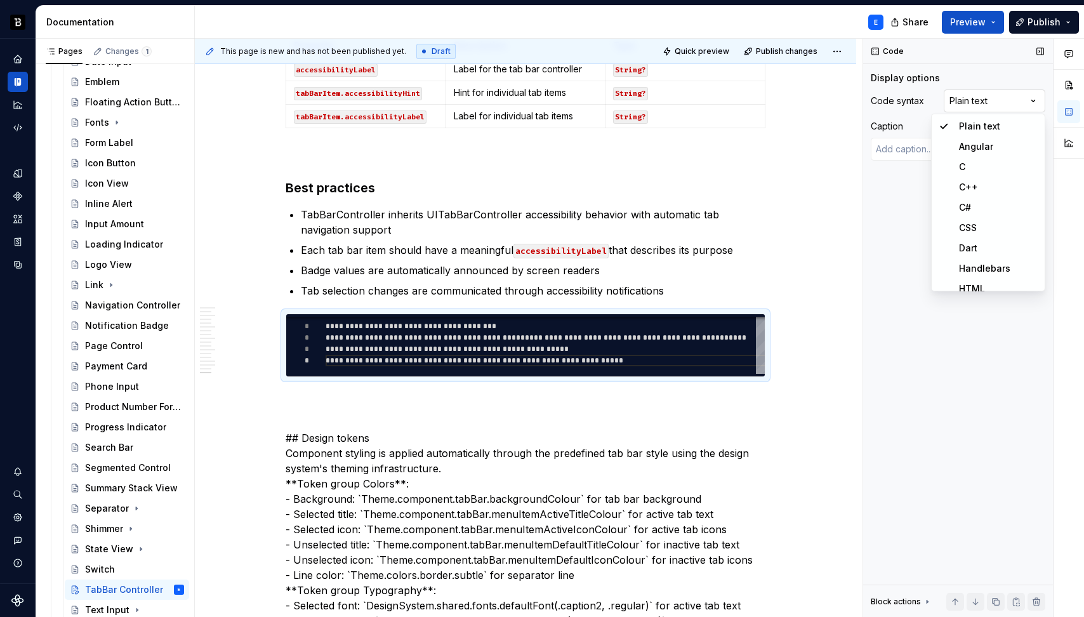
scroll to position [373, 0]
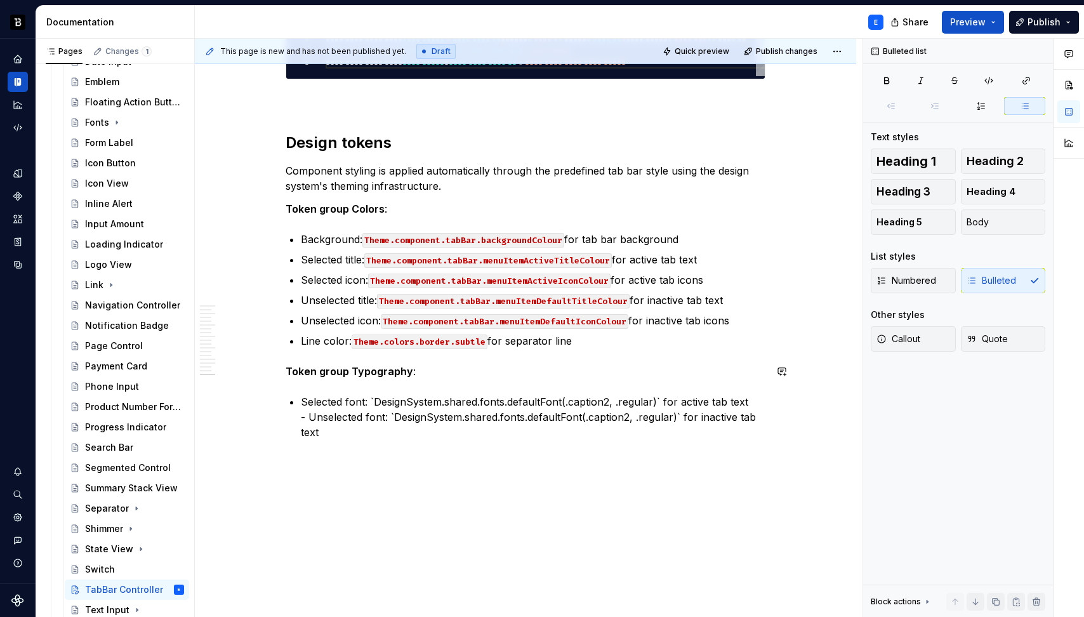
scroll to position [3156, 0]
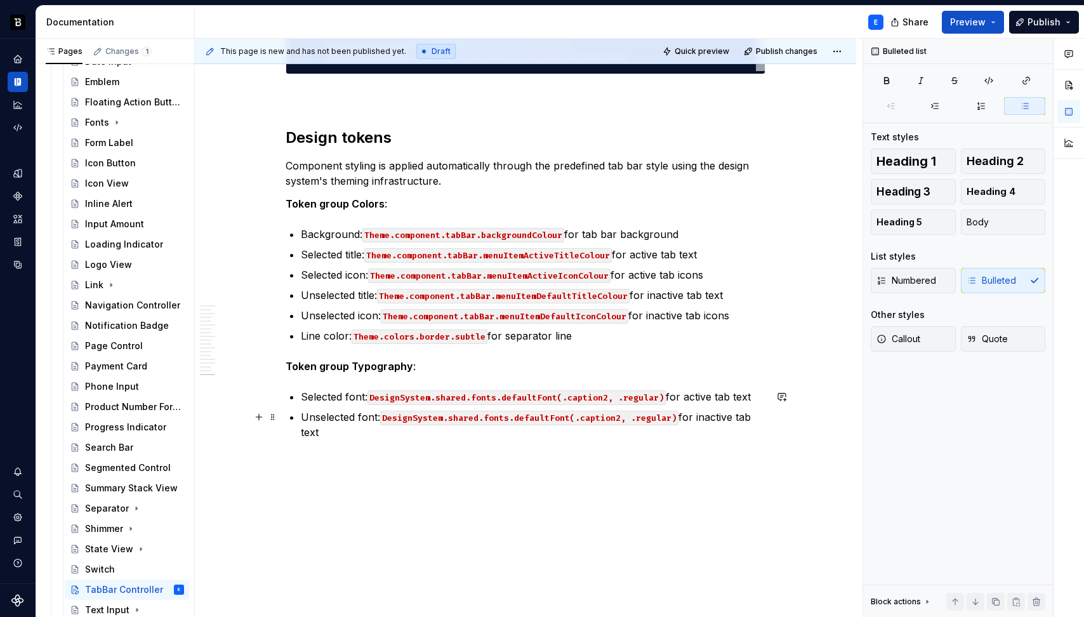
click at [371, 434] on p "Unselected font: DesignSystem.shared.fonts.defaultFont(.caption2, .regular) for…" at bounding box center [533, 424] width 464 height 30
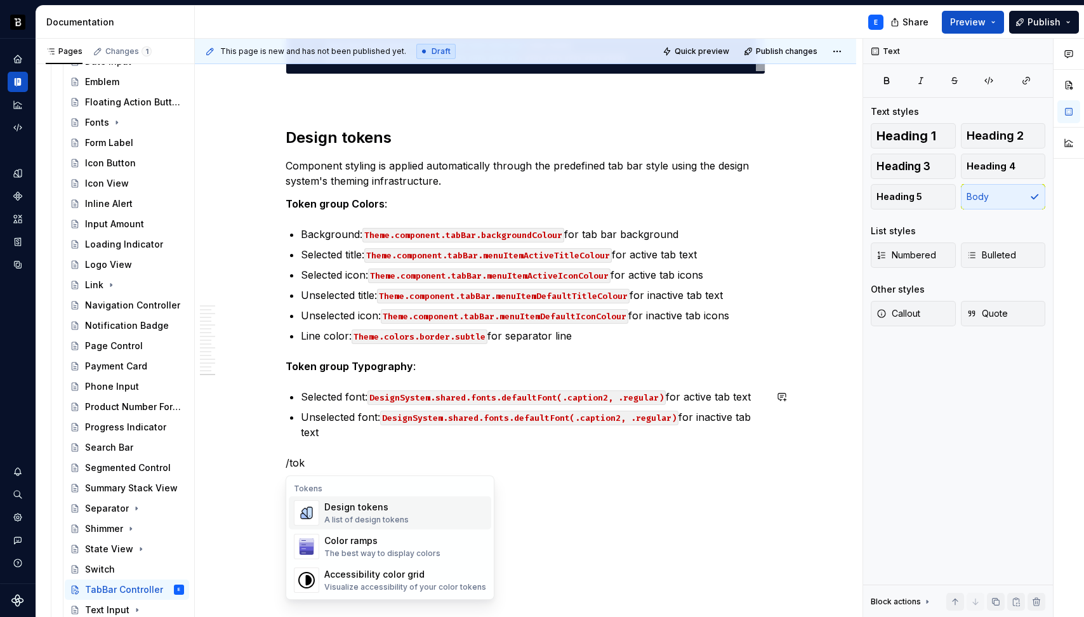
click at [340, 516] on div "A list of design tokens" at bounding box center [366, 520] width 84 height 10
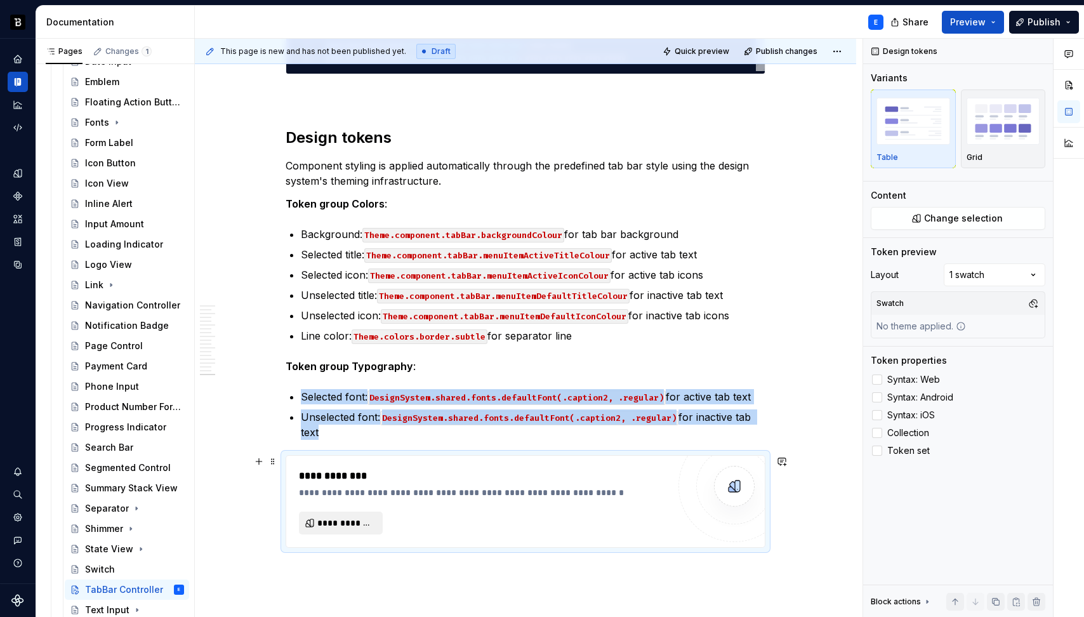
click at [369, 531] on button "**********" at bounding box center [341, 522] width 84 height 23
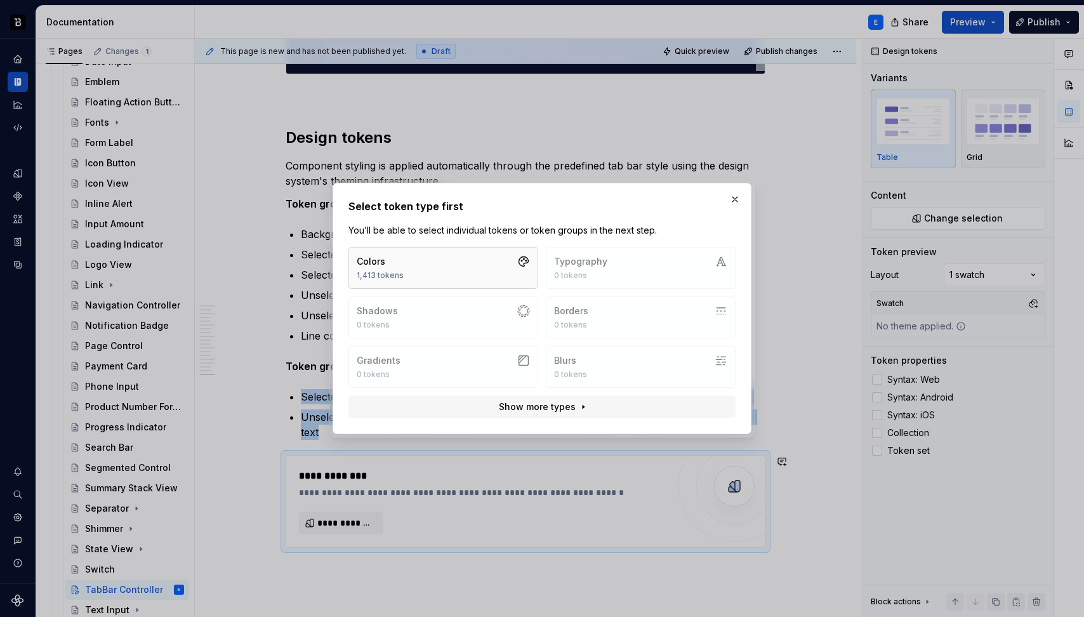
click at [383, 269] on div "Colors 1,413 tokens" at bounding box center [380, 267] width 47 height 25
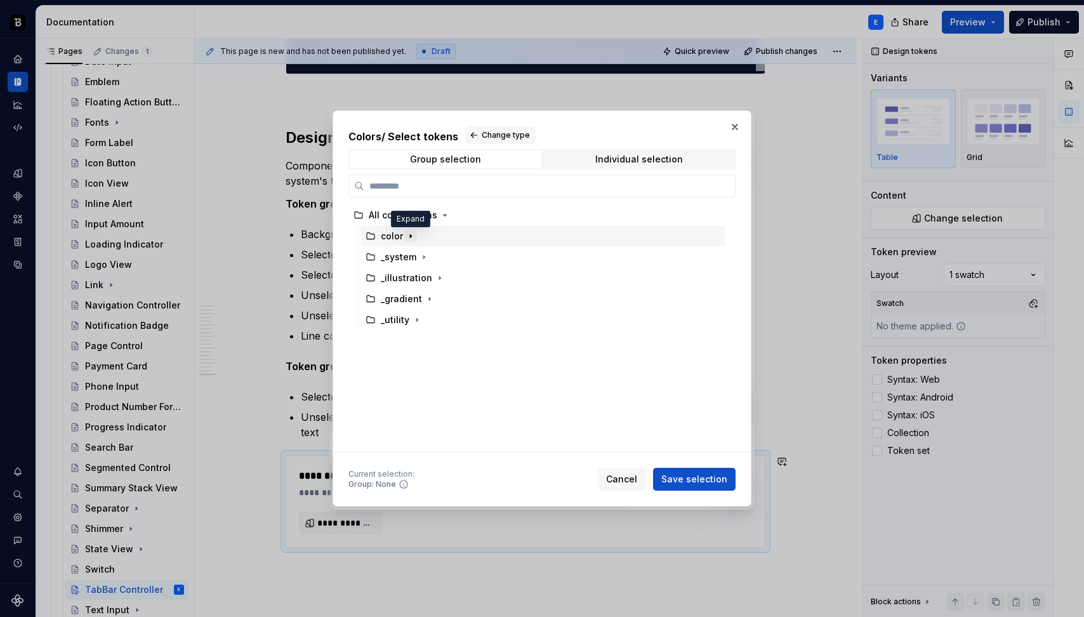
click at [410, 237] on icon "button" at bounding box center [410, 236] width 1 height 3
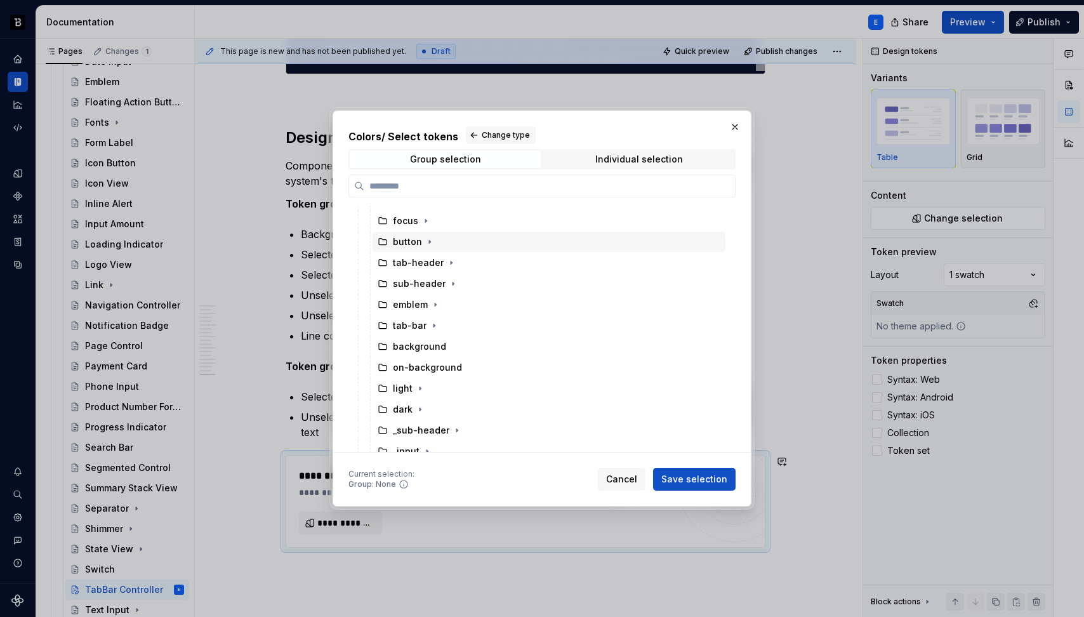
scroll to position [105, 0]
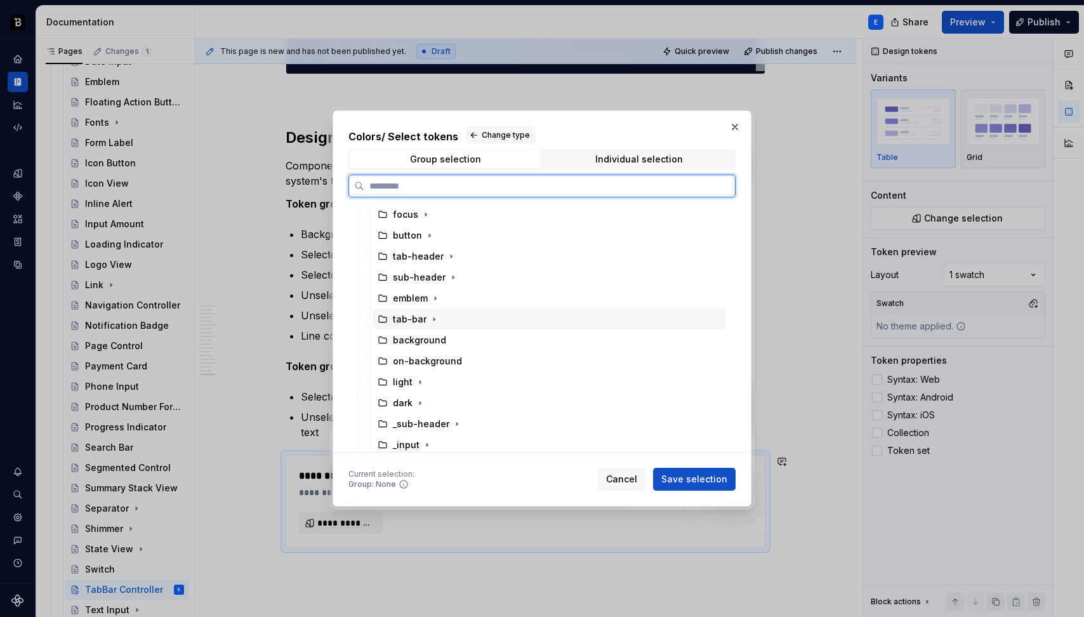
click at [461, 321] on div "tab-bar" at bounding box center [548, 319] width 353 height 20
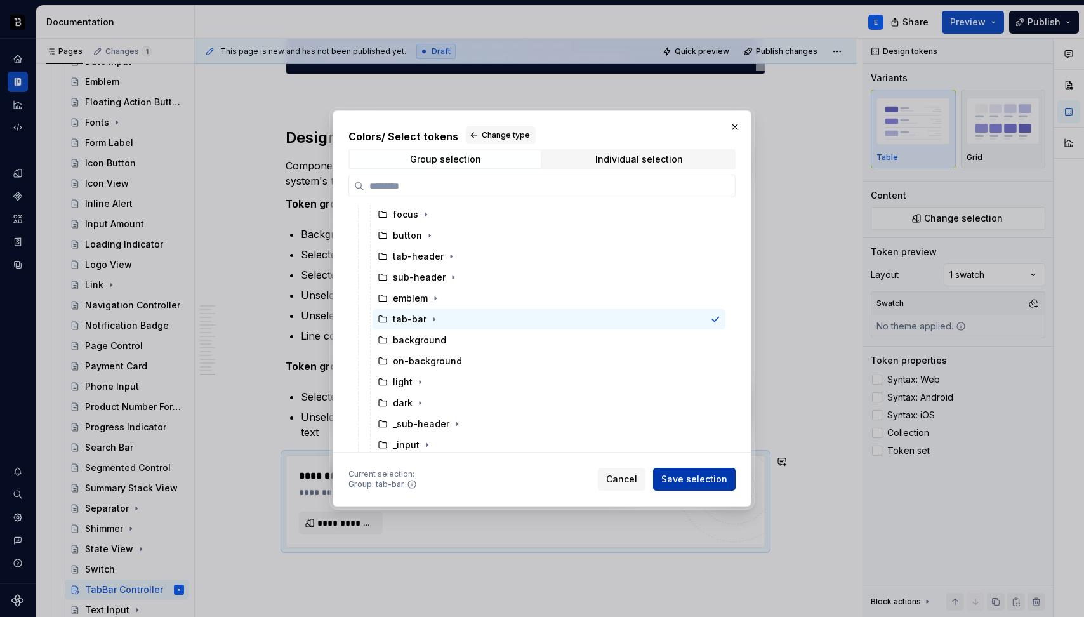
click at [702, 481] on span "Save selection" at bounding box center [694, 479] width 66 height 13
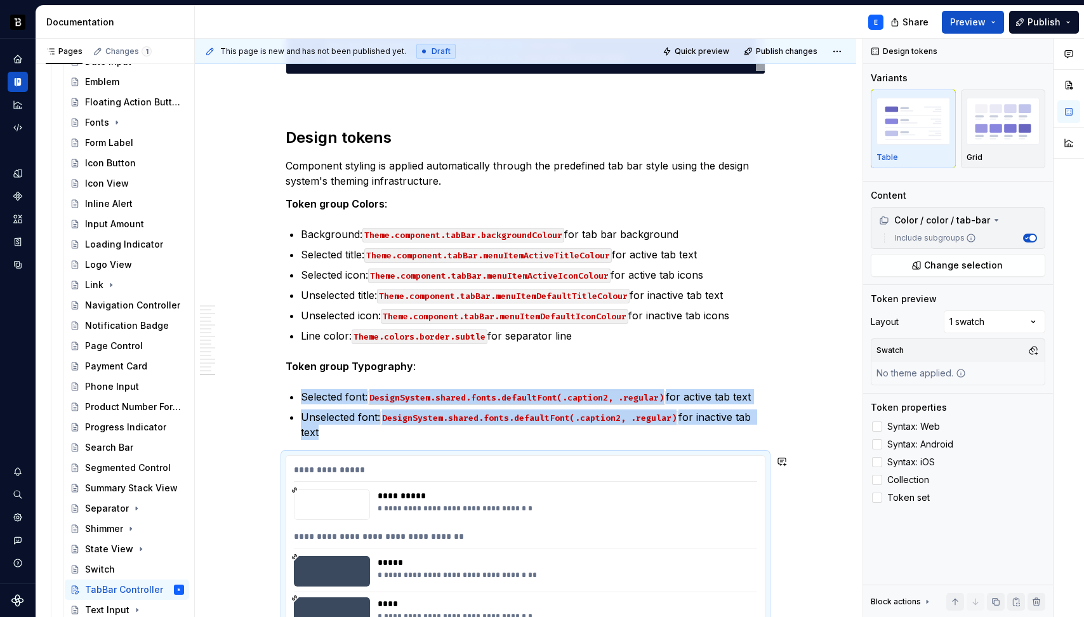
scroll to position [3283, 0]
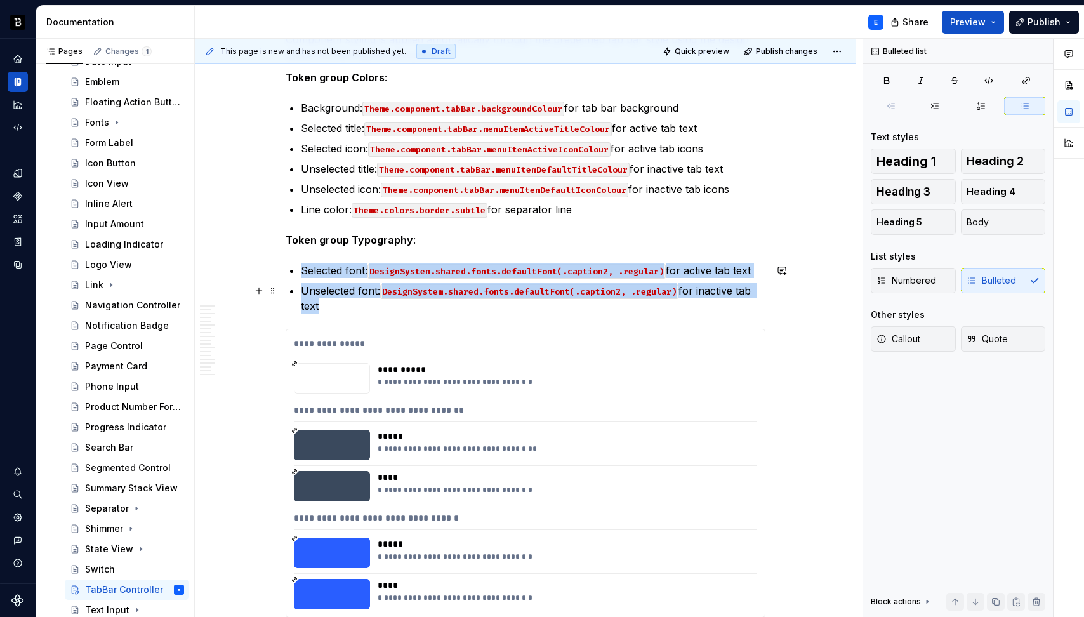
click at [577, 305] on p "Unselected font: DesignSystem.shared.fonts.defaultFont(.caption2, .regular) for…" at bounding box center [533, 298] width 464 height 30
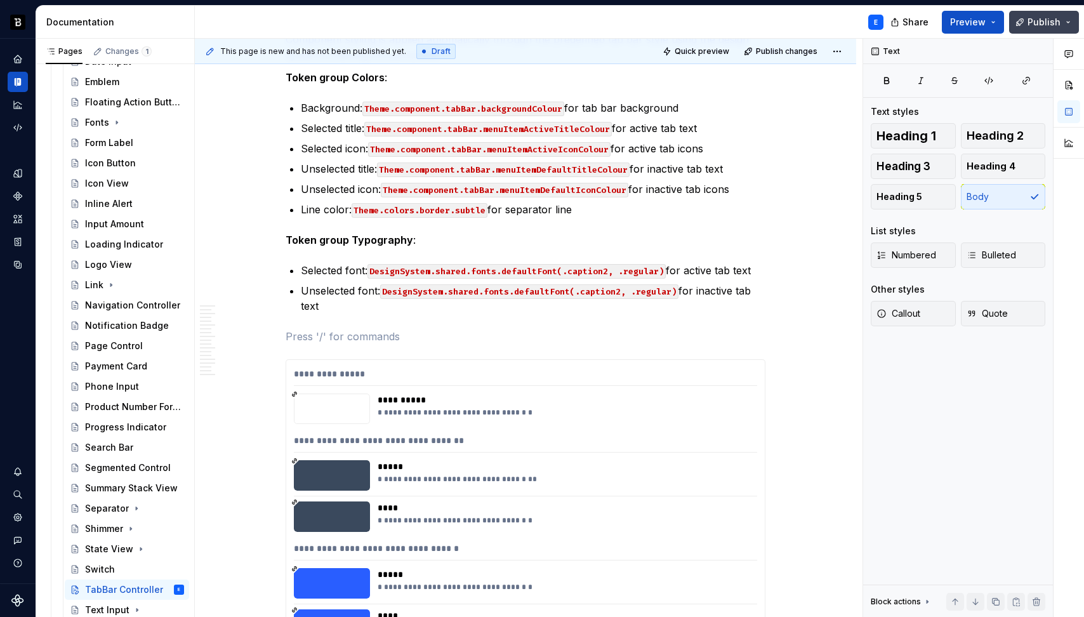
click at [1028, 26] on button "Publish" at bounding box center [1044, 22] width 70 height 23
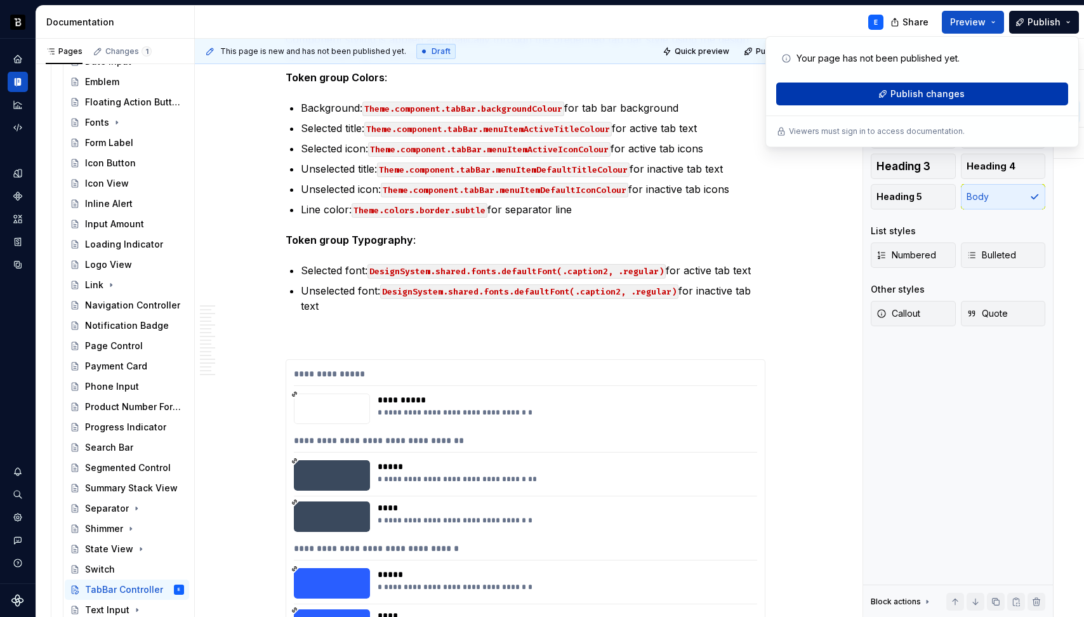
click at [930, 96] on span "Publish changes" at bounding box center [927, 94] width 74 height 13
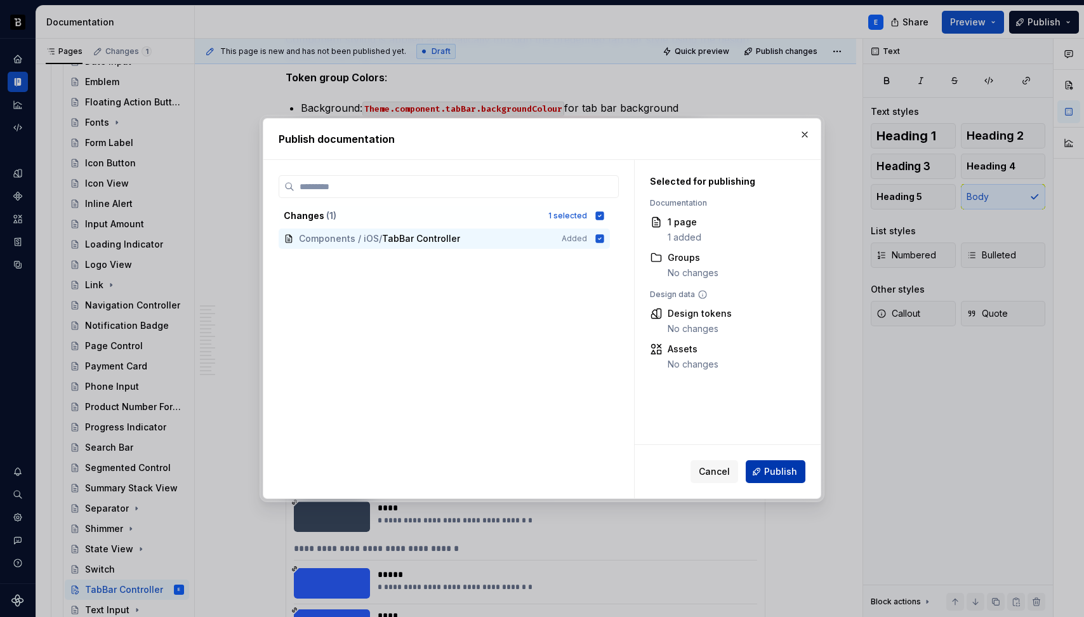
click at [767, 477] on span "Publish" at bounding box center [780, 471] width 33 height 13
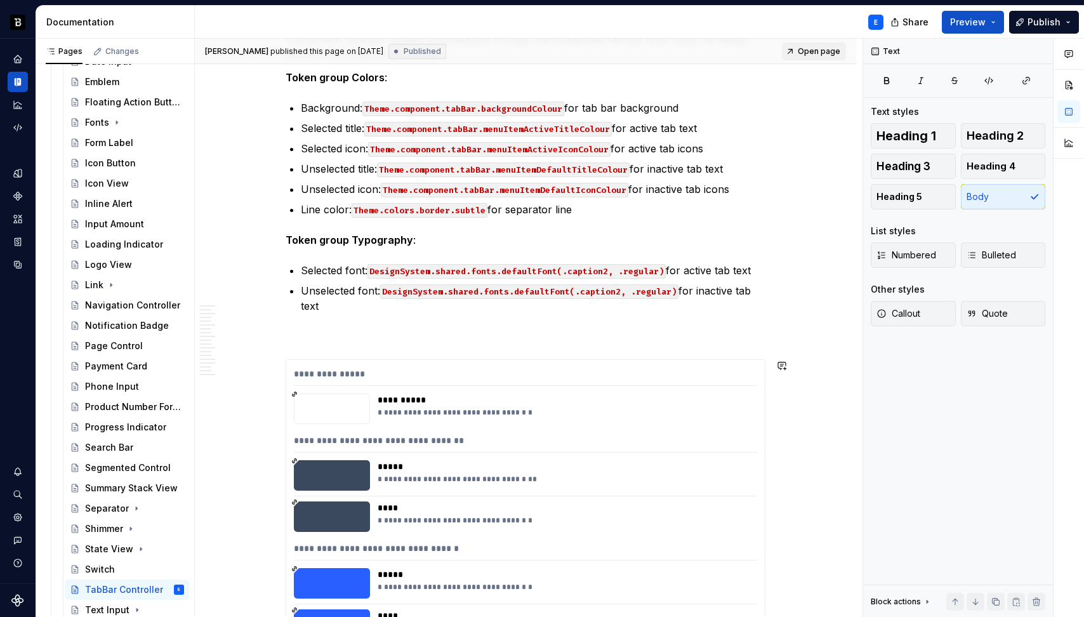
click at [829, 51] on span "Open page" at bounding box center [819, 51] width 43 height 10
type textarea "*"
